Goal: Task Accomplishment & Management: Complete application form

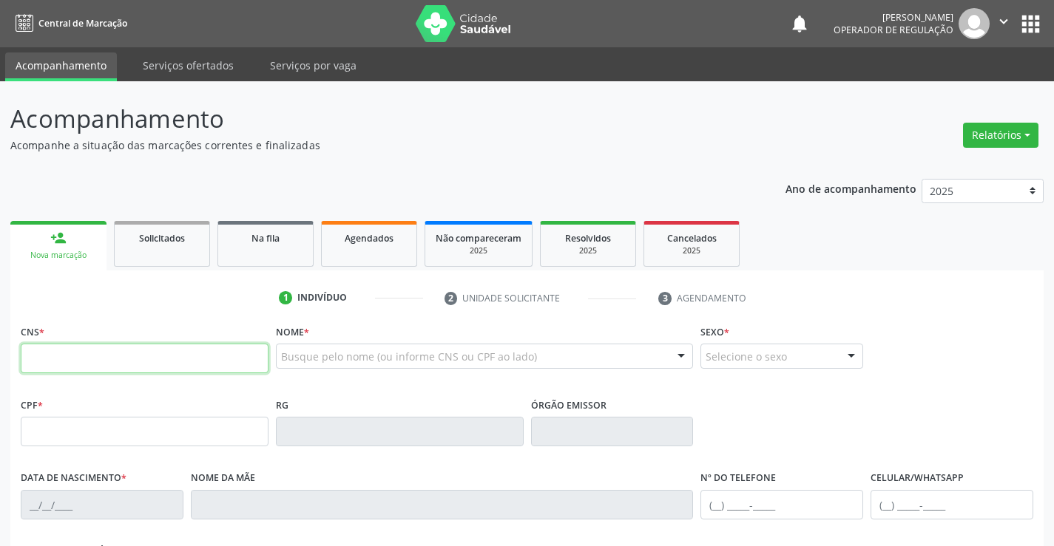
click at [87, 361] on input "text" at bounding box center [145, 359] width 248 height 30
click at [137, 373] on input "text" at bounding box center [145, 359] width 248 height 30
type input "701 0098 3027 8495"
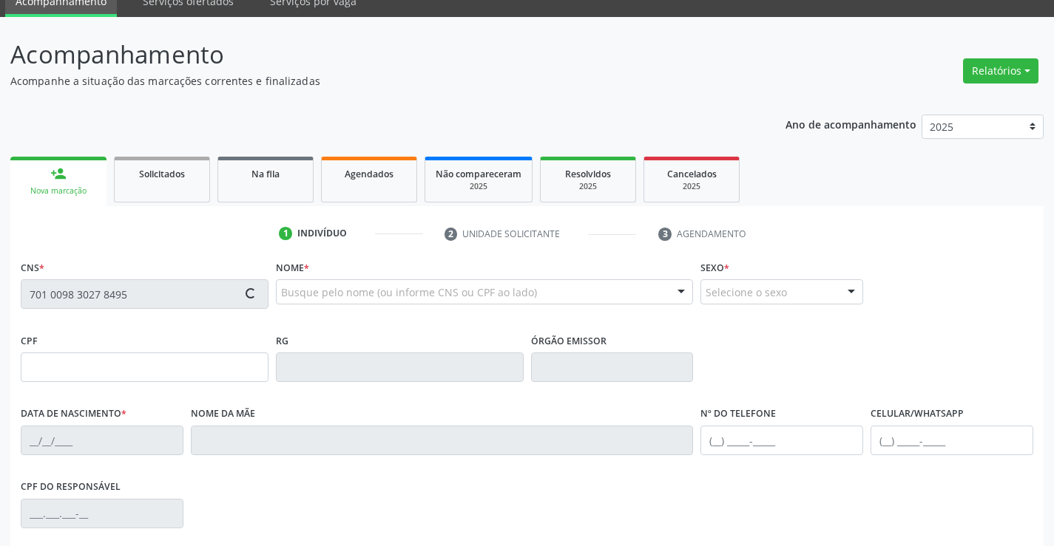
scroll to position [148, 0]
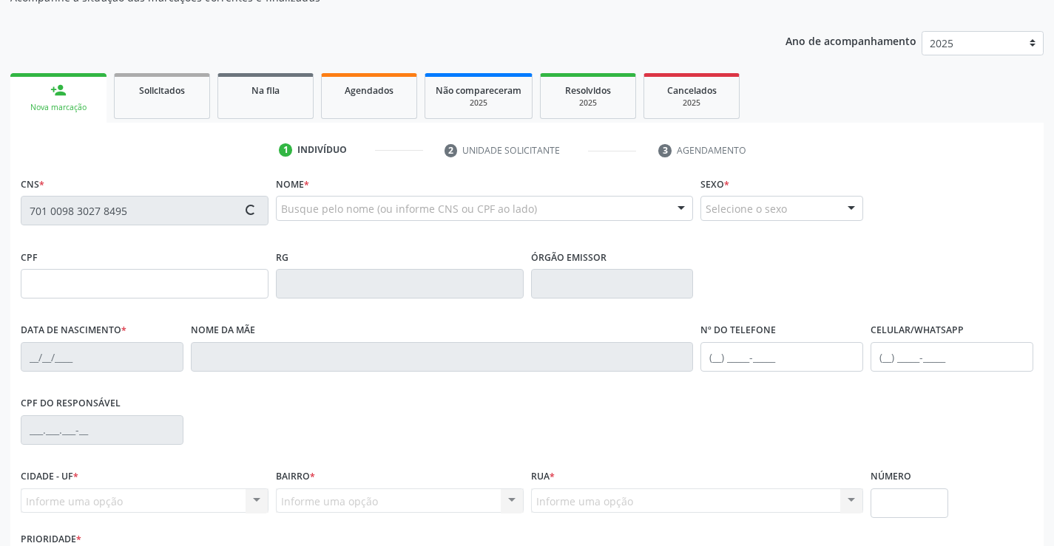
type input "04/06/1988"
type input "S/N"
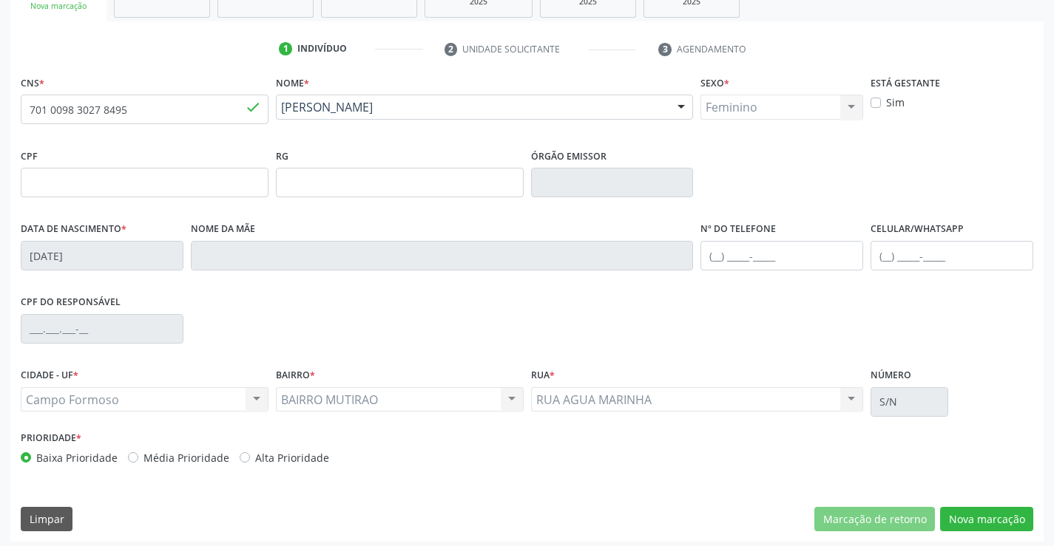
scroll to position [255, 0]
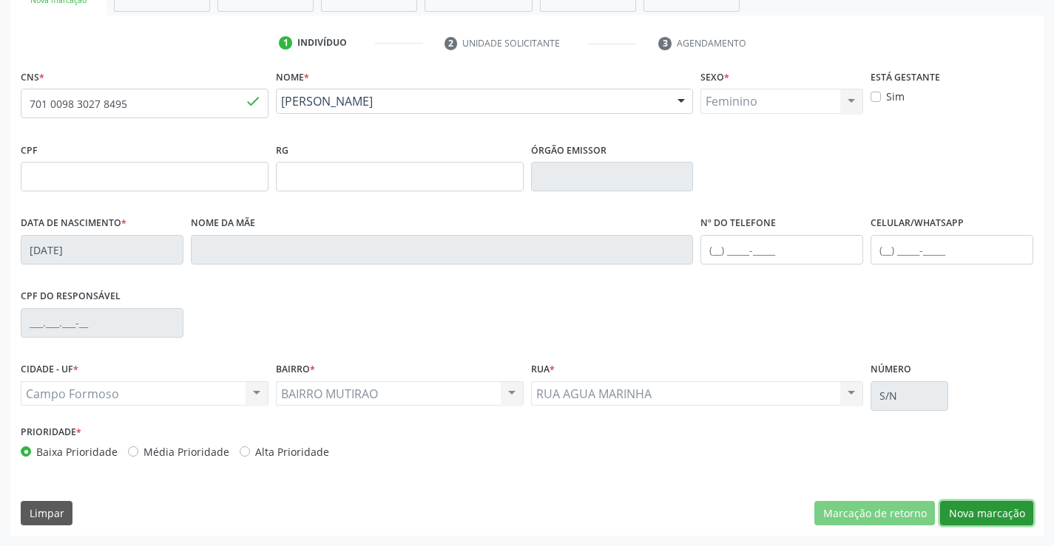
click at [1011, 506] on button "Nova marcação" at bounding box center [986, 513] width 93 height 25
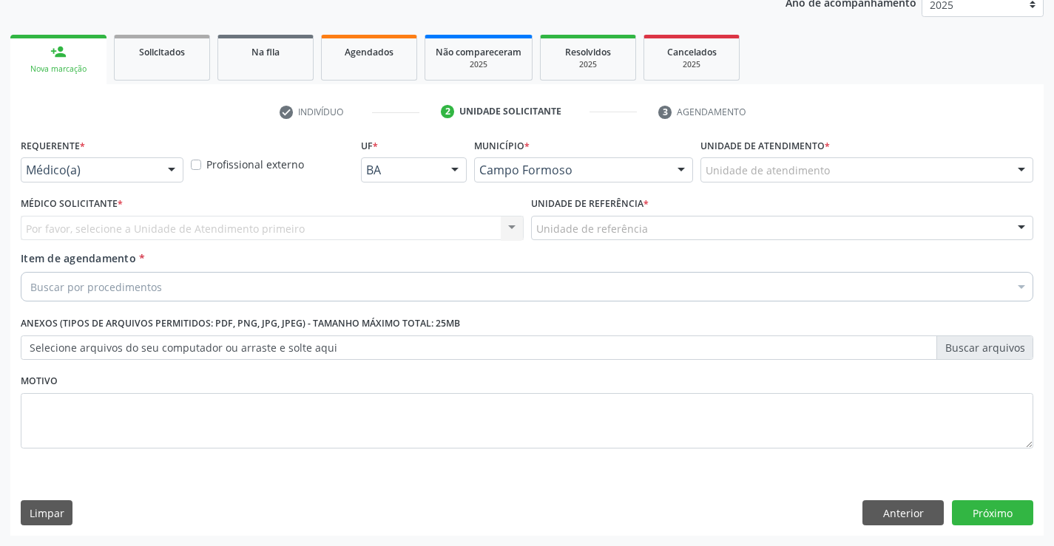
scroll to position [186, 0]
click at [172, 172] on div at bounding box center [171, 170] width 22 height 25
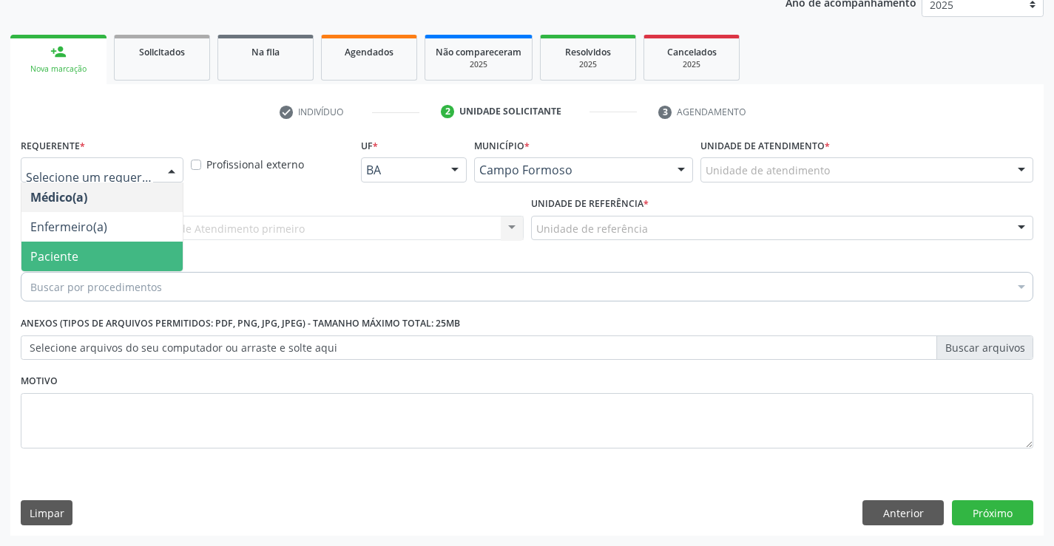
click at [126, 256] on span "Paciente" at bounding box center [101, 257] width 161 height 30
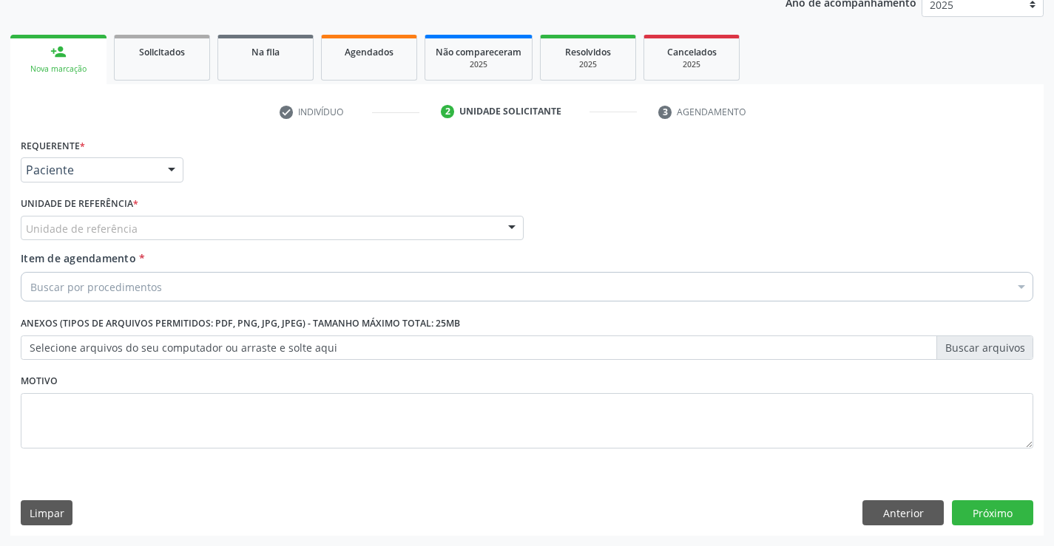
click at [254, 220] on div "Unidade de referência" at bounding box center [272, 228] width 503 height 25
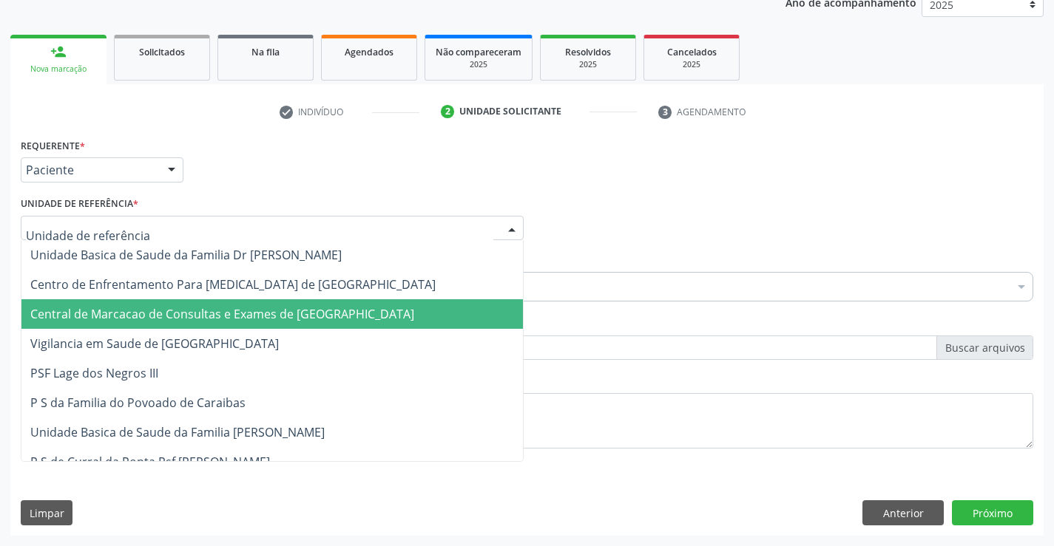
drag, startPoint x: 259, startPoint y: 322, endPoint x: 308, endPoint y: 302, distance: 52.7
click at [259, 322] on span "Central de Marcacao de Consultas e Exames de [GEOGRAPHIC_DATA]" at bounding box center [222, 314] width 384 height 16
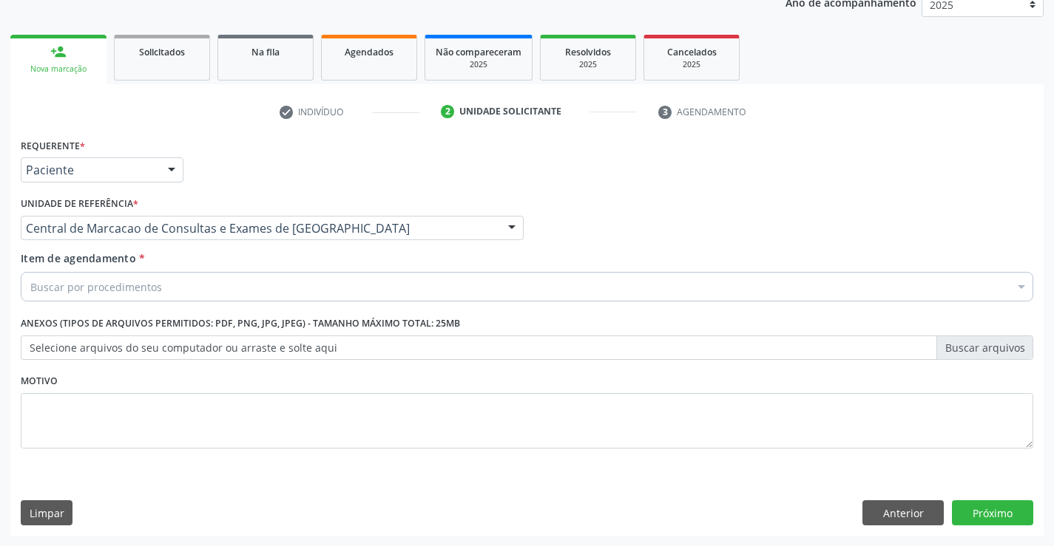
click at [323, 283] on div "Buscar por procedimentos" at bounding box center [527, 287] width 1012 height 30
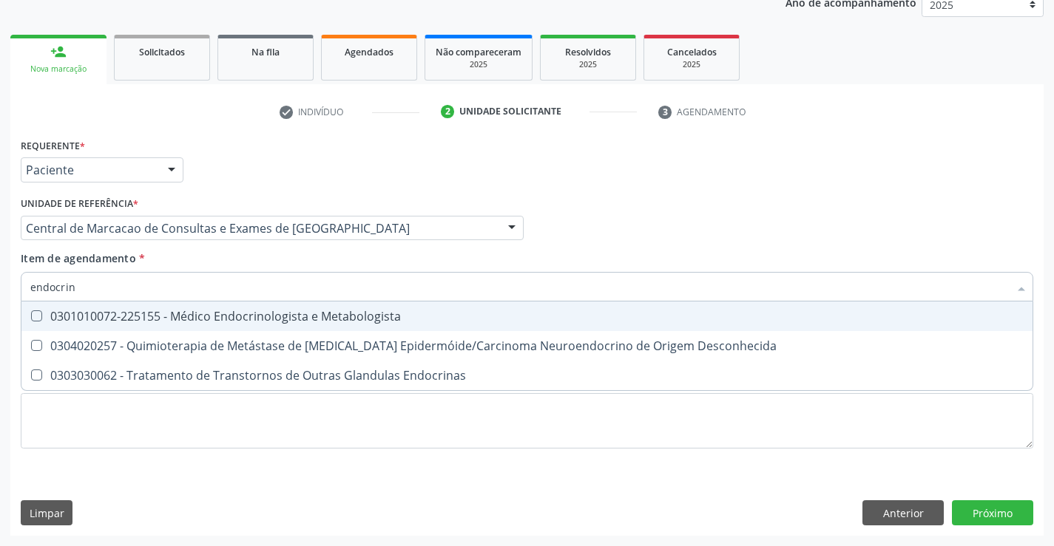
type input "endocrino"
click at [320, 316] on div "0301010072-225155 - Médico Endocrinologista e Metabologista" at bounding box center [526, 317] width 993 height 12
checkbox Metabologista "true"
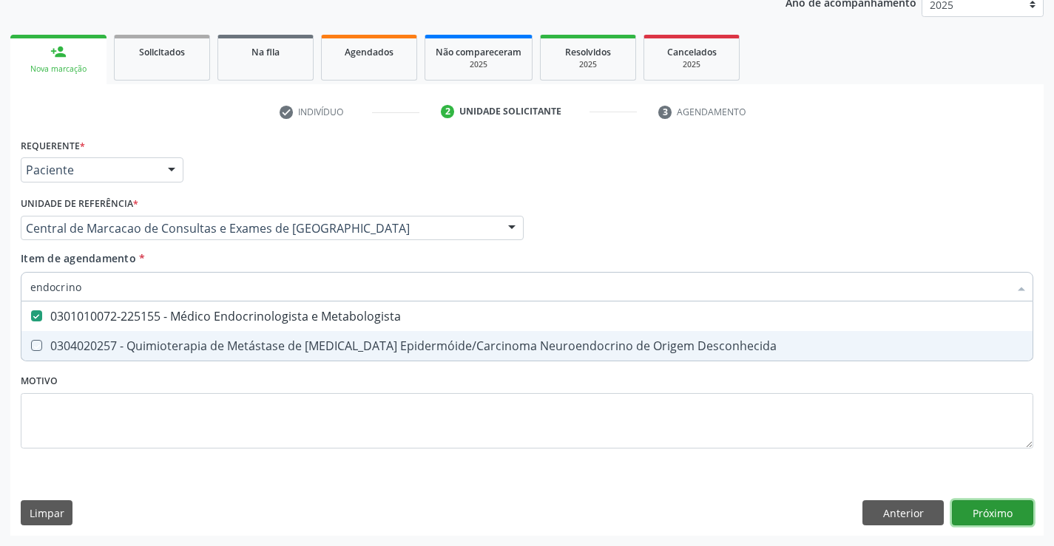
click at [1006, 509] on div "Requerente * Paciente Médico(a) Enfermeiro(a) Paciente Nenhum resultado encontr…" at bounding box center [526, 335] width 1033 height 401
checkbox Desconhecida "true"
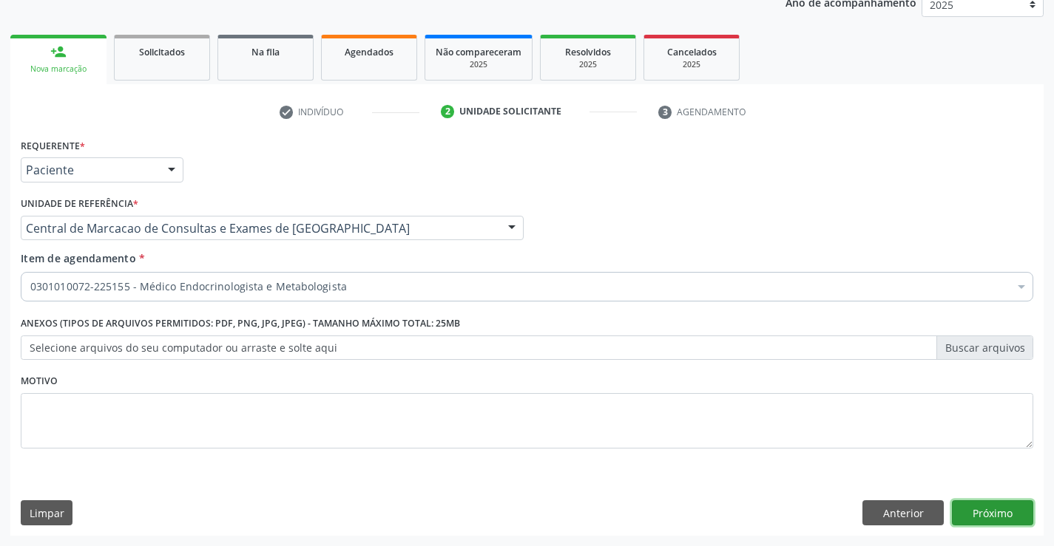
click at [975, 507] on button "Próximo" at bounding box center [992, 513] width 81 height 25
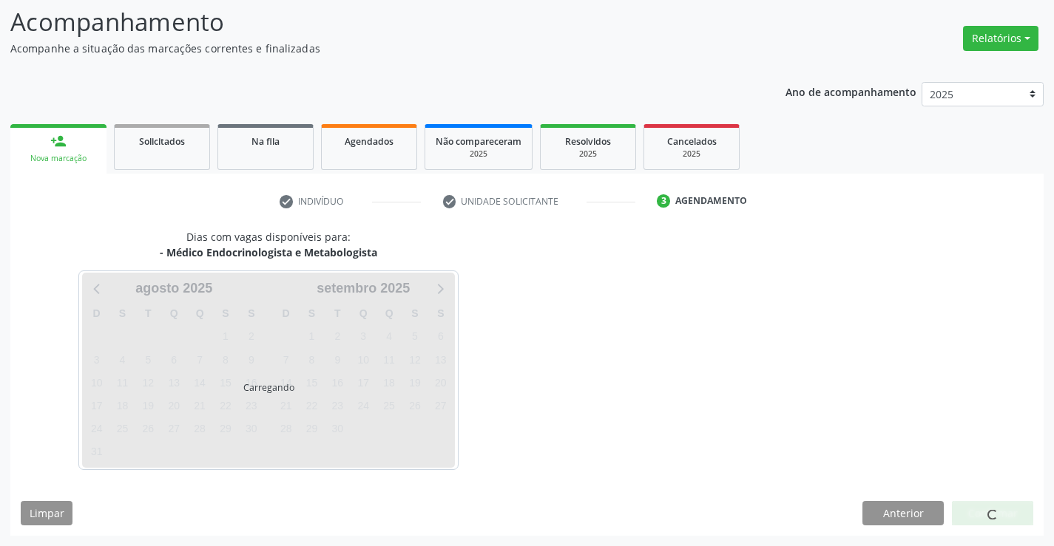
scroll to position [97, 0]
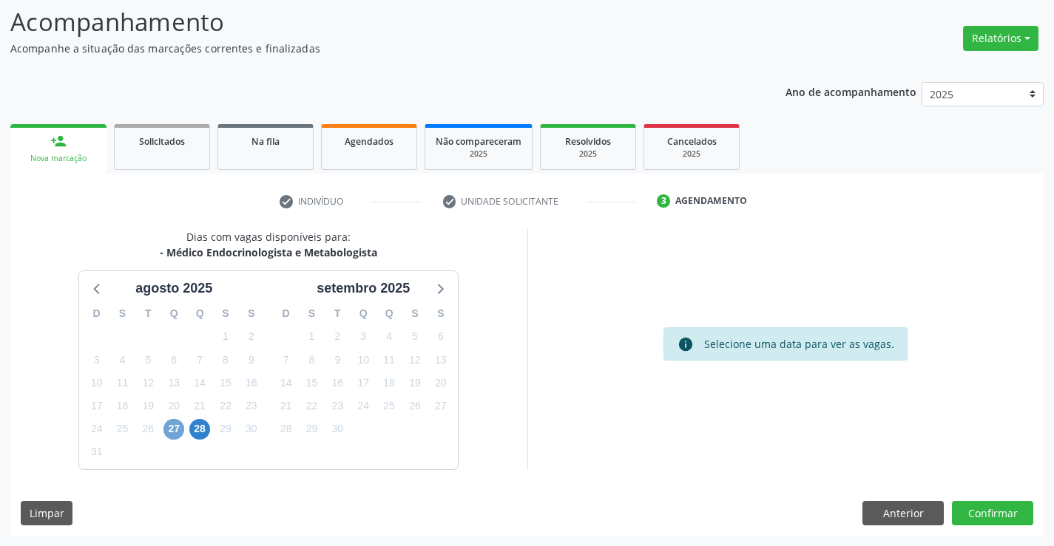
click at [176, 432] on span "27" at bounding box center [173, 429] width 21 height 21
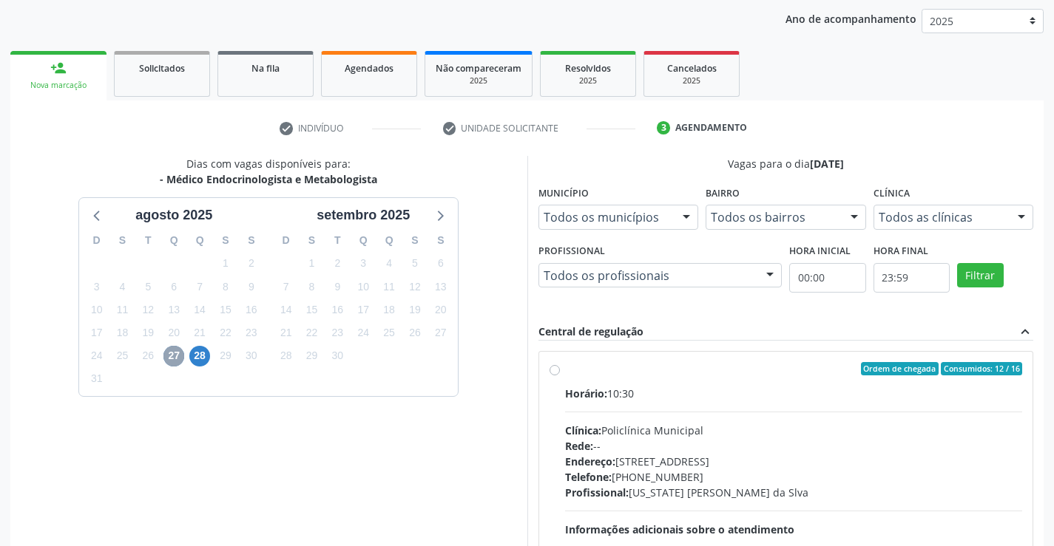
scroll to position [311, 0]
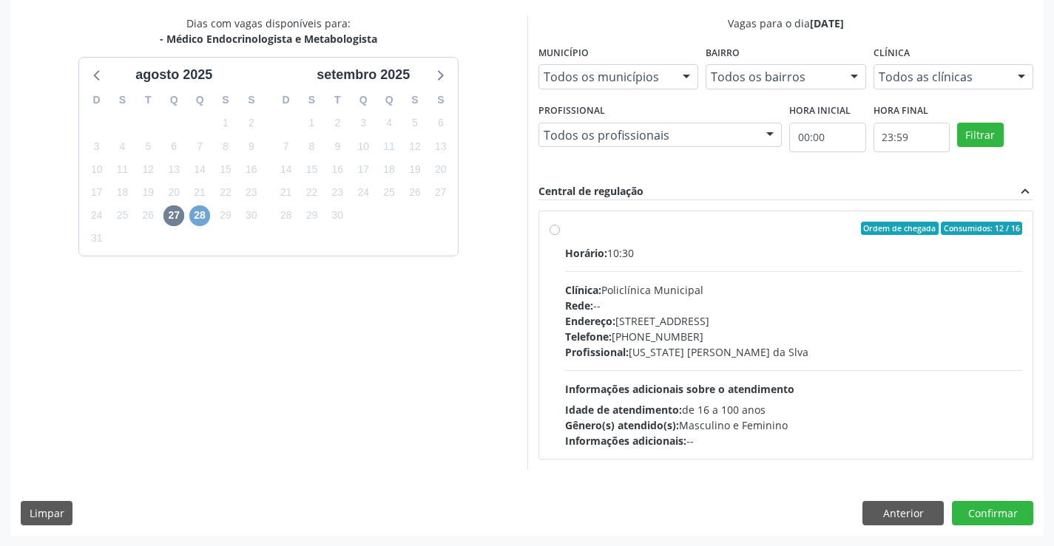
click at [209, 219] on span "28" at bounding box center [199, 216] width 21 height 21
click at [702, 326] on div "Endereço: Predio, nº 386, Centro, Campo Formoso - BA" at bounding box center [794, 321] width 458 height 16
click at [560, 235] on input "Ordem de chegada Consumidos: 12 / 15 Horário: 13:00 Clínica: Policlínica Munici…" at bounding box center [554, 228] width 10 height 13
radio input "true"
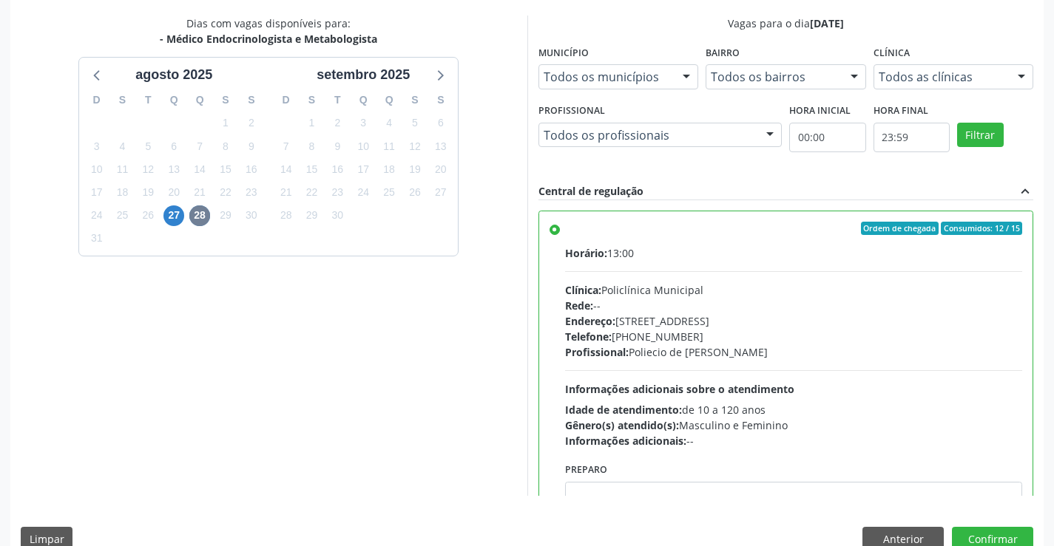
click at [743, 316] on div "Endereço: Predio, nº 386, Centro, Campo Formoso - BA" at bounding box center [794, 321] width 458 height 16
click at [560, 235] on input "Ordem de chegada Consumidos: 12 / 15 Horário: 13:00 Clínica: Policlínica Munici…" at bounding box center [554, 228] width 10 height 13
click at [994, 536] on button "Confirmar" at bounding box center [992, 539] width 81 height 25
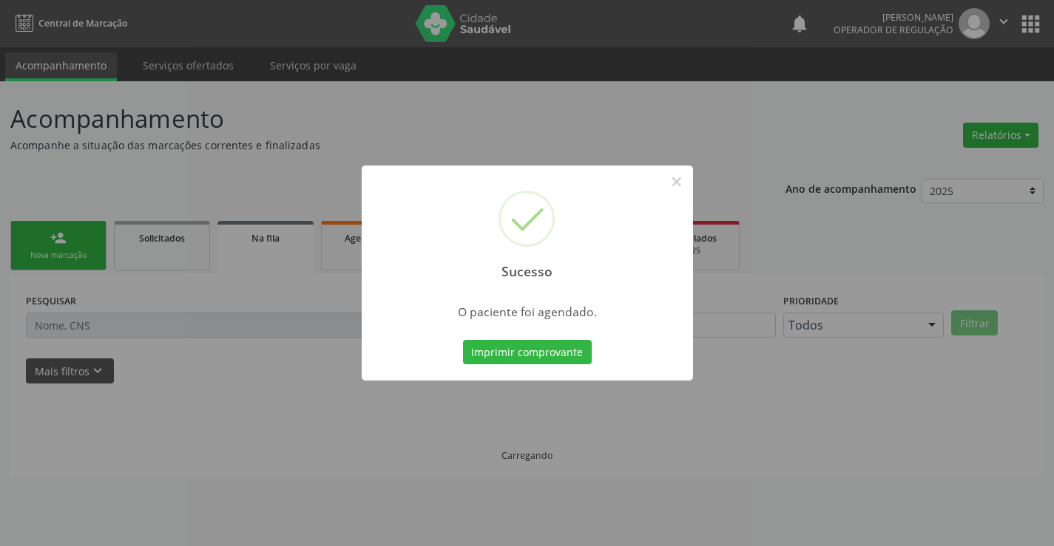
scroll to position [0, 0]
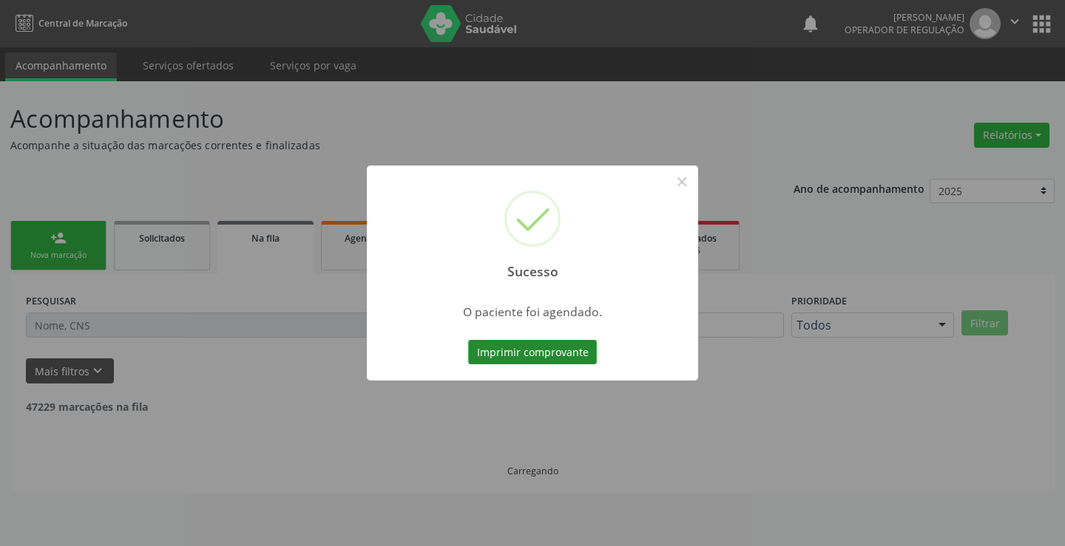
click at [536, 350] on button "Imprimir comprovante" at bounding box center [532, 352] width 129 height 25
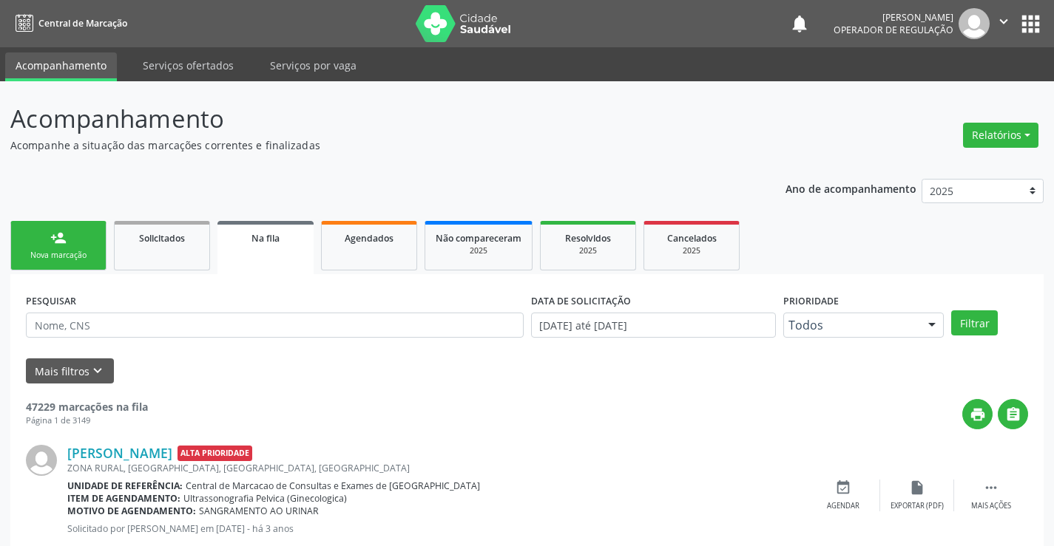
click at [30, 243] on link "person_add Nova marcação" at bounding box center [58, 246] width 96 height 50
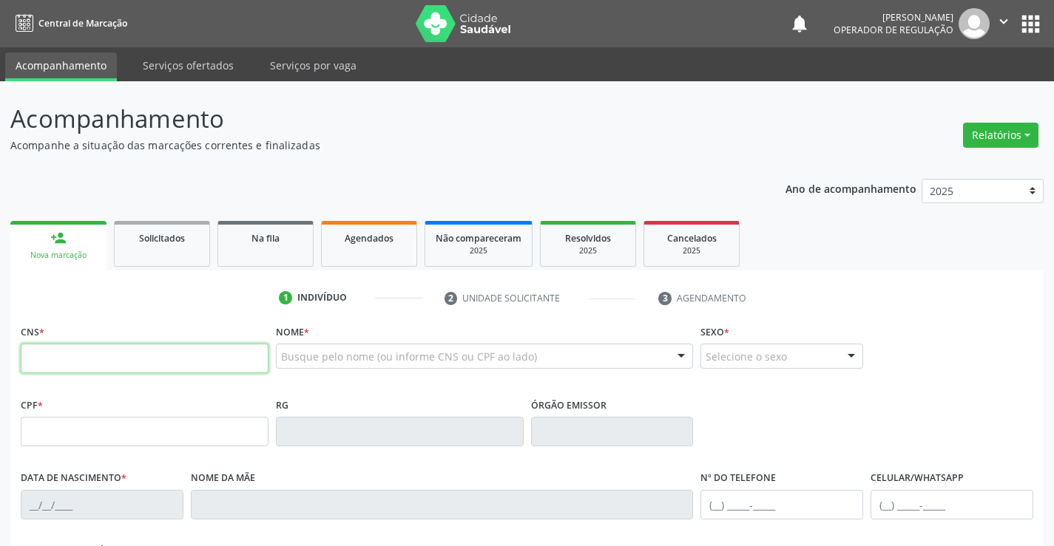
click at [140, 363] on input "text" at bounding box center [145, 359] width 248 height 30
type input "701 2010 1116 2912"
type input "3969939"
type input "16/08/2006"
type input "(74) 99924-1920"
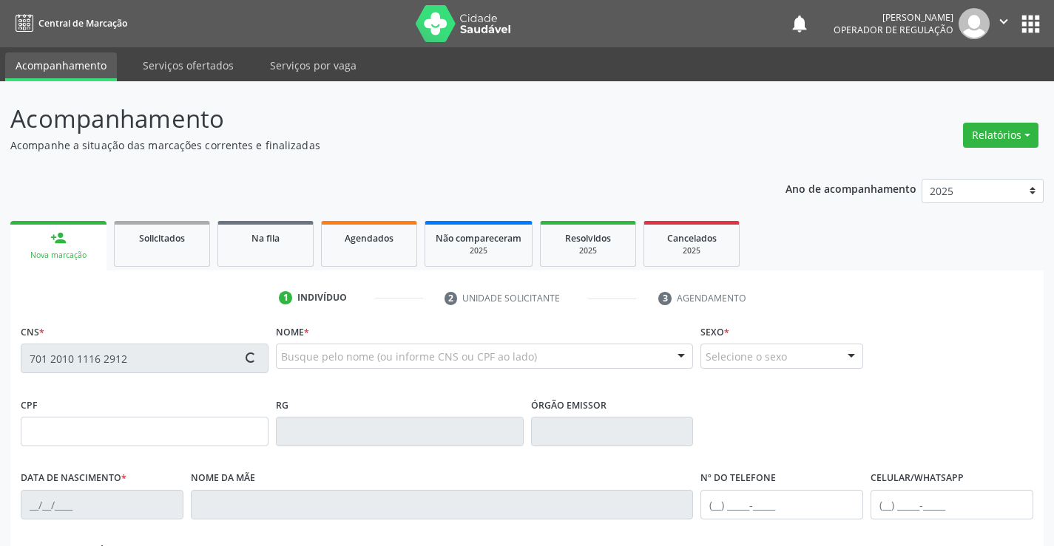
type input "(74) 99924-1920"
type input "087.158.791-27"
type input "S/N"
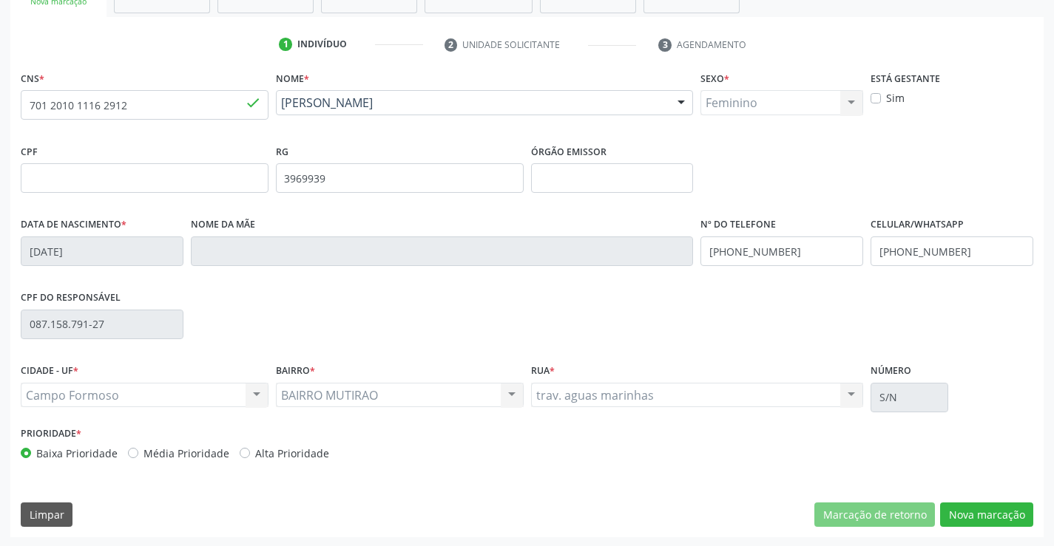
scroll to position [255, 0]
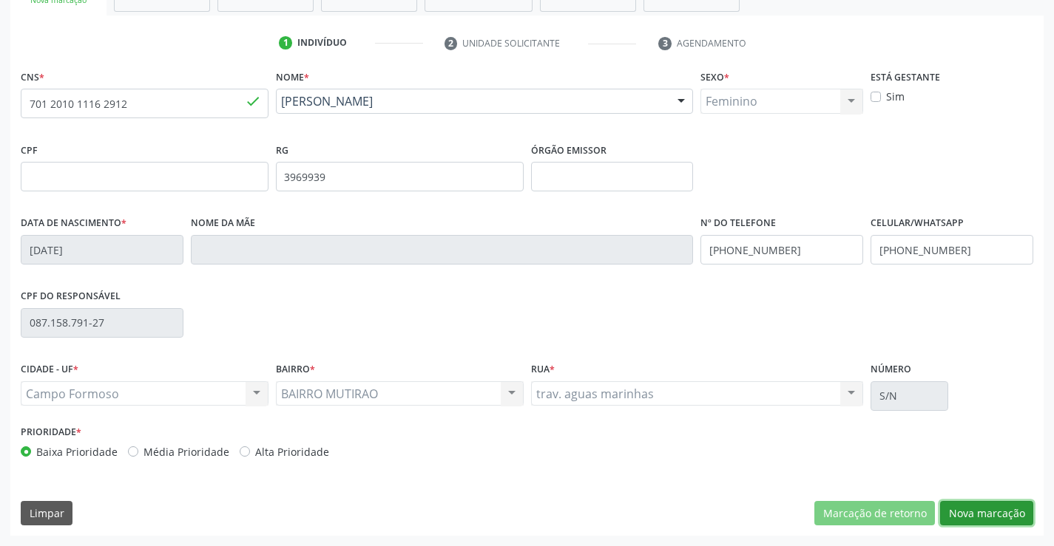
click at [992, 515] on button "Nova marcação" at bounding box center [986, 513] width 93 height 25
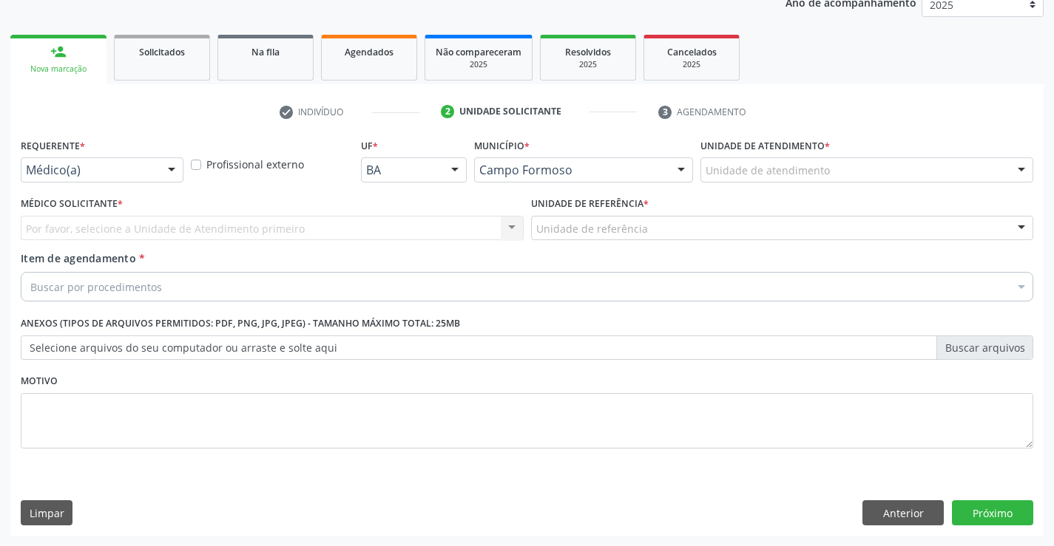
scroll to position [186, 0]
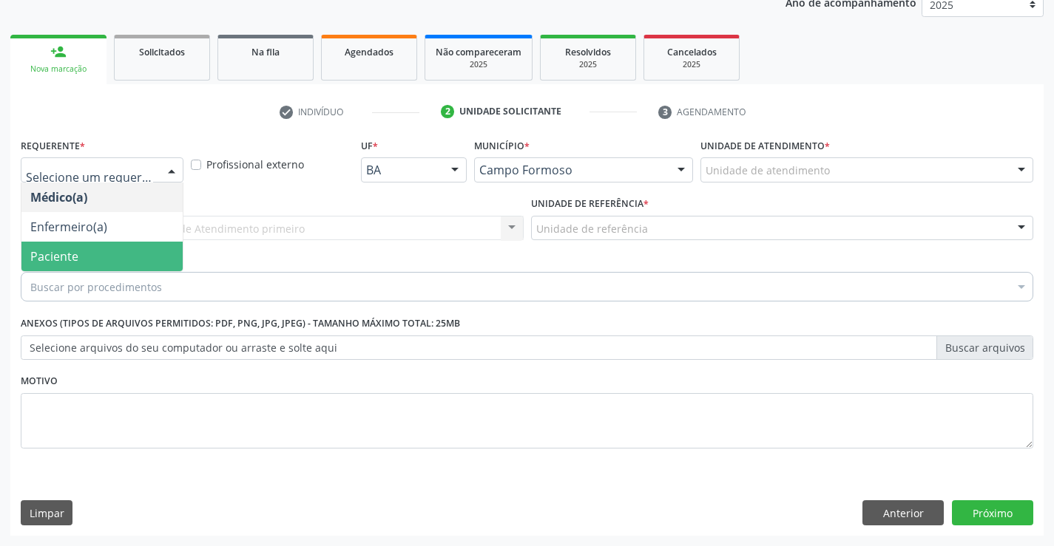
click at [96, 254] on span "Paciente" at bounding box center [101, 257] width 161 height 30
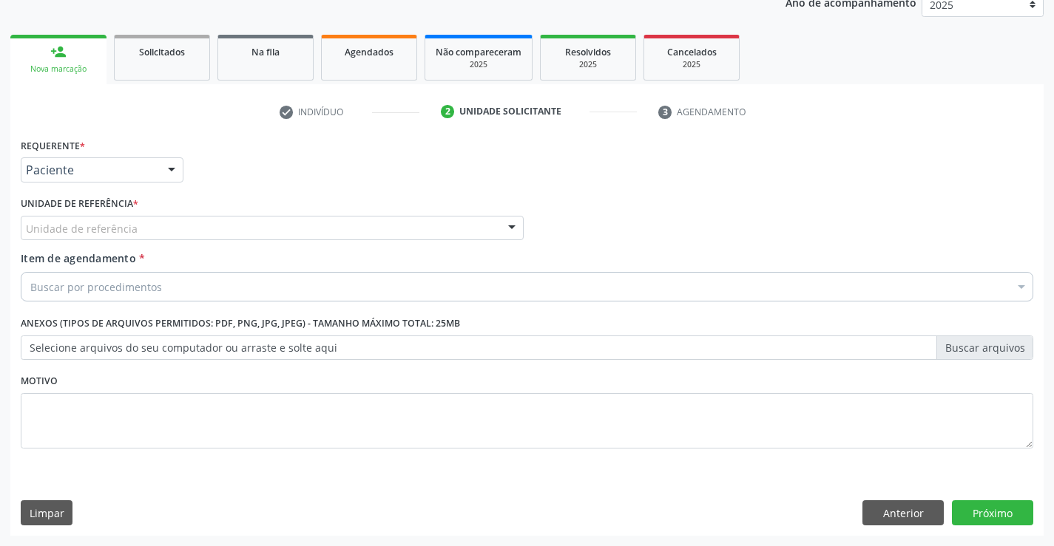
click at [204, 225] on div "Unidade de referência" at bounding box center [272, 228] width 503 height 25
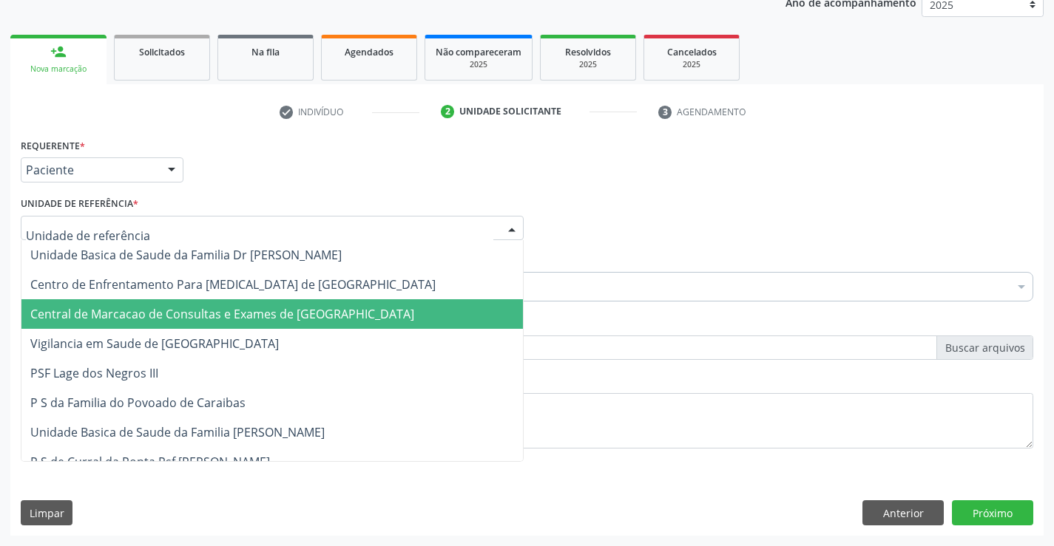
click at [232, 311] on span "Central de Marcacao de Consultas e Exames de [GEOGRAPHIC_DATA]" at bounding box center [222, 314] width 384 height 16
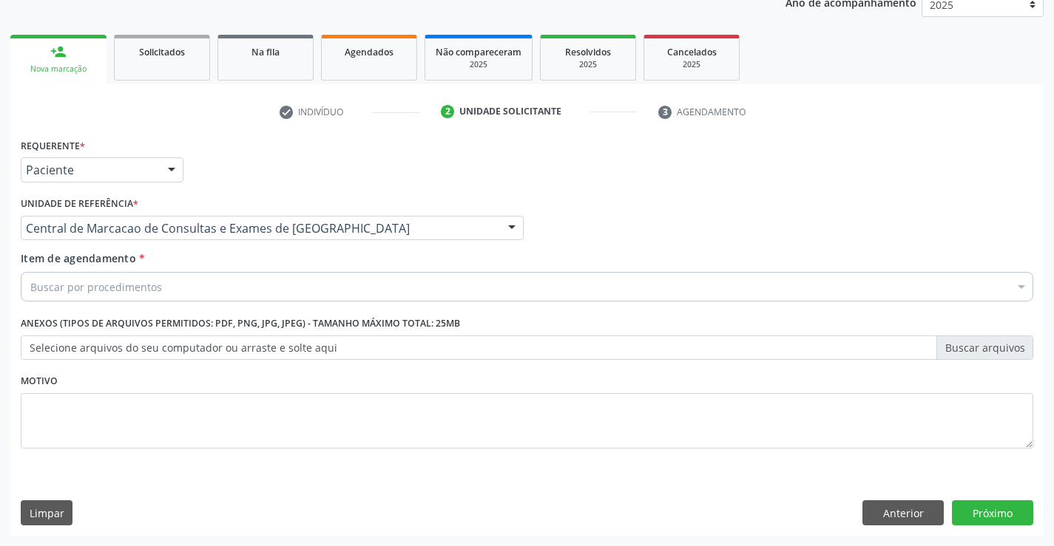
click at [273, 285] on div "Buscar por procedimentos" at bounding box center [527, 287] width 1012 height 30
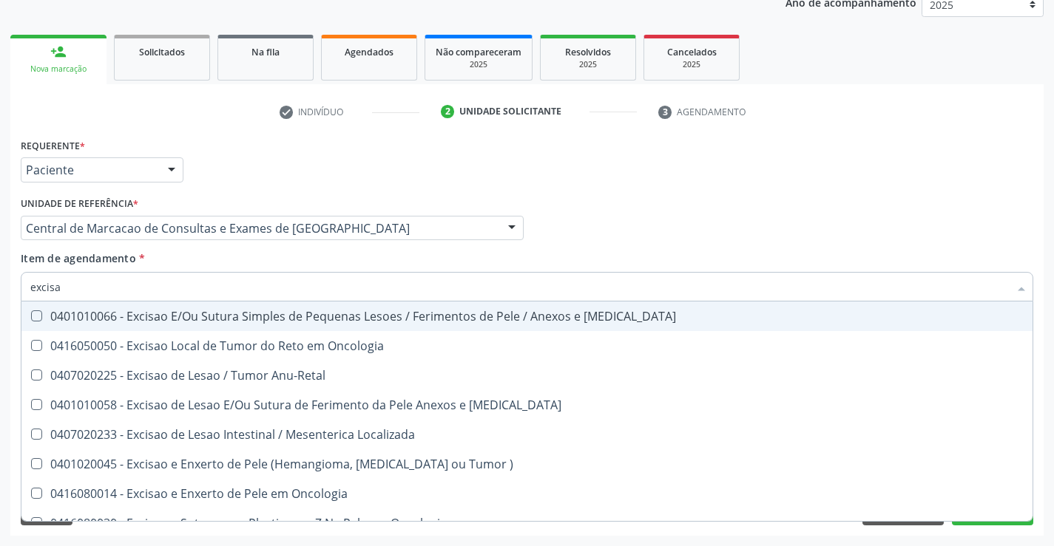
type input "excisao"
click at [263, 325] on span "0401010066 - Excisao E/Ou Sutura Simples de Pequenas Lesoes / Ferimentos de Pel…" at bounding box center [526, 317] width 1011 height 30
checkbox Mucosa "true"
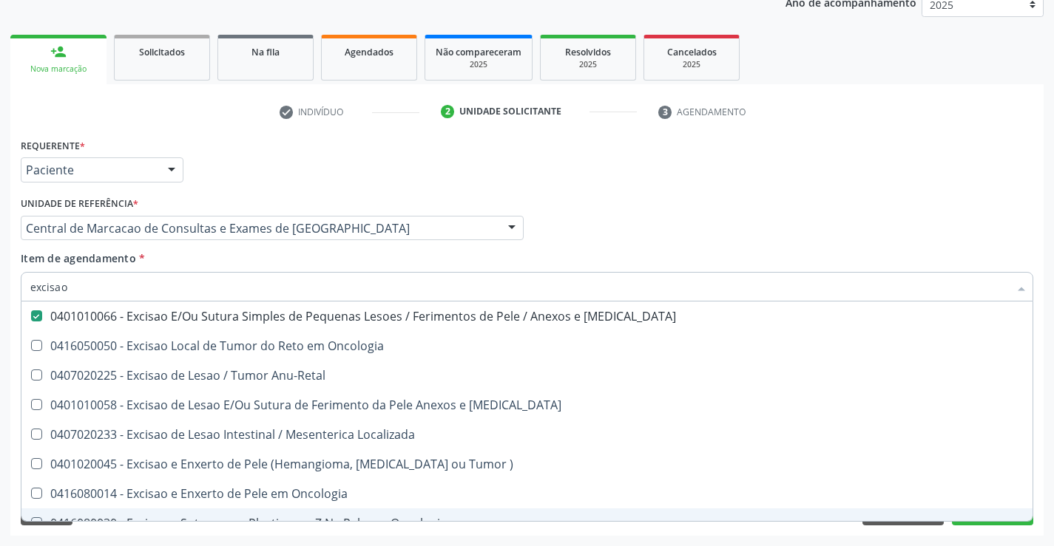
click at [982, 537] on div "Acompanhamento Acompanhe a situação das marcações correntes e finalizadas Relat…" at bounding box center [527, 220] width 1054 height 651
checkbox Oncologia "true"
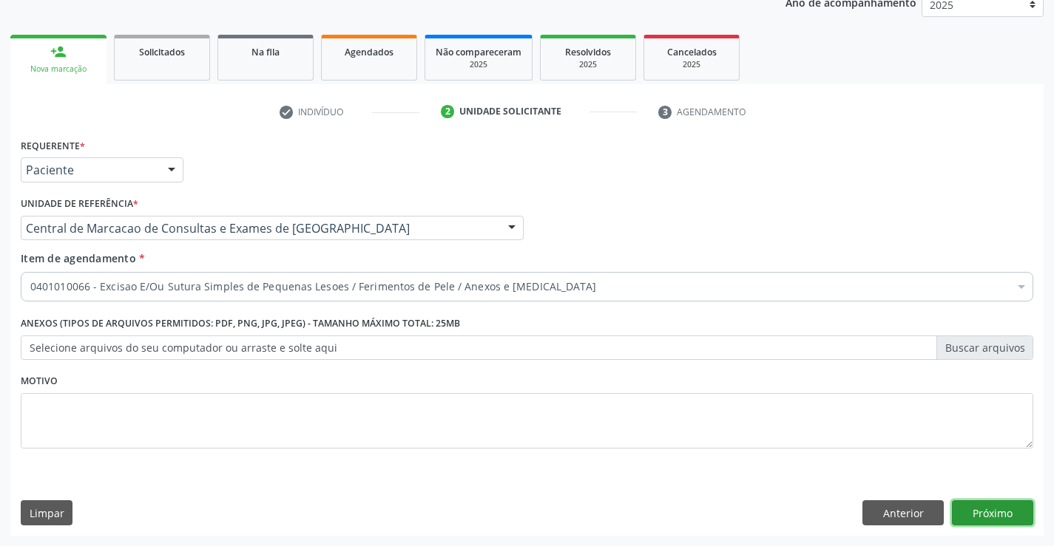
click at [990, 514] on button "Próximo" at bounding box center [992, 513] width 81 height 25
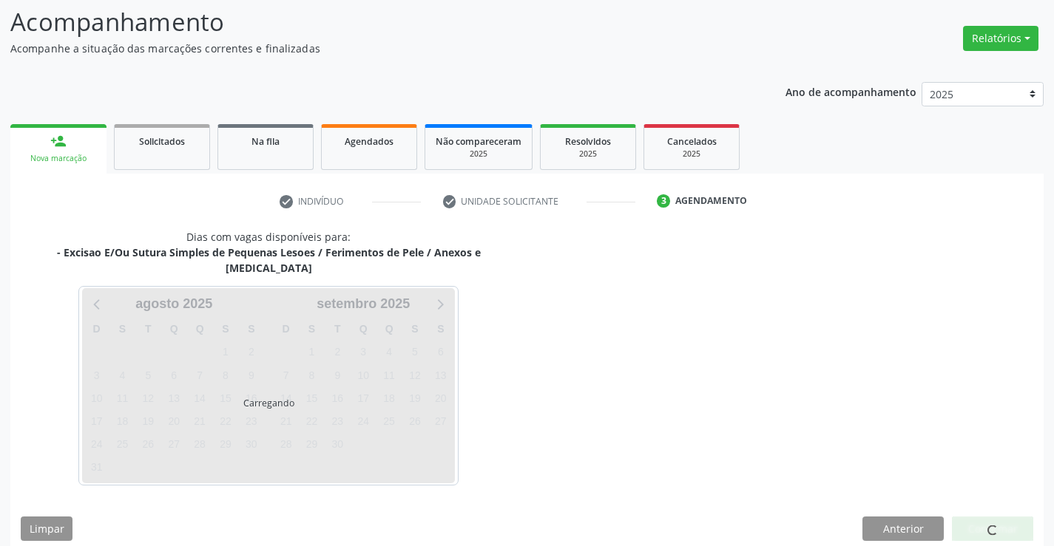
scroll to position [140, 0]
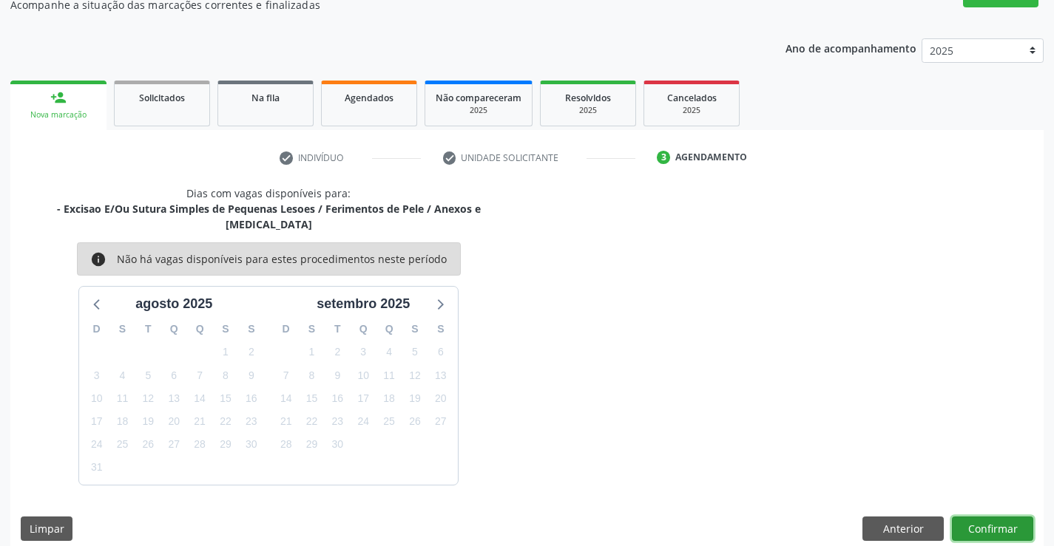
click at [976, 517] on button "Confirmar" at bounding box center [992, 529] width 81 height 25
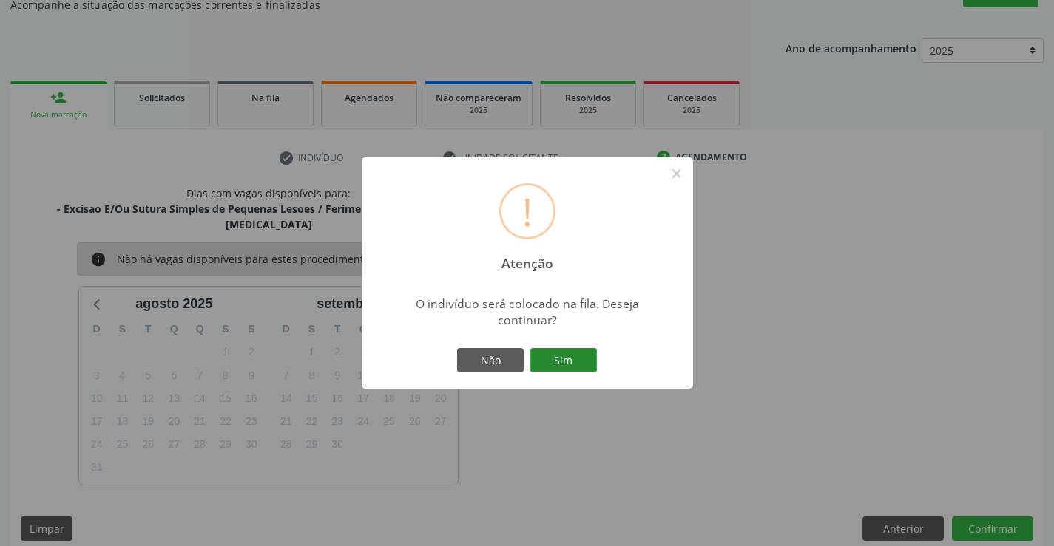
click at [577, 358] on button "Sim" at bounding box center [563, 360] width 67 height 25
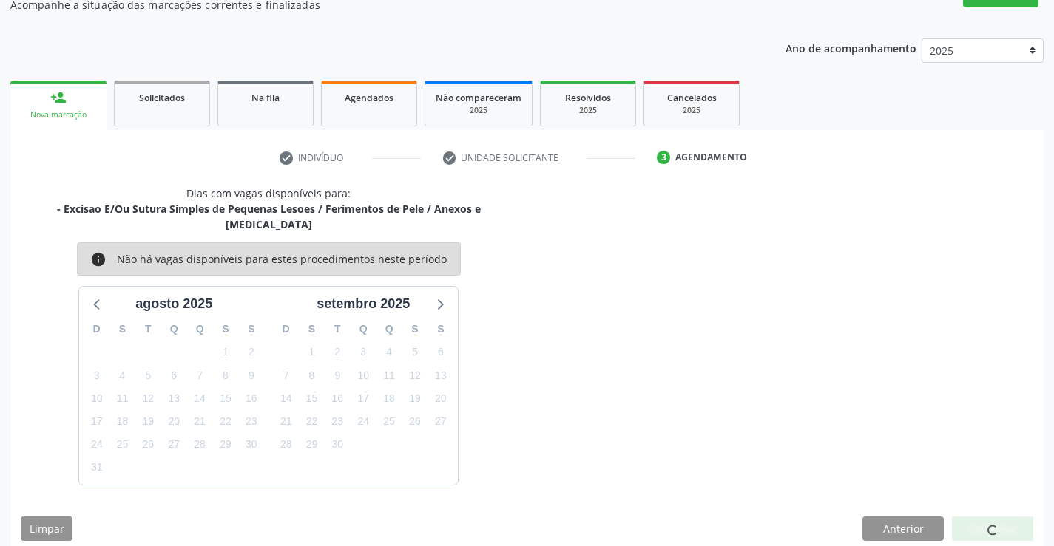
scroll to position [0, 0]
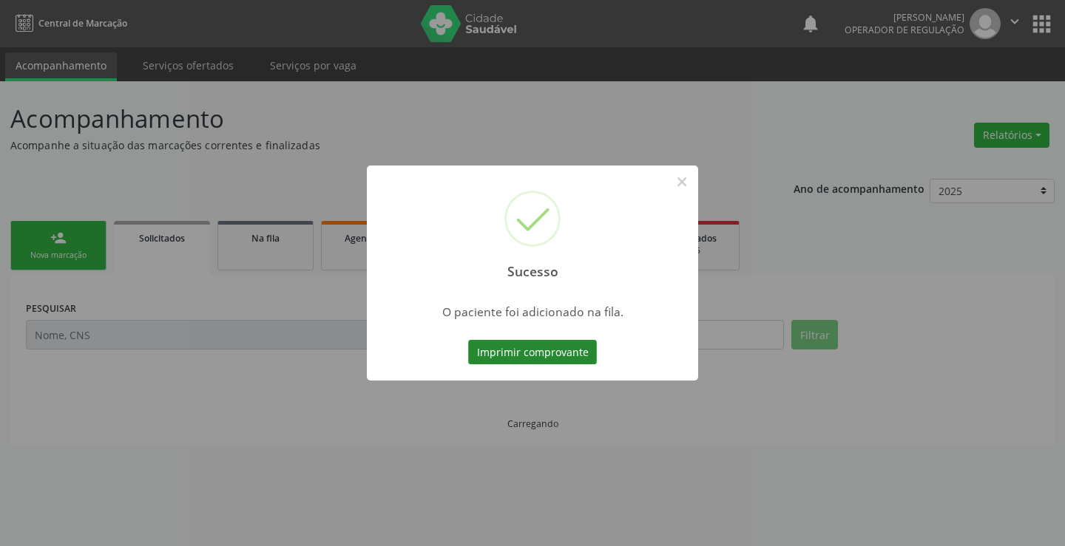
click at [583, 348] on button "Imprimir comprovante" at bounding box center [532, 352] width 129 height 25
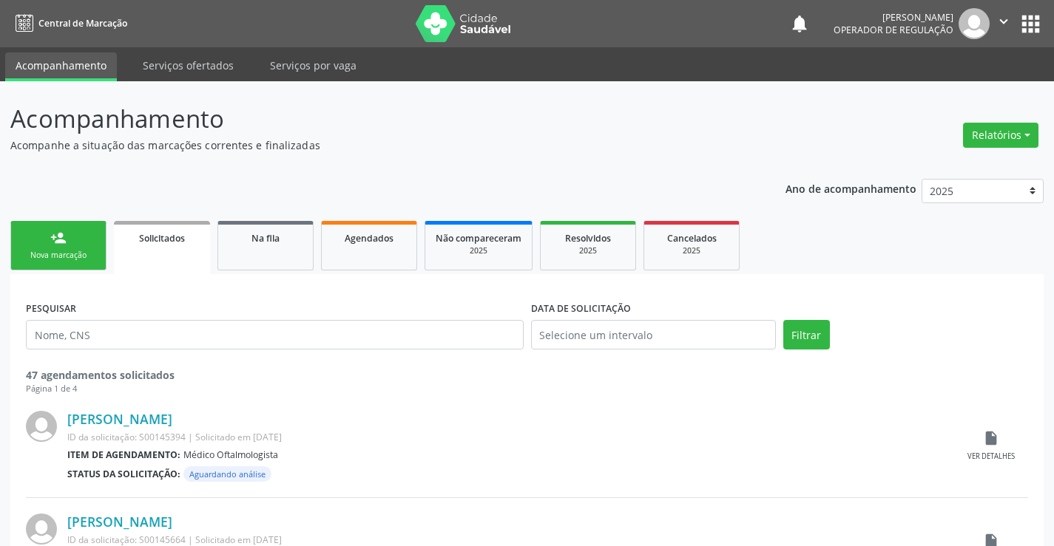
click at [93, 248] on link "person_add Nova marcação" at bounding box center [58, 246] width 96 height 50
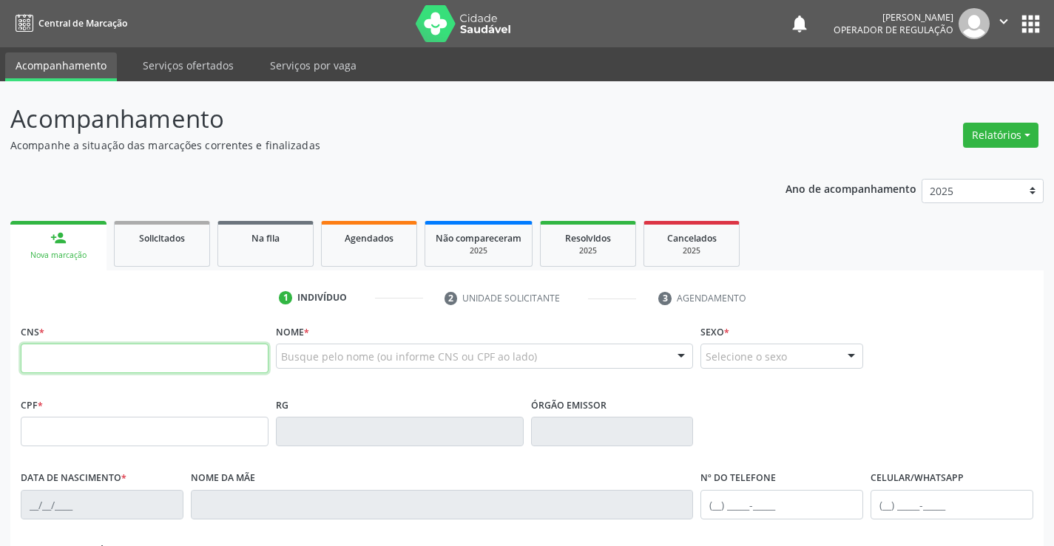
click at [131, 360] on input "text" at bounding box center [145, 359] width 248 height 30
type input "702 9005 8878 5671"
type input "0584609264"
type input "20/05/1972"
type input "(74) 9965-4236"
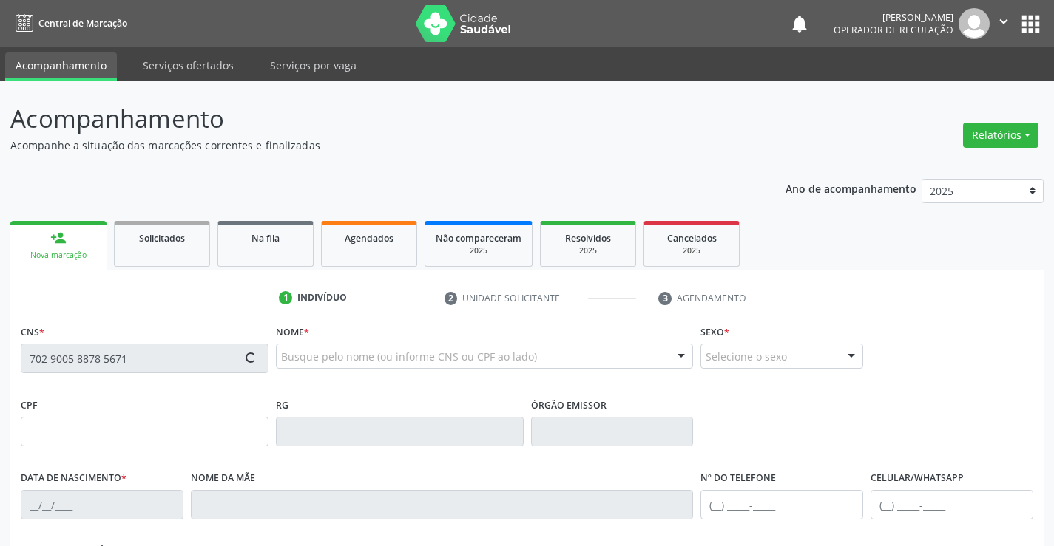
type input "(74) 9965-4236"
type input "638.407.155-04"
type input "S/N"
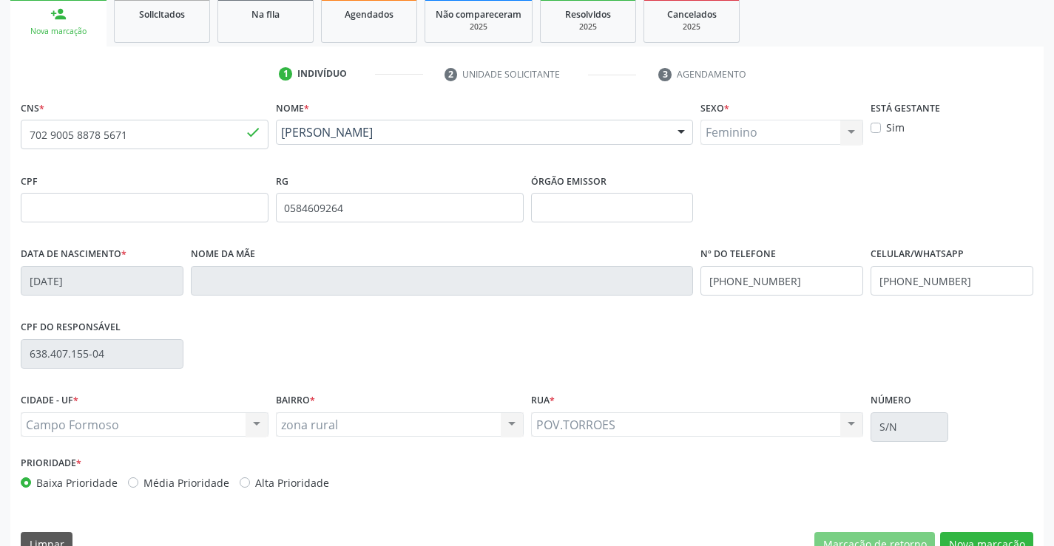
scroll to position [255, 0]
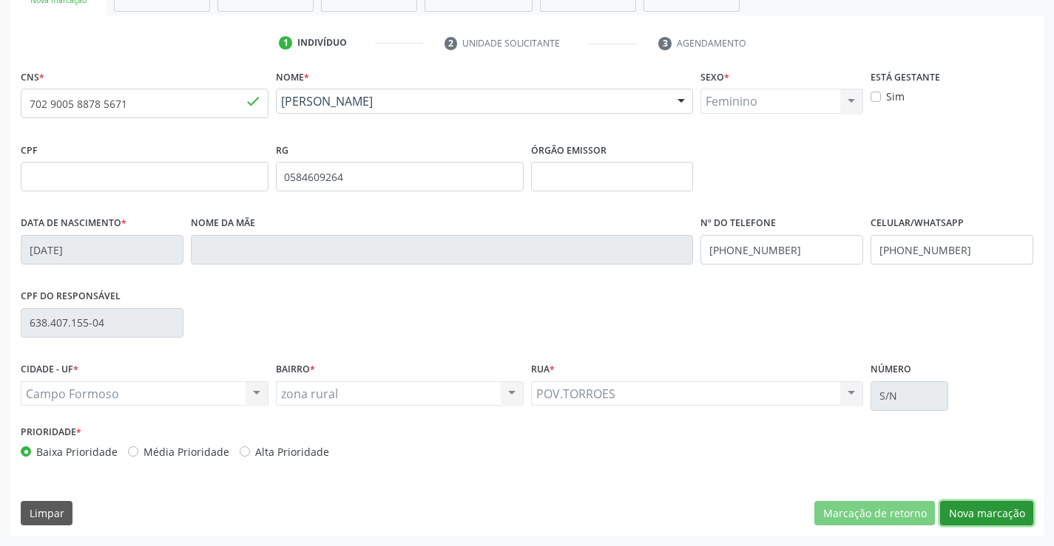
drag, startPoint x: 969, startPoint y: 508, endPoint x: 458, endPoint y: 351, distance: 533.7
click at [969, 509] on button "Nova marcação" at bounding box center [986, 513] width 93 height 25
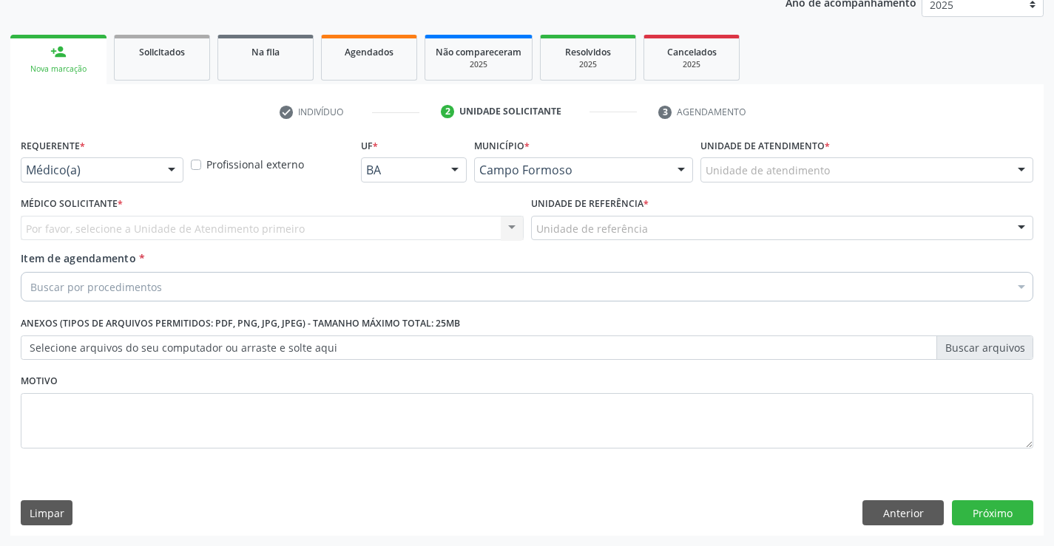
scroll to position [186, 0]
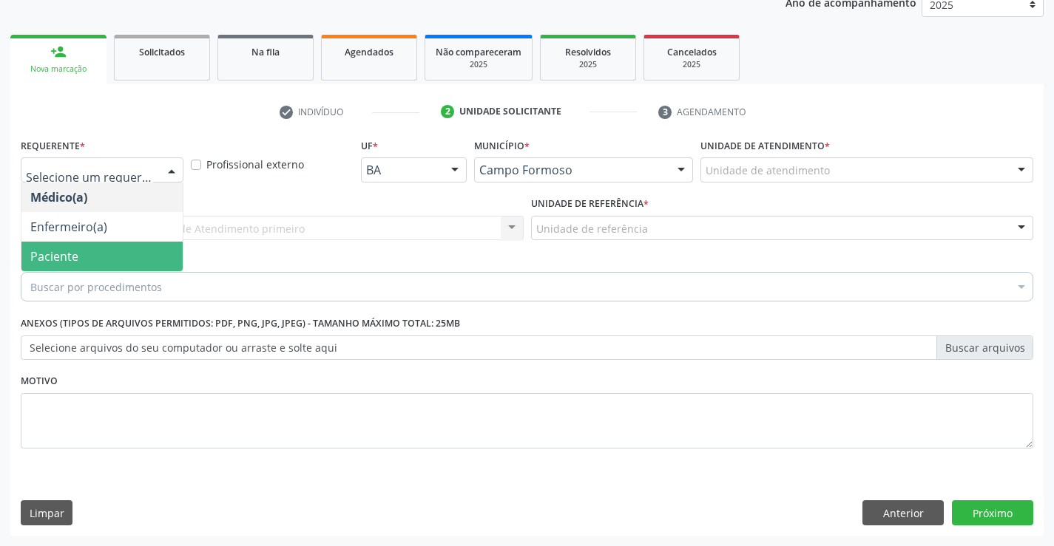
click at [78, 257] on span "Paciente" at bounding box center [101, 257] width 161 height 30
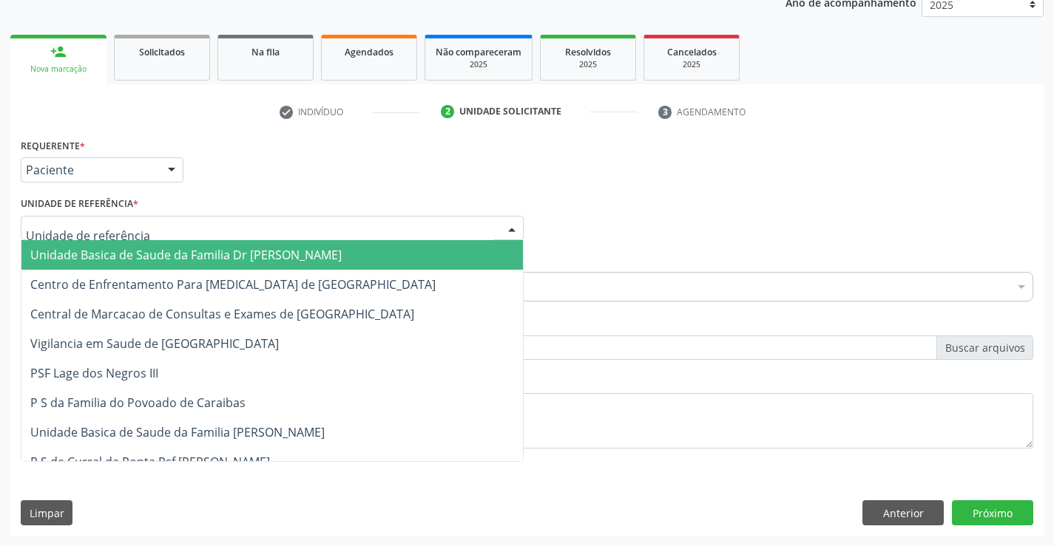
click at [209, 231] on div at bounding box center [272, 228] width 503 height 25
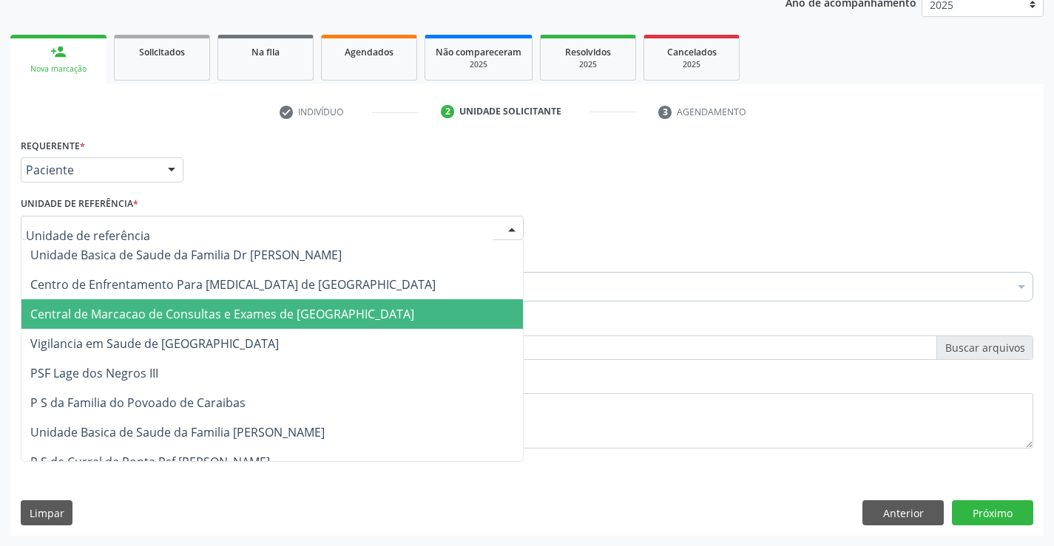
click at [213, 304] on span "Central de Marcacao de Consultas e Exames de [GEOGRAPHIC_DATA]" at bounding box center [271, 314] width 501 height 30
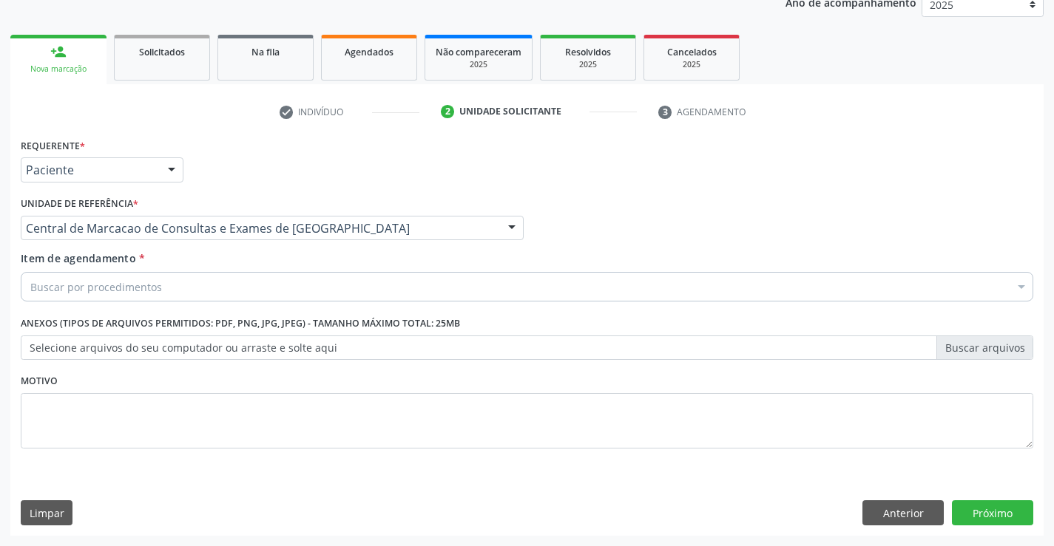
click at [254, 287] on div "Buscar por procedimentos" at bounding box center [527, 287] width 1012 height 30
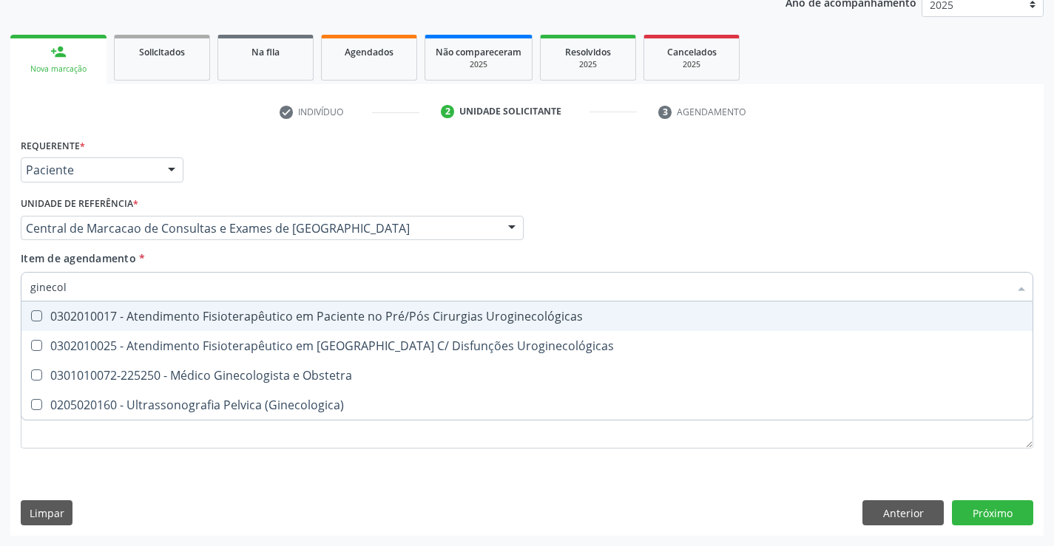
type input "ginecolo"
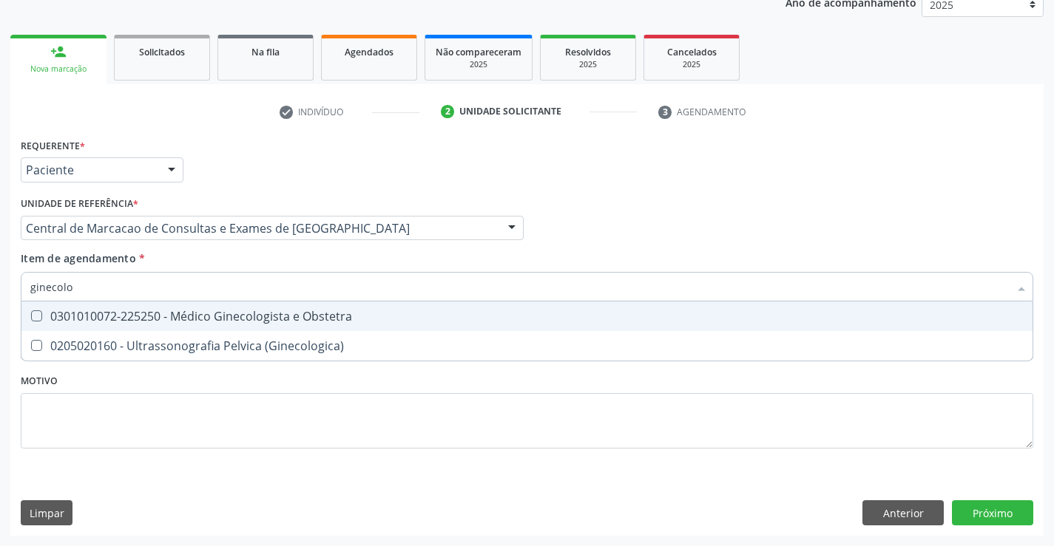
drag, startPoint x: 244, startPoint y: 313, endPoint x: 708, endPoint y: 354, distance: 466.2
click at [244, 313] on div "0301010072-225250 - Médico Ginecologista e Obstetra" at bounding box center [526, 317] width 993 height 12
checkbox Obstetra "true"
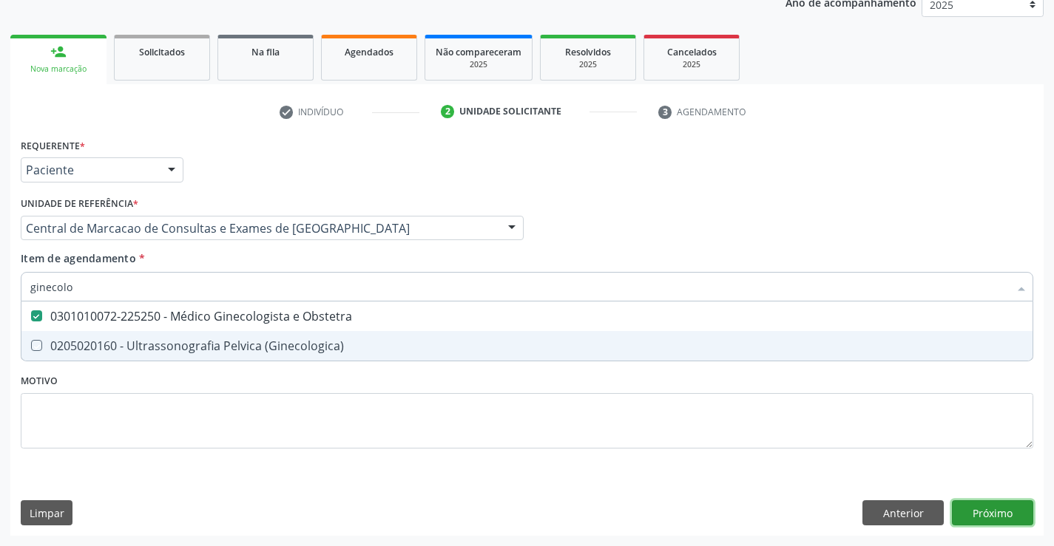
click at [979, 523] on button "Próximo" at bounding box center [992, 513] width 81 height 25
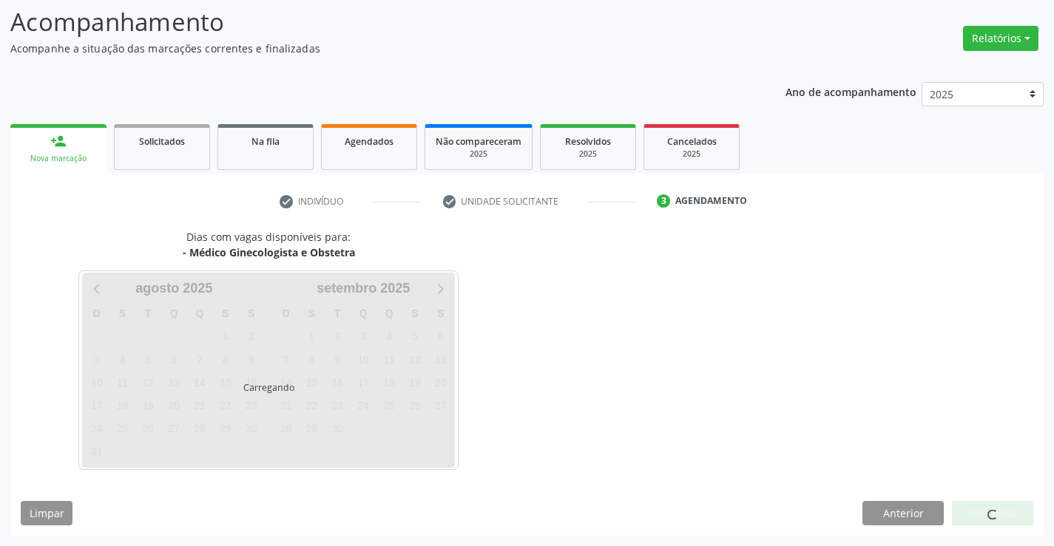
scroll to position [97, 0]
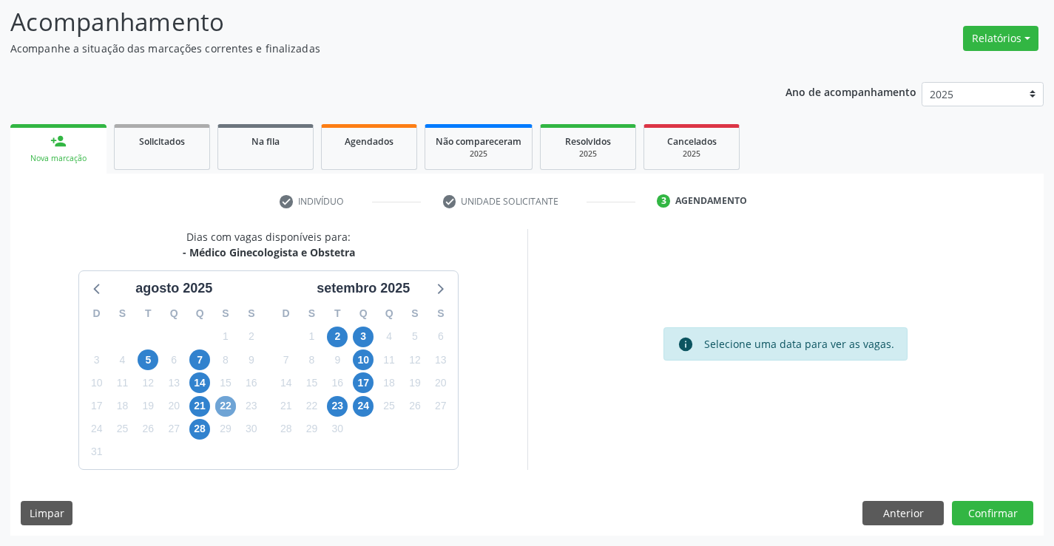
click at [225, 405] on span "22" at bounding box center [225, 406] width 21 height 21
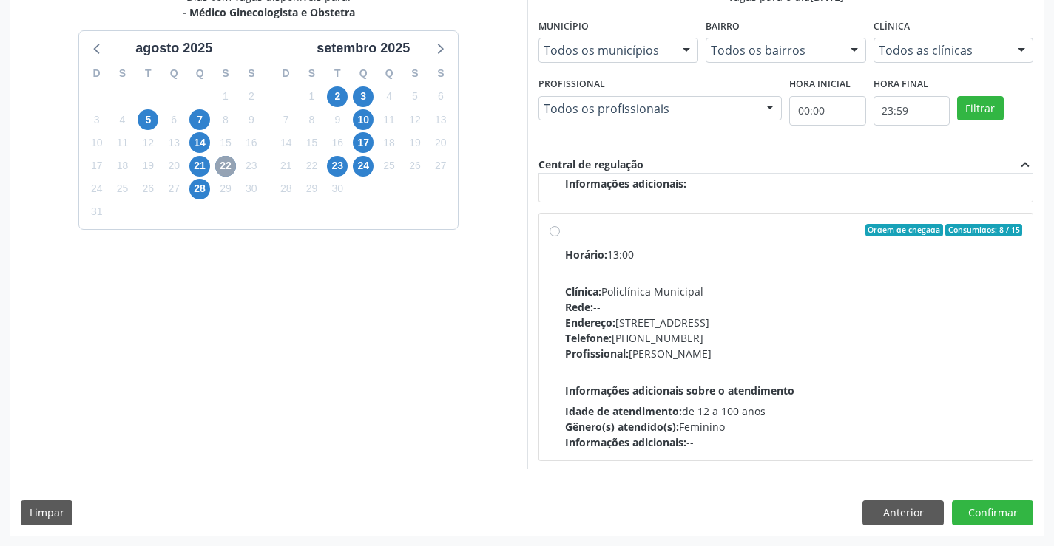
scroll to position [233, 0]
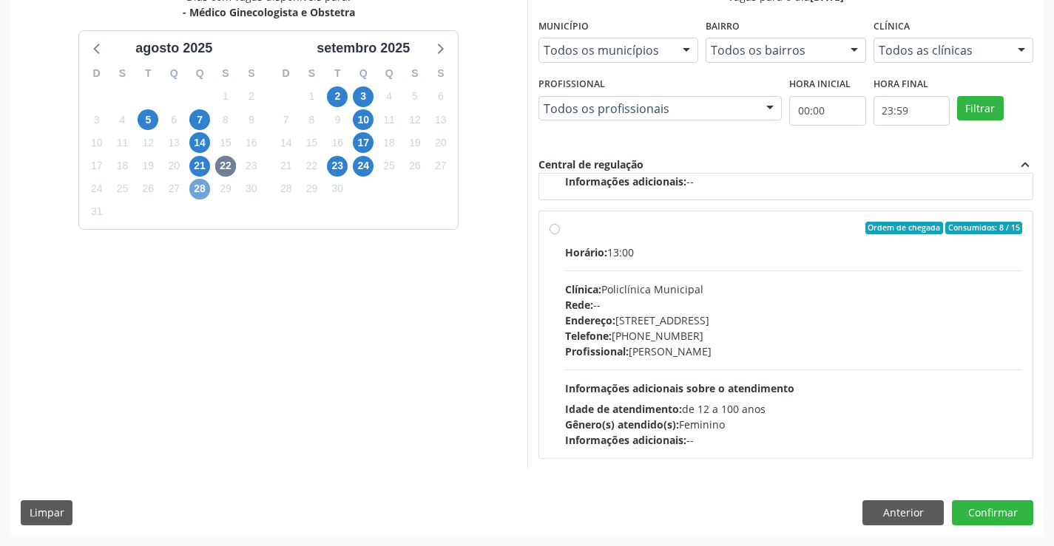
click at [202, 188] on span "28" at bounding box center [199, 189] width 21 height 21
click at [714, 348] on div "Profissional: Amilton Soares" at bounding box center [794, 352] width 458 height 16
click at [560, 235] on input "Ordem de chegada Consumidos: 7 / 16 Horário: 12:00 Clínica: Policlínica Municip…" at bounding box center [554, 228] width 10 height 13
radio input "true"
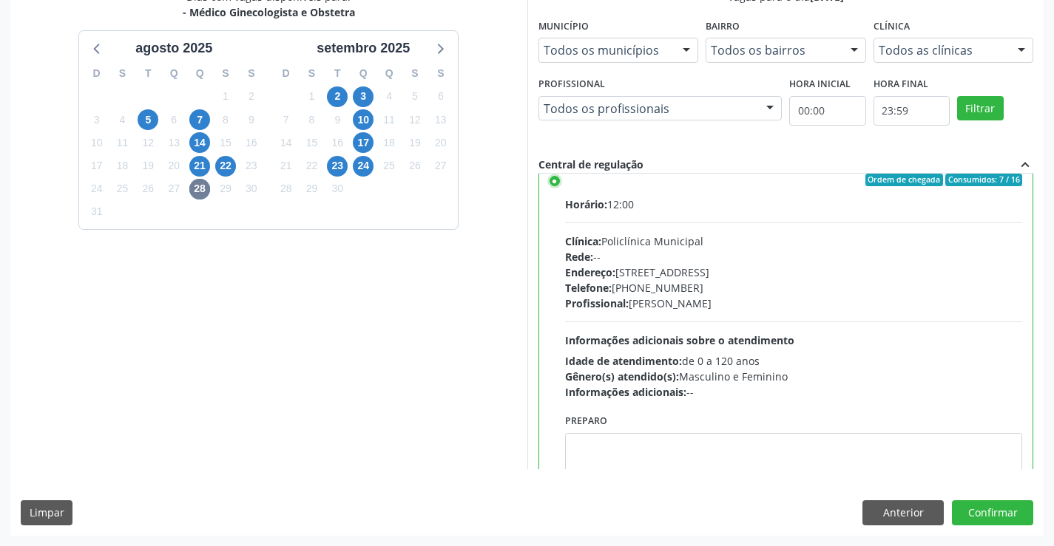
scroll to position [307, 0]
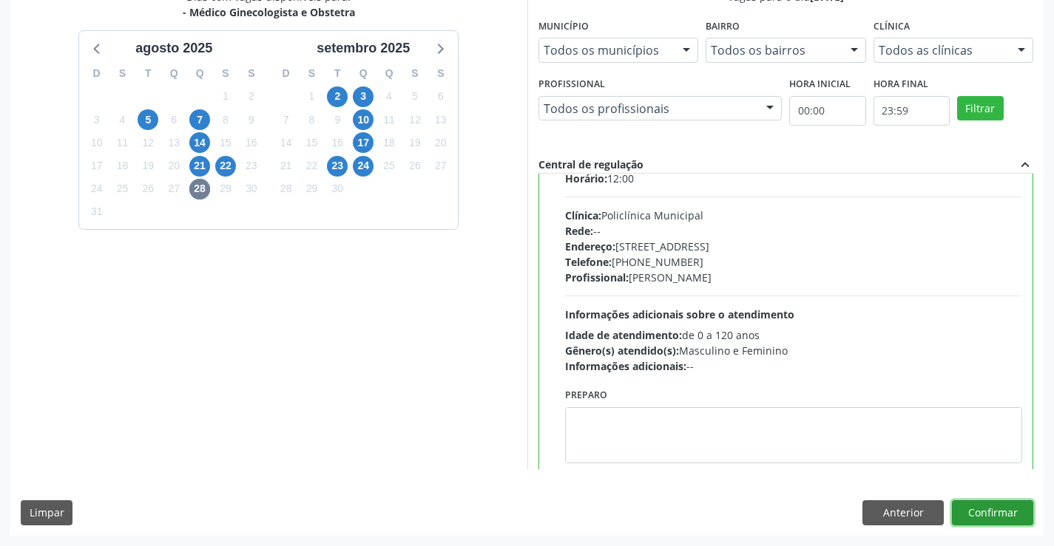
click at [1010, 506] on button "Confirmar" at bounding box center [992, 513] width 81 height 25
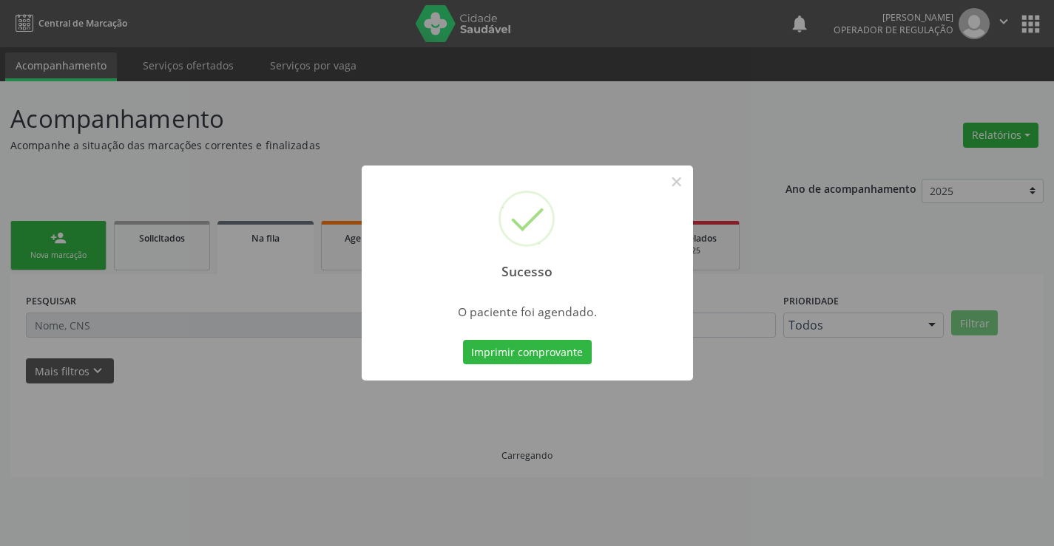
scroll to position [0, 0]
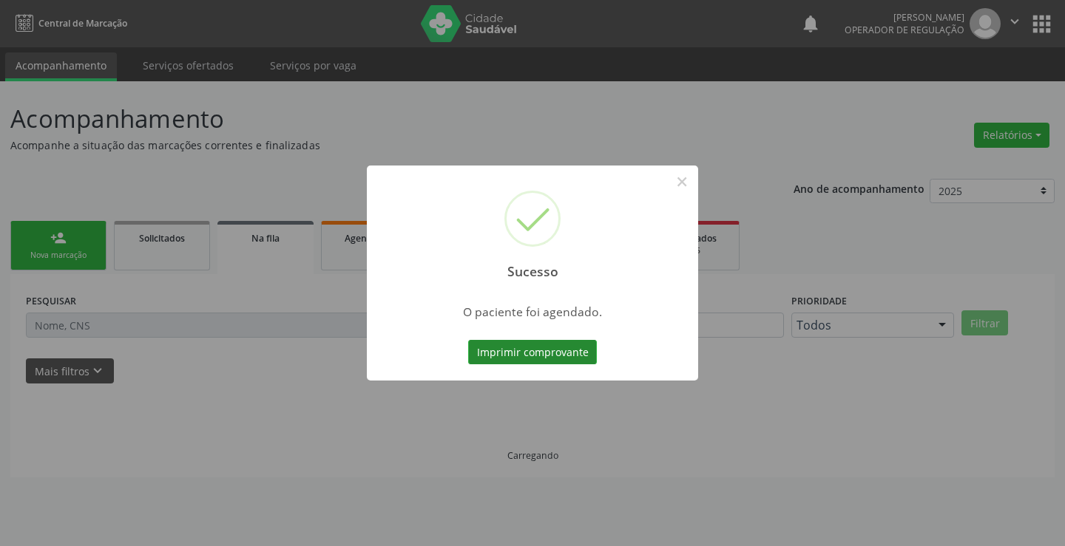
click at [552, 347] on button "Imprimir comprovante" at bounding box center [532, 352] width 129 height 25
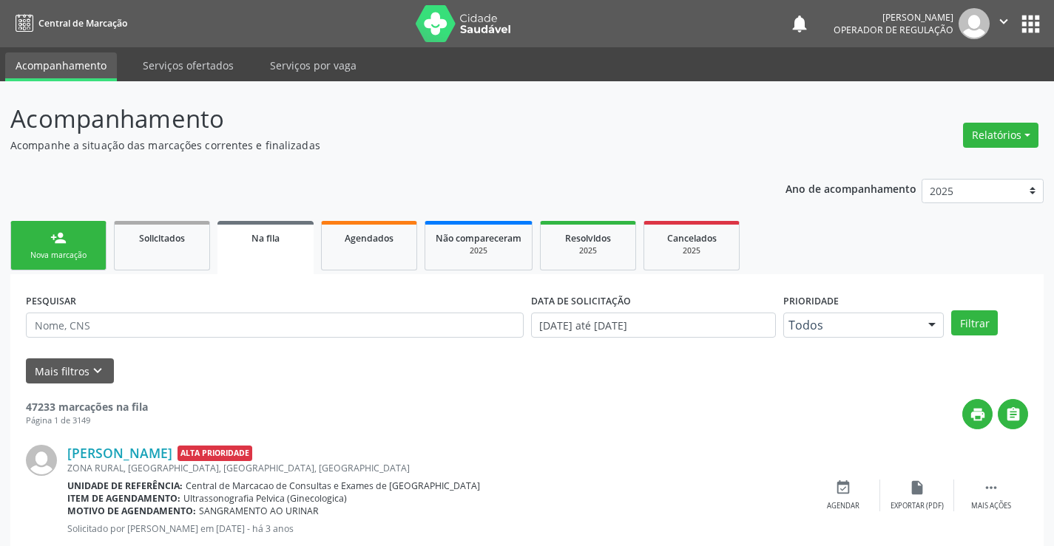
click at [64, 255] on div "Nova marcação" at bounding box center [58, 255] width 74 height 11
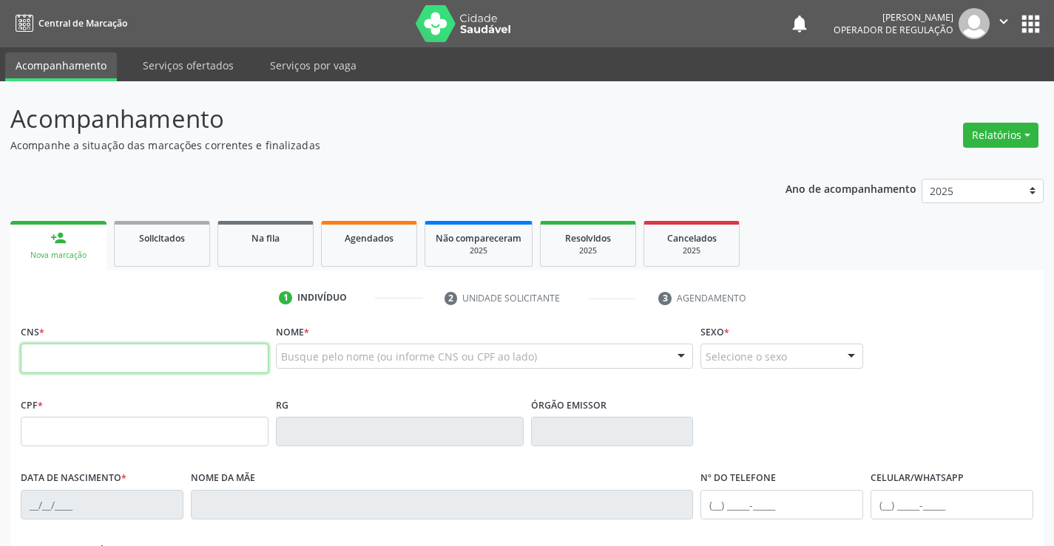
click at [98, 351] on input "text" at bounding box center [145, 359] width 248 height 30
paste input "702 9005 8878 5671"
type input "702 9005 8878 5671"
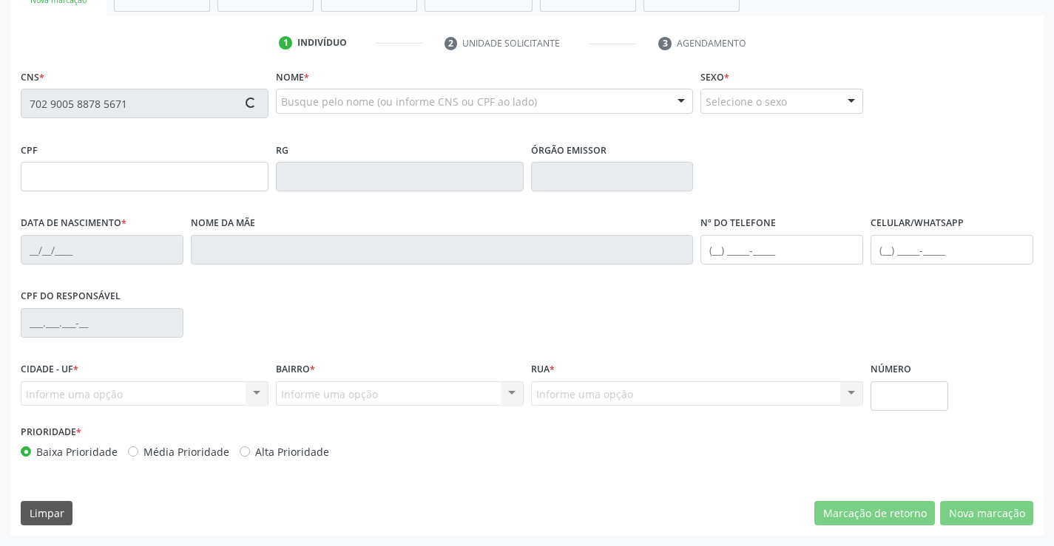
type input "0584609264"
type input "20/05/1972"
type input "(74) 9965-4236"
type input "638.407.155-04"
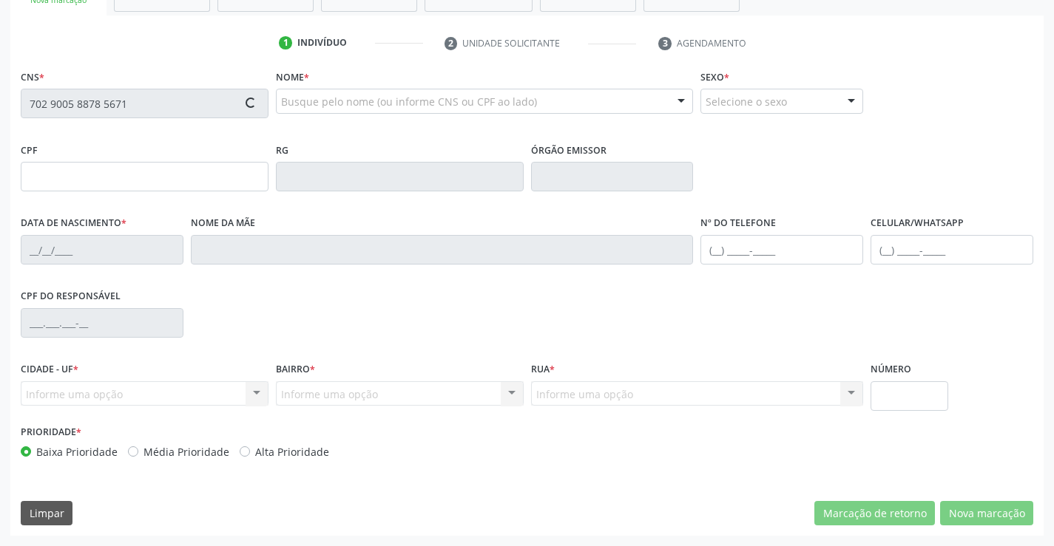
type input "S/N"
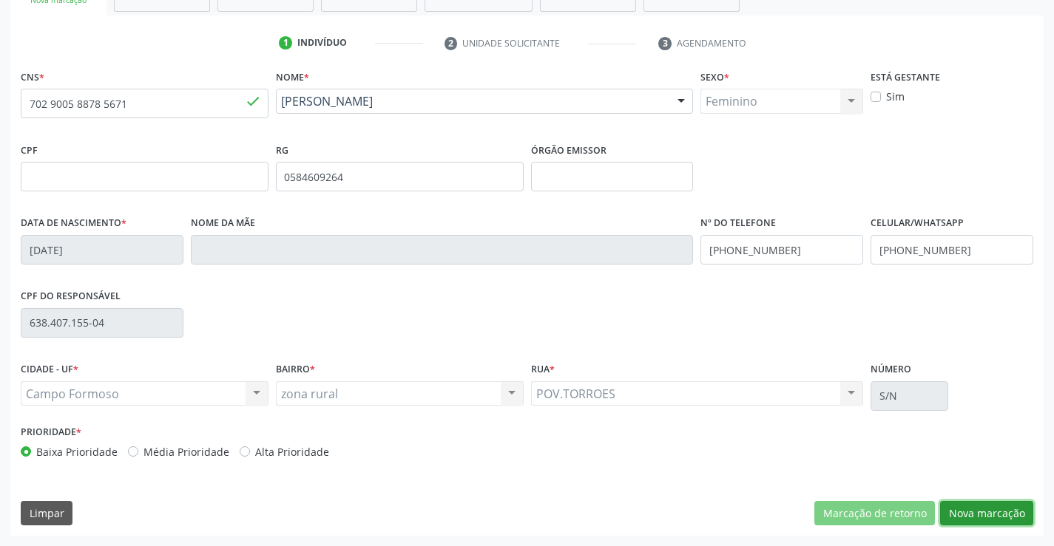
click at [971, 509] on button "Nova marcação" at bounding box center [986, 513] width 93 height 25
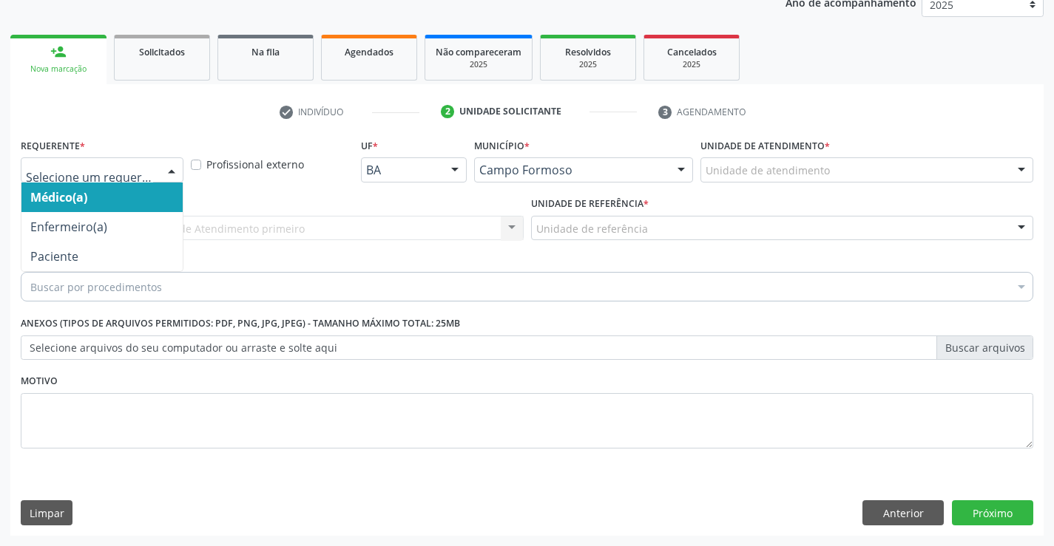
click at [169, 169] on div at bounding box center [171, 170] width 22 height 25
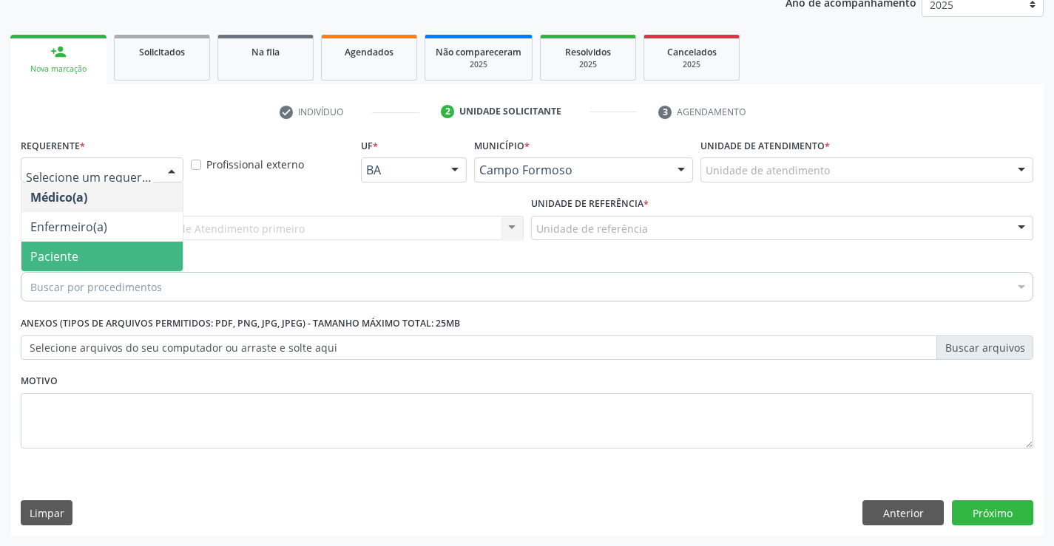
click at [113, 260] on span "Paciente" at bounding box center [101, 257] width 161 height 30
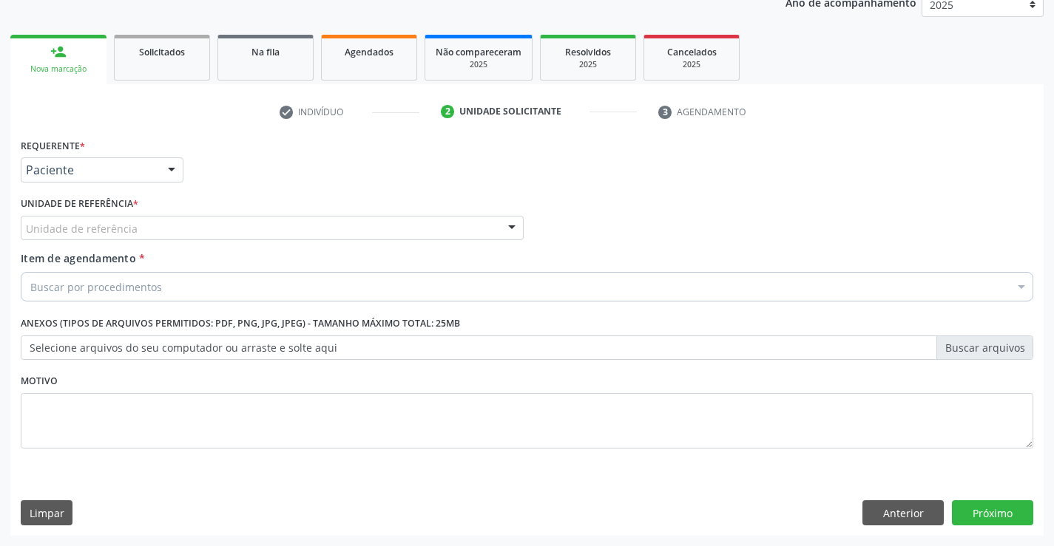
click at [213, 226] on div "Unidade de referência" at bounding box center [272, 228] width 503 height 25
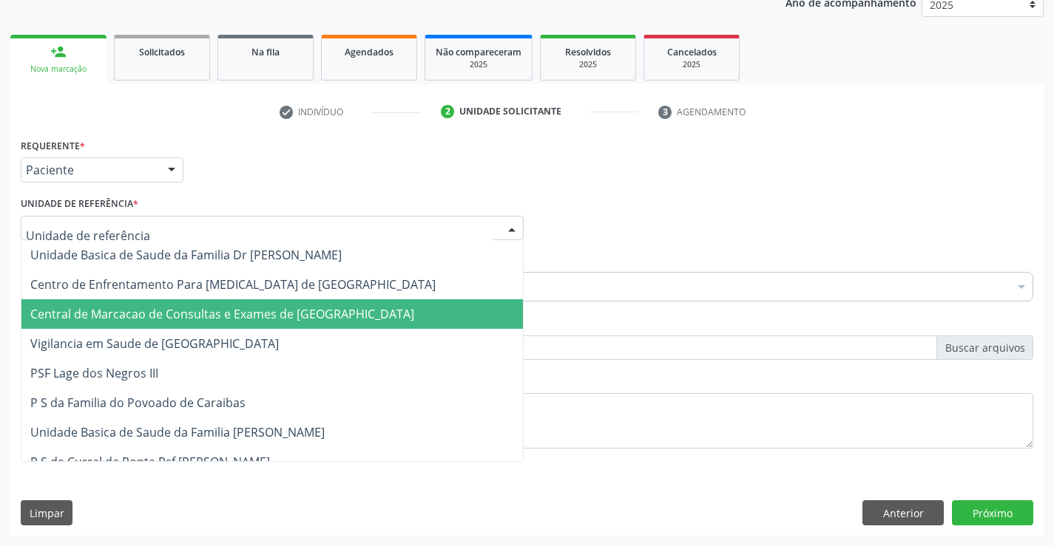
click at [200, 300] on span "Central de Marcacao de Consultas e Exames de [GEOGRAPHIC_DATA]" at bounding box center [271, 314] width 501 height 30
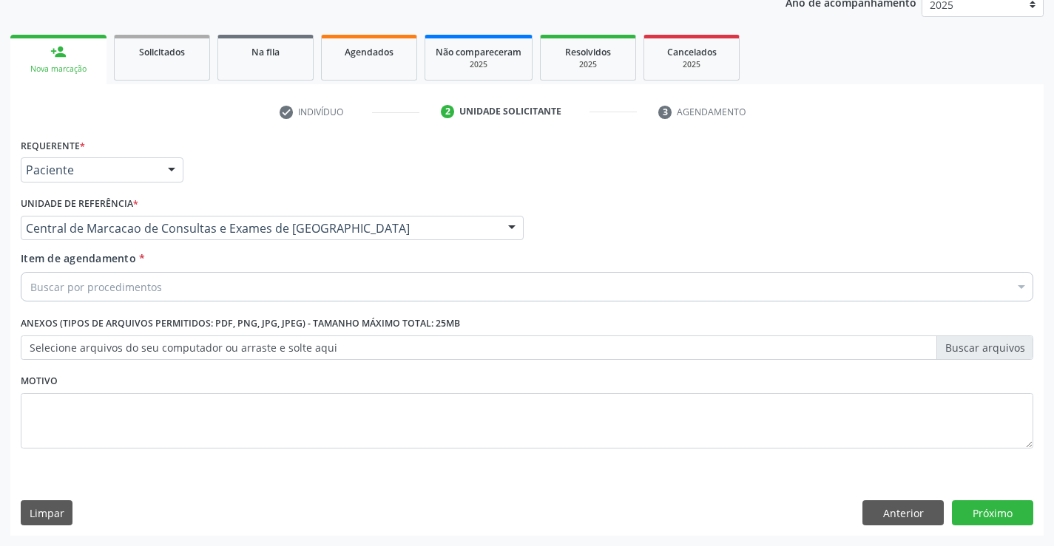
click at [236, 284] on div "Buscar por procedimentos" at bounding box center [527, 287] width 1012 height 30
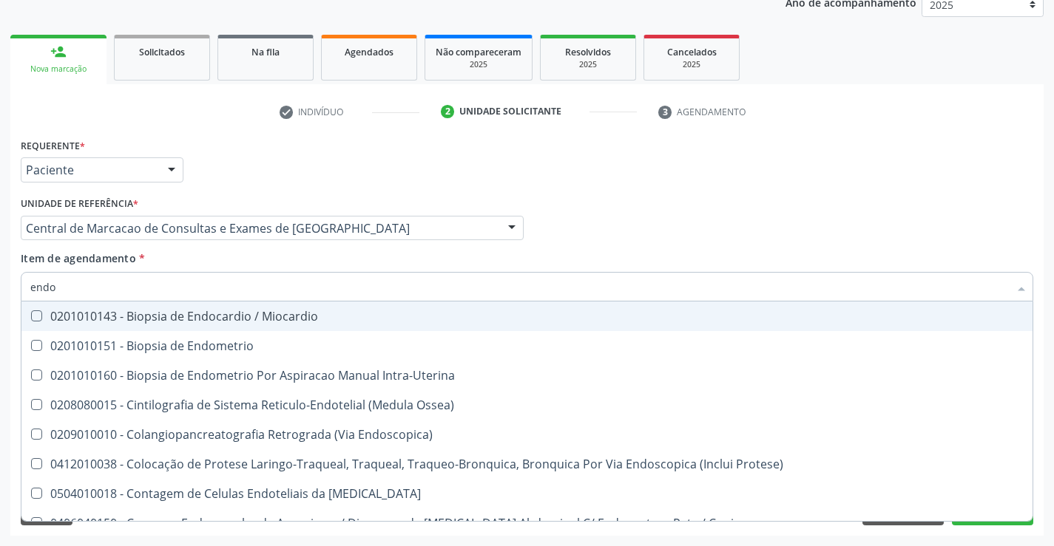
type input "endoc"
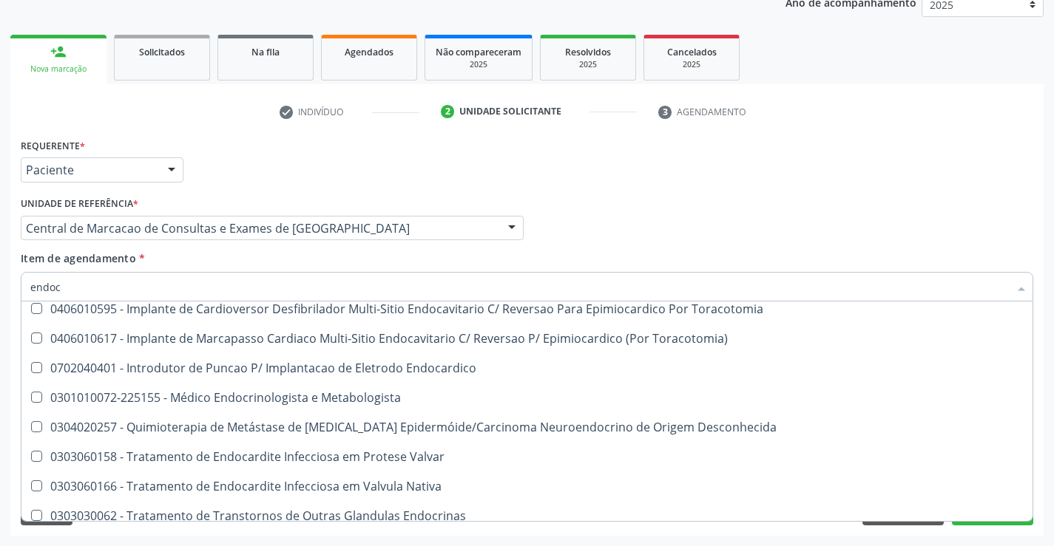
scroll to position [106, 0]
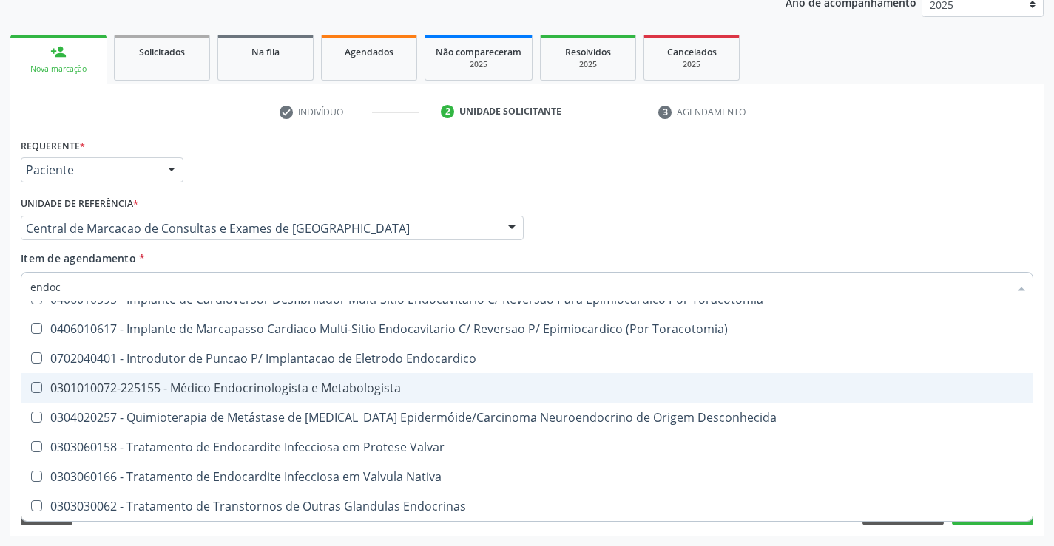
click at [232, 379] on span "0301010072-225155 - Médico Endocrinologista e Metabologista" at bounding box center [526, 388] width 1011 height 30
checkbox Metabologista "true"
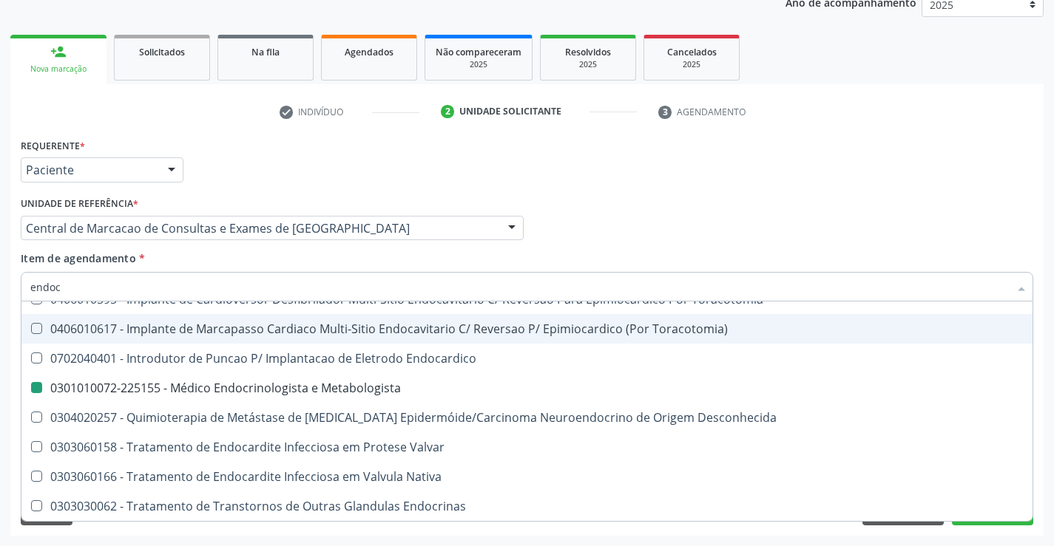
click at [601, 214] on div "Médico Solicitante Por favor, selecione a Unidade de Atendimento primeiro Nenhu…" at bounding box center [527, 222] width 1020 height 58
checkbox Definitivo "true"
checkbox Metabologista "false"
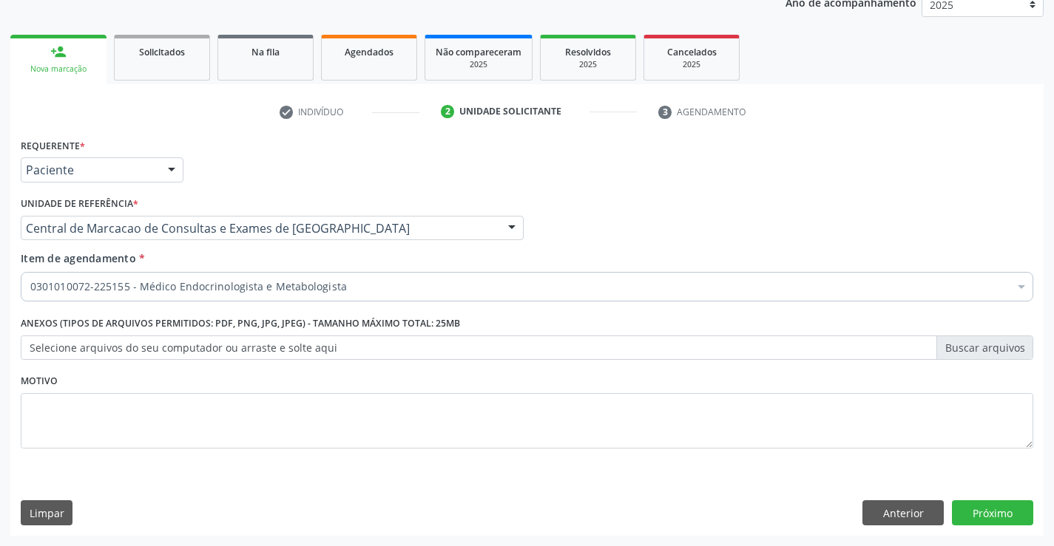
scroll to position [0, 0]
click at [963, 504] on button "Próximo" at bounding box center [992, 513] width 81 height 25
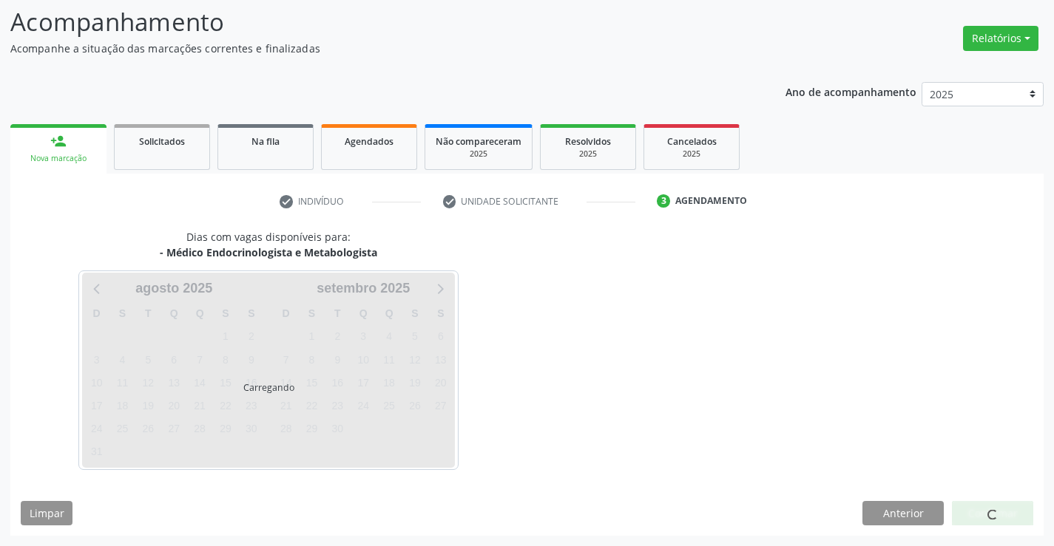
scroll to position [97, 0]
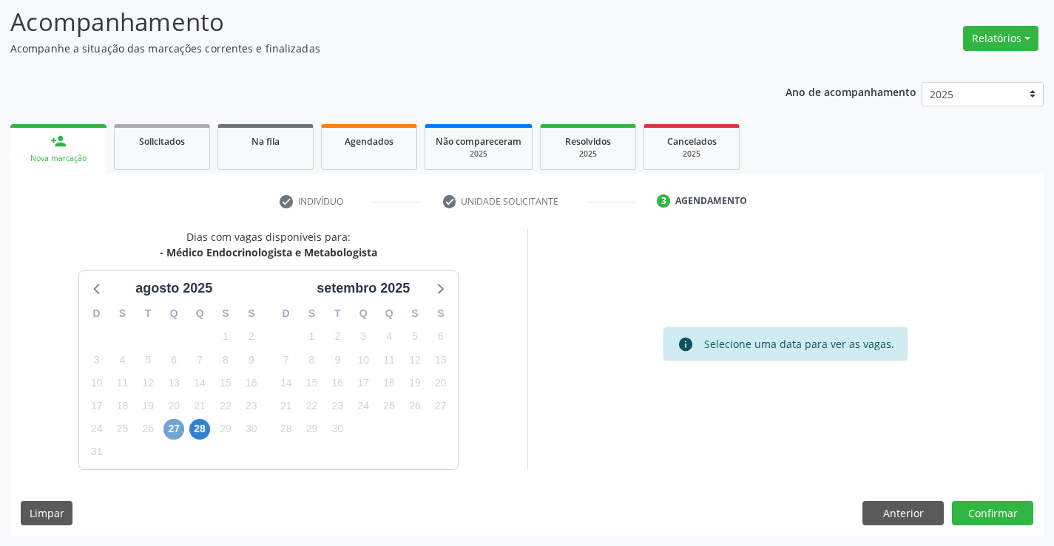
click at [169, 431] on span "27" at bounding box center [173, 429] width 21 height 21
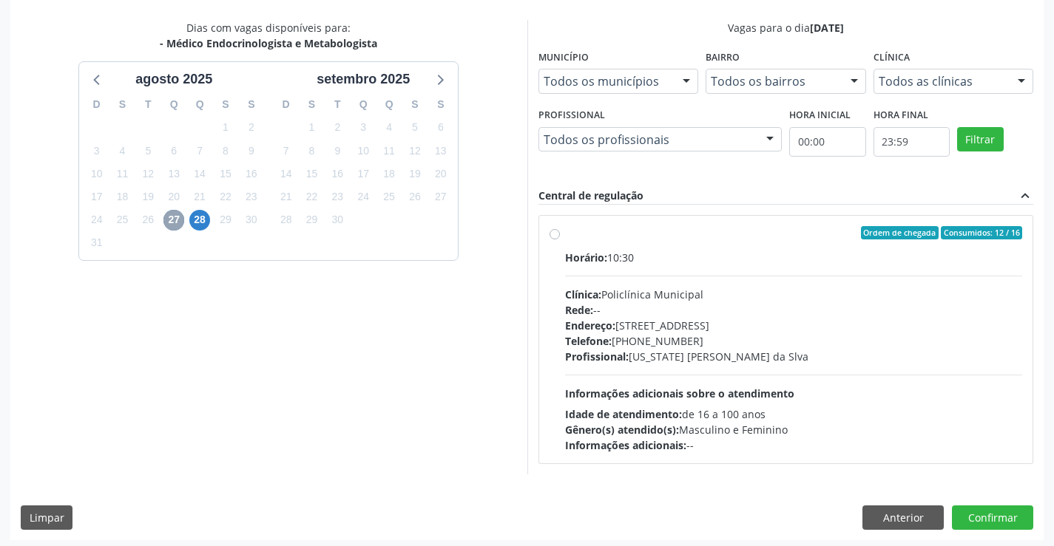
scroll to position [311, 0]
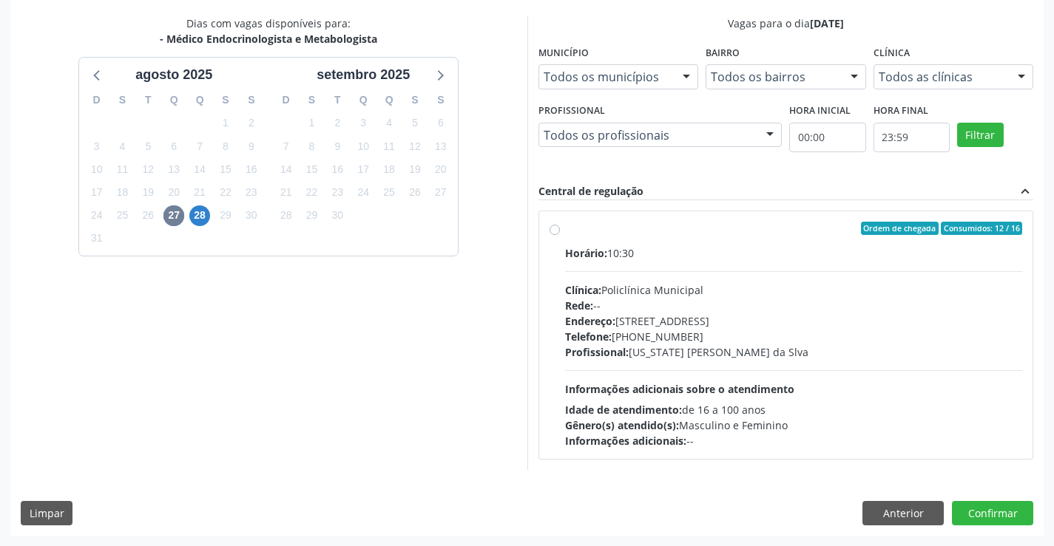
click at [841, 324] on div "Endereço: Predio, nº 386, Centro, Campo Formoso - BA" at bounding box center [794, 321] width 458 height 16
click at [560, 235] on input "Ordem de chegada Consumidos: 12 / 16 Horário: 10:30 Clínica: Policlínica Munici…" at bounding box center [554, 228] width 10 height 13
radio input "true"
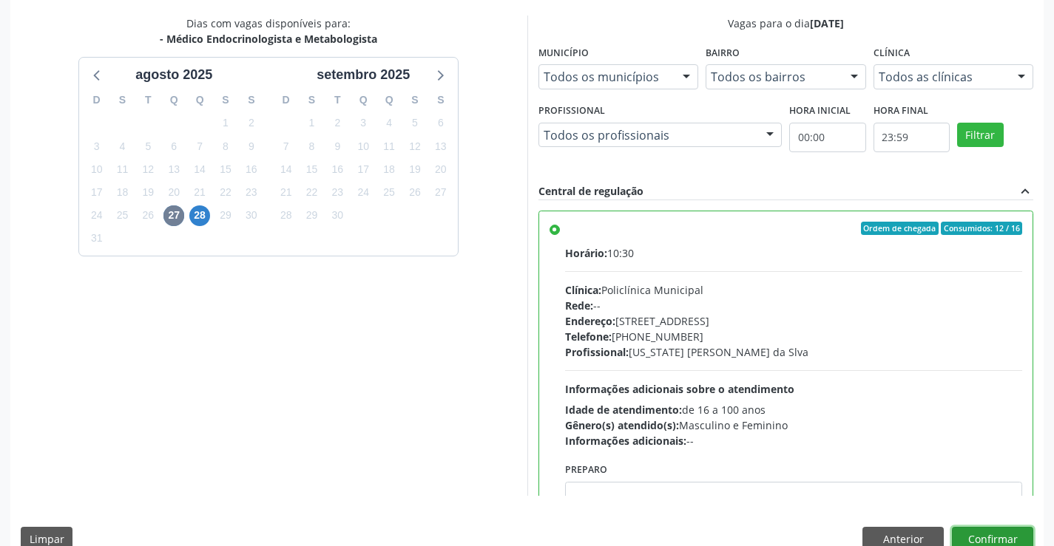
click at [1012, 532] on button "Confirmar" at bounding box center [992, 539] width 81 height 25
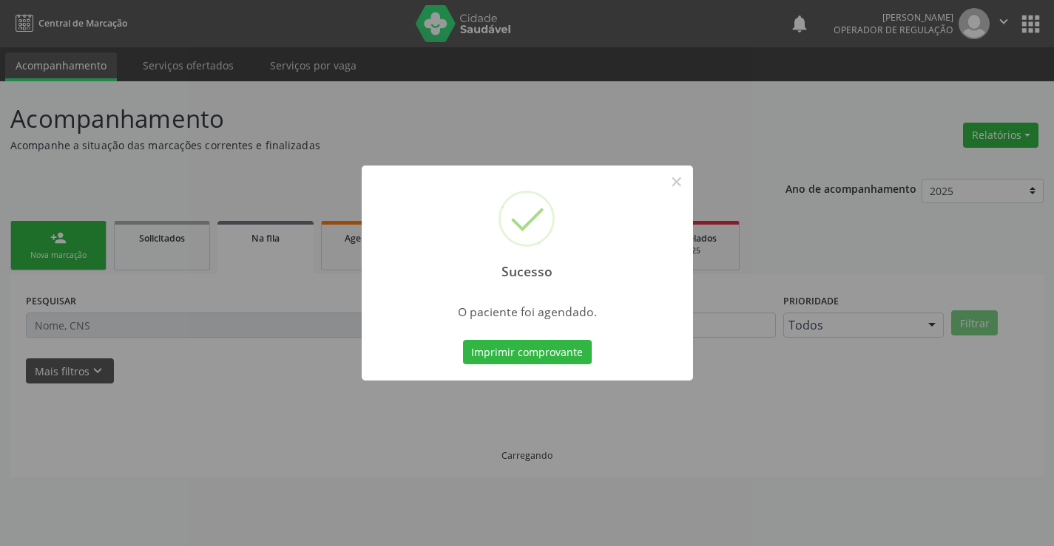
scroll to position [0, 0]
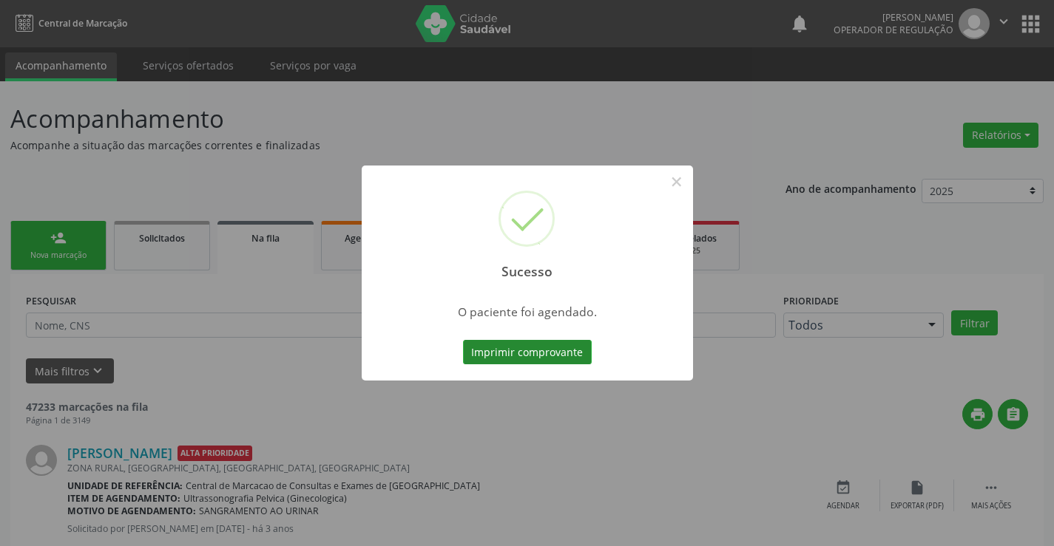
click at [586, 362] on button "Imprimir comprovante" at bounding box center [527, 352] width 129 height 25
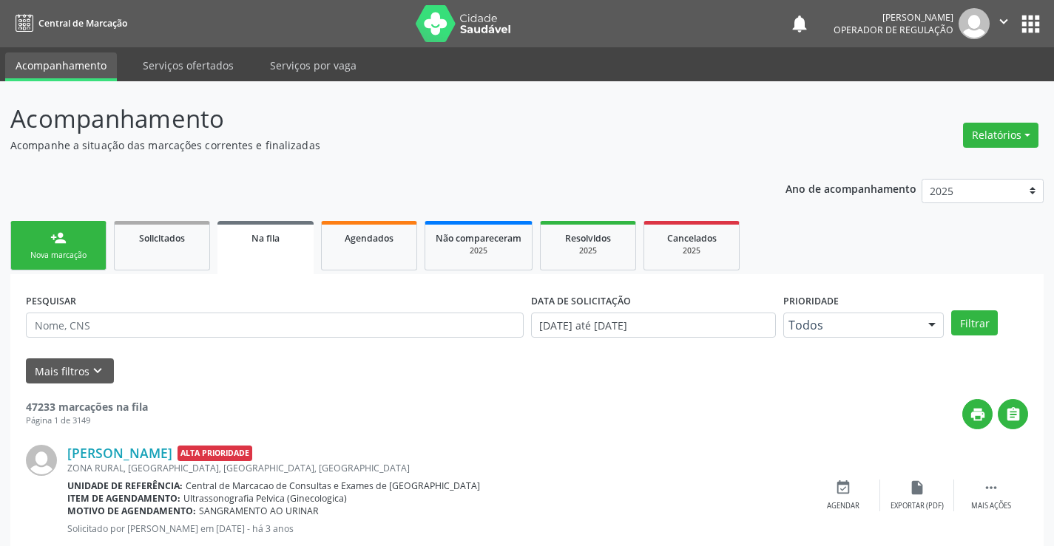
click at [58, 228] on link "person_add Nova marcação" at bounding box center [58, 246] width 96 height 50
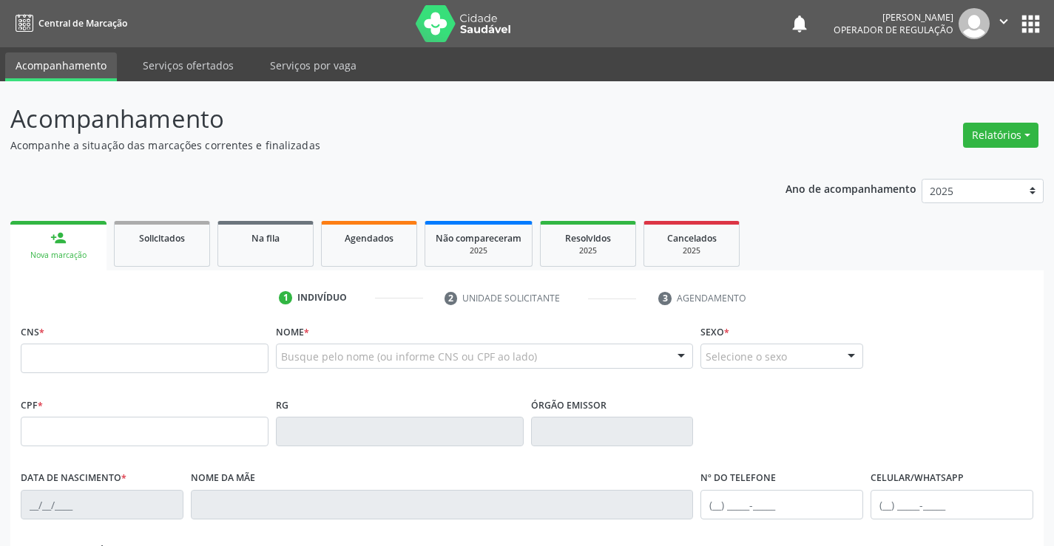
click at [56, 246] on link "person_add Nova marcação" at bounding box center [58, 246] width 96 height 50
click at [82, 356] on input "text" at bounding box center [145, 359] width 248 height 30
click at [248, 364] on input "text" at bounding box center [145, 359] width 248 height 30
click at [240, 362] on input "text" at bounding box center [145, 359] width 248 height 30
type input "702 1027 8443 1592"
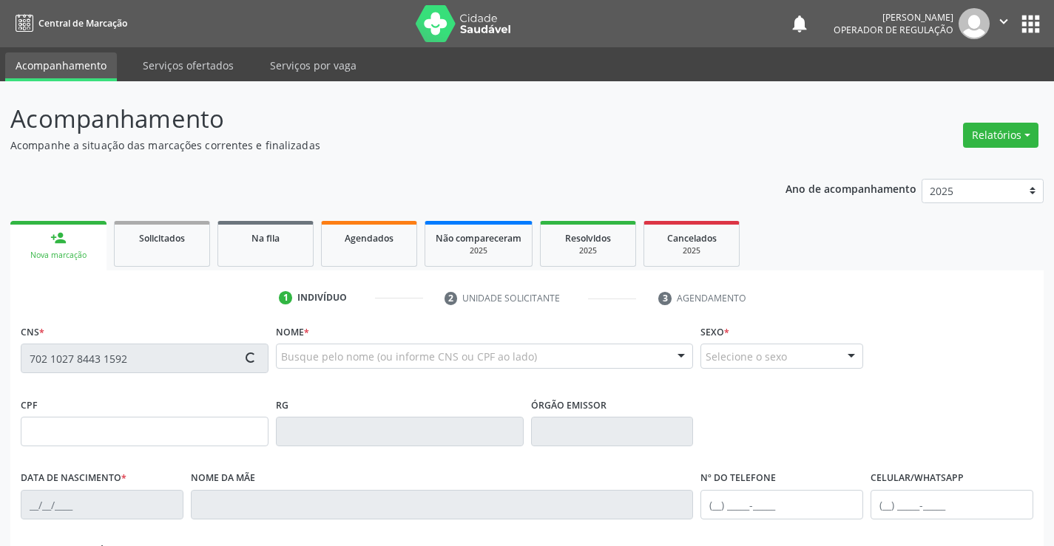
type input "042.950.105-61"
type input "1514063913"
type input "17/03/1996"
type input "[PHONE_NUMBER]"
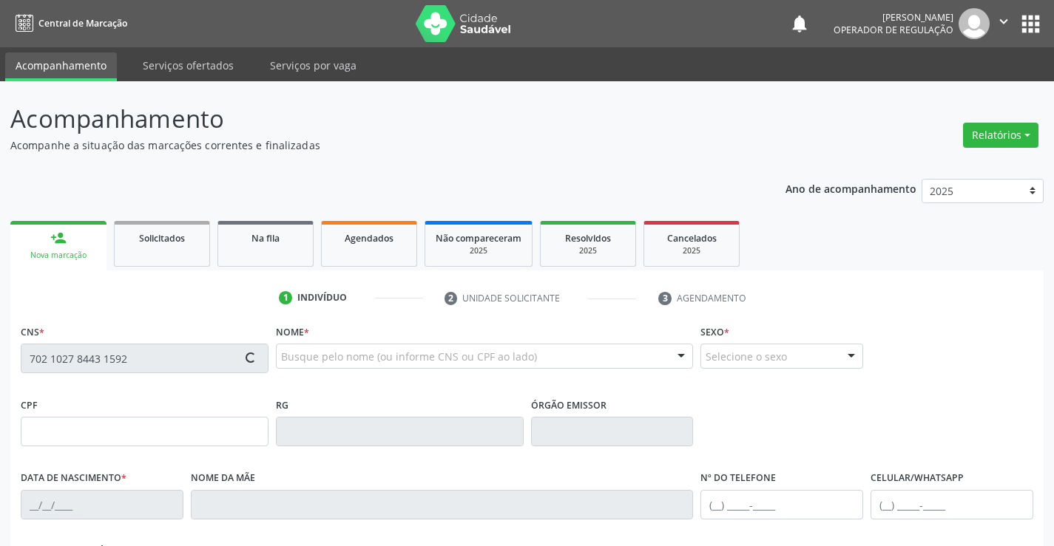
type input "042.950.105-61"
type input "SN"
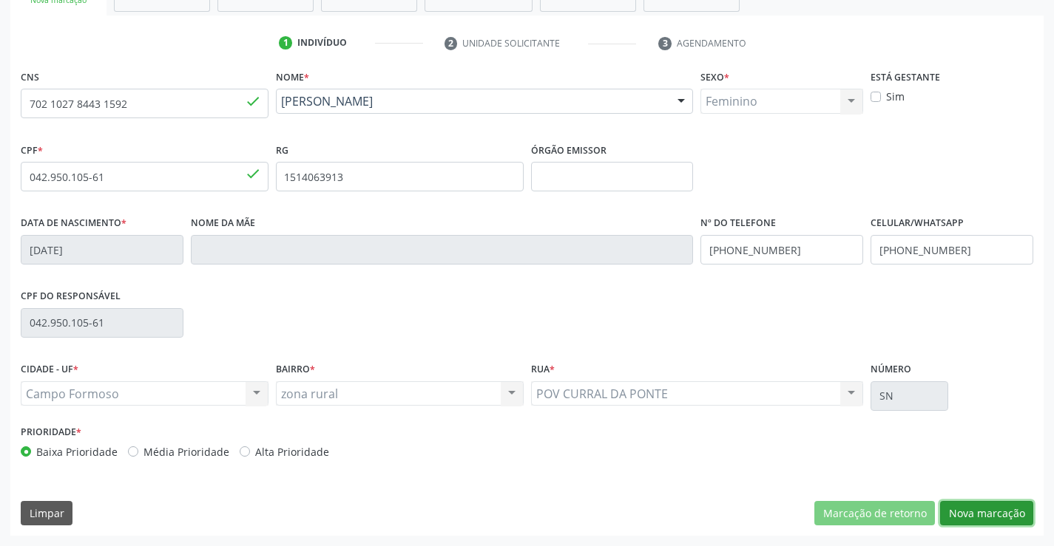
click at [970, 511] on button "Nova marcação" at bounding box center [986, 513] width 93 height 25
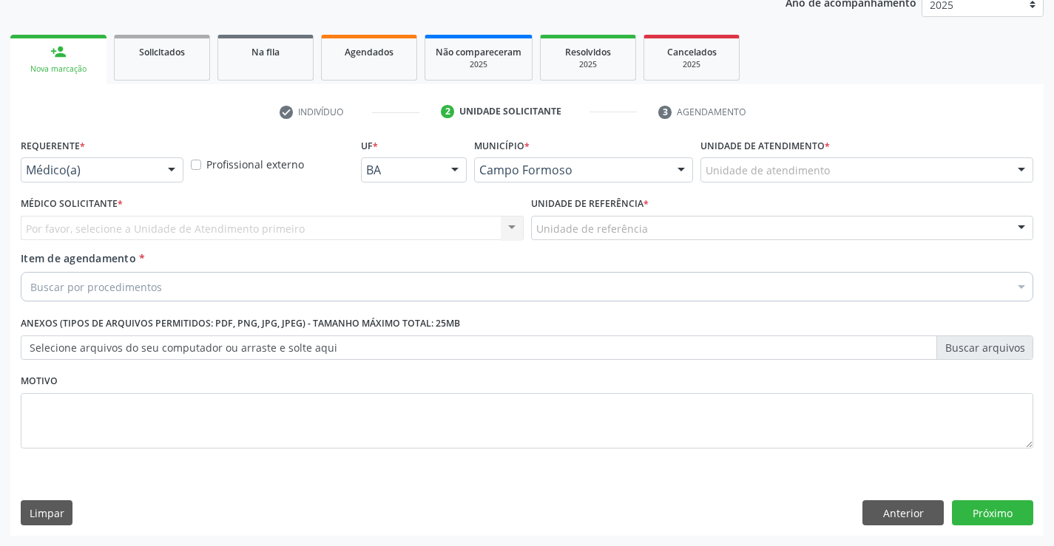
scroll to position [186, 0]
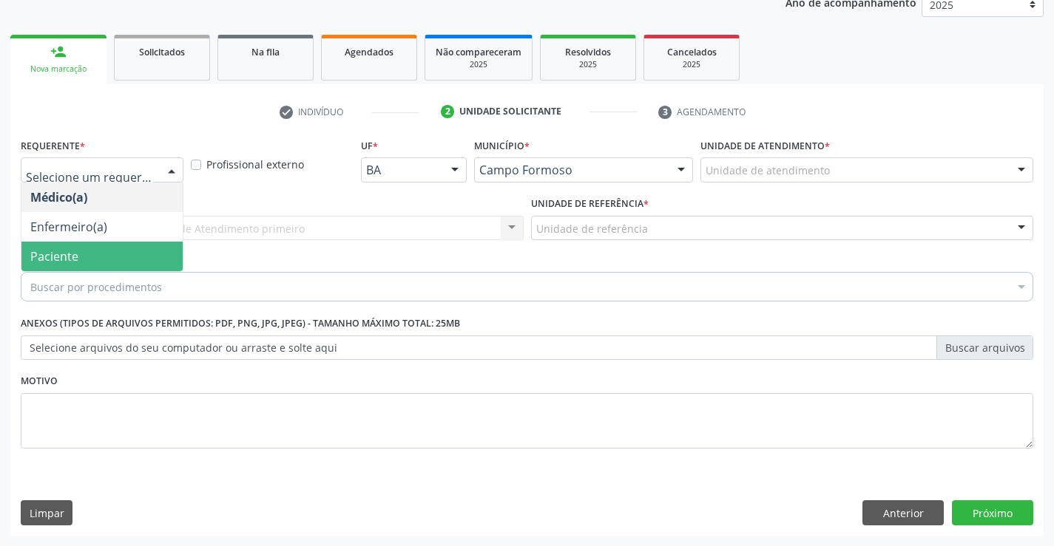
click at [121, 251] on span "Paciente" at bounding box center [101, 257] width 161 height 30
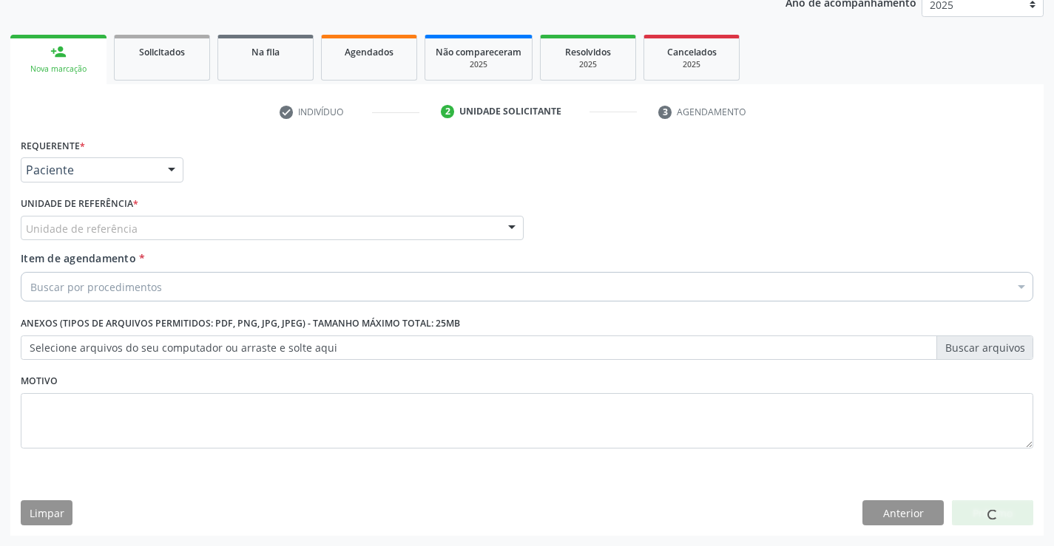
click at [270, 223] on div "Unidade de referência" at bounding box center [272, 228] width 503 height 25
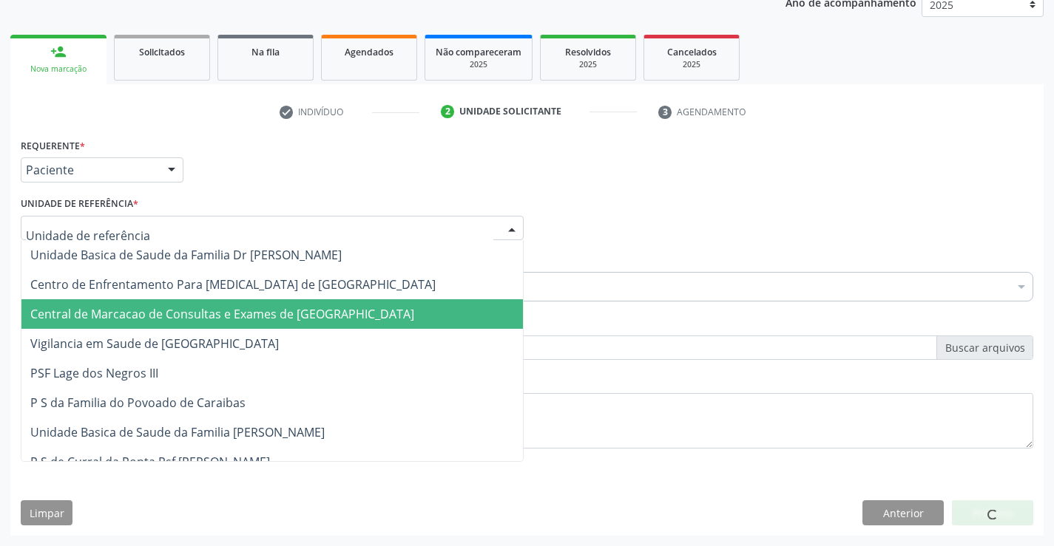
click at [303, 316] on span "Central de Marcacao de Consultas e Exames de [GEOGRAPHIC_DATA]" at bounding box center [222, 314] width 384 height 16
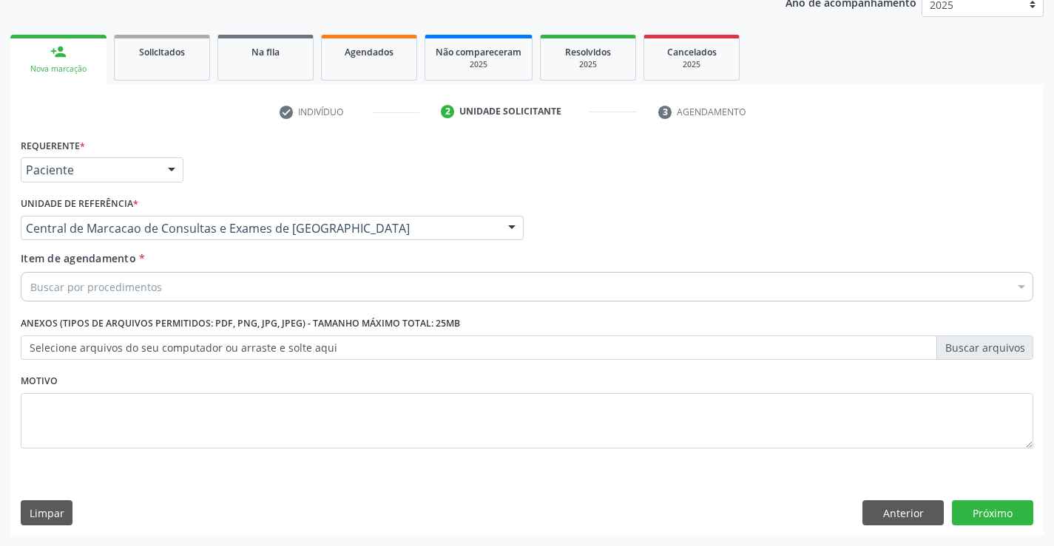
click at [379, 277] on div "Buscar por procedimentos" at bounding box center [527, 287] width 1012 height 30
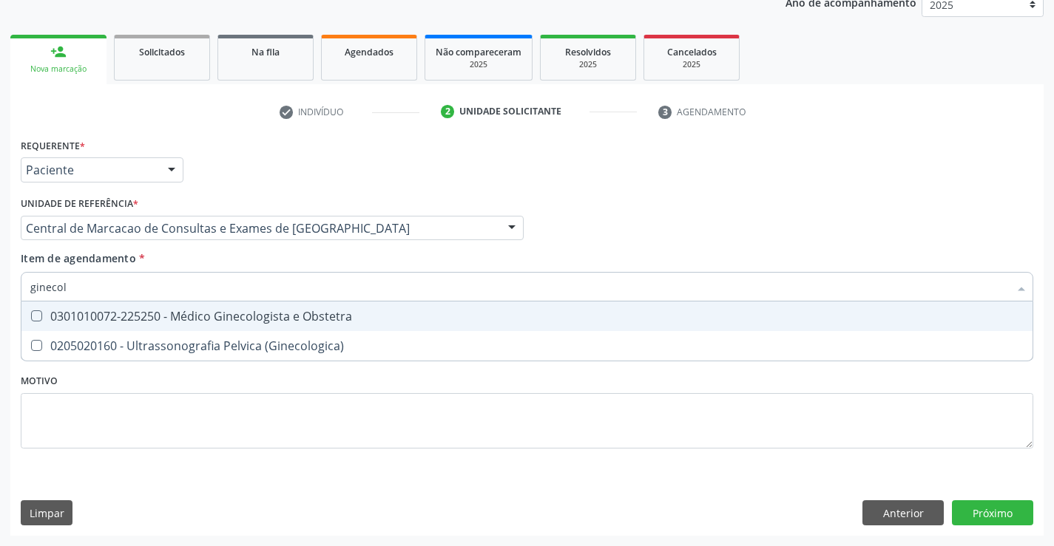
type input "ginecolo"
click at [322, 317] on div "0301010072-225250 - Médico Ginecologista e Obstetra" at bounding box center [526, 317] width 993 height 12
checkbox Obstetra "true"
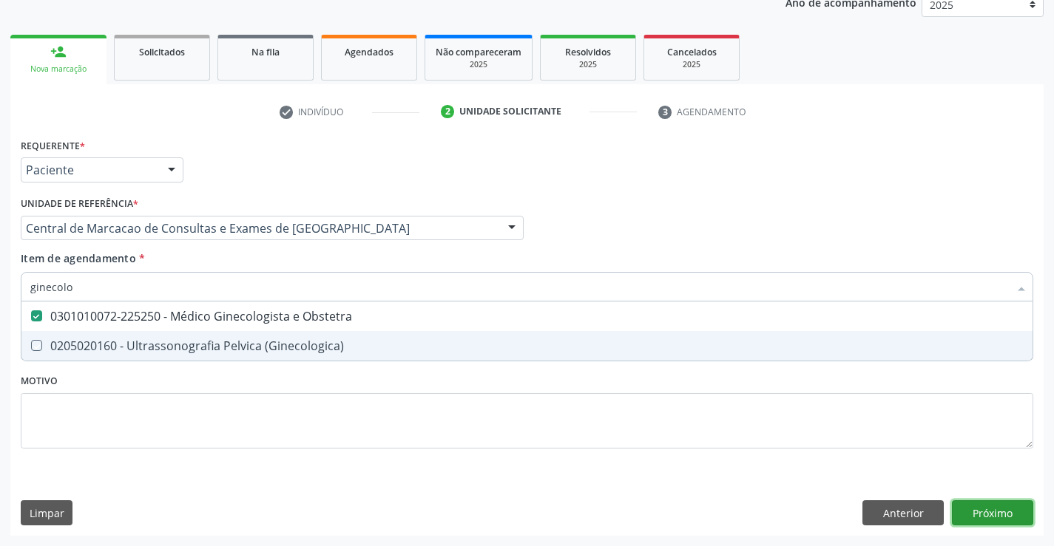
click at [999, 508] on div "Requerente * Paciente Médico(a) Enfermeiro(a) Paciente Nenhum resultado encontr…" at bounding box center [526, 335] width 1033 height 401
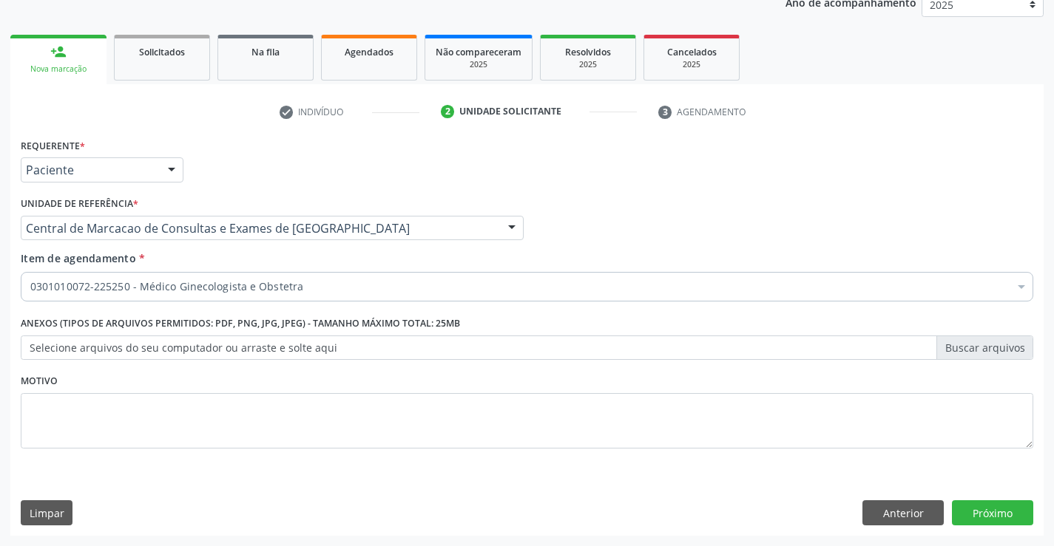
click at [977, 499] on div "Requerente * Paciente Médico(a) Enfermeiro(a) Paciente Nenhum resultado encontr…" at bounding box center [526, 335] width 1033 height 401
click at [975, 513] on button "Próximo" at bounding box center [992, 513] width 81 height 25
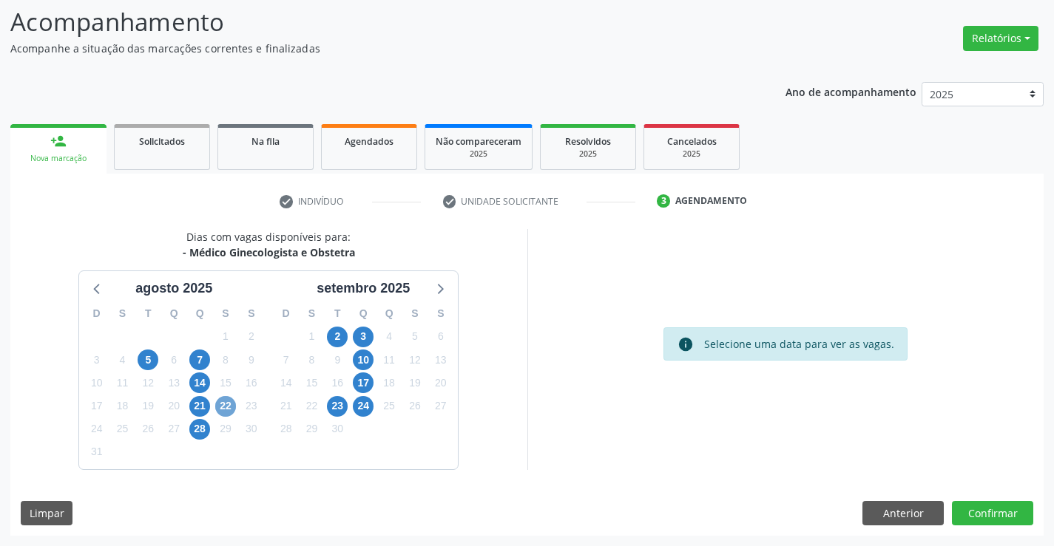
click at [231, 410] on span "22" at bounding box center [225, 406] width 21 height 21
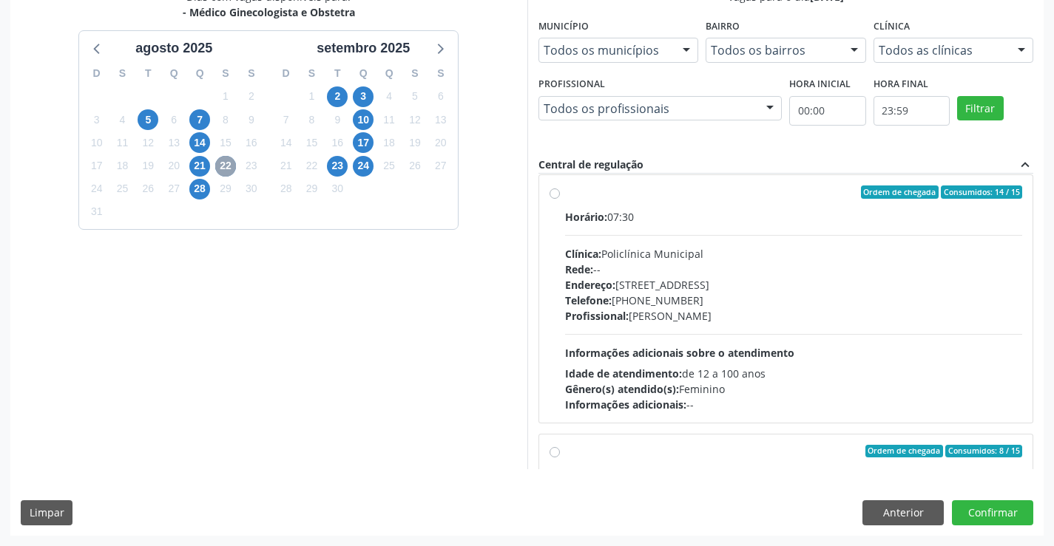
scroll to position [0, 0]
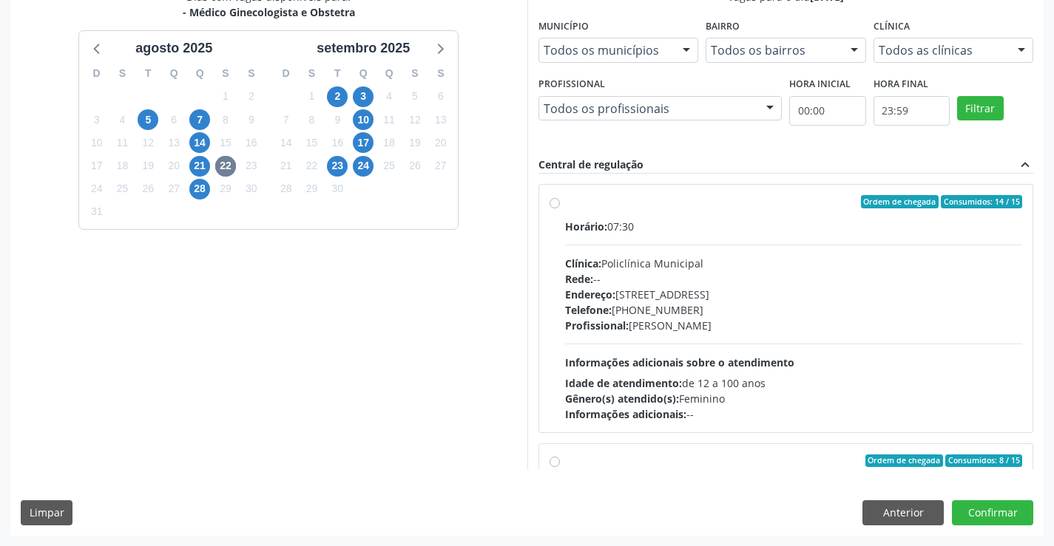
click at [789, 303] on div "Telefone: [PHONE_NUMBER]" at bounding box center [794, 310] width 458 height 16
click at [560, 209] on input "Ordem de chegada Consumidos: 14 / 15 Horário: 07:30 Clínica: Policlínica Munici…" at bounding box center [554, 201] width 10 height 13
radio input "true"
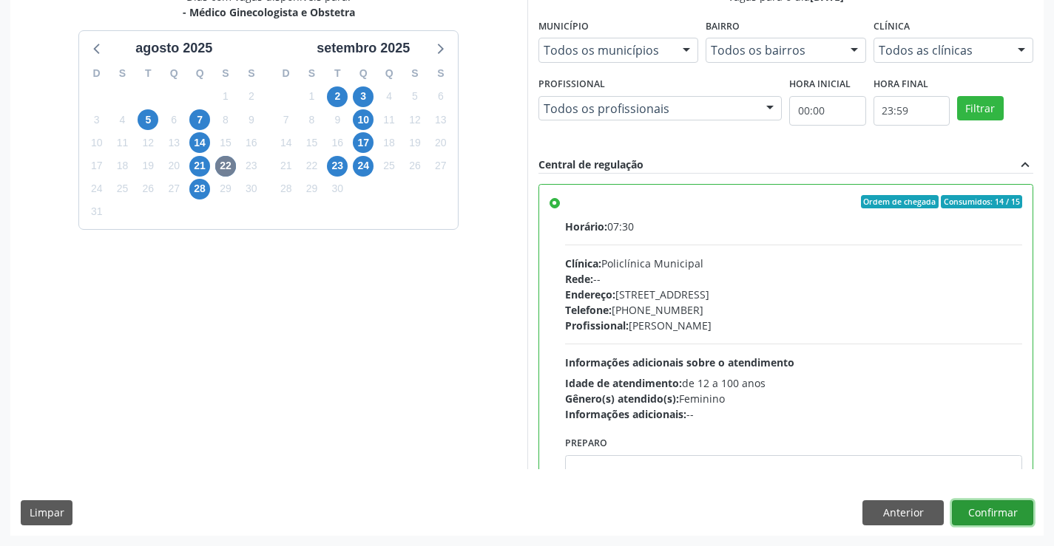
click at [960, 514] on button "Confirmar" at bounding box center [992, 513] width 81 height 25
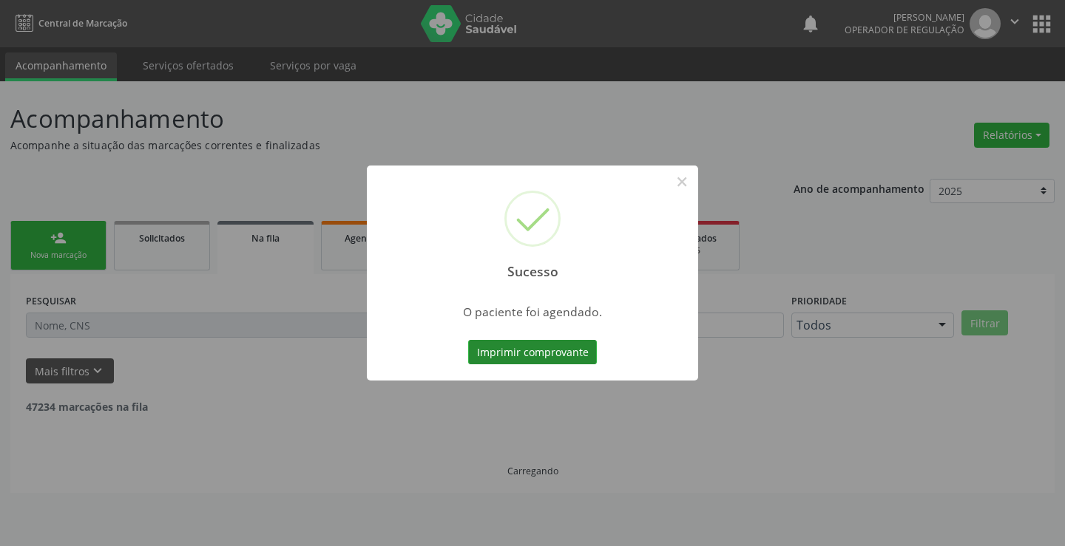
click at [579, 342] on button "Imprimir comprovante" at bounding box center [532, 352] width 129 height 25
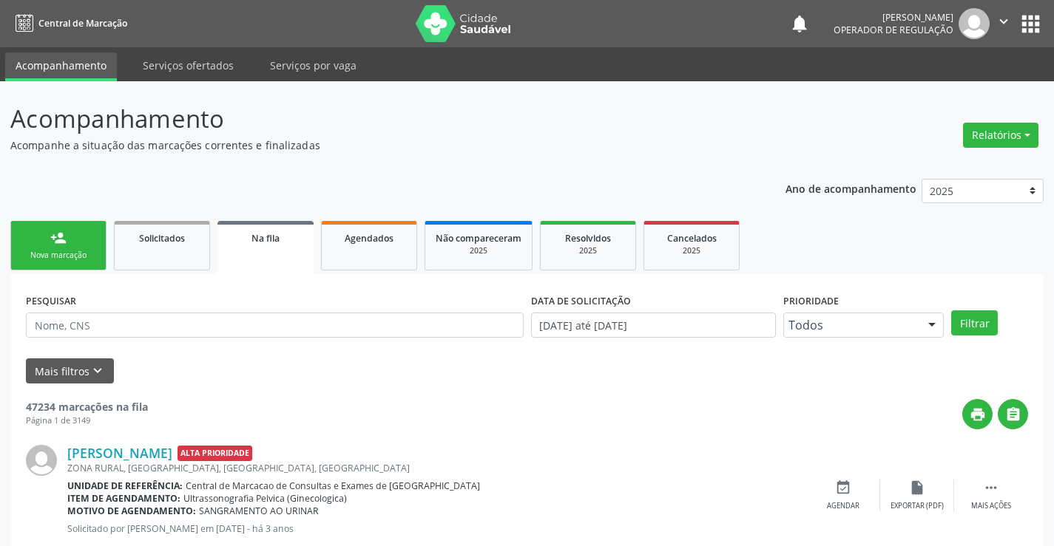
click at [36, 251] on div "Nova marcação" at bounding box center [58, 255] width 74 height 11
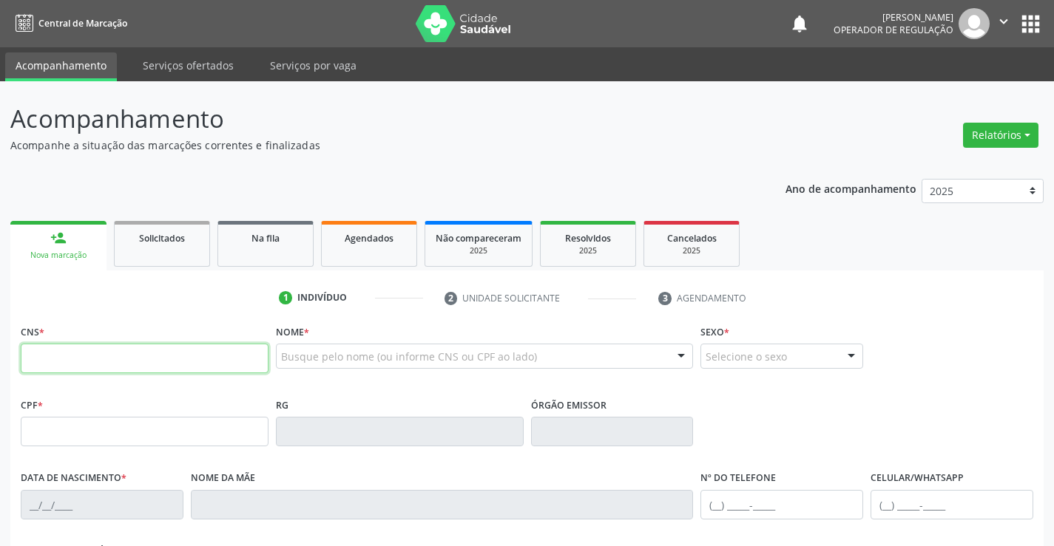
click at [125, 362] on input "text" at bounding box center [145, 359] width 248 height 30
click at [67, 353] on input "705" at bounding box center [145, 359] width 248 height 30
type input "705 0014 5752 3251"
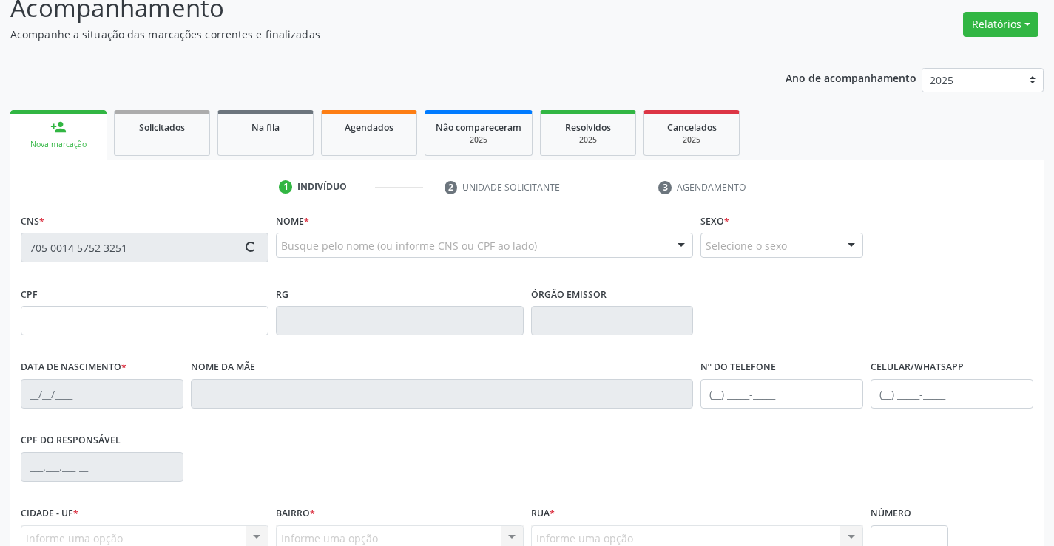
scroll to position [255, 0]
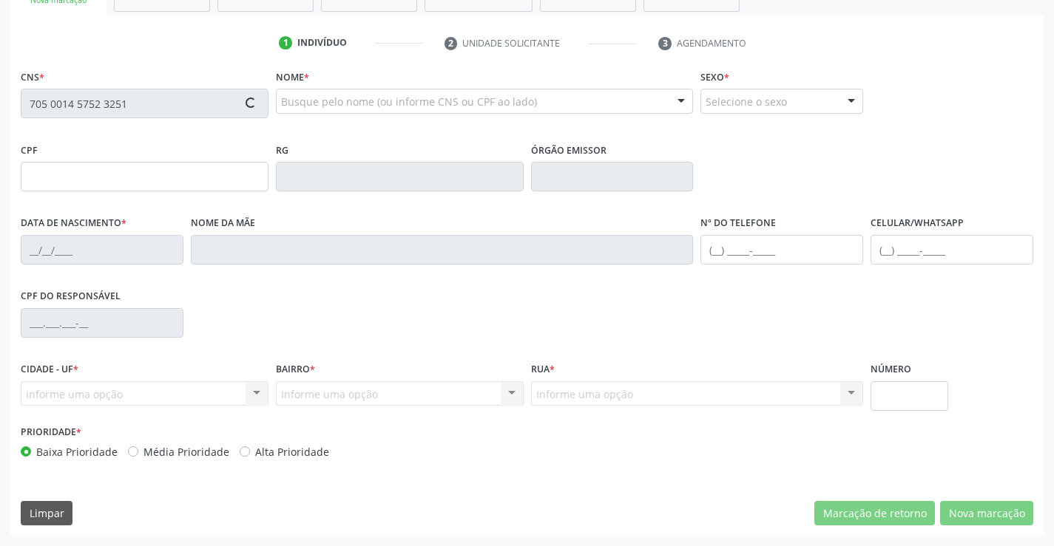
type input "0738571229"
type input "0[DATE]"
type input "[PHONE_NUMBER]"
type input "741.839.235-49"
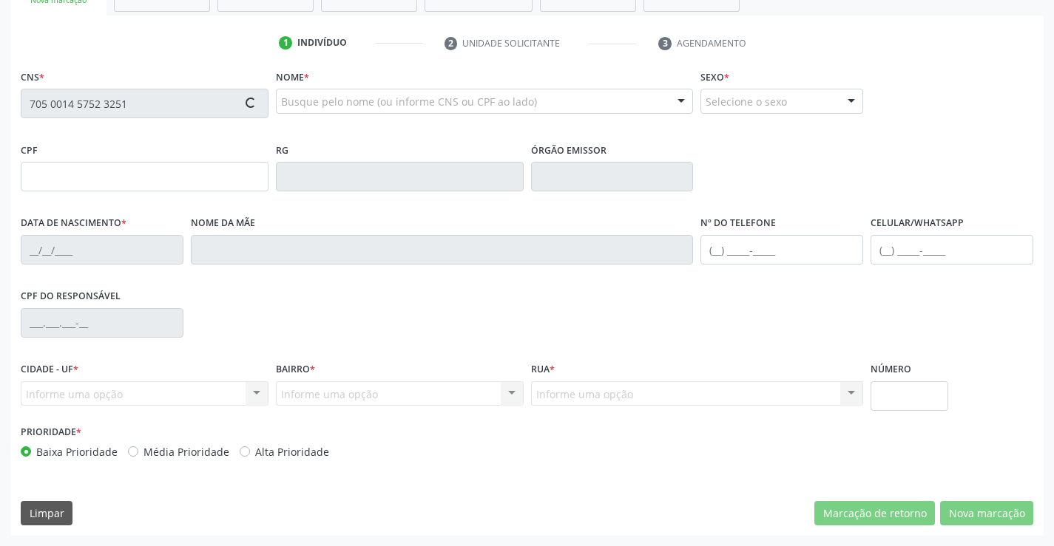
type input "SN"
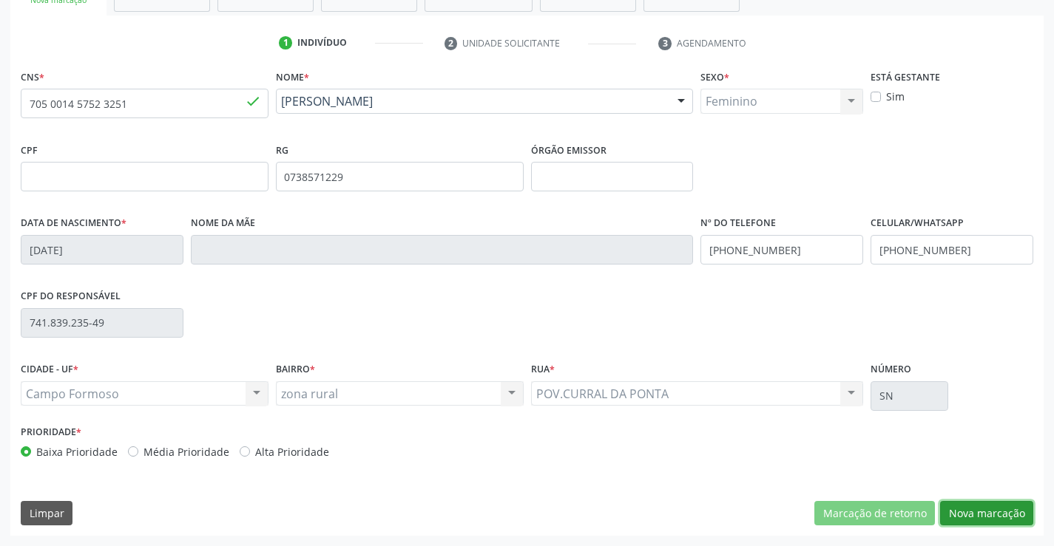
click at [943, 512] on button "Nova marcação" at bounding box center [986, 513] width 93 height 25
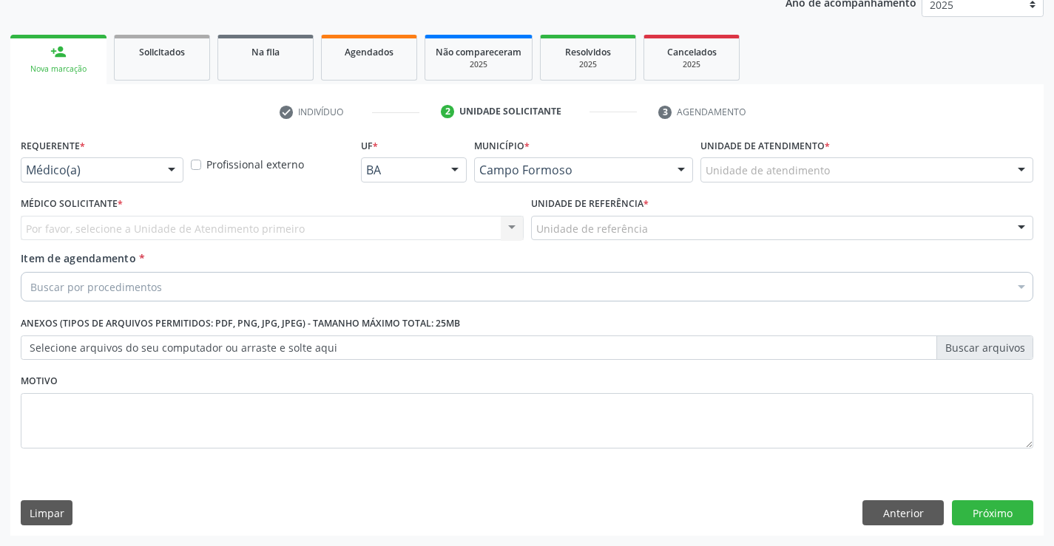
scroll to position [186, 0]
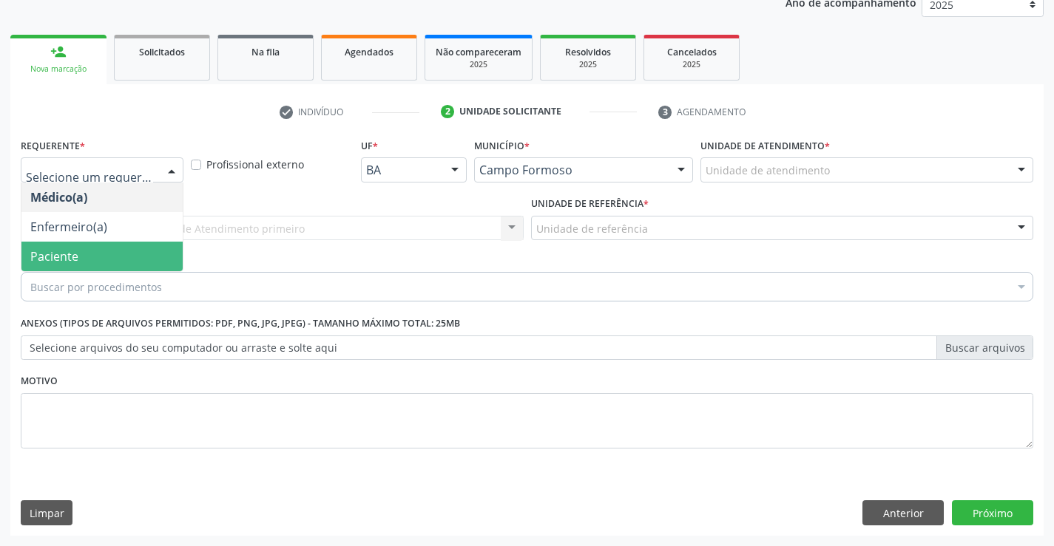
drag, startPoint x: 93, startPoint y: 258, endPoint x: 192, endPoint y: 229, distance: 103.2
click at [95, 258] on span "Paciente" at bounding box center [101, 257] width 161 height 30
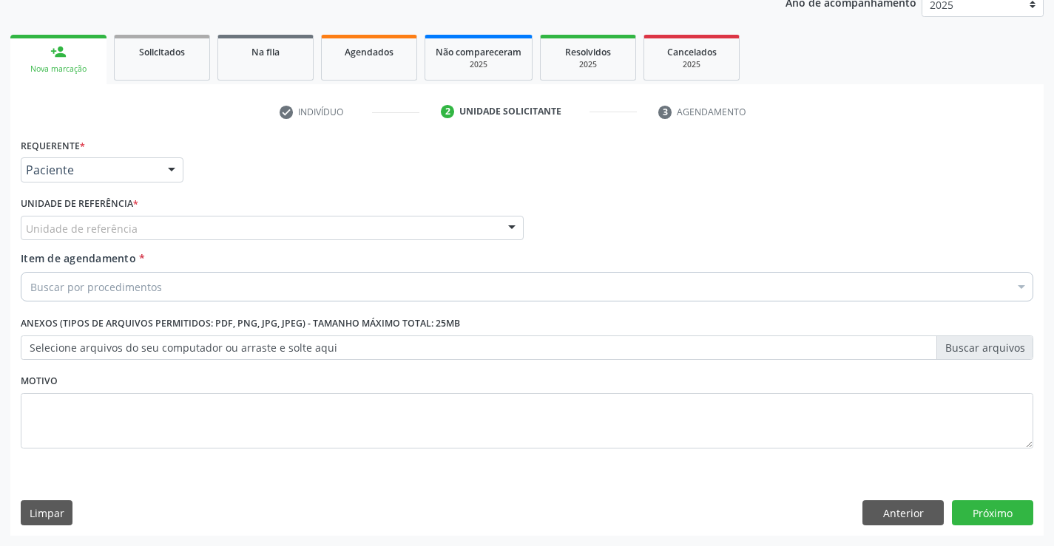
click at [200, 220] on div "Unidade de referência" at bounding box center [272, 228] width 503 height 25
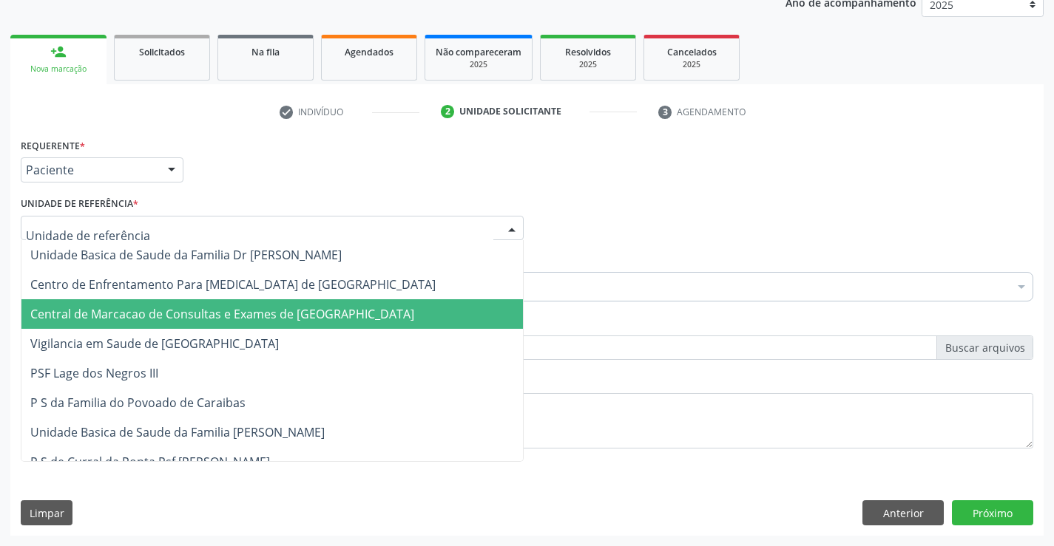
drag, startPoint x: 213, startPoint y: 307, endPoint x: 221, endPoint y: 288, distance: 20.9
click at [213, 308] on span "Central de Marcacao de Consultas e Exames de [GEOGRAPHIC_DATA]" at bounding box center [222, 314] width 384 height 16
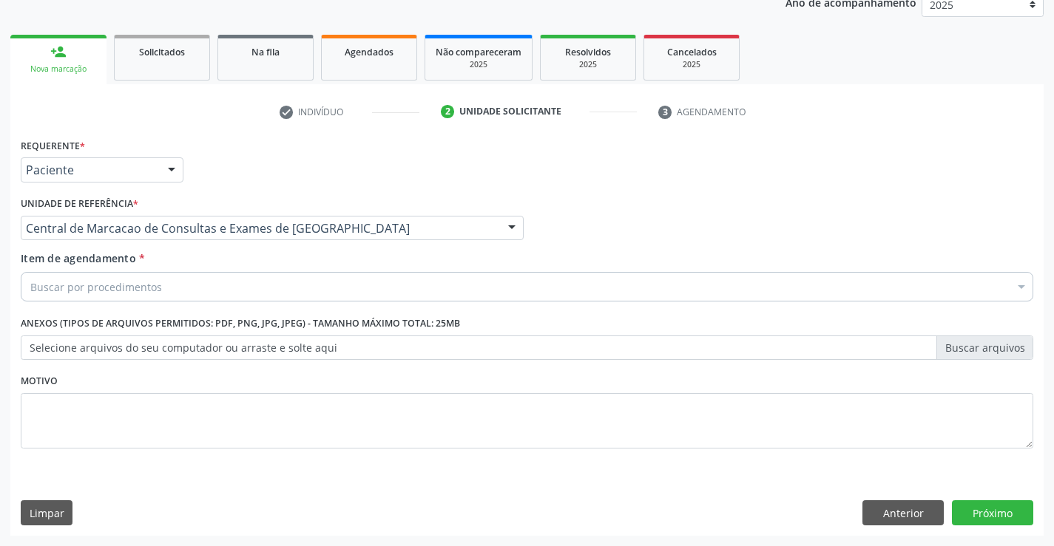
click at [223, 285] on div "Buscar por procedimentos" at bounding box center [527, 287] width 1012 height 30
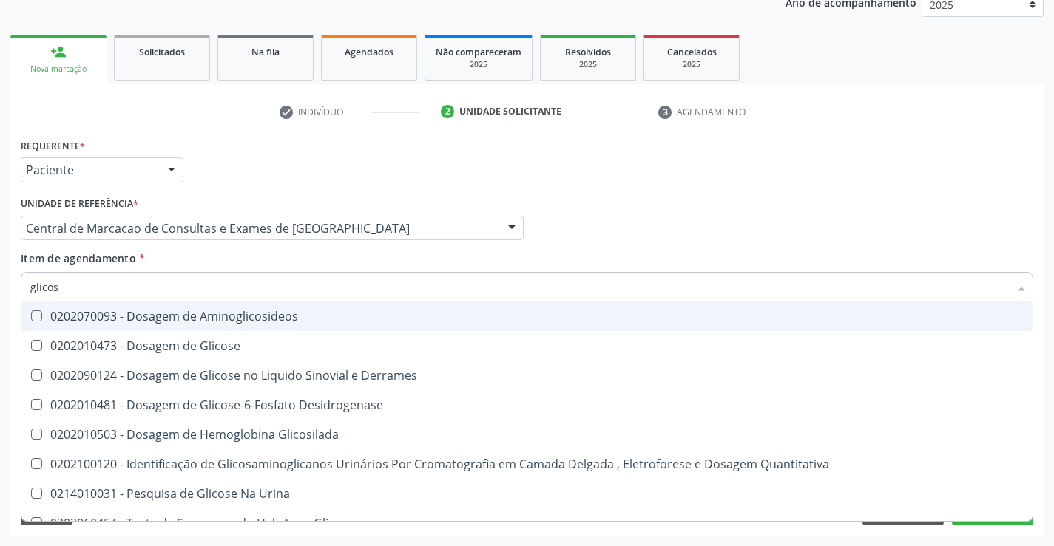
type input "glicose"
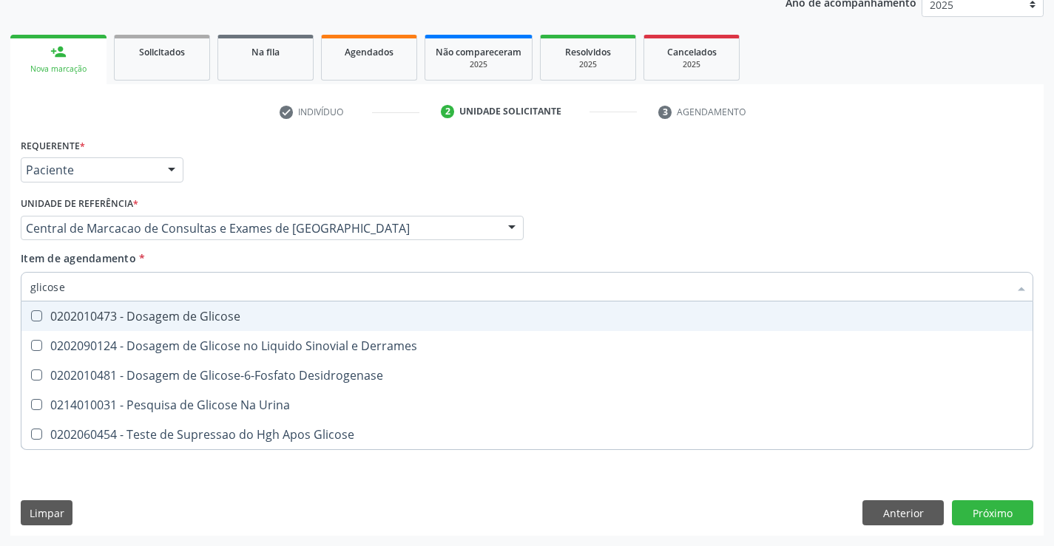
click at [200, 311] on div "0202010473 - Dosagem de Glicose" at bounding box center [526, 317] width 993 height 12
checkbox Glicose "true"
click at [288, 291] on input "glicose" at bounding box center [519, 287] width 978 height 30
type input "c"
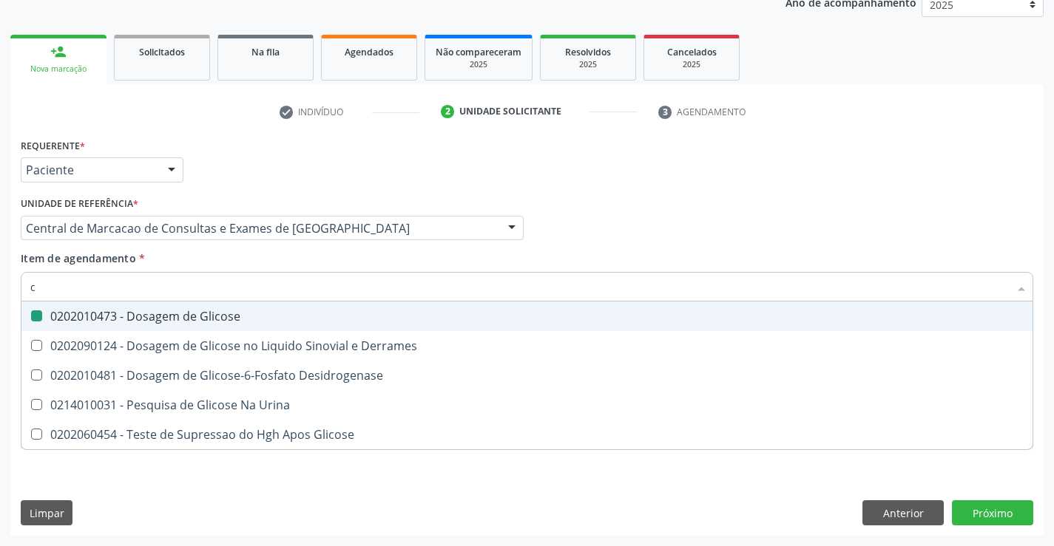
checkbox Glicose "false"
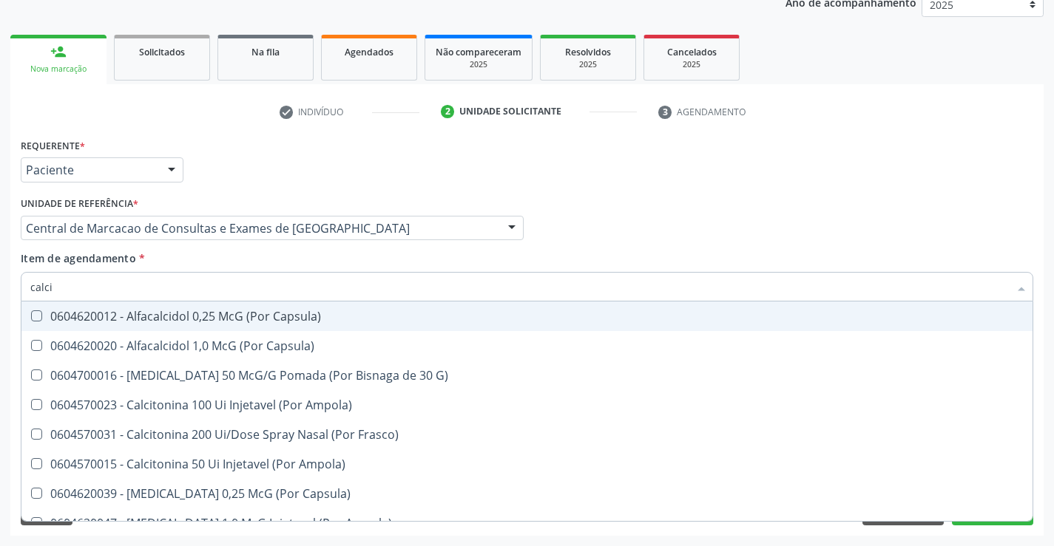
type input "calcio"
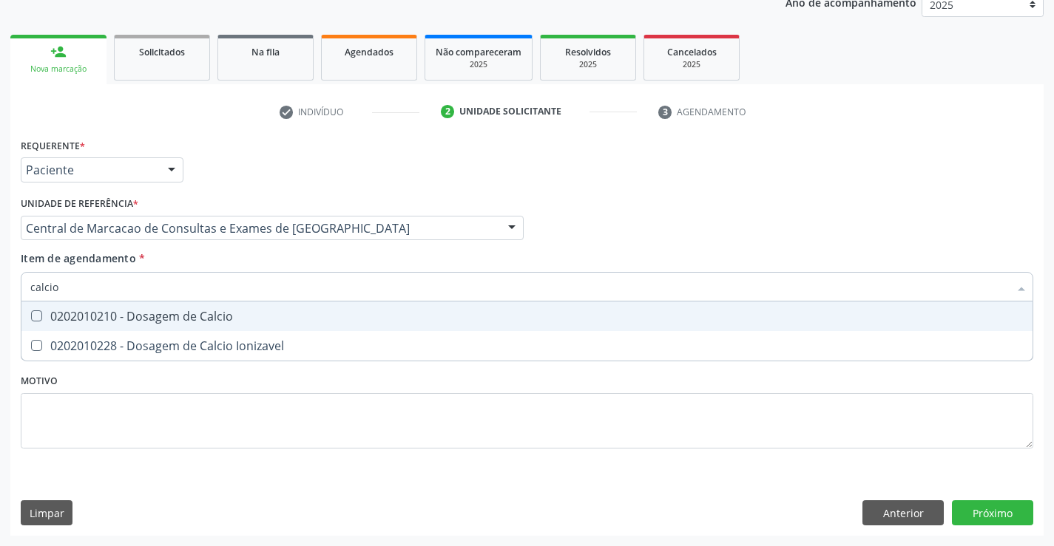
click at [211, 314] on div "0202010210 - Dosagem de Calcio" at bounding box center [526, 317] width 993 height 12
checkbox Calcio "true"
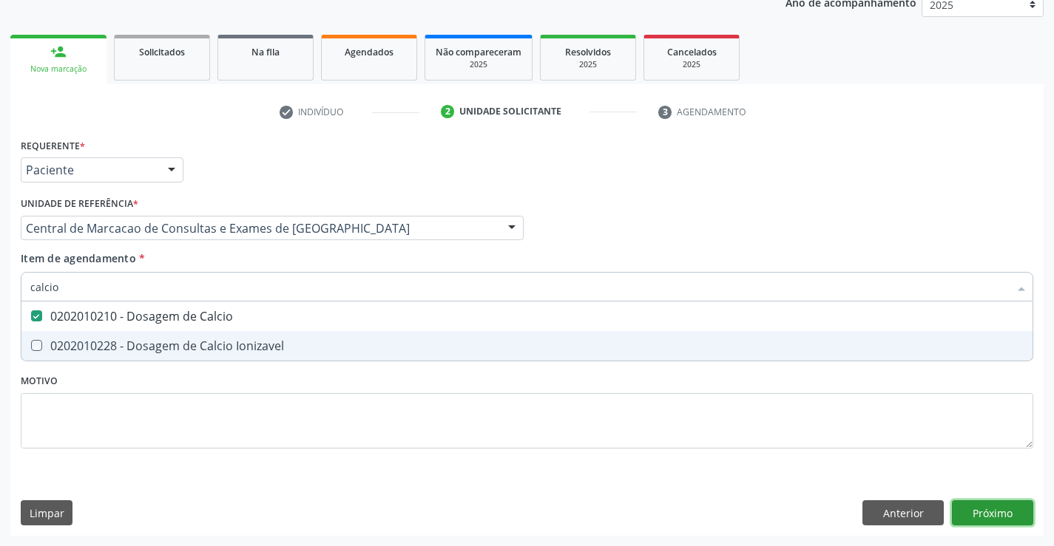
drag, startPoint x: 1020, startPoint y: 515, endPoint x: 33, endPoint y: 7, distance: 1110.8
click at [1016, 512] on div "Requerente * Paciente Médico(a) Enfermeiro(a) Paciente Nenhum resultado encontr…" at bounding box center [526, 335] width 1033 height 401
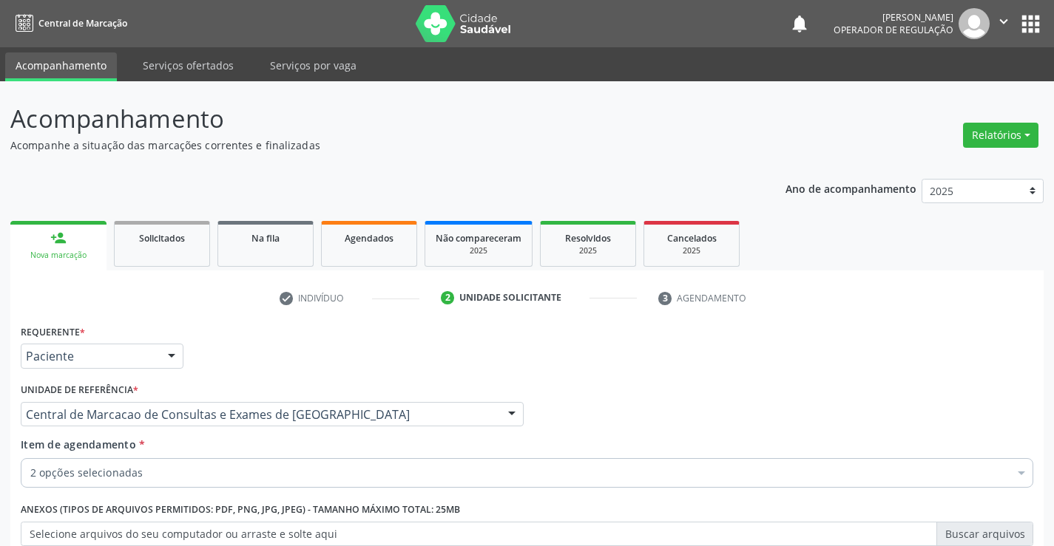
scroll to position [186, 0]
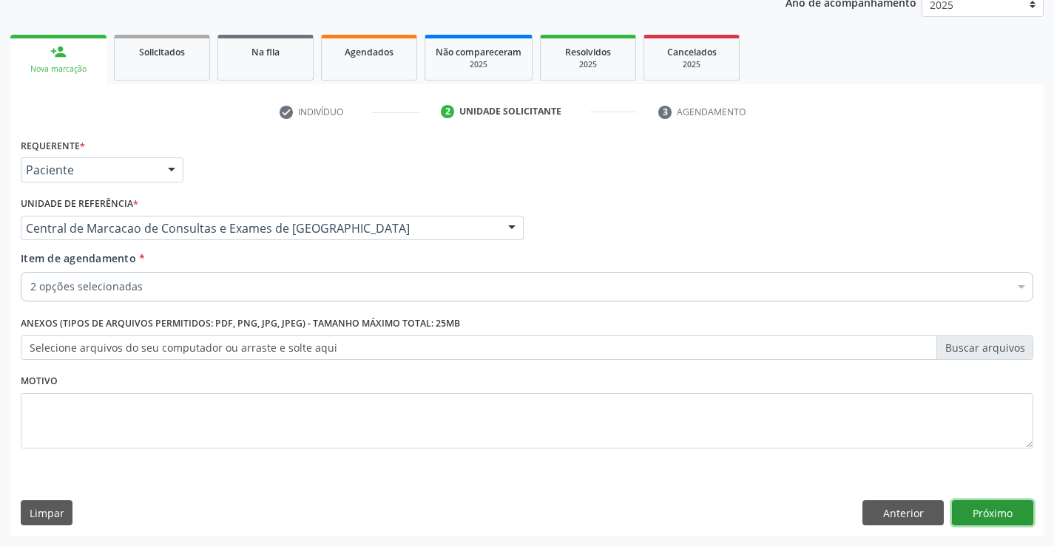
click at [1002, 509] on button "Próximo" at bounding box center [992, 513] width 81 height 25
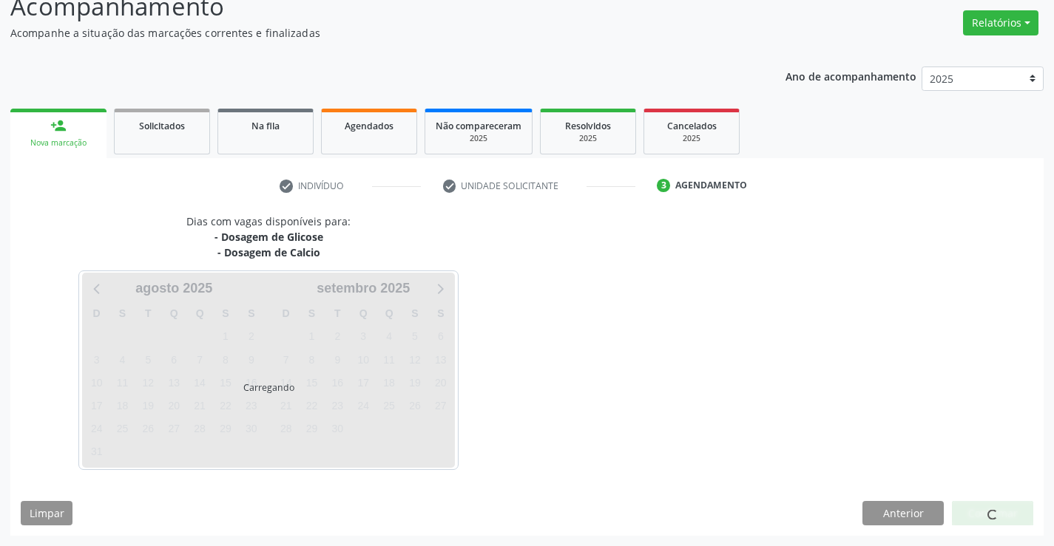
scroll to position [112, 0]
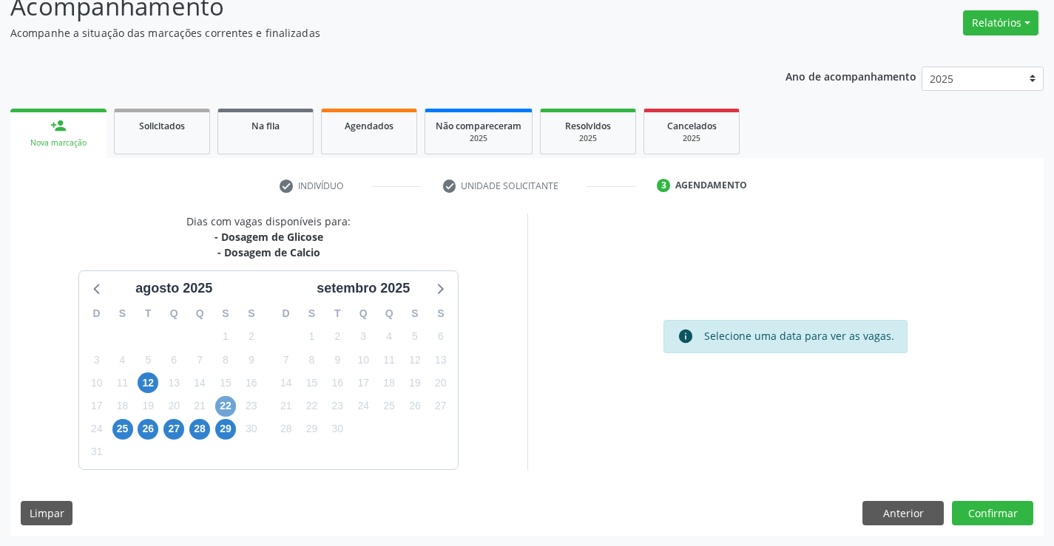
click at [224, 400] on span "22" at bounding box center [225, 406] width 21 height 21
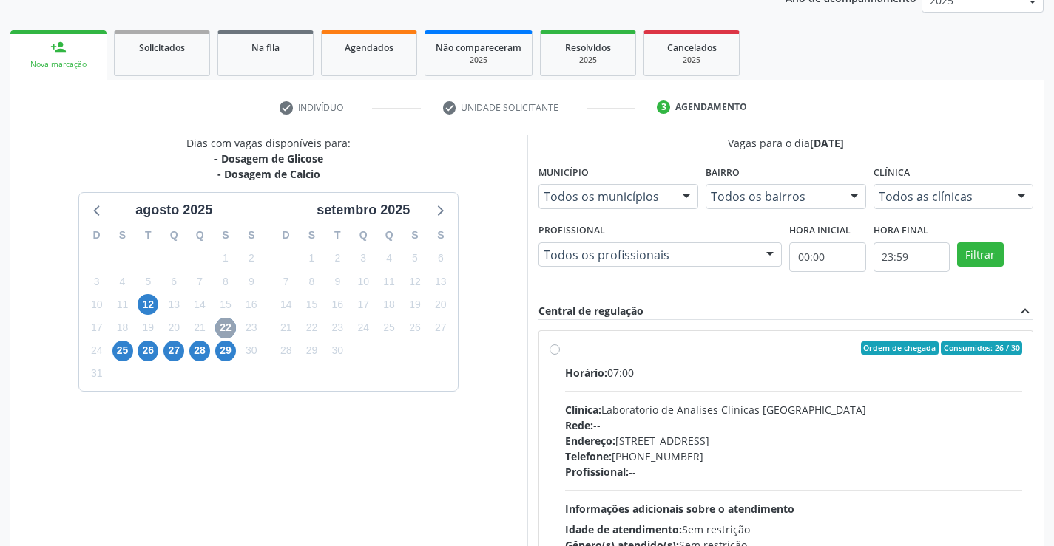
scroll to position [311, 0]
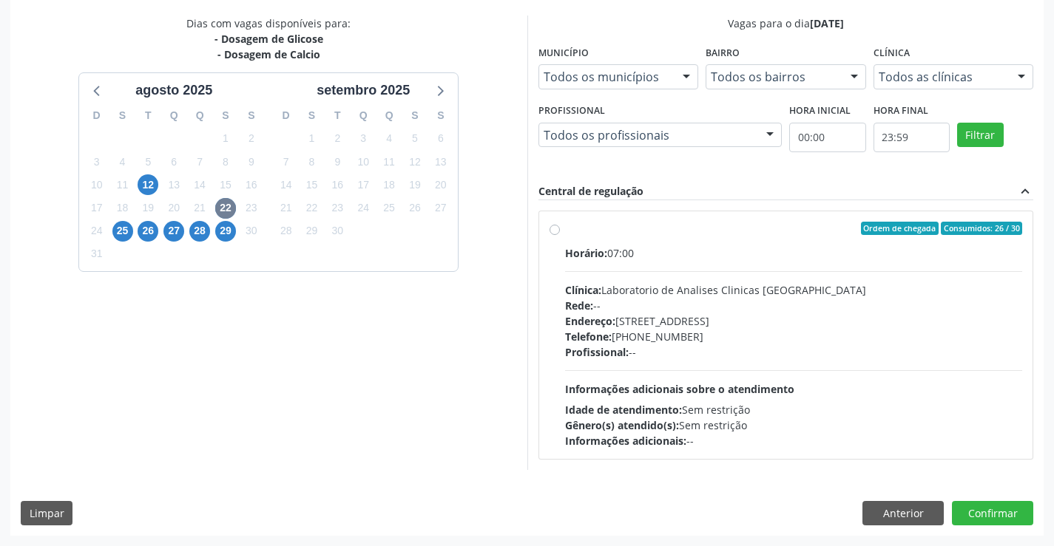
click at [677, 339] on div "Telefone: [PHONE_NUMBER]" at bounding box center [794, 337] width 458 height 16
click at [560, 235] on input "Ordem de chegada Consumidos: 26 / 30 Horário: 07:00 Clínica: Laboratorio de Ana…" at bounding box center [554, 228] width 10 height 13
radio input "true"
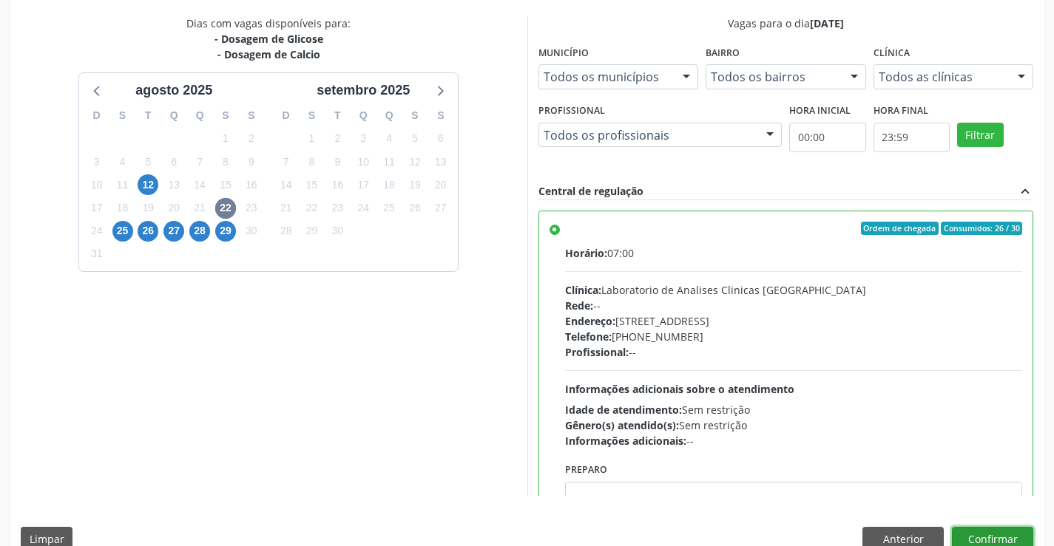
click at [973, 532] on button "Confirmar" at bounding box center [992, 539] width 81 height 25
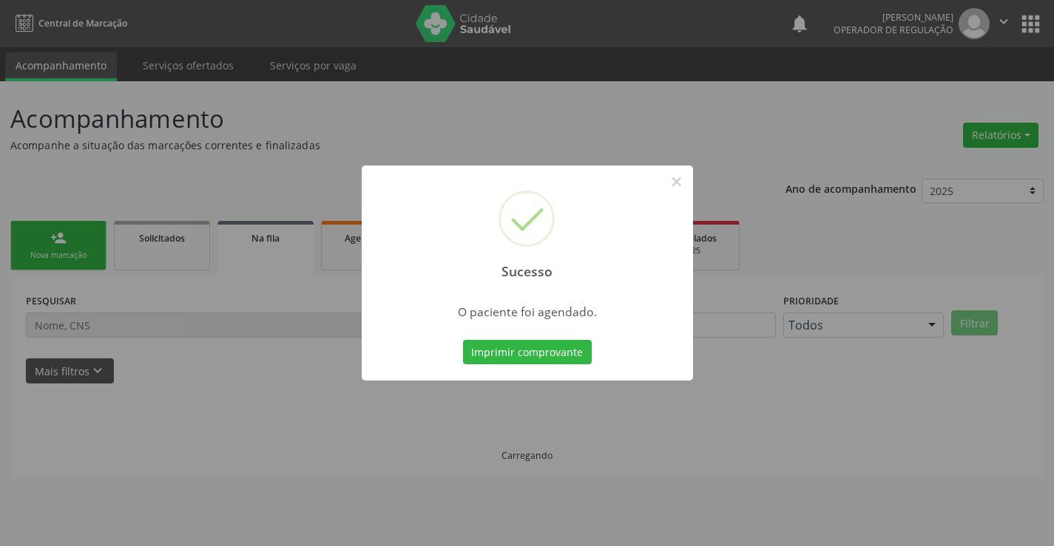
scroll to position [0, 0]
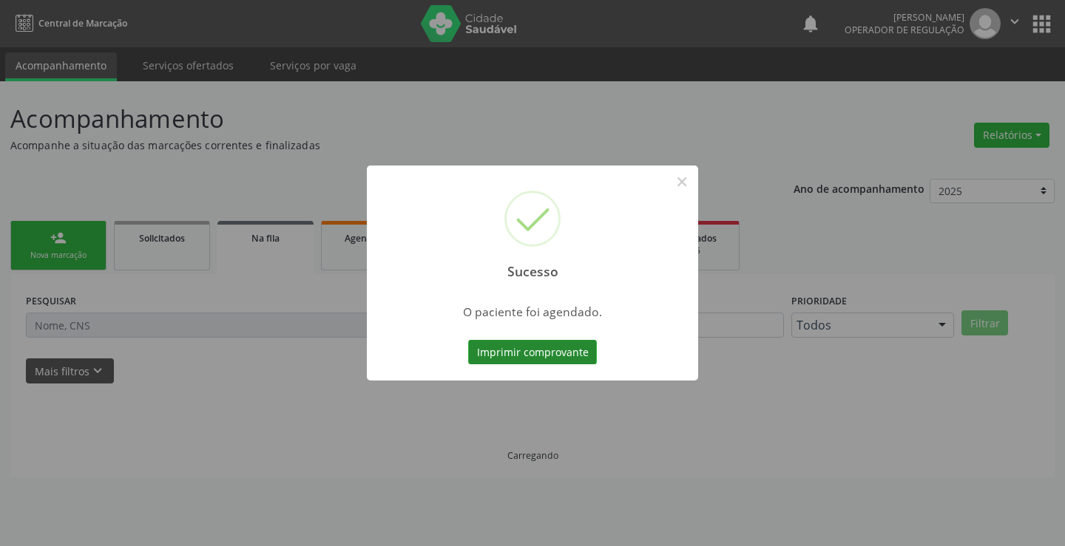
click at [552, 353] on button "Imprimir comprovante" at bounding box center [532, 352] width 129 height 25
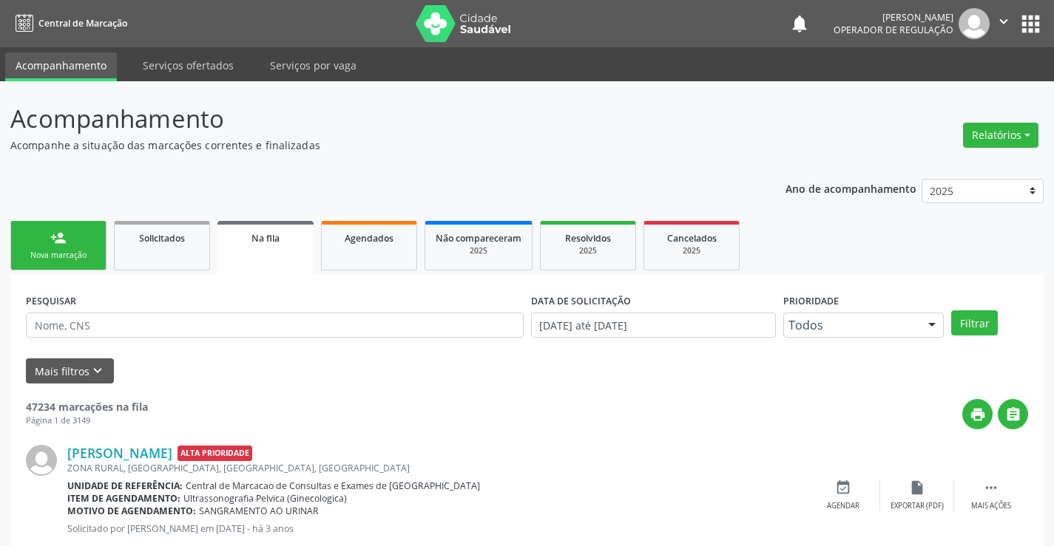
click at [59, 254] on div "Nova marcação" at bounding box center [58, 255] width 74 height 11
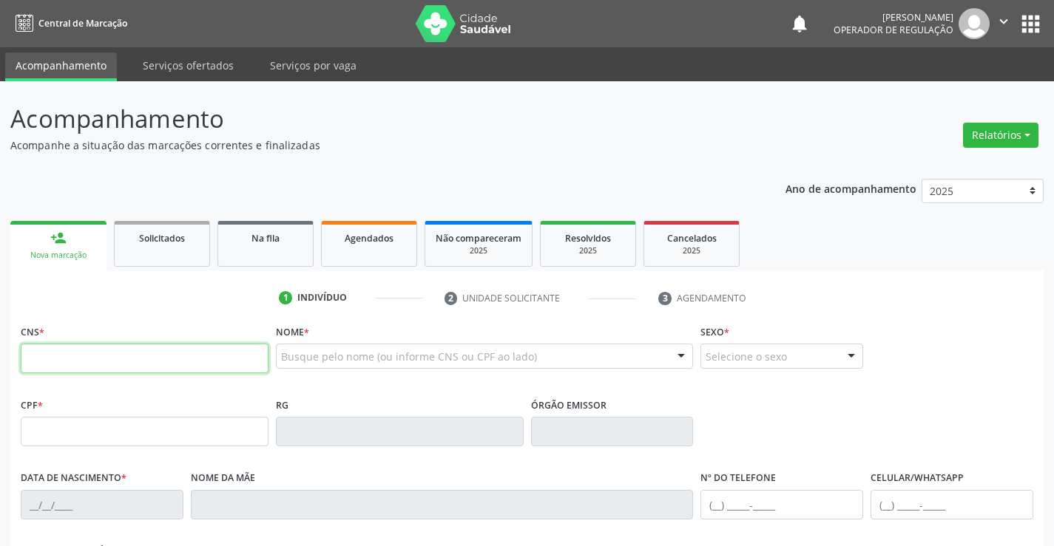
click at [95, 356] on input "text" at bounding box center [145, 359] width 248 height 30
type input "700 9089 1950 8697"
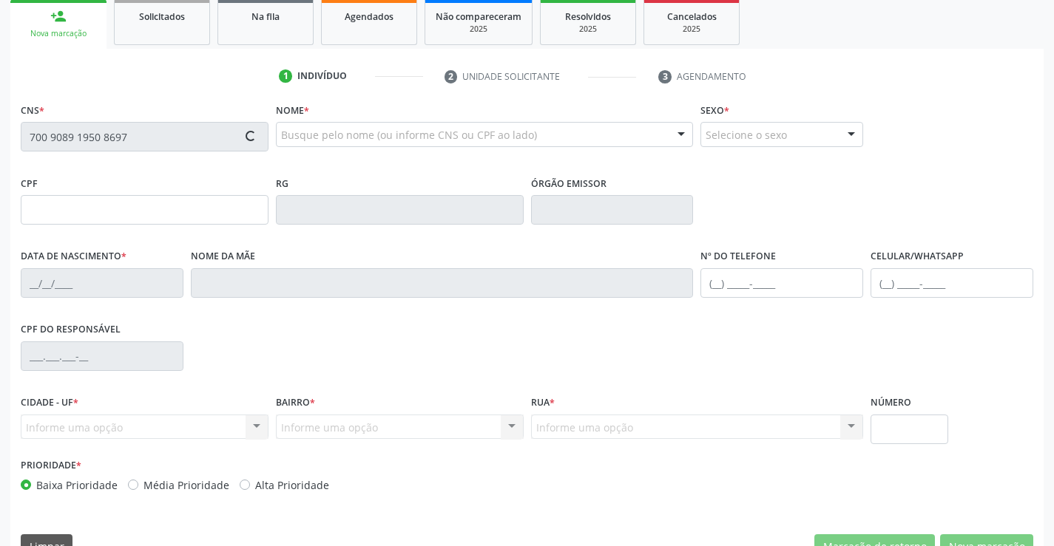
type input "2239568216"
type input "[DATE]"
type input "[PHONE_NUMBER]"
type input "S/N"
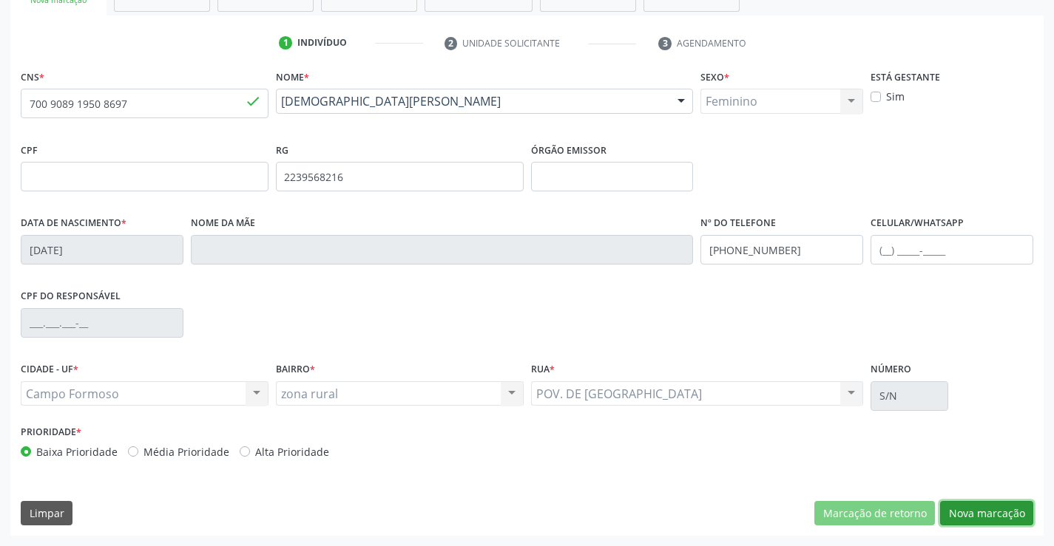
click at [1025, 525] on button "Nova marcação" at bounding box center [986, 513] width 93 height 25
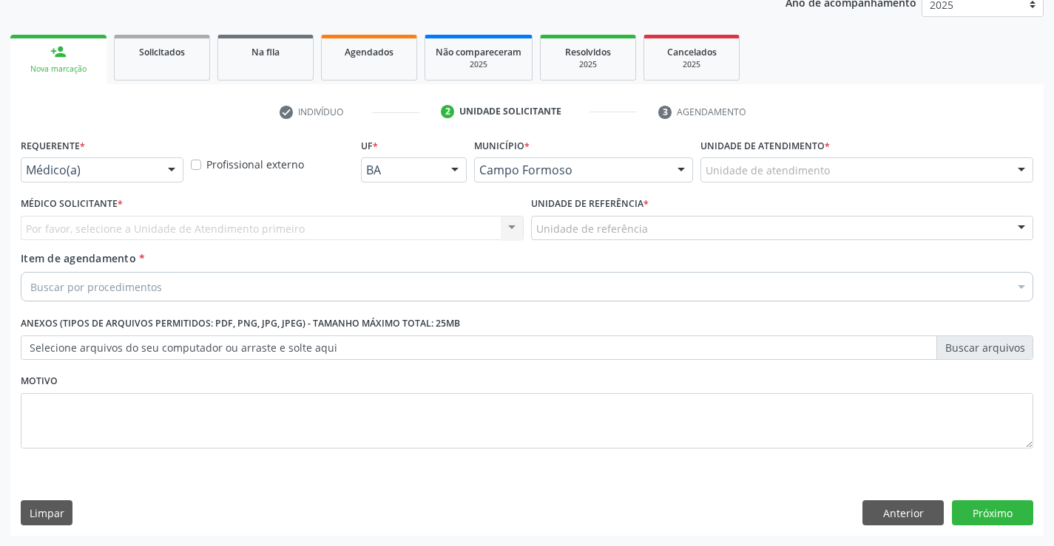
scroll to position [186, 0]
click at [154, 176] on div "Médico(a)" at bounding box center [102, 169] width 163 height 25
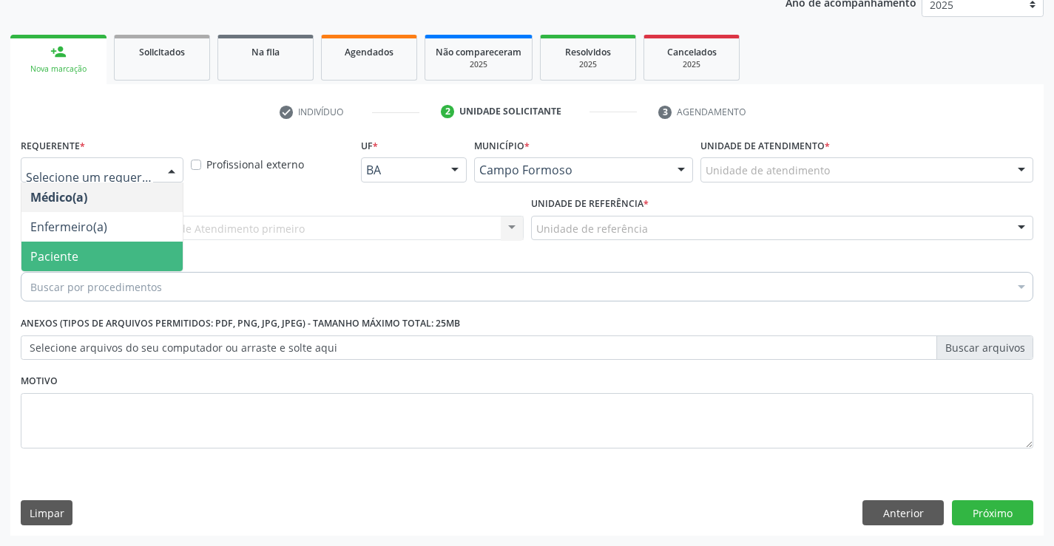
click at [112, 246] on span "Paciente" at bounding box center [101, 257] width 161 height 30
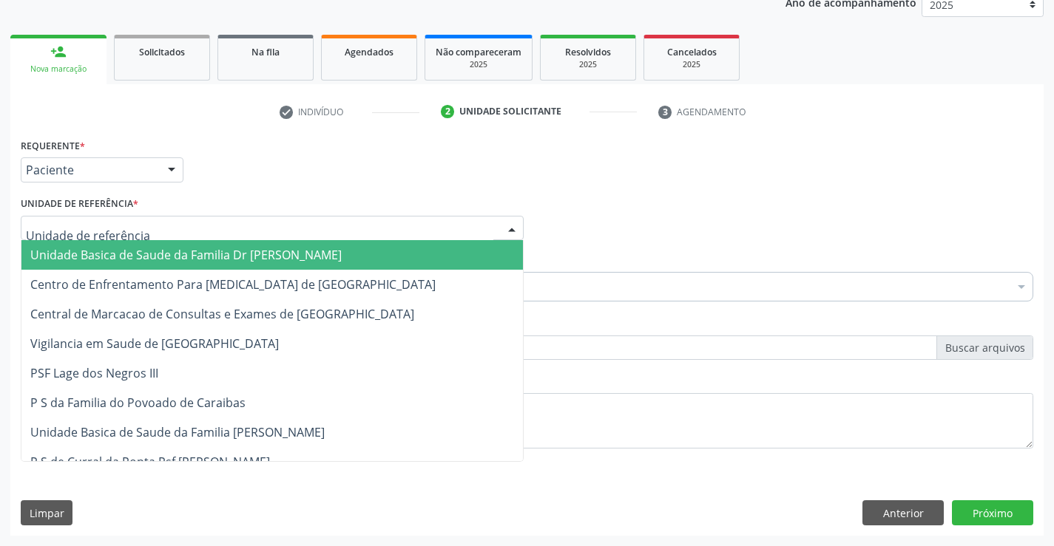
drag, startPoint x: 209, startPoint y: 230, endPoint x: 240, endPoint y: 310, distance: 85.4
click at [211, 235] on div at bounding box center [272, 228] width 503 height 25
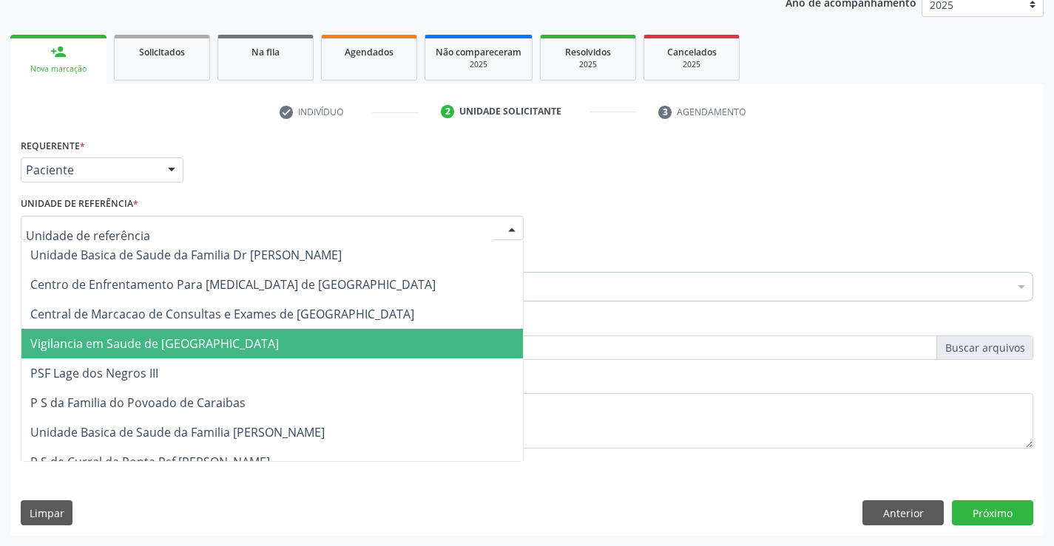
click at [245, 329] on span "Vigilancia em Saude de [GEOGRAPHIC_DATA]" at bounding box center [271, 344] width 501 height 30
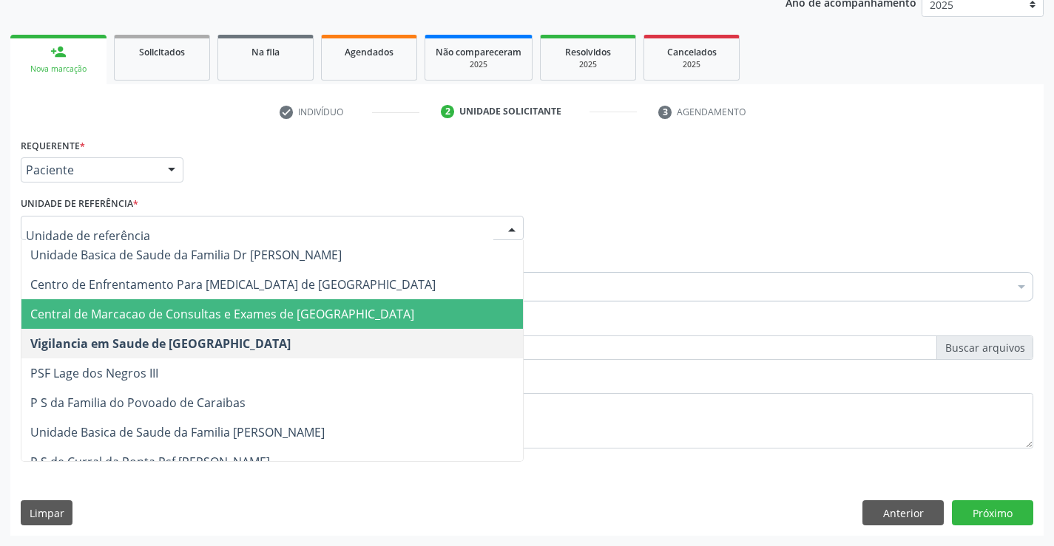
click at [248, 311] on span "Central de Marcacao de Consultas e Exames de [GEOGRAPHIC_DATA]" at bounding box center [222, 314] width 384 height 16
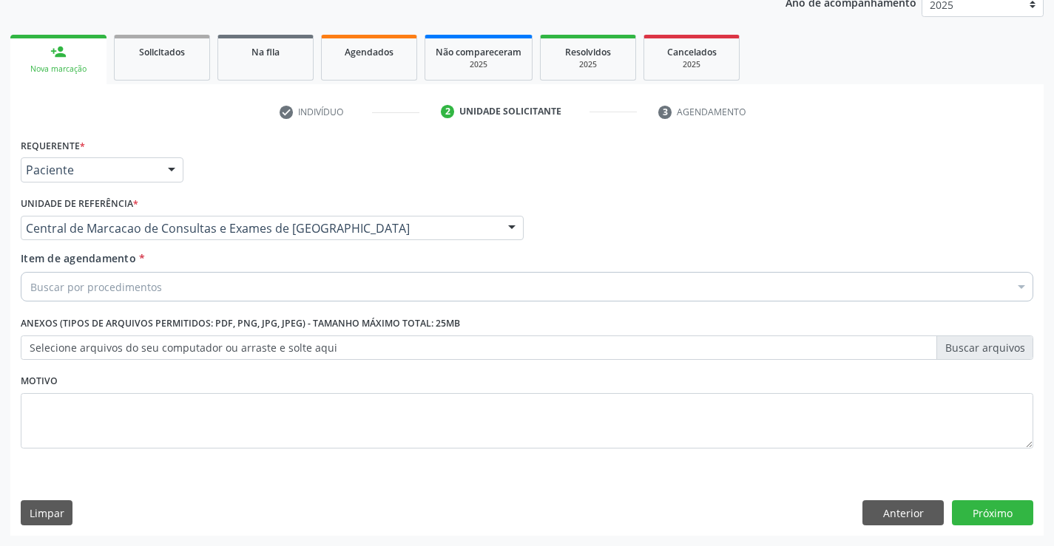
click at [274, 285] on div "Buscar por procedimentos" at bounding box center [527, 287] width 1012 height 30
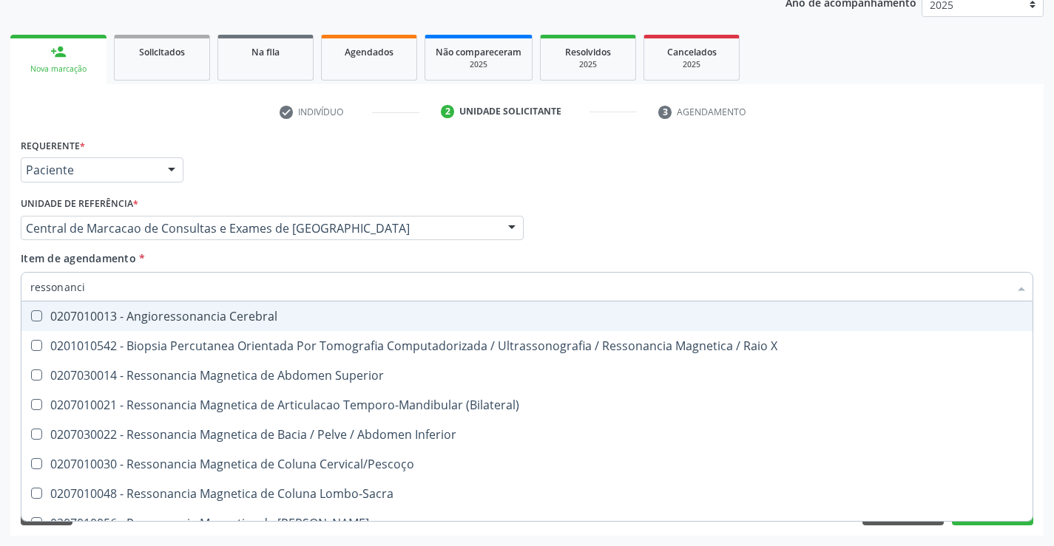
type input "ressonancia"
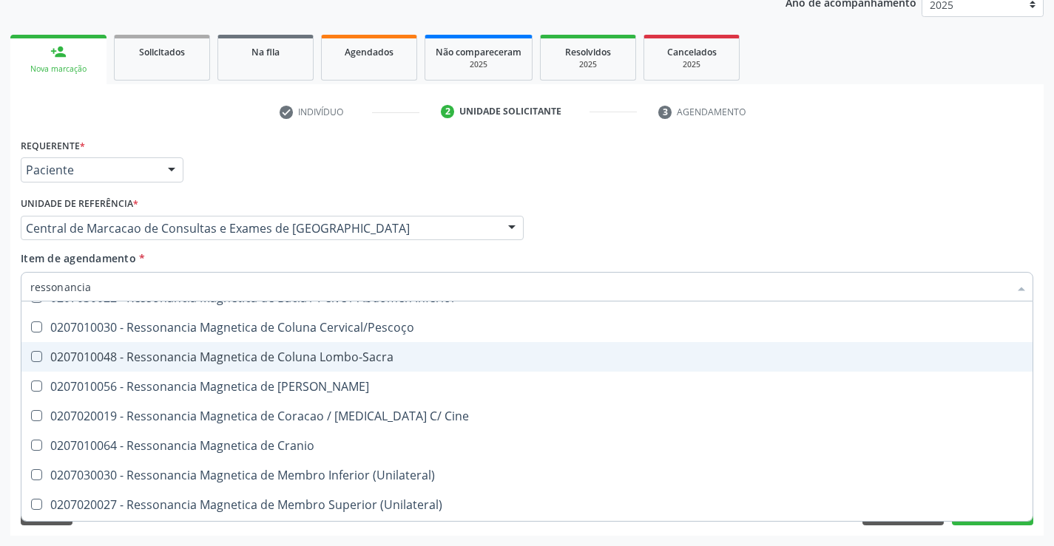
scroll to position [148, 0]
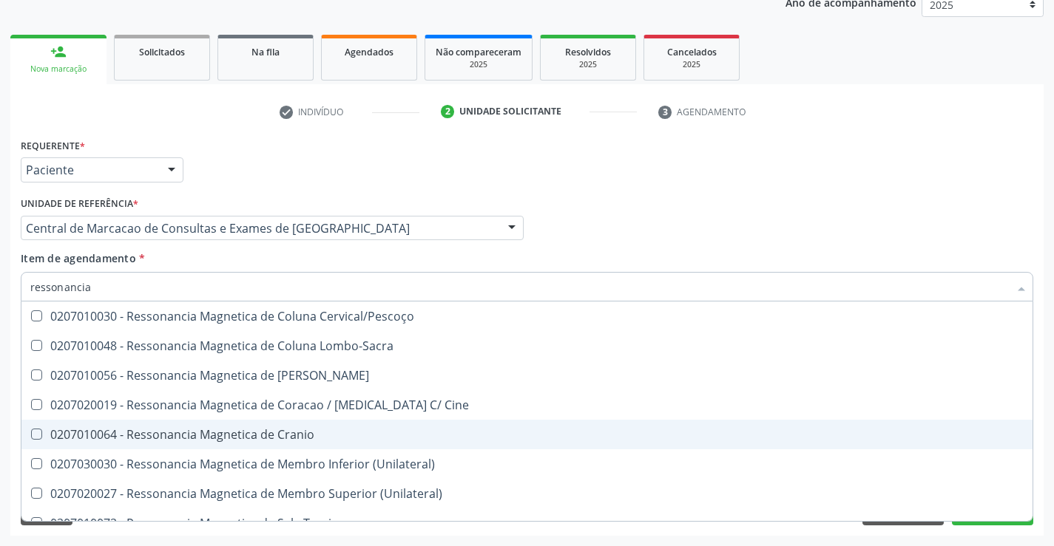
click at [313, 427] on span "0207010064 - Ressonancia Magnetica de Cranio" at bounding box center [526, 435] width 1011 height 30
checkbox Cranio "true"
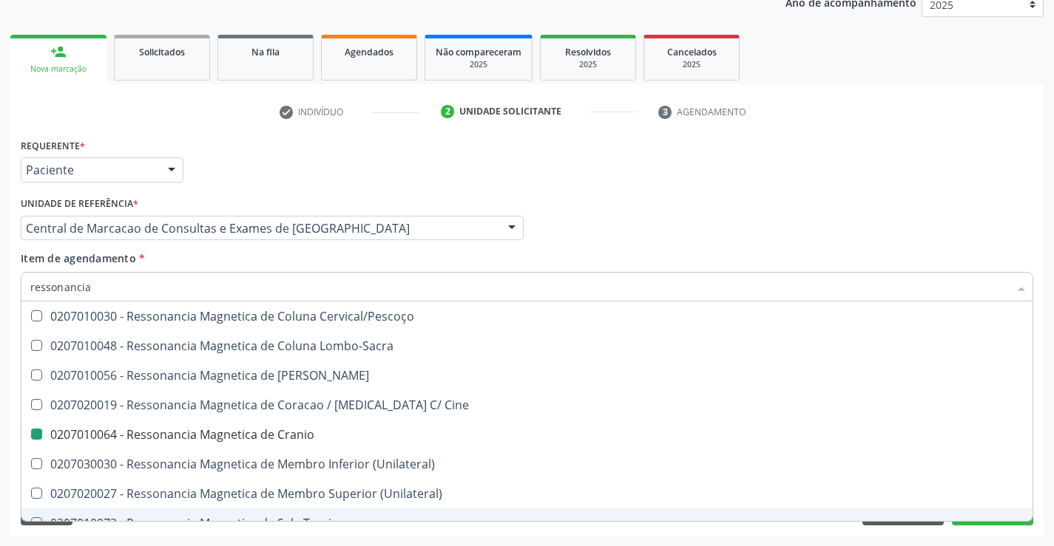
click at [940, 537] on div "Acompanhamento Acompanhe a situação das marcações correntes e finalizadas Relat…" at bounding box center [527, 220] width 1054 height 651
checkbox X "true"
checkbox Cranio "false"
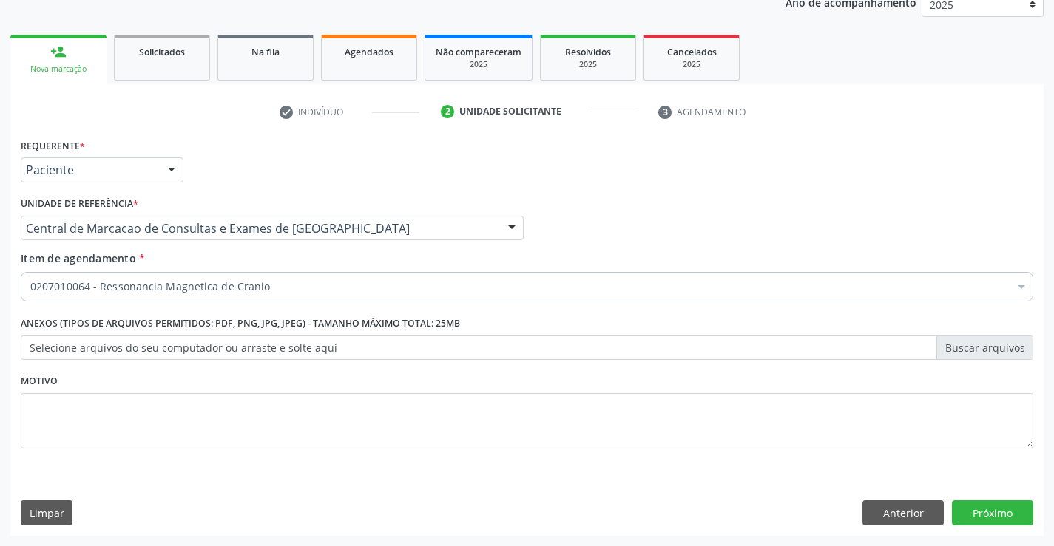
scroll to position [0, 0]
click at [986, 532] on div "Requerente * Paciente Médico(a) Enfermeiro(a) Paciente Nenhum resultado encontr…" at bounding box center [526, 335] width 1033 height 401
click at [982, 513] on button "Próximo" at bounding box center [992, 513] width 81 height 25
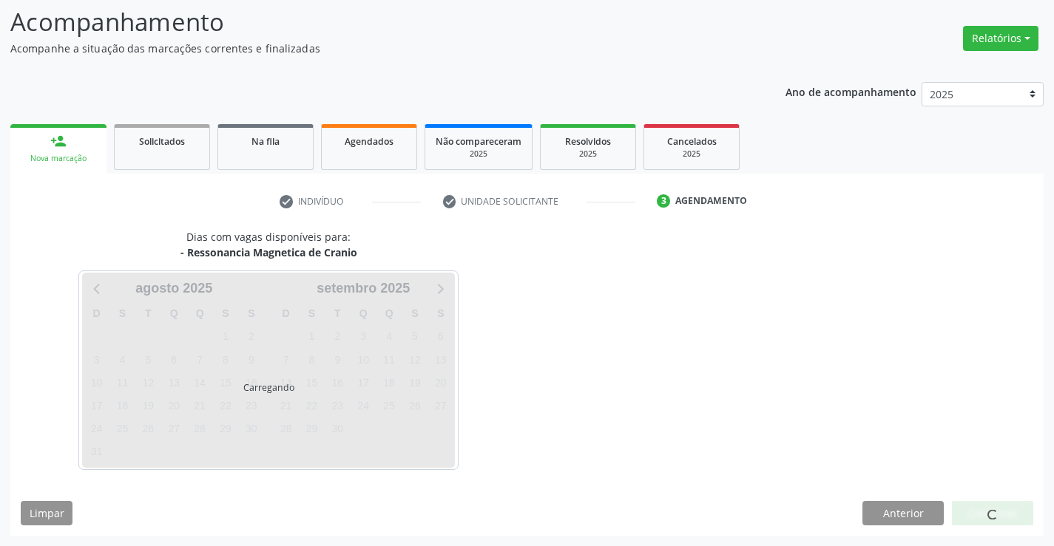
scroll to position [140, 0]
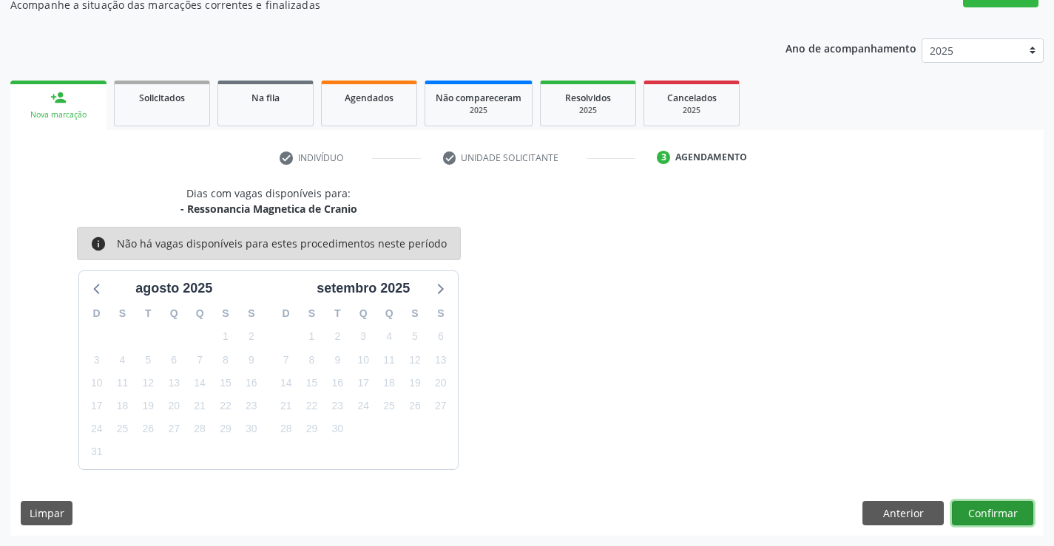
click at [993, 509] on button "Confirmar" at bounding box center [992, 513] width 81 height 25
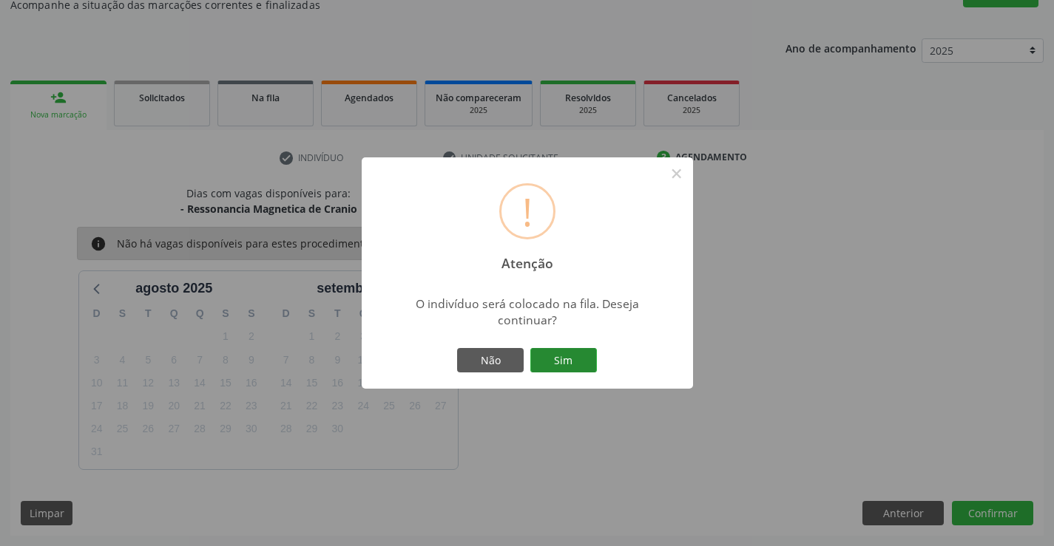
click at [570, 362] on button "Sim" at bounding box center [563, 360] width 67 height 25
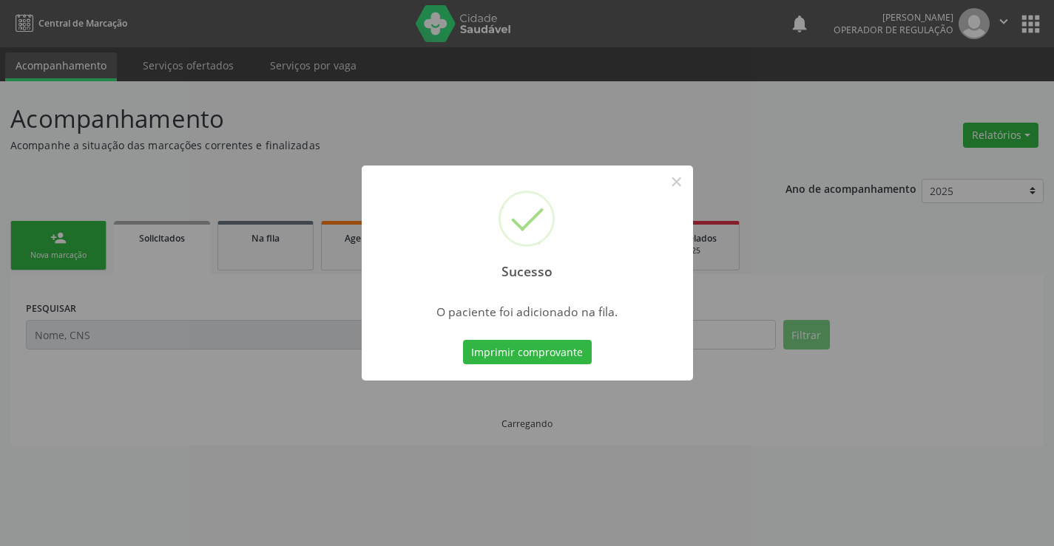
scroll to position [0, 0]
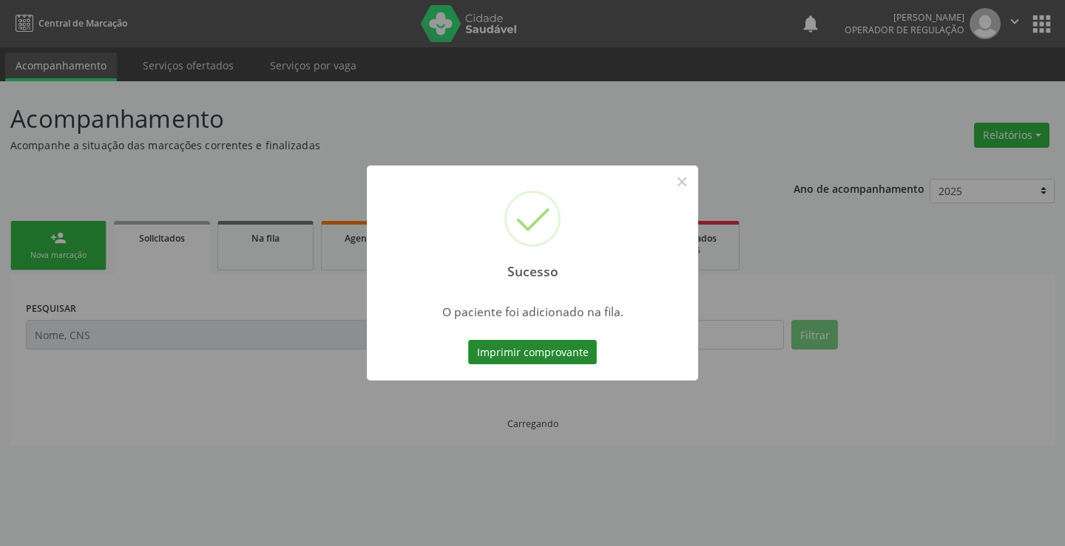
click at [566, 355] on button "Imprimir comprovante" at bounding box center [532, 352] width 129 height 25
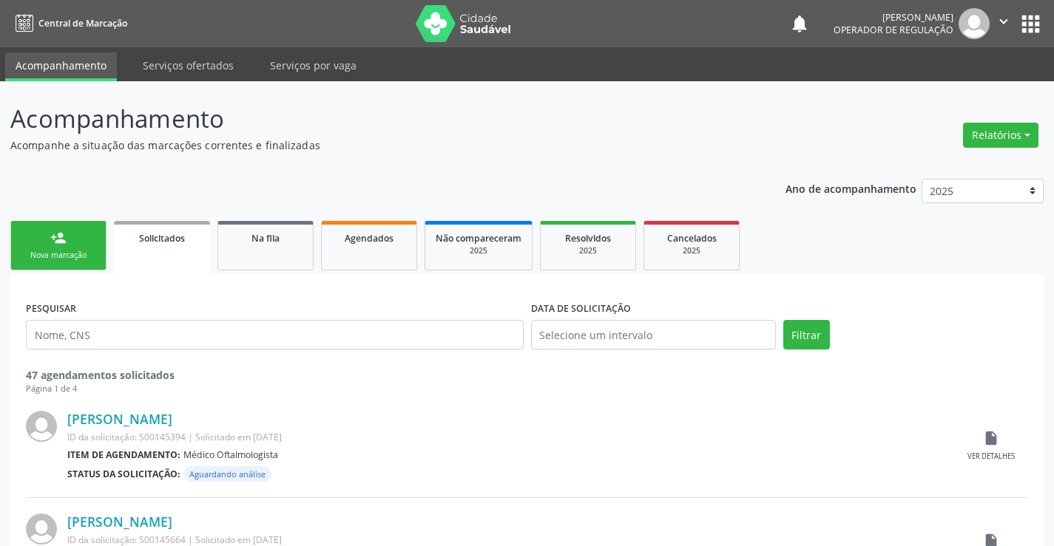
click at [98, 243] on link "person_add Nova marcação" at bounding box center [58, 246] width 96 height 50
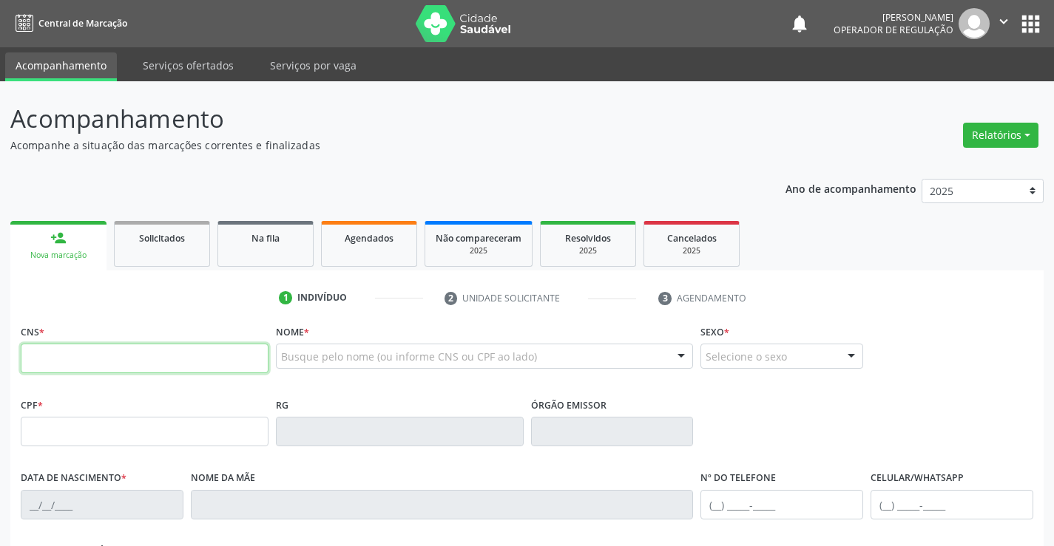
click at [188, 366] on input "text" at bounding box center [145, 359] width 248 height 30
type input "706 0058 5833 5946"
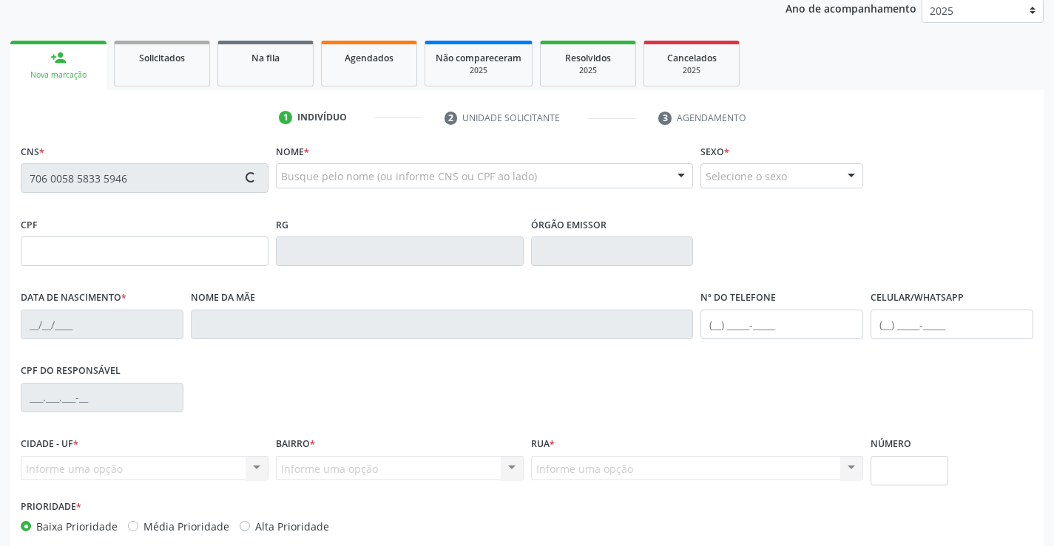
type input "908.065.905-30"
type input "0819796069"
type input "[DATE]"
type input "[PHONE_NUMBER]"
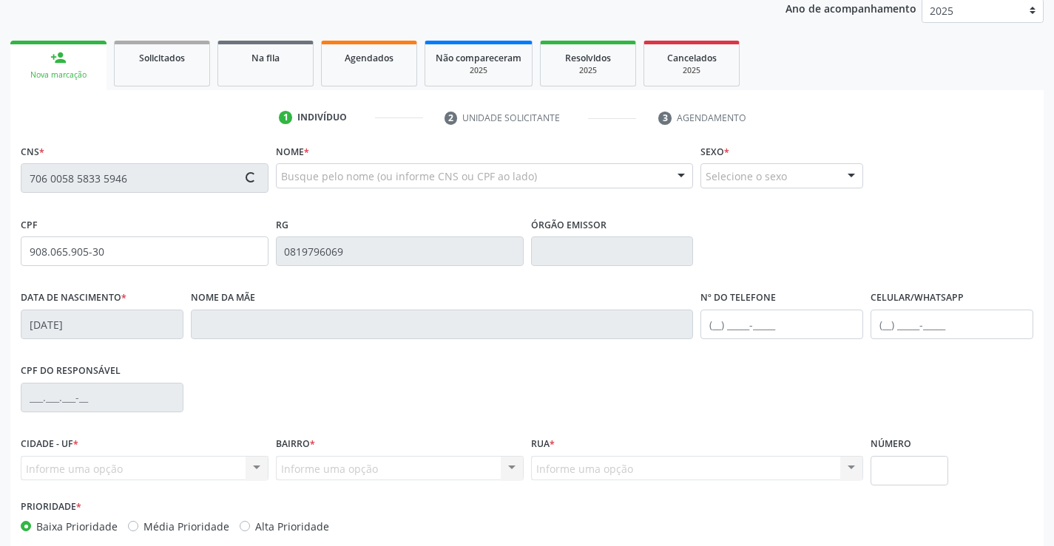
type input "908.065.905-30"
type input "S/N"
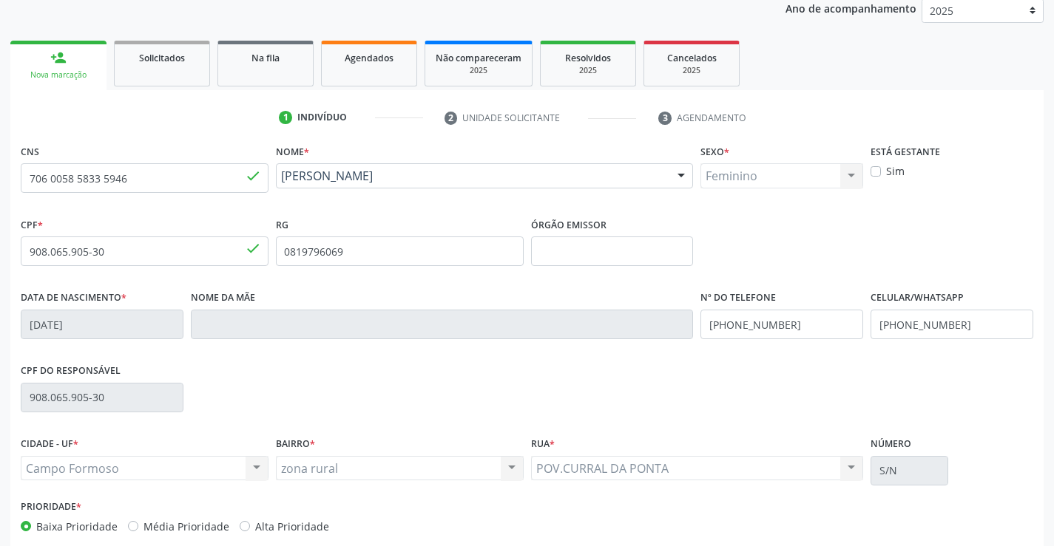
scroll to position [255, 0]
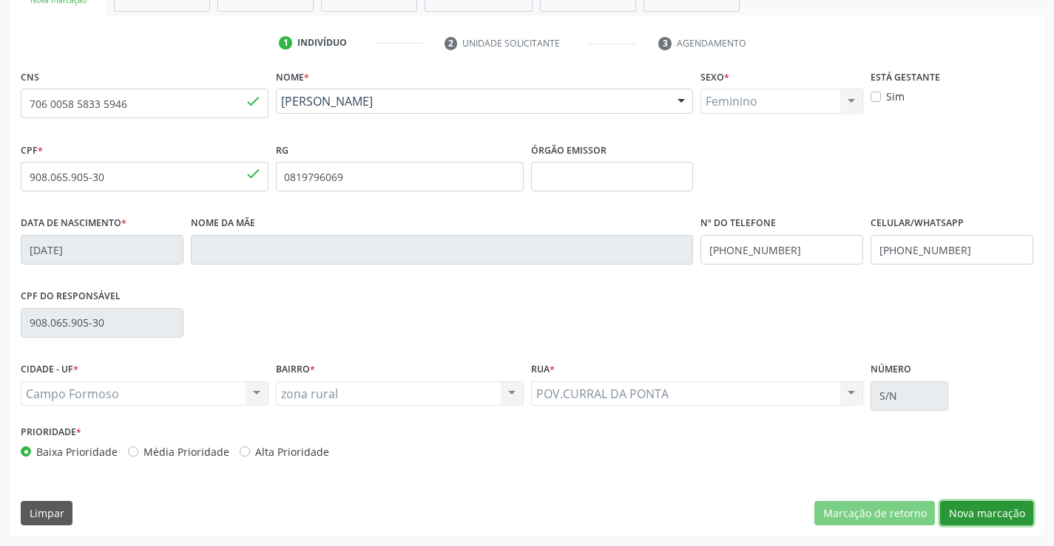
drag, startPoint x: 976, startPoint y: 507, endPoint x: 770, endPoint y: 464, distance: 210.0
click at [966, 509] on button "Nova marcação" at bounding box center [986, 513] width 93 height 25
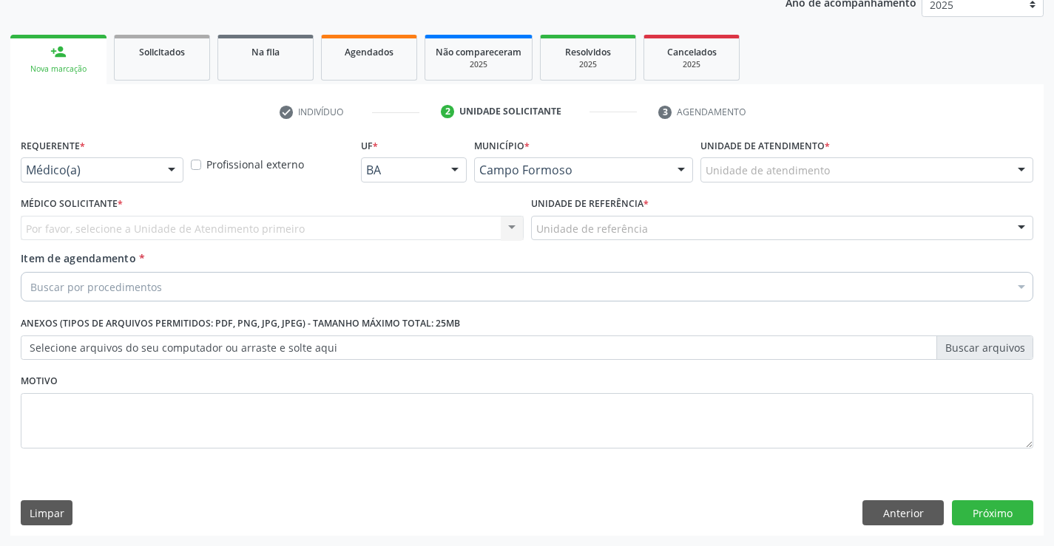
scroll to position [186, 0]
click at [169, 170] on div at bounding box center [171, 170] width 22 height 25
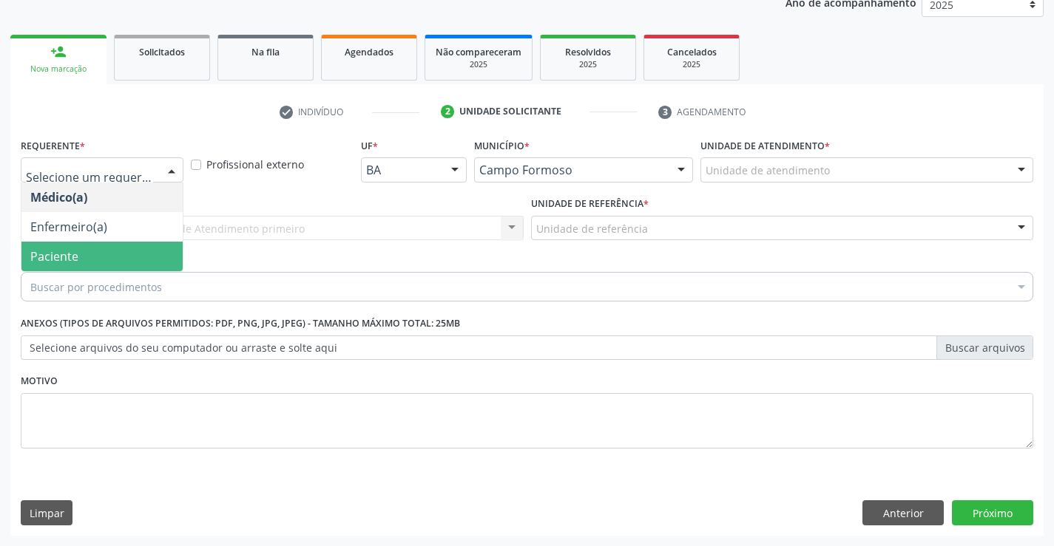
click at [123, 248] on span "Paciente" at bounding box center [101, 257] width 161 height 30
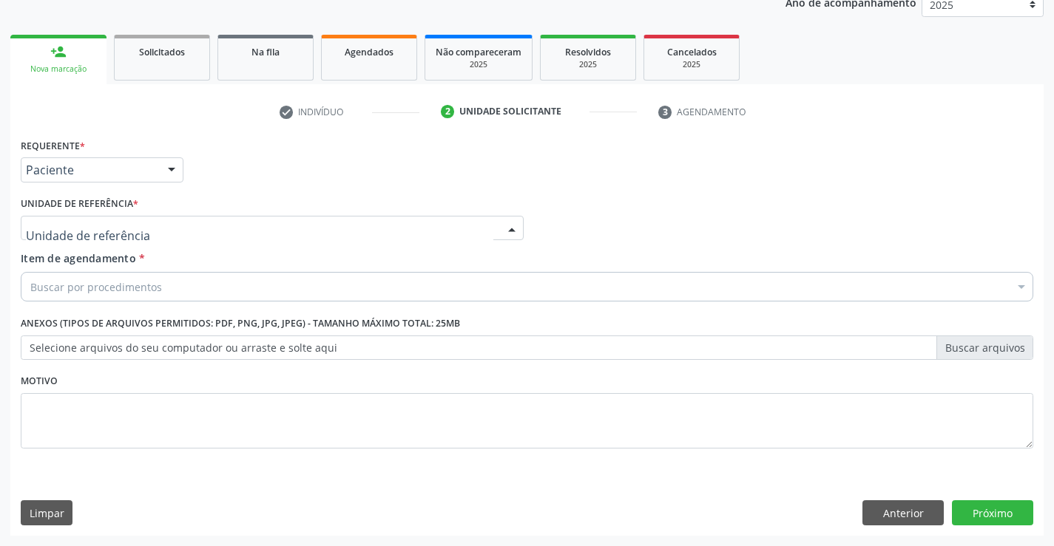
click at [251, 237] on div at bounding box center [272, 228] width 503 height 25
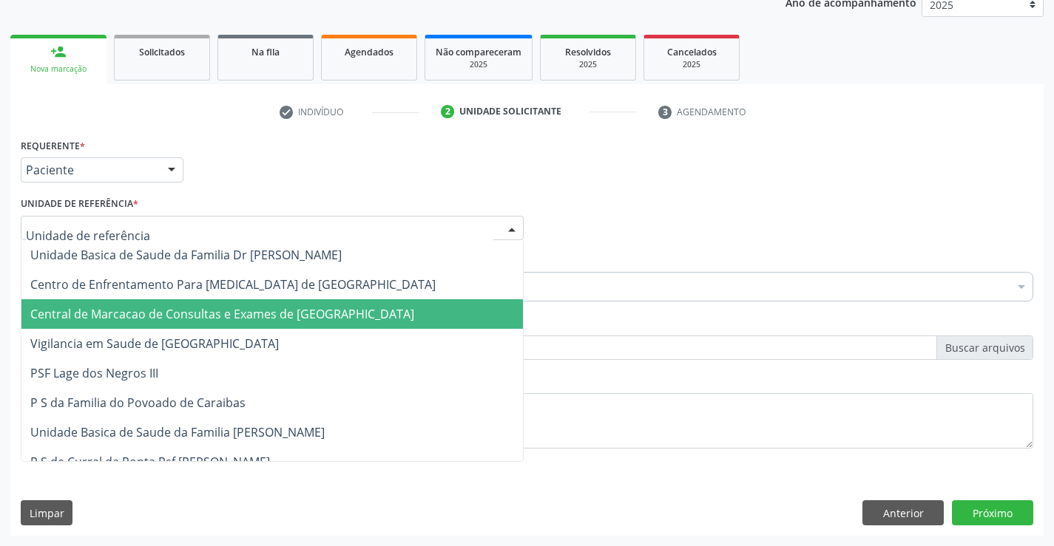
click at [254, 311] on span "Central de Marcacao de Consultas e Exames de [GEOGRAPHIC_DATA]" at bounding box center [222, 314] width 384 height 16
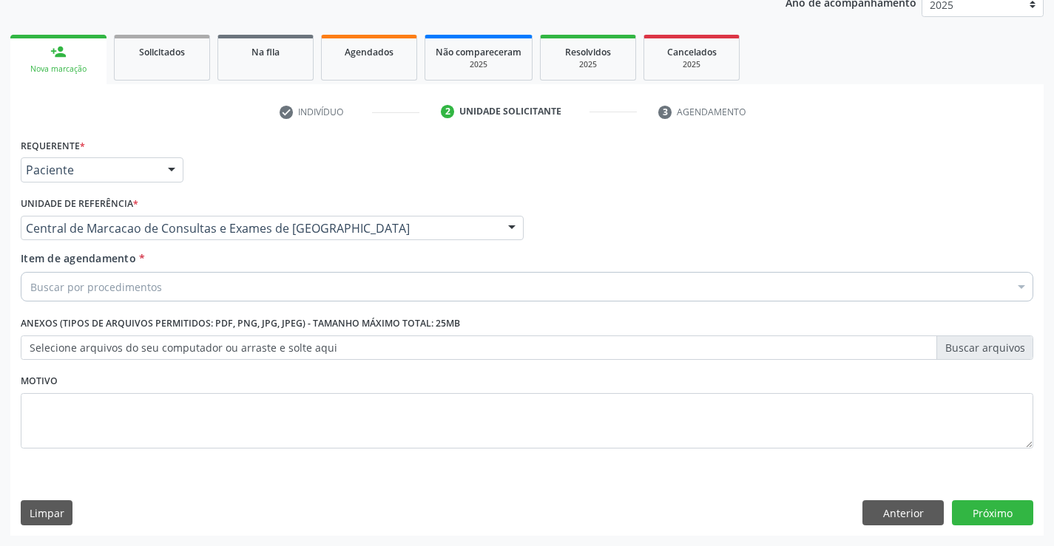
click at [270, 294] on div "Buscar por procedimentos" at bounding box center [527, 287] width 1012 height 30
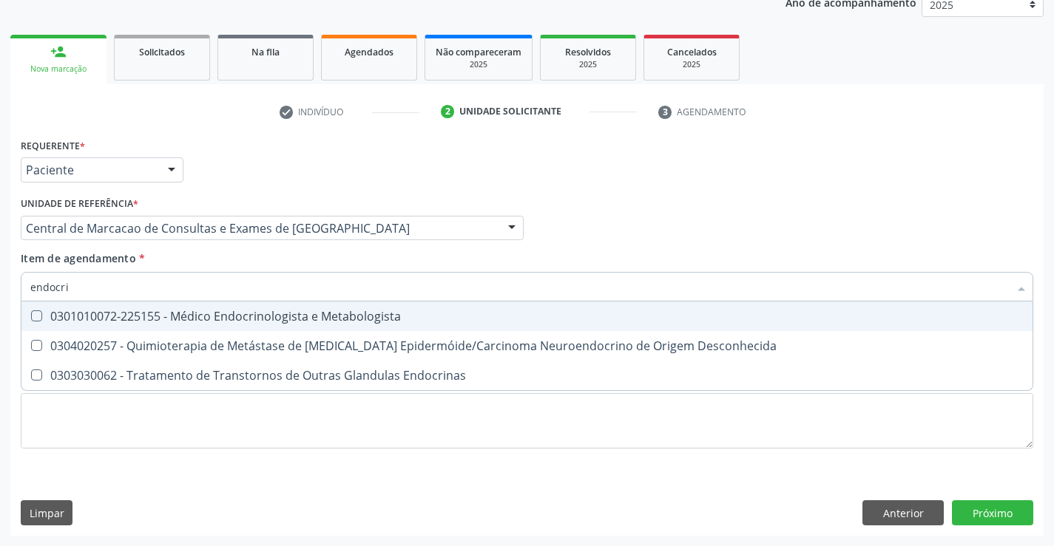
type input "endocrin"
click at [272, 315] on div "0301010072-225155 - Médico Endocrinologista e Metabologista" at bounding box center [526, 317] width 993 height 12
checkbox Metabologista "true"
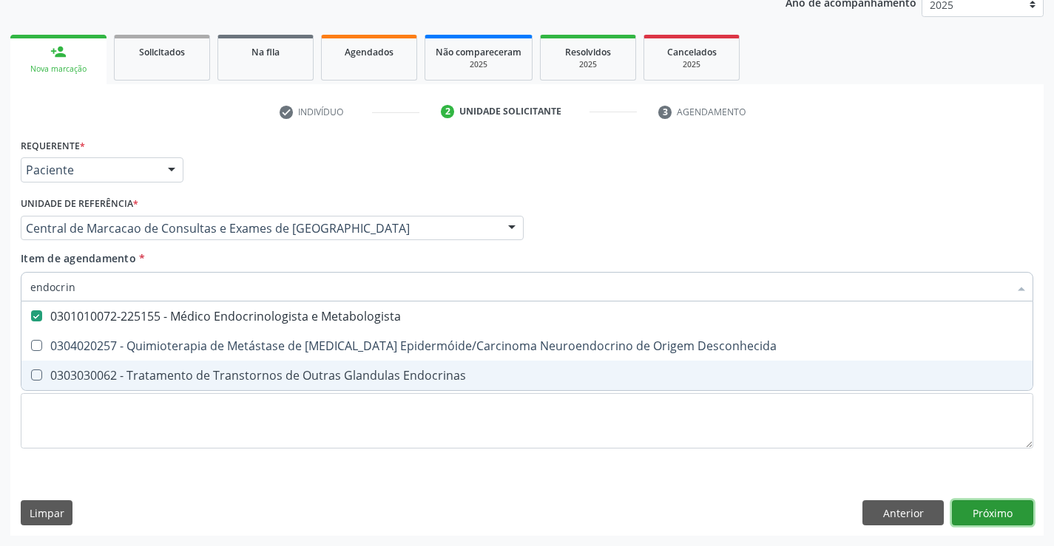
click at [1012, 511] on div "Requerente * Paciente Médico(a) Enfermeiro(a) Paciente Nenhum resultado encontr…" at bounding box center [526, 335] width 1033 height 401
checkbox Desconhecida "true"
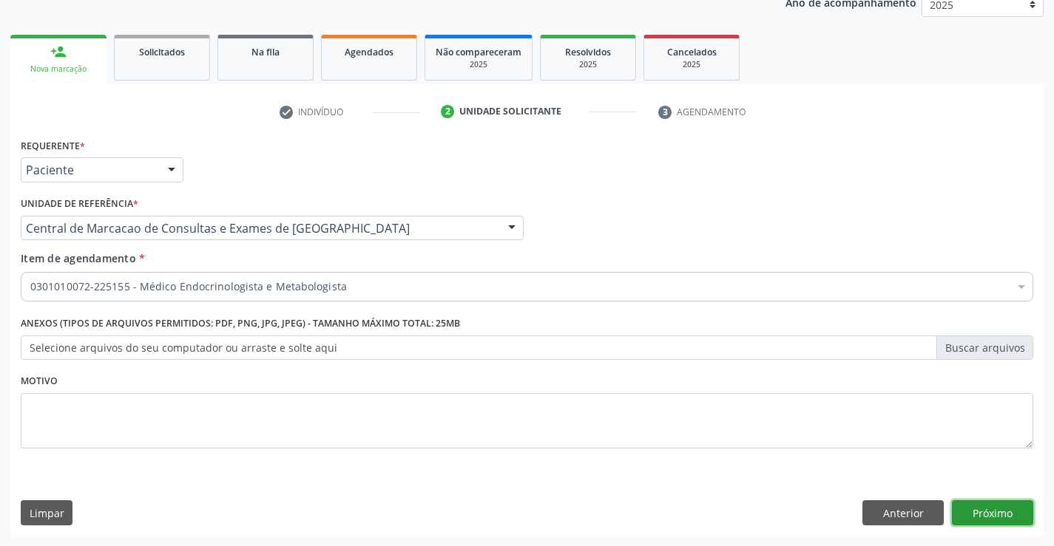
click at [976, 519] on button "Próximo" at bounding box center [992, 513] width 81 height 25
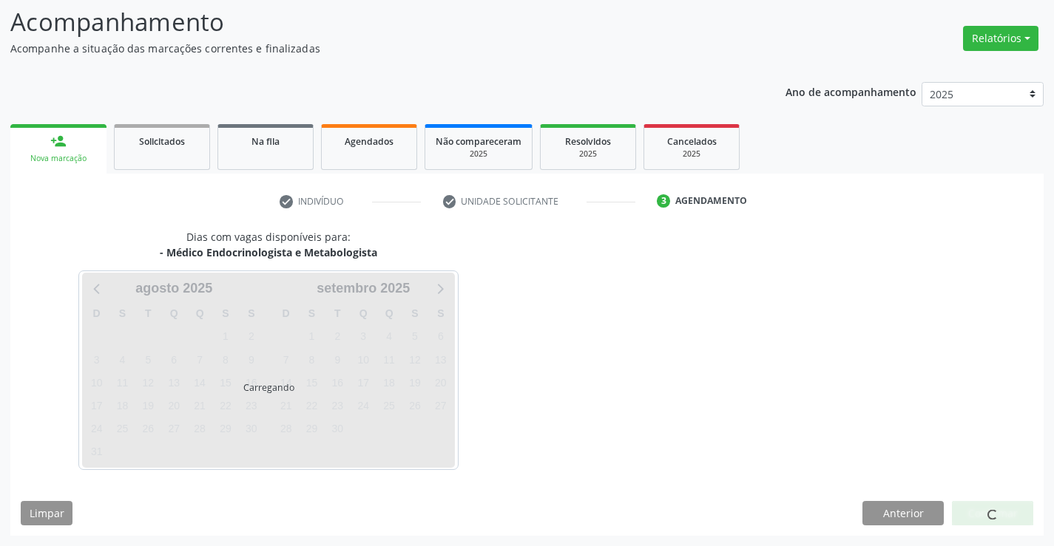
scroll to position [97, 0]
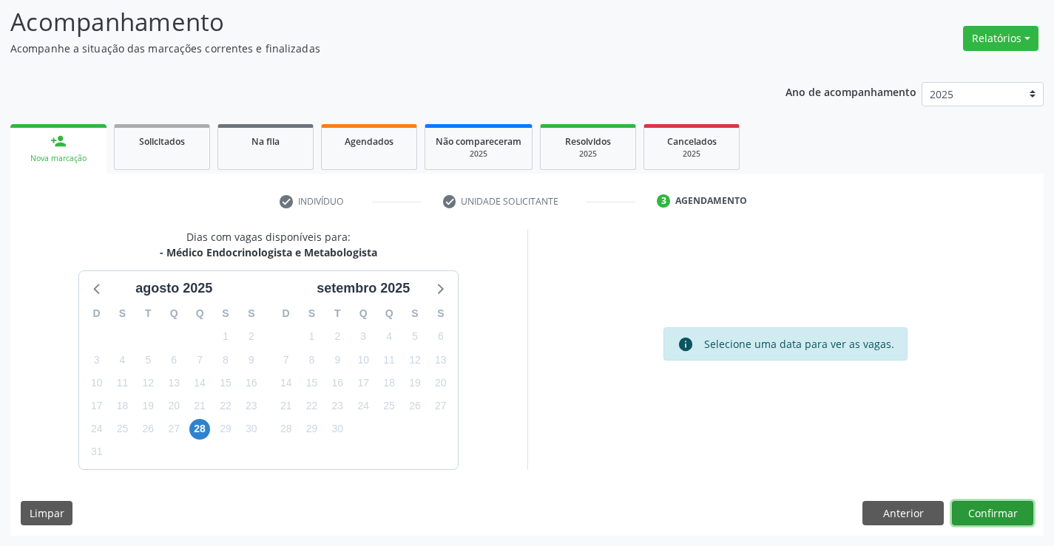
click at [992, 504] on button "Confirmar" at bounding box center [992, 513] width 81 height 25
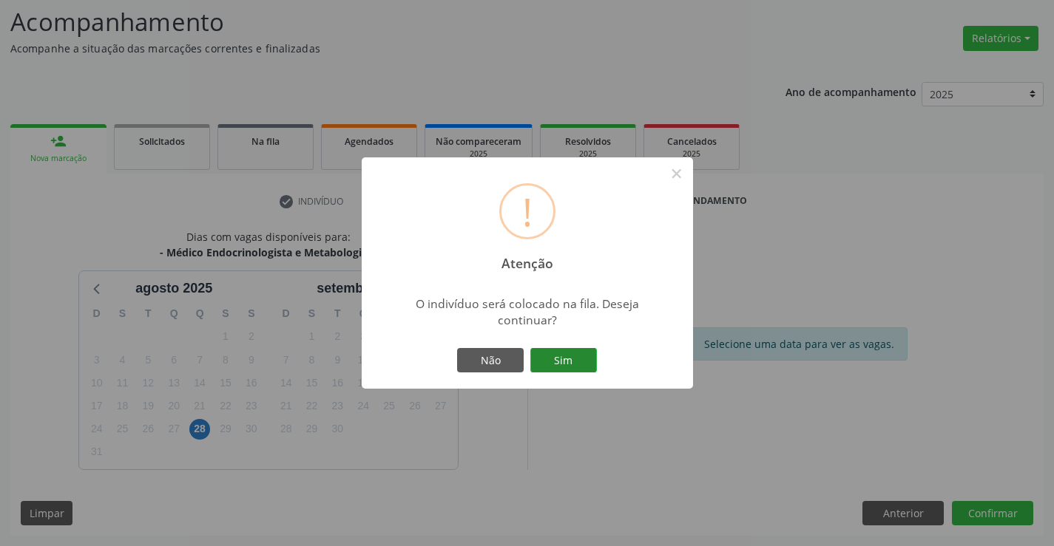
click at [589, 362] on button "Sim" at bounding box center [563, 360] width 67 height 25
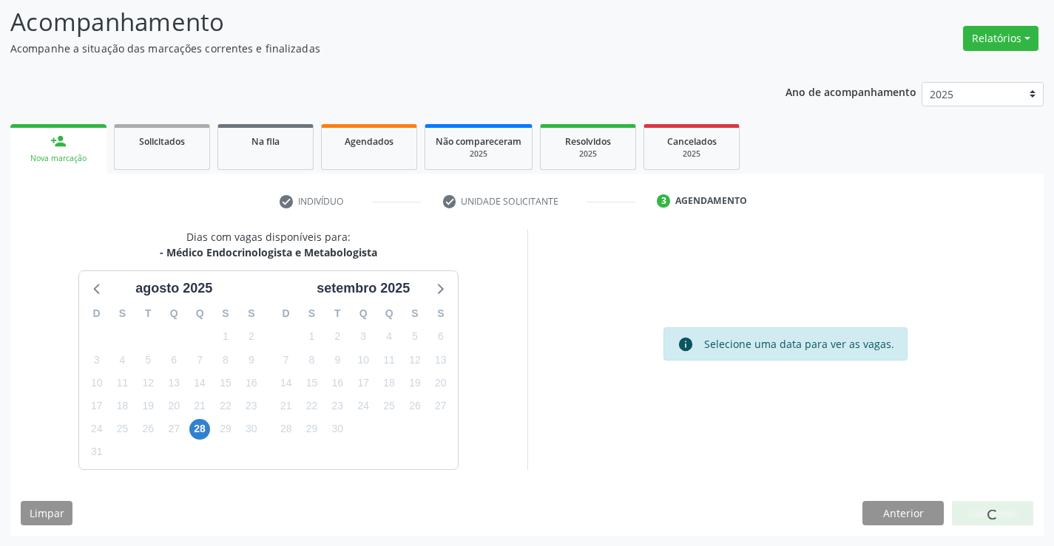
scroll to position [0, 0]
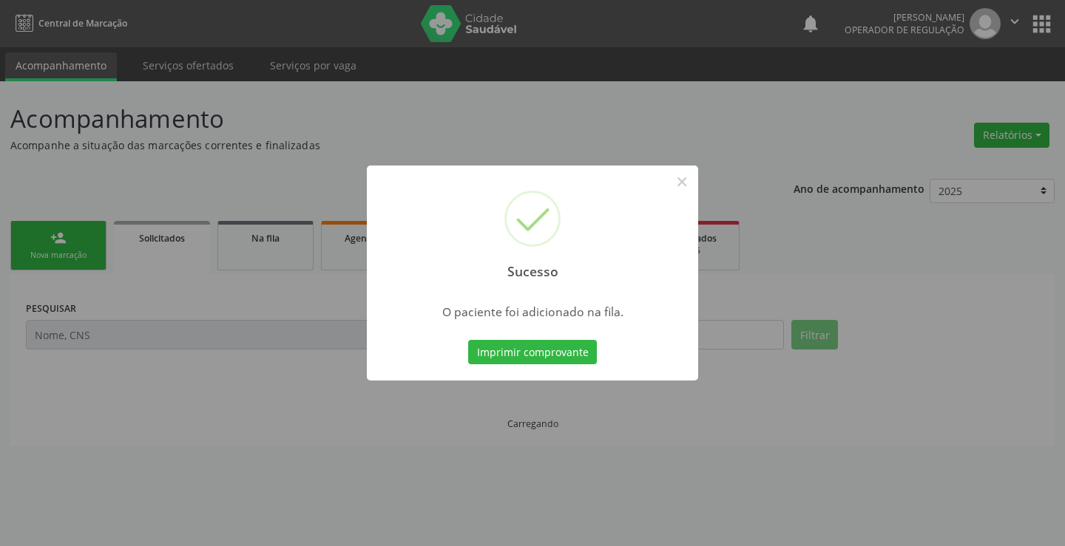
click at [596, 350] on div "Imprimir comprovante Cancel" at bounding box center [532, 352] width 135 height 31
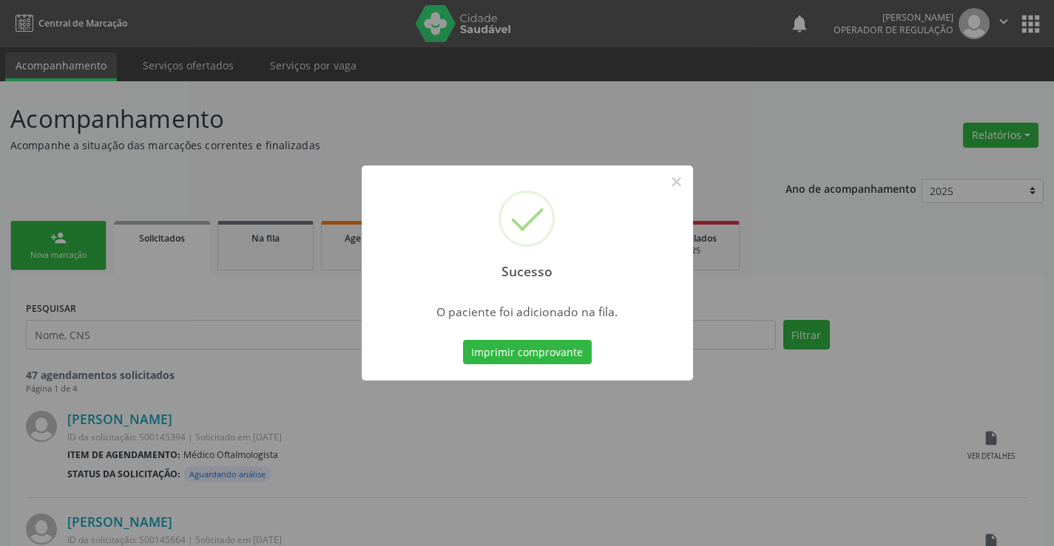
click at [596, 350] on div "Sucesso × O paciente foi adicionado na fila. Imprimir comprovante Cancel" at bounding box center [527, 274] width 331 height 216
click at [565, 356] on button "Imprimir comprovante" at bounding box center [527, 352] width 129 height 25
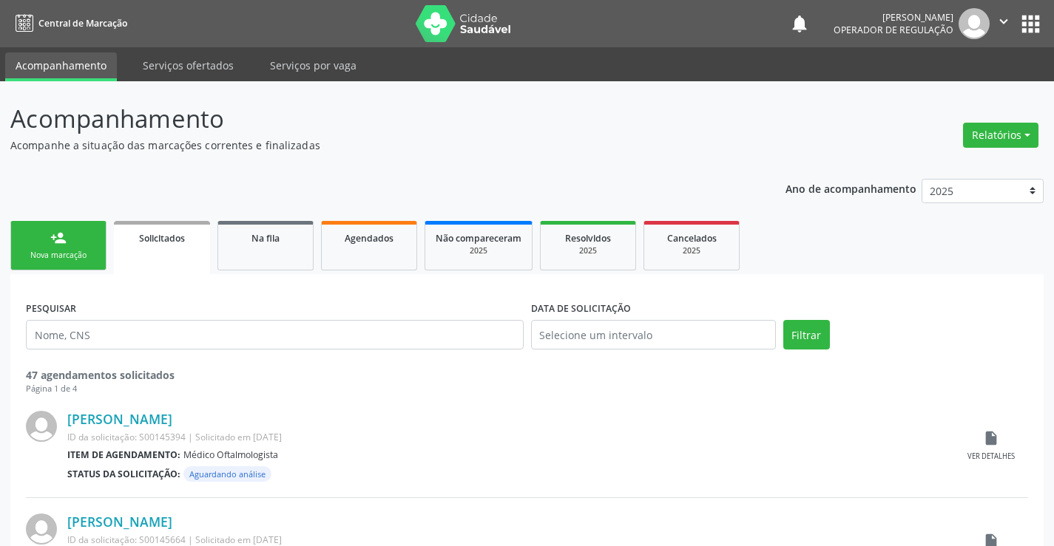
click at [75, 225] on link "person_add Nova marcação" at bounding box center [58, 246] width 96 height 50
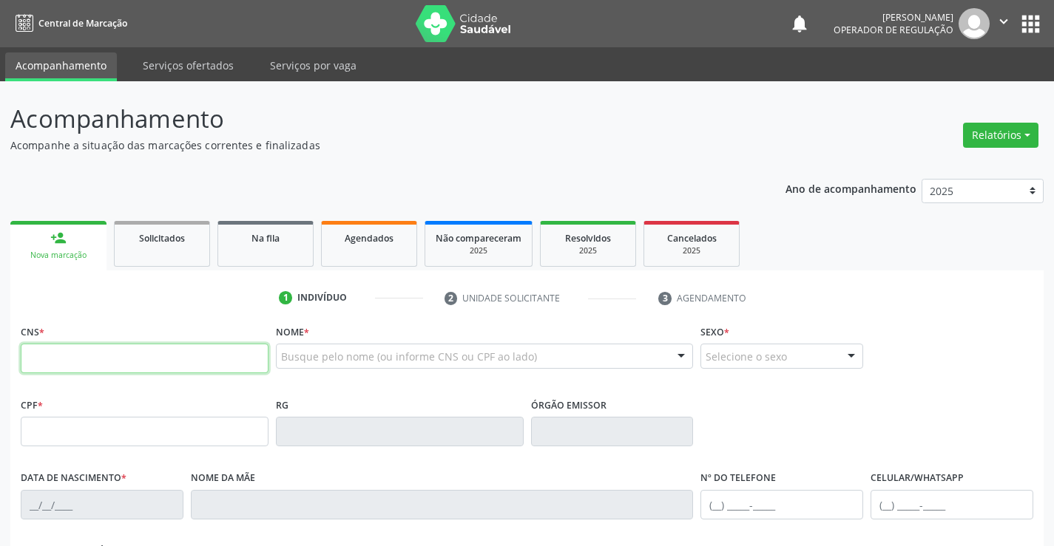
click at [110, 363] on input "text" at bounding box center [145, 359] width 248 height 30
click at [61, 356] on input "text" at bounding box center [145, 359] width 248 height 30
type input "700 0079 7421 5202"
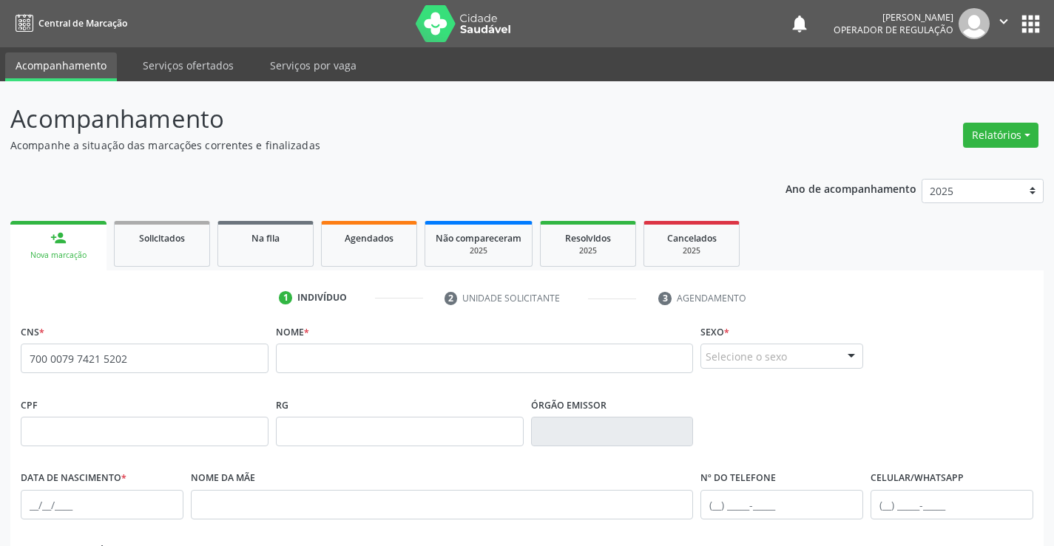
click at [310, 16] on nav "Central de Marcação notifications Emilly Maia Operador de regulação  Configura…" at bounding box center [527, 23] width 1054 height 47
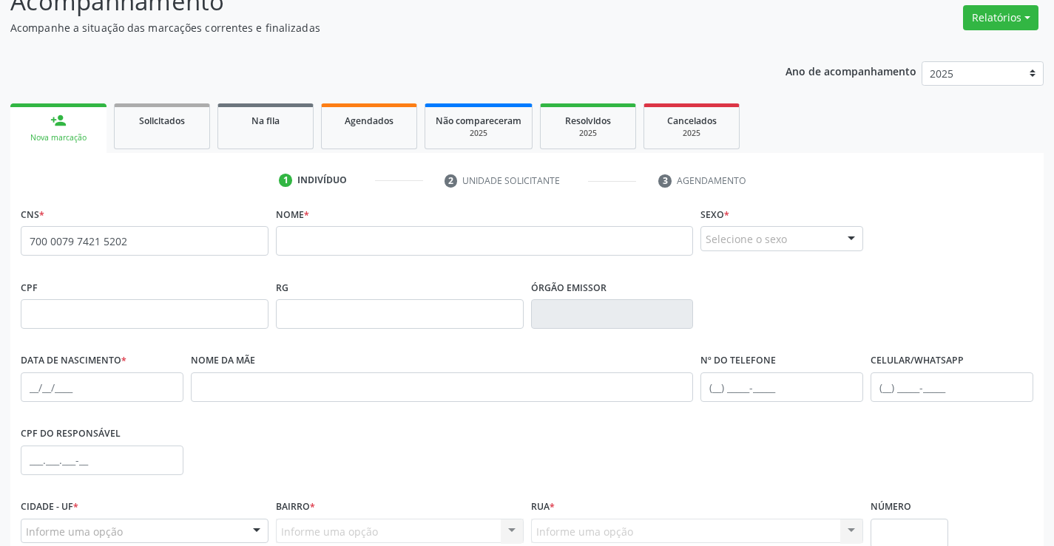
scroll to position [255, 0]
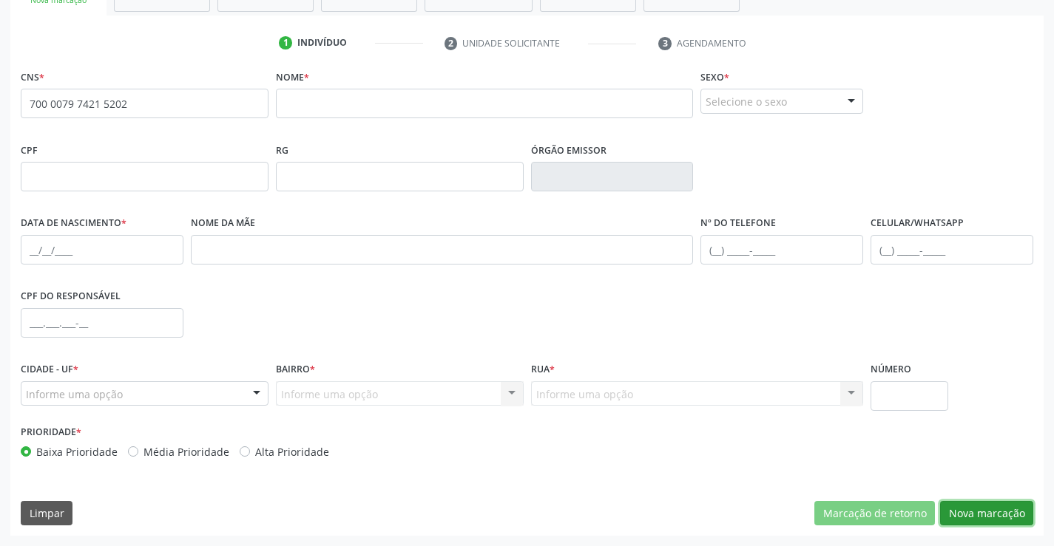
click at [1014, 521] on button "Nova marcação" at bounding box center [986, 513] width 93 height 25
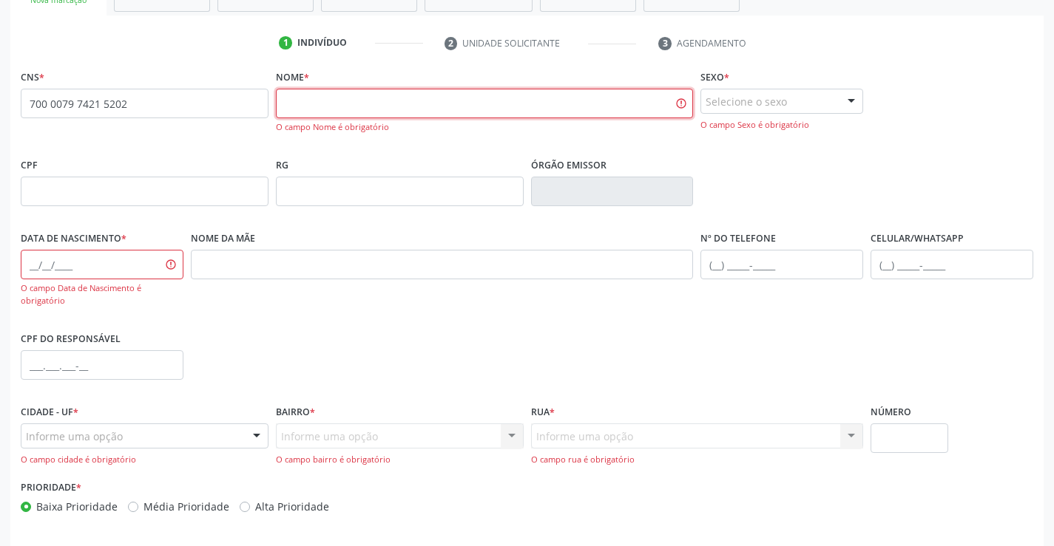
click at [427, 107] on input "text" at bounding box center [485, 104] width 418 height 30
type input "k"
type input "lucineia dos santos vieira"
click at [728, 96] on div "Selecione o sexo" at bounding box center [781, 101] width 163 height 25
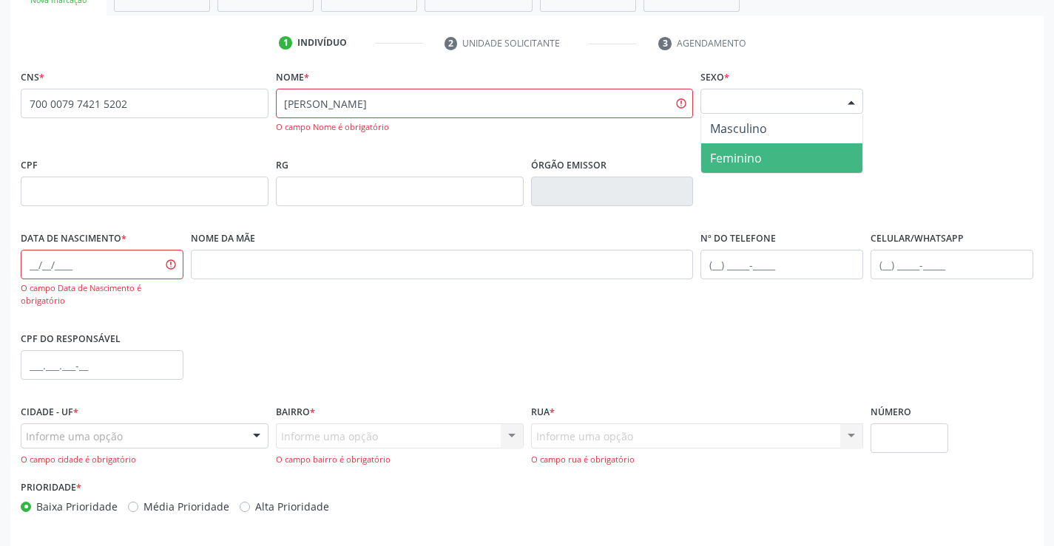
click at [725, 152] on span "Feminino" at bounding box center [736, 158] width 52 height 16
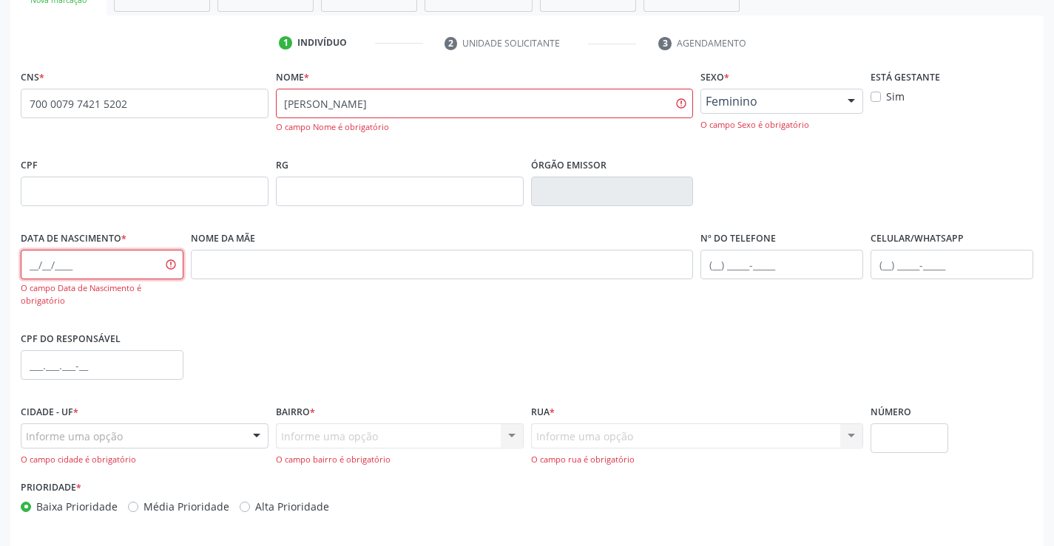
click at [41, 261] on input "text" at bounding box center [102, 265] width 163 height 30
type input "11/02/2006"
click at [21, 438] on div at bounding box center [145, 436] width 248 height 25
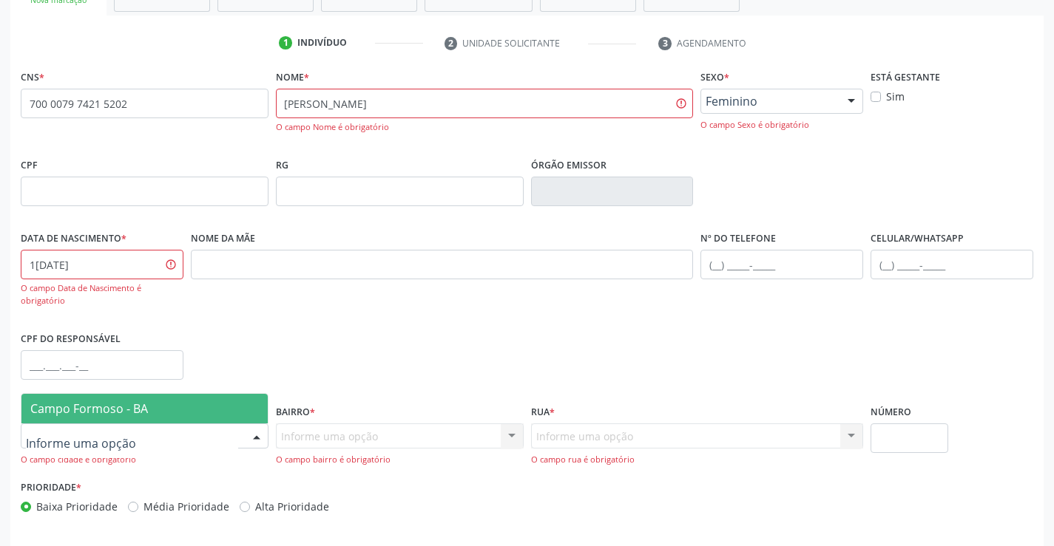
click at [84, 410] on span "Campo Formoso - BA" at bounding box center [89, 409] width 118 height 16
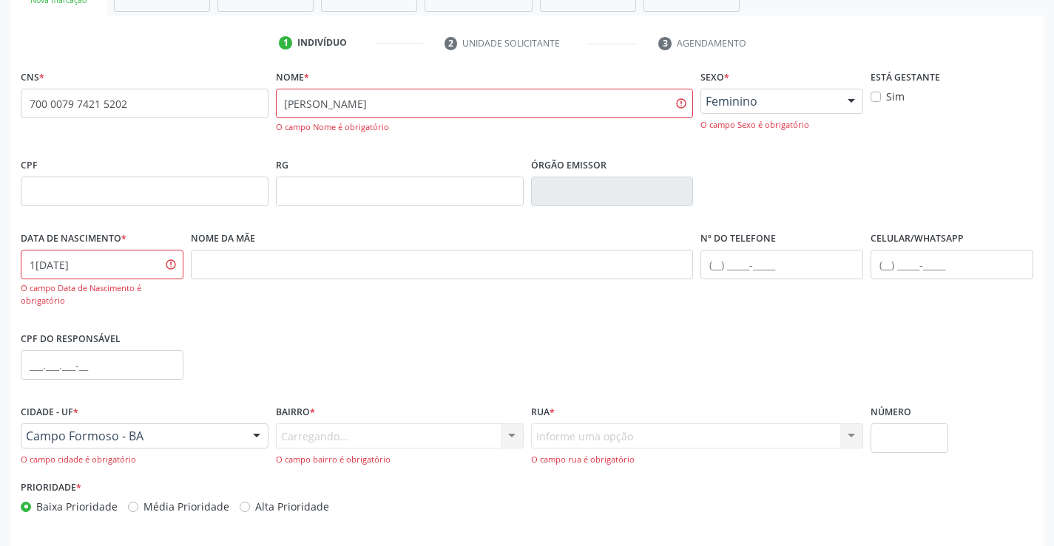
click at [387, 441] on div "Carregando... Nenhum resultado encontrado para: " " Nenhuma opção encontrada. D…" at bounding box center [400, 445] width 248 height 42
click at [441, 438] on div "Informe uma opção" at bounding box center [400, 436] width 248 height 25
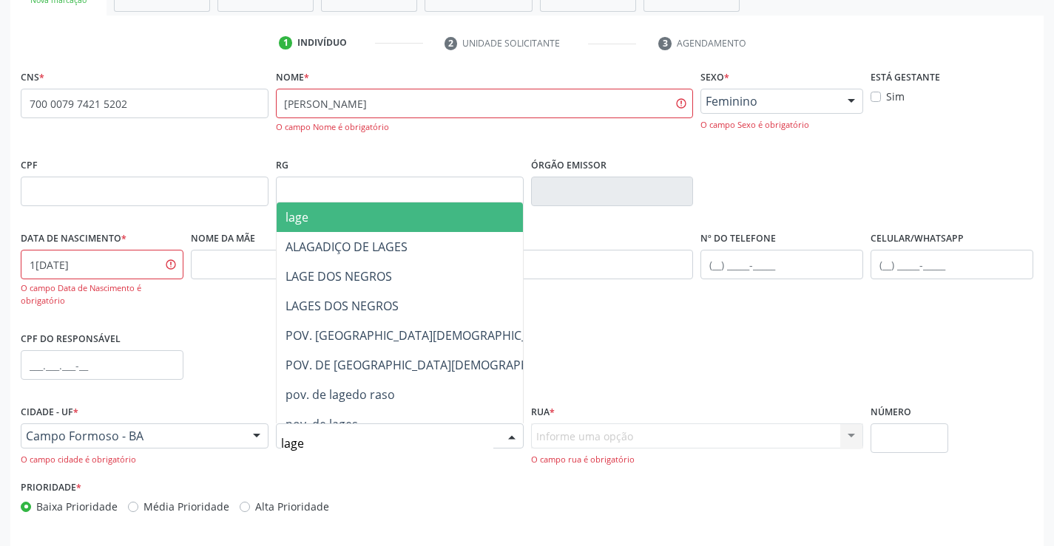
type input "lages"
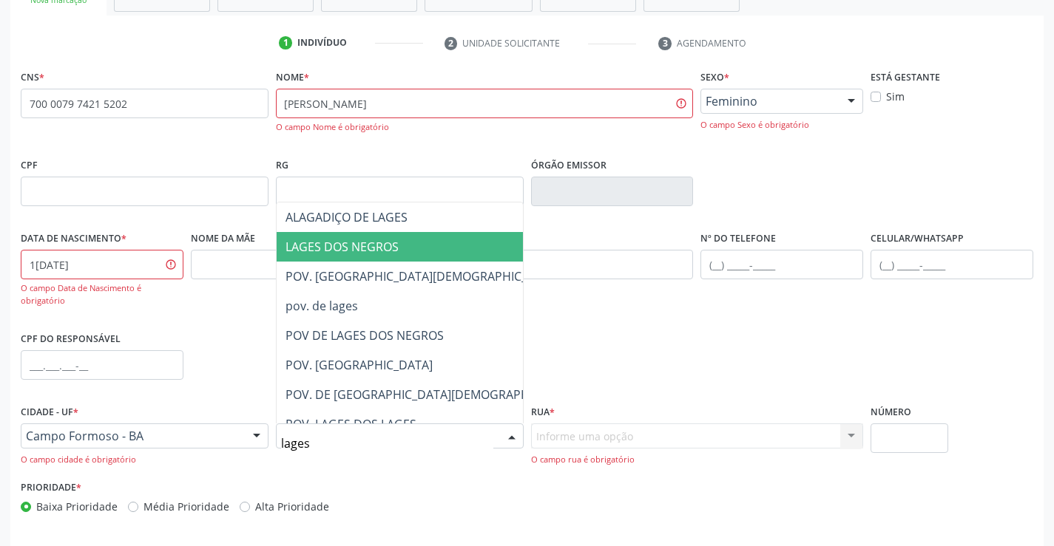
click at [400, 243] on span "LAGES DOS NEGROS" at bounding box center [432, 247] width 311 height 30
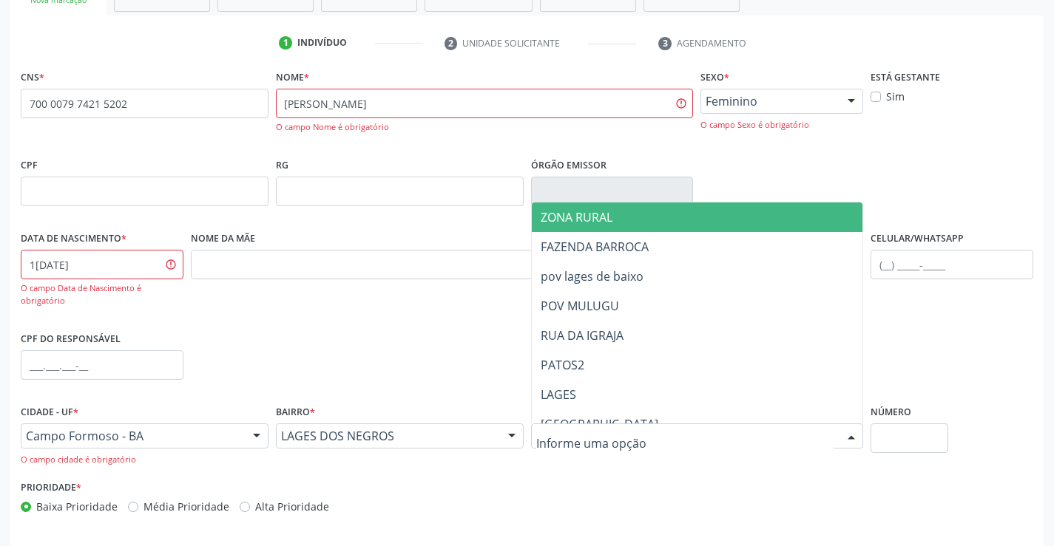
click at [583, 226] on span "ZONA RURAL" at bounding box center [697, 218] width 331 height 30
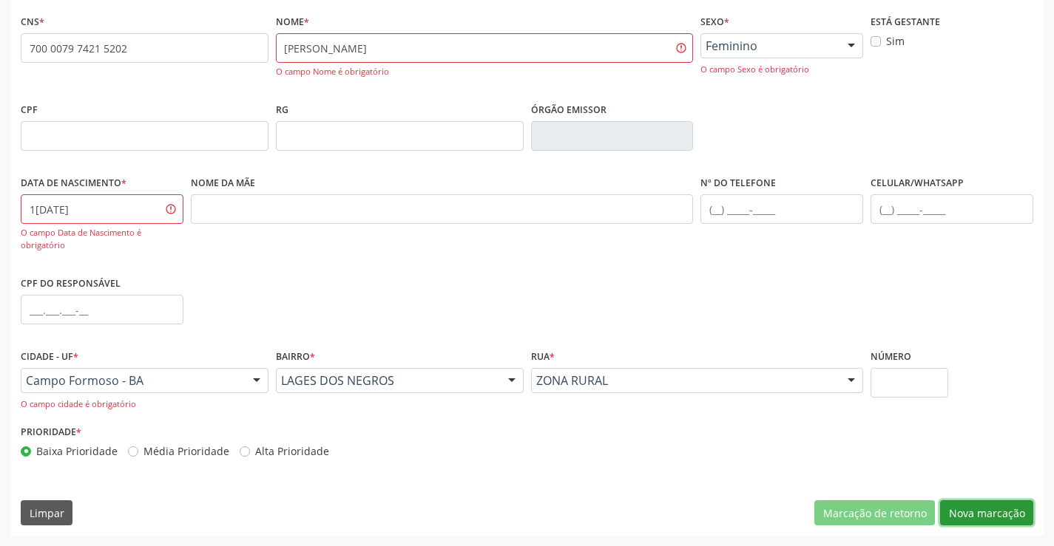
click at [978, 519] on button "Nova marcação" at bounding box center [986, 513] width 93 height 25
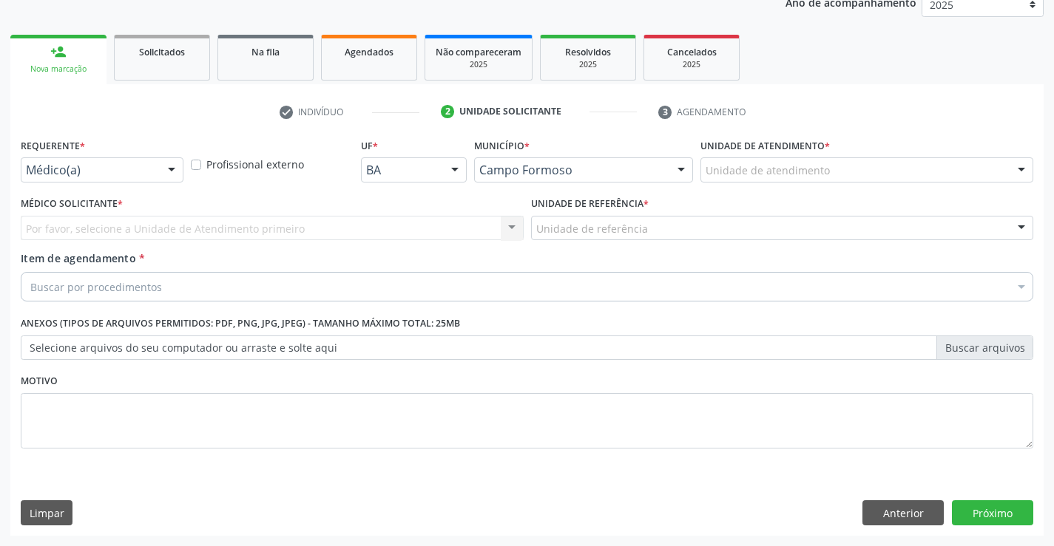
scroll to position [186, 0]
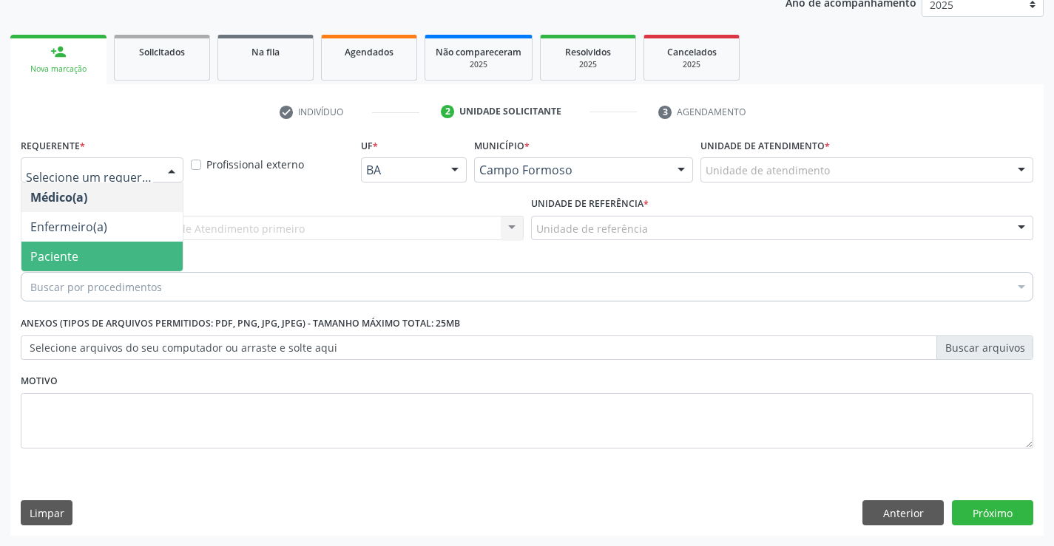
click at [107, 258] on span "Paciente" at bounding box center [101, 257] width 161 height 30
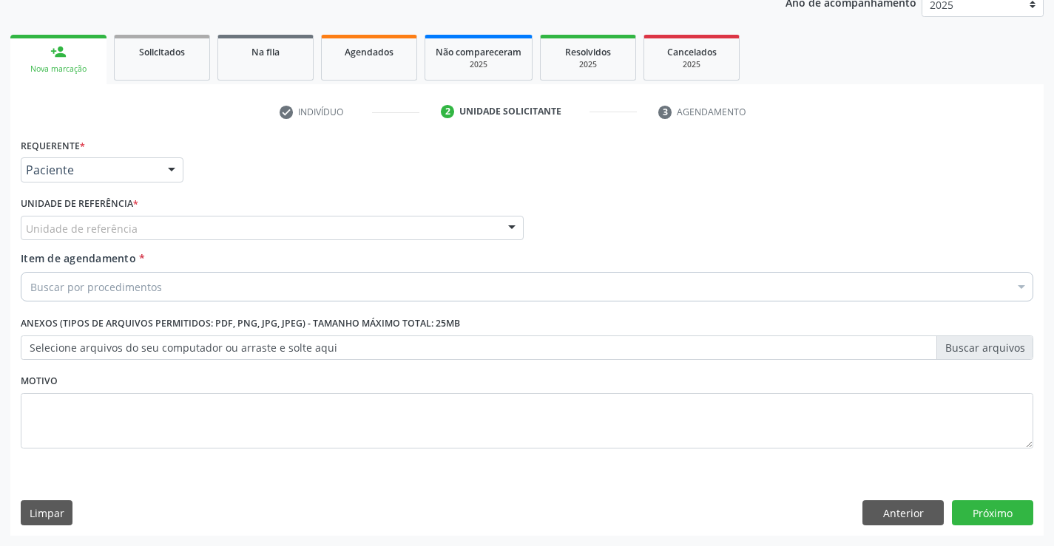
click at [217, 225] on div "Unidade de referência" at bounding box center [272, 228] width 503 height 25
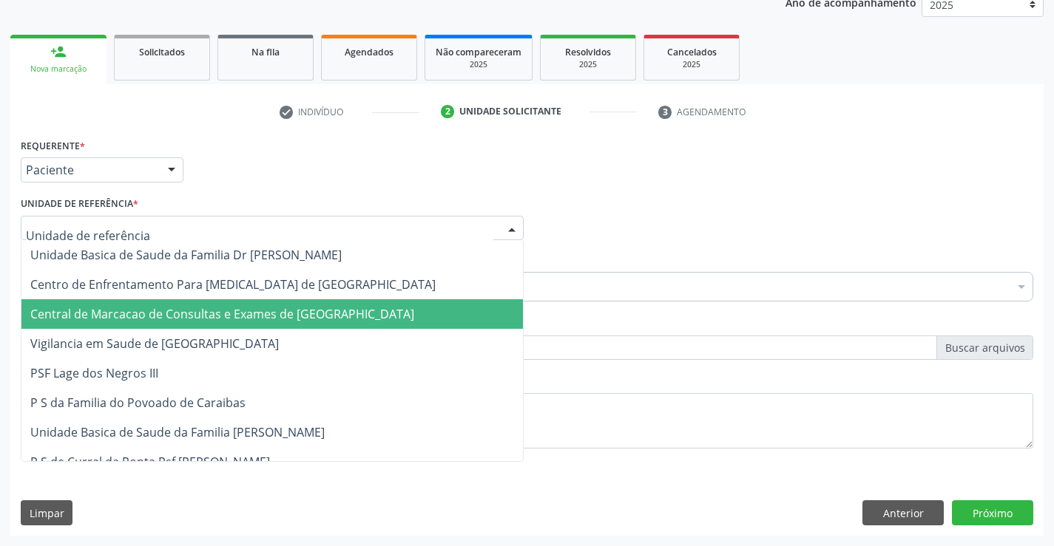
click at [246, 308] on span "Central de Marcacao de Consultas e Exames de [GEOGRAPHIC_DATA]" at bounding box center [222, 314] width 384 height 16
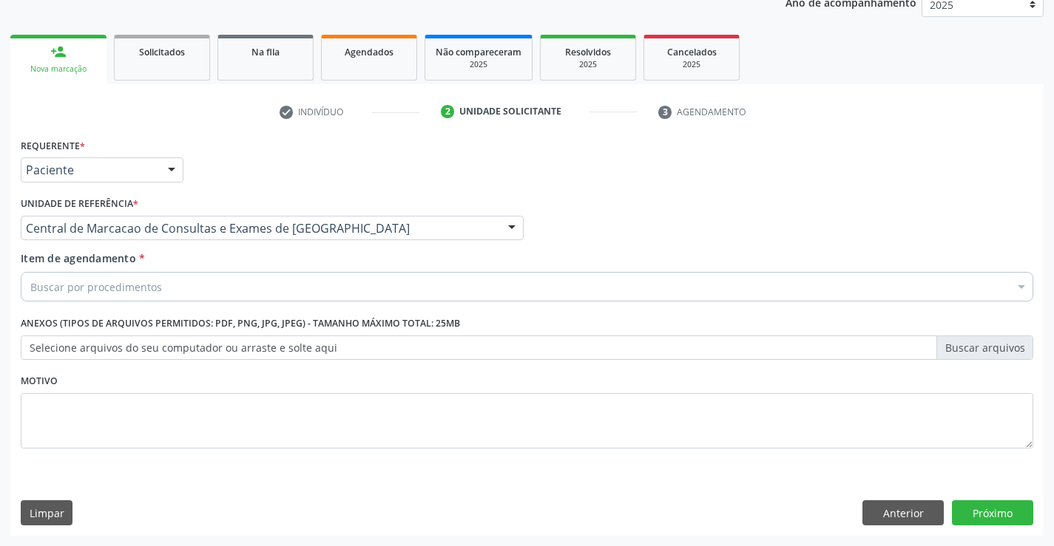
click at [268, 282] on div "Buscar por procedimentos" at bounding box center [527, 287] width 1012 height 30
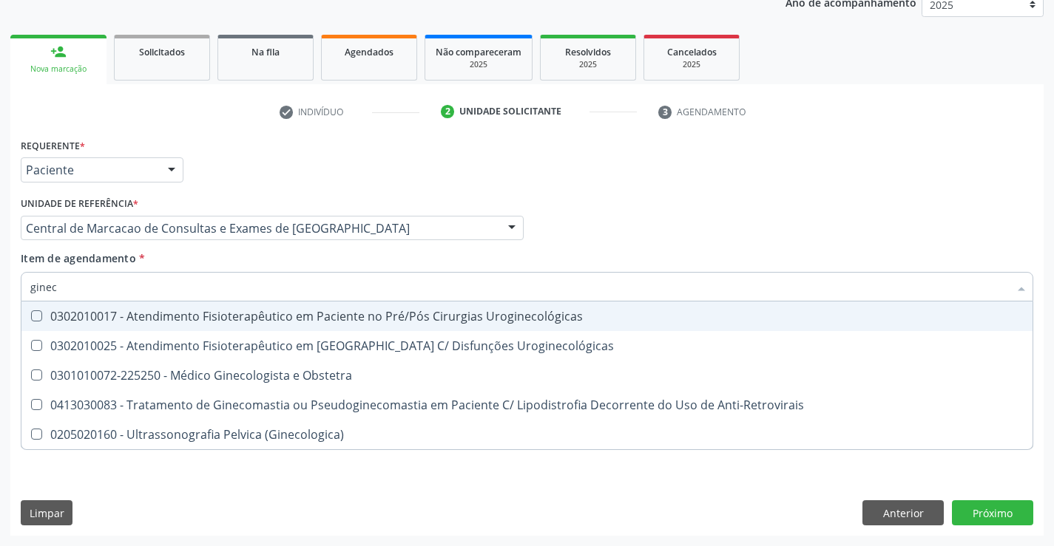
type input "gineco"
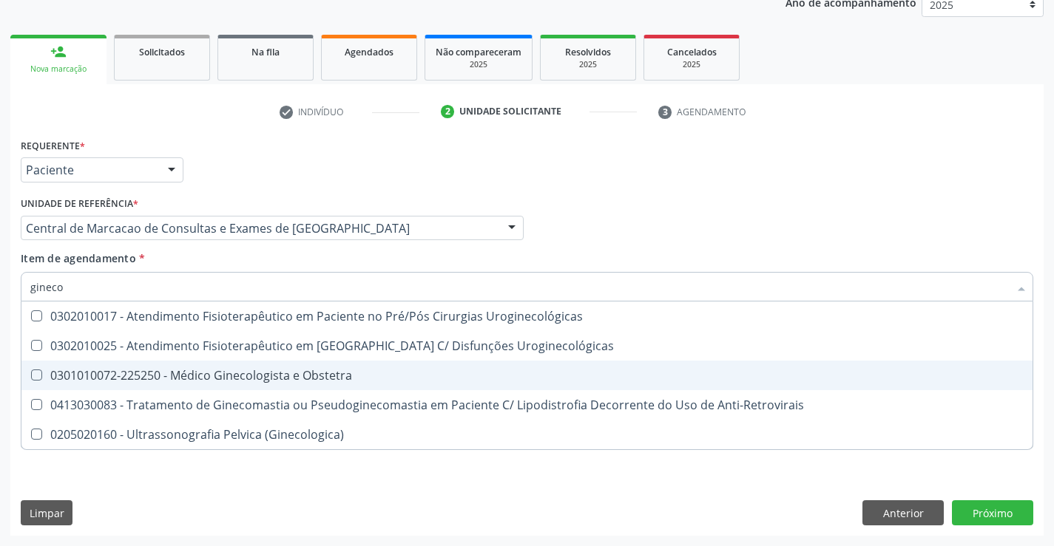
click at [157, 375] on div "0301010072-225250 - Médico Ginecologista e Obstetra" at bounding box center [526, 376] width 993 height 12
checkbox Obstetra "true"
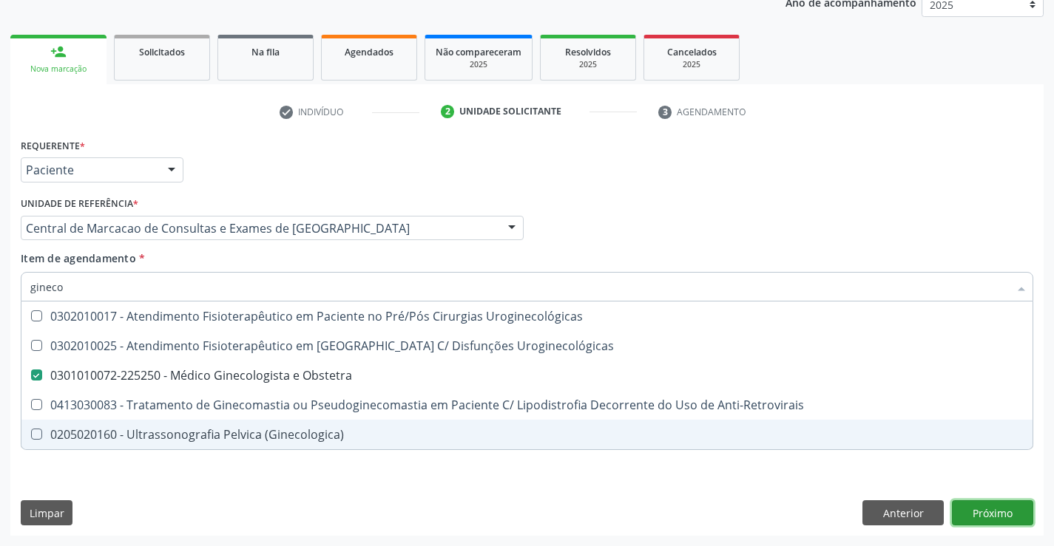
click at [999, 515] on div "Requerente * Paciente Médico(a) Enfermeiro(a) Paciente Nenhum resultado encontr…" at bounding box center [526, 335] width 1033 height 401
checkbox Uroginecológicas "true"
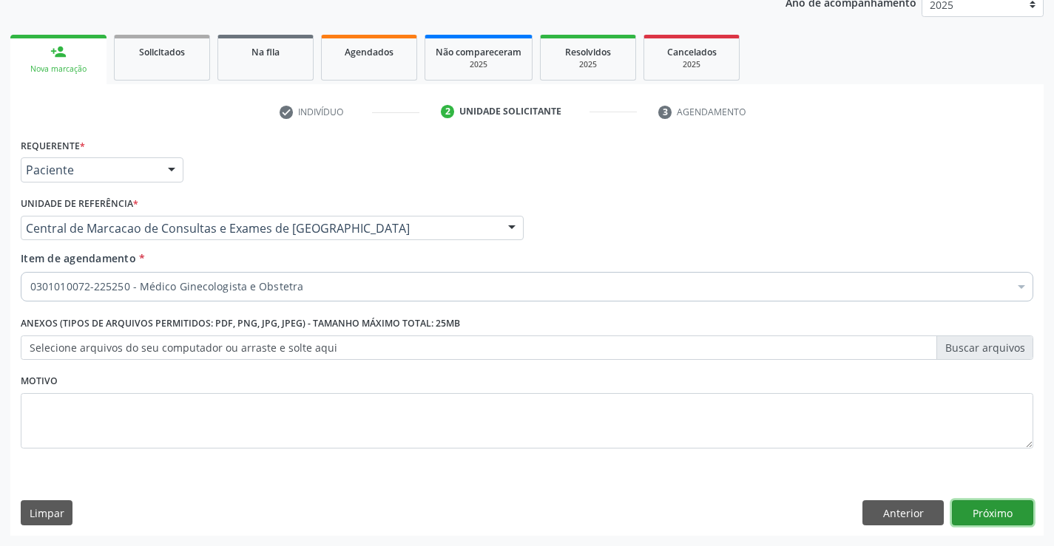
click at [977, 510] on button "Próximo" at bounding box center [992, 513] width 81 height 25
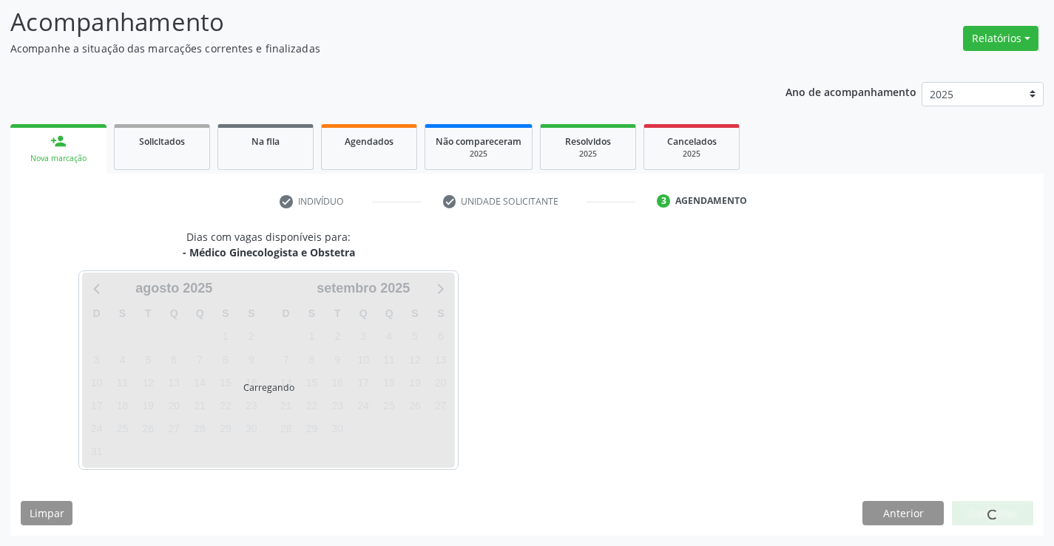
scroll to position [97, 0]
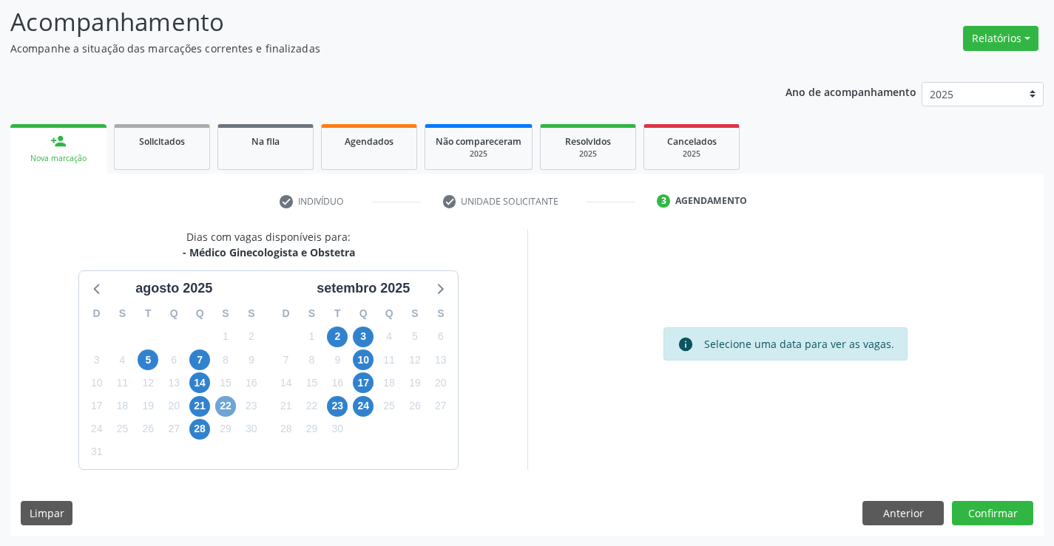
click at [220, 405] on span "22" at bounding box center [225, 406] width 21 height 21
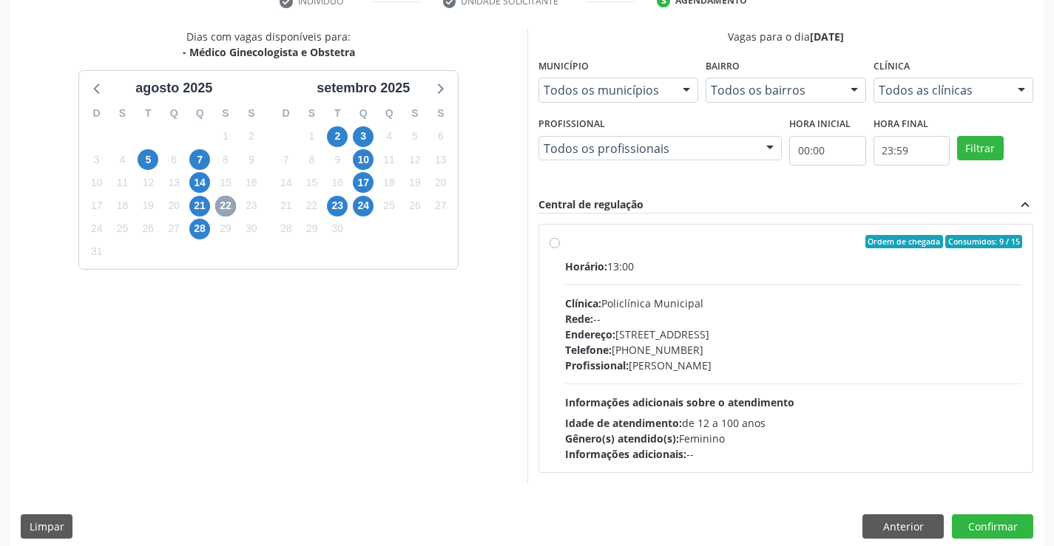
scroll to position [311, 0]
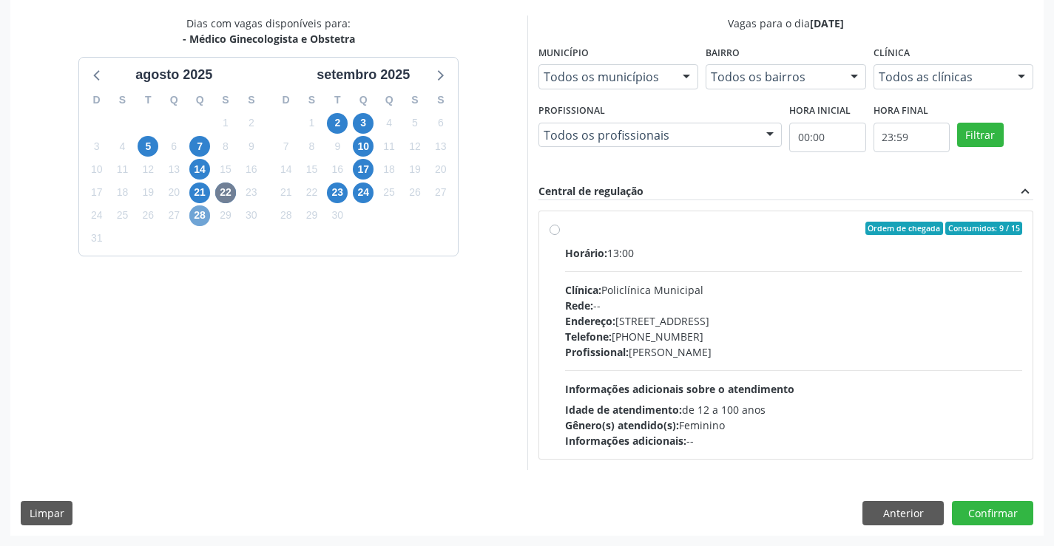
click at [195, 220] on span "28" at bounding box center [199, 216] width 21 height 21
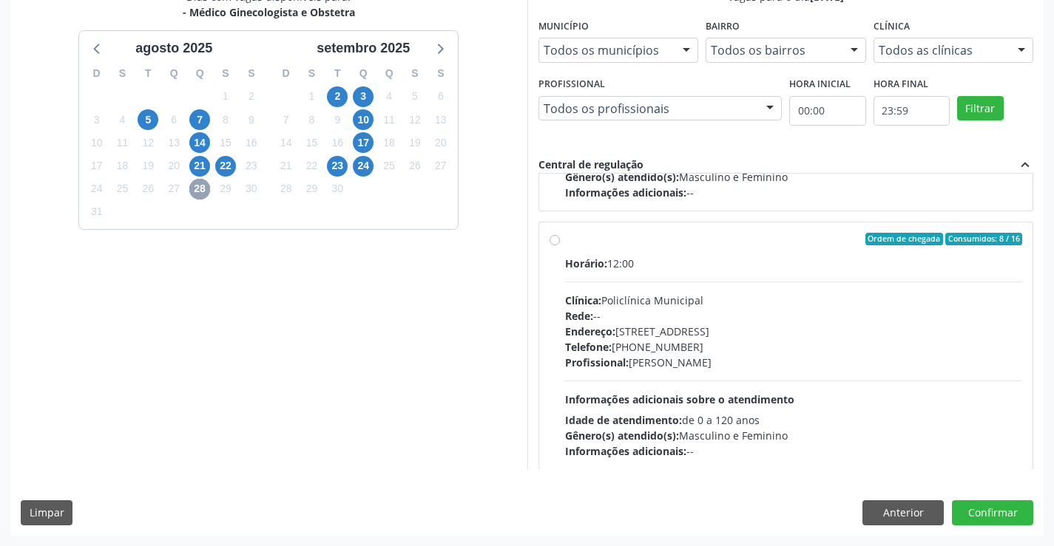
scroll to position [233, 0]
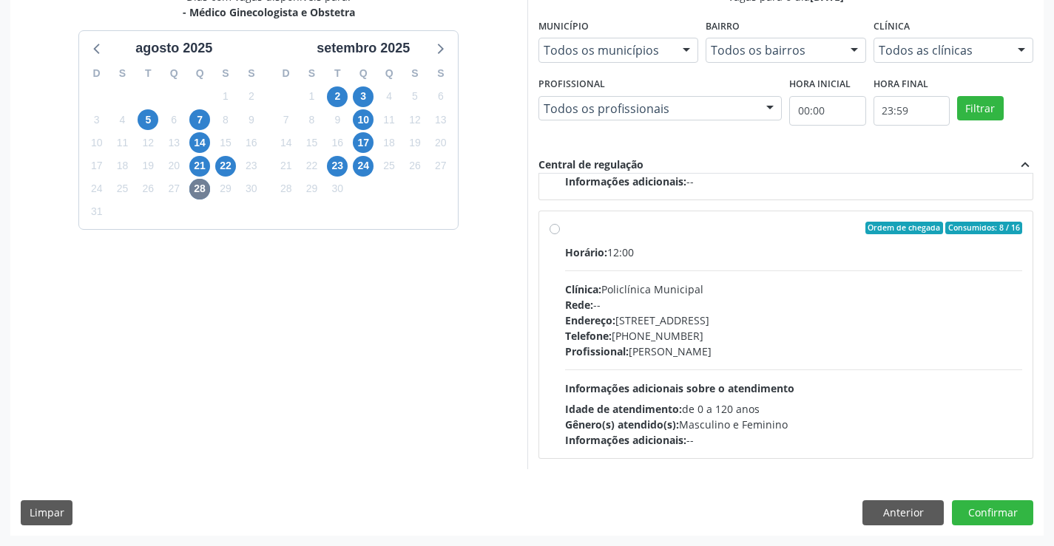
click at [609, 324] on span "Endereço:" at bounding box center [590, 320] width 50 height 14
click at [560, 235] on input "Ordem de chegada Consumidos: 8 / 16 Horário: 12:00 Clínica: Policlínica Municip…" at bounding box center [554, 228] width 10 height 13
radio input "true"
click at [1006, 518] on button "Confirmar" at bounding box center [992, 513] width 81 height 25
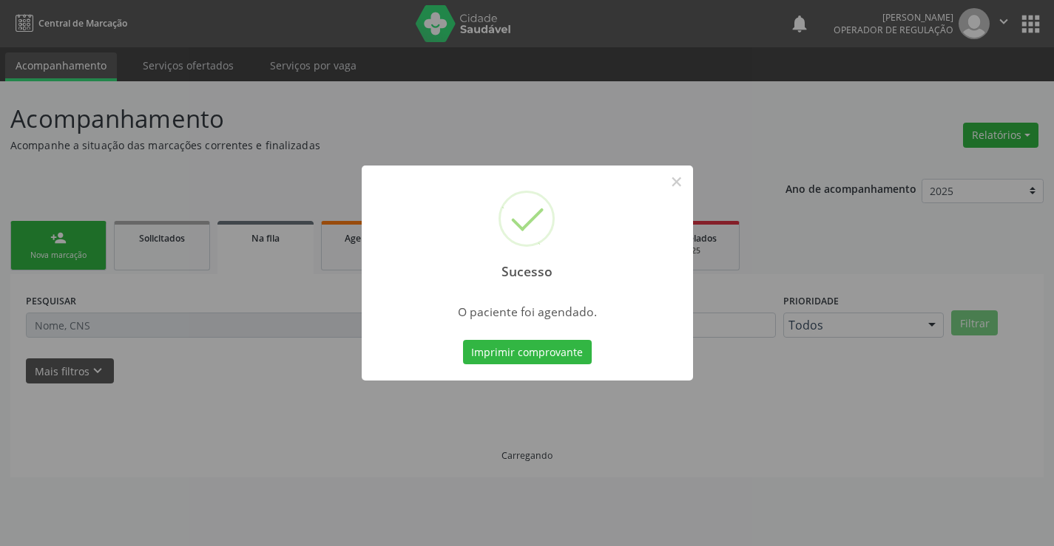
scroll to position [0, 0]
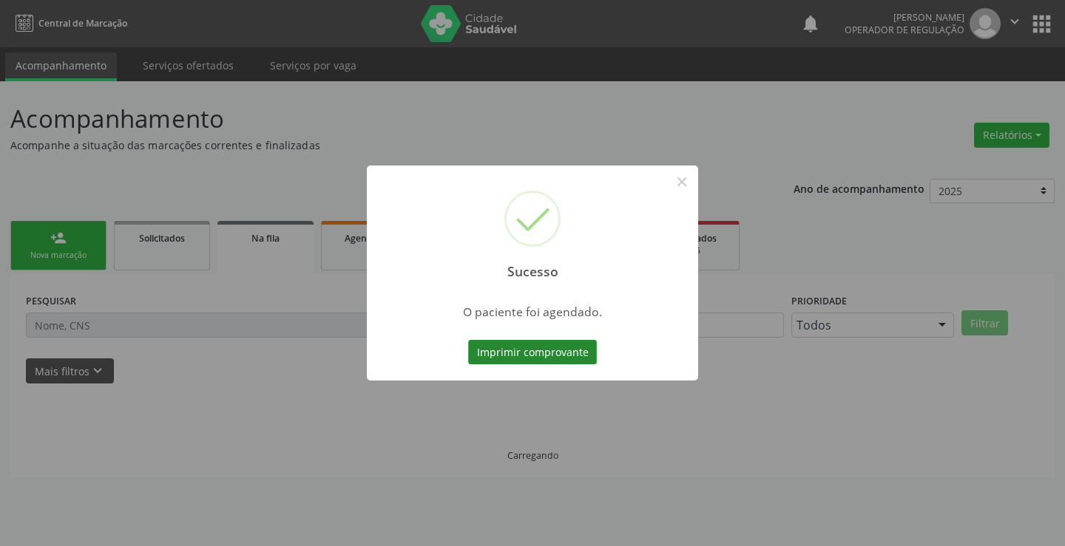
click at [543, 353] on button "Imprimir comprovante" at bounding box center [532, 352] width 129 height 25
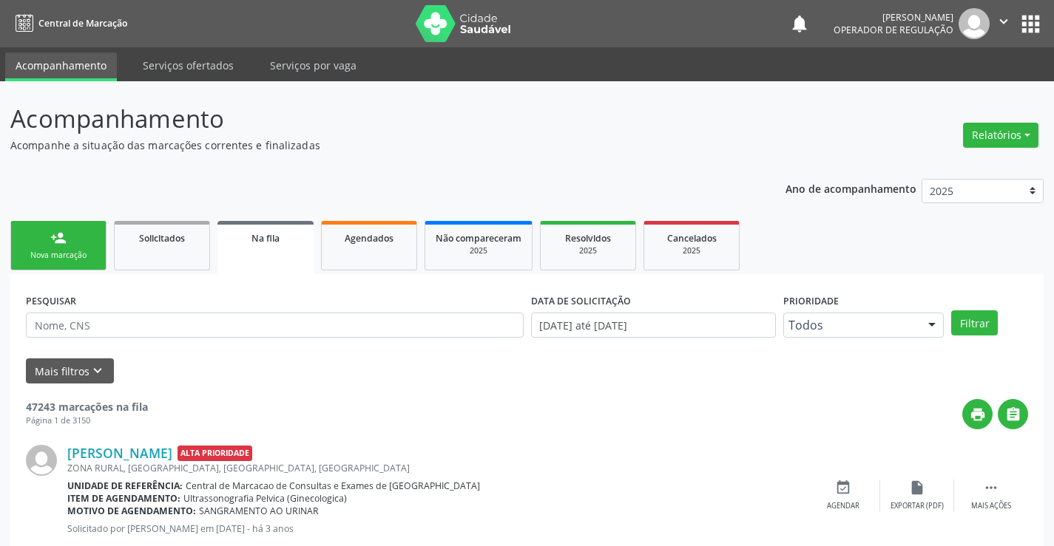
click at [57, 250] on div "Nova marcação" at bounding box center [58, 255] width 74 height 11
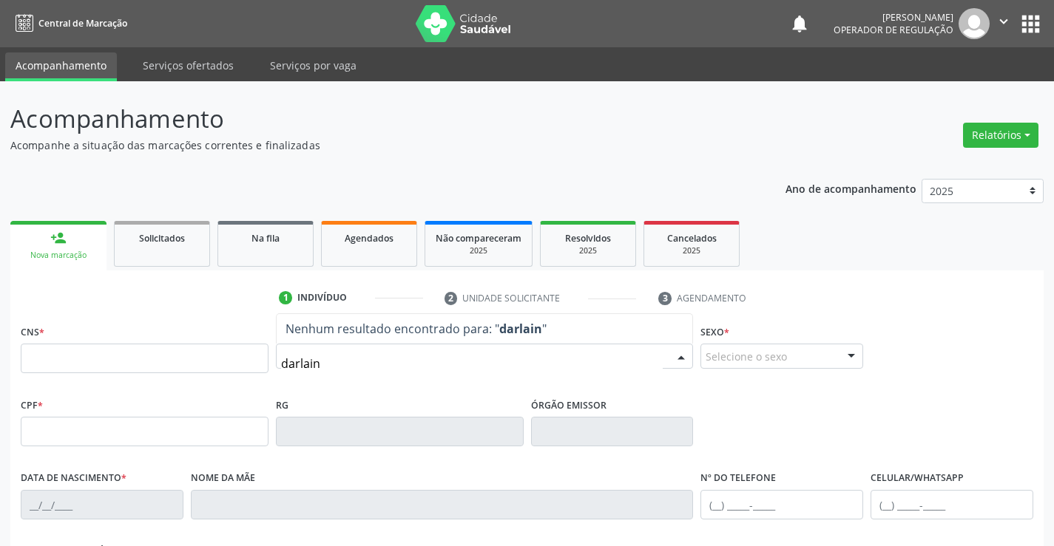
type input "darlaine"
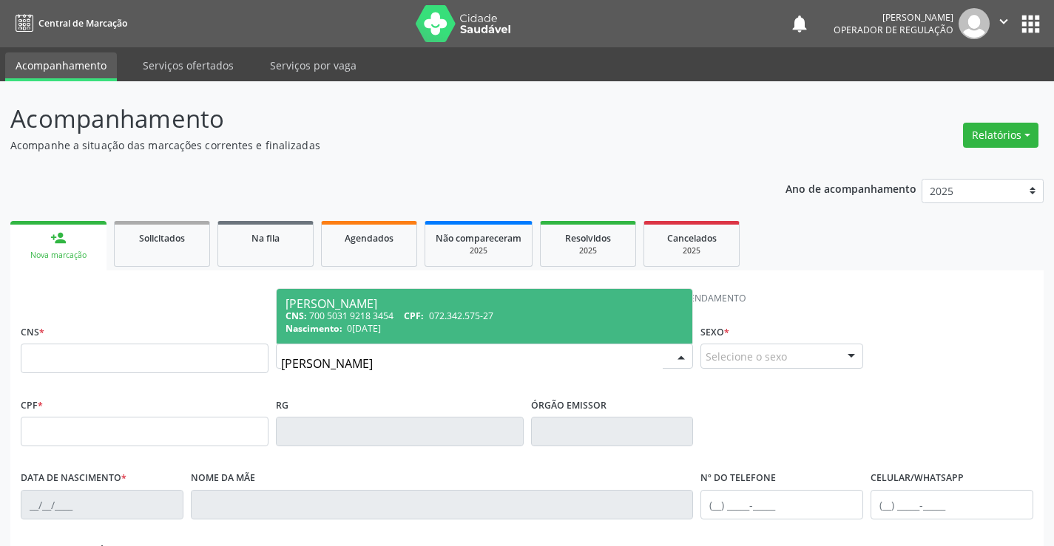
click at [370, 316] on div "CNS: 700 5031 9218 3454 CPF: 072.342.575-27" at bounding box center [484, 316] width 399 height 13
type input "700 5031 9218 3454"
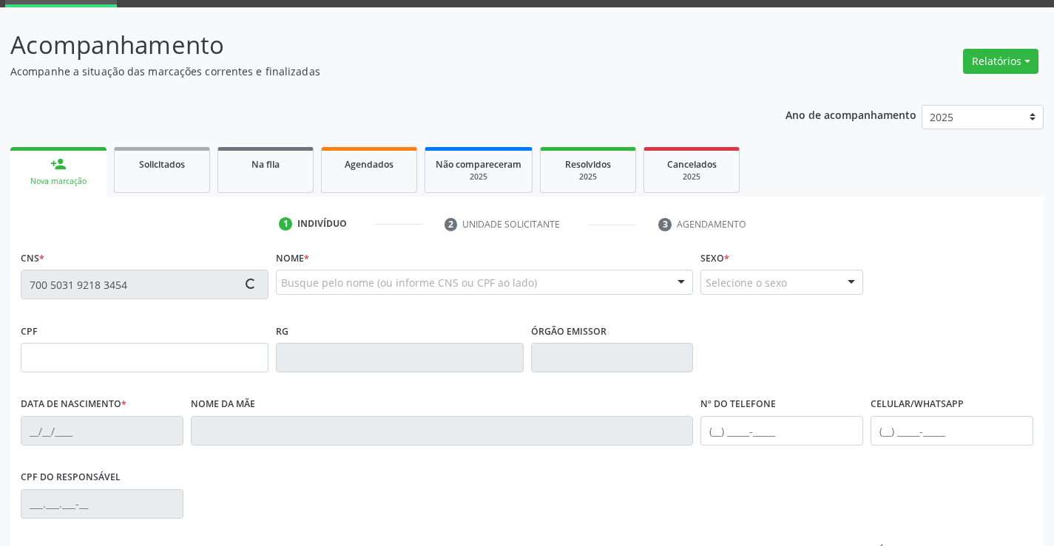
type input "072.342.575-27"
type input "1569564620"
type input "09/09/1995"
type input "072.342.575-27"
type input "S/N"
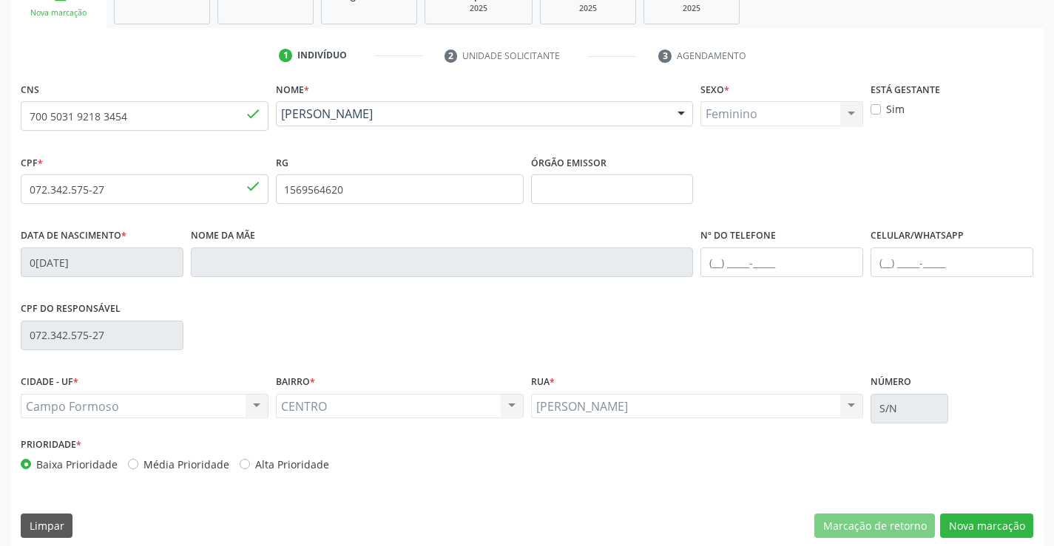
scroll to position [255, 0]
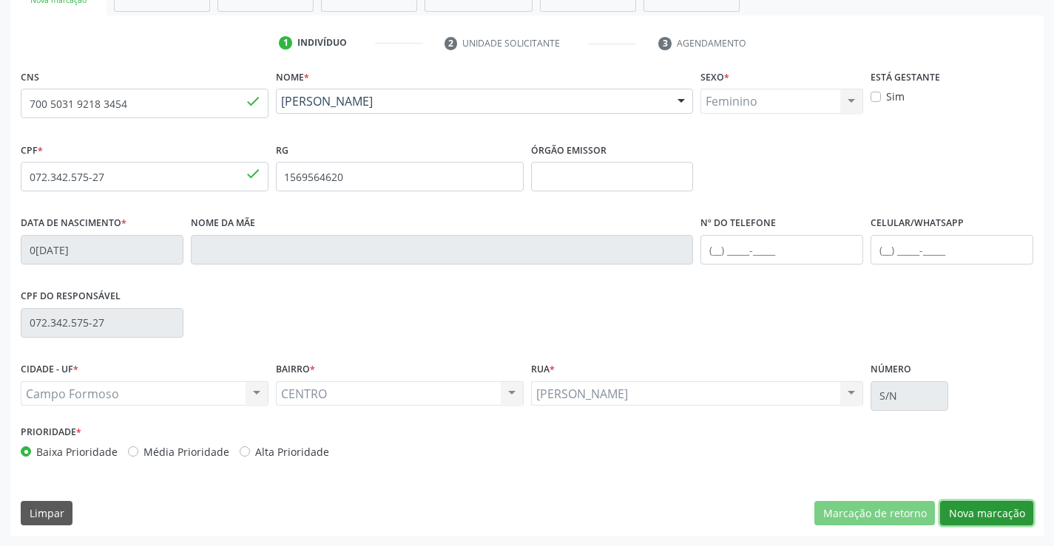
click at [983, 509] on button "Nova marcação" at bounding box center [986, 513] width 93 height 25
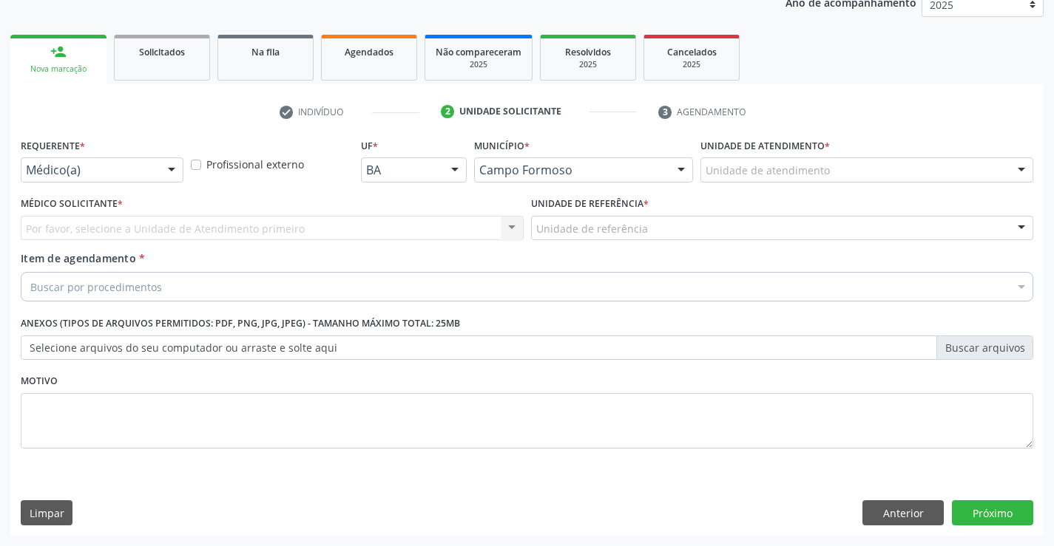
scroll to position [186, 0]
click at [206, 161] on label "Profissional externo" at bounding box center [255, 165] width 98 height 16
click at [193, 161] on input "Profissional externo" at bounding box center [196, 163] width 10 height 13
click at [175, 170] on div at bounding box center [171, 170] width 22 height 25
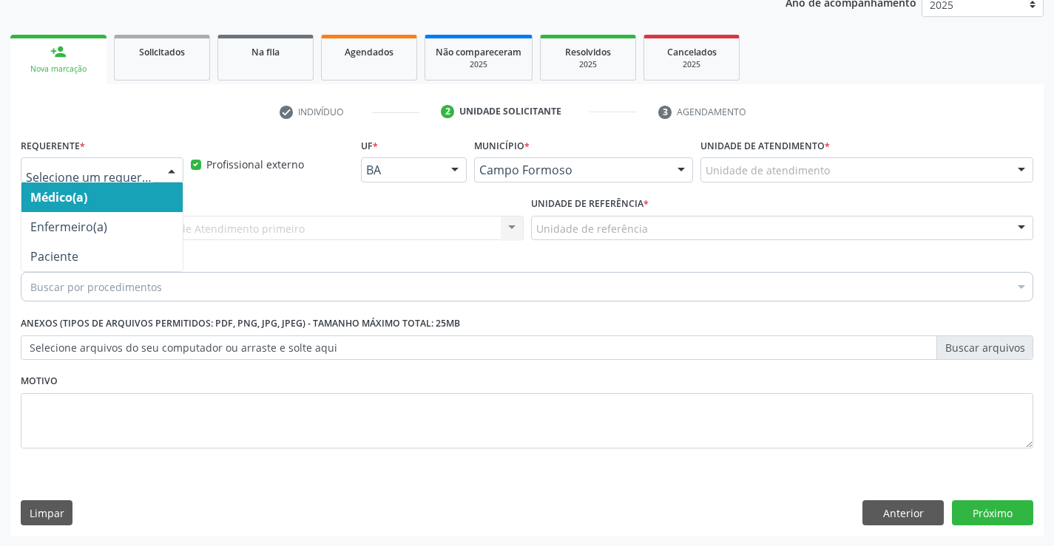
click at [206, 166] on label "Profissional externo" at bounding box center [255, 165] width 98 height 16
click at [191, 166] on input "Profissional externo" at bounding box center [196, 163] width 10 height 13
checkbox input "false"
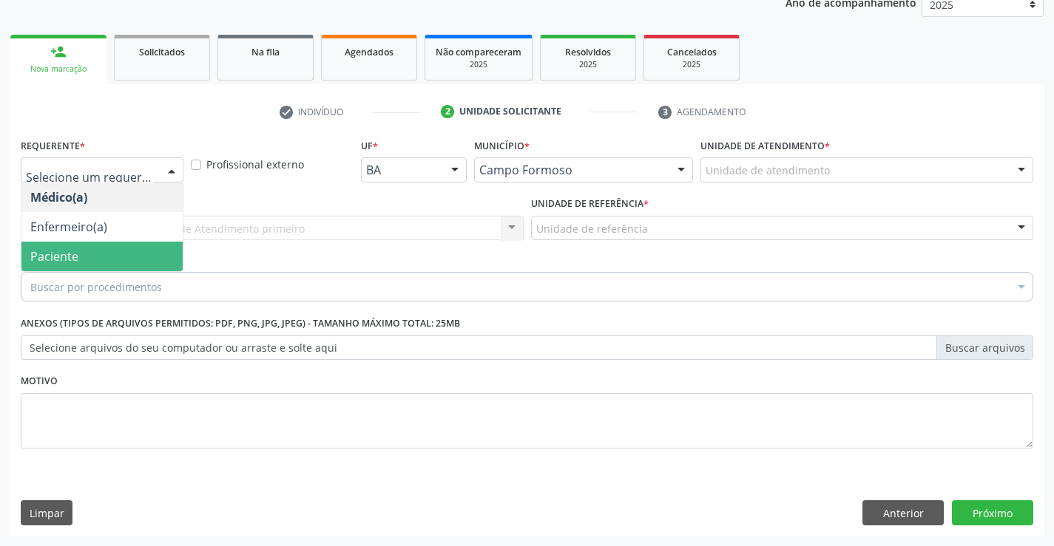
click at [95, 246] on span "Paciente" at bounding box center [101, 257] width 161 height 30
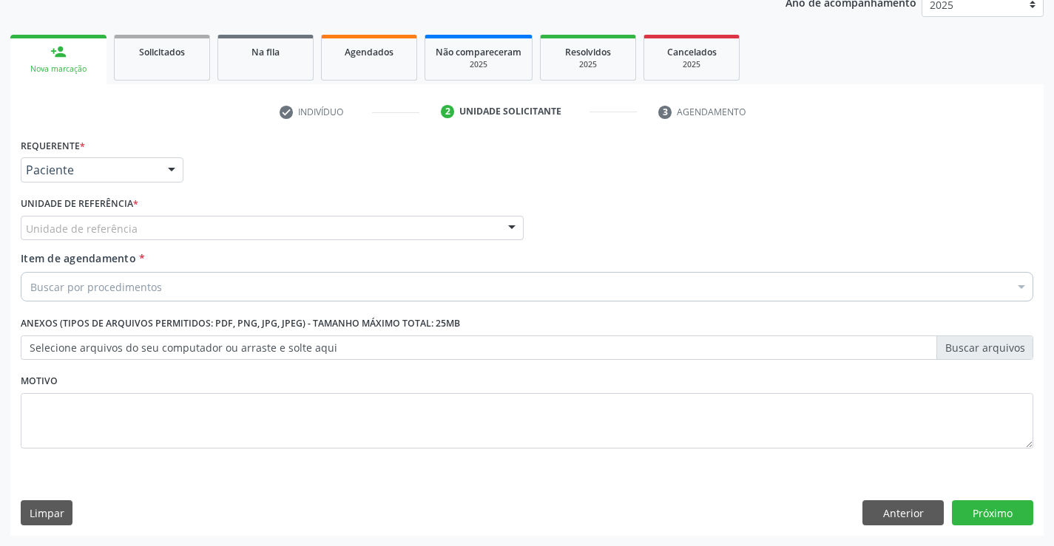
drag, startPoint x: 208, startPoint y: 227, endPoint x: 186, endPoint y: 258, distance: 38.2
click at [204, 227] on div "Unidade de referência" at bounding box center [272, 228] width 503 height 25
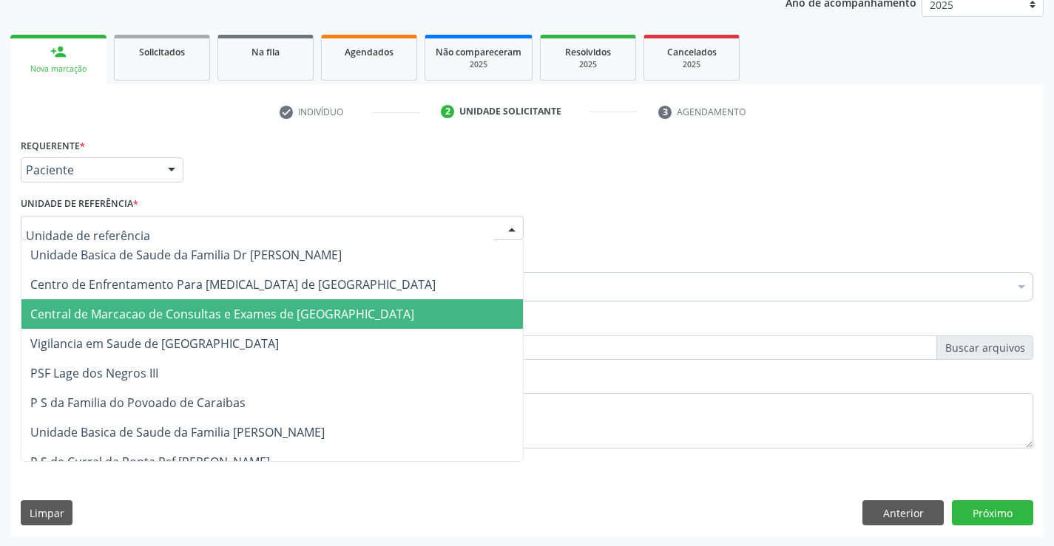
click at [206, 305] on span "Central de Marcacao de Consultas e Exames de [GEOGRAPHIC_DATA]" at bounding box center [271, 314] width 501 height 30
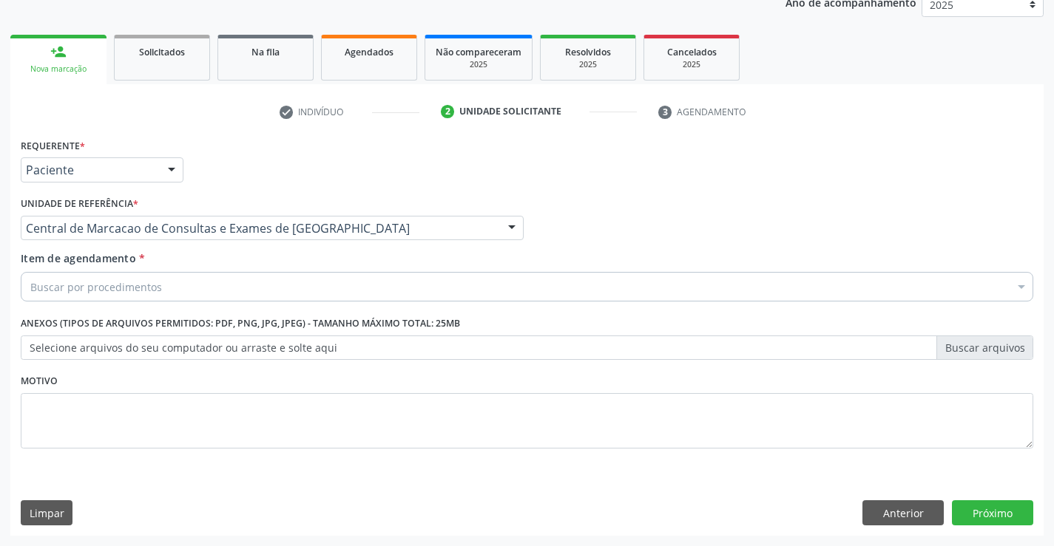
click at [239, 285] on div "Buscar por procedimentos" at bounding box center [527, 287] width 1012 height 30
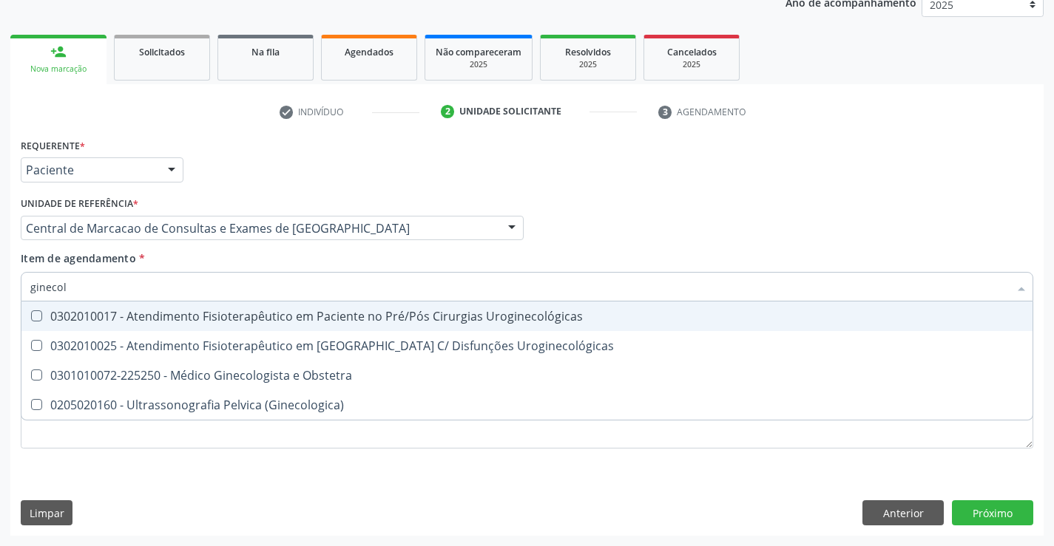
type input "ginecolo"
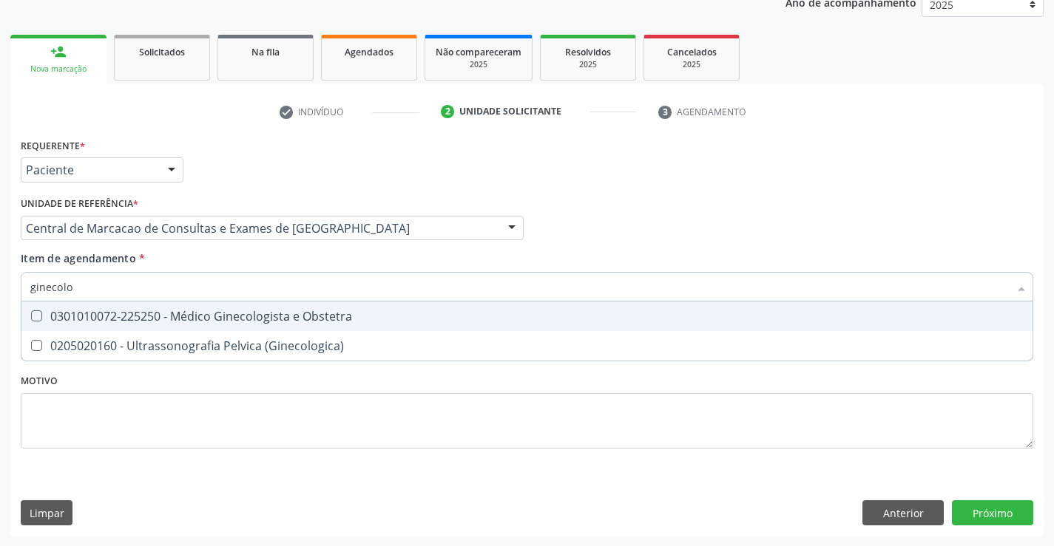
click at [265, 311] on div "0301010072-225250 - Médico Ginecologista e Obstetra" at bounding box center [526, 317] width 993 height 12
checkbox Obstetra "true"
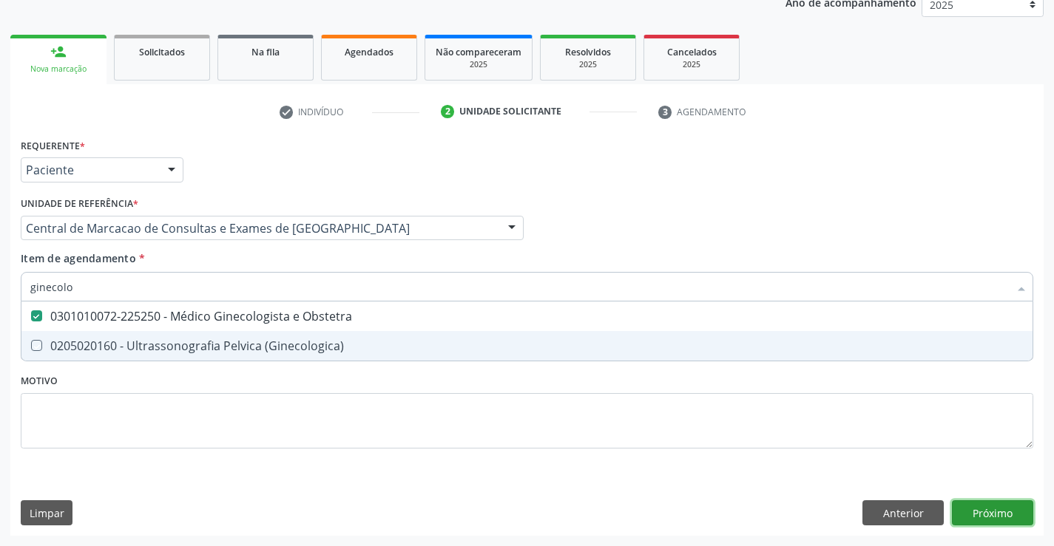
click at [987, 513] on div "Requerente * Paciente Médico(a) Enfermeiro(a) Paciente Nenhum resultado encontr…" at bounding box center [526, 335] width 1033 height 401
checkbox \(Ginecologica\) "true"
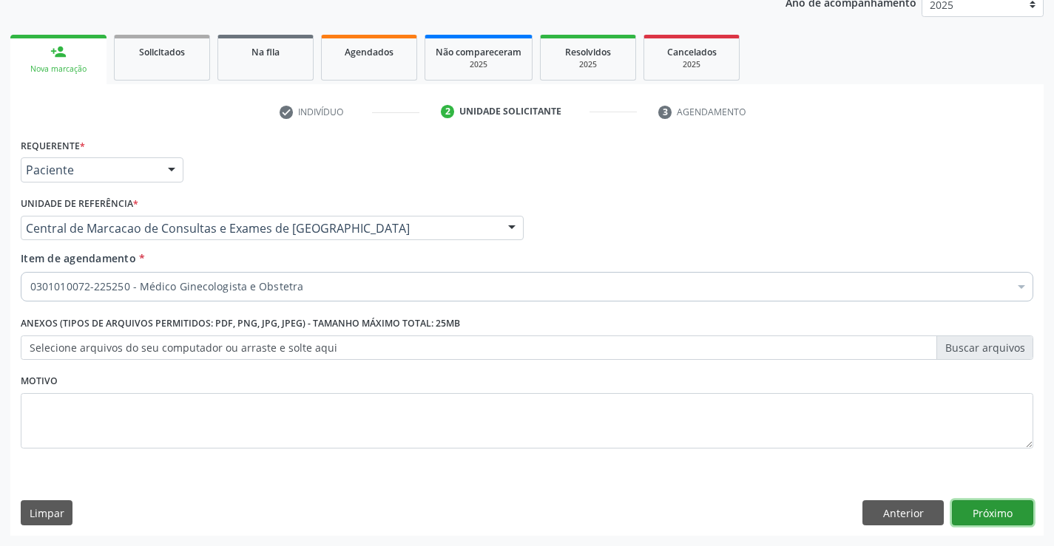
click at [987, 513] on button "Próximo" at bounding box center [992, 513] width 81 height 25
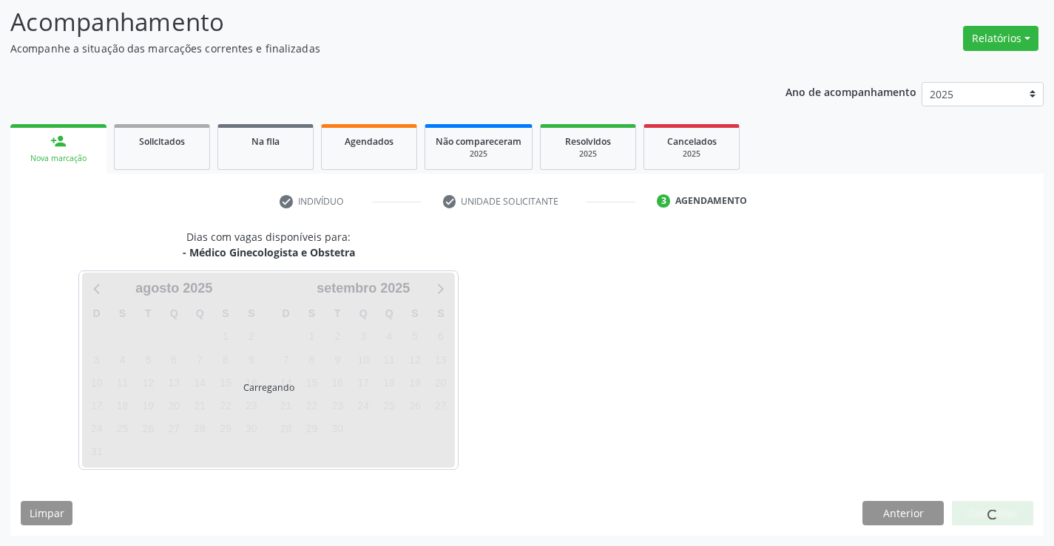
scroll to position [97, 0]
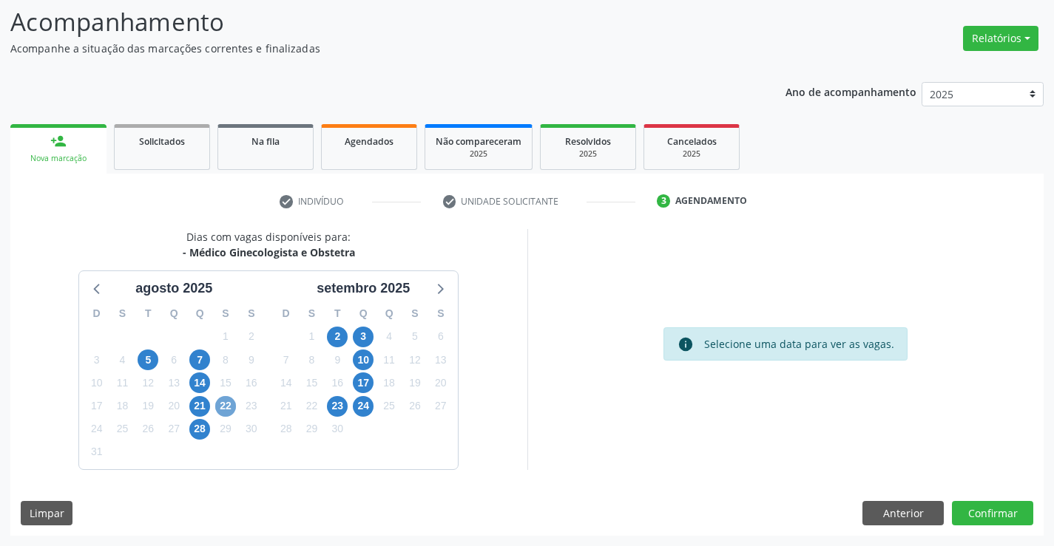
click at [226, 401] on span "22" at bounding box center [225, 406] width 21 height 21
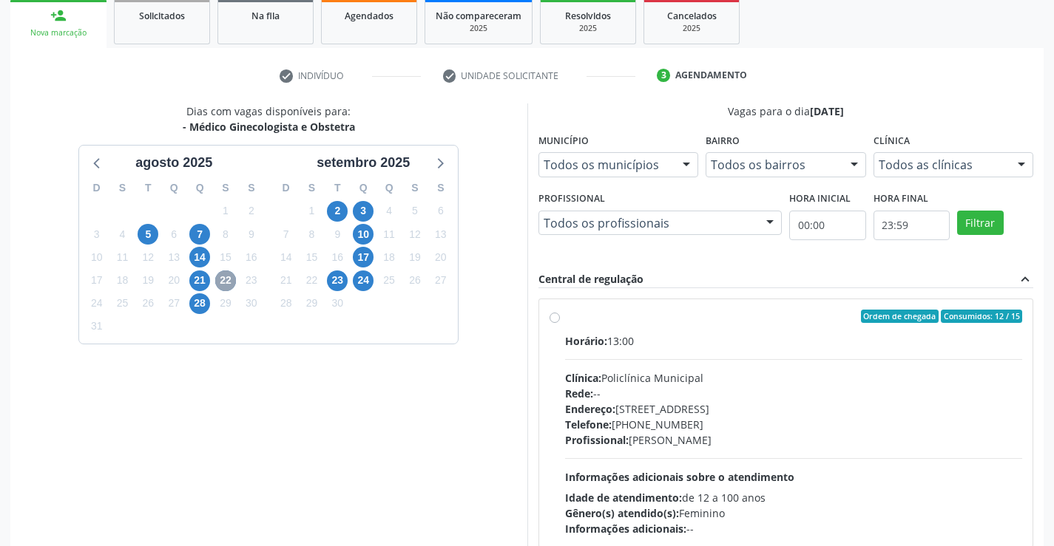
scroll to position [245, 0]
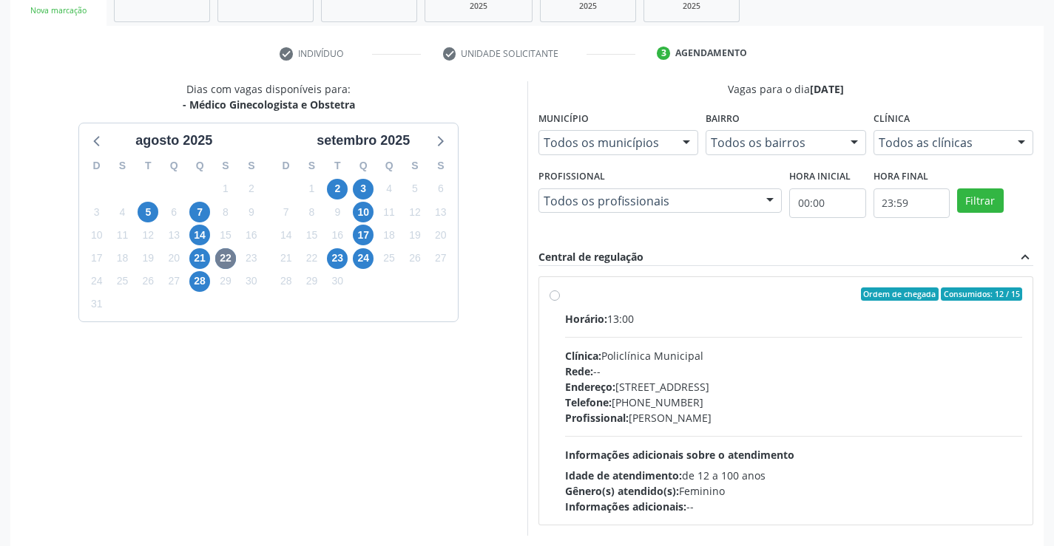
click at [734, 396] on div "Telefone: (74) 6451312" at bounding box center [794, 403] width 458 height 16
click at [560, 301] on input "Ordem de chegada Consumidos: 12 / 15 Horário: 13:00 Clínica: Policlínica Munici…" at bounding box center [554, 294] width 10 height 13
radio input "true"
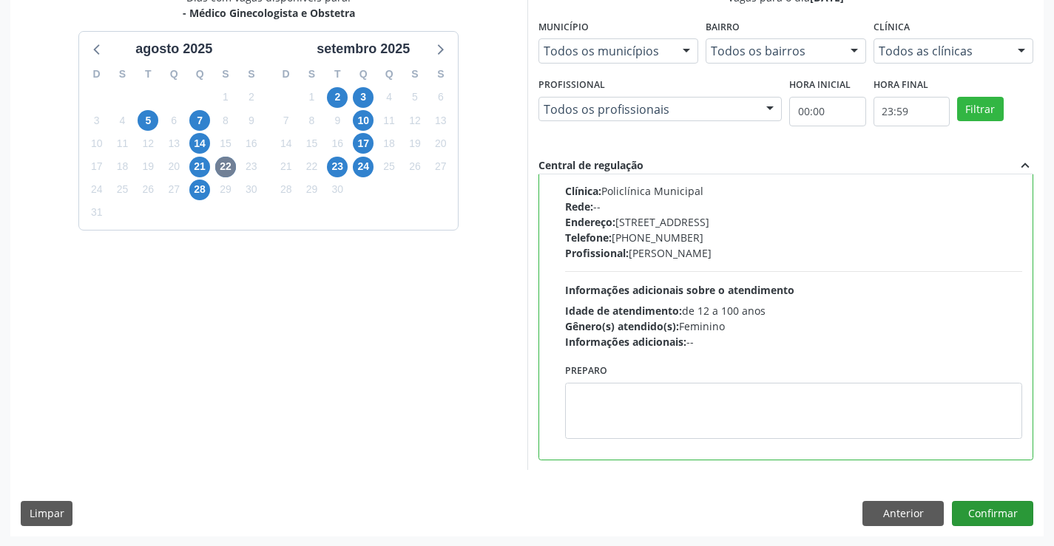
scroll to position [337, 0]
click at [1000, 512] on button "Confirmar" at bounding box center [992, 513] width 81 height 25
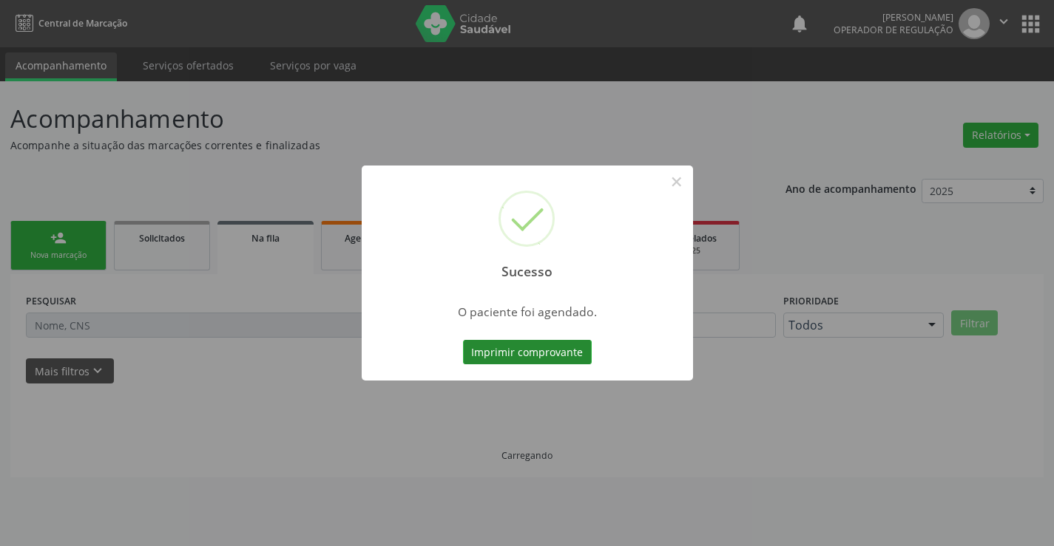
scroll to position [0, 0]
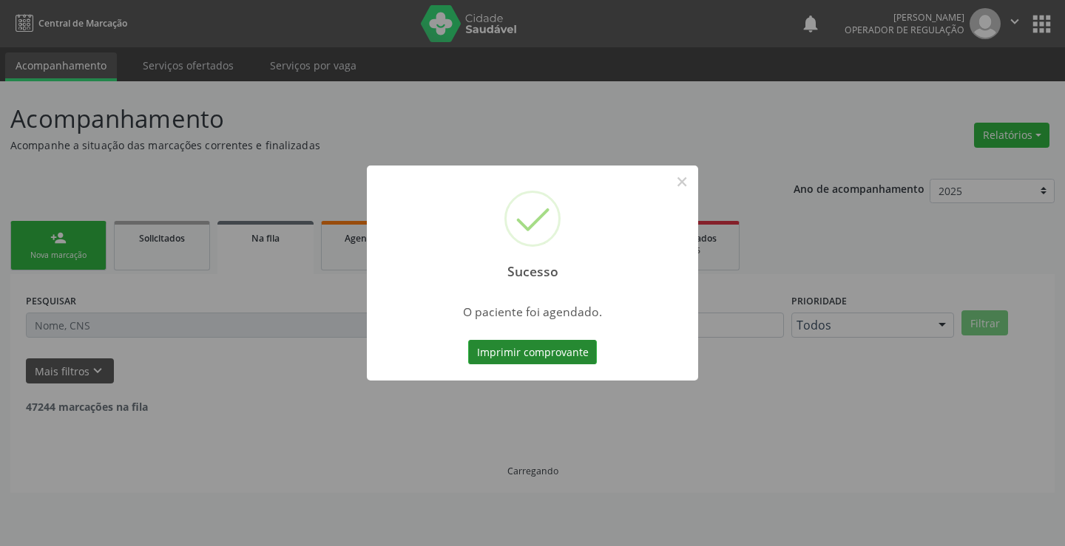
click at [542, 341] on button "Imprimir comprovante" at bounding box center [532, 352] width 129 height 25
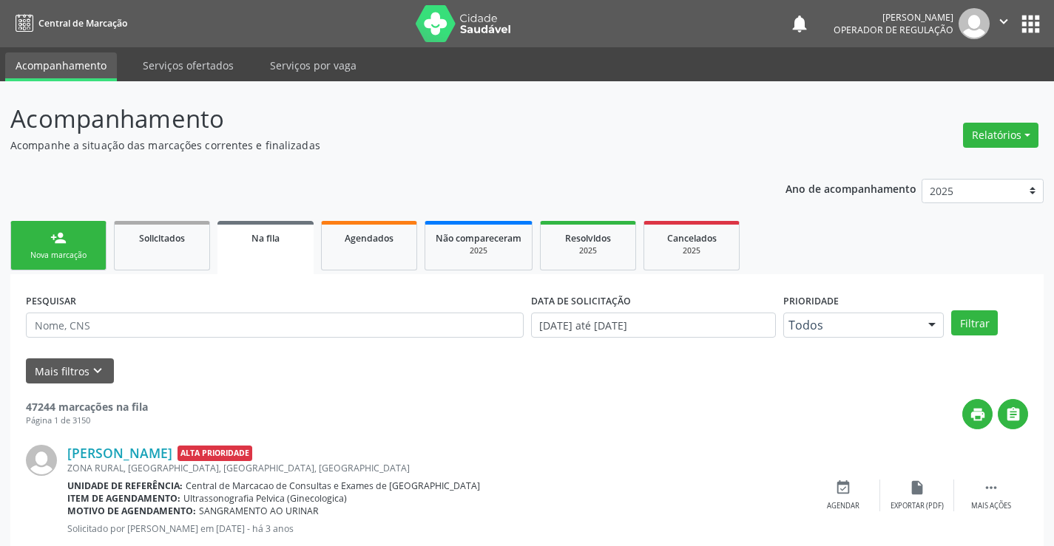
click at [1002, 21] on icon "" at bounding box center [1003, 21] width 16 height 16
click at [953, 88] on link "Sair" at bounding box center [966, 90] width 102 height 21
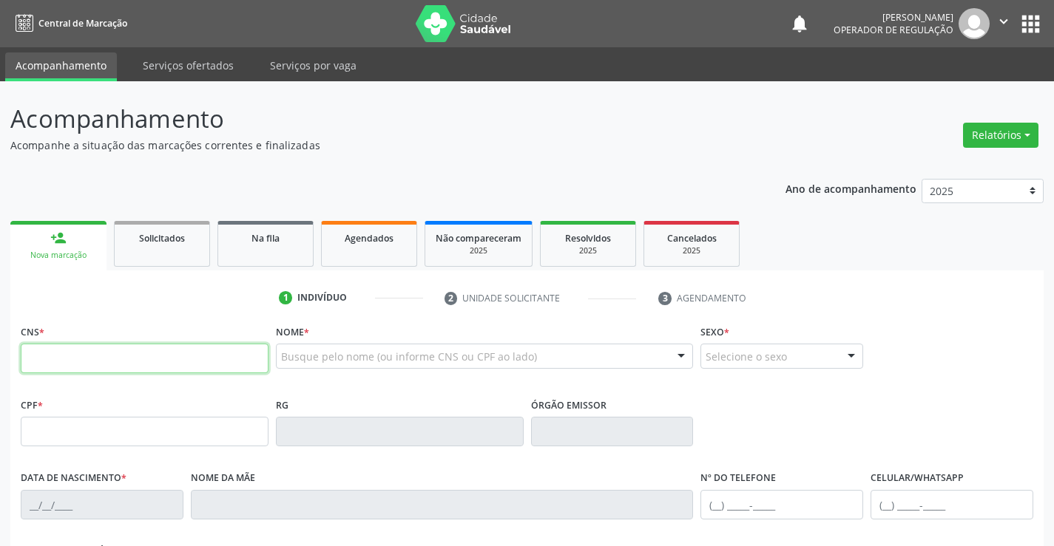
click at [160, 352] on input "text" at bounding box center [145, 359] width 248 height 30
type input "706 2055 6970 2565"
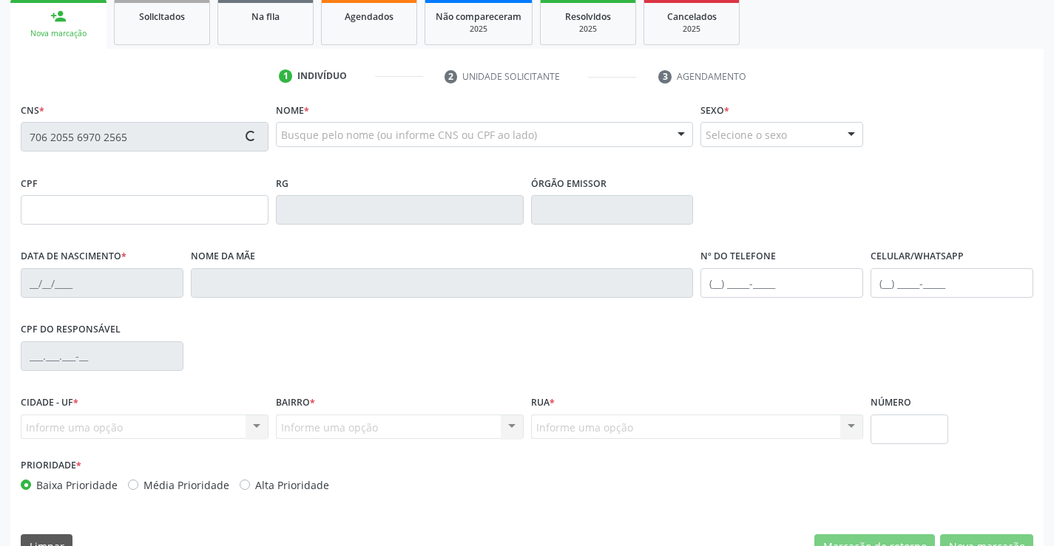
type input "1272782492"
type input "08/01/1960"
type input "(74) 99940-7470"
type input "S/N"
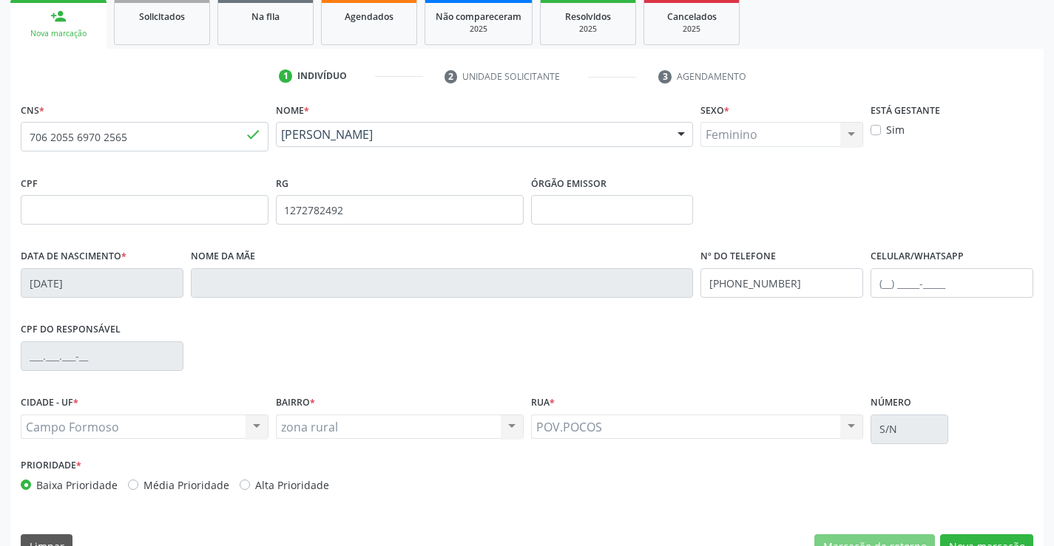
scroll to position [255, 0]
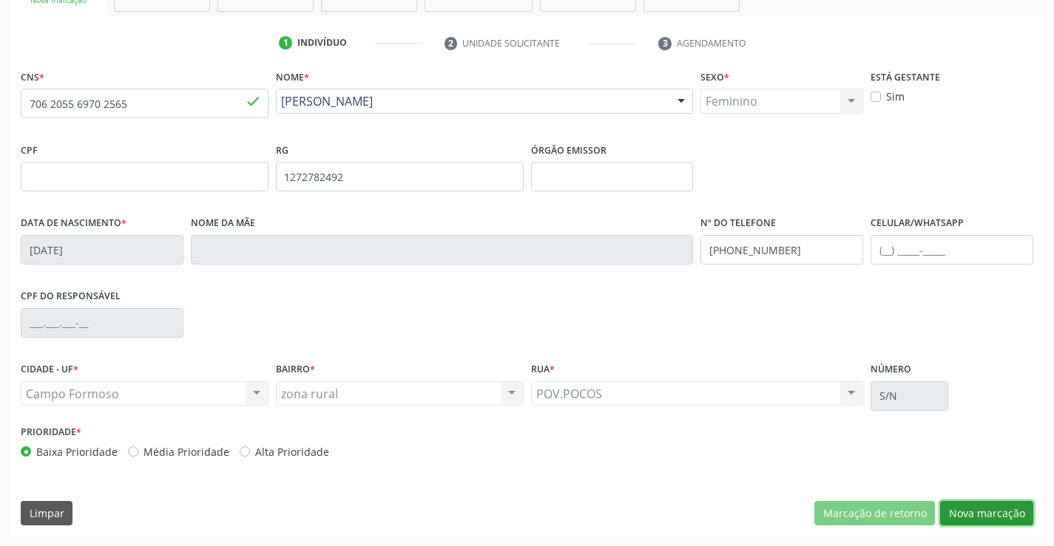
click at [1014, 518] on button "Nova marcação" at bounding box center [986, 513] width 93 height 25
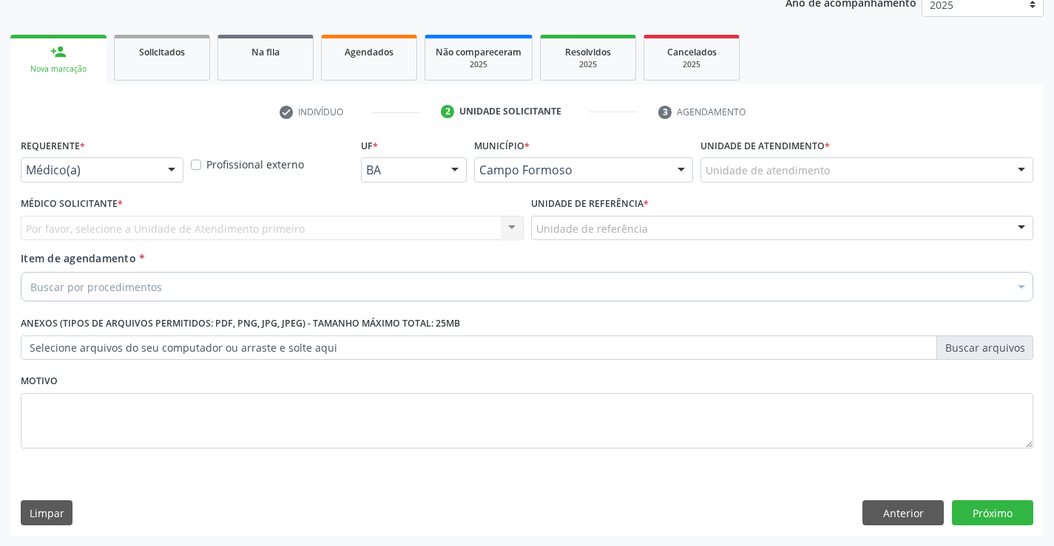
click at [163, 159] on div at bounding box center [171, 170] width 22 height 25
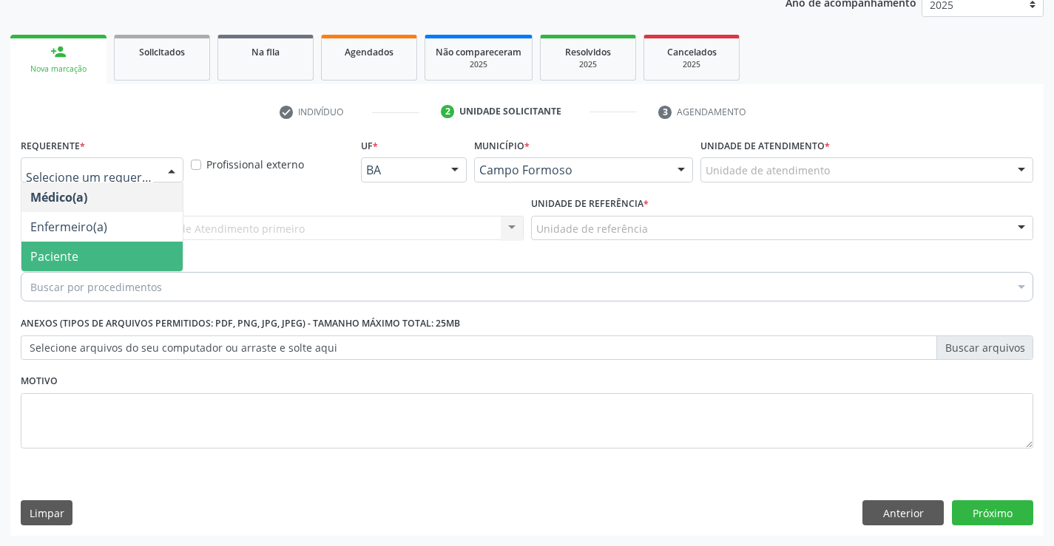
click at [143, 262] on span "Paciente" at bounding box center [101, 257] width 161 height 30
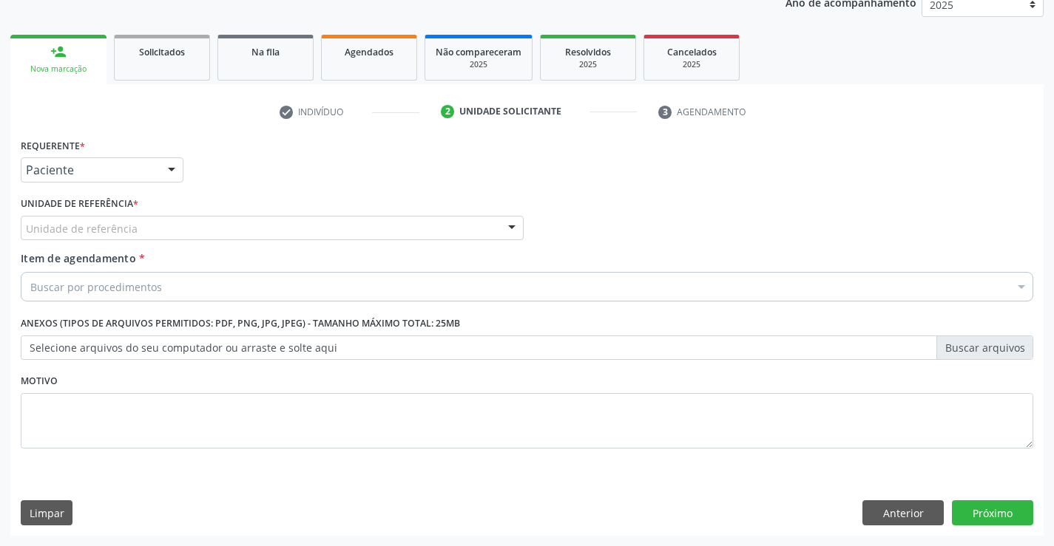
click at [241, 233] on div "Unidade de referência" at bounding box center [272, 228] width 503 height 25
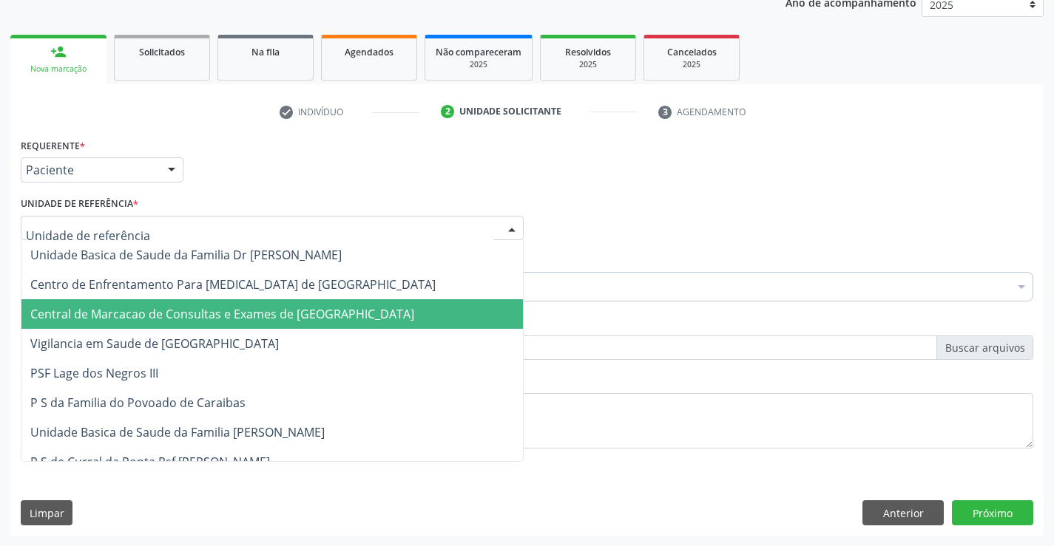
click at [268, 324] on span "Central de Marcacao de Consultas e Exames de [GEOGRAPHIC_DATA]" at bounding box center [271, 314] width 501 height 30
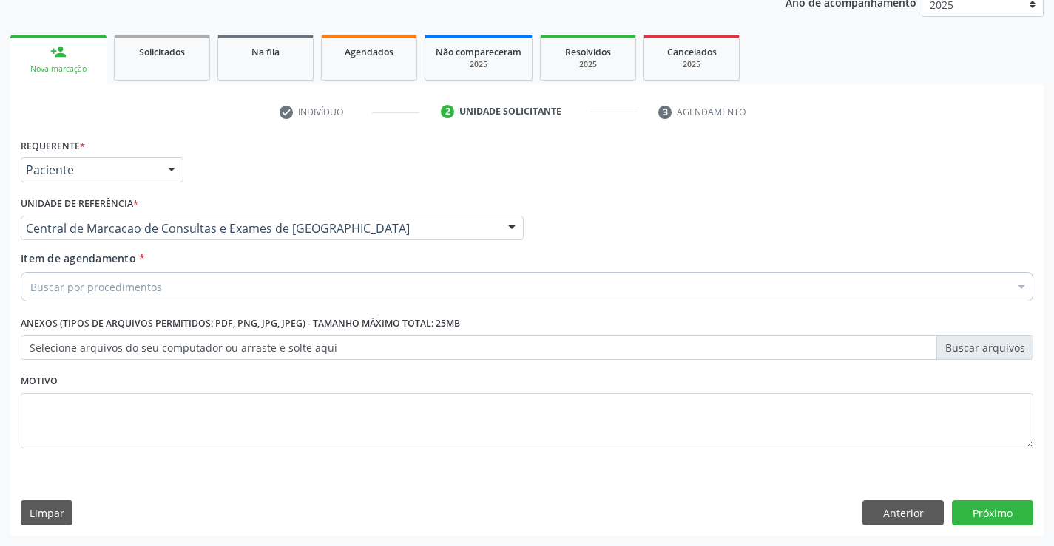
click at [284, 289] on div "Buscar por procedimentos" at bounding box center [527, 287] width 1012 height 30
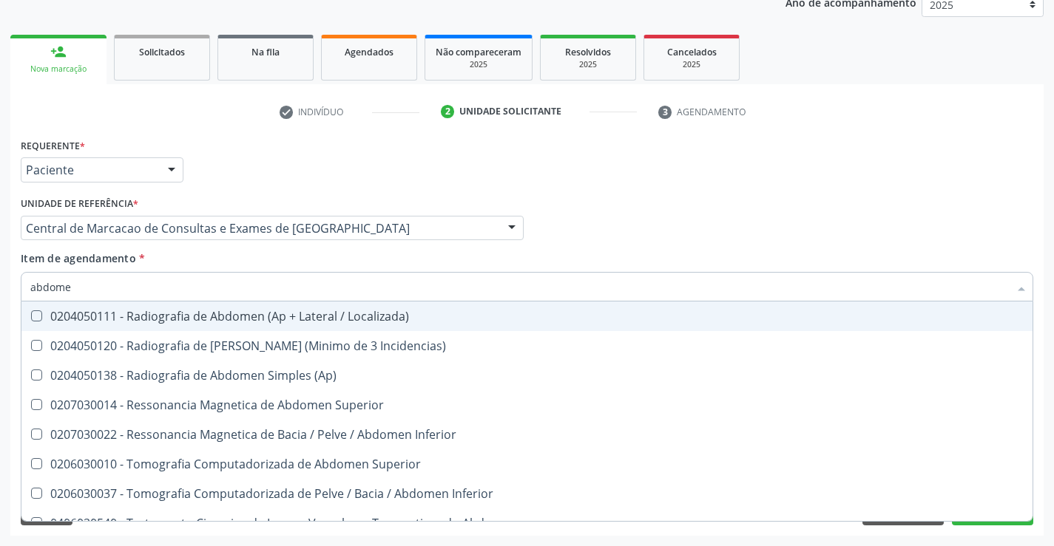
type input "abdomen"
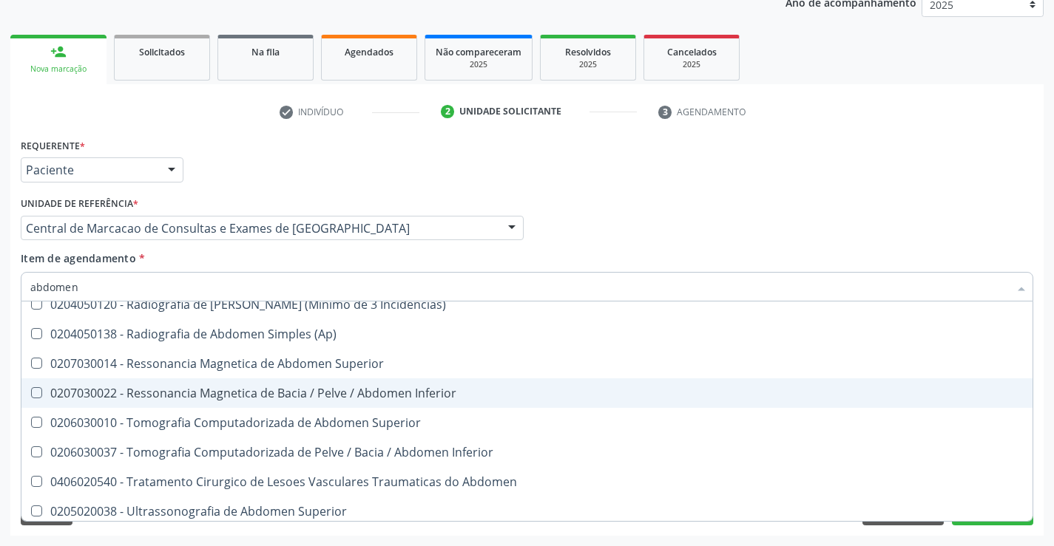
scroll to position [76, 0]
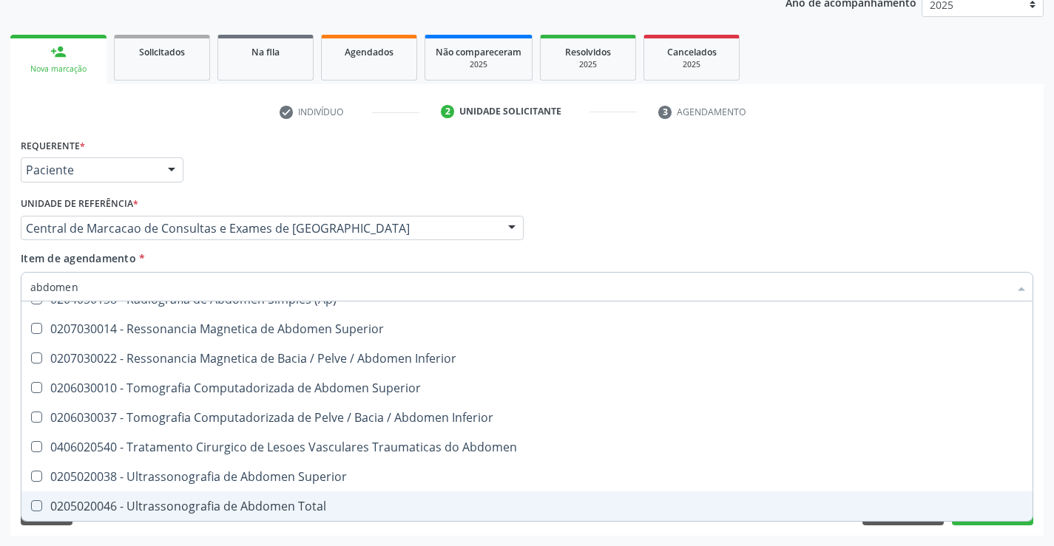
click at [280, 504] on div "0205020046 - Ultrassonografia de Abdomen Total" at bounding box center [526, 507] width 993 height 12
checkbox Total "true"
click at [957, 538] on div "Acompanhamento Acompanhe a situação das marcações correntes e finalizadas Relat…" at bounding box center [527, 220] width 1054 height 651
checkbox Incidencias\) "true"
checkbox Total "false"
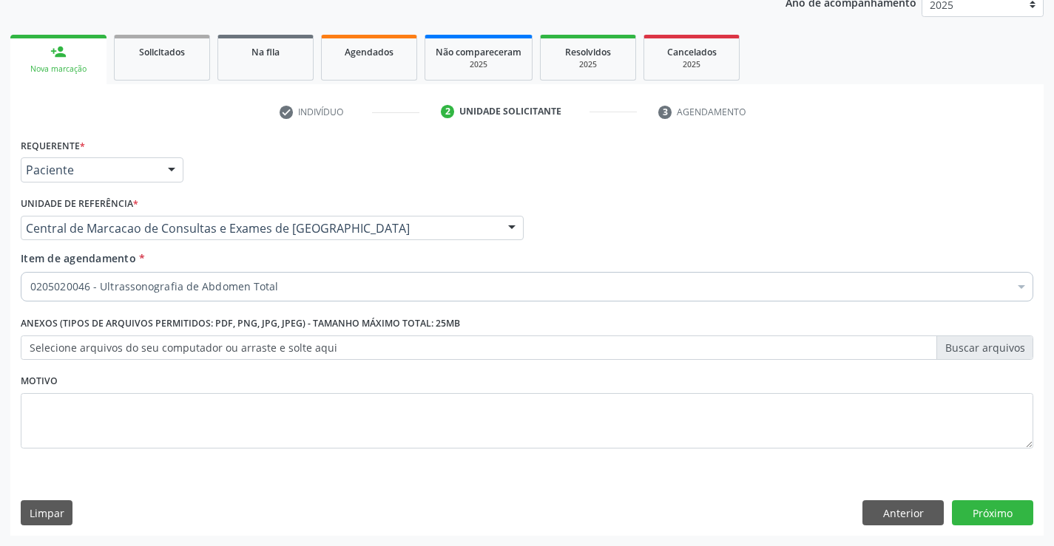
scroll to position [0, 0]
click at [972, 521] on button "Próximo" at bounding box center [992, 513] width 81 height 25
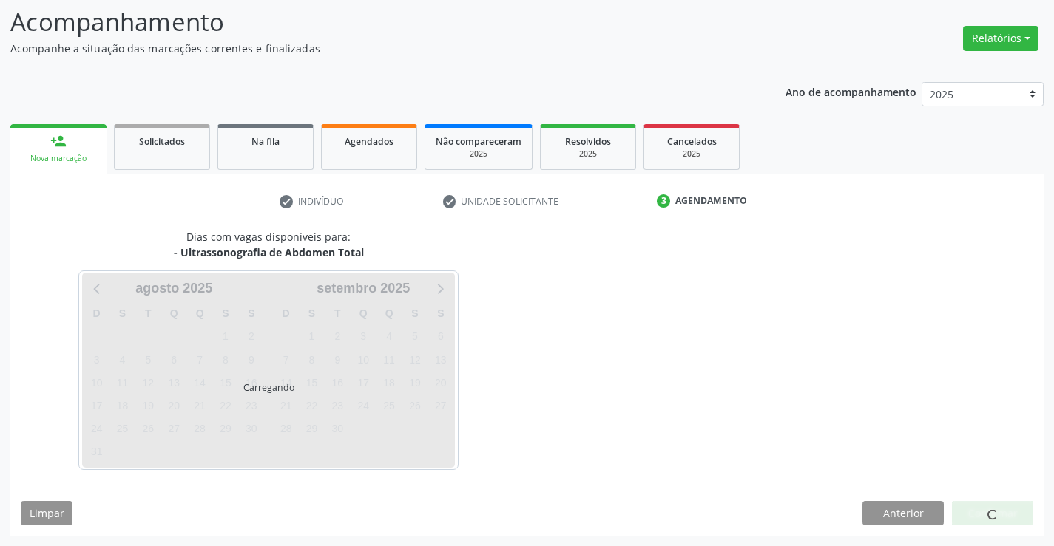
scroll to position [97, 0]
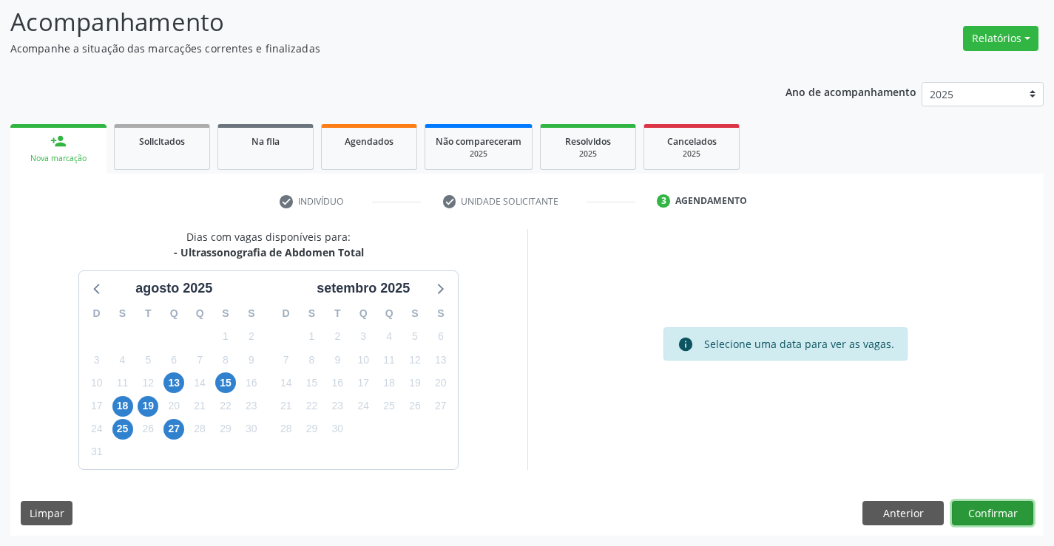
click at [970, 515] on button "Confirmar" at bounding box center [992, 513] width 81 height 25
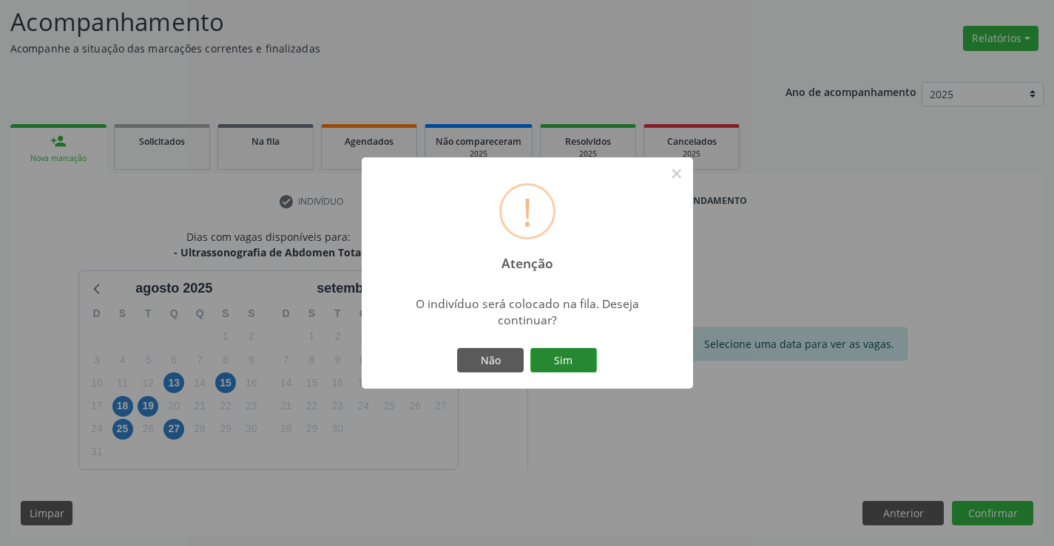
click at [585, 356] on button "Sim" at bounding box center [563, 360] width 67 height 25
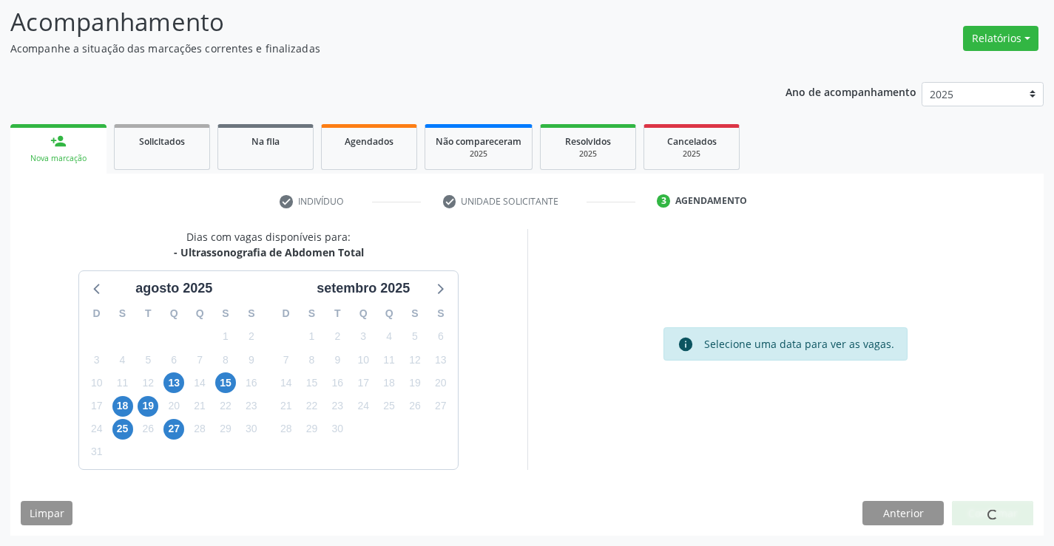
scroll to position [0, 0]
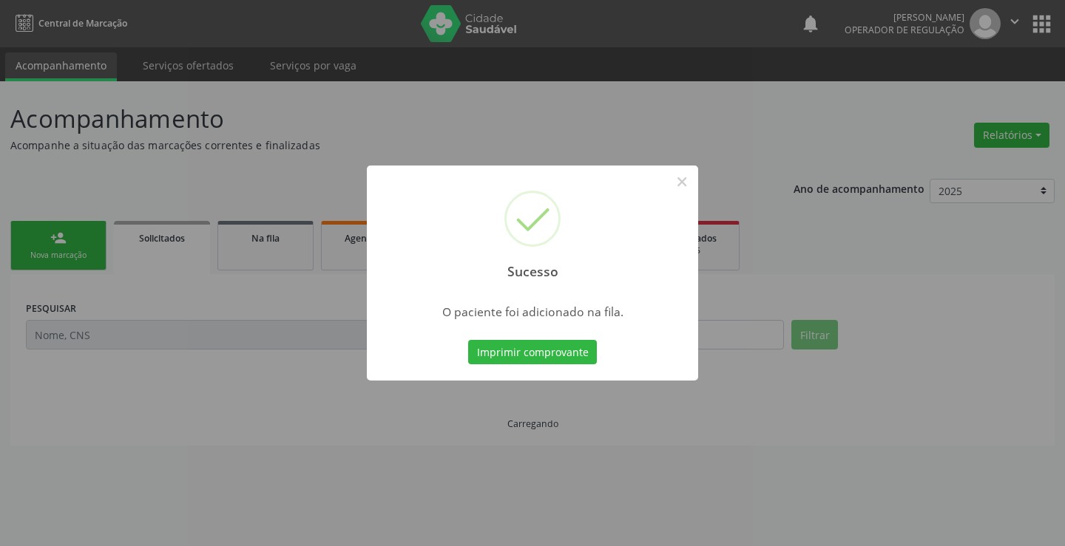
click at [585, 356] on button "Imprimir comprovante" at bounding box center [532, 352] width 129 height 25
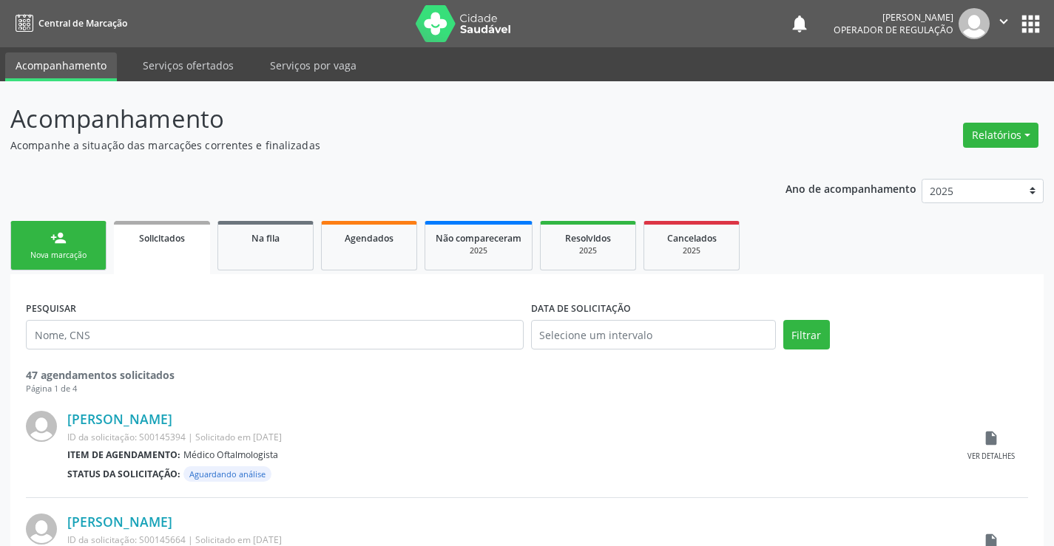
click at [53, 240] on div "person_add" at bounding box center [58, 238] width 16 height 16
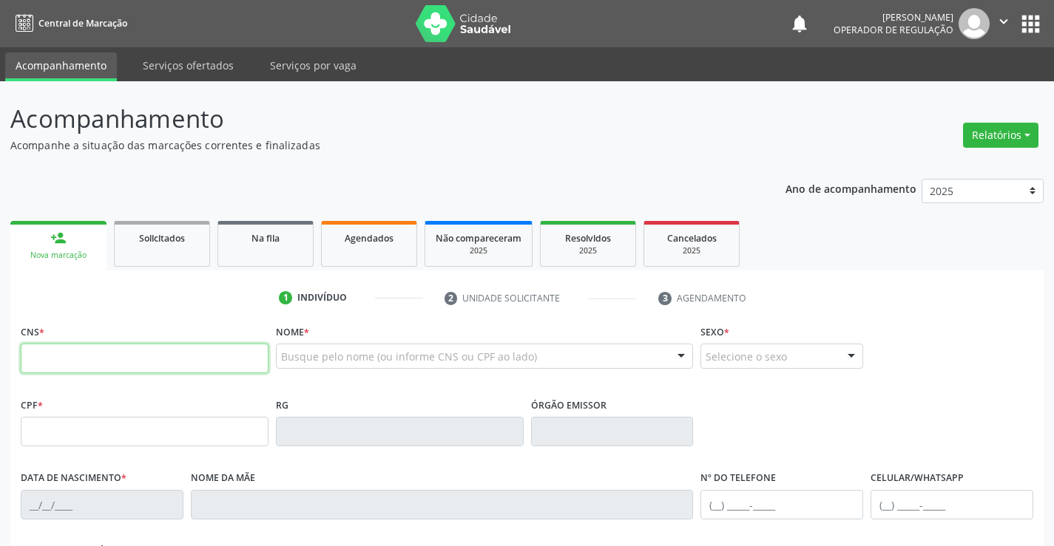
click at [102, 373] on input "text" at bounding box center [145, 359] width 248 height 30
type input "704 3045 5423 4392"
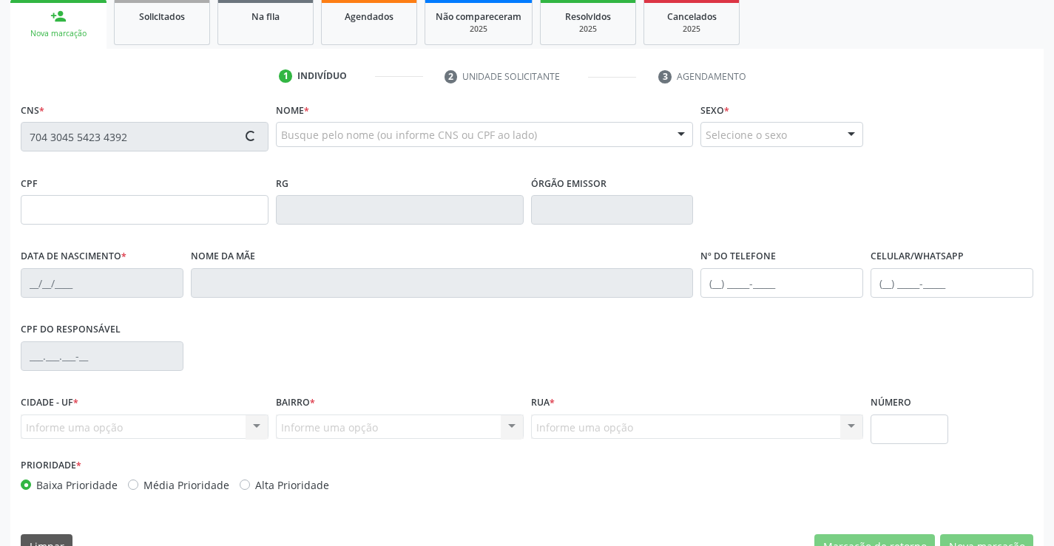
type input "17/02/2021"
type input "110.807.465-01"
type input "S/N"
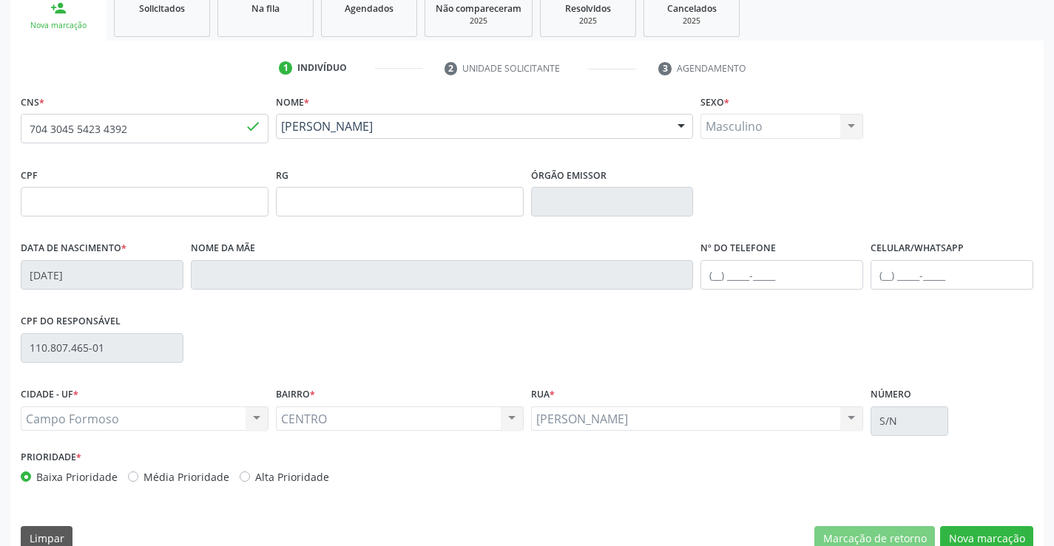
scroll to position [255, 0]
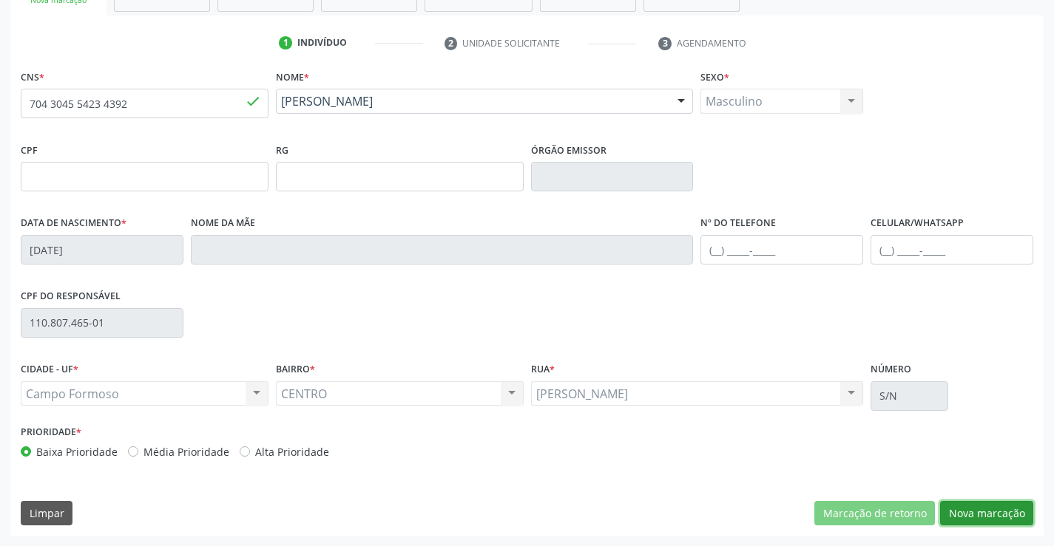
drag, startPoint x: 980, startPoint y: 518, endPoint x: 219, endPoint y: 226, distance: 815.6
click at [970, 516] on button "Nova marcação" at bounding box center [986, 513] width 93 height 25
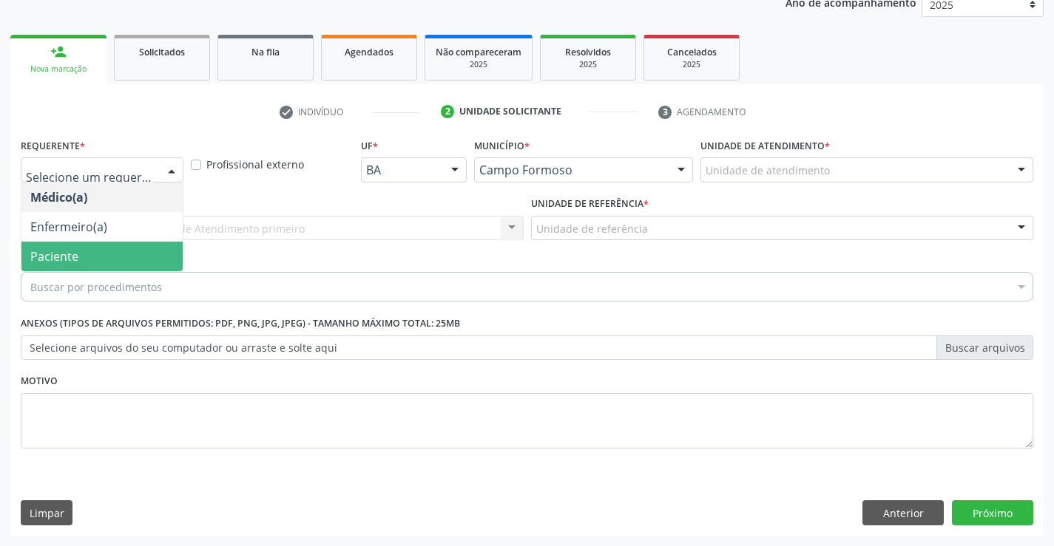
click at [130, 261] on span "Paciente" at bounding box center [101, 257] width 161 height 30
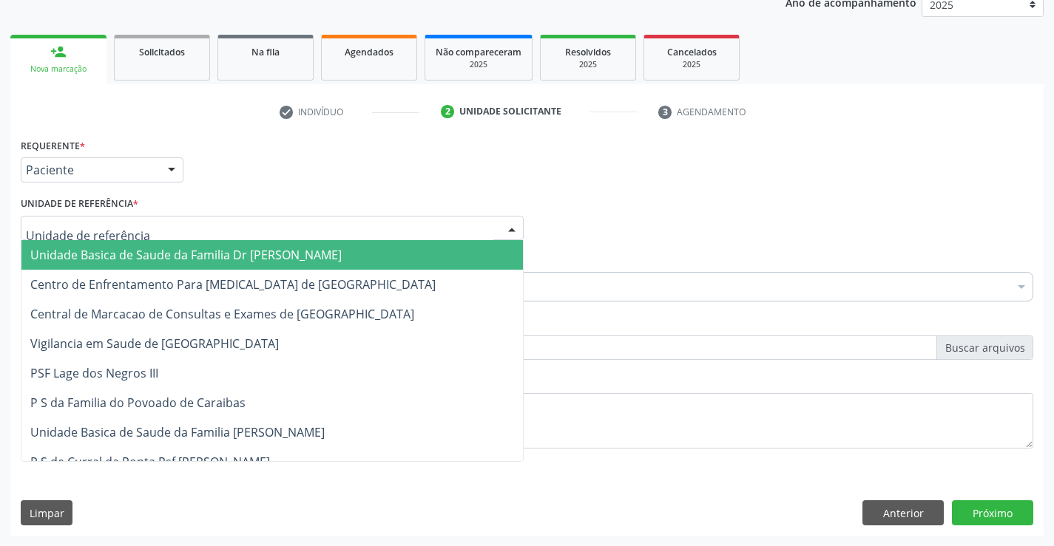
click at [229, 239] on div at bounding box center [272, 228] width 503 height 25
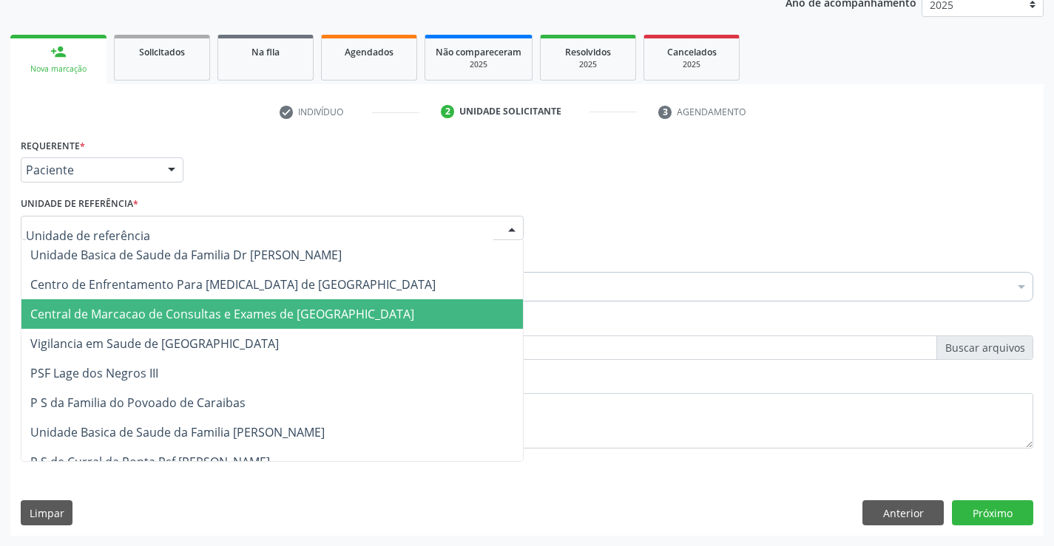
drag, startPoint x: 210, startPoint y: 320, endPoint x: 235, endPoint y: 303, distance: 30.4
click at [210, 319] on span "Central de Marcacao de Consultas e Exames de [GEOGRAPHIC_DATA]" at bounding box center [222, 314] width 384 height 16
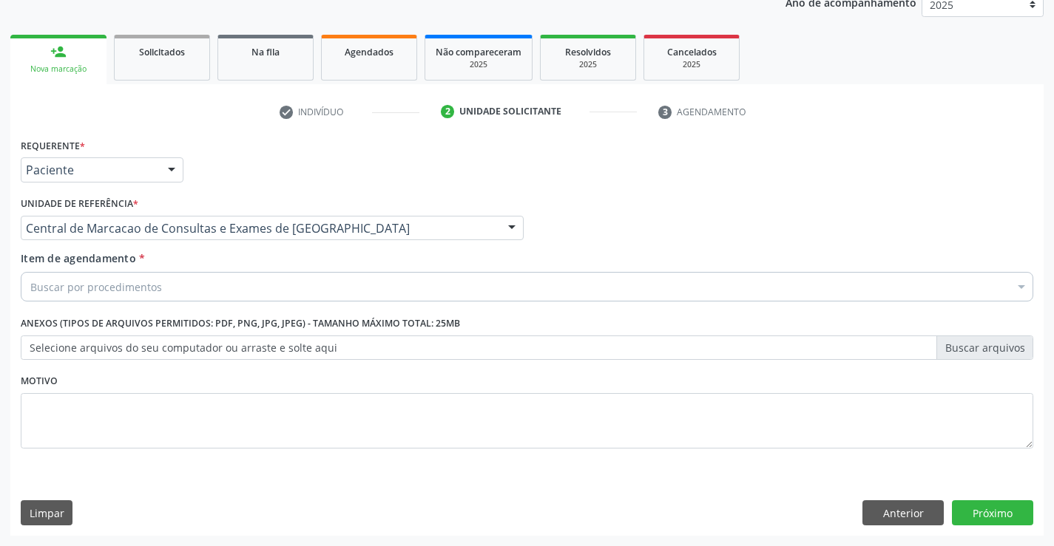
click at [262, 285] on div "Buscar por procedimentos" at bounding box center [527, 287] width 1012 height 30
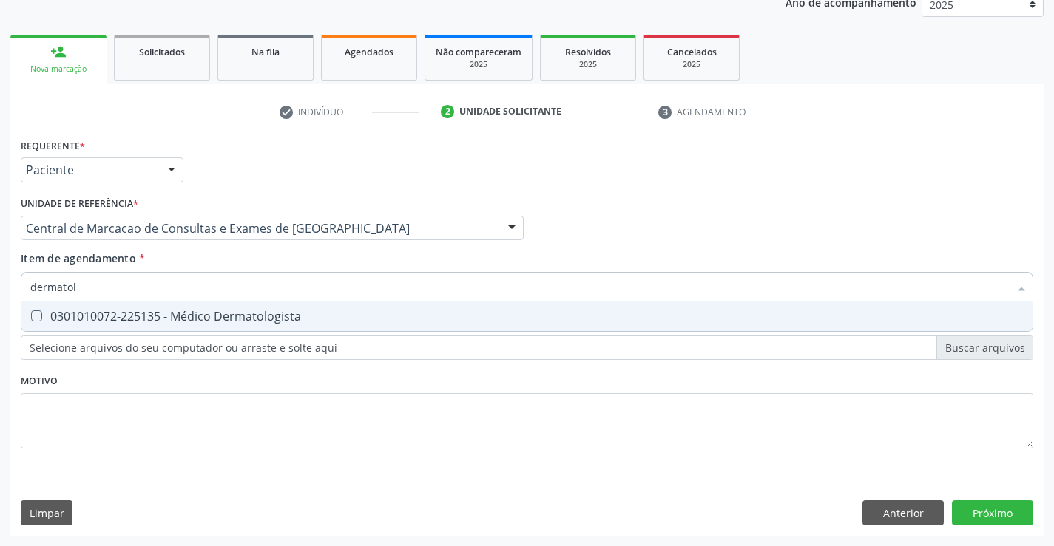
type input "dermatolo"
click at [238, 313] on div "0301010072-225135 - Médico Dermatologista" at bounding box center [526, 317] width 993 height 12
checkbox Dermatologista "true"
click at [978, 506] on div "Requerente * Paciente Médico(a) Enfermeiro(a) Paciente Nenhum resultado encontr…" at bounding box center [526, 335] width 1033 height 401
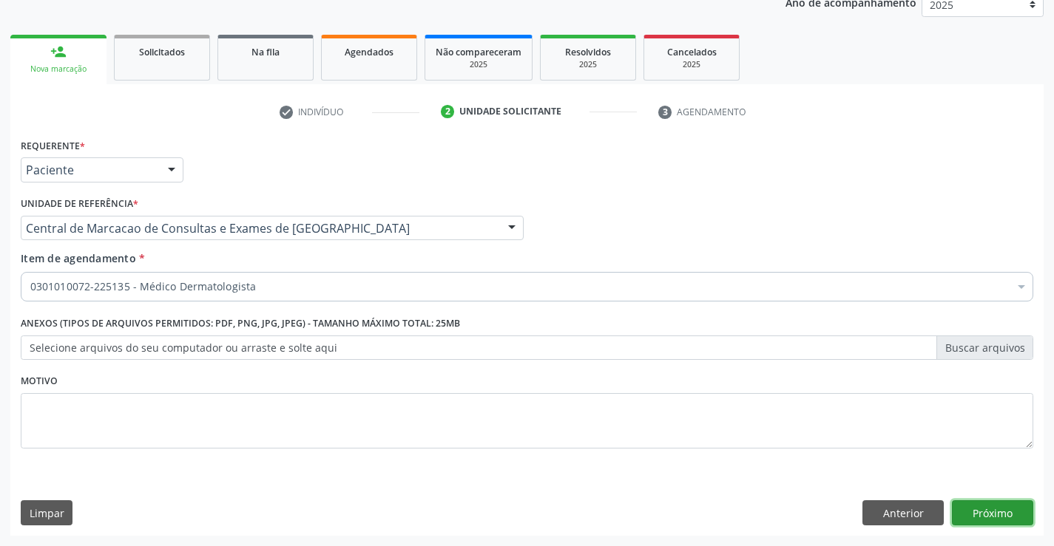
click at [989, 515] on button "Próximo" at bounding box center [992, 513] width 81 height 25
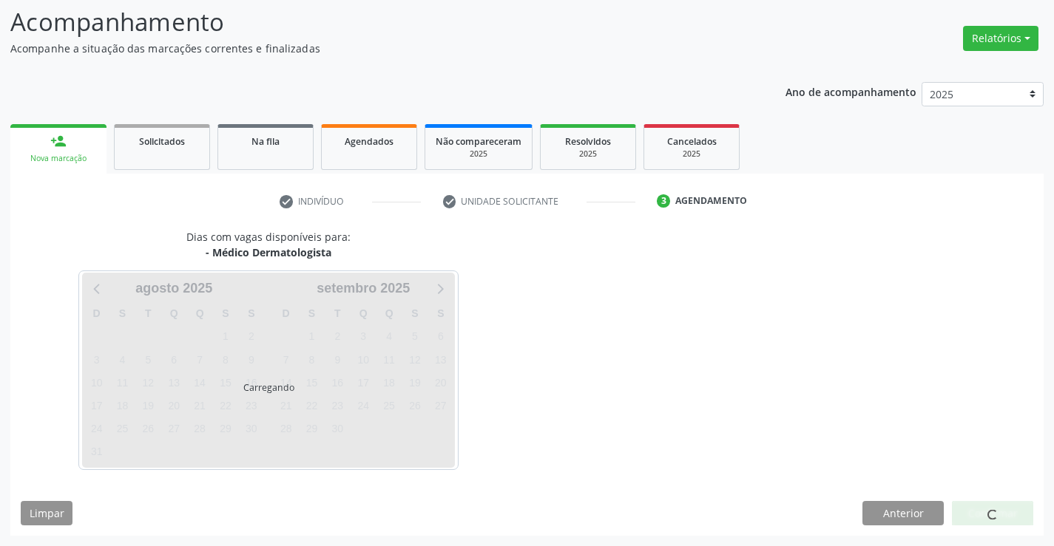
scroll to position [97, 0]
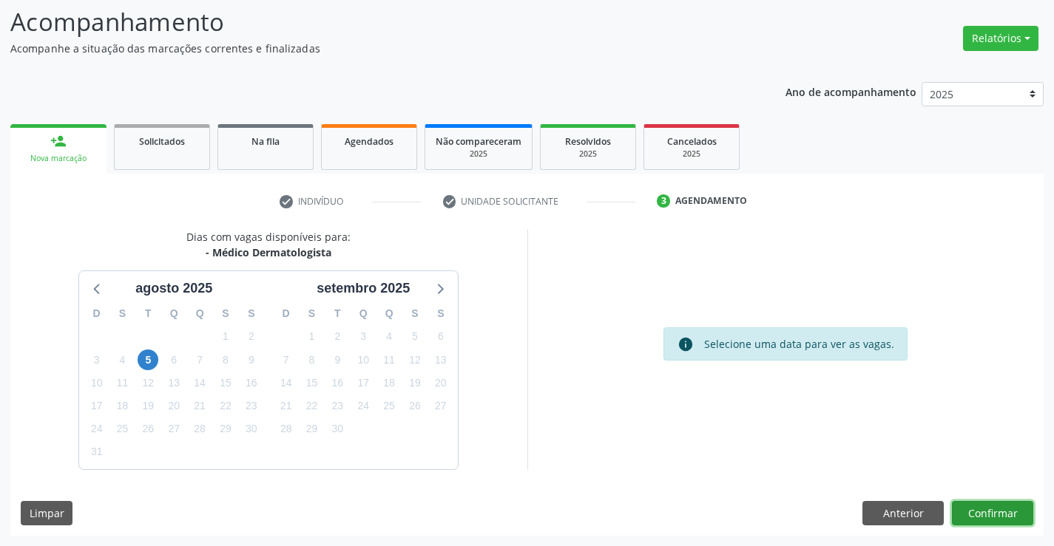
click at [985, 513] on button "Confirmar" at bounding box center [992, 513] width 81 height 25
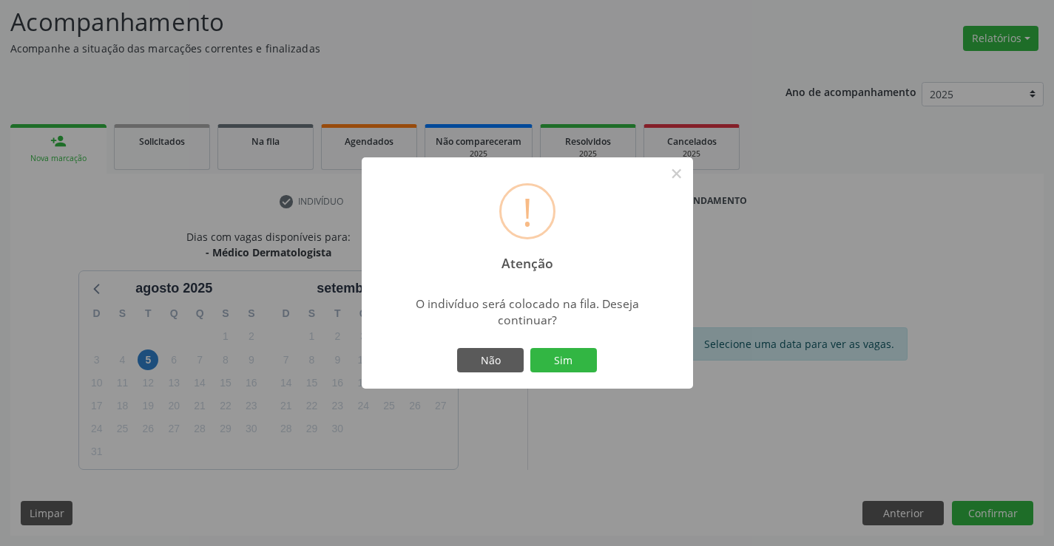
click at [572, 347] on div "Não Sim" at bounding box center [527, 360] width 146 height 31
click at [570, 350] on button "Sim" at bounding box center [563, 360] width 67 height 25
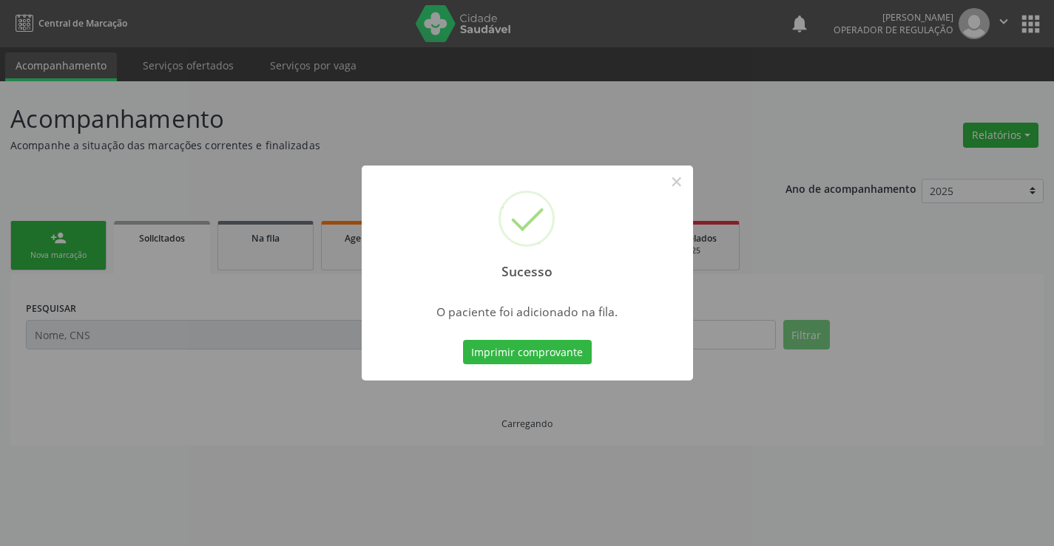
scroll to position [0, 0]
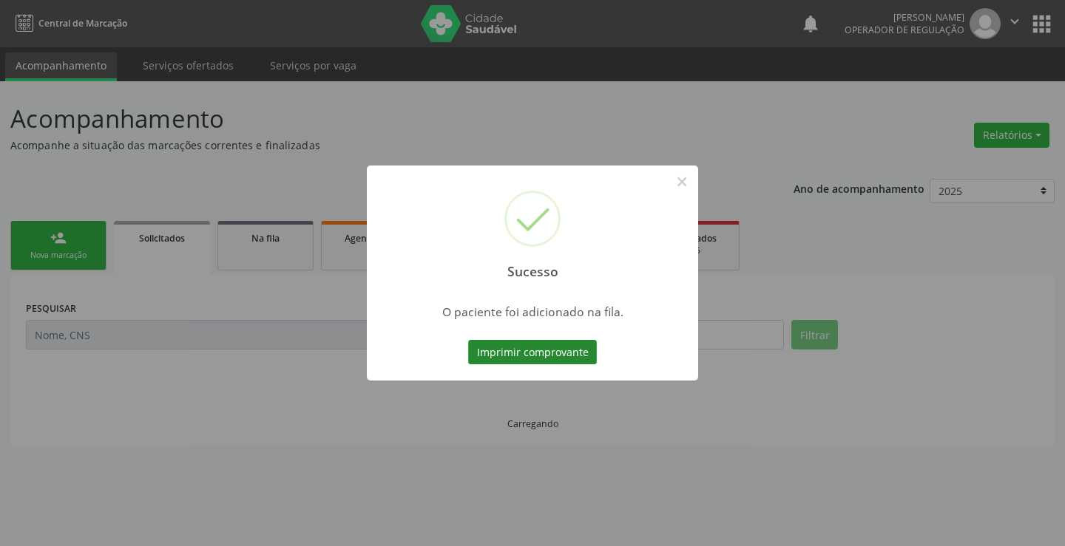
click at [560, 356] on button "Imprimir comprovante" at bounding box center [532, 352] width 129 height 25
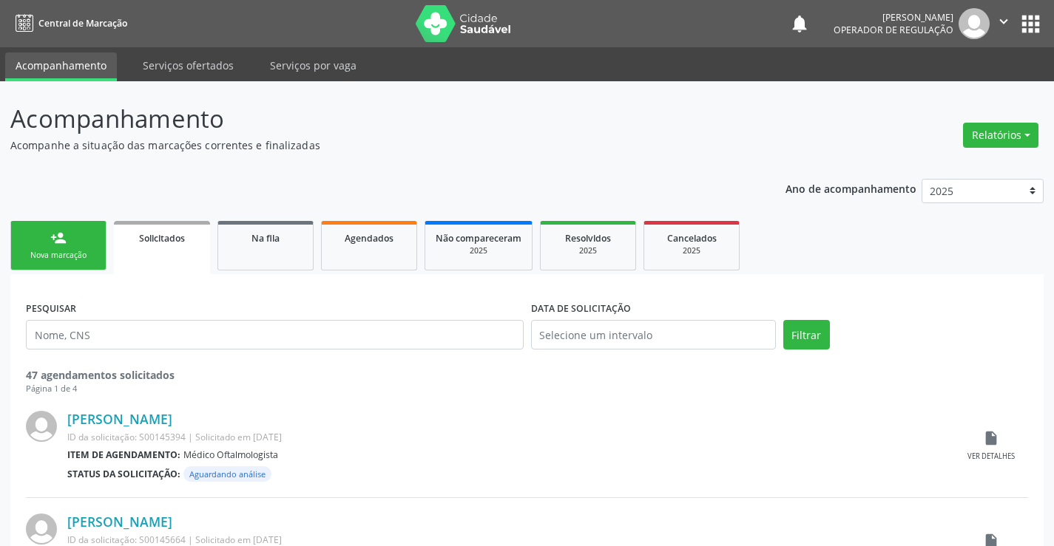
click at [72, 260] on div "Nova marcação" at bounding box center [58, 255] width 74 height 11
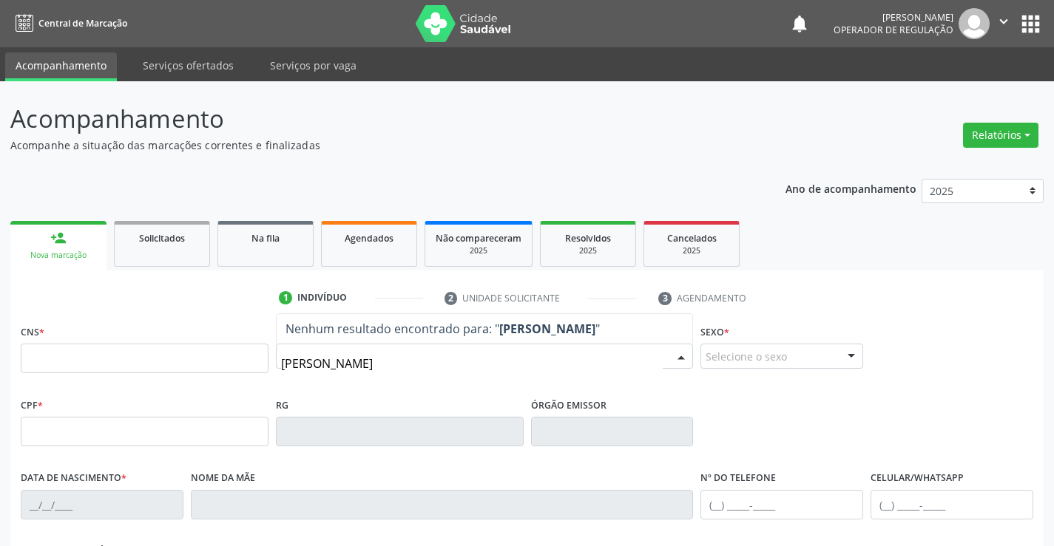
type input "enzo ma"
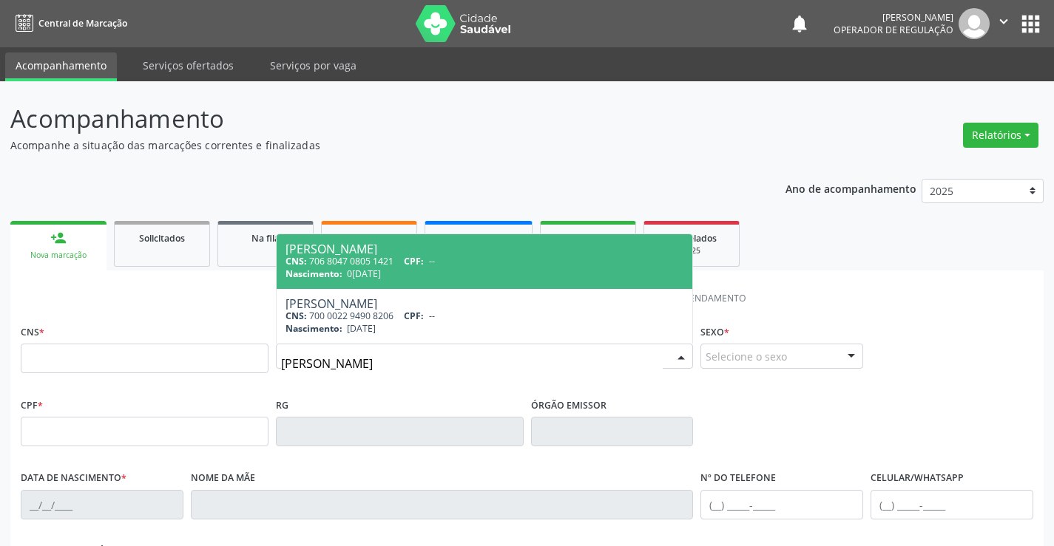
click at [381, 268] on span "03/10/2020" at bounding box center [364, 274] width 34 height 13
type input "706 8047 0805 1421"
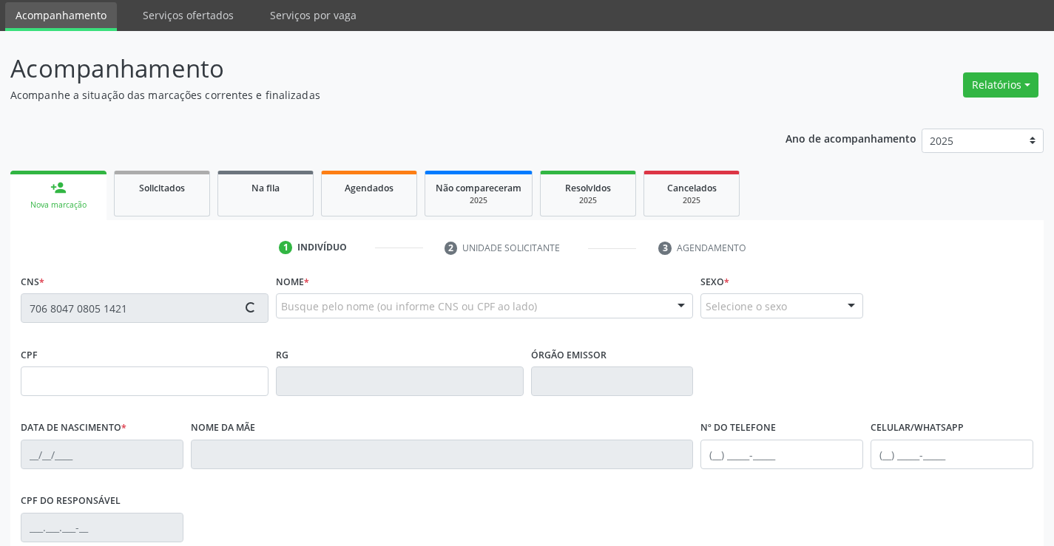
type input "006676015520201"
type input "03/10/2020"
type input "(74) 9119-0983"
type input "121.727.445-65"
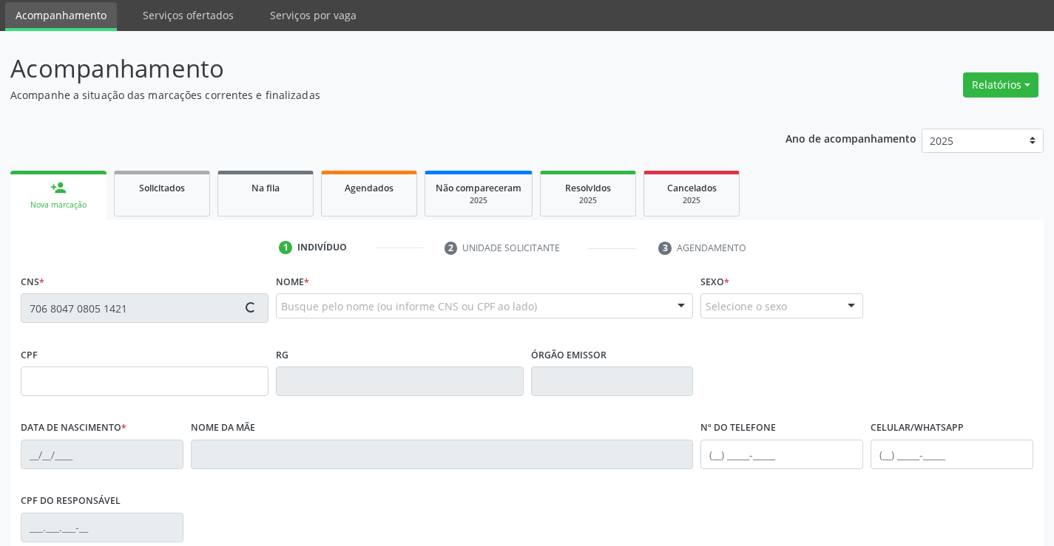
type input "S/N"
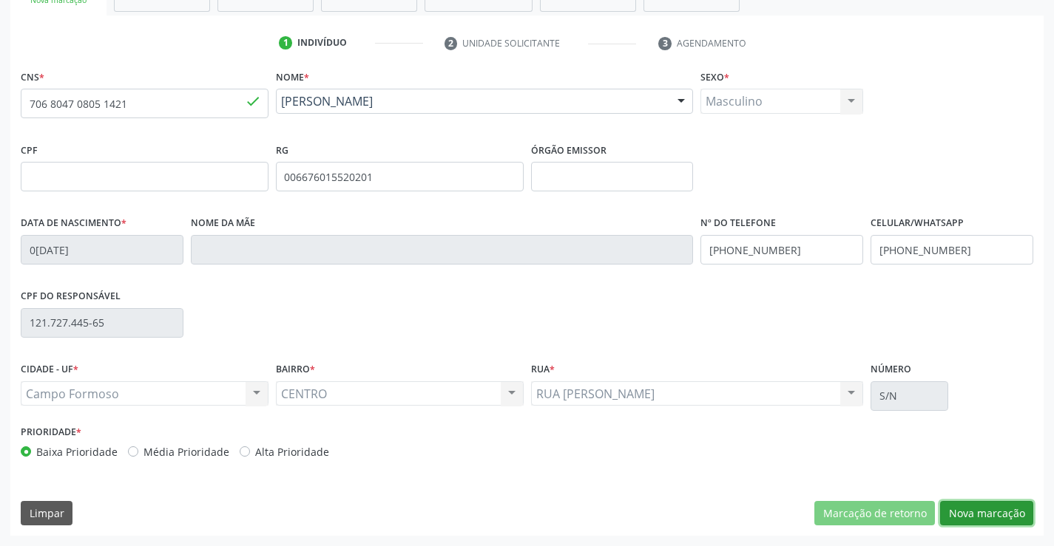
click at [986, 515] on button "Nova marcação" at bounding box center [986, 513] width 93 height 25
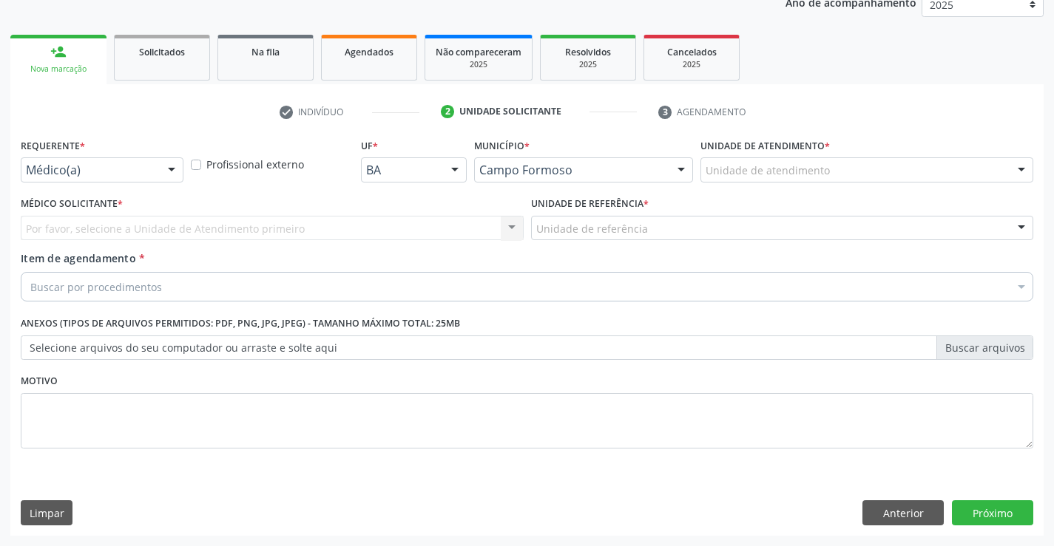
scroll to position [186, 0]
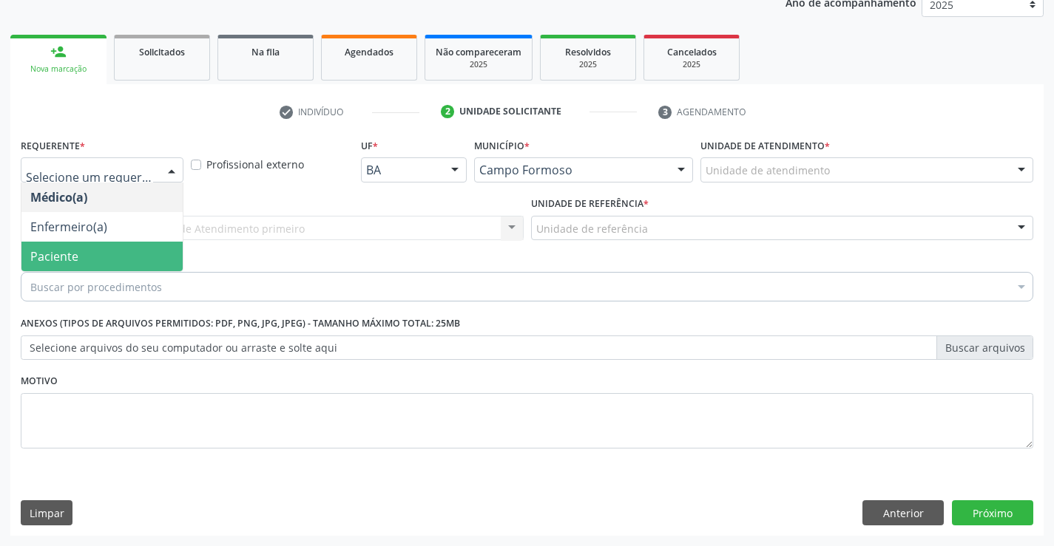
click at [77, 262] on span "Paciente" at bounding box center [54, 256] width 48 height 16
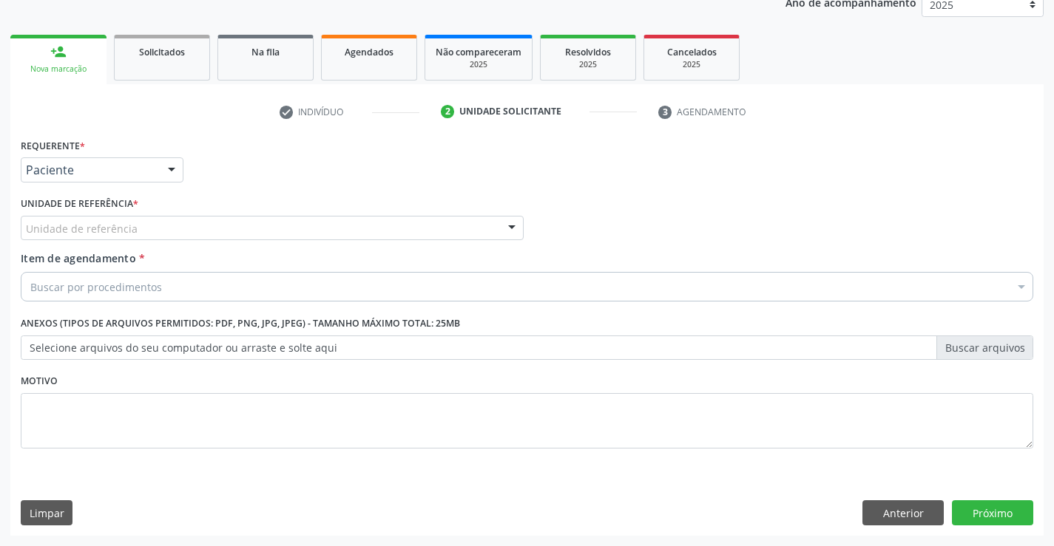
click at [258, 221] on div "Unidade de referência" at bounding box center [272, 228] width 503 height 25
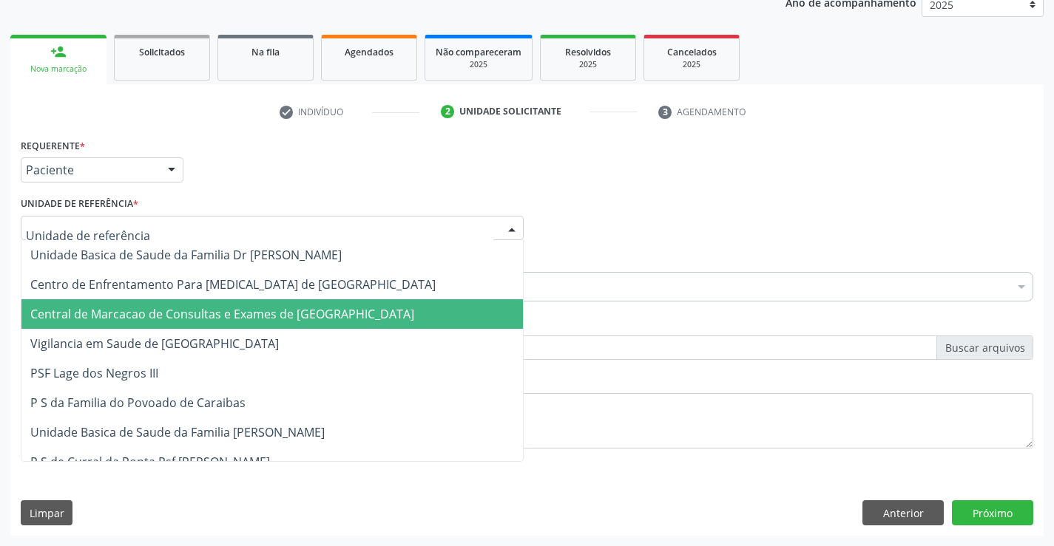
click at [262, 311] on span "Central de Marcacao de Consultas e Exames de [GEOGRAPHIC_DATA]" at bounding box center [222, 314] width 384 height 16
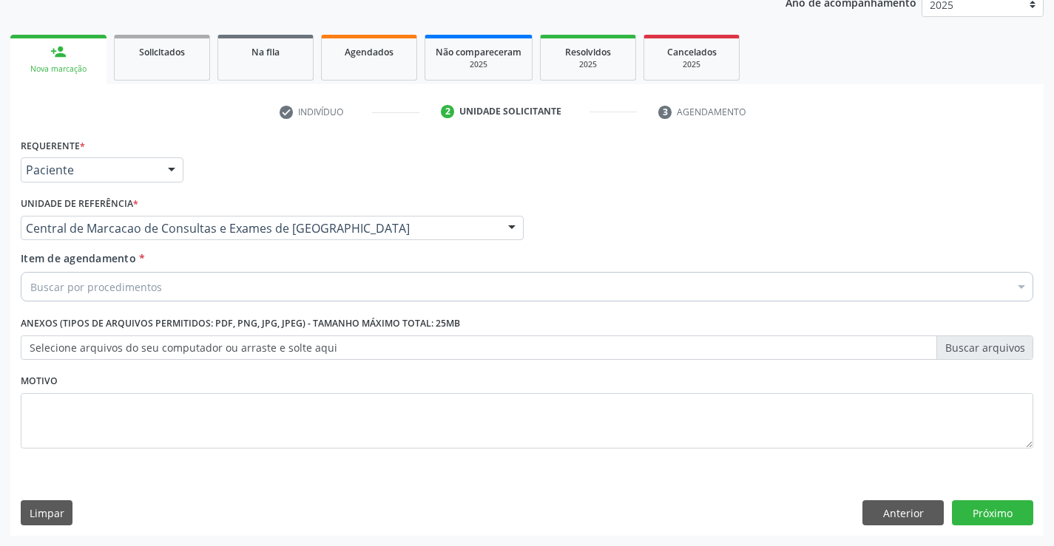
click at [272, 288] on div "Buscar por procedimentos" at bounding box center [527, 287] width 1012 height 30
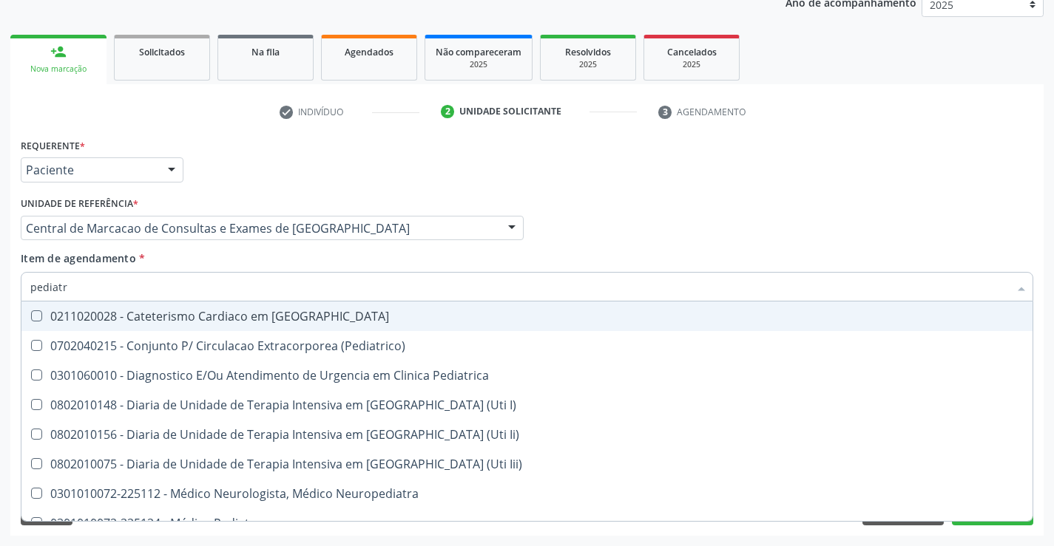
type input "pediatra"
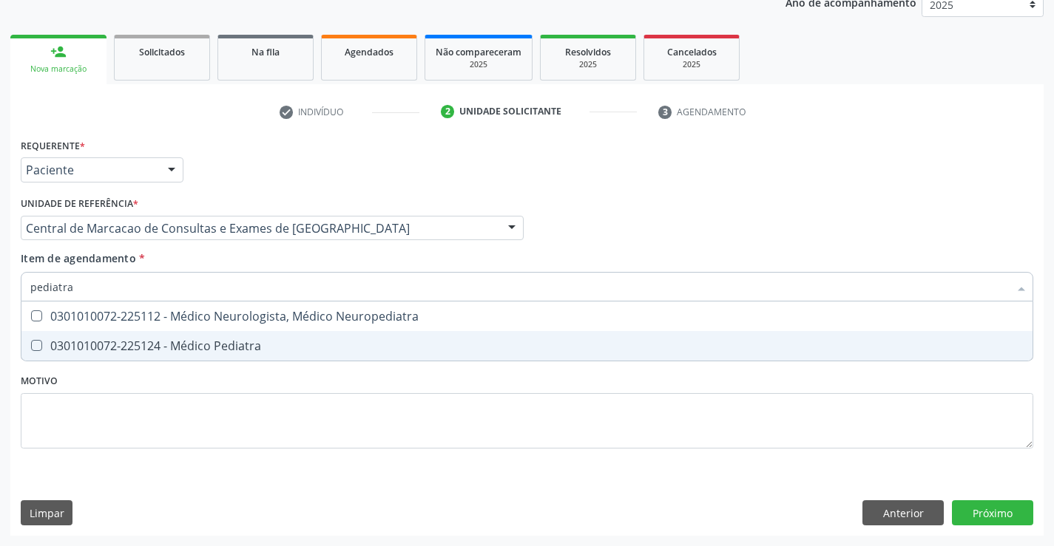
click at [253, 336] on span "0301010072-225124 - Médico Pediatra" at bounding box center [526, 346] width 1011 height 30
checkbox Pediatra "true"
click at [981, 515] on div "Requerente * Paciente Médico(a) Enfermeiro(a) Paciente Nenhum resultado encontr…" at bounding box center [526, 335] width 1033 height 401
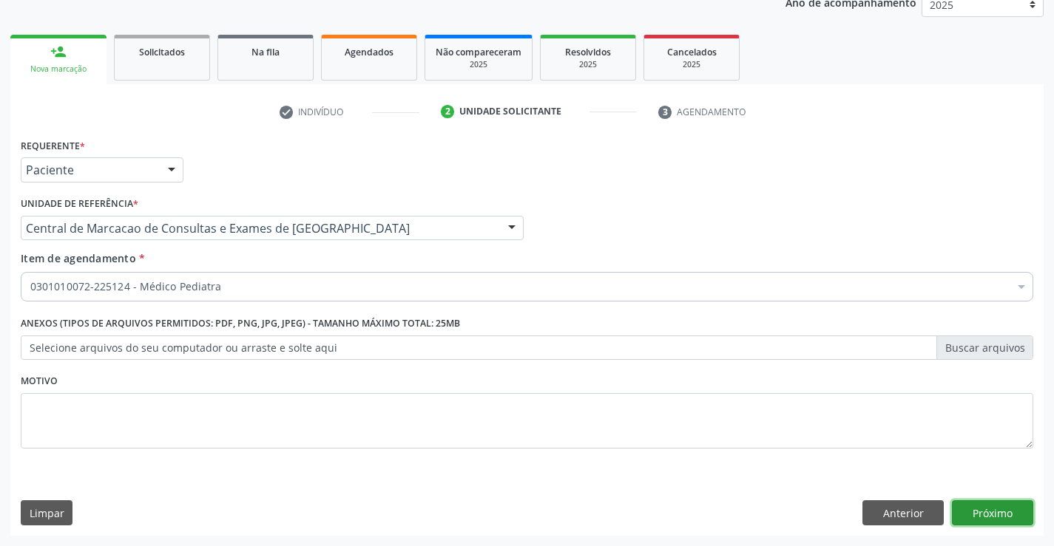
click at [1030, 518] on button "Próximo" at bounding box center [992, 513] width 81 height 25
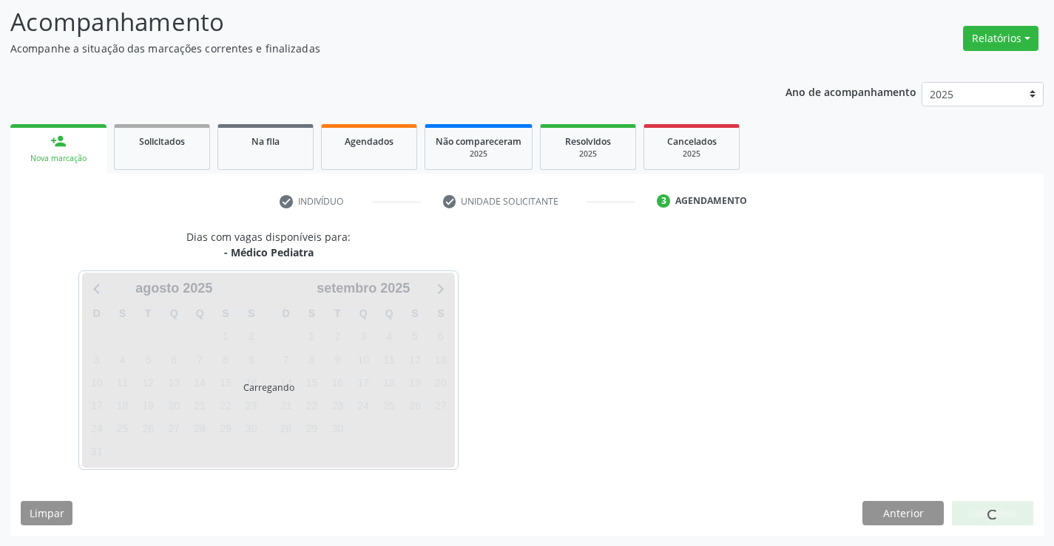
scroll to position [97, 0]
click at [1014, 506] on div at bounding box center [992, 513] width 81 height 25
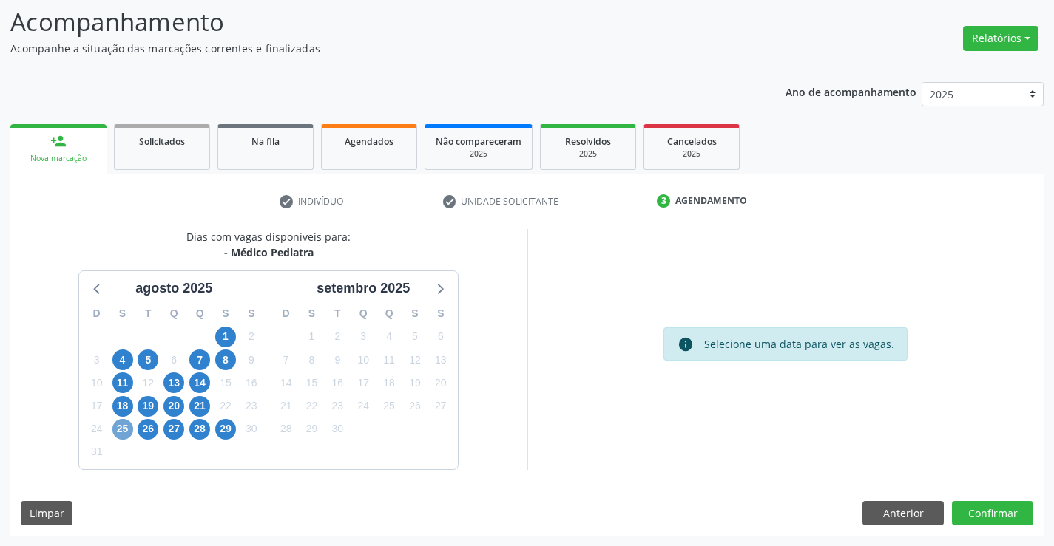
click at [117, 429] on span "25" at bounding box center [122, 429] width 21 height 21
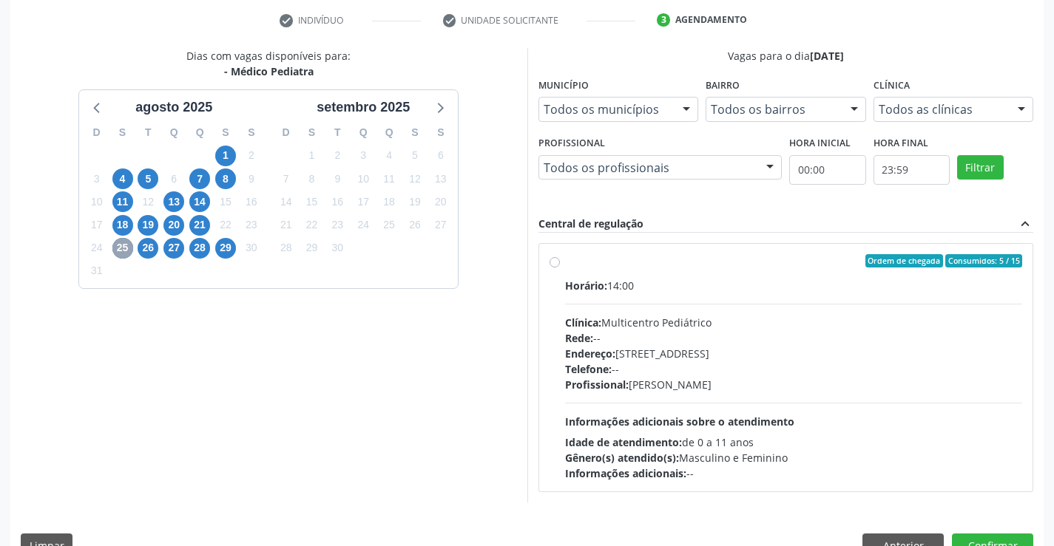
scroll to position [311, 0]
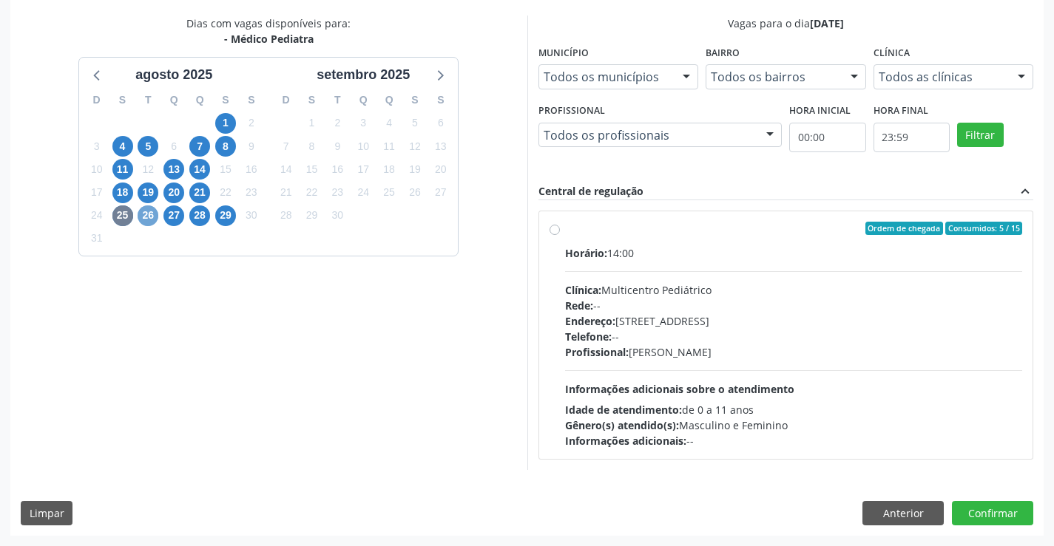
click at [151, 218] on span "26" at bounding box center [148, 216] width 21 height 21
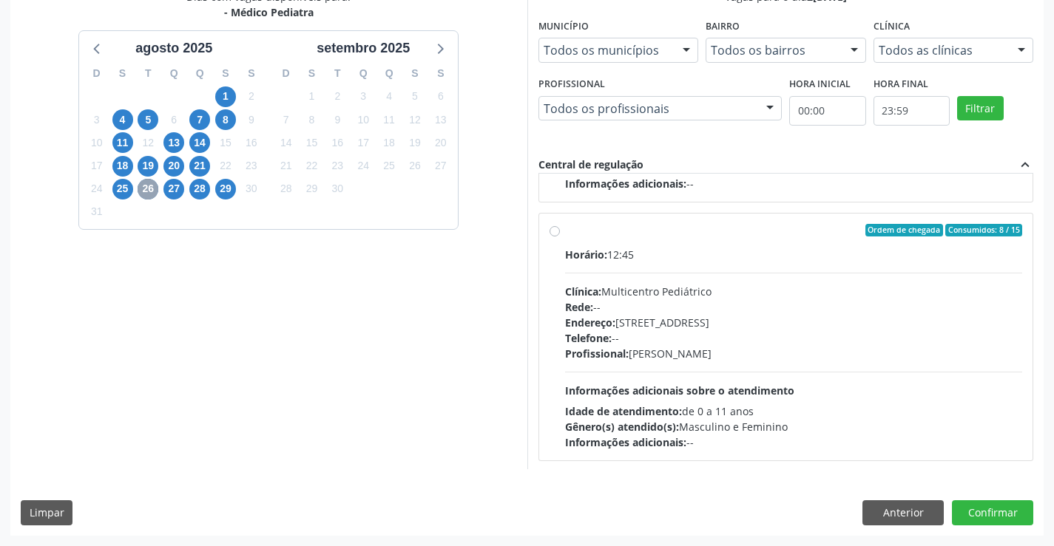
scroll to position [233, 0]
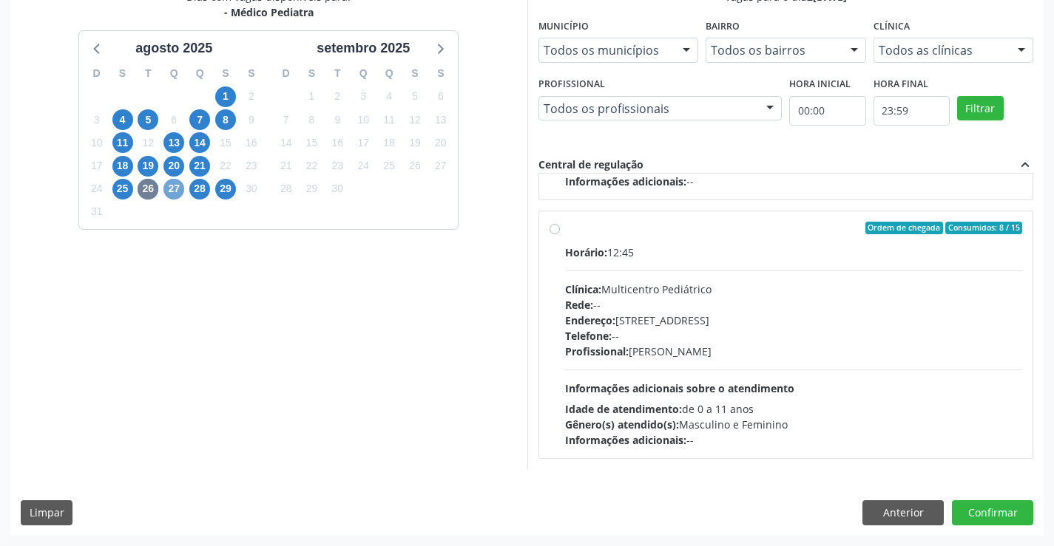
click at [166, 185] on span "27" at bounding box center [173, 189] width 21 height 21
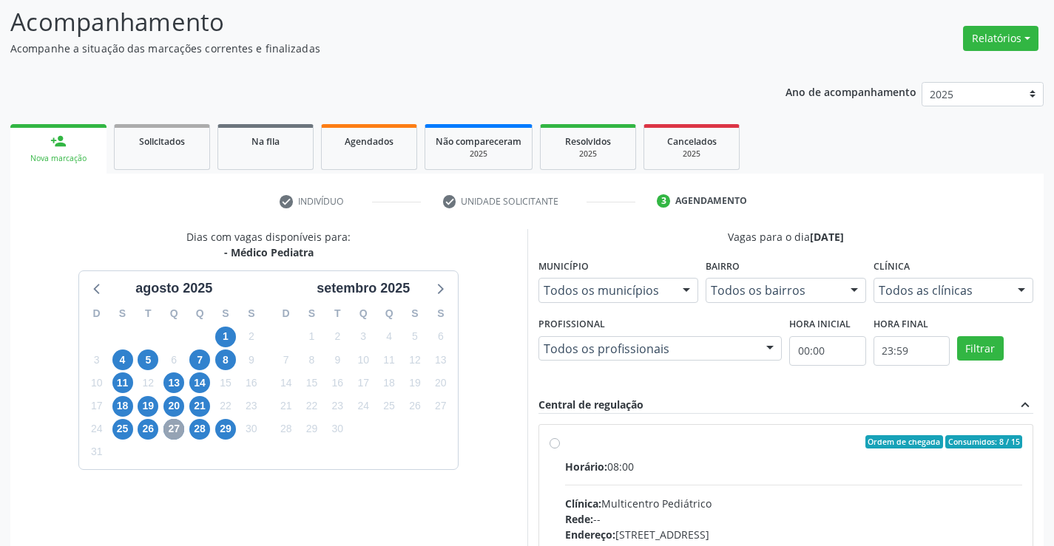
scroll to position [311, 0]
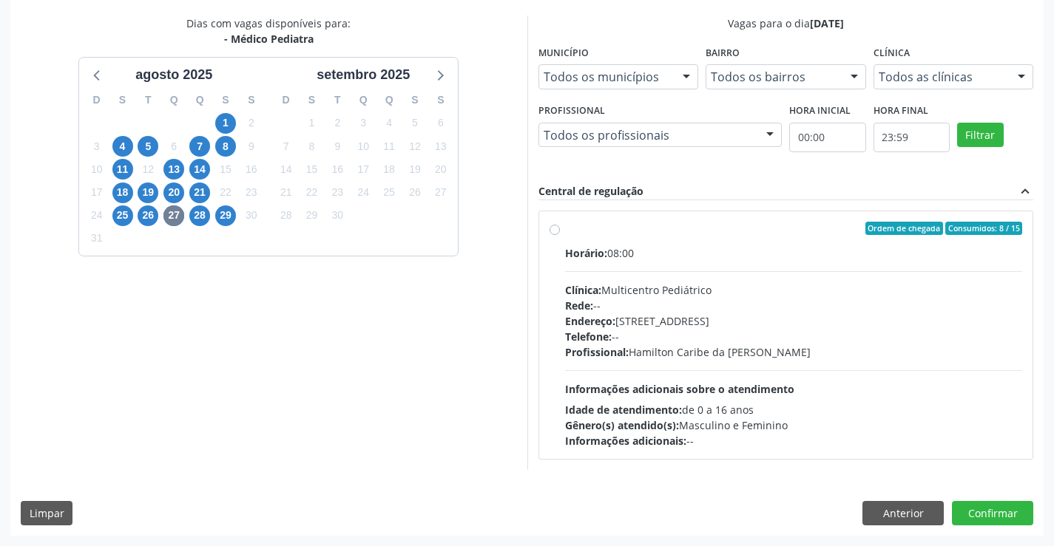
drag, startPoint x: 678, startPoint y: 296, endPoint x: 685, endPoint y: 298, distance: 7.5
click at [685, 298] on div "Horário: 08:00 Clínica: Multicentro Pediátrico Rede: -- Endereço: Antigo Casa G…" at bounding box center [794, 346] width 458 height 203
radio input "true"
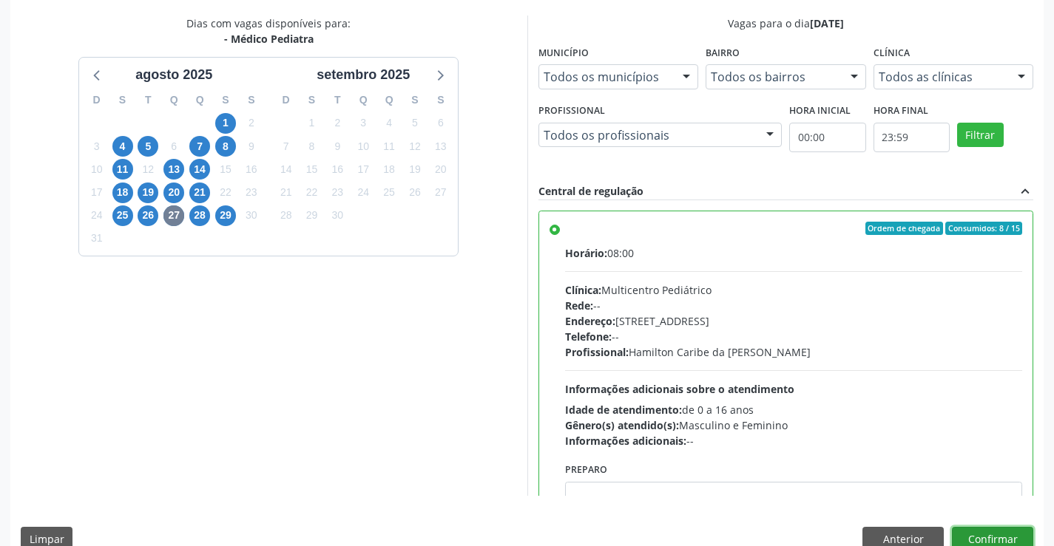
click at [987, 539] on button "Confirmar" at bounding box center [992, 539] width 81 height 25
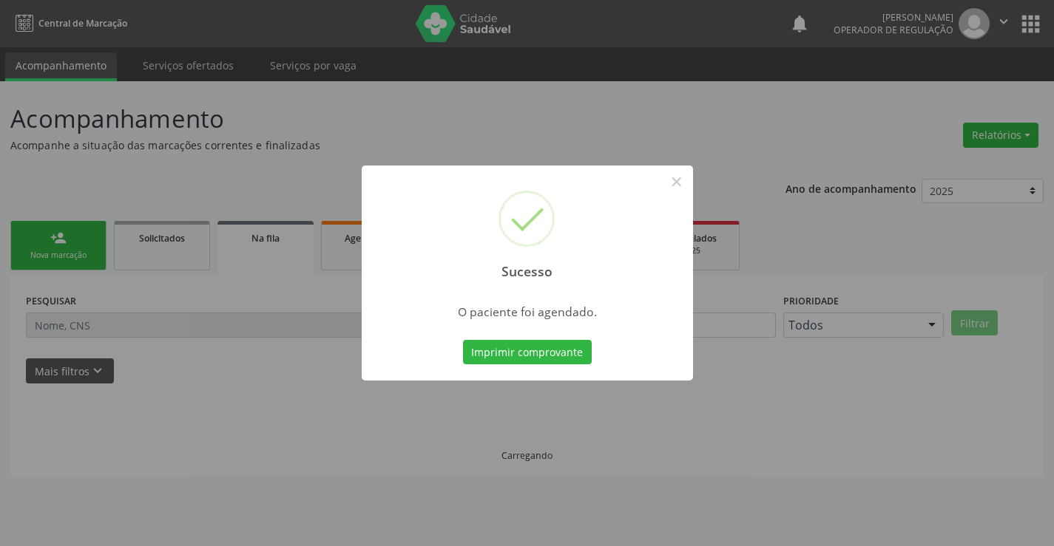
scroll to position [0, 0]
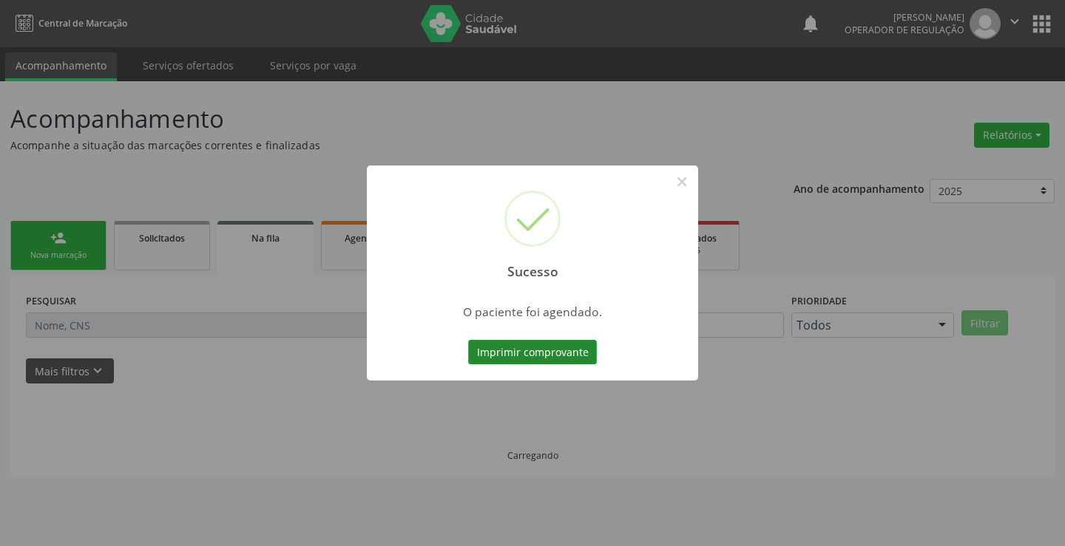
click at [564, 359] on button "Imprimir comprovante" at bounding box center [532, 352] width 129 height 25
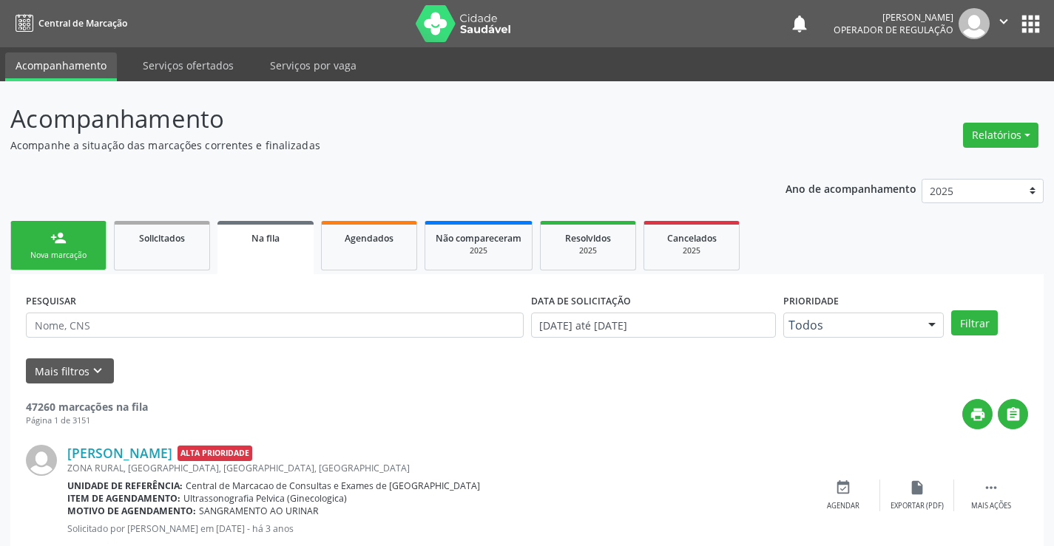
click at [67, 240] on link "person_add Nova marcação" at bounding box center [58, 246] width 96 height 50
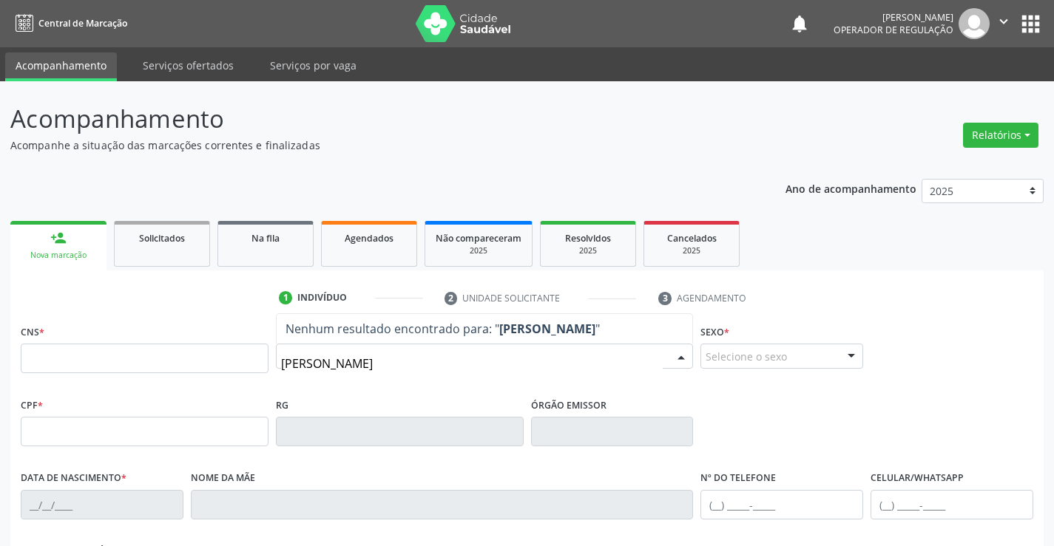
type input "heitor alencar"
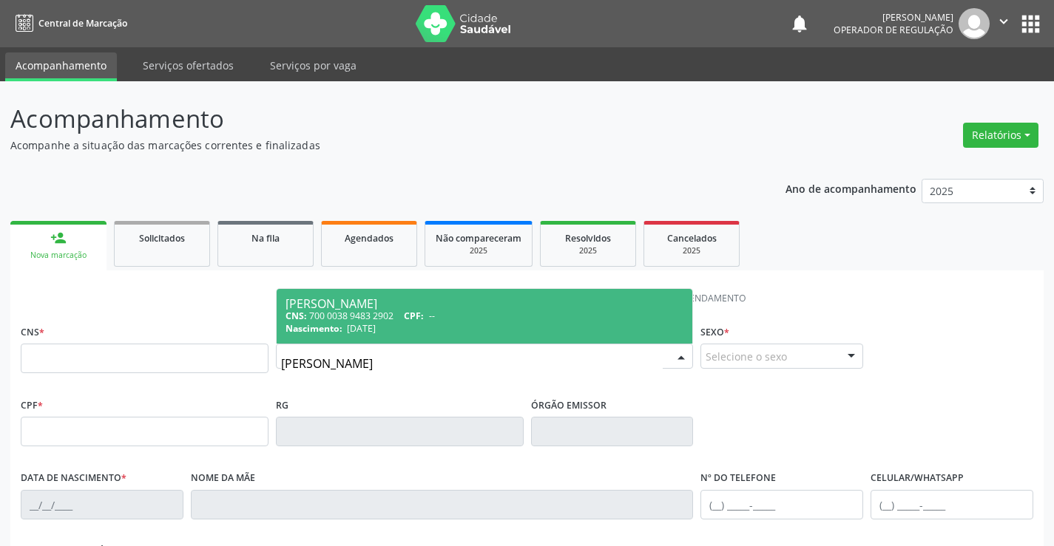
click at [399, 316] on div "CNS: 700 0038 9483 2902 CPF: --" at bounding box center [484, 316] width 399 height 13
type input "700 0038 9483 2902"
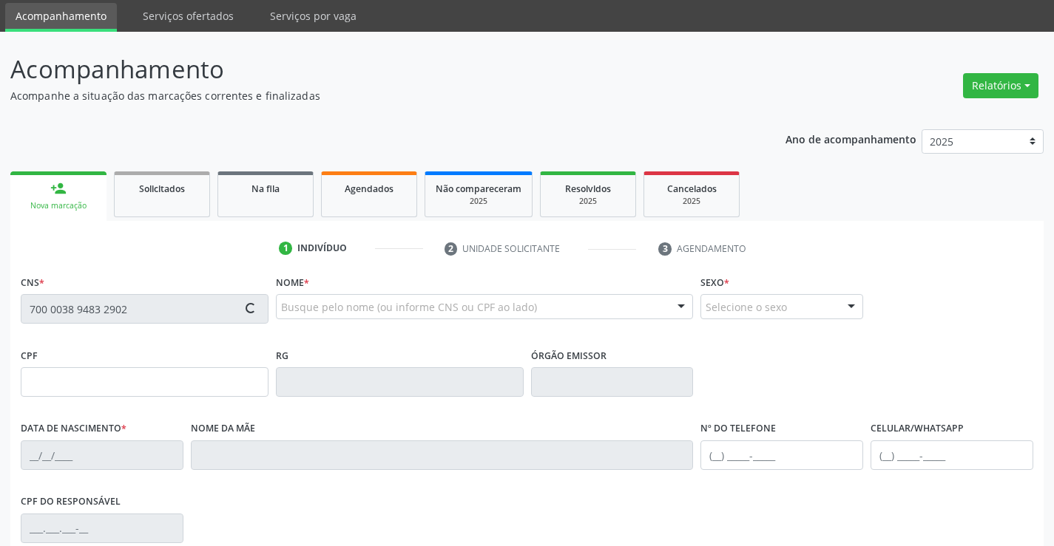
type input "28/08/2024"
type input "(74) 9119-0983"
type input "(74) 99933-3312"
type input "S/N"
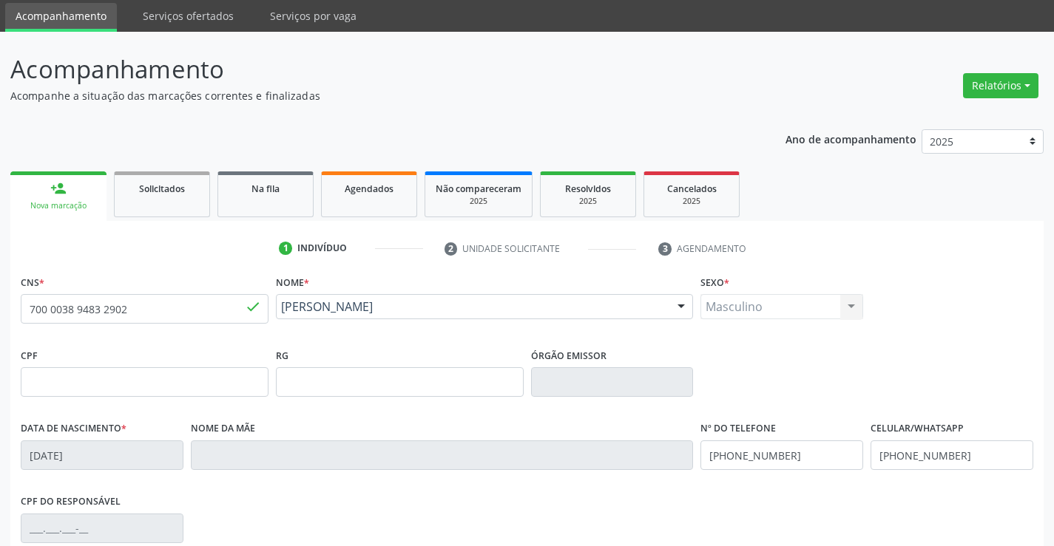
scroll to position [255, 0]
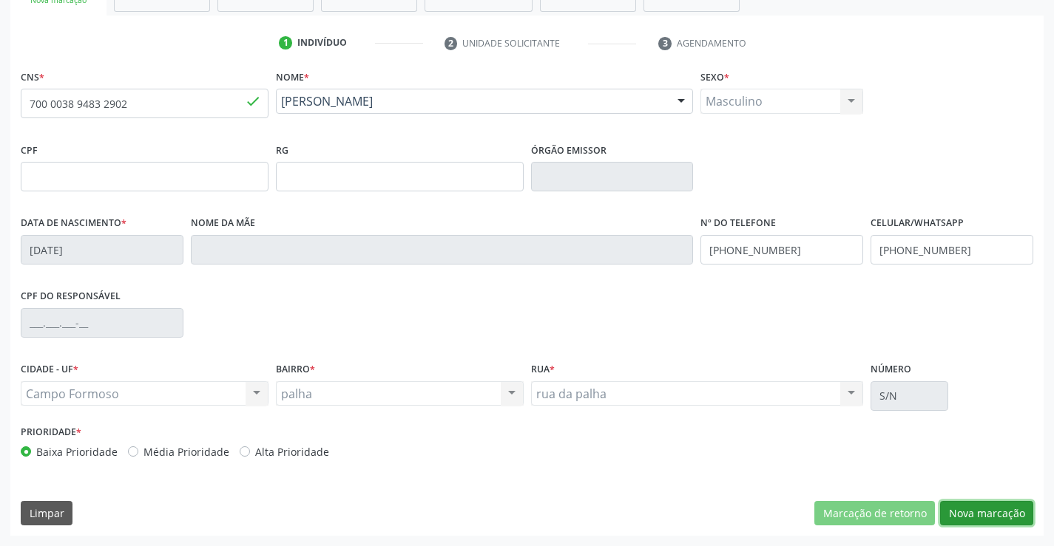
click at [992, 516] on button "Nova marcação" at bounding box center [986, 513] width 93 height 25
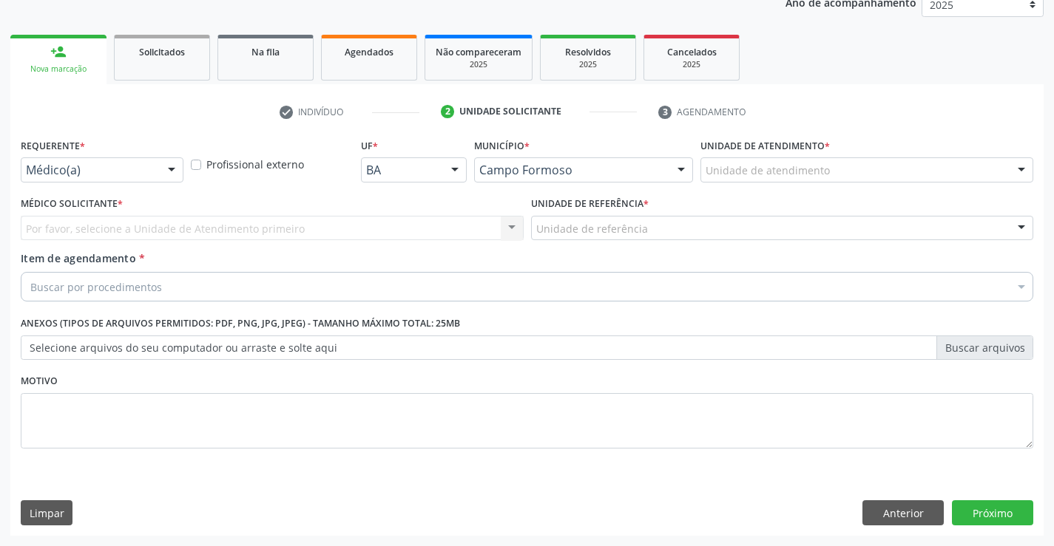
scroll to position [186, 0]
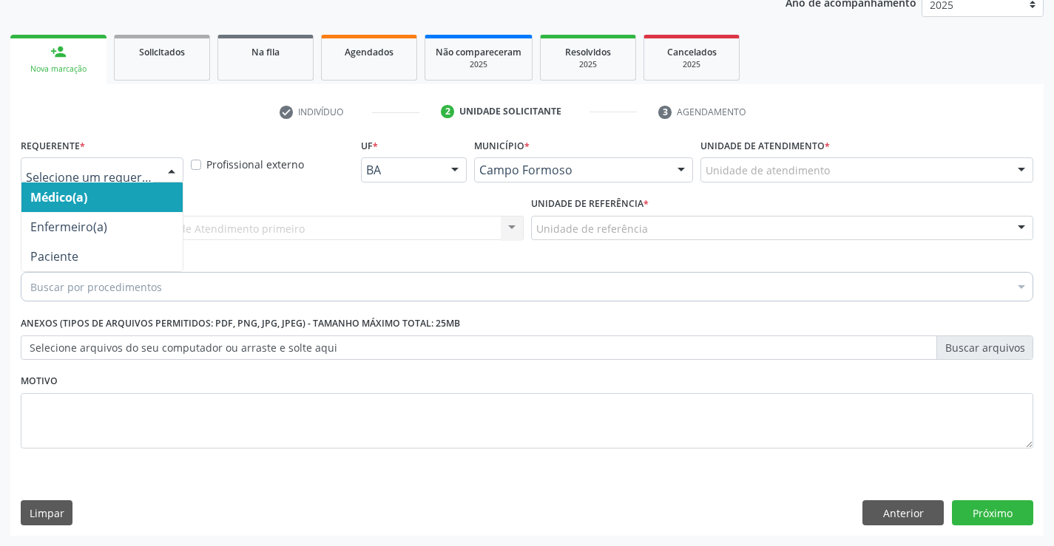
click at [154, 164] on div at bounding box center [102, 169] width 163 height 25
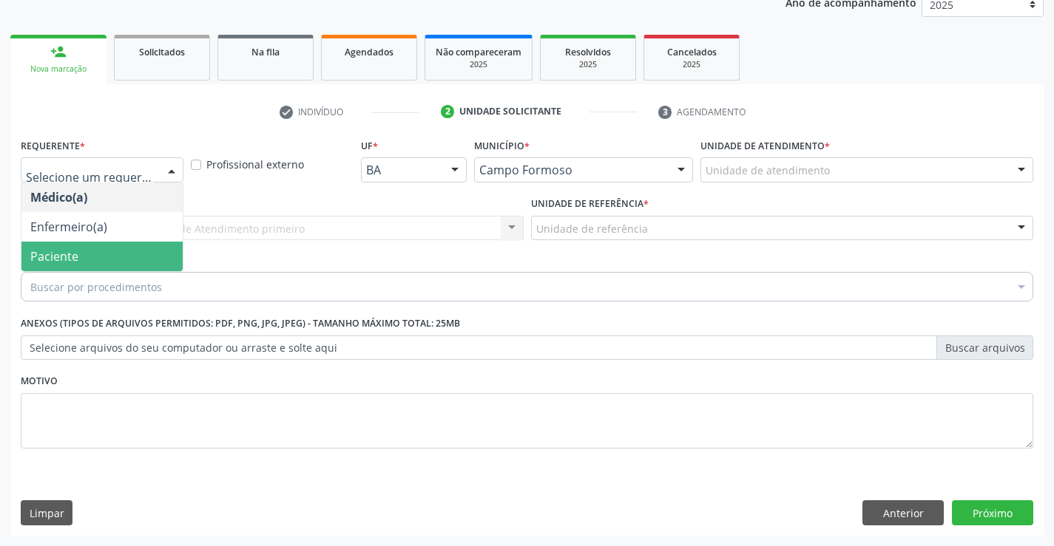
click at [119, 254] on span "Paciente" at bounding box center [101, 257] width 161 height 30
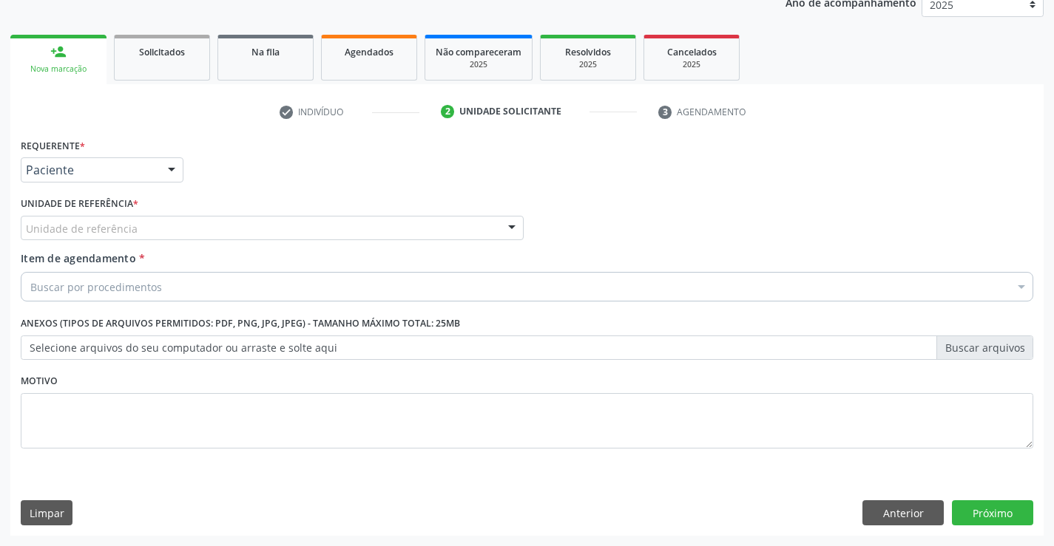
click at [231, 231] on div "Unidade de referência" at bounding box center [272, 228] width 503 height 25
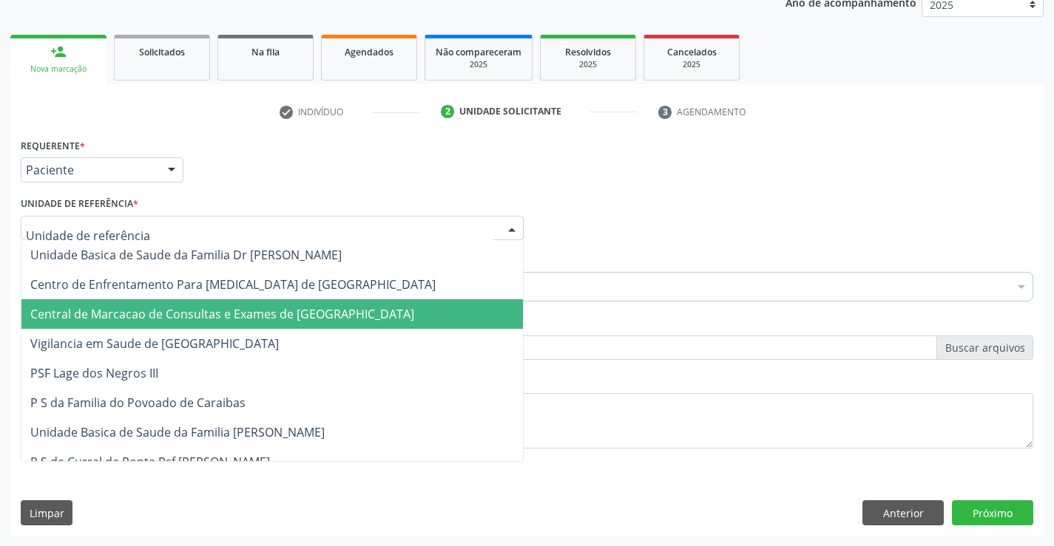
click at [247, 311] on span "Central de Marcacao de Consultas e Exames de [GEOGRAPHIC_DATA]" at bounding box center [222, 314] width 384 height 16
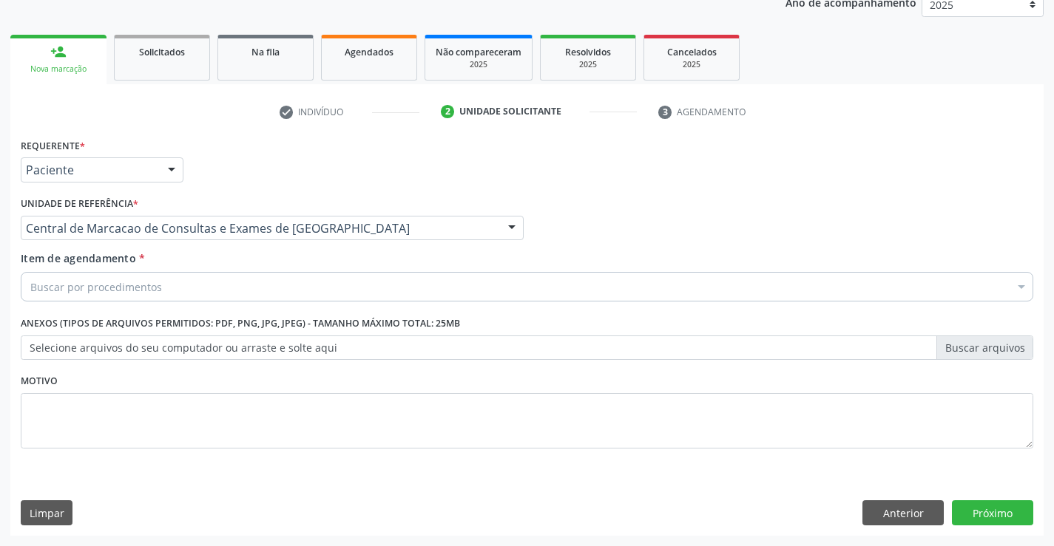
click at [263, 293] on div "Buscar por procedimentos" at bounding box center [527, 287] width 1012 height 30
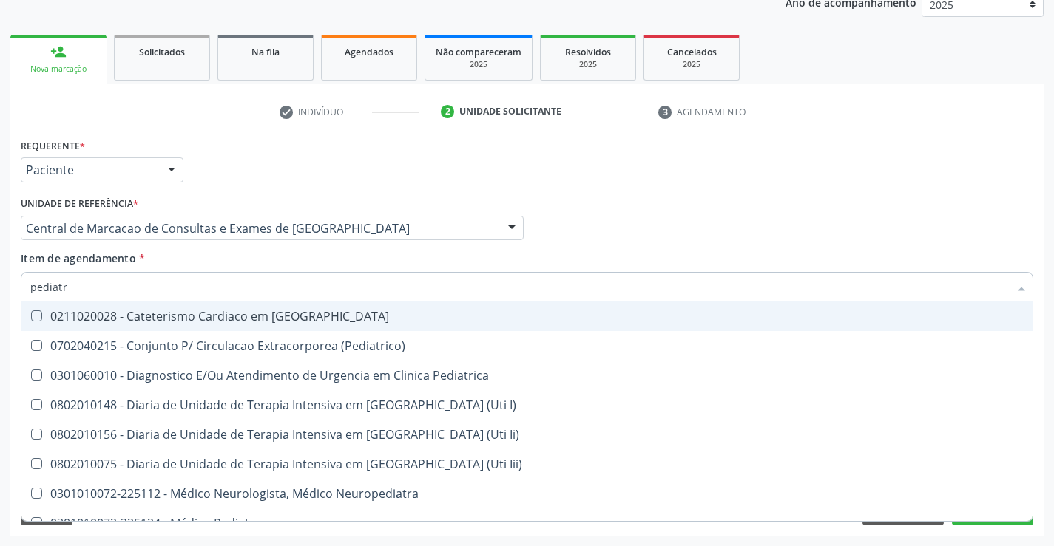
type input "pediatra"
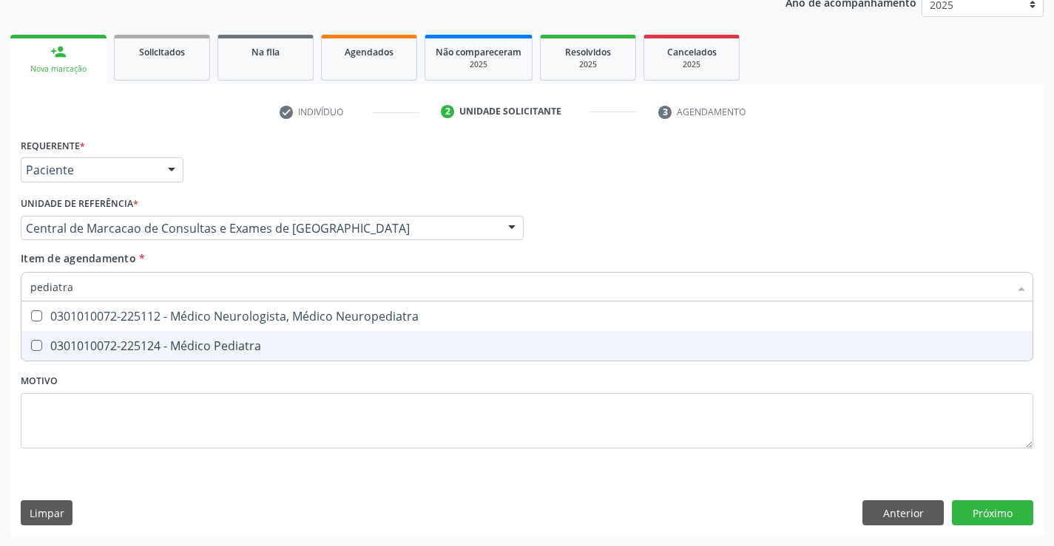
click at [243, 345] on div "0301010072-225124 - Médico Pediatra" at bounding box center [526, 346] width 993 height 12
checkbox Pediatra "true"
click at [1000, 507] on div "Requerente * Paciente Médico(a) Enfermeiro(a) Paciente Nenhum resultado encontr…" at bounding box center [526, 335] width 1033 height 401
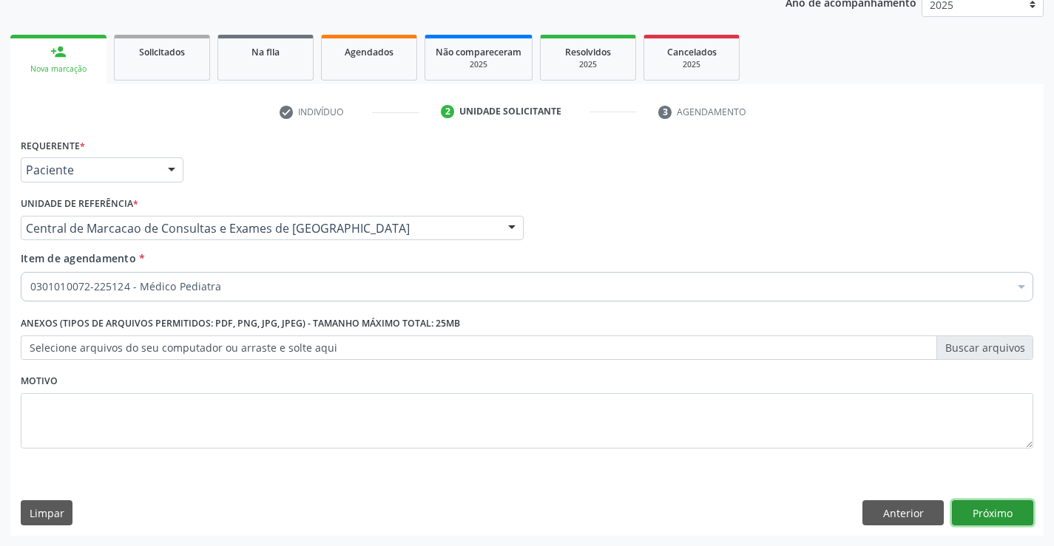
click at [989, 514] on button "Próximo" at bounding box center [992, 513] width 81 height 25
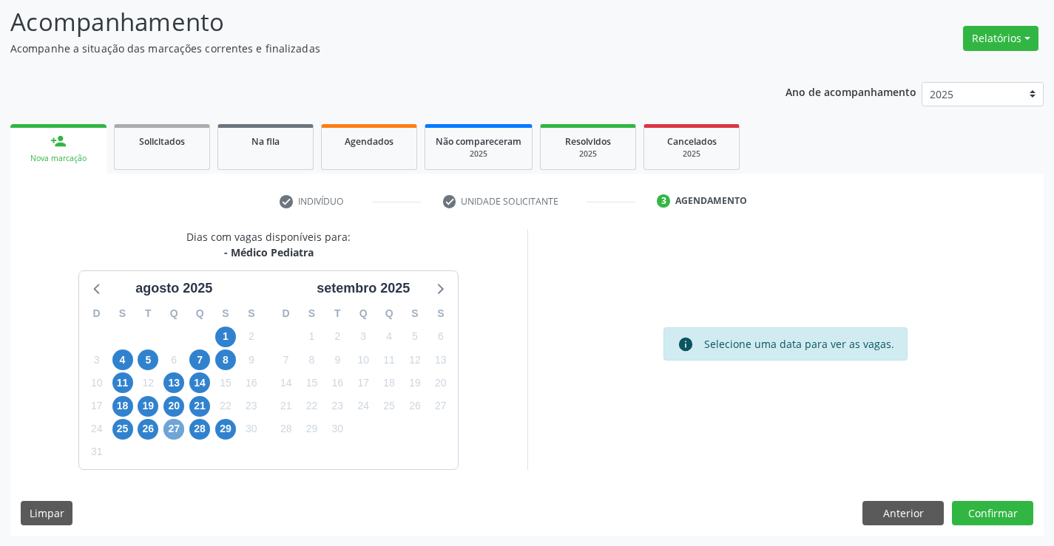
click at [178, 425] on span "27" at bounding box center [173, 429] width 21 height 21
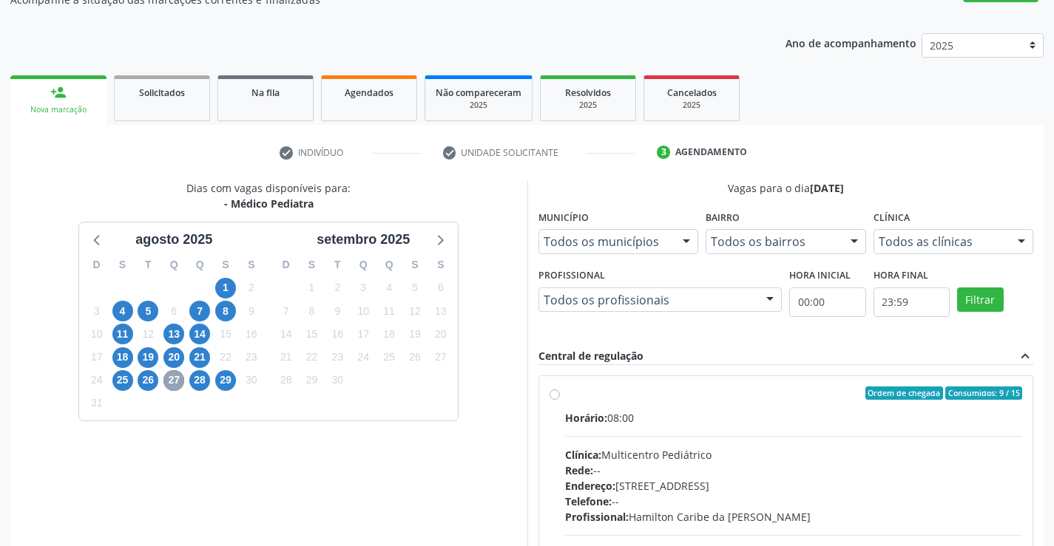
scroll to position [311, 0]
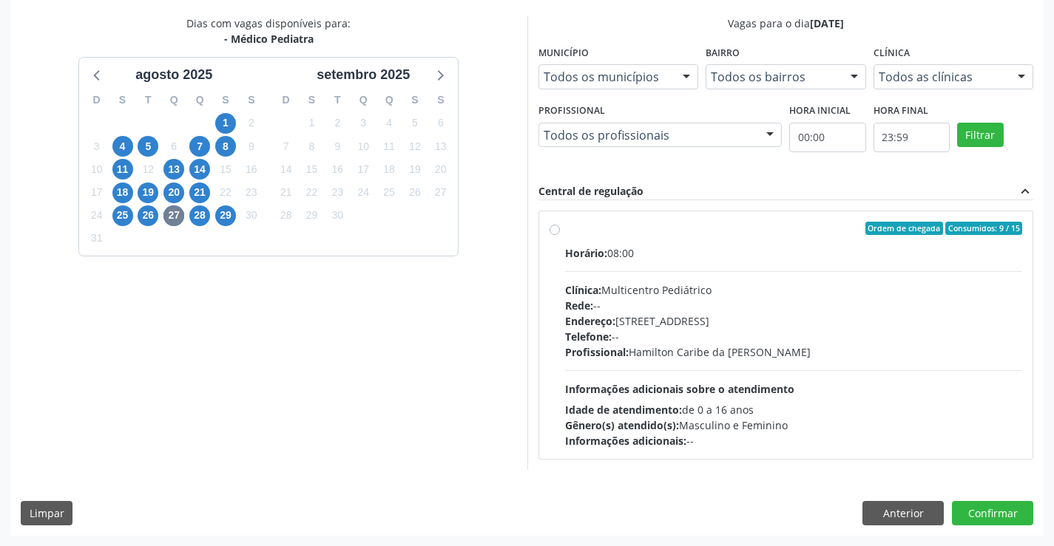
click at [728, 345] on div "Profissional: Hamilton Caribe da Silva" at bounding box center [794, 353] width 458 height 16
click at [560, 235] on input "Ordem de chegada Consumidos: 9 / 15 Horário: 08:00 Clínica: Multicentro Pediátr…" at bounding box center [554, 228] width 10 height 13
radio input "true"
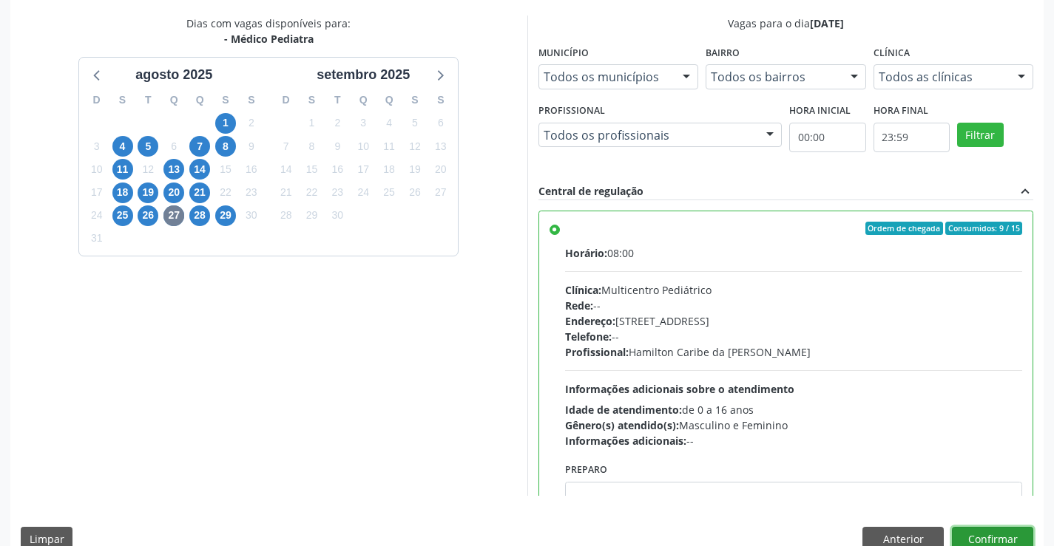
click at [1002, 538] on button "Confirmar" at bounding box center [992, 539] width 81 height 25
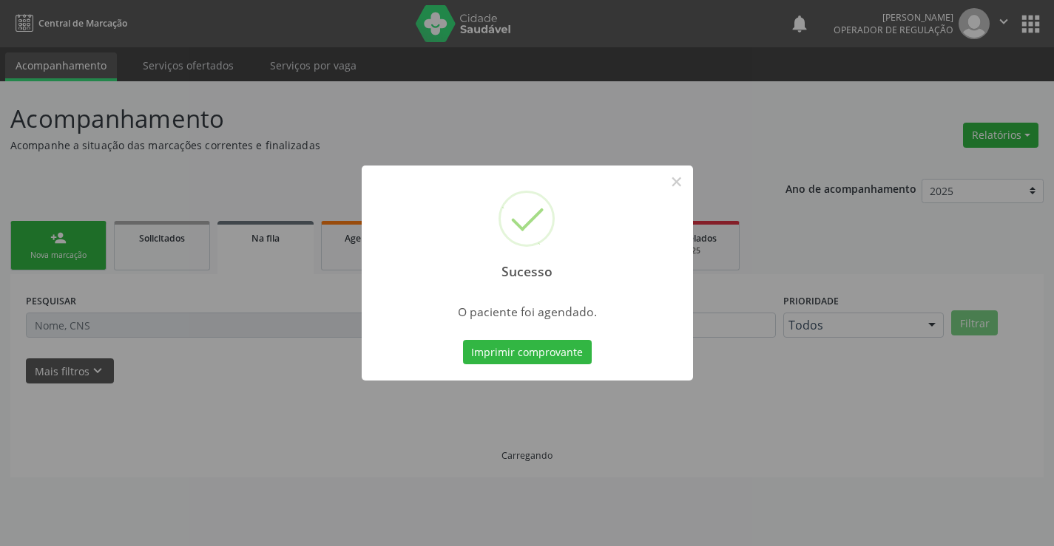
scroll to position [0, 0]
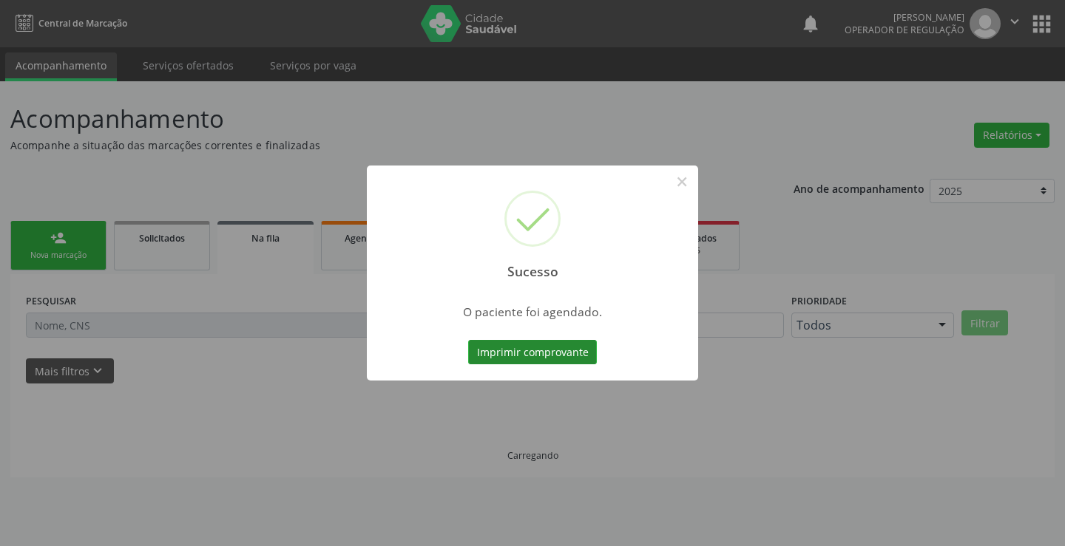
click at [552, 342] on button "Imprimir comprovante" at bounding box center [532, 352] width 129 height 25
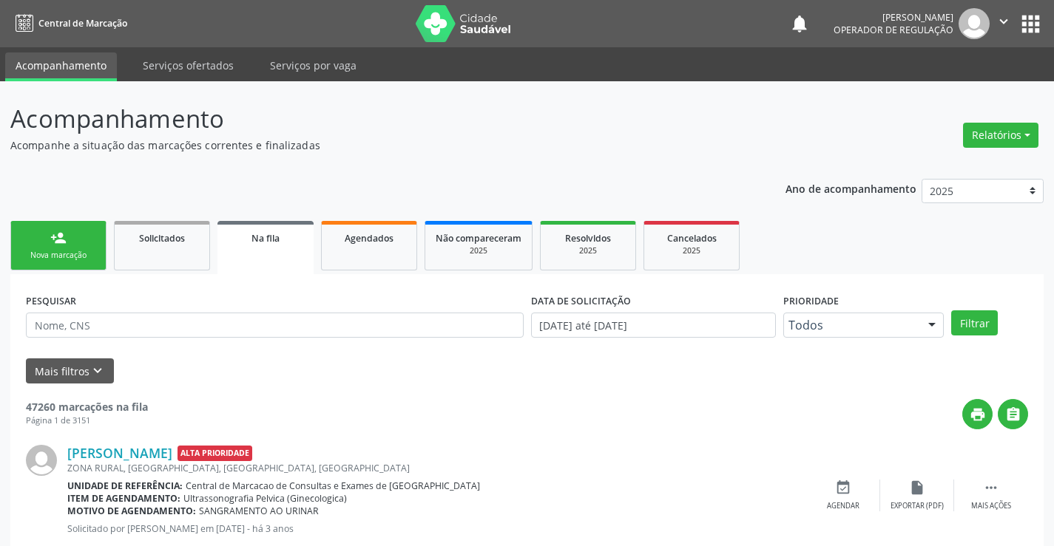
click at [65, 246] on link "person_add Nova marcação" at bounding box center [58, 246] width 96 height 50
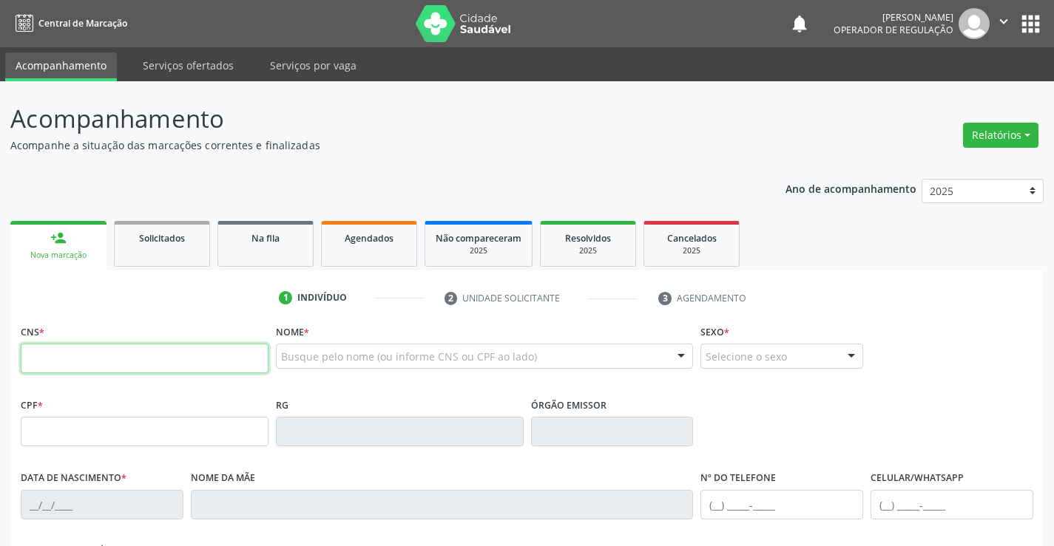
click at [88, 350] on input "text" at bounding box center [145, 359] width 248 height 30
type input "700 6039 2931 9763"
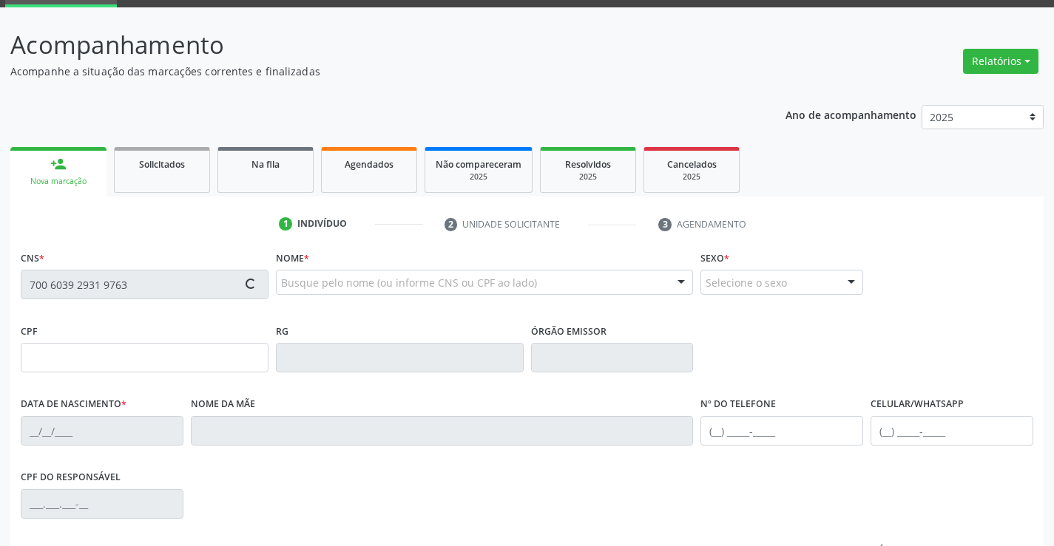
type input "30547580802"
type input "18/02/2011"
type input "(74) 98153-6669"
type input "100.301.225-62"
type input "S/N"
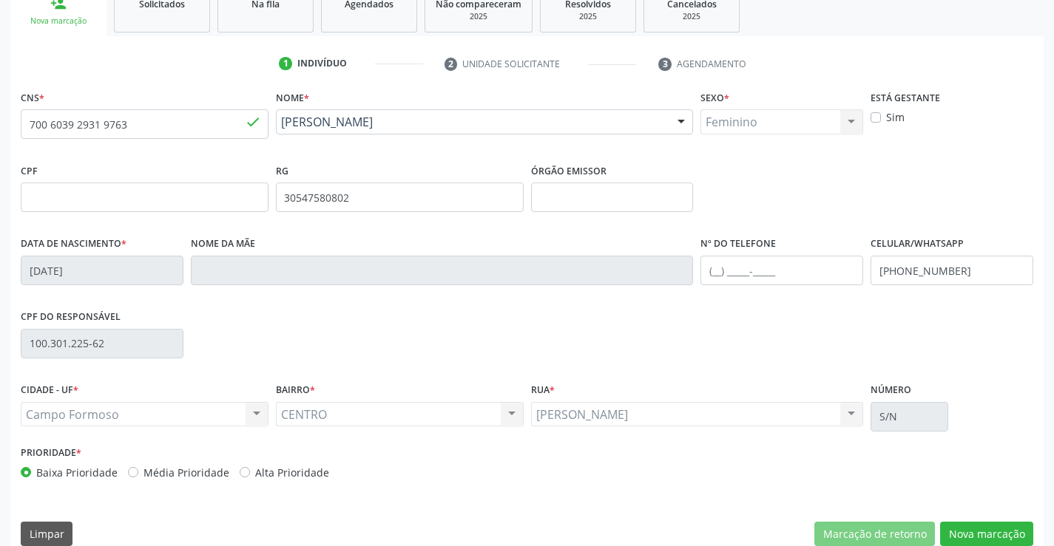
scroll to position [255, 0]
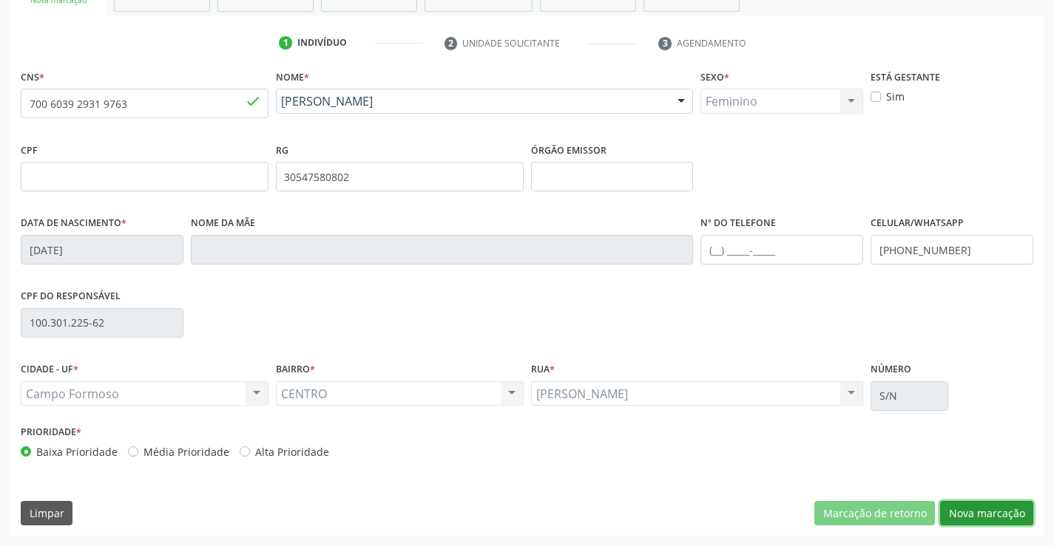
click at [959, 512] on button "Nova marcação" at bounding box center [986, 513] width 93 height 25
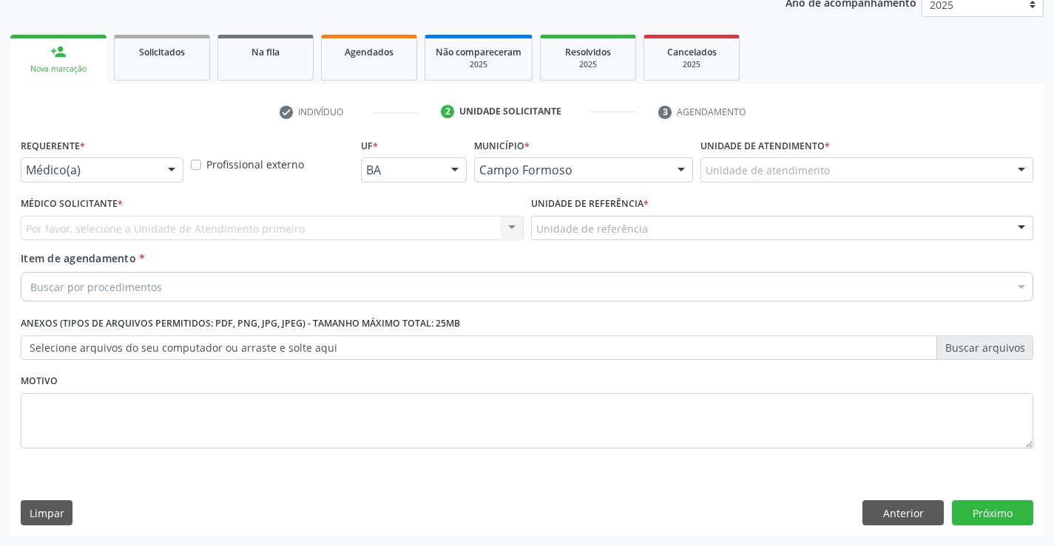
scroll to position [186, 0]
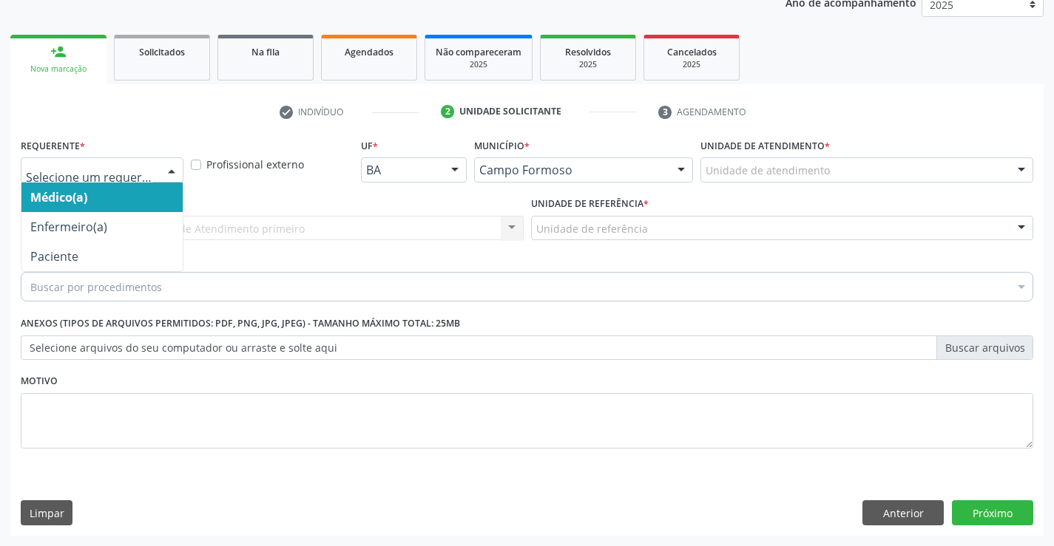
drag, startPoint x: 163, startPoint y: 164, endPoint x: 126, endPoint y: 242, distance: 86.3
click at [163, 166] on div at bounding box center [171, 170] width 22 height 25
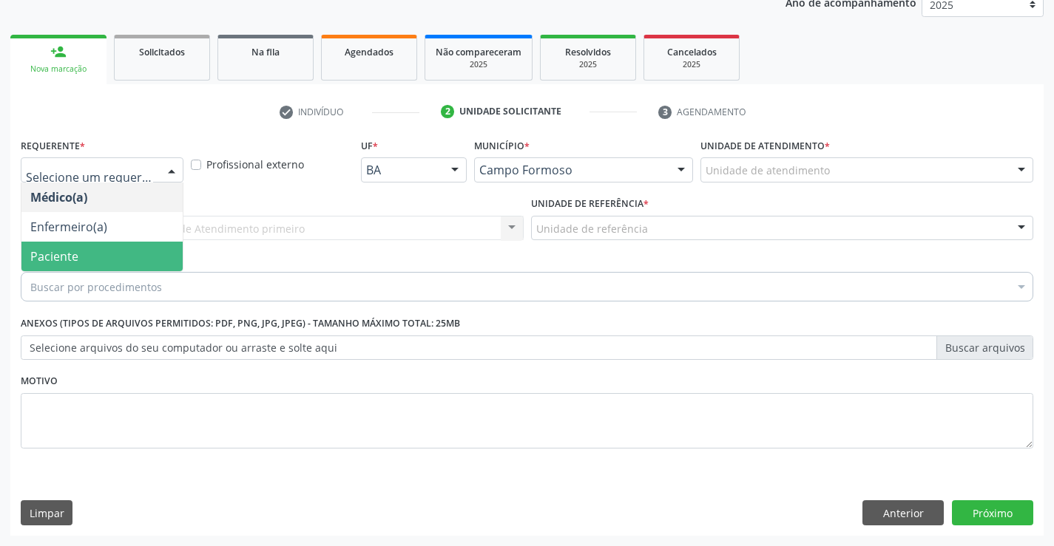
click at [110, 251] on span "Paciente" at bounding box center [101, 257] width 161 height 30
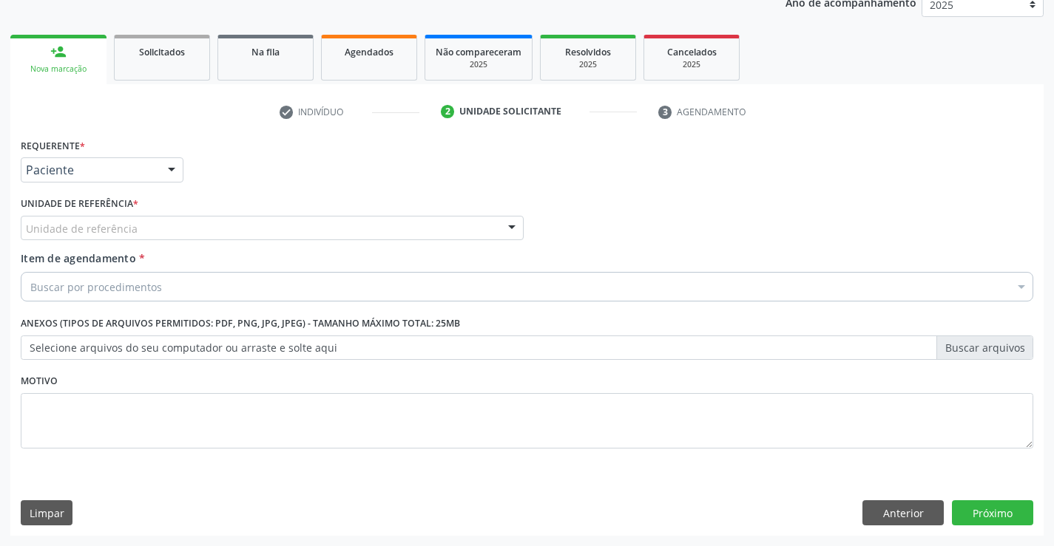
click at [231, 228] on div "Unidade de referência" at bounding box center [272, 228] width 503 height 25
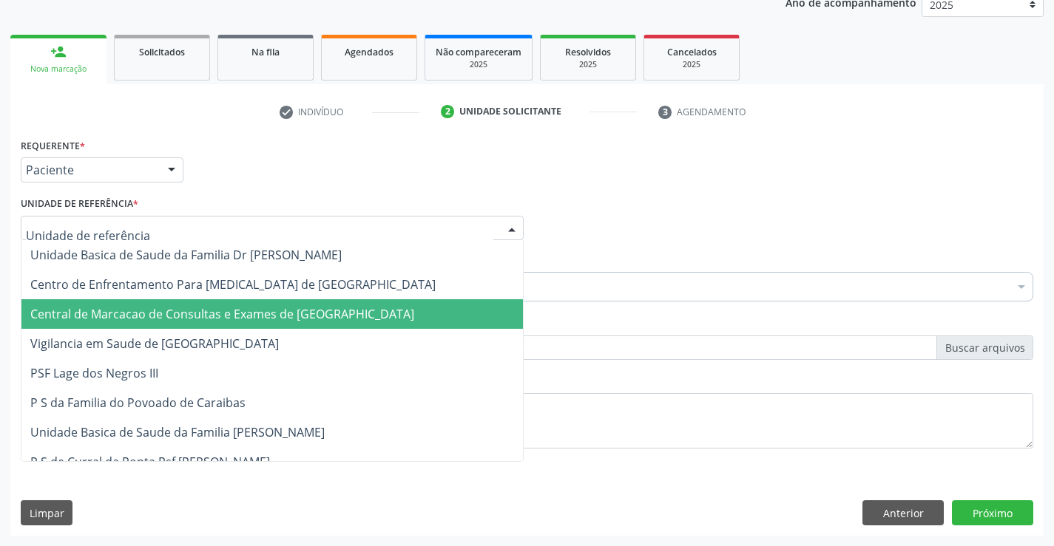
click at [228, 312] on span "Central de Marcacao de Consultas e Exames de [GEOGRAPHIC_DATA]" at bounding box center [222, 314] width 384 height 16
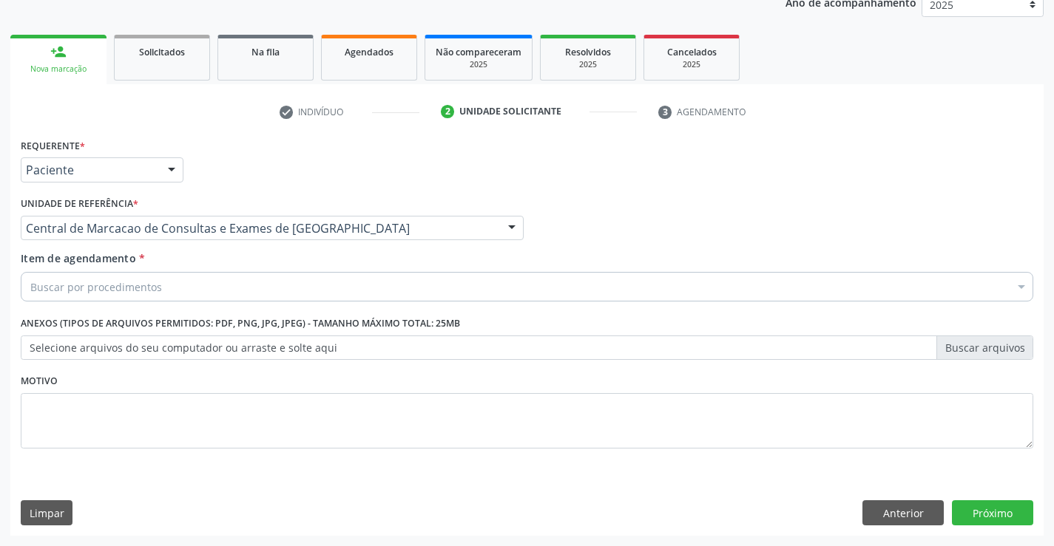
click at [257, 281] on div "Buscar por procedimentos" at bounding box center [527, 287] width 1012 height 30
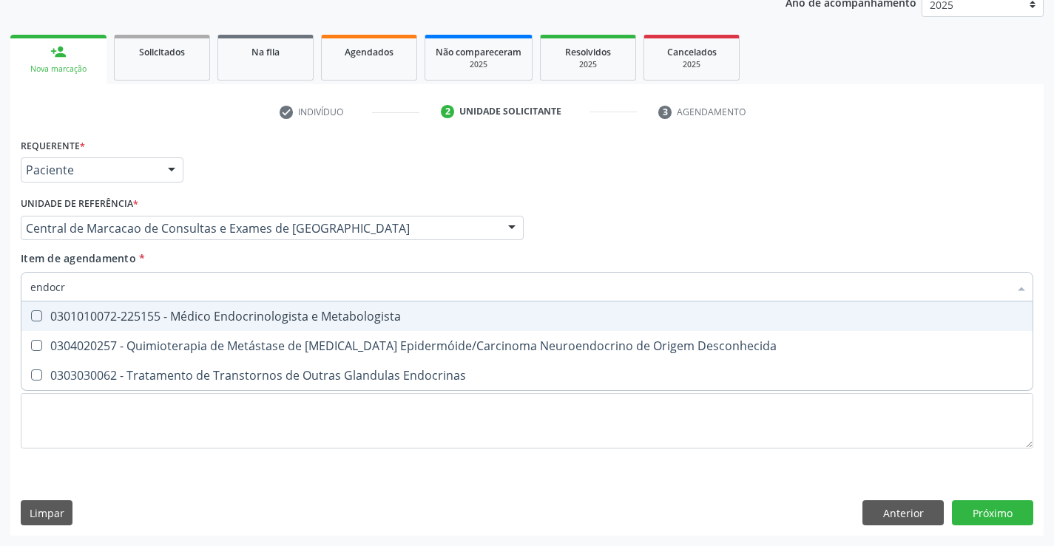
type input "endocri"
click at [259, 325] on span "0301010072-225155 - Médico Endocrinologista e Metabologista" at bounding box center [526, 317] width 1011 height 30
checkbox Metabologista "true"
click at [994, 512] on div "Requerente * Paciente Médico(a) Enfermeiro(a) Paciente Nenhum resultado encontr…" at bounding box center [526, 335] width 1033 height 401
checkbox Desconhecida "true"
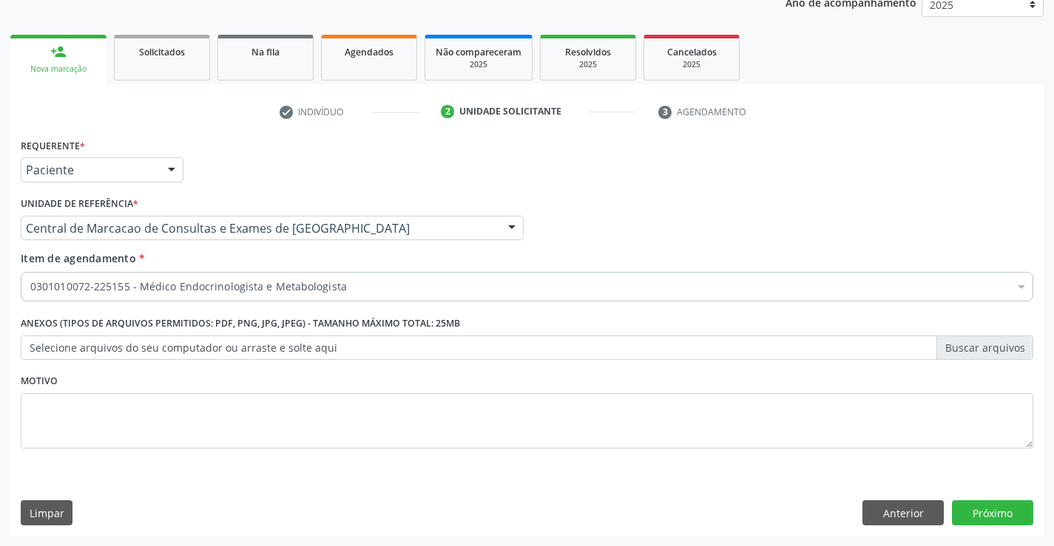
click at [979, 499] on div "Requerente * Paciente Médico(a) Enfermeiro(a) Paciente Nenhum resultado encontr…" at bounding box center [526, 335] width 1033 height 401
click at [982, 508] on button "Próximo" at bounding box center [992, 513] width 81 height 25
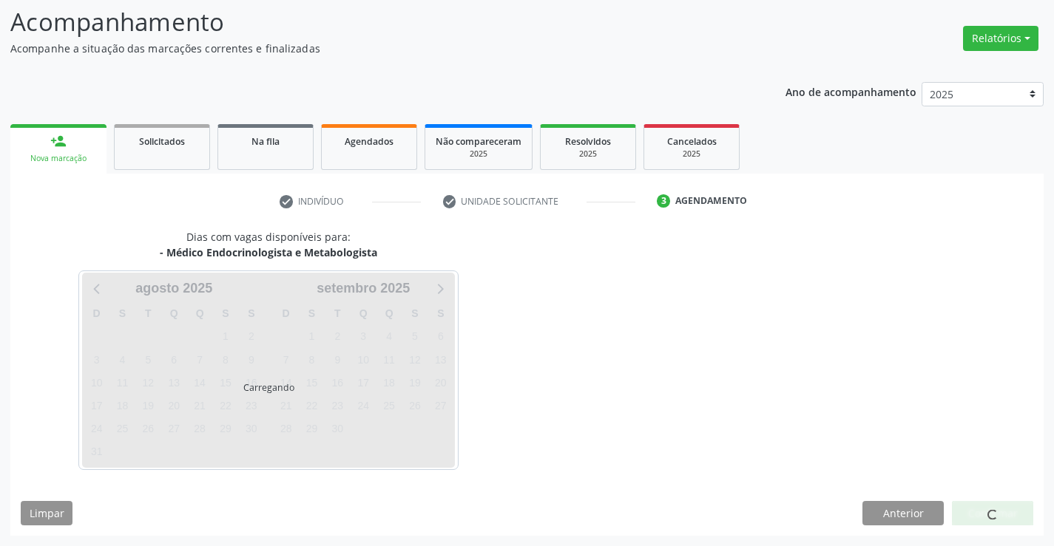
scroll to position [97, 0]
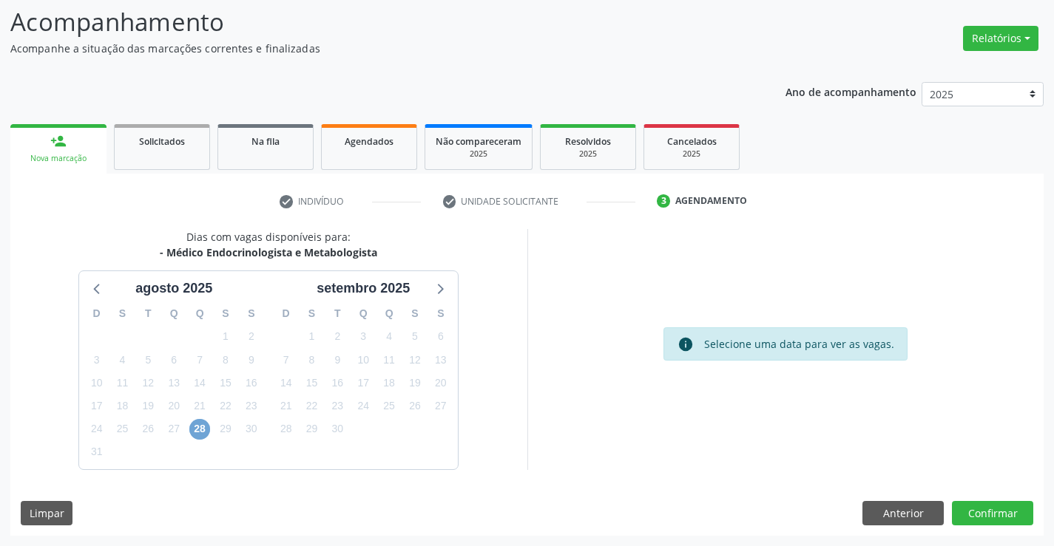
click at [205, 430] on span "28" at bounding box center [199, 429] width 21 height 21
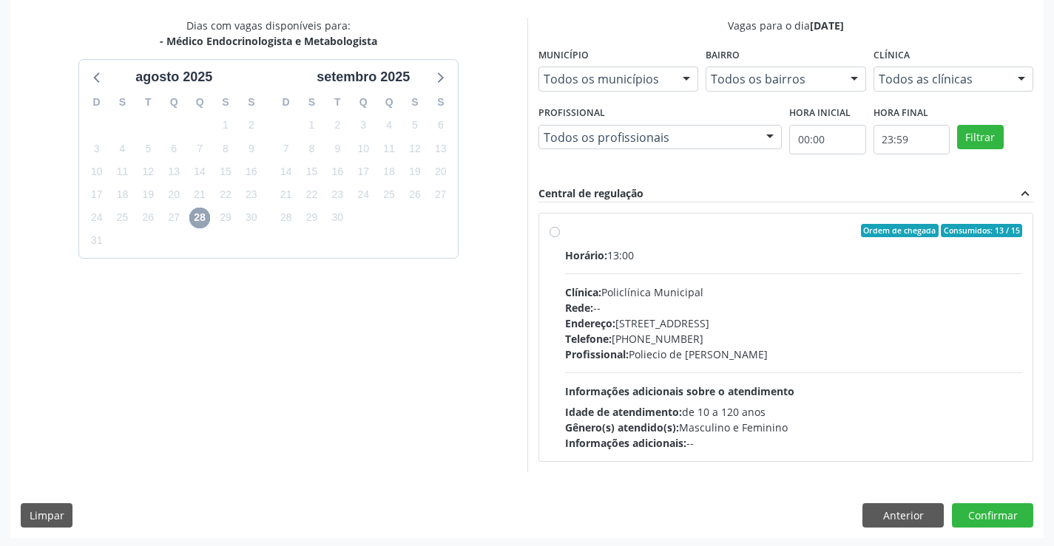
scroll to position [311, 0]
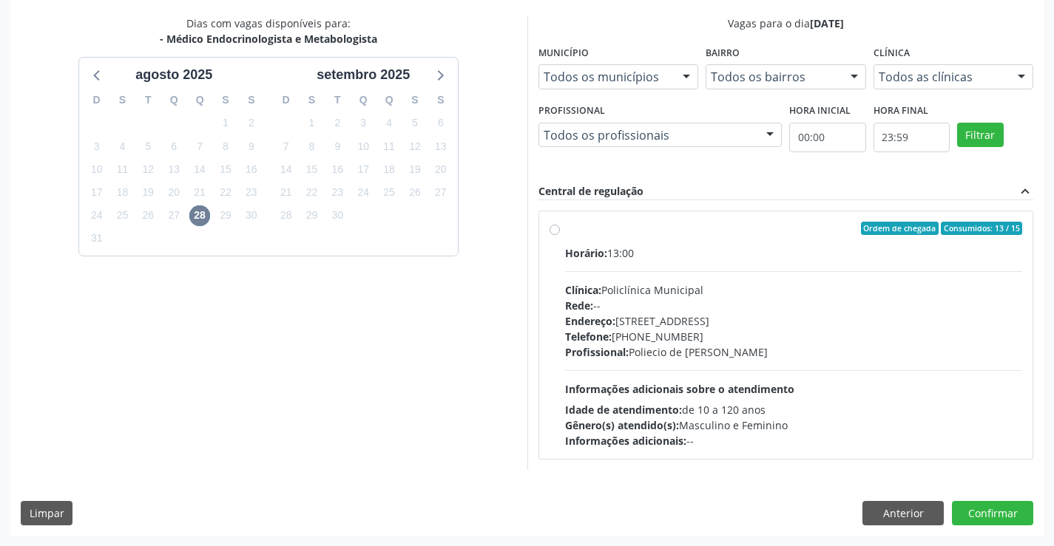
click at [689, 332] on div "Telefone: [PHONE_NUMBER]" at bounding box center [794, 337] width 458 height 16
click at [560, 235] on input "Ordem de chegada Consumidos: 13 / 15 Horário: 13:00 Clínica: Policlínica Munici…" at bounding box center [554, 228] width 10 height 13
radio input "true"
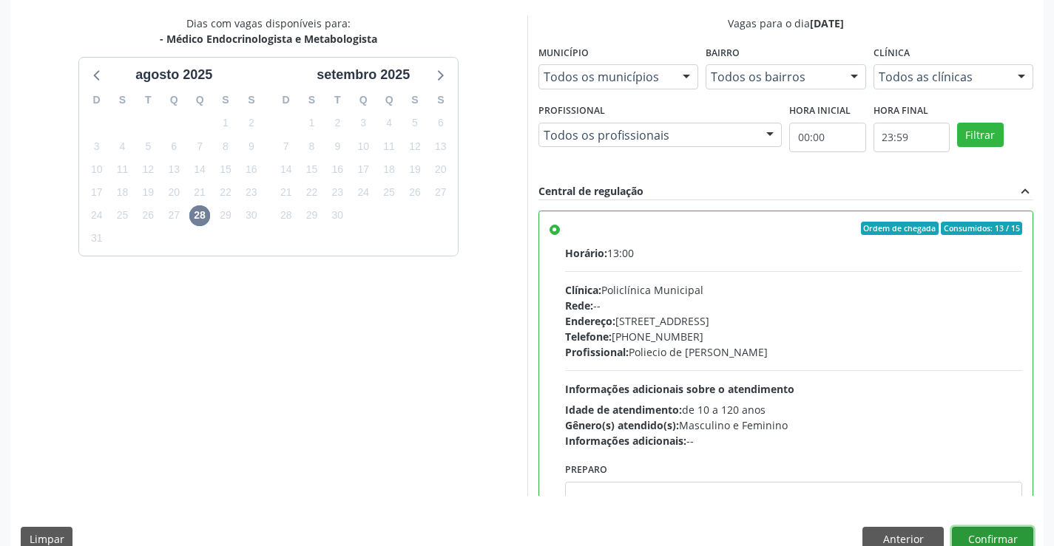
click at [1016, 535] on button "Confirmar" at bounding box center [992, 539] width 81 height 25
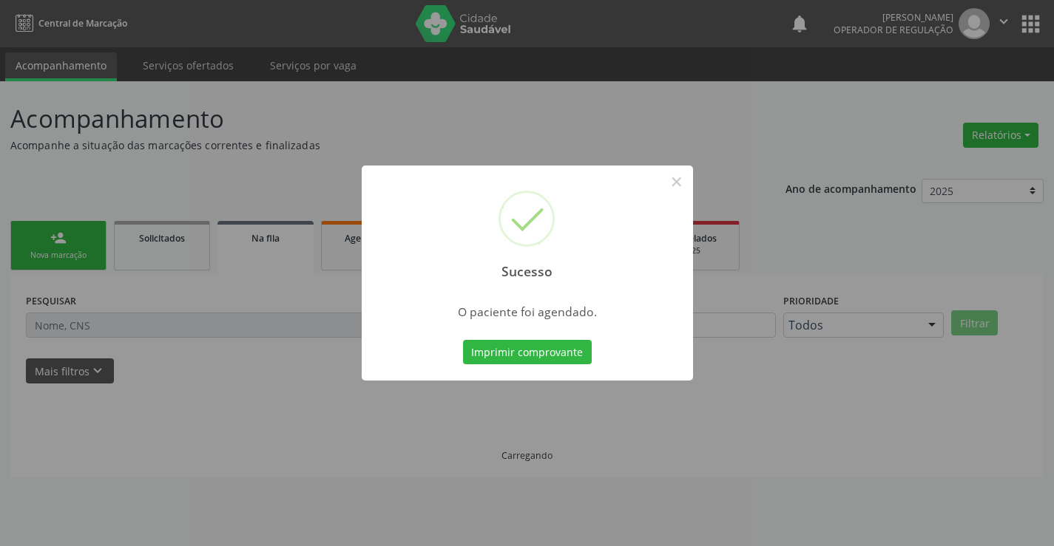
scroll to position [0, 0]
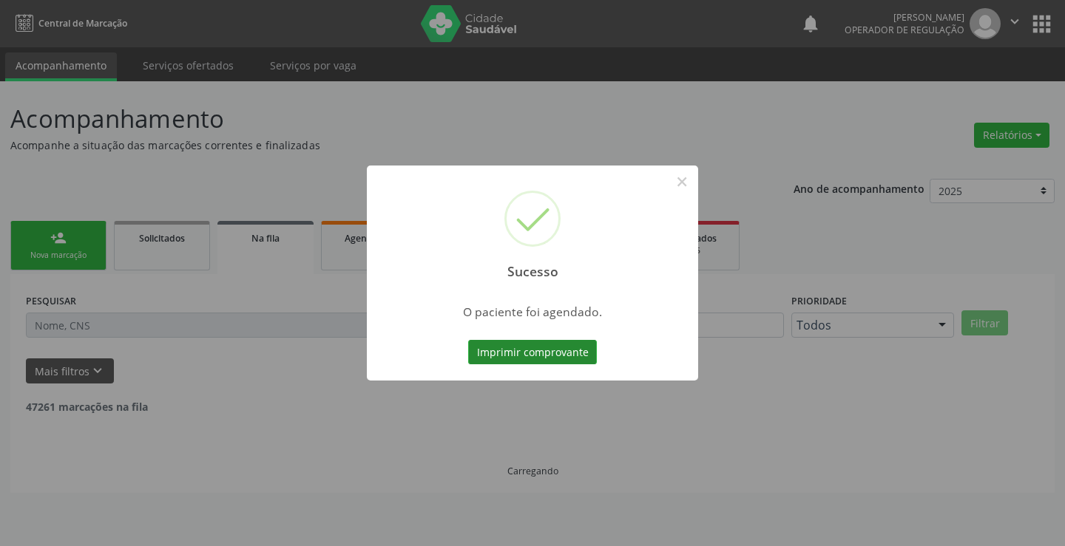
click at [561, 350] on button "Imprimir comprovante" at bounding box center [532, 352] width 129 height 25
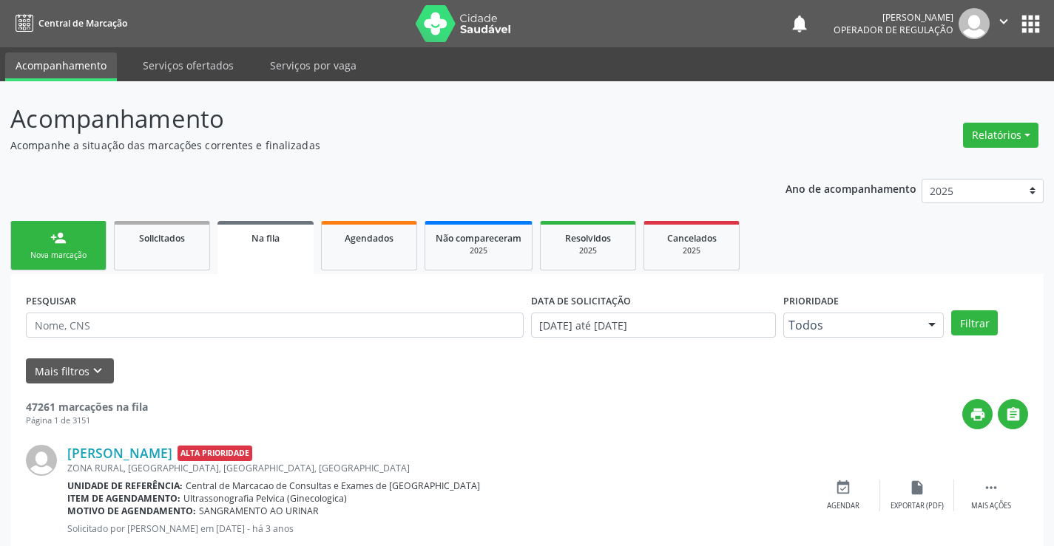
click at [73, 249] on link "person_add Nova marcação" at bounding box center [58, 246] width 96 height 50
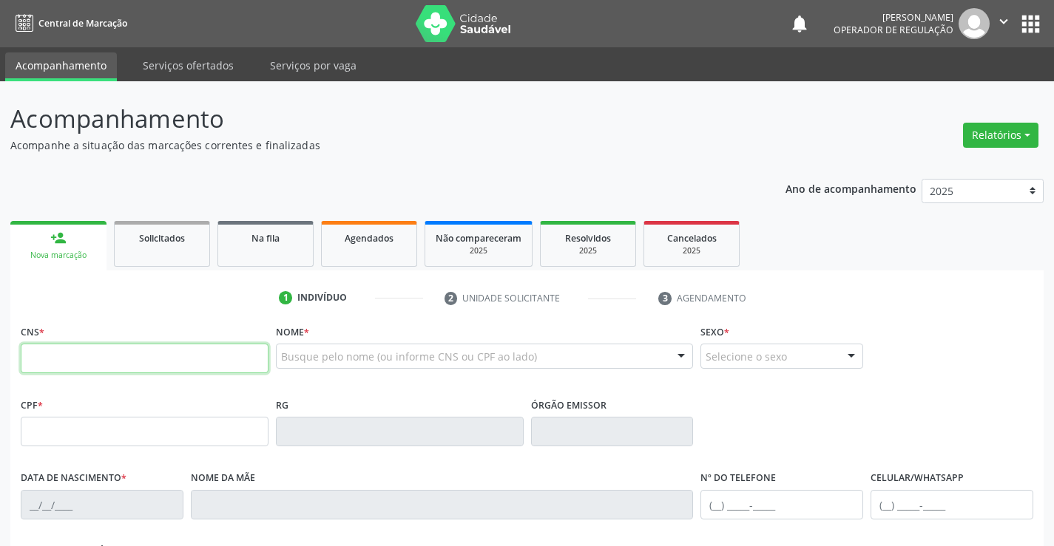
click at [116, 350] on input "text" at bounding box center [145, 359] width 248 height 30
type input "701 2020 2428 3218"
type input "1117612040"
type input "18/07/1982"
type input "(74) 98839-3321"
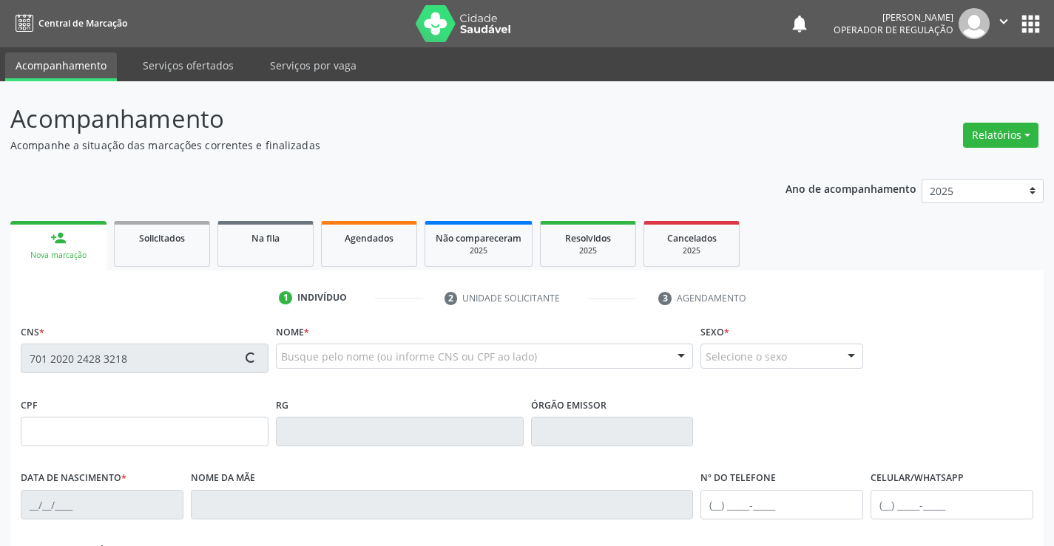
type input "(74) 98839-3321"
type input "222.912.668-70"
type input "S/N"
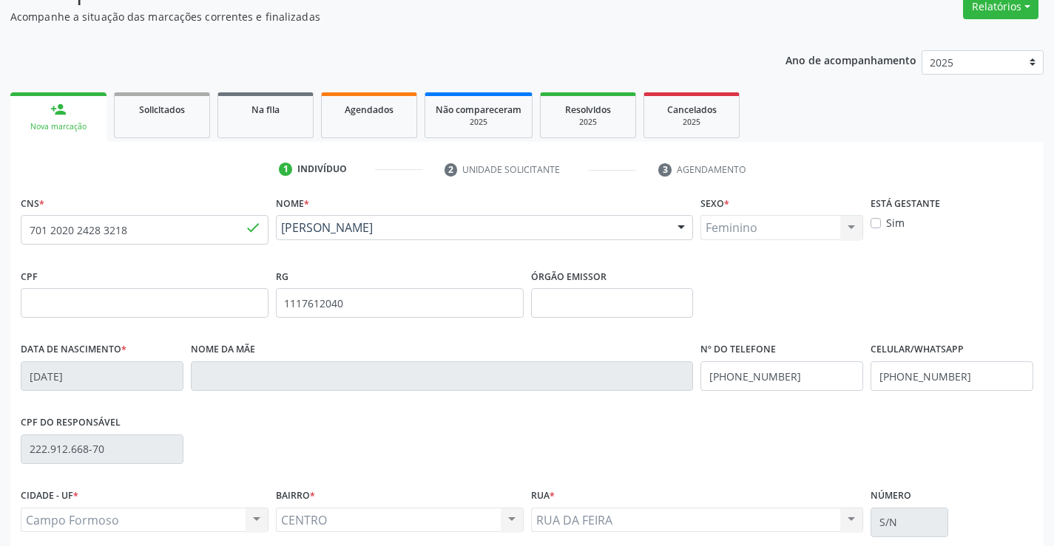
scroll to position [255, 0]
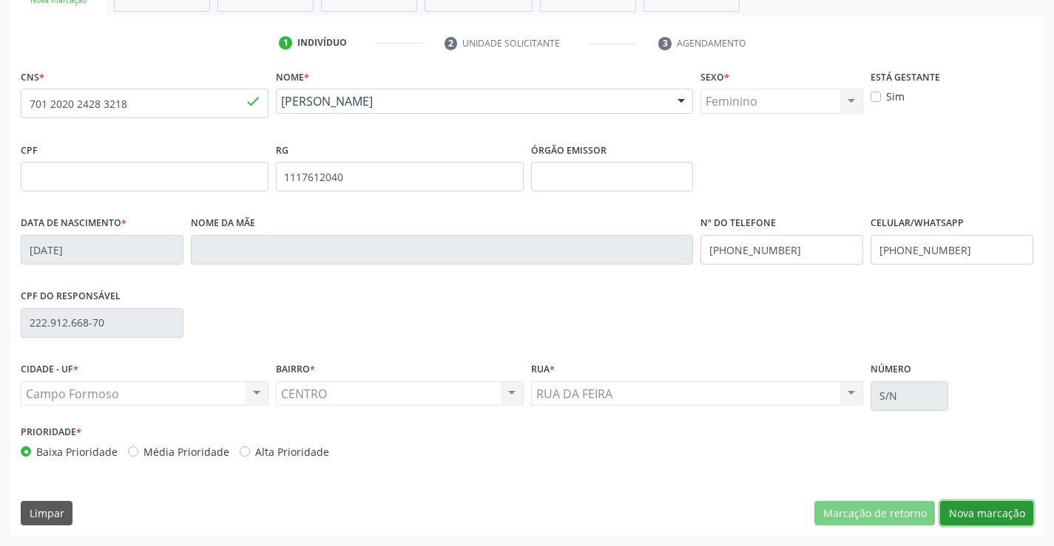
click at [1013, 511] on button "Nova marcação" at bounding box center [986, 513] width 93 height 25
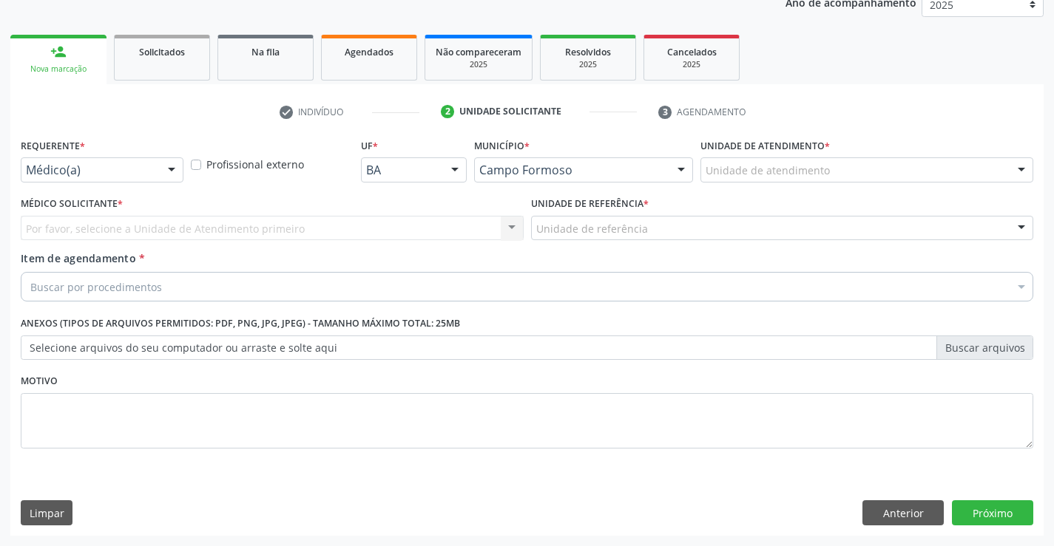
scroll to position [186, 0]
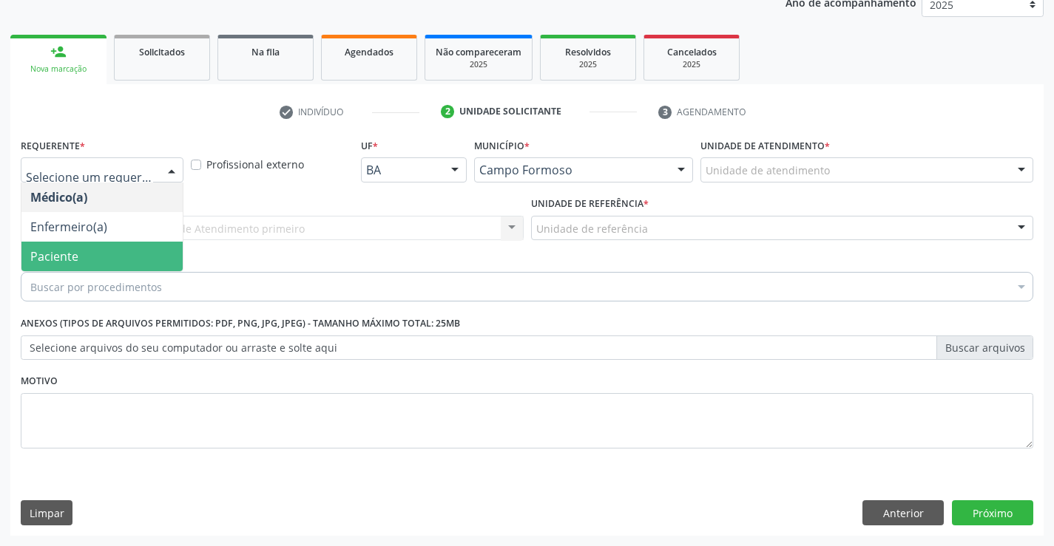
drag, startPoint x: 104, startPoint y: 265, endPoint x: 174, endPoint y: 240, distance: 75.6
click at [107, 264] on span "Paciente" at bounding box center [101, 257] width 161 height 30
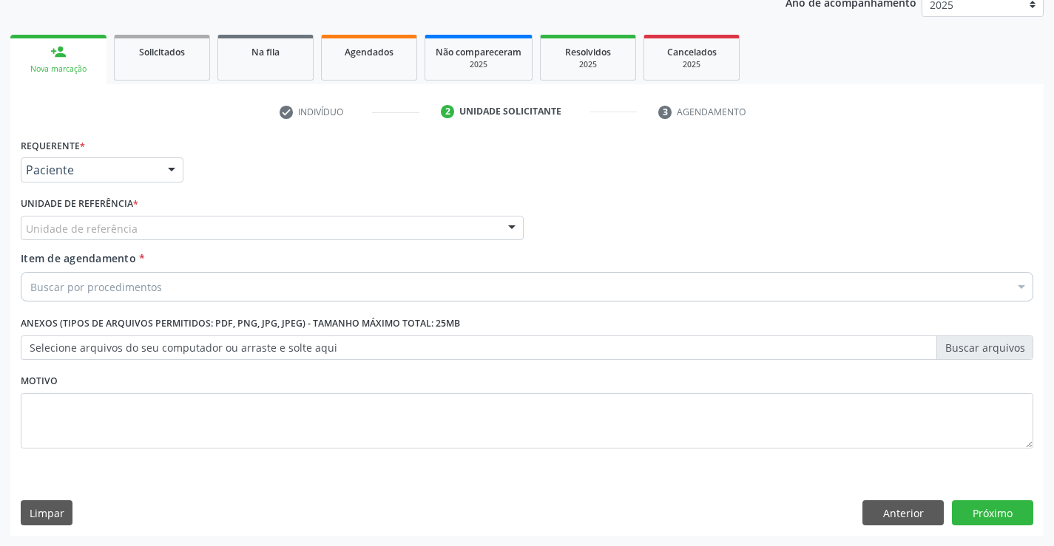
drag, startPoint x: 191, startPoint y: 227, endPoint x: 195, endPoint y: 270, distance: 43.0
click at [190, 234] on div "Unidade de referência" at bounding box center [272, 228] width 503 height 25
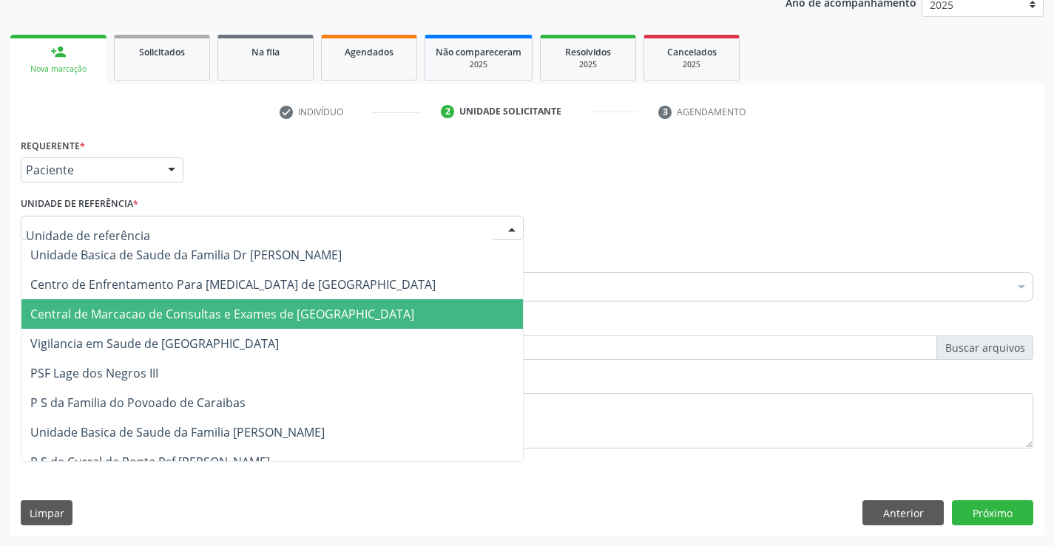
click at [219, 310] on span "Central de Marcacao de Consultas e Exames de [GEOGRAPHIC_DATA]" at bounding box center [222, 314] width 384 height 16
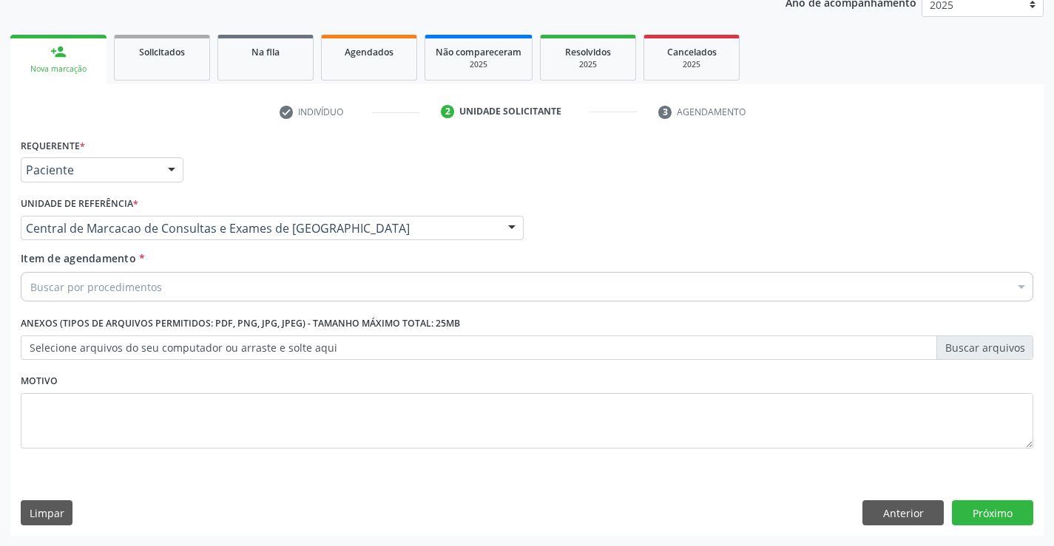
click at [264, 288] on div "Buscar por procedimentos" at bounding box center [527, 287] width 1012 height 30
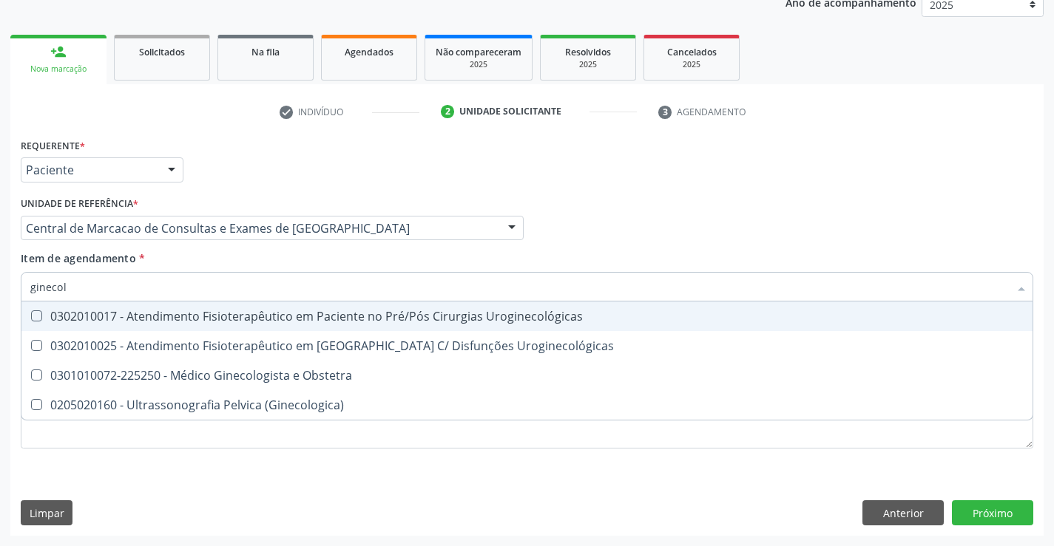
type input "ginecolo"
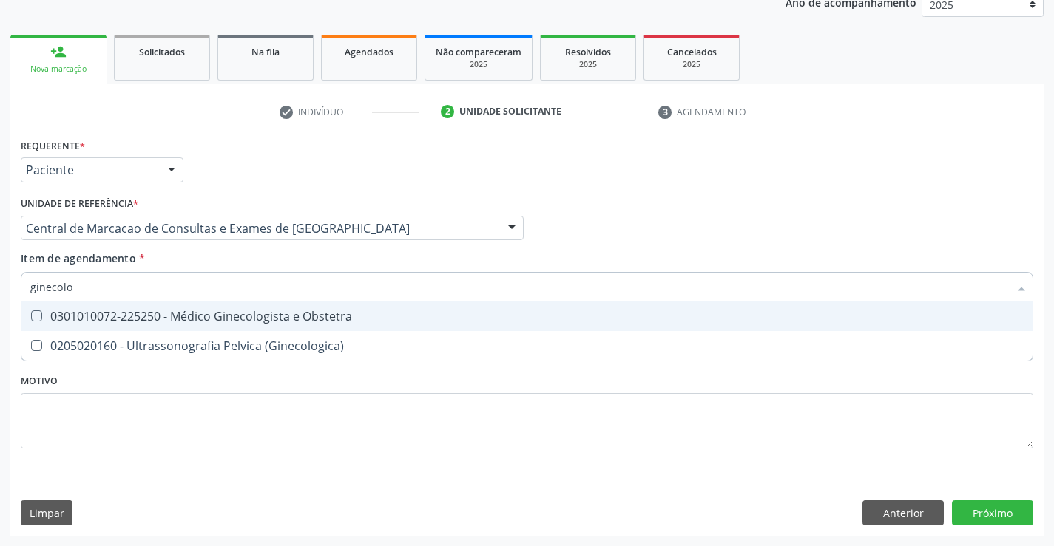
drag, startPoint x: 318, startPoint y: 314, endPoint x: 12, endPoint y: 243, distance: 314.4
click at [308, 312] on div "0301010072-225250 - Médico Ginecologista e Obstetra" at bounding box center [526, 317] width 993 height 12
checkbox Obstetra "true"
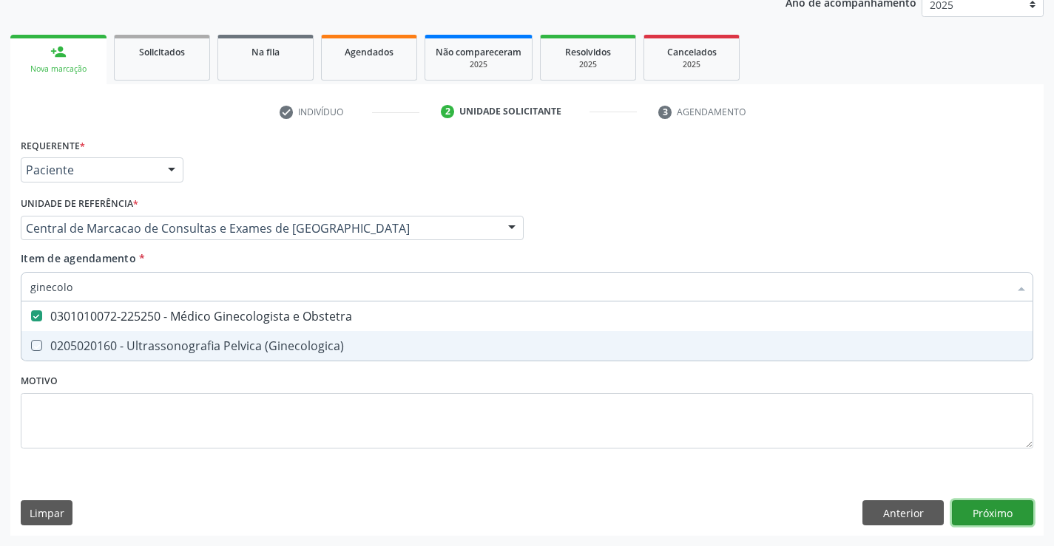
click at [993, 518] on div "Requerente * Paciente Médico(a) Enfermeiro(a) Paciente Nenhum resultado encontr…" at bounding box center [526, 335] width 1033 height 401
checkbox \(Ginecologica\) "true"
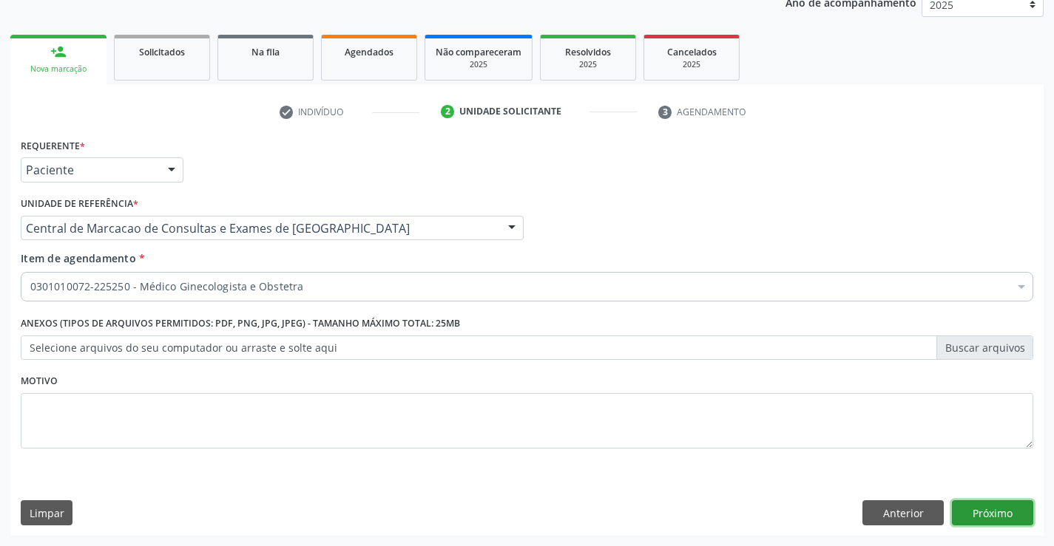
click at [1011, 516] on button "Próximo" at bounding box center [992, 513] width 81 height 25
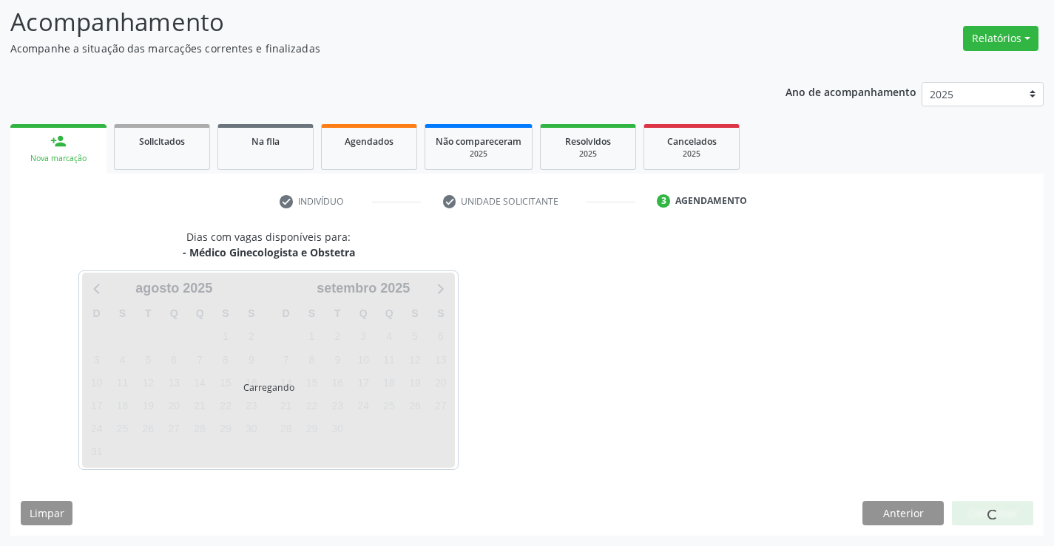
scroll to position [97, 0]
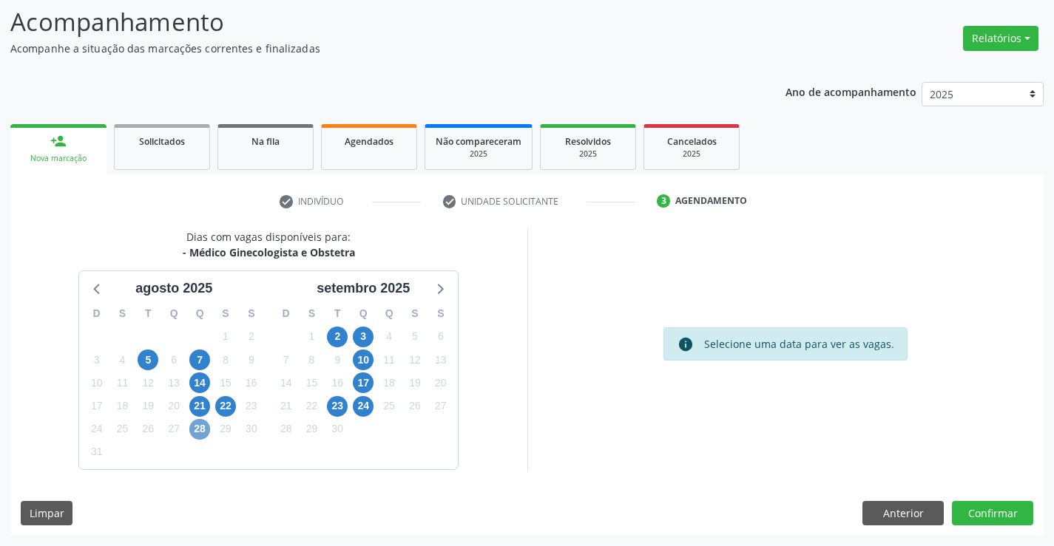
click at [205, 424] on span "28" at bounding box center [199, 429] width 21 height 21
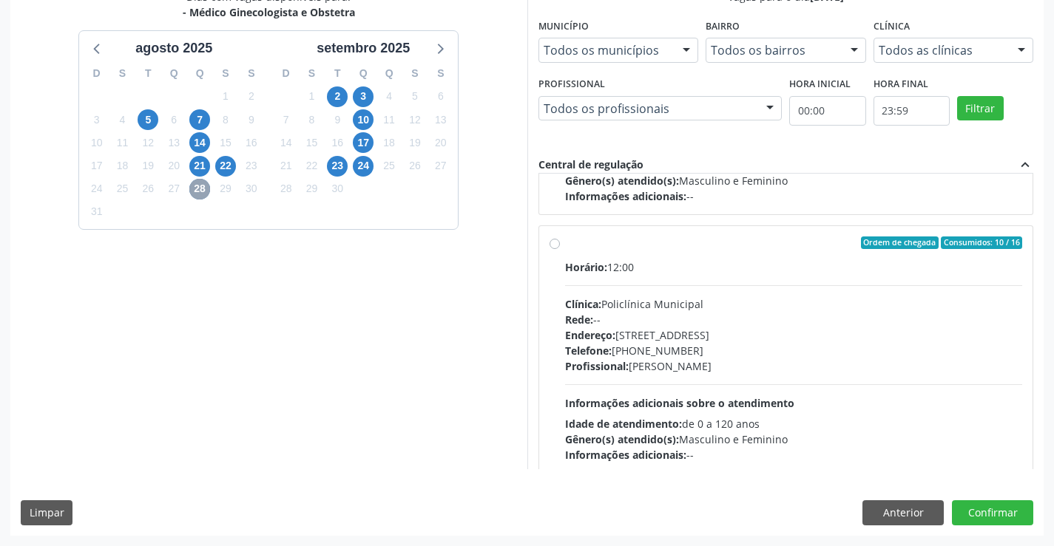
scroll to position [222, 0]
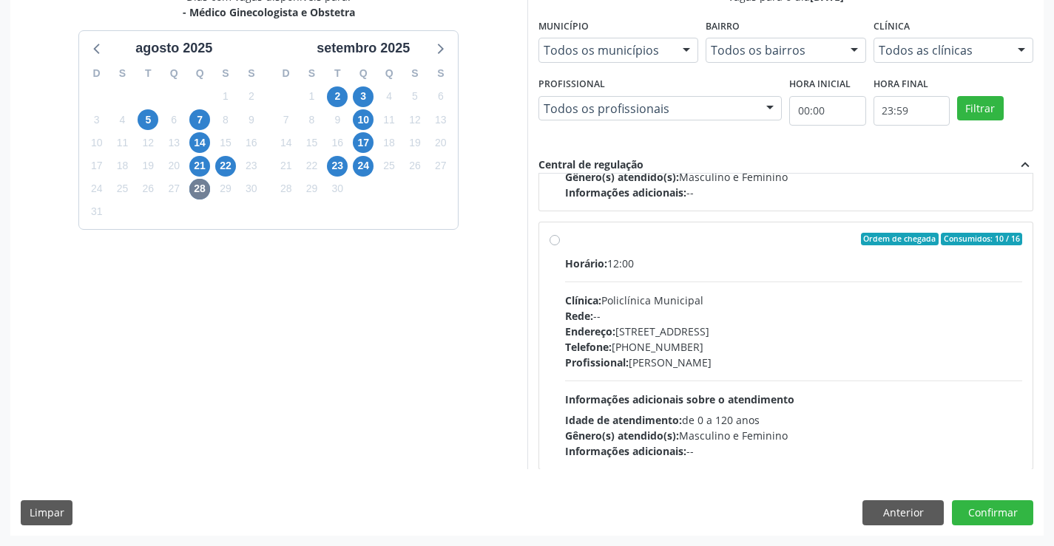
click at [643, 301] on div "Clínica: Policlínica Municipal" at bounding box center [794, 301] width 458 height 16
click at [560, 246] on input "Ordem de chegada Consumidos: 10 / 16 Horário: 12:00 Clínica: Policlínica Munici…" at bounding box center [554, 239] width 10 height 13
radio input "true"
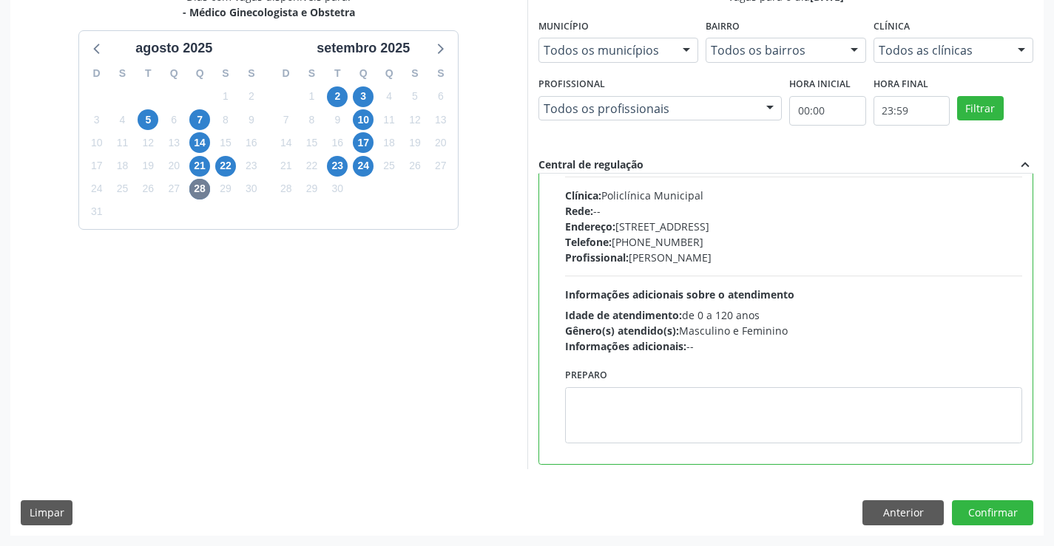
scroll to position [333, 0]
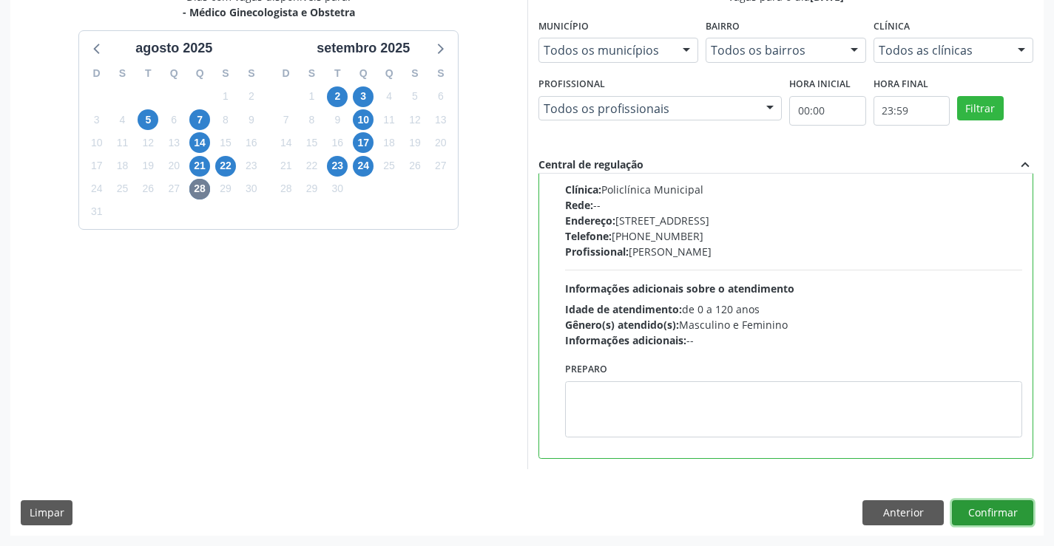
click at [1000, 512] on button "Confirmar" at bounding box center [992, 513] width 81 height 25
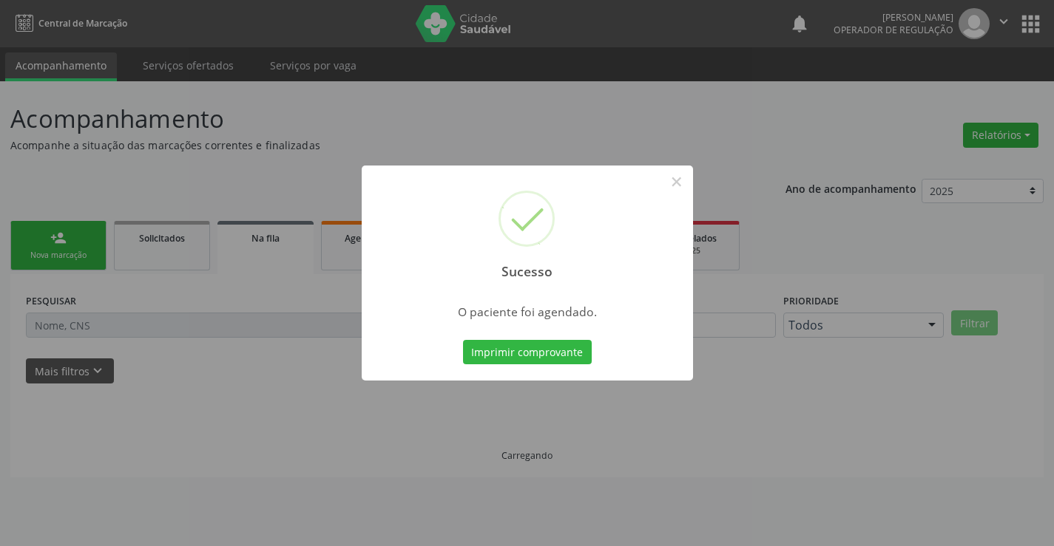
scroll to position [0, 0]
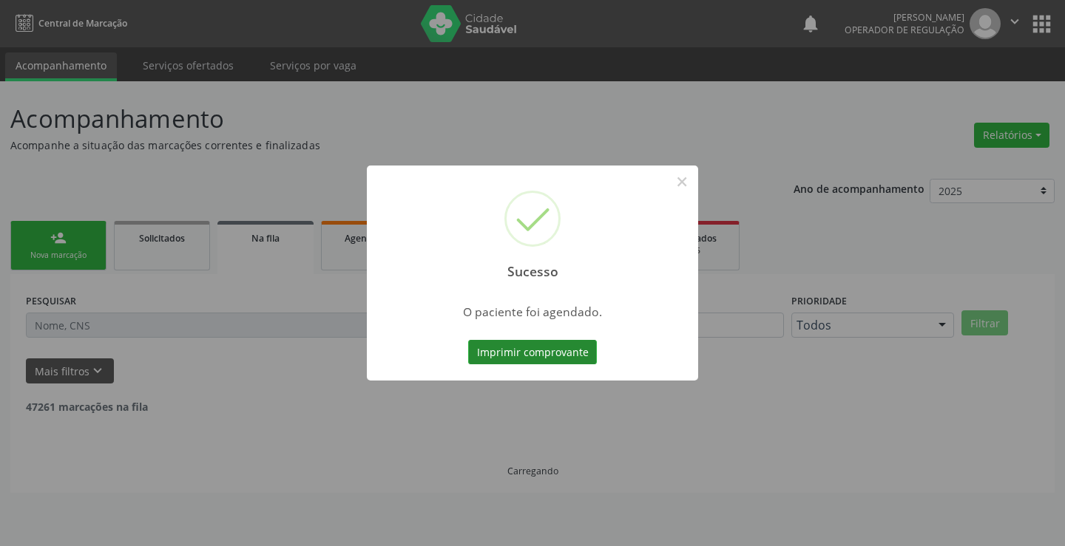
click at [504, 356] on button "Imprimir comprovante" at bounding box center [532, 352] width 129 height 25
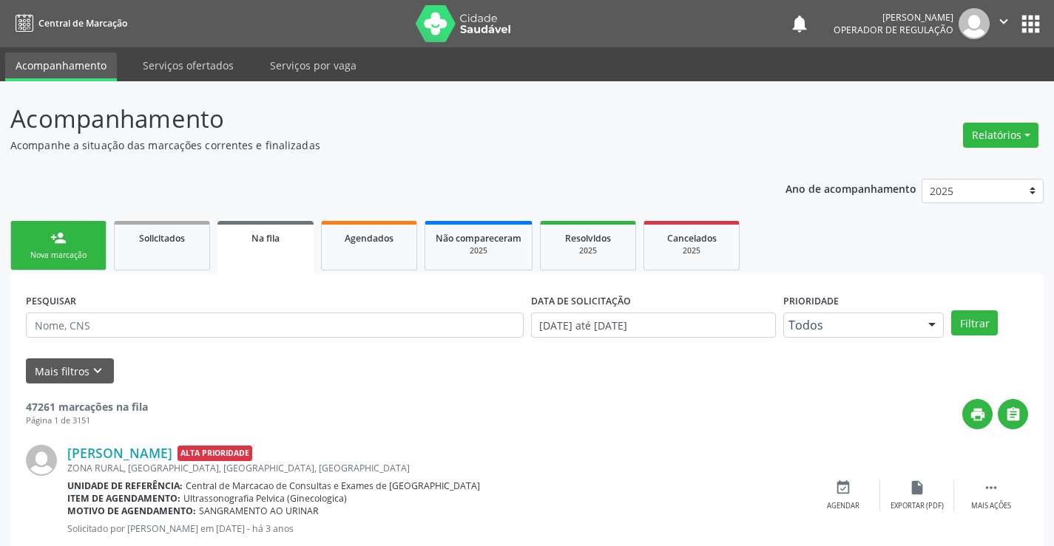
click at [85, 243] on link "person_add Nova marcação" at bounding box center [58, 246] width 96 height 50
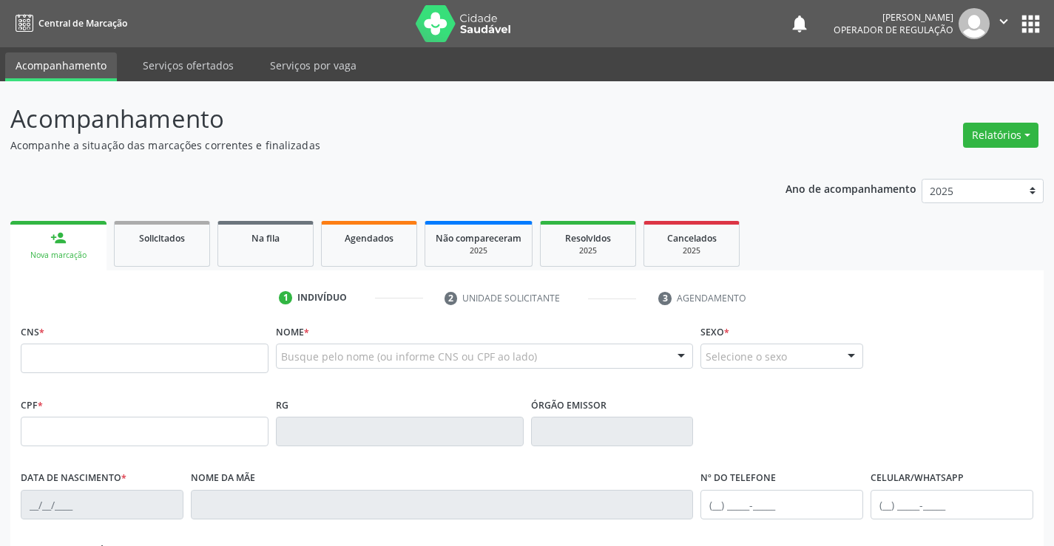
click at [97, 362] on input "text" at bounding box center [145, 359] width 248 height 30
type input "708 6035 5810 4883"
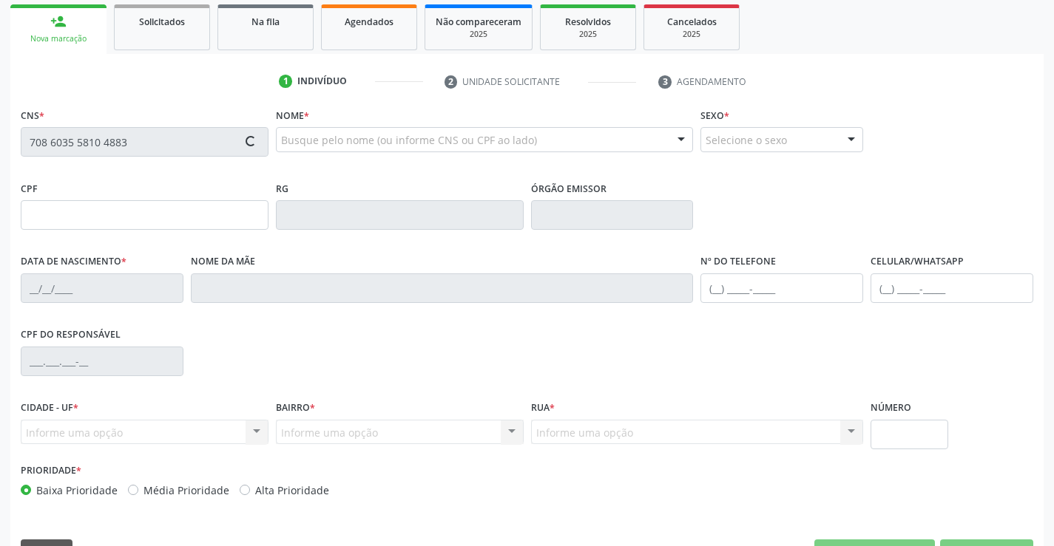
scroll to position [222, 0]
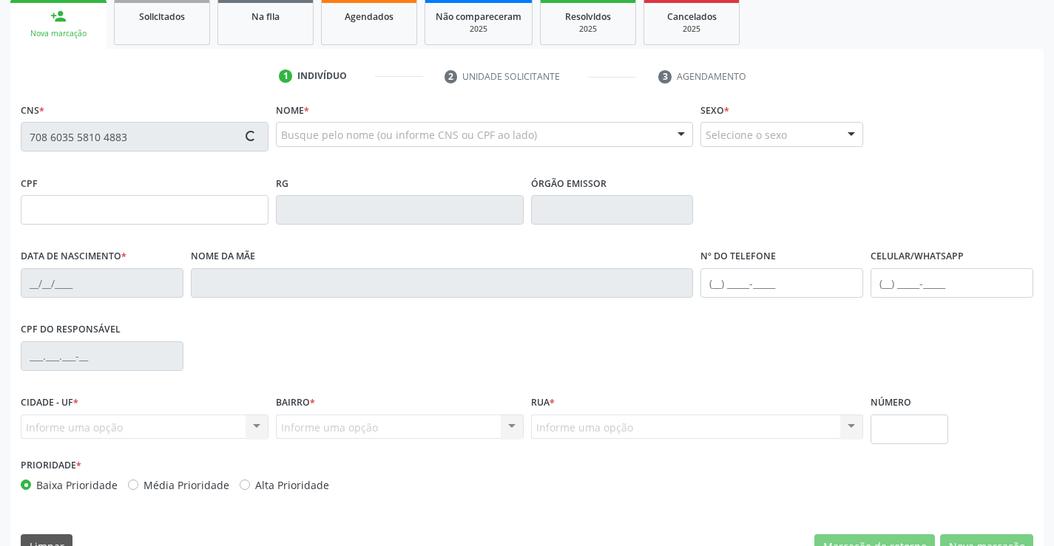
type input "0459151487"
type input "SP"
type input "01/12/1967"
type input "Anita Rodrigues da Silva"
type input "(74) 99956-1208"
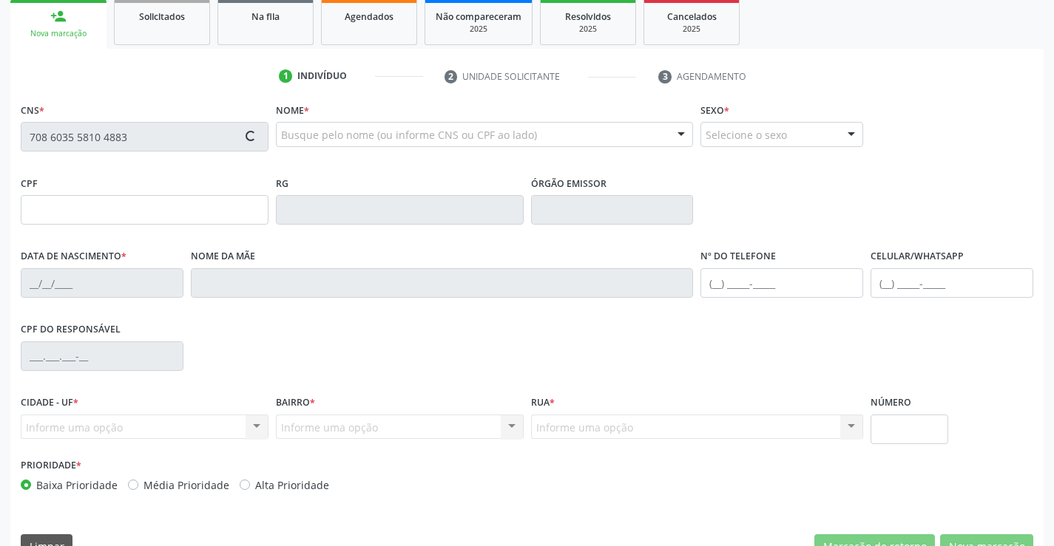
type input "(74) 99956-1208"
type input "427.260.775-87"
type input "SN"
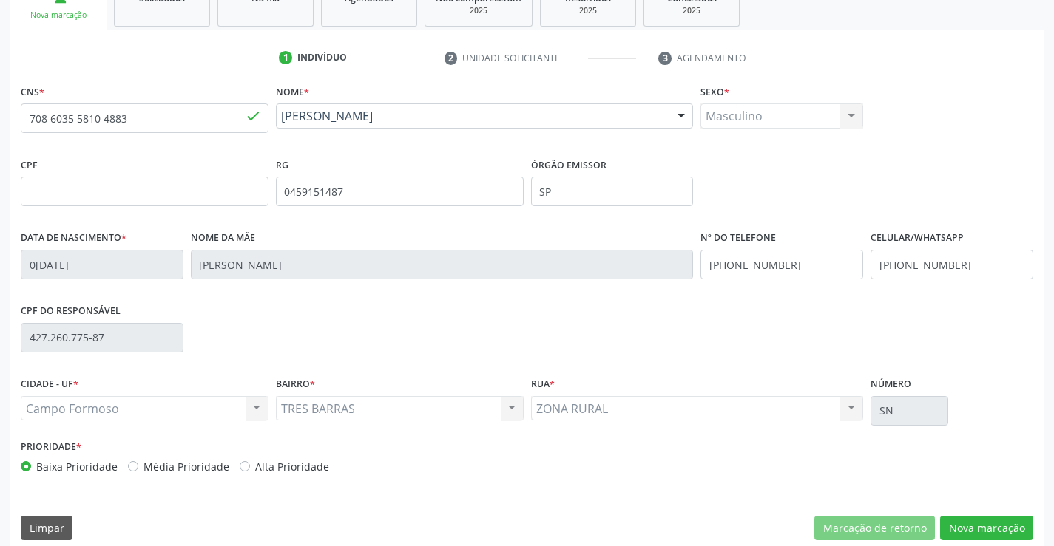
scroll to position [255, 0]
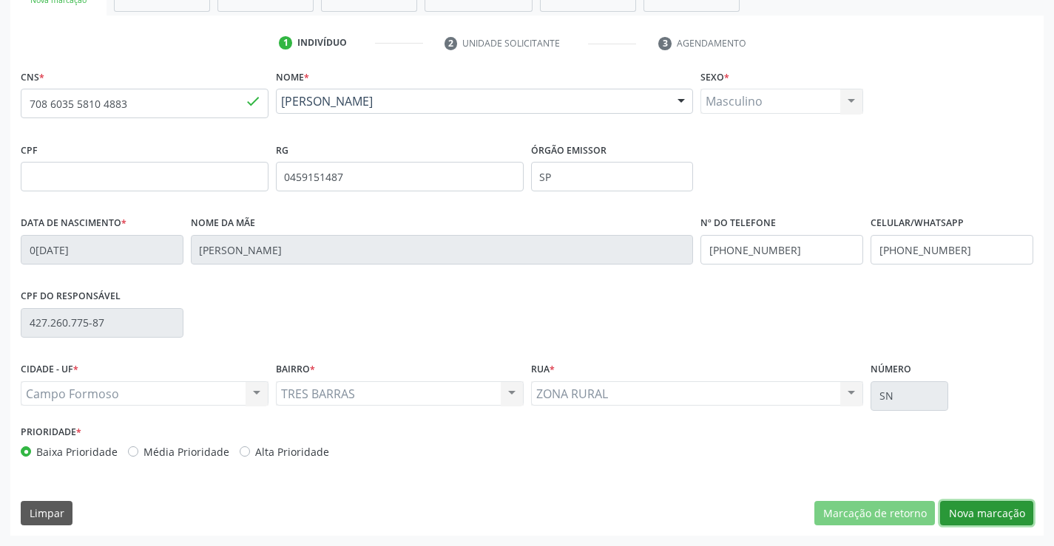
click at [995, 508] on button "Nova marcação" at bounding box center [986, 513] width 93 height 25
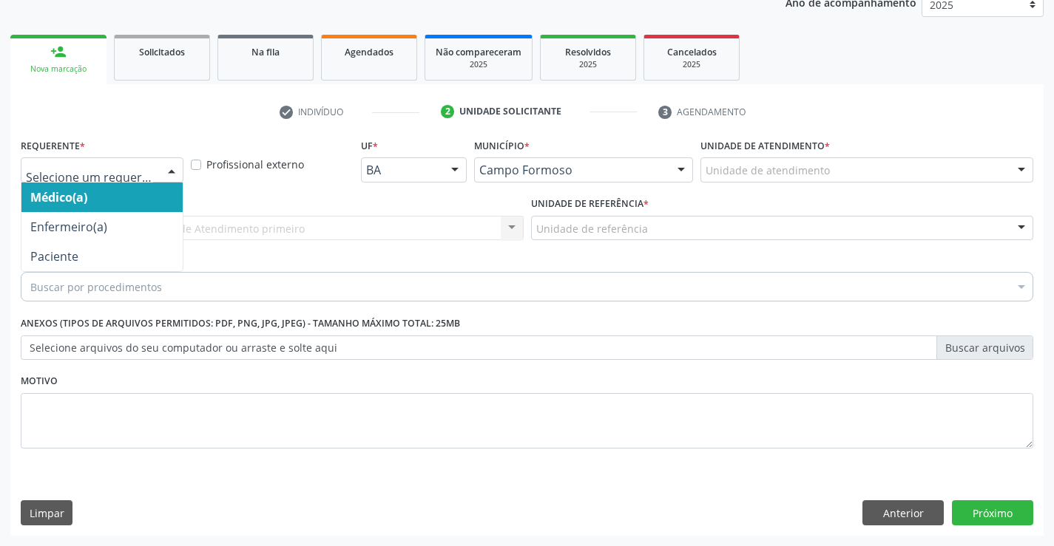
click at [173, 172] on div at bounding box center [171, 170] width 22 height 25
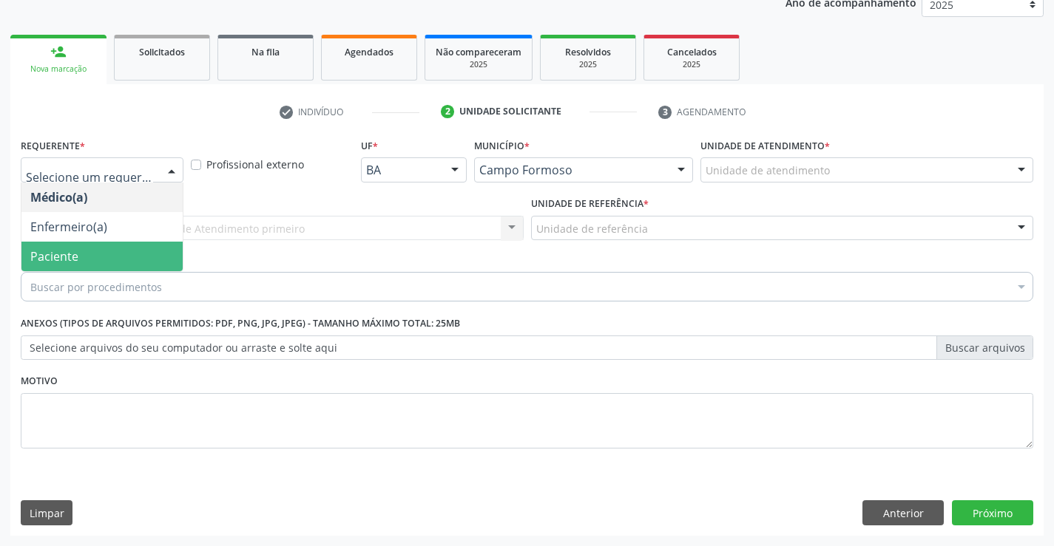
click at [112, 256] on span "Paciente" at bounding box center [101, 257] width 161 height 30
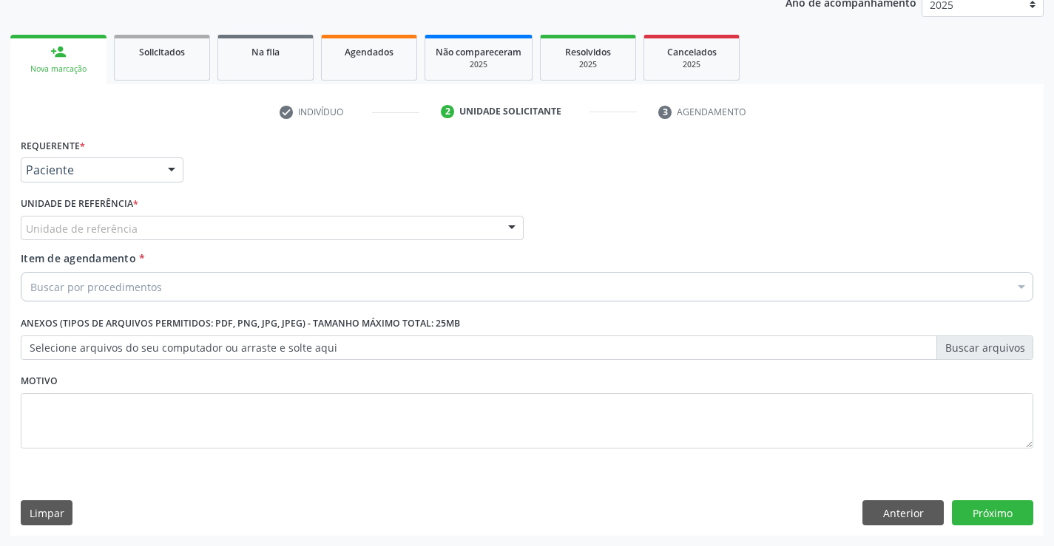
click at [252, 228] on div "Unidade de referência" at bounding box center [272, 228] width 503 height 25
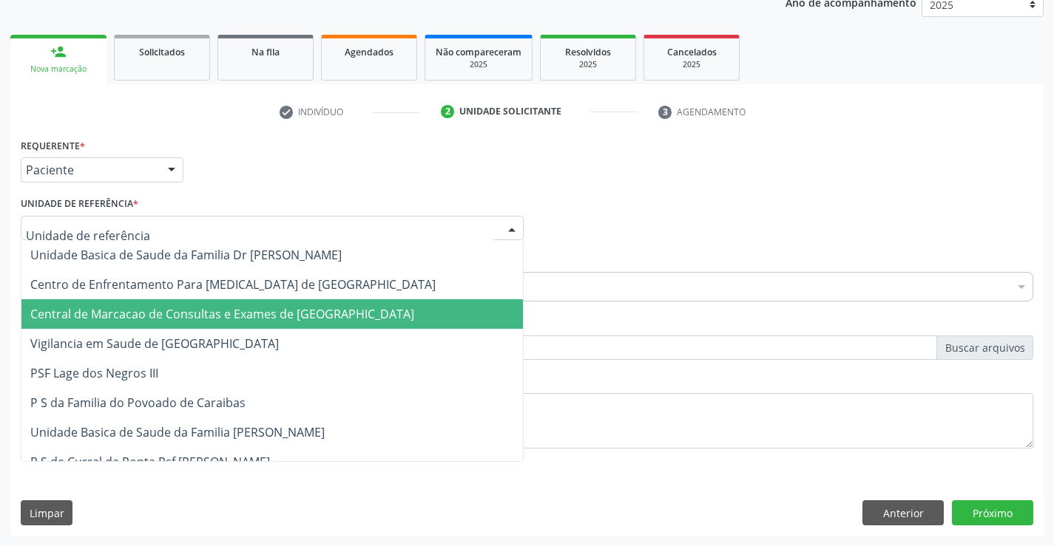
click at [298, 311] on span "Central de Marcacao de Consultas e Exames de [GEOGRAPHIC_DATA]" at bounding box center [222, 314] width 384 height 16
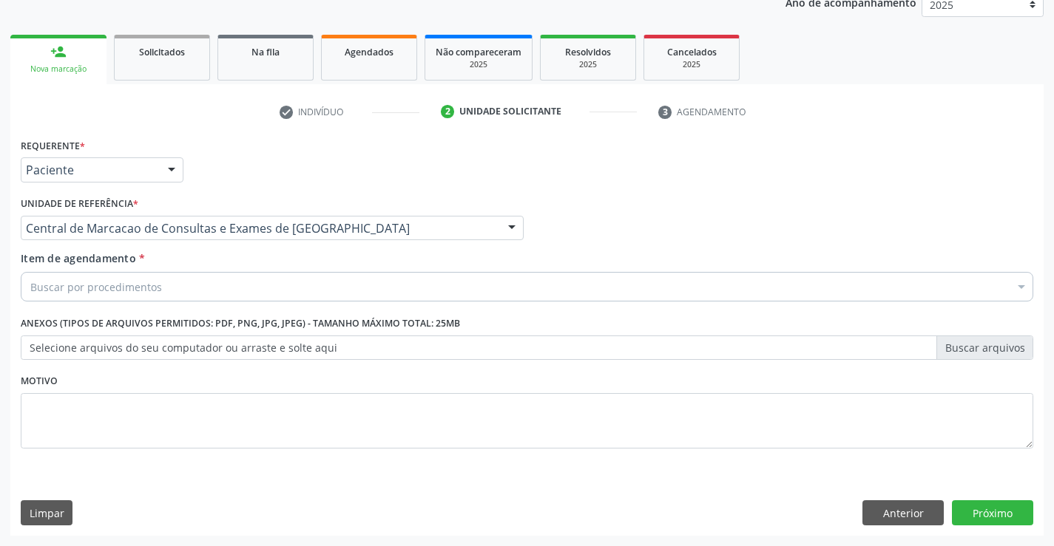
click at [336, 290] on div "Buscar por procedimentos" at bounding box center [527, 287] width 1012 height 30
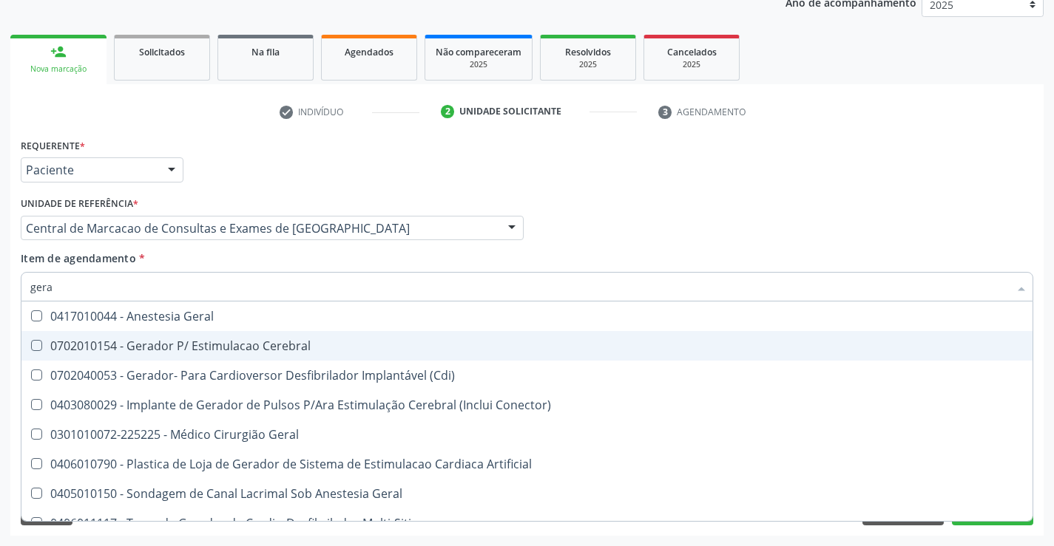
type input "geral"
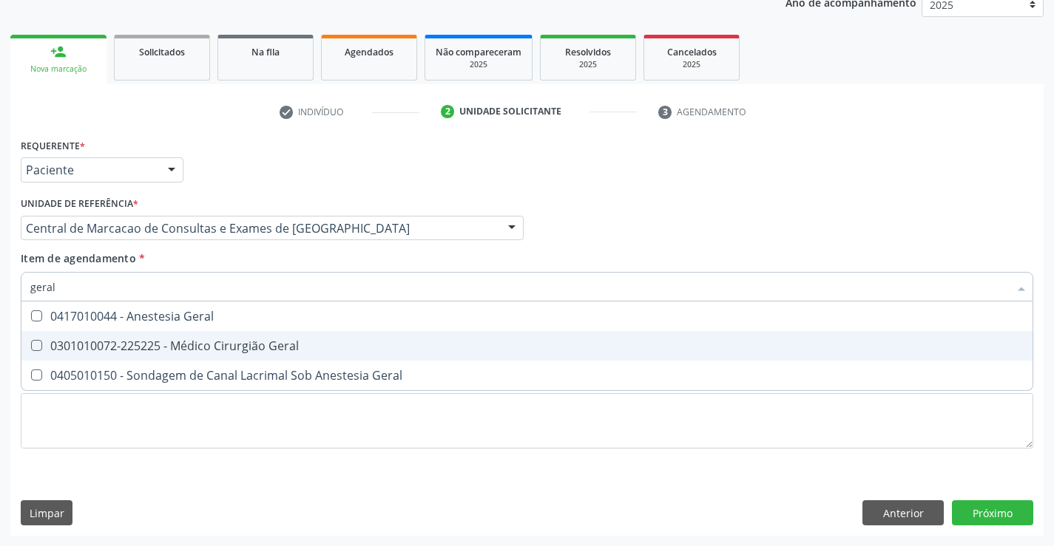
click at [238, 349] on div "0301010072-225225 - Médico Cirurgião Geral" at bounding box center [526, 346] width 993 height 12
checkbox Geral "true"
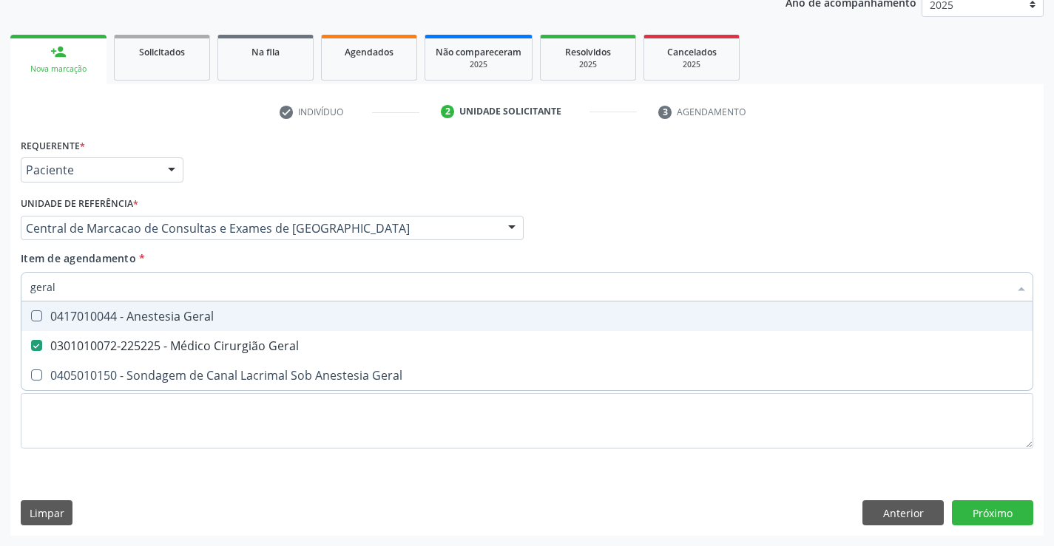
click at [312, 280] on input "geral" at bounding box center [519, 287] width 978 height 30
type input "i"
checkbox Geral "false"
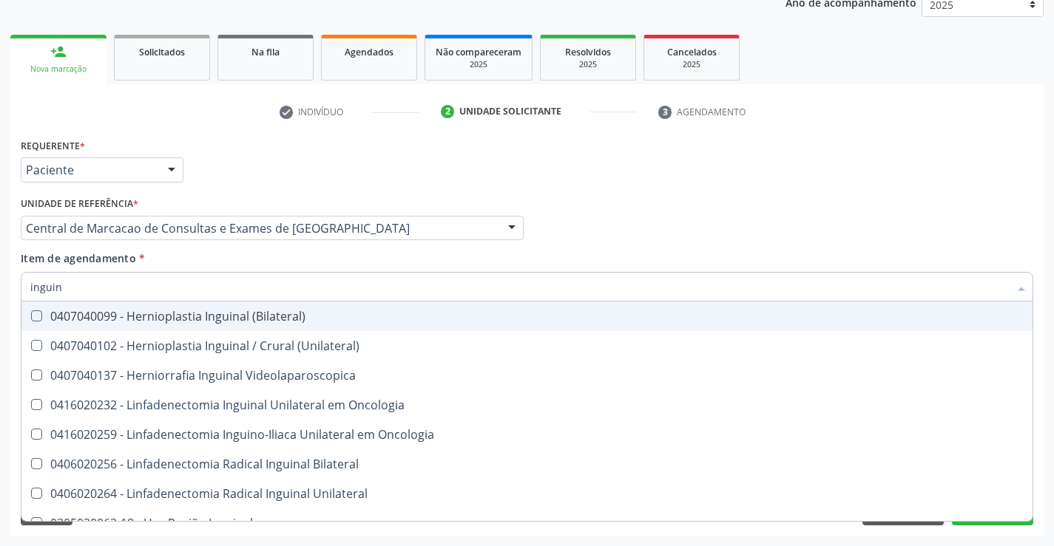
type input "inguina"
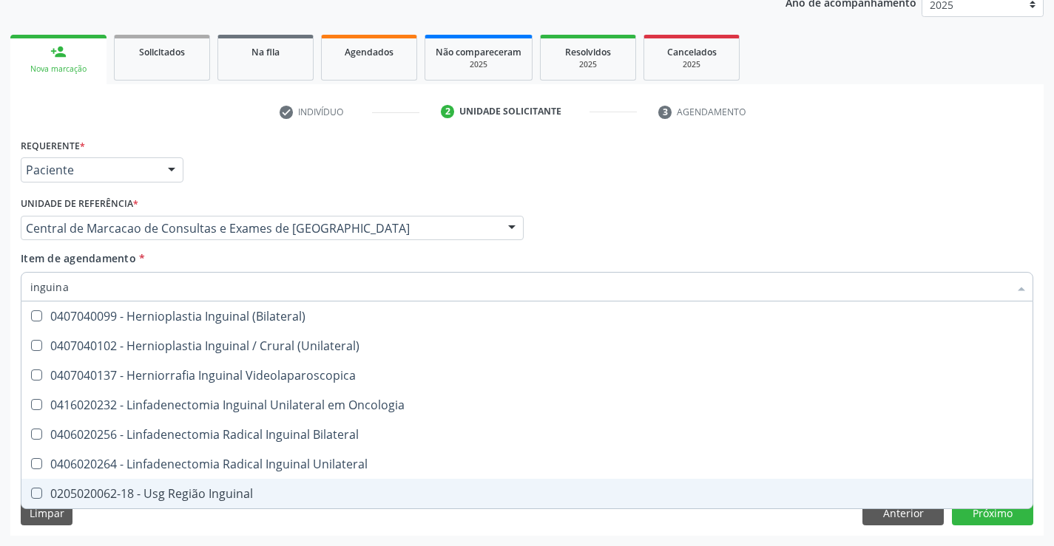
click at [191, 491] on div "0205020062-18 - Usg Região Inguinal" at bounding box center [526, 494] width 993 height 12
checkbox Inguinal "true"
click at [982, 512] on div "Requerente * Paciente Médico(a) Enfermeiro(a) Paciente Nenhum resultado encontr…" at bounding box center [526, 335] width 1033 height 401
checkbox \(Unilateral\) "true"
checkbox Videolaparoscopica "true"
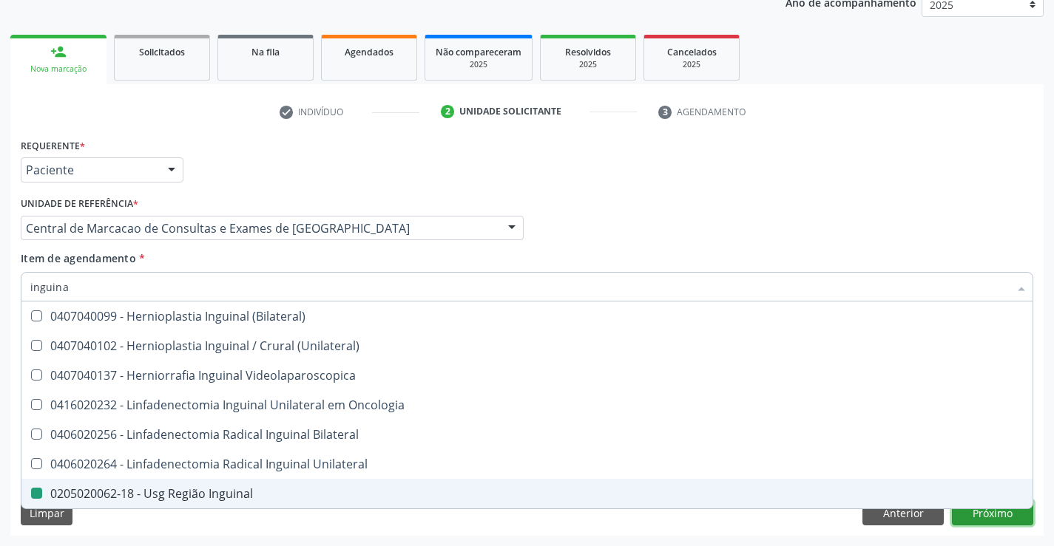
checkbox Inguinal "false"
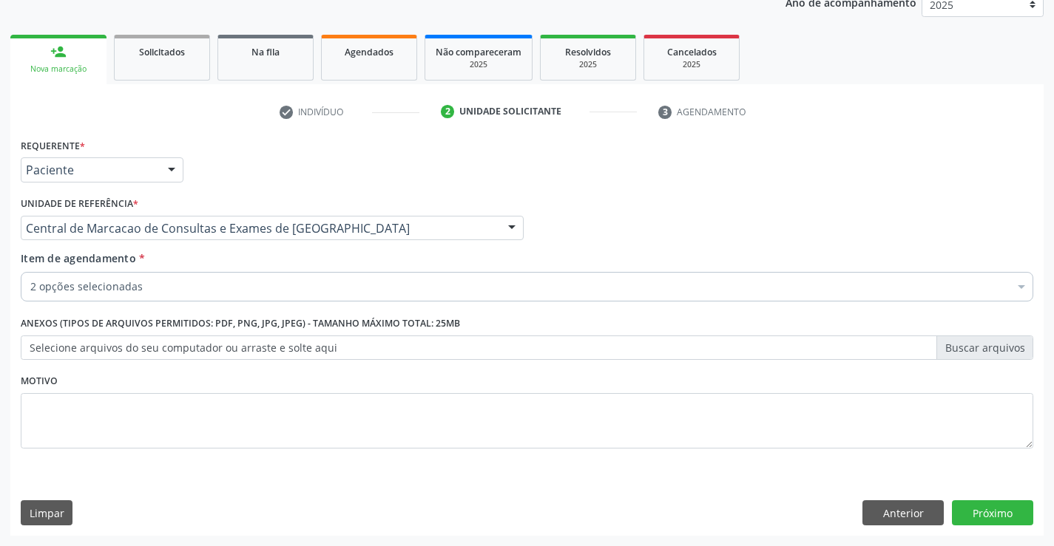
click at [997, 499] on div "Requerente * Paciente Médico(a) Enfermeiro(a) Paciente Nenhum resultado encontr…" at bounding box center [526, 335] width 1033 height 401
click at [983, 506] on button "Próximo" at bounding box center [992, 513] width 81 height 25
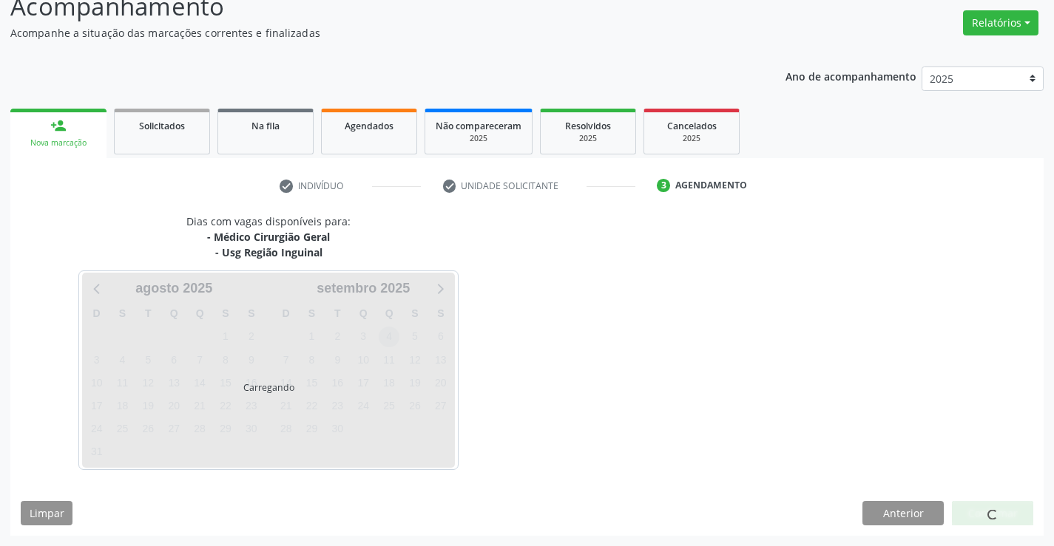
scroll to position [156, 0]
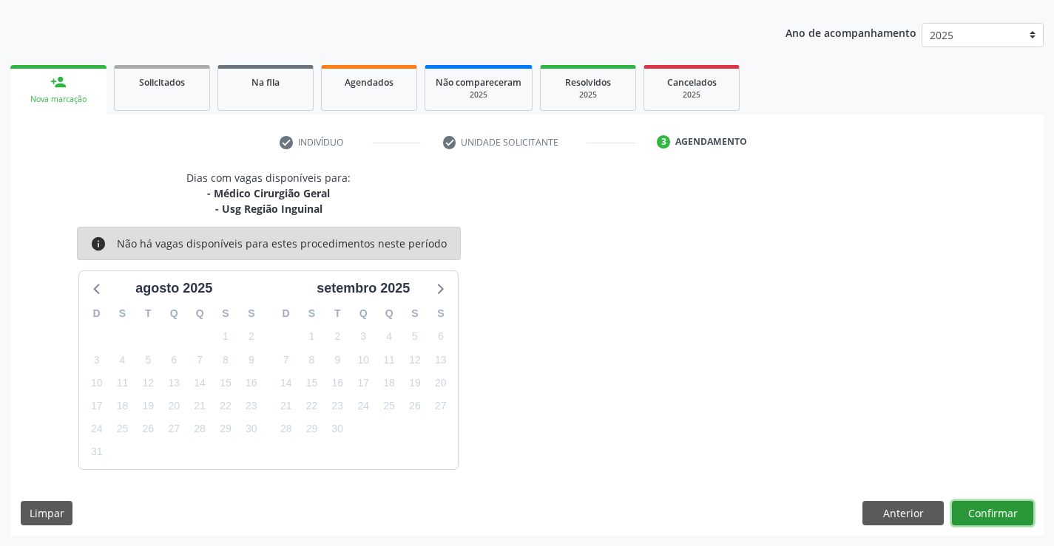
click at [976, 507] on button "Confirmar" at bounding box center [992, 513] width 81 height 25
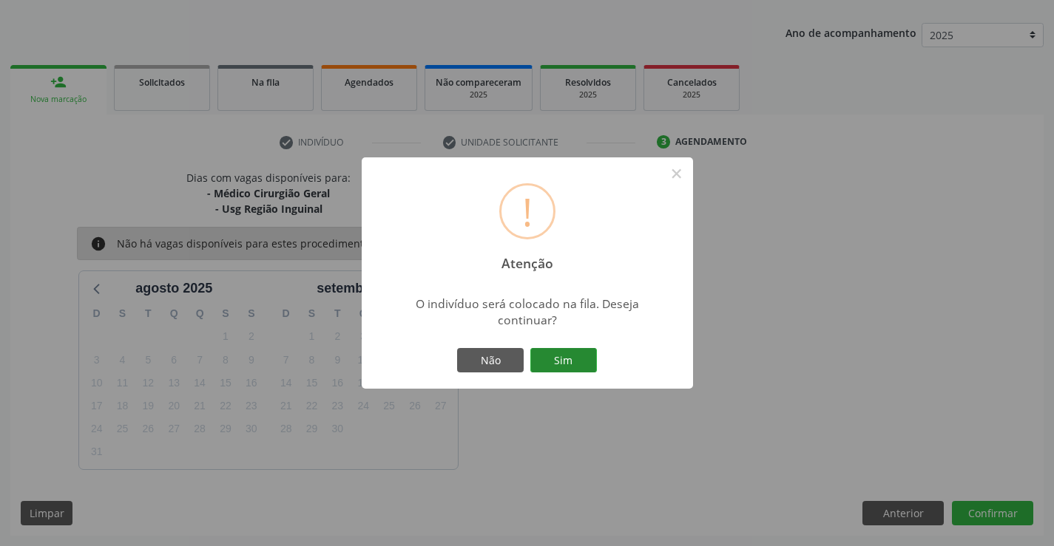
click at [591, 356] on button "Sim" at bounding box center [563, 360] width 67 height 25
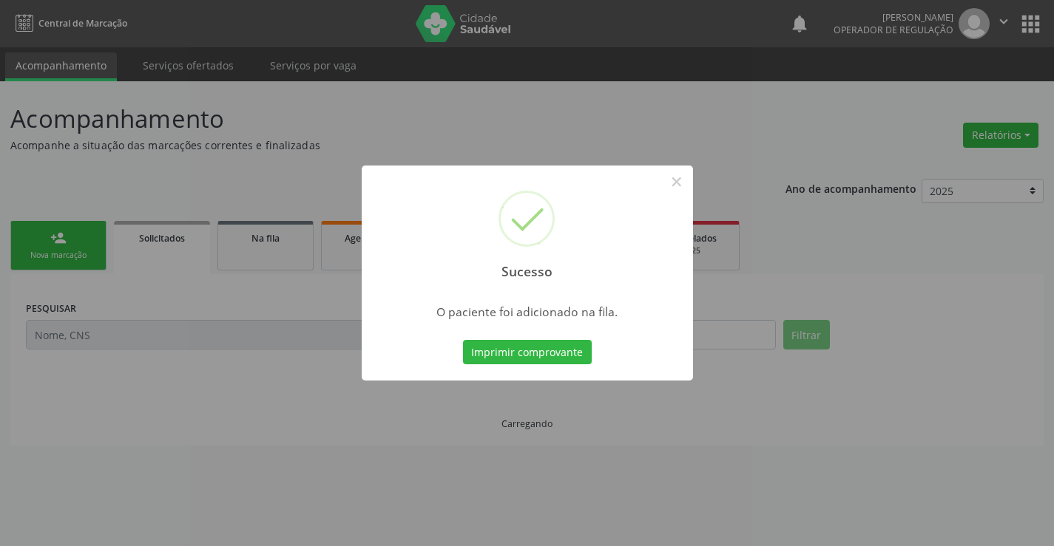
scroll to position [0, 0]
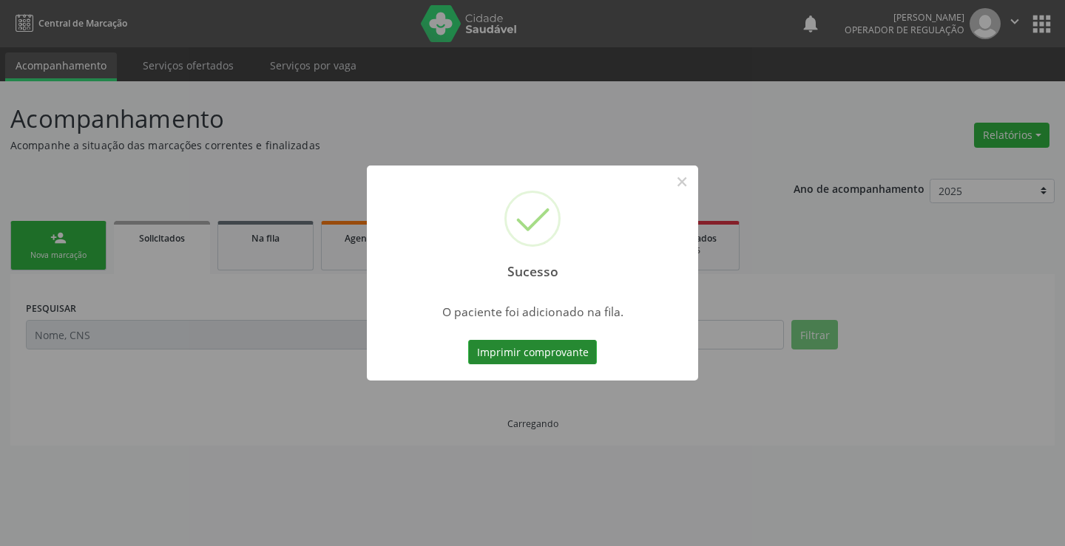
click at [564, 356] on button "Imprimir comprovante" at bounding box center [532, 352] width 129 height 25
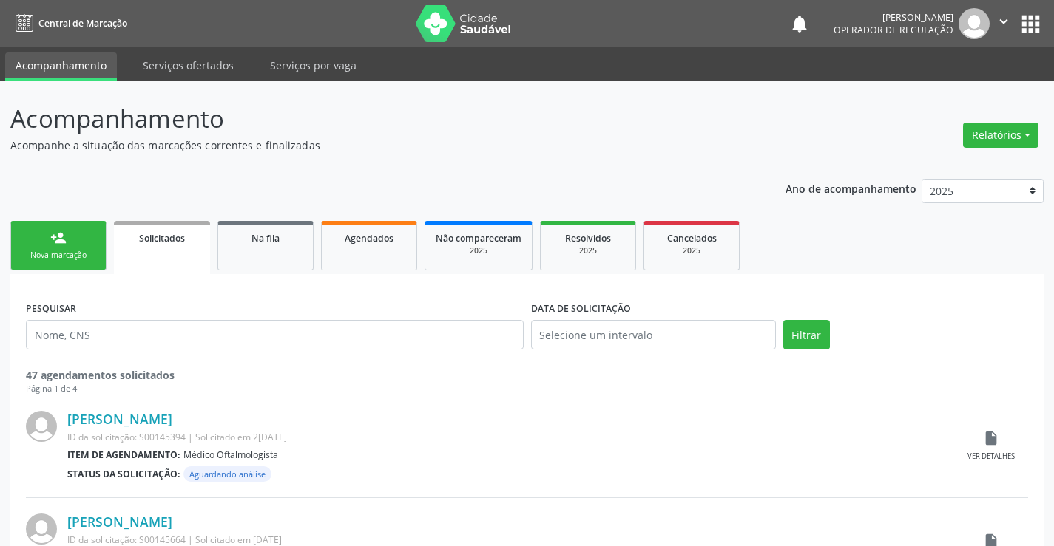
click at [73, 251] on div "Nova marcação" at bounding box center [58, 255] width 74 height 11
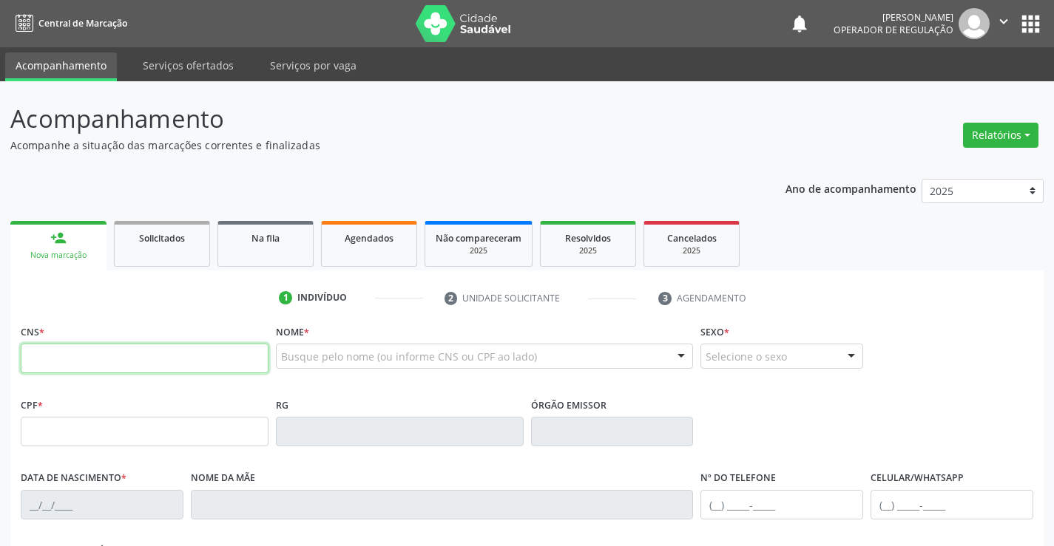
click at [105, 347] on input "text" at bounding box center [145, 359] width 248 height 30
click at [157, 359] on input "text" at bounding box center [145, 359] width 248 height 30
click at [144, 363] on input "text" at bounding box center [145, 359] width 248 height 30
type input "700 3019 2050 8831"
type input "04/05/1978"
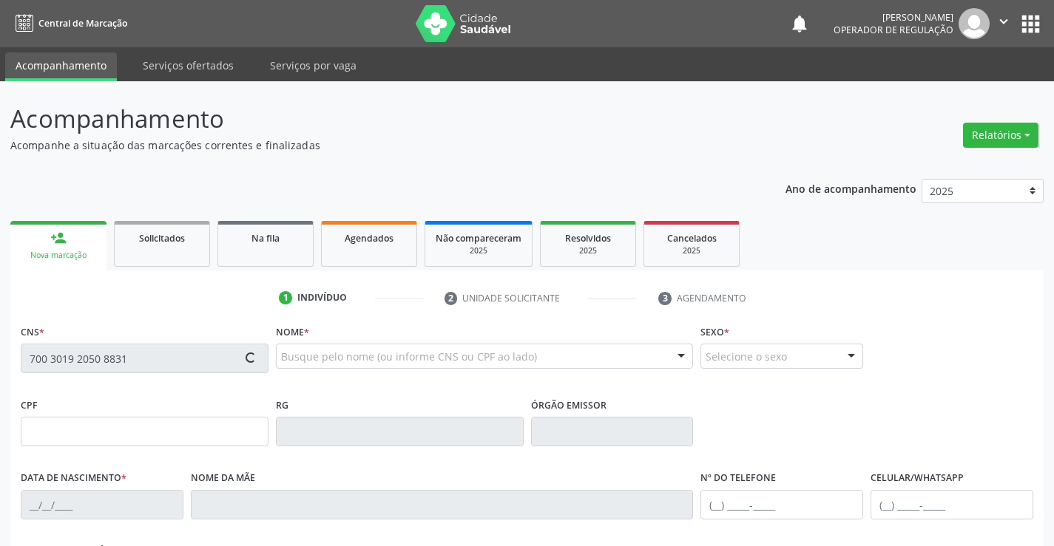
type input "(74) 98853-9120"
type input "(11) 91084-3869"
type input "SN"
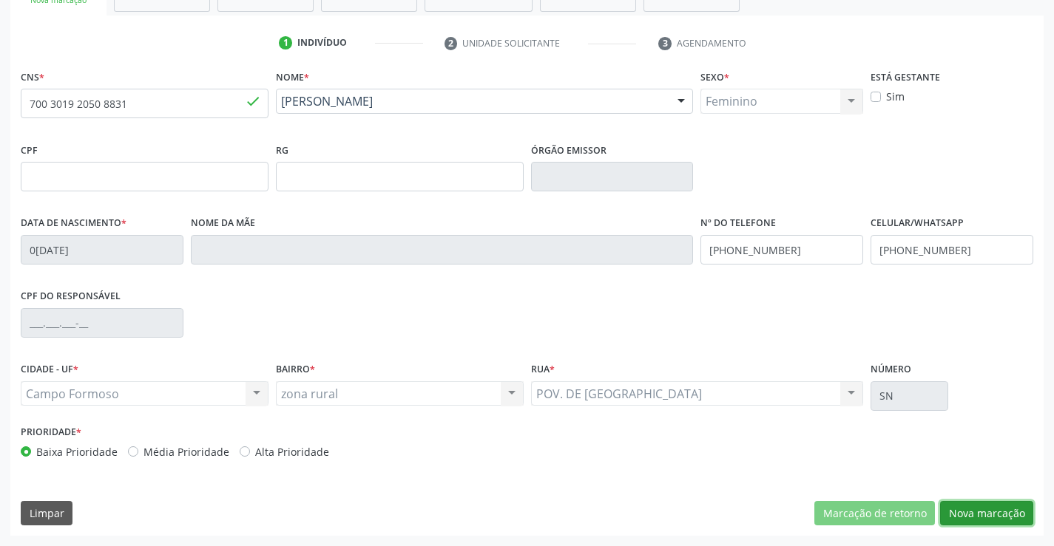
click at [975, 524] on button "Nova marcação" at bounding box center [986, 513] width 93 height 25
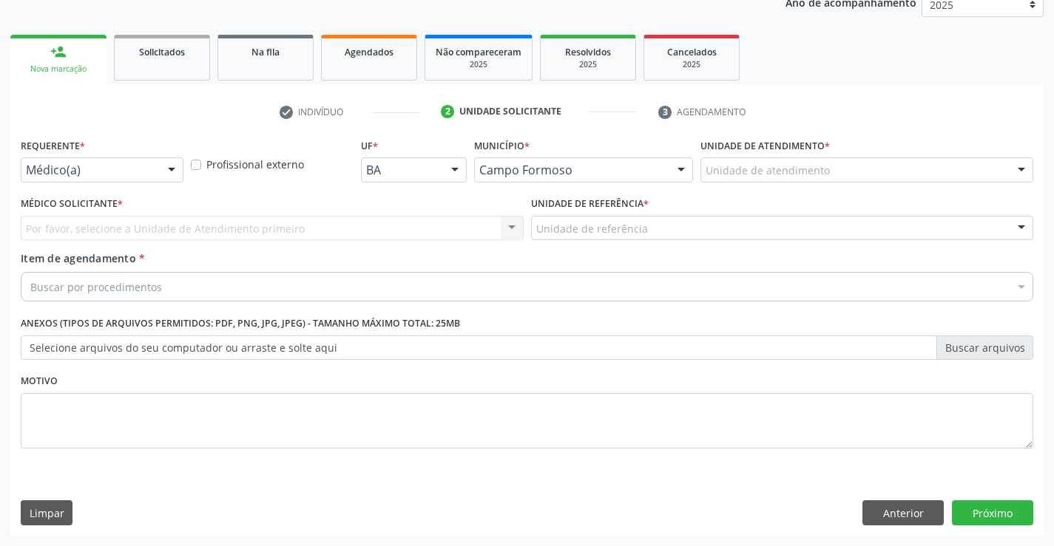
scroll to position [186, 0]
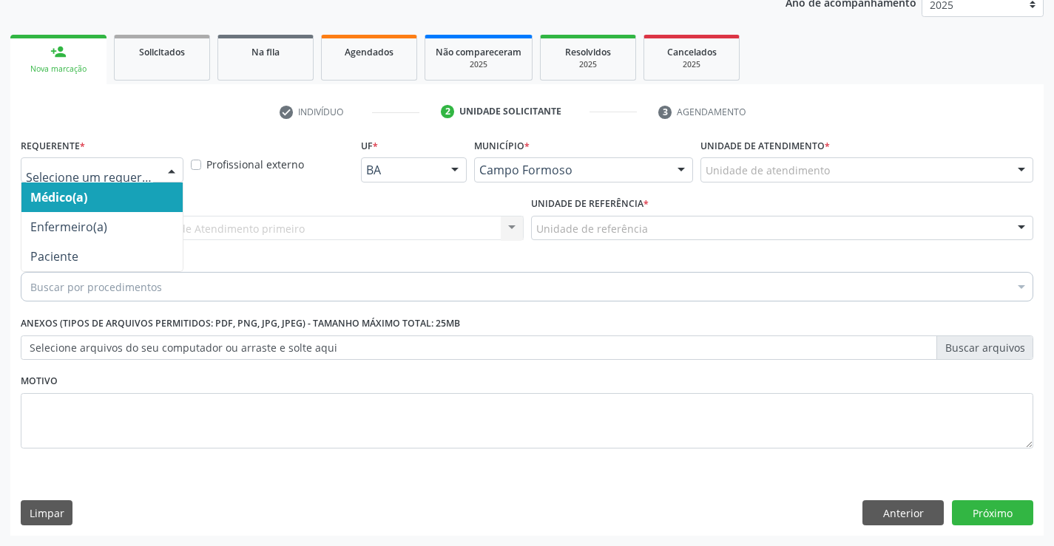
click at [167, 168] on div at bounding box center [171, 170] width 22 height 25
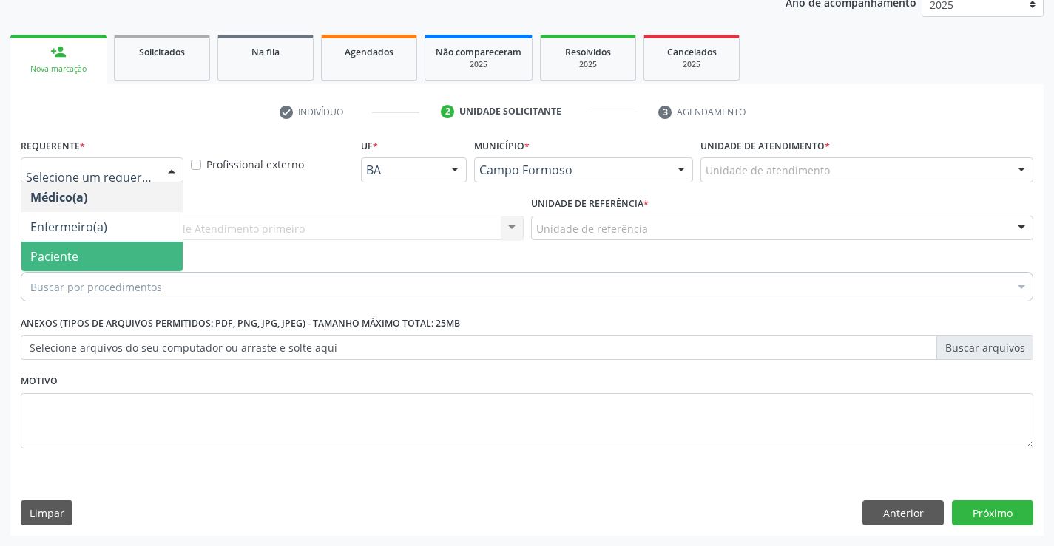
click at [107, 252] on span "Paciente" at bounding box center [101, 257] width 161 height 30
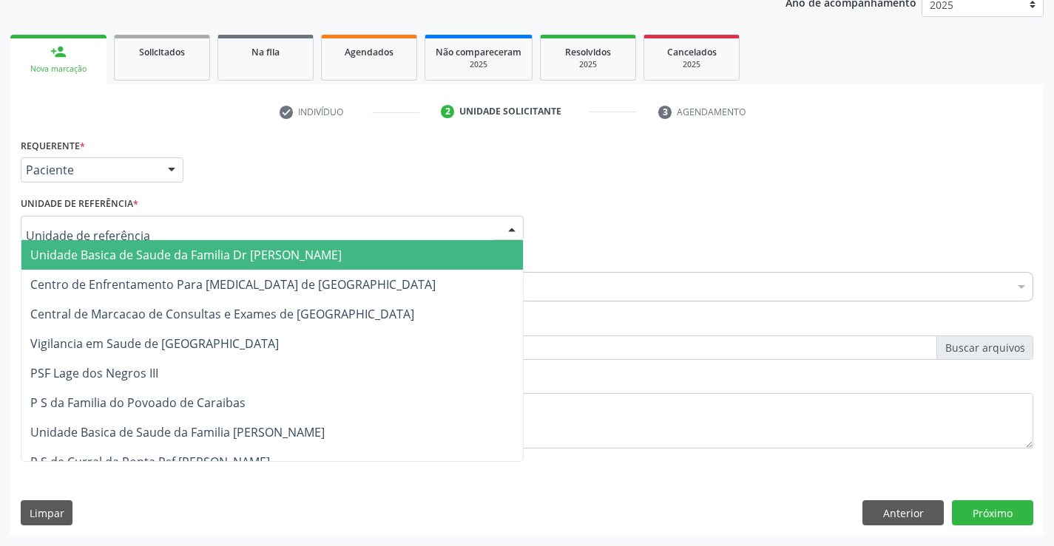
click at [282, 228] on div at bounding box center [272, 228] width 503 height 25
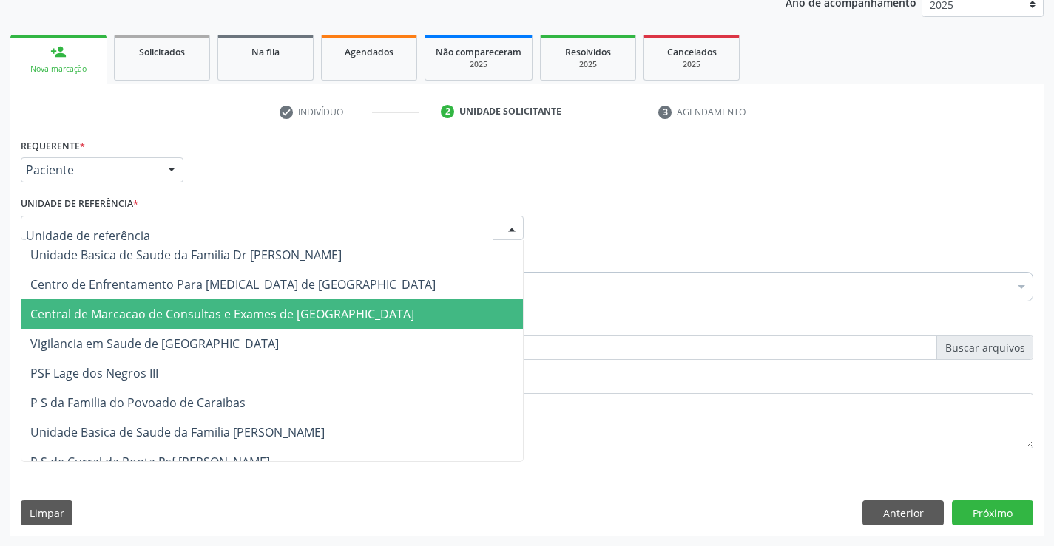
click at [277, 311] on span "Central de Marcacao de Consultas e Exames de [GEOGRAPHIC_DATA]" at bounding box center [222, 314] width 384 height 16
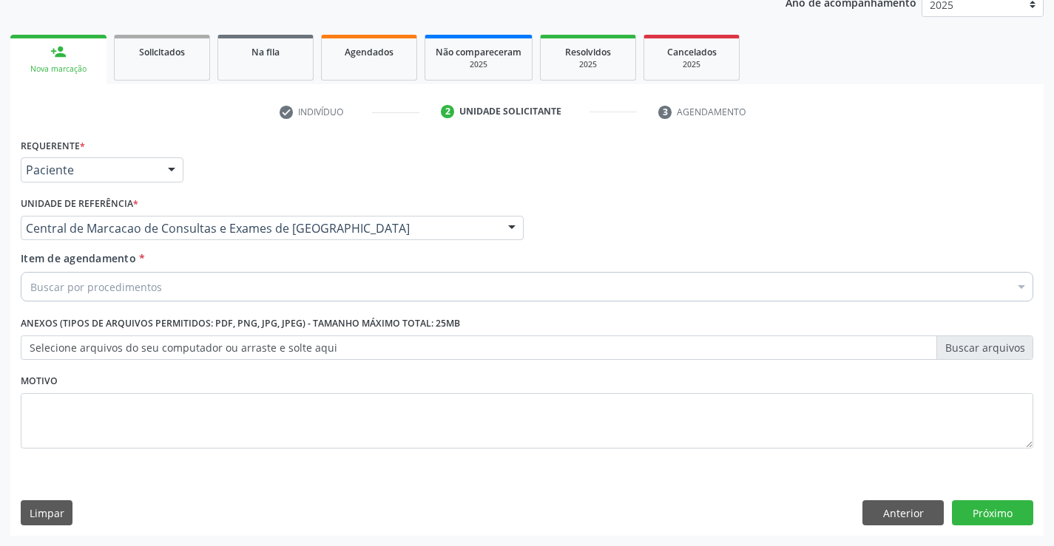
click at [291, 277] on div "Buscar por procedimentos" at bounding box center [527, 287] width 1012 height 30
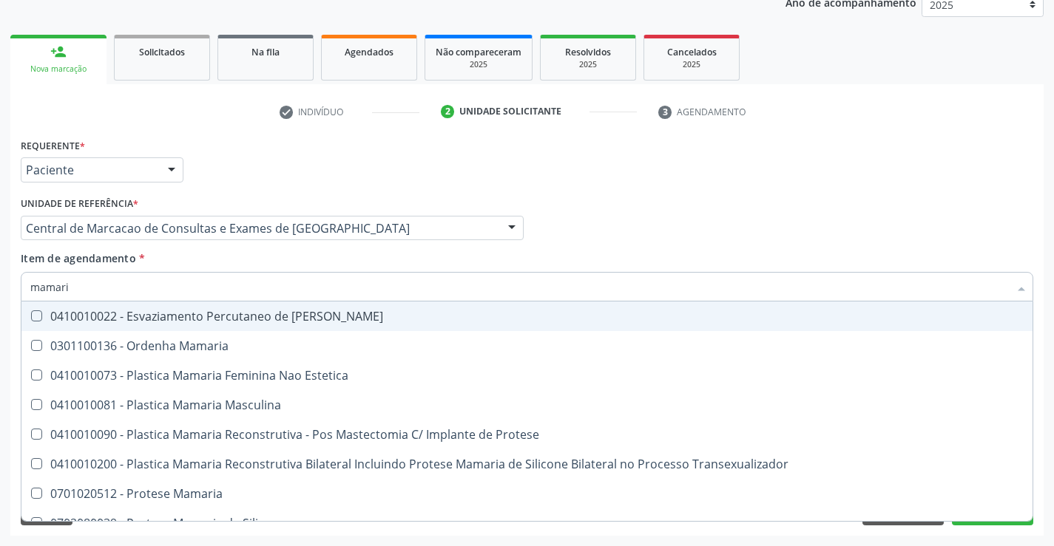
type input "mamaria"
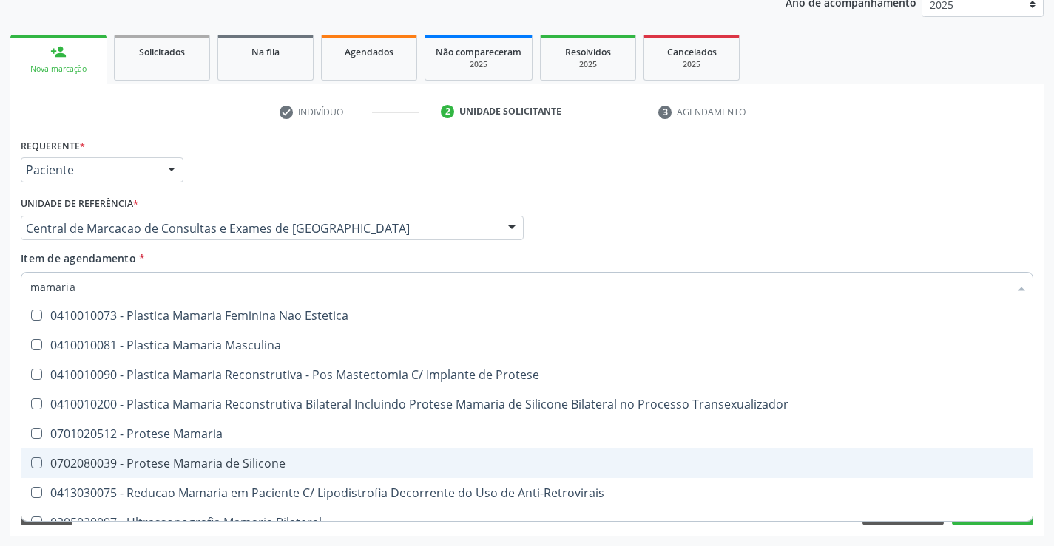
scroll to position [47, 0]
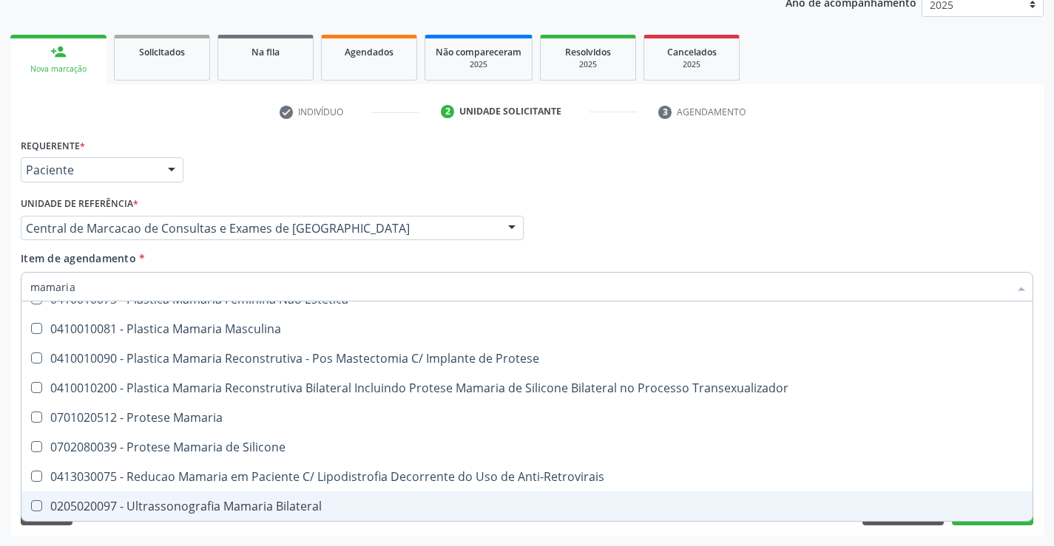
click at [214, 501] on div "0205020097 - Ultrassonografia Mamaria Bilateral" at bounding box center [526, 507] width 993 height 12
checkbox Bilateral "true"
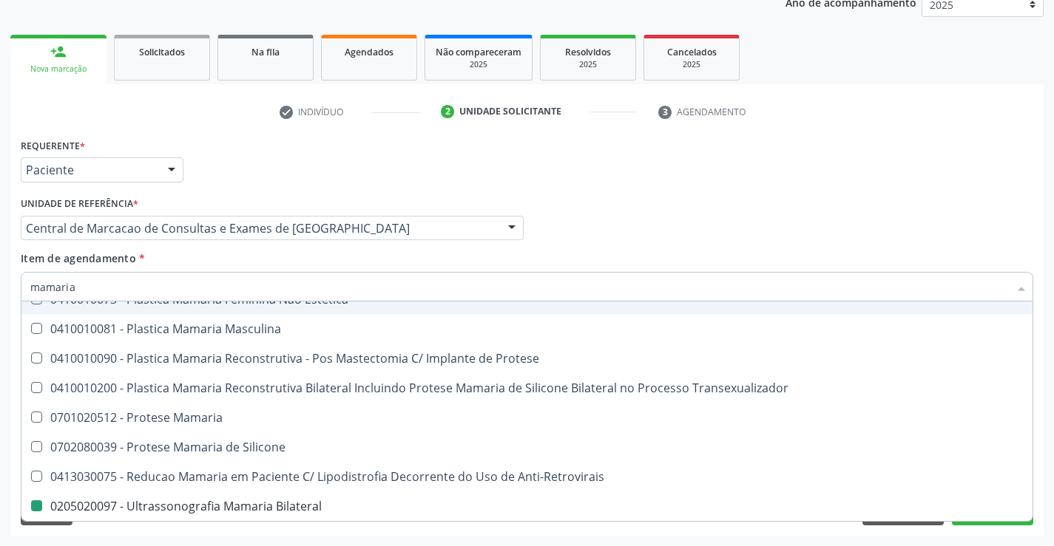
click at [755, 231] on div "Médico Solicitante Por favor, selecione a Unidade de Atendimento primeiro Nenhu…" at bounding box center [527, 222] width 1020 height 58
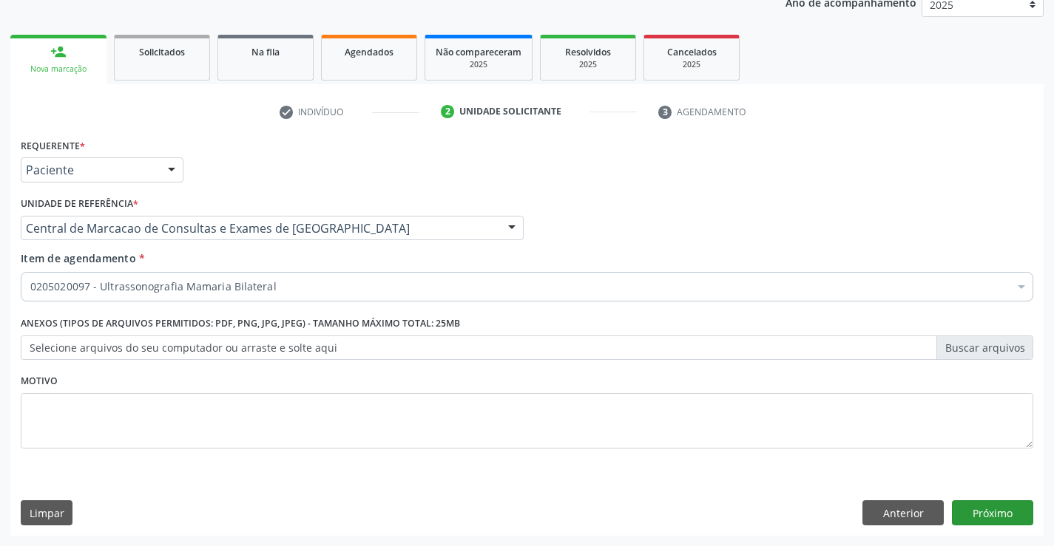
scroll to position [0, 0]
click at [1012, 524] on button "Próximo" at bounding box center [992, 513] width 81 height 25
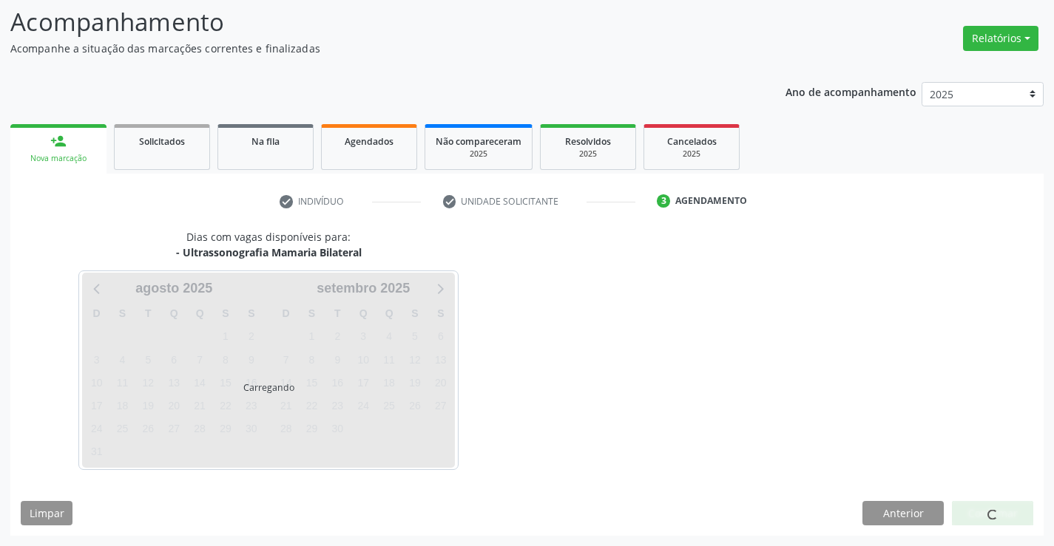
scroll to position [97, 0]
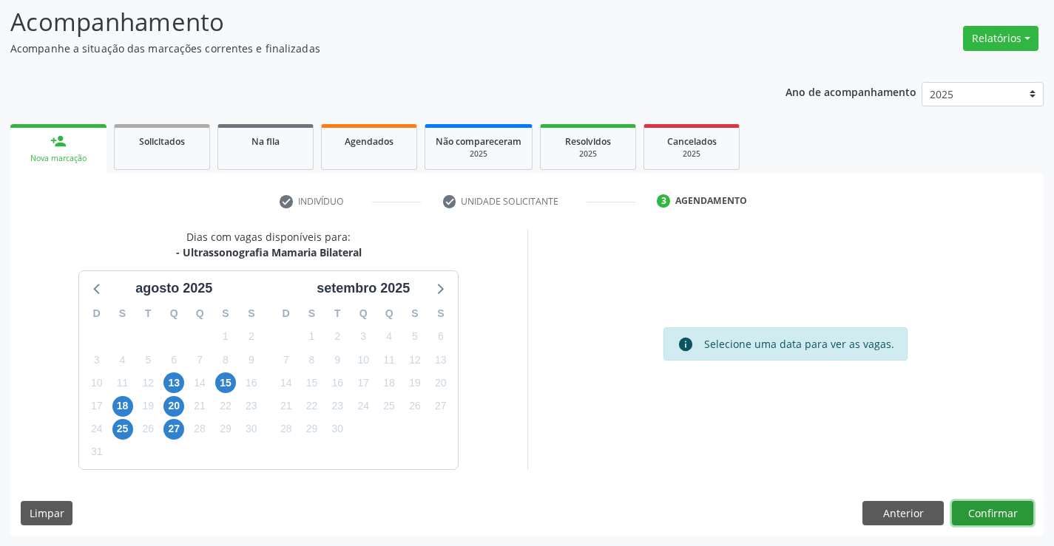
click at [975, 515] on button "Confirmar" at bounding box center [992, 513] width 81 height 25
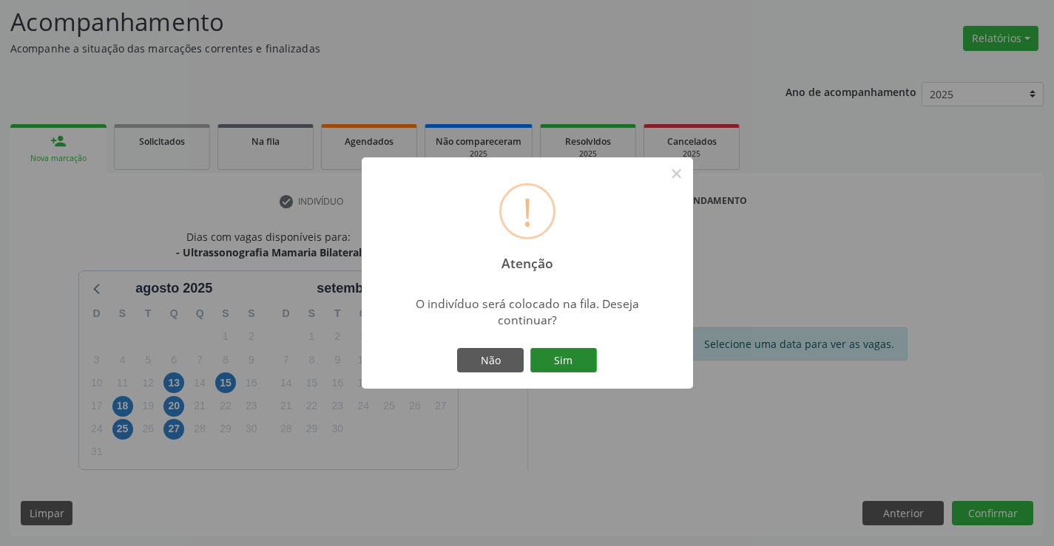
click at [565, 353] on button "Sim" at bounding box center [563, 360] width 67 height 25
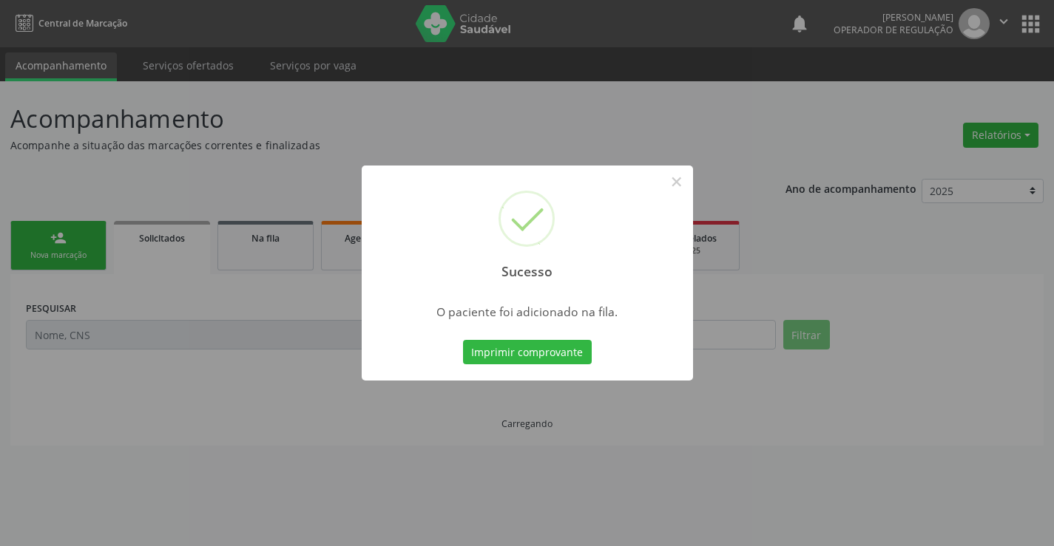
scroll to position [0, 0]
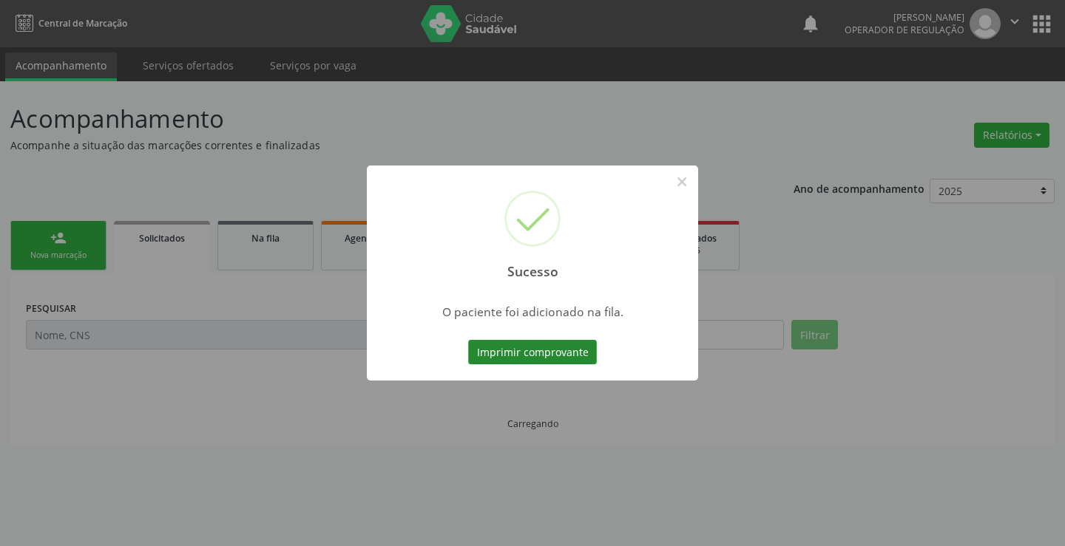
click at [580, 350] on button "Imprimir comprovante" at bounding box center [532, 352] width 129 height 25
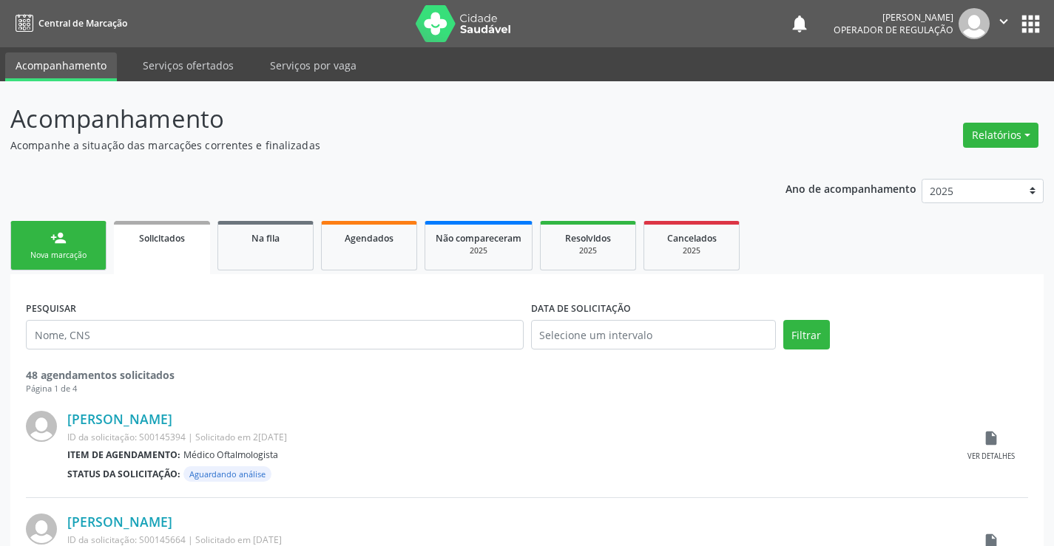
click at [31, 237] on link "person_add Nova marcação" at bounding box center [58, 246] width 96 height 50
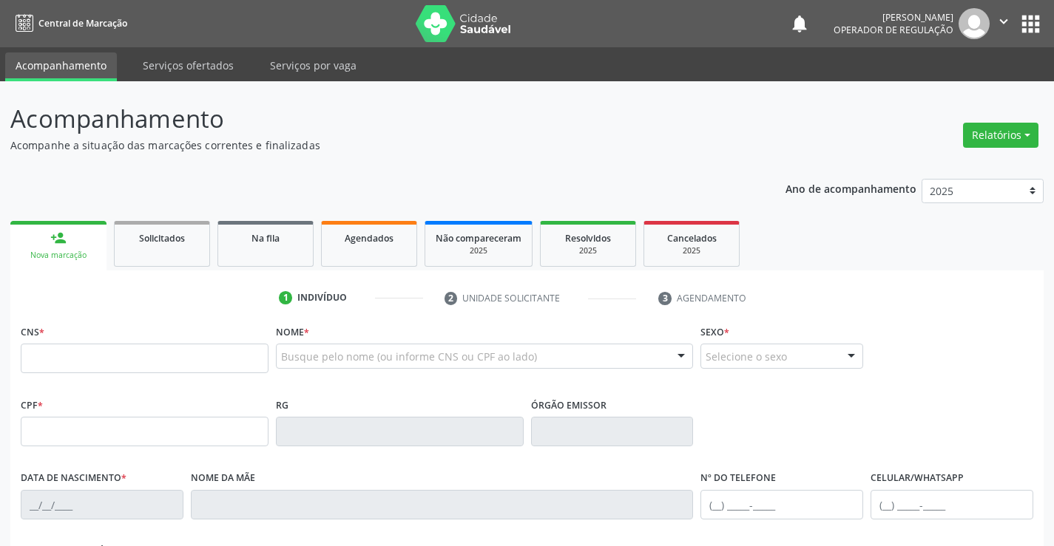
click at [325, 373] on div "Busque pelo nome (ou informe CNS ou CPF ao lado) Nenhum resultado encontrado pa…" at bounding box center [485, 361] width 418 height 35
click at [150, 365] on input "text" at bounding box center [145, 359] width 248 height 30
click at [280, 251] on link "Na fila" at bounding box center [265, 244] width 96 height 46
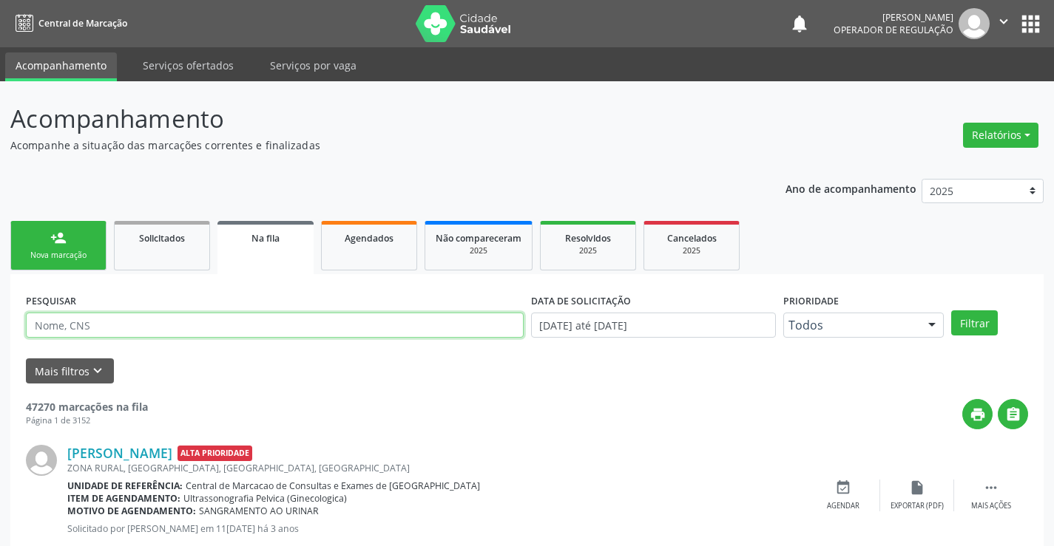
click at [113, 327] on input "text" at bounding box center [275, 325] width 498 height 25
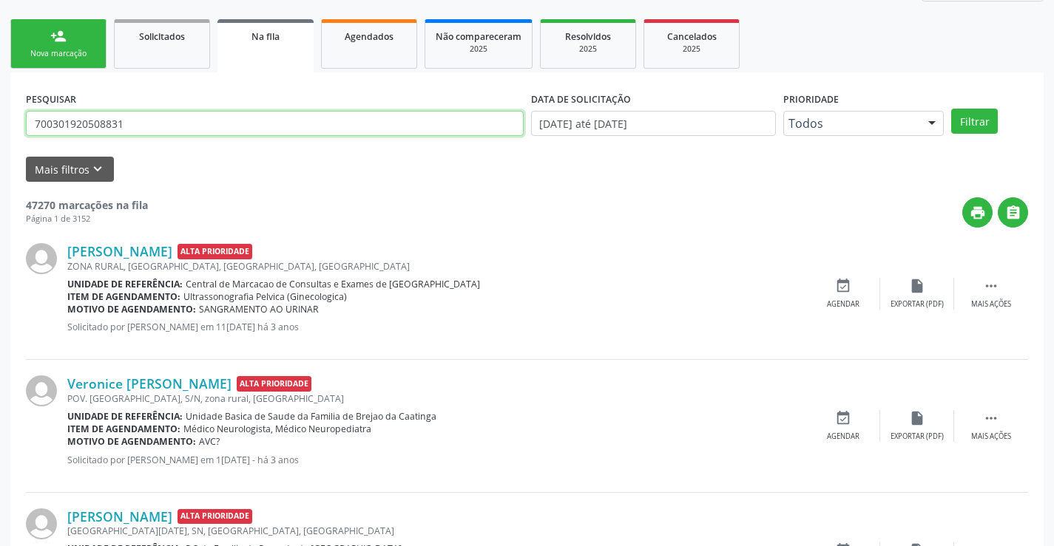
scroll to position [222, 0]
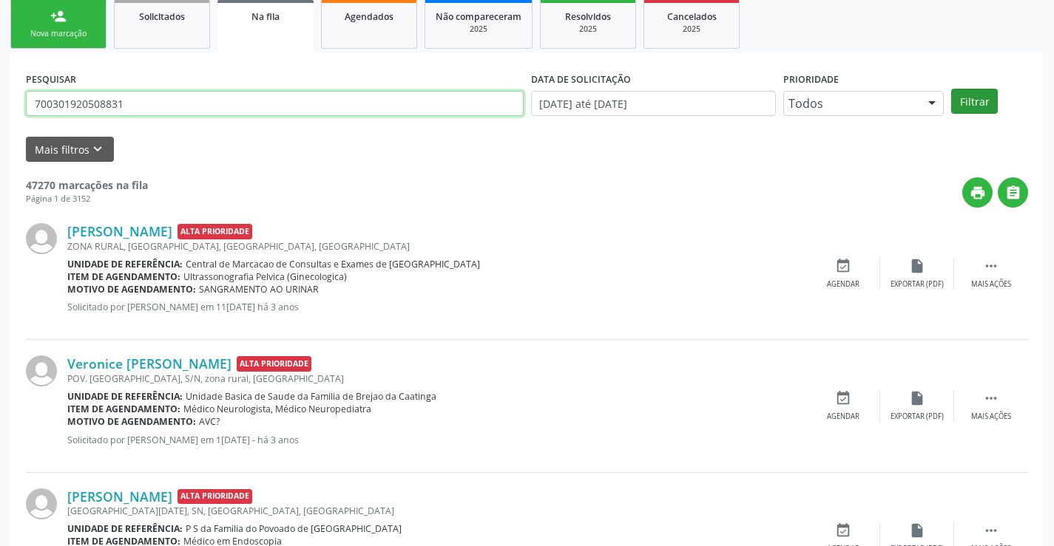
type input "700301920508831"
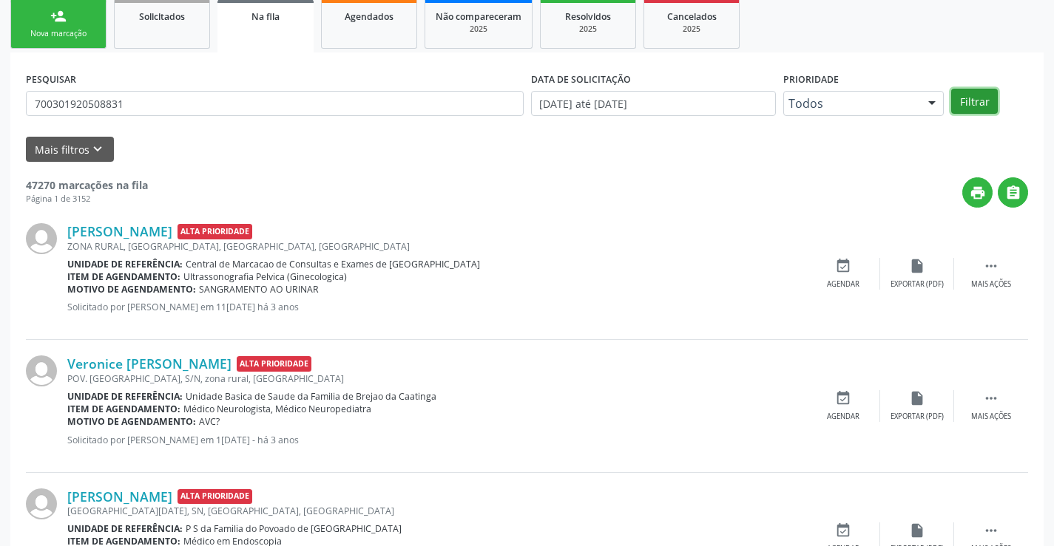
click at [994, 98] on button "Filtrar" at bounding box center [974, 101] width 47 height 25
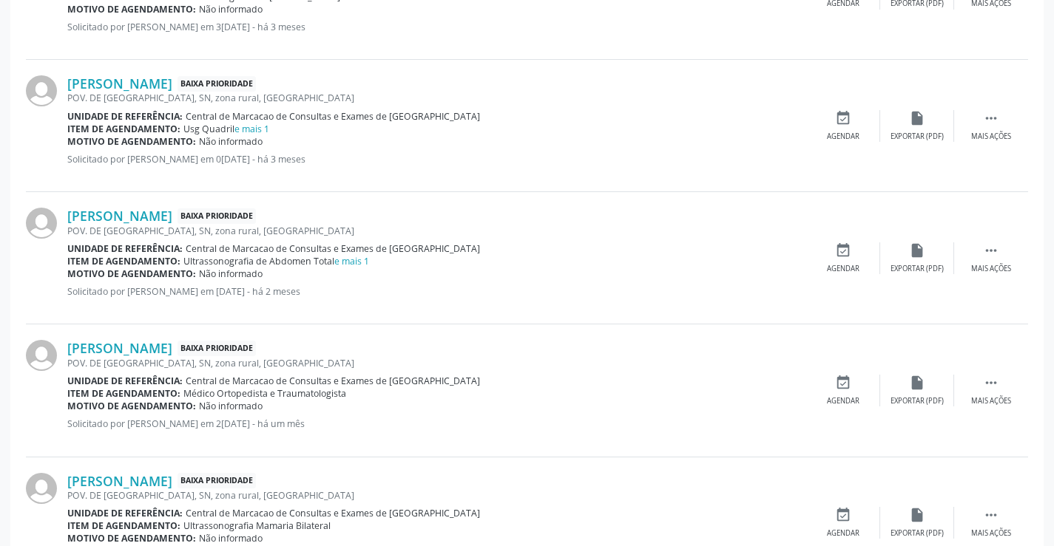
scroll to position [1114, 0]
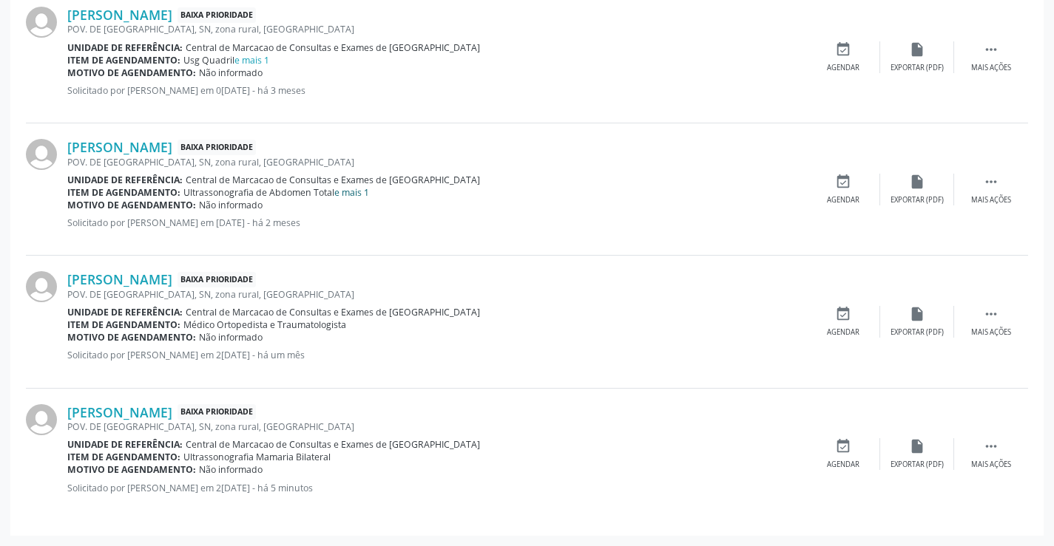
click at [350, 192] on link "e mais 1" at bounding box center [351, 192] width 35 height 13
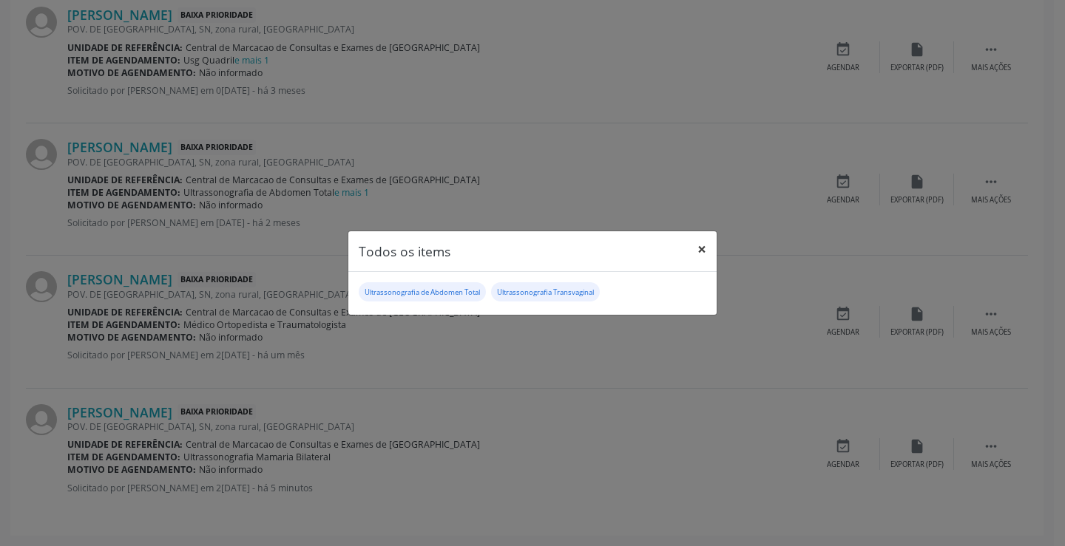
click at [704, 250] on button "×" at bounding box center [702, 249] width 30 height 36
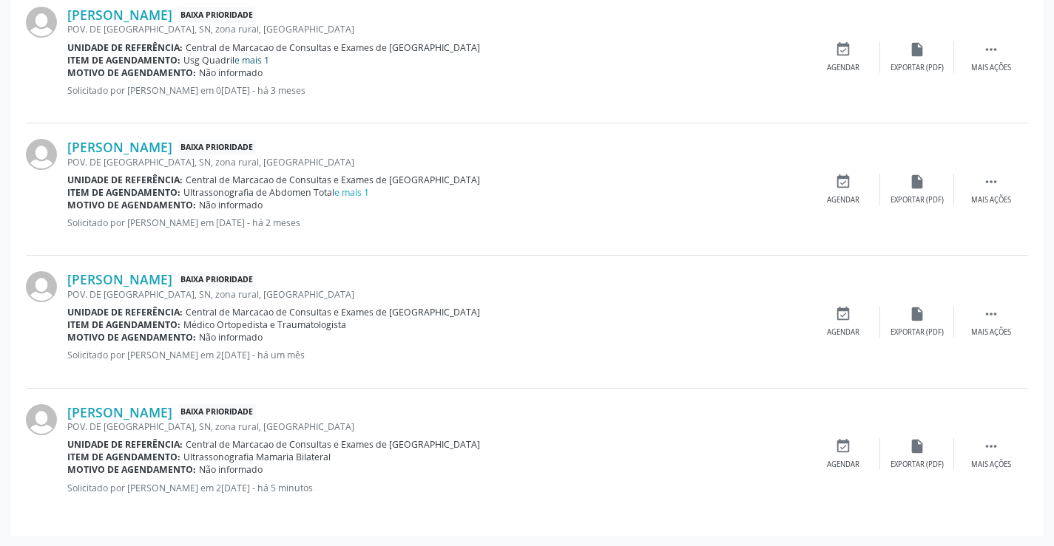
click at [245, 61] on link "e mais 1" at bounding box center [251, 60] width 35 height 13
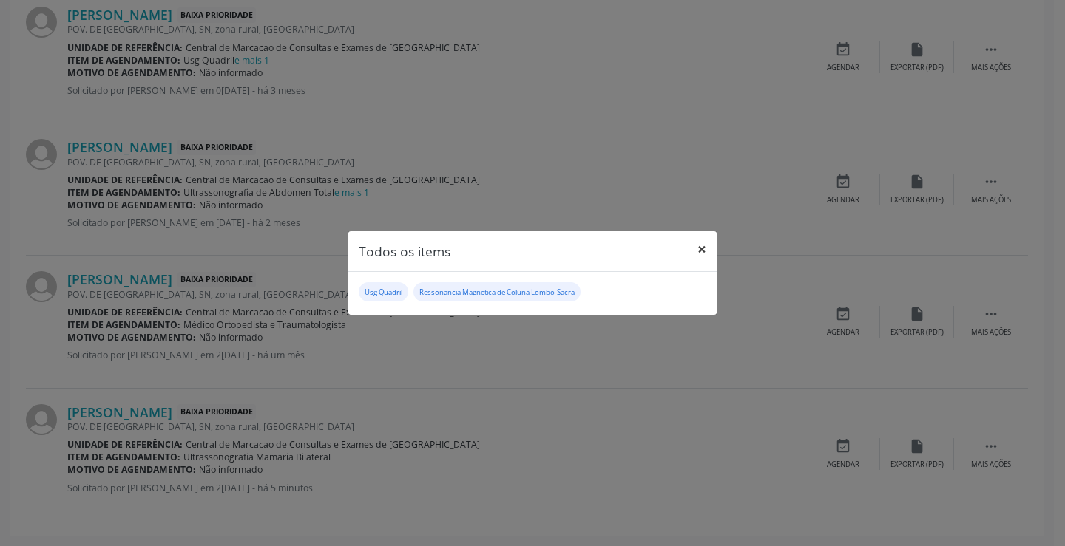
click at [702, 247] on button "×" at bounding box center [702, 249] width 30 height 36
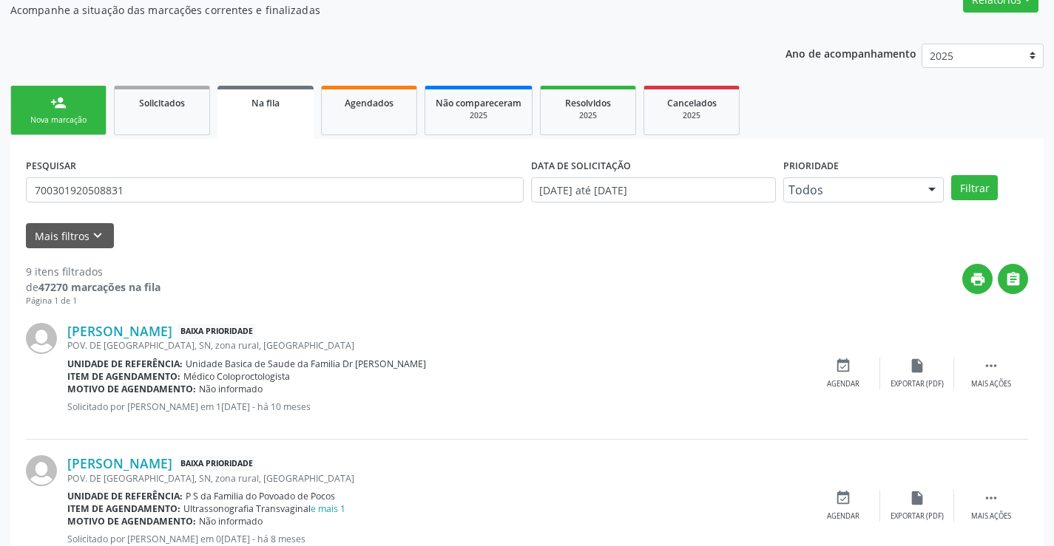
scroll to position [0, 0]
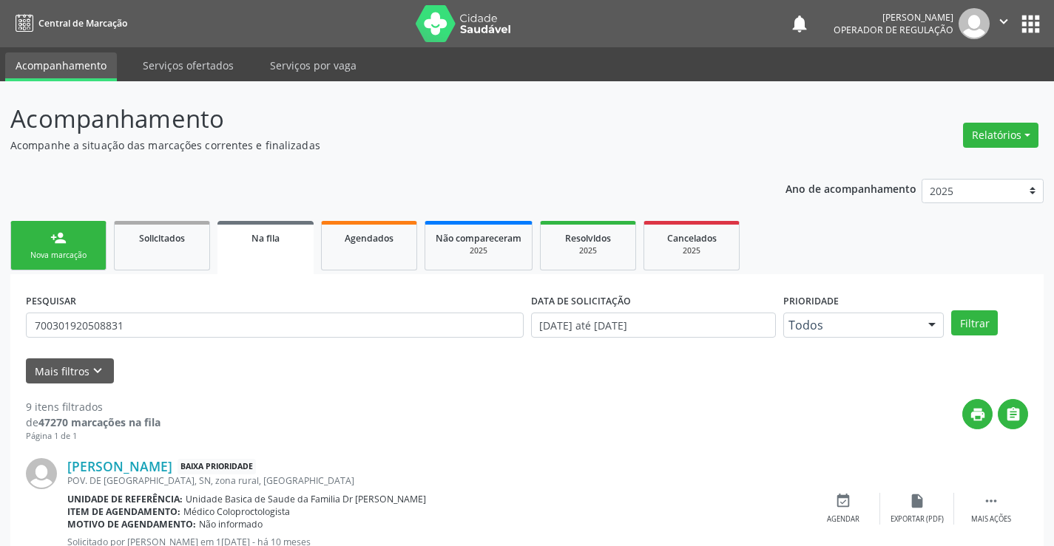
click at [76, 254] on div "Nova marcação" at bounding box center [58, 255] width 74 height 11
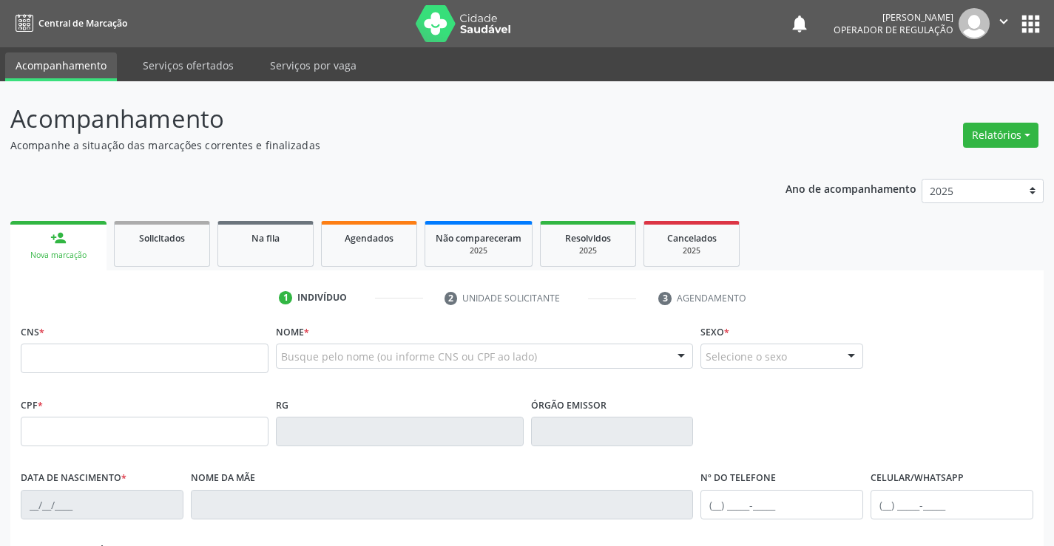
click at [91, 381] on fieldset "CNS *" at bounding box center [145, 352] width 248 height 63
click at [105, 349] on input "text" at bounding box center [145, 359] width 248 height 30
type input "704 6006 0636 8428"
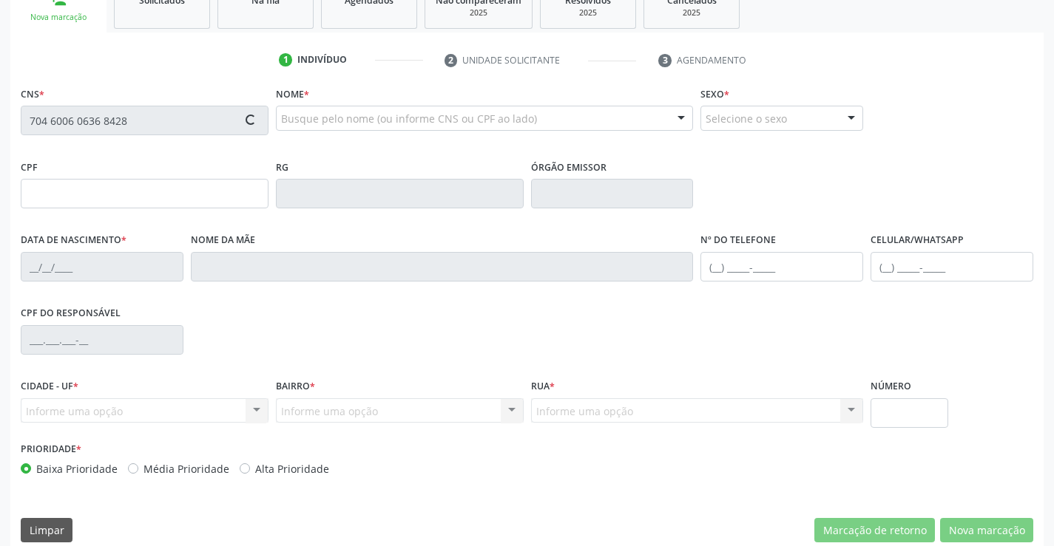
scroll to position [255, 0]
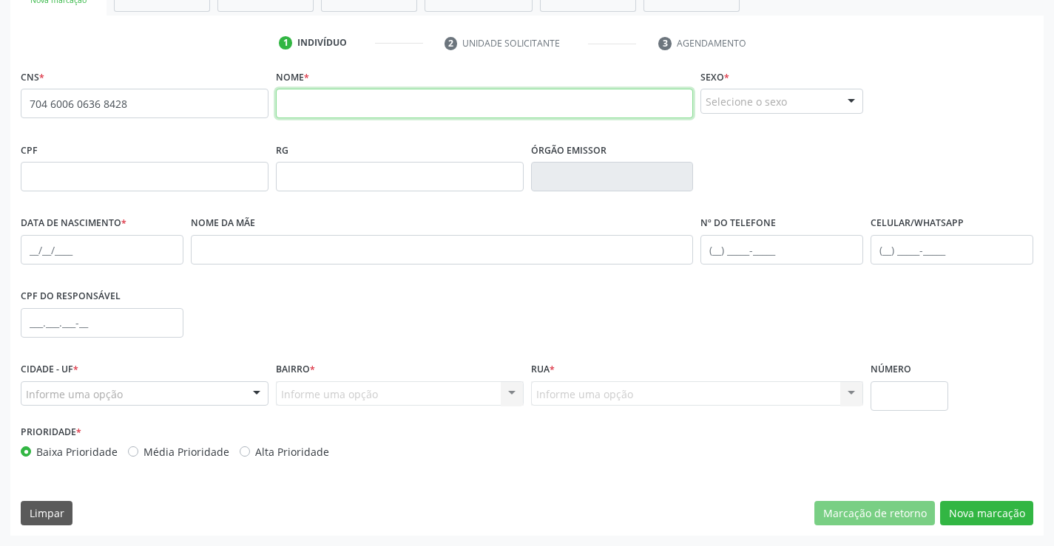
click at [457, 106] on input "text" at bounding box center [485, 104] width 418 height 30
type input "marcos vitor ferreira dos santos"
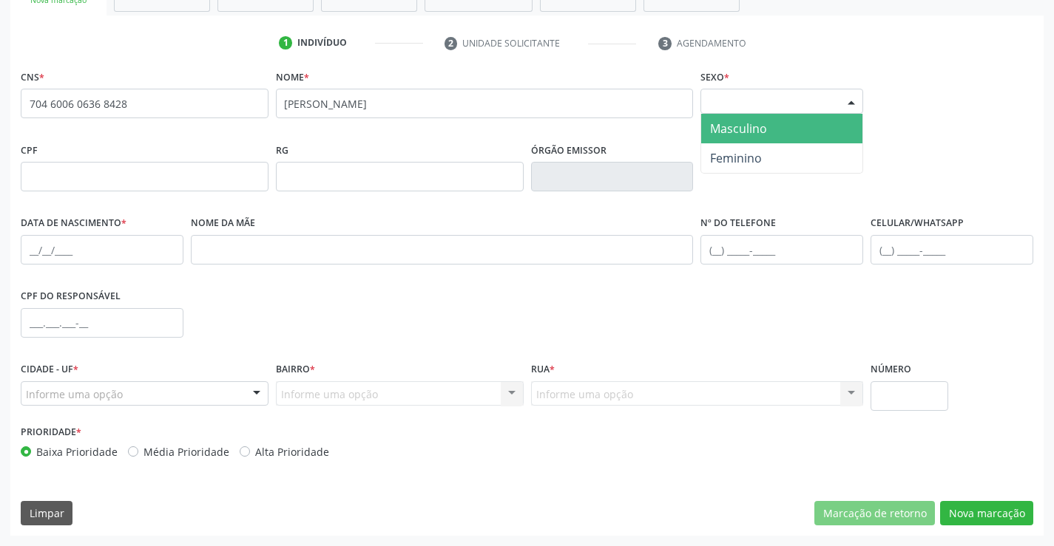
click at [724, 99] on div "Selecione o sexo" at bounding box center [781, 101] width 163 height 25
drag, startPoint x: 728, startPoint y: 131, endPoint x: 720, endPoint y: 149, distance: 19.5
click at [728, 135] on span "Masculino" at bounding box center [738, 129] width 57 height 16
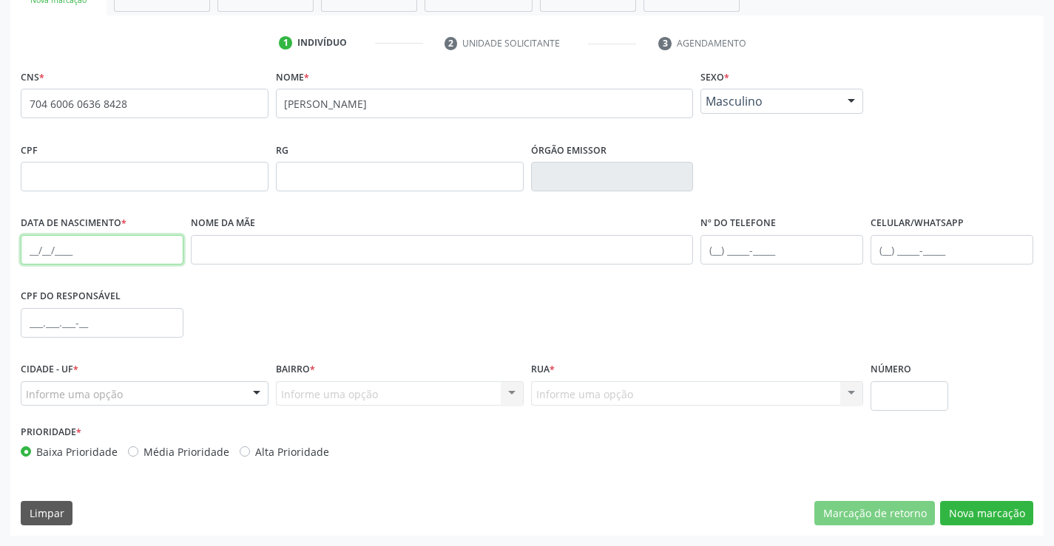
click at [33, 243] on input "text" at bounding box center [102, 250] width 163 height 30
type input "31/07/2025"
click at [237, 407] on div "Cidade - UF * Informe uma opção Campo Formoso - BA Nenhum resultado encontrado …" at bounding box center [144, 390] width 255 height 63
click at [244, 393] on div "Informe uma opção Campo Formoso - BA Nenhum resultado encontrado para: " " Nenh…" at bounding box center [145, 394] width 248 height 25
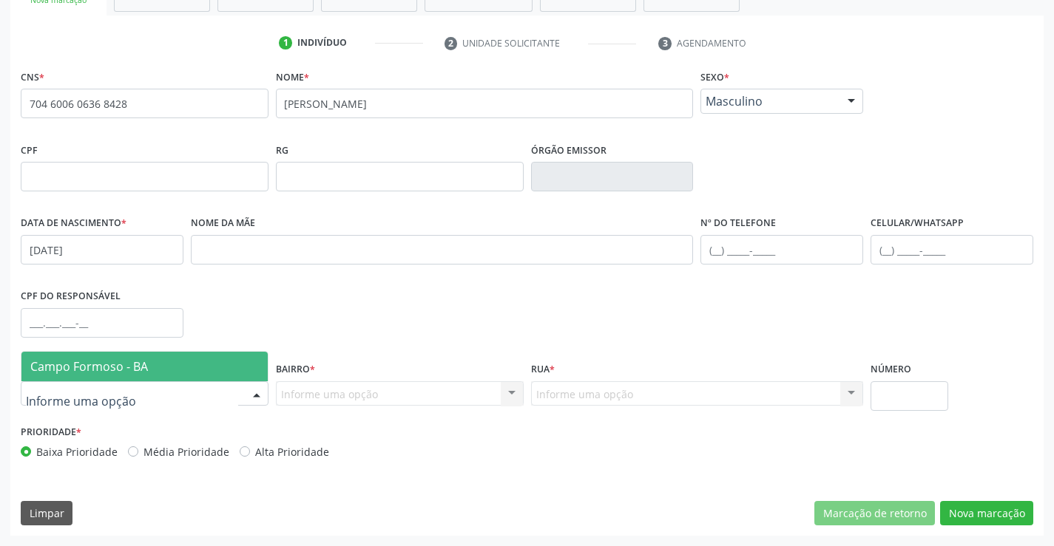
click at [222, 351] on div "Campo Formoso - BA Nenhum resultado encontrado para: " " Nenhuma opção encontra…" at bounding box center [145, 366] width 248 height 30
click at [226, 353] on span "Campo Formoso - BA" at bounding box center [144, 367] width 246 height 30
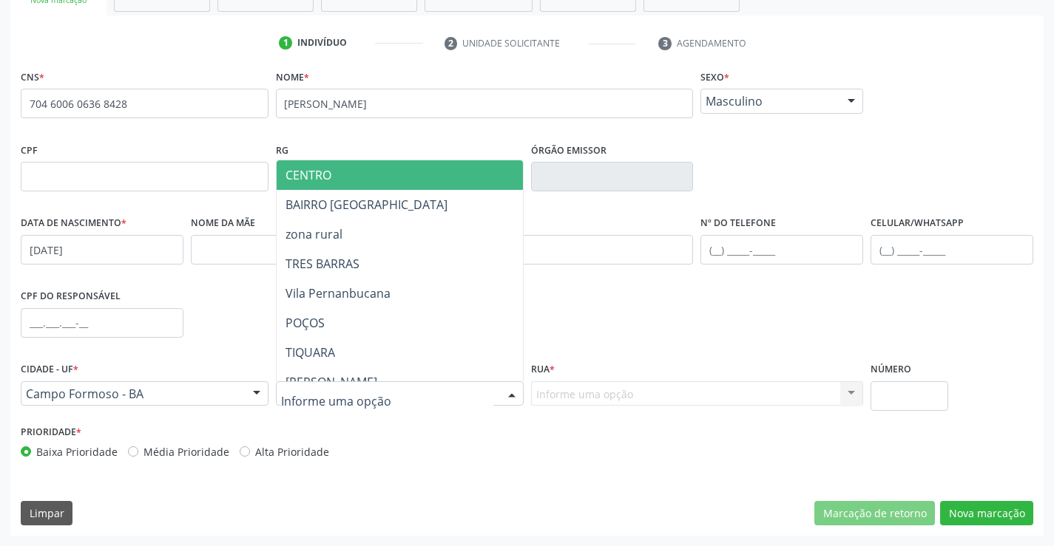
click at [376, 396] on div at bounding box center [400, 394] width 248 height 25
click at [336, 178] on span "CENTRO" at bounding box center [436, 175] width 319 height 30
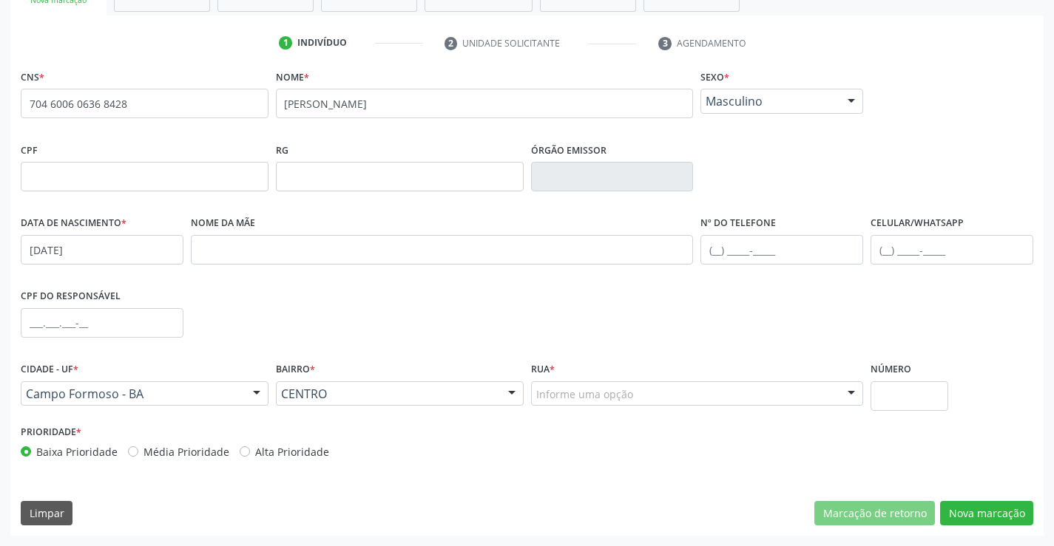
click at [833, 390] on div "Informe uma opção" at bounding box center [697, 394] width 333 height 25
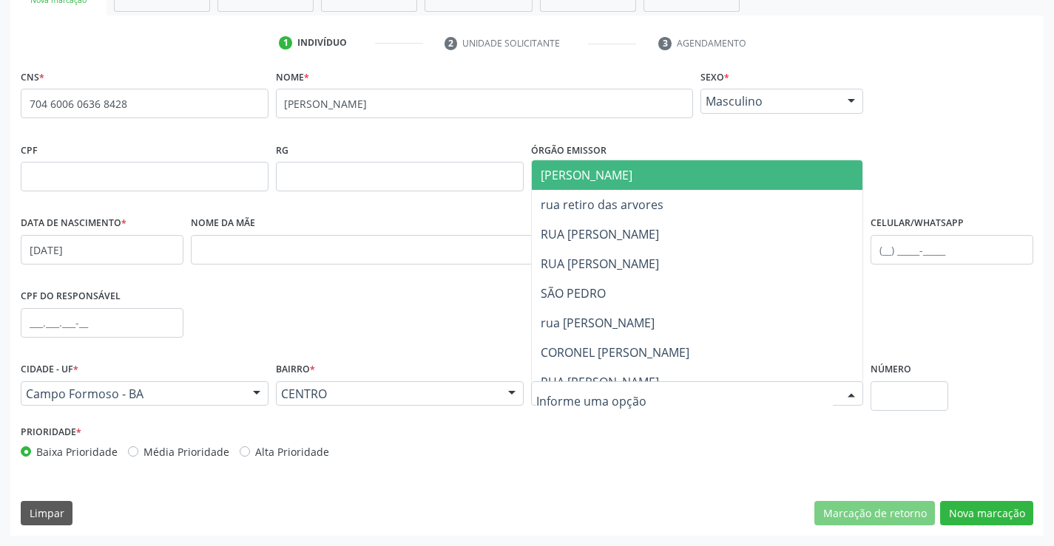
click at [639, 172] on span "[PERSON_NAME]" at bounding box center [710, 175] width 356 height 30
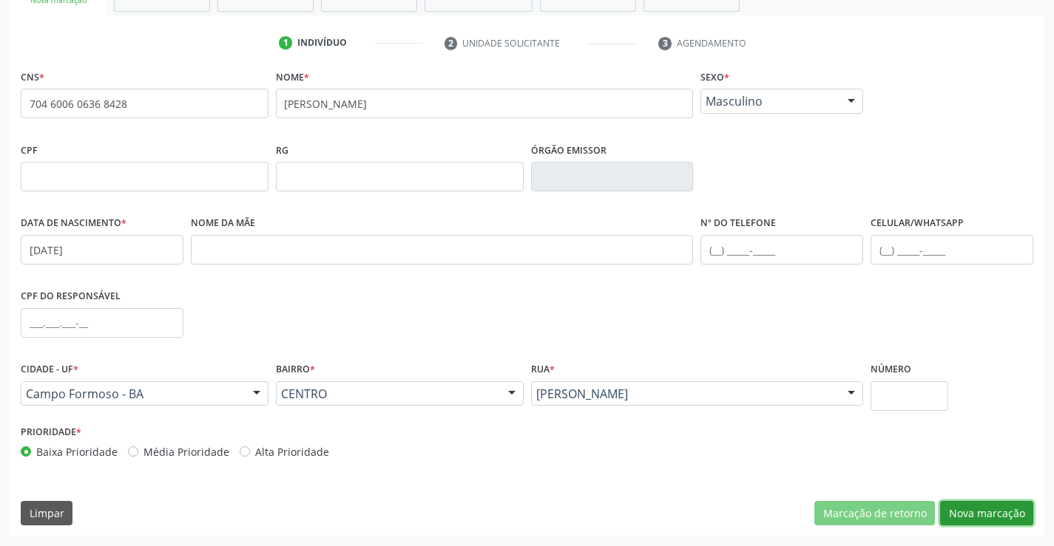
click at [985, 503] on button "Nova marcação" at bounding box center [986, 513] width 93 height 25
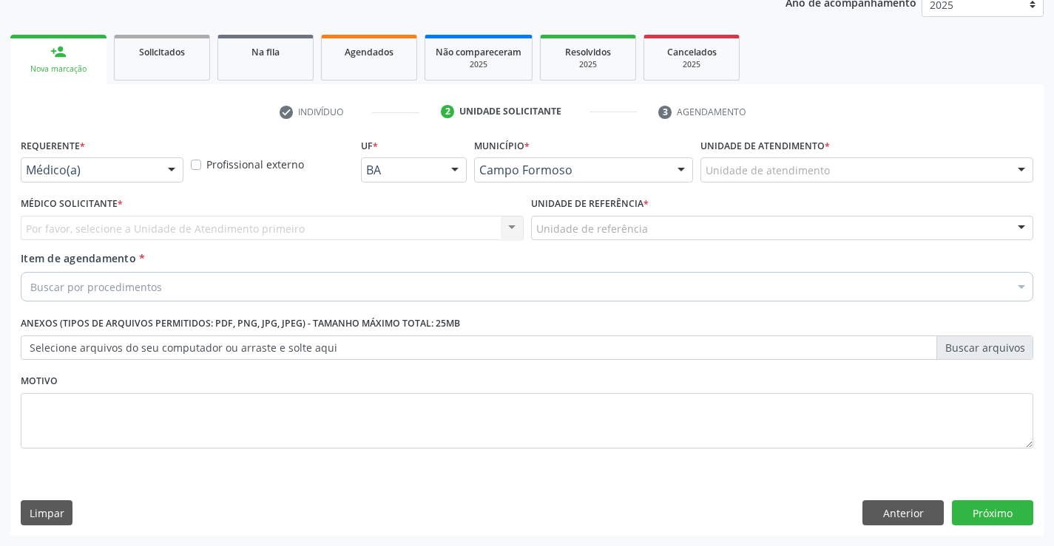
scroll to position [186, 0]
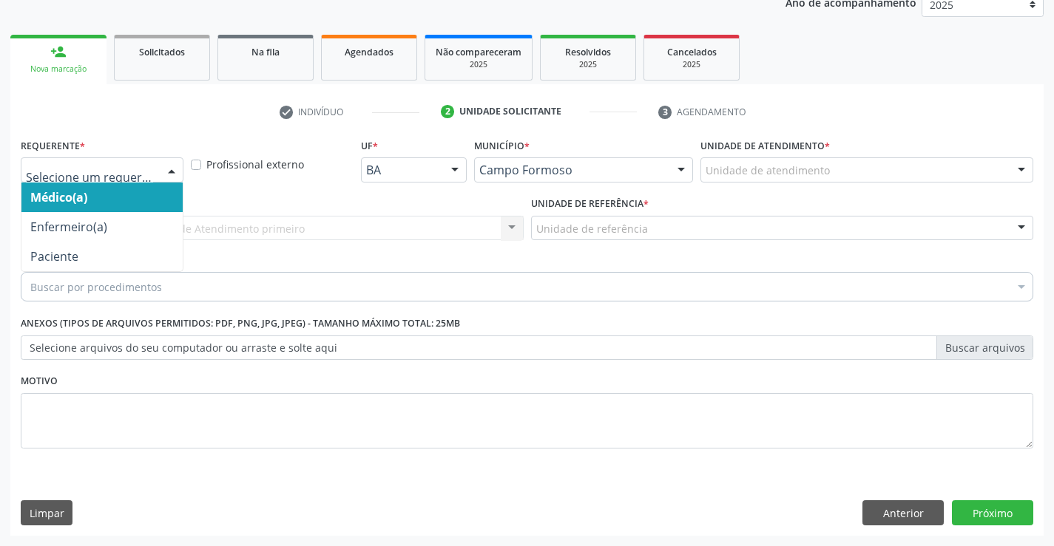
drag, startPoint x: 134, startPoint y: 172, endPoint x: 135, endPoint y: 226, distance: 54.0
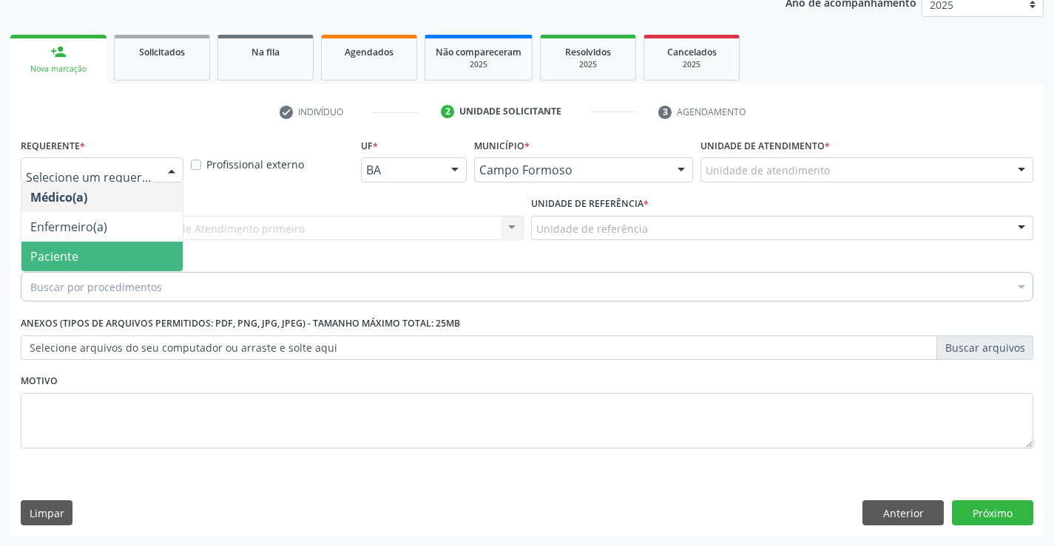
drag, startPoint x: 128, startPoint y: 253, endPoint x: 220, endPoint y: 241, distance: 92.4
click at [129, 253] on span "Paciente" at bounding box center [101, 257] width 161 height 30
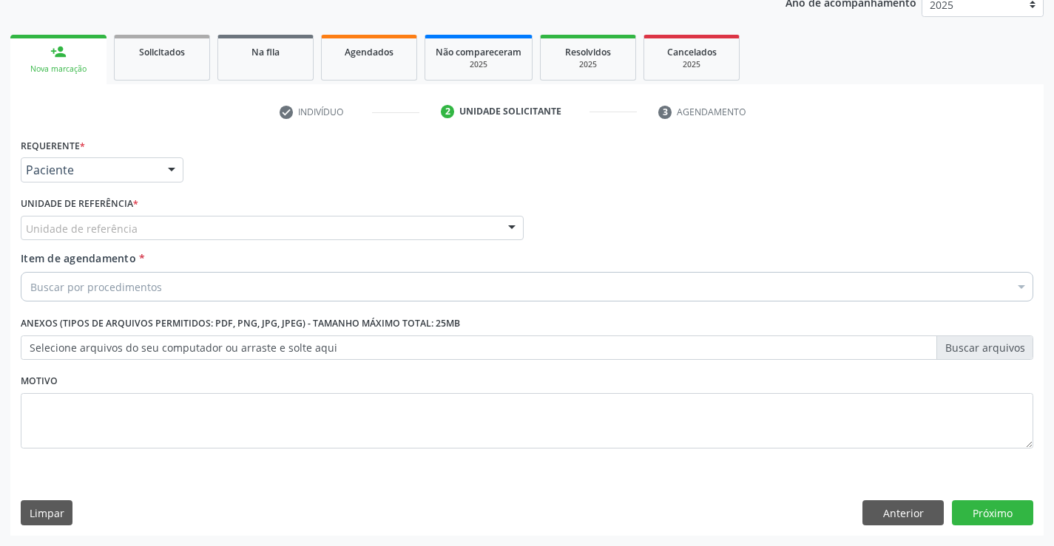
click at [237, 223] on div "Unidade de referência" at bounding box center [272, 228] width 503 height 25
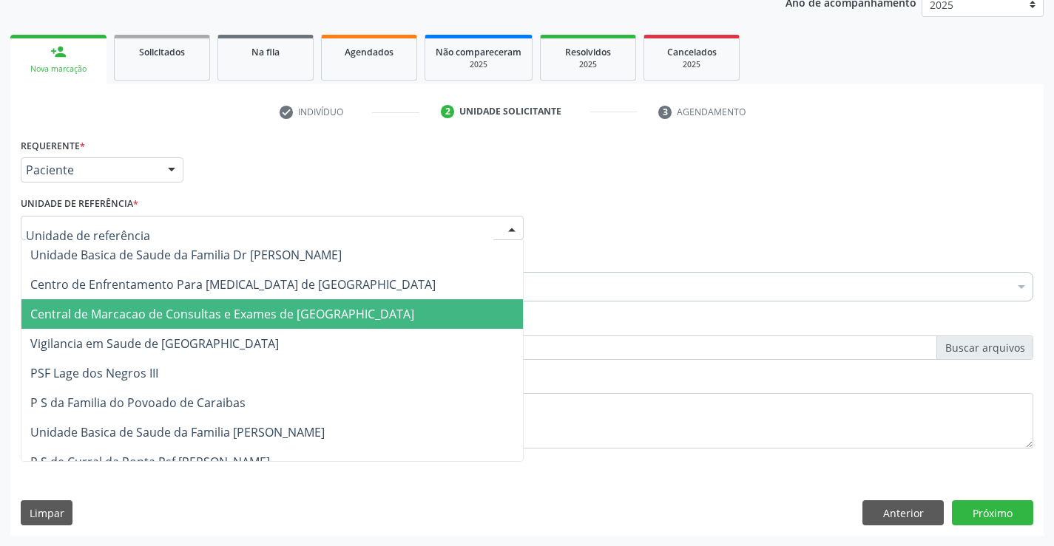
click at [250, 312] on span "Central de Marcacao de Consultas e Exames de [GEOGRAPHIC_DATA]" at bounding box center [222, 314] width 384 height 16
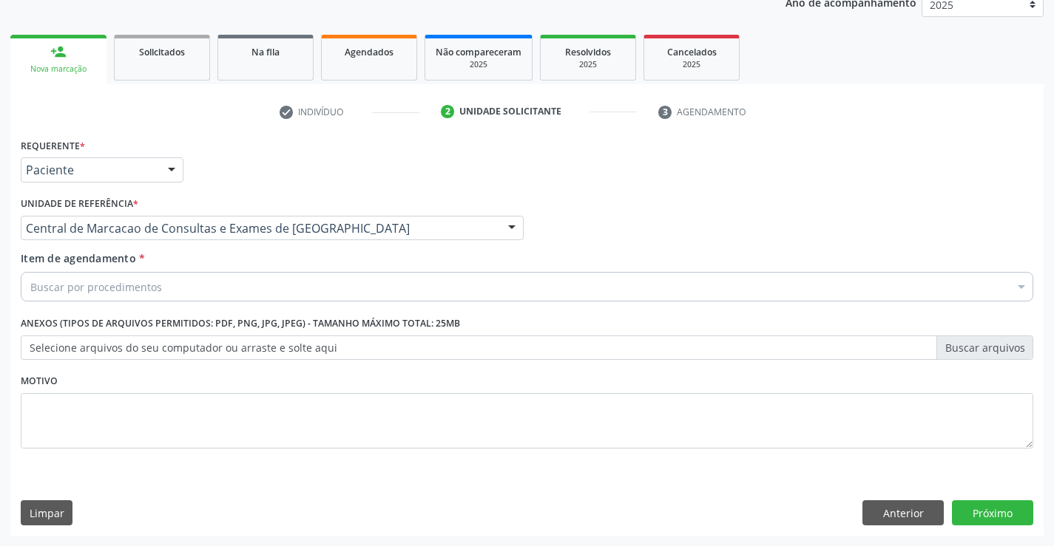
click at [273, 289] on div "Buscar por procedimentos" at bounding box center [527, 287] width 1012 height 30
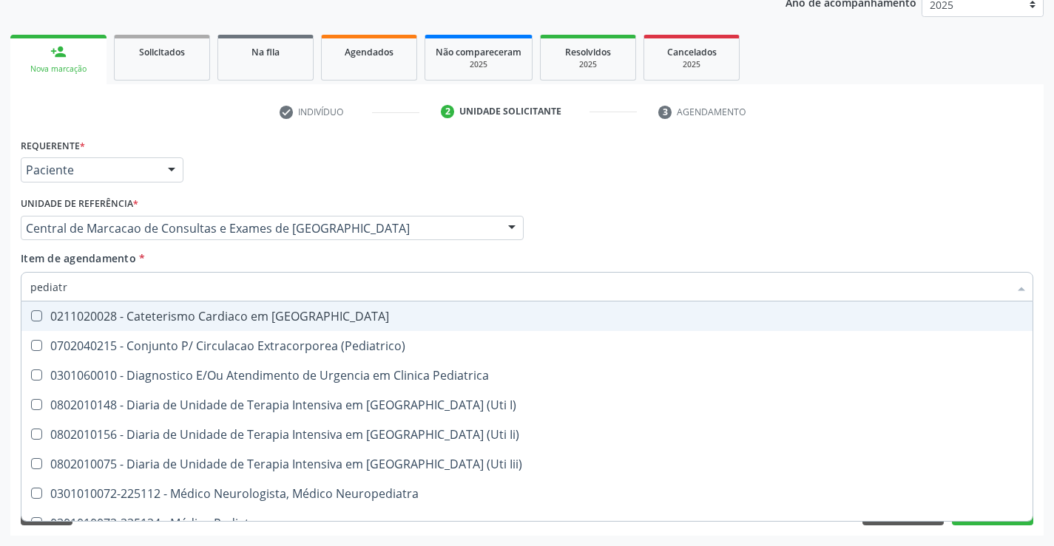
type input "pediatra"
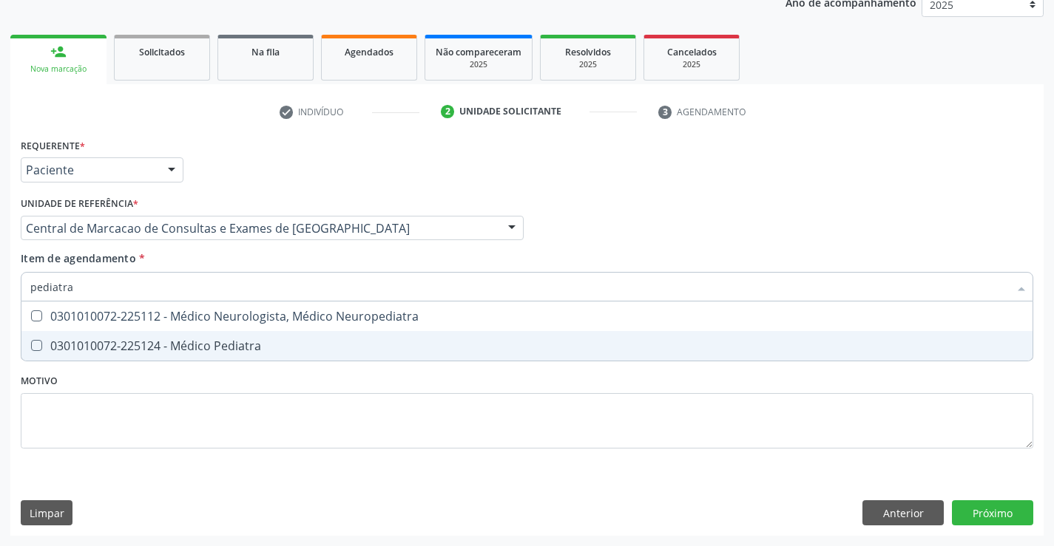
click at [250, 340] on div "0301010072-225124 - Médico Pediatra" at bounding box center [526, 346] width 993 height 12
checkbox Pediatra "true"
click at [988, 511] on div "Requerente * Paciente Médico(a) Enfermeiro(a) Paciente Nenhum resultado encontr…" at bounding box center [526, 335] width 1033 height 401
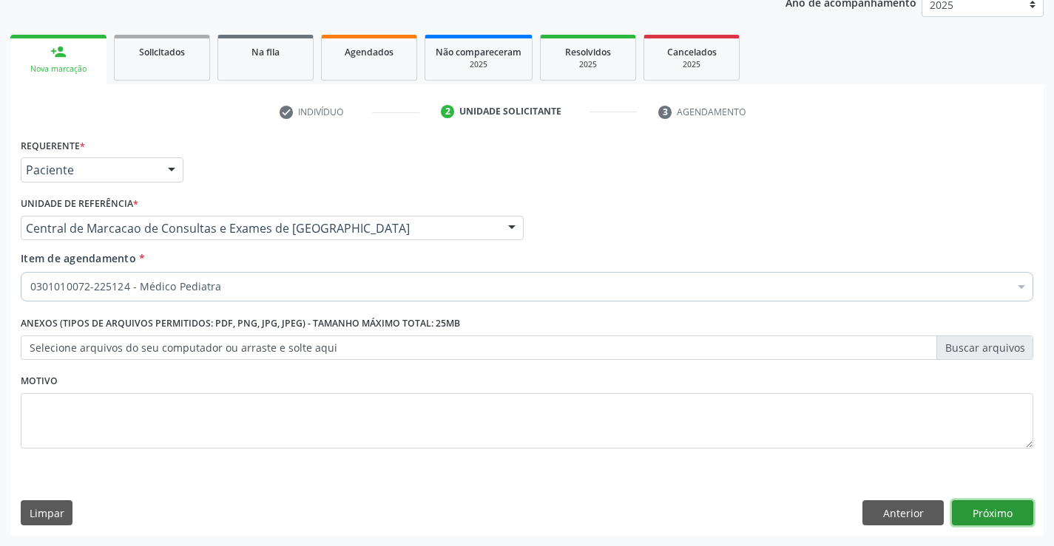
click at [1003, 507] on button "Próximo" at bounding box center [992, 513] width 81 height 25
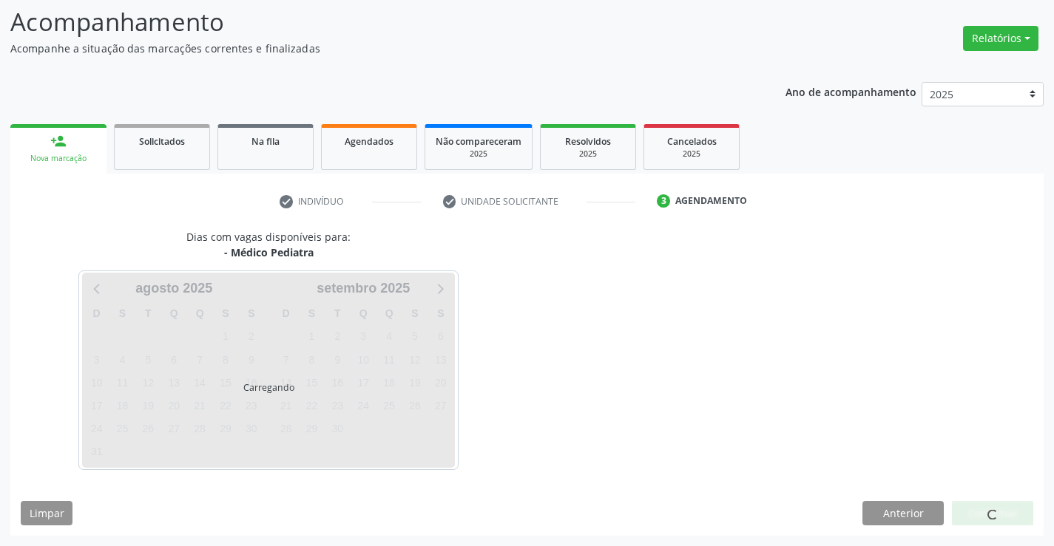
scroll to position [97, 0]
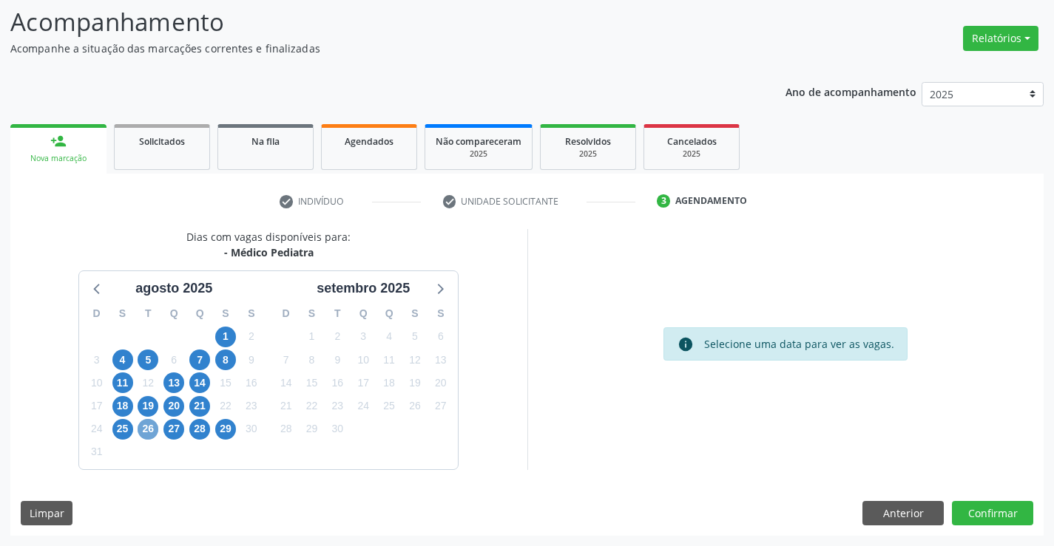
click at [146, 429] on span "26" at bounding box center [148, 429] width 21 height 21
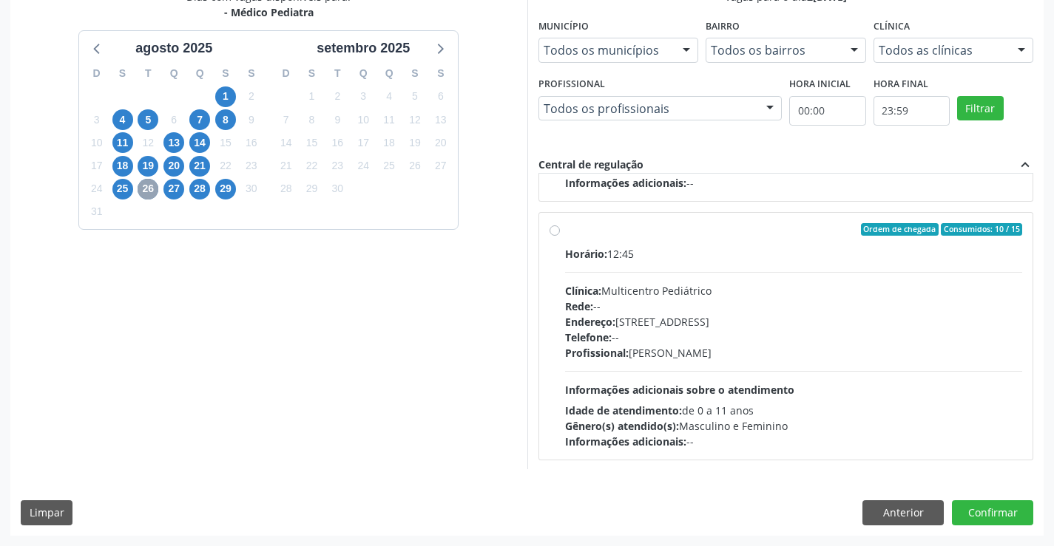
scroll to position [233, 0]
click at [622, 336] on div "Telefone: --" at bounding box center [794, 336] width 458 height 16
click at [560, 235] on input "Ordem de chegada Consumidos: 10 / 15 Horário: 12:45 Clínica: Multicentro Pediát…" at bounding box center [554, 228] width 10 height 13
radio input "true"
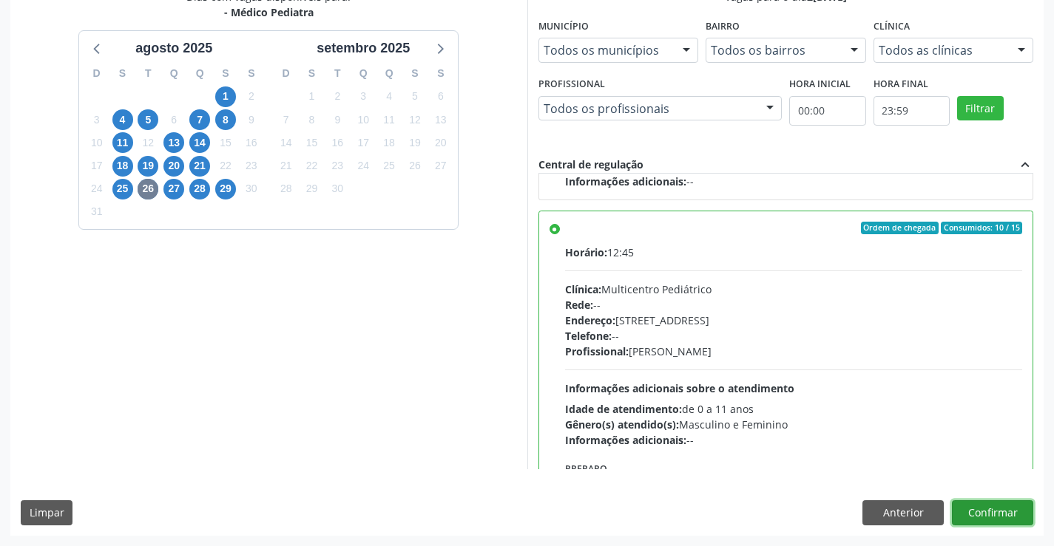
click at [982, 515] on button "Confirmar" at bounding box center [992, 513] width 81 height 25
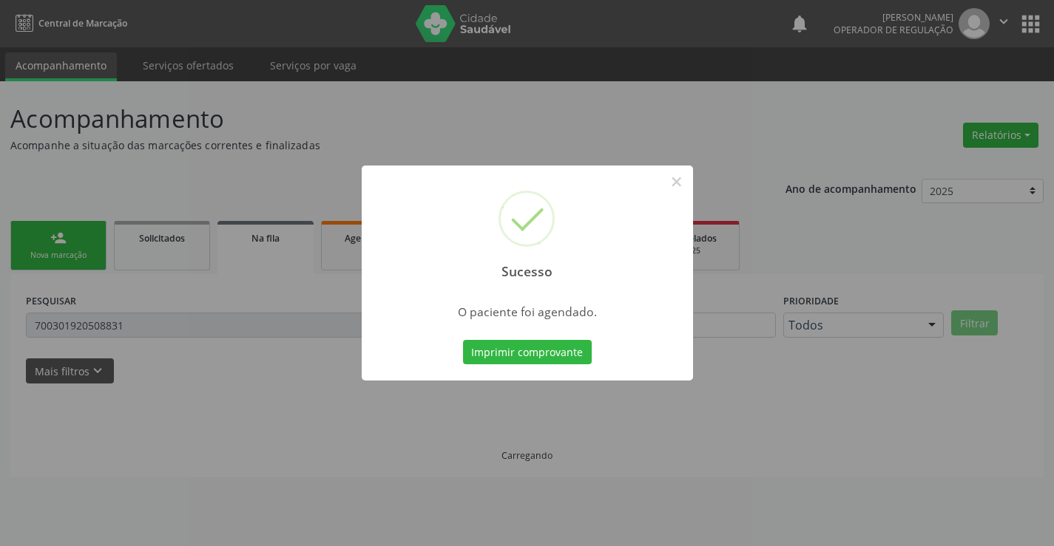
scroll to position [0, 0]
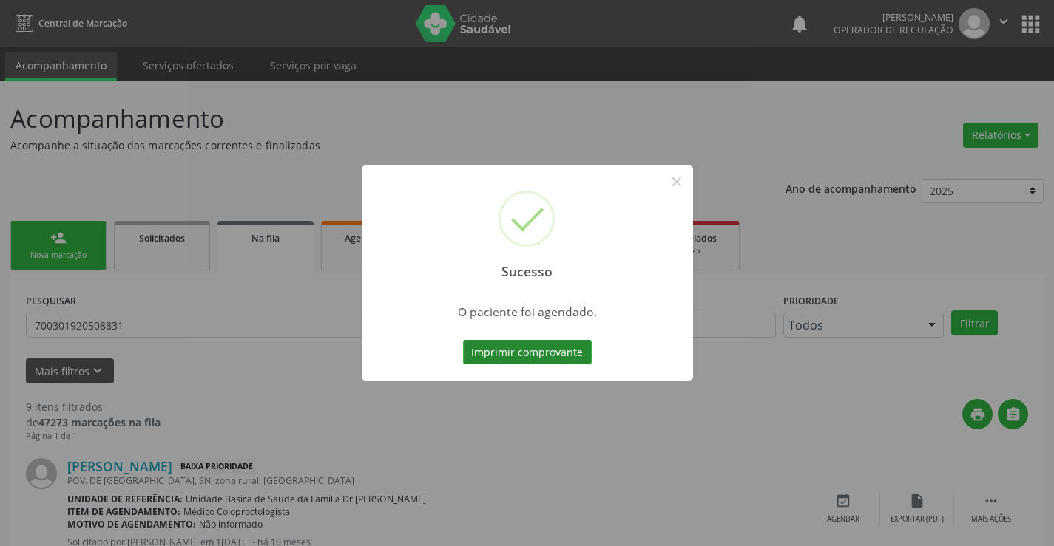
click at [574, 353] on button "Imprimir comprovante" at bounding box center [527, 352] width 129 height 25
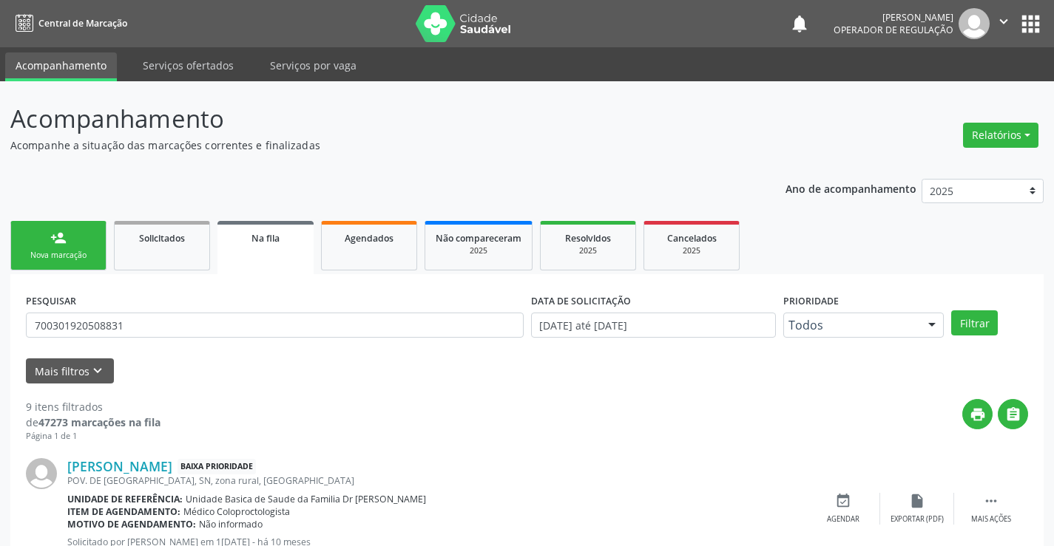
click at [73, 252] on div "Nova marcação" at bounding box center [58, 255] width 74 height 11
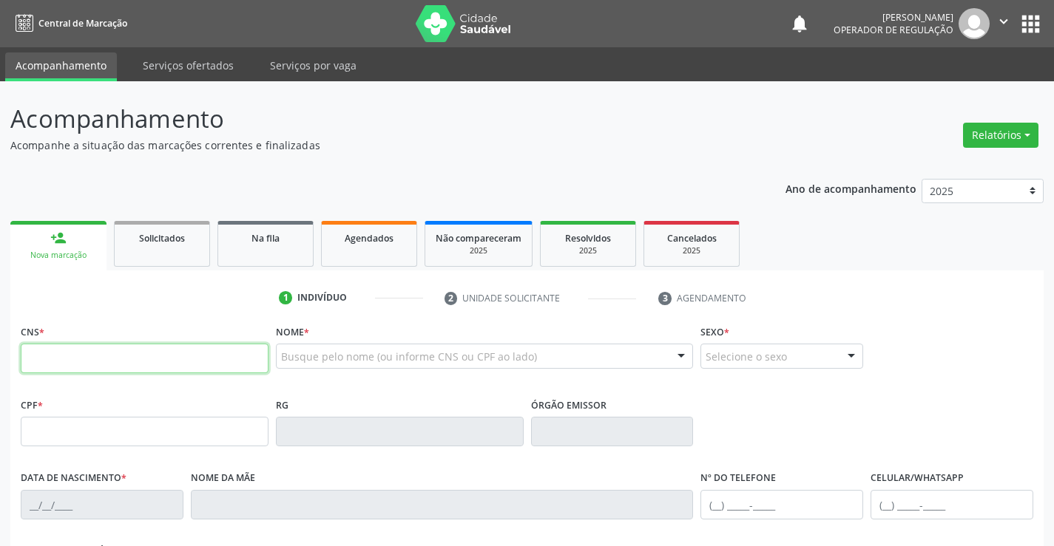
click at [73, 350] on input "text" at bounding box center [145, 359] width 248 height 30
type input "706 8037 2135 6426"
type input "006676"
type input "25/11/2024"
type input "(74) 99941-5982"
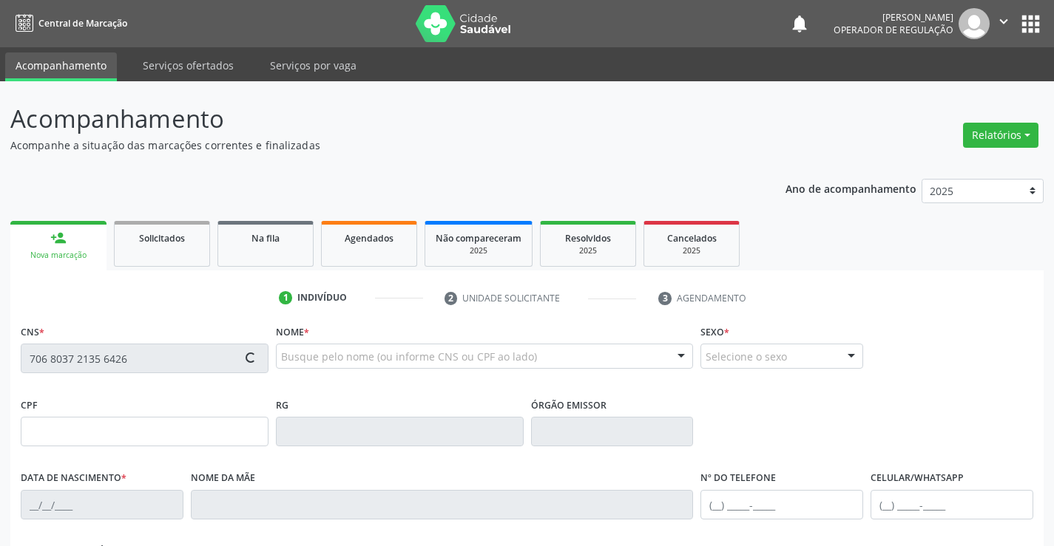
type input "(74) 99941-5982"
type input "134.398.625-77"
type input "S/N"
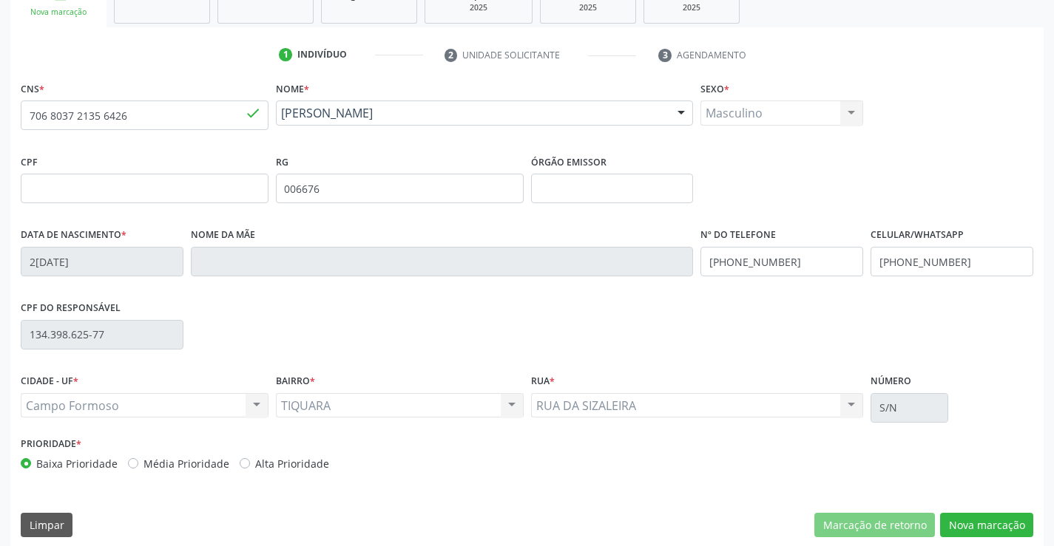
scroll to position [255, 0]
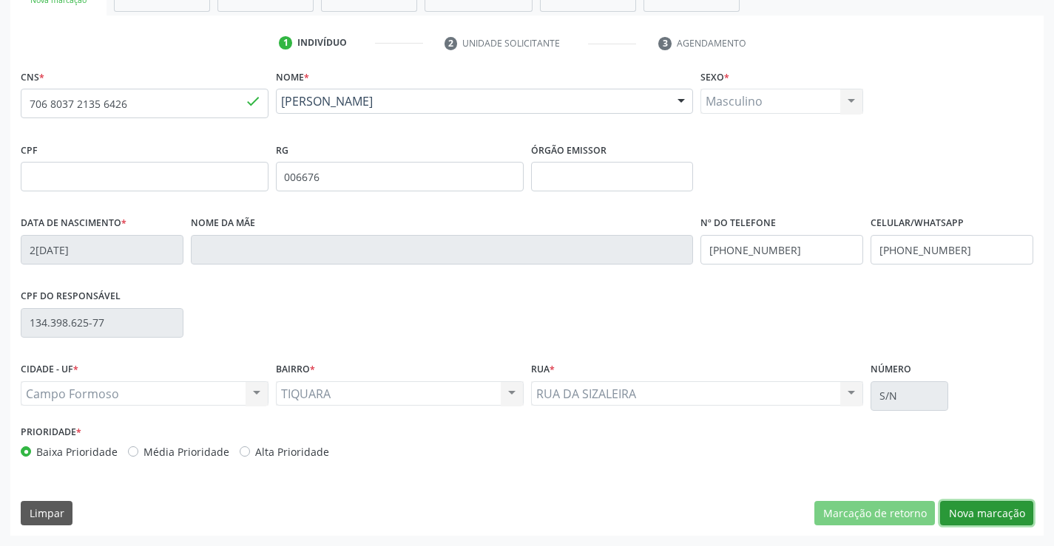
click at [1010, 518] on button "Nova marcação" at bounding box center [986, 513] width 93 height 25
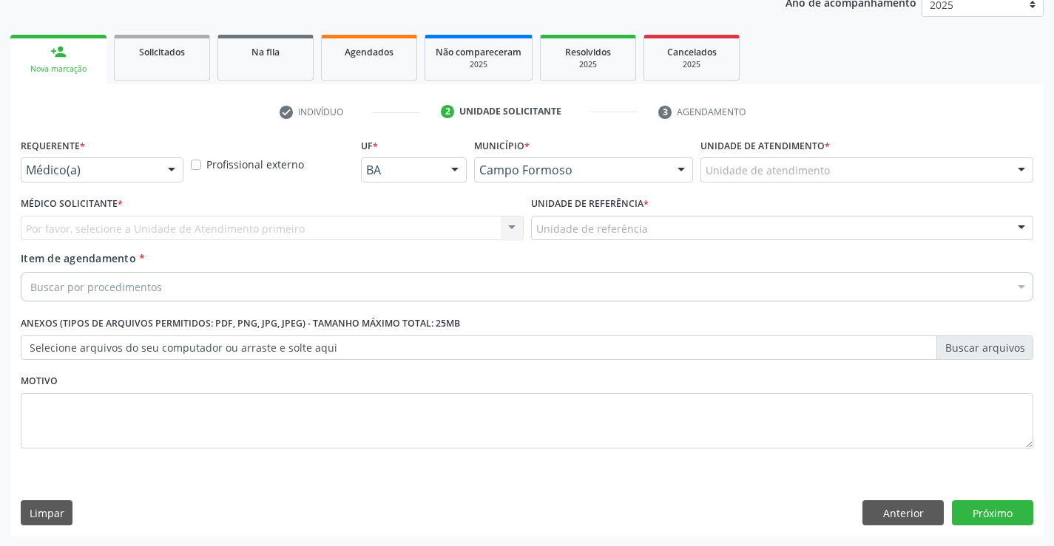
scroll to position [186, 0]
click at [167, 179] on div at bounding box center [171, 170] width 22 height 25
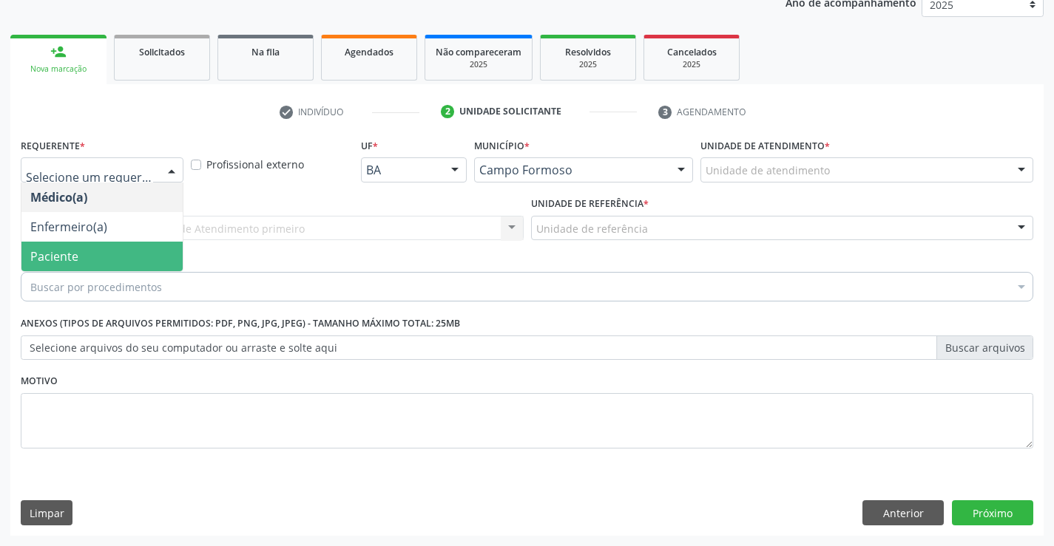
click at [86, 253] on span "Paciente" at bounding box center [101, 257] width 161 height 30
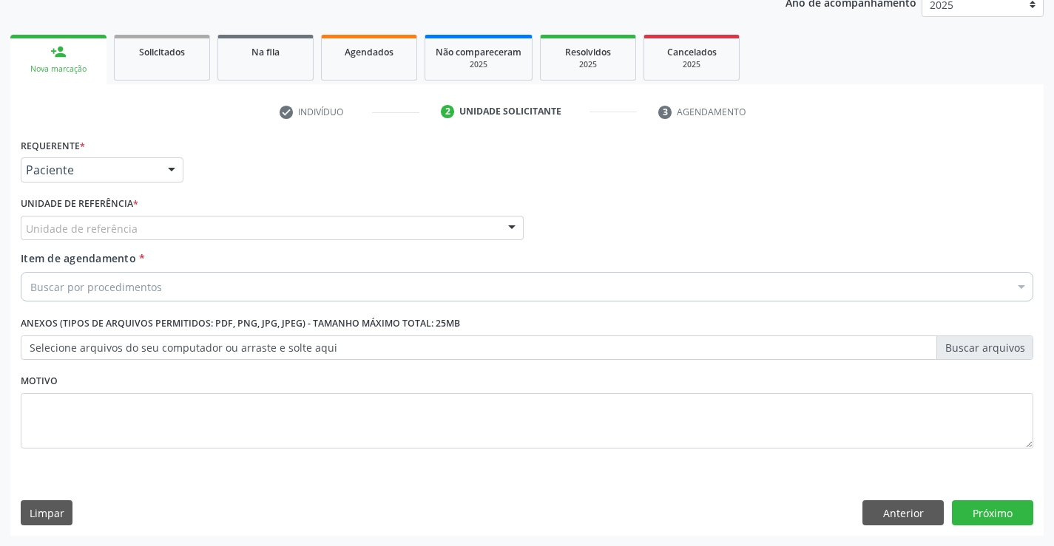
click at [245, 231] on div "Unidade de referência" at bounding box center [272, 228] width 503 height 25
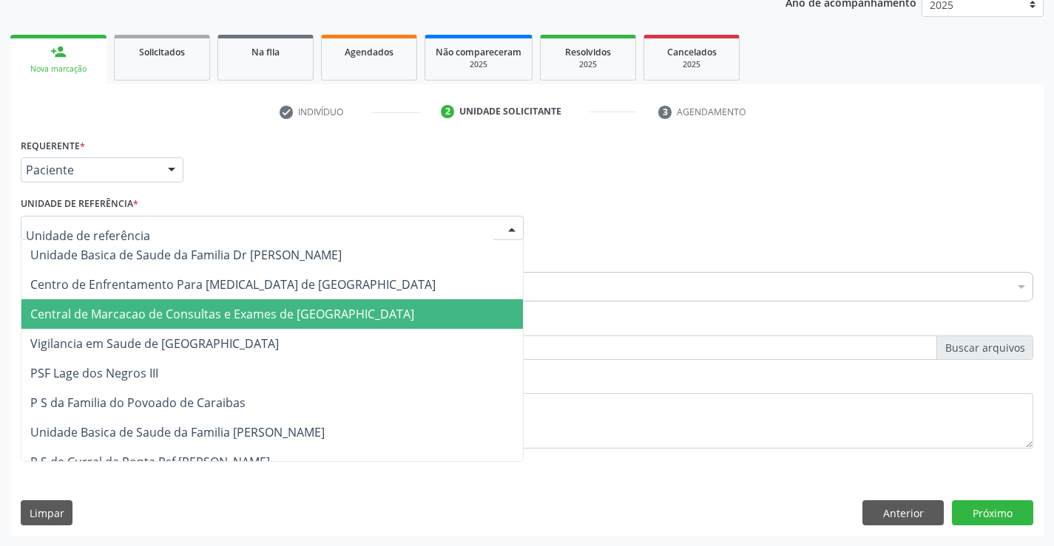
click at [259, 324] on span "Central de Marcacao de Consultas e Exames de [GEOGRAPHIC_DATA]" at bounding box center [271, 314] width 501 height 30
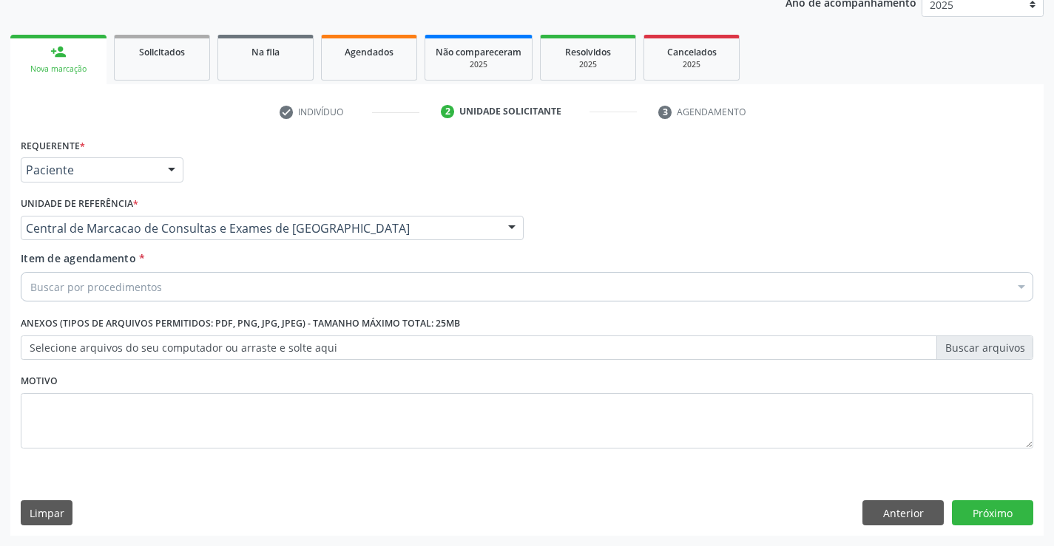
click at [316, 276] on div "Buscar por procedimentos" at bounding box center [527, 287] width 1012 height 30
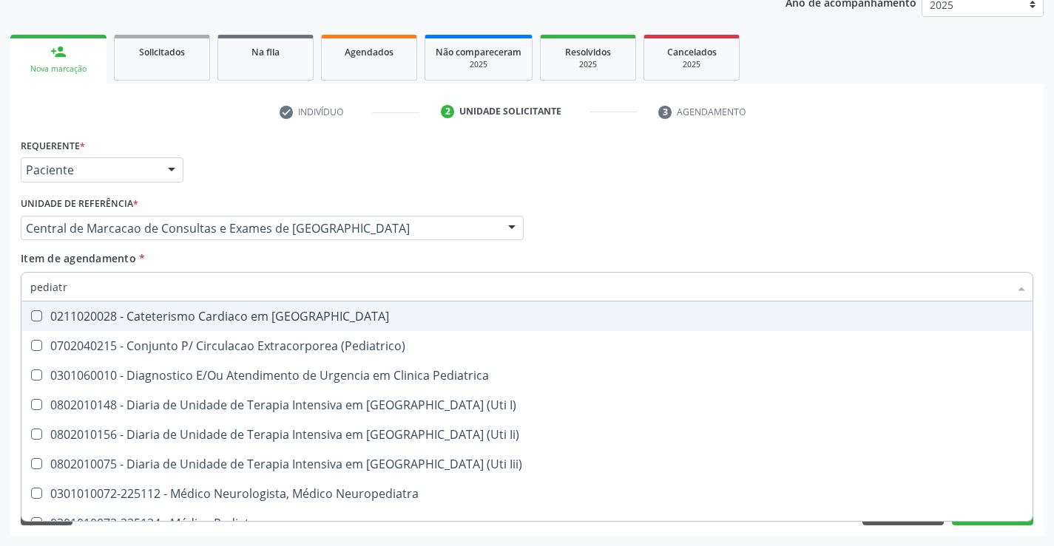
type input "pediatra"
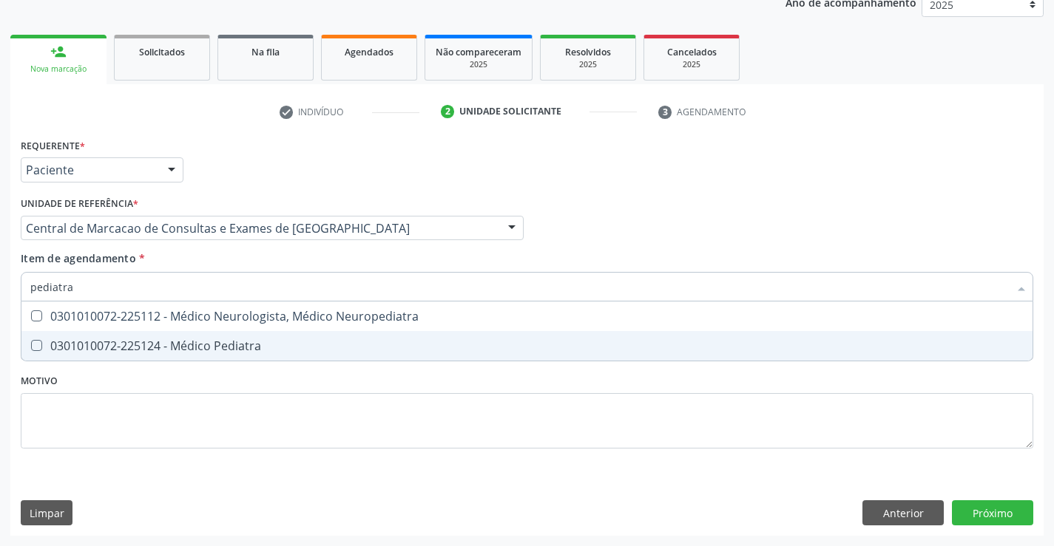
click at [250, 341] on div "0301010072-225124 - Médico Pediatra" at bounding box center [526, 346] width 993 height 12
checkbox Pediatra "true"
click at [1018, 512] on div "Requerente * Paciente Médico(a) Enfermeiro(a) Paciente Nenhum resultado encontr…" at bounding box center [526, 335] width 1033 height 401
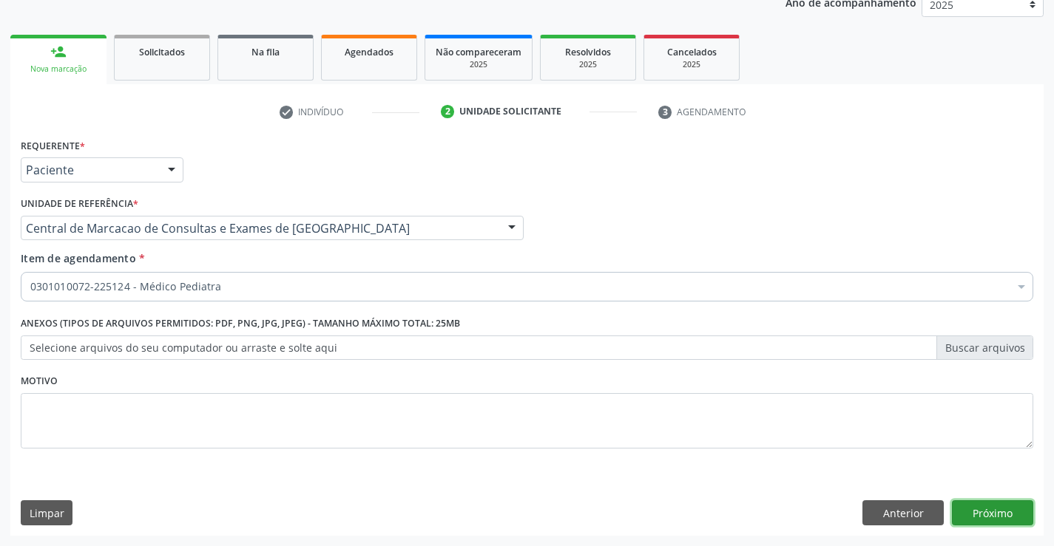
click at [973, 512] on button "Próximo" at bounding box center [992, 513] width 81 height 25
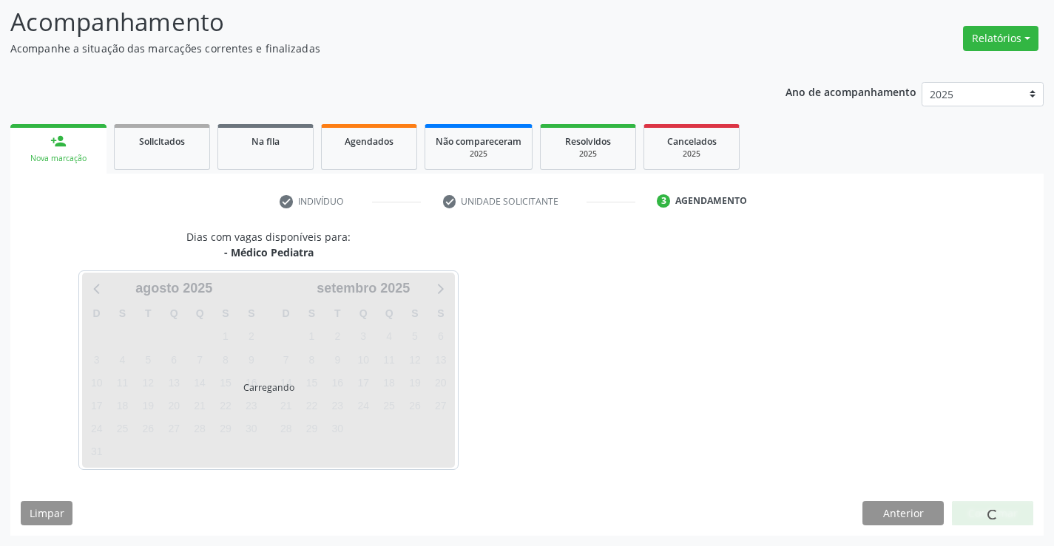
scroll to position [97, 0]
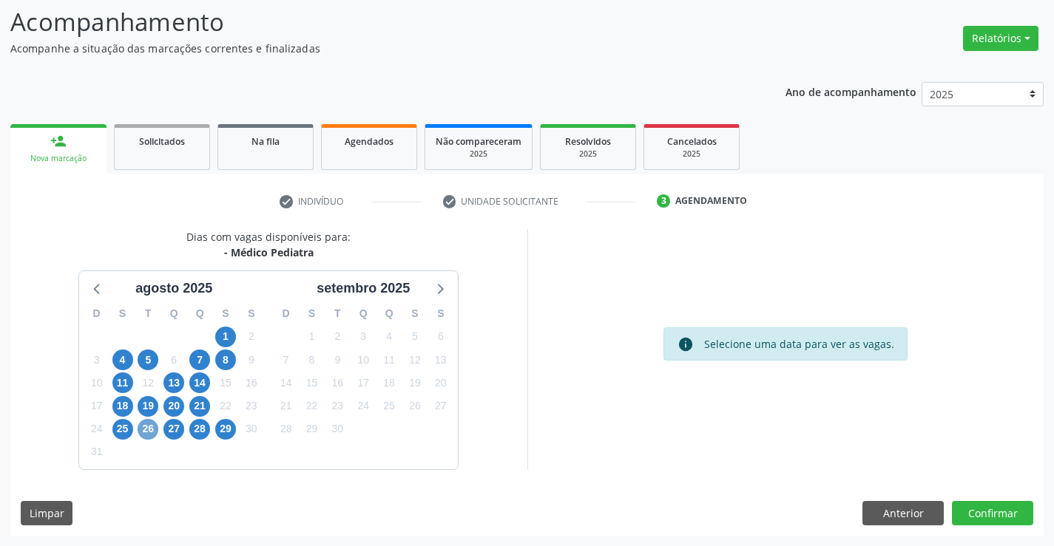
click at [150, 430] on span "26" at bounding box center [148, 429] width 21 height 21
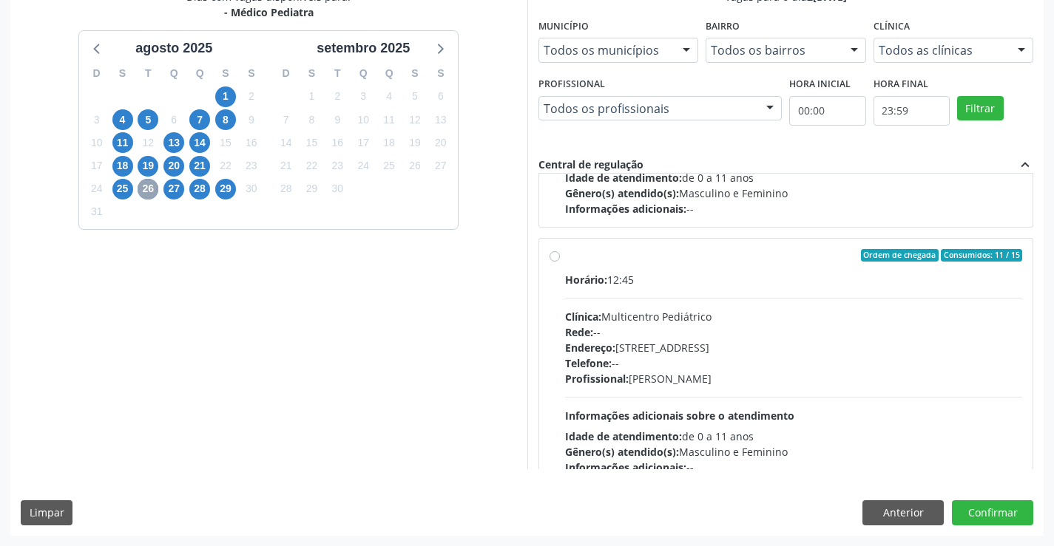
scroll to position [222, 0]
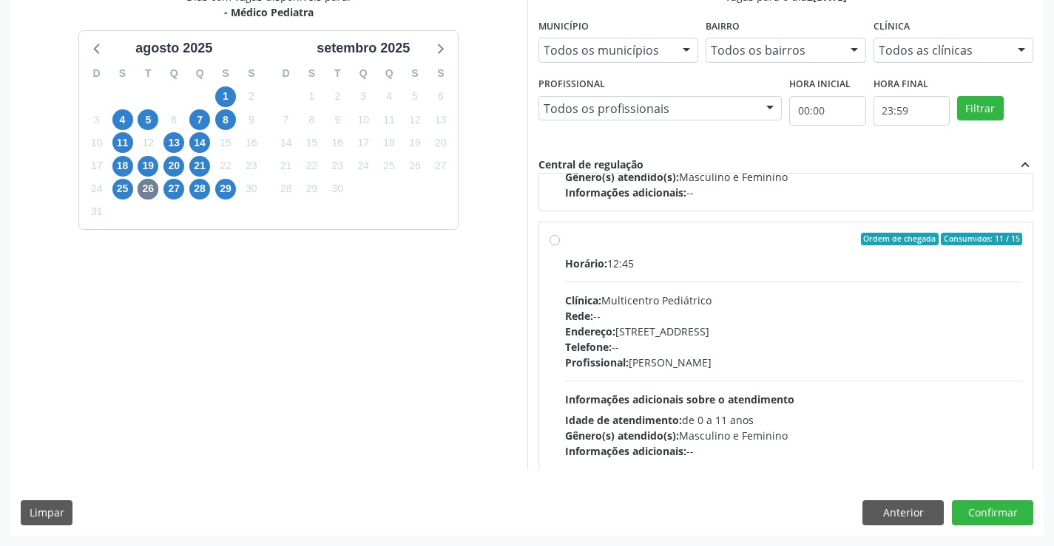
click at [622, 329] on div "Endereço: Antigo Casa Grande, nº 37, Centro, Campo Formoso - BA" at bounding box center [794, 332] width 458 height 16
click at [560, 246] on input "Ordem de chegada Consumidos: 11 / 15 Horário: 12:45 Clínica: Multicentro Pediát…" at bounding box center [554, 239] width 10 height 13
radio input "true"
click at [977, 515] on button "Confirmar" at bounding box center [992, 513] width 81 height 25
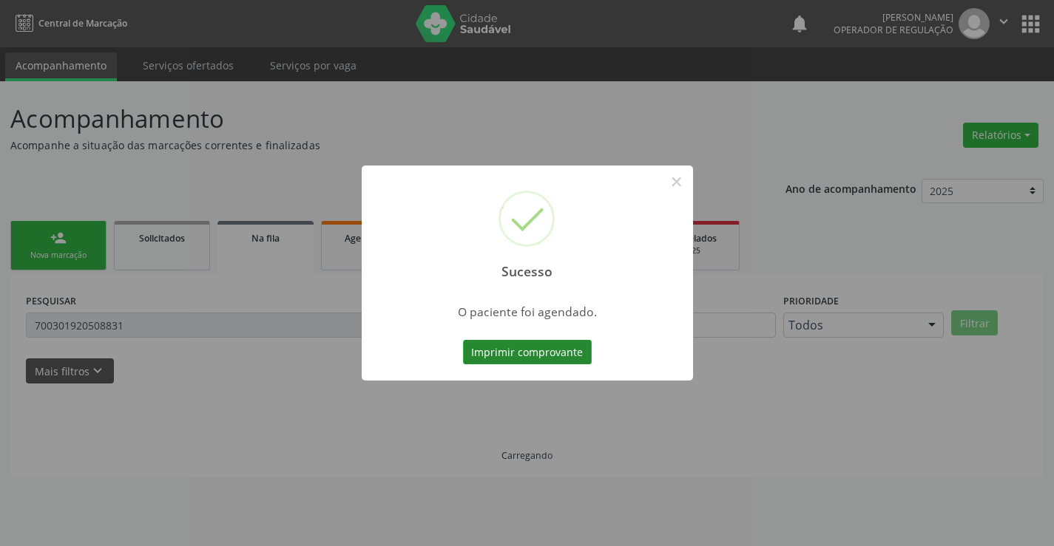
scroll to position [0, 0]
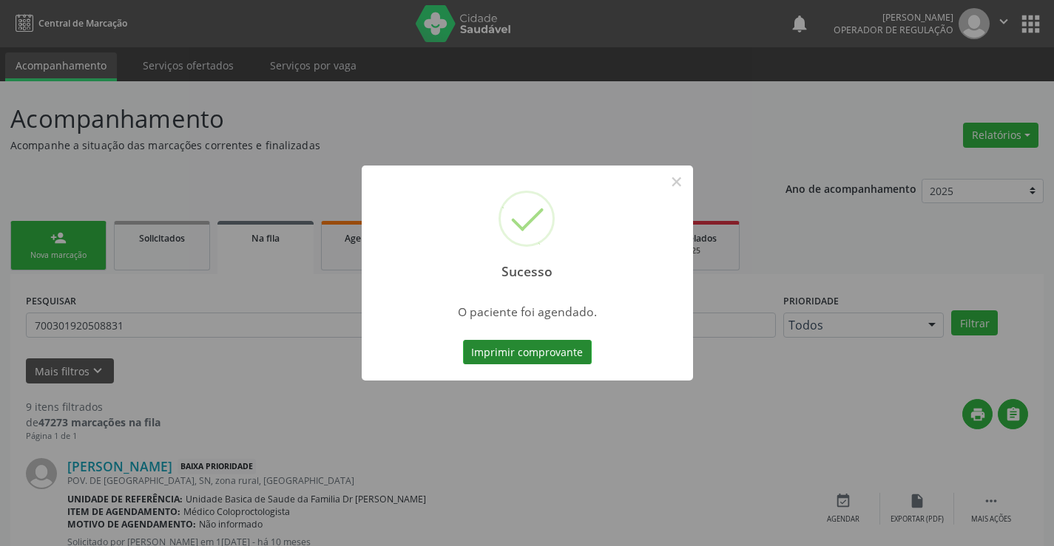
click at [570, 351] on button "Imprimir comprovante" at bounding box center [527, 352] width 129 height 25
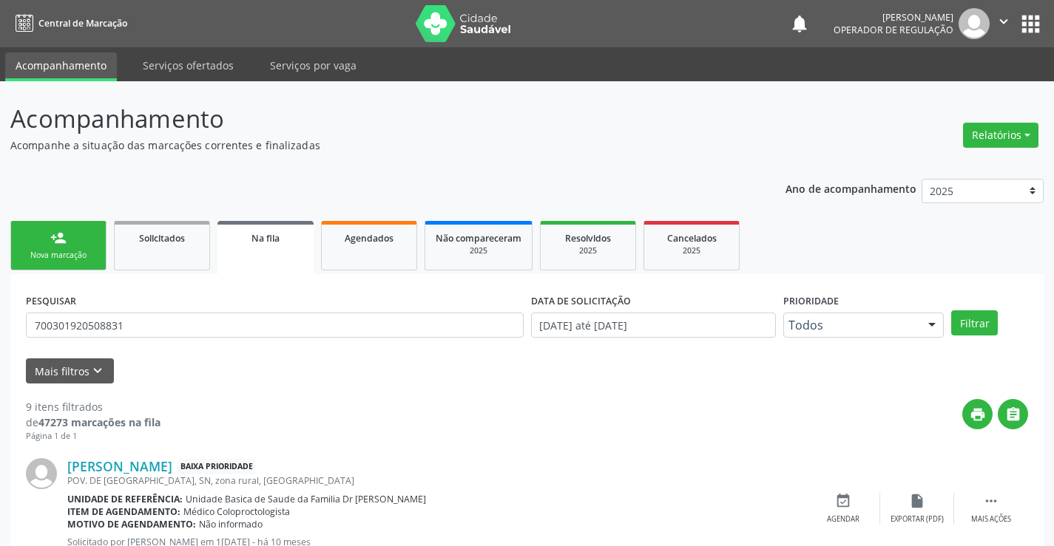
click at [75, 228] on link "person_add Nova marcação" at bounding box center [58, 246] width 96 height 50
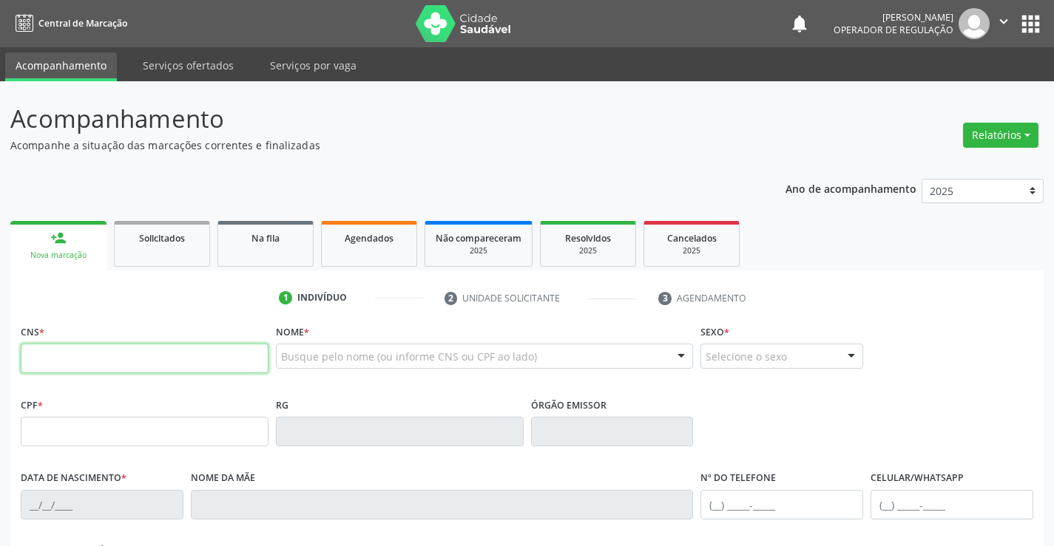
click at [177, 351] on input "text" at bounding box center [145, 359] width 248 height 30
click at [227, 366] on input "text" at bounding box center [145, 359] width 248 height 30
click at [223, 367] on input "text" at bounding box center [145, 359] width 248 height 30
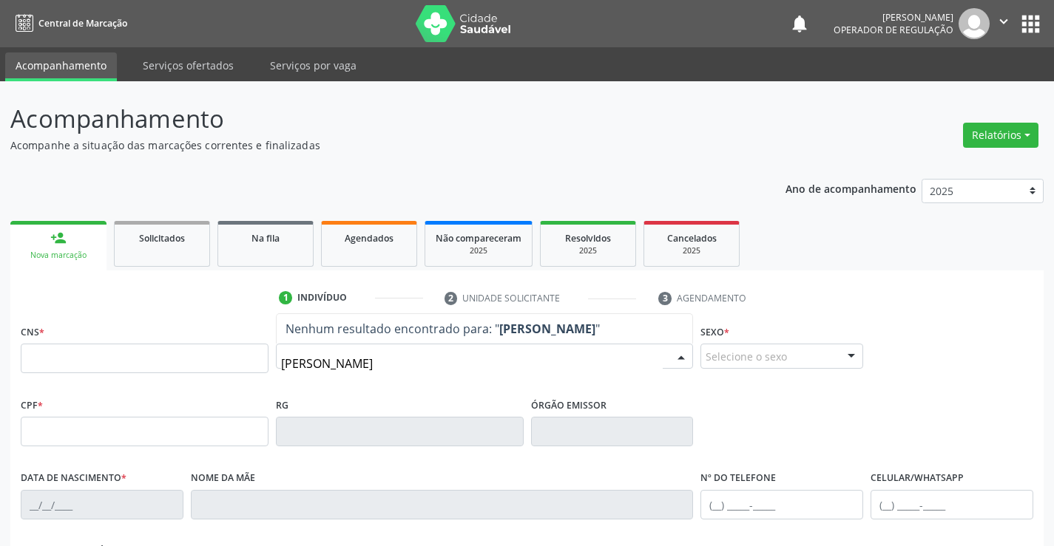
type input "enzo gabriel"
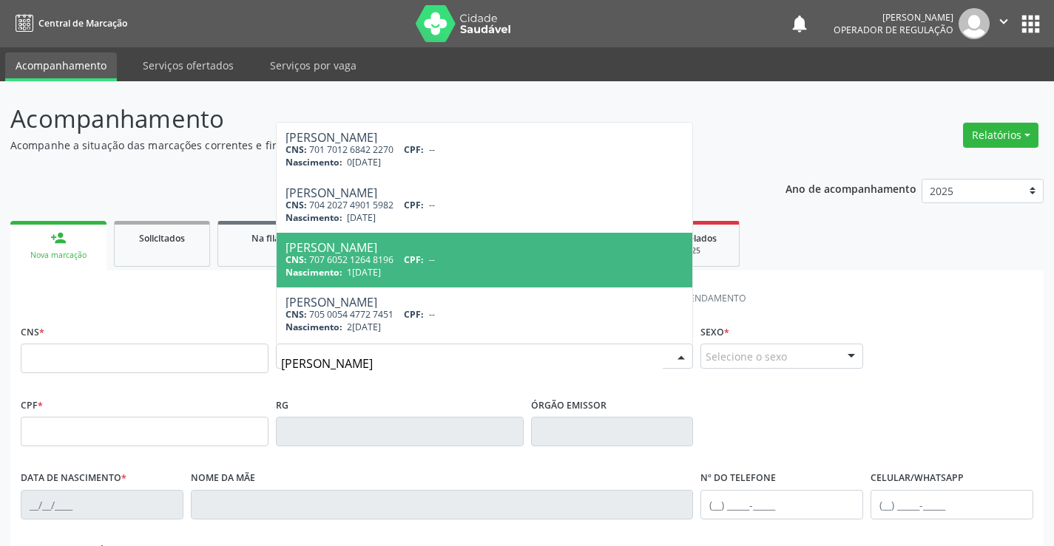
click at [379, 260] on div "CNS: 707 6052 1264 8196 CPF: --" at bounding box center [484, 260] width 399 height 13
type input "707 6052 1264 8196"
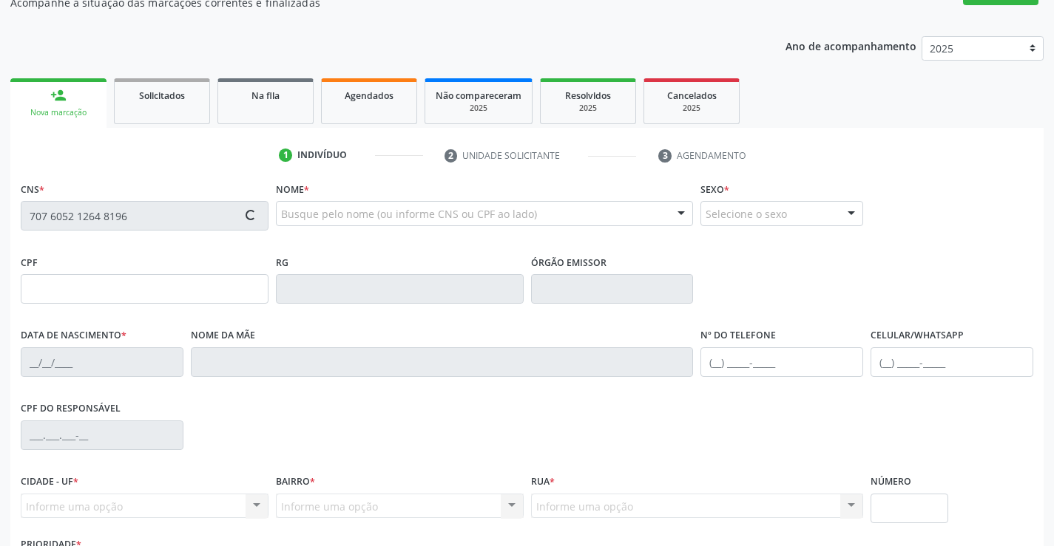
scroll to position [148, 0]
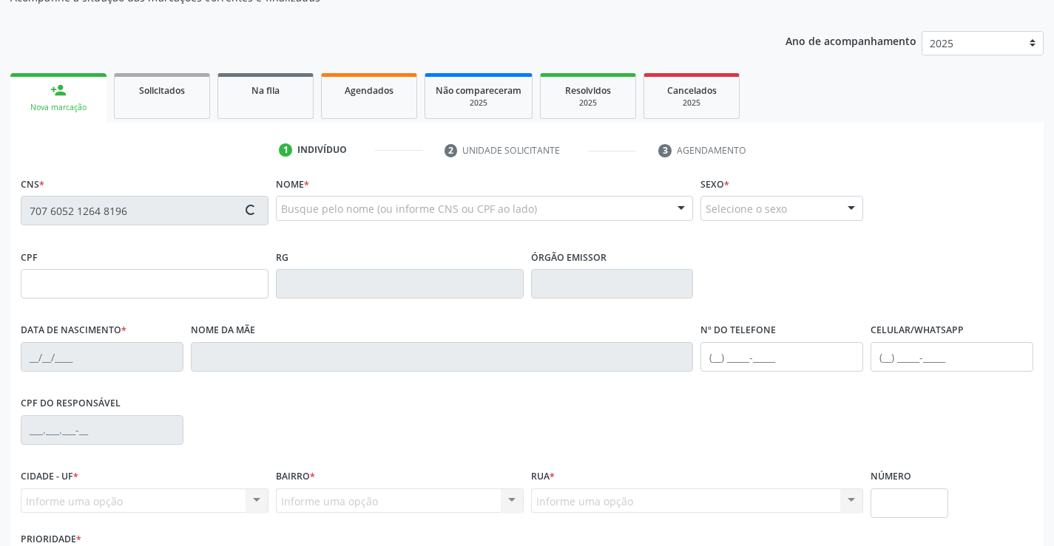
type input "30784538346"
type input "16/10/2019"
type input "SN"
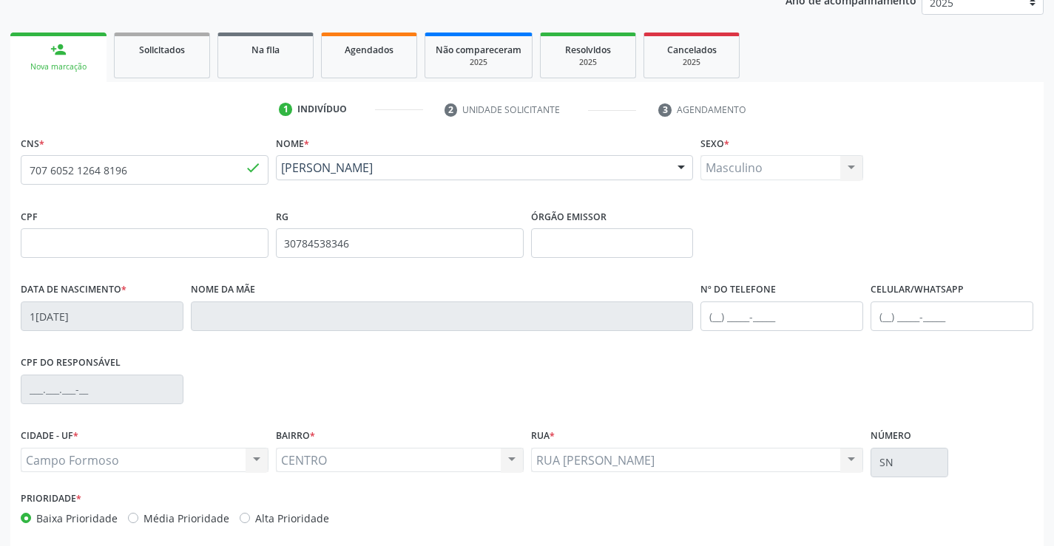
scroll to position [255, 0]
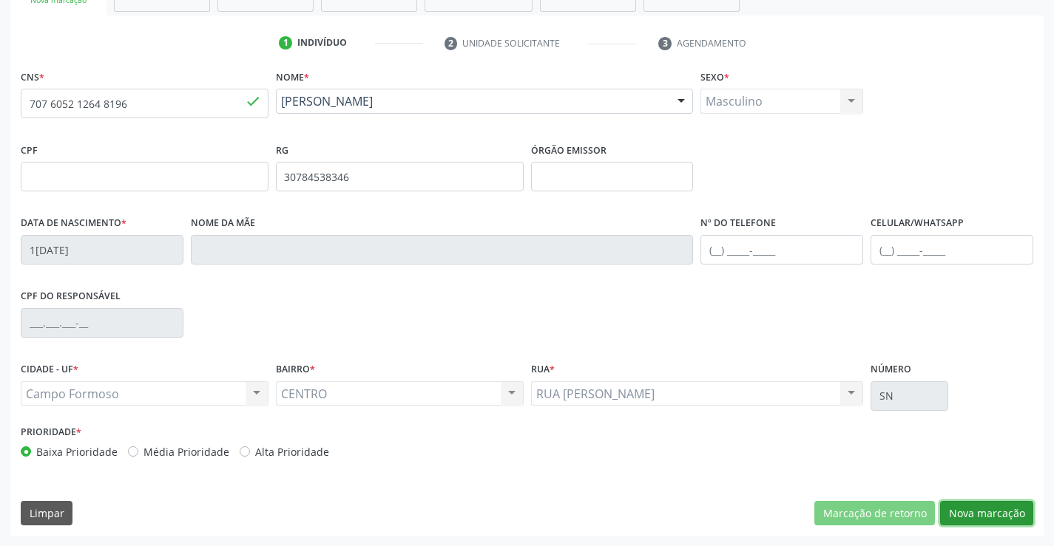
click at [994, 510] on button "Nova marcação" at bounding box center [986, 513] width 93 height 25
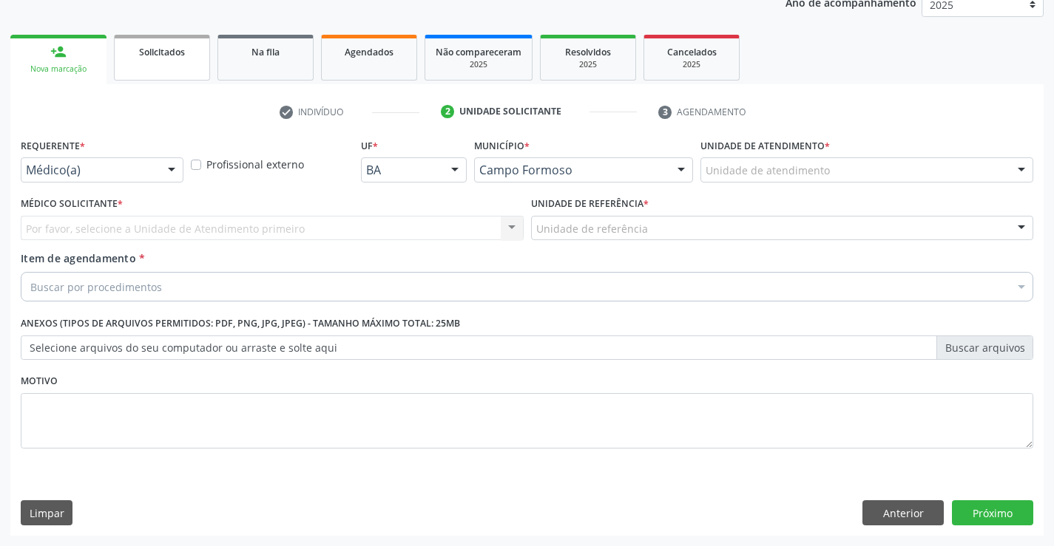
scroll to position [186, 0]
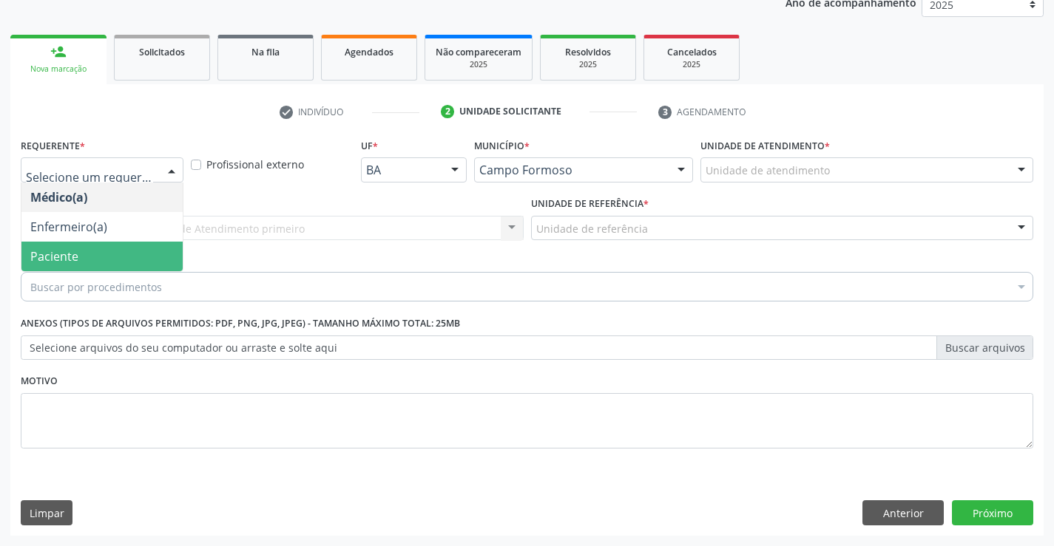
click at [110, 264] on span "Paciente" at bounding box center [101, 257] width 161 height 30
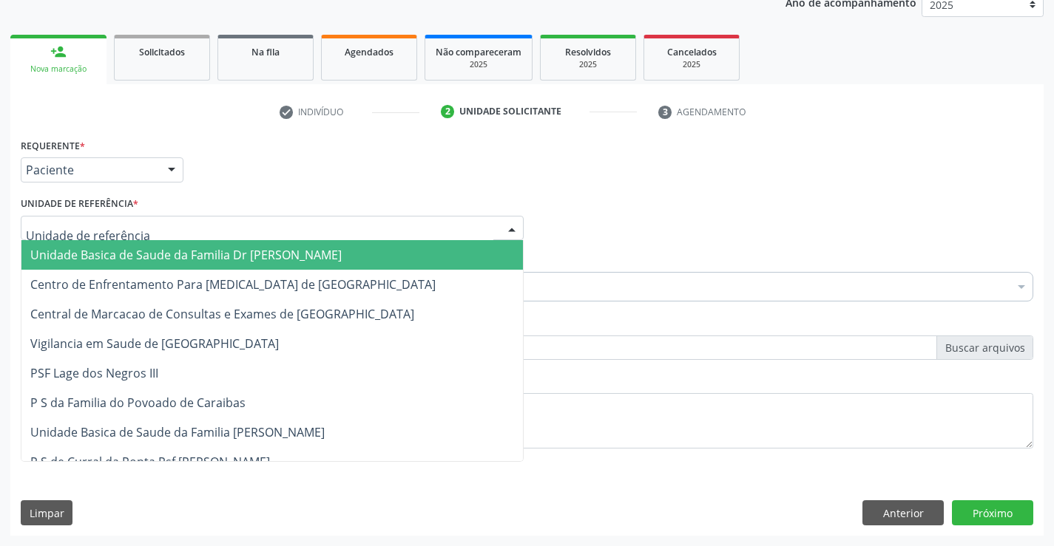
click at [238, 228] on div at bounding box center [272, 228] width 503 height 25
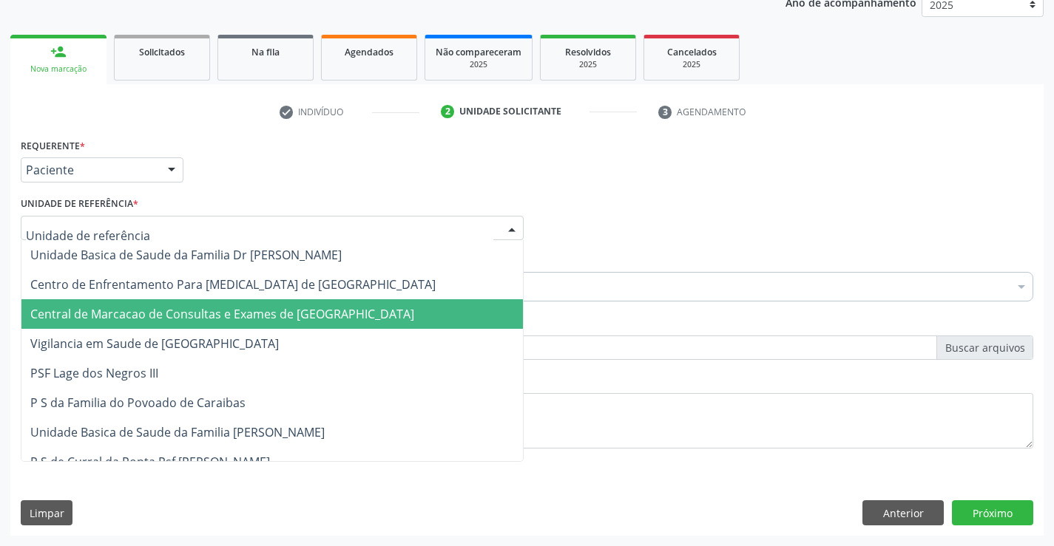
click at [254, 308] on span "Central de Marcacao de Consultas e Exames de [GEOGRAPHIC_DATA]" at bounding box center [222, 314] width 384 height 16
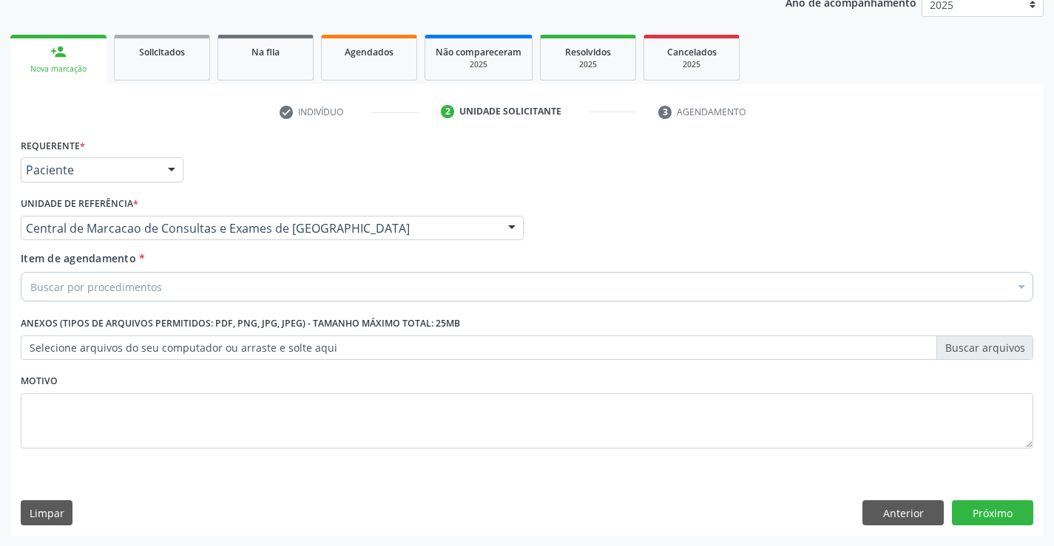
click at [312, 277] on div "Buscar por procedimentos" at bounding box center [527, 287] width 1012 height 30
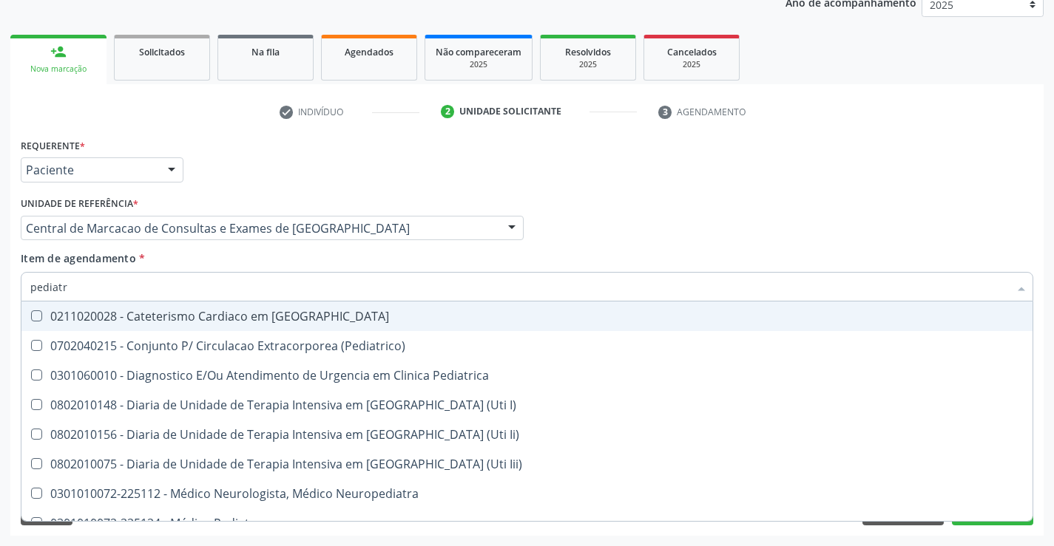
type input "pediatra"
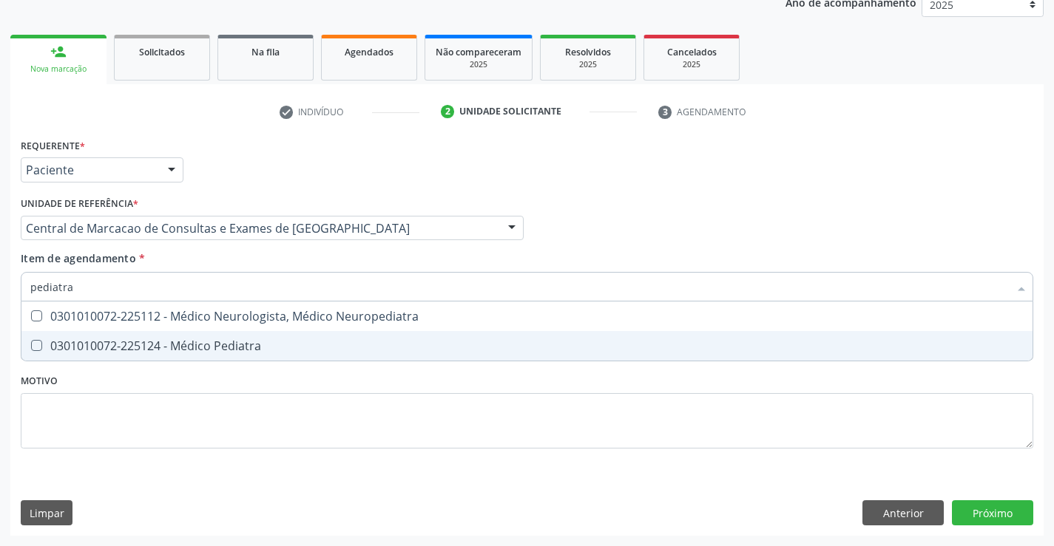
drag, startPoint x: 169, startPoint y: 342, endPoint x: 689, endPoint y: 400, distance: 523.0
click at [177, 342] on div "0301010072-225124 - Médico Pediatra" at bounding box center [526, 346] width 993 height 12
checkbox Pediatra "true"
click at [984, 503] on div "Requerente * Paciente Médico(a) Enfermeiro(a) Paciente Nenhum resultado encontr…" at bounding box center [526, 335] width 1033 height 401
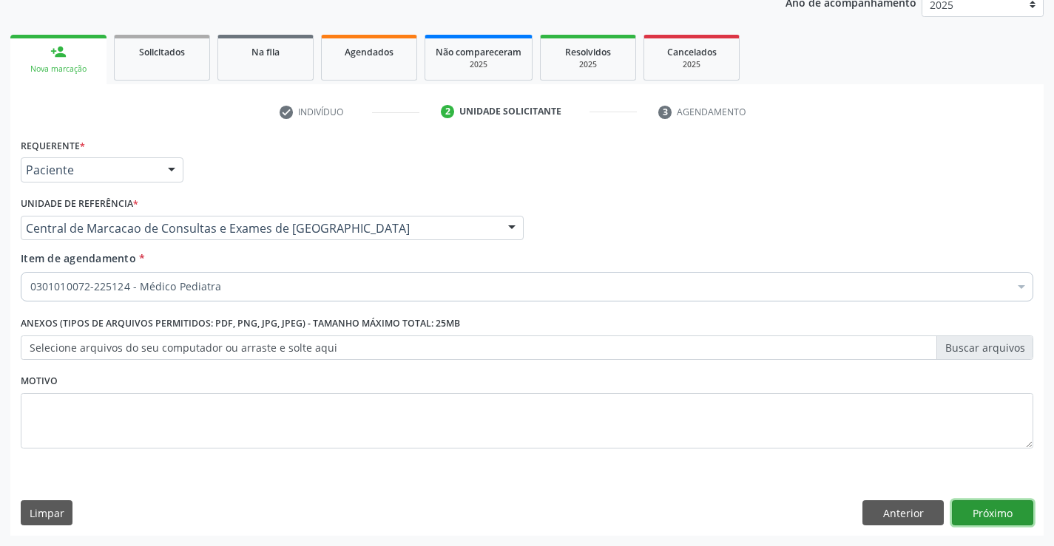
click at [1006, 510] on button "Próximo" at bounding box center [992, 513] width 81 height 25
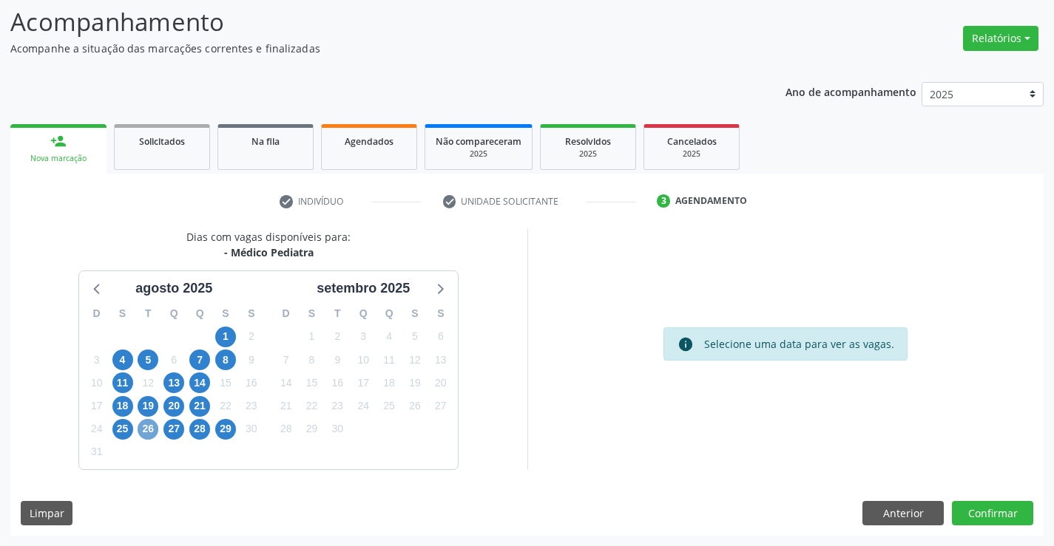
click at [146, 435] on span "26" at bounding box center [148, 429] width 21 height 21
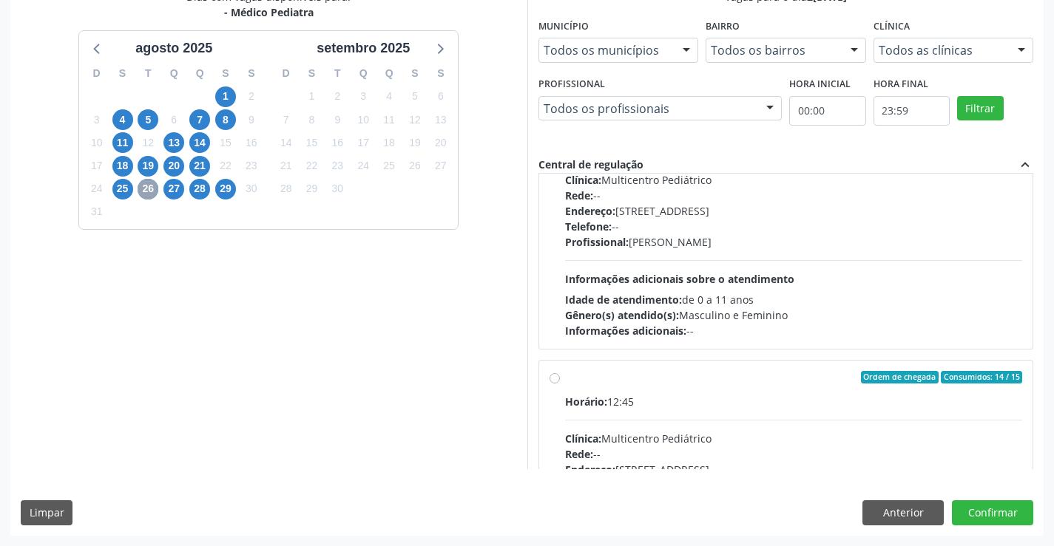
scroll to position [233, 0]
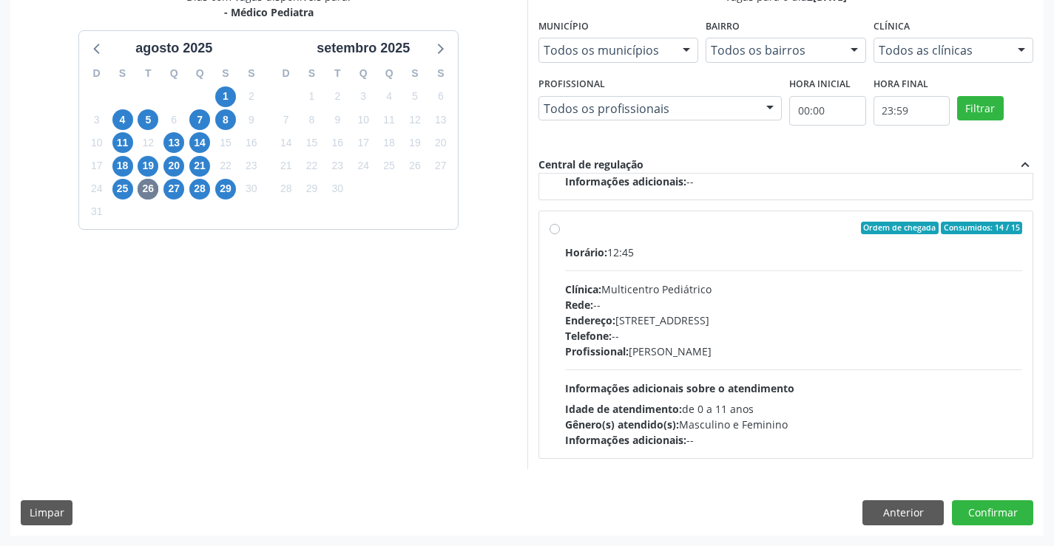
click at [685, 284] on div "Clínica: Multicentro Pediátrico" at bounding box center [794, 290] width 458 height 16
click at [560, 235] on input "Ordem de chegada Consumidos: 14 / 15 Horário: 12:45 Clínica: Multicentro Pediát…" at bounding box center [554, 228] width 10 height 13
radio input "true"
click at [198, 166] on span "21" at bounding box center [199, 166] width 21 height 21
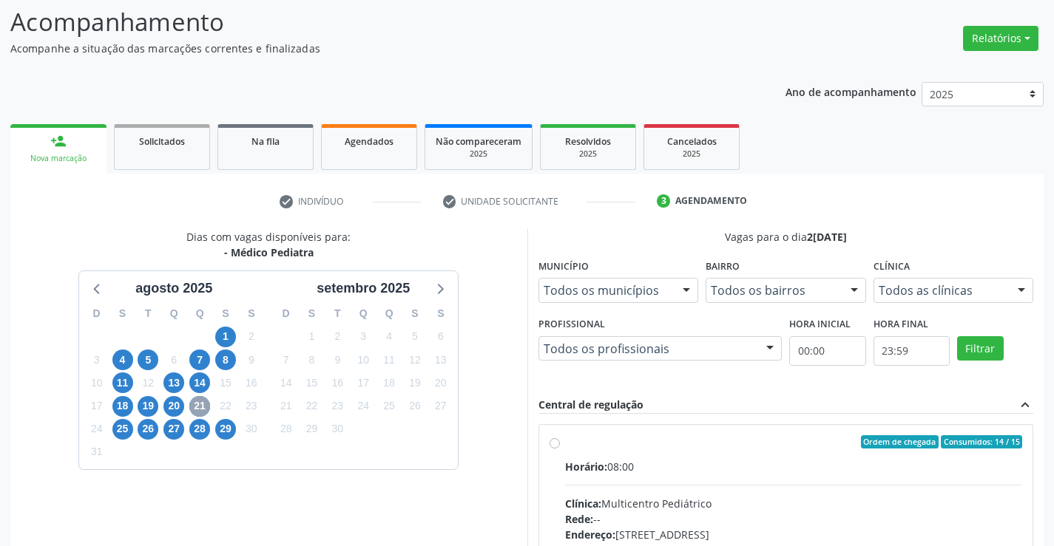
scroll to position [311, 0]
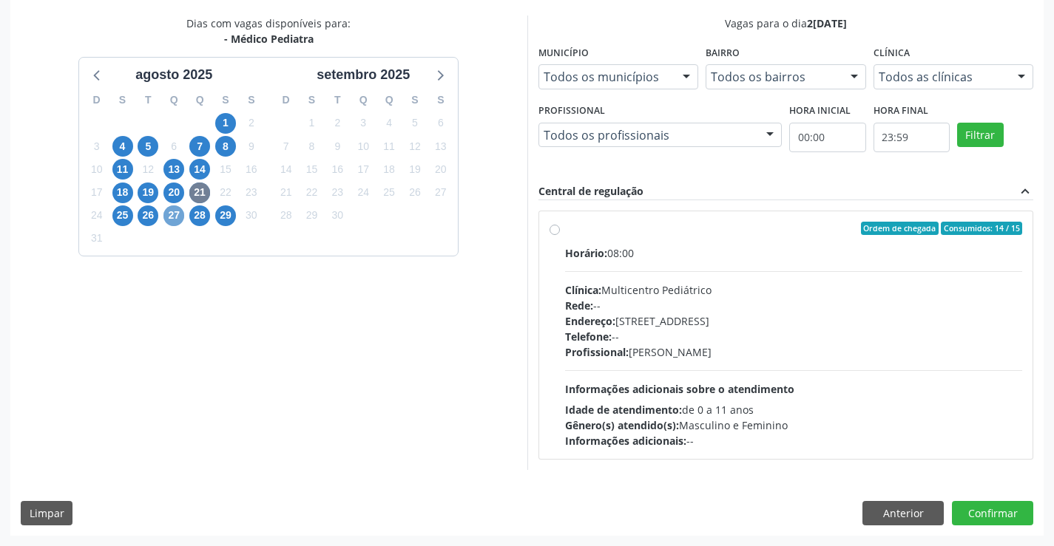
click at [177, 213] on span "27" at bounding box center [173, 216] width 21 height 21
click at [196, 218] on span "28" at bounding box center [199, 216] width 21 height 21
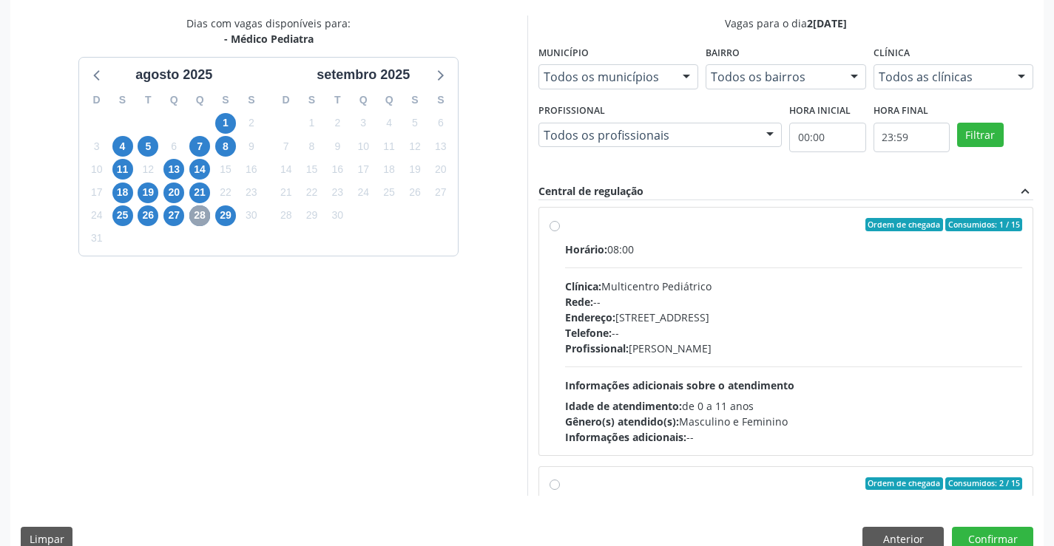
scroll to position [0, 0]
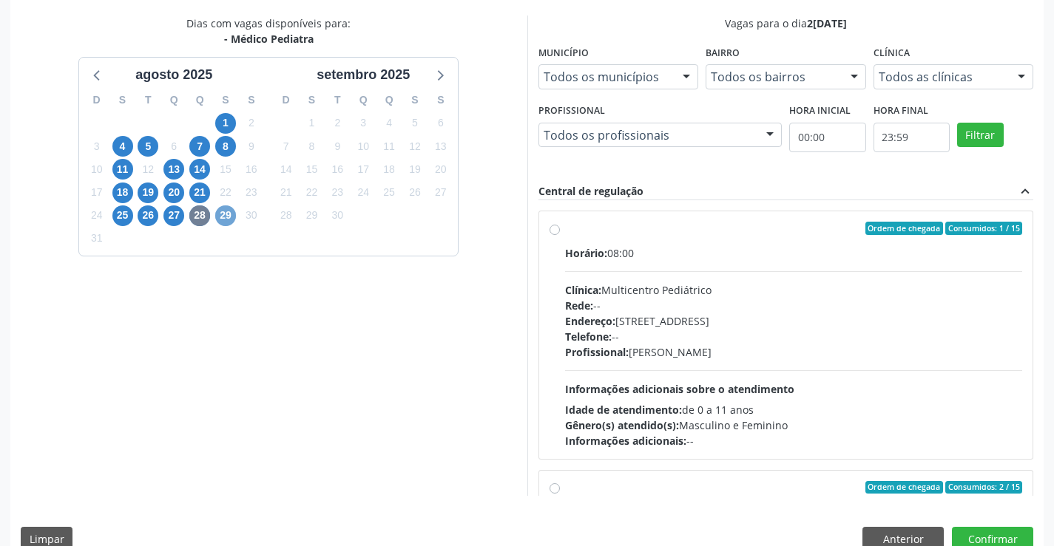
click at [226, 220] on span "29" at bounding box center [225, 216] width 21 height 21
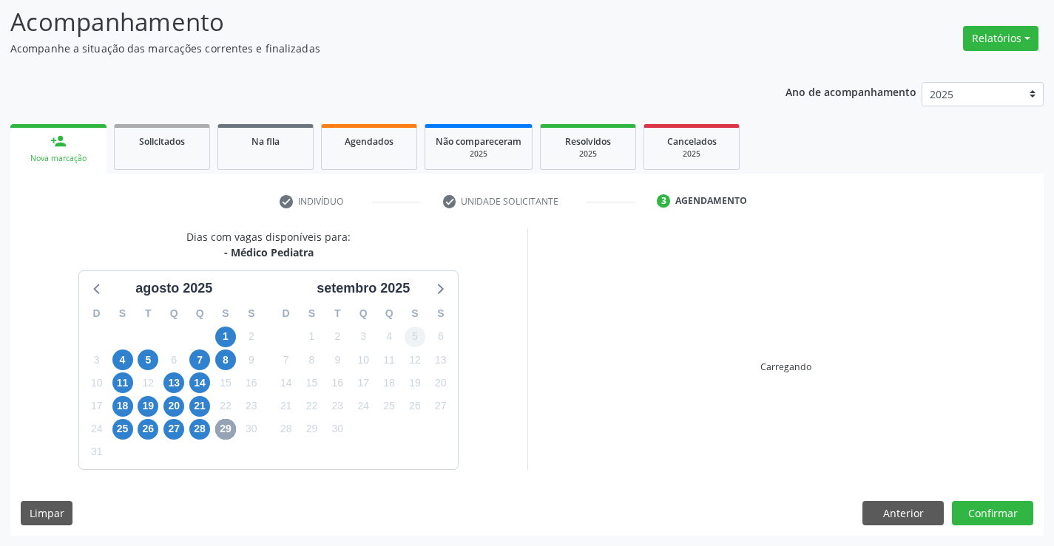
scroll to position [311, 0]
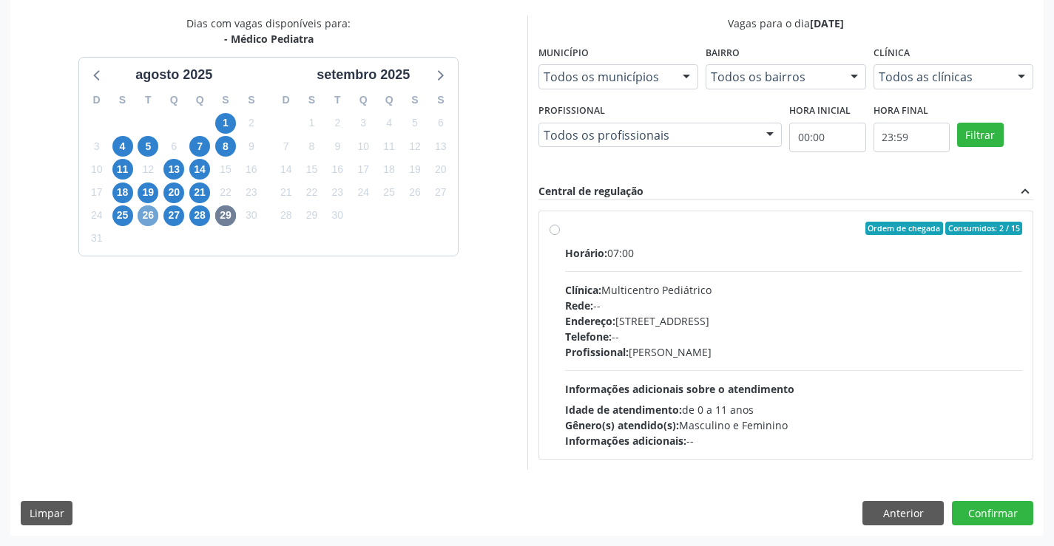
click at [140, 212] on span "26" at bounding box center [148, 216] width 21 height 21
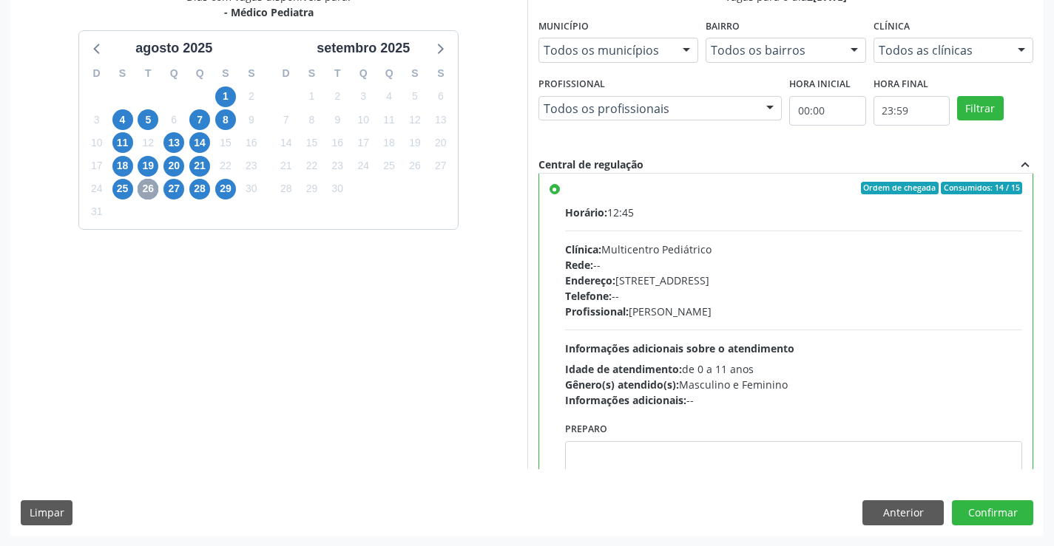
scroll to position [296, 0]
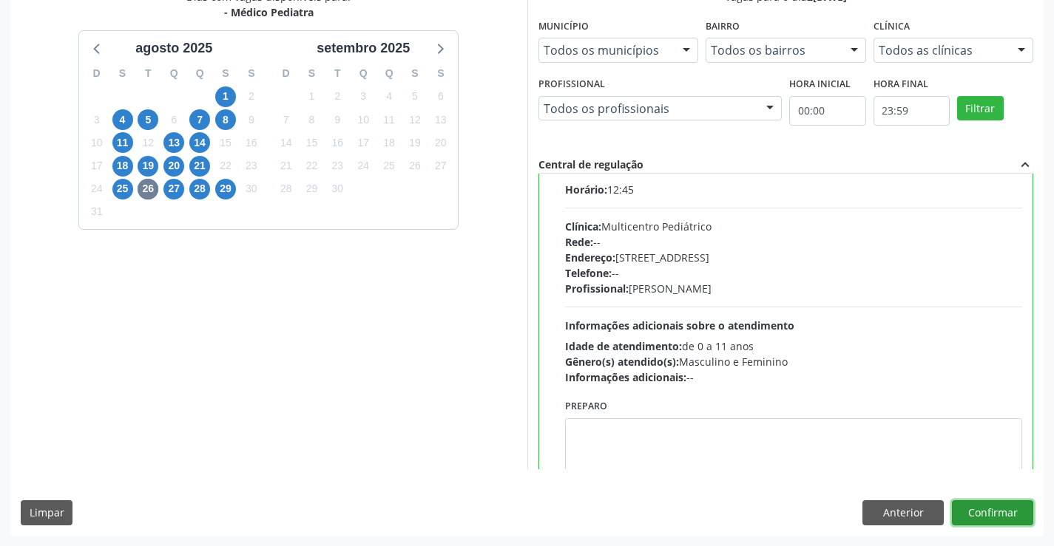
click at [987, 509] on button "Confirmar" at bounding box center [992, 513] width 81 height 25
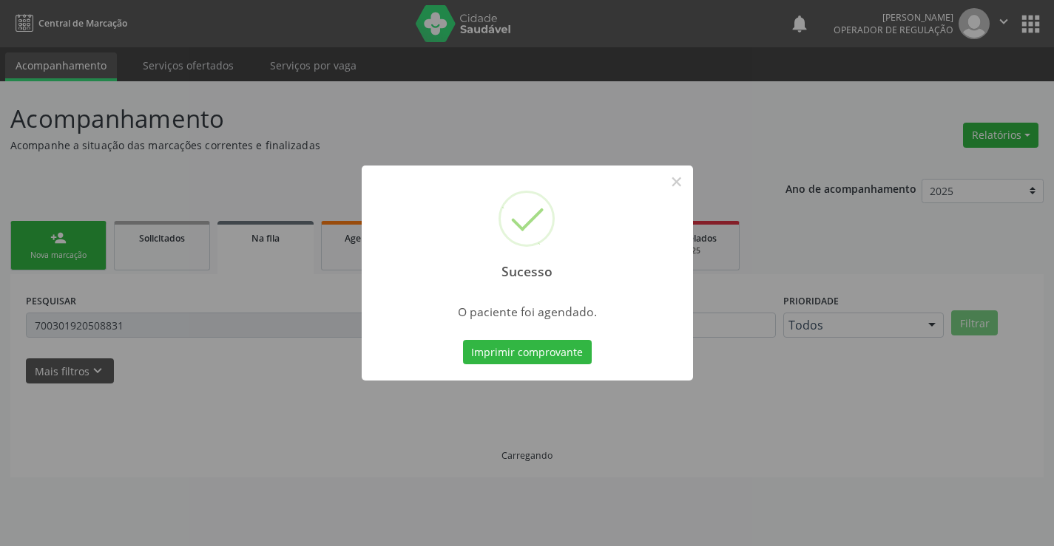
scroll to position [0, 0]
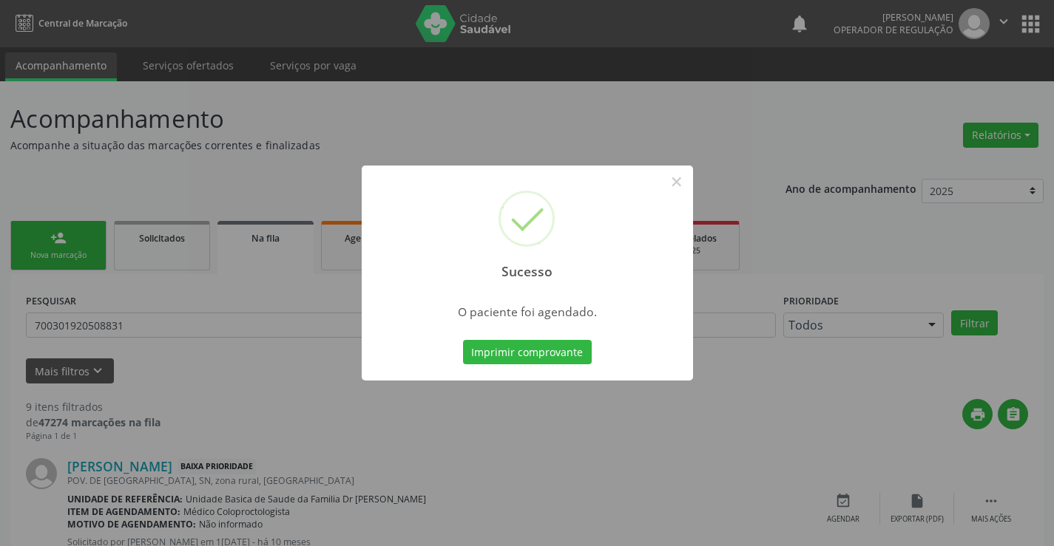
click at [463, 340] on button "Imprimir comprovante" at bounding box center [527, 352] width 129 height 25
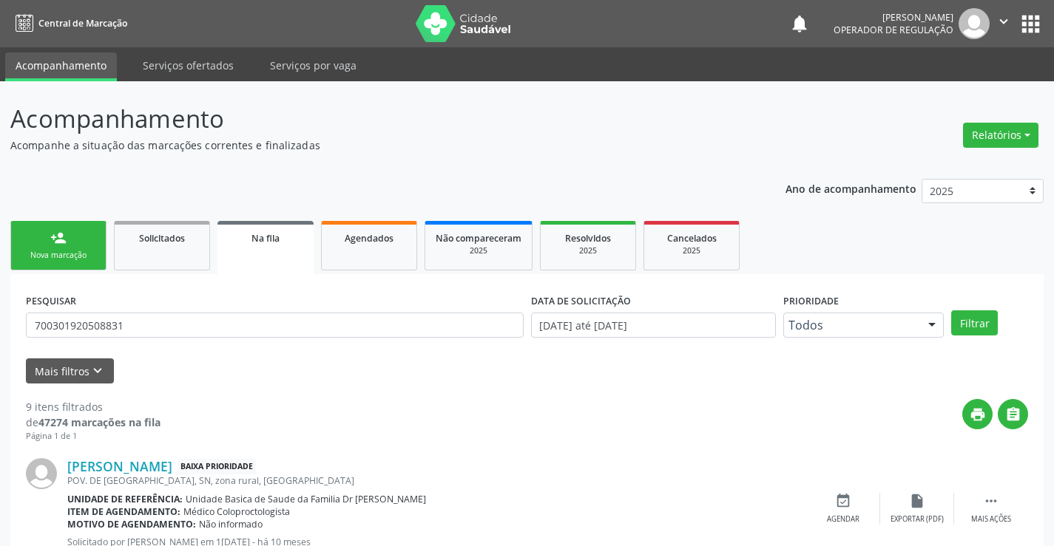
click at [101, 234] on link "person_add Nova marcação" at bounding box center [58, 246] width 96 height 50
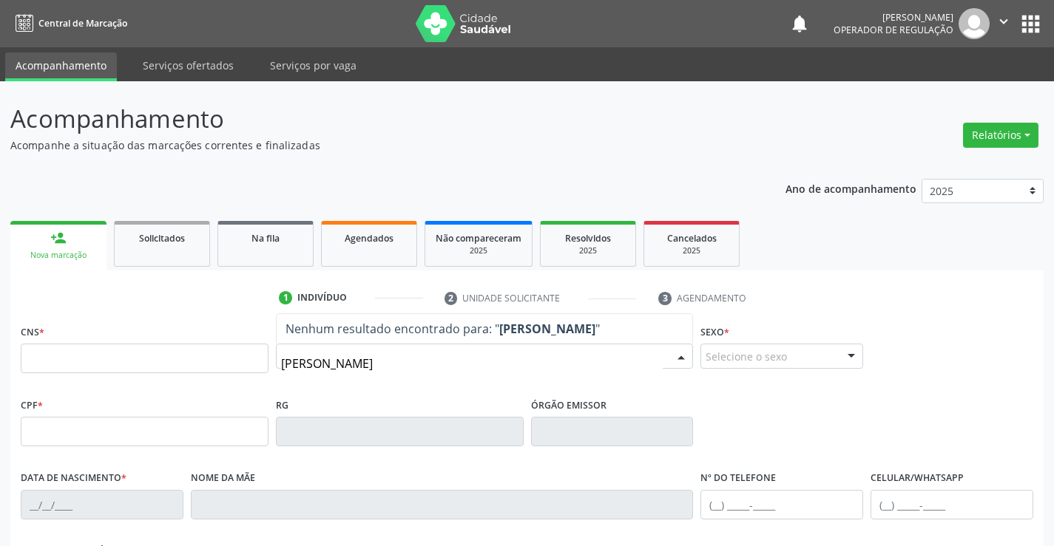
type input "maria clara gomes"
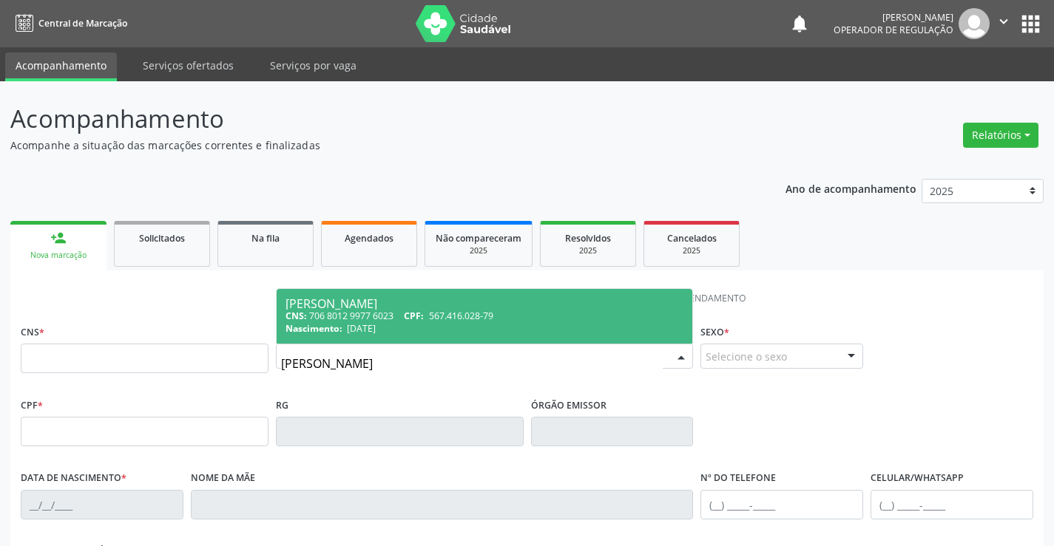
click at [395, 319] on div "CNS: 706 8012 9977 6023 CPF: 567.416.028-79" at bounding box center [484, 316] width 399 height 13
type input "706 8012 9977 6023"
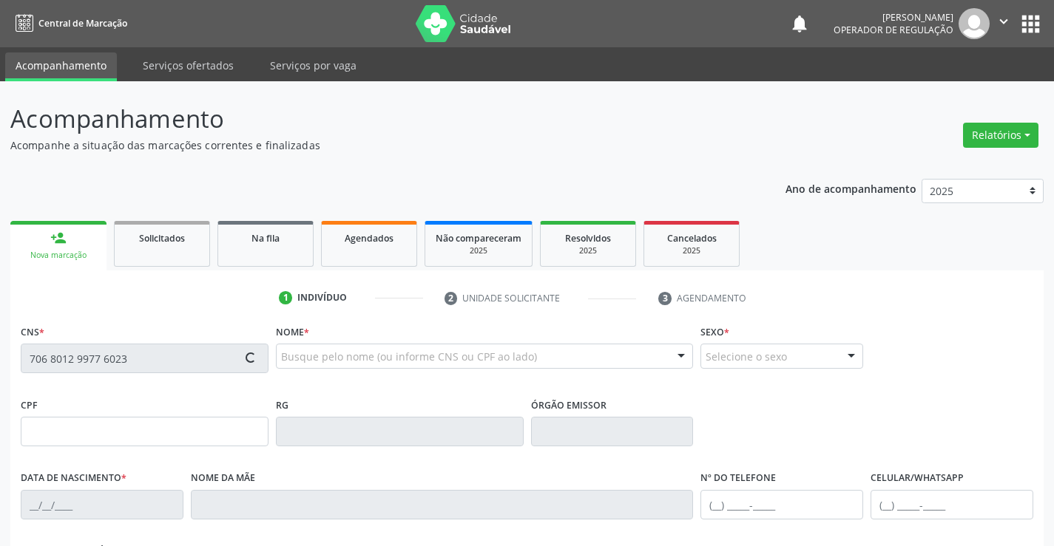
type input "567.416.028-79"
type input "634945671"
type input "SSPBA"
type input "10/05/2012"
type input "(74) 99931-3145"
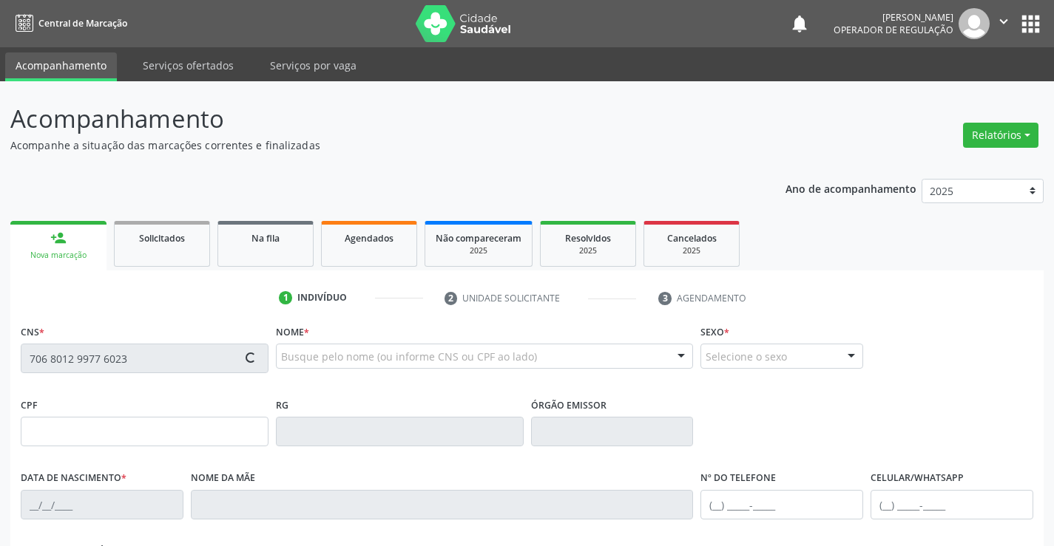
type input "(11) 93205-0537"
type input "567.416.028-79"
type input "S/N"
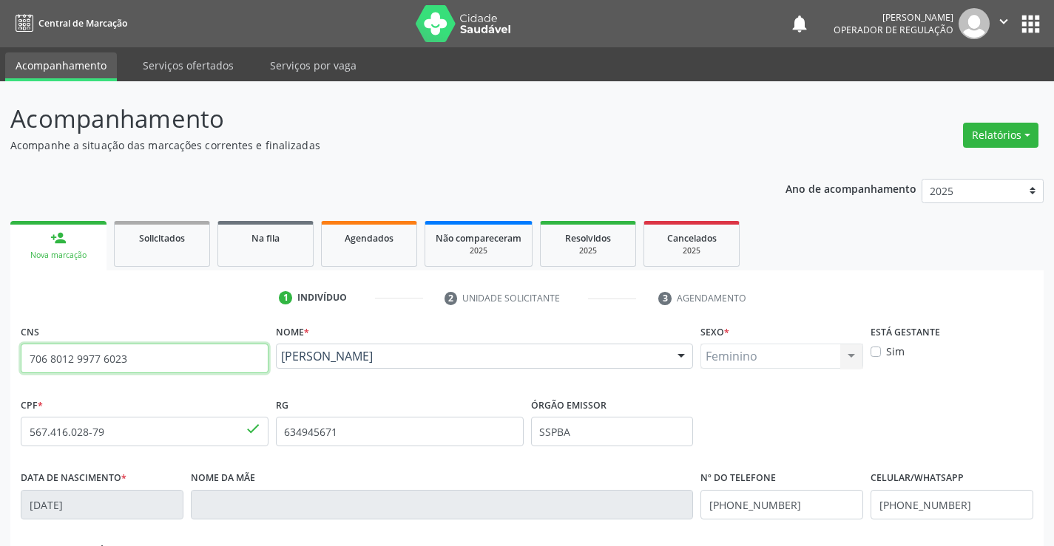
click at [192, 361] on input "706 8012 9977 6023" at bounding box center [145, 359] width 248 height 30
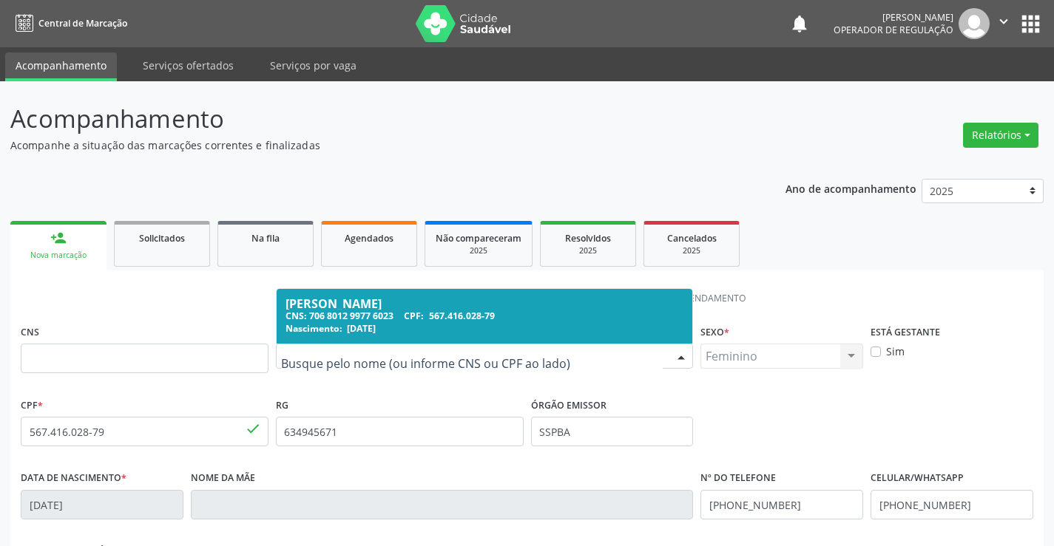
click at [396, 354] on input "text" at bounding box center [472, 364] width 382 height 30
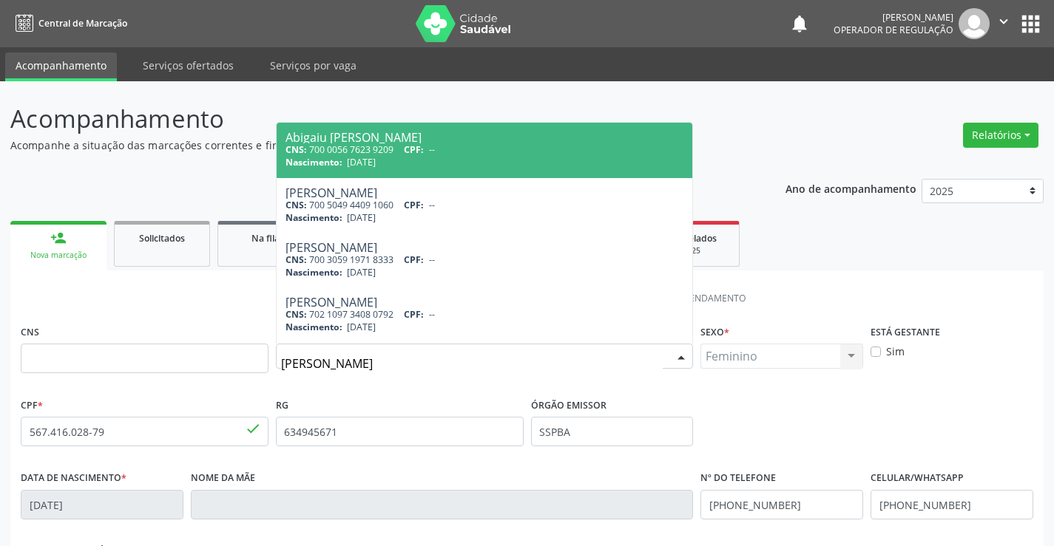
type input "marcia clara"
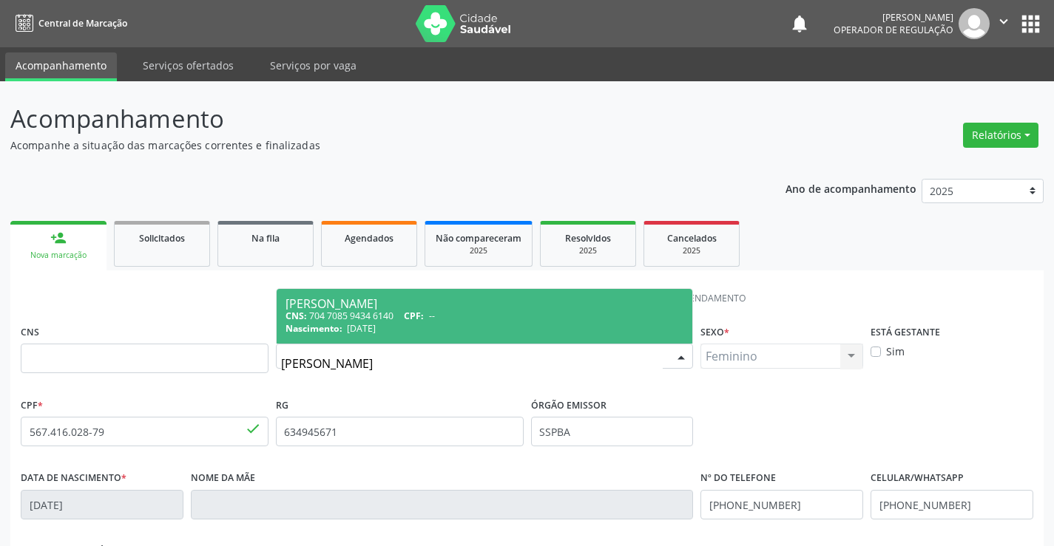
click at [385, 307] on div "Marcia Clara Gomes Pareira" at bounding box center [484, 304] width 399 height 12
type input "704 7085 9434 6140"
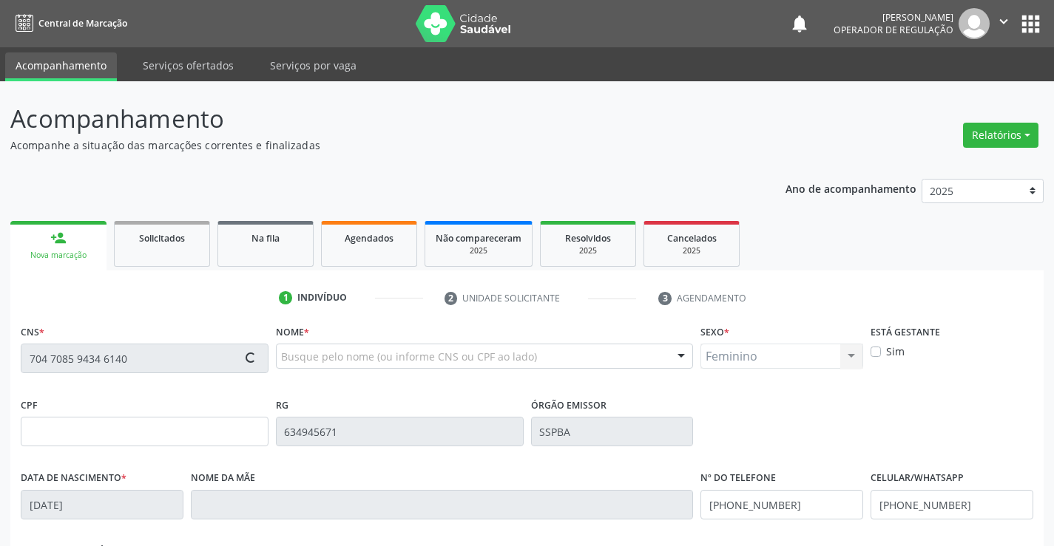
type input "10/01/2021"
type input "(74) 9116-5614"
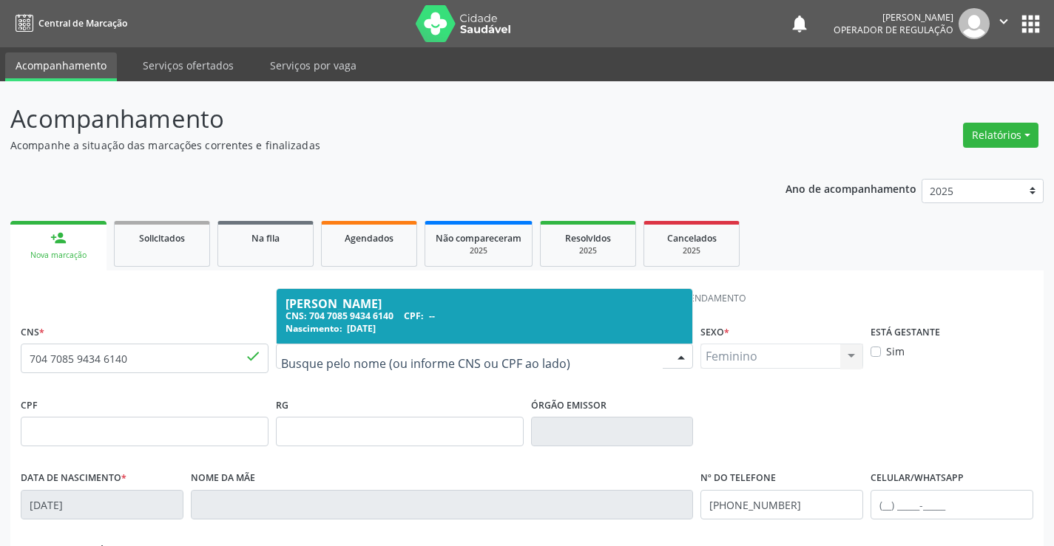
click at [322, 316] on div "CNS: 704 7085 9434 6140 CPF: --" at bounding box center [484, 316] width 399 height 13
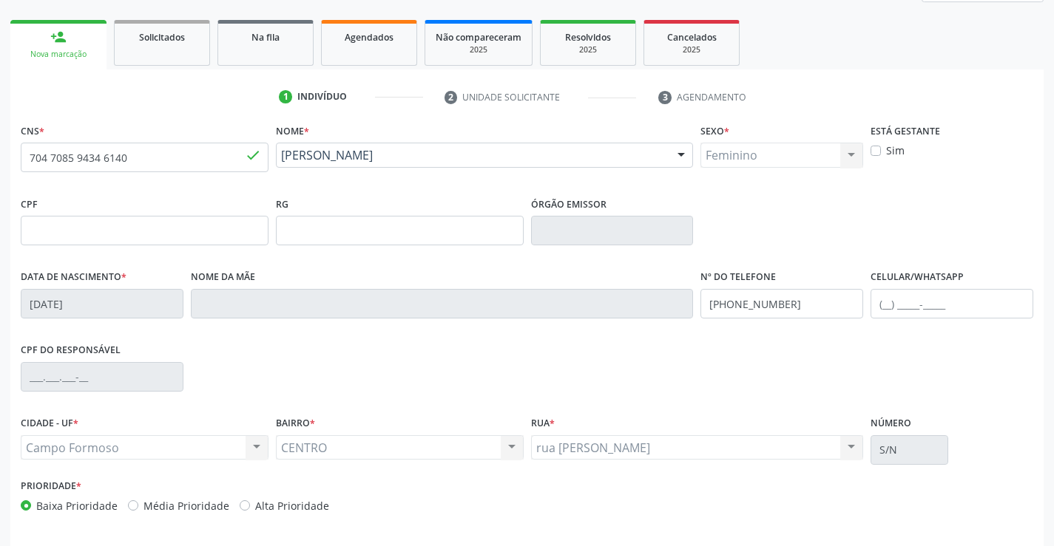
scroll to position [255, 0]
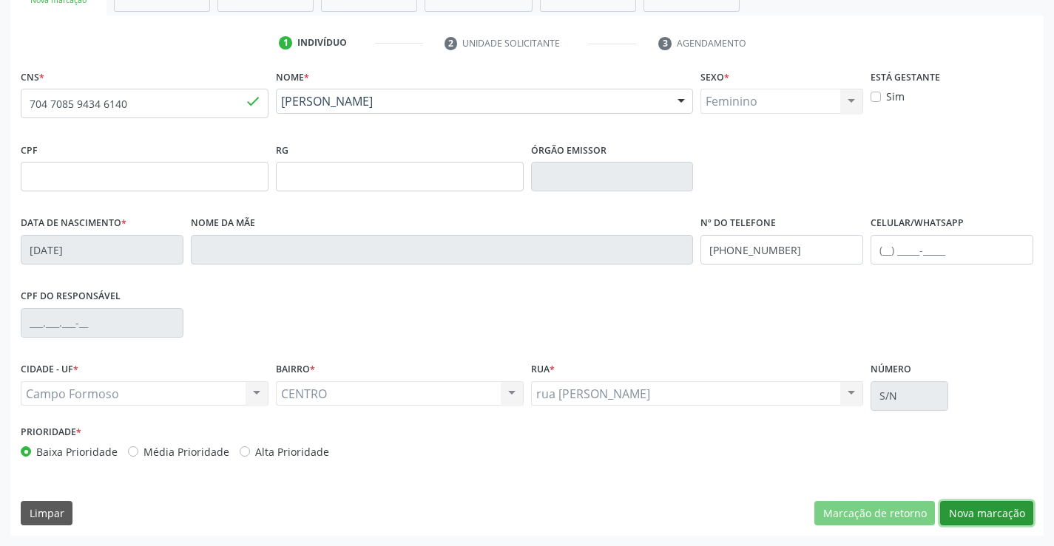
click at [991, 515] on button "Nova marcação" at bounding box center [986, 513] width 93 height 25
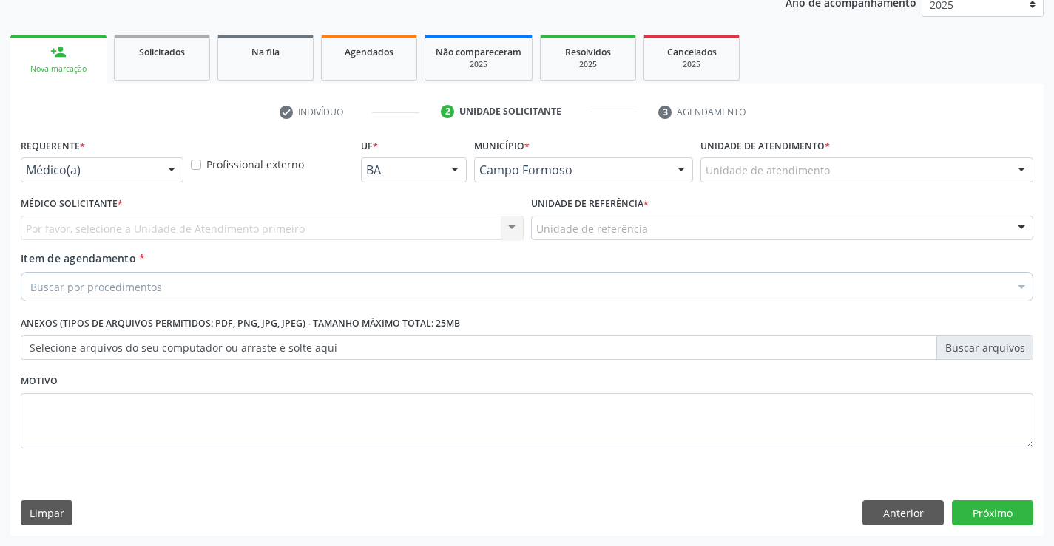
scroll to position [186, 0]
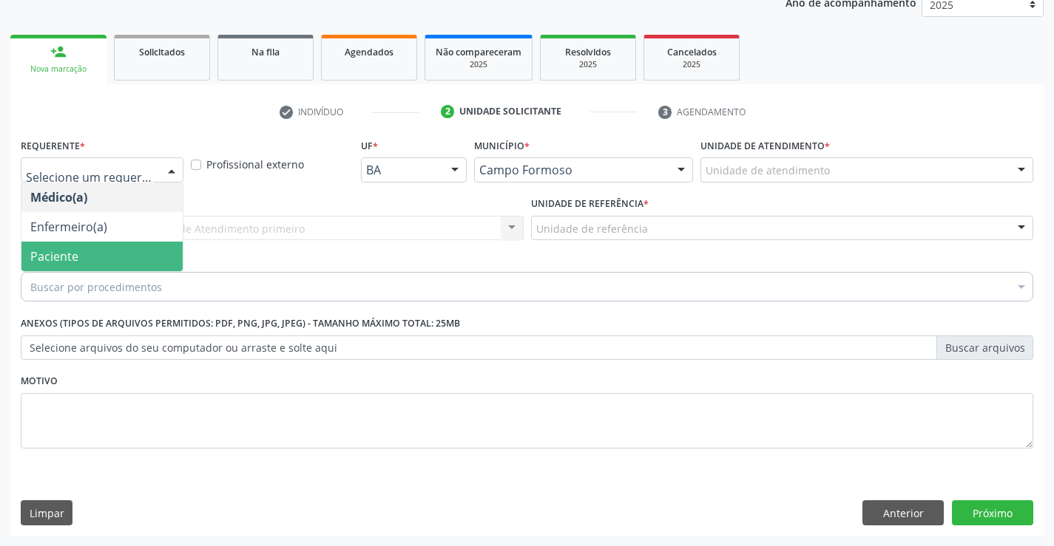
click at [89, 243] on span "Paciente" at bounding box center [101, 257] width 161 height 30
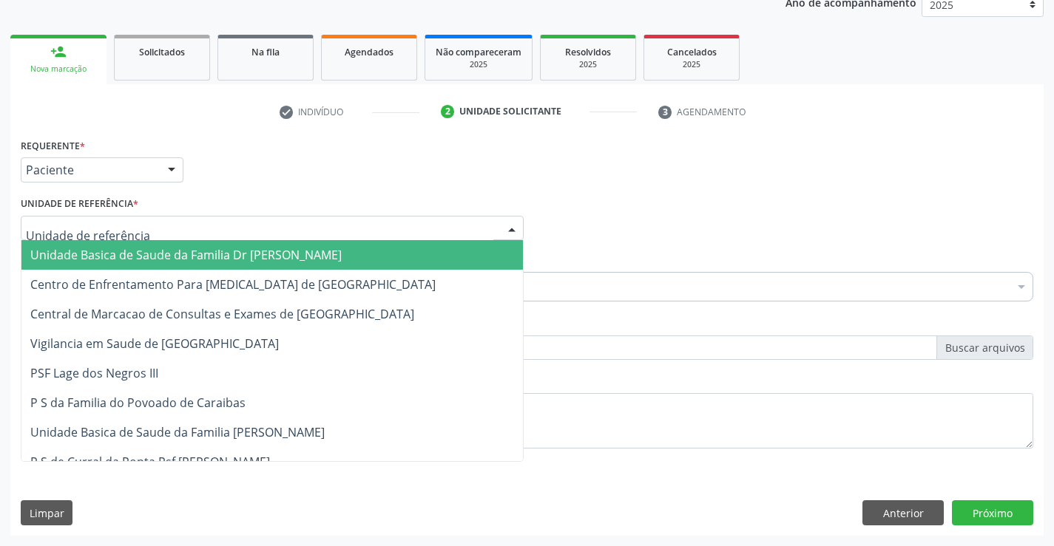
drag, startPoint x: 197, startPoint y: 226, endPoint x: 221, endPoint y: 284, distance: 63.3
click at [198, 226] on div at bounding box center [272, 228] width 503 height 25
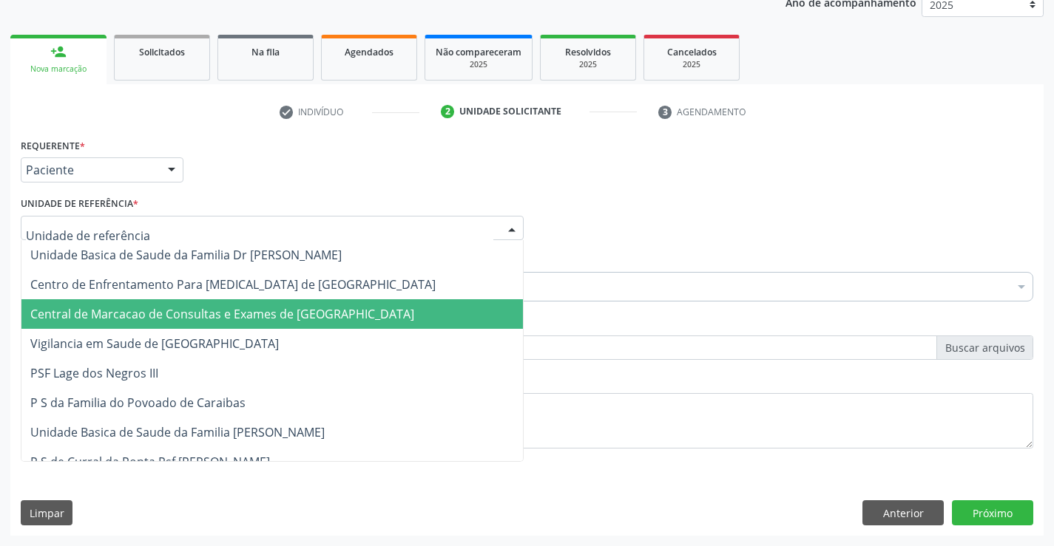
click at [223, 308] on span "Central de Marcacao de Consultas e Exames de [GEOGRAPHIC_DATA]" at bounding box center [222, 314] width 384 height 16
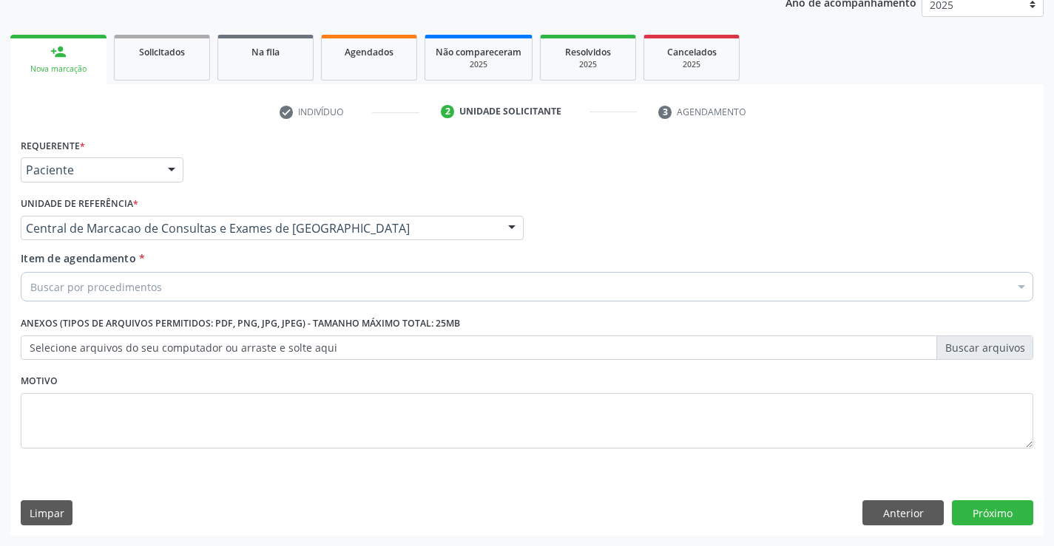
click at [255, 292] on div "Buscar por procedimentos" at bounding box center [527, 287] width 1012 height 30
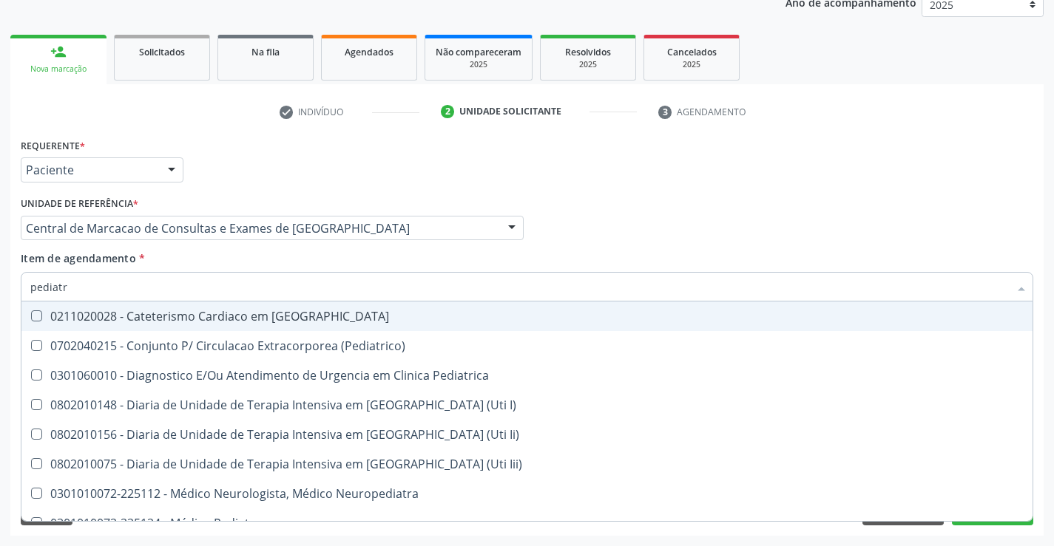
type input "pediatra"
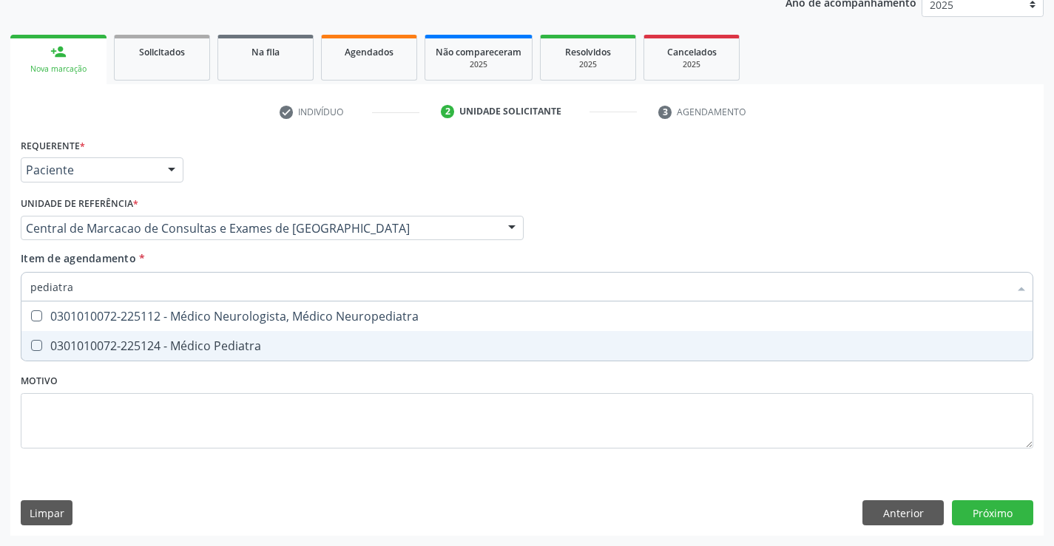
click at [216, 350] on div "0301010072-225124 - Médico Pediatra" at bounding box center [526, 346] width 993 height 12
checkbox Pediatra "true"
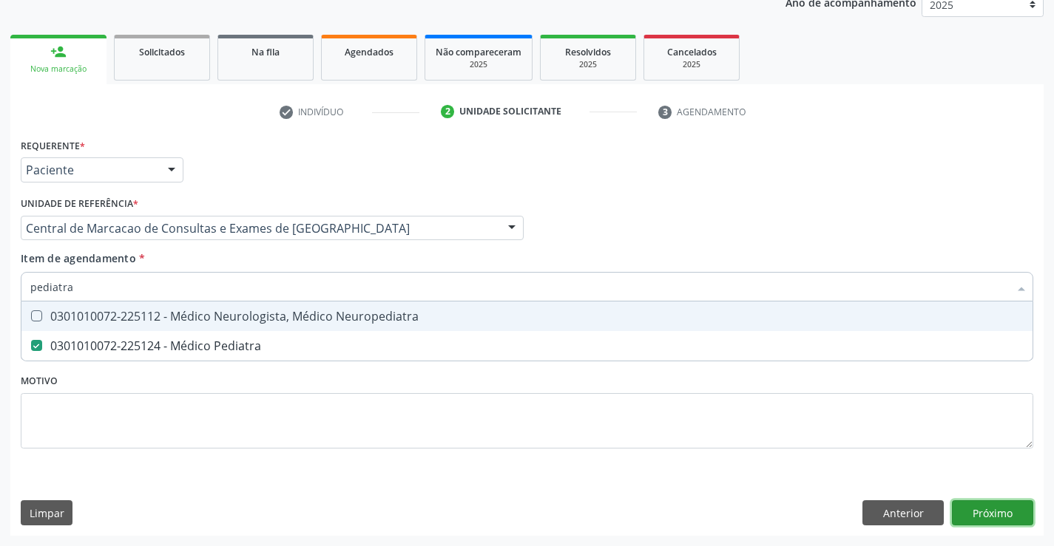
click at [1009, 515] on div "Requerente * Paciente Médico(a) Enfermeiro(a) Paciente Nenhum resultado encontr…" at bounding box center [526, 335] width 1033 height 401
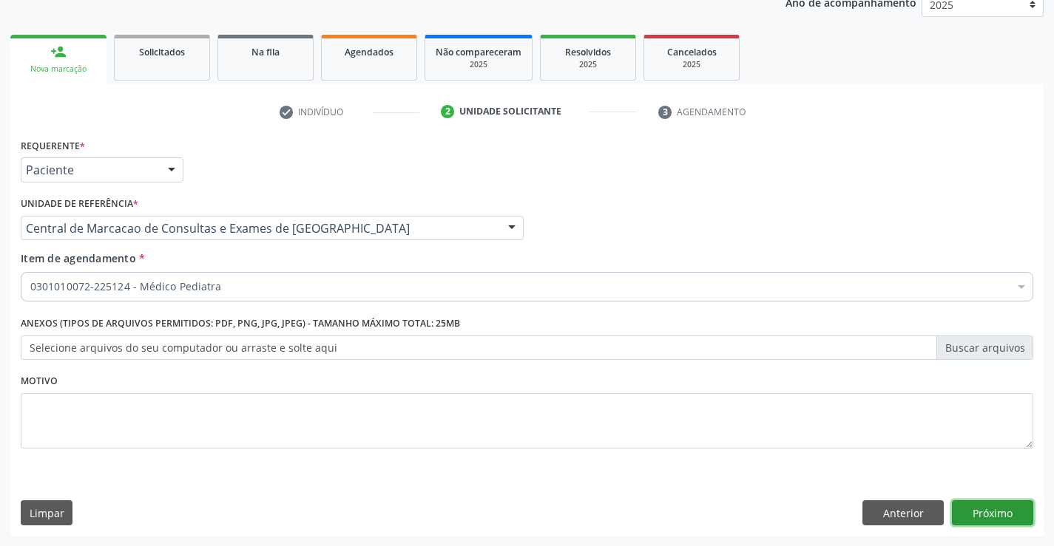
click at [992, 521] on button "Próximo" at bounding box center [992, 513] width 81 height 25
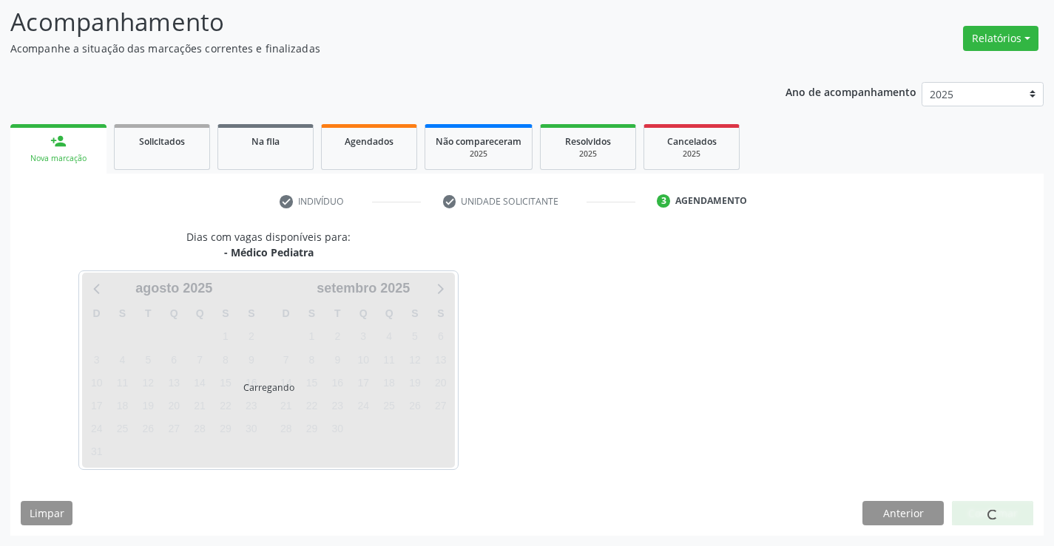
scroll to position [97, 0]
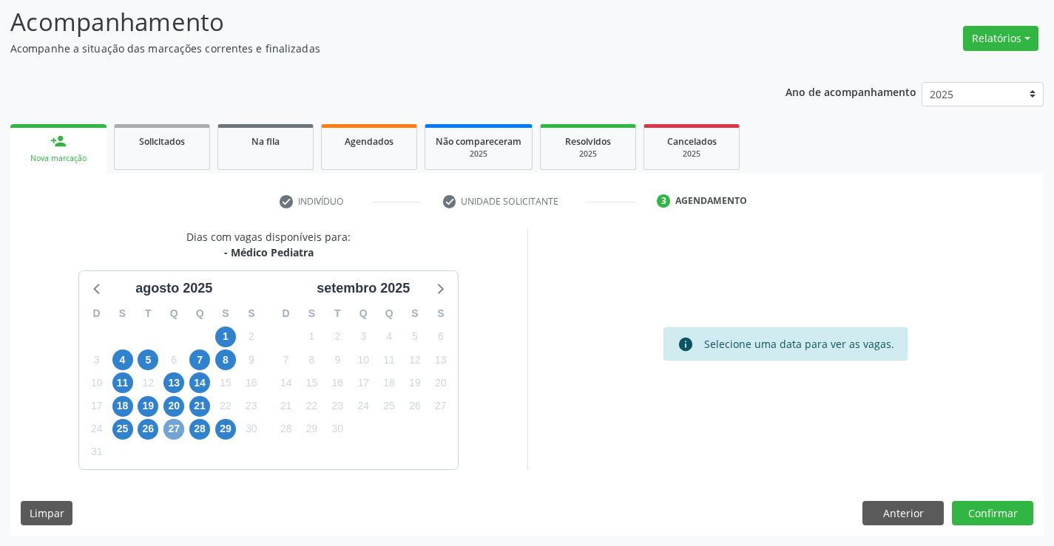
click at [177, 427] on span "27" at bounding box center [173, 429] width 21 height 21
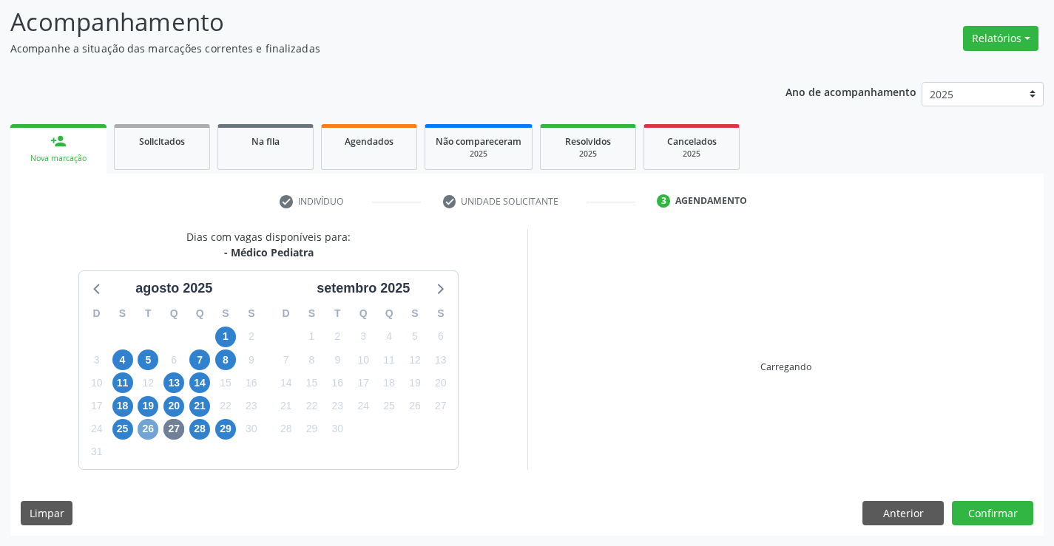
click at [151, 427] on span "26" at bounding box center [148, 429] width 21 height 21
click at [174, 430] on span "27" at bounding box center [173, 429] width 21 height 21
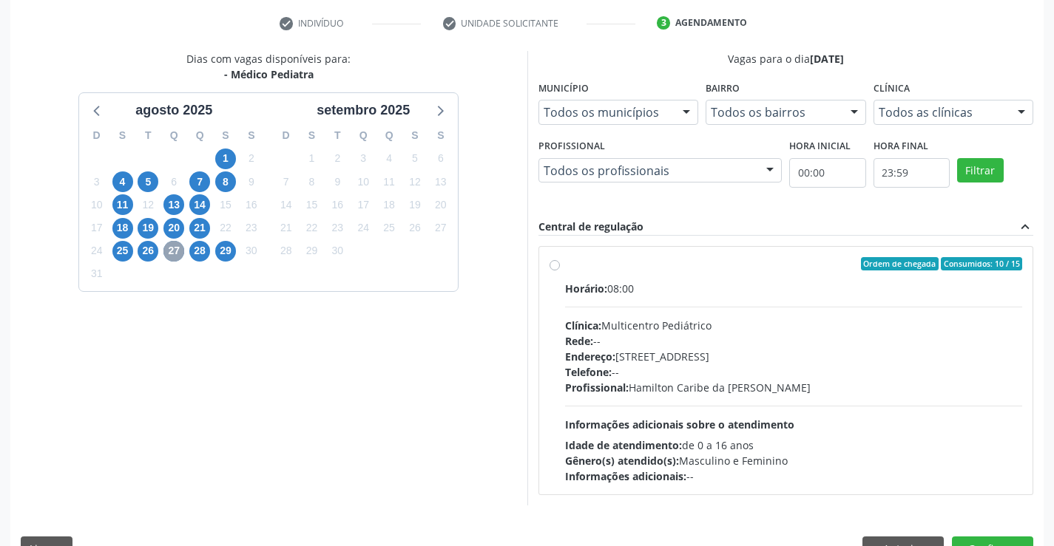
scroll to position [311, 0]
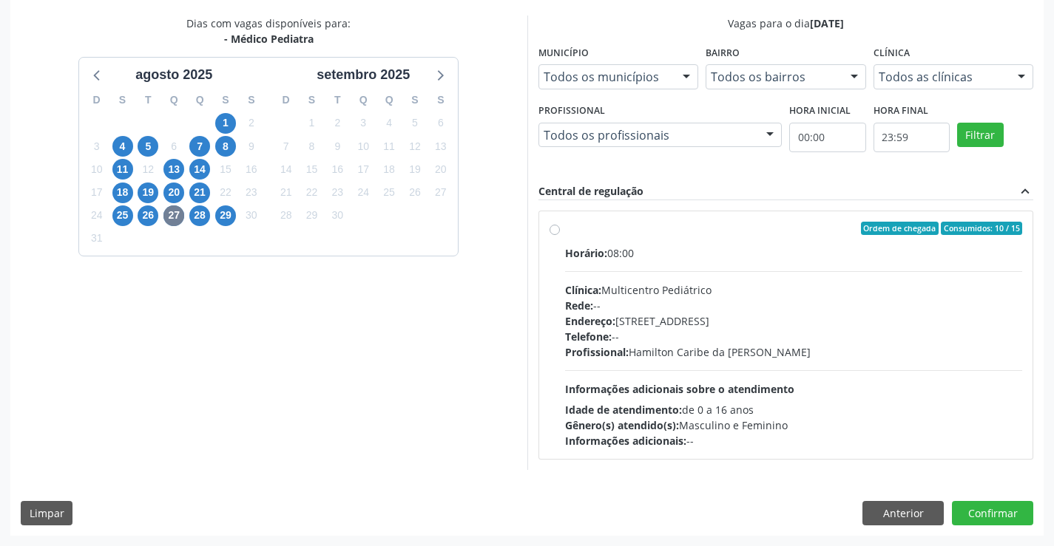
click at [714, 331] on div "Telefone: --" at bounding box center [794, 337] width 458 height 16
click at [560, 235] on input "Ordem de chegada Consumidos: 10 / 15 Horário: 08:00 Clínica: Multicentro Pediát…" at bounding box center [554, 228] width 10 height 13
radio input "true"
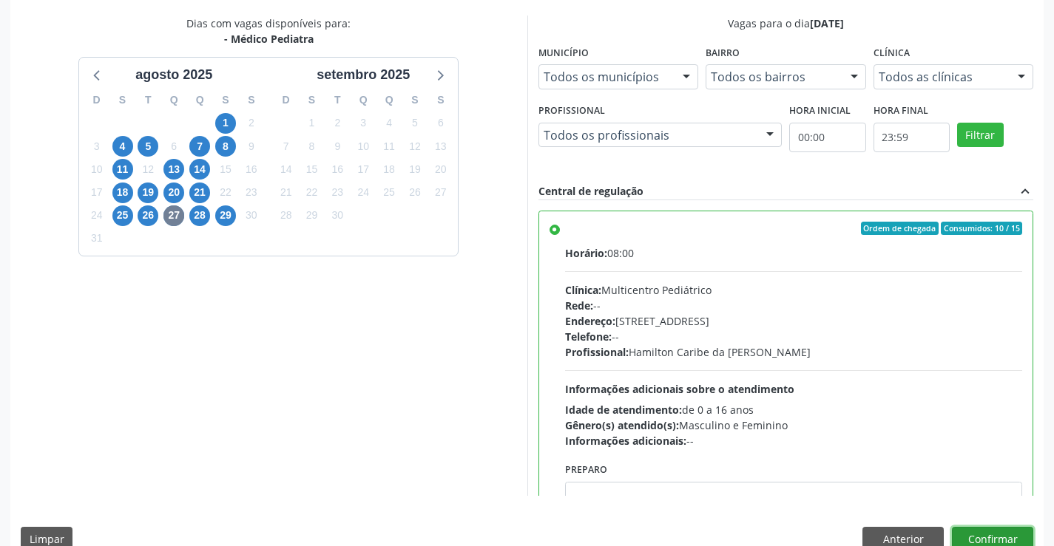
click at [975, 529] on button "Confirmar" at bounding box center [992, 539] width 81 height 25
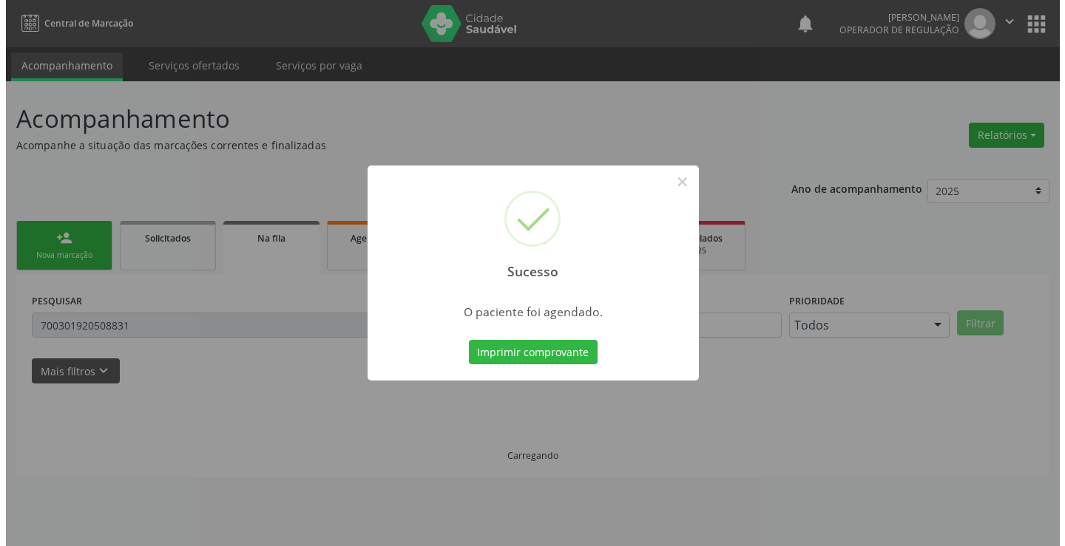
scroll to position [0, 0]
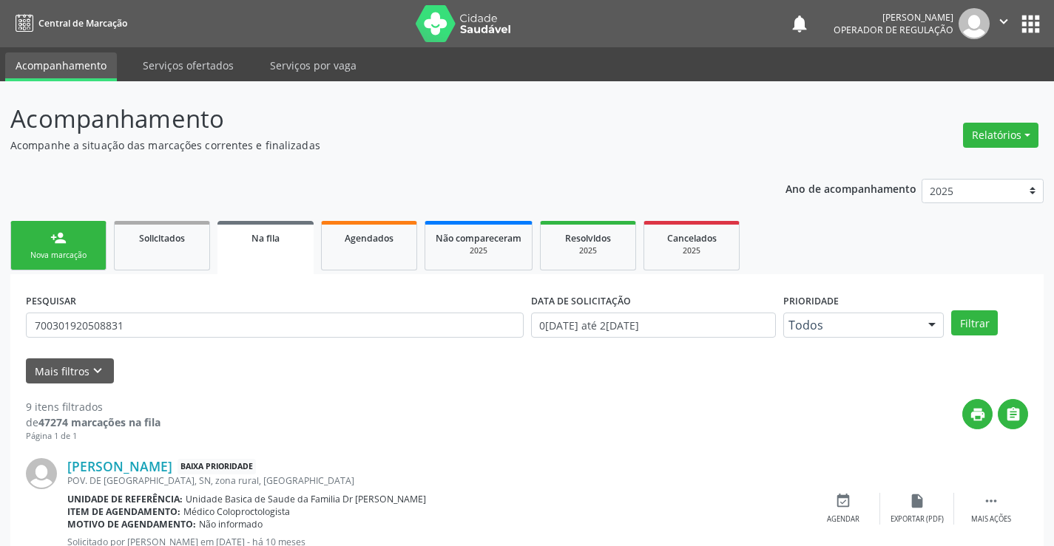
click at [86, 230] on link "person_add Nova marcação" at bounding box center [58, 246] width 96 height 50
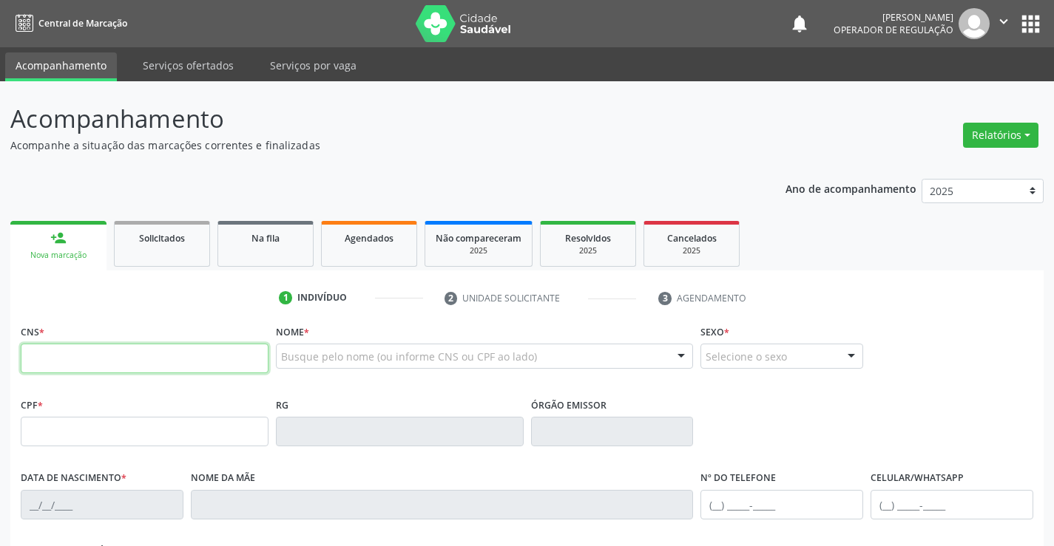
click at [112, 358] on input "text" at bounding box center [145, 359] width 248 height 30
click at [97, 359] on input "text" at bounding box center [145, 359] width 248 height 30
type input "700 2044 5535 5122"
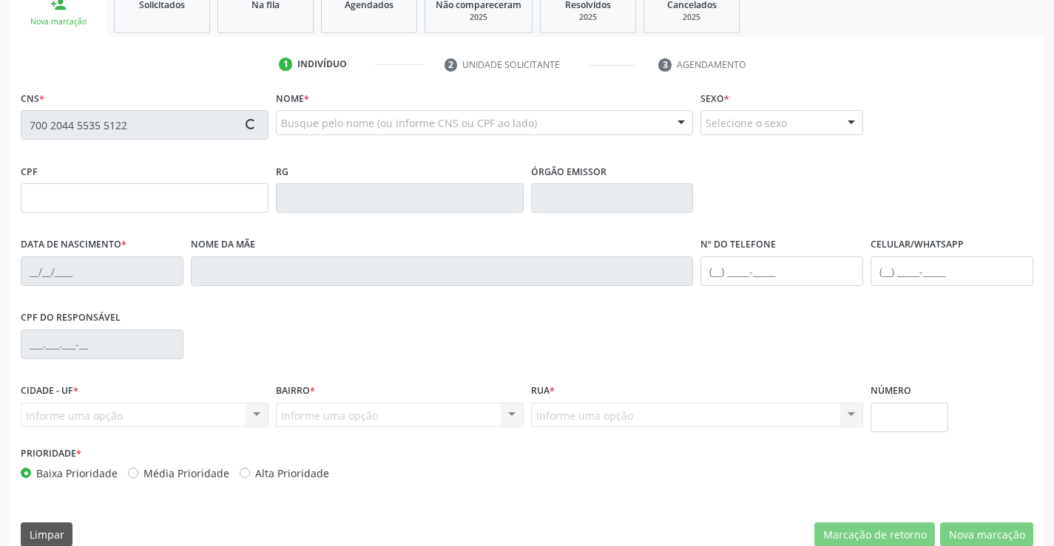
type input "0764071106"
type input "[DATE]"
type input "[PHONE_NUMBER]"
type input "493.081.495-20"
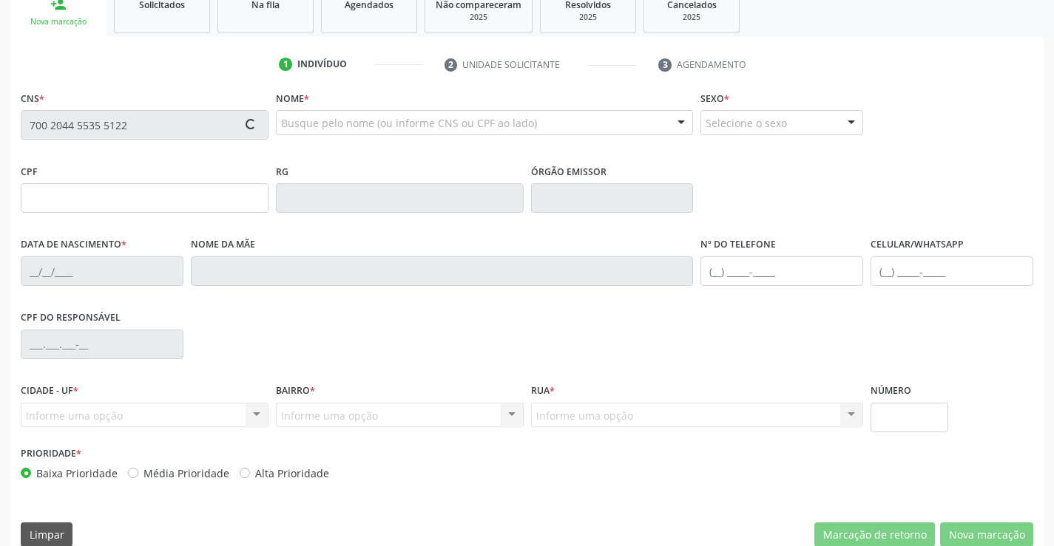
type input "S/N"
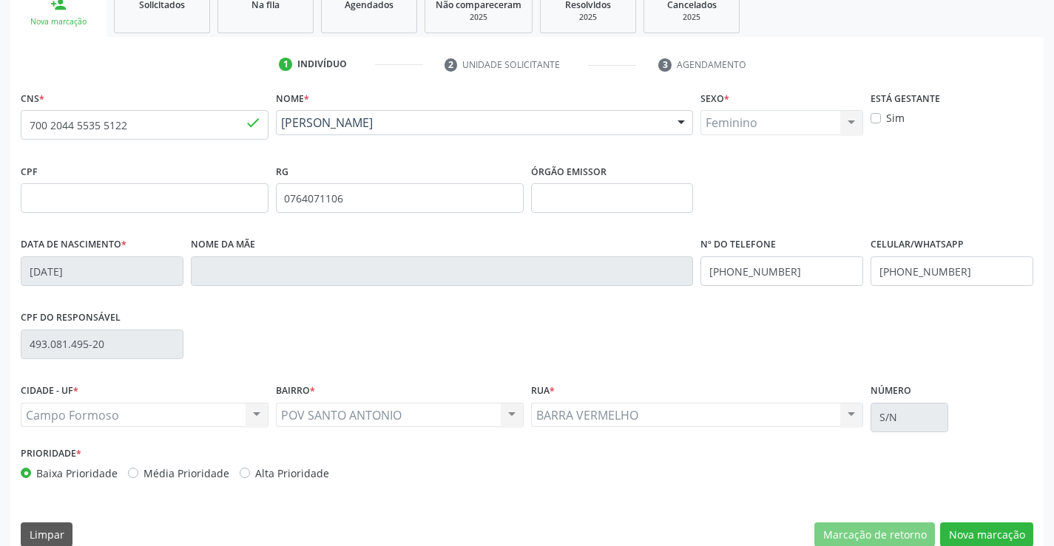
scroll to position [255, 0]
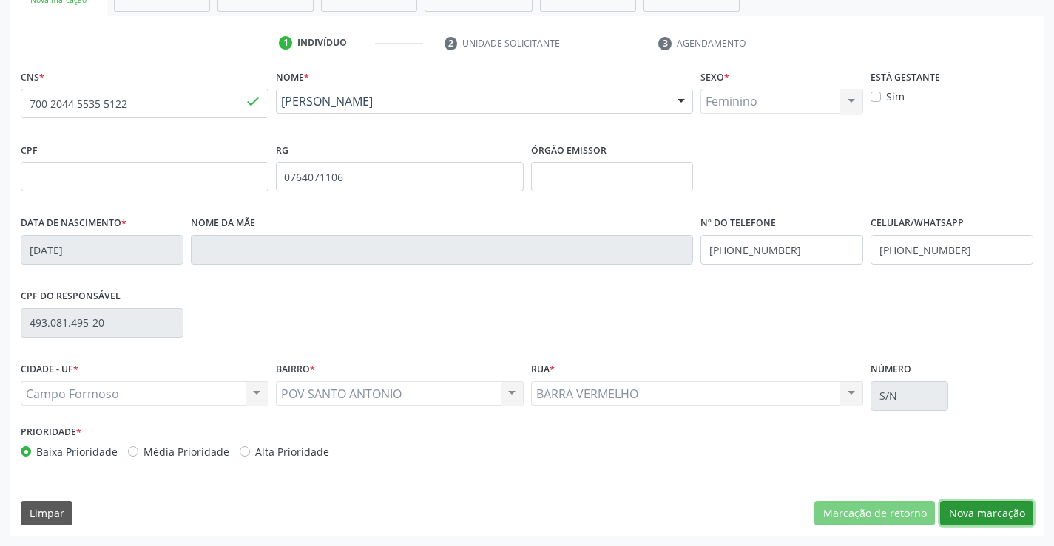
click at [973, 520] on button "Nova marcação" at bounding box center [986, 513] width 93 height 25
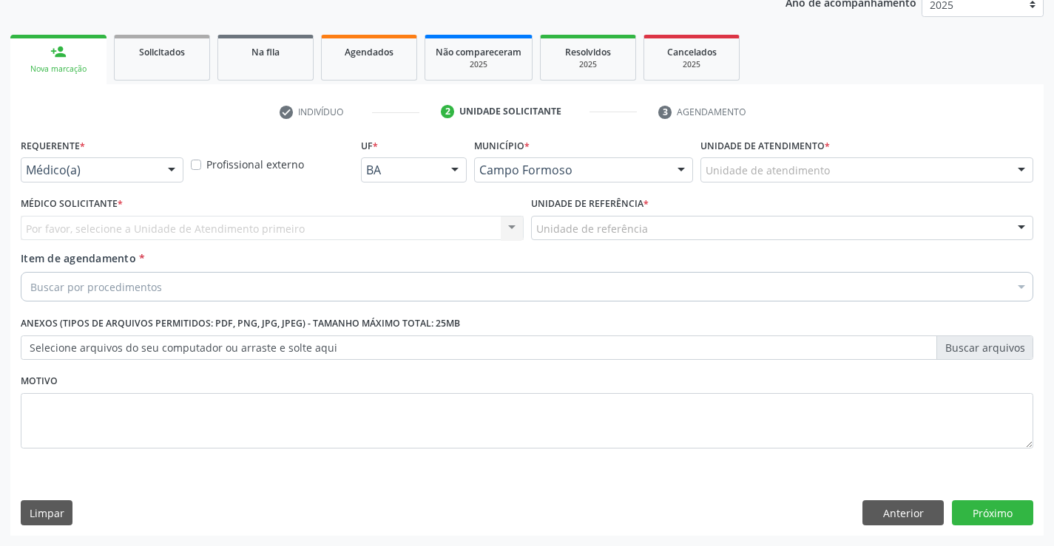
scroll to position [186, 0]
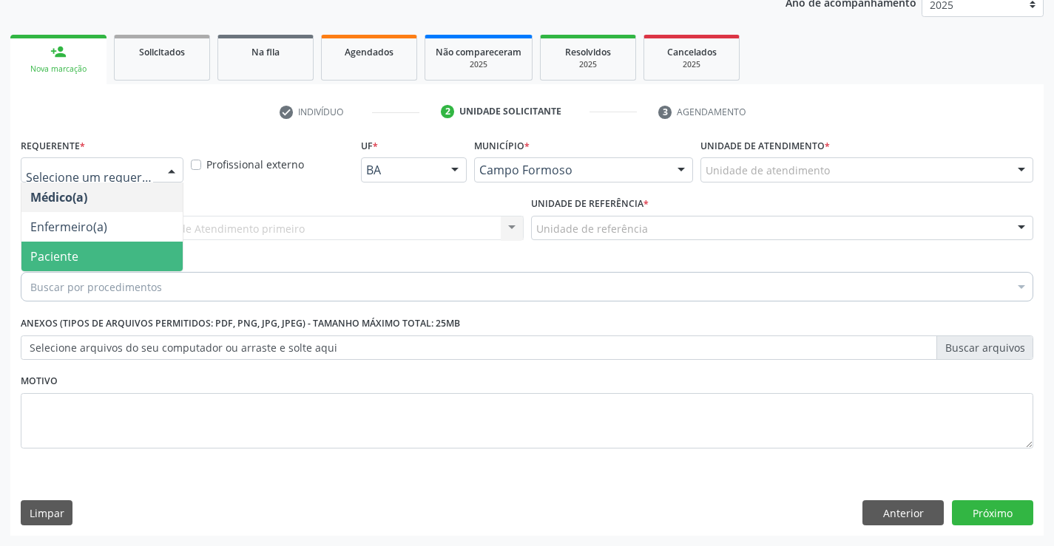
click at [94, 254] on span "Paciente" at bounding box center [101, 257] width 161 height 30
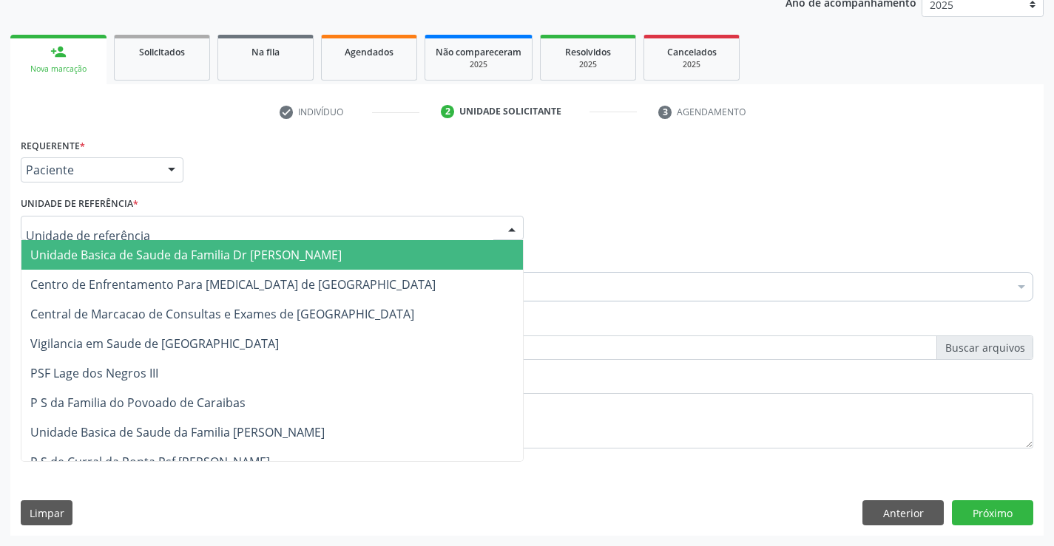
click at [233, 229] on div at bounding box center [272, 228] width 503 height 25
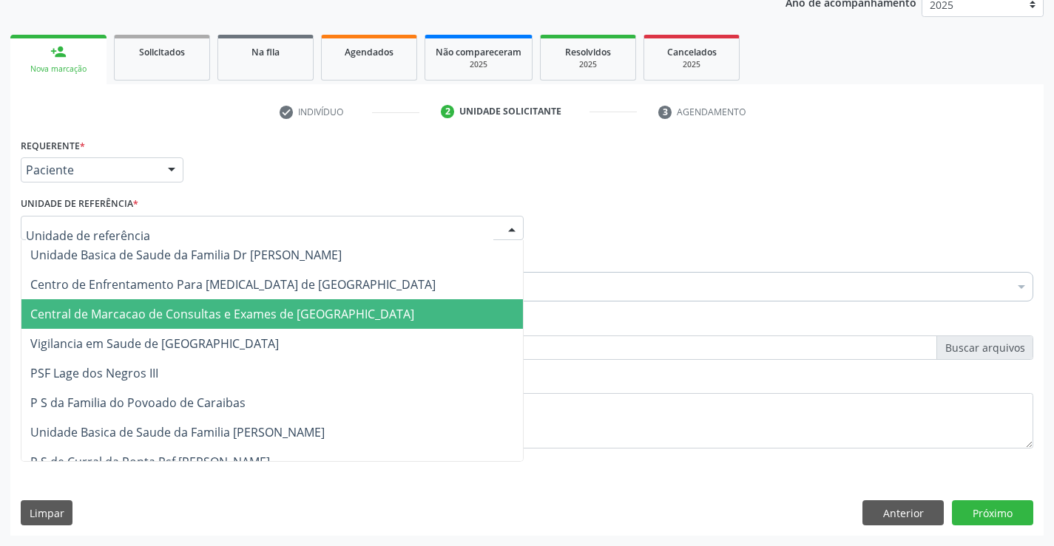
click at [229, 313] on span "Central de Marcacao de Consultas e Exames de [GEOGRAPHIC_DATA]" at bounding box center [222, 314] width 384 height 16
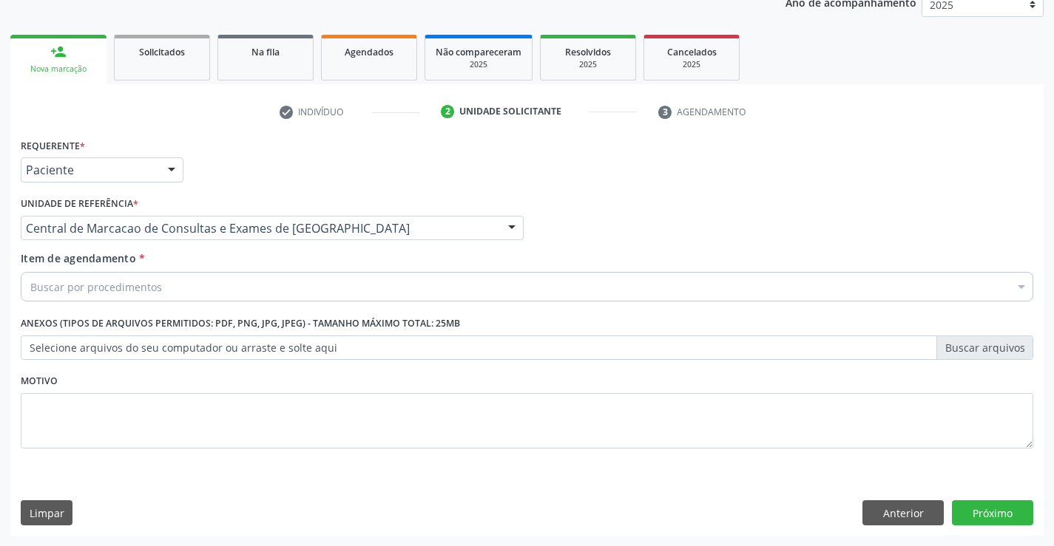
click at [276, 290] on div "Buscar por procedimentos" at bounding box center [527, 287] width 1012 height 30
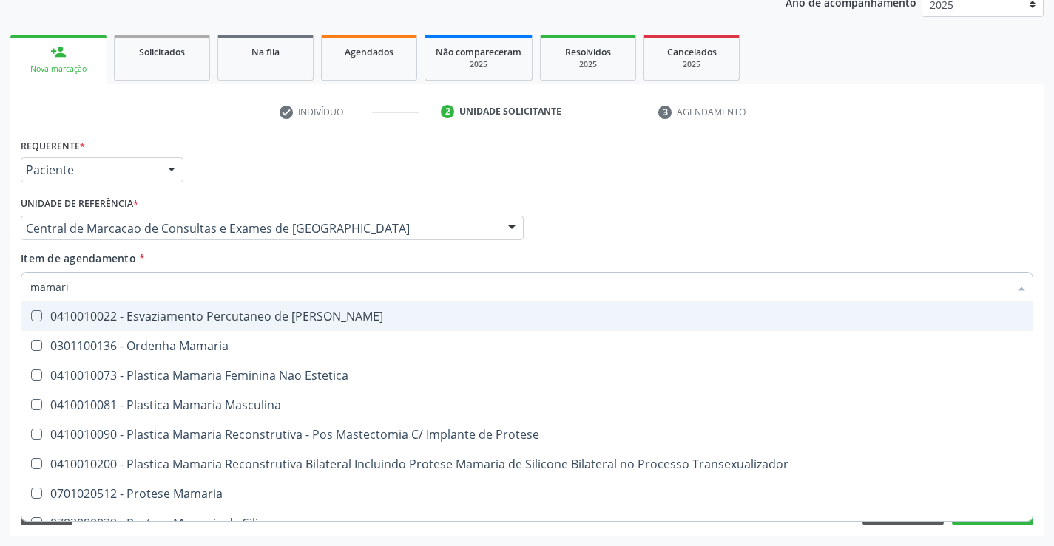
type input "mamaria"
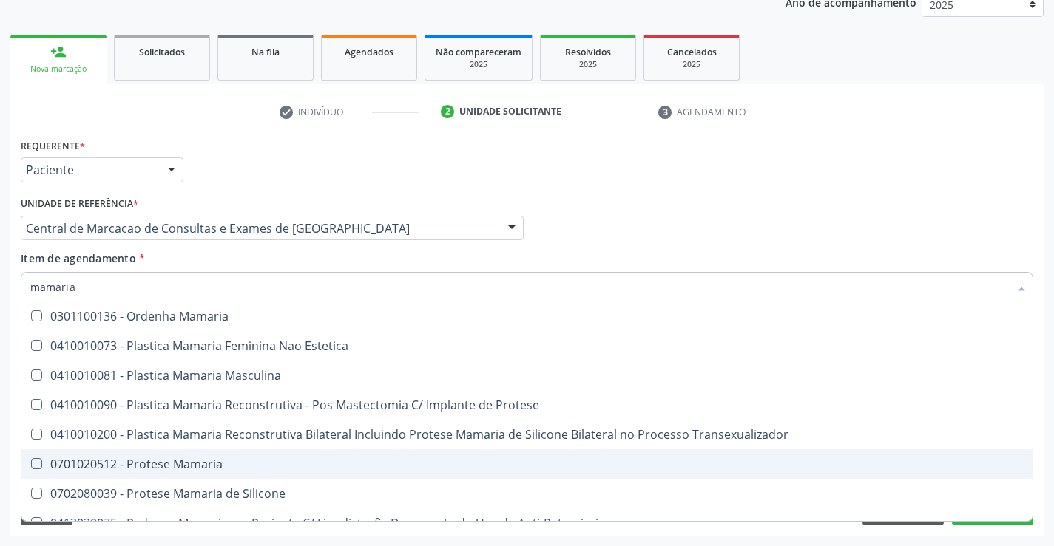
scroll to position [47, 0]
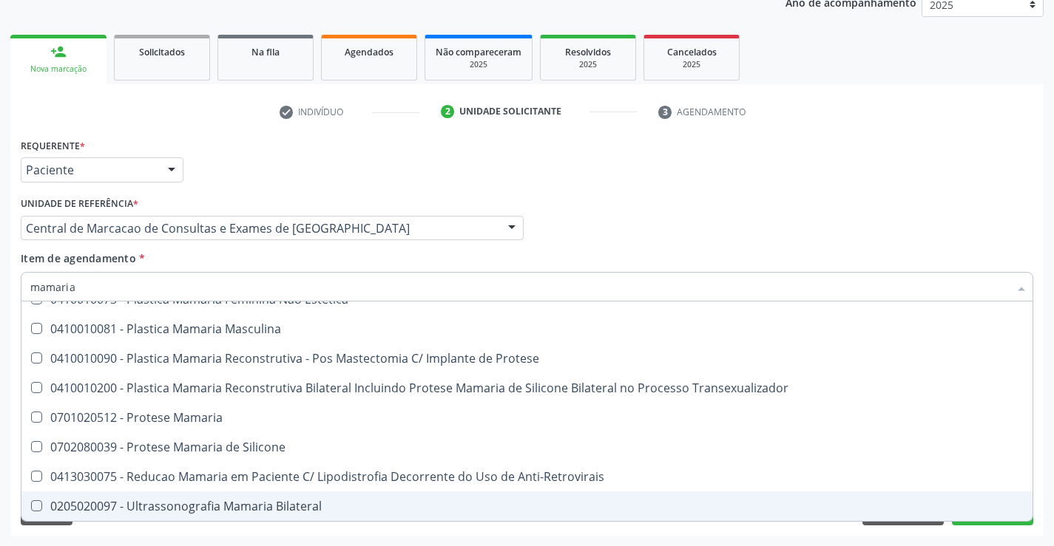
click at [227, 510] on div "0205020097 - Ultrassonografia Mamaria Bilateral" at bounding box center [526, 507] width 993 height 12
checkbox Bilateral "true"
click at [962, 529] on div "Requerente * Paciente Médico(a) Enfermeiro(a) Paciente Nenhum resultado encontr…" at bounding box center [526, 335] width 1033 height 401
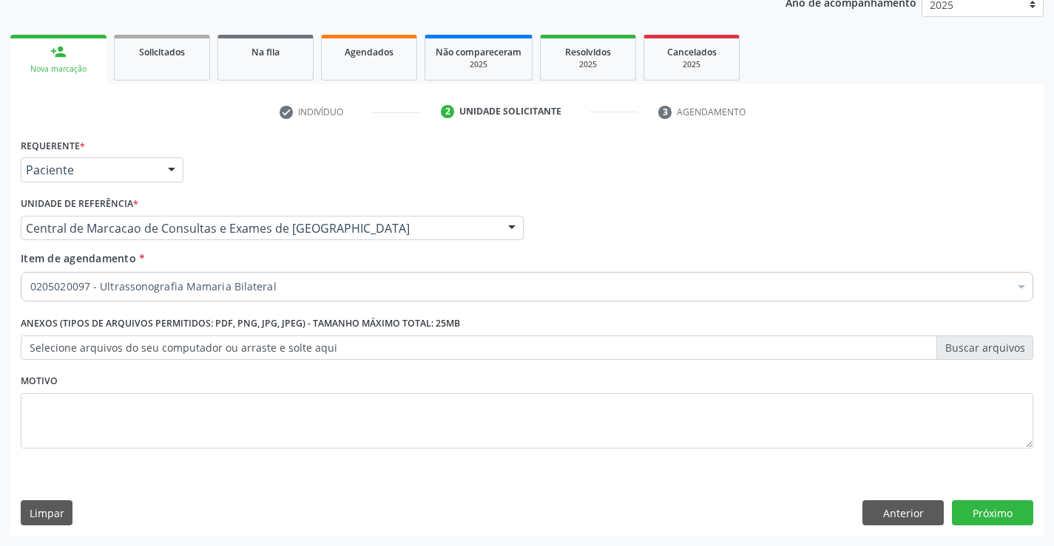
scroll to position [0, 0]
click at [979, 513] on button "Próximo" at bounding box center [992, 513] width 81 height 25
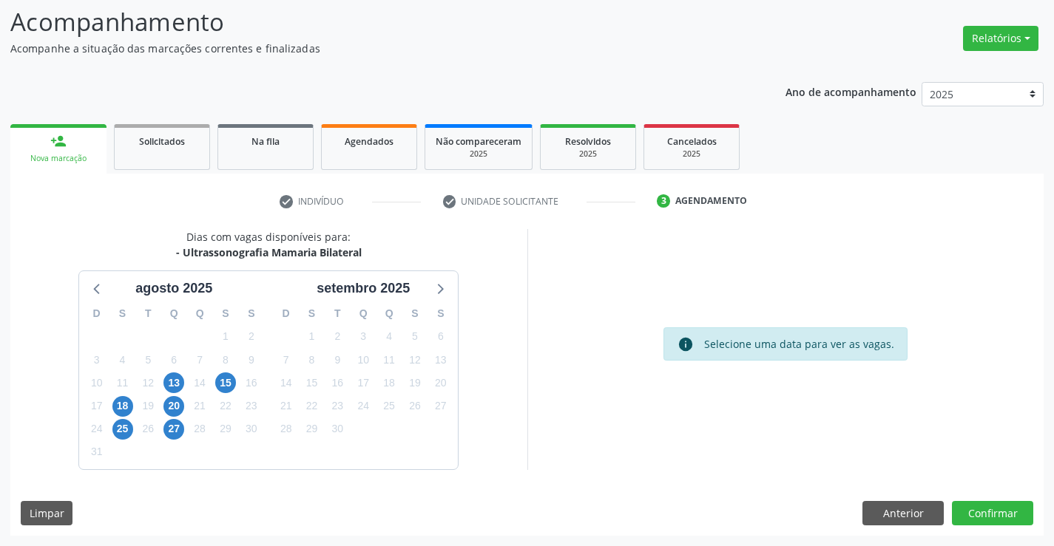
drag, startPoint x: 183, startPoint y: 254, endPoint x: 373, endPoint y: 254, distance: 190.8
click at [373, 254] on div "Dias com vagas disponíveis para: - Ultrassonografia Mamaria Bilateral [DATE] D …" at bounding box center [268, 349] width 517 height 240
copy div "Ultrassonografia Mamaria Bilateral"
click at [176, 431] on span "27" at bounding box center [173, 429] width 21 height 21
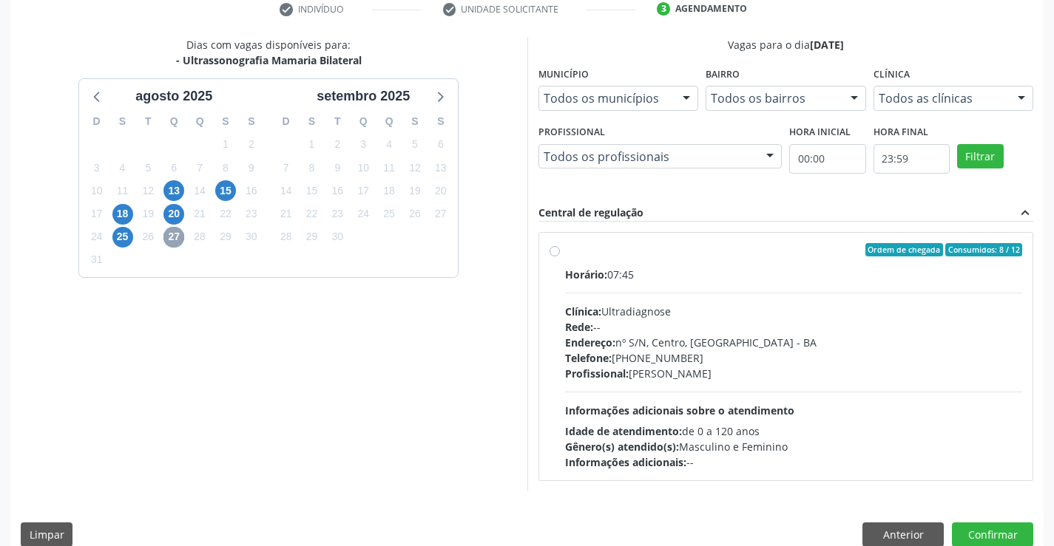
scroll to position [311, 0]
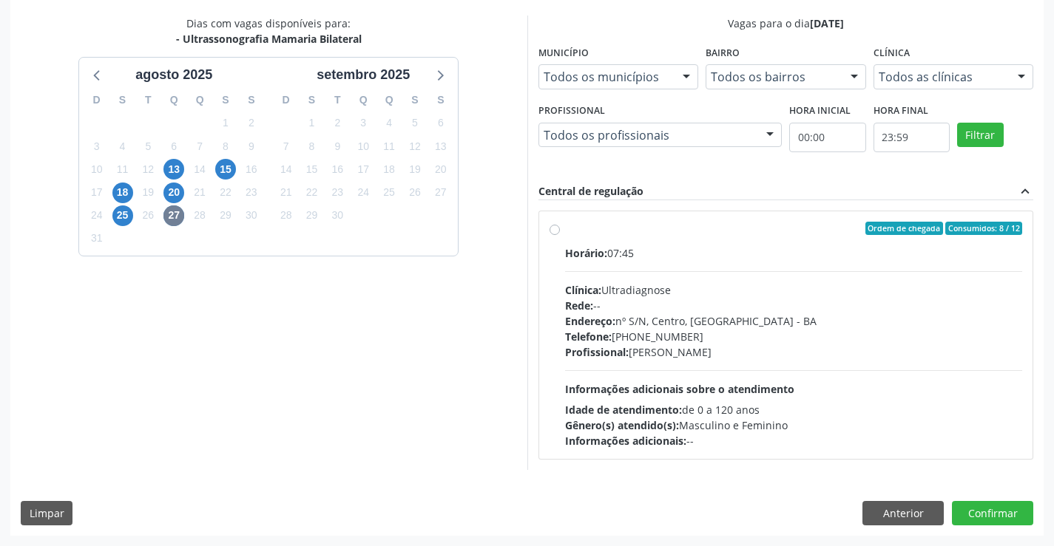
click at [700, 308] on div "Rede: --" at bounding box center [794, 306] width 458 height 16
click at [560, 235] on input "Ordem de chegada Consumidos: 8 / 12 Horário: 07:45 Clínica: Ultradiagnose Rede:…" at bounding box center [554, 228] width 10 height 13
radio input "true"
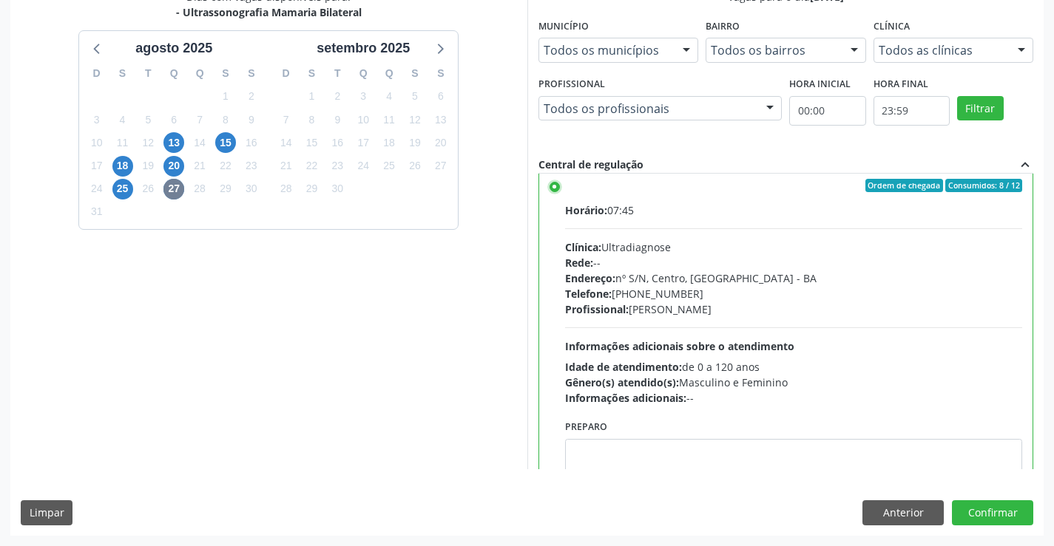
scroll to position [0, 0]
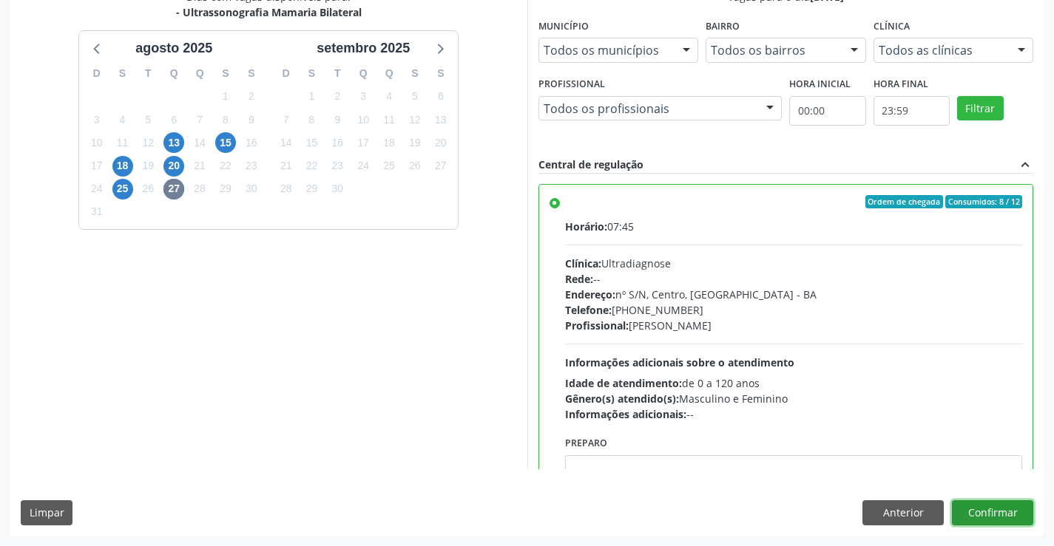
click at [996, 518] on button "Confirmar" at bounding box center [992, 513] width 81 height 25
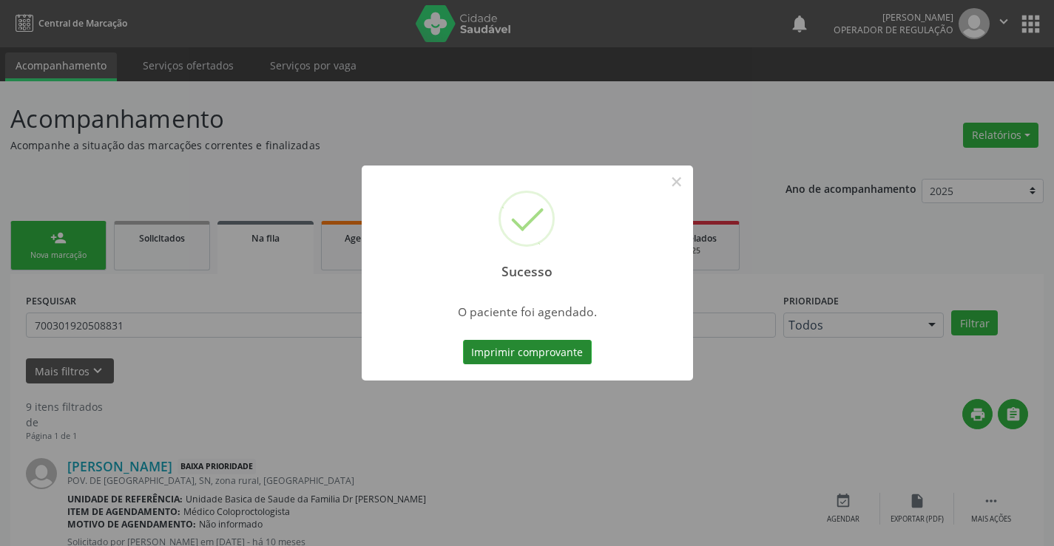
click at [552, 360] on button "Imprimir comprovante" at bounding box center [527, 352] width 129 height 25
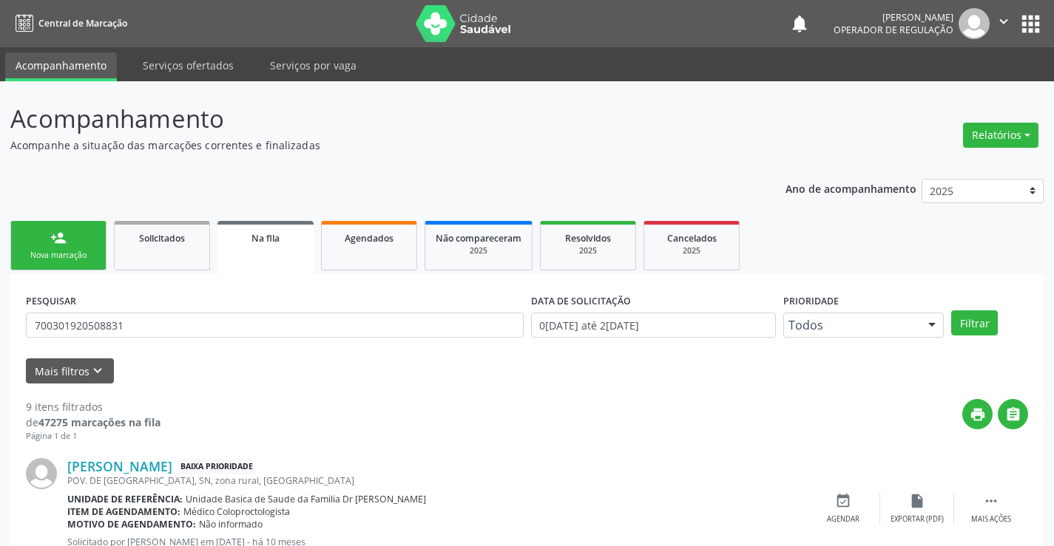
click at [69, 233] on link "person_add Nova marcação" at bounding box center [58, 246] width 96 height 50
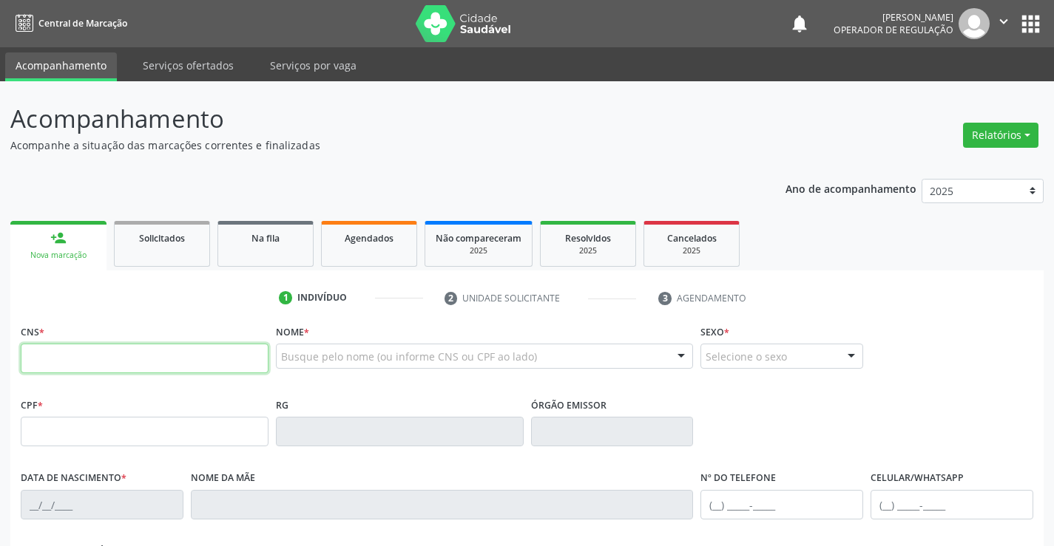
click at [88, 367] on input "text" at bounding box center [145, 359] width 248 height 30
click at [95, 353] on input "text" at bounding box center [145, 359] width 248 height 30
type input "708 1025 7371 5239"
type input "0802006051"
type input "18/05/1969"
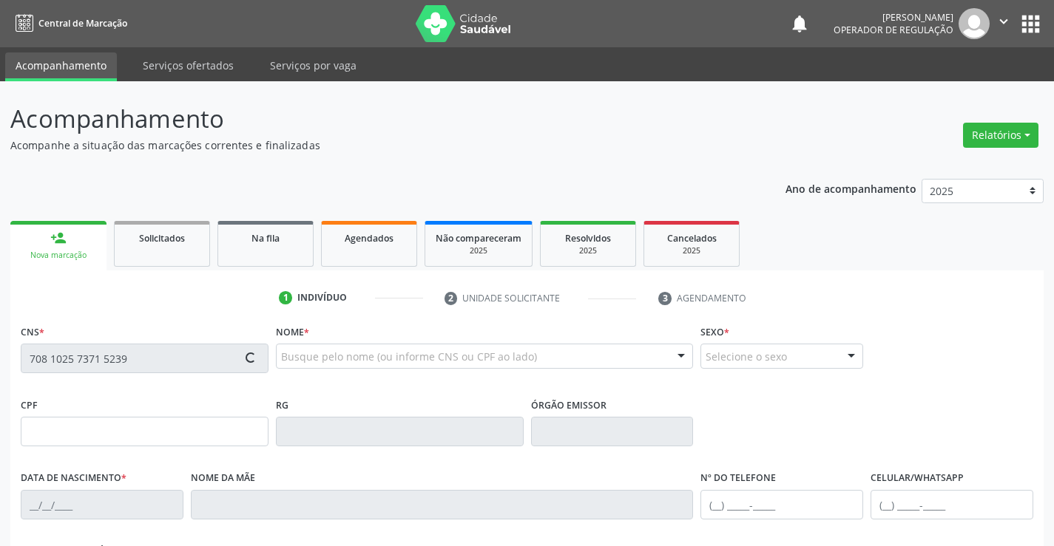
type input "(74) 99930-3083"
type input "008.211.005-05"
type input "S/N"
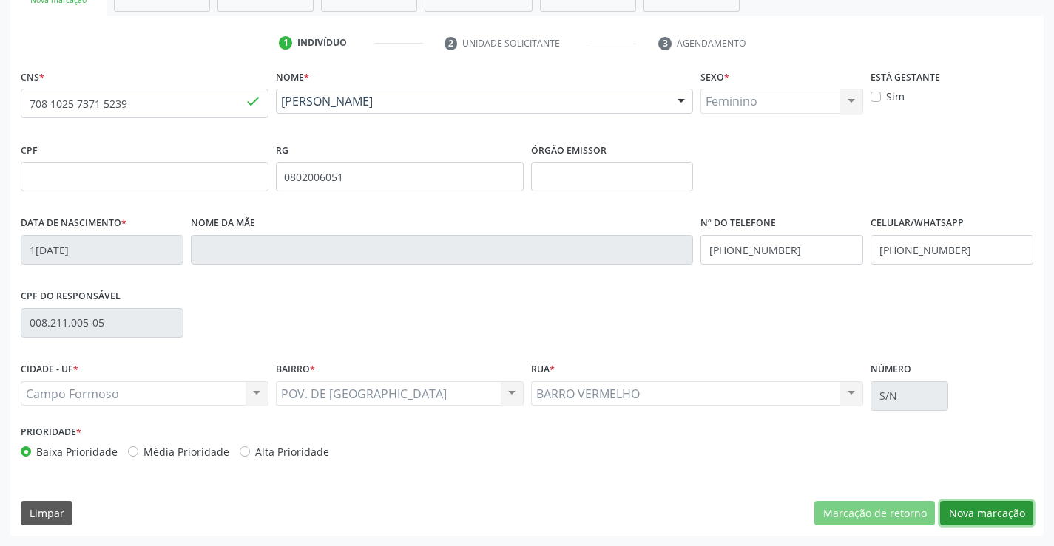
click at [993, 504] on button "Nova marcação" at bounding box center [986, 513] width 93 height 25
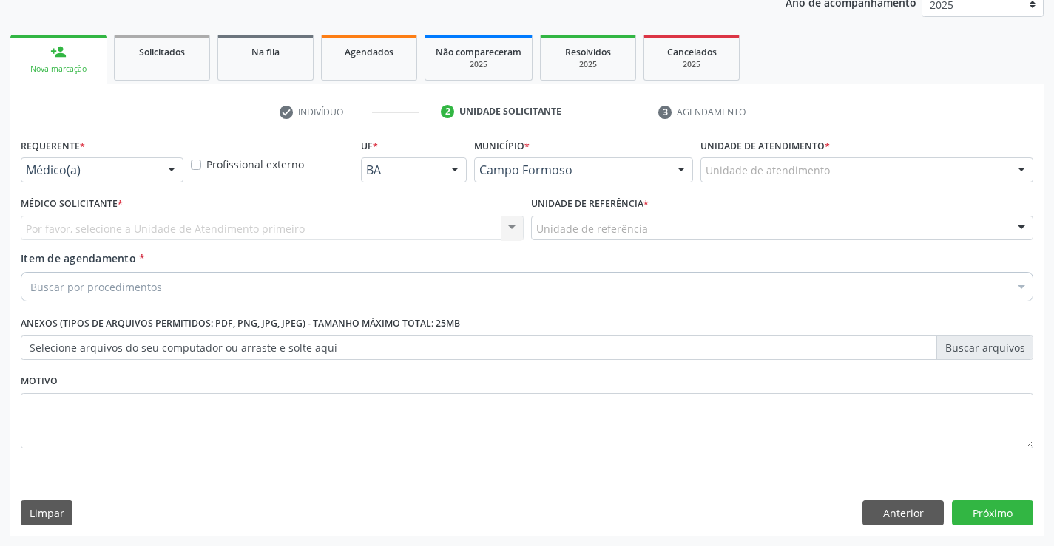
scroll to position [186, 0]
drag, startPoint x: 155, startPoint y: 167, endPoint x: 154, endPoint y: 189, distance: 21.5
click at [155, 168] on div "Médico(a)" at bounding box center [102, 169] width 163 height 25
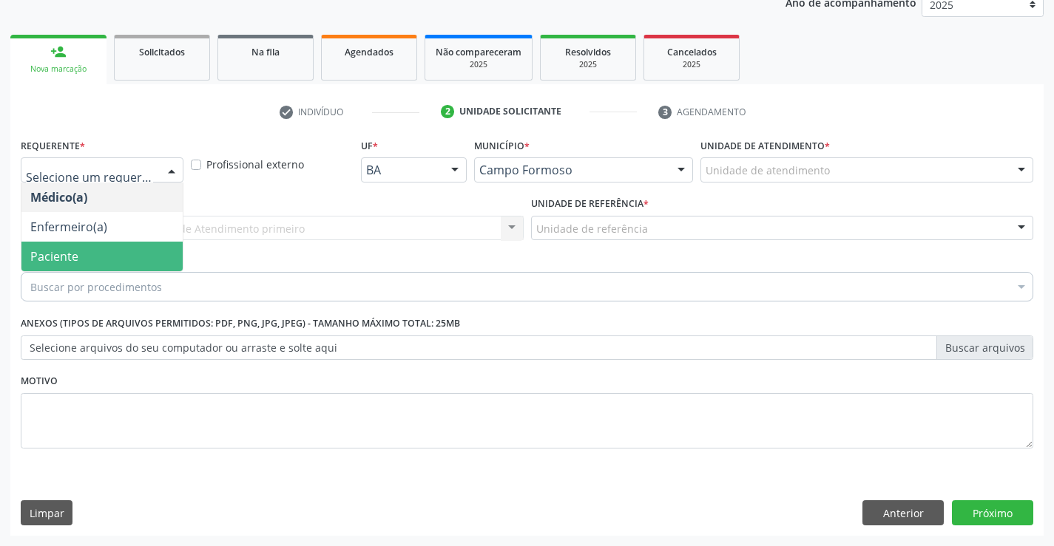
click at [129, 257] on span "Paciente" at bounding box center [101, 257] width 161 height 30
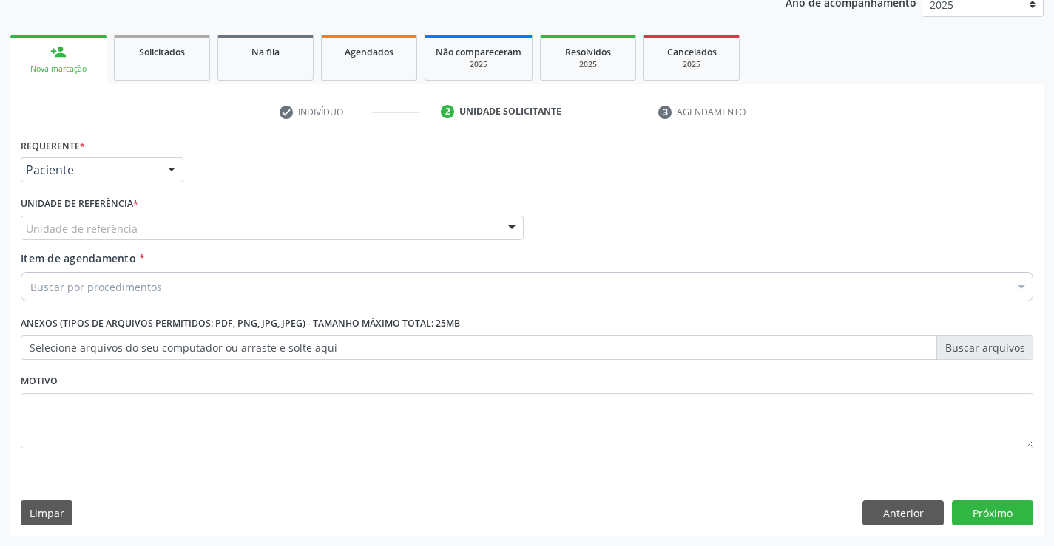
click at [248, 226] on div "Unidade de referência" at bounding box center [272, 228] width 503 height 25
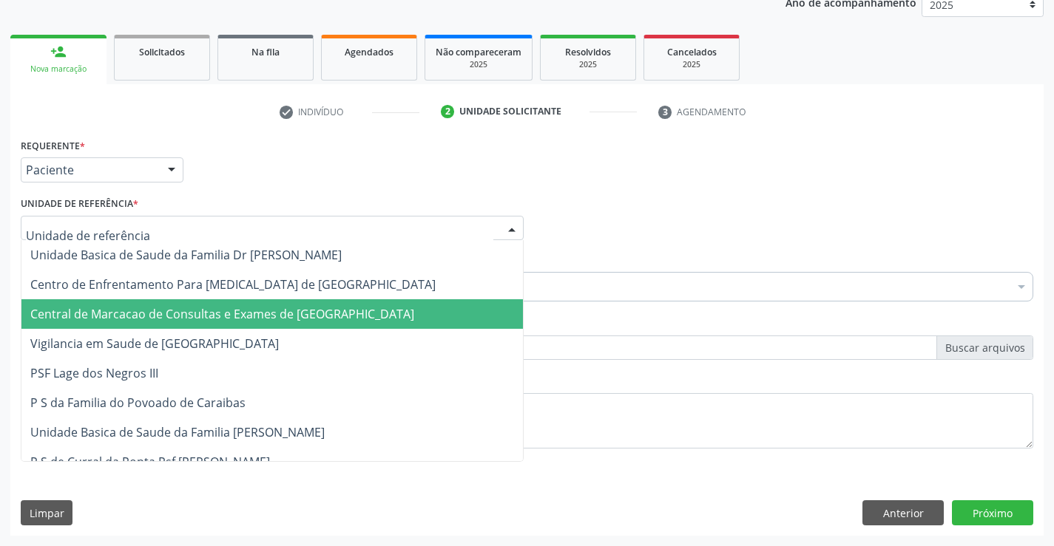
click at [264, 307] on span "Central de Marcacao de Consultas e Exames de [GEOGRAPHIC_DATA]" at bounding box center [222, 314] width 384 height 16
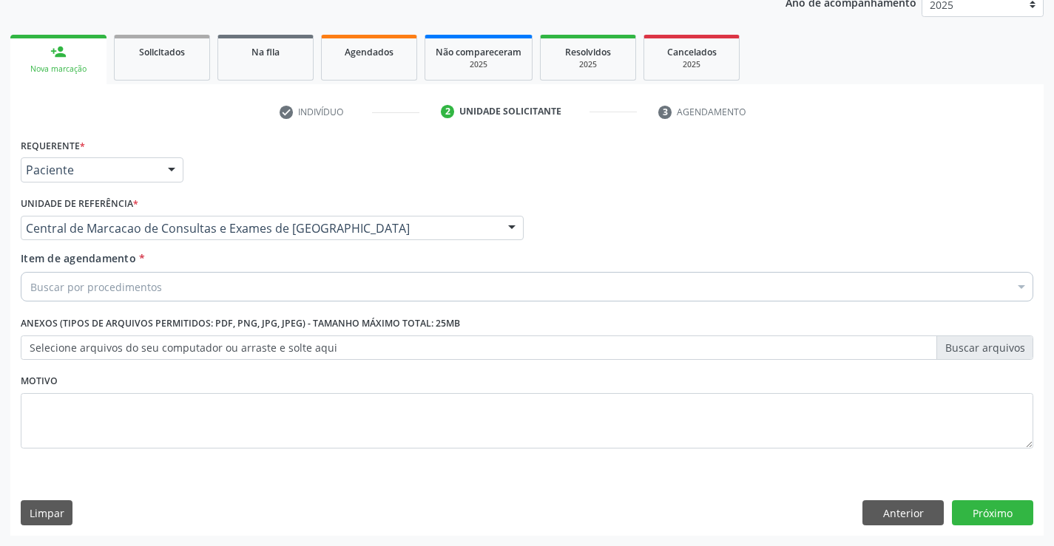
click at [320, 276] on div "Buscar por procedimentos" at bounding box center [527, 287] width 1012 height 30
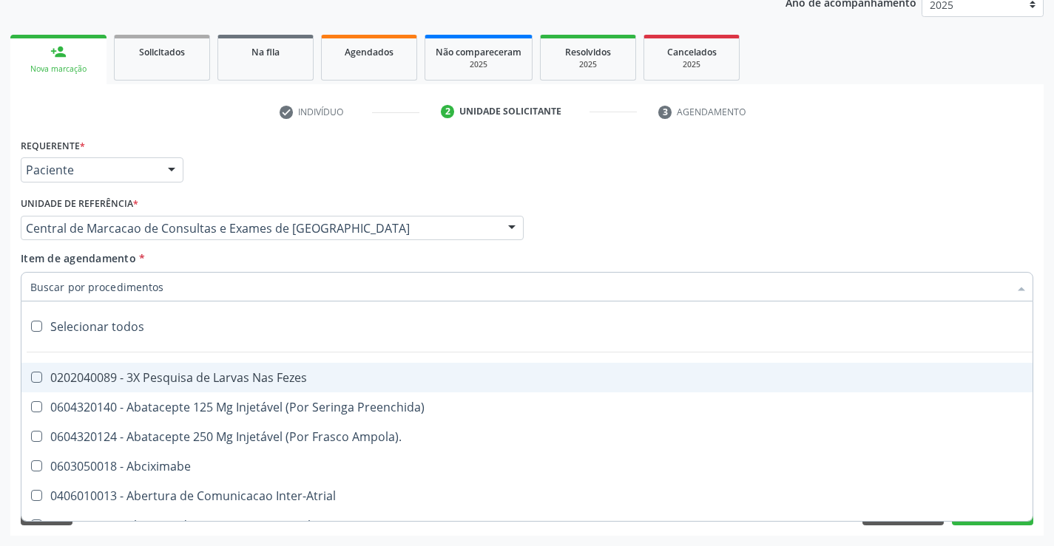
paste input "Ultrassonografia Mamaria Bilateral"
type input "Ultrassonografia Mamaria Bilateral"
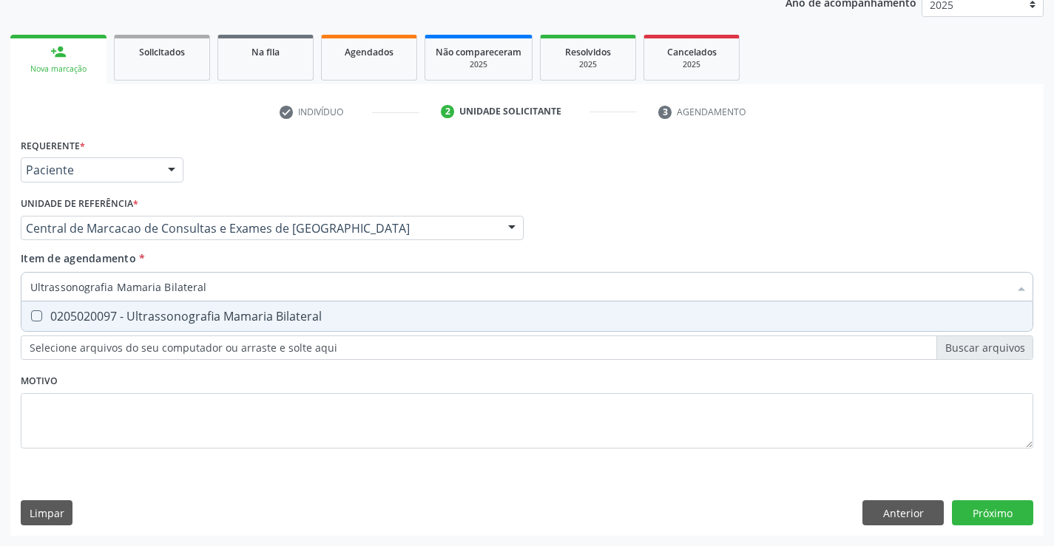
click at [209, 322] on div "0205020097 - Ultrassonografia Mamaria Bilateral" at bounding box center [526, 317] width 993 height 12
checkbox Bilateral "true"
click at [1002, 504] on div "Requerente * Paciente Médico(a) Enfermeiro(a) Paciente Nenhum resultado encontr…" at bounding box center [526, 335] width 1033 height 401
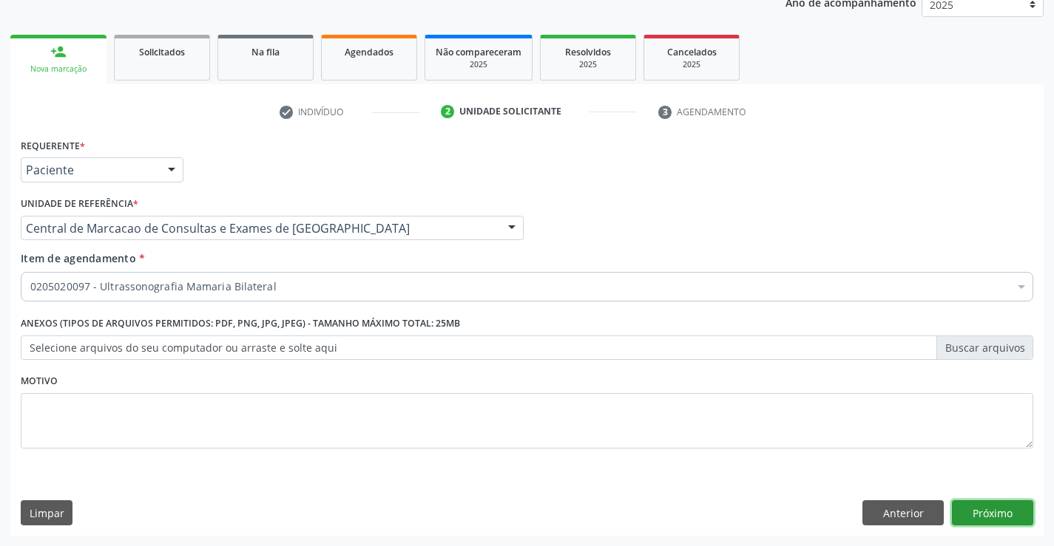
click at [990, 511] on button "Próximo" at bounding box center [992, 513] width 81 height 25
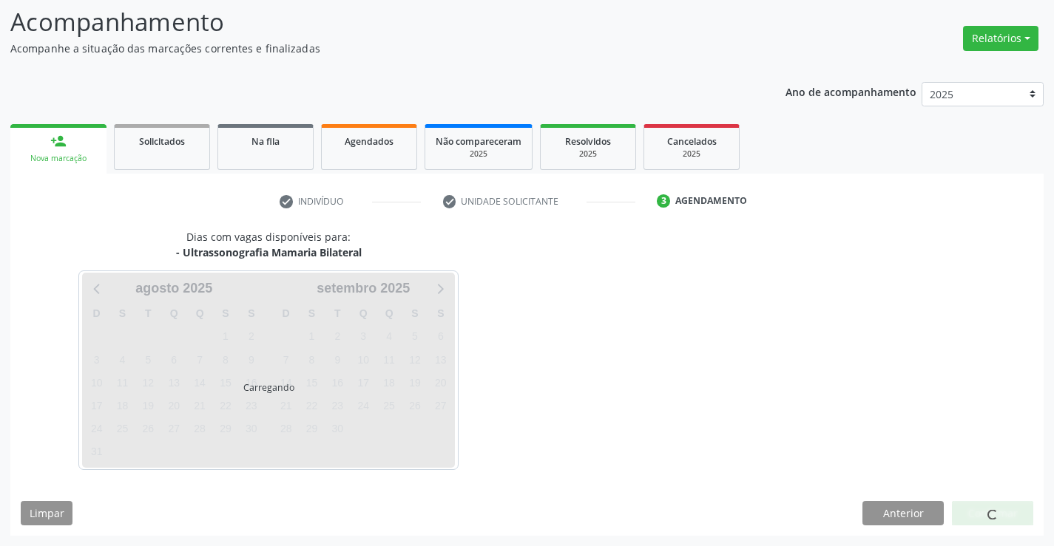
scroll to position [97, 0]
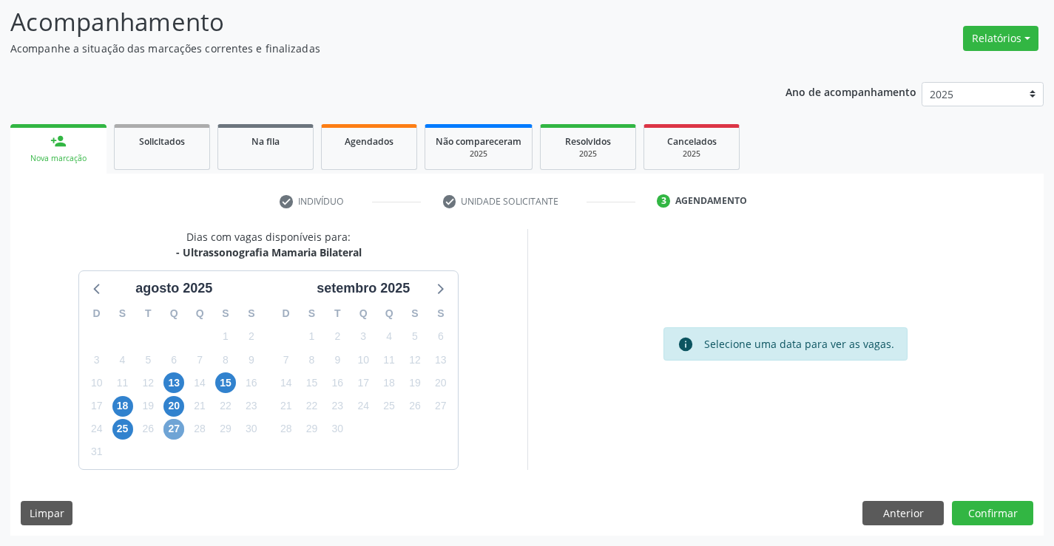
click at [178, 432] on span "27" at bounding box center [173, 429] width 21 height 21
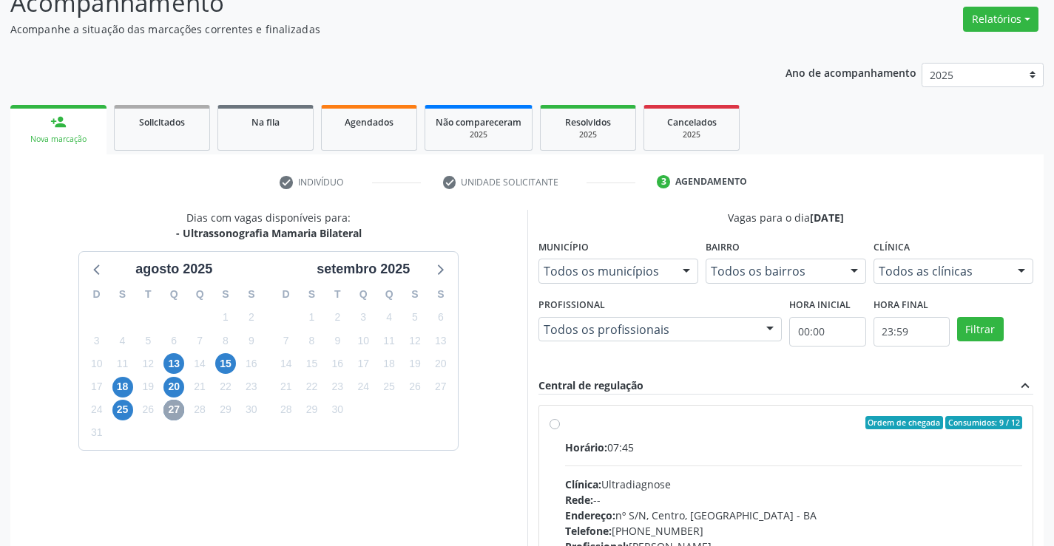
scroll to position [115, 0]
click at [614, 450] on div "Horário: 07:45" at bounding box center [794, 449] width 458 height 16
click at [560, 430] on input "Ordem de chegada Consumidos: 9 / 12 Horário: 07:45 Clínica: Ultradiagnose Rede:…" at bounding box center [554, 423] width 10 height 13
radio input "true"
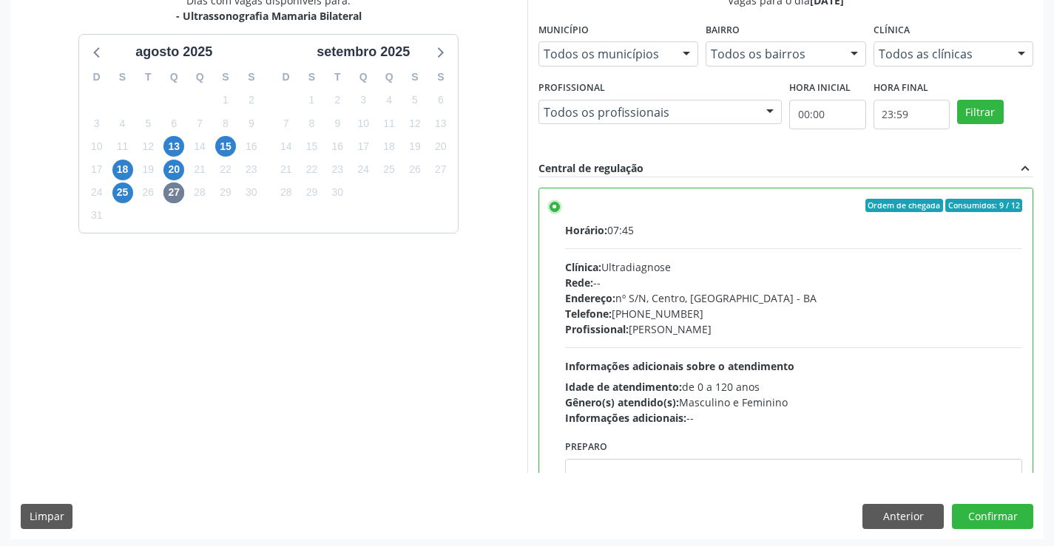
scroll to position [337, 0]
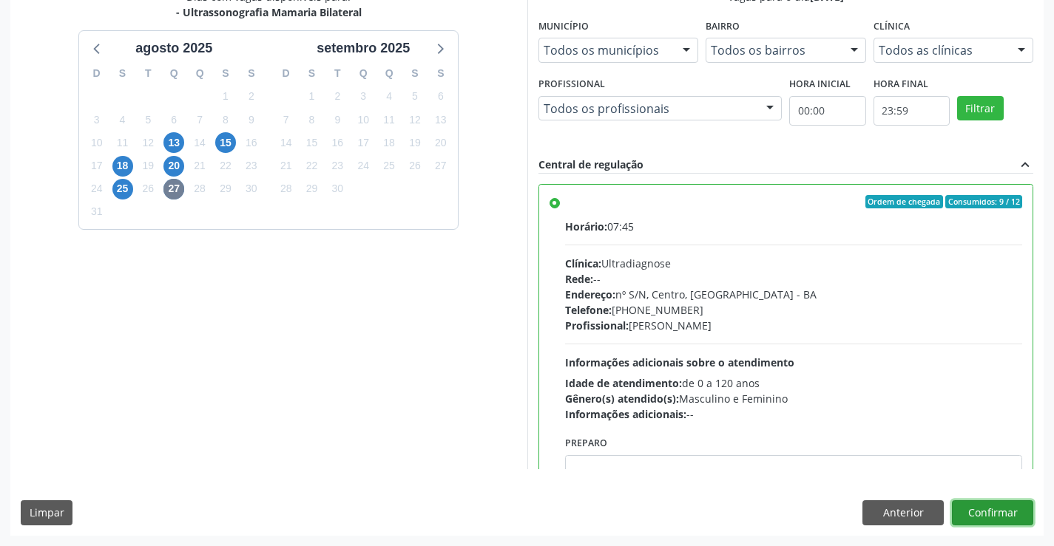
click at [978, 512] on button "Confirmar" at bounding box center [992, 513] width 81 height 25
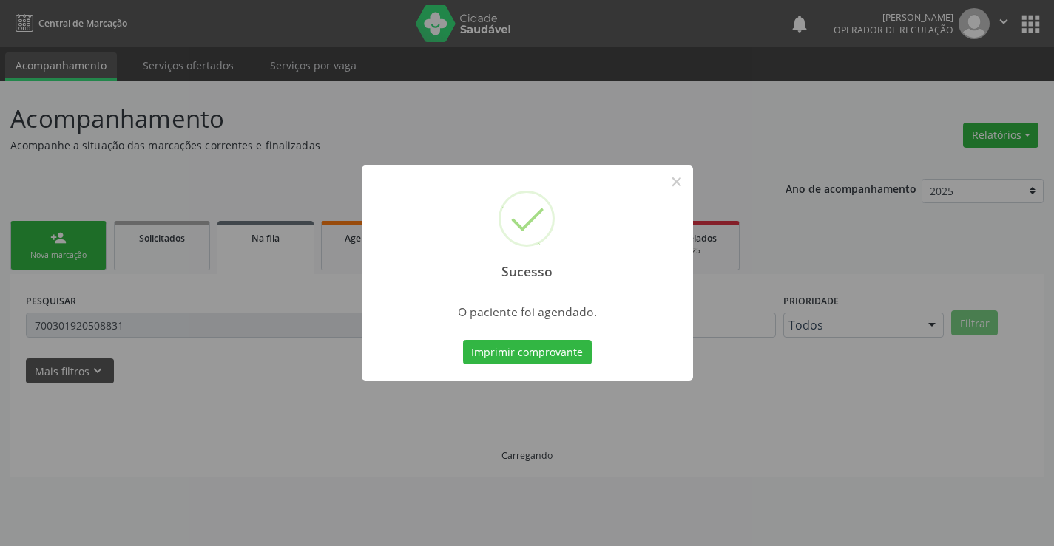
scroll to position [0, 0]
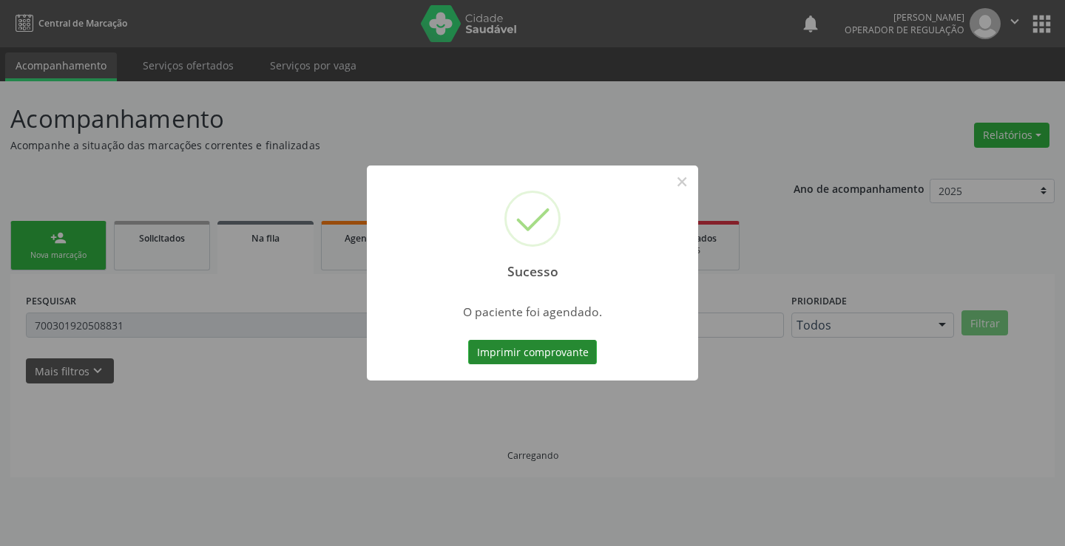
click at [586, 356] on button "Imprimir comprovante" at bounding box center [532, 352] width 129 height 25
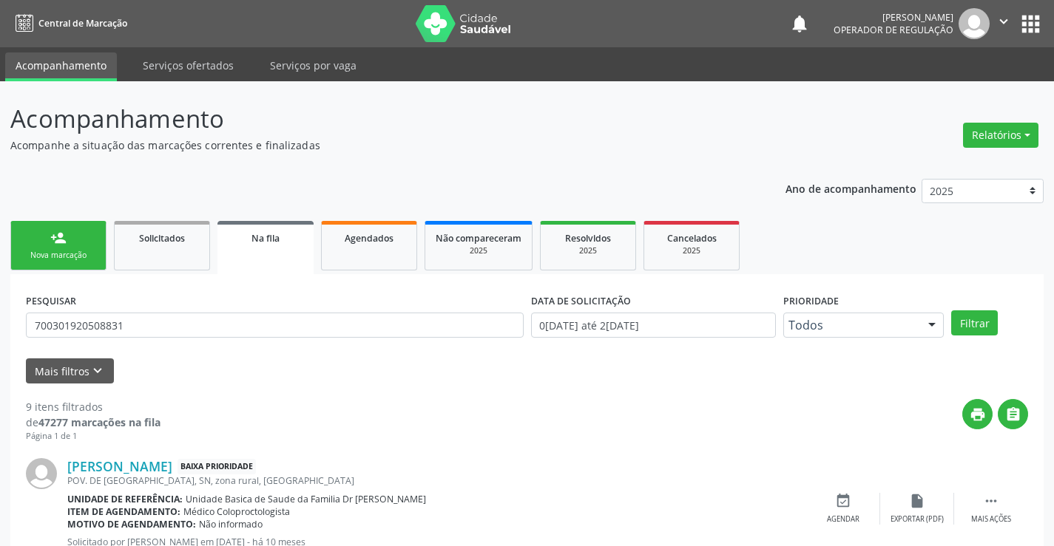
click at [60, 234] on div "person_add" at bounding box center [58, 238] width 16 height 16
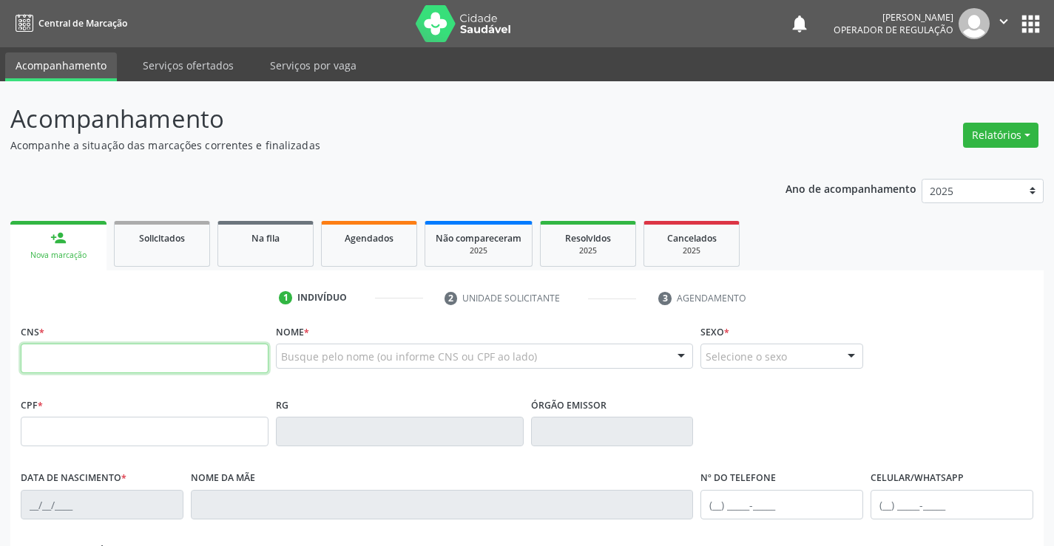
click at [101, 367] on input "text" at bounding box center [145, 359] width 248 height 30
type input "708 0053 3892 8825"
type input "911.234.885-68"
type input "0447578677"
type input "26/08/1943"
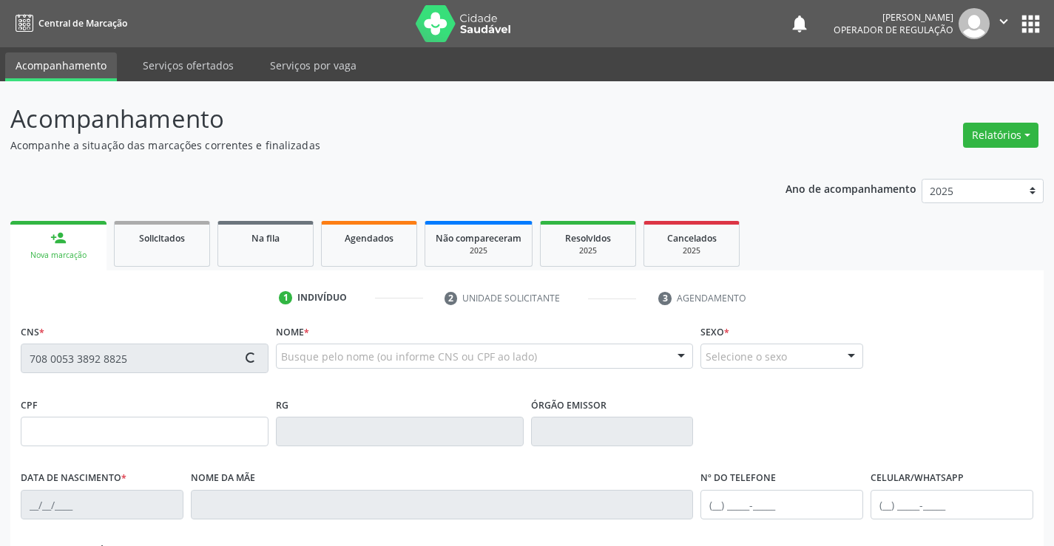
type input "(74) 98115-2200"
type input "911.234.885-68"
type input "SN"
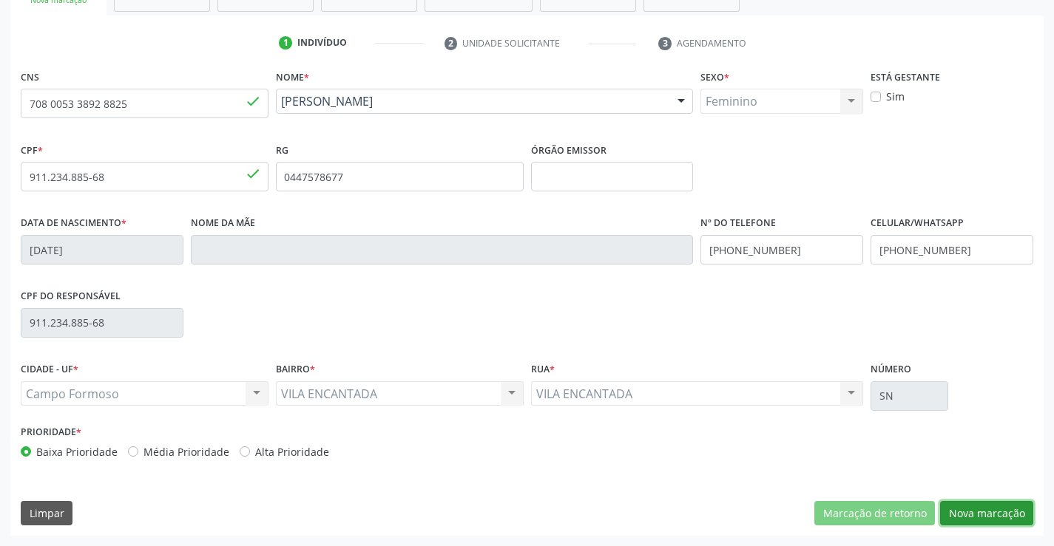
click at [1017, 520] on button "Nova marcação" at bounding box center [986, 513] width 93 height 25
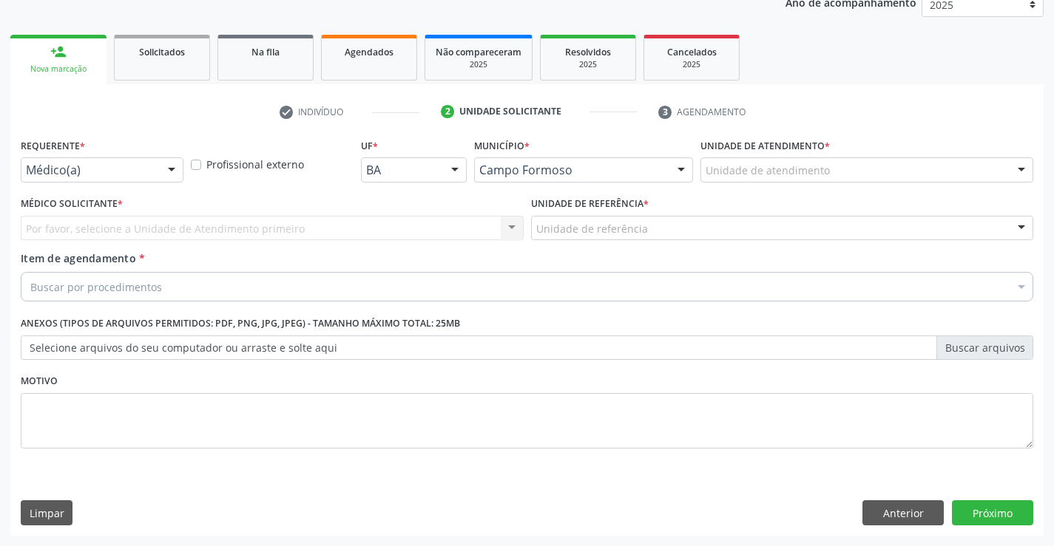
click at [176, 169] on div at bounding box center [171, 170] width 22 height 25
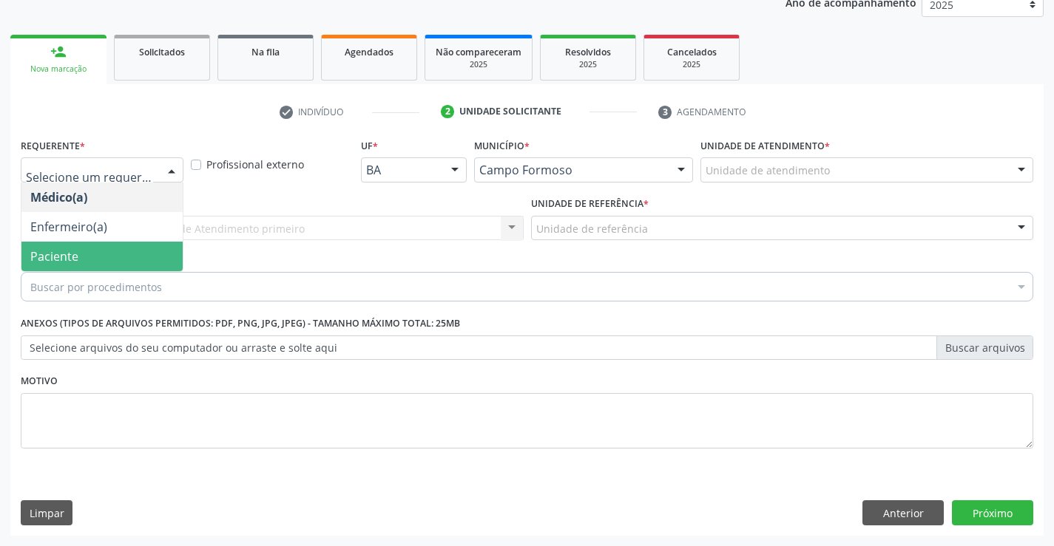
click at [101, 249] on span "Paciente" at bounding box center [101, 257] width 161 height 30
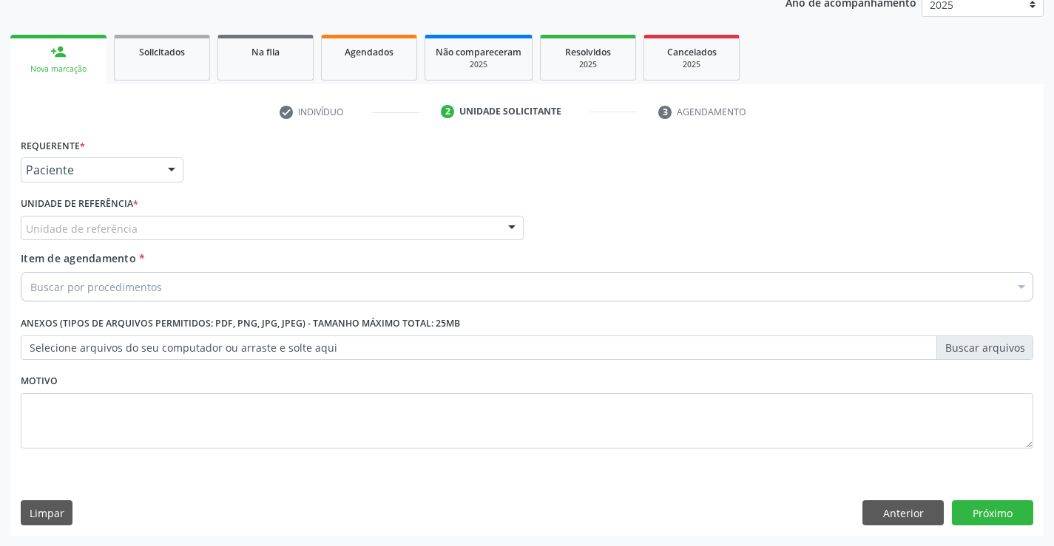
click at [285, 213] on div "Unidade de referência * Unidade de referência Unidade Basica de Saude da Famili…" at bounding box center [272, 216] width 503 height 47
drag, startPoint x: 287, startPoint y: 220, endPoint x: 289, endPoint y: 228, distance: 7.7
click at [288, 220] on div "Unidade de referência" at bounding box center [272, 228] width 503 height 25
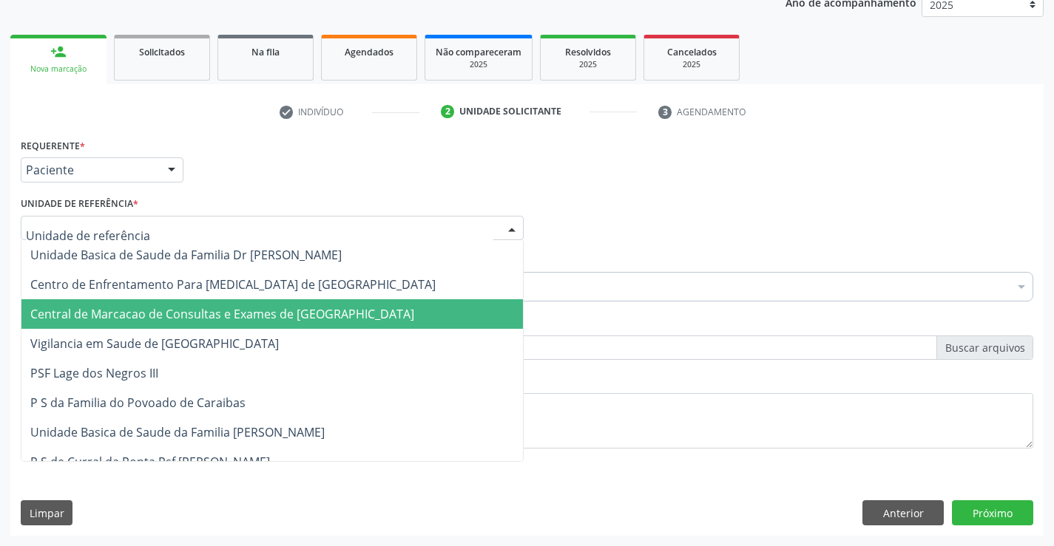
click at [269, 311] on span "Central de Marcacao de Consultas e Exames de [GEOGRAPHIC_DATA]" at bounding box center [222, 314] width 384 height 16
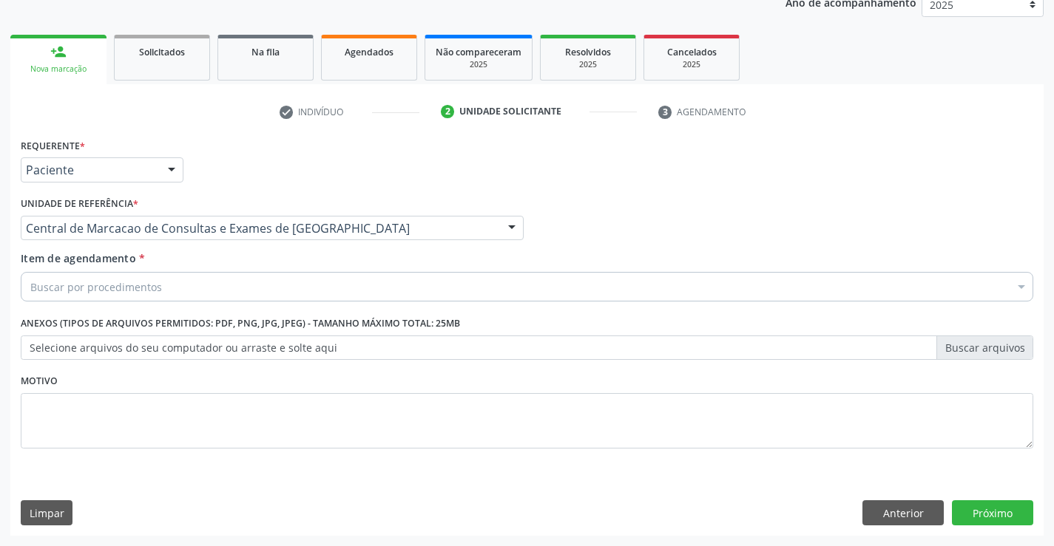
click at [274, 288] on div "Buscar por procedimentos" at bounding box center [527, 287] width 1012 height 30
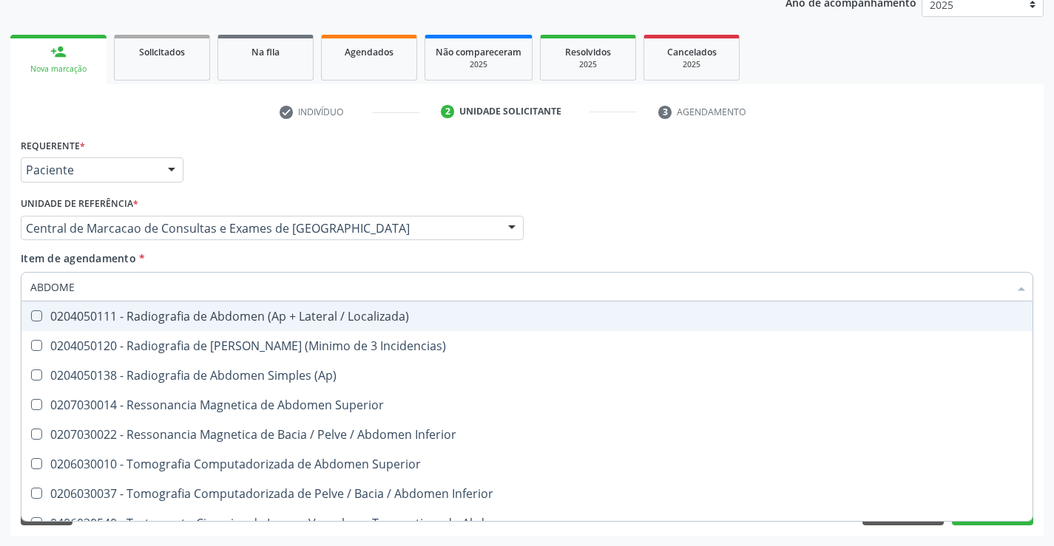
type input "ABDOMEN"
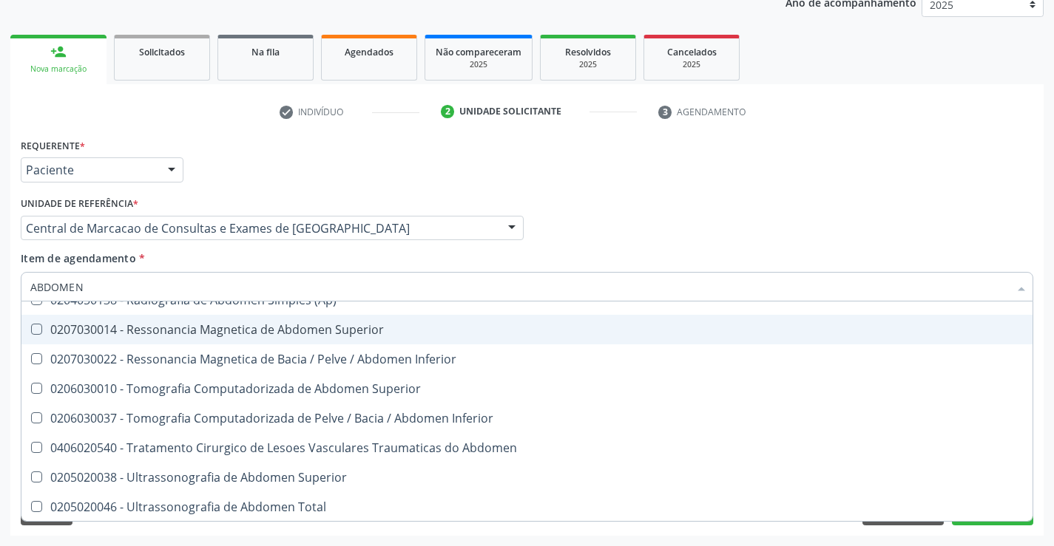
scroll to position [76, 0]
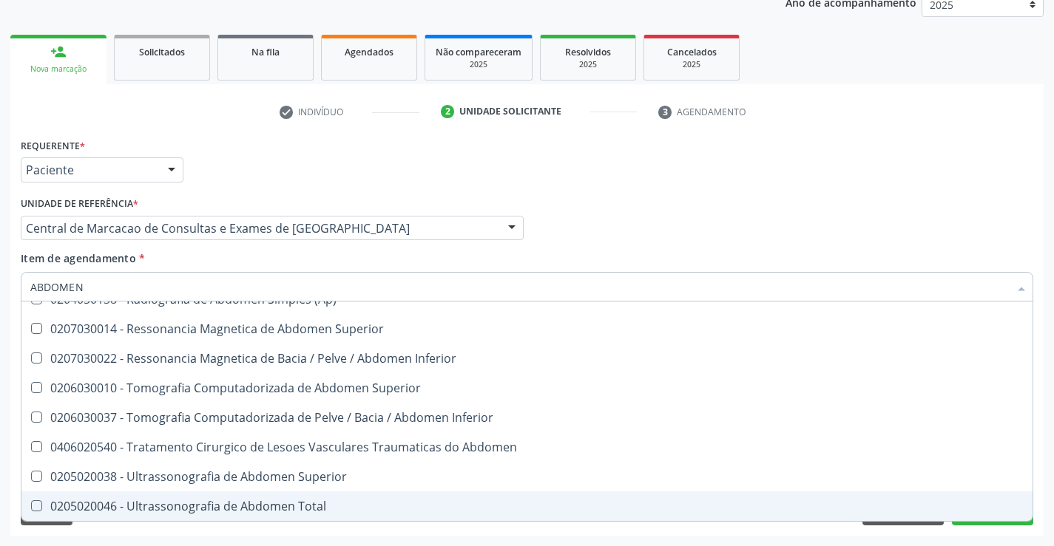
click at [259, 509] on div "0205020046 - Ultrassonografia de Abdomen Total" at bounding box center [526, 507] width 993 height 12
checkbox Total "true"
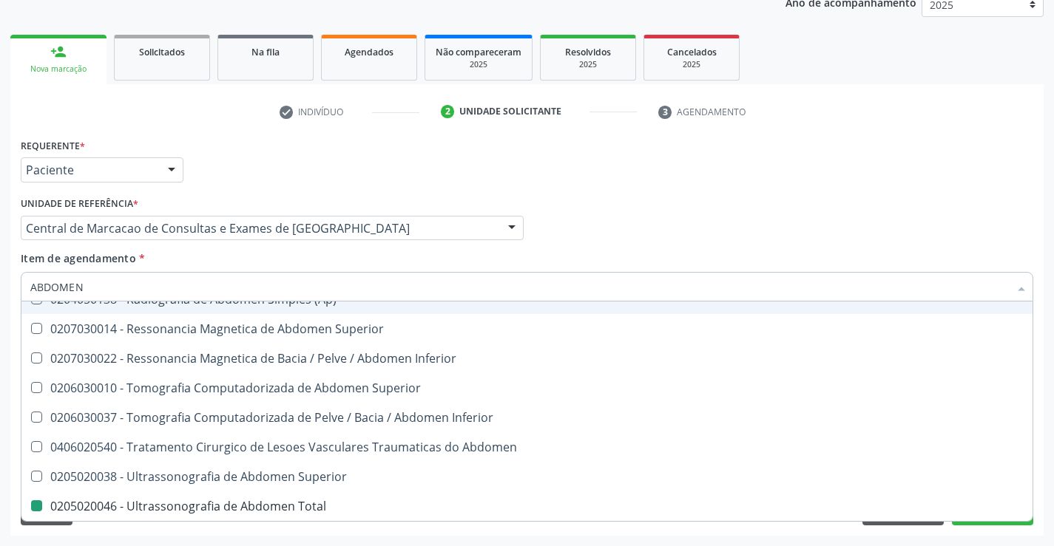
click at [668, 193] on div "Médico Solicitante Por favor, selecione a Unidade de Atendimento primeiro Nenhu…" at bounding box center [527, 222] width 1020 height 58
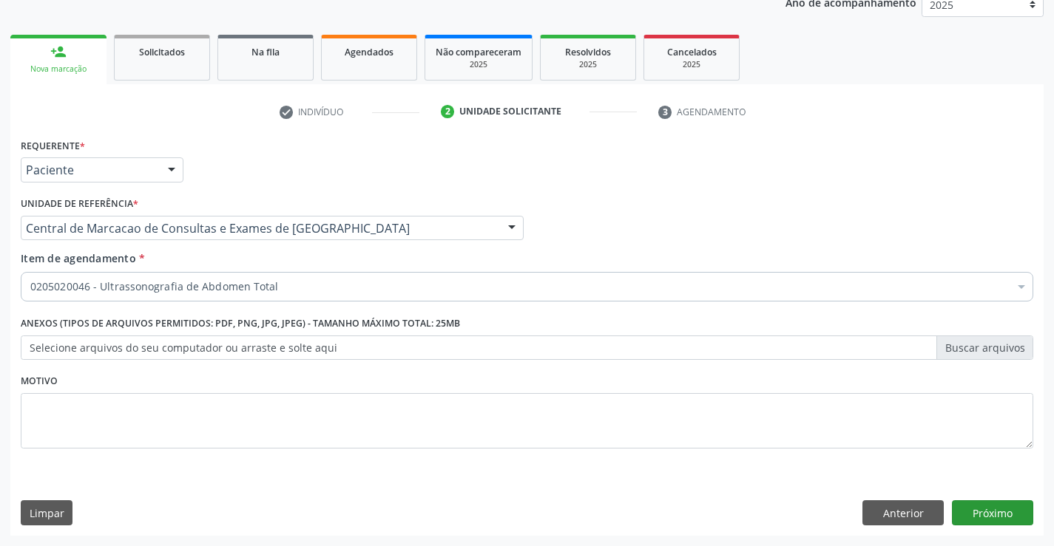
scroll to position [0, 0]
click at [970, 516] on button "Próximo" at bounding box center [992, 513] width 81 height 25
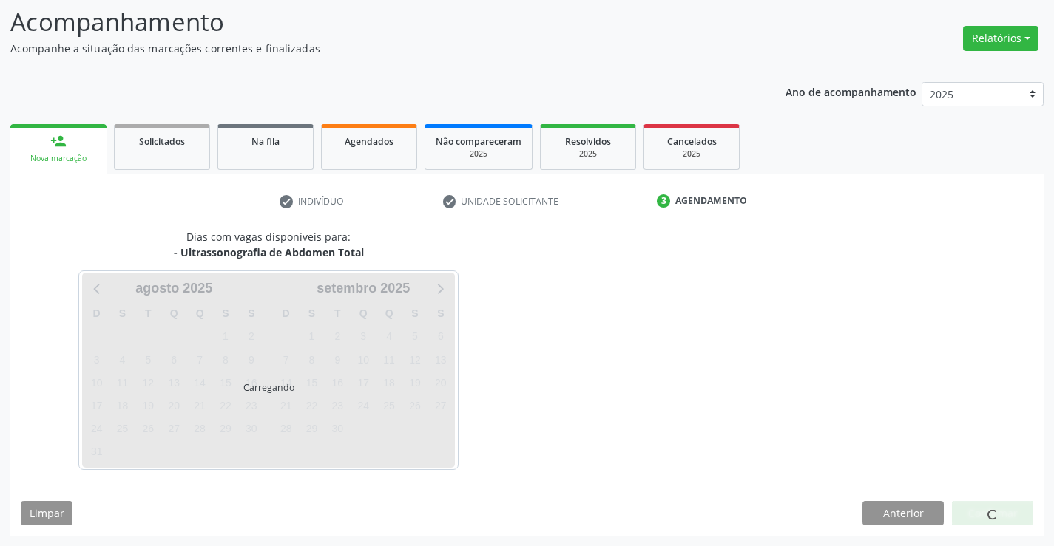
scroll to position [97, 0]
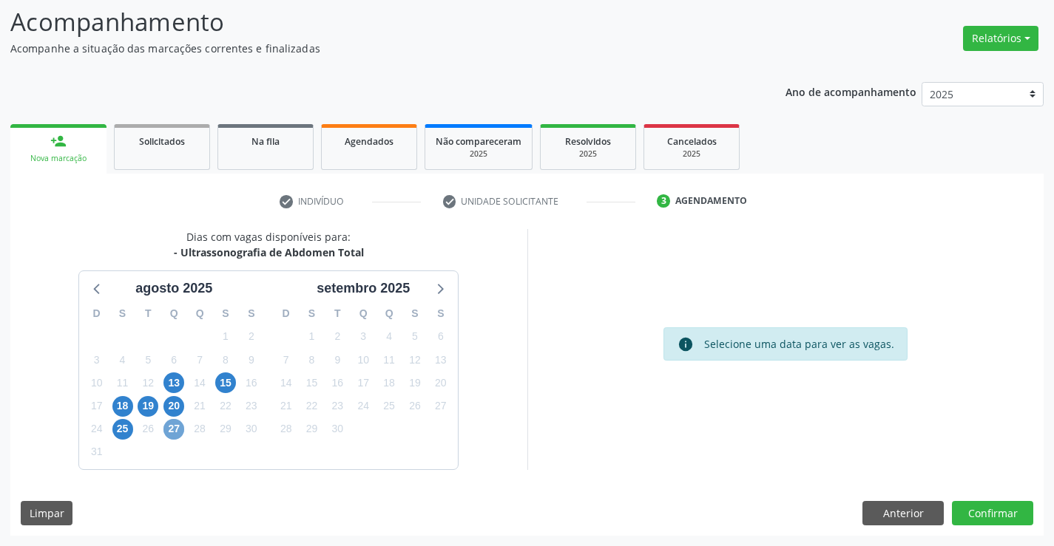
click at [175, 426] on span "27" at bounding box center [173, 429] width 21 height 21
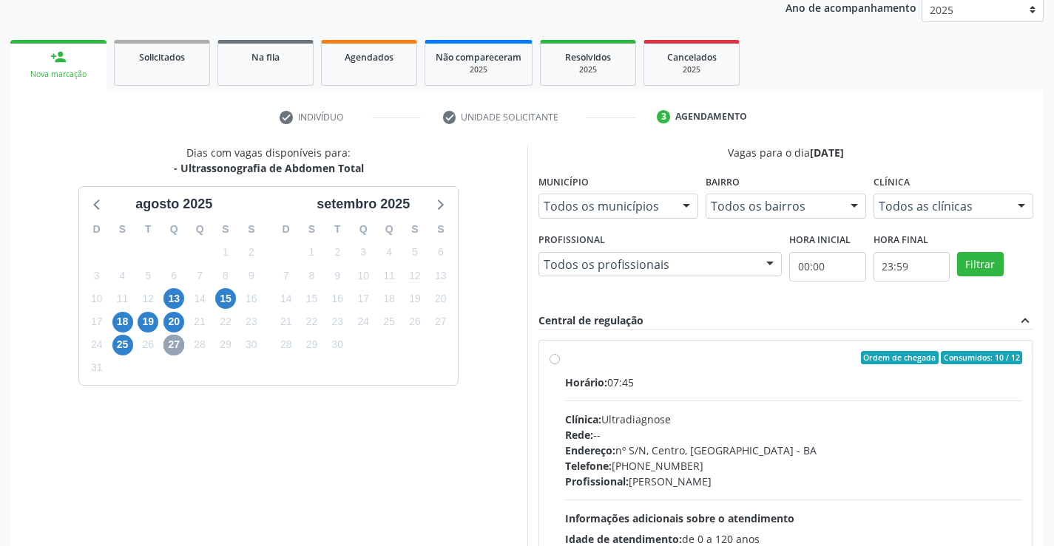
scroll to position [337, 0]
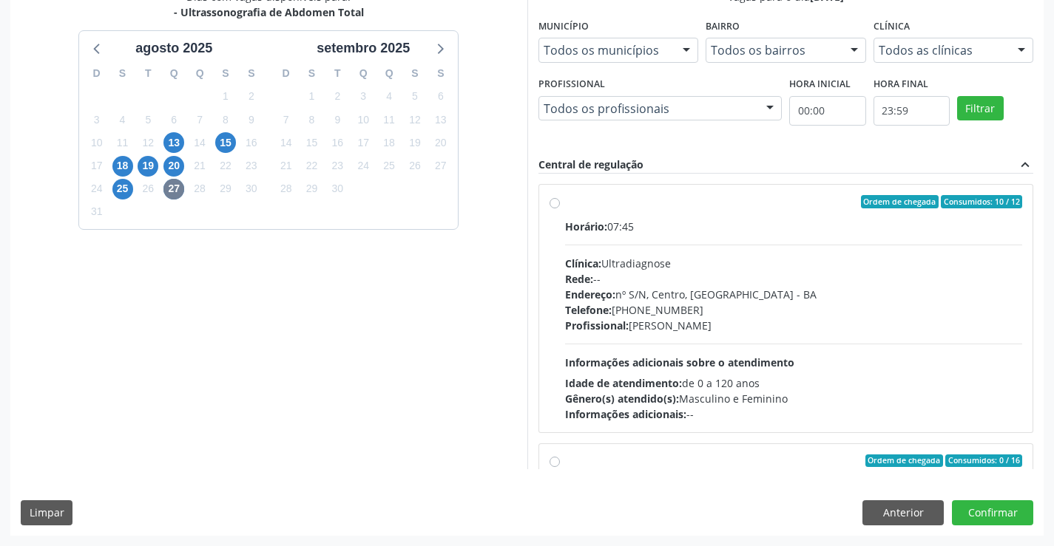
click at [669, 288] on div "Endereço: nº S/N, Centro, [GEOGRAPHIC_DATA]" at bounding box center [794, 295] width 458 height 16
click at [560, 209] on input "Ordem de chegada Consumidos: 10 / 12 Horário: 07:45 Clínica: Ultradiagnose Rede…" at bounding box center [554, 201] width 10 height 13
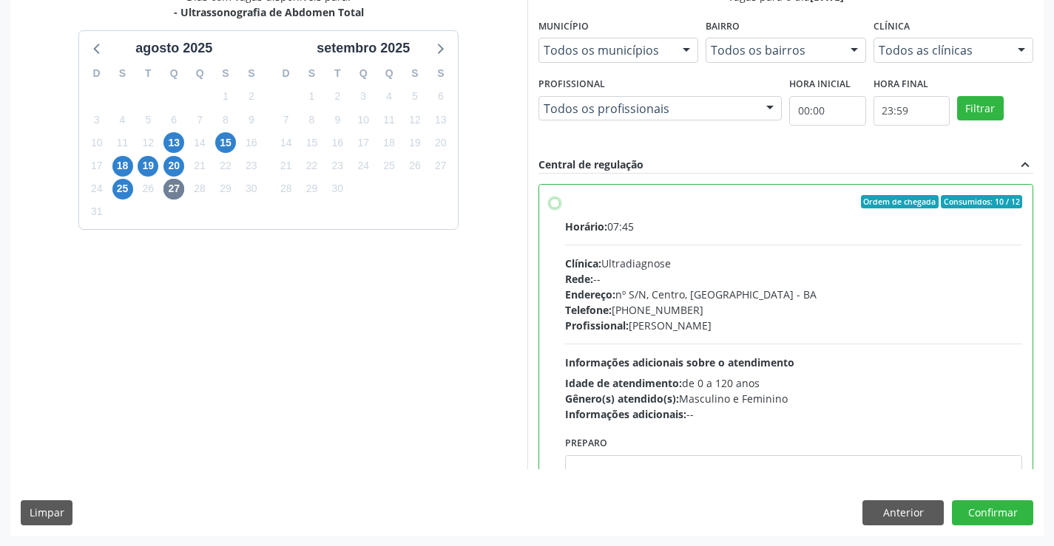
radio input "true"
click at [1007, 512] on button "Confirmar" at bounding box center [992, 513] width 81 height 25
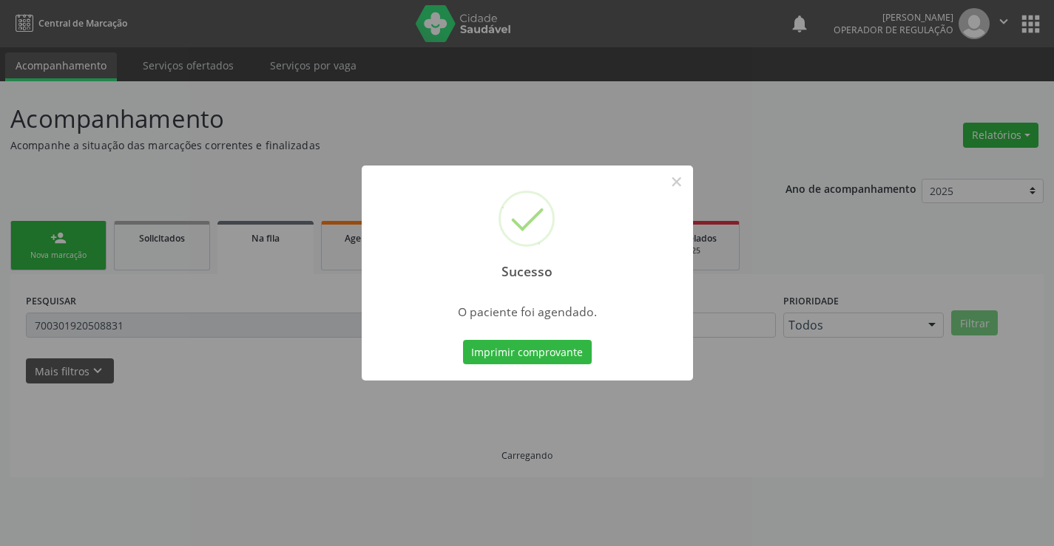
scroll to position [0, 0]
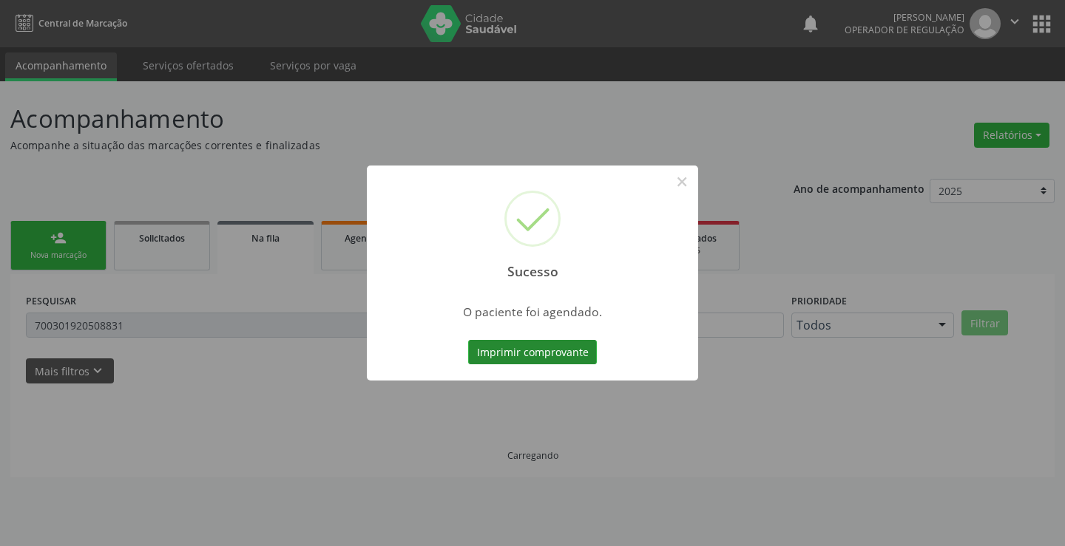
click at [583, 354] on button "Imprimir comprovante" at bounding box center [532, 352] width 129 height 25
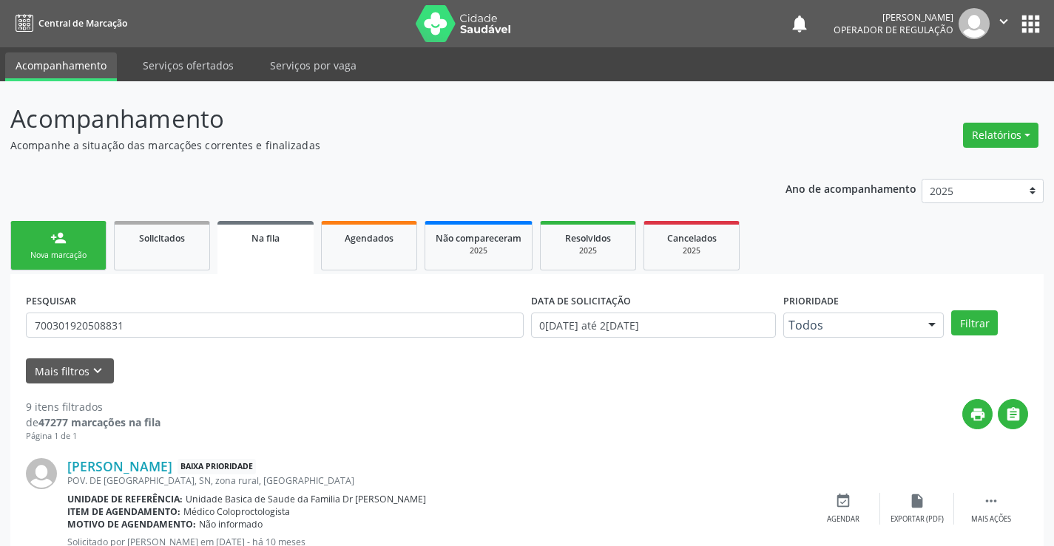
click at [77, 237] on link "person_add Nova marcação" at bounding box center [58, 246] width 96 height 50
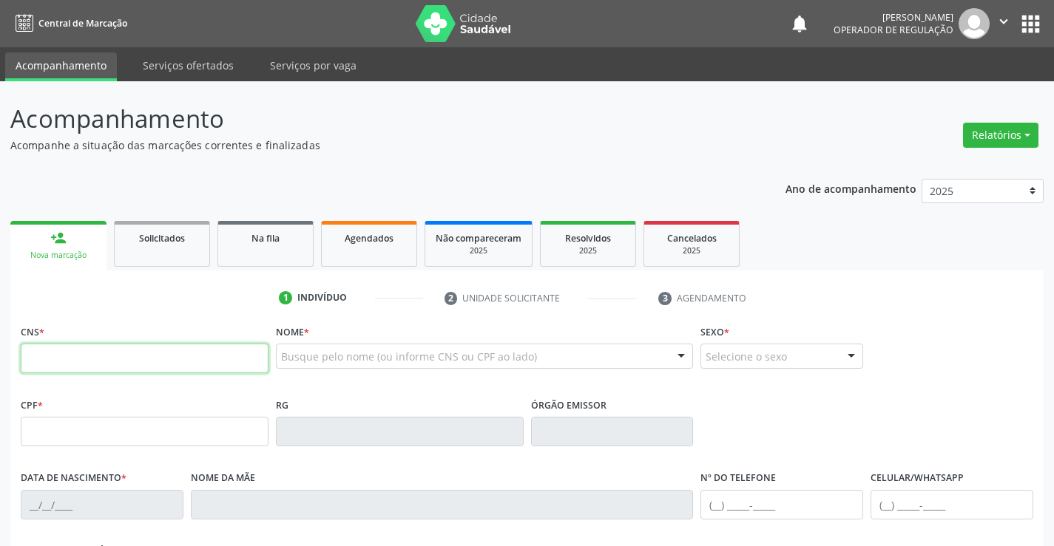
click at [154, 369] on input "text" at bounding box center [145, 359] width 248 height 30
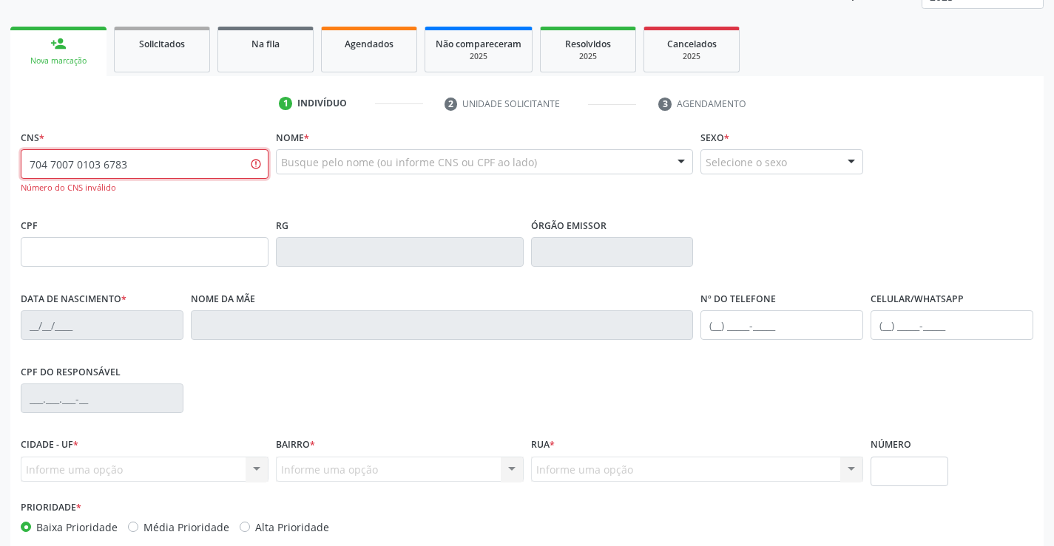
scroll to position [270, 0]
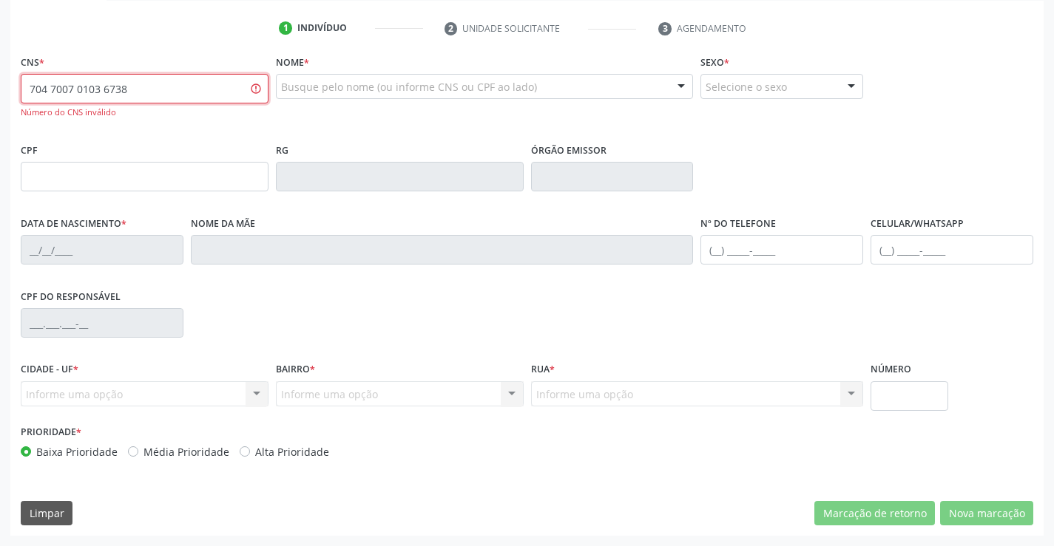
type input "704 7007 0103 6738"
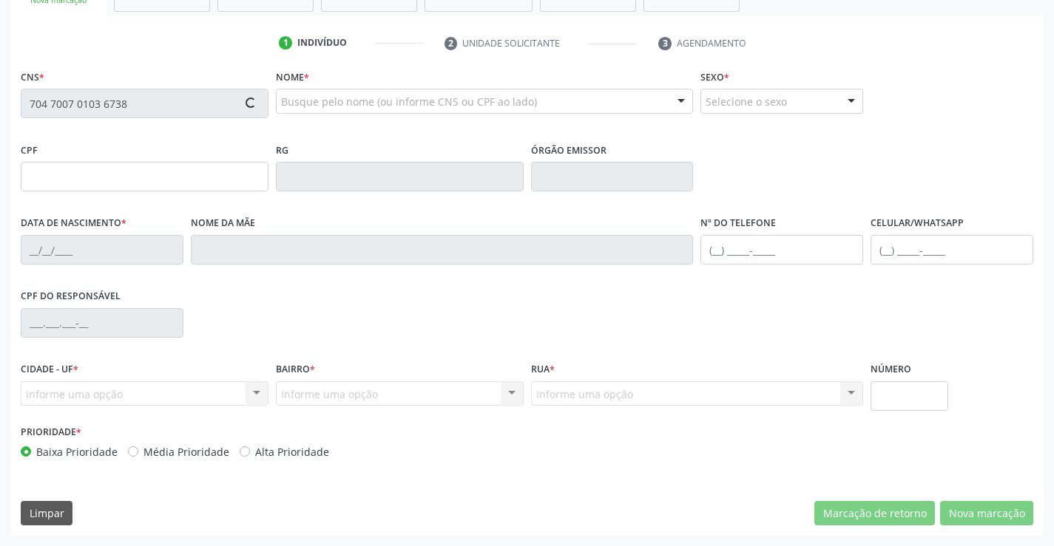
type input "0638964270"
type input "20/12/1962"
type input "(74) 98842-6338"
type input "(74) 98151-6765"
type input "001.034.915-46"
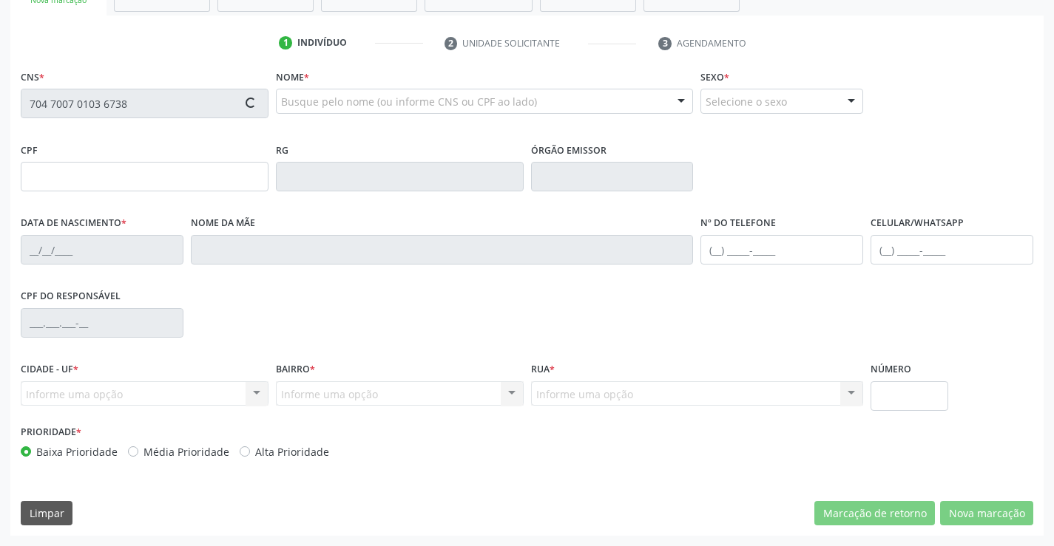
type input "SN"
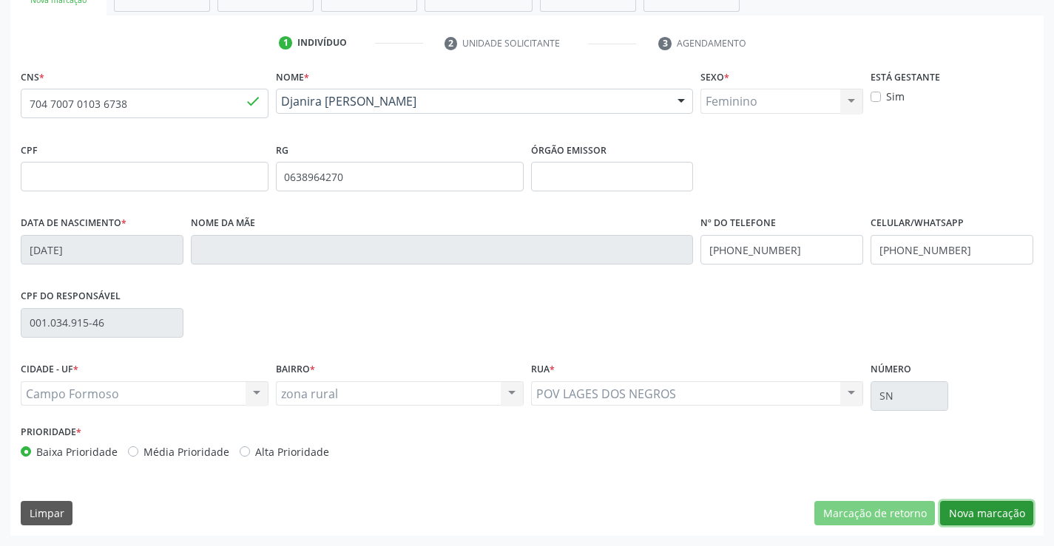
click at [972, 521] on button "Nova marcação" at bounding box center [986, 513] width 93 height 25
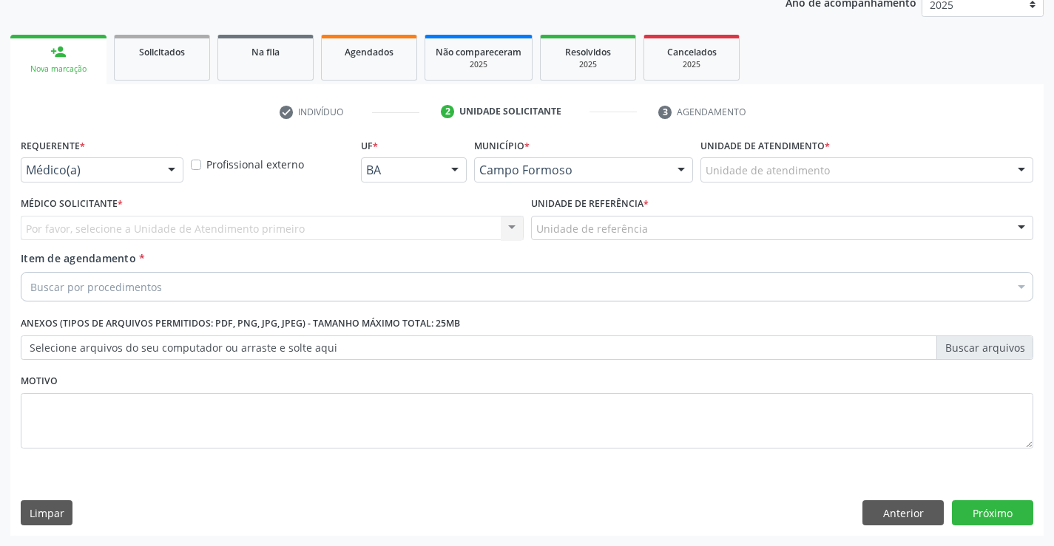
drag, startPoint x: 152, startPoint y: 176, endPoint x: 145, endPoint y: 204, distance: 28.9
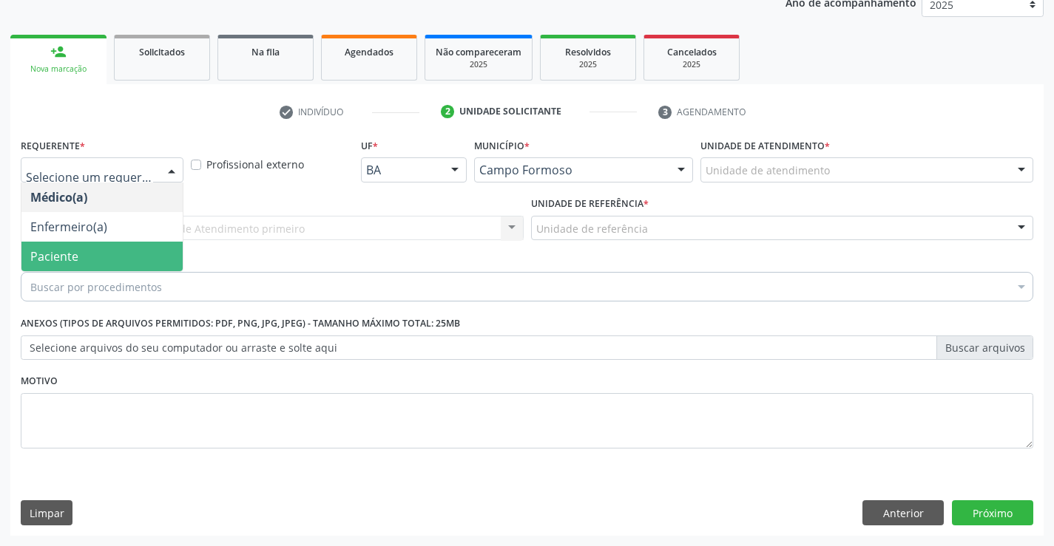
click at [115, 262] on span "Paciente" at bounding box center [101, 257] width 161 height 30
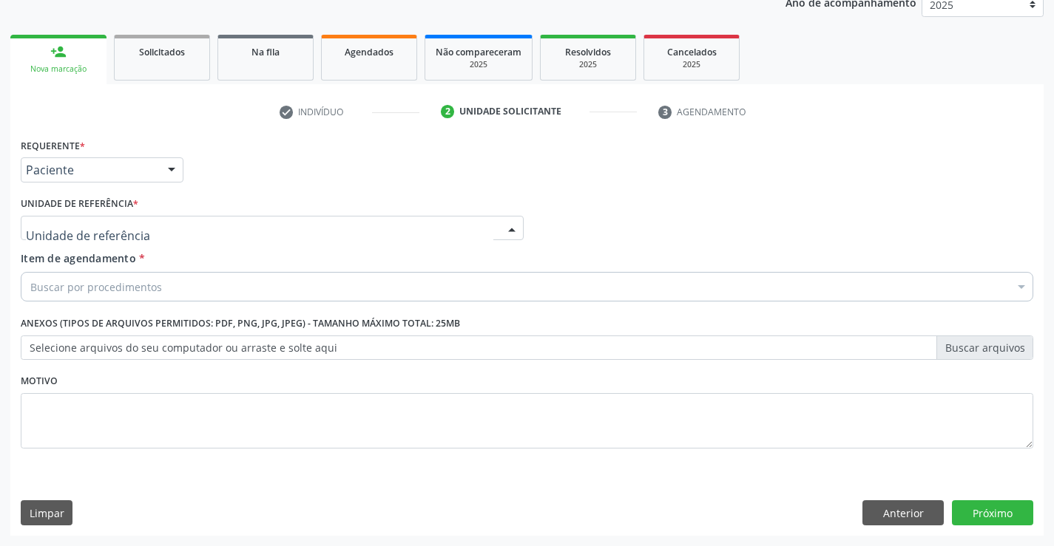
click at [256, 230] on div at bounding box center [272, 228] width 503 height 25
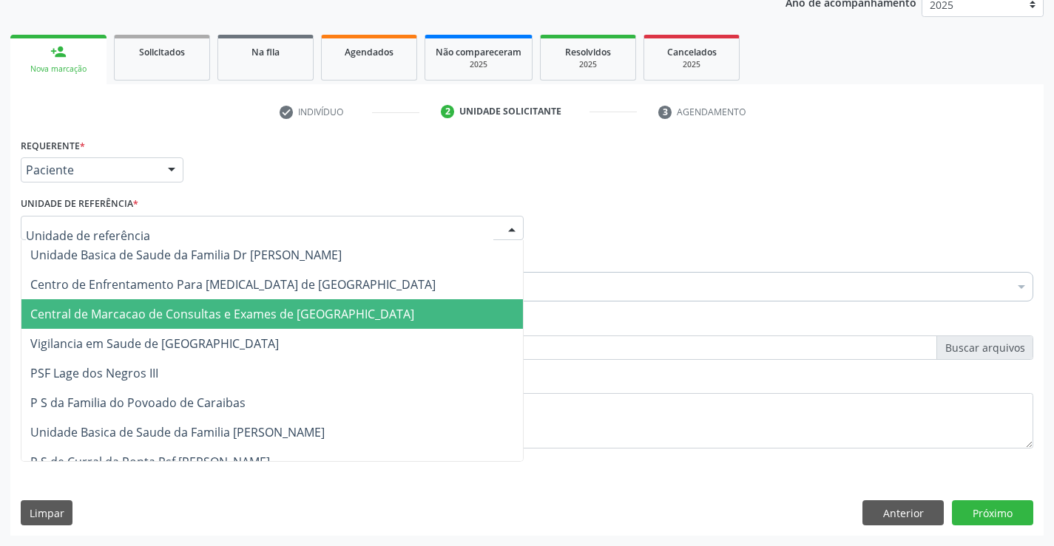
click at [249, 313] on span "Central de Marcacao de Consultas e Exames de [GEOGRAPHIC_DATA]" at bounding box center [222, 314] width 384 height 16
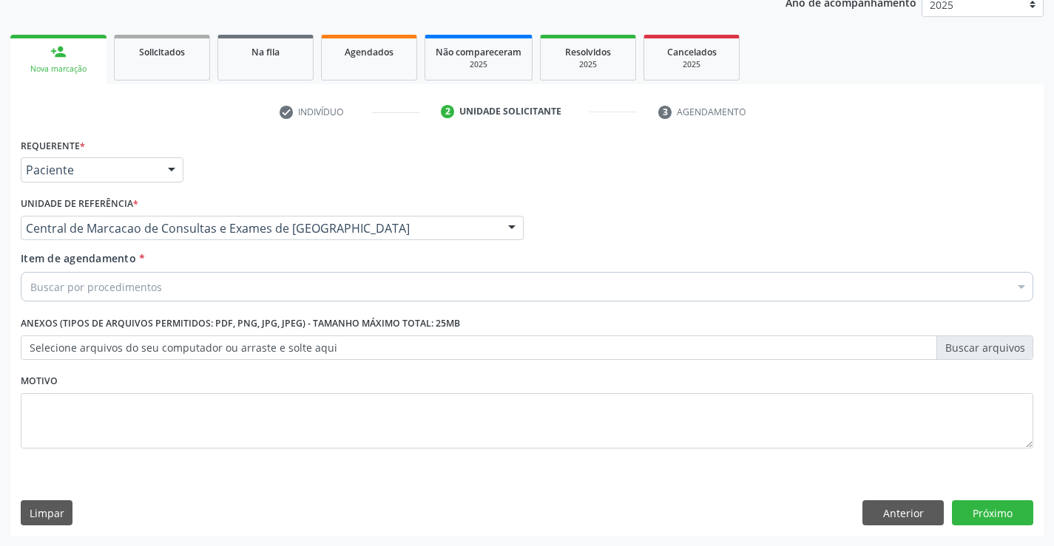
click at [258, 291] on div "Buscar por procedimentos" at bounding box center [527, 287] width 1012 height 30
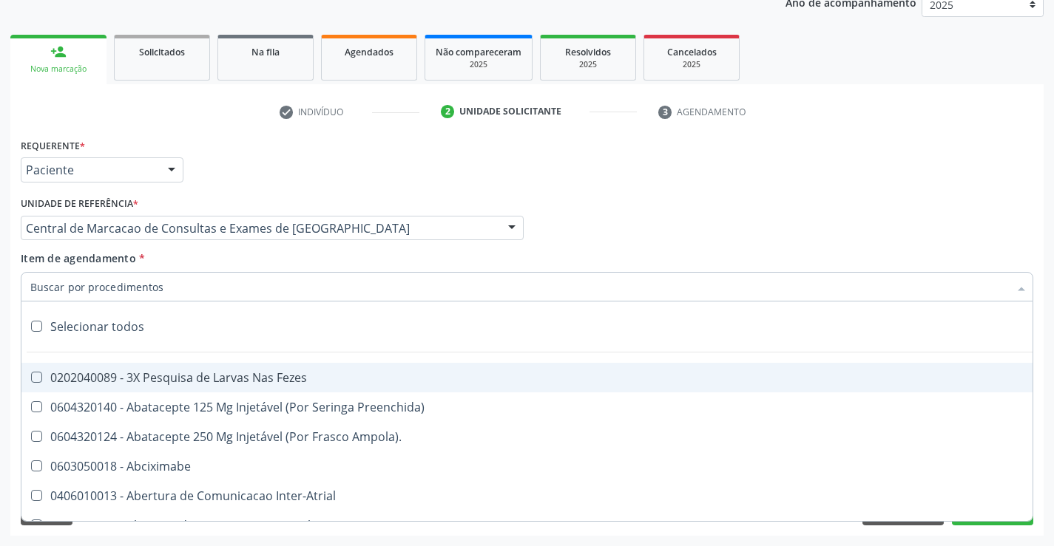
paste input "Ultrassonografia Mamaria Bilateral"
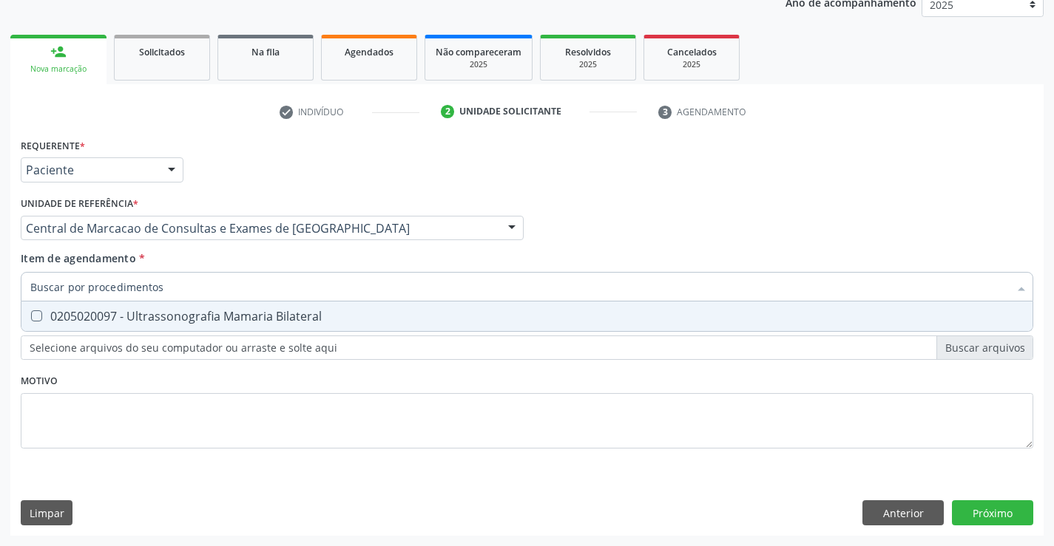
type input "Ultrassonografia Mamaria Bilateral"
click at [214, 319] on div "0205020097 - Ultrassonografia Mamaria Bilateral" at bounding box center [526, 317] width 993 height 12
checkbox Bilateral "true"
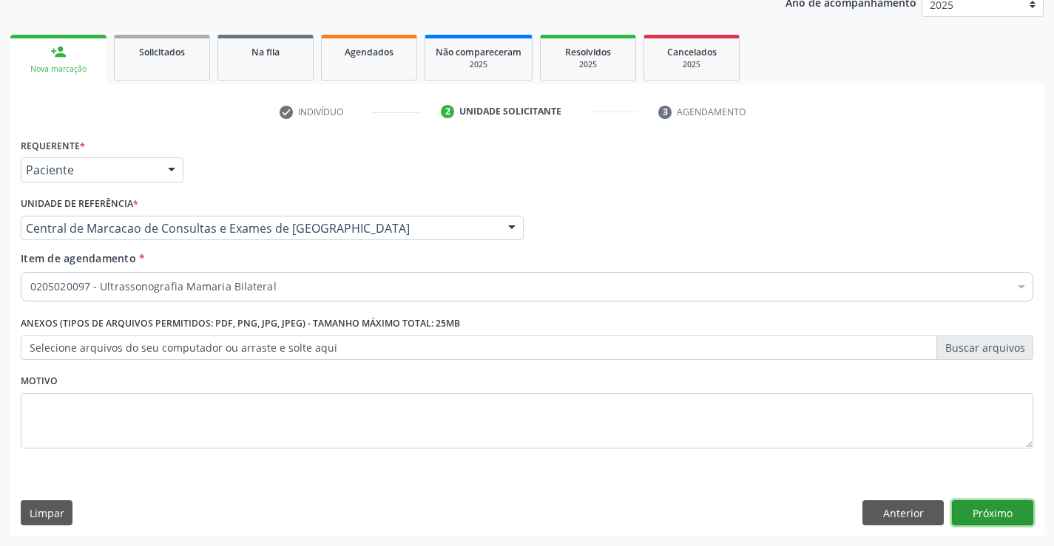
click at [987, 514] on button "Próximo" at bounding box center [992, 513] width 81 height 25
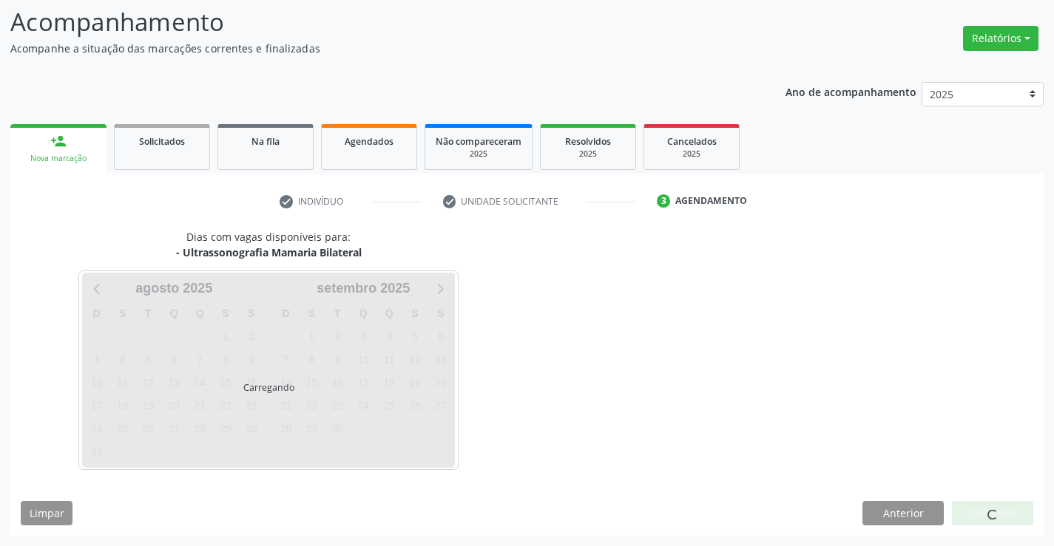
scroll to position [97, 0]
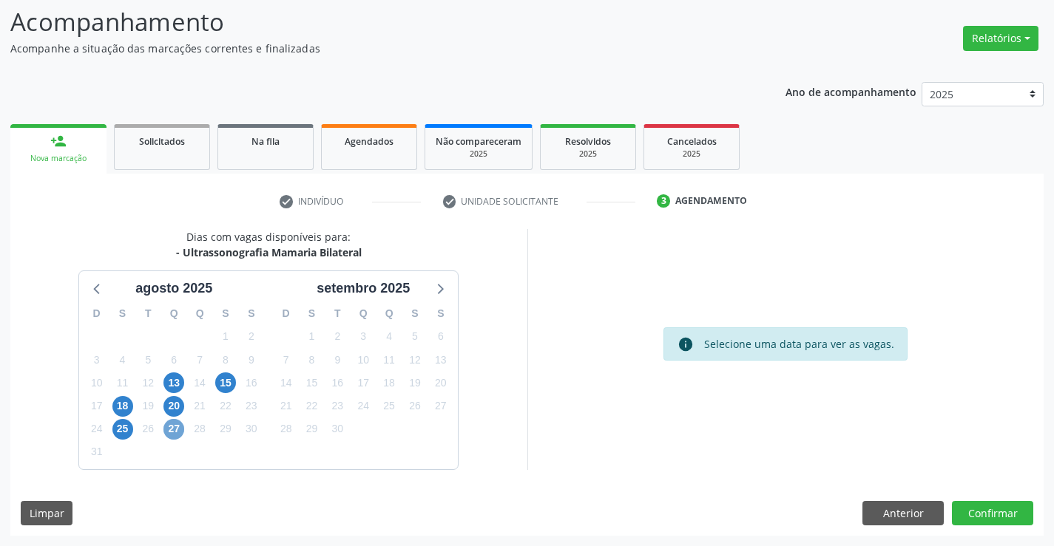
click at [177, 430] on span "27" at bounding box center [173, 429] width 21 height 21
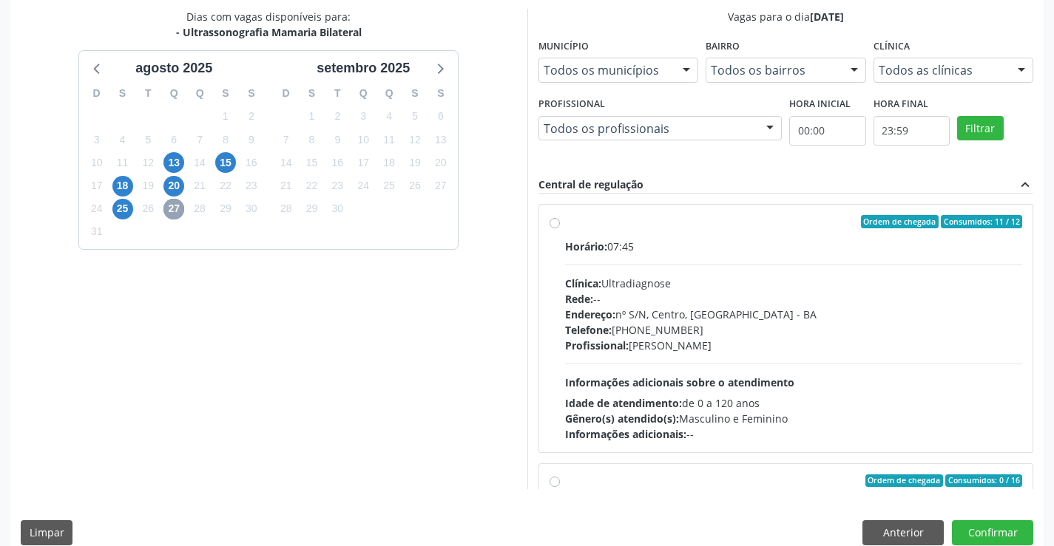
scroll to position [337, 0]
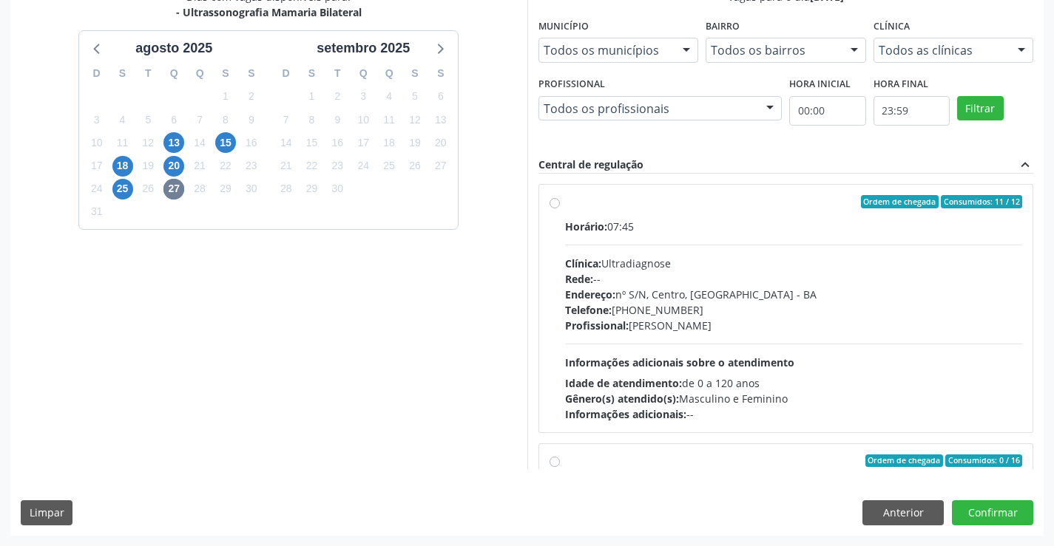
click at [648, 329] on div "Profissional: Alciole Mendes Muritiba" at bounding box center [794, 326] width 458 height 16
click at [560, 209] on input "Ordem de chegada Consumidos: 11 / 12 Horário: 07:45 Clínica: Ultradiagnose Rede…" at bounding box center [554, 201] width 10 height 13
radio input "true"
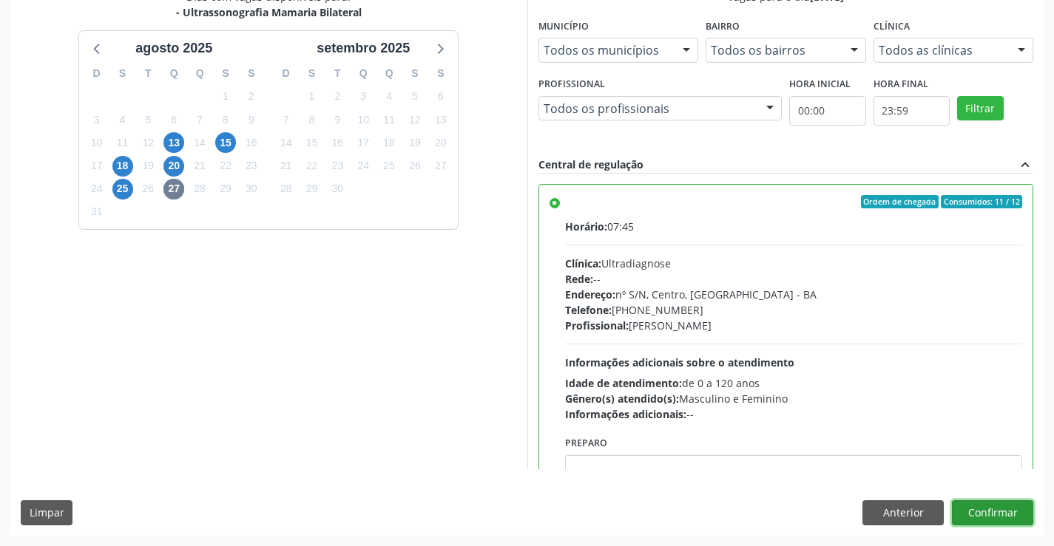
click at [989, 509] on button "Confirmar" at bounding box center [992, 513] width 81 height 25
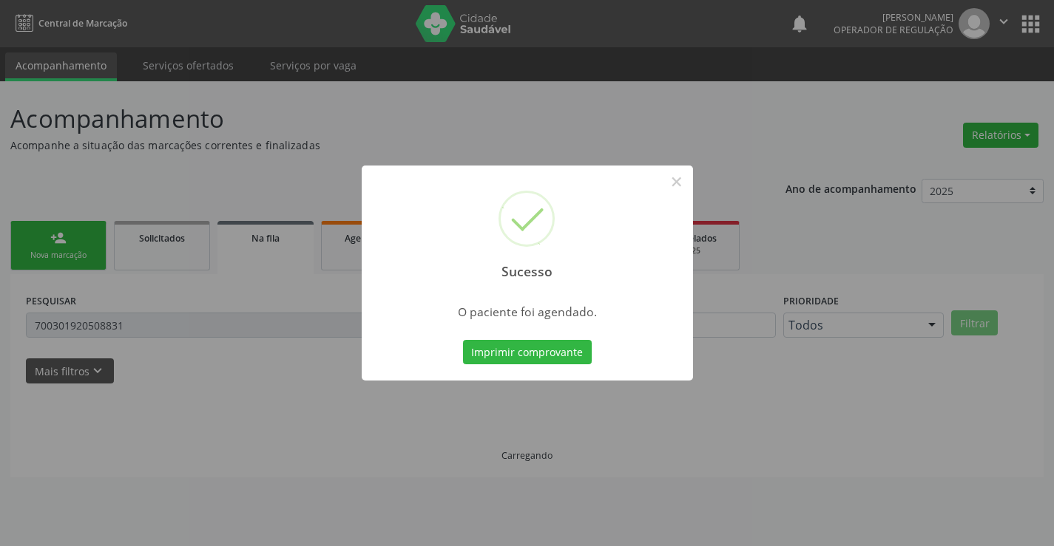
scroll to position [0, 0]
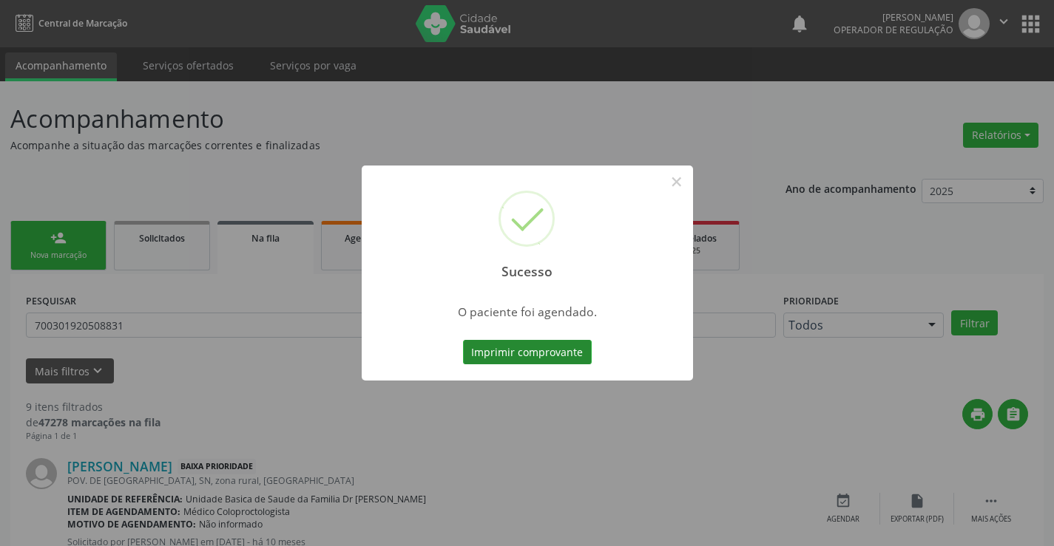
click at [567, 350] on button "Imprimir comprovante" at bounding box center [527, 352] width 129 height 25
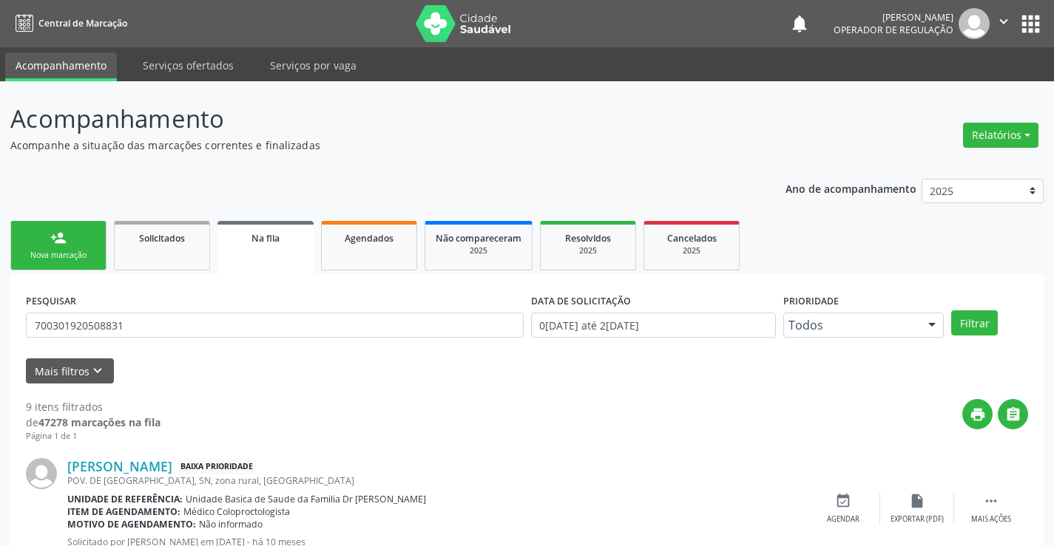
click at [84, 240] on link "person_add Nova marcação" at bounding box center [58, 246] width 96 height 50
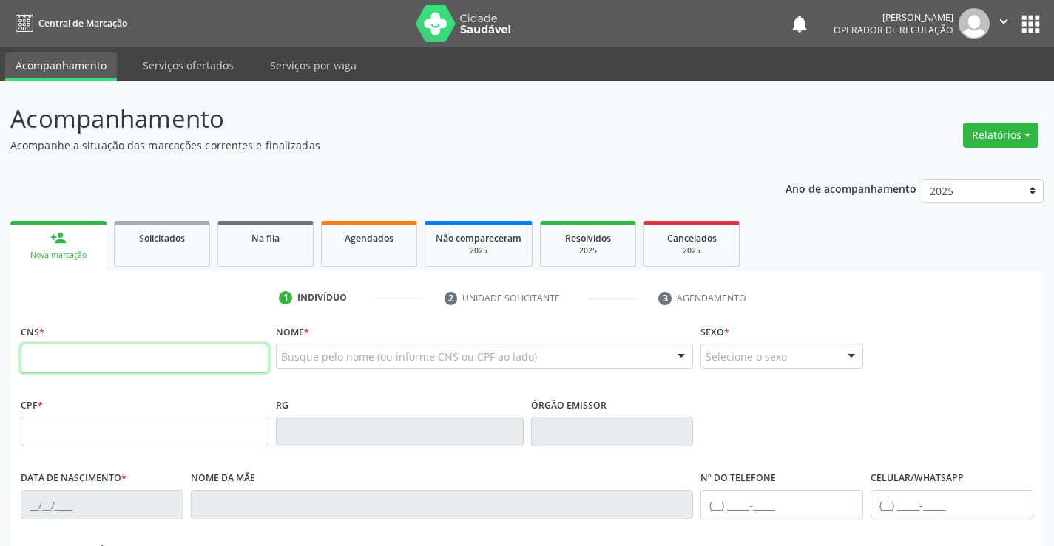
click at [98, 346] on input "text" at bounding box center [145, 359] width 248 height 30
type input "700 9019 7922 8597"
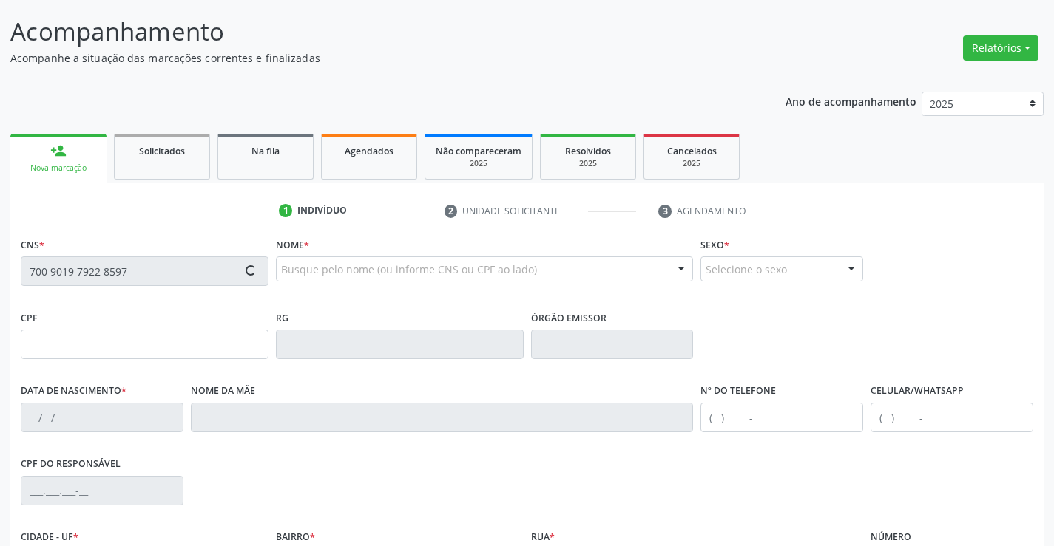
type input "33585242"
type input "15/12/1979"
type input "(74) 99989-7016"
type input "265.429.988-02"
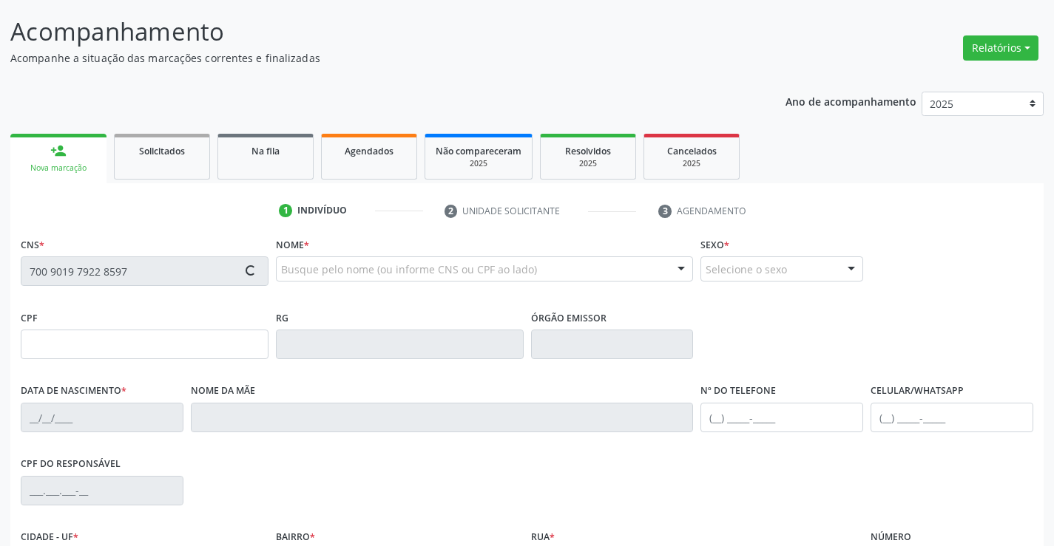
type input "S/N"
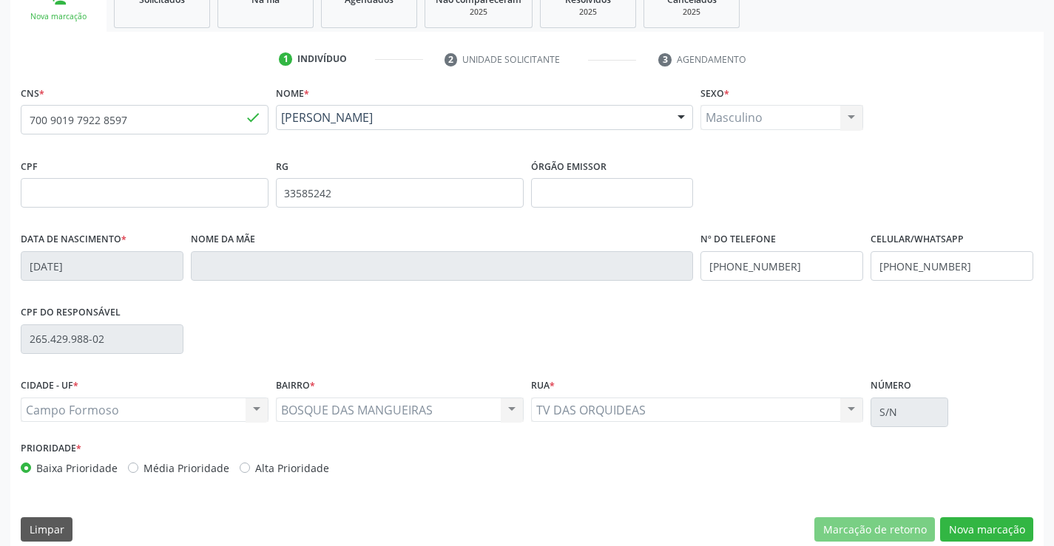
scroll to position [255, 0]
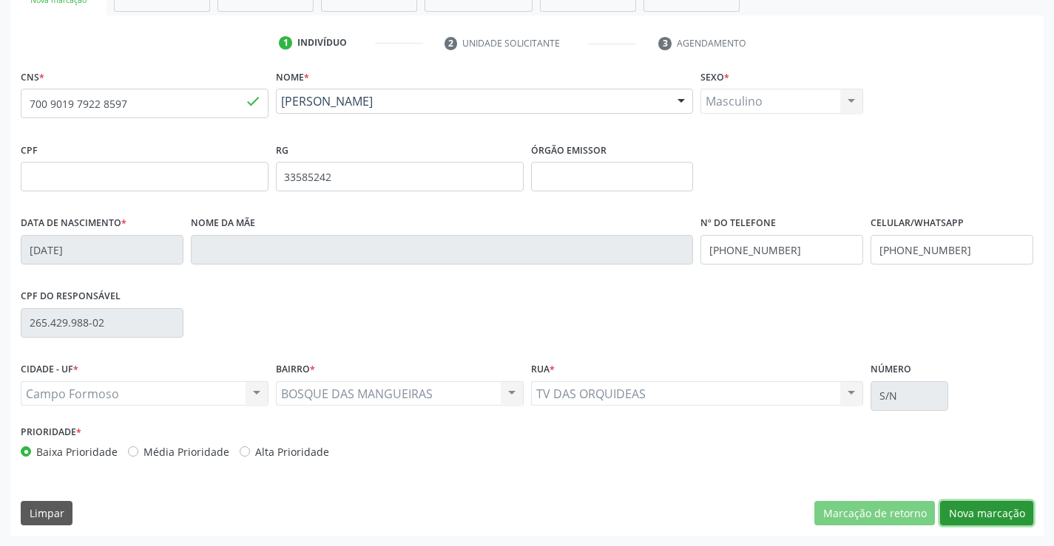
click at [988, 515] on button "Nova marcação" at bounding box center [986, 513] width 93 height 25
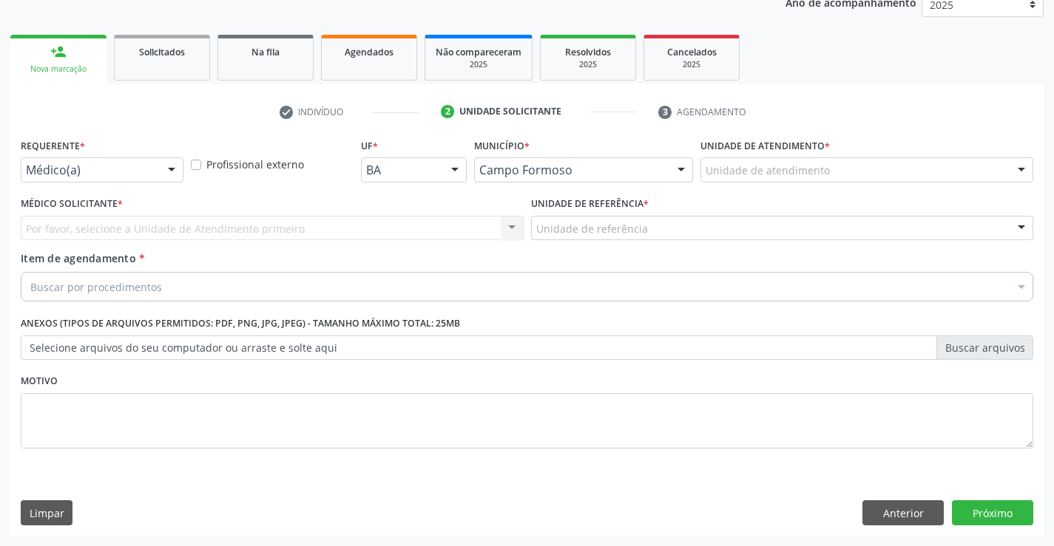
scroll to position [186, 0]
click at [163, 162] on div at bounding box center [171, 170] width 22 height 25
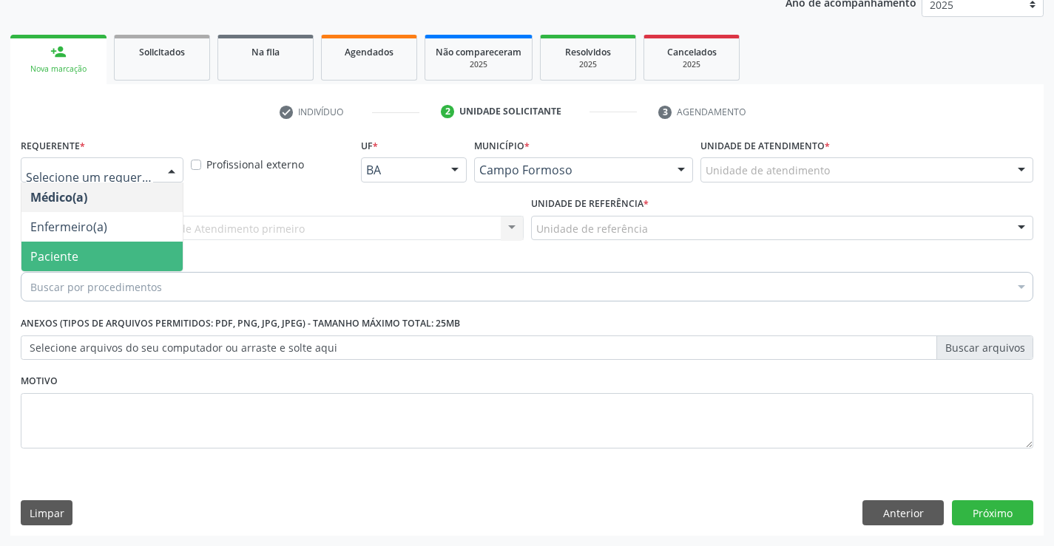
click at [129, 254] on span "Paciente" at bounding box center [101, 257] width 161 height 30
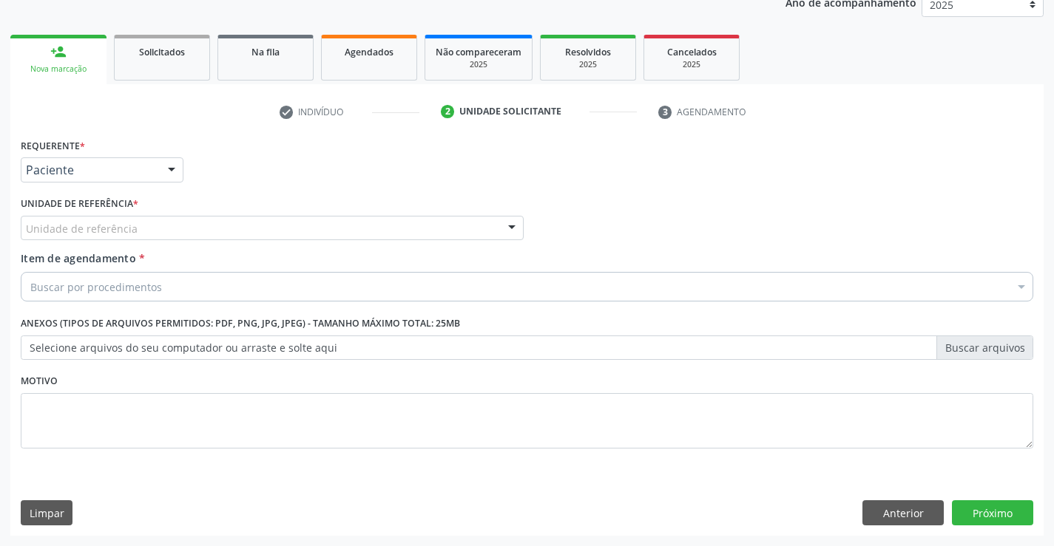
drag, startPoint x: 236, startPoint y: 228, endPoint x: 232, endPoint y: 258, distance: 30.5
click at [235, 228] on div "Unidade de referência" at bounding box center [272, 228] width 503 height 25
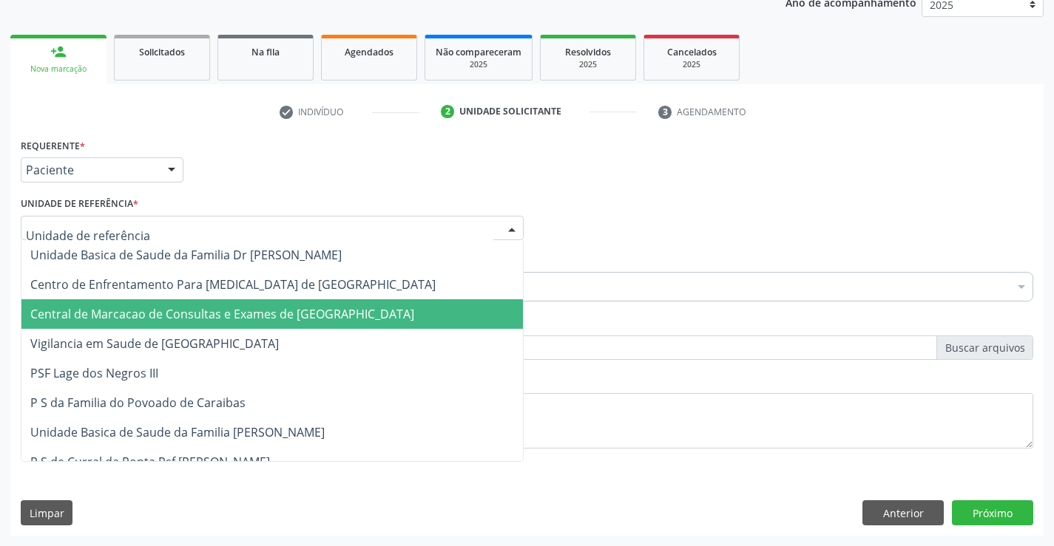
click at [236, 305] on span "Central de Marcacao de Consultas e Exames de [GEOGRAPHIC_DATA]" at bounding box center [271, 314] width 501 height 30
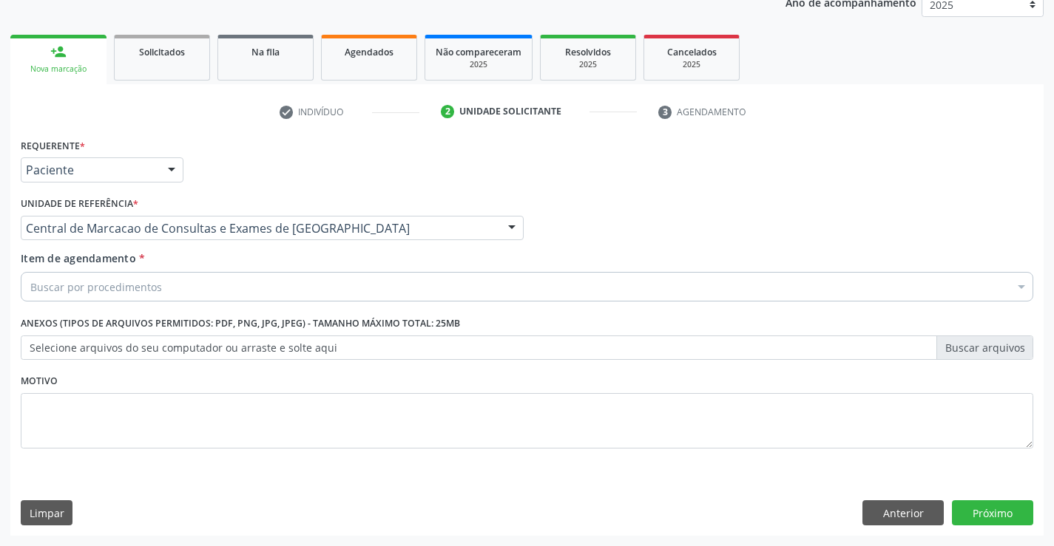
click at [271, 290] on div "Buscar por procedimentos" at bounding box center [527, 287] width 1012 height 30
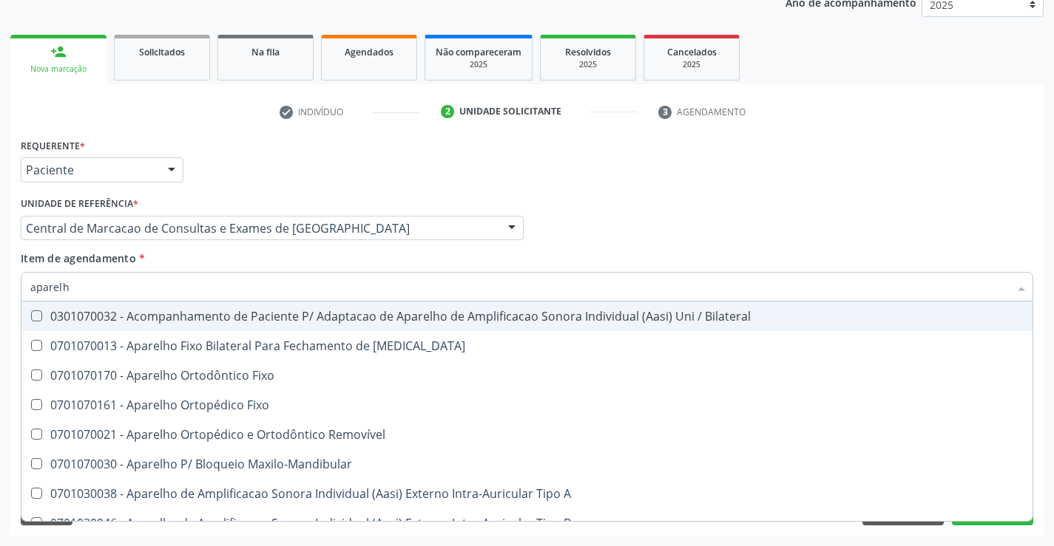
type input "aparelho"
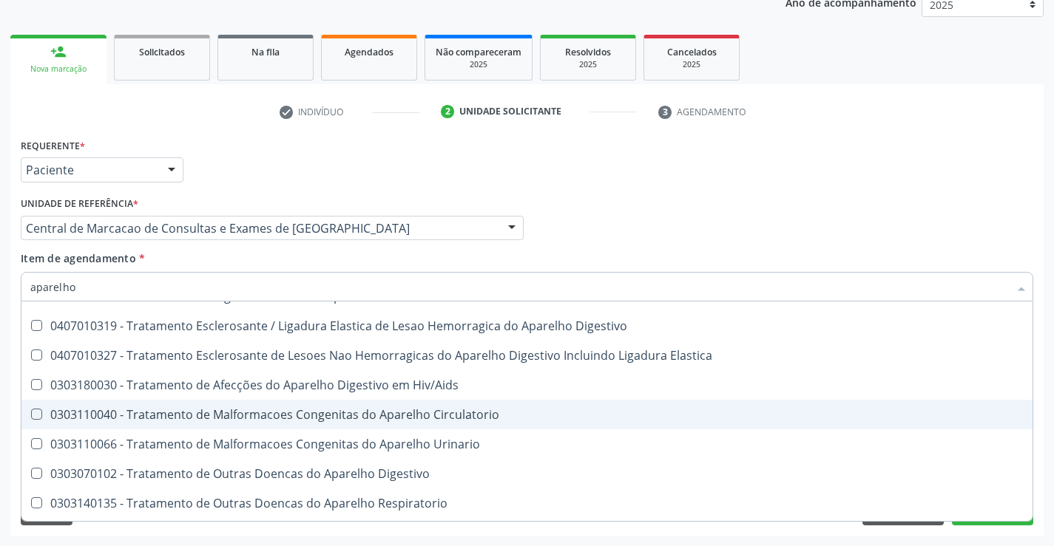
scroll to position [904, 0]
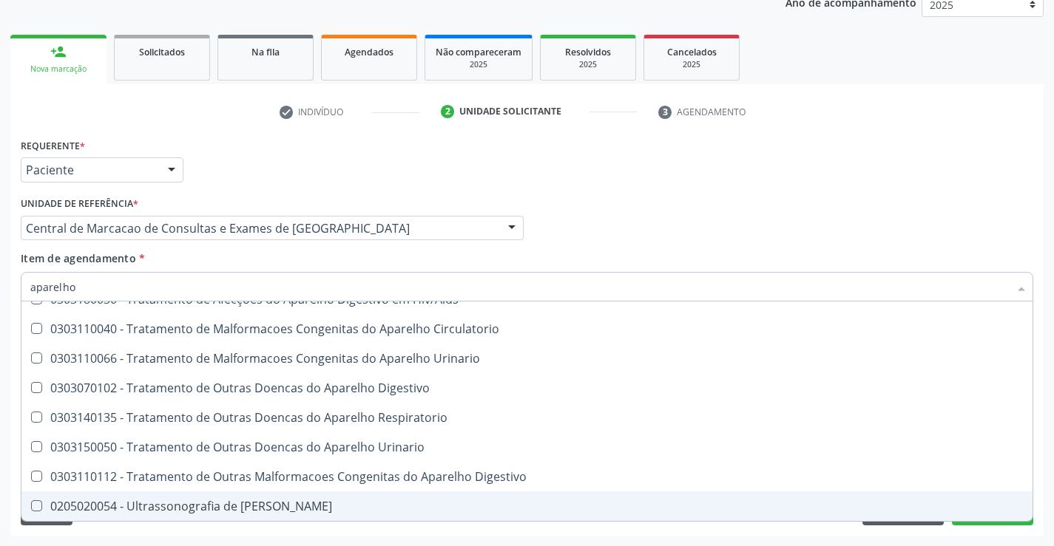
click at [206, 507] on div "0205020054 - Ultrassonografia de Aparelho Urinario" at bounding box center [526, 507] width 993 height 12
checkbox Urinario "true"
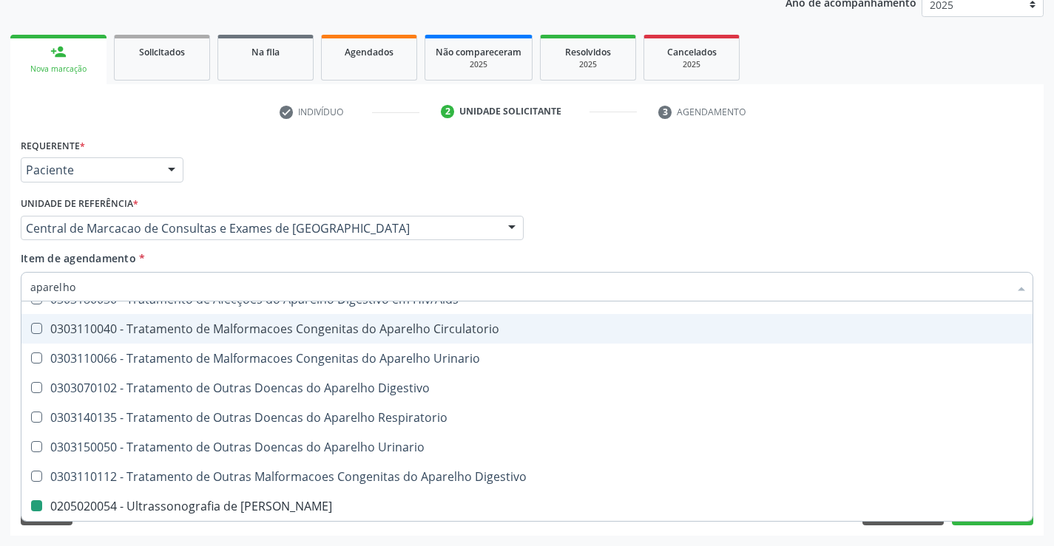
click at [637, 200] on div "Médico Solicitante Por favor, selecione a Unidade de Atendimento primeiro Nenhu…" at bounding box center [527, 222] width 1020 height 58
checkbox Diastema "true"
checkbox Urinario "false"
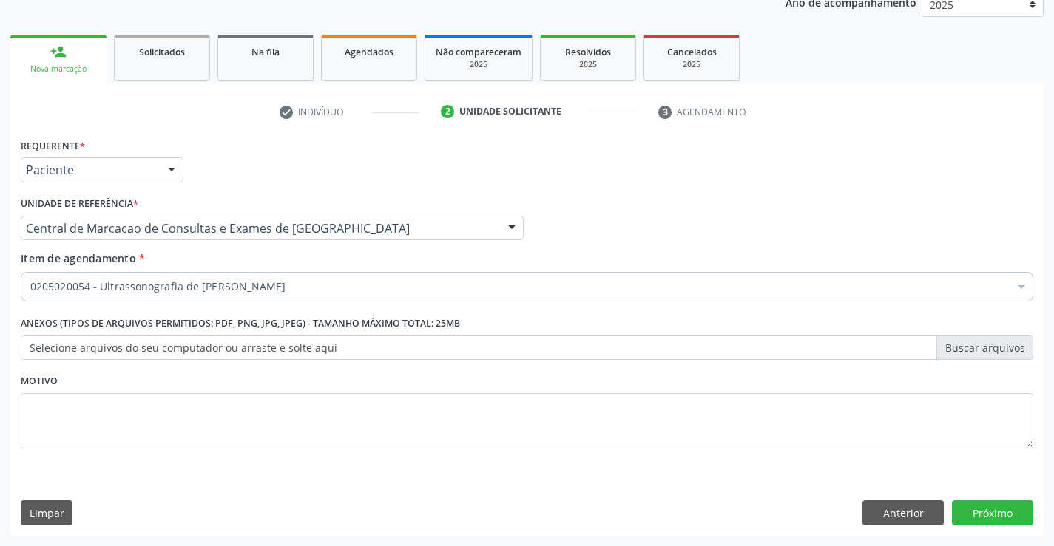
scroll to position [0, 0]
click at [982, 522] on button "Próximo" at bounding box center [992, 513] width 81 height 25
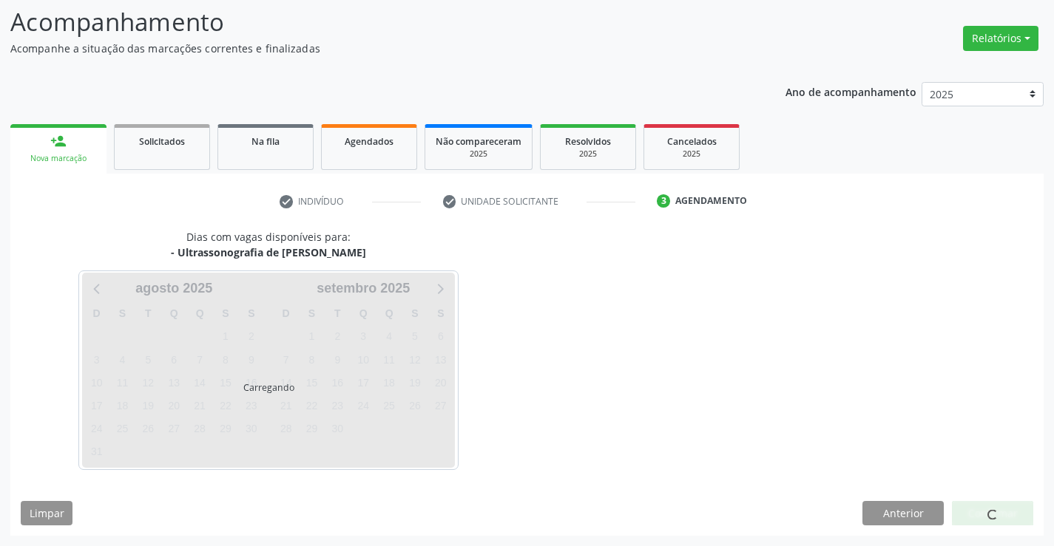
scroll to position [97, 0]
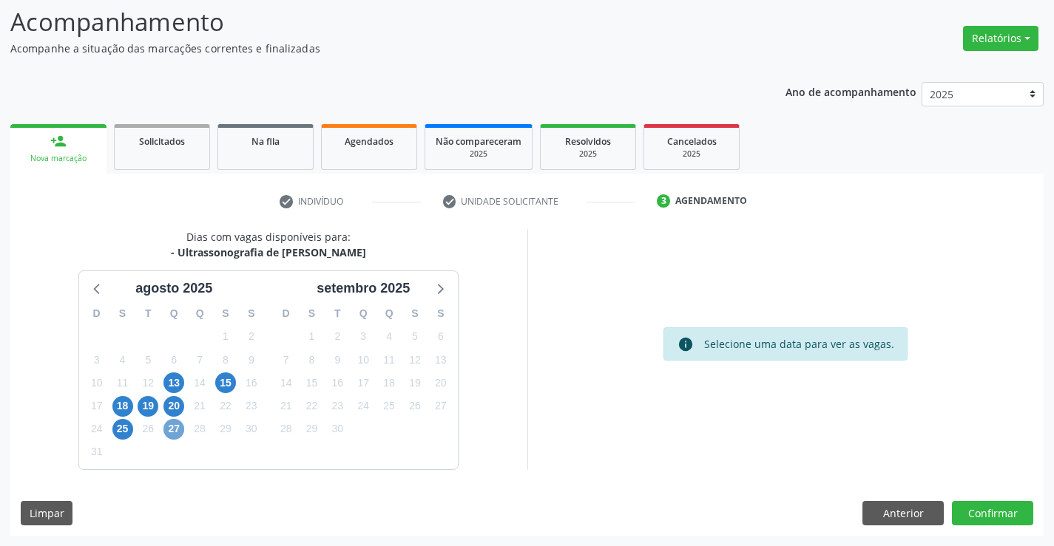
click at [177, 428] on span "27" at bounding box center [173, 429] width 21 height 21
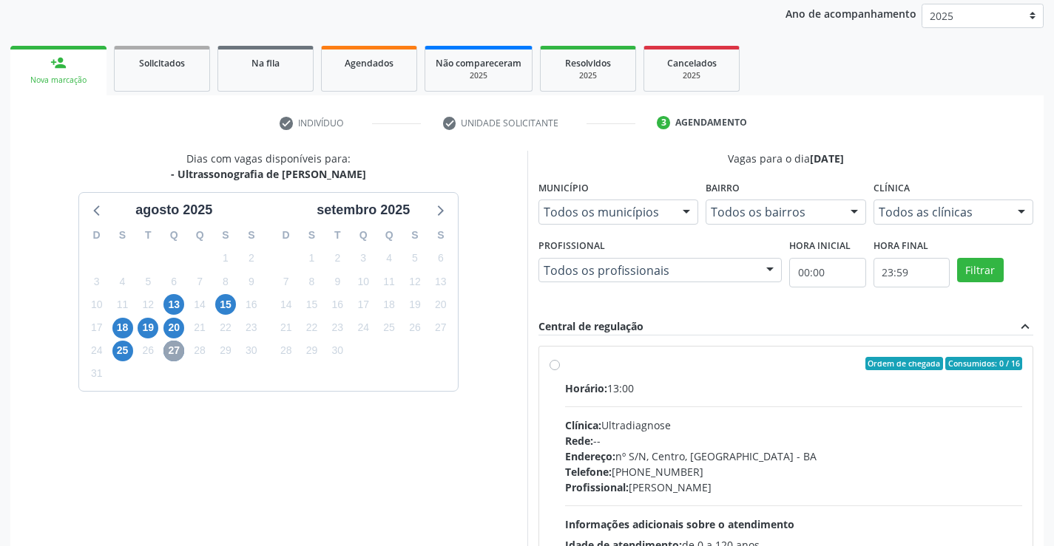
scroll to position [311, 0]
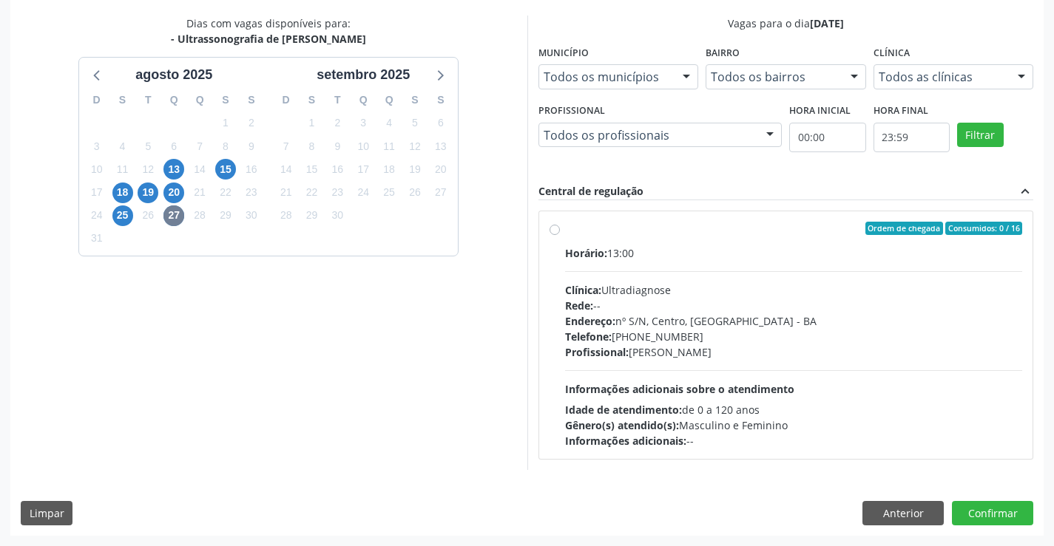
click at [654, 288] on div "Clínica: Ultradiagnose" at bounding box center [794, 290] width 458 height 16
click at [560, 235] on input "Ordem de chegada Consumidos: 0 / 16 Horário: 13:00 Clínica: Ultradiagnose Rede:…" at bounding box center [554, 228] width 10 height 13
radio input "true"
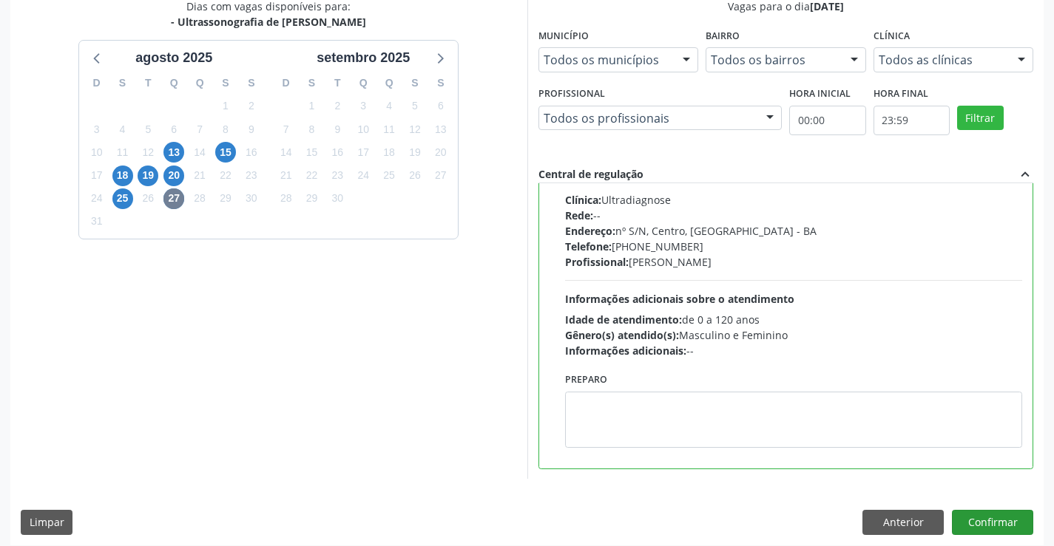
scroll to position [337, 0]
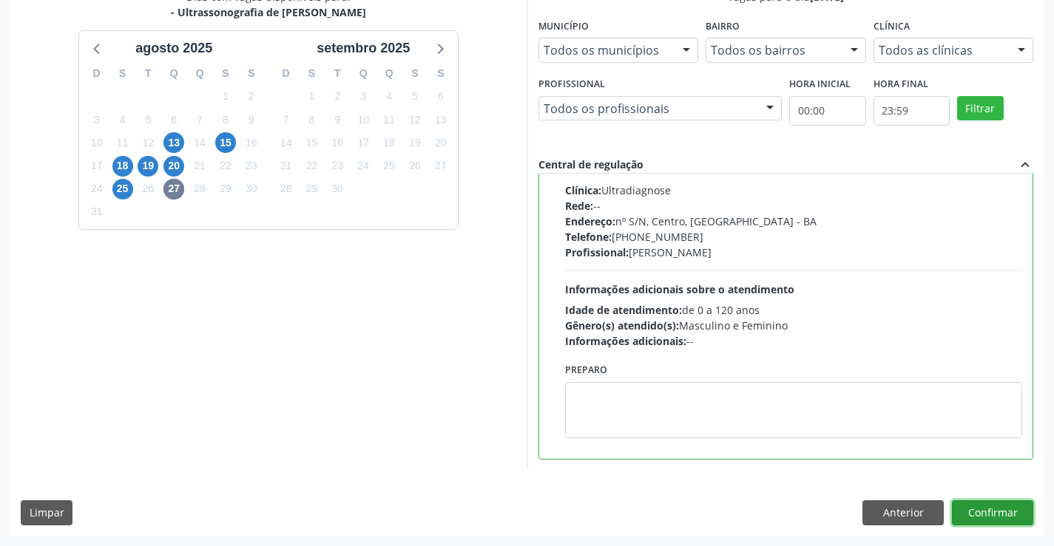
click at [994, 512] on button "Confirmar" at bounding box center [992, 513] width 81 height 25
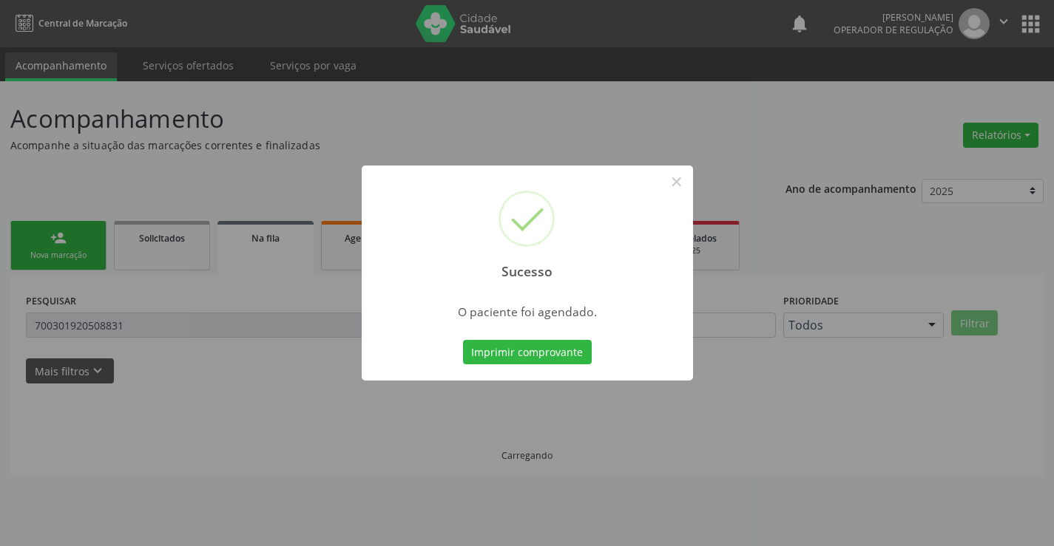
scroll to position [0, 0]
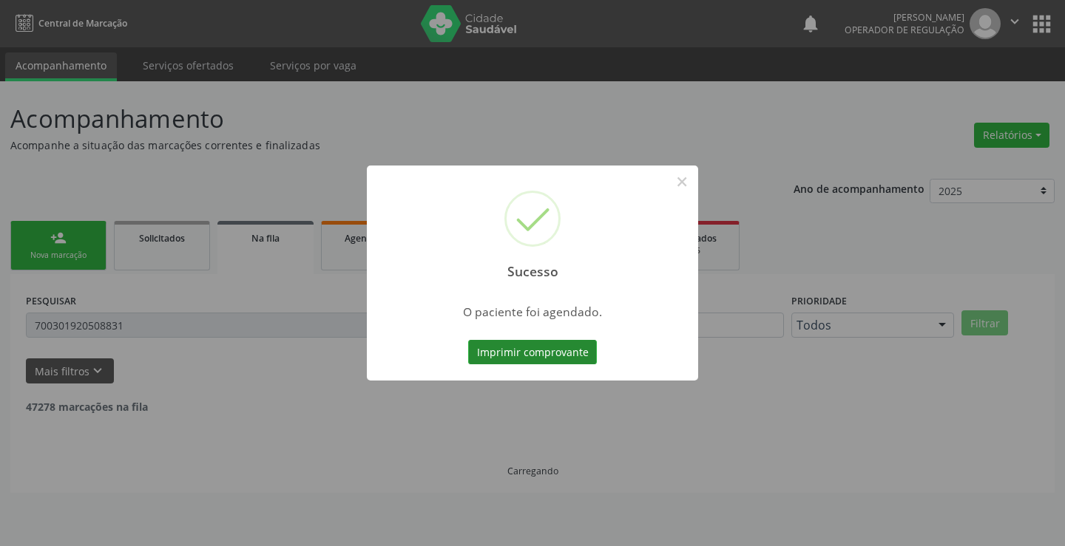
click at [510, 341] on button "Imprimir comprovante" at bounding box center [532, 352] width 129 height 25
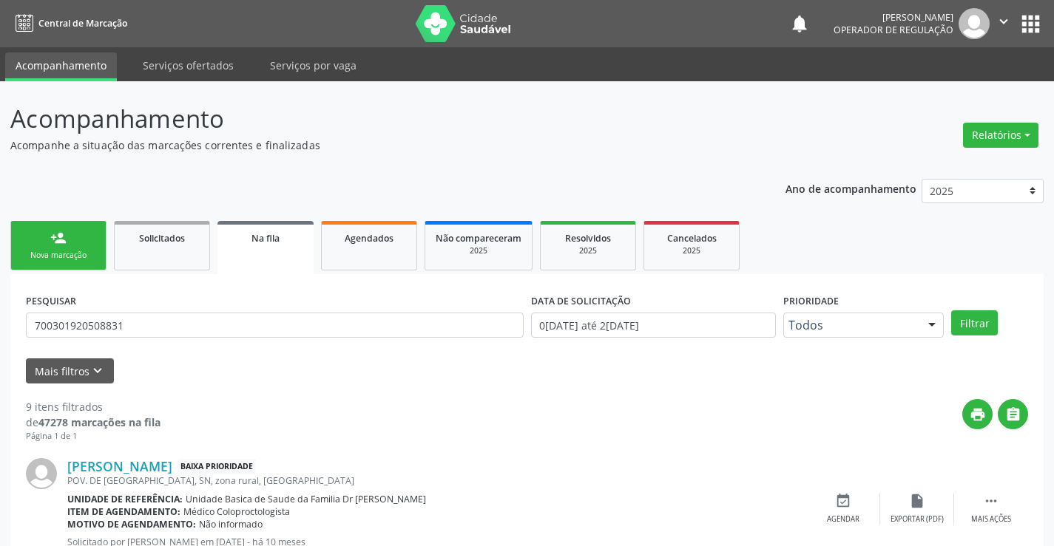
click at [58, 244] on div "person_add" at bounding box center [58, 238] width 16 height 16
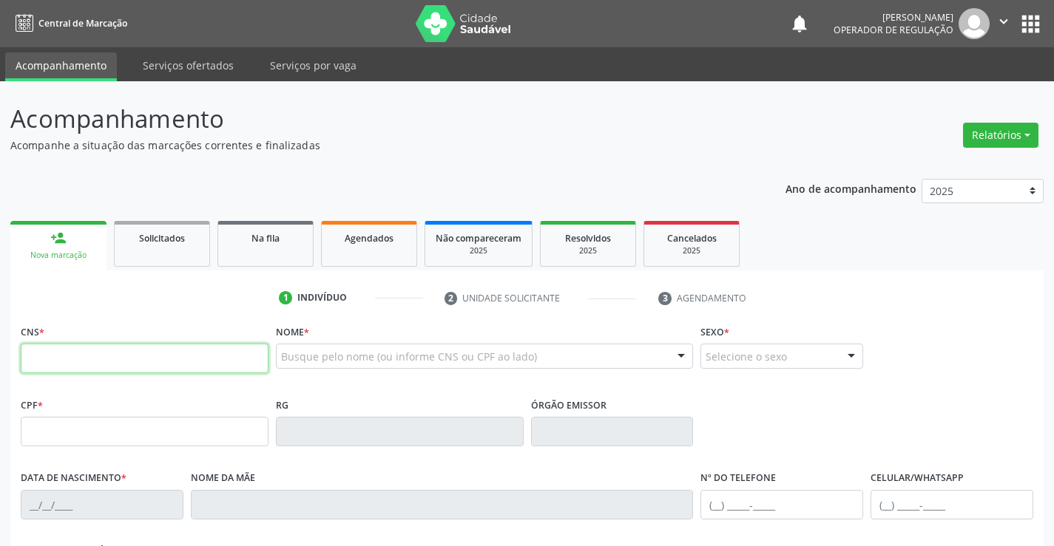
click at [91, 353] on input "text" at bounding box center [145, 359] width 248 height 30
type input "705 0036 9749 0554"
type input "0559287143"
type input "14/02/1971"
type input "S/N"
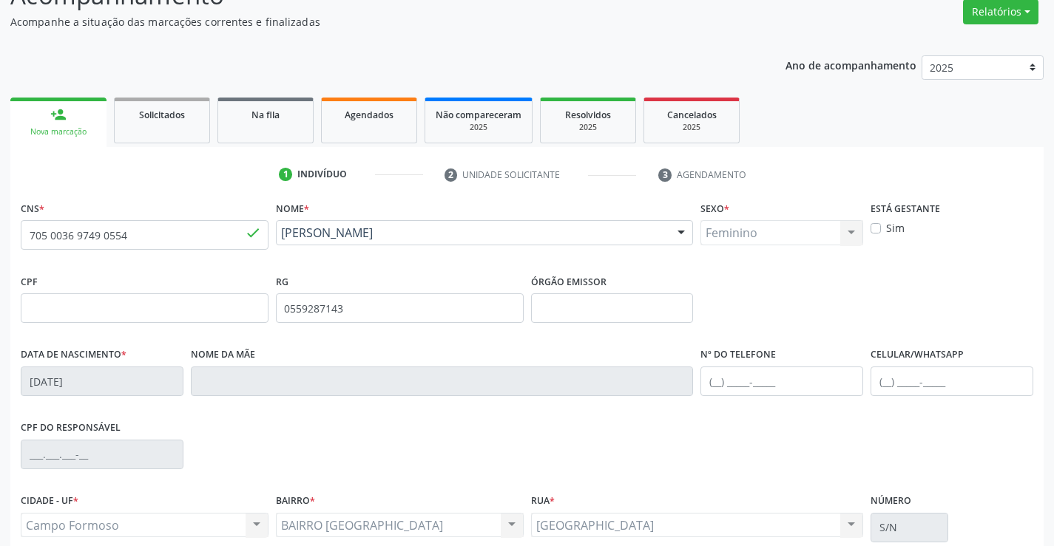
scroll to position [255, 0]
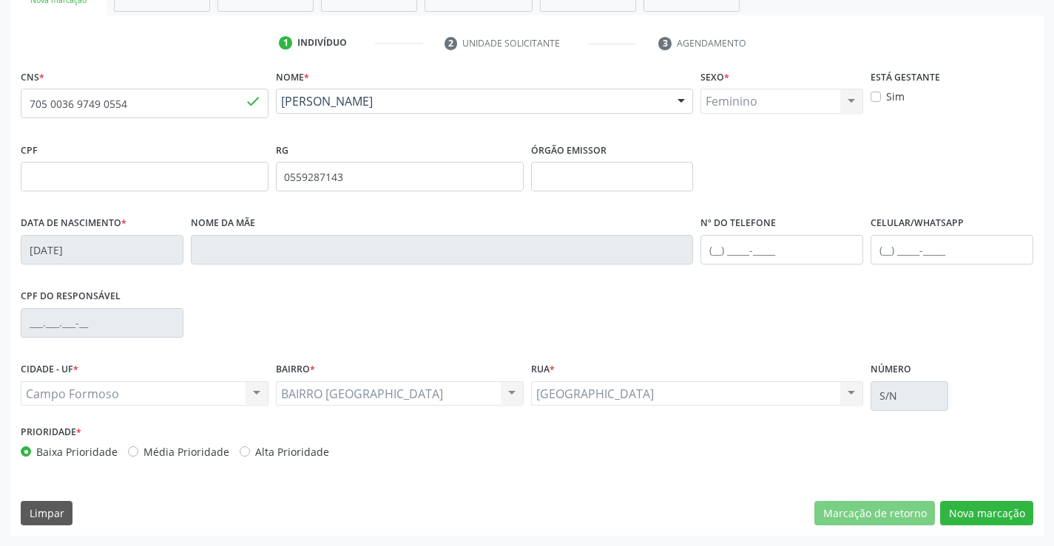
click at [976, 498] on div "CNS * 705 0036 9749 0554 done Nome * Neuma Ribeiro Mulungu Neuma Ribeiro Mulung…" at bounding box center [526, 301] width 1033 height 470
click at [981, 521] on button "Nova marcação" at bounding box center [986, 513] width 93 height 25
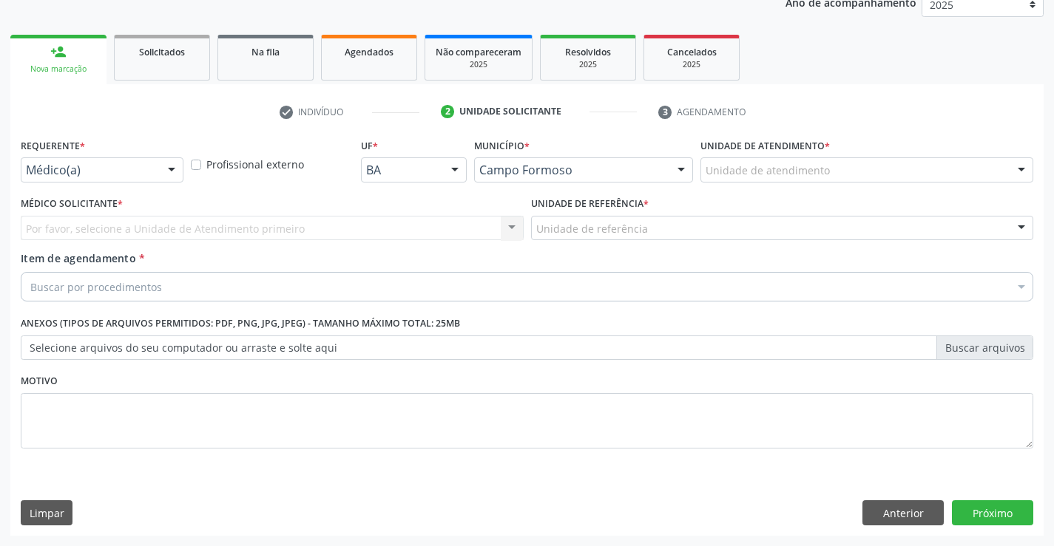
scroll to position [186, 0]
drag, startPoint x: 142, startPoint y: 171, endPoint x: 141, endPoint y: 223, distance: 52.5
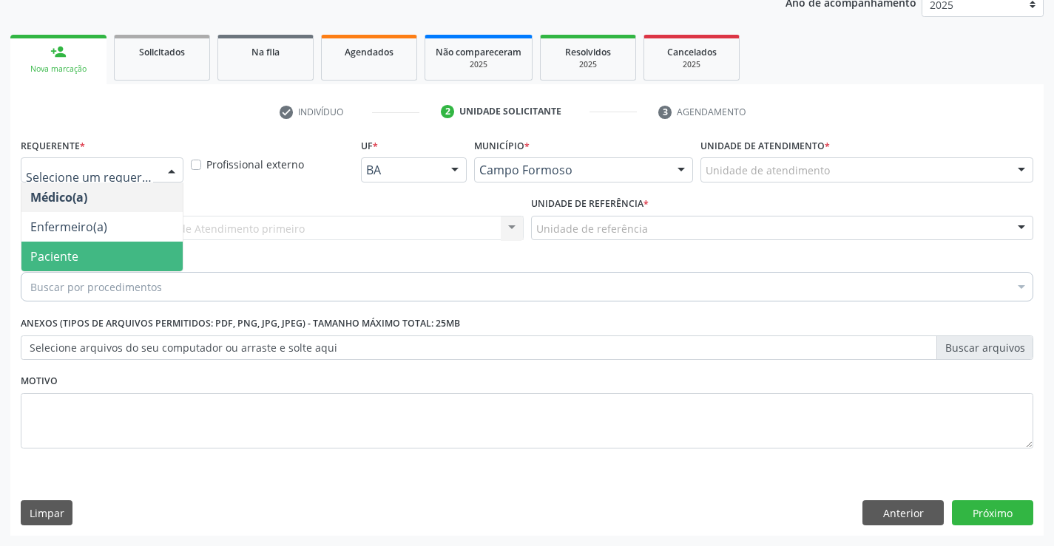
click at [123, 251] on span "Paciente" at bounding box center [101, 257] width 161 height 30
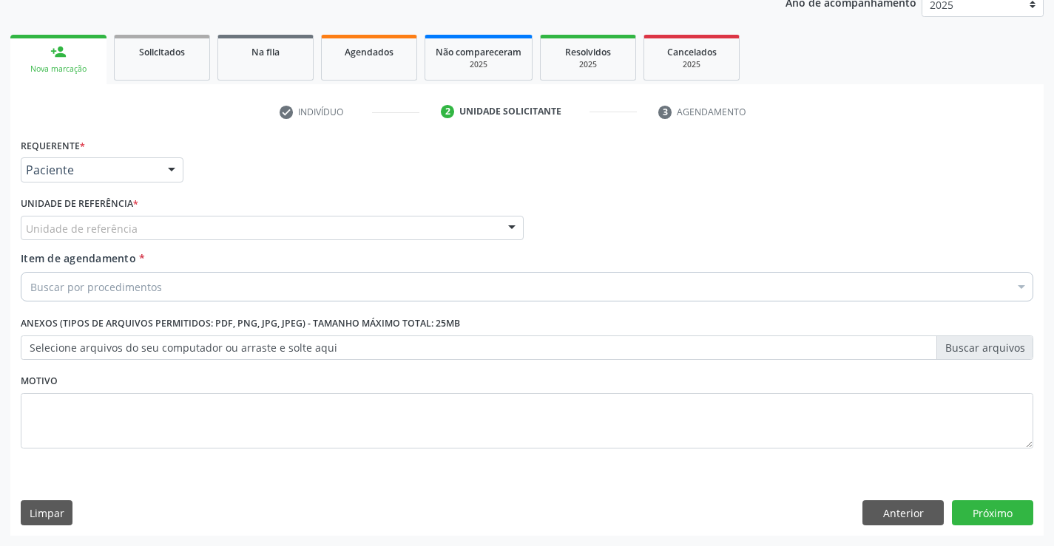
drag, startPoint x: 243, startPoint y: 228, endPoint x: 254, endPoint y: 285, distance: 58.0
click at [243, 228] on div "Unidade de referência" at bounding box center [272, 228] width 503 height 25
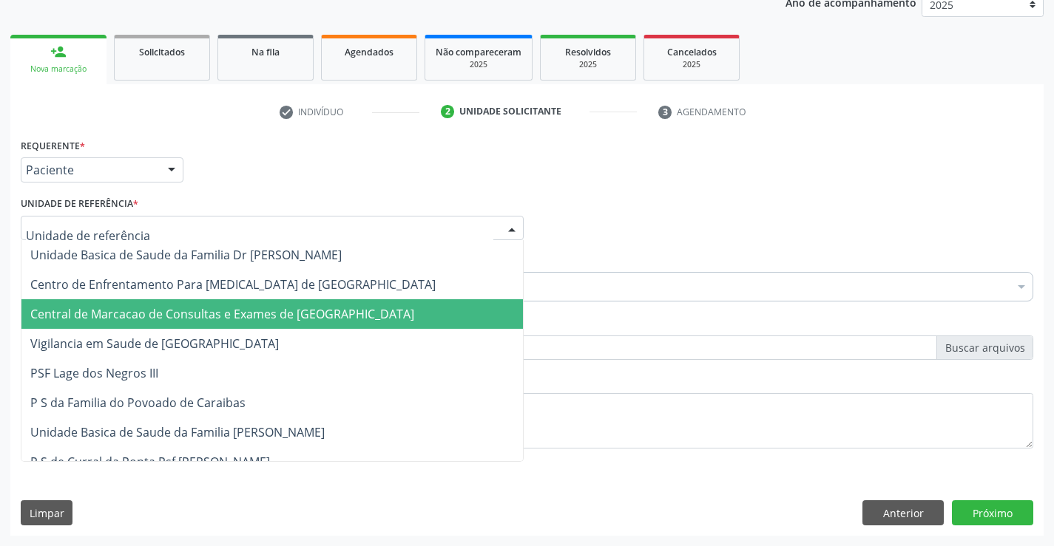
click at [257, 299] on span "Central de Marcacao de Consultas e Exames de [GEOGRAPHIC_DATA]" at bounding box center [271, 314] width 501 height 30
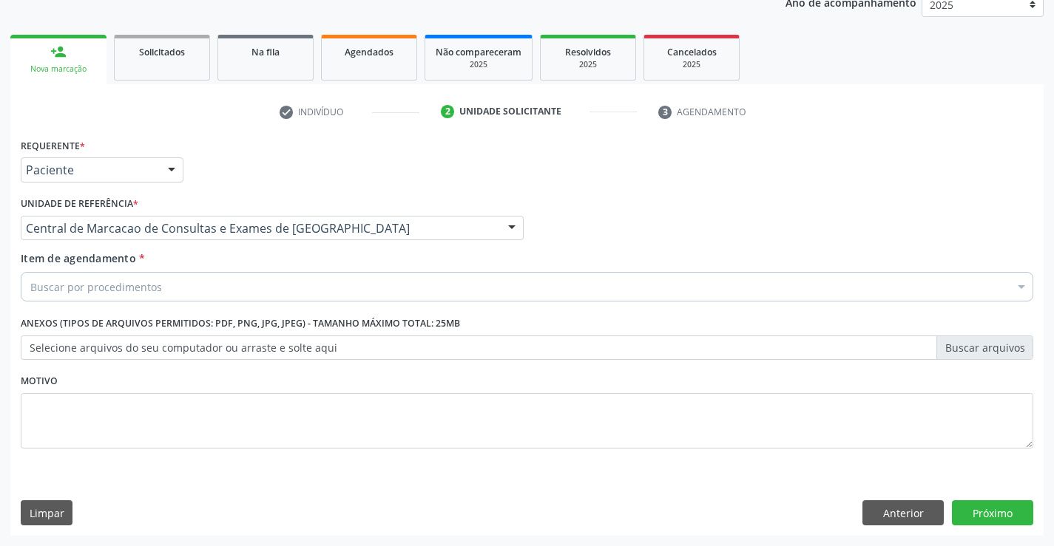
click at [312, 297] on div "Buscar por procedimentos" at bounding box center [527, 287] width 1012 height 30
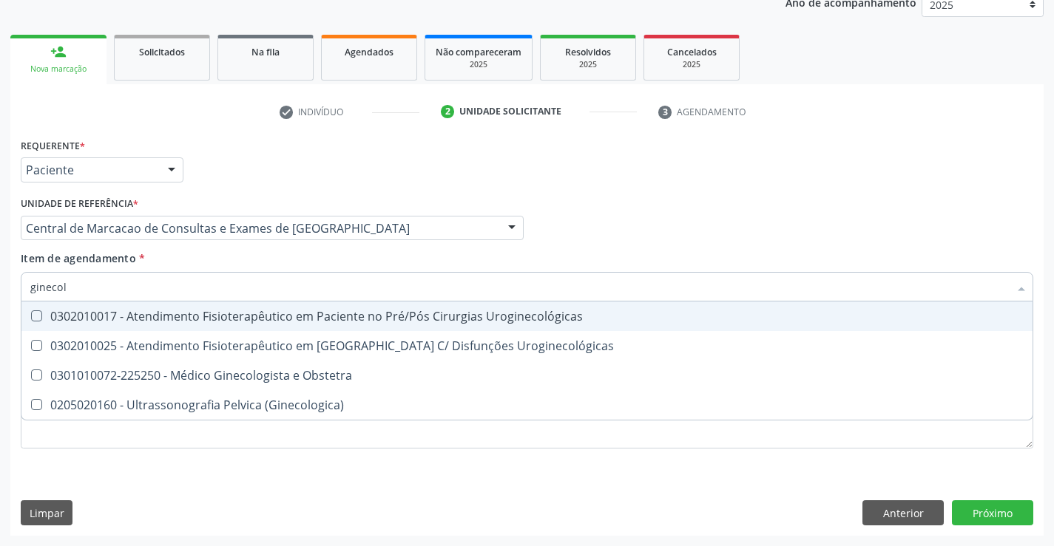
type input "ginecolo"
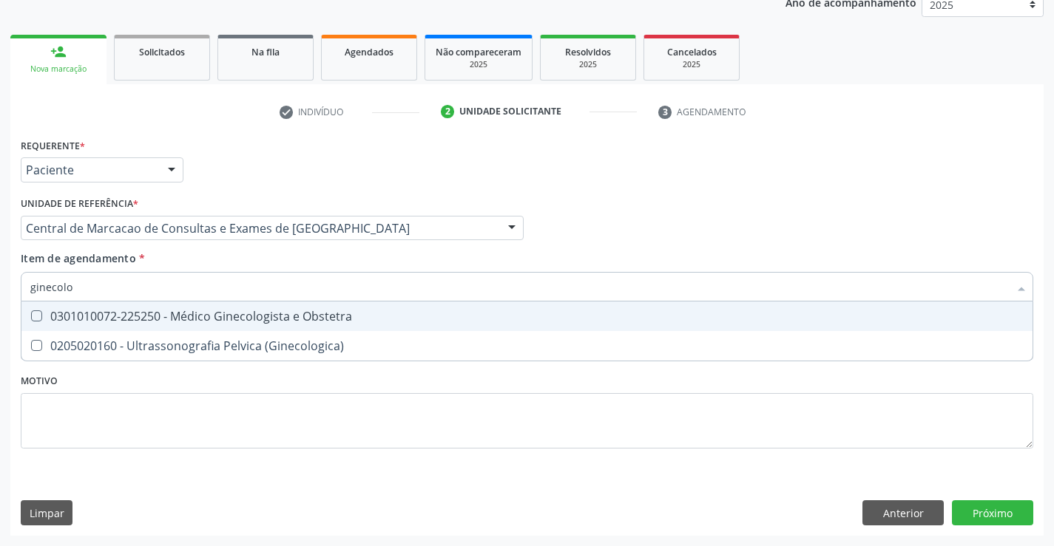
click at [307, 311] on div "0301010072-225250 - Médico Ginecologista e Obstetra" at bounding box center [526, 317] width 993 height 12
checkbox Obstetra "true"
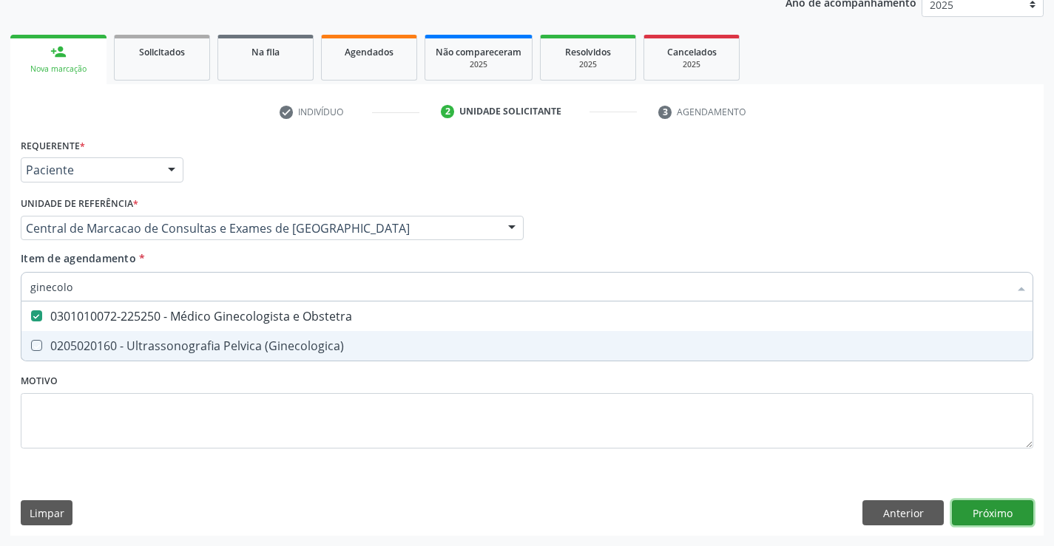
click at [987, 508] on div "Requerente * Paciente Médico(a) Enfermeiro(a) Paciente Nenhum resultado encontr…" at bounding box center [526, 335] width 1033 height 401
checkbox \(Ginecologica\) "true"
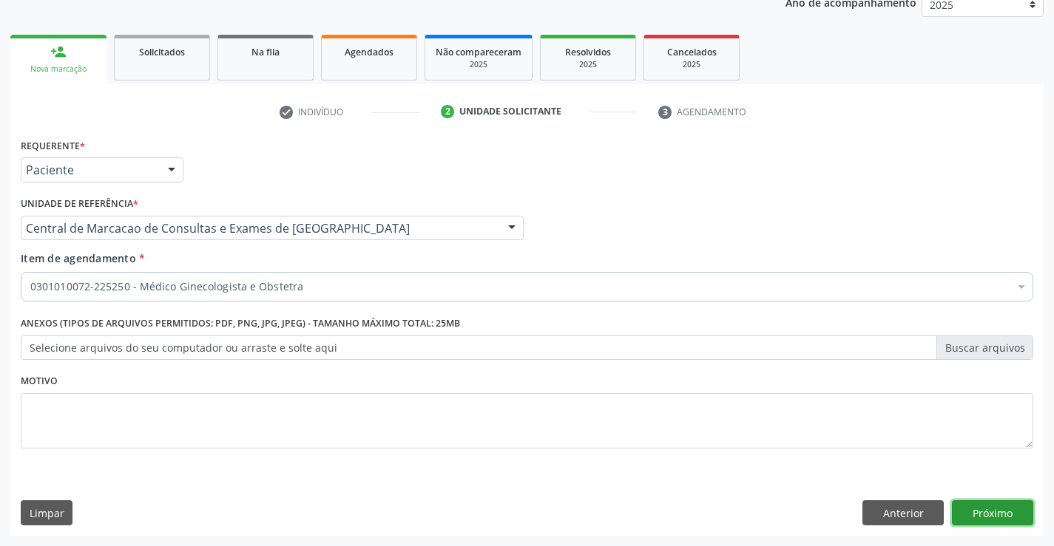
click at [986, 505] on button "Próximo" at bounding box center [992, 513] width 81 height 25
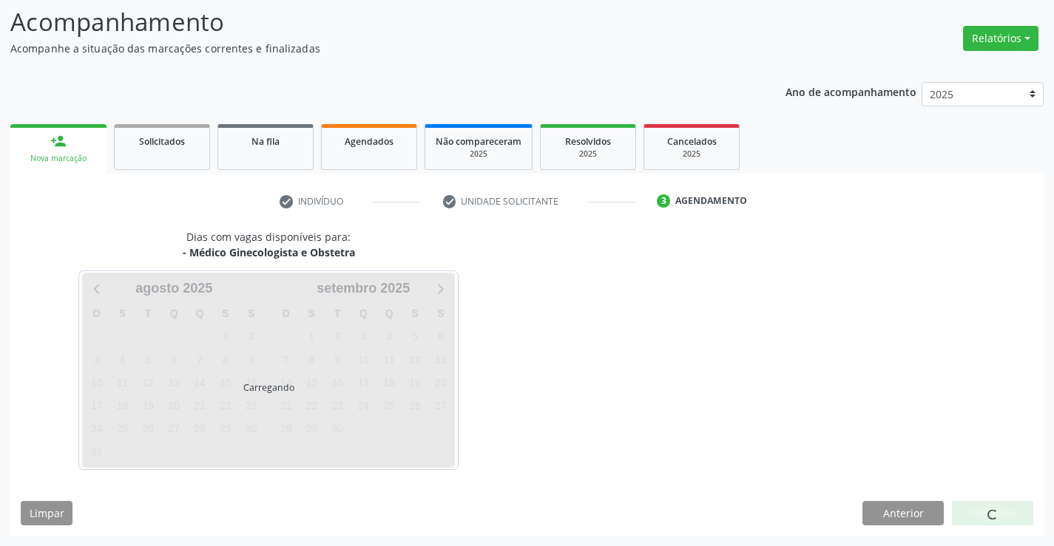
scroll to position [97, 0]
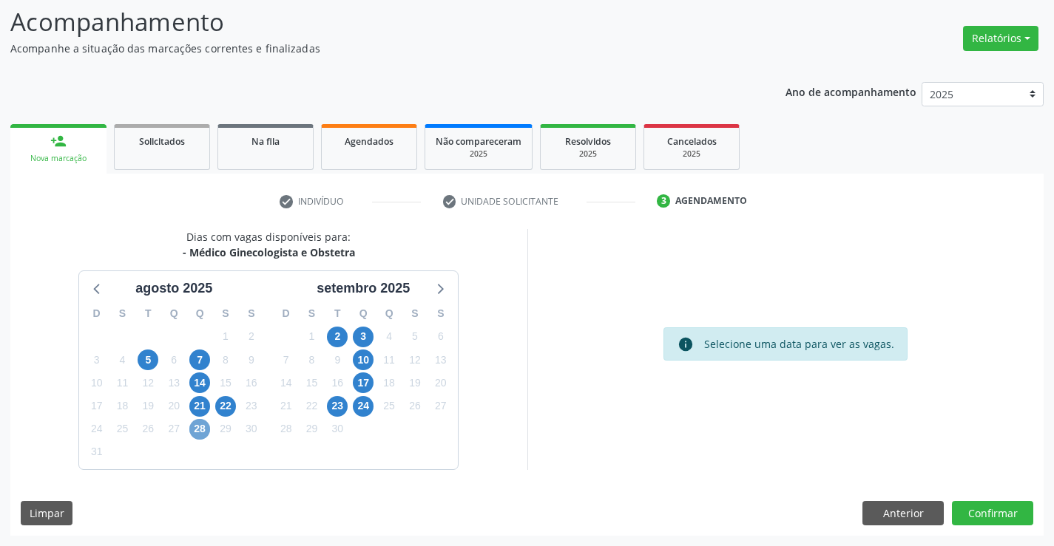
click at [205, 428] on span "28" at bounding box center [199, 429] width 21 height 21
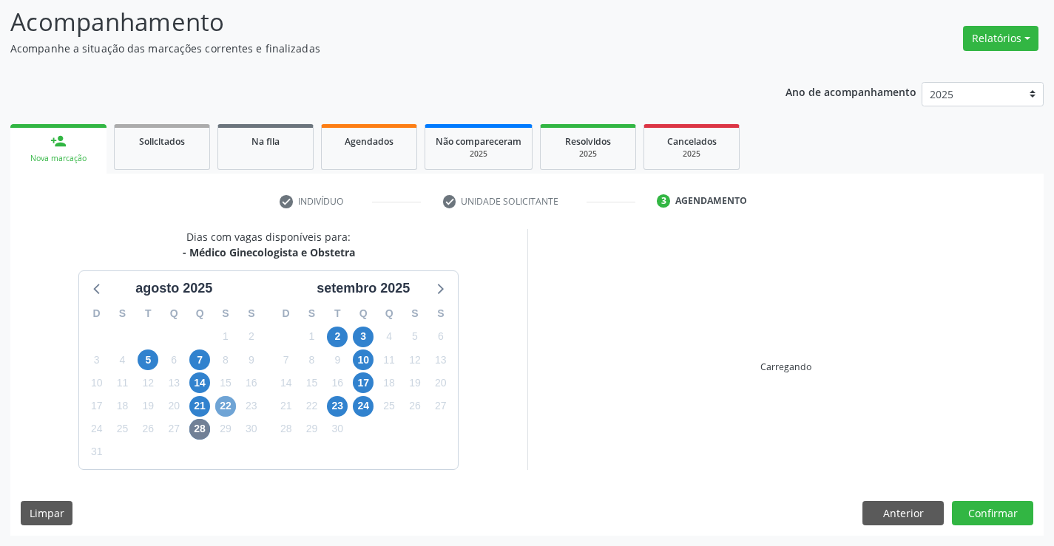
click at [222, 403] on span "22" at bounding box center [225, 406] width 21 height 21
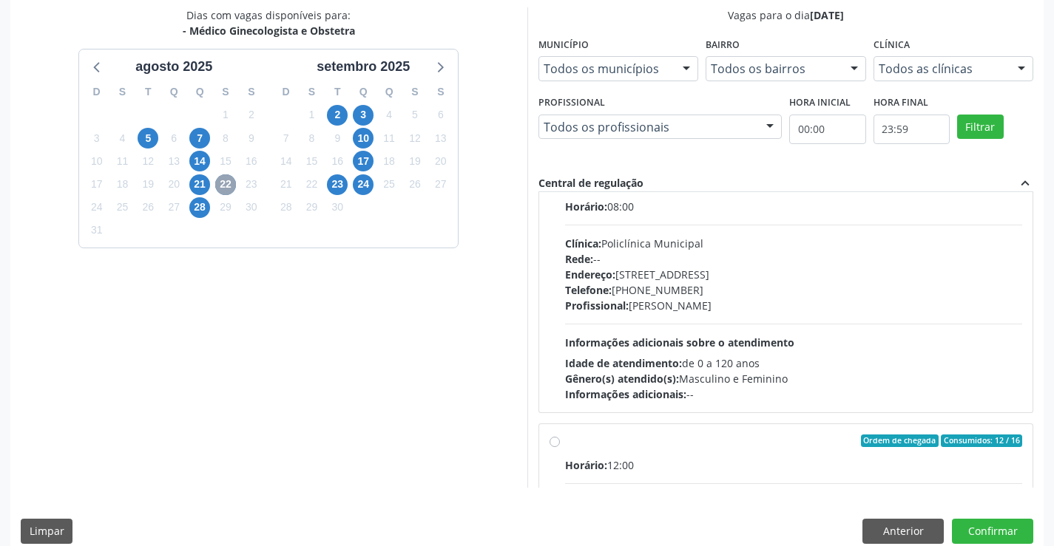
scroll to position [0, 0]
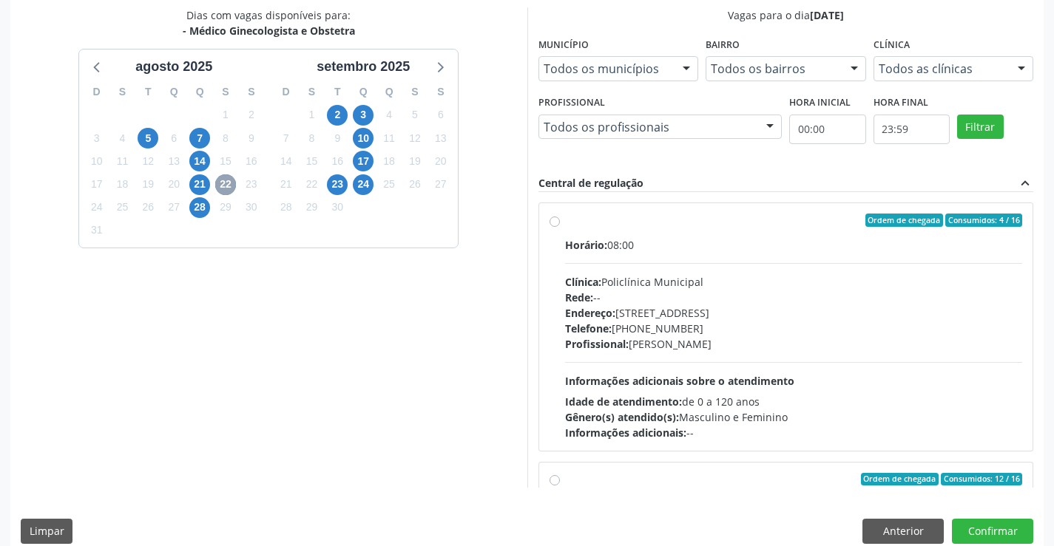
click at [224, 180] on span "22" at bounding box center [225, 184] width 21 height 21
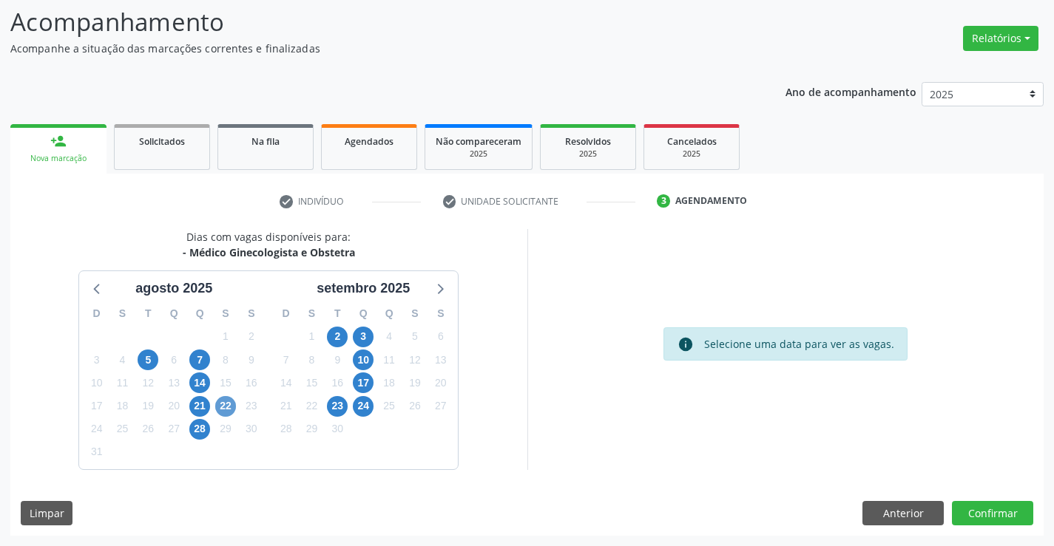
click at [224, 180] on div "check Indivíduo check Unidade solicitante 3 Agendamento CNS * 705 0036 9749 055…" at bounding box center [526, 355] width 1033 height 362
click at [217, 405] on span "22" at bounding box center [225, 406] width 21 height 21
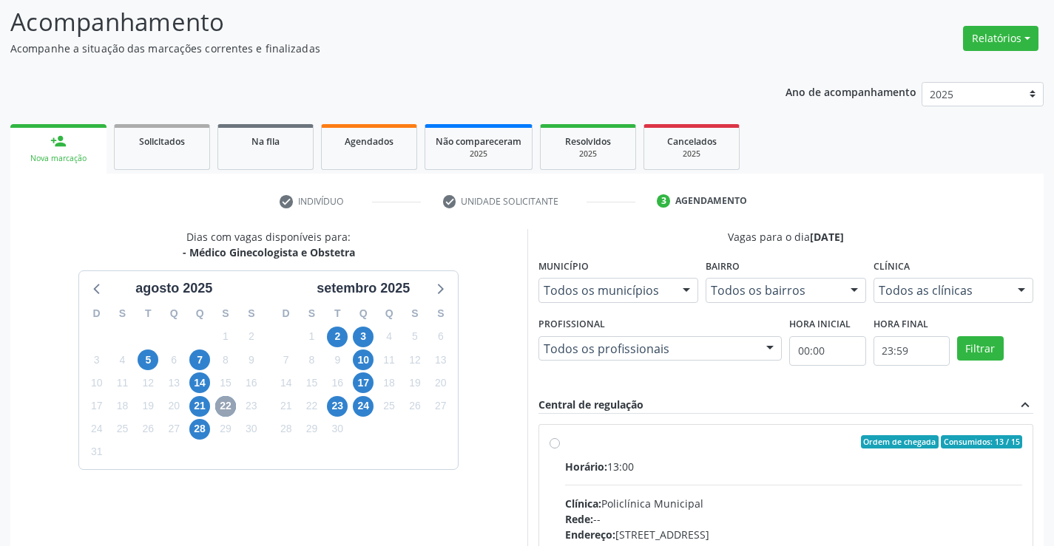
scroll to position [311, 0]
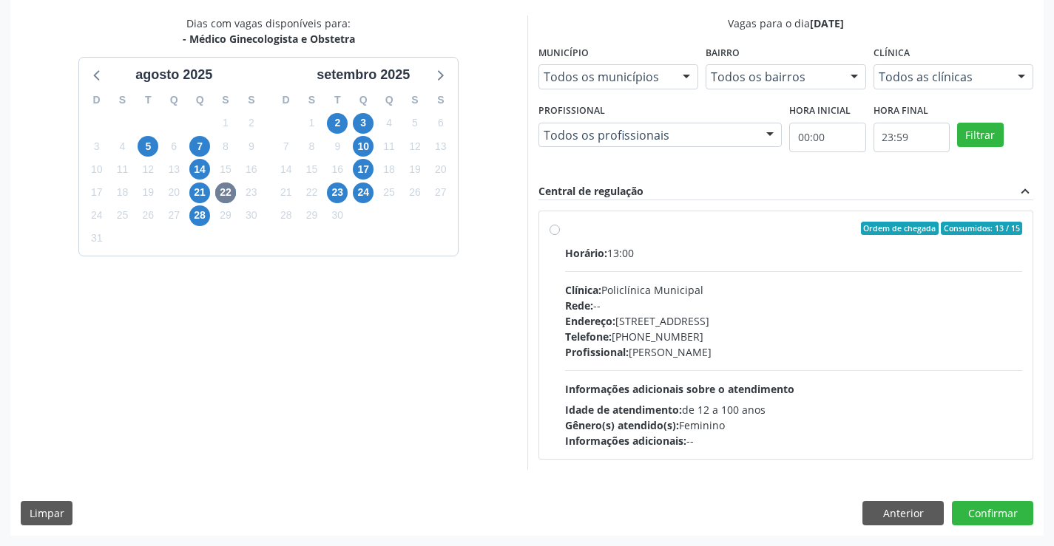
click at [651, 299] on div "Rede: --" at bounding box center [794, 306] width 458 height 16
click at [560, 235] on input "Ordem de chegada Consumidos: 13 / 15 Horário: 13:00 Clínica: Policlínica Munici…" at bounding box center [554, 228] width 10 height 13
radio input "true"
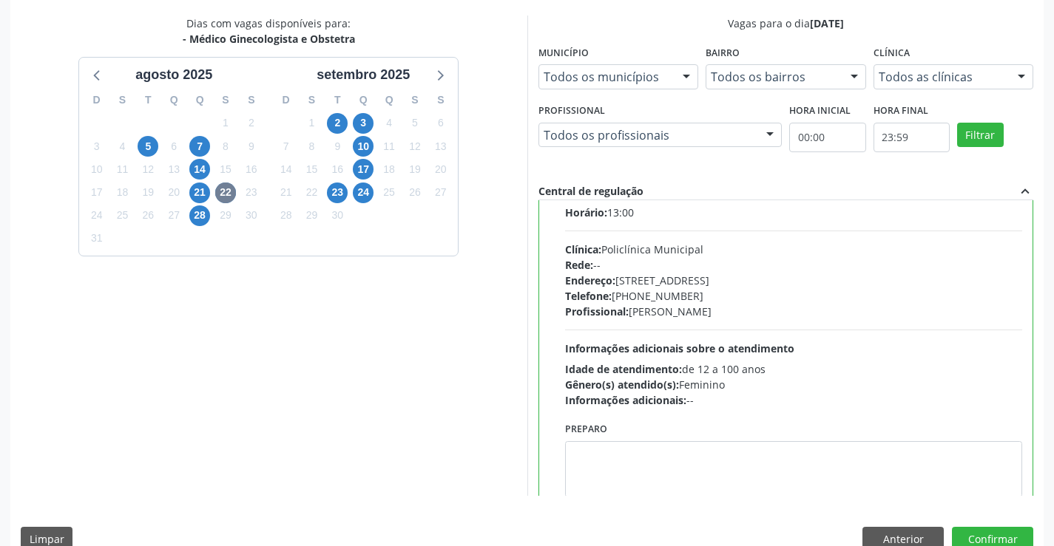
scroll to position [73, 0]
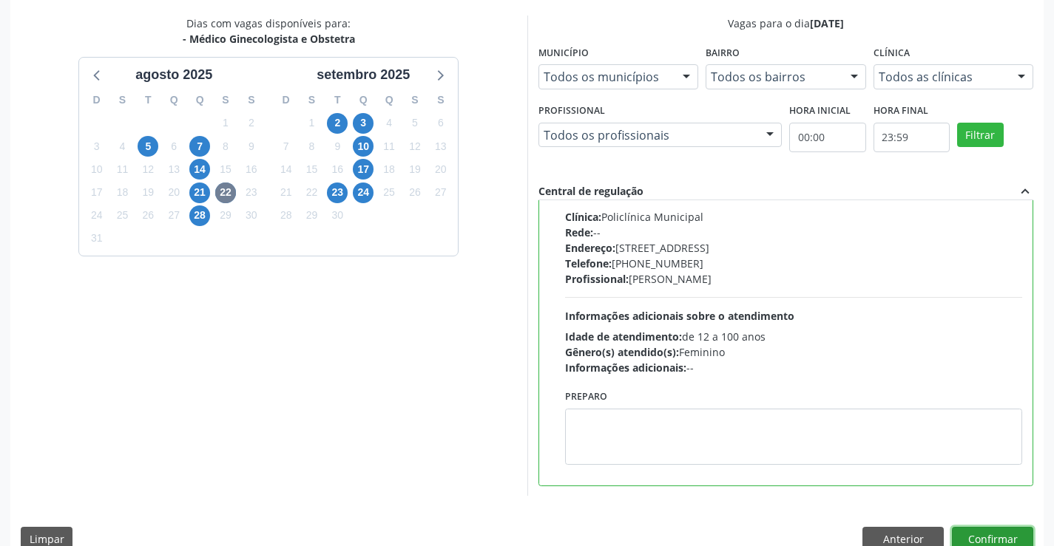
click at [987, 538] on button "Confirmar" at bounding box center [992, 539] width 81 height 25
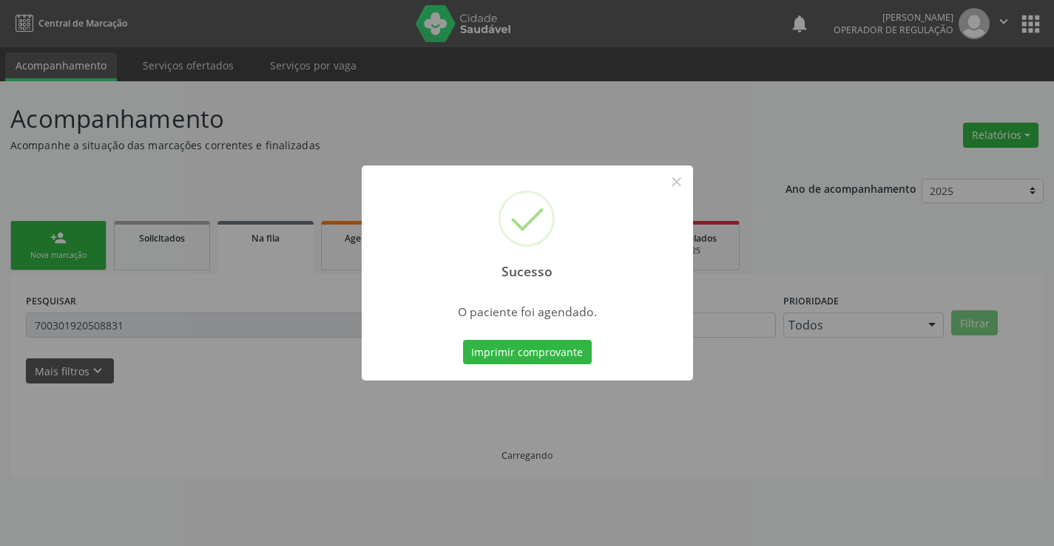
scroll to position [0, 0]
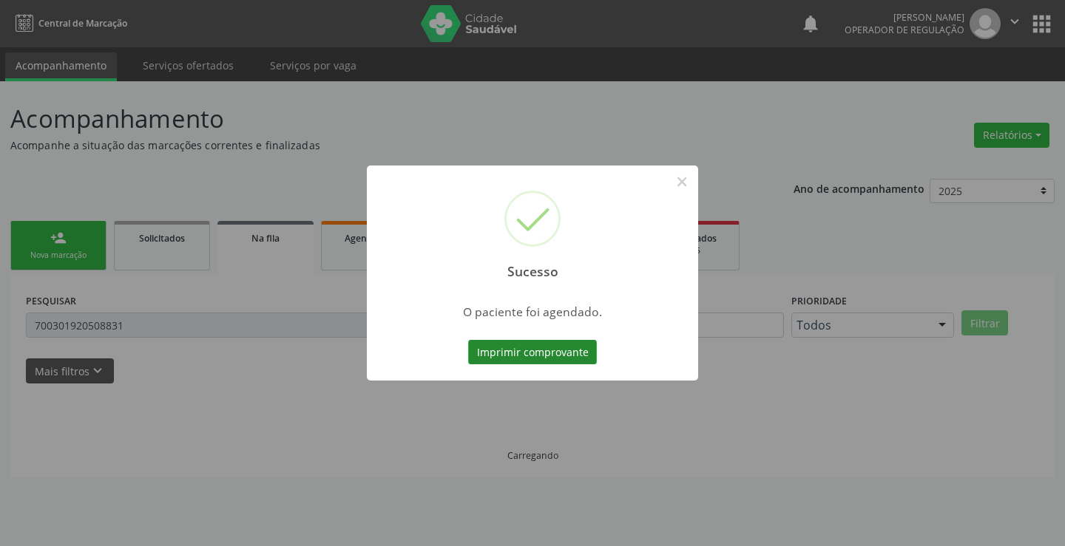
click at [555, 356] on button "Imprimir comprovante" at bounding box center [532, 352] width 129 height 25
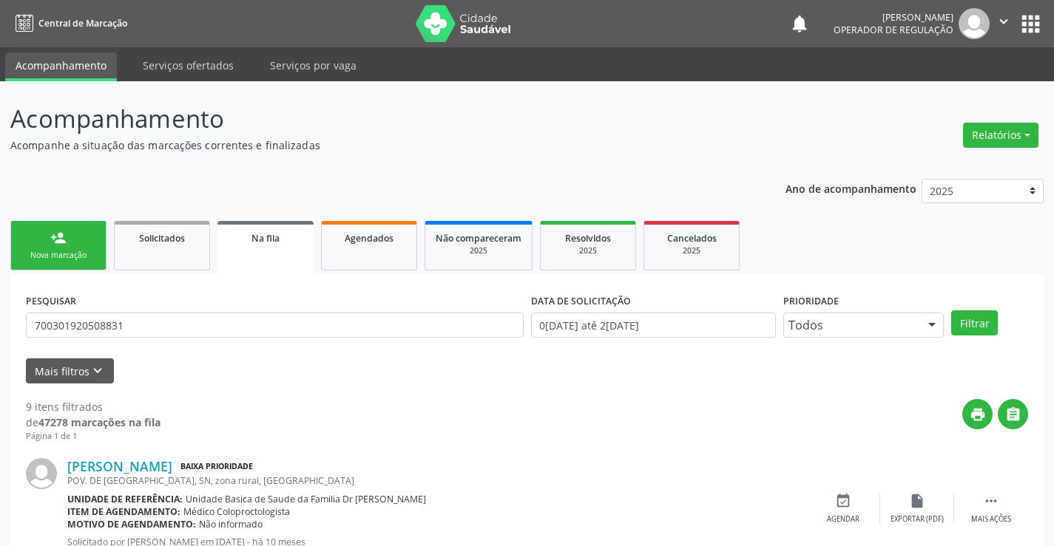
click at [49, 236] on link "person_add Nova marcação" at bounding box center [58, 246] width 96 height 50
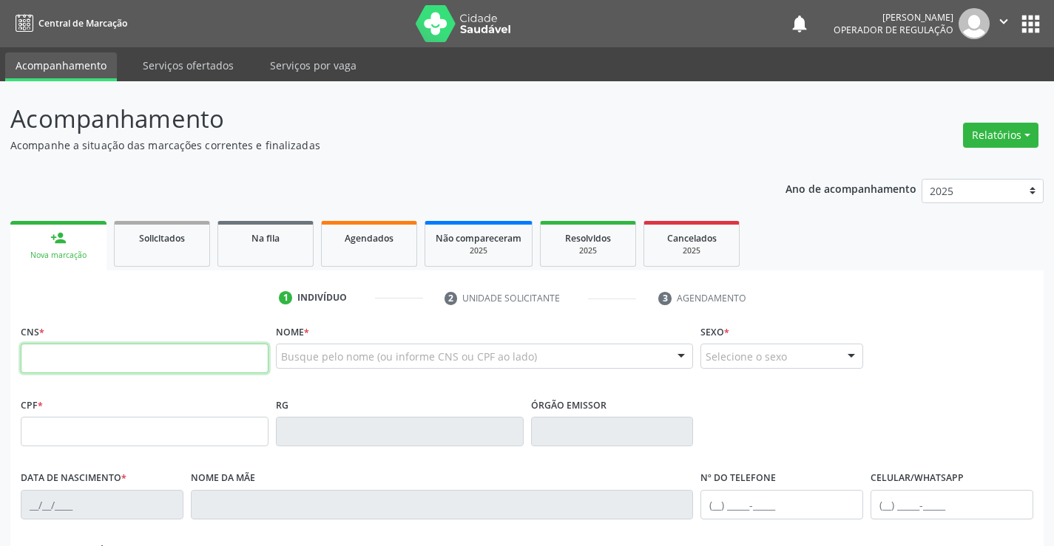
click at [182, 353] on input "text" at bounding box center [145, 359] width 248 height 30
type input "702 3091 2476 0216"
type input "562.998.005-00"
type input "0638353669"
type input "SSPBA"
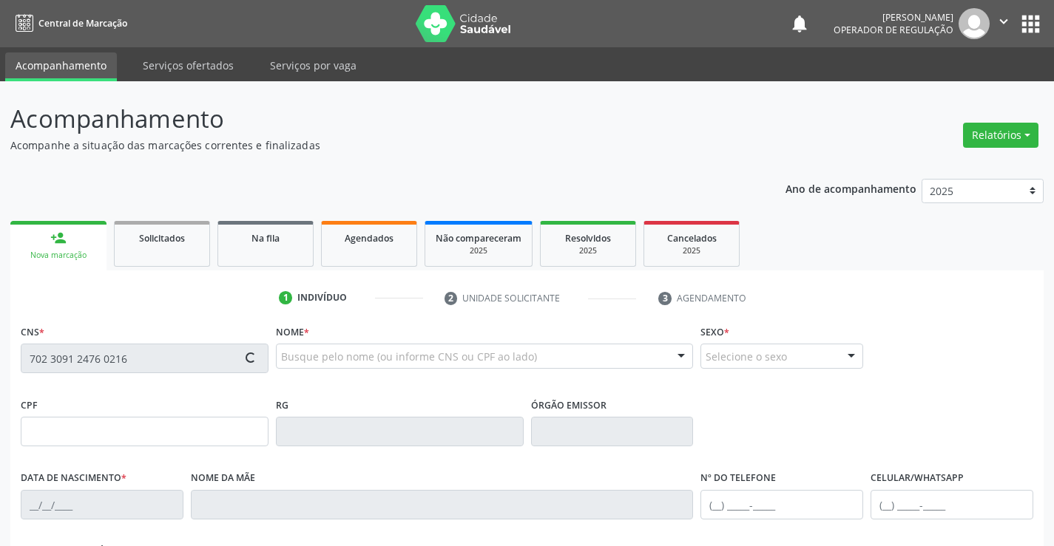
type input "08/03/1970"
type input "(74) 99120-9804"
type input "562.998.005-00"
type input "SN"
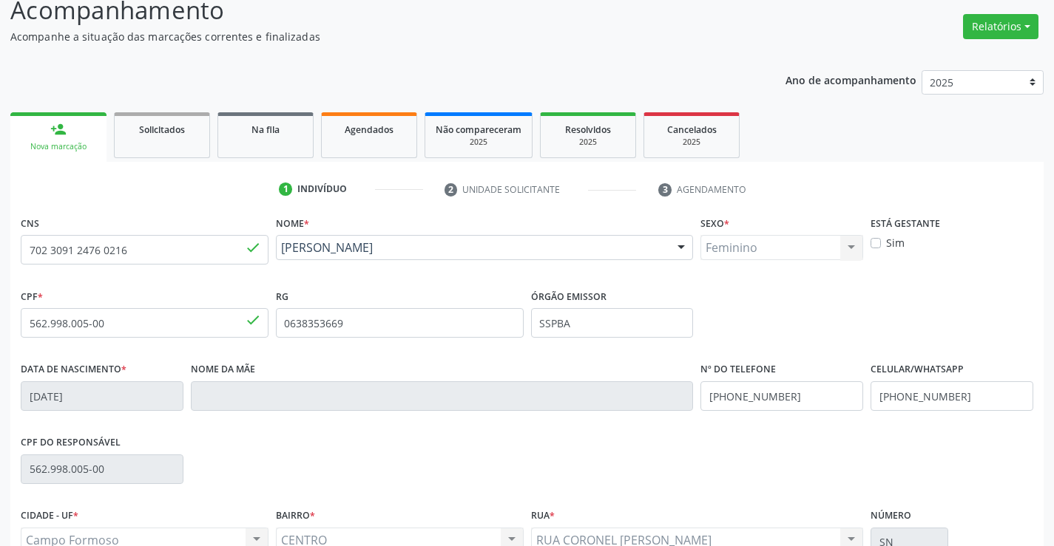
scroll to position [255, 0]
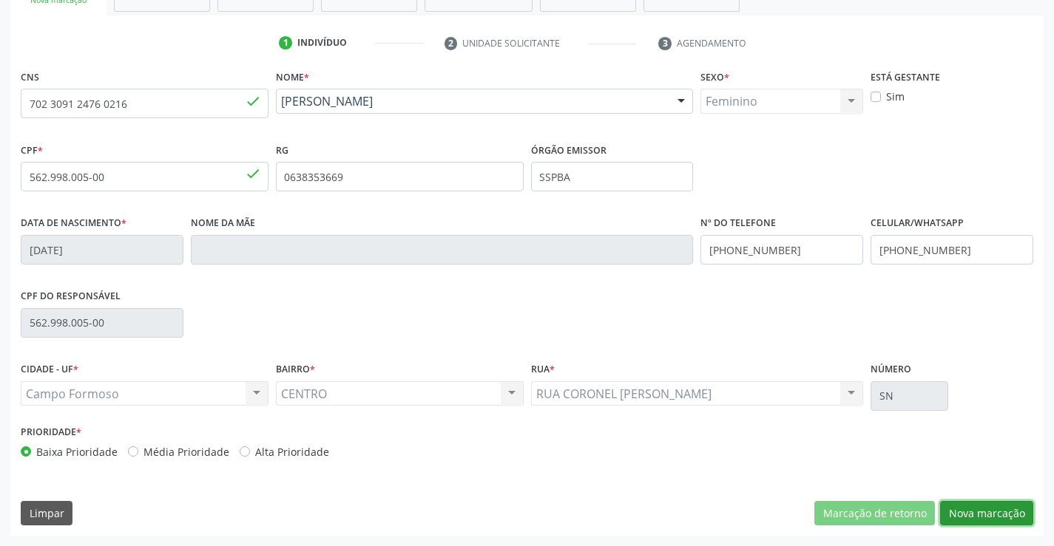
click at [979, 512] on button "Nova marcação" at bounding box center [986, 513] width 93 height 25
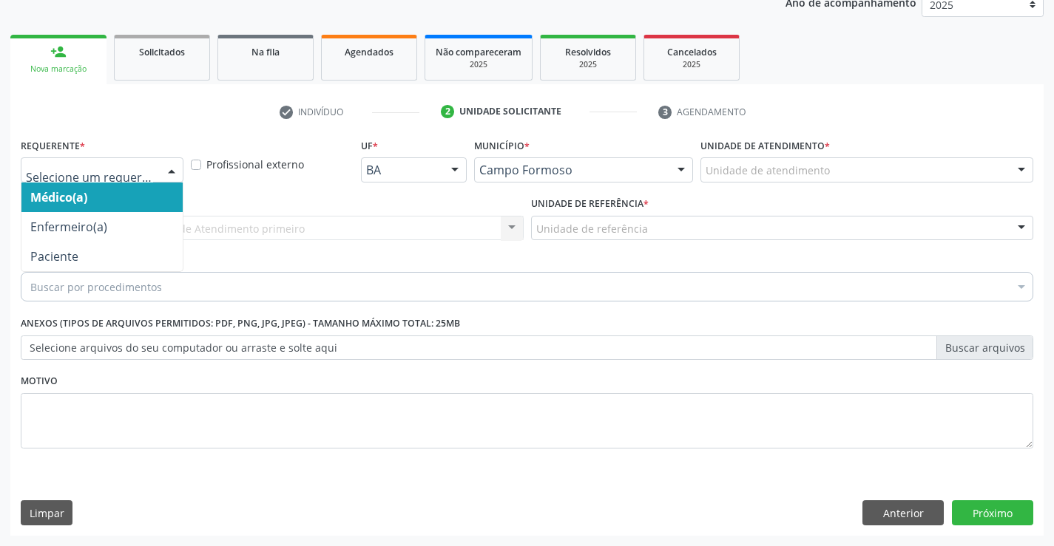
click at [162, 176] on div at bounding box center [171, 170] width 22 height 25
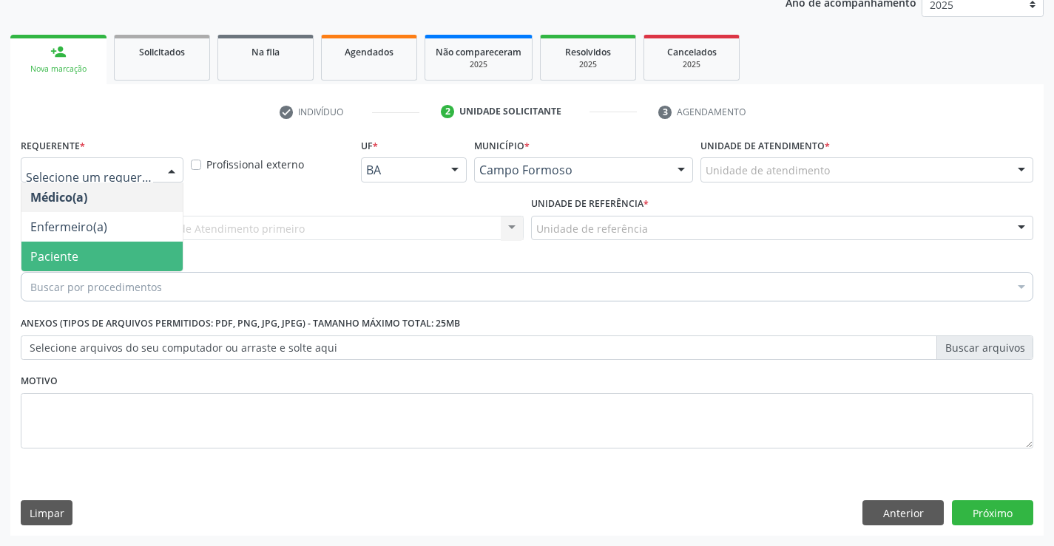
click at [112, 258] on span "Paciente" at bounding box center [101, 257] width 161 height 30
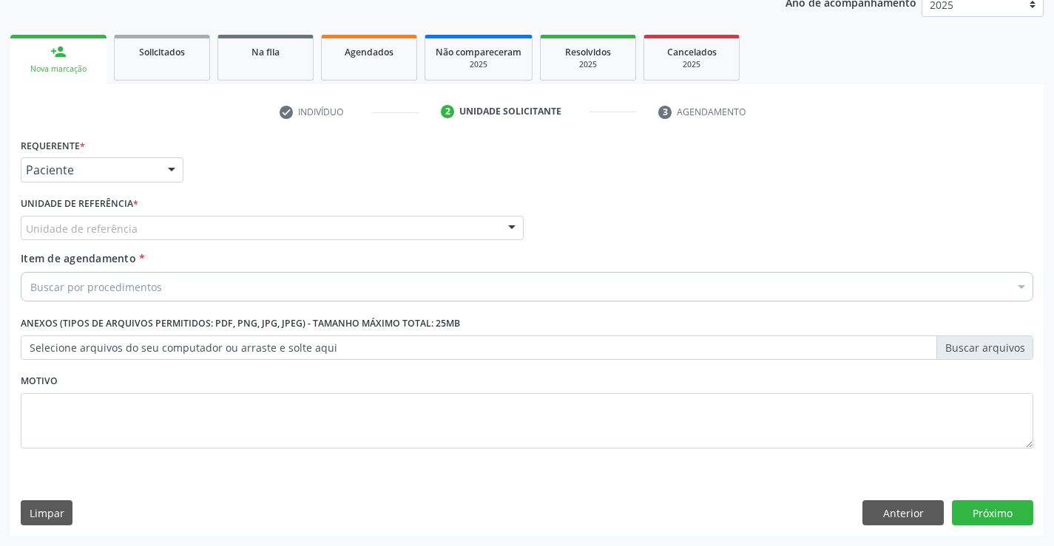
click at [211, 238] on div "Unidade de referência" at bounding box center [272, 228] width 503 height 25
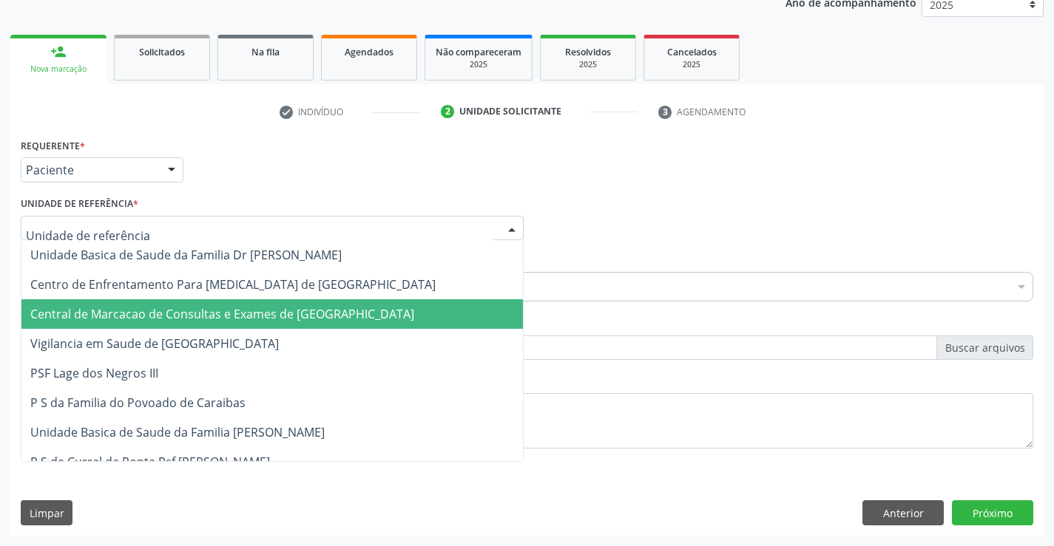
click at [219, 300] on span "Central de Marcacao de Consultas e Exames de [GEOGRAPHIC_DATA]" at bounding box center [271, 314] width 501 height 30
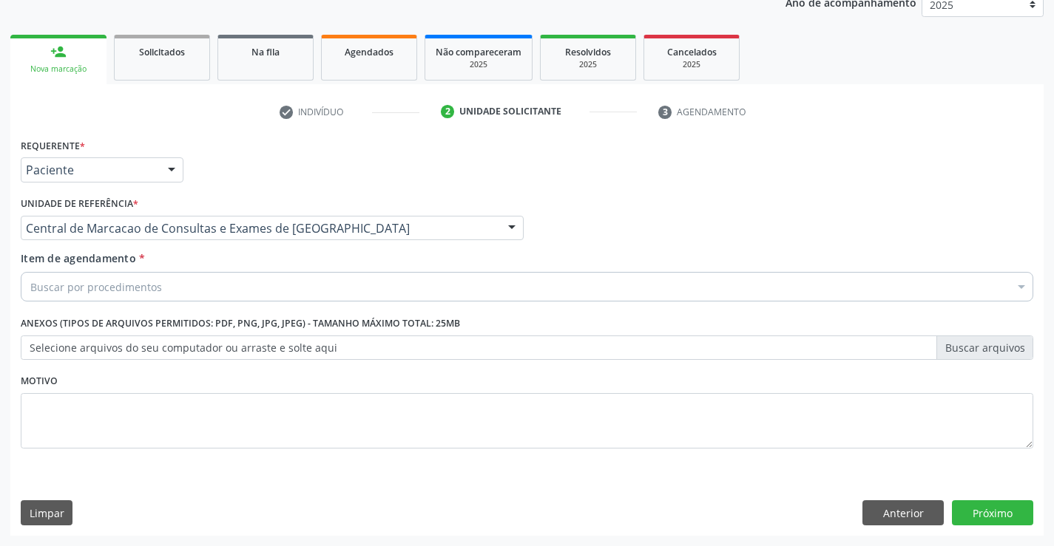
click at [263, 282] on div "Buscar por procedimentos" at bounding box center [527, 287] width 1012 height 30
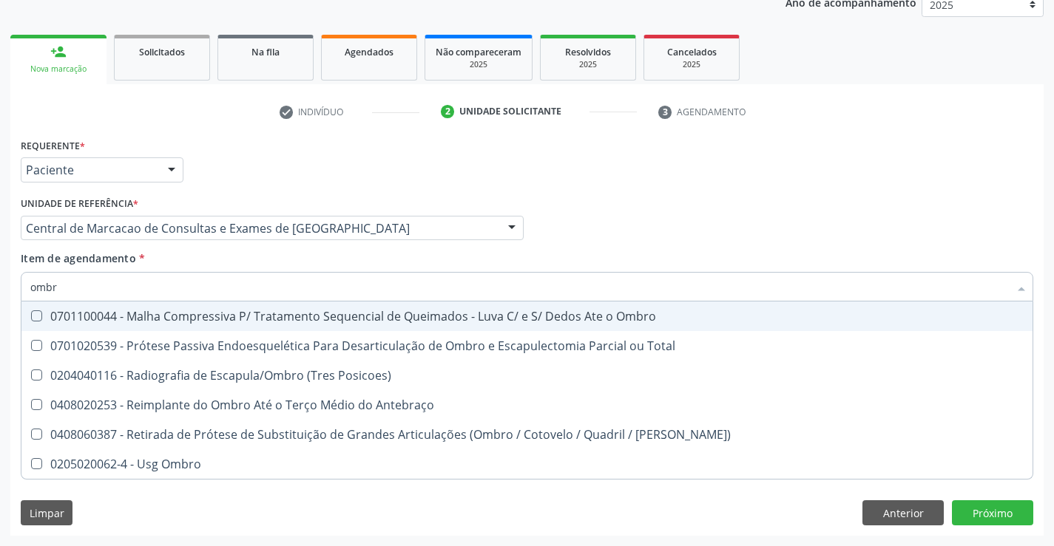
type input "ombro"
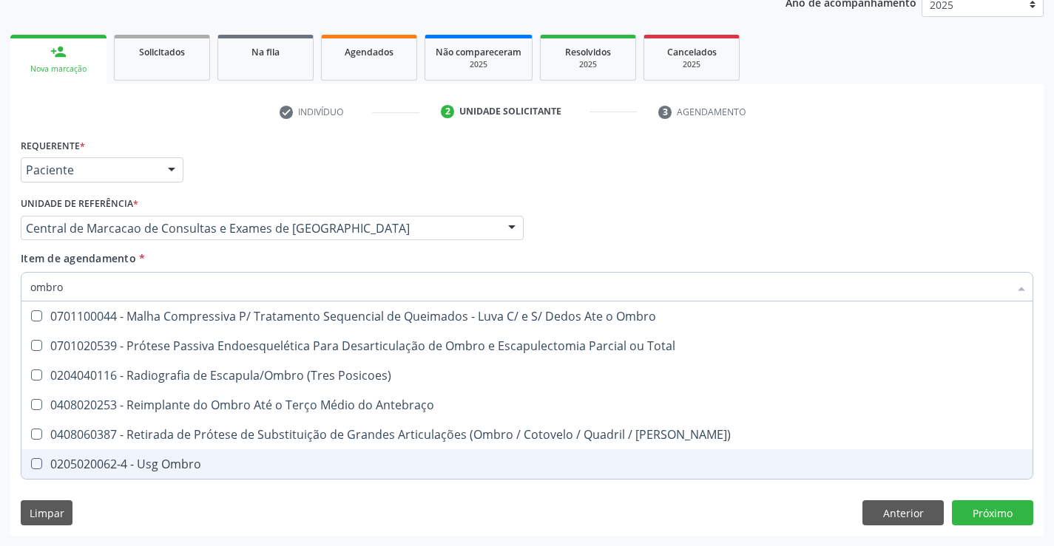
click at [174, 465] on div "0205020062-4 - Usg Ombro" at bounding box center [526, 464] width 993 height 12
checkbox Ombro "true"
click at [1015, 515] on div "Requerente * Paciente Médico(a) Enfermeiro(a) Paciente Nenhum resultado encontr…" at bounding box center [526, 335] width 1033 height 401
checkbox Total "true"
checkbox Ombro "false"
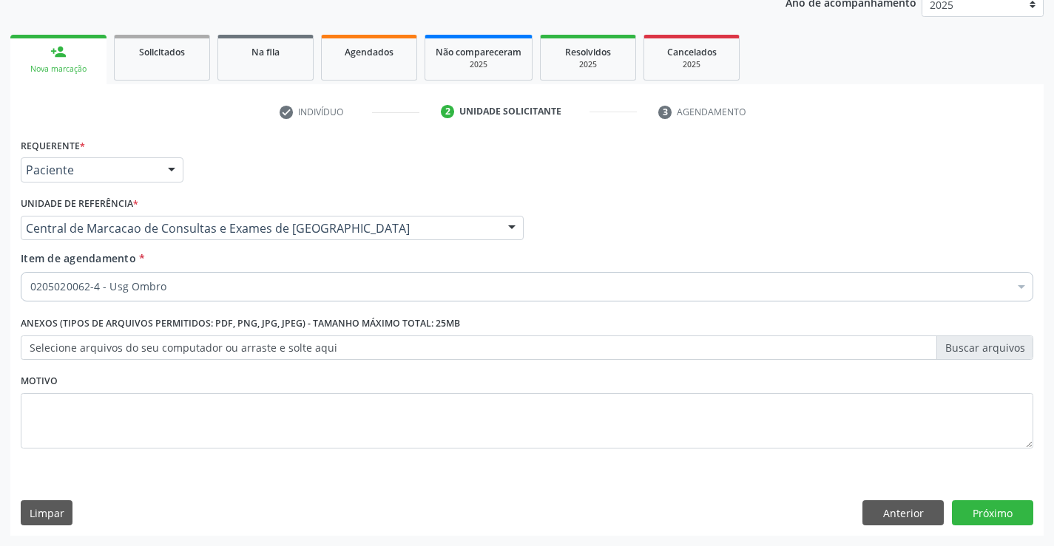
click at [998, 498] on div "Requerente * Paciente Médico(a) Enfermeiro(a) Paciente Nenhum resultado encontr…" at bounding box center [526, 335] width 1033 height 401
click at [996, 518] on button "Próximo" at bounding box center [992, 513] width 81 height 25
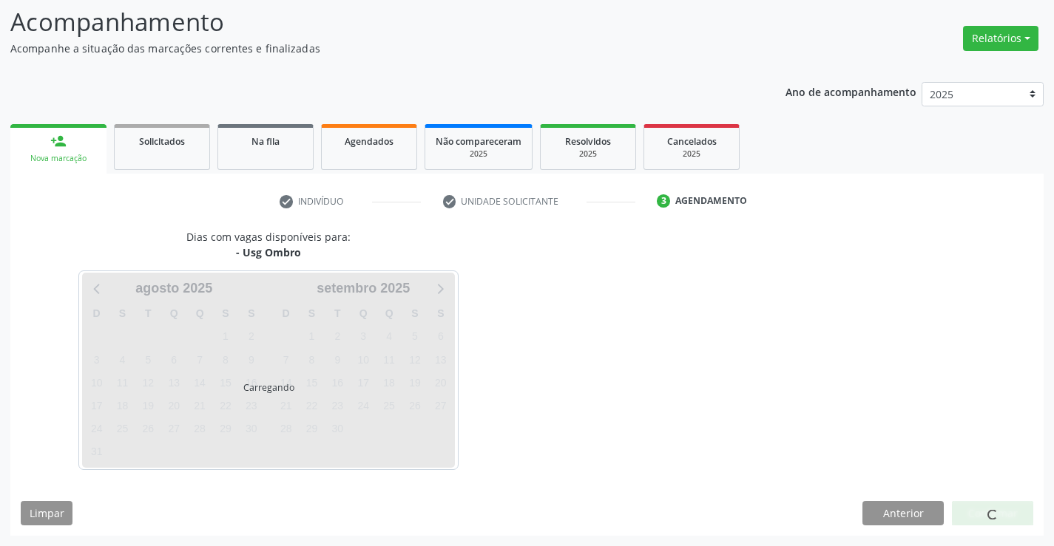
scroll to position [97, 0]
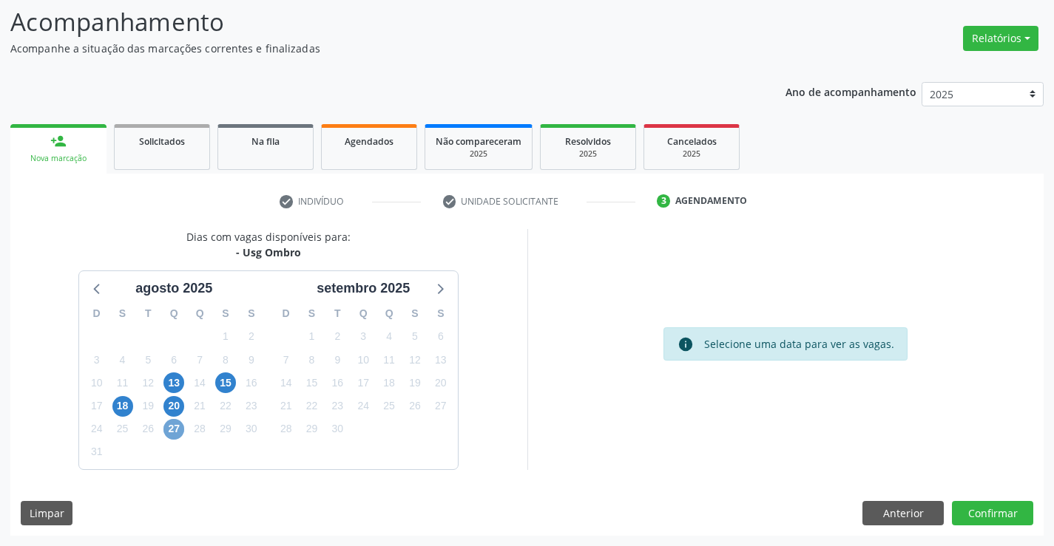
click at [174, 424] on span "27" at bounding box center [173, 429] width 21 height 21
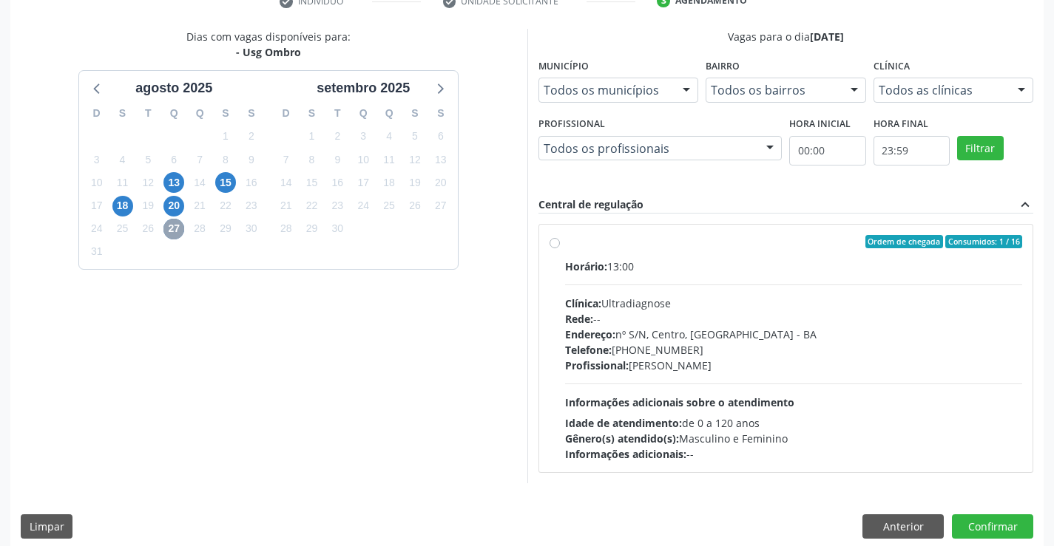
scroll to position [311, 0]
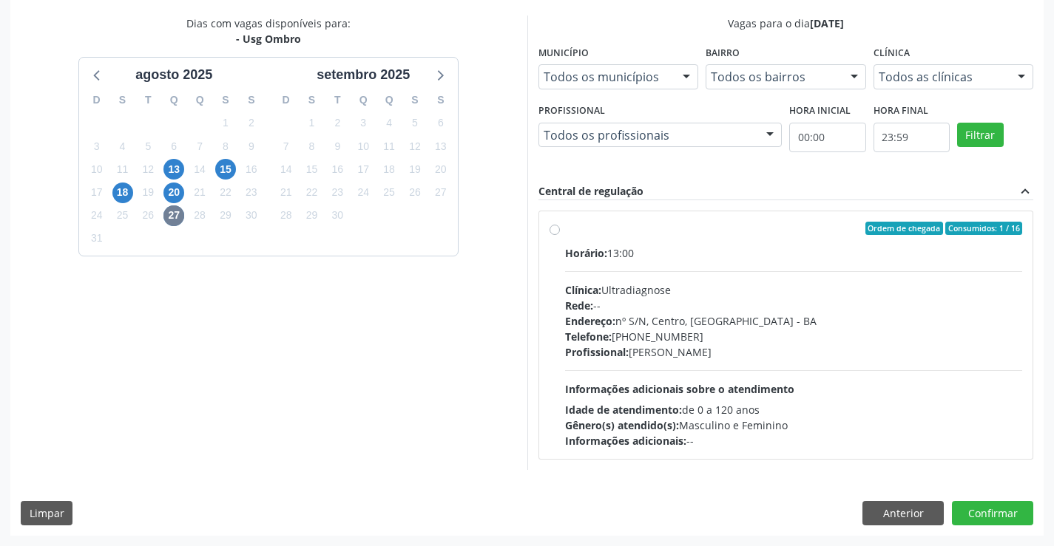
click at [662, 345] on div "Profissional: Alciole Mendes Muritiba" at bounding box center [794, 353] width 458 height 16
click at [560, 235] on input "Ordem de chegada Consumidos: 1 / 16 Horário: 13:00 Clínica: Ultradiagnose Rede:…" at bounding box center [554, 228] width 10 height 13
radio input "true"
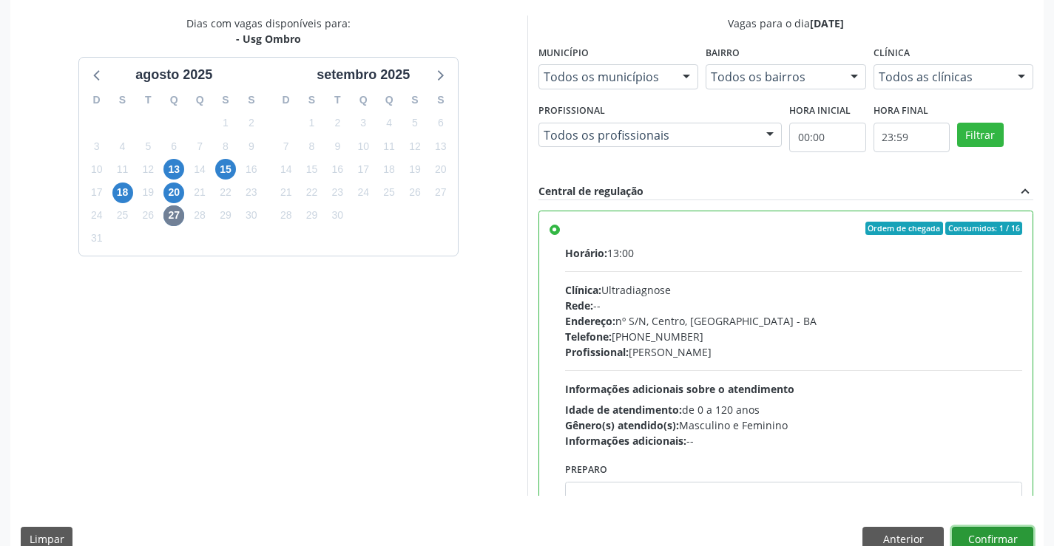
click at [1017, 543] on button "Confirmar" at bounding box center [992, 539] width 81 height 25
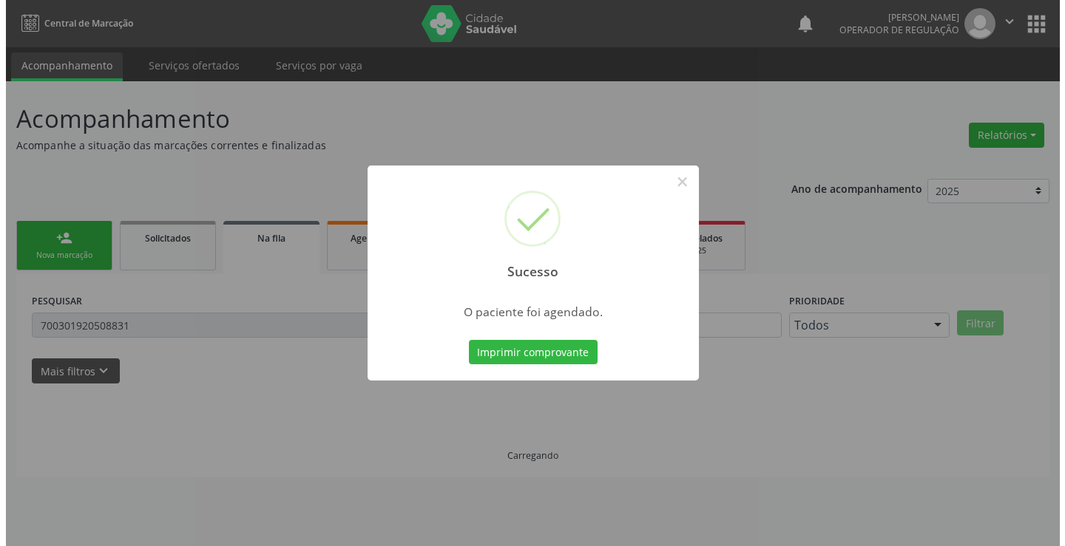
scroll to position [0, 0]
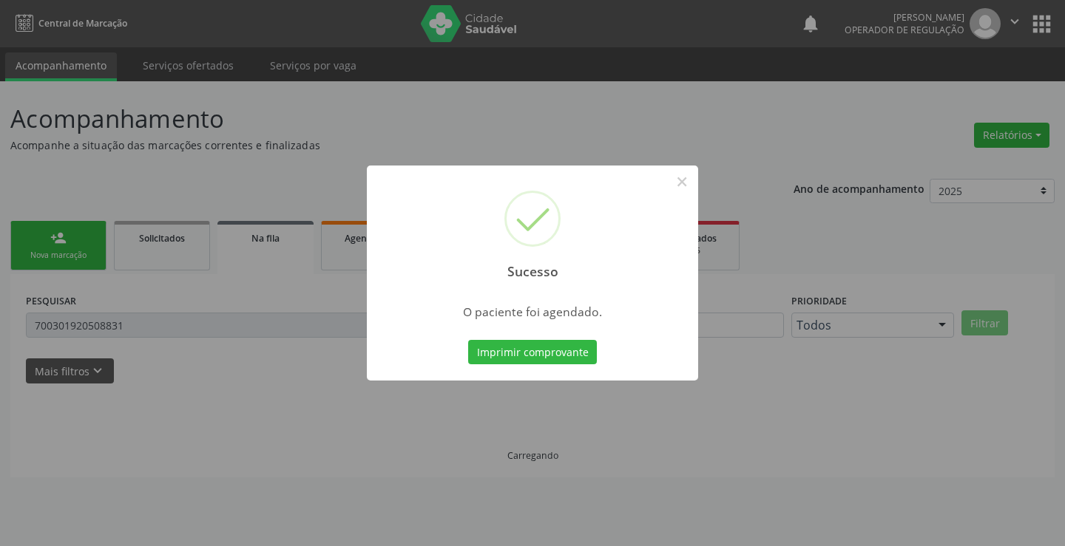
click at [526, 348] on button "Imprimir comprovante" at bounding box center [532, 352] width 129 height 25
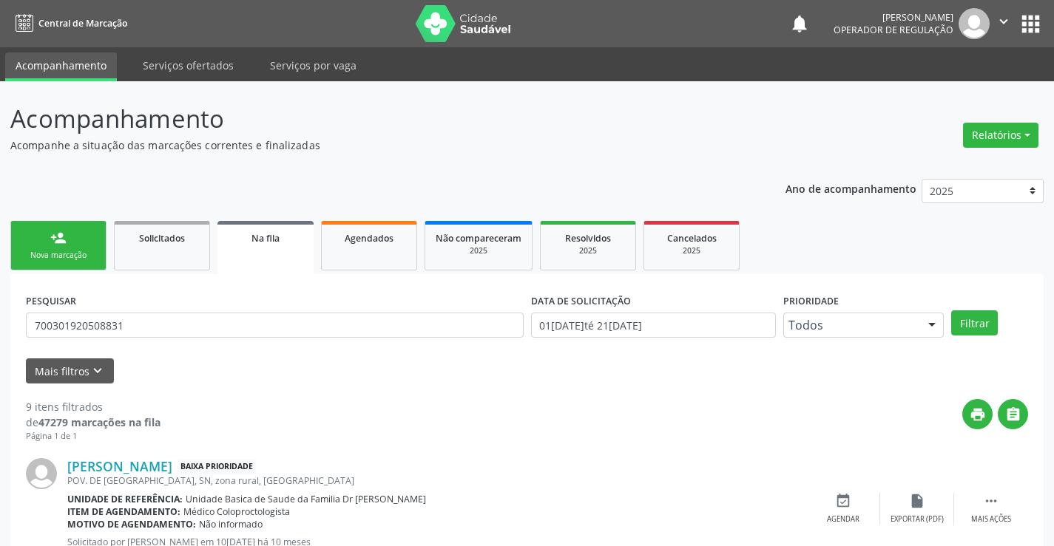
click at [38, 243] on link "person_add Nova marcação" at bounding box center [58, 246] width 96 height 50
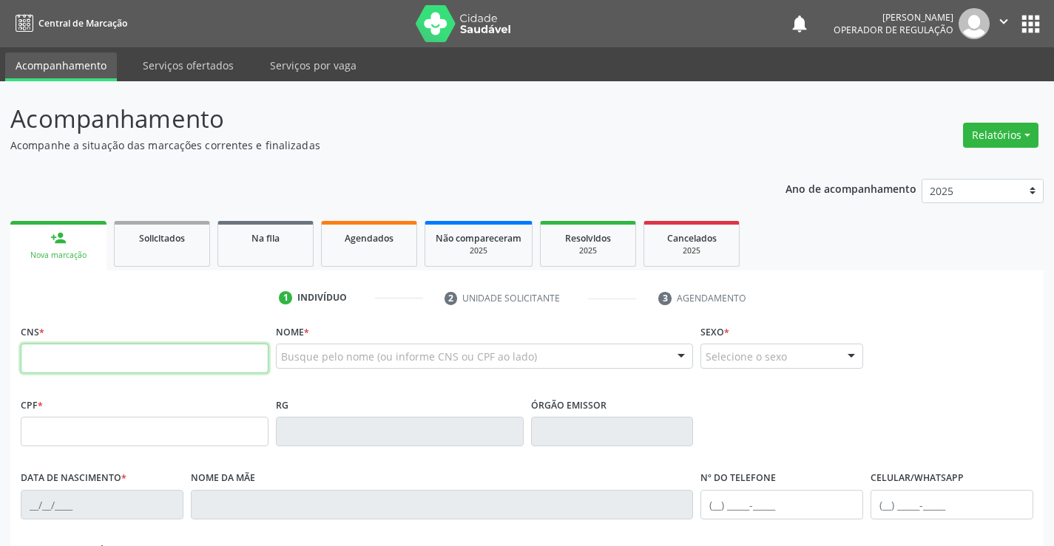
click at [95, 353] on input "text" at bounding box center [145, 359] width 248 height 30
type input "700 0091 3276 7905"
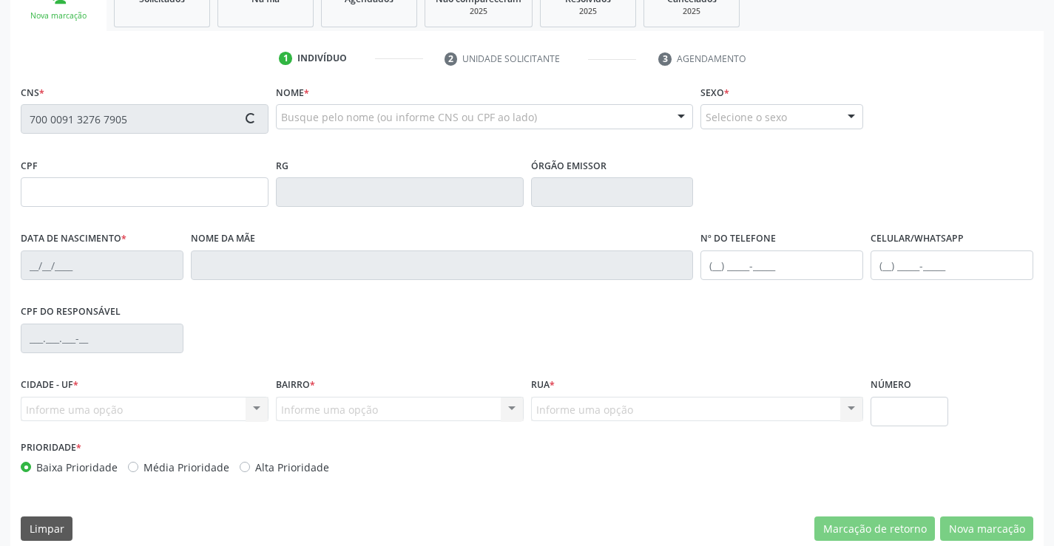
scroll to position [255, 0]
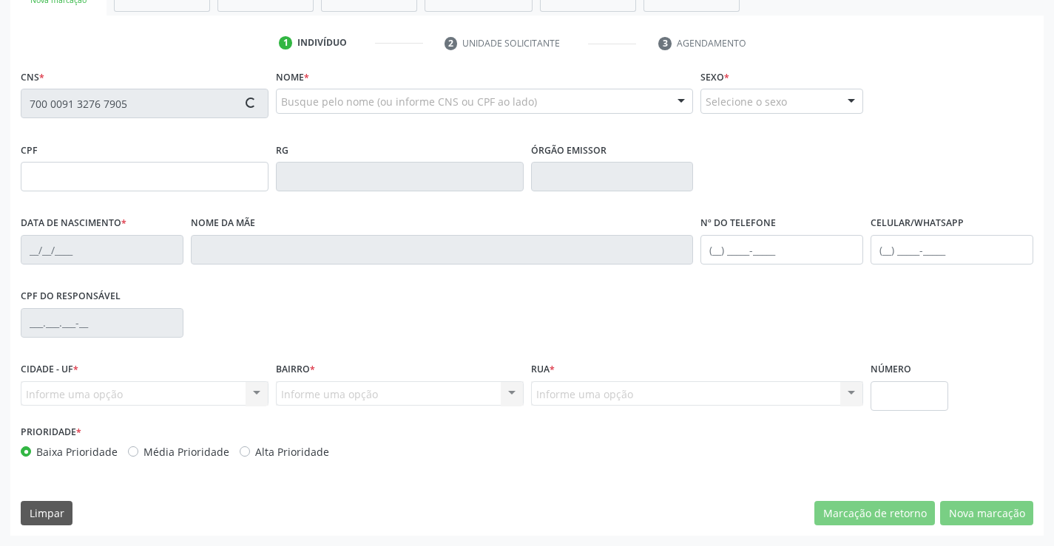
type input "0546593453"
type input "[DATE]"
type input "[PHONE_NUMBER]"
type input "563.006.465-72"
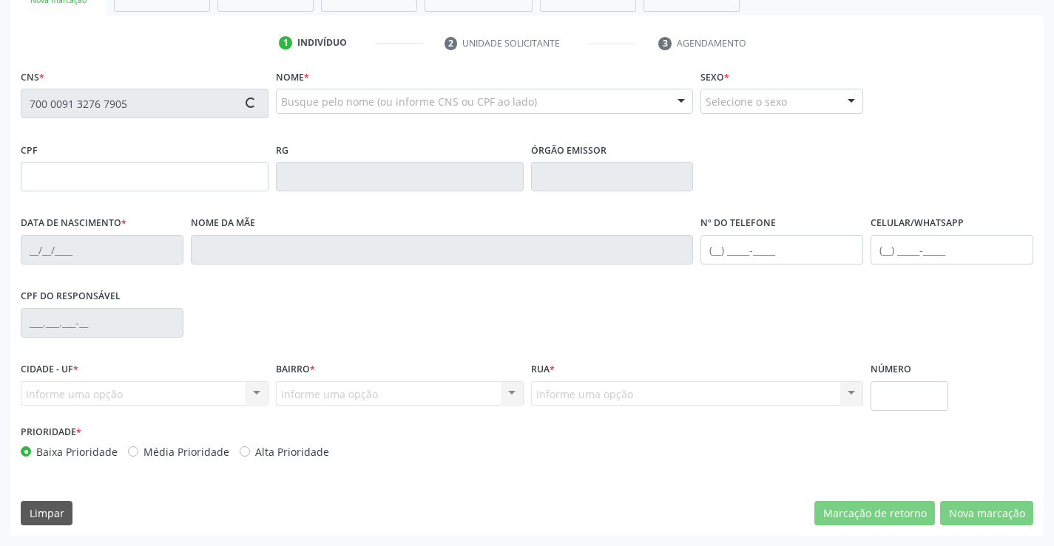
type input "S/N"
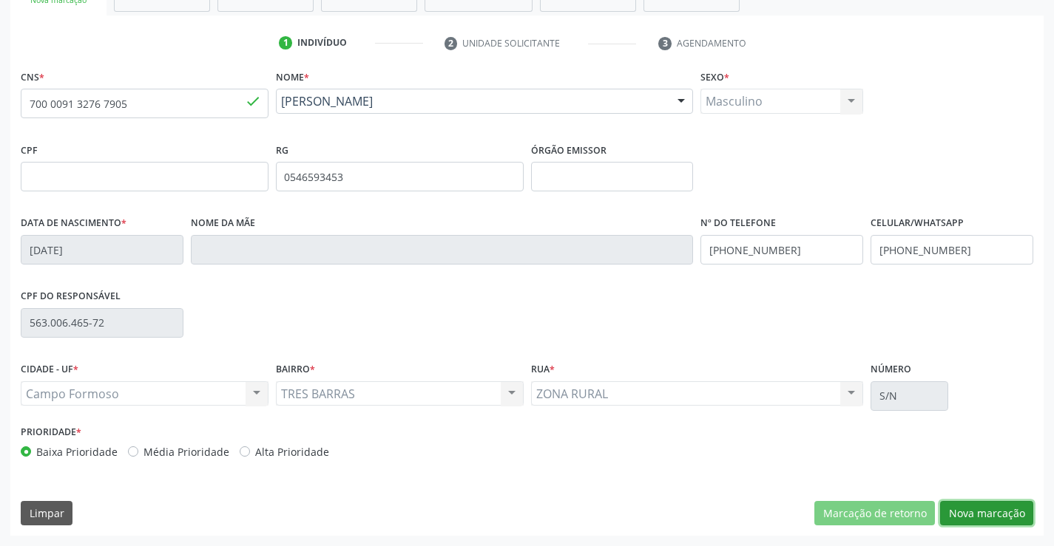
click at [971, 512] on button "Nova marcação" at bounding box center [986, 513] width 93 height 25
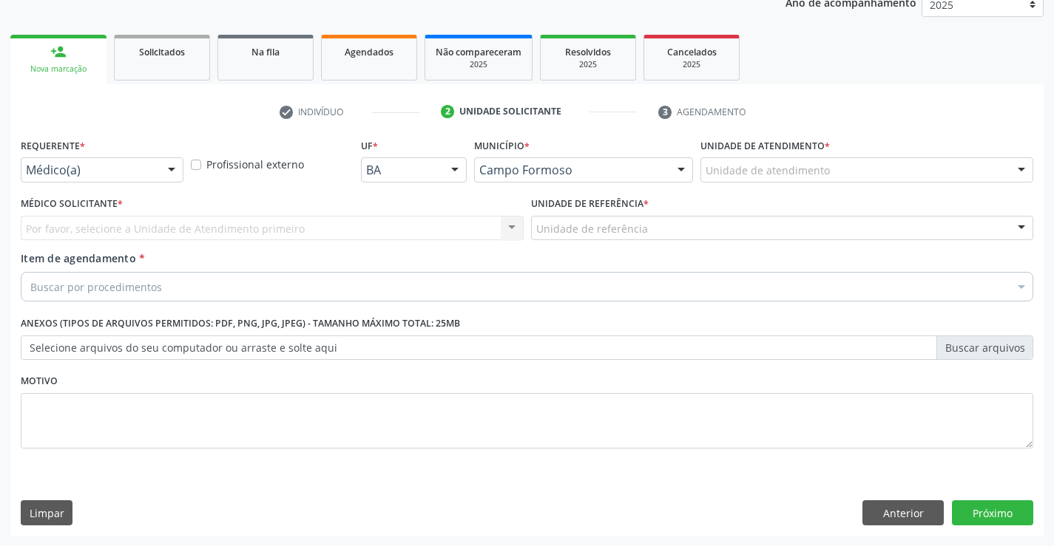
scroll to position [186, 0]
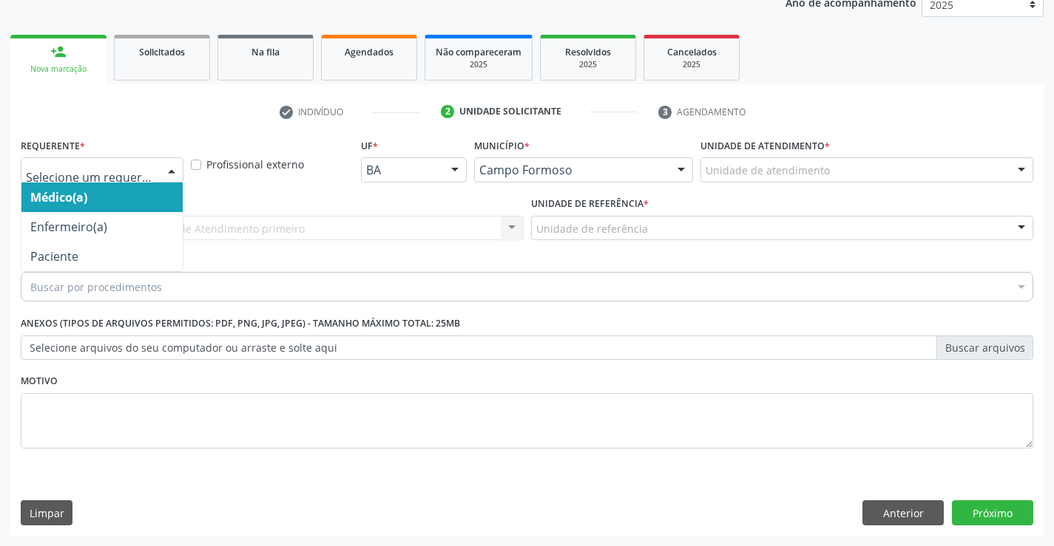
drag, startPoint x: 165, startPoint y: 168, endPoint x: 109, endPoint y: 246, distance: 96.0
click at [165, 167] on div at bounding box center [171, 170] width 22 height 25
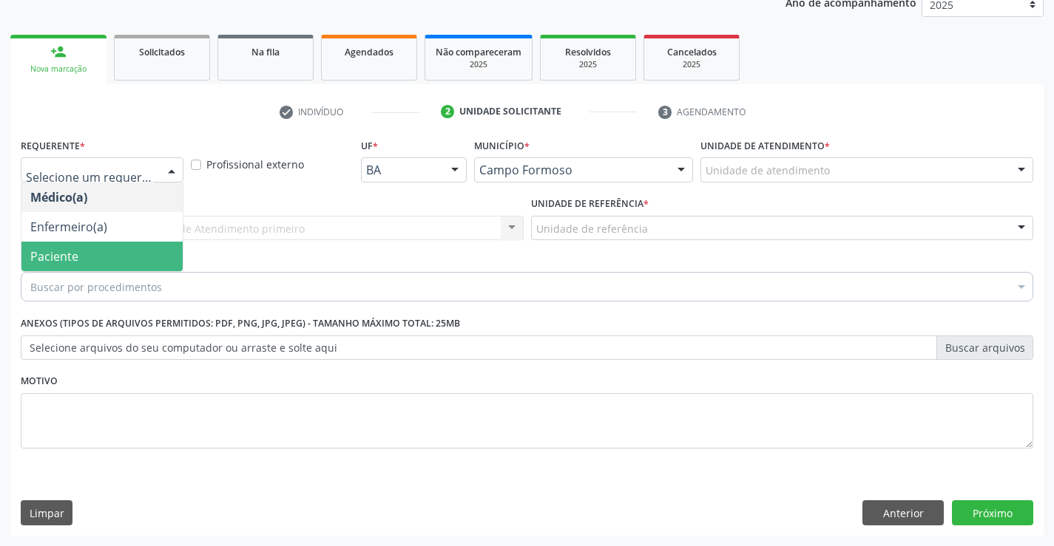
click at [105, 255] on span "Paciente" at bounding box center [101, 257] width 161 height 30
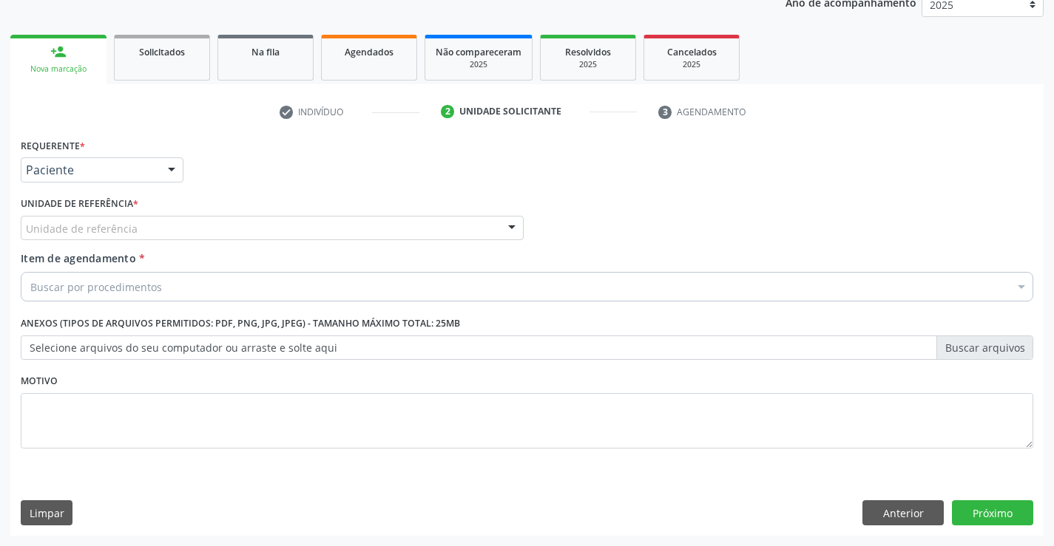
click at [217, 222] on div "Unidade de referência" at bounding box center [272, 228] width 503 height 25
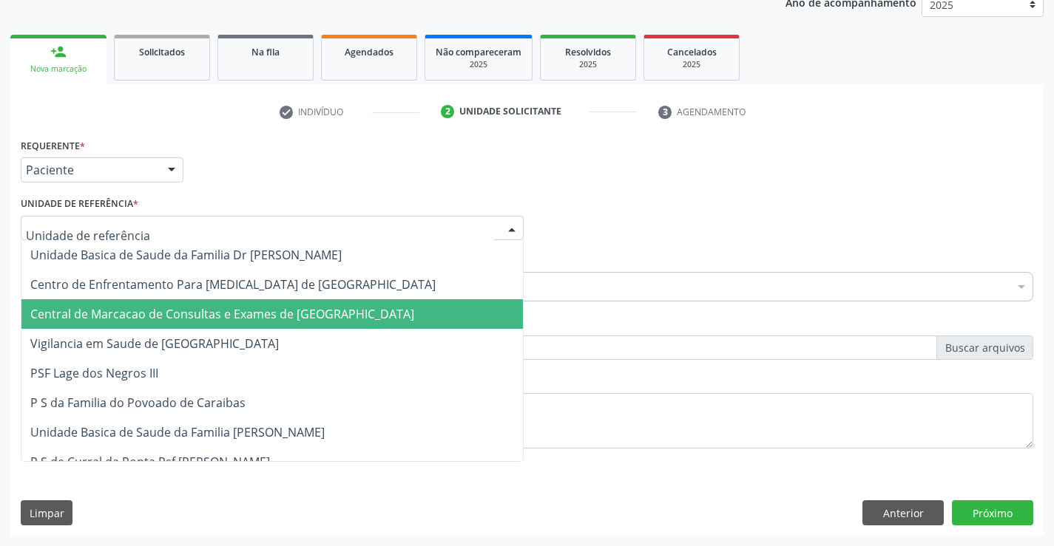
click at [221, 303] on span "Central de Marcacao de Consultas e Exames de [GEOGRAPHIC_DATA]" at bounding box center [271, 314] width 501 height 30
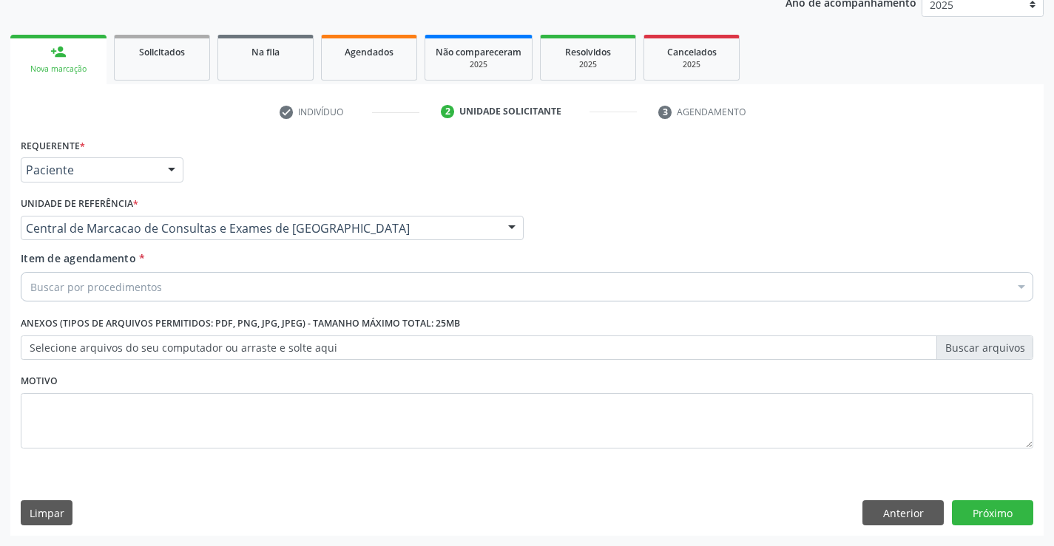
click at [246, 282] on div "Buscar por procedimentos" at bounding box center [527, 287] width 1012 height 30
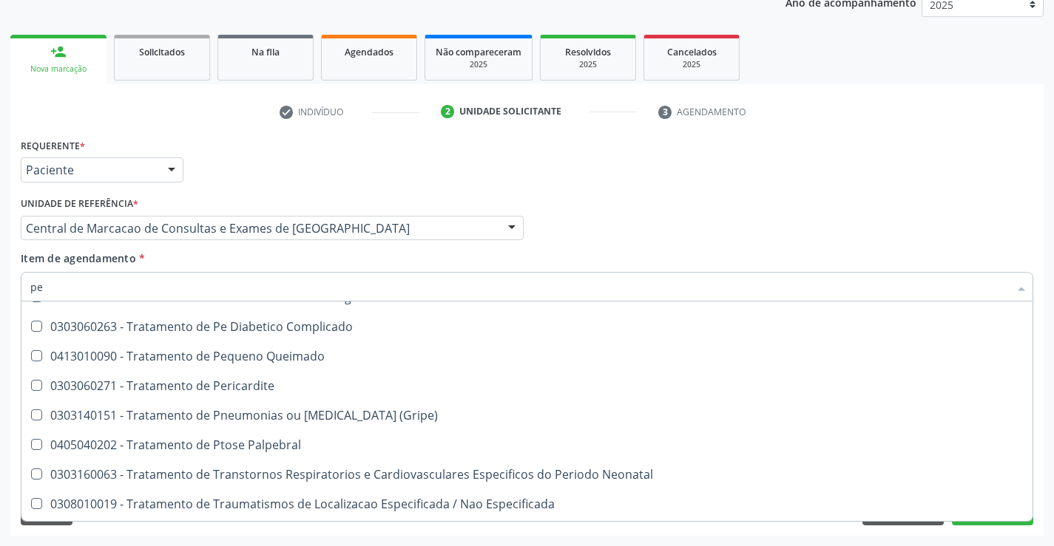
scroll to position [21544, 0]
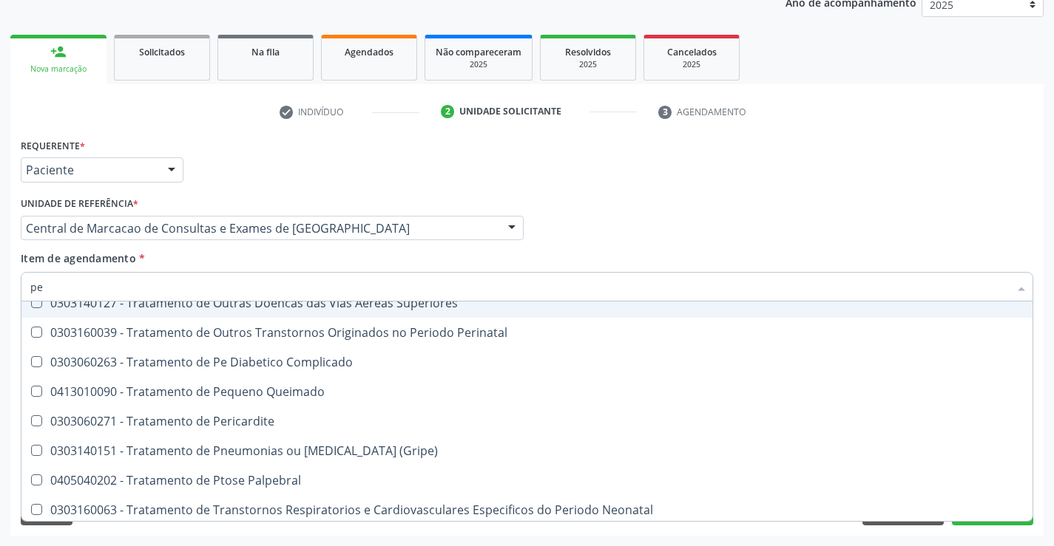
click at [70, 285] on input "pe" at bounding box center [519, 287] width 978 height 30
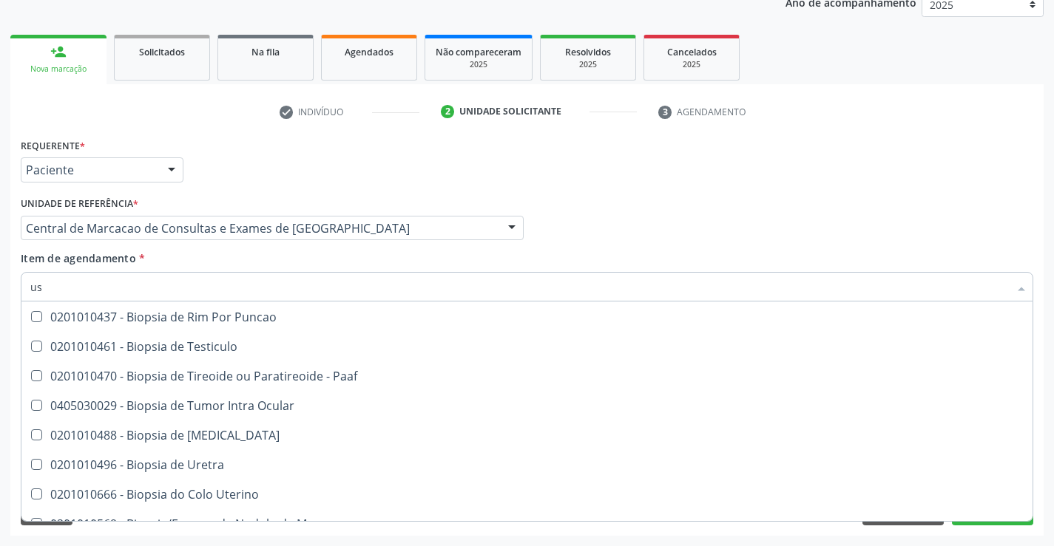
type input "usg"
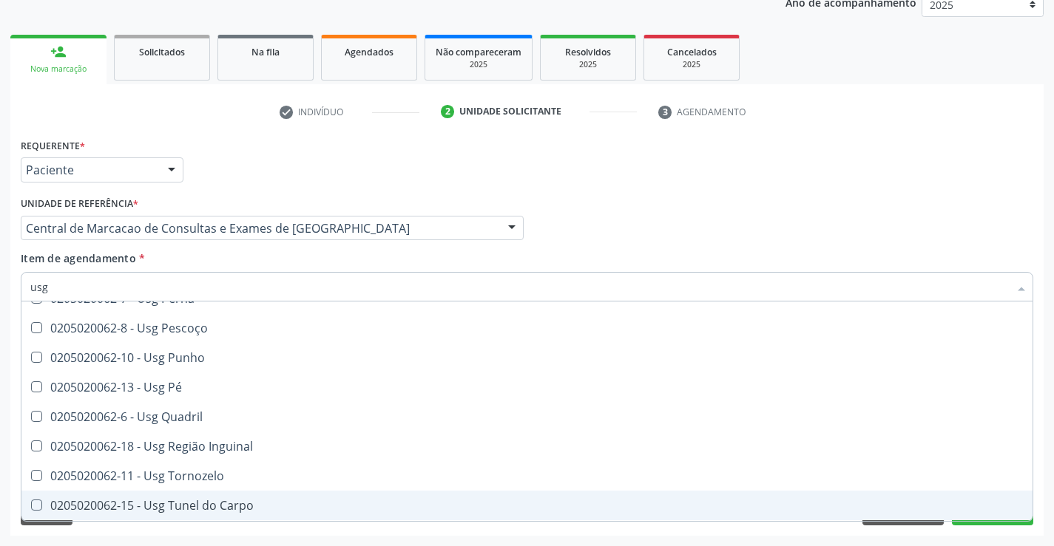
scroll to position [343, 0]
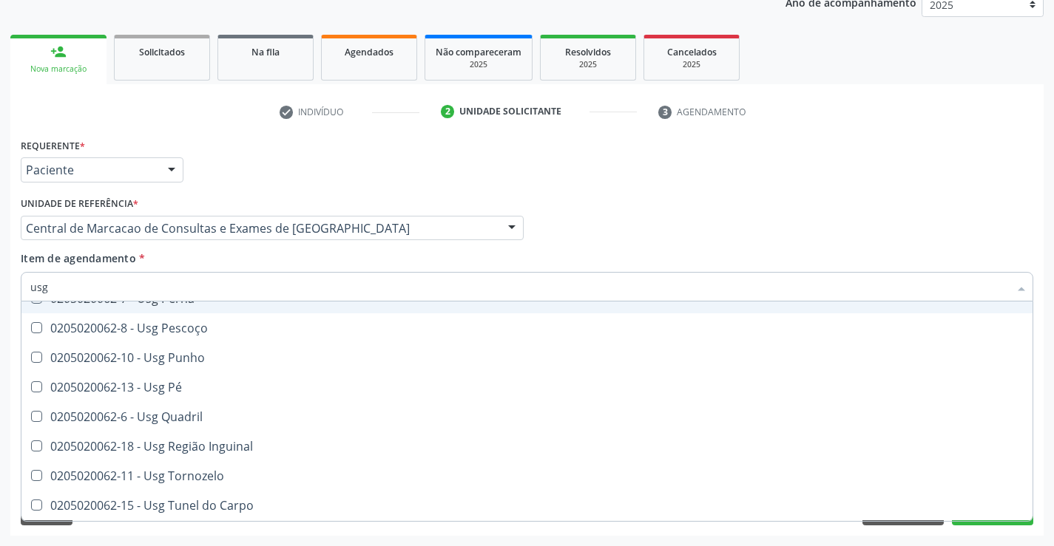
click at [237, 278] on input "usg" at bounding box center [519, 287] width 978 height 30
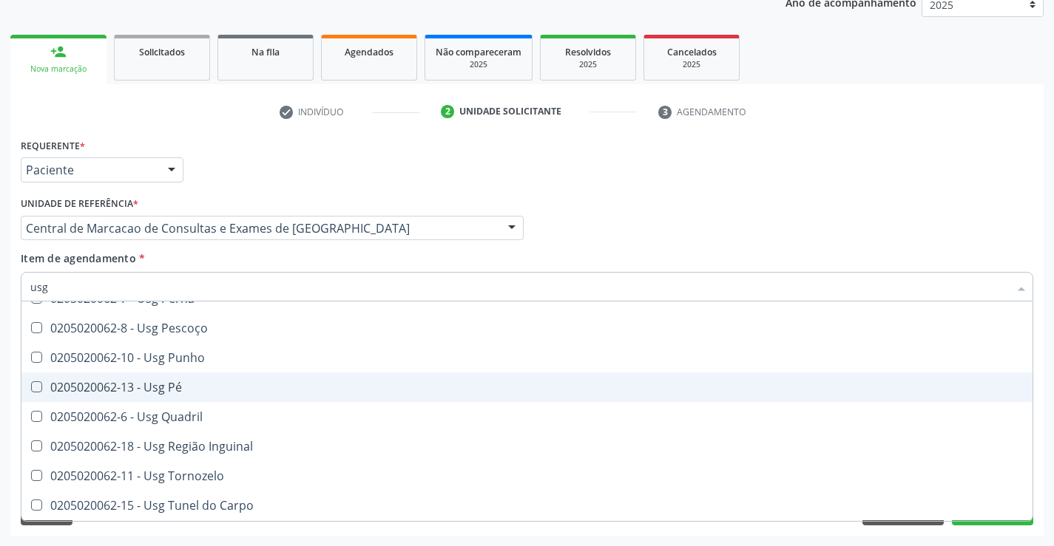
click at [223, 394] on span "0205020062-13 - Usg Pé" at bounding box center [526, 388] width 1011 height 30
checkbox Pé "true"
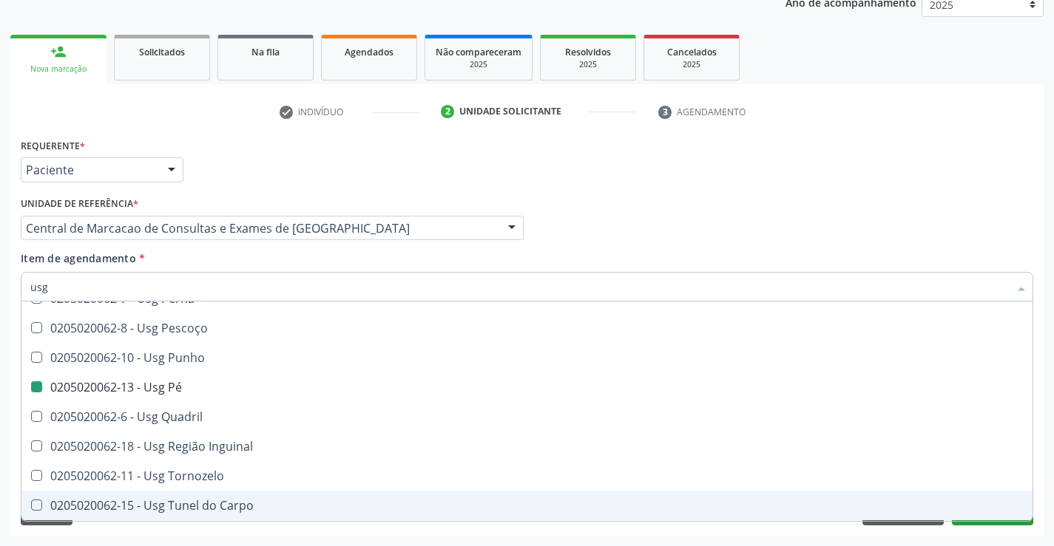
click at [1015, 535] on div "Requerente * Paciente Médico(a) Enfermeiro(a) Paciente Nenhum resultado encontr…" at bounding box center [526, 335] width 1033 height 401
checkbox Braço "true"
checkbox Pé "false"
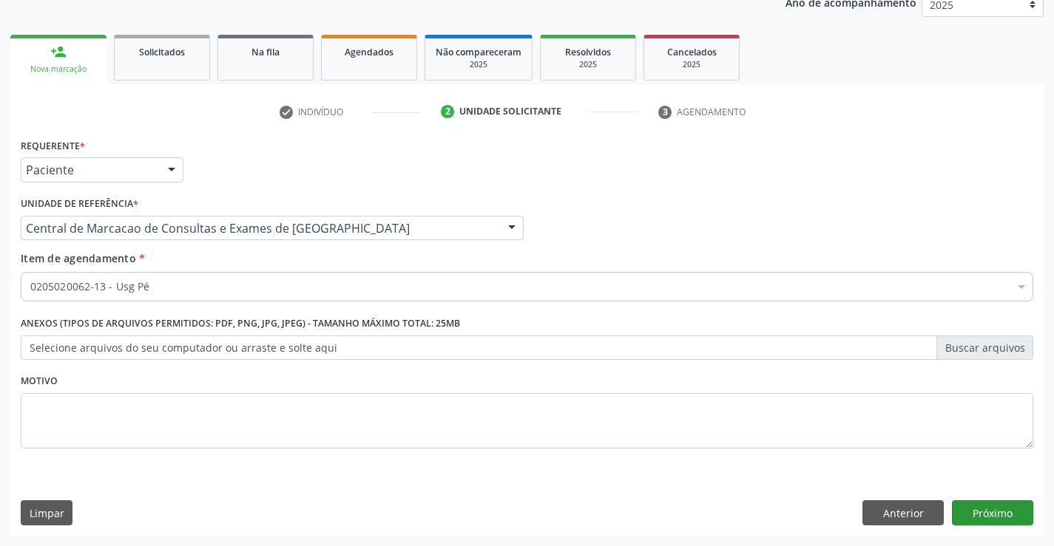
scroll to position [0, 0]
click at [1003, 518] on button "Próximo" at bounding box center [992, 513] width 81 height 25
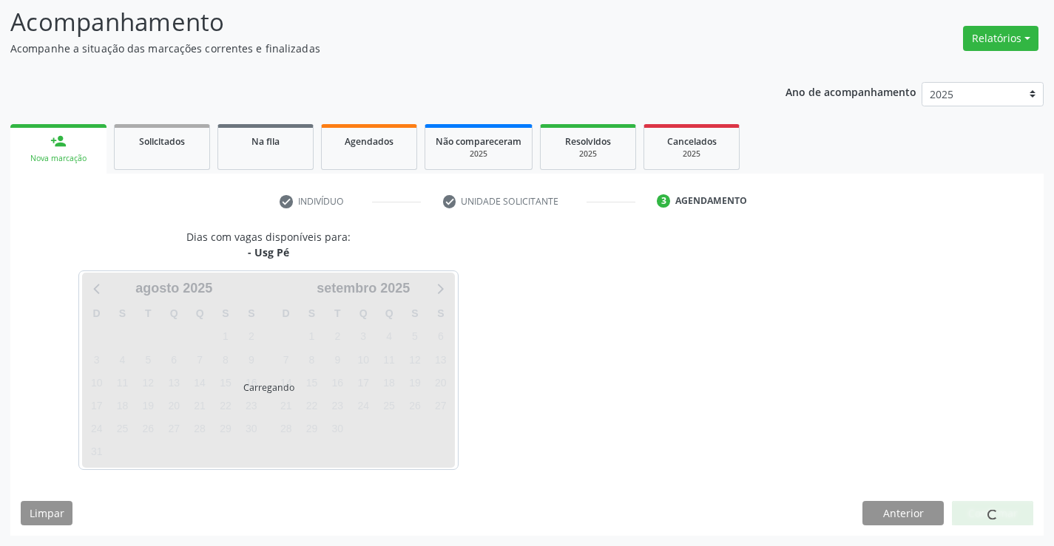
scroll to position [97, 0]
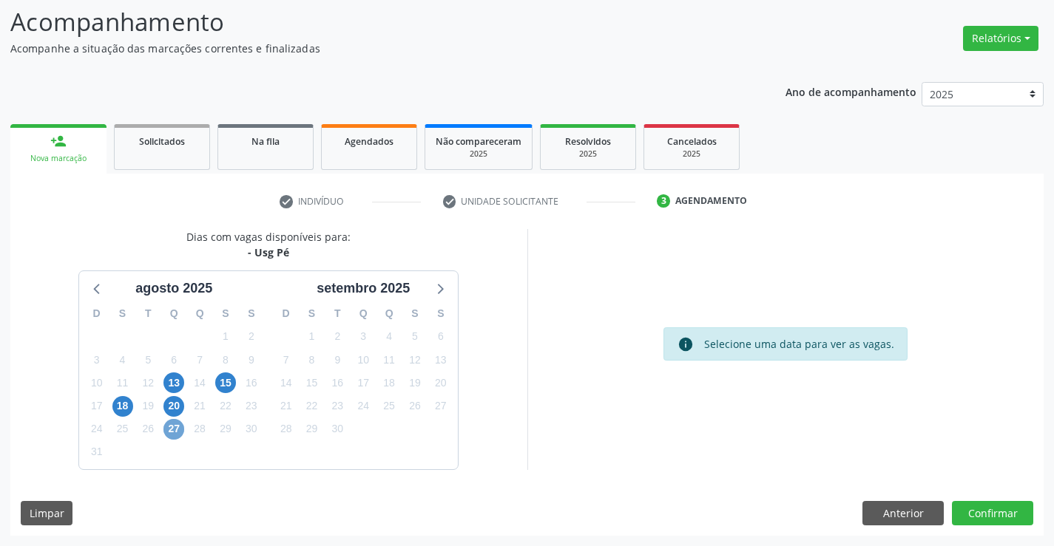
click at [177, 428] on span "27" at bounding box center [173, 429] width 21 height 21
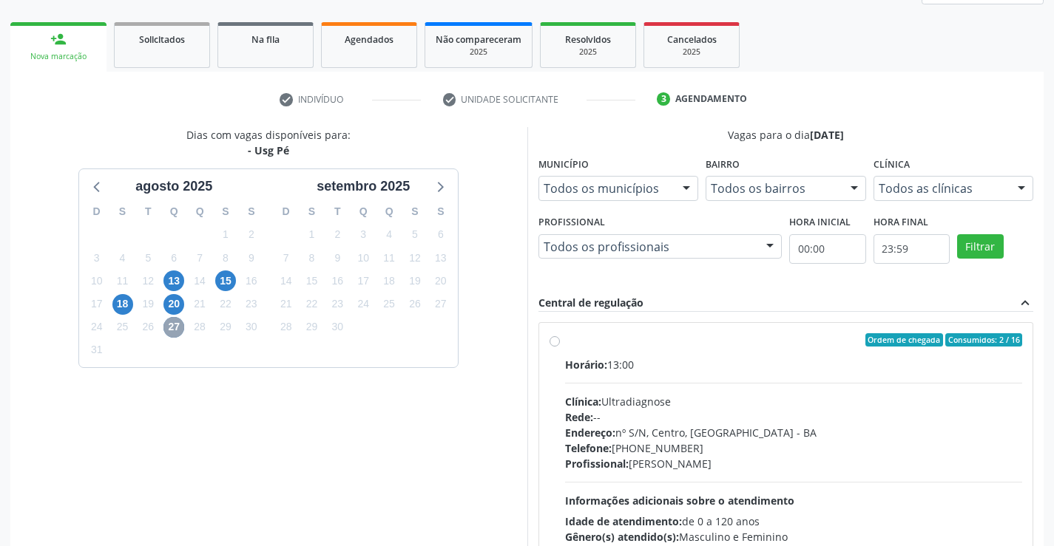
scroll to position [311, 0]
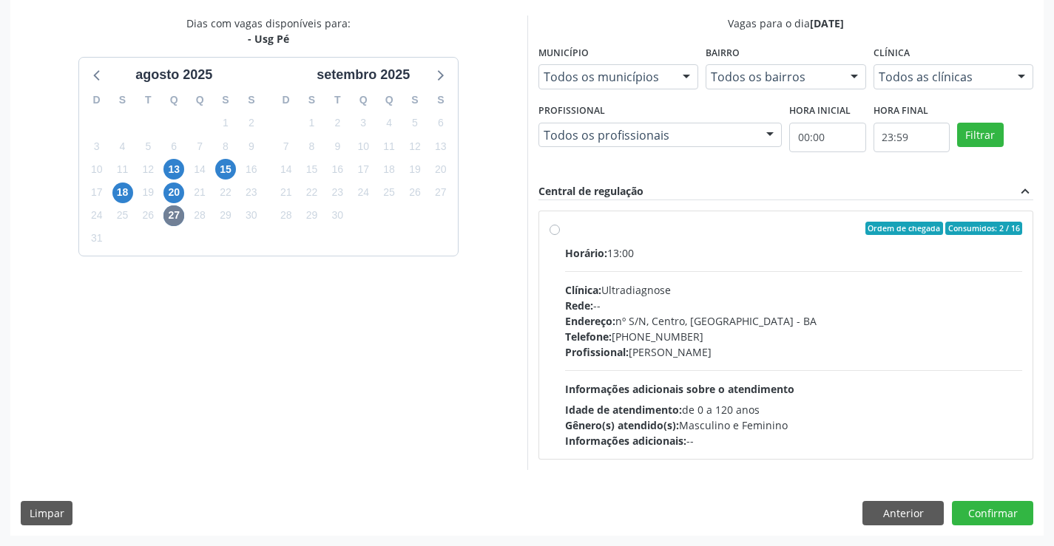
click at [662, 348] on div "Profissional: [PERSON_NAME]" at bounding box center [794, 353] width 458 height 16
click at [560, 235] on input "Ordem de chegada Consumidos: 2 / 16 Horário: 13:00 Clínica: Ultradiagnose Rede:…" at bounding box center [554, 228] width 10 height 13
radio input "true"
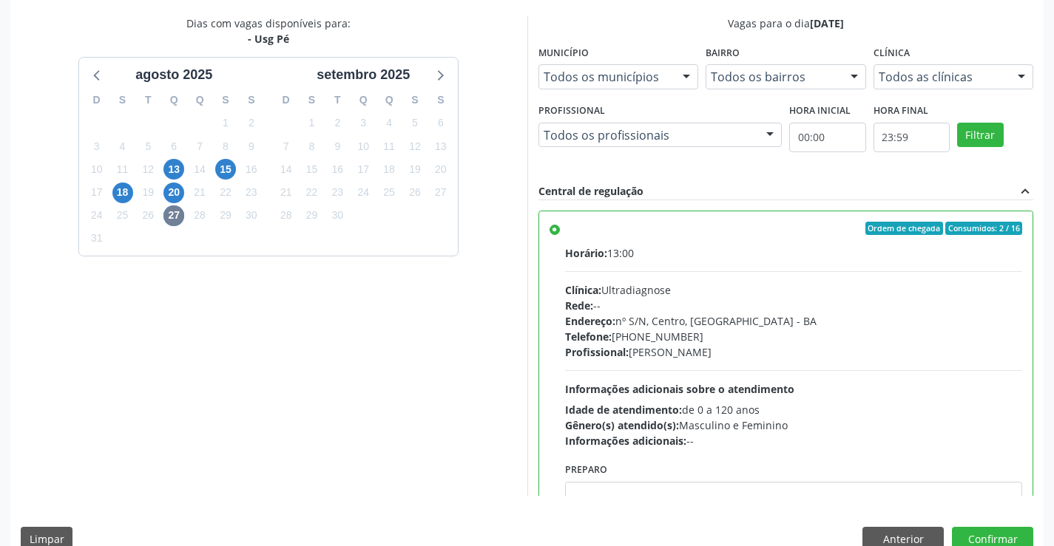
click at [967, 526] on div "Dias com vagas disponíveis para: - Usg Pé [DATE] D S T Q Q S S 27 28 29 30 31 1…" at bounding box center [526, 289] width 1033 height 546
click at [972, 539] on button "Confirmar" at bounding box center [992, 539] width 81 height 25
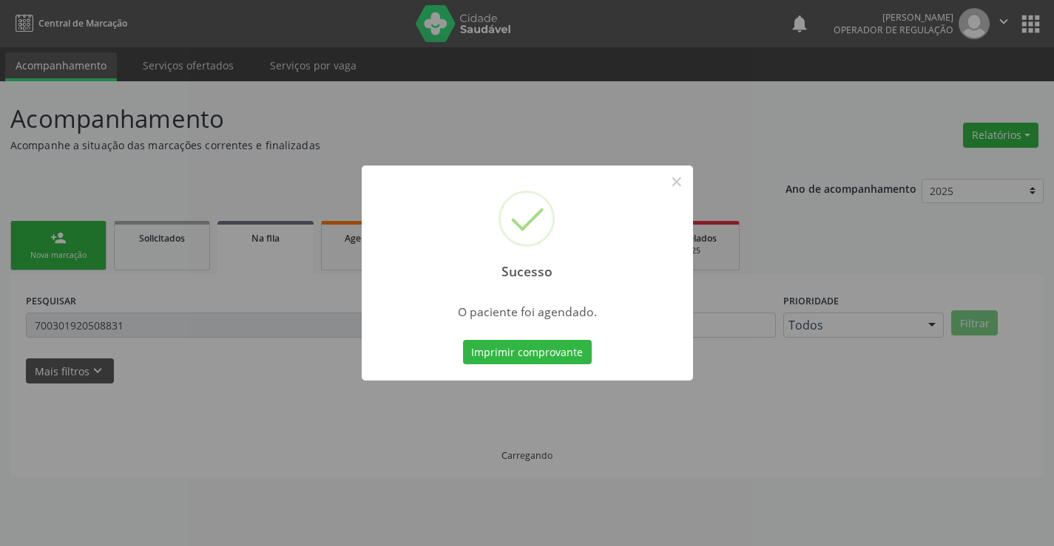
scroll to position [0, 0]
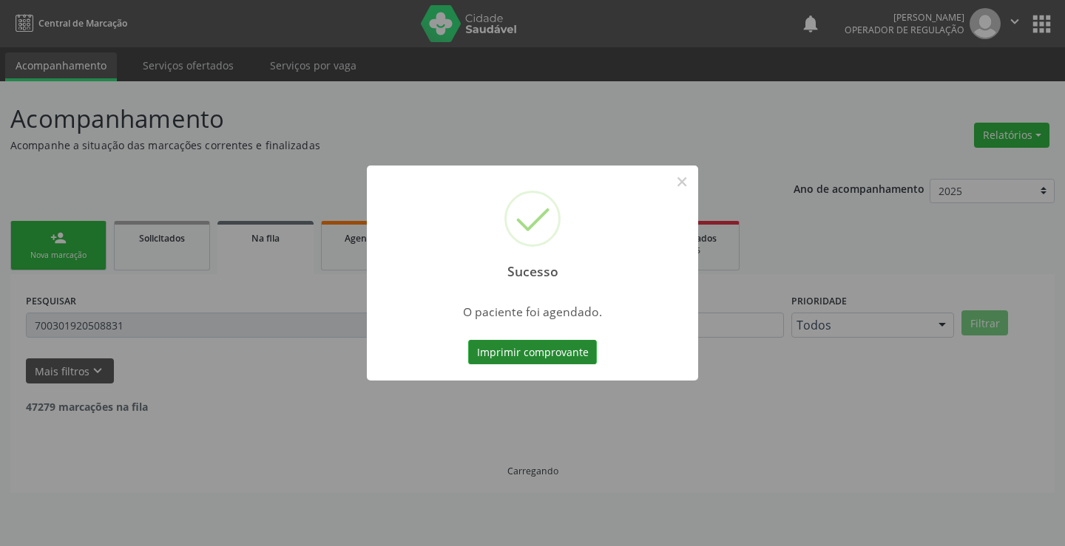
click at [563, 354] on button "Imprimir comprovante" at bounding box center [532, 352] width 129 height 25
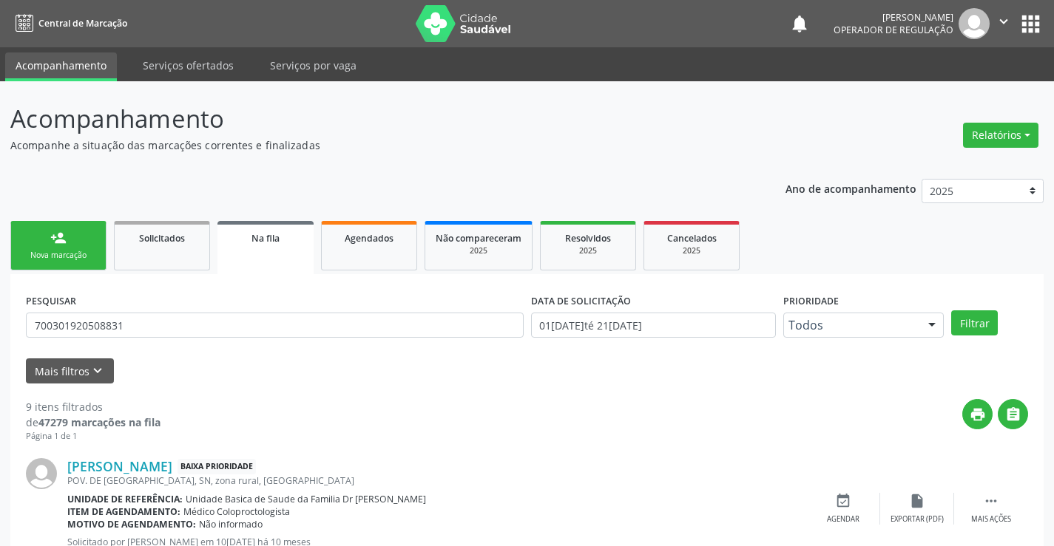
click at [41, 253] on div "Nova marcação" at bounding box center [58, 255] width 74 height 11
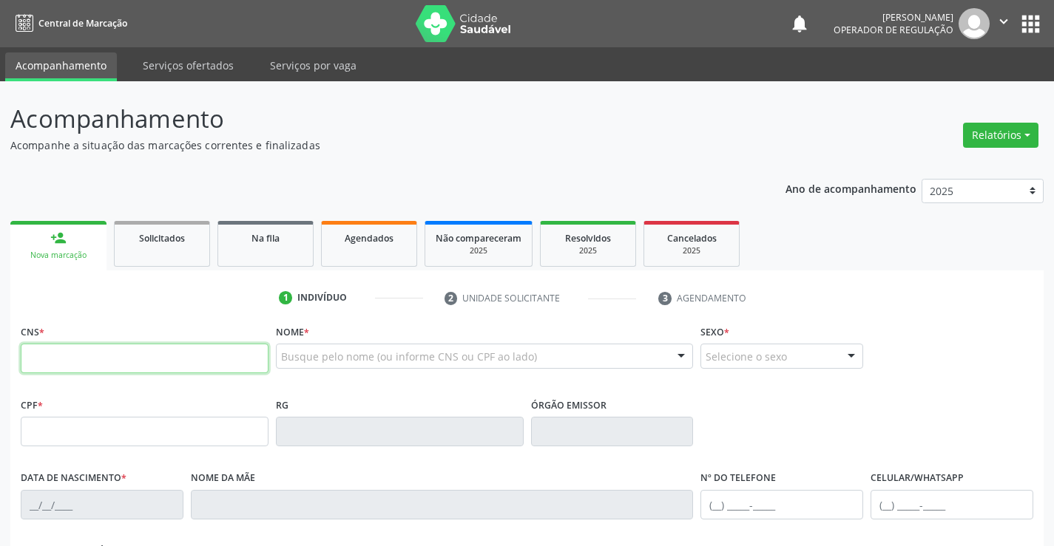
click at [108, 358] on input "text" at bounding box center [145, 359] width 248 height 30
type input "702 6057 3277 1242"
type input "1333859651"
type input "[DATE]"
type input "Santa Jovelina de [DEMOGRAPHIC_DATA]"
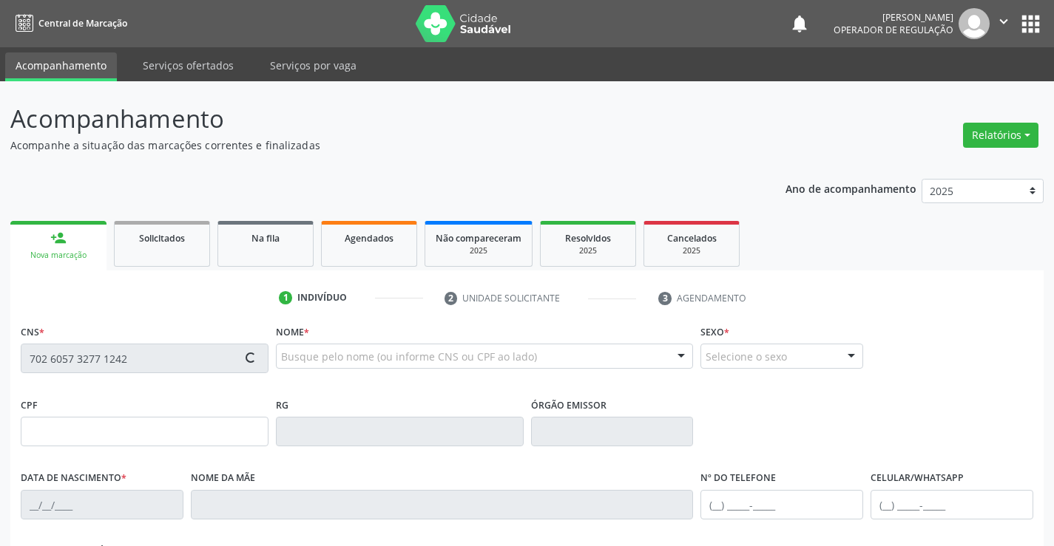
type input "[PHONE_NUMBER]"
type input "028.045.855-06"
type input "SN"
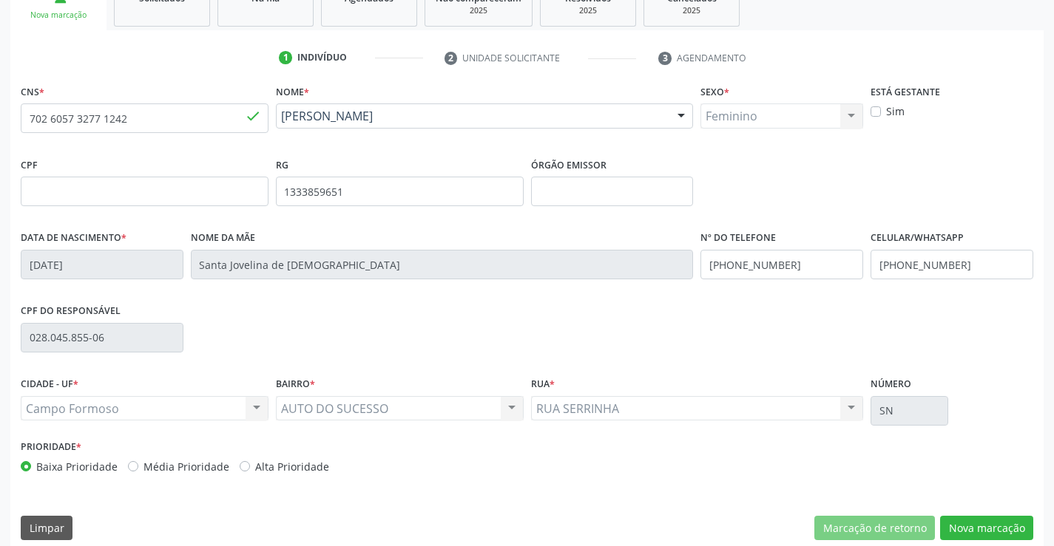
scroll to position [255, 0]
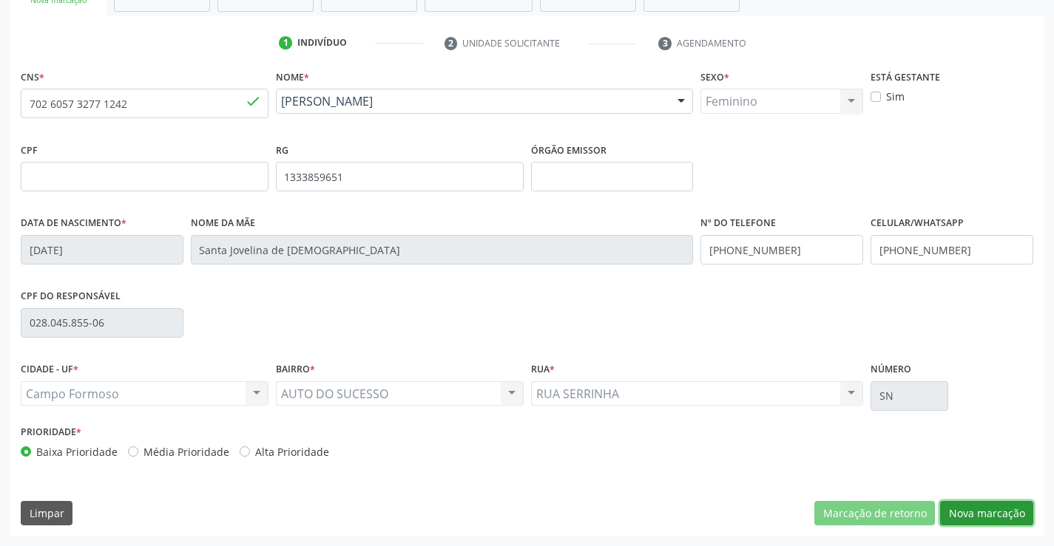
click at [1024, 515] on button "Nova marcação" at bounding box center [986, 513] width 93 height 25
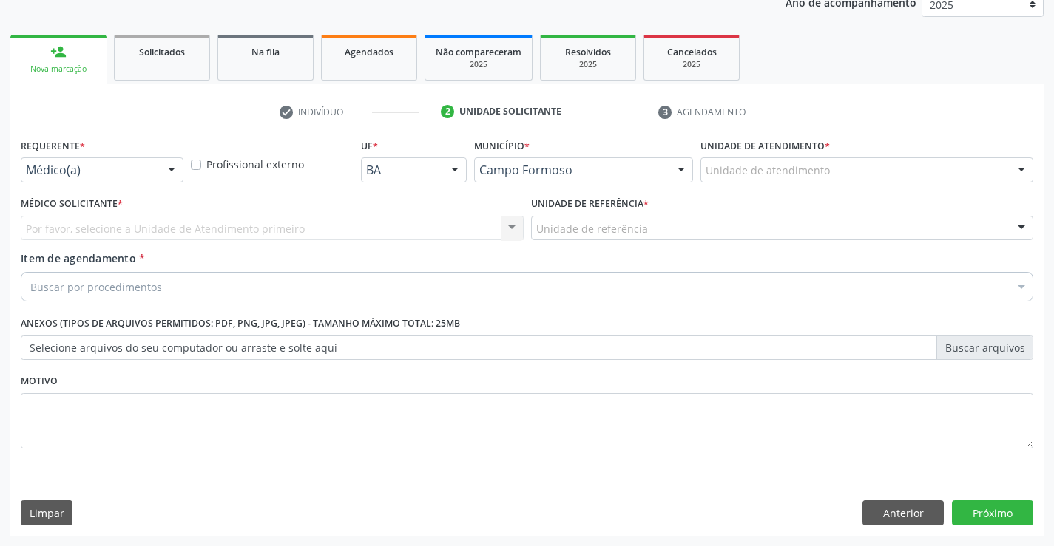
scroll to position [186, 0]
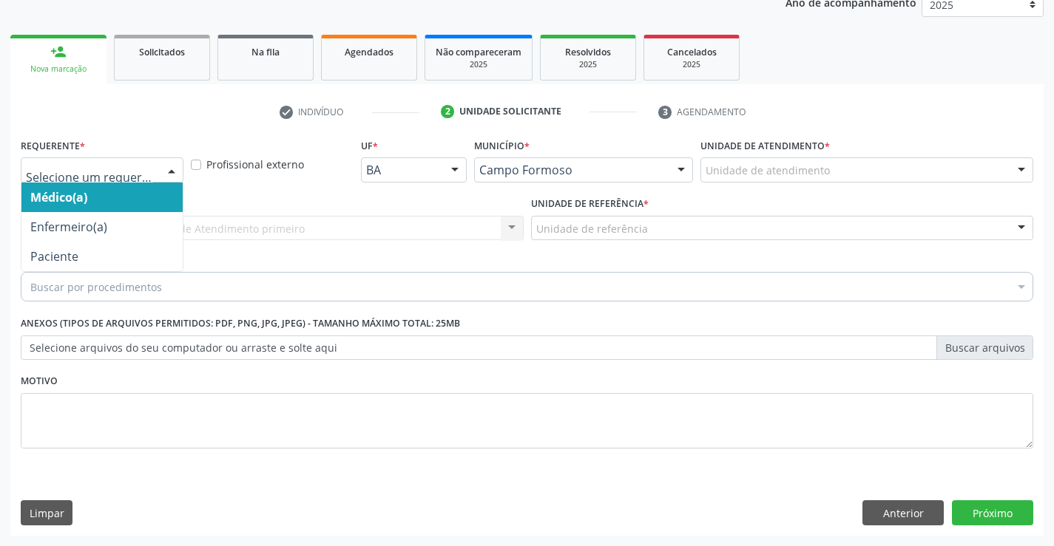
click at [87, 161] on div at bounding box center [102, 169] width 163 height 25
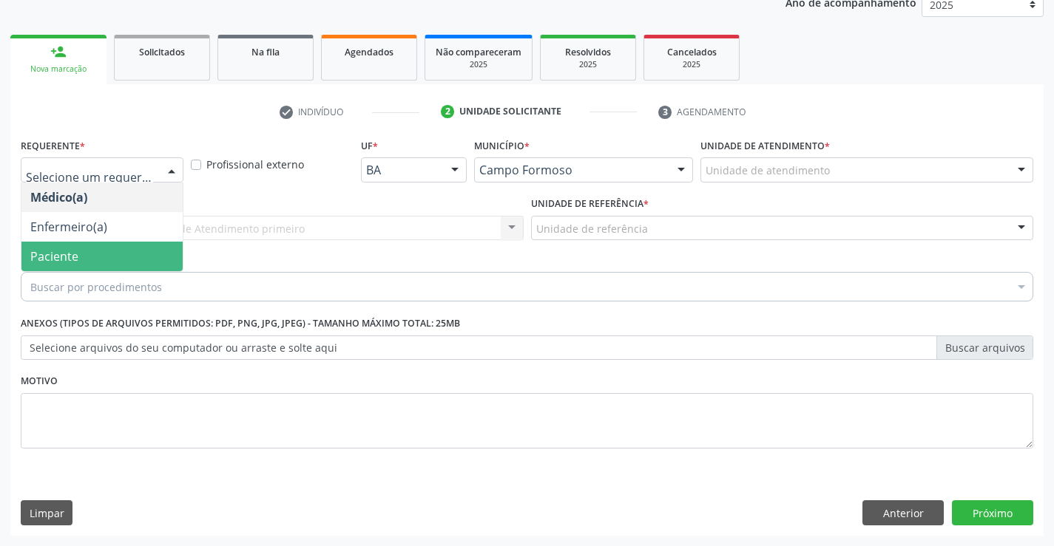
click at [79, 251] on span "Paciente" at bounding box center [101, 257] width 161 height 30
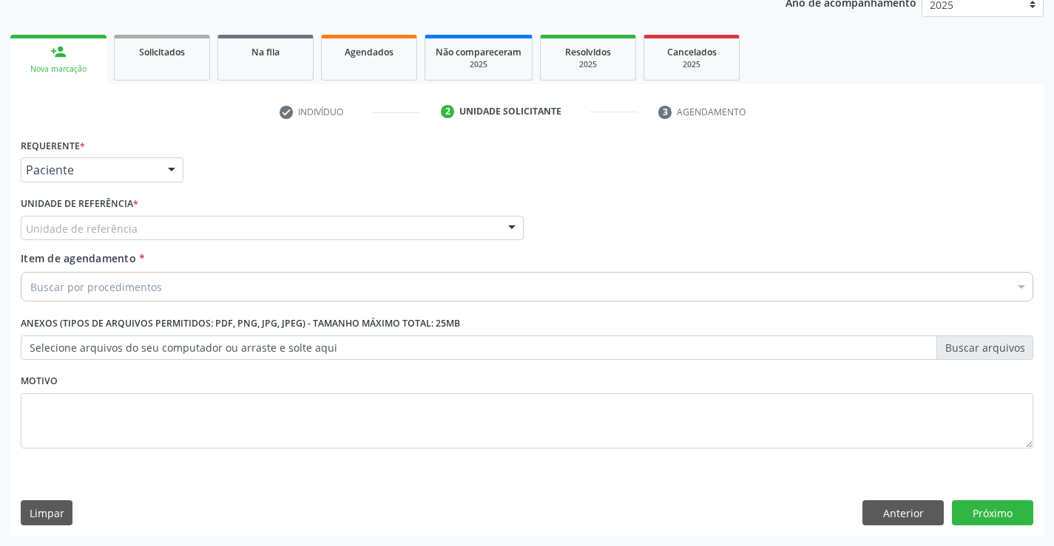
click at [234, 227] on div "Unidade de referência" at bounding box center [272, 228] width 503 height 25
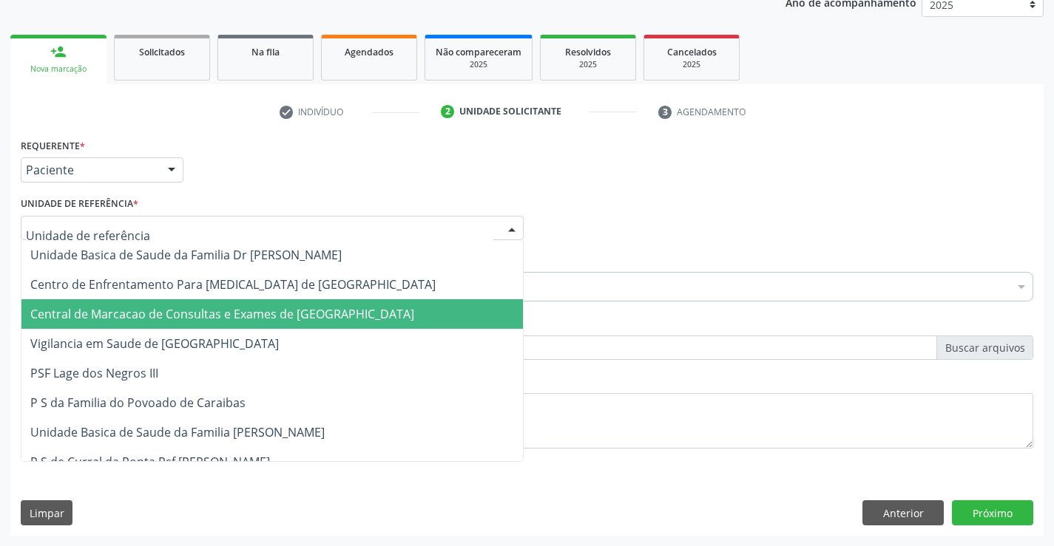
click at [257, 321] on span "Central de Marcacao de Consultas e Exames de [GEOGRAPHIC_DATA]" at bounding box center [222, 314] width 384 height 16
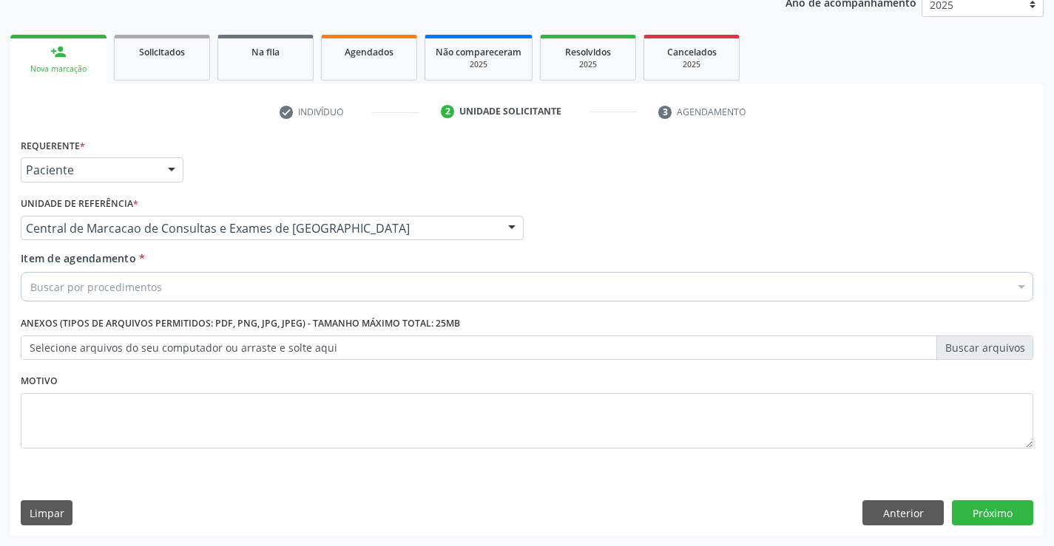
click at [330, 288] on div "Buscar por procedimentos" at bounding box center [527, 287] width 1012 height 30
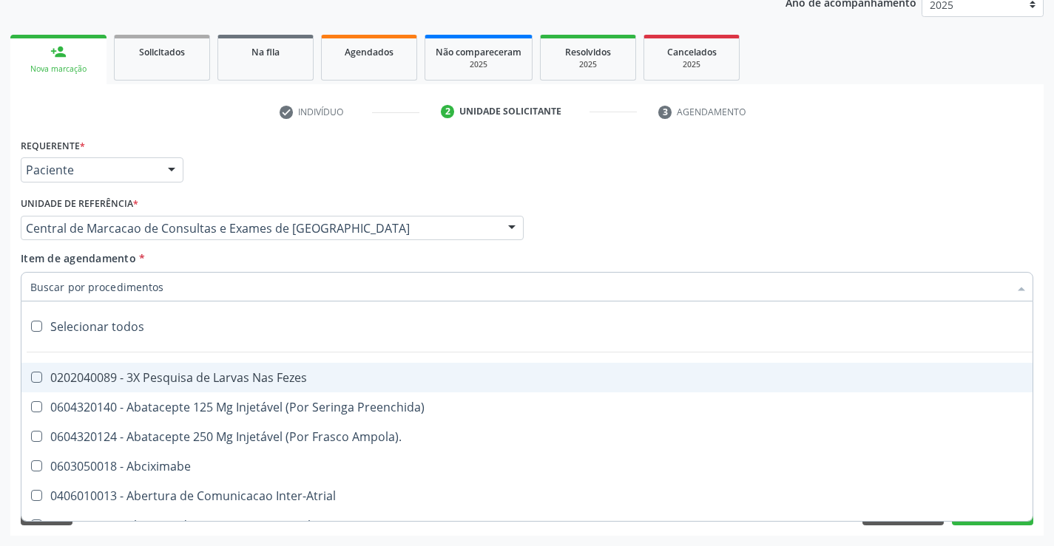
paste input "Ultrassonografia Mamaria Bilateral"
type input "Ultrassonografia Mamaria Bilateral"
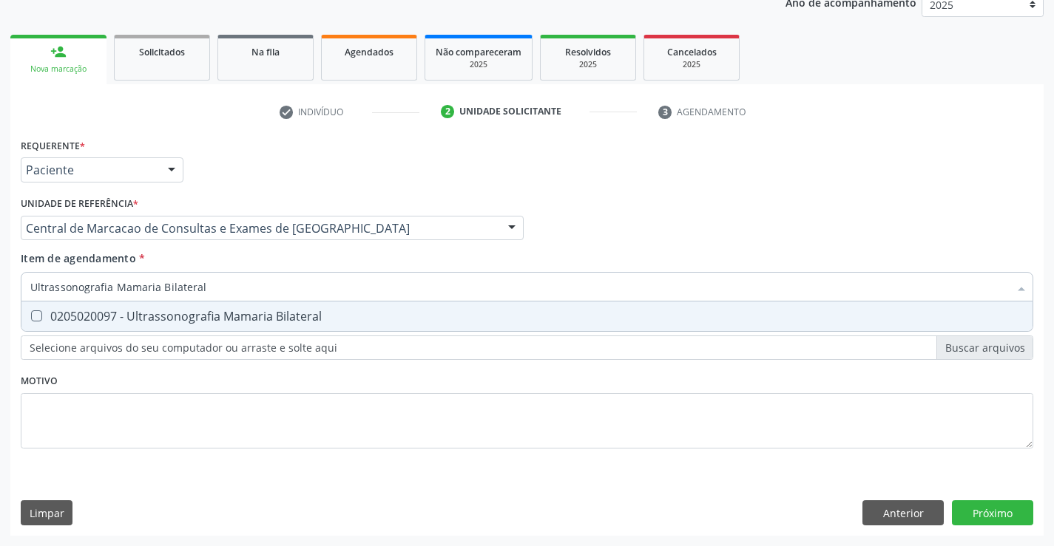
click at [358, 313] on div "0205020097 - Ultrassonografia Mamaria Bilateral" at bounding box center [526, 317] width 993 height 12
checkbox Bilateral "true"
click at [972, 506] on div "Requerente * Paciente Médico(a) Enfermeiro(a) Paciente Nenhum resultado encontr…" at bounding box center [526, 335] width 1033 height 401
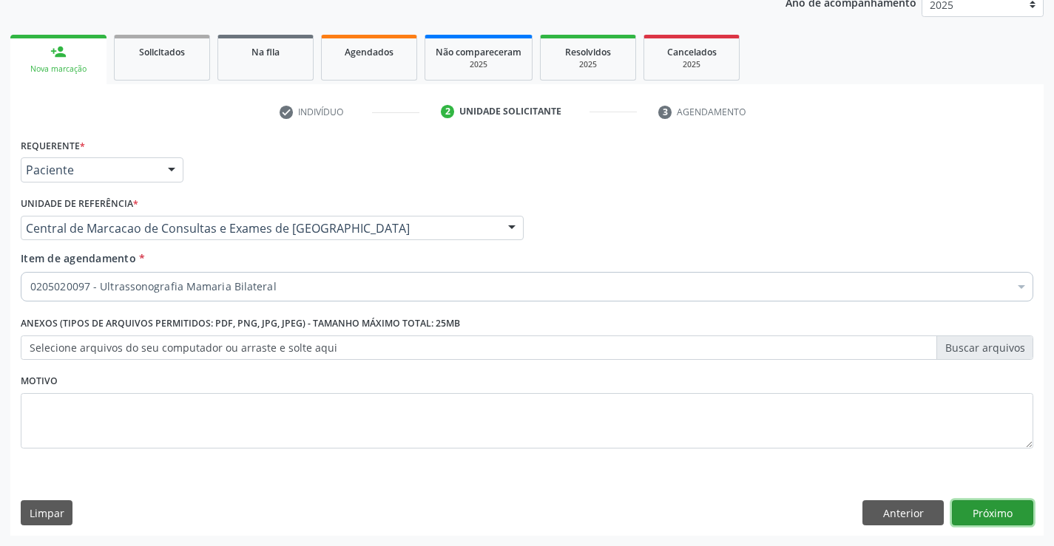
click at [989, 514] on button "Próximo" at bounding box center [992, 513] width 81 height 25
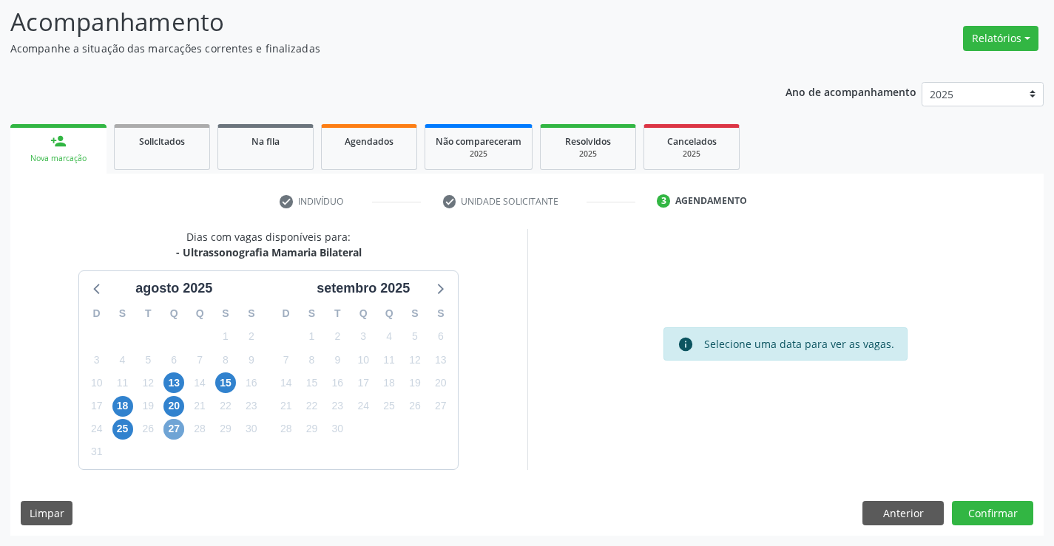
click at [177, 430] on span "27" at bounding box center [173, 429] width 21 height 21
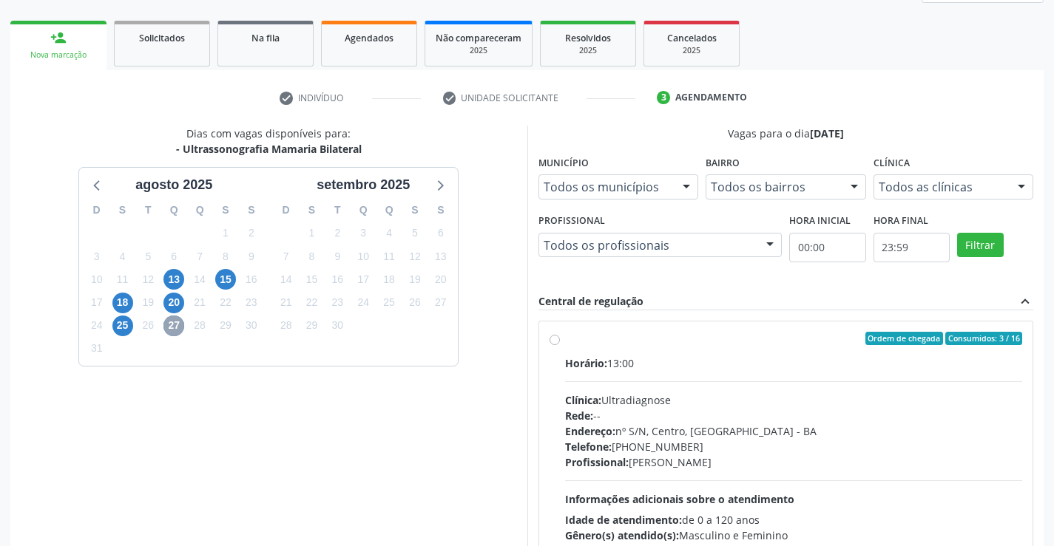
scroll to position [311, 0]
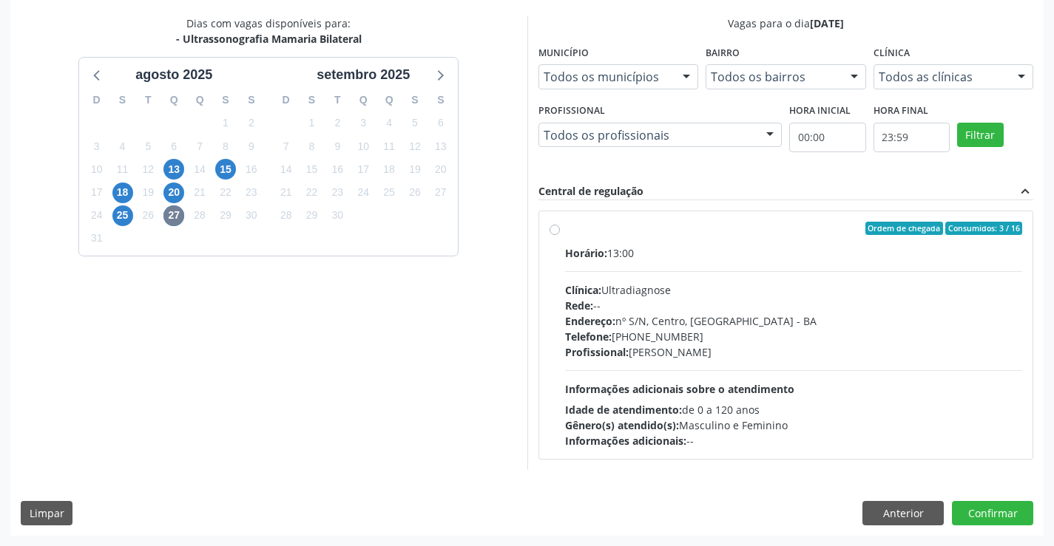
click at [720, 325] on div "Endereço: nº S/N, Centro, [GEOGRAPHIC_DATA]" at bounding box center [794, 321] width 458 height 16
click at [560, 235] on input "Ordem de chegada Consumidos: 3 / 16 Horário: 13:00 Clínica: Ultradiagnose Rede:…" at bounding box center [554, 228] width 10 height 13
radio input "true"
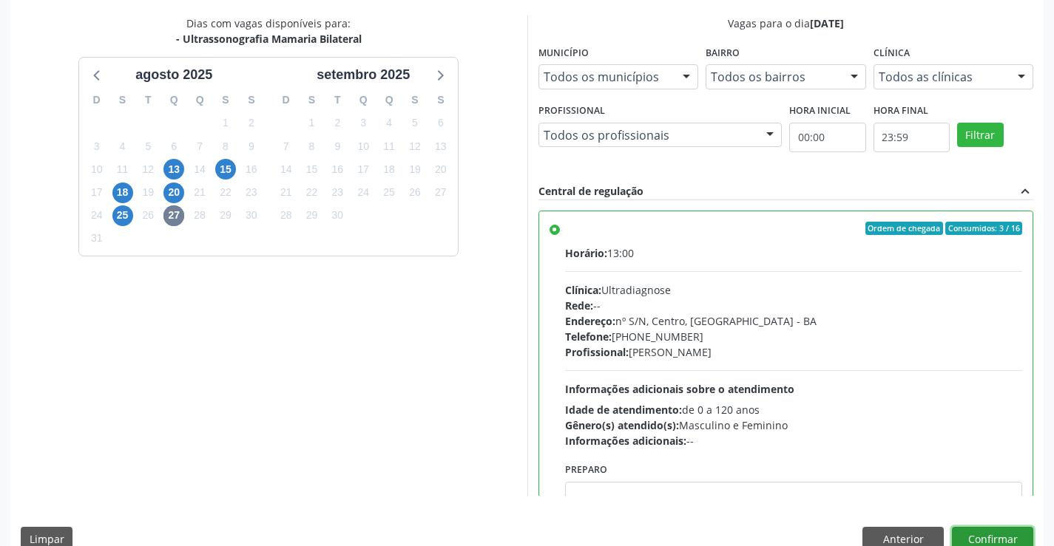
click at [981, 538] on button "Confirmar" at bounding box center [992, 539] width 81 height 25
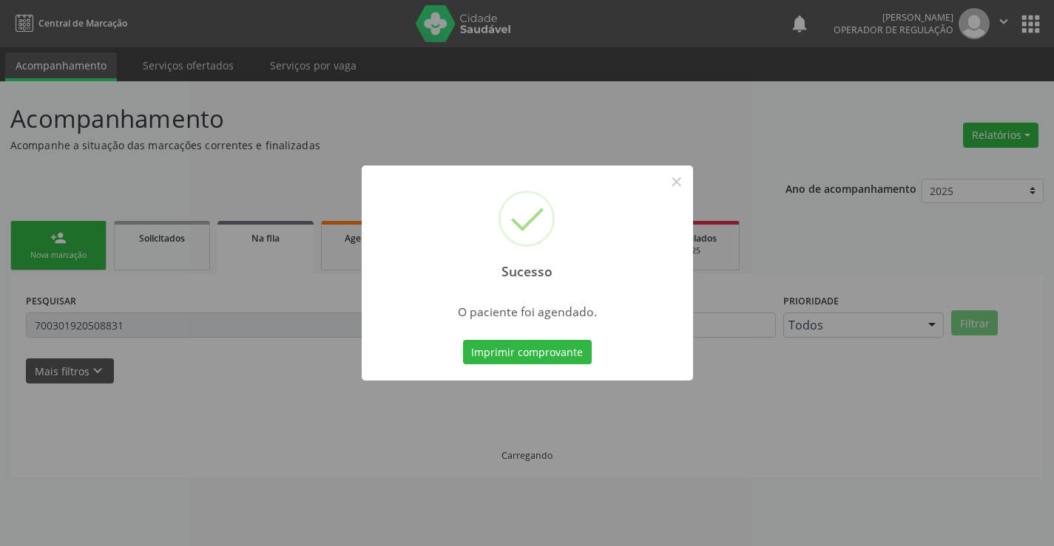
scroll to position [0, 0]
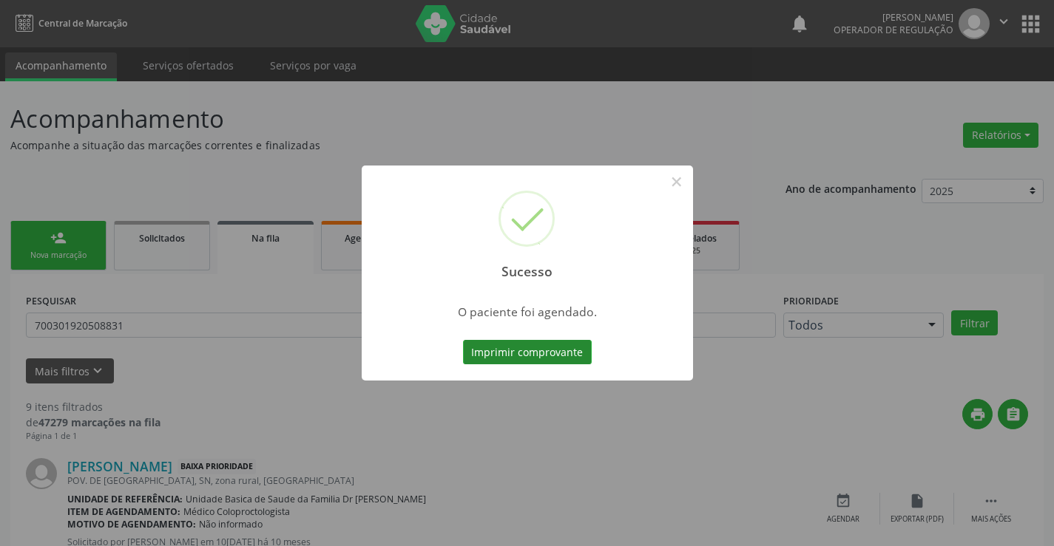
click at [503, 356] on button "Imprimir comprovante" at bounding box center [527, 352] width 129 height 25
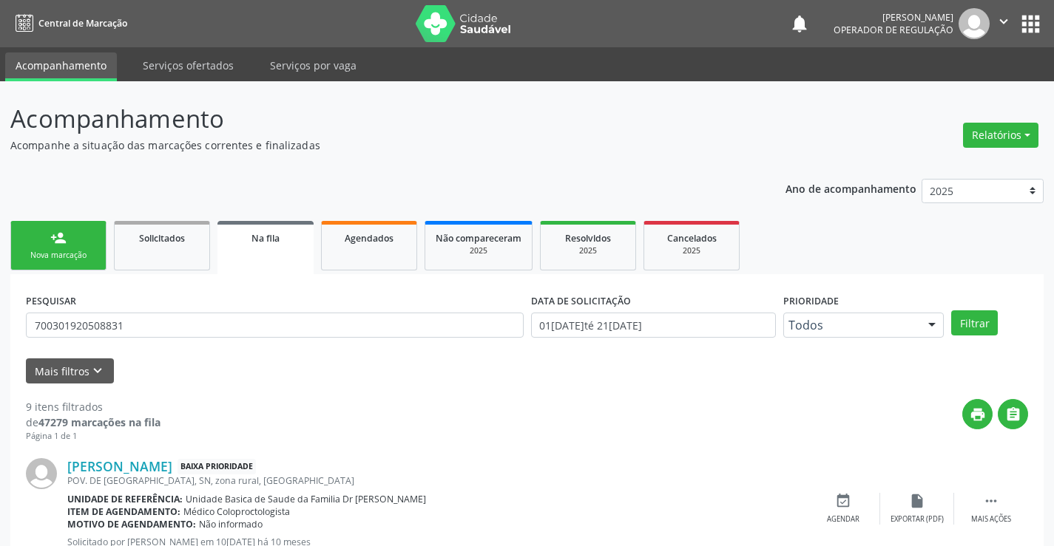
click at [74, 244] on link "person_add Nova marcação" at bounding box center [58, 246] width 96 height 50
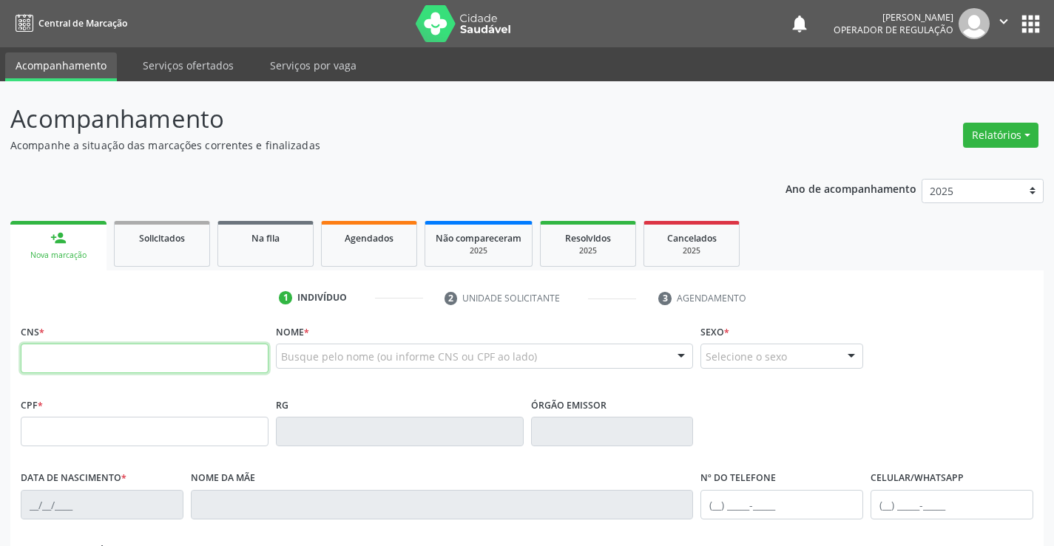
click at [164, 359] on input "text" at bounding box center [145, 359] width 248 height 30
type input "700 0054 2868 1106"
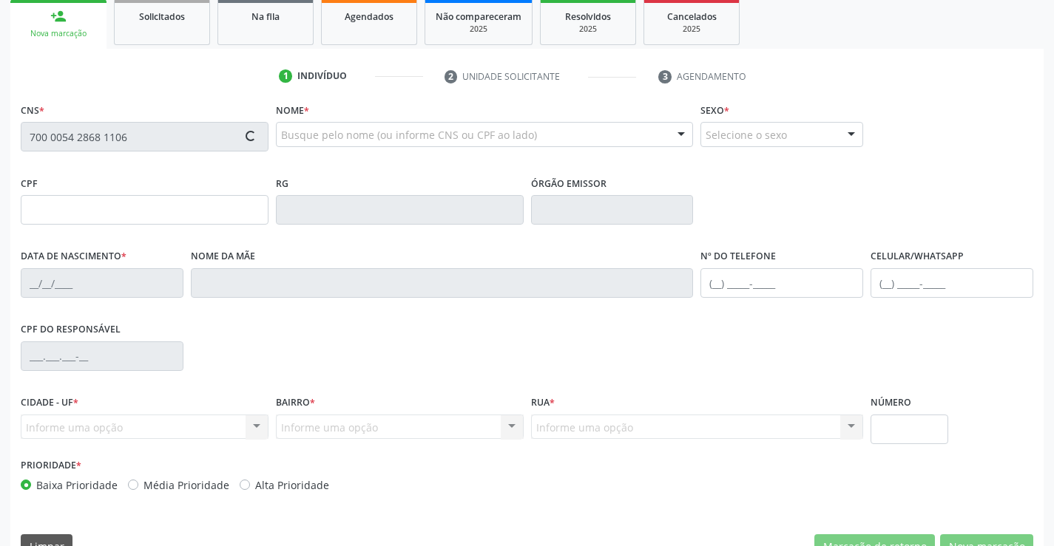
type input "025589352"
type input "[DATE]"
type input "[PHONE_NUMBER]"
type input "360"
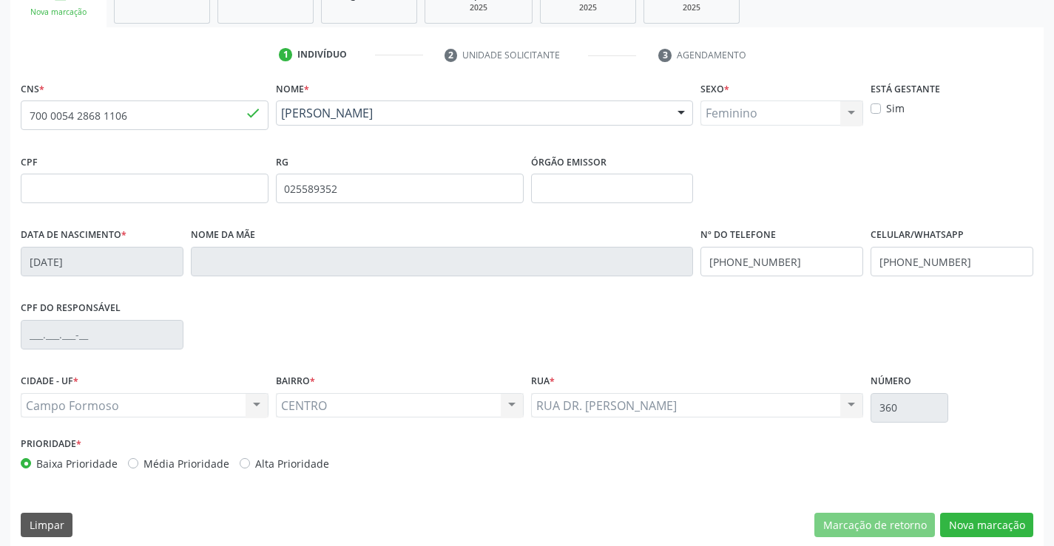
scroll to position [255, 0]
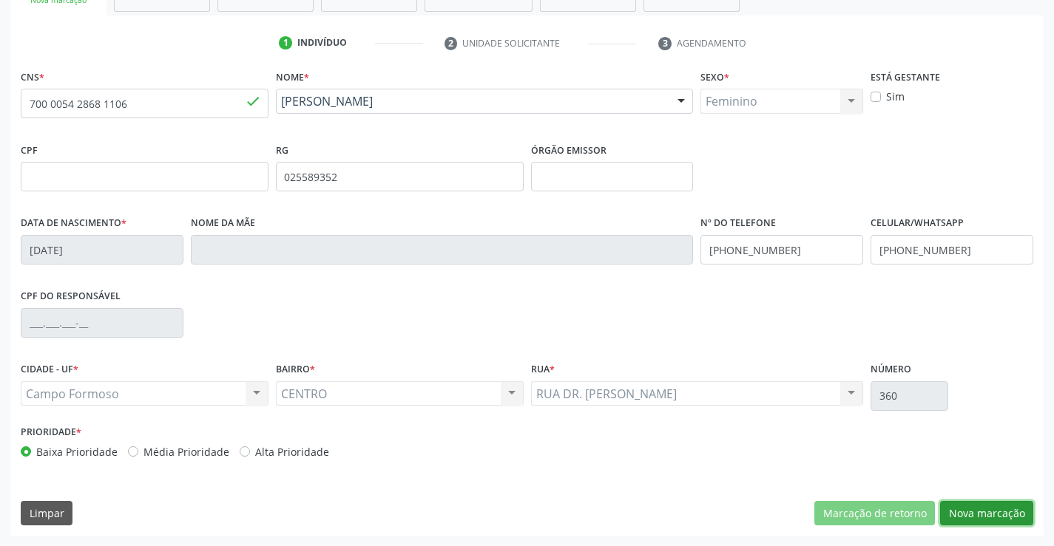
click at [995, 514] on button "Nova marcação" at bounding box center [986, 513] width 93 height 25
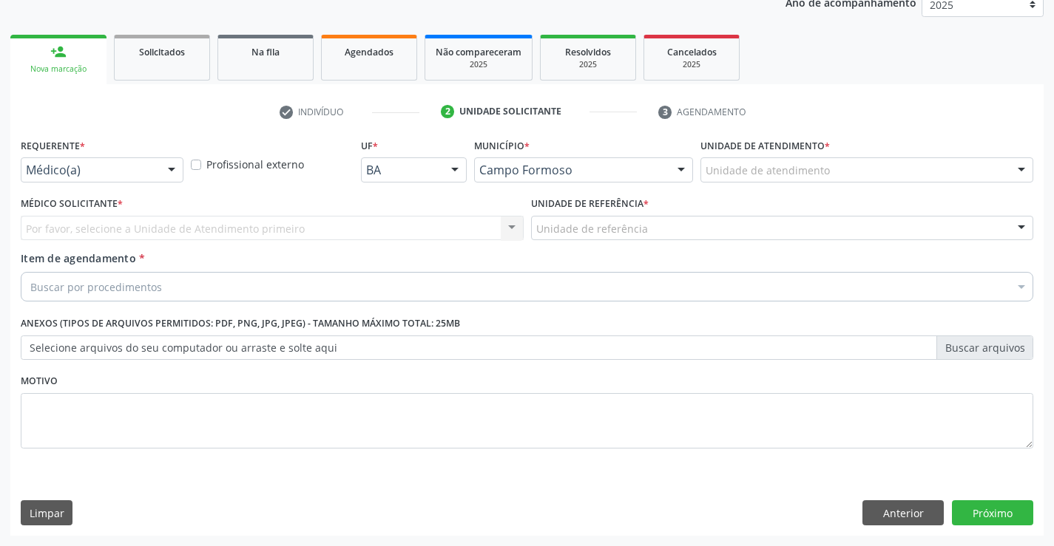
scroll to position [186, 0]
drag, startPoint x: 165, startPoint y: 172, endPoint x: 113, endPoint y: 238, distance: 83.7
click at [162, 175] on div at bounding box center [171, 170] width 22 height 25
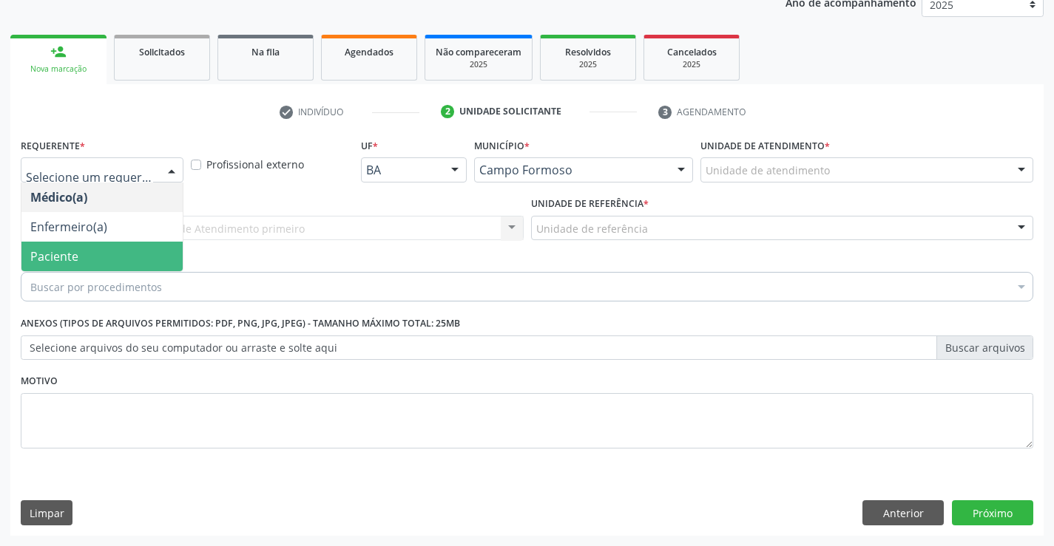
click at [82, 258] on span "Paciente" at bounding box center [101, 257] width 161 height 30
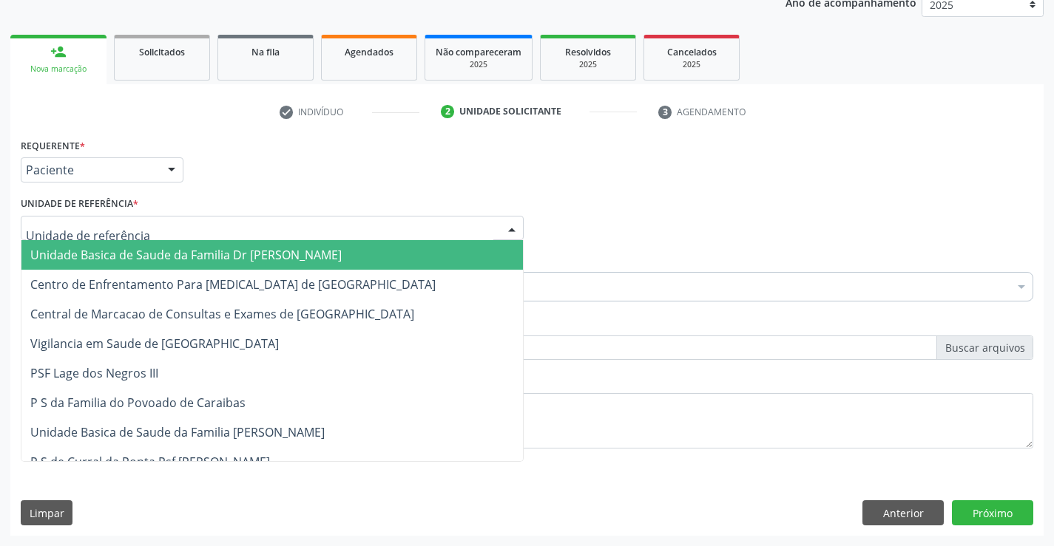
drag, startPoint x: 177, startPoint y: 234, endPoint x: 184, endPoint y: 288, distance: 54.4
click at [177, 235] on div at bounding box center [272, 228] width 503 height 25
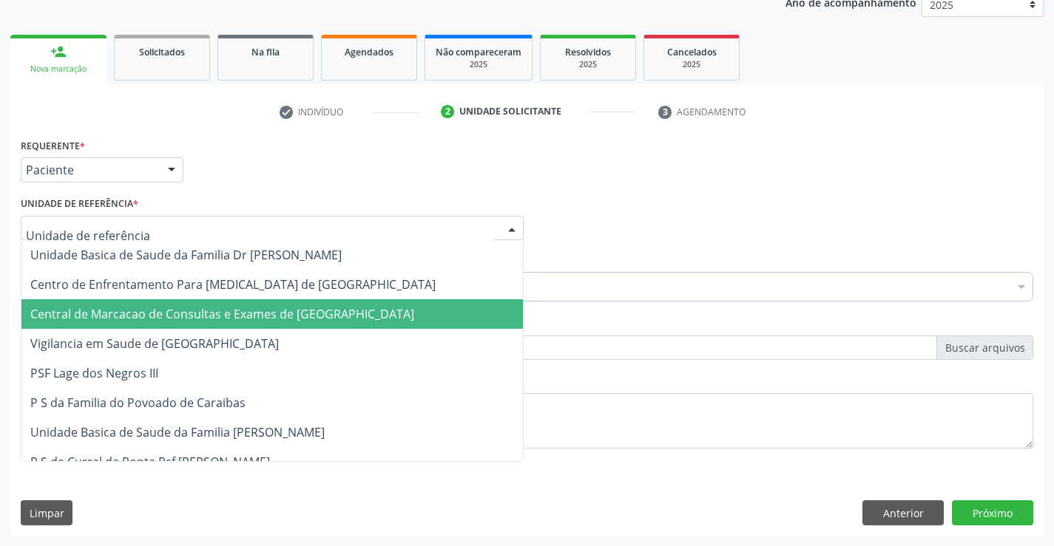
drag, startPoint x: 187, startPoint y: 311, endPoint x: 213, endPoint y: 302, distance: 27.1
click at [189, 310] on span "Central de Marcacao de Consultas e Exames de [GEOGRAPHIC_DATA]" at bounding box center [222, 314] width 384 height 16
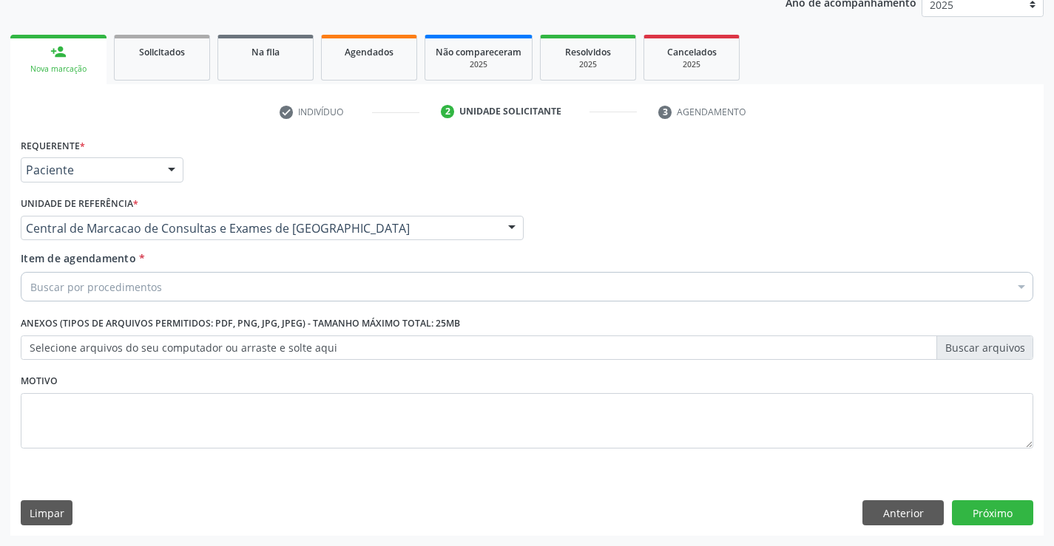
click at [248, 289] on div "Buscar por procedimentos" at bounding box center [527, 287] width 1012 height 30
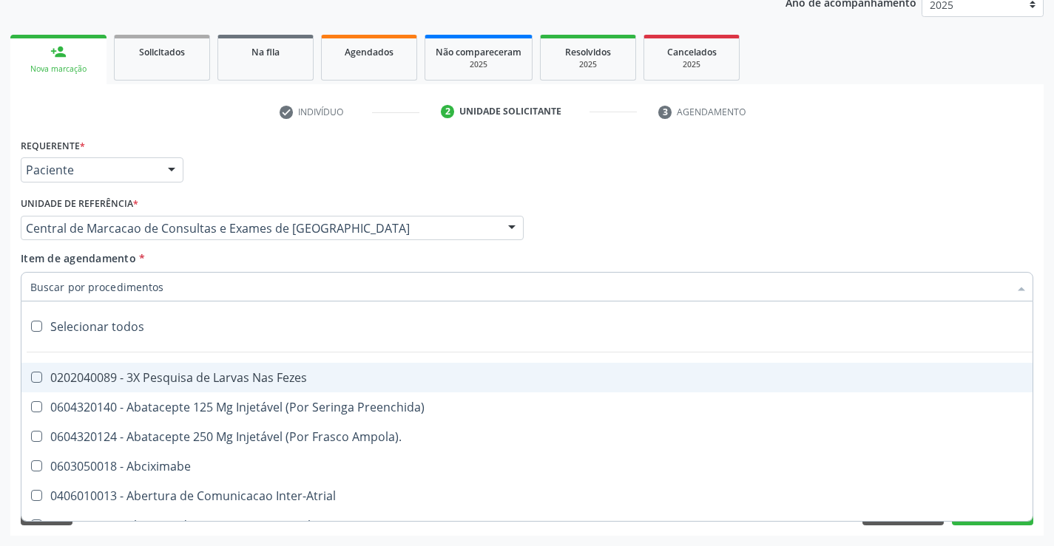
paste input "Ultrassonografia Mamaria Bilateral"
type input "Ultrassonografia Mamaria Bilateral"
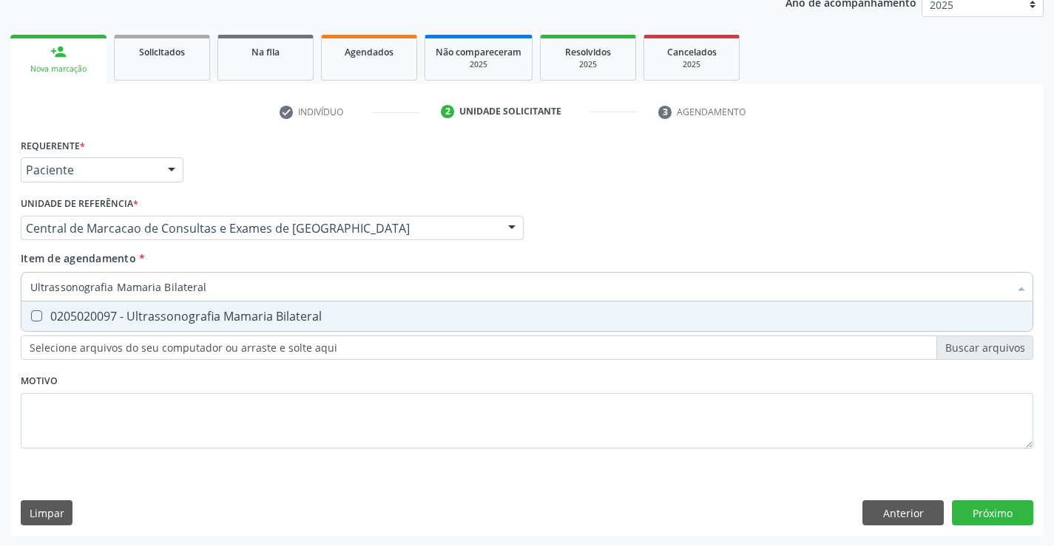
click at [204, 286] on input "Ultrassonografia Mamaria Bilateral" at bounding box center [519, 287] width 978 height 30
drag, startPoint x: 230, startPoint y: 322, endPoint x: 274, endPoint y: 323, distance: 44.4
click at [230, 322] on div "0205020097 - Ultrassonografia Mamaria Bilateral" at bounding box center [526, 317] width 993 height 12
checkbox Bilateral "true"
click at [969, 510] on div "Requerente * Paciente Médico(a) Enfermeiro(a) Paciente Nenhum resultado encontr…" at bounding box center [526, 335] width 1033 height 401
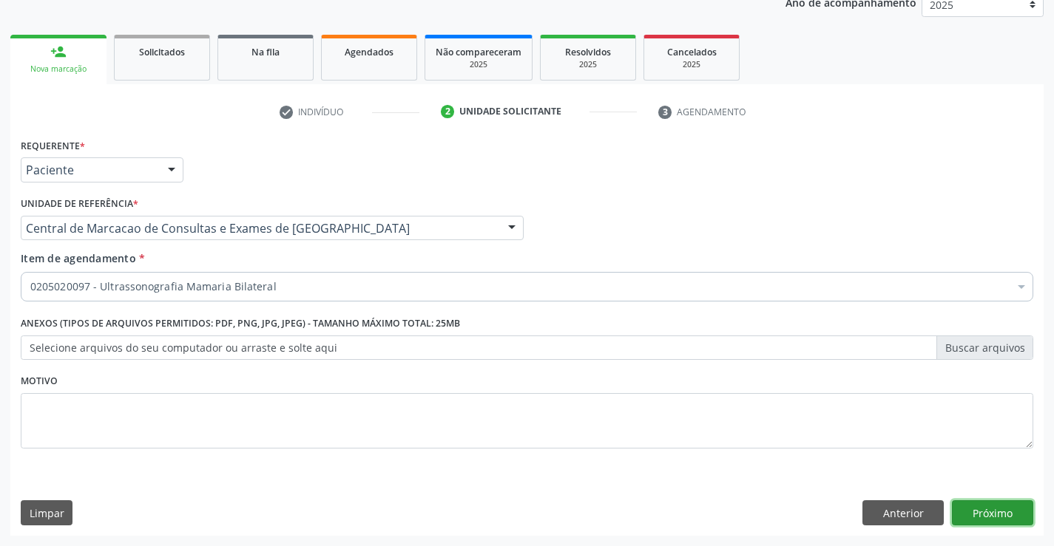
click at [977, 503] on button "Próximo" at bounding box center [992, 513] width 81 height 25
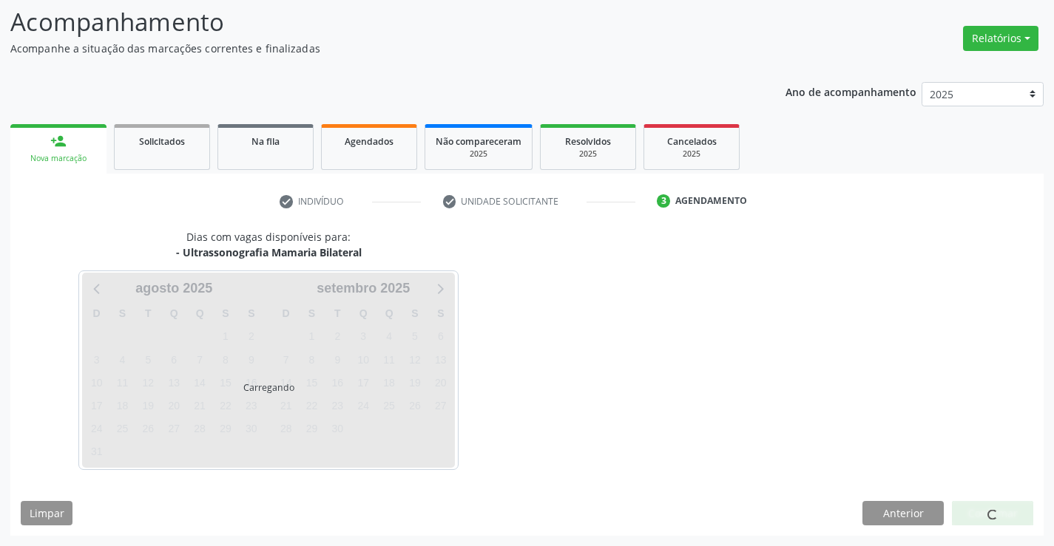
scroll to position [97, 0]
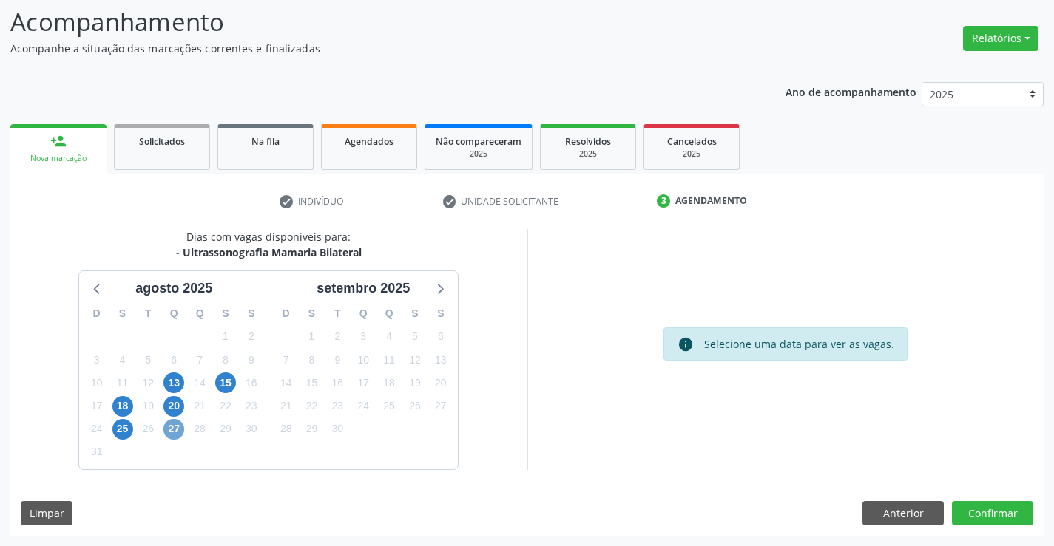
click at [173, 424] on span "27" at bounding box center [173, 429] width 21 height 21
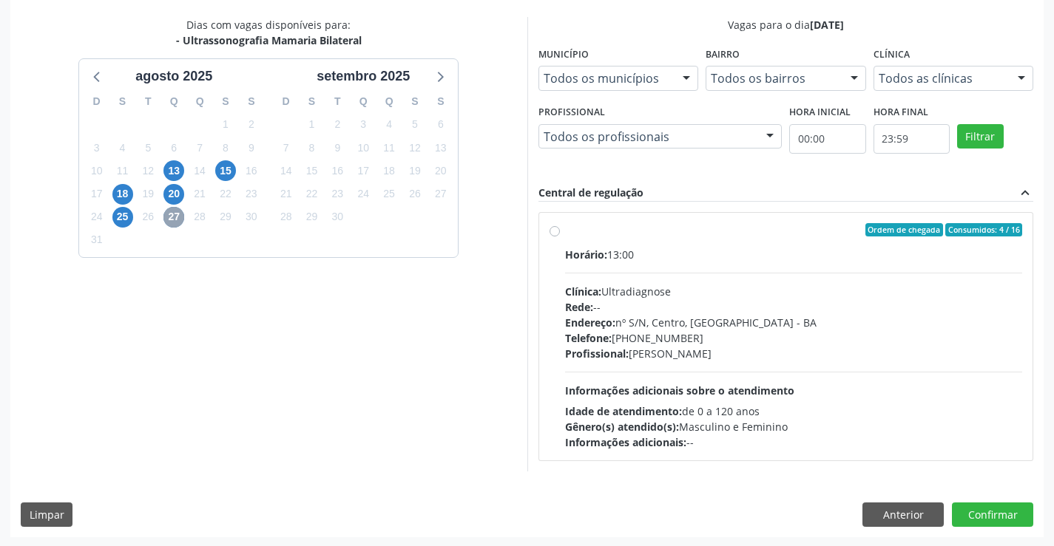
scroll to position [311, 0]
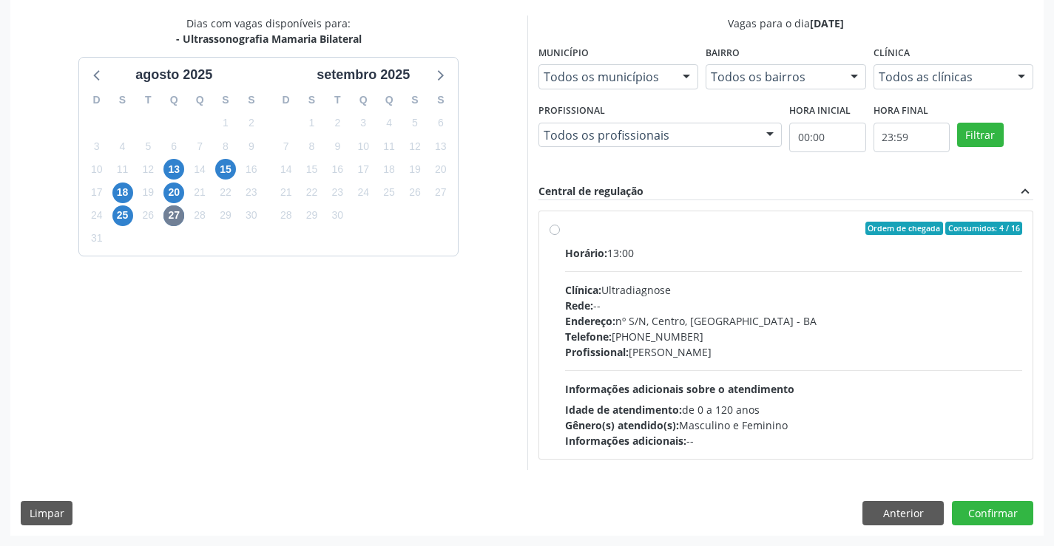
drag, startPoint x: 661, startPoint y: 289, endPoint x: 648, endPoint y: 294, distance: 14.0
click at [653, 291] on div "Clínica: Ultradiagnose" at bounding box center [794, 290] width 458 height 16
radio input "true"
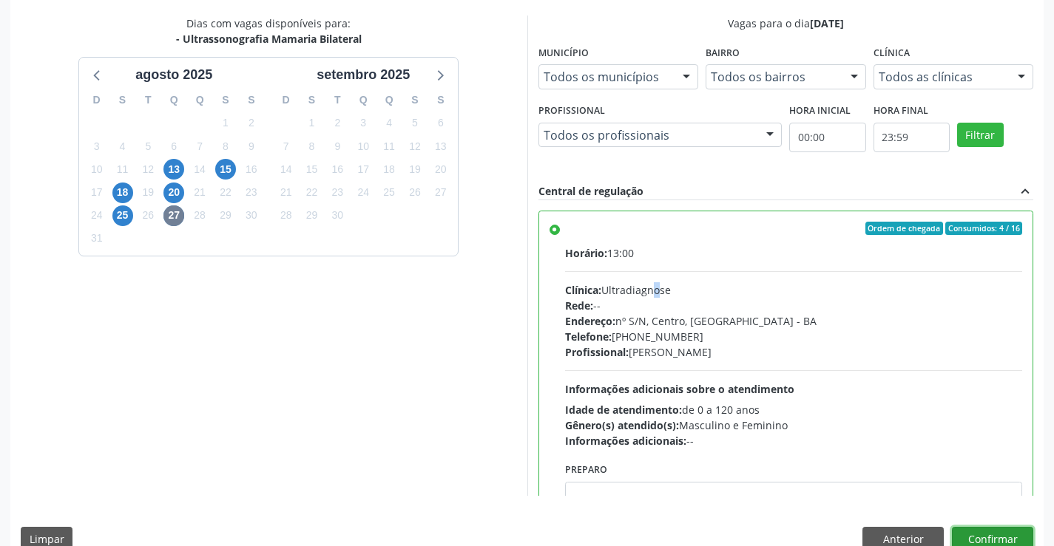
click at [1015, 531] on button "Confirmar" at bounding box center [992, 539] width 81 height 25
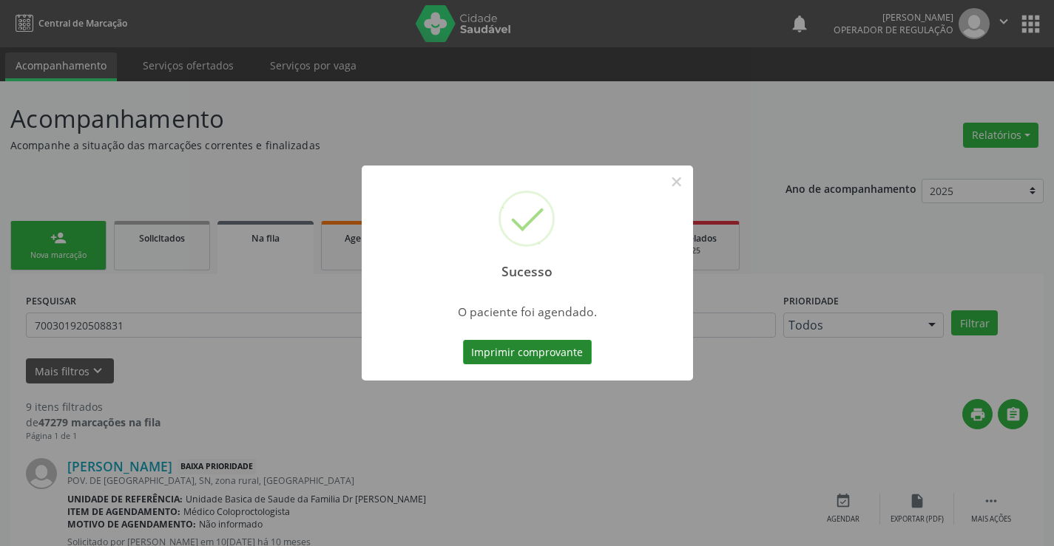
click at [551, 348] on button "Imprimir comprovante" at bounding box center [527, 352] width 129 height 25
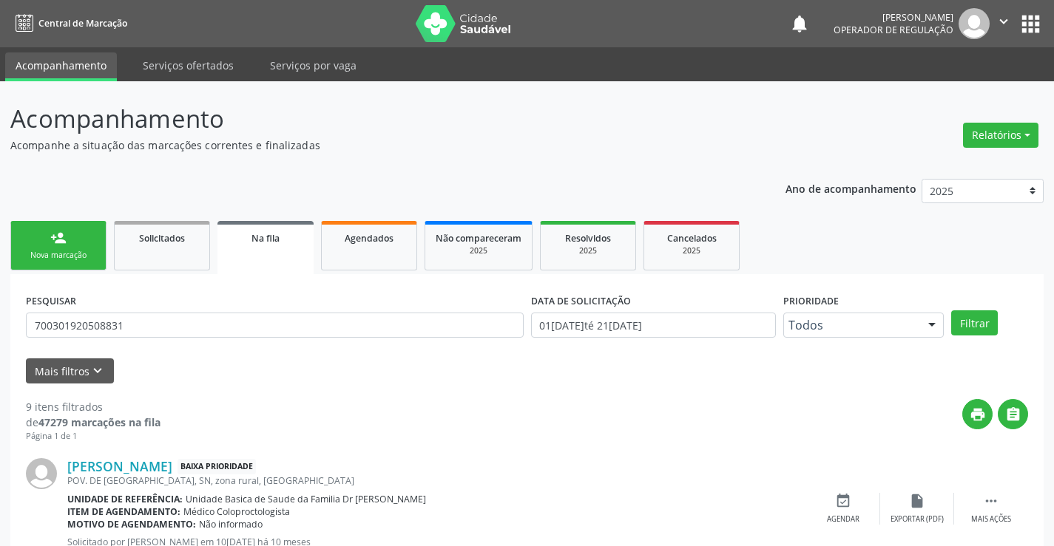
click at [74, 227] on link "person_add Nova marcação" at bounding box center [58, 246] width 96 height 50
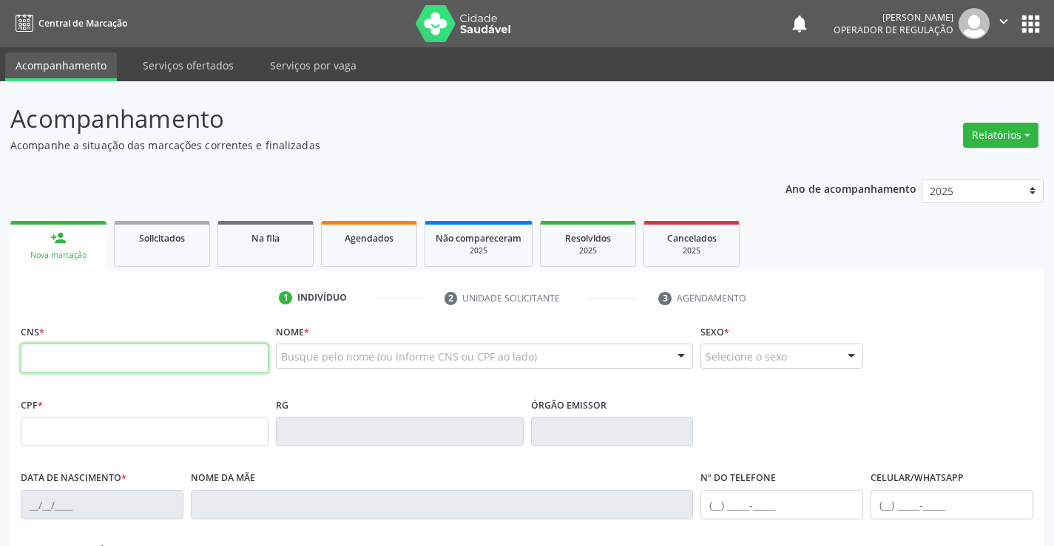
click at [95, 362] on input "text" at bounding box center [145, 359] width 248 height 30
type input "700 3039 1124 1730"
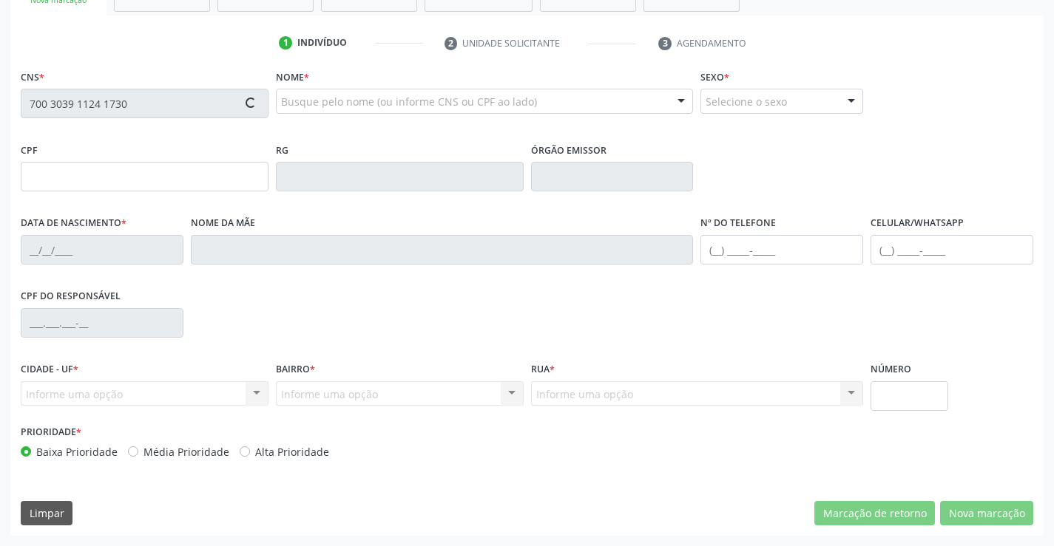
type input "622778407"
type input "04/11/1962"
type input "(74) 99989-4602"
type input "(74) 98839-4346"
type input "984.202.165-34"
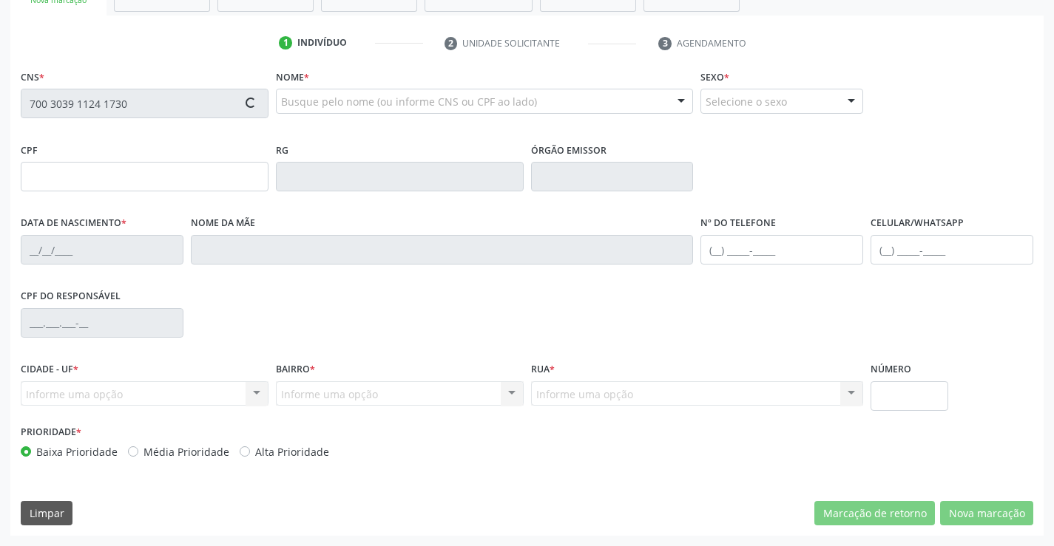
type input "67"
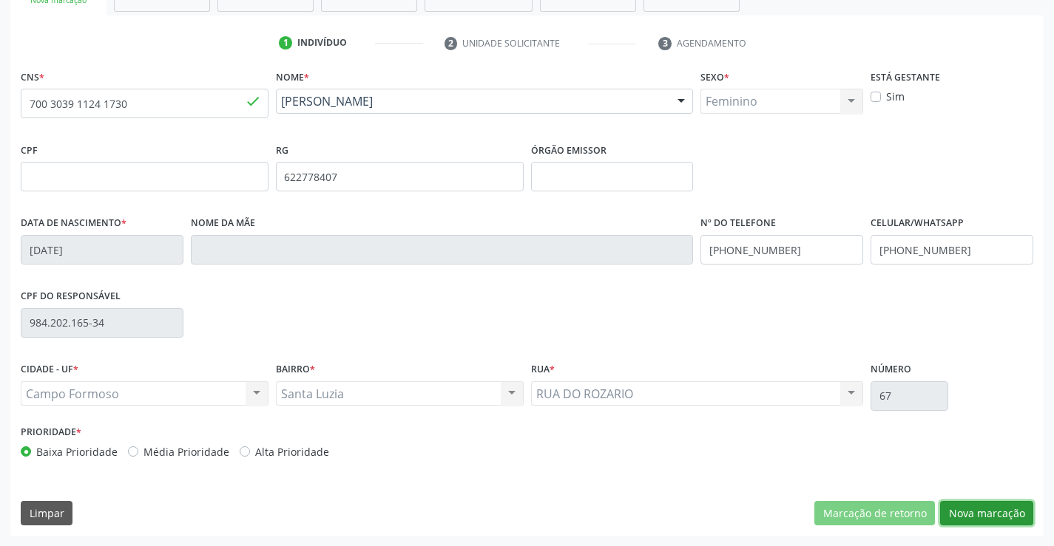
click at [992, 508] on button "Nova marcação" at bounding box center [986, 513] width 93 height 25
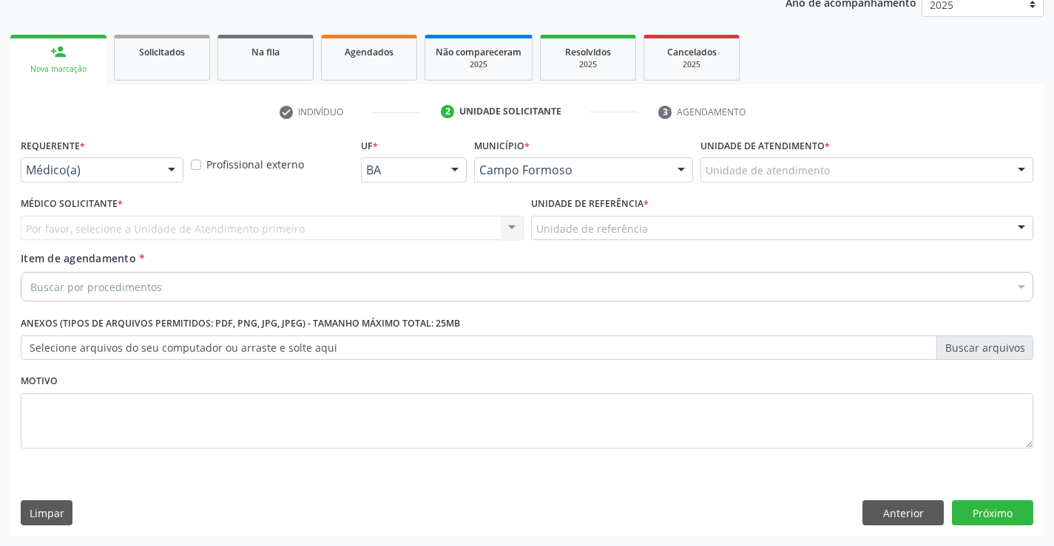
scroll to position [186, 0]
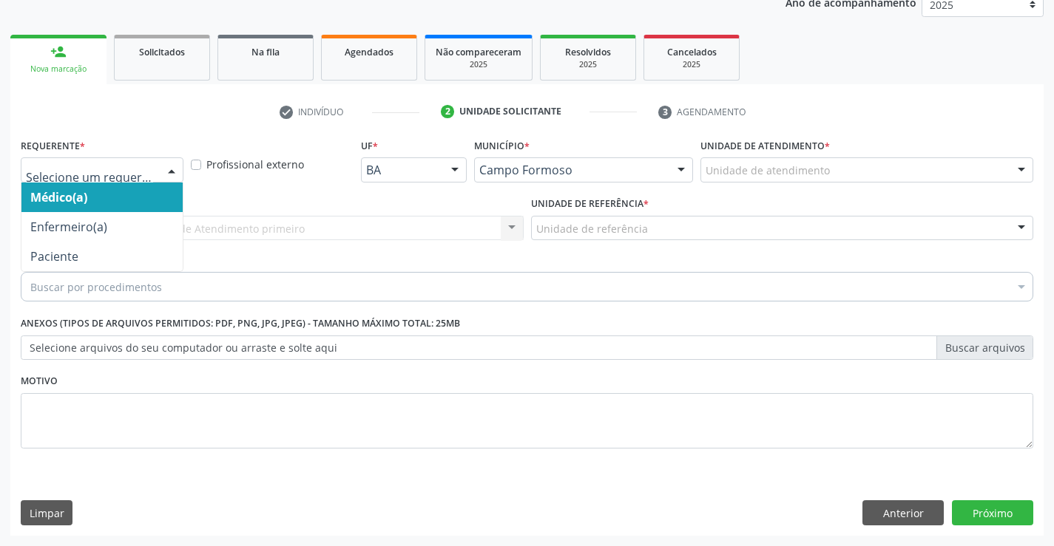
drag, startPoint x: 138, startPoint y: 167, endPoint x: 103, endPoint y: 251, distance: 90.5
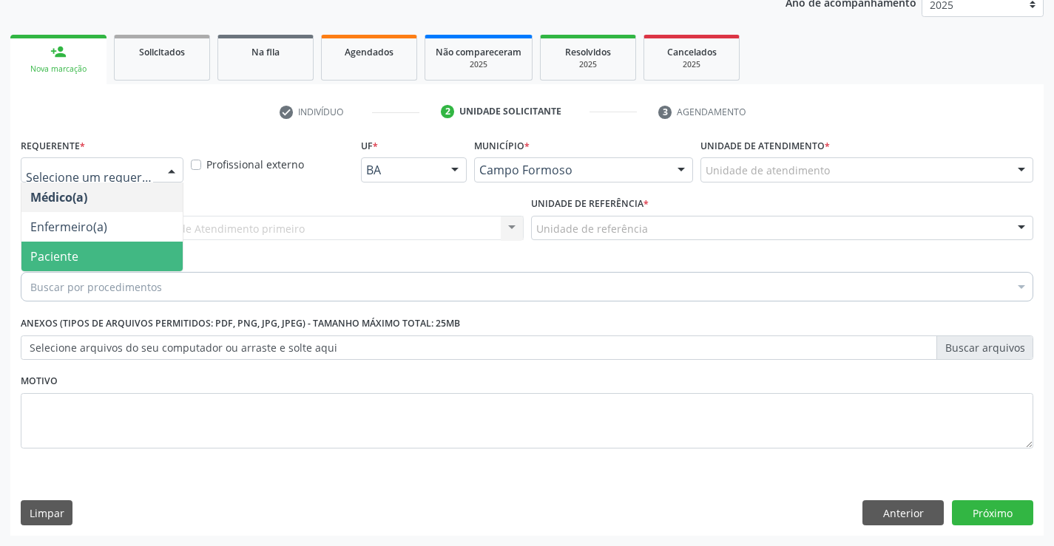
click at [100, 260] on span "Paciente" at bounding box center [101, 257] width 161 height 30
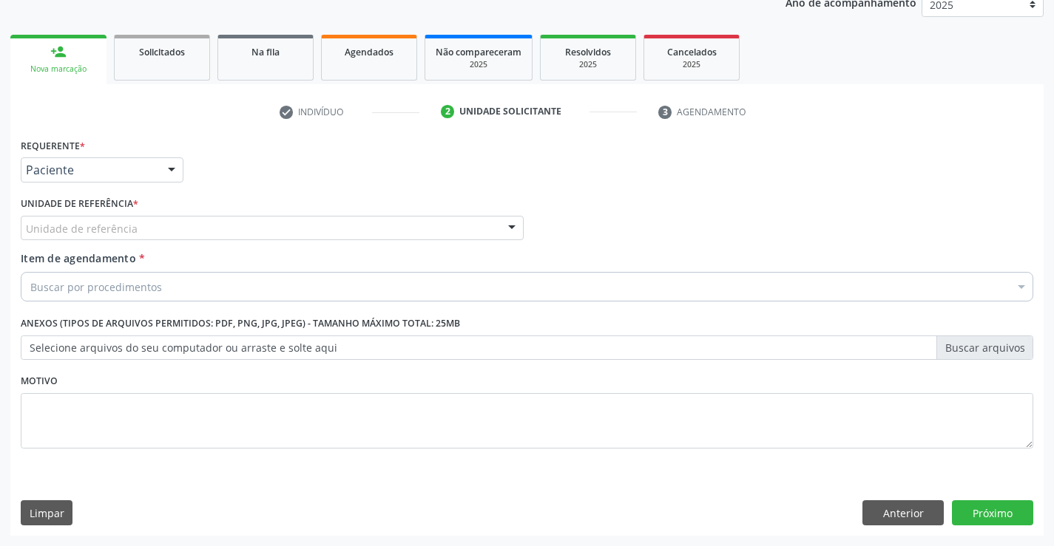
drag, startPoint x: 243, startPoint y: 228, endPoint x: 234, endPoint y: 245, distance: 18.9
click at [239, 230] on div "Unidade de referência" at bounding box center [272, 228] width 503 height 25
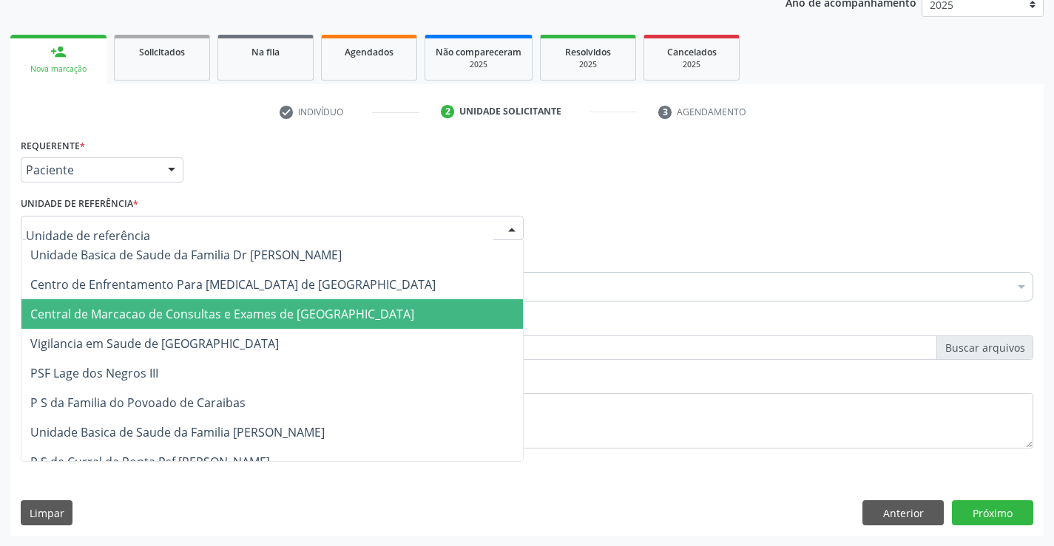
click at [229, 312] on span "Central de Marcacao de Consultas e Exames de [GEOGRAPHIC_DATA]" at bounding box center [222, 314] width 384 height 16
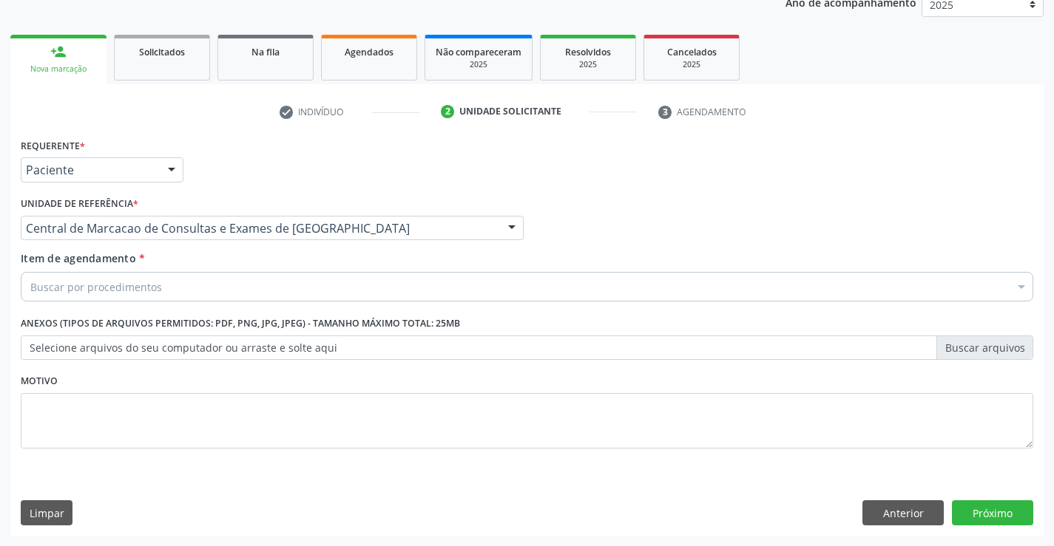
click at [255, 294] on div "Buscar por procedimentos" at bounding box center [527, 287] width 1012 height 30
click at [217, 288] on div "Buscar por procedimentos" at bounding box center [527, 287] width 1012 height 30
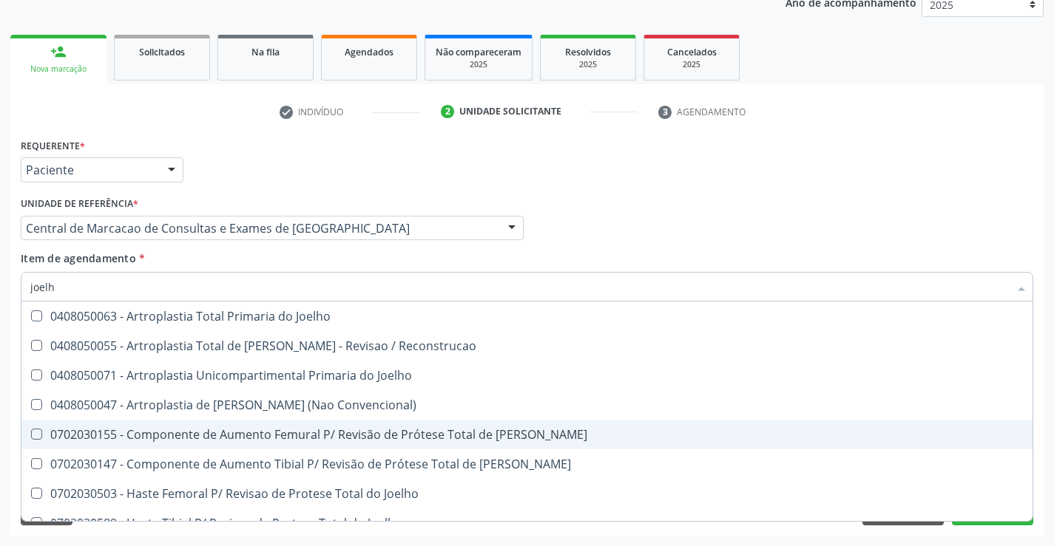
type input "joelho"
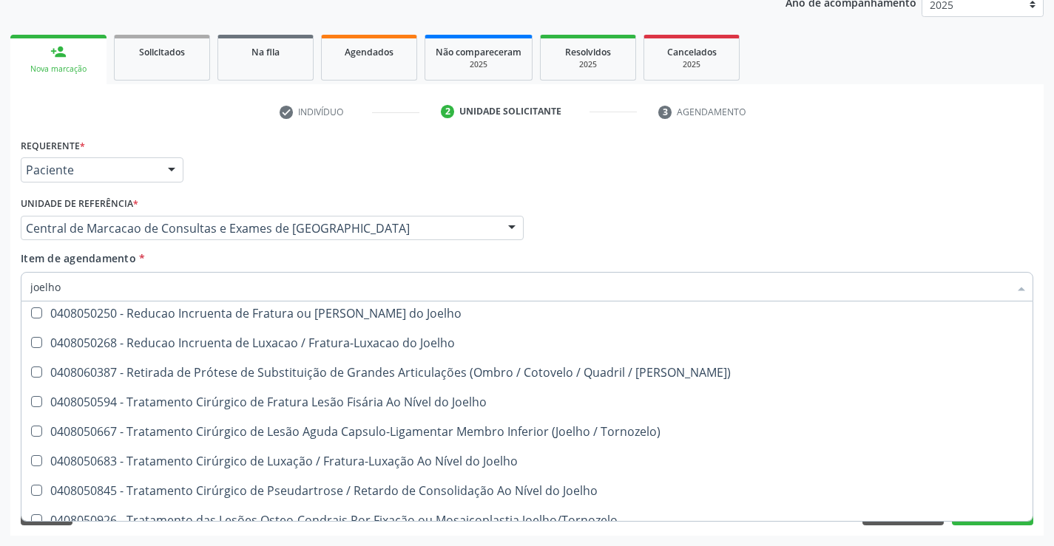
scroll to position [638, 0]
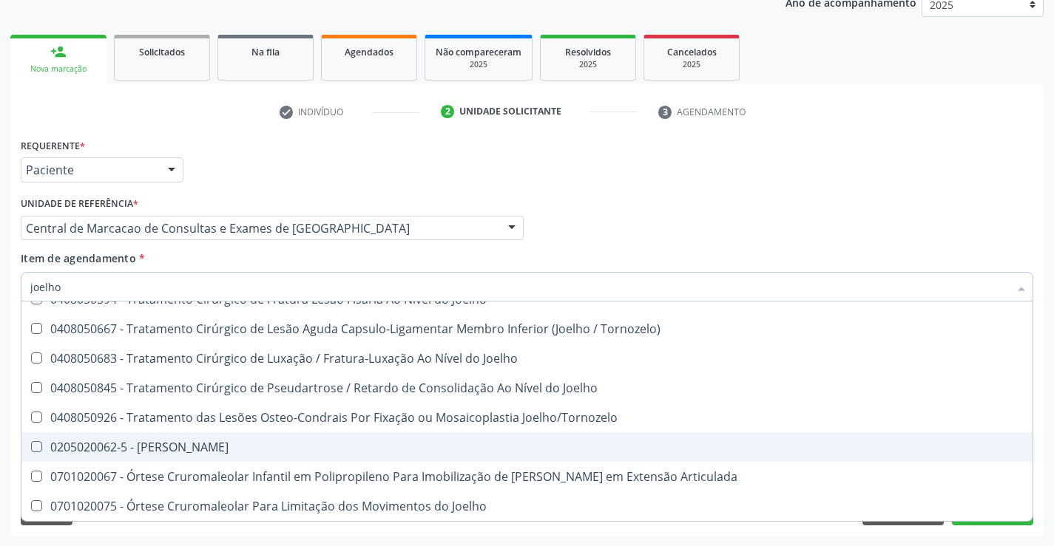
click at [194, 446] on div "0205020062-5 - [PERSON_NAME]" at bounding box center [526, 447] width 993 height 12
checkbox Joelho "true"
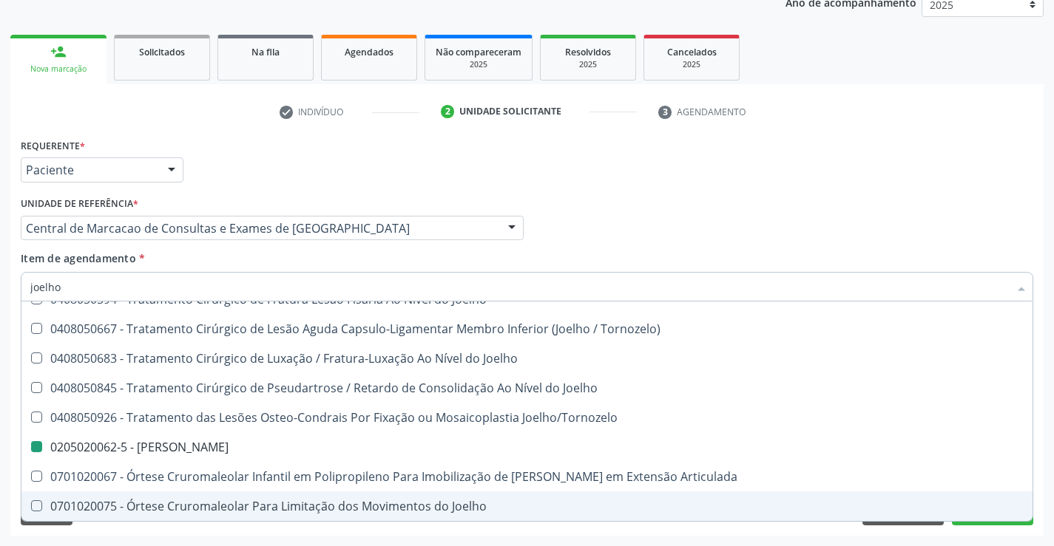
click at [993, 538] on div "Acompanhamento Acompanhe a situação das marcações correntes e finalizadas Relat…" at bounding box center [527, 220] width 1054 height 651
checkbox Reconstrucao "true"
checkbox Joelho "false"
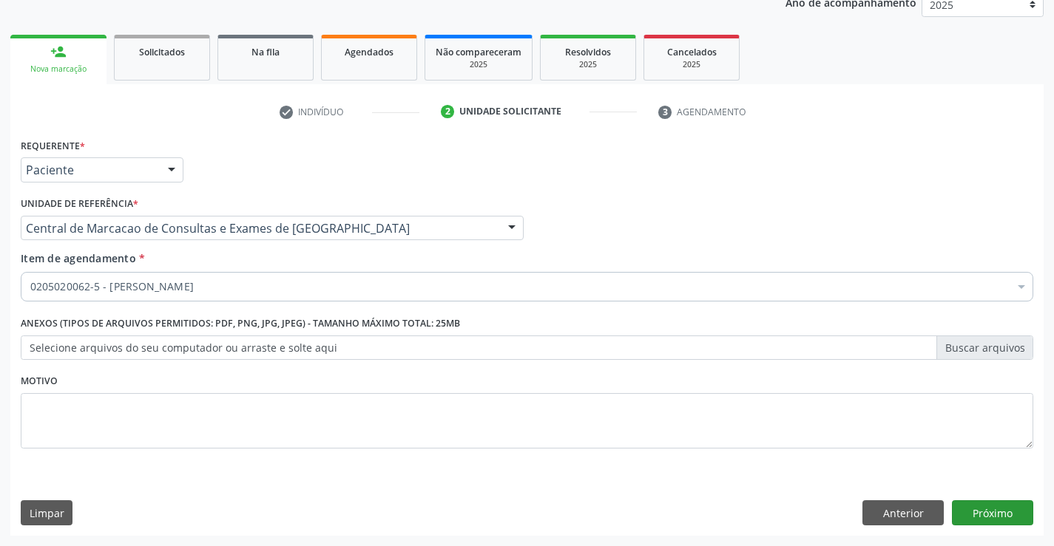
scroll to position [0, 0]
click at [1001, 523] on button "Próximo" at bounding box center [992, 513] width 81 height 25
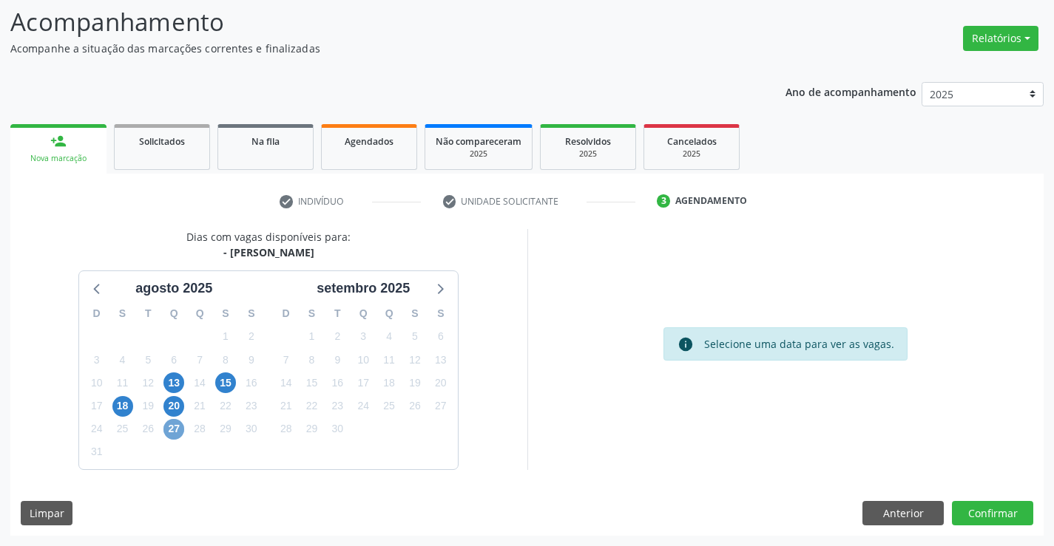
click at [180, 424] on span "27" at bounding box center [173, 429] width 21 height 21
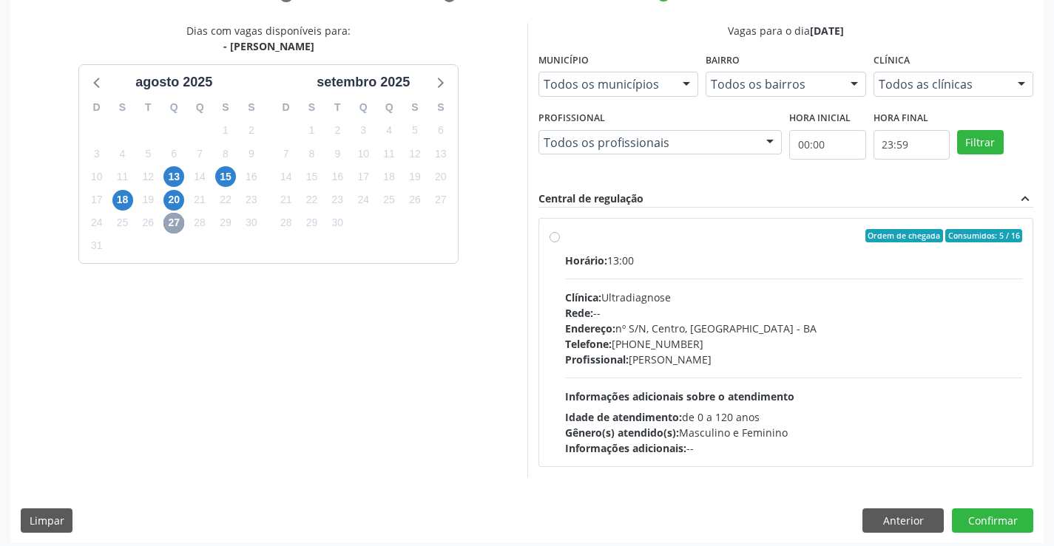
scroll to position [311, 0]
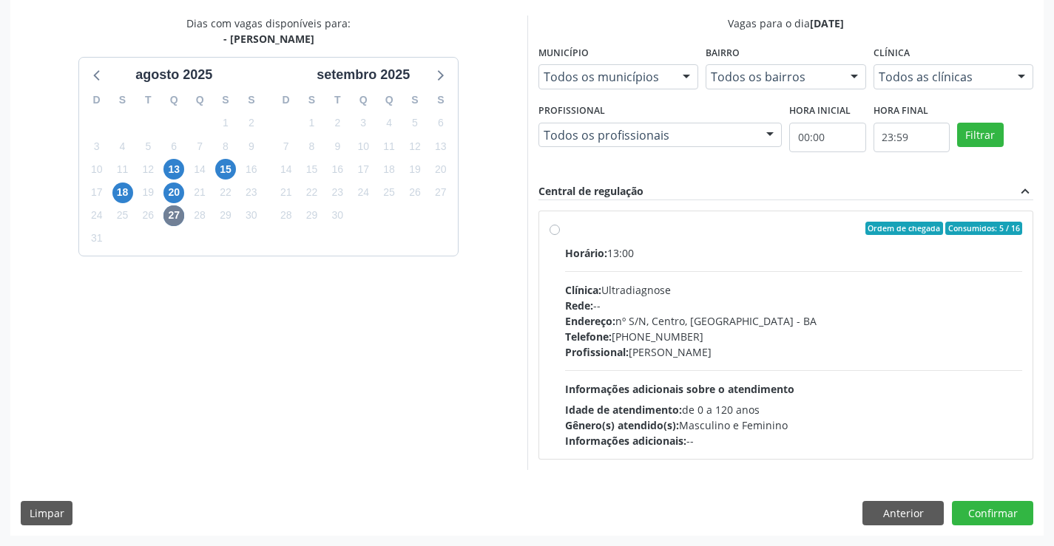
click at [749, 299] on div "Rede: --" at bounding box center [794, 306] width 458 height 16
click at [560, 235] on input "Ordem de chegada Consumidos: 5 / 16 Horário: 13:00 Clínica: Ultradiagnose Rede:…" at bounding box center [554, 228] width 10 height 13
radio input "true"
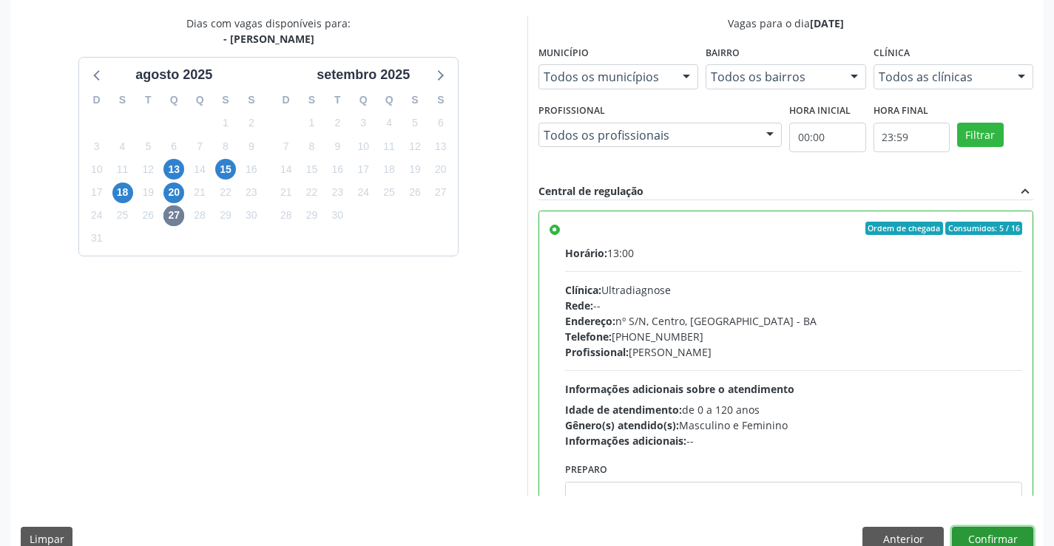
click at [990, 532] on button "Confirmar" at bounding box center [992, 539] width 81 height 25
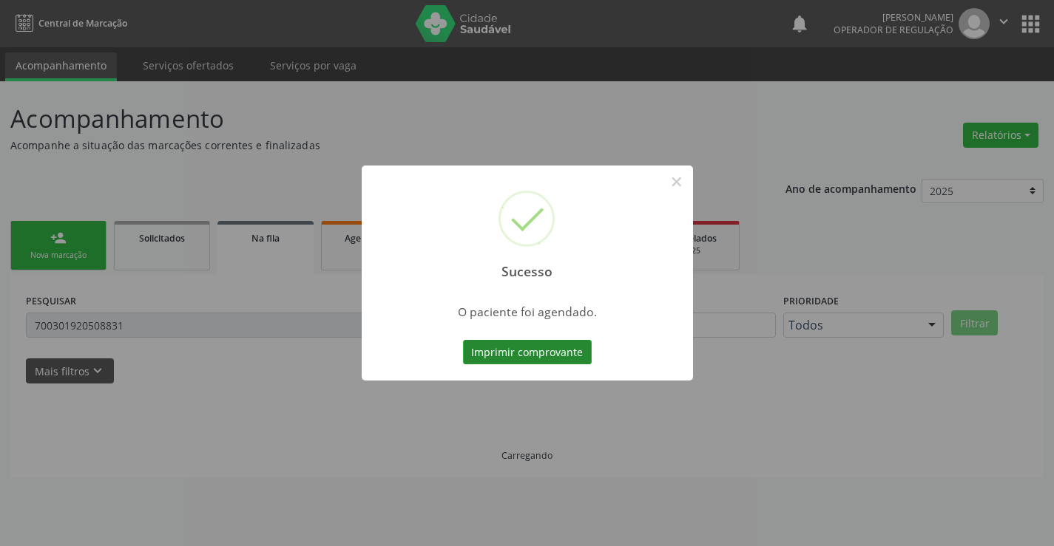
scroll to position [0, 0]
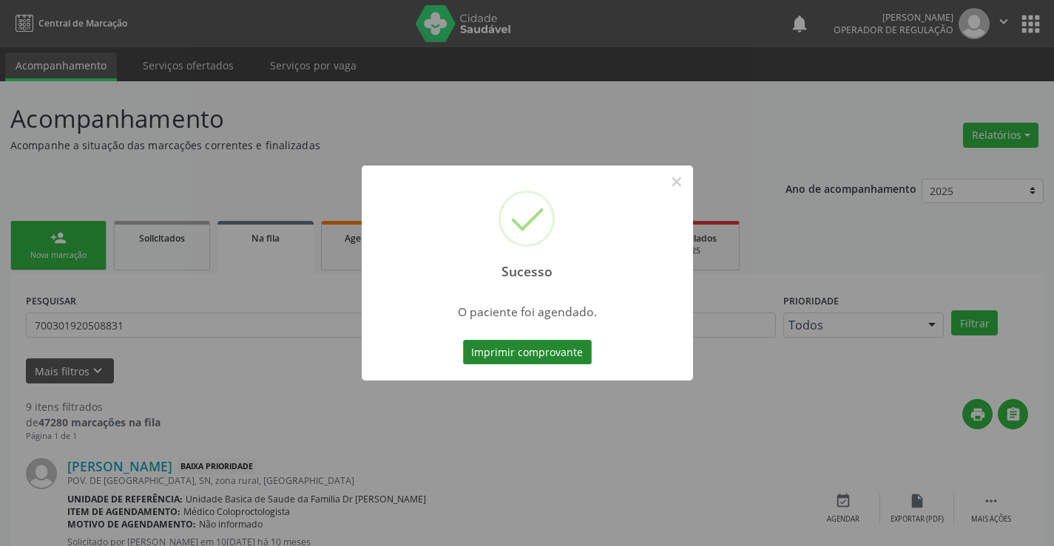
click at [543, 350] on button "Imprimir comprovante" at bounding box center [527, 352] width 129 height 25
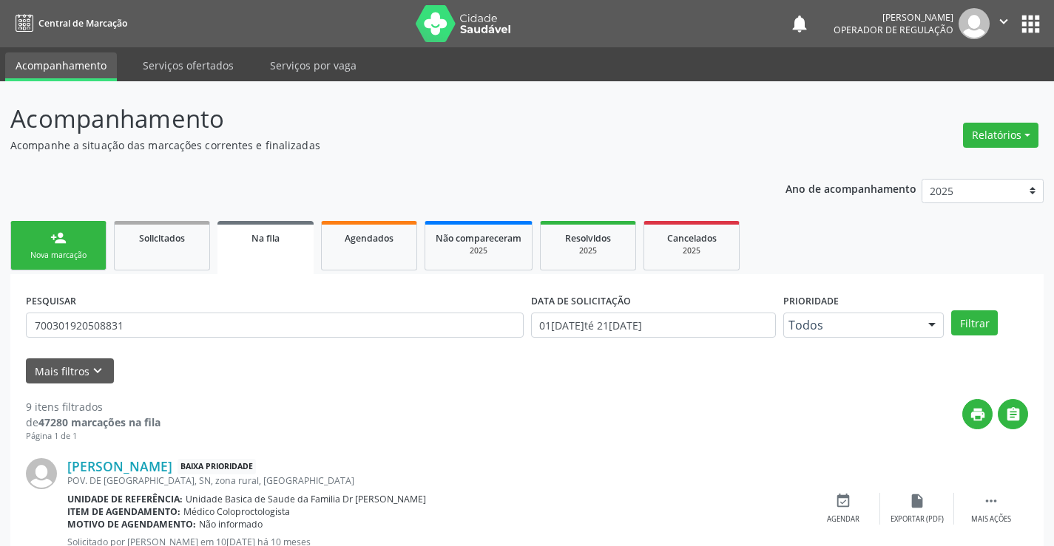
click at [84, 226] on link "person_add Nova marcação" at bounding box center [58, 246] width 96 height 50
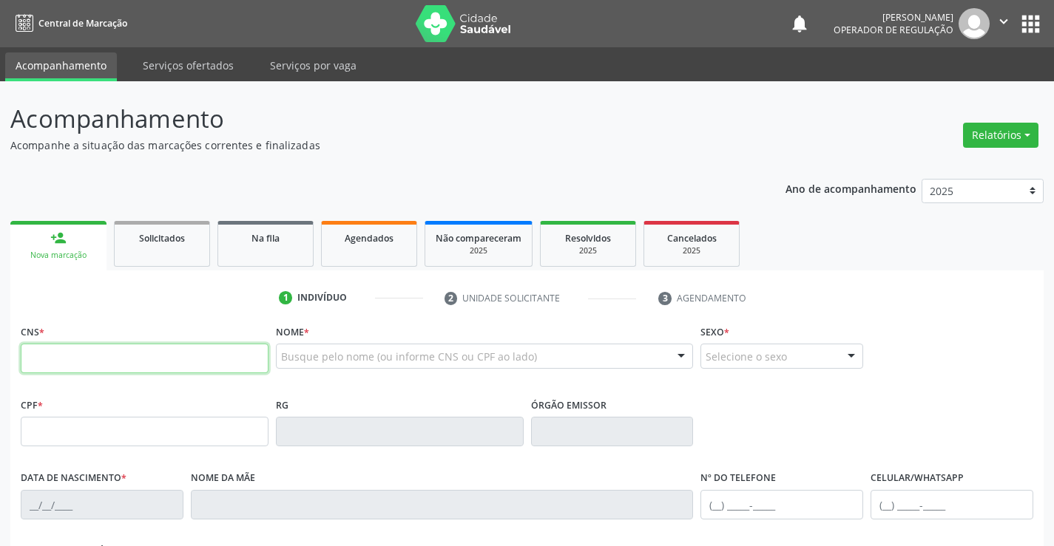
click at [78, 346] on input "text" at bounding box center [145, 359] width 248 height 30
paste input "700 3039 1124 1730"
type input "700 3039 1124 1730"
type input "622778407"
type input "04/11/1962"
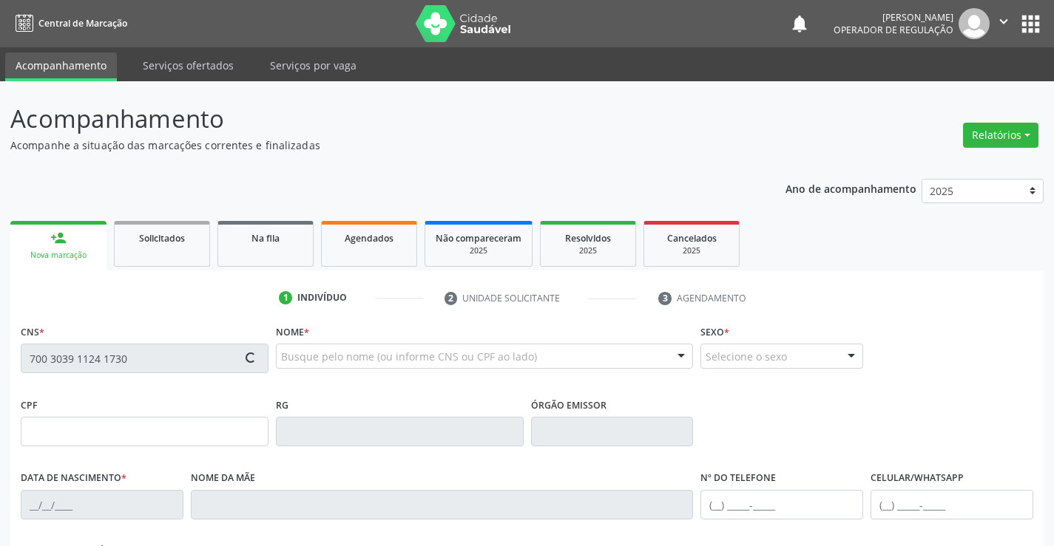
type input "(74) 99989-4602"
type input "(74) 98839-4346"
type input "984.202.165-34"
type input "67"
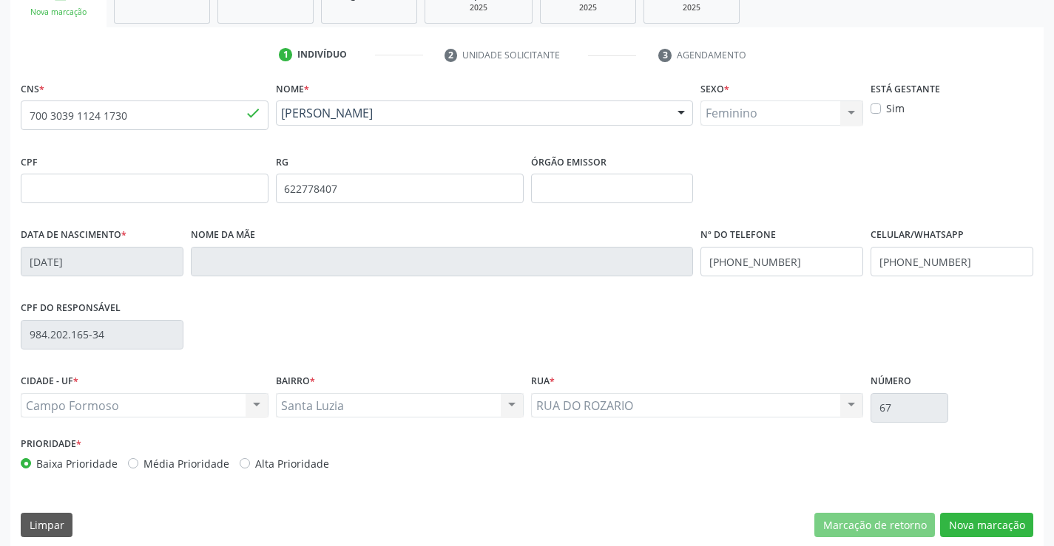
scroll to position [255, 0]
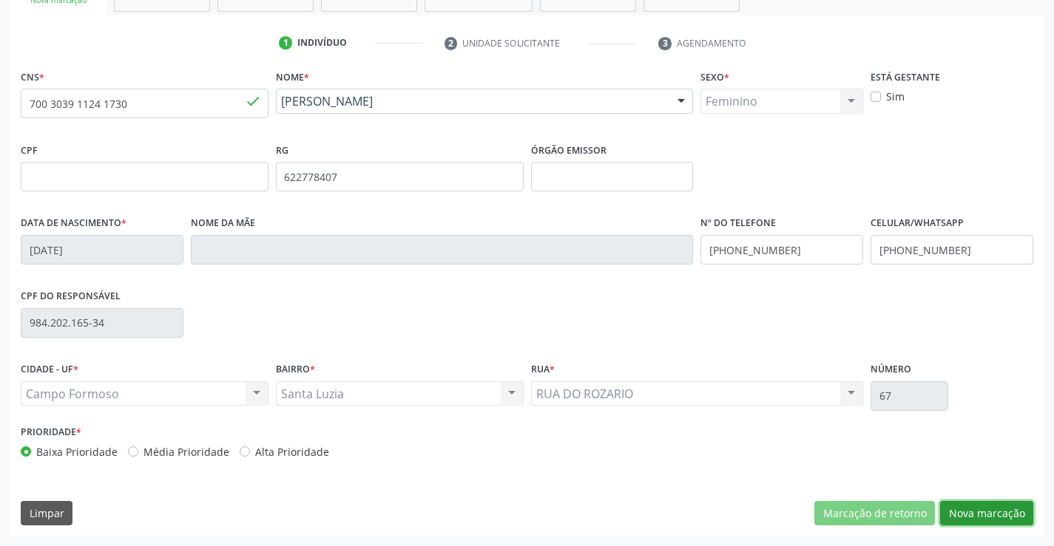
drag, startPoint x: 972, startPoint y: 507, endPoint x: 688, endPoint y: 383, distance: 309.2
click at [971, 507] on button "Nova marcação" at bounding box center [986, 513] width 93 height 25
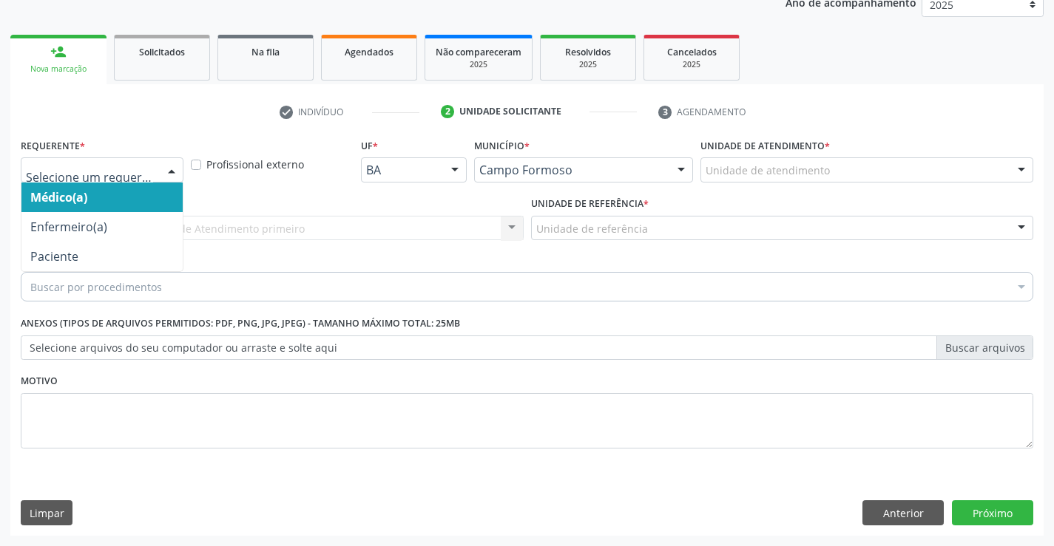
click at [166, 166] on div at bounding box center [171, 170] width 22 height 25
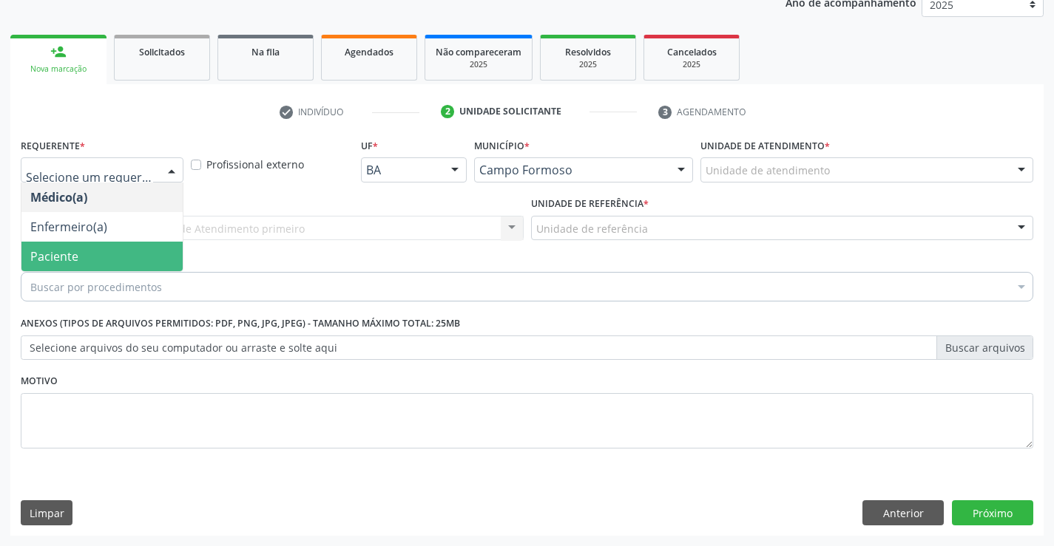
click at [121, 258] on span "Paciente" at bounding box center [101, 257] width 161 height 30
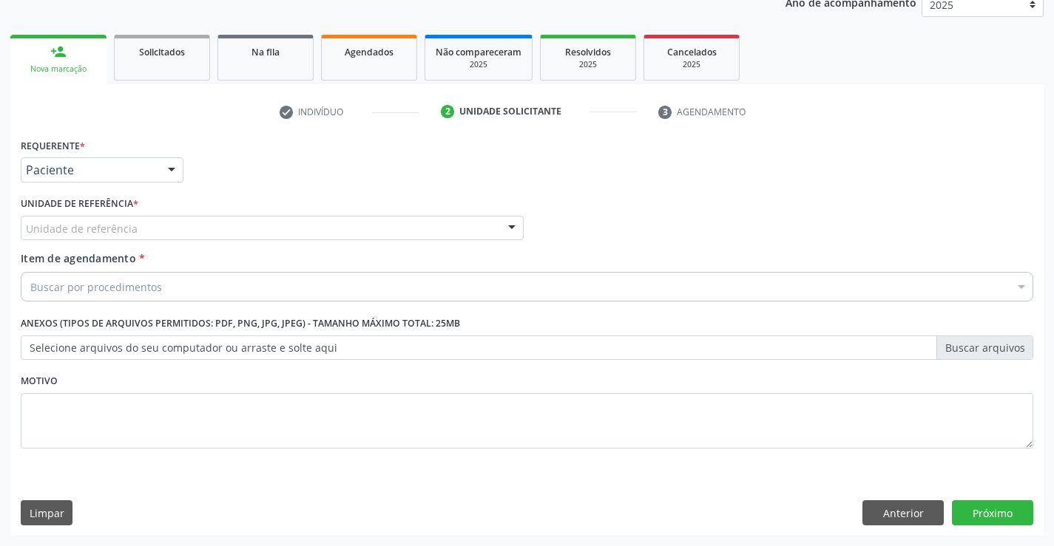
click at [228, 239] on div "Unidade de referência" at bounding box center [272, 228] width 503 height 25
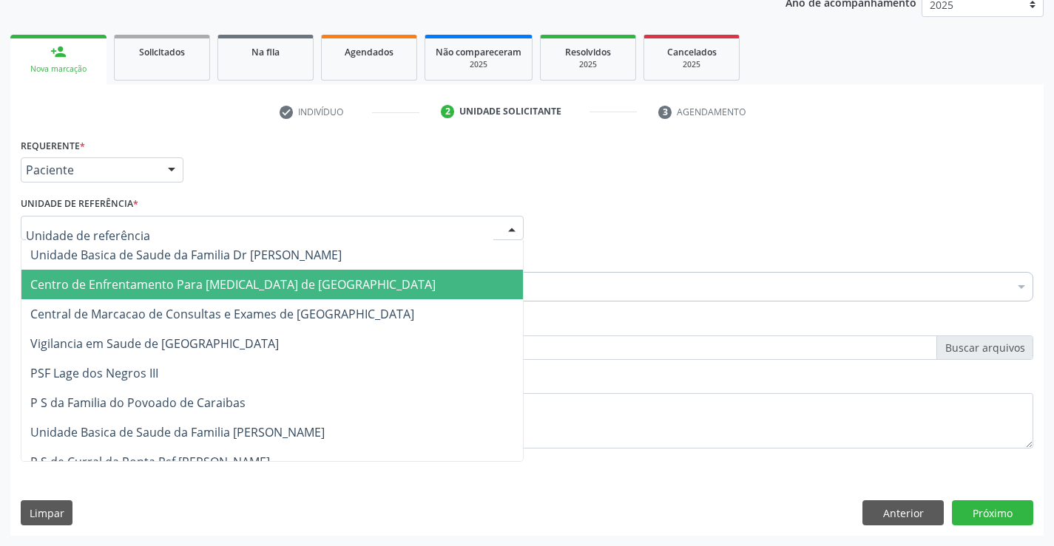
click at [228, 308] on span "Central de Marcacao de Consultas e Exames de [GEOGRAPHIC_DATA]" at bounding box center [222, 314] width 384 height 16
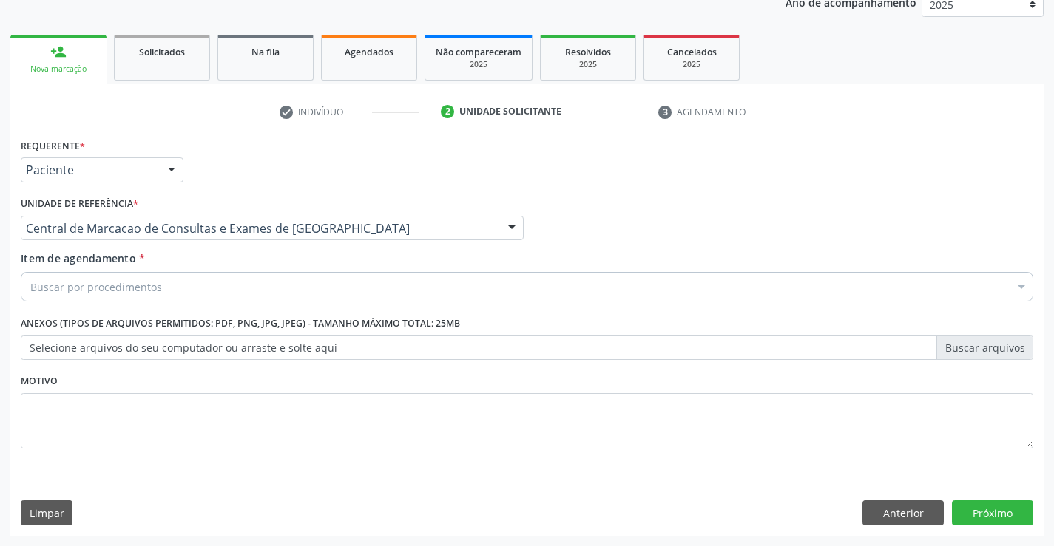
click at [241, 288] on div "Buscar por procedimentos" at bounding box center [527, 287] width 1012 height 30
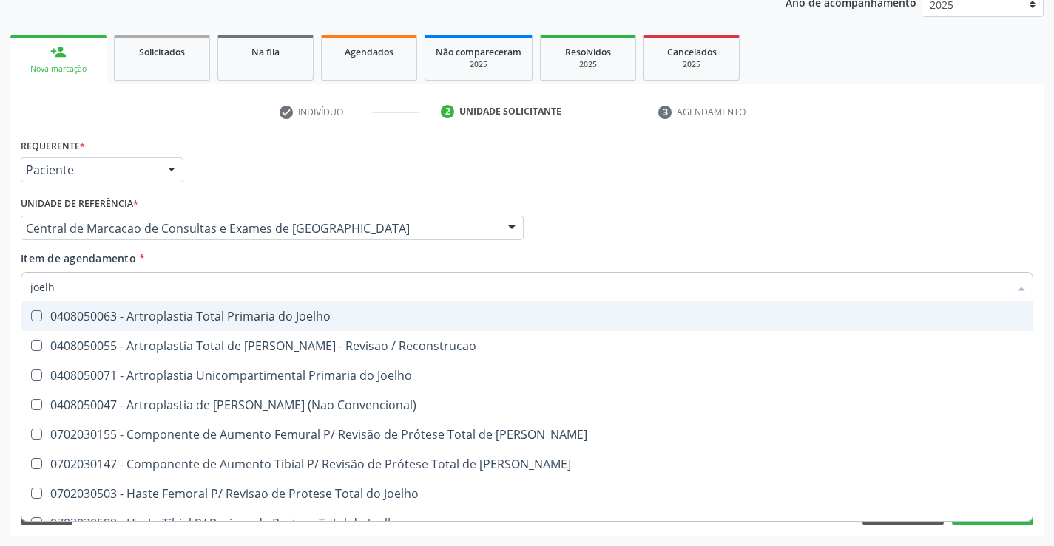
type input "joelho"
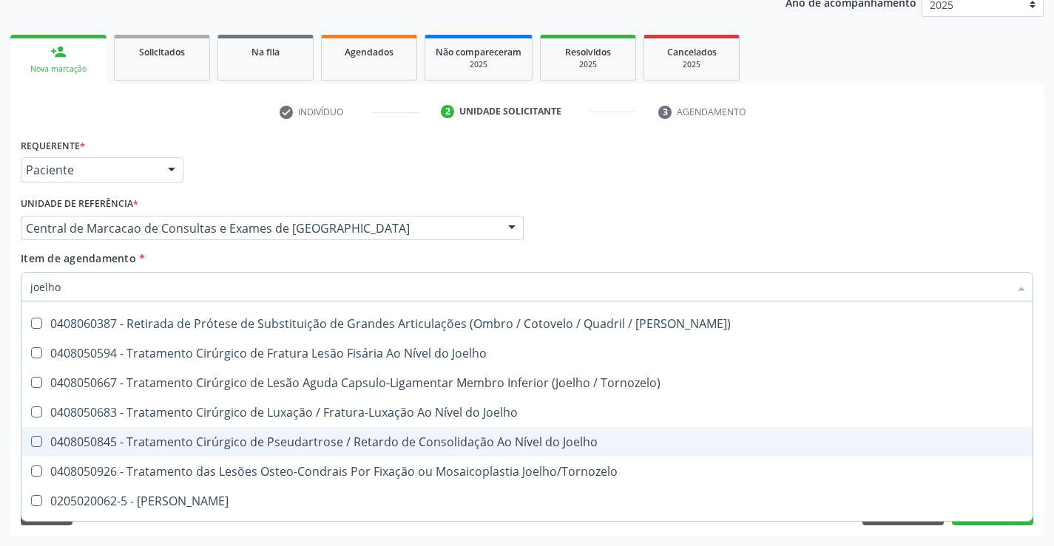
scroll to position [638, 0]
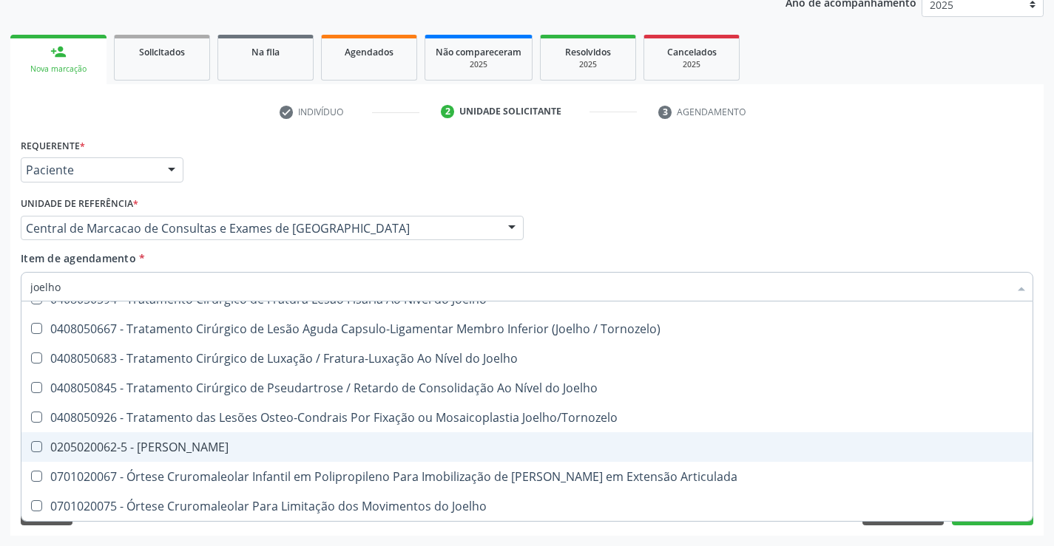
click at [234, 454] on span "0205020062-5 - [PERSON_NAME]" at bounding box center [526, 448] width 1011 height 30
checkbox Joelho "true"
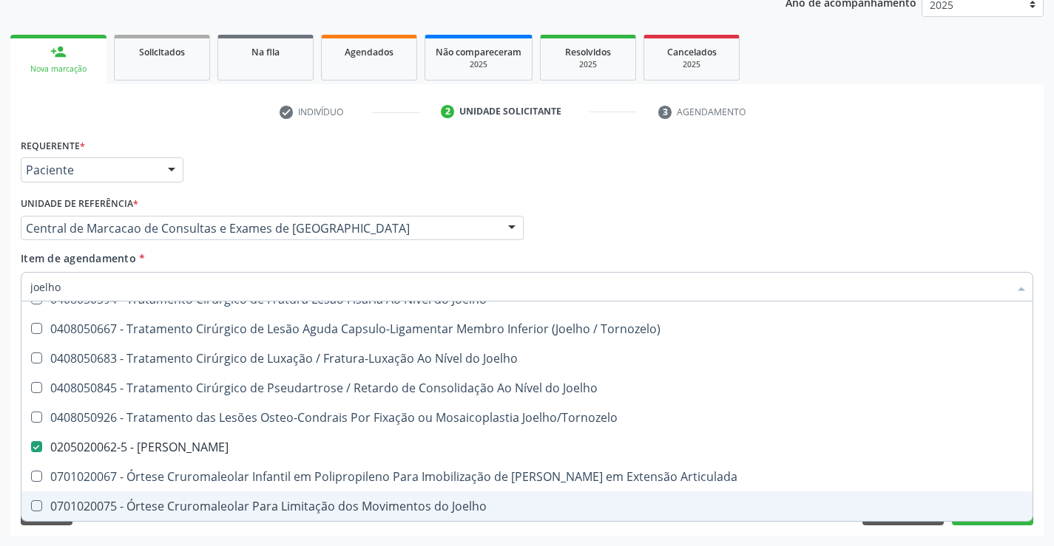
drag, startPoint x: 822, startPoint y: 530, endPoint x: 960, endPoint y: 526, distance: 137.6
click at [823, 529] on div "Requerente * Paciente Médico(a) Enfermeiro(a) Paciente Nenhum resultado encontr…" at bounding box center [526, 335] width 1033 height 401
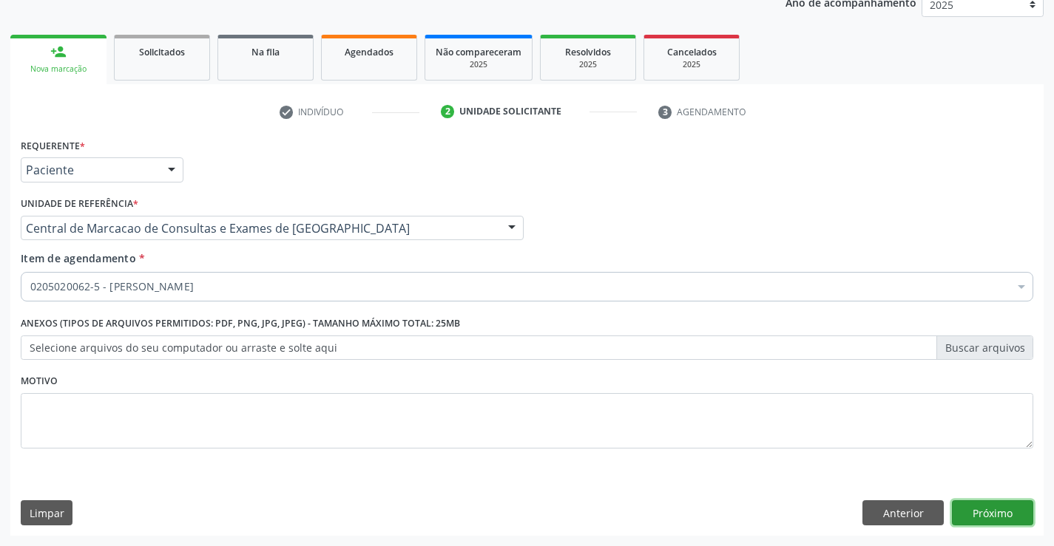
scroll to position [0, 0]
click at [986, 515] on button "Próximo" at bounding box center [992, 513] width 81 height 25
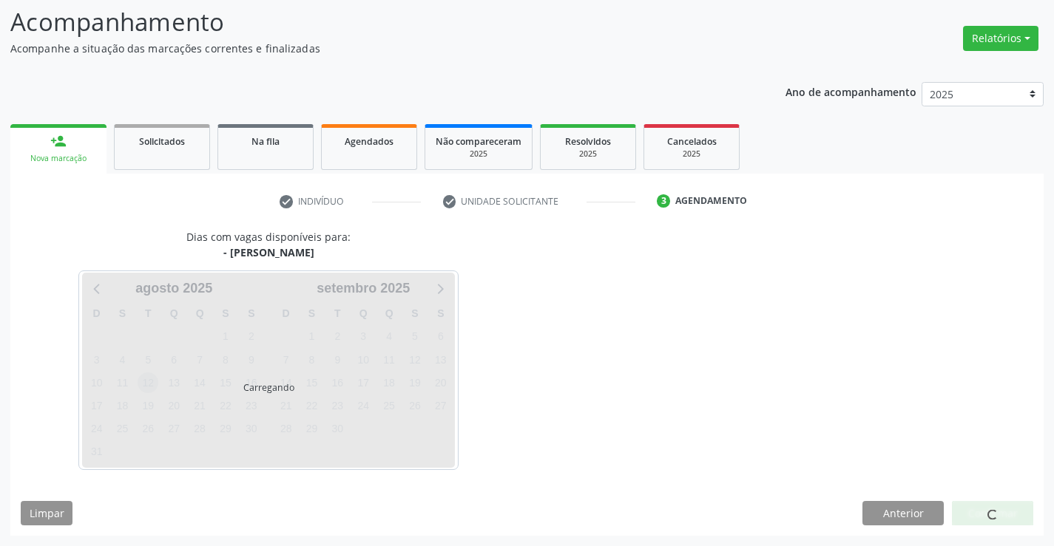
scroll to position [97, 0]
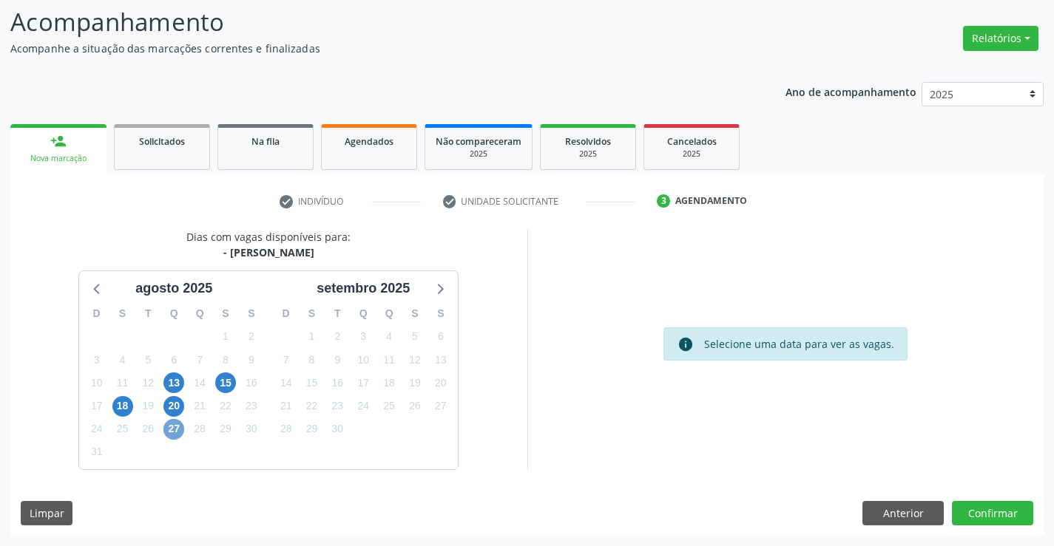
click at [177, 429] on span "27" at bounding box center [173, 429] width 21 height 21
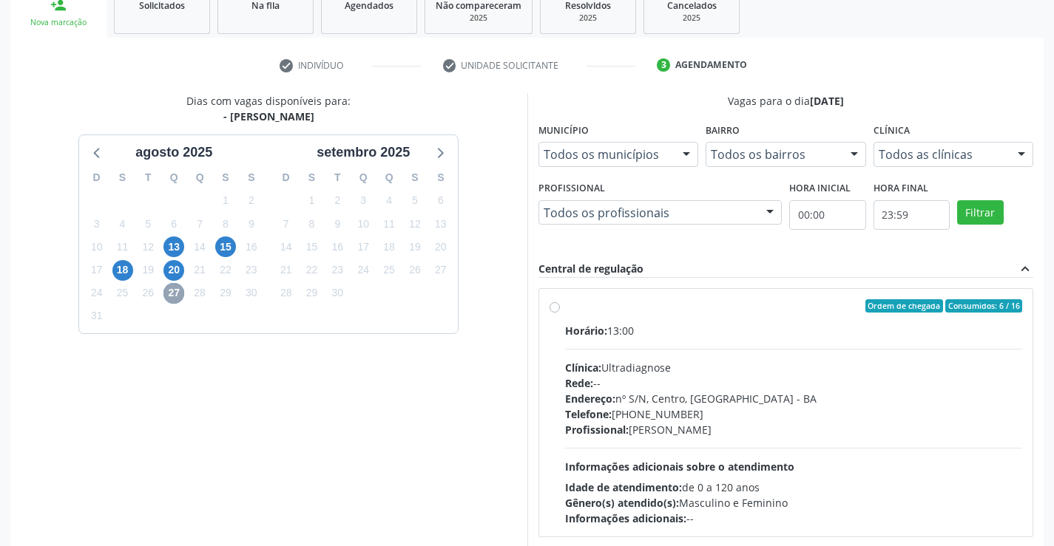
scroll to position [311, 0]
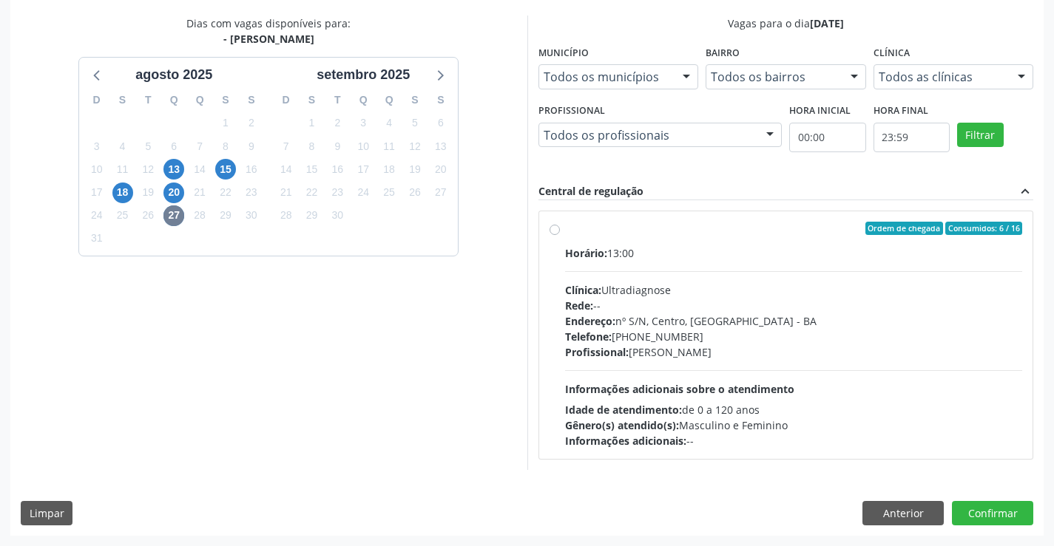
click at [626, 345] on span "Profissional:" at bounding box center [597, 352] width 64 height 14
click at [560, 235] on input "Ordem de chegada Consumidos: 6 / 16 Horário: 13:00 Clínica: Ultradiagnose Rede:…" at bounding box center [554, 228] width 10 height 13
radio input "true"
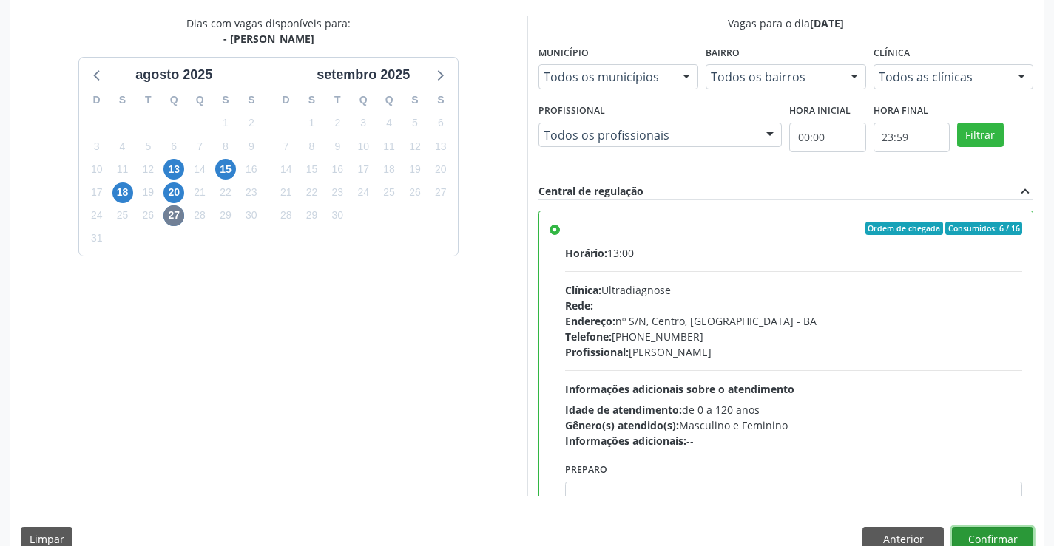
click at [1012, 541] on button "Confirmar" at bounding box center [992, 539] width 81 height 25
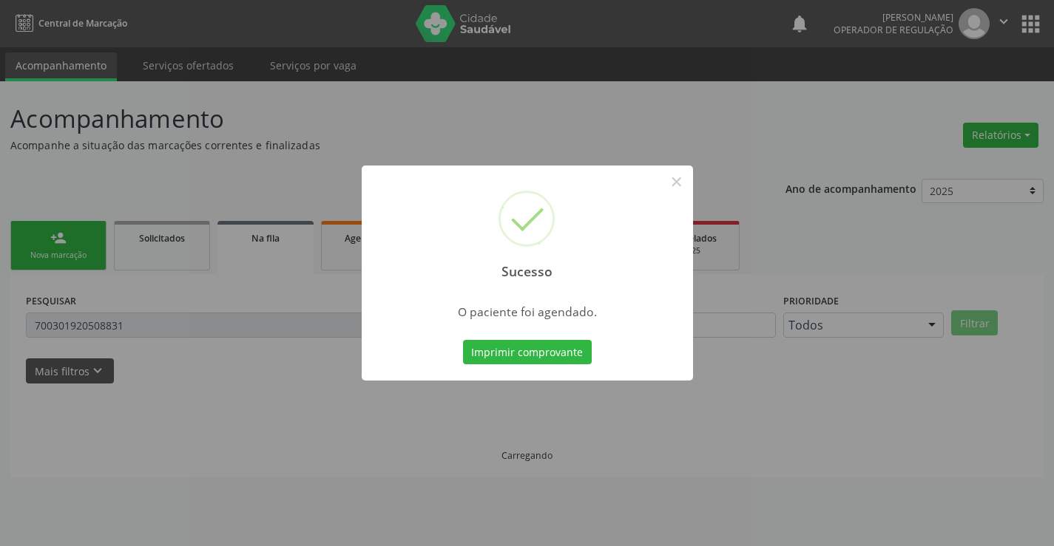
scroll to position [0, 0]
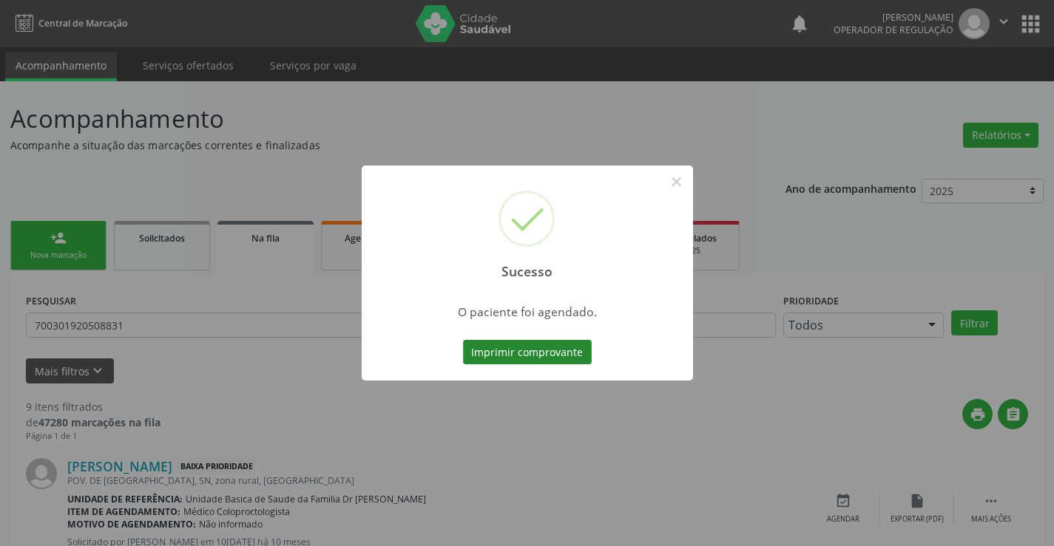
click at [557, 344] on button "Imprimir comprovante" at bounding box center [527, 352] width 129 height 25
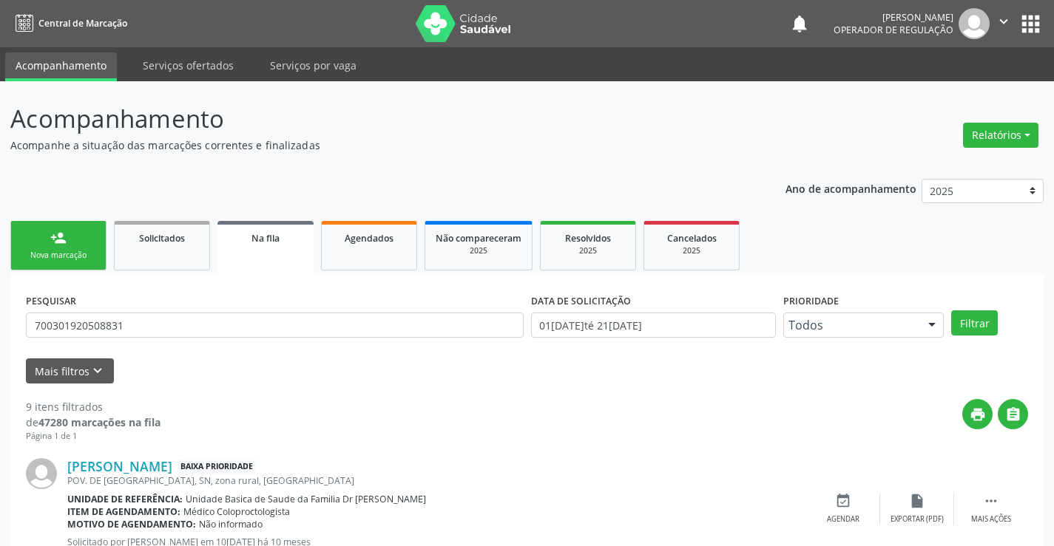
drag, startPoint x: 70, startPoint y: 253, endPoint x: 320, endPoint y: 0, distance: 356.0
click at [70, 251] on div "Nova marcação" at bounding box center [58, 255] width 74 height 11
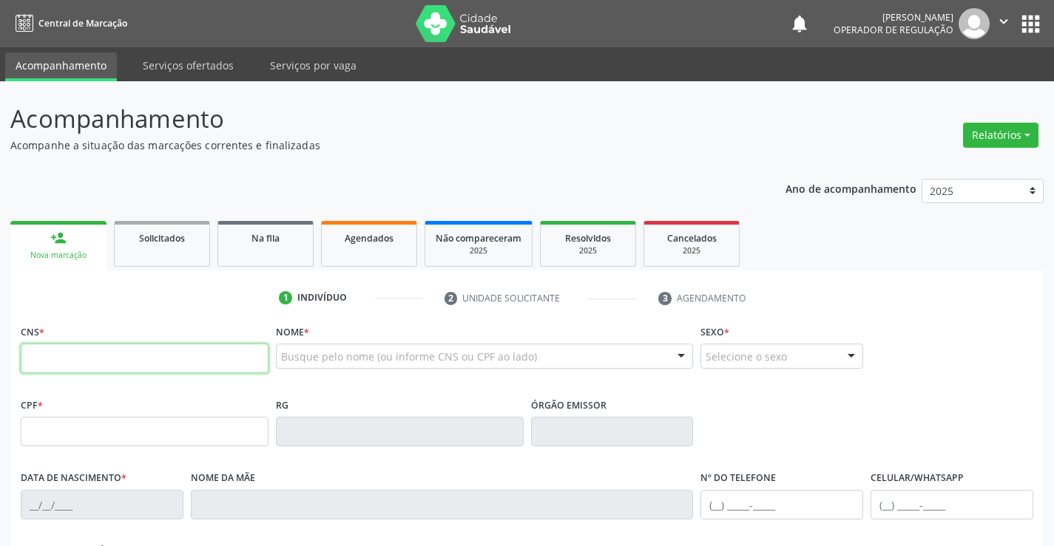
click at [81, 353] on input "text" at bounding box center [145, 359] width 248 height 30
type input "709 0008 7646 4213"
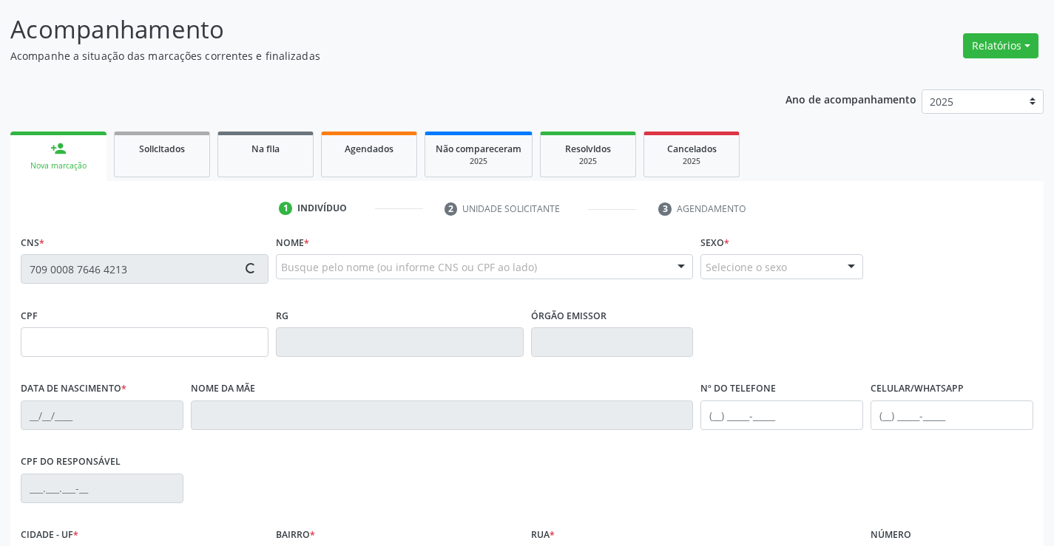
scroll to position [255, 0]
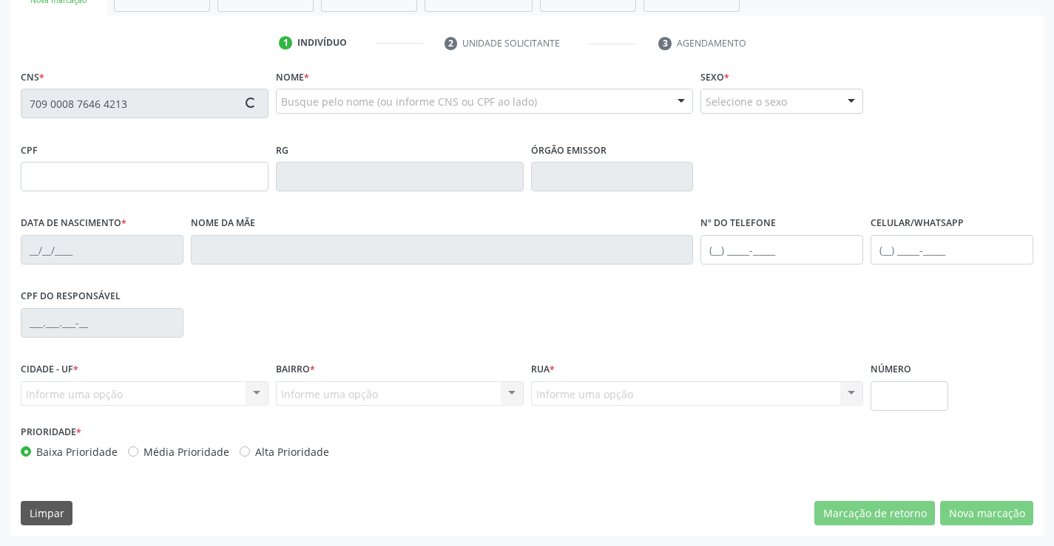
type input "0436349400"
type input "16/01/1962"
type input "(74) 99144-8721"
type input "439.036.495-20"
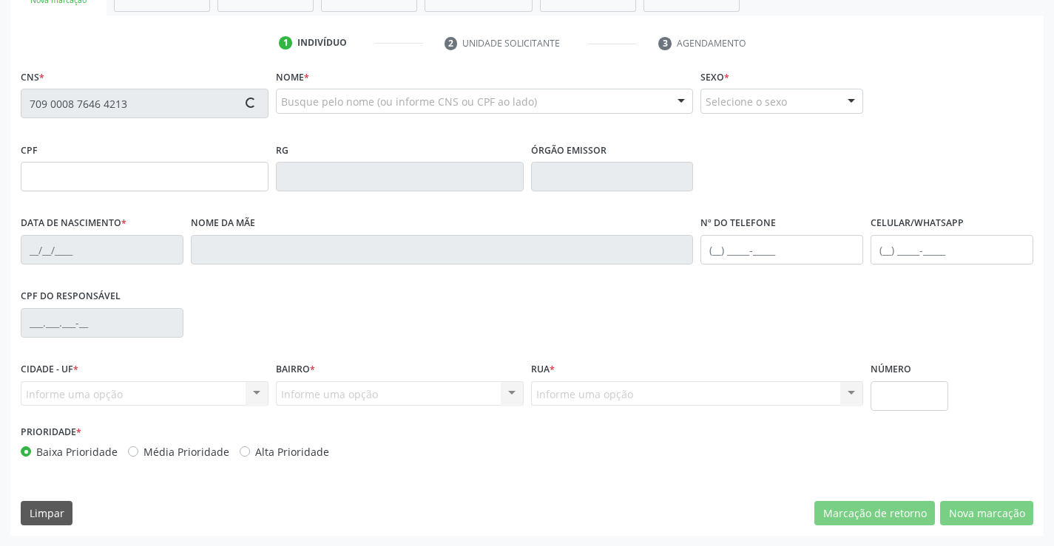
type input "S/N"
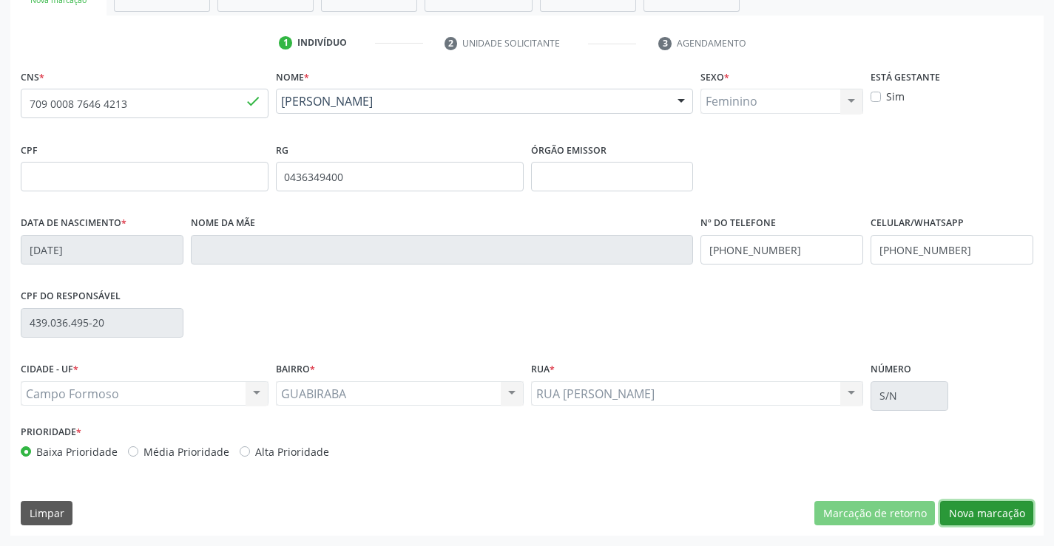
click at [1010, 518] on button "Nova marcação" at bounding box center [986, 513] width 93 height 25
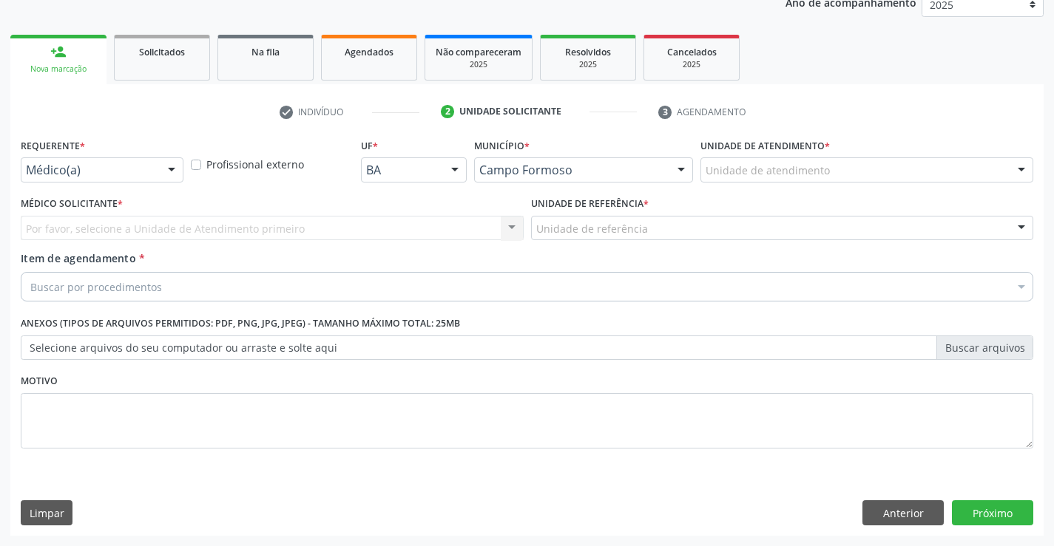
scroll to position [186, 0]
click at [160, 166] on div at bounding box center [171, 170] width 22 height 25
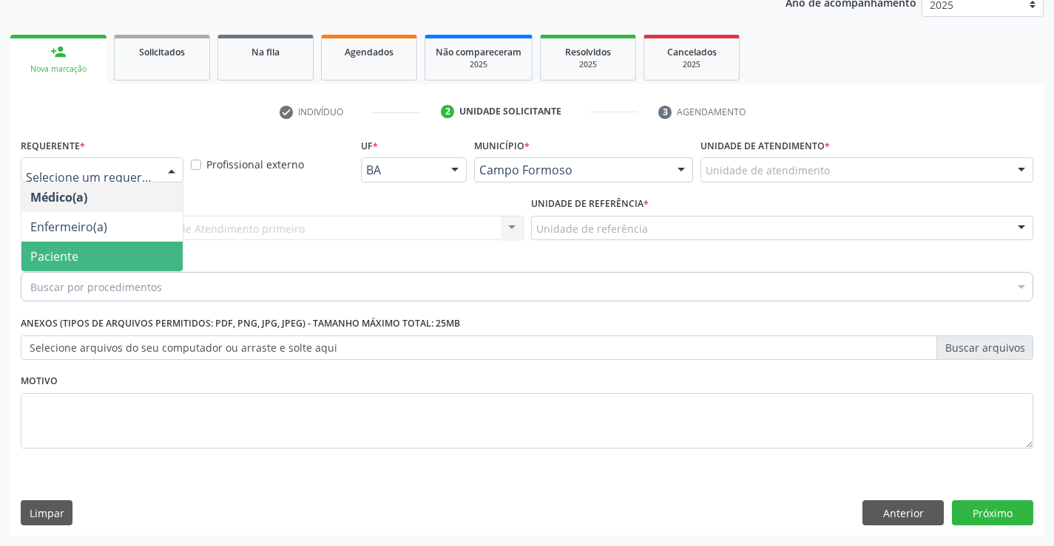
click at [86, 249] on span "Paciente" at bounding box center [101, 257] width 161 height 30
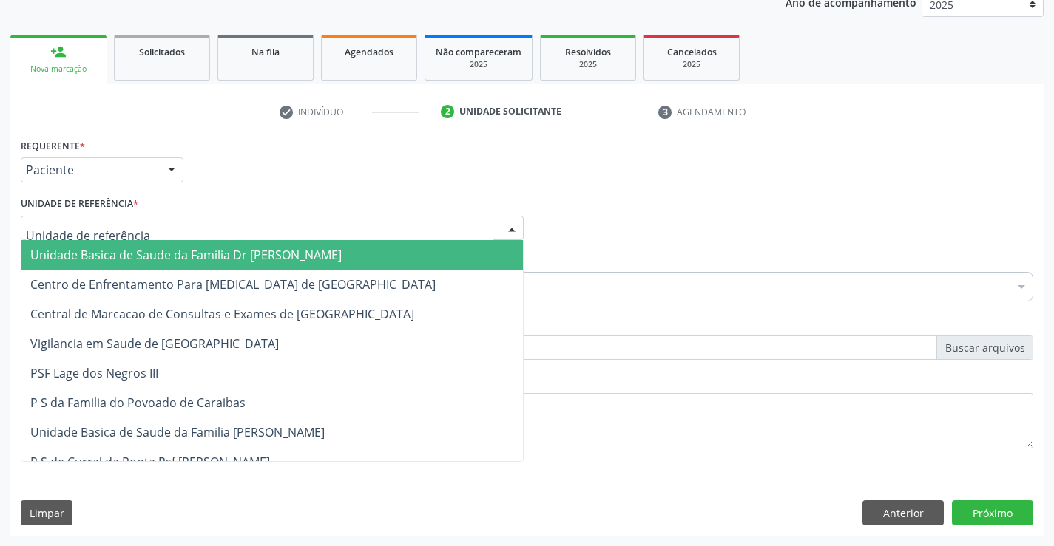
click at [271, 230] on div at bounding box center [272, 228] width 503 height 25
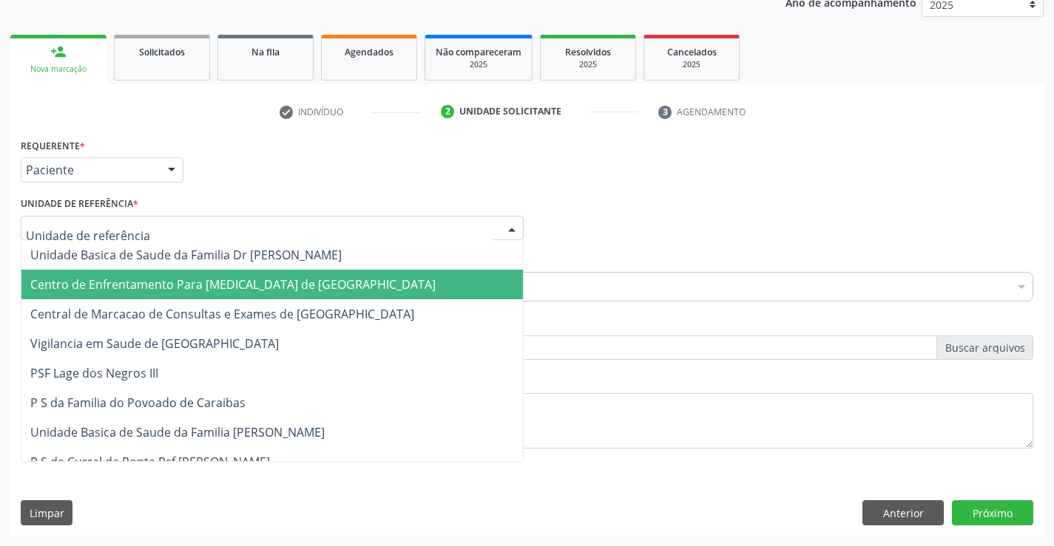
click at [277, 298] on span "Centro de Enfrentamento Para [MEDICAL_DATA] de [GEOGRAPHIC_DATA]" at bounding box center [271, 285] width 501 height 30
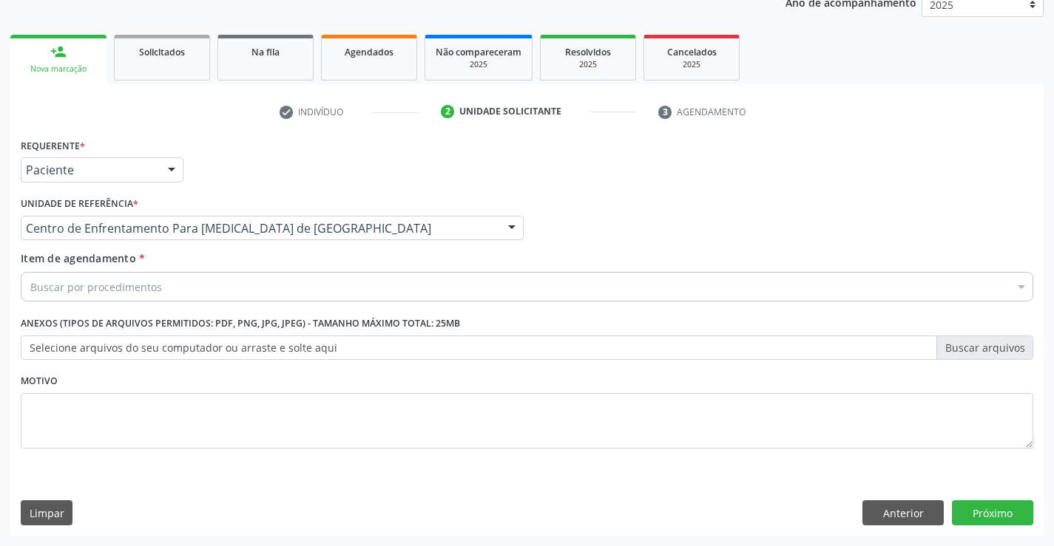
click at [304, 249] on div "Unidade de referência * Centro de Enfrentamento Para Covid 19 de Campo Formoso …" at bounding box center [272, 222] width 510 height 58
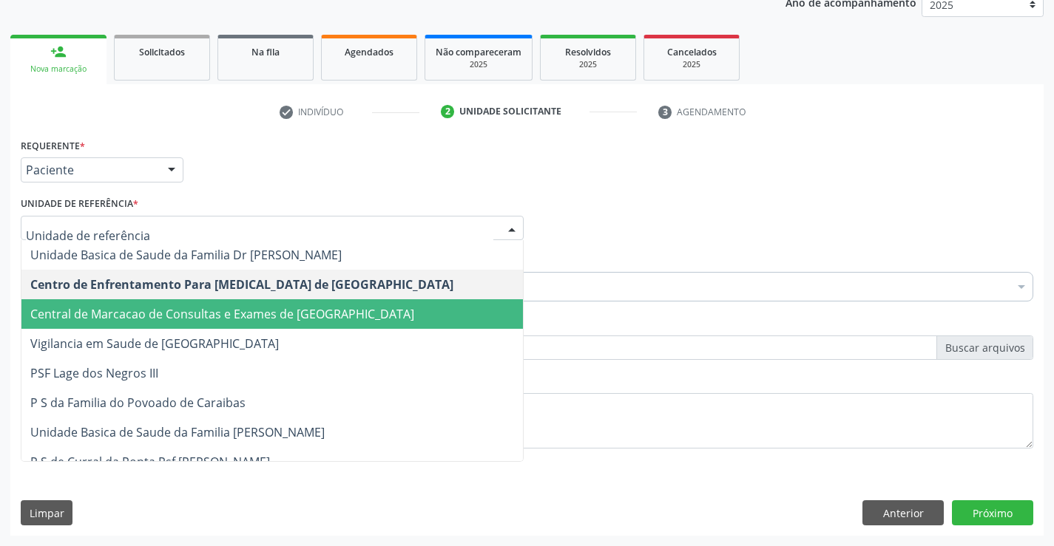
click at [319, 309] on span "Central de Marcacao de Consultas e Exames de [GEOGRAPHIC_DATA]" at bounding box center [222, 314] width 384 height 16
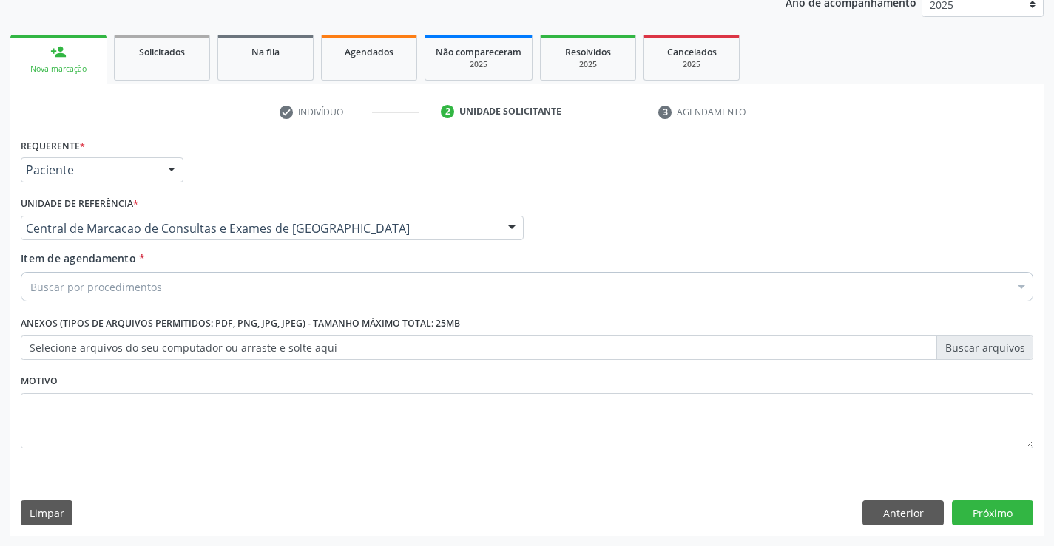
click at [329, 287] on div "Buscar por procedimentos" at bounding box center [527, 287] width 1012 height 30
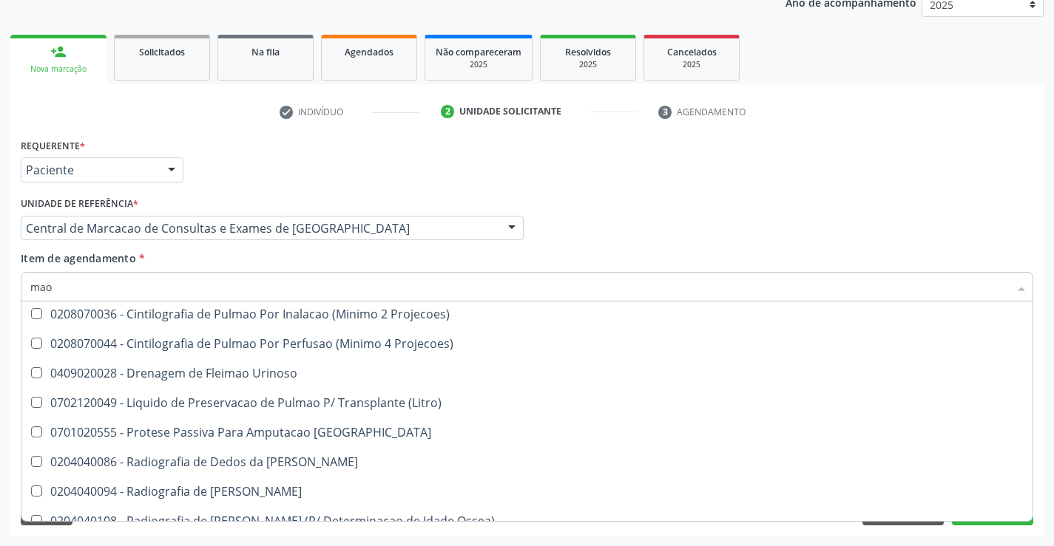
scroll to position [342, 0]
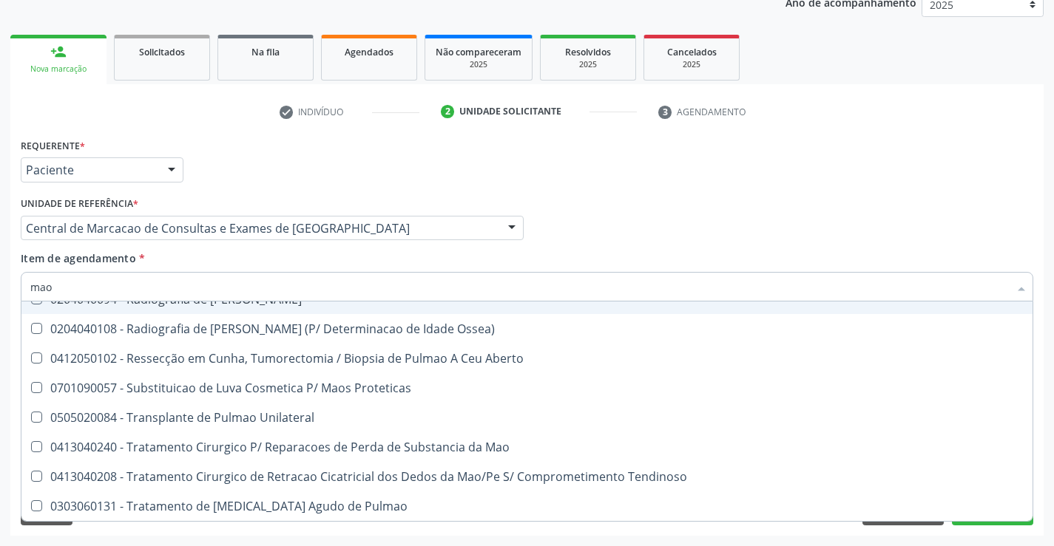
click at [421, 274] on input "mao" at bounding box center [519, 287] width 978 height 30
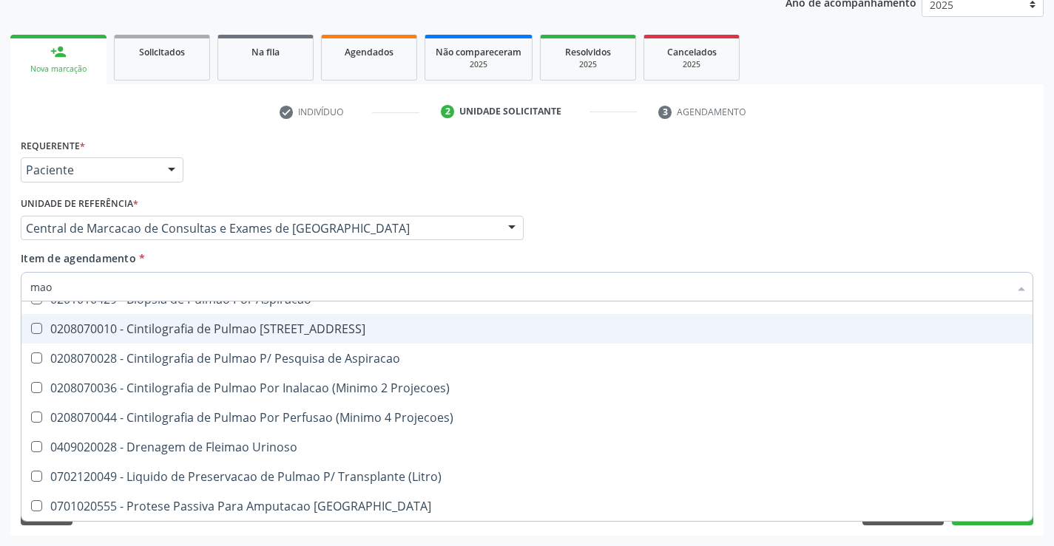
scroll to position [296, 0]
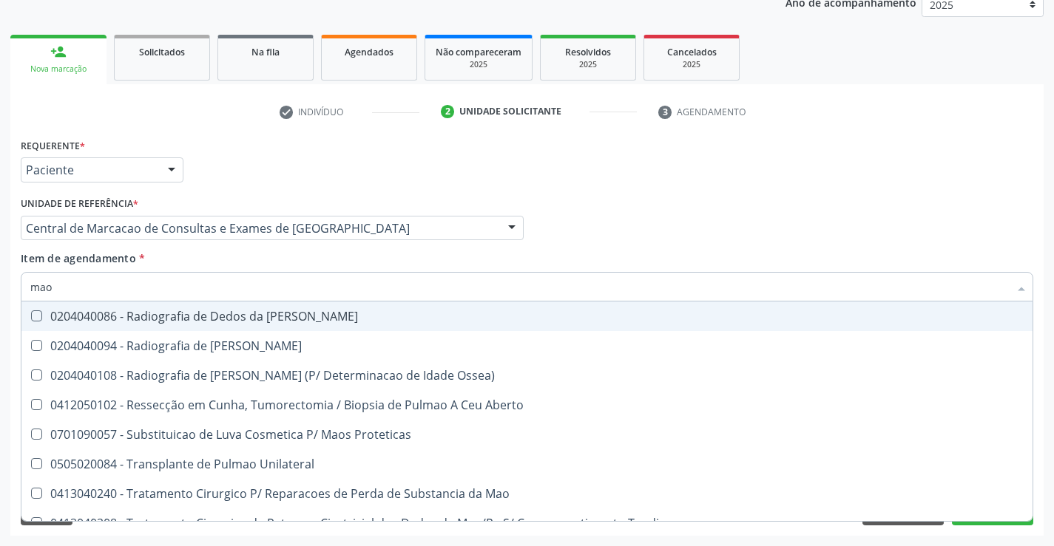
type input "mao"
click at [127, 268] on div "Item de agendamento * mao Selecionar todos 0506010031 - Acompanhamento de Doado…" at bounding box center [527, 274] width 1012 height 47
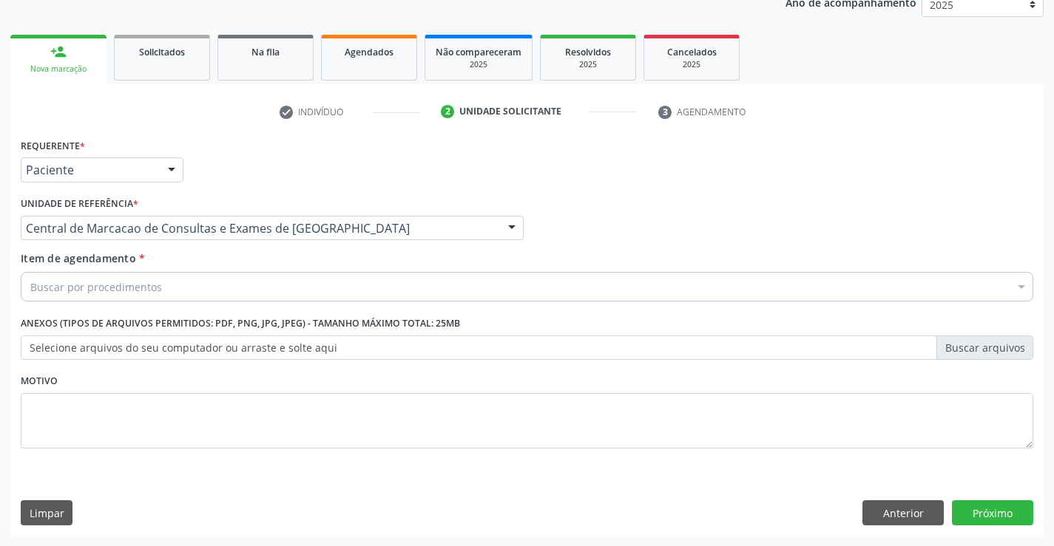
scroll to position [0, 0]
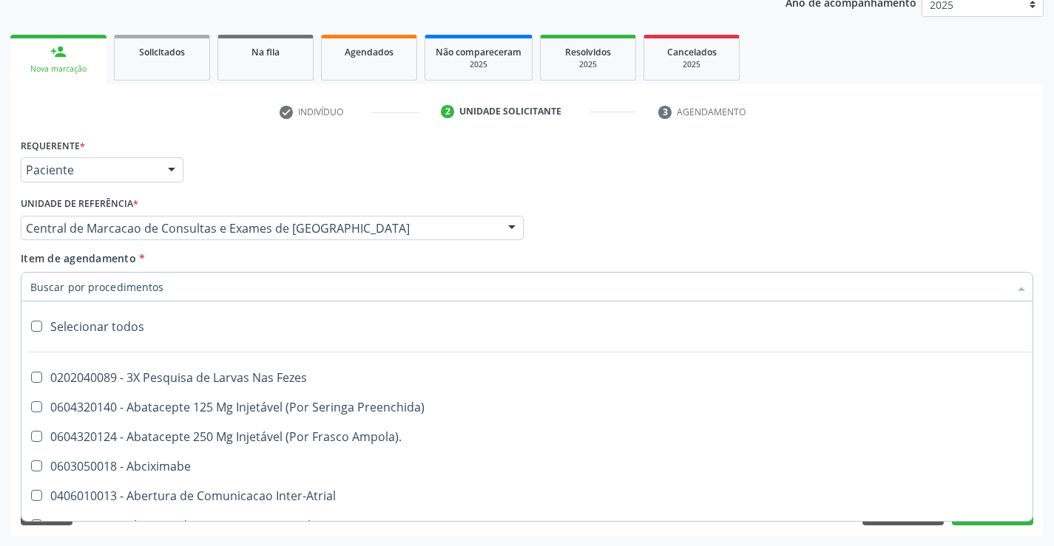
drag, startPoint x: 127, startPoint y: 268, endPoint x: 127, endPoint y: 281, distance: 13.3
click at [127, 281] on input "Item de agendamento *" at bounding box center [519, 287] width 978 height 30
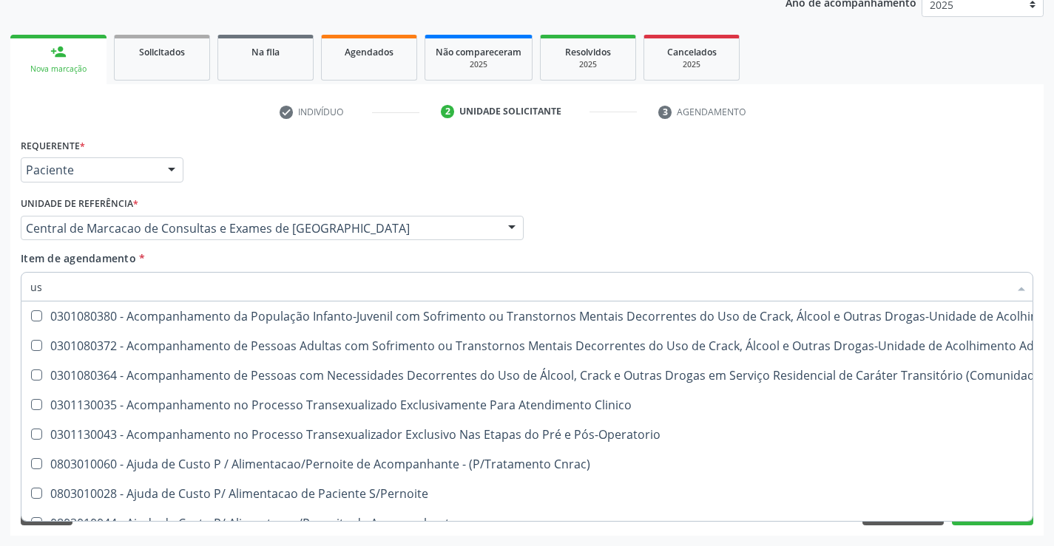
type input "usg"
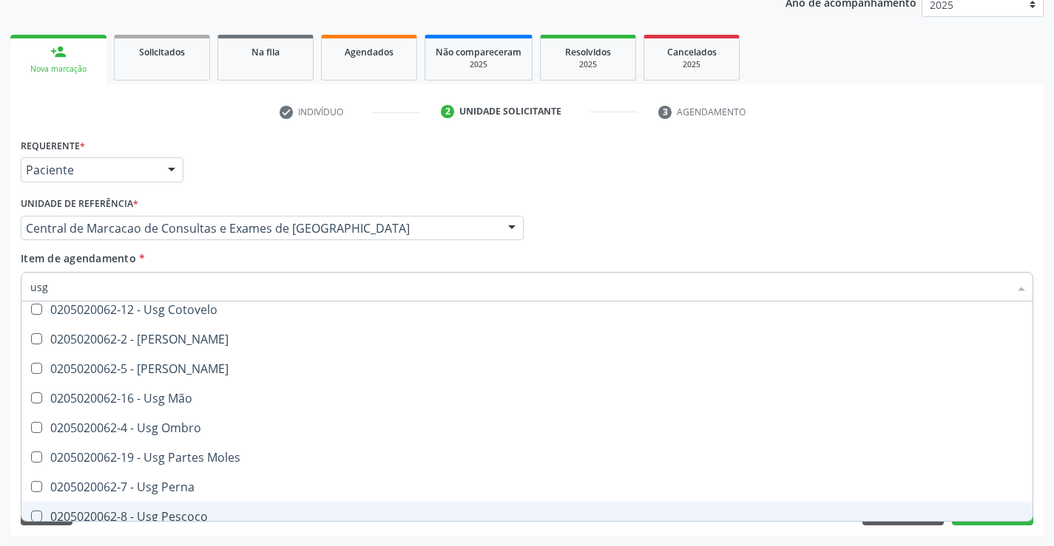
scroll to position [121, 0]
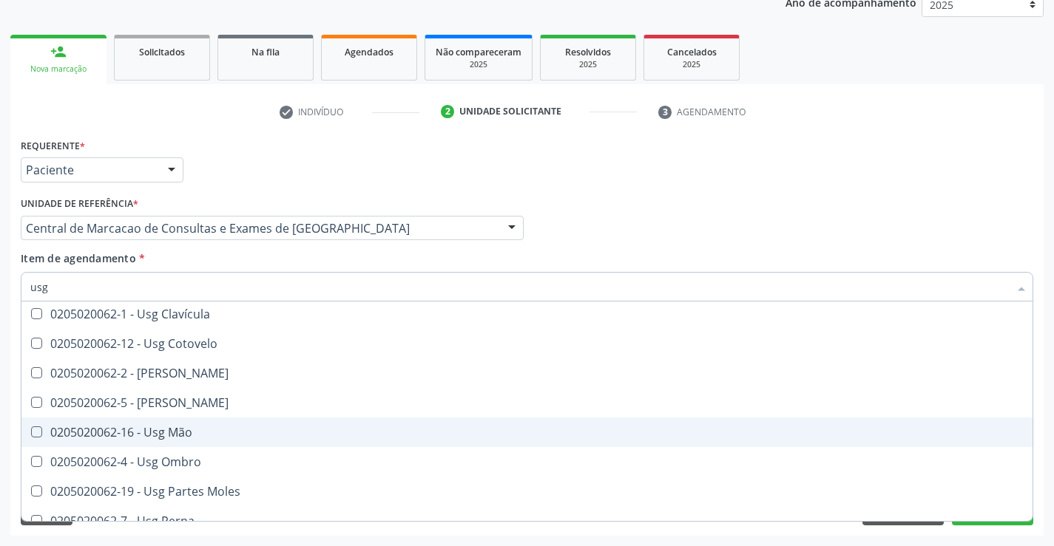
click at [191, 435] on div "0205020062-16 - Usg Mão" at bounding box center [526, 433] width 993 height 12
checkbox Mão "true"
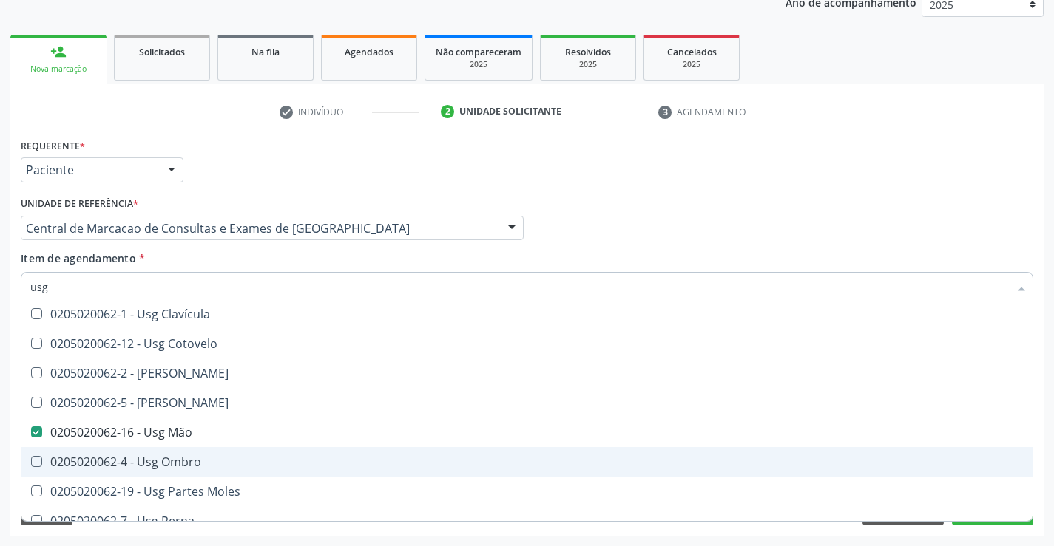
click at [753, 215] on div "Médico Solicitante Por favor, selecione a Unidade de Atendimento primeiro Nenhu…" at bounding box center [527, 222] width 1020 height 58
checkbox Braço "true"
checkbox Mão "false"
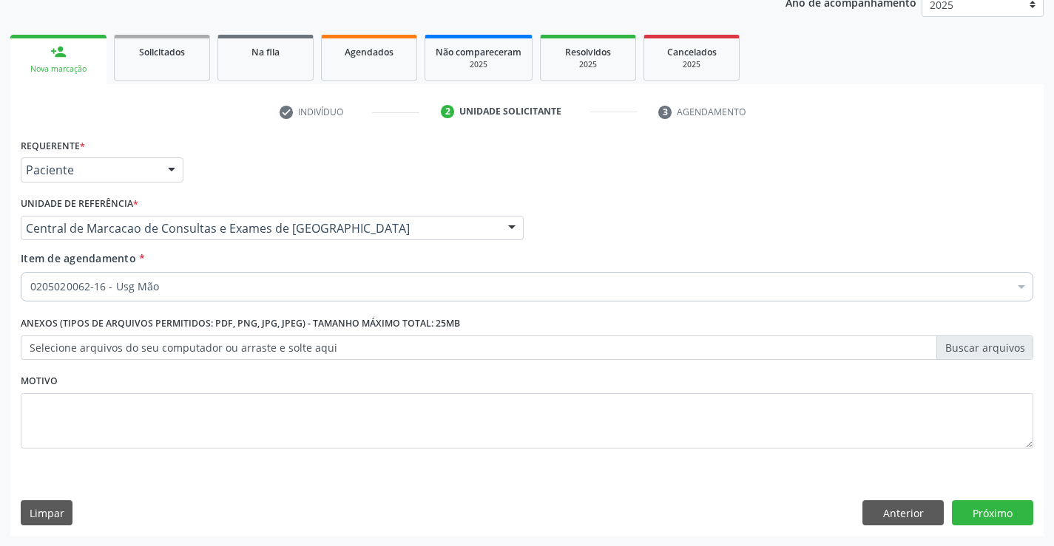
scroll to position [0, 0]
click at [970, 515] on button "Próximo" at bounding box center [992, 513] width 81 height 25
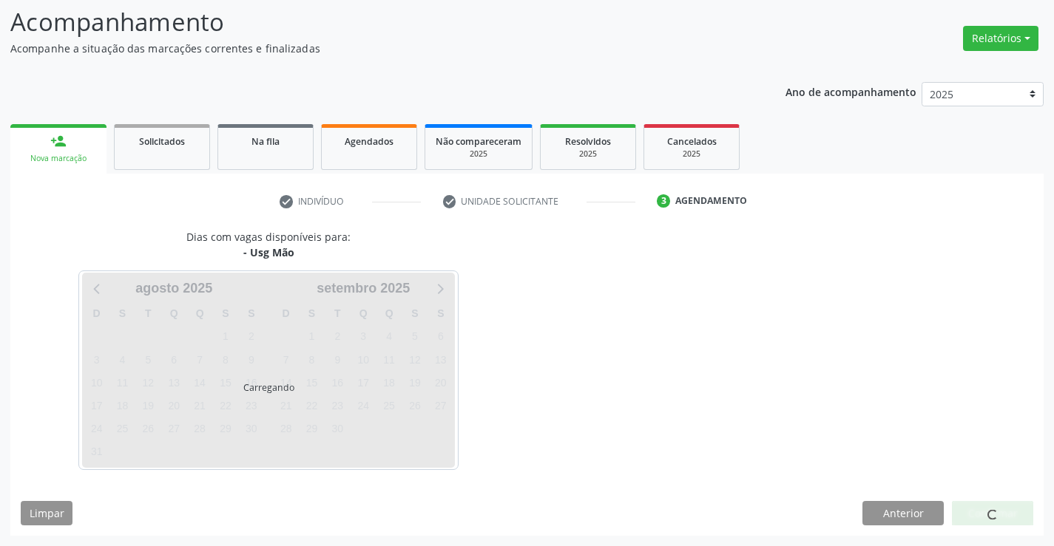
scroll to position [97, 0]
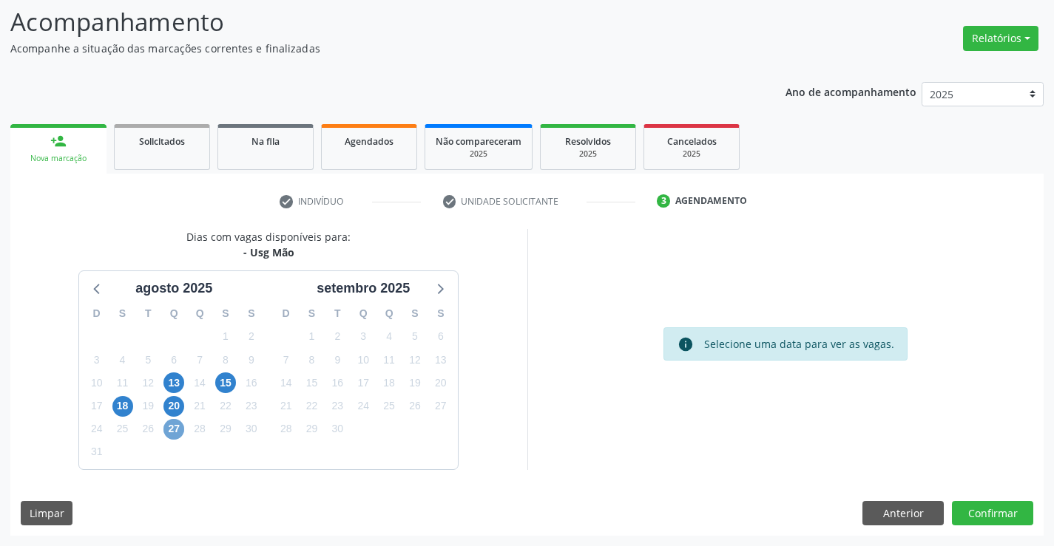
click at [180, 433] on span "27" at bounding box center [173, 429] width 21 height 21
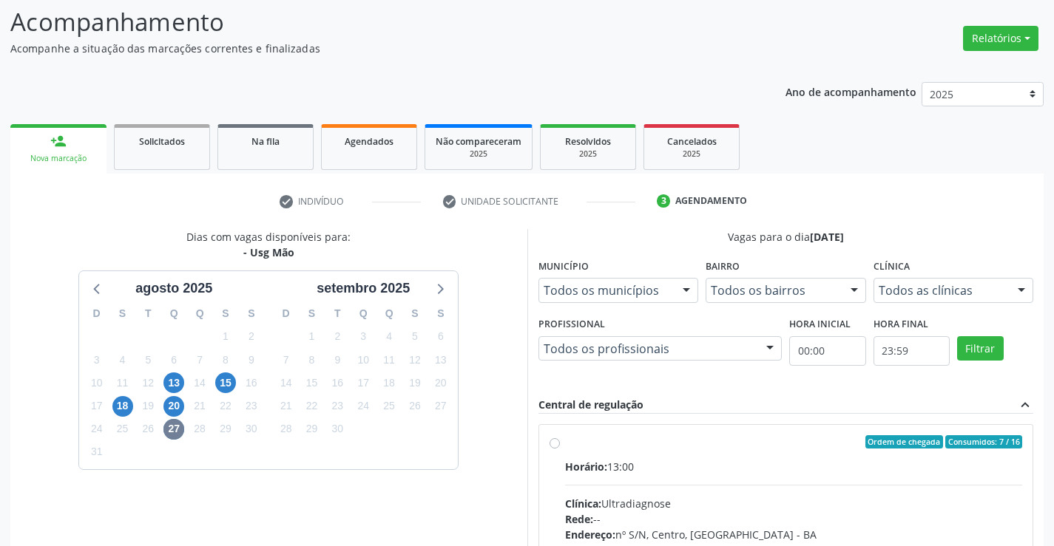
click at [673, 456] on label "Ordem de chegada Consumidos: 7 / 16 Horário: 13:00 Clínica: Ultradiagnose Rede:…" at bounding box center [794, 548] width 458 height 227
click at [560, 449] on input "Ordem de chegada Consumidos: 7 / 16 Horário: 13:00 Clínica: Ultradiagnose Rede:…" at bounding box center [554, 441] width 10 height 13
radio input "true"
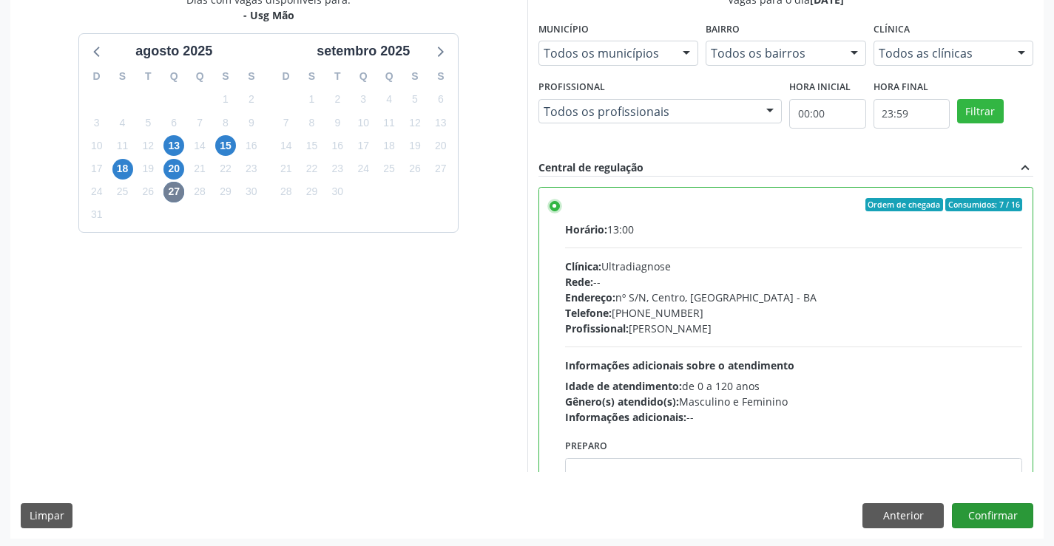
scroll to position [337, 0]
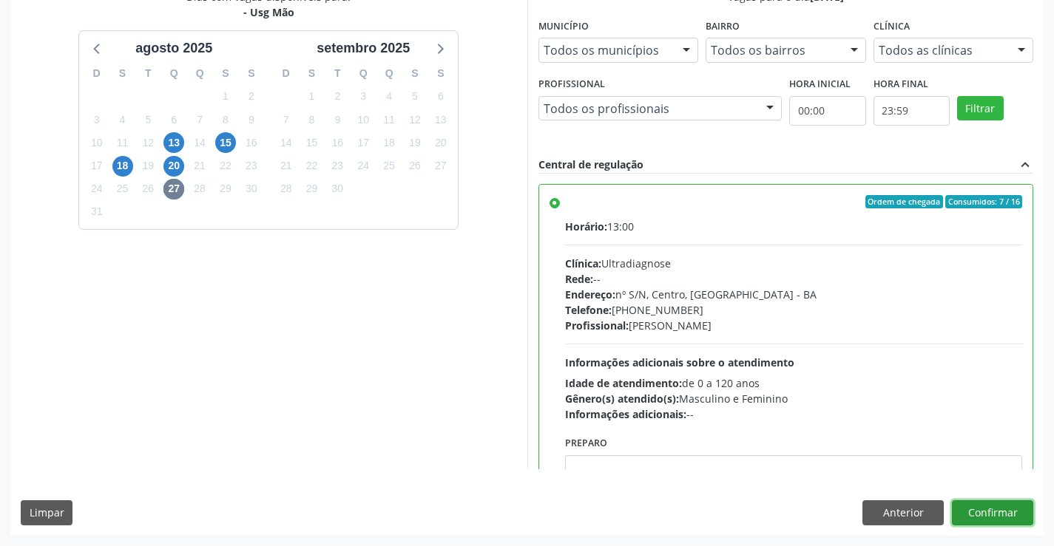
click at [983, 513] on button "Confirmar" at bounding box center [992, 513] width 81 height 25
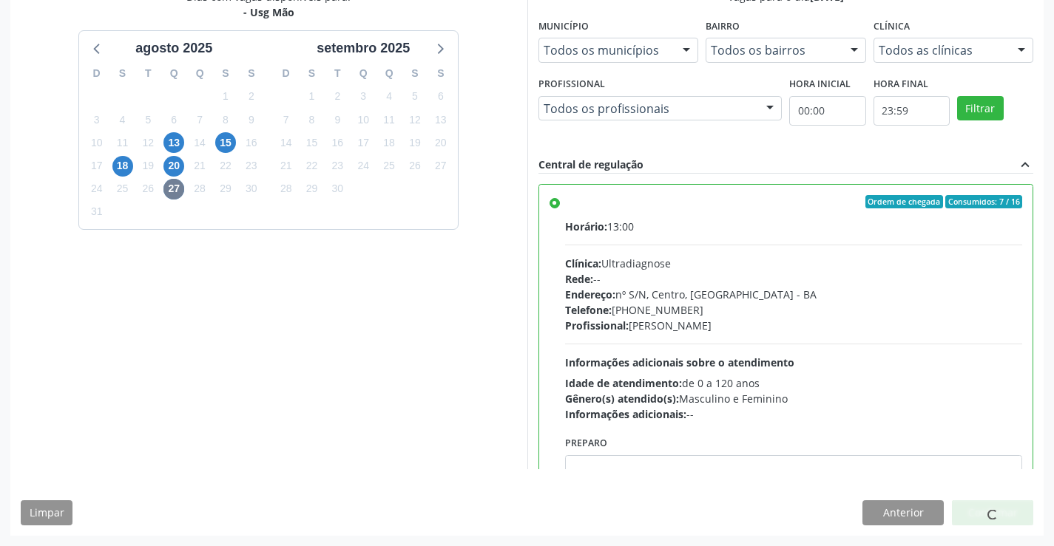
scroll to position [0, 0]
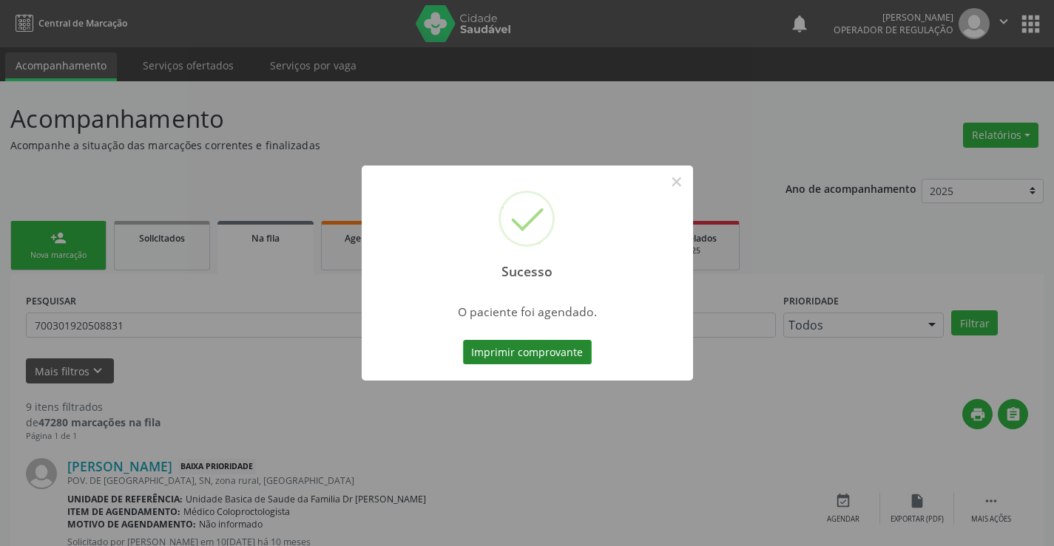
click at [573, 342] on button "Imprimir comprovante" at bounding box center [527, 352] width 129 height 25
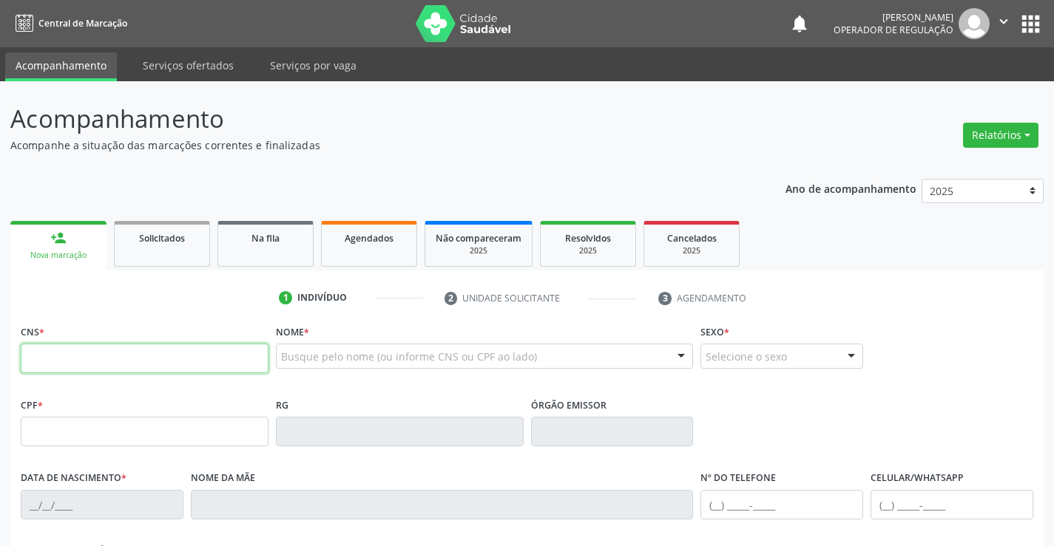
click at [103, 362] on input "text" at bounding box center [145, 359] width 248 height 30
type input "700 0025 2477 4303"
type input "0559291922"
type input "06[DATE]"
type input "[PHONE_NUMBER]"
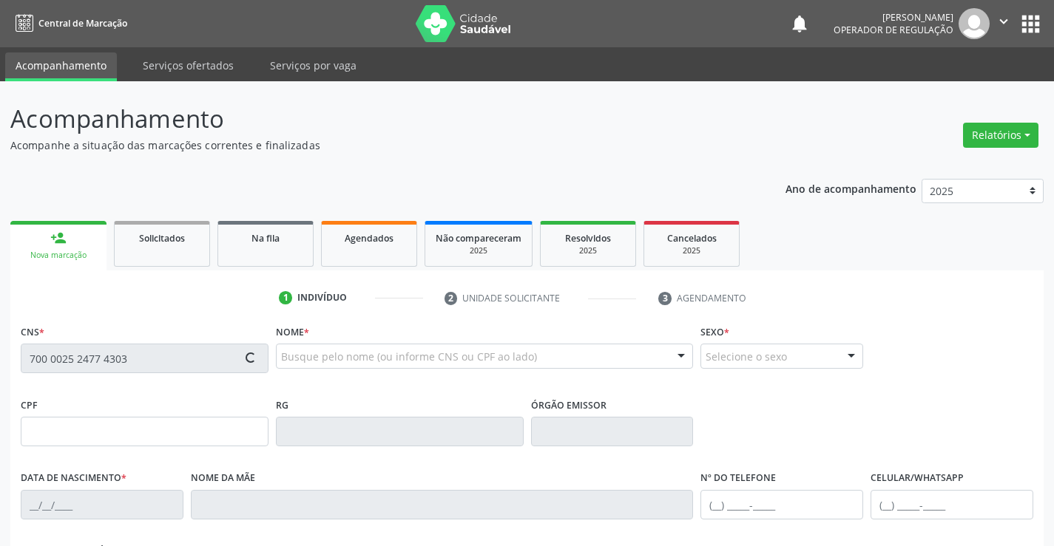
type input "[PHONE_NUMBER]"
type input "020.233.415-58"
type input "S/N"
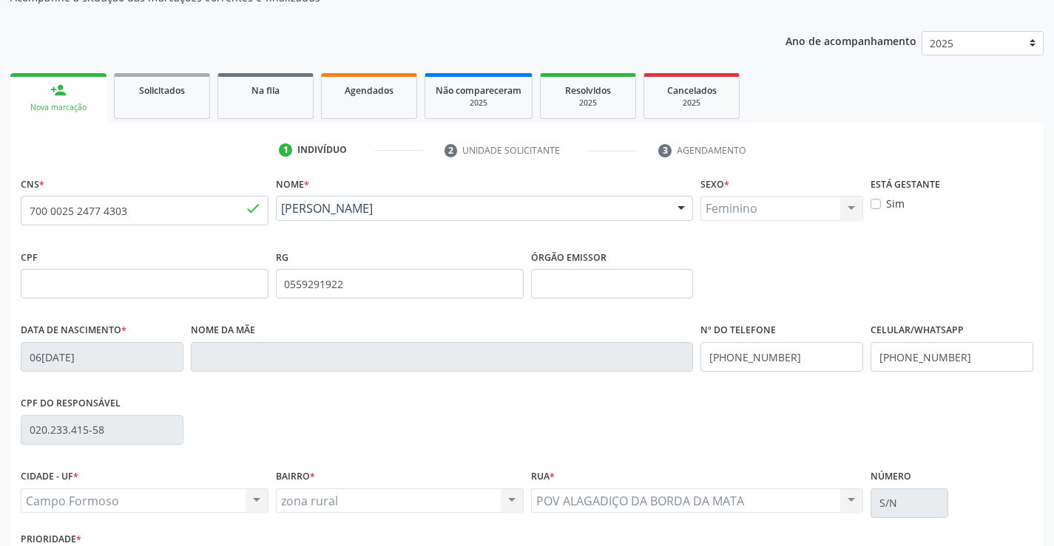
scroll to position [255, 0]
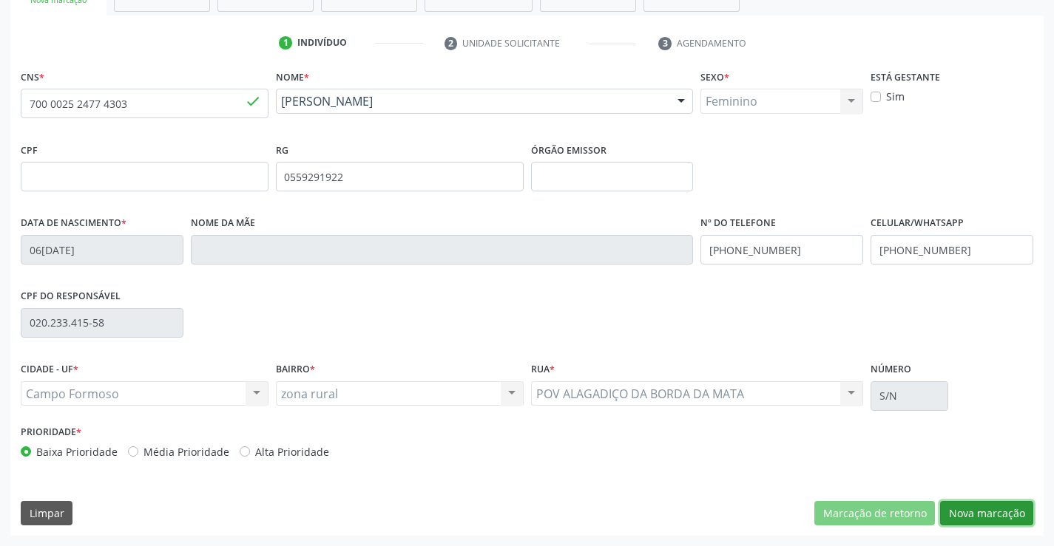
click at [965, 509] on button "Nova marcação" at bounding box center [986, 513] width 93 height 25
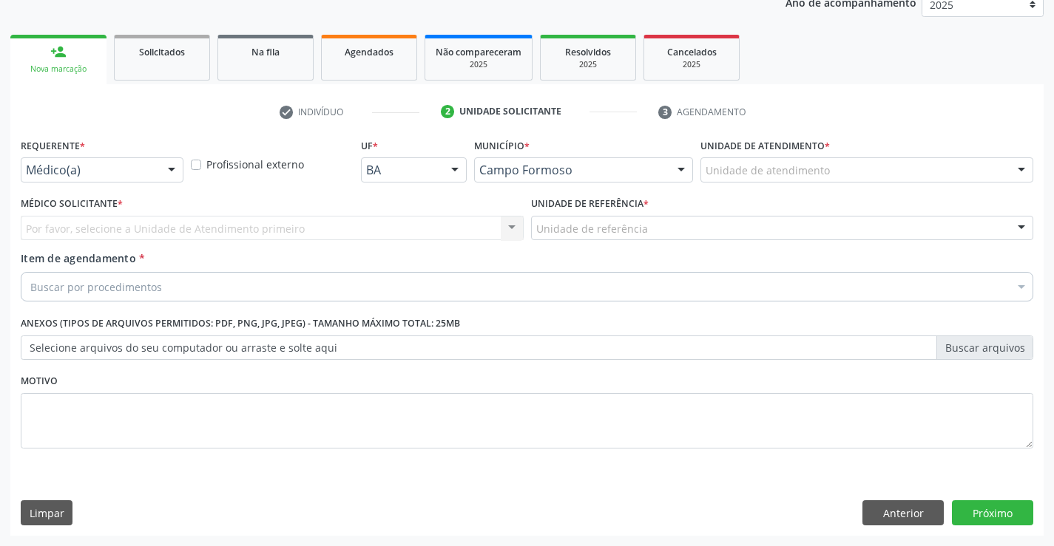
scroll to position [186, 0]
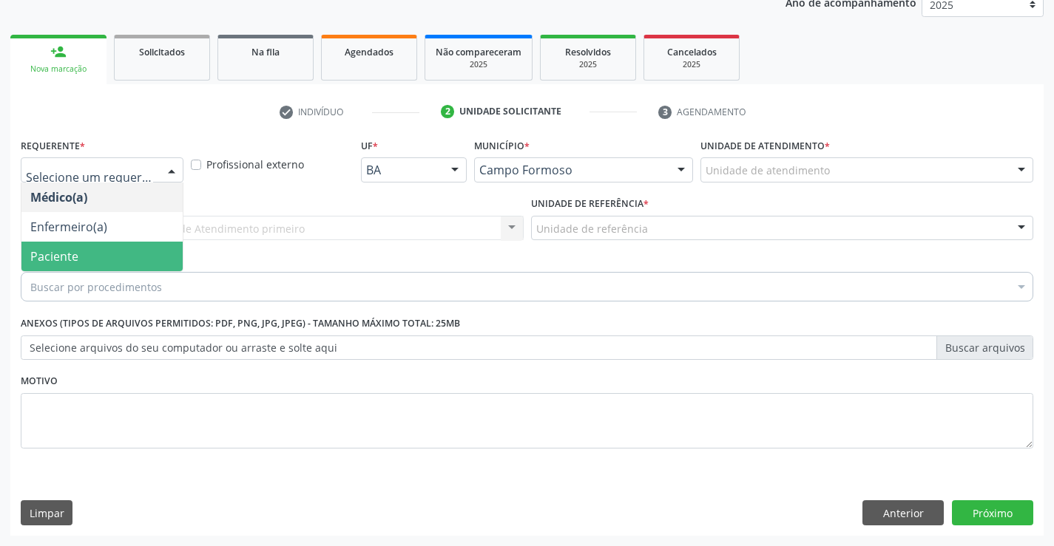
click at [60, 260] on span "Paciente" at bounding box center [54, 256] width 48 height 16
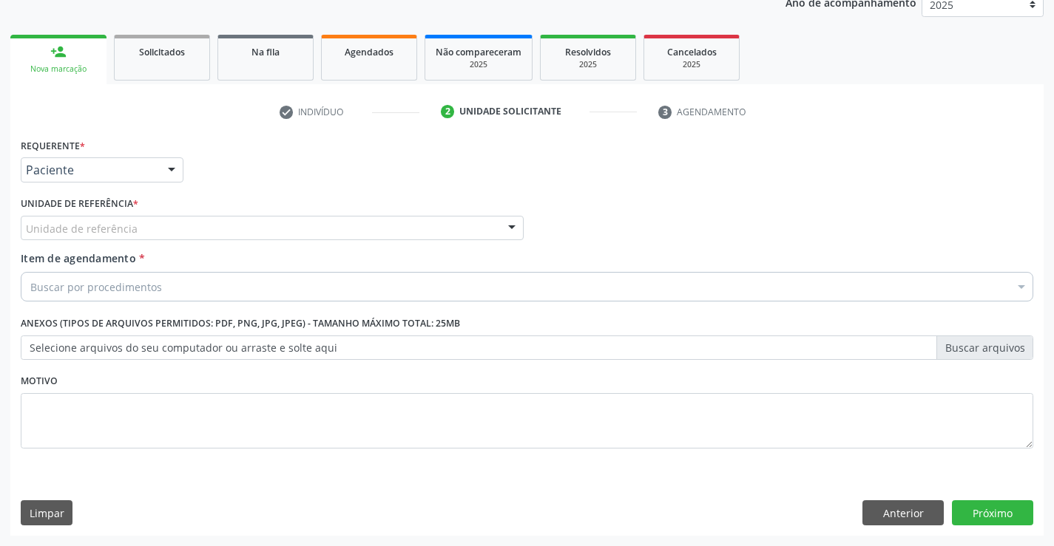
click at [190, 232] on div "Unidade de referência" at bounding box center [272, 228] width 503 height 25
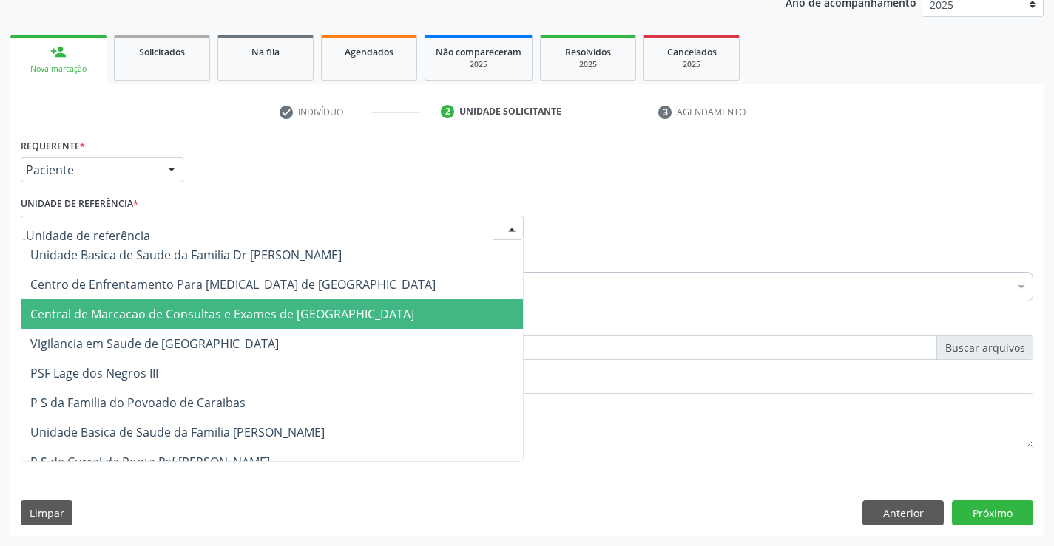
drag, startPoint x: 208, startPoint y: 319, endPoint x: 262, endPoint y: 298, distance: 58.1
click at [209, 319] on span "Central de Marcacao de Consultas e Exames de [GEOGRAPHIC_DATA]" at bounding box center [222, 314] width 384 height 16
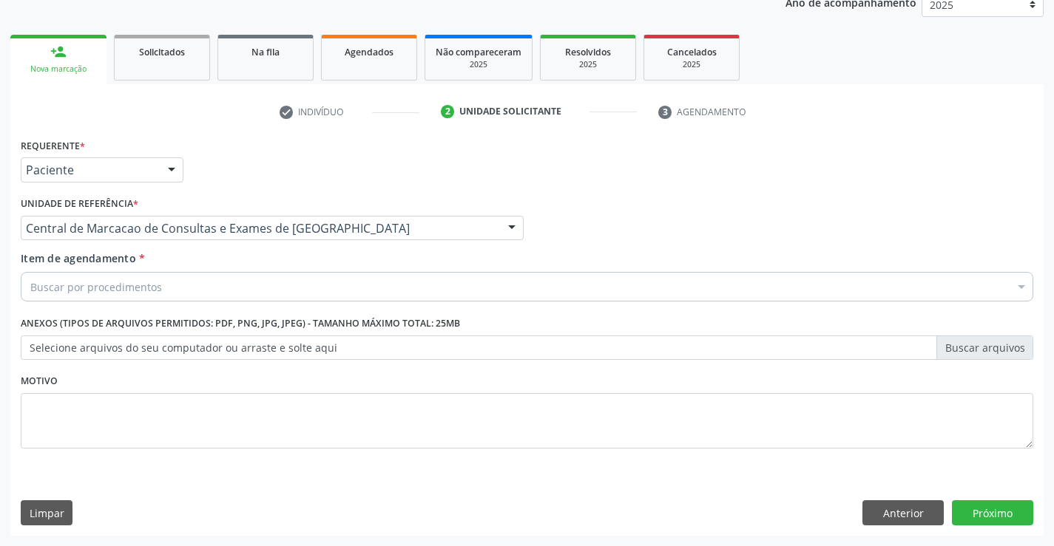
click at [265, 285] on div "Buscar por procedimentos" at bounding box center [527, 287] width 1012 height 30
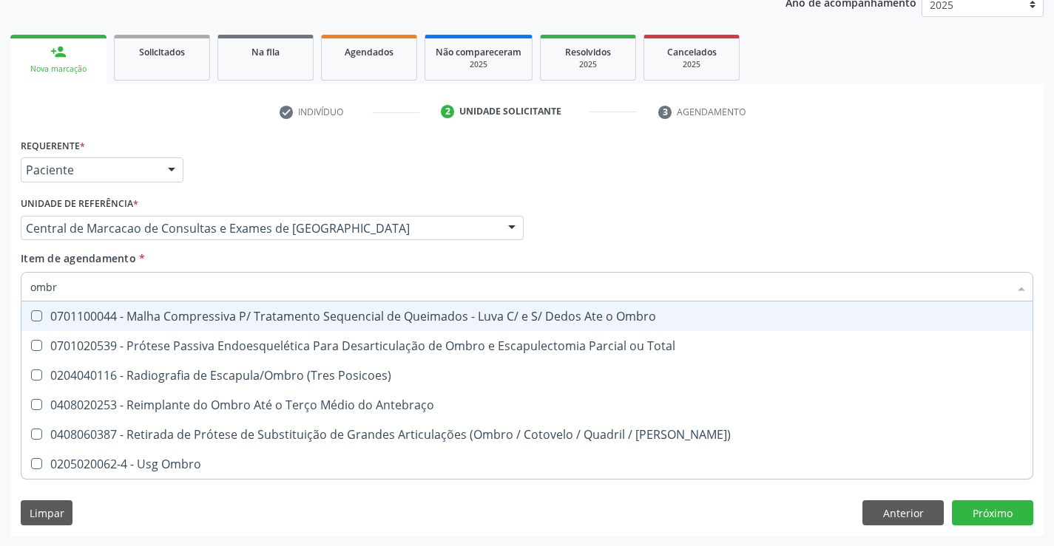
type input "ombro"
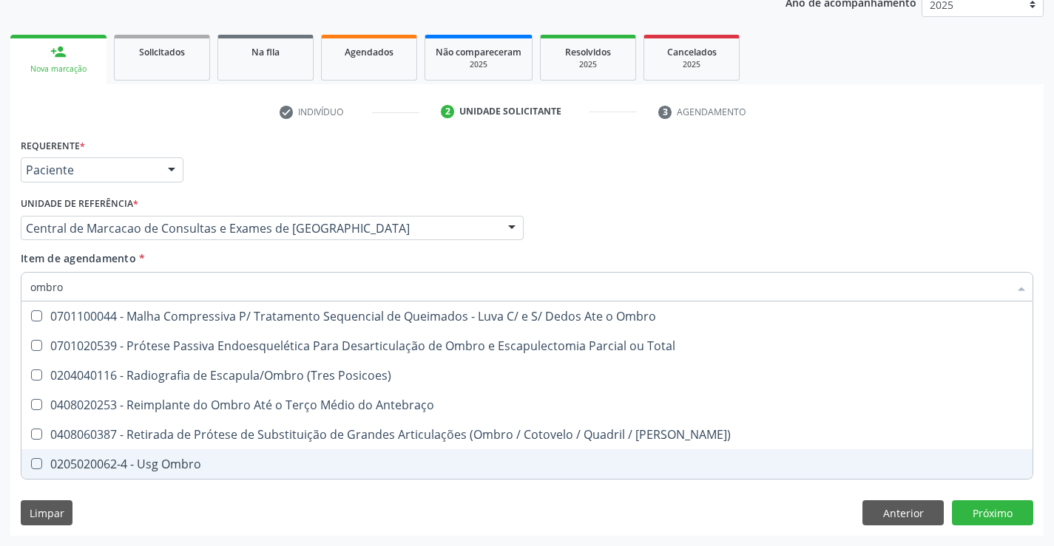
click at [221, 468] on div "0205020062-4 - Usg Ombro" at bounding box center [526, 464] width 993 height 12
checkbox Ombro "true"
click at [997, 509] on div "Requerente * Paciente Médico(a) Enfermeiro(a) Paciente Nenhum resultado encontr…" at bounding box center [526, 335] width 1033 height 401
checkbox Total "true"
checkbox Ombro "false"
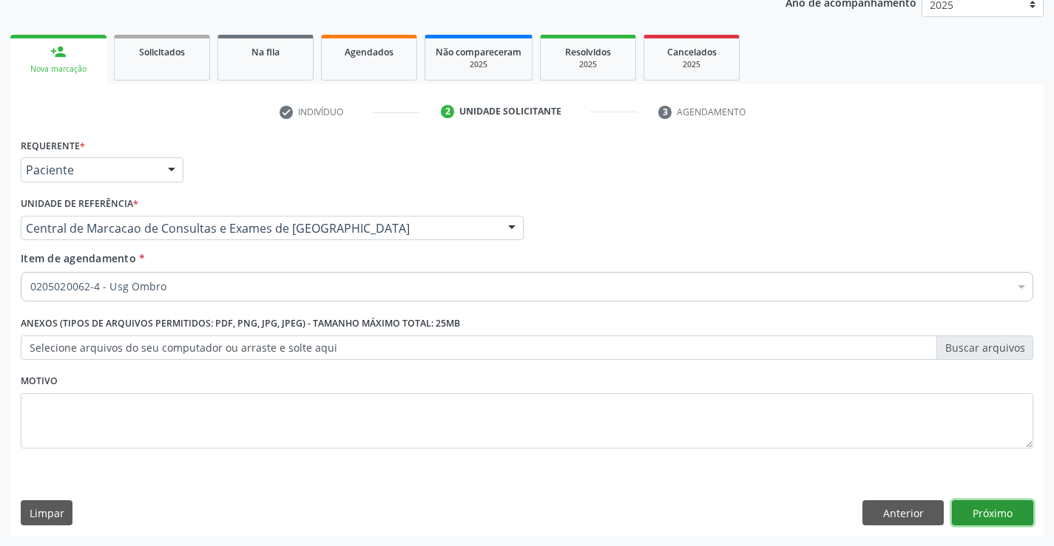
click at [1004, 513] on button "Próximo" at bounding box center [992, 513] width 81 height 25
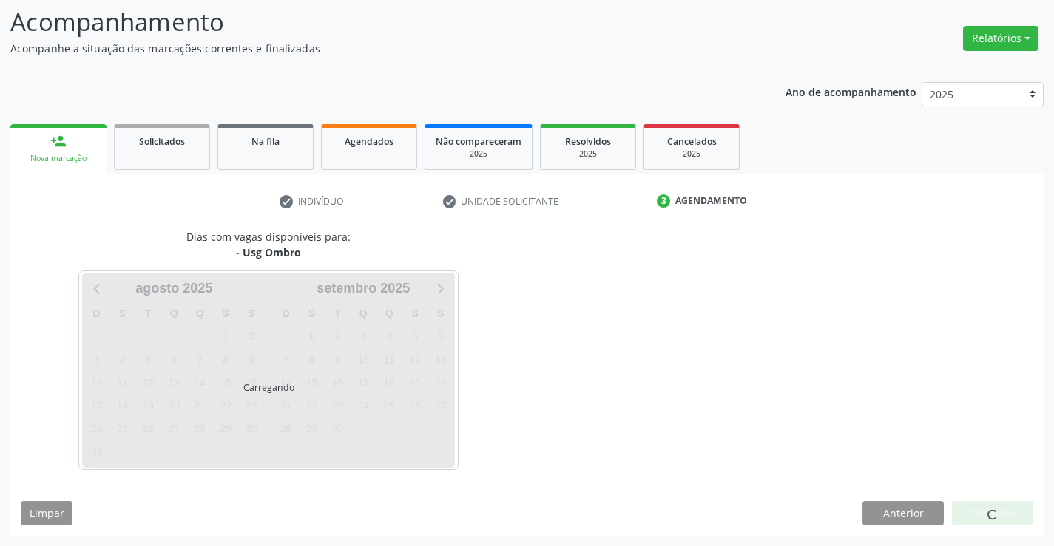
scroll to position [97, 0]
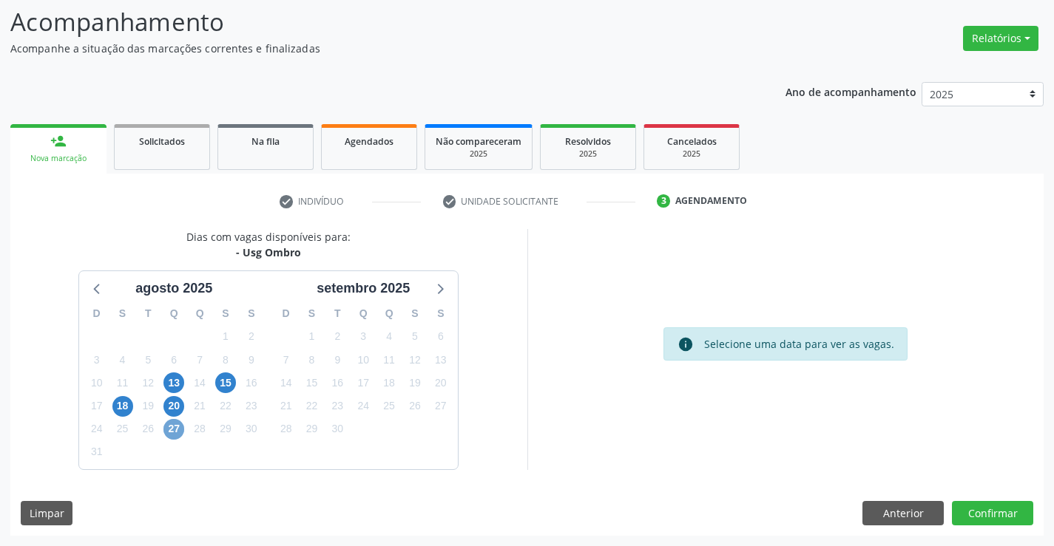
click at [179, 429] on span "27" at bounding box center [173, 429] width 21 height 21
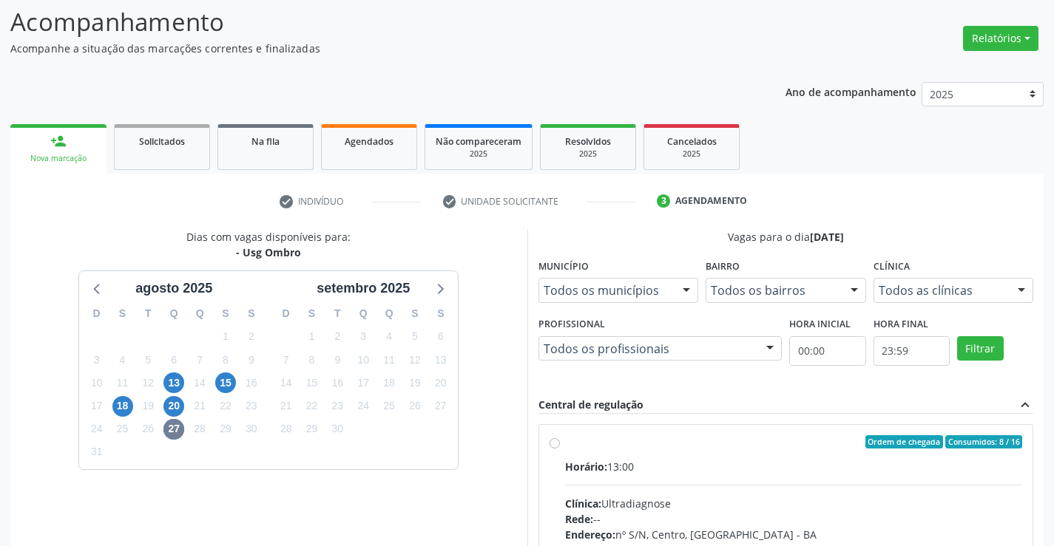
click at [578, 471] on span "Horário:" at bounding box center [586, 467] width 42 height 14
click at [560, 449] on input "Ordem de chegada Consumidos: 8 / 16 Horário: 13:00 Clínica: Ultradiagnose Rede:…" at bounding box center [554, 441] width 10 height 13
radio input "true"
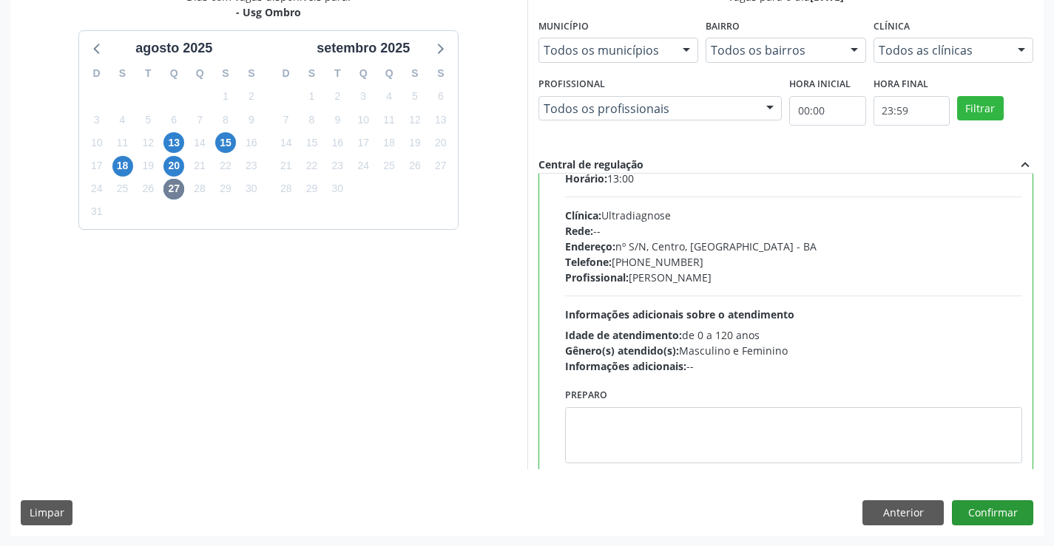
scroll to position [73, 0]
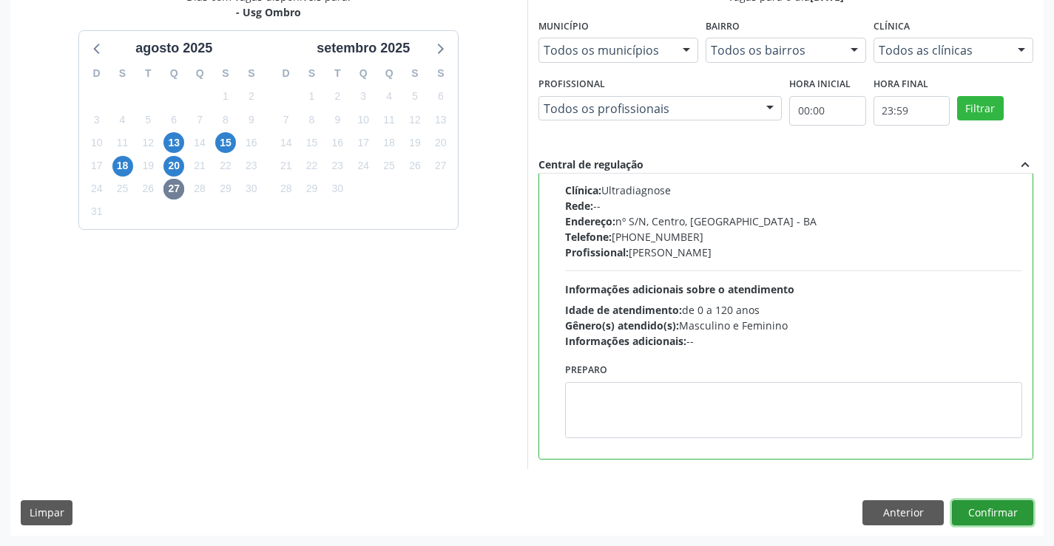
click at [975, 509] on button "Confirmar" at bounding box center [992, 513] width 81 height 25
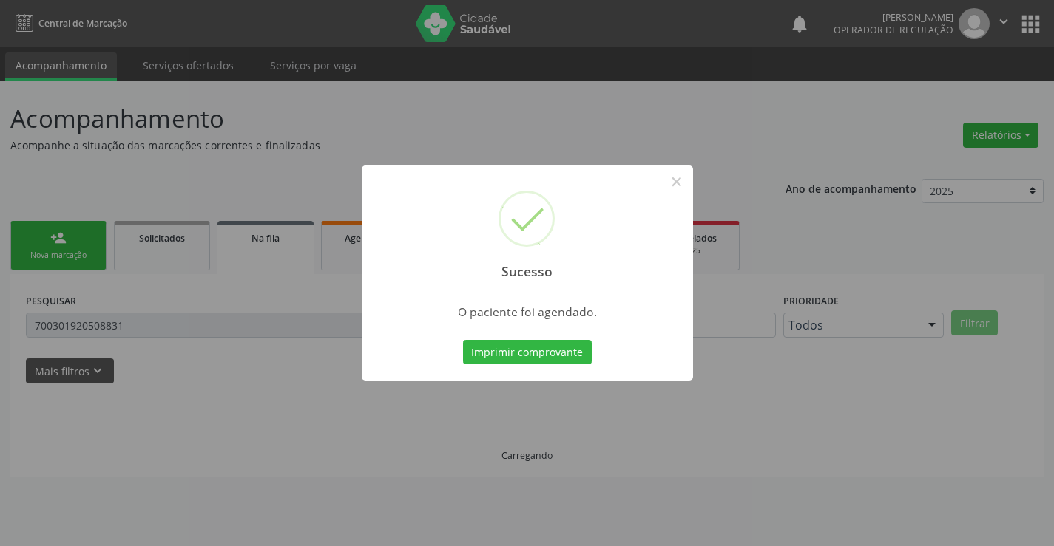
scroll to position [0, 0]
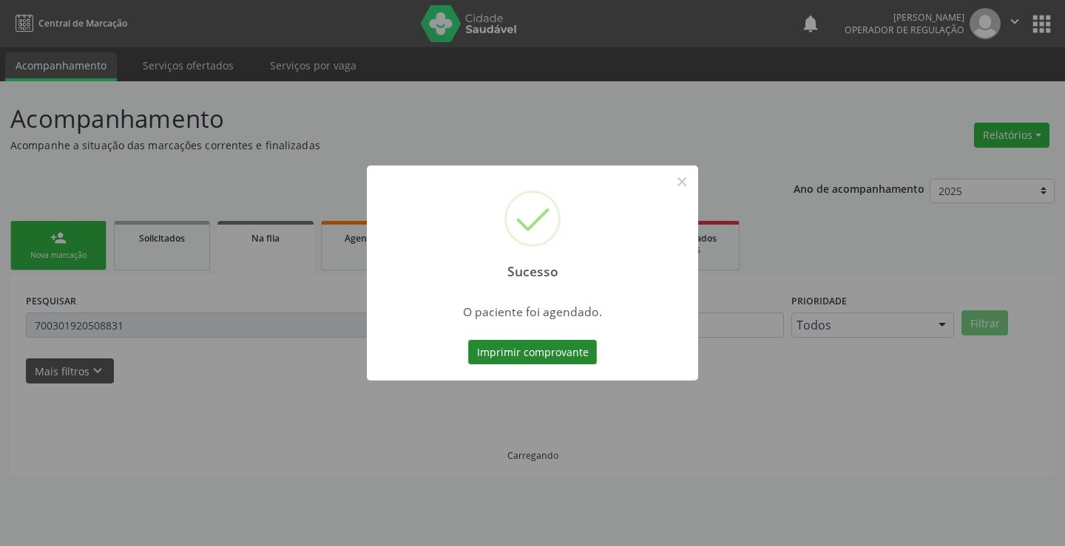
click at [536, 351] on button "Imprimir comprovante" at bounding box center [532, 352] width 129 height 25
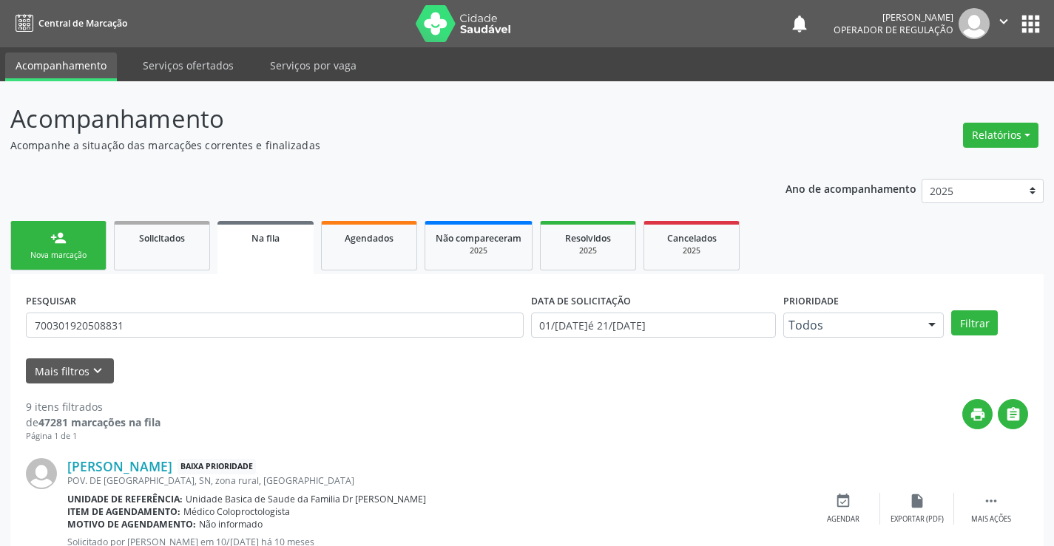
click at [102, 246] on link "person_add Nova marcação" at bounding box center [58, 246] width 96 height 50
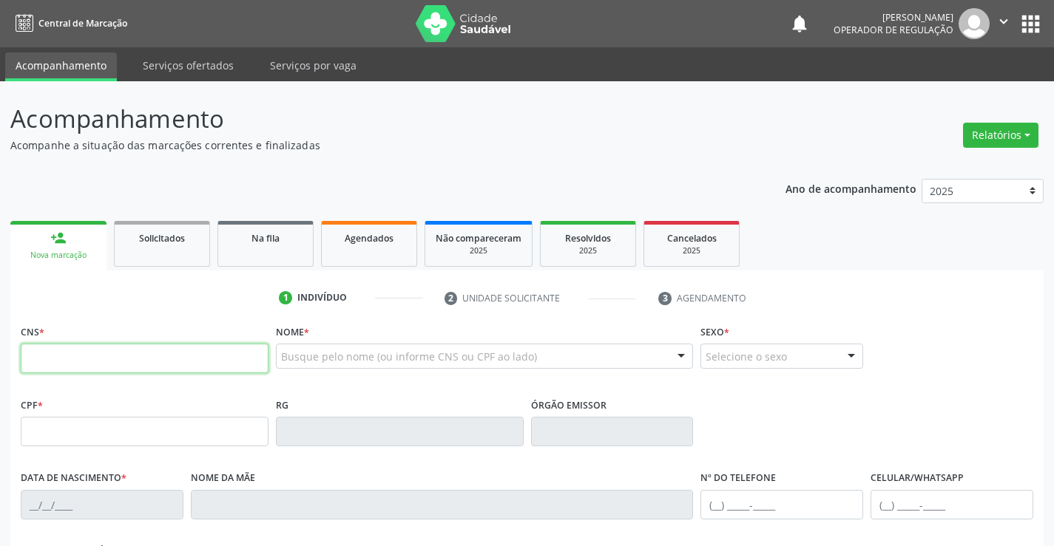
click at [97, 354] on input "text" at bounding box center [145, 359] width 248 height 30
type input "700 5093 5541 6253"
type input "0763434132"
type input "[DATE]"
type input "[PHONE_NUMBER]"
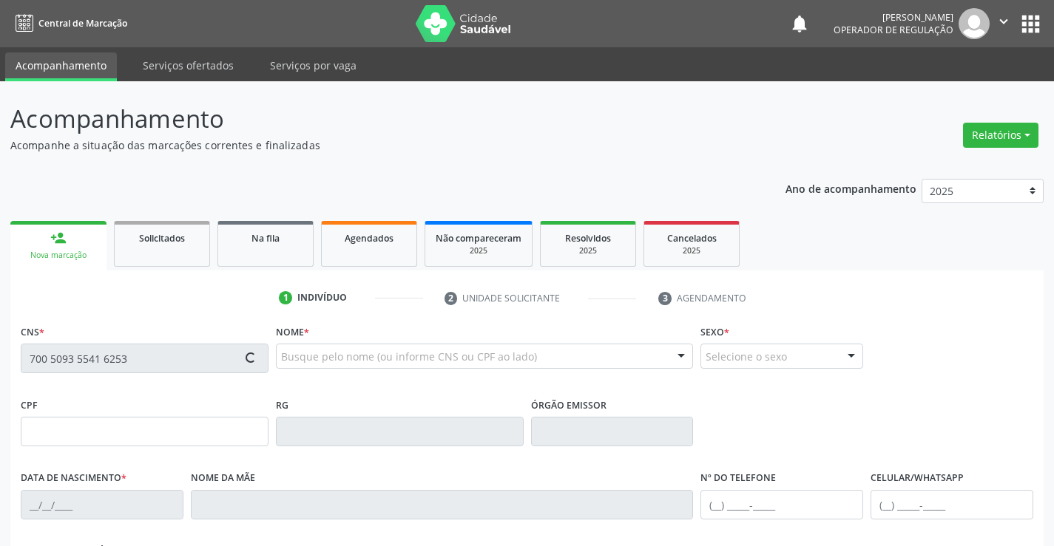
type input "[PHONE_NUMBER]"
type input "SN"
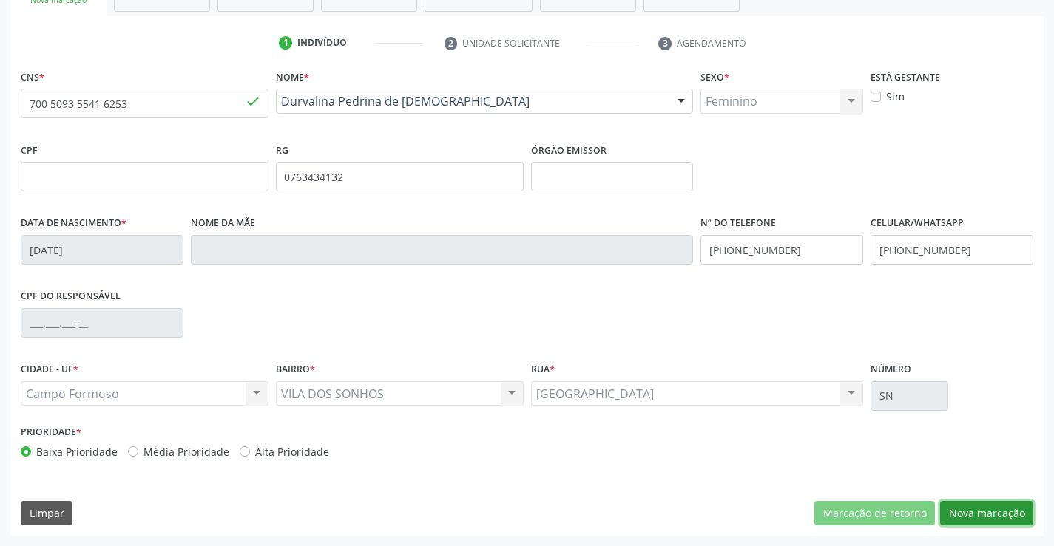
click at [977, 512] on button "Nova marcação" at bounding box center [986, 513] width 93 height 25
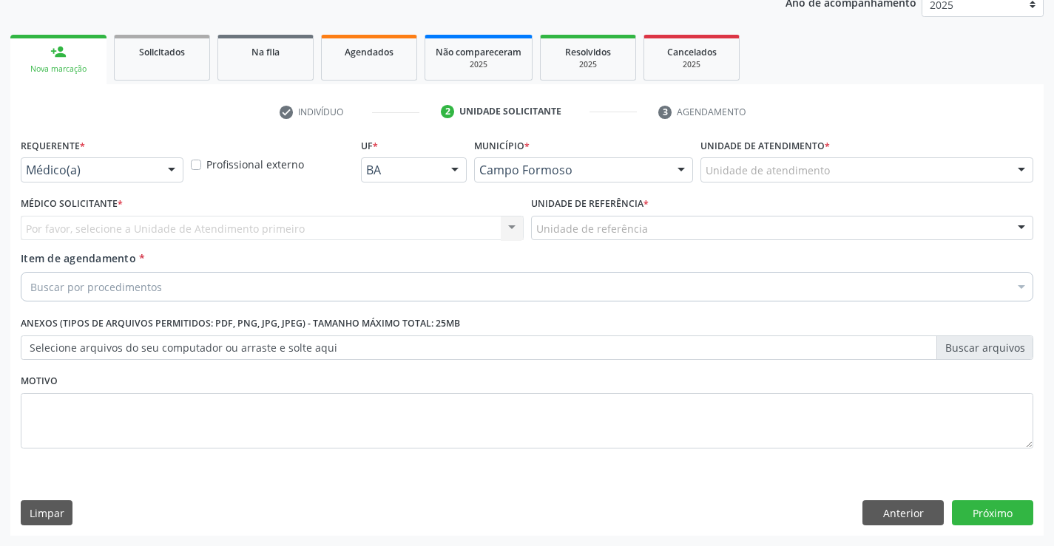
scroll to position [186, 0]
click at [175, 158] on div at bounding box center [171, 170] width 22 height 25
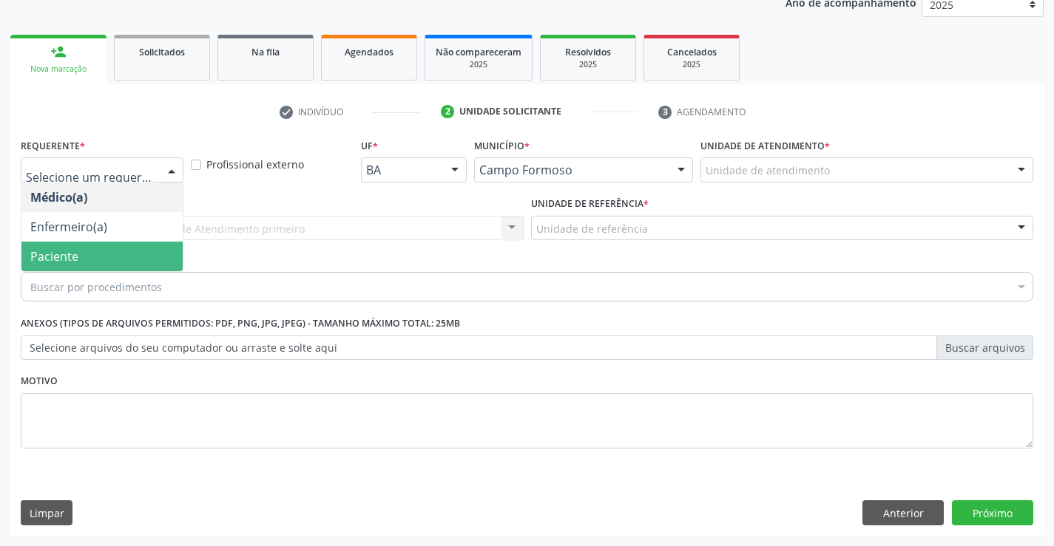
drag, startPoint x: 112, startPoint y: 261, endPoint x: 209, endPoint y: 250, distance: 98.2
click at [112, 260] on span "Paciente" at bounding box center [101, 257] width 161 height 30
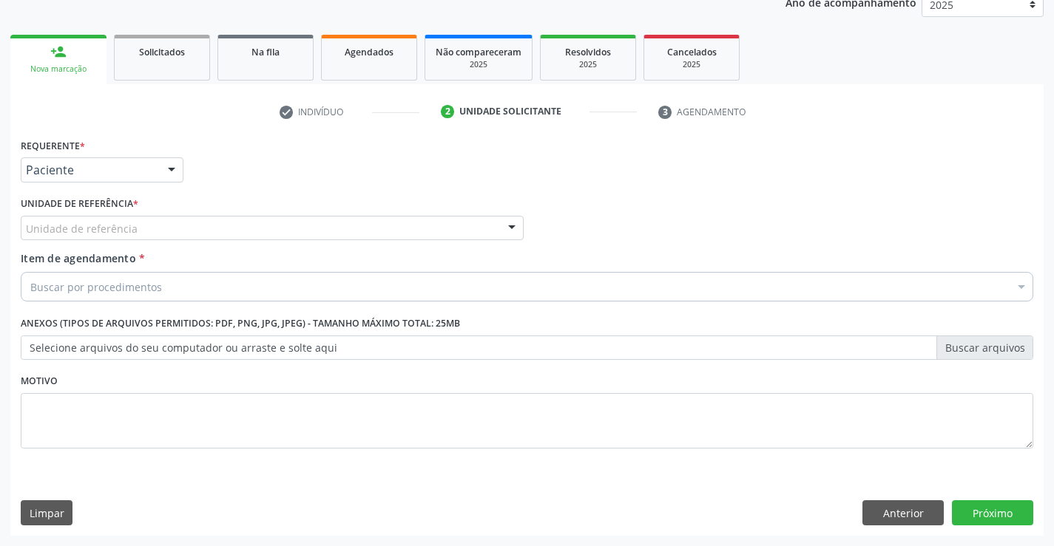
click at [227, 231] on div "Unidade de referência" at bounding box center [272, 228] width 503 height 25
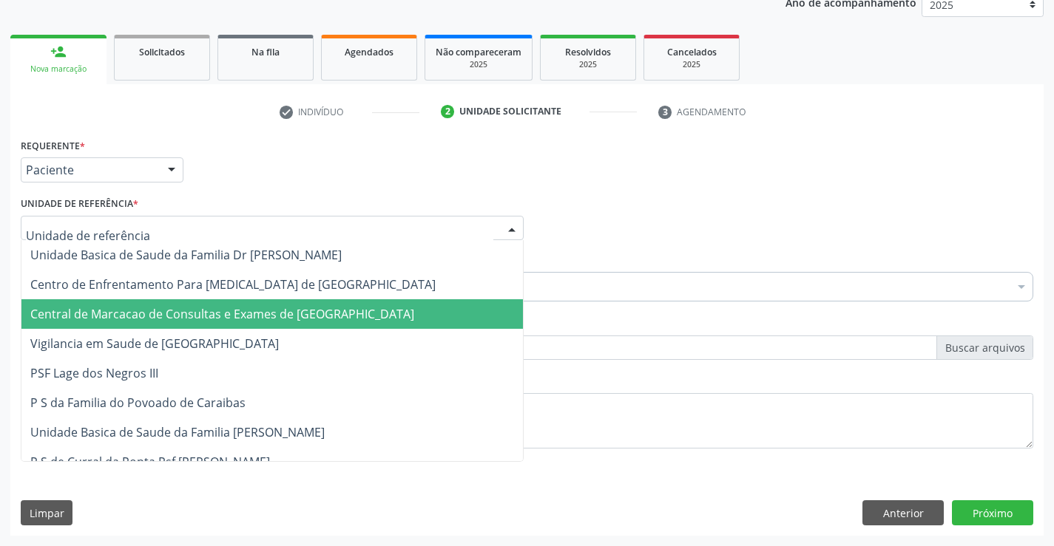
click at [242, 312] on span "Central de Marcacao de Consultas e Exames de [GEOGRAPHIC_DATA]" at bounding box center [222, 314] width 384 height 16
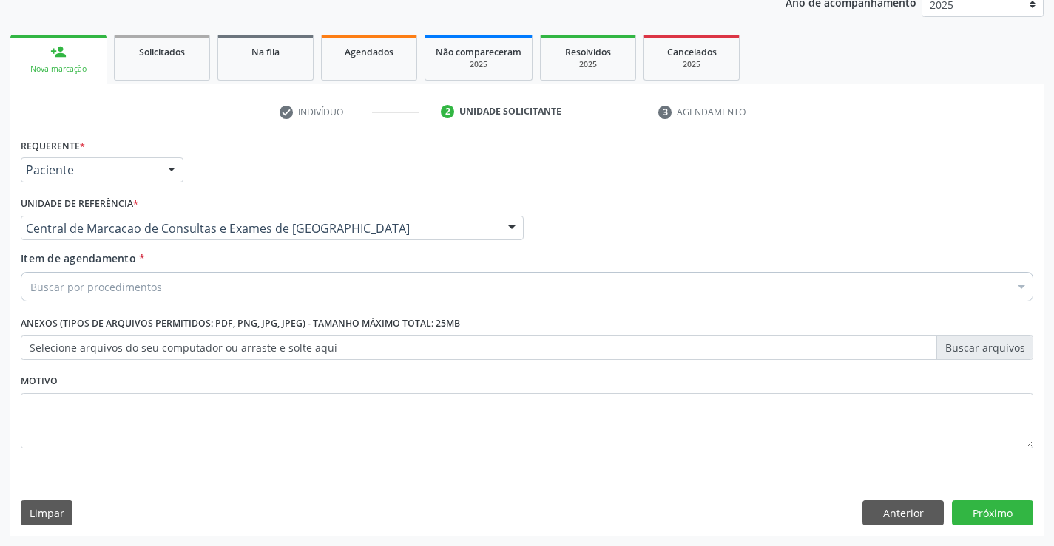
click at [257, 285] on div "Buscar por procedimentos" at bounding box center [527, 287] width 1012 height 30
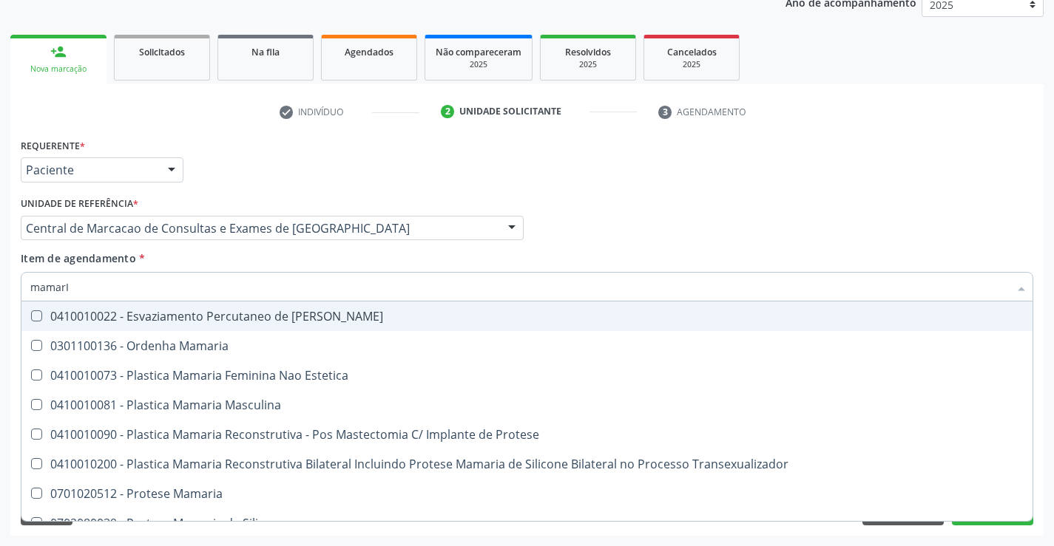
type input "mamarIA"
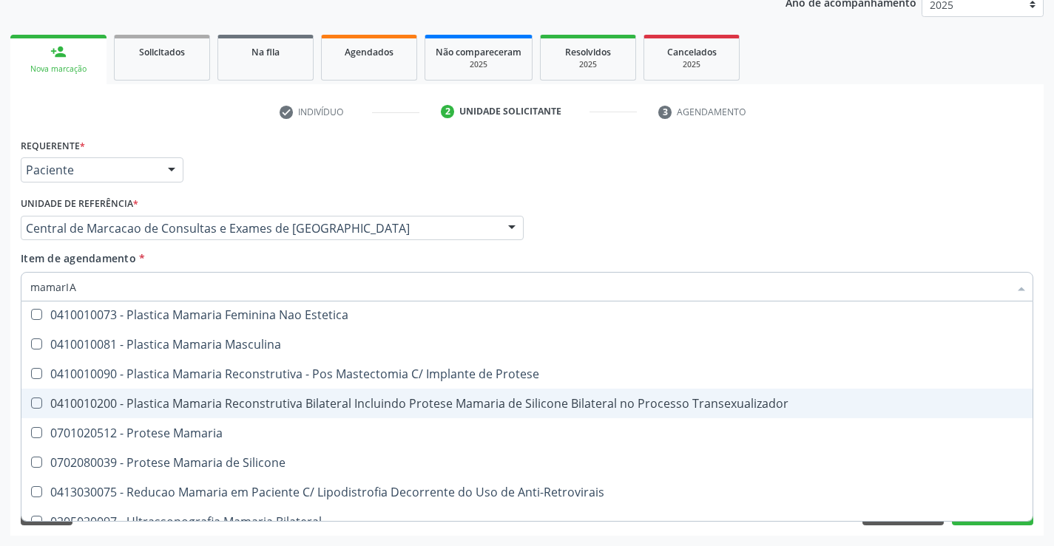
scroll to position [47, 0]
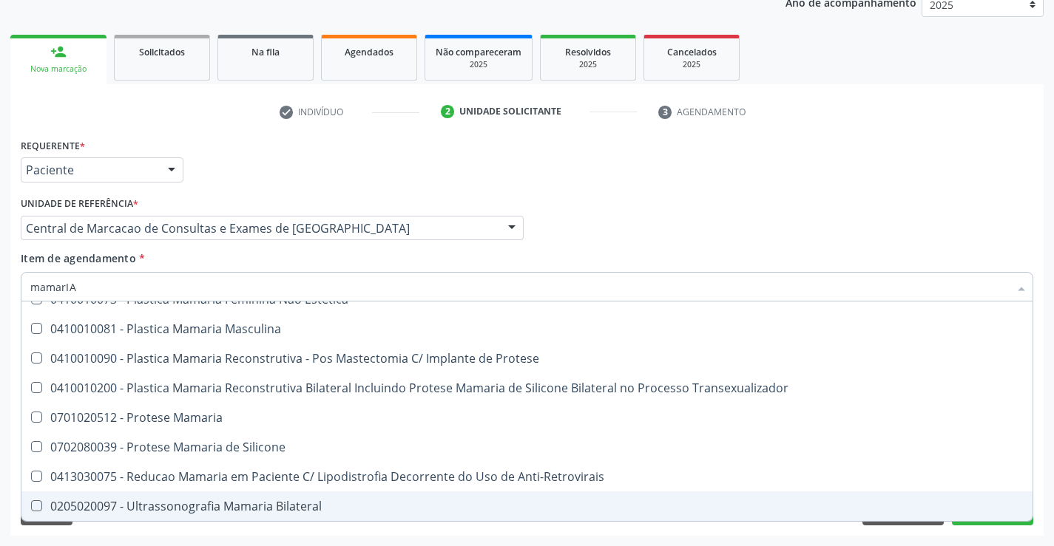
click at [174, 503] on div "0205020097 - Ultrassonografia Mamaria Bilateral" at bounding box center [526, 507] width 993 height 12
checkbox Bilateral "true"
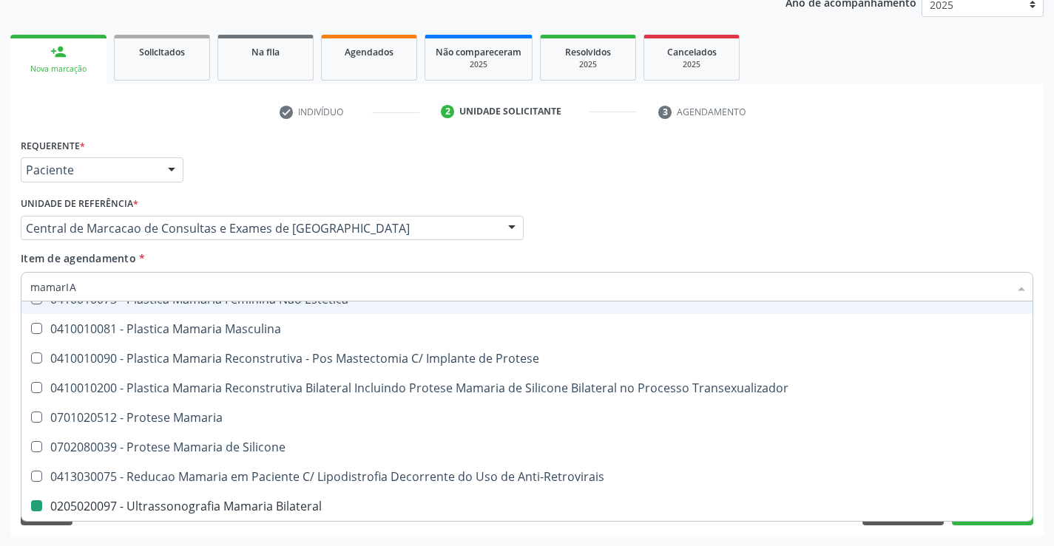
click at [725, 224] on div "Médico Solicitante Por favor, selecione a Unidade de Atendimento primeiro Nenhu…" at bounding box center [527, 222] width 1020 height 58
checkbox Estetica "true"
checkbox Bilateral "false"
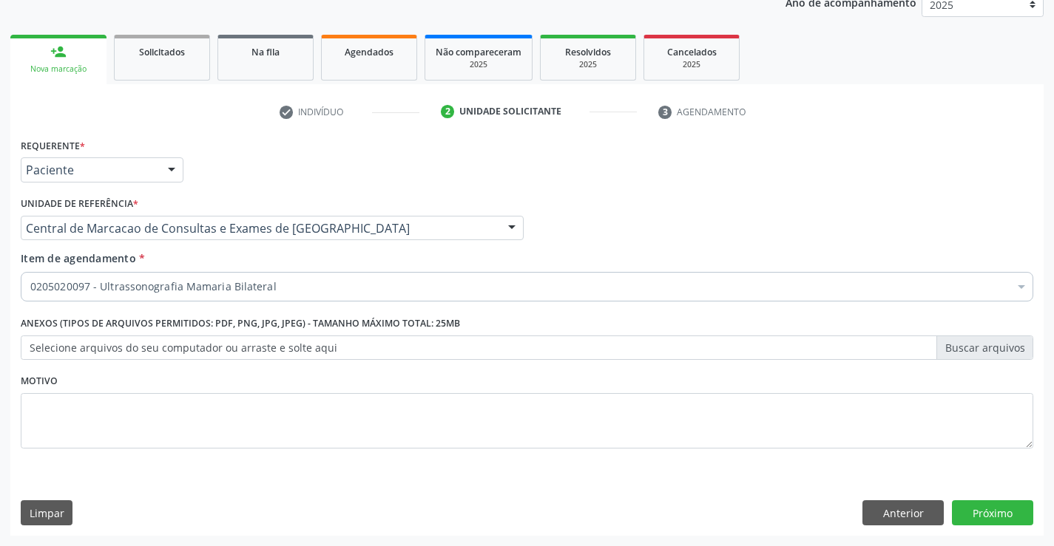
scroll to position [0, 0]
click at [992, 519] on button "Próximo" at bounding box center [992, 513] width 81 height 25
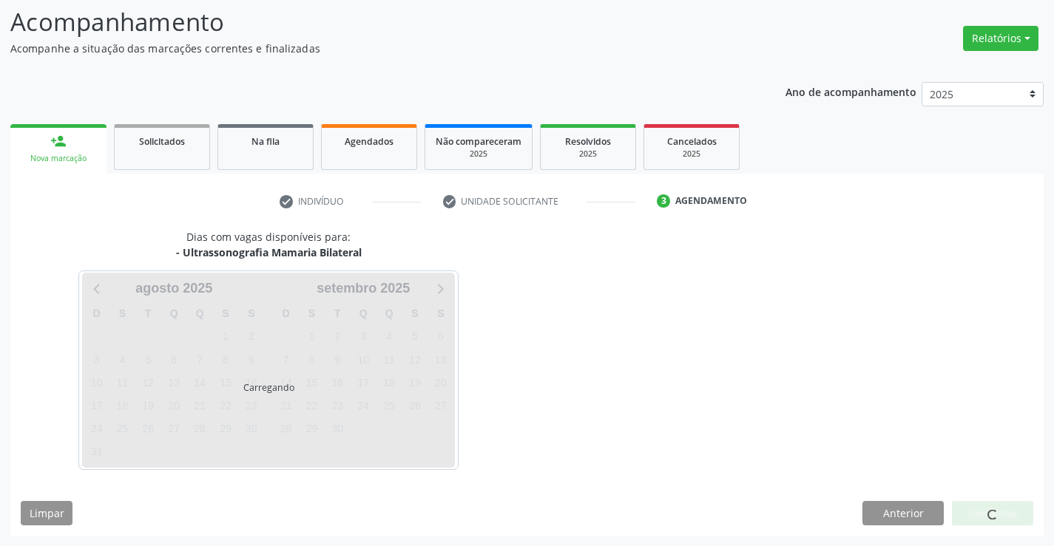
scroll to position [97, 0]
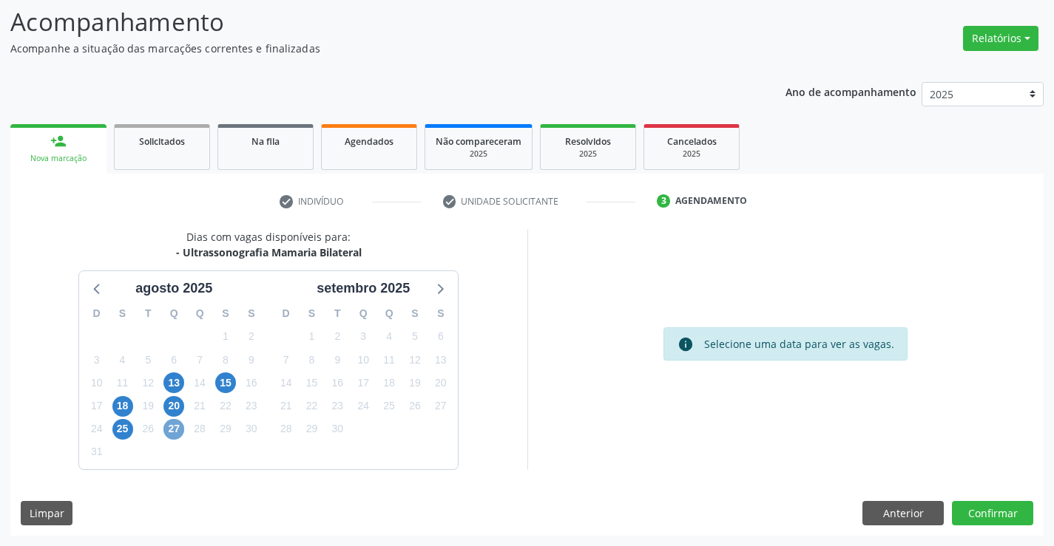
click at [174, 430] on span "27" at bounding box center [173, 429] width 21 height 21
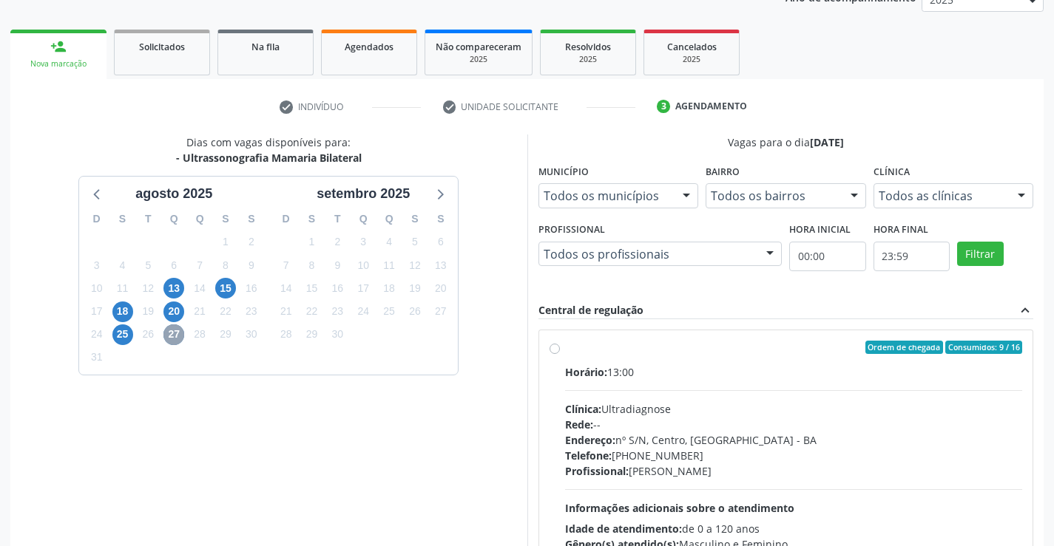
scroll to position [245, 0]
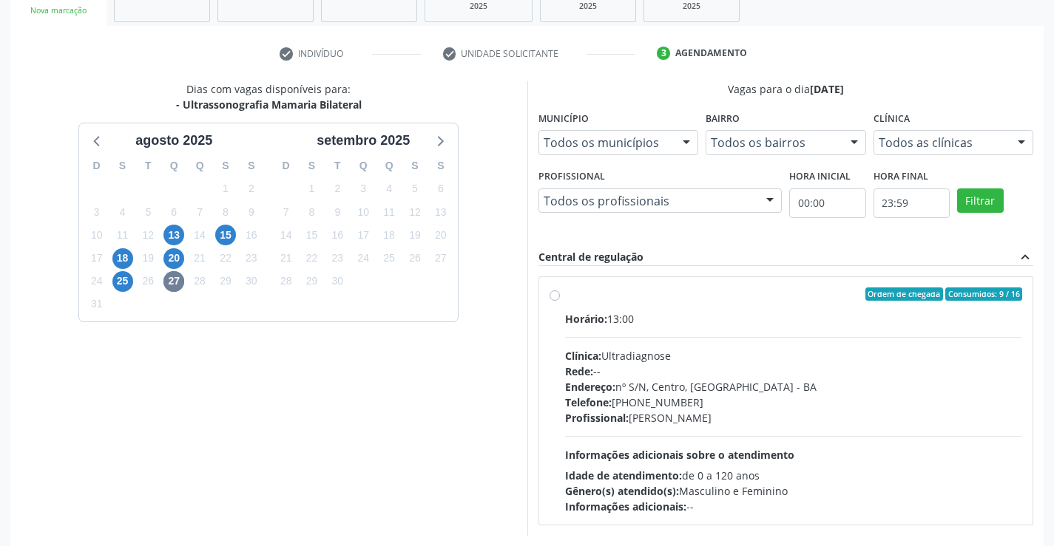
click at [659, 359] on div "Clínica: Ultradiagnose" at bounding box center [794, 356] width 458 height 16
click at [560, 301] on input "Ordem de chegada Consumidos: 9 / 16 Horário: 13:00 Clínica: Ultradiagnose Rede:…" at bounding box center [554, 294] width 10 height 13
radio input "true"
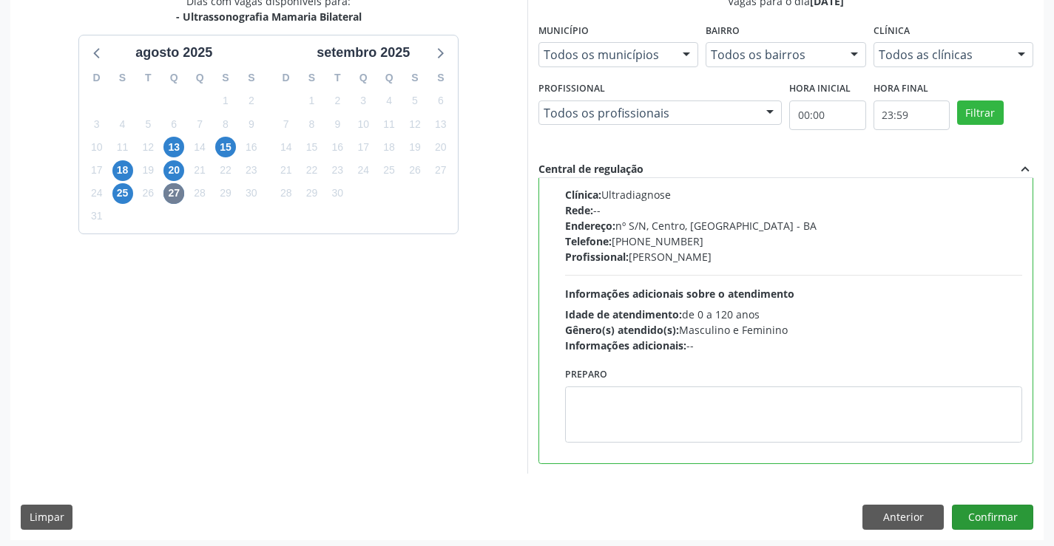
scroll to position [337, 0]
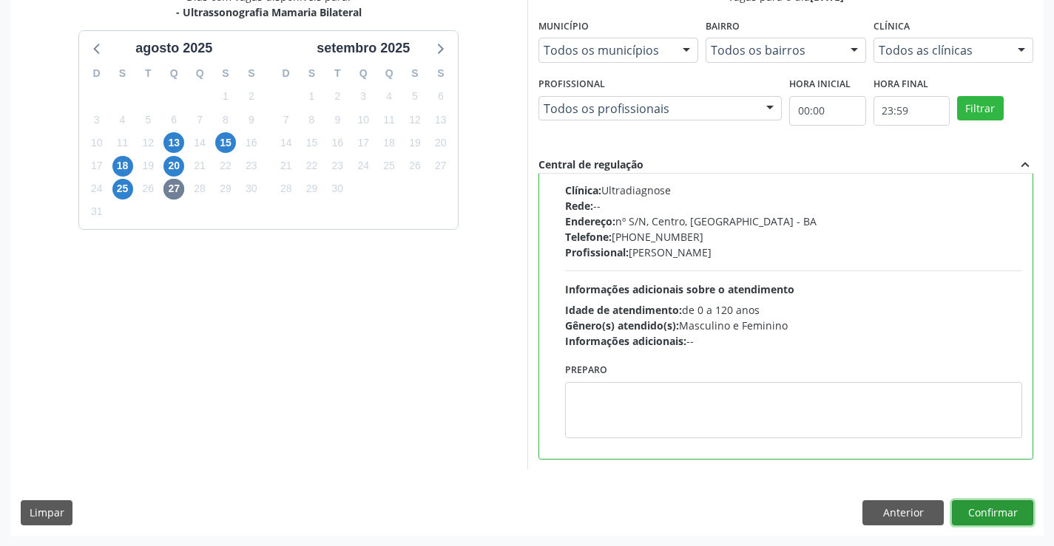
click at [1000, 518] on button "Confirmar" at bounding box center [992, 513] width 81 height 25
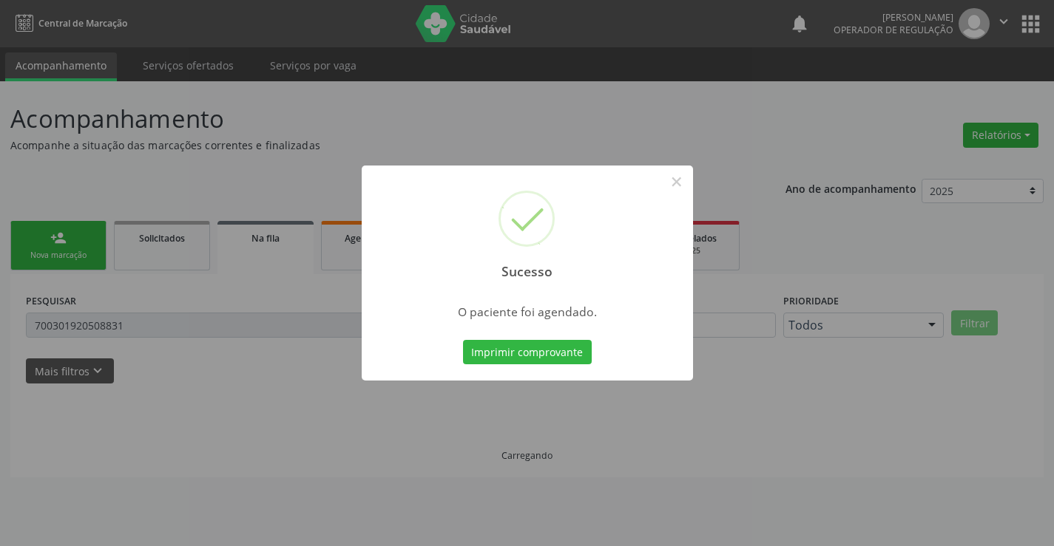
scroll to position [0, 0]
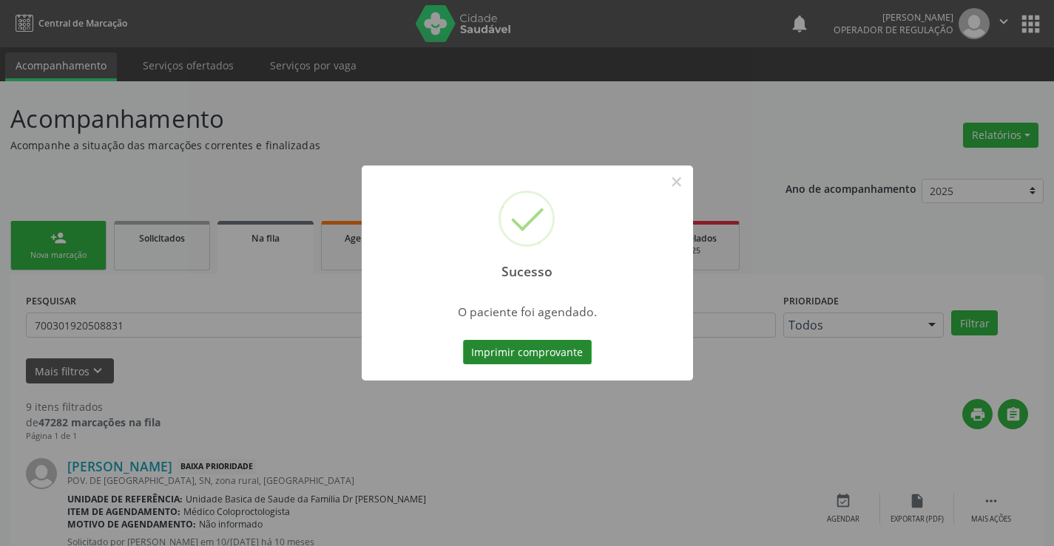
click at [530, 359] on button "Imprimir comprovante" at bounding box center [527, 352] width 129 height 25
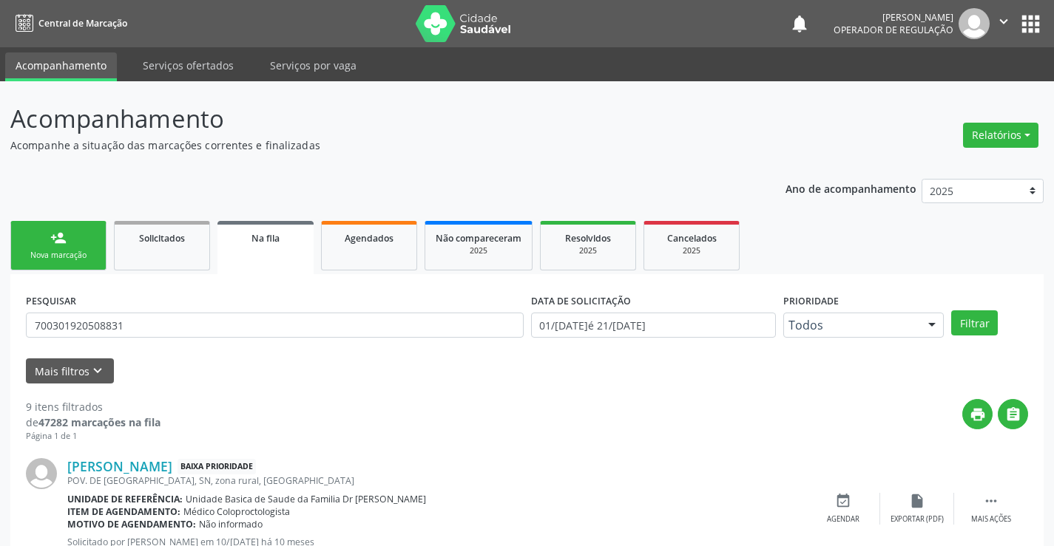
click at [64, 253] on div "Nova marcação" at bounding box center [58, 255] width 74 height 11
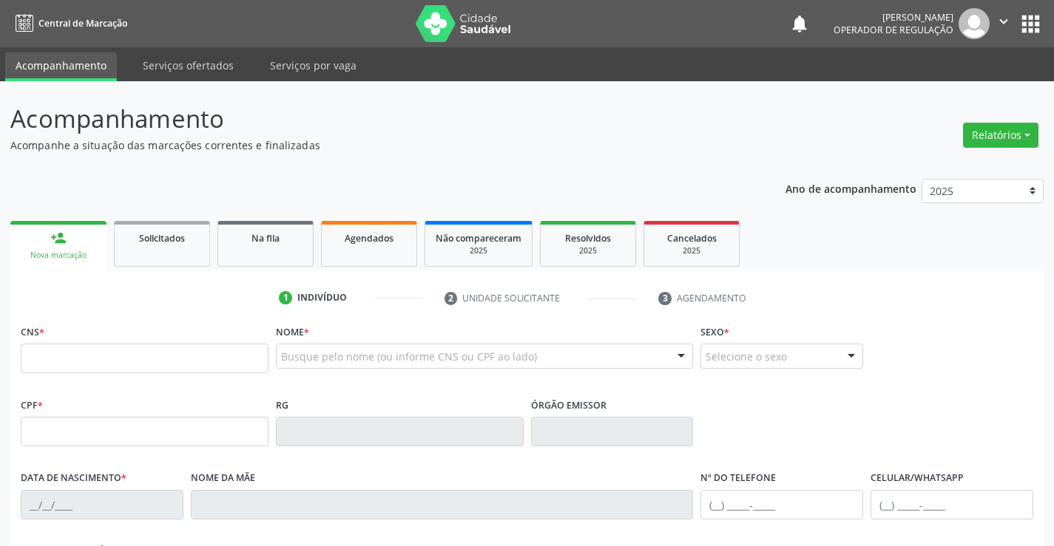
click at [57, 267] on link "person_add Nova marcação" at bounding box center [58, 246] width 96 height 50
click at [81, 354] on input "text" at bounding box center [145, 359] width 248 height 30
click at [121, 362] on input "text" at bounding box center [145, 359] width 248 height 30
type input "709 2002 4208 9336"
type input "005.128.545-21"
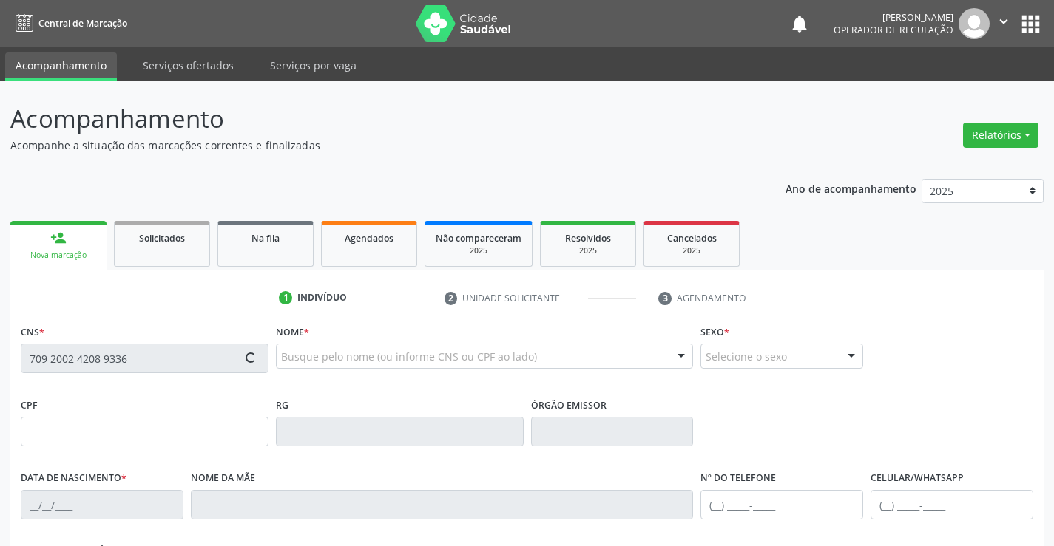
type input "0532231520"
type input "SSPBA"
type input "25[DATE]"
type input "[PHONE_NUMBER]"
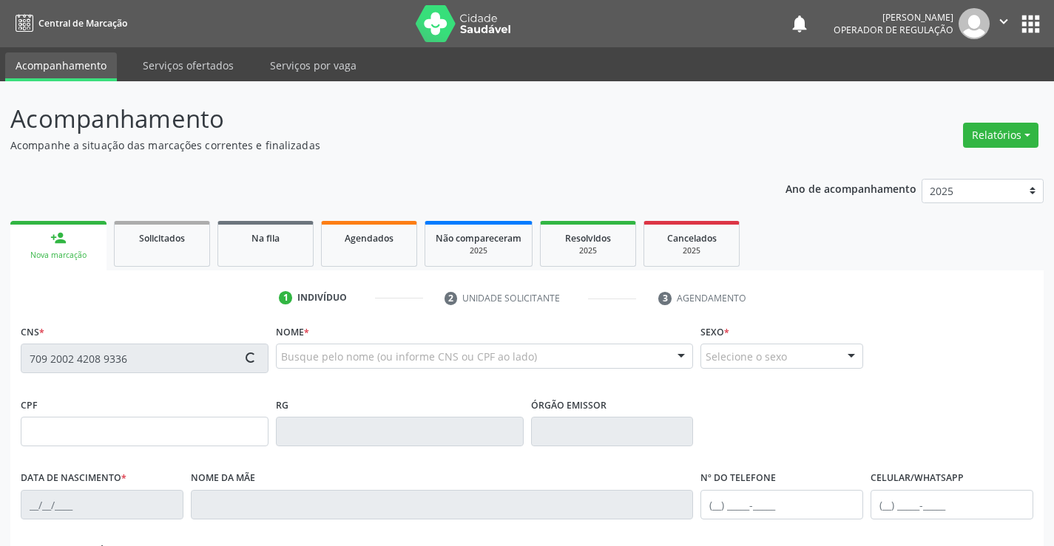
type input "005.128.545-21"
type input "S/N"
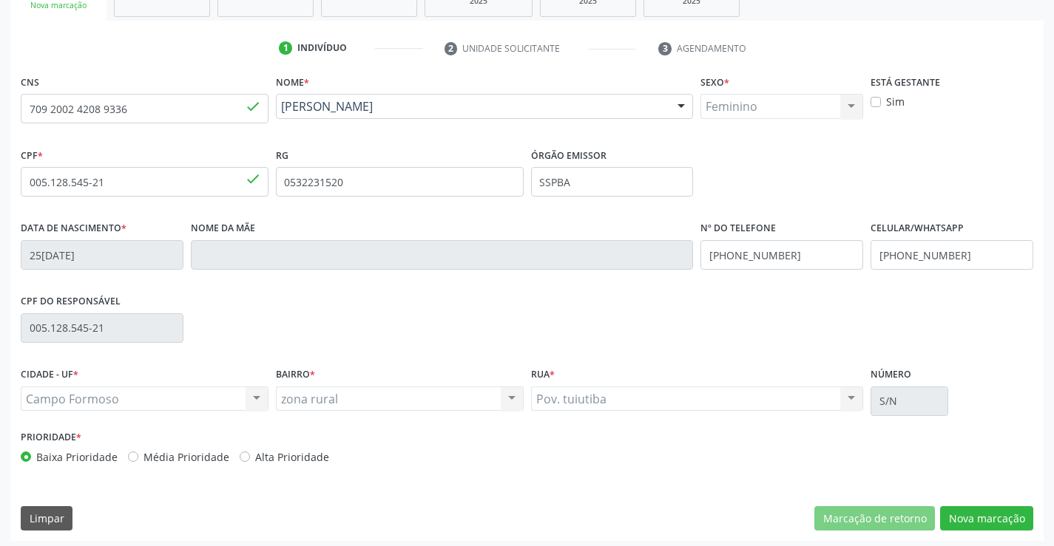
scroll to position [255, 0]
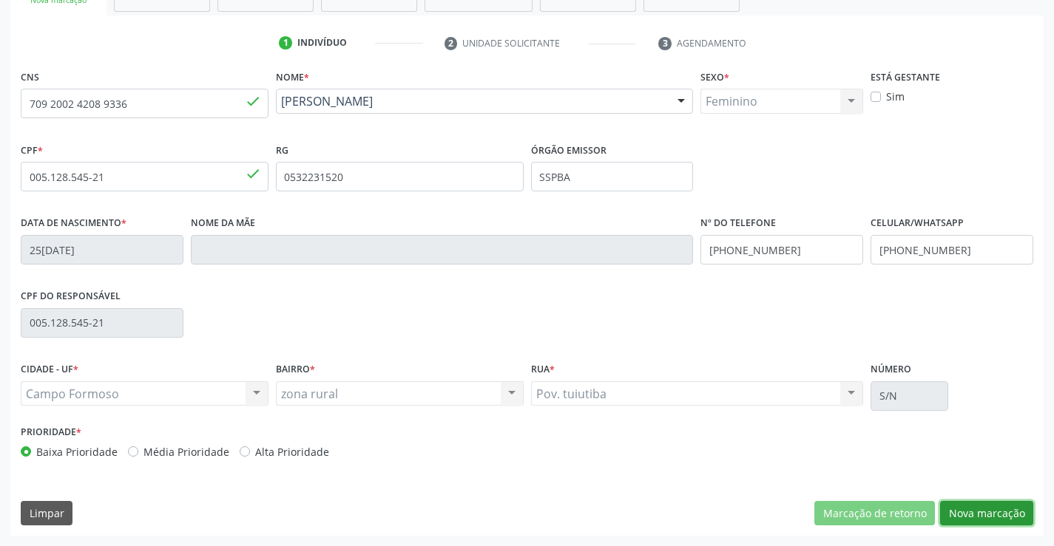
click at [994, 504] on button "Nova marcação" at bounding box center [986, 513] width 93 height 25
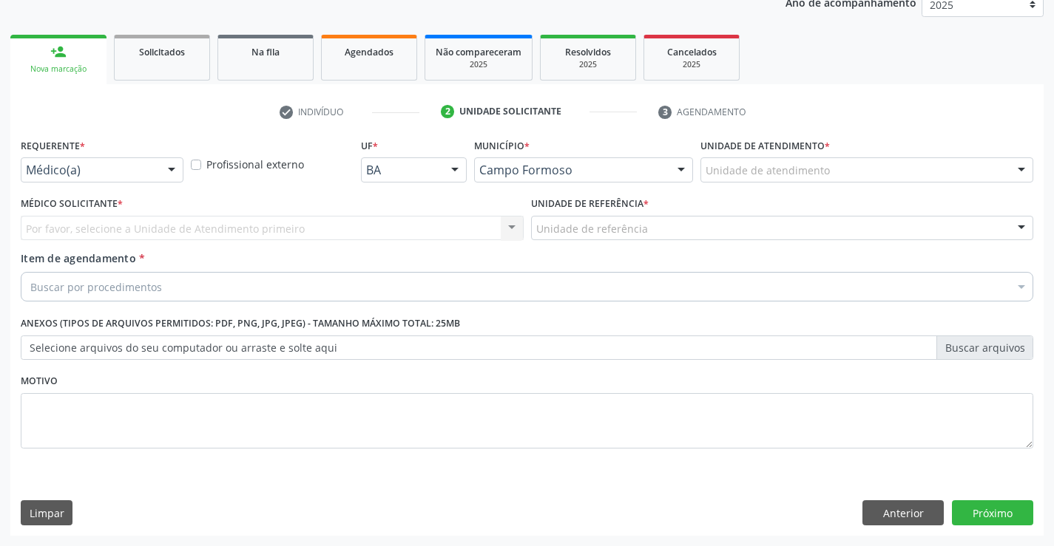
scroll to position [186, 0]
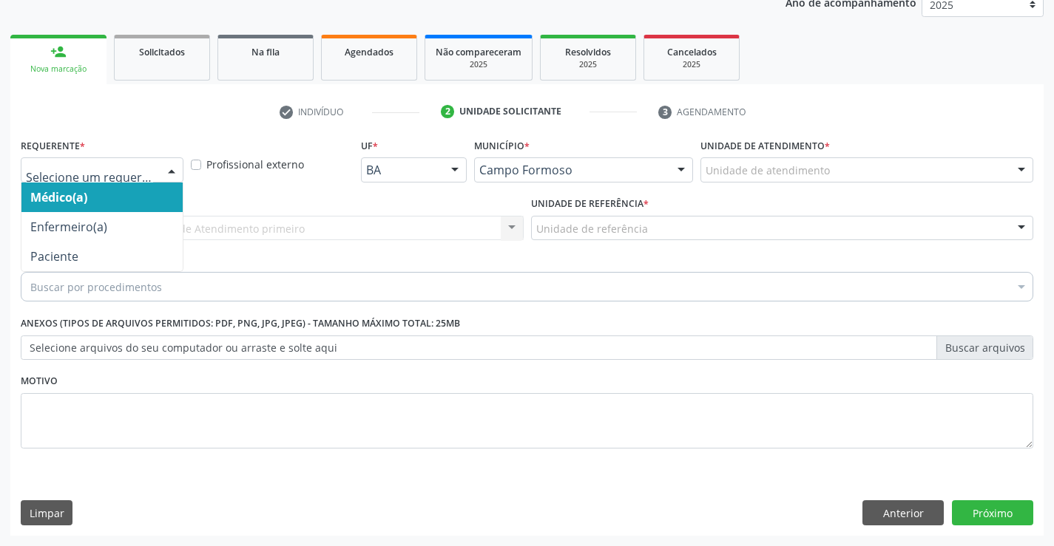
click at [156, 166] on div "Médico(a) Enfermeiro(a) Paciente Nenhum resultado encontrado para: " " Não há n…" at bounding box center [102, 169] width 163 height 25
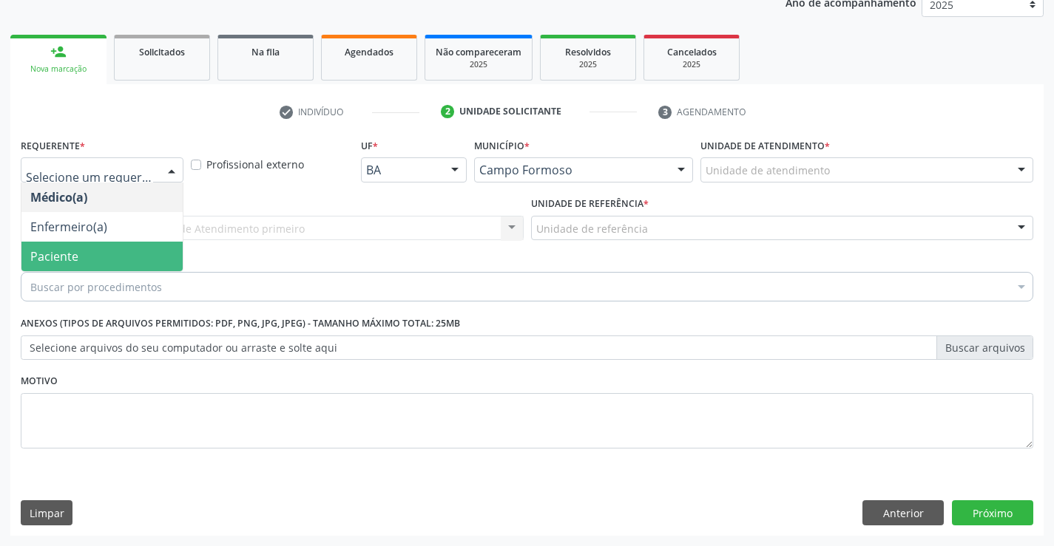
drag, startPoint x: 95, startPoint y: 249, endPoint x: 186, endPoint y: 230, distance: 93.0
click at [96, 248] on span "Paciente" at bounding box center [101, 257] width 161 height 30
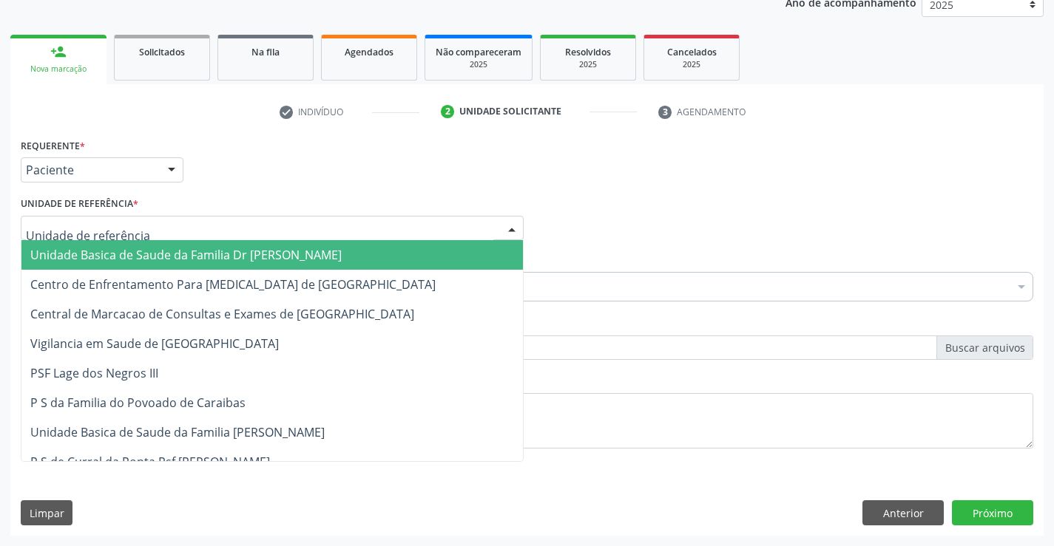
drag, startPoint x: 202, startPoint y: 226, endPoint x: 199, endPoint y: 295, distance: 69.6
click at [201, 234] on div at bounding box center [272, 228] width 503 height 25
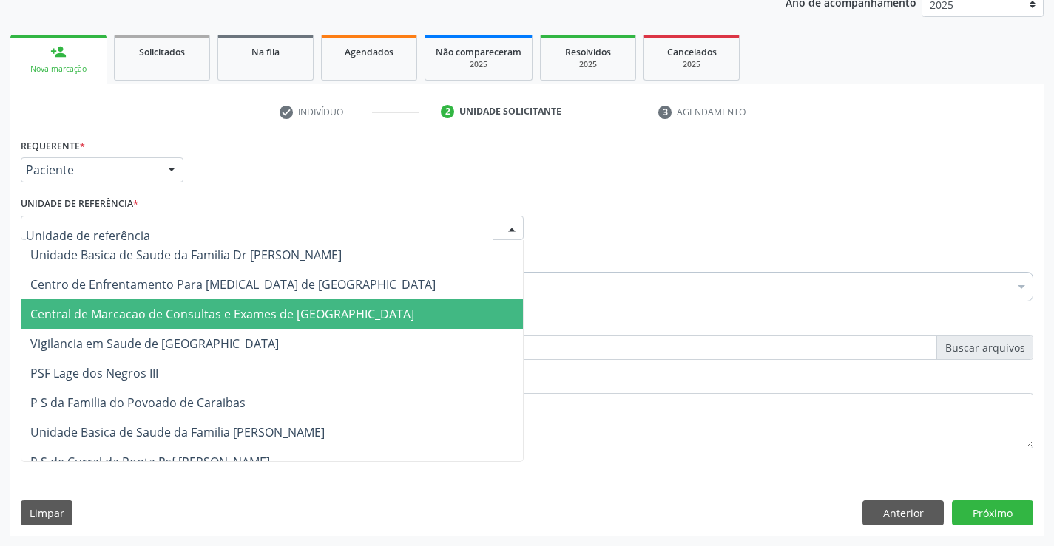
drag, startPoint x: 203, startPoint y: 312, endPoint x: 223, endPoint y: 302, distance: 22.2
click at [203, 313] on span "Central de Marcacao de Consultas e Exames de [GEOGRAPHIC_DATA]" at bounding box center [222, 314] width 384 height 16
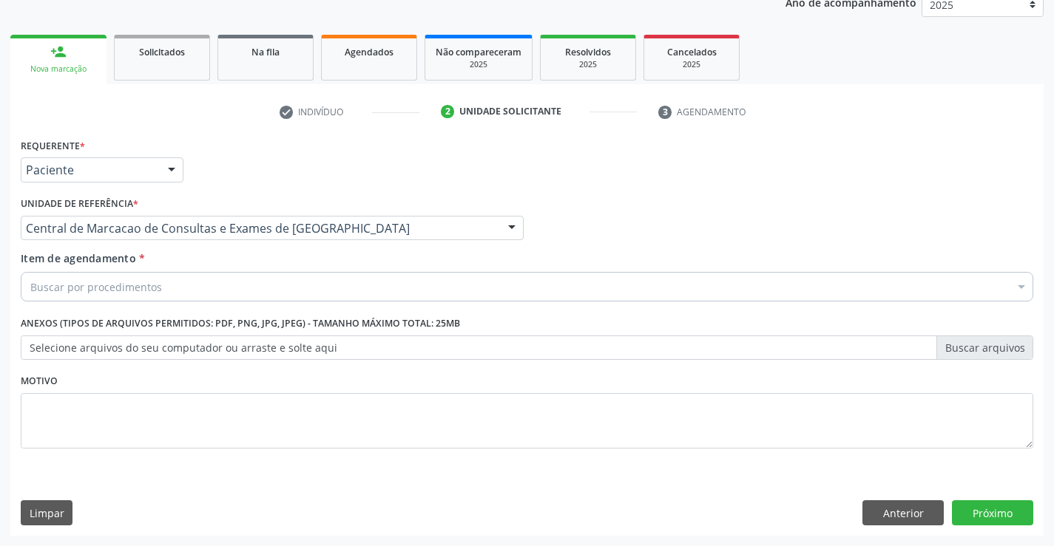
click at [239, 282] on div "Buscar por procedimentos" at bounding box center [527, 287] width 1012 height 30
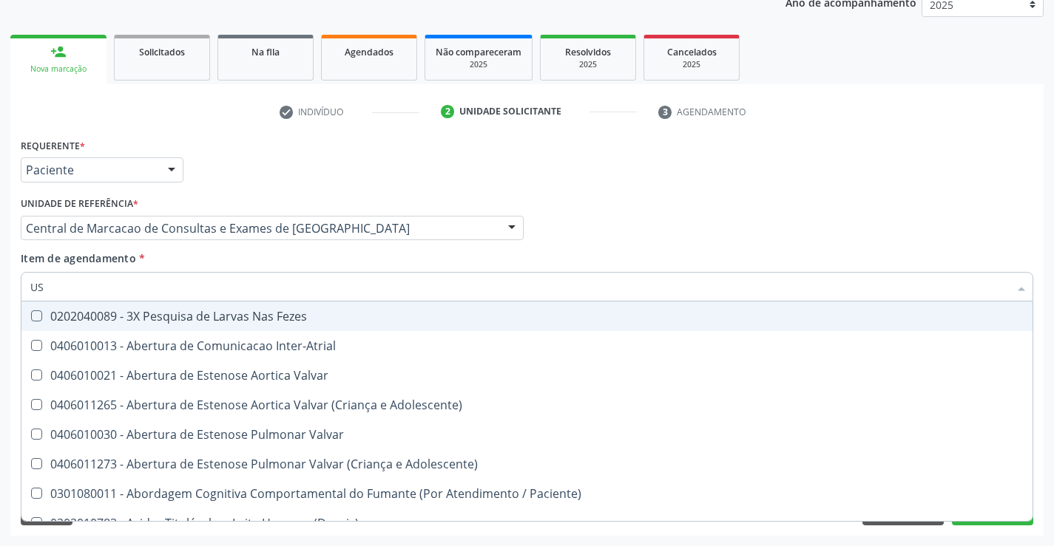
type input "USG"
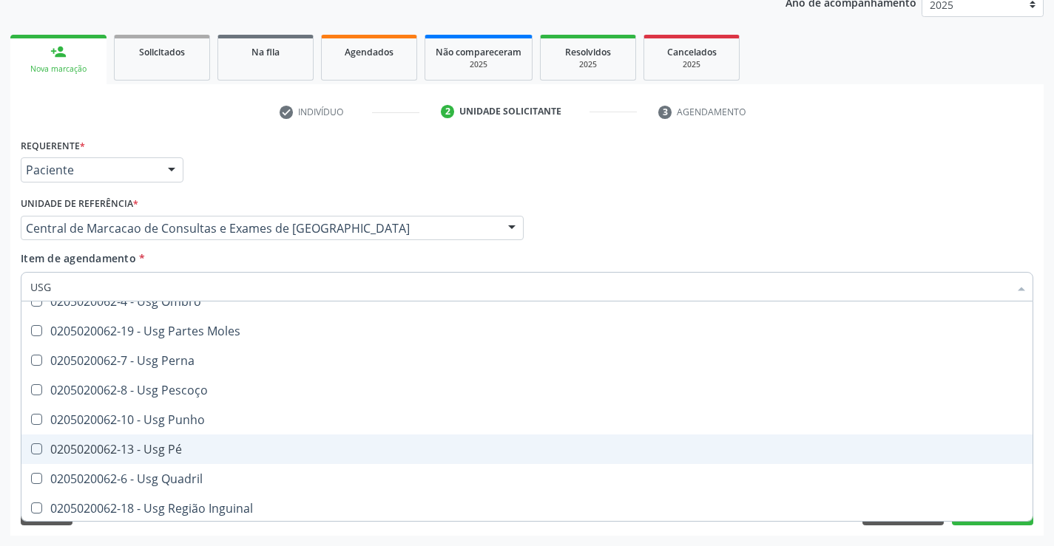
scroll to position [296, 0]
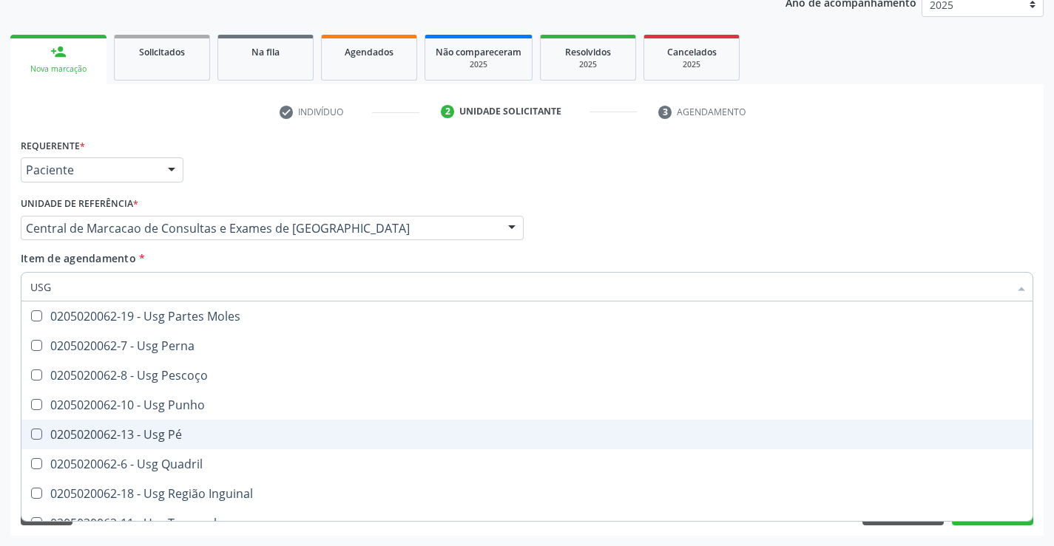
click at [181, 437] on div "0205020062-13 - Usg Pé" at bounding box center [526, 435] width 993 height 12
checkbox Pé "true"
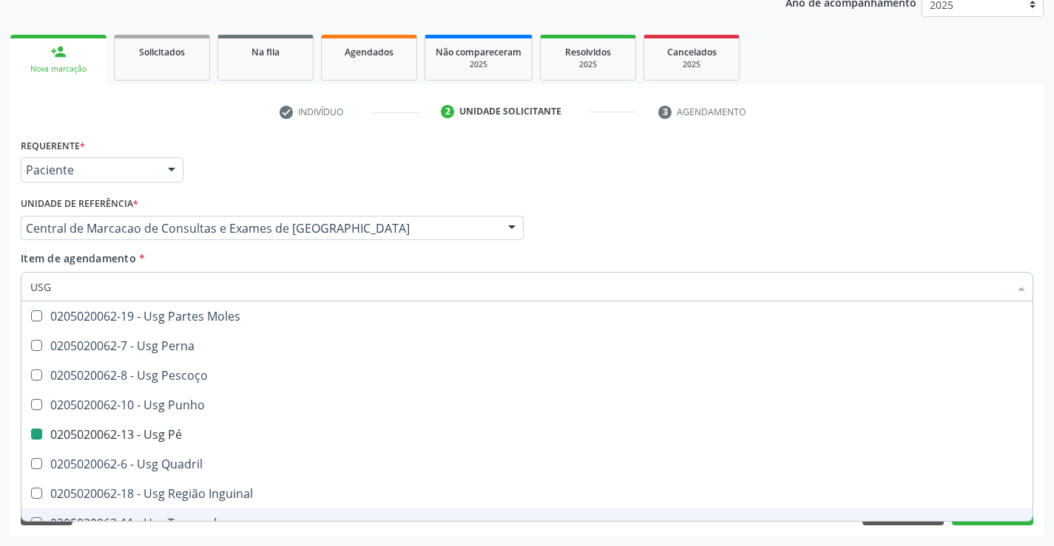
drag, startPoint x: 935, startPoint y: 535, endPoint x: 1006, endPoint y: 517, distance: 73.3
click at [935, 536] on div "Acompanhamento Acompanhe a situação das marcações correntes e finalizadas Relat…" at bounding box center [527, 220] width 1054 height 651
checkbox Braço "true"
checkbox Pé "false"
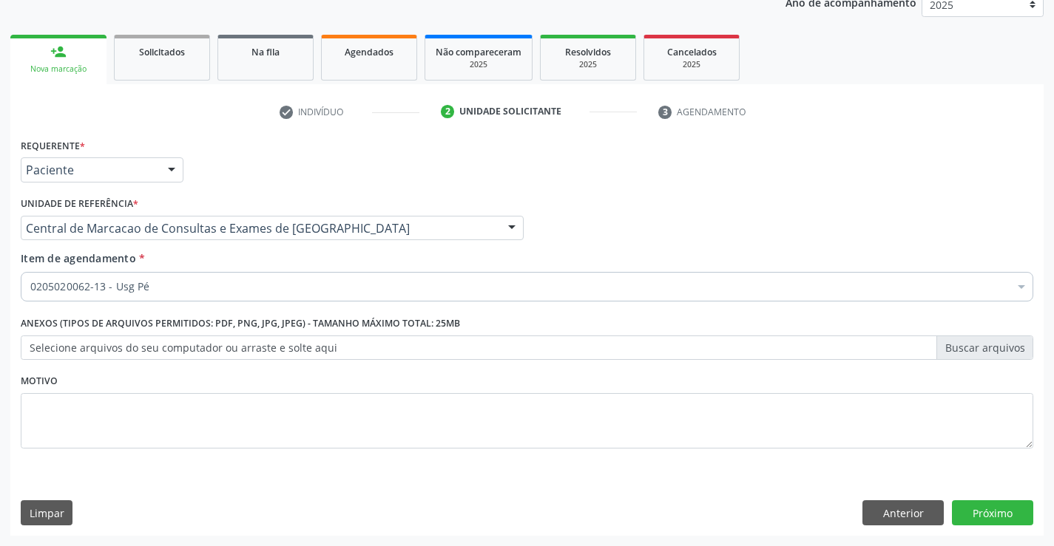
scroll to position [0, 0]
click at [994, 514] on button "Próximo" at bounding box center [992, 513] width 81 height 25
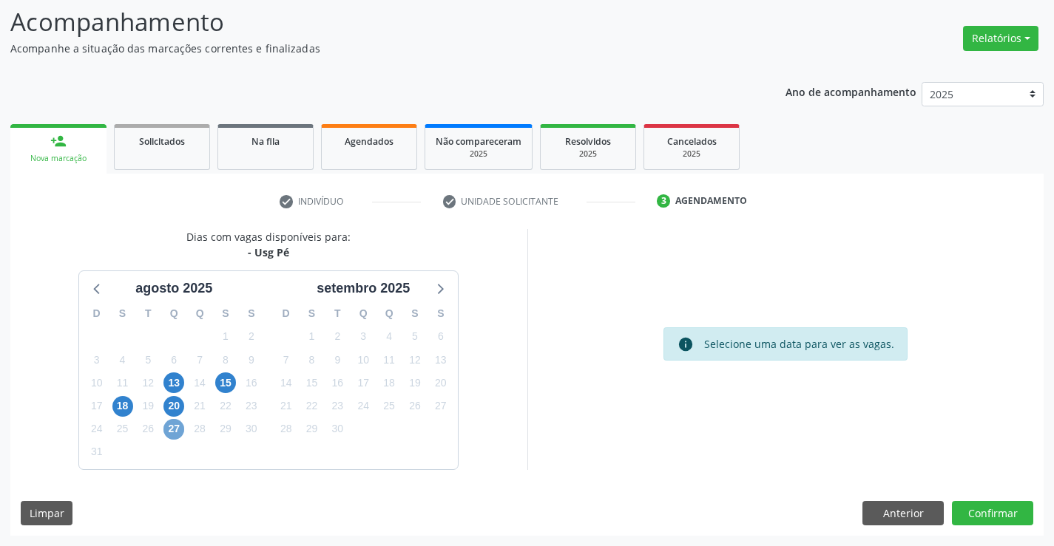
click at [180, 430] on span "27" at bounding box center [173, 429] width 21 height 21
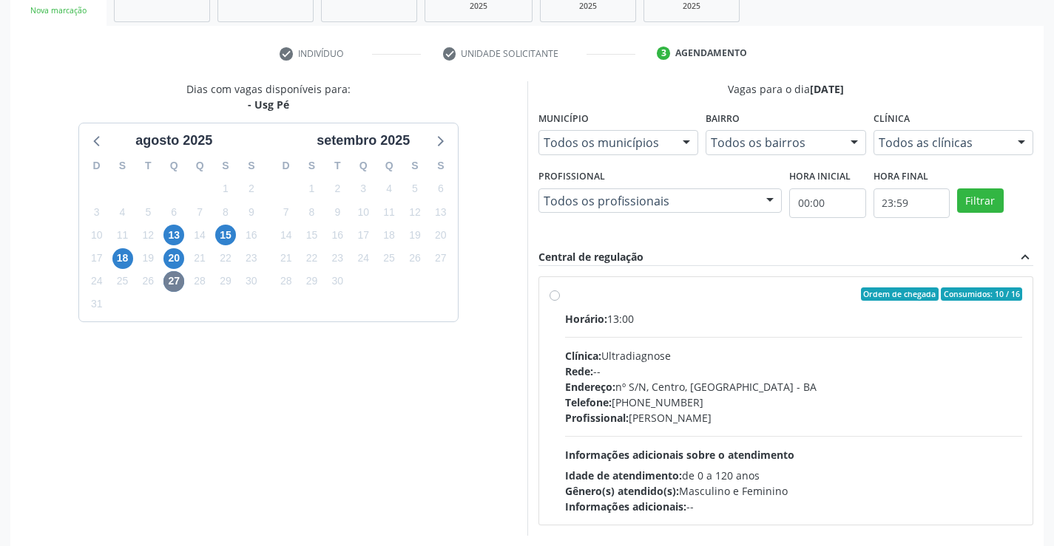
click at [646, 331] on div "Horário: 13:00 Clínica: Ultradiagnose Rede: -- Endereço: nº S/N, Centro, Campo …" at bounding box center [794, 412] width 458 height 203
click at [560, 301] on input "Ordem de chegada Consumidos: 10 / 16 Horário: 13:00 Clínica: Ultradiagnose Rede…" at bounding box center [554, 294] width 10 height 13
radio input "true"
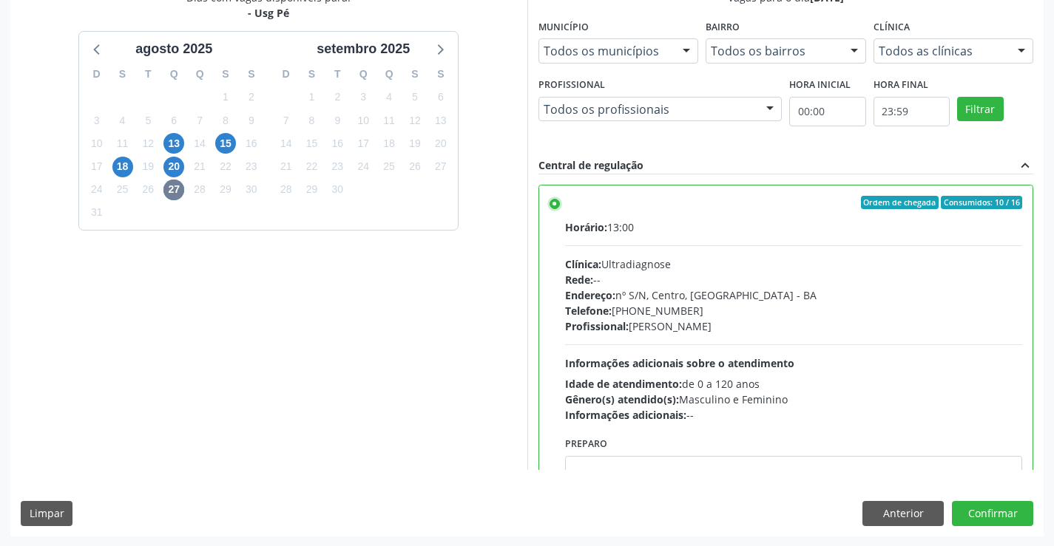
scroll to position [337, 0]
click at [992, 516] on button "Confirmar" at bounding box center [992, 513] width 81 height 25
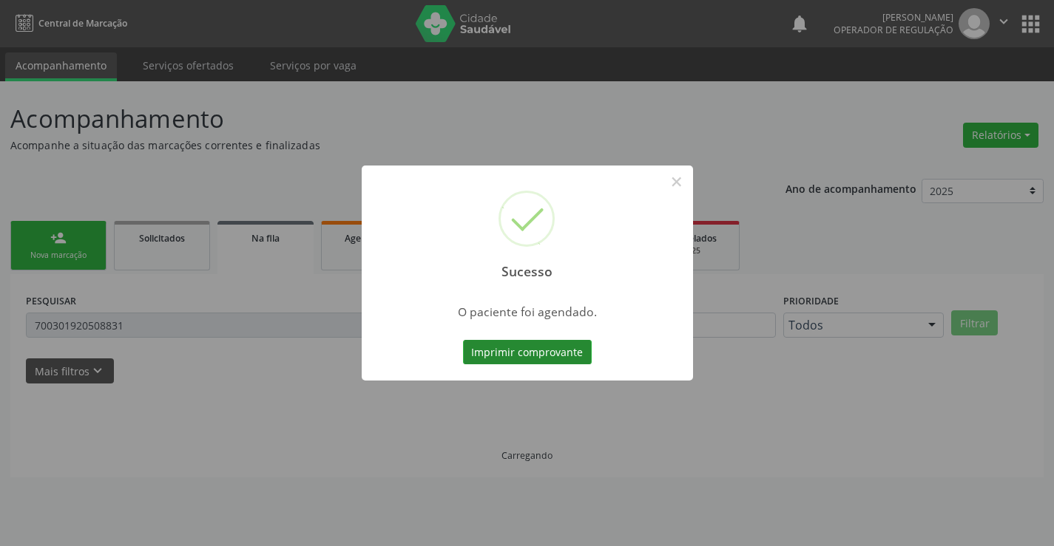
click at [523, 351] on button "Imprimir comprovante" at bounding box center [527, 352] width 129 height 25
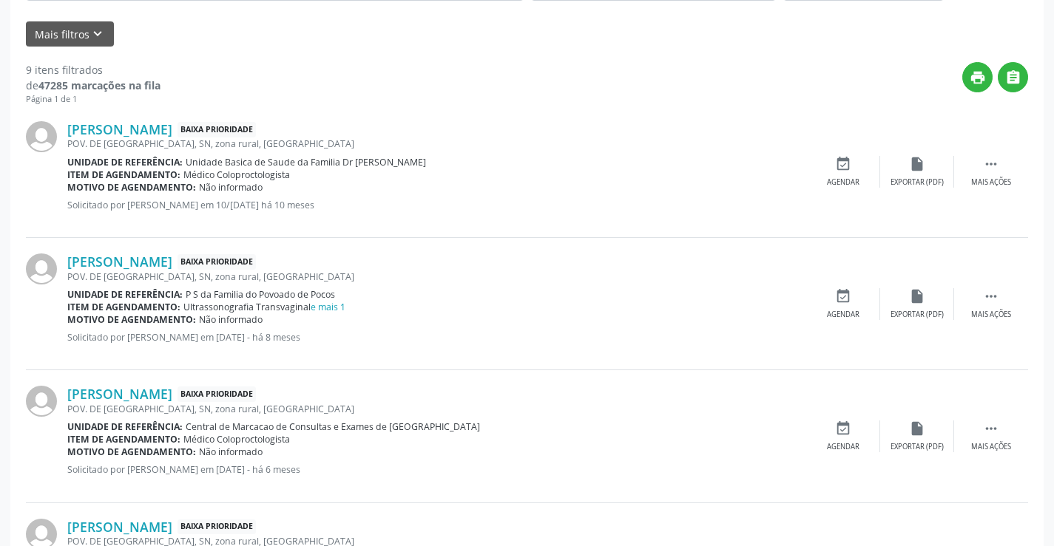
scroll to position [0, 0]
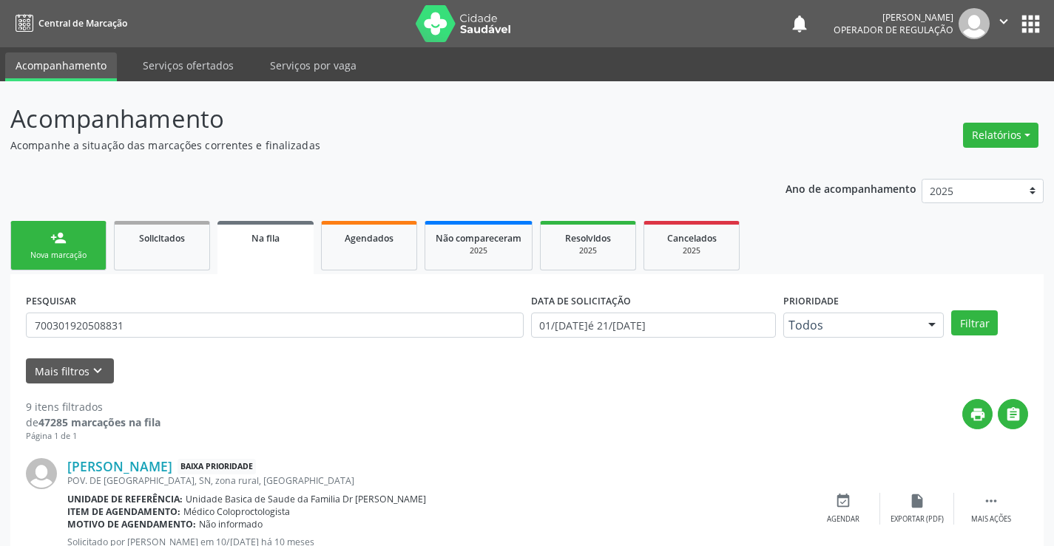
click at [58, 239] on div "person_add" at bounding box center [58, 238] width 16 height 16
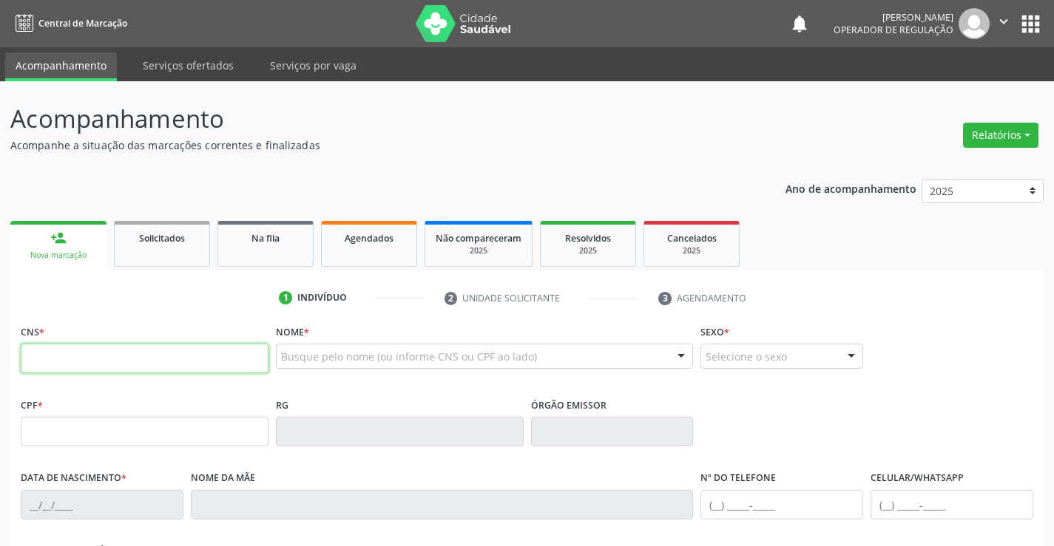
click at [166, 366] on input "text" at bounding box center [145, 359] width 248 height 30
type input "702 8091 6393 8360"
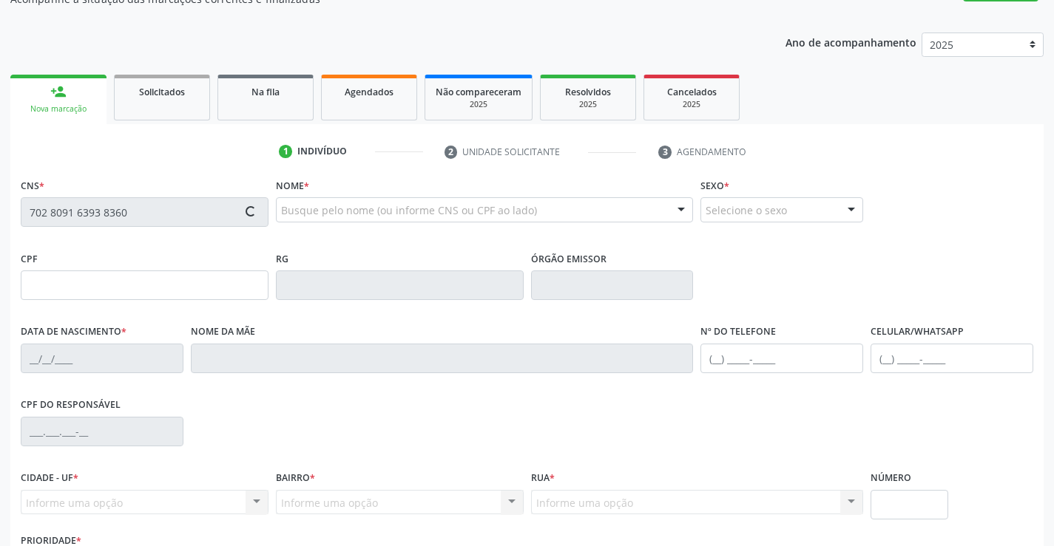
type input "26/08/1970"
type input "(74) 98853-3169"
type input "006.366.055-58"
type input "S/N"
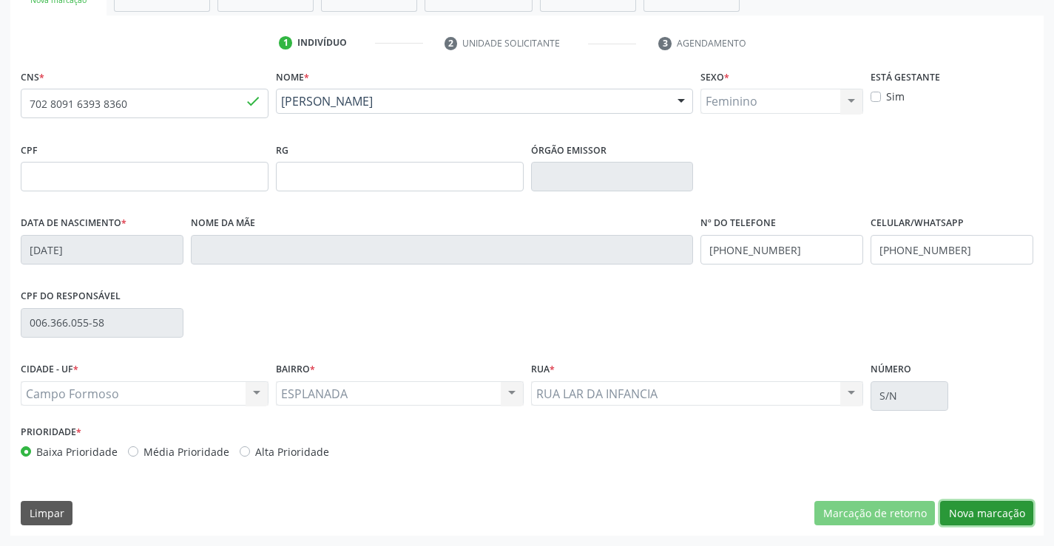
drag, startPoint x: 972, startPoint y: 514, endPoint x: 854, endPoint y: 485, distance: 121.8
click at [972, 514] on button "Nova marcação" at bounding box center [986, 513] width 93 height 25
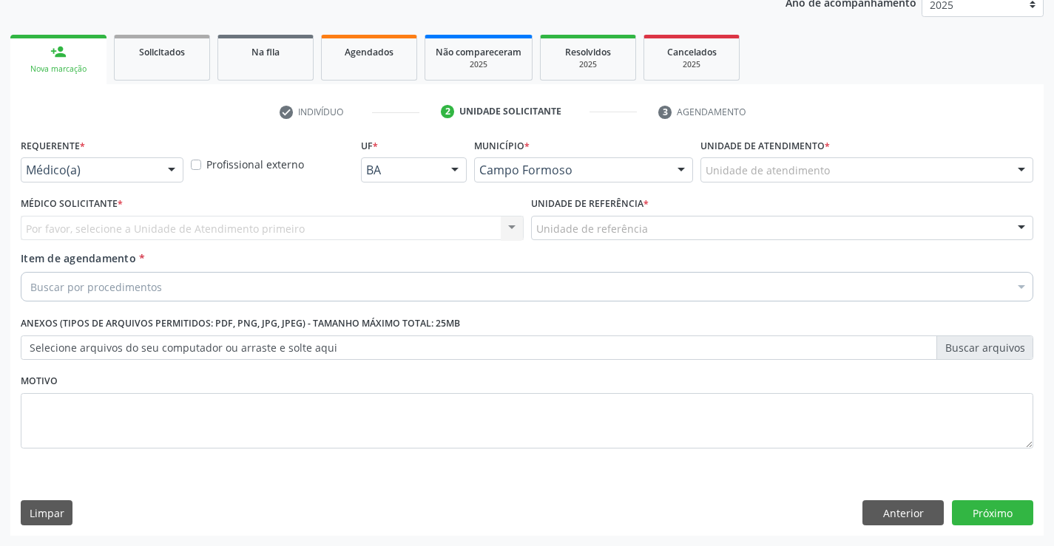
scroll to position [186, 0]
click at [174, 163] on div at bounding box center [171, 170] width 22 height 25
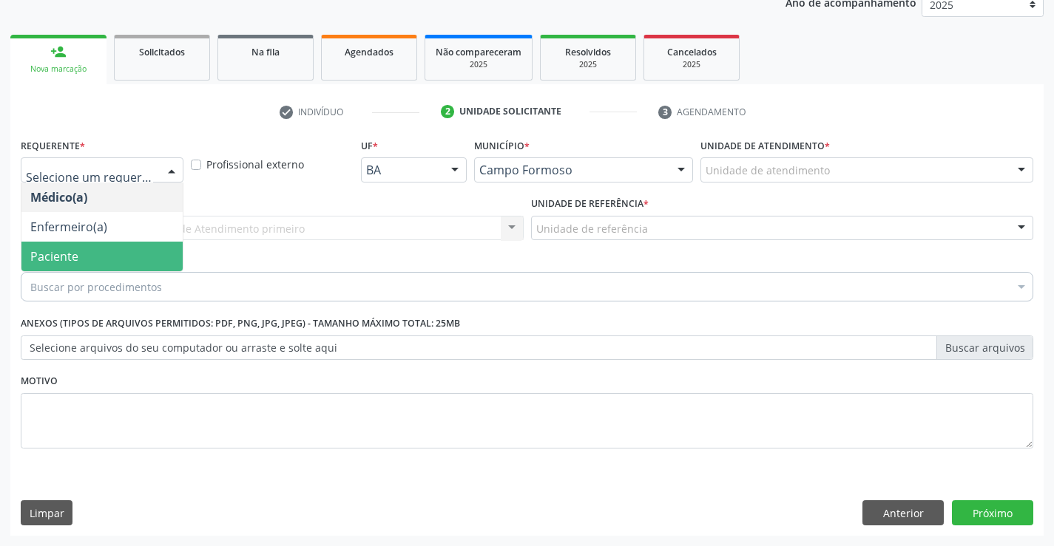
drag, startPoint x: 127, startPoint y: 254, endPoint x: 160, endPoint y: 254, distance: 32.5
click at [138, 254] on span "Paciente" at bounding box center [101, 257] width 161 height 30
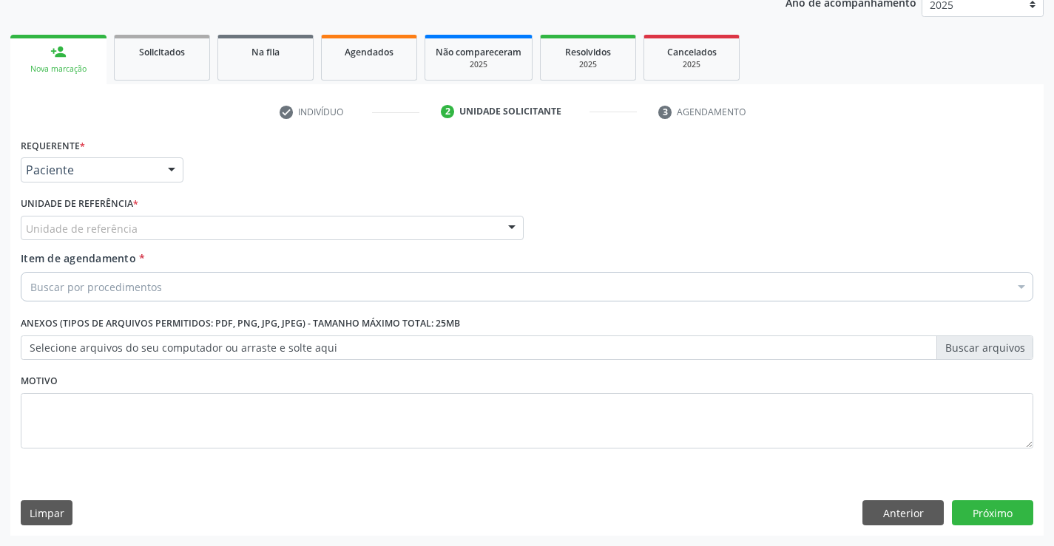
click at [159, 254] on div "Item de agendamento * Buscar por procedimentos Selecionar todos 0202040089 - 3X…" at bounding box center [527, 274] width 1012 height 47
click at [212, 232] on div "Unidade de referência" at bounding box center [272, 228] width 503 height 25
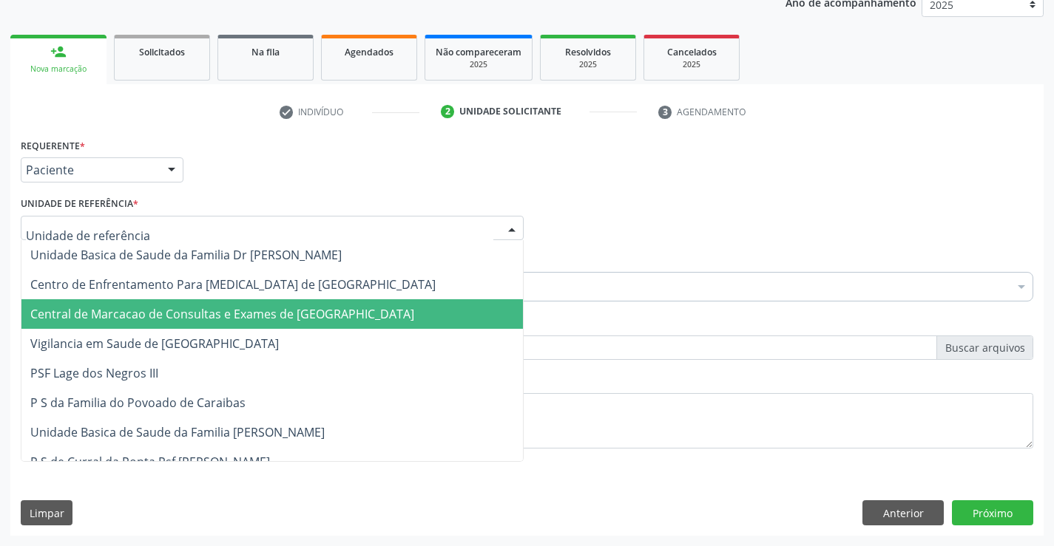
click at [223, 322] on span "Central de Marcacao de Consultas e Exames de [GEOGRAPHIC_DATA]" at bounding box center [222, 314] width 384 height 16
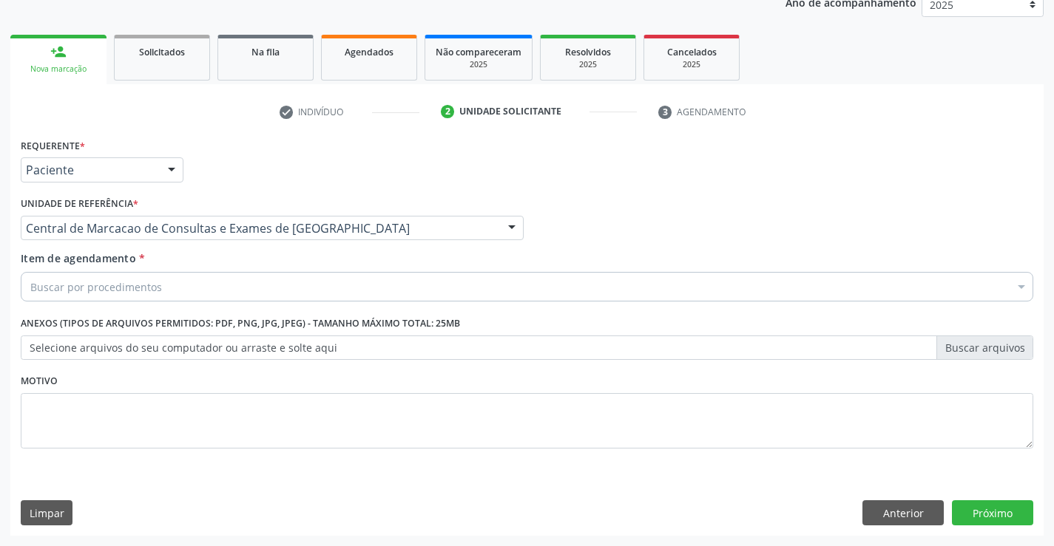
click at [242, 282] on div "Buscar por procedimentos" at bounding box center [527, 287] width 1012 height 30
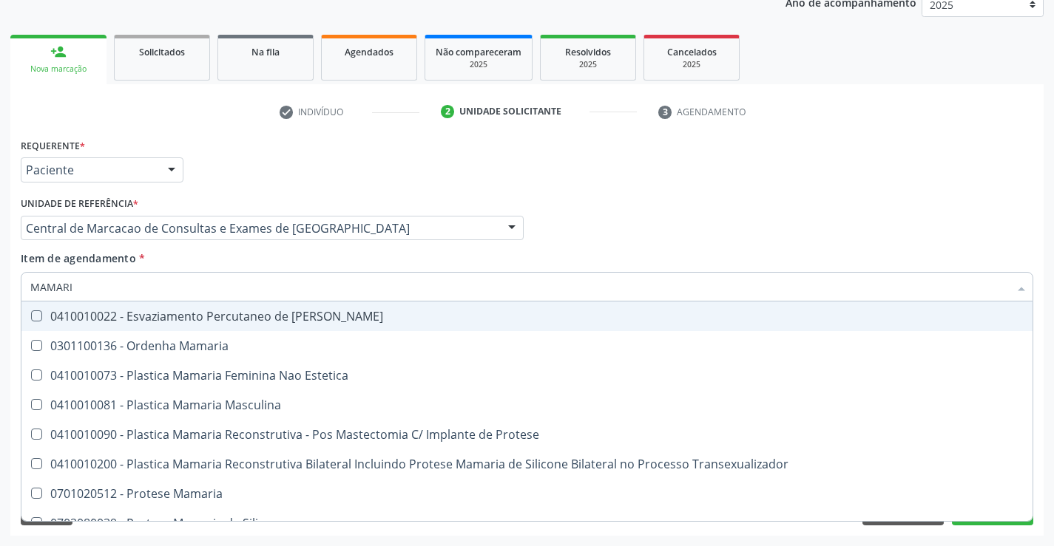
type input "MAMARIA"
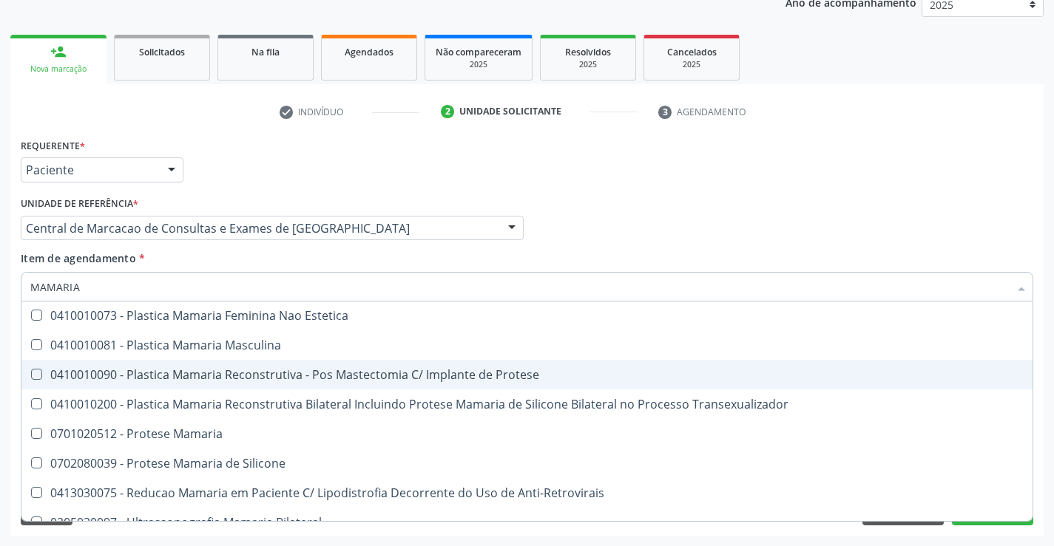
scroll to position [47, 0]
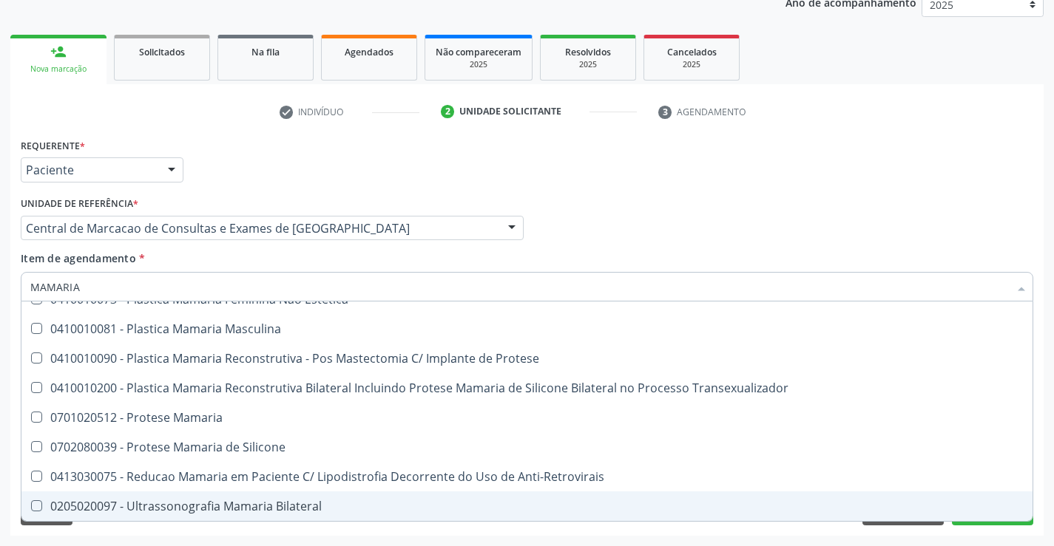
click at [231, 511] on div "0205020097 - Ultrassonografia Mamaria Bilateral" at bounding box center [526, 507] width 993 height 12
checkbox Bilateral "true"
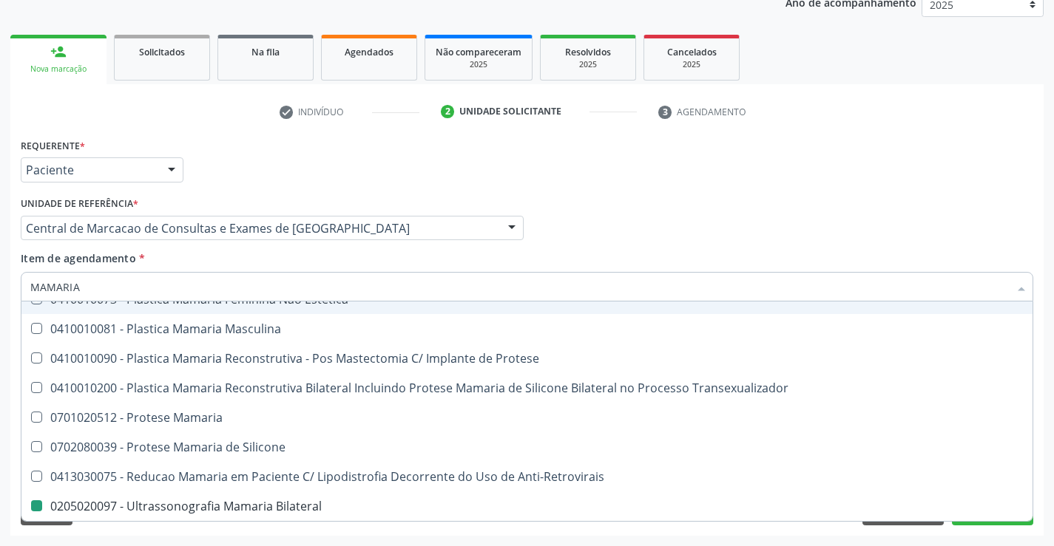
click at [797, 213] on div "Médico Solicitante Por favor, selecione a Unidade de Atendimento primeiro Nenhu…" at bounding box center [527, 222] width 1020 height 58
checkbox Estetica "true"
checkbox Bilateral "false"
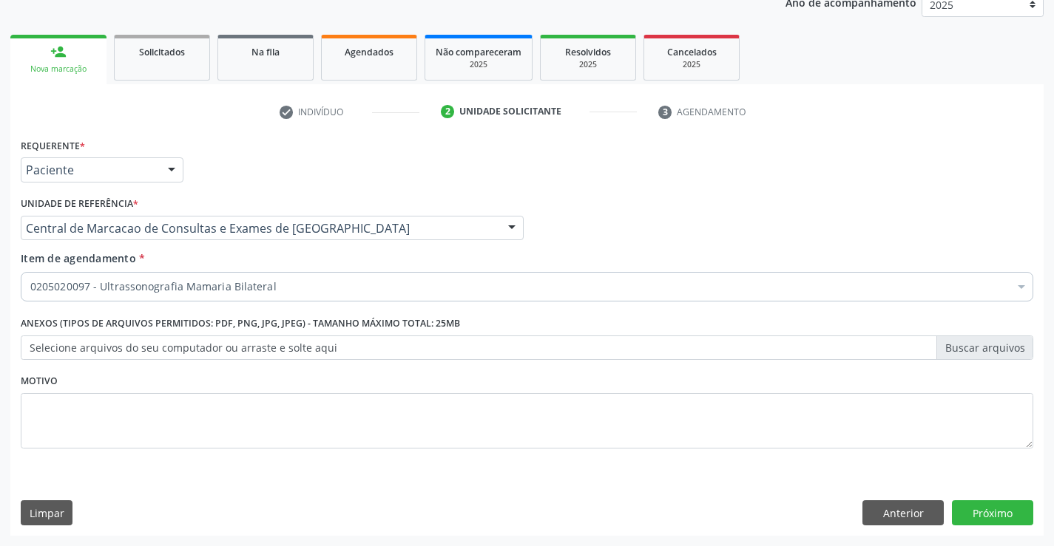
scroll to position [0, 0]
click at [986, 507] on button "Próximo" at bounding box center [992, 513] width 81 height 25
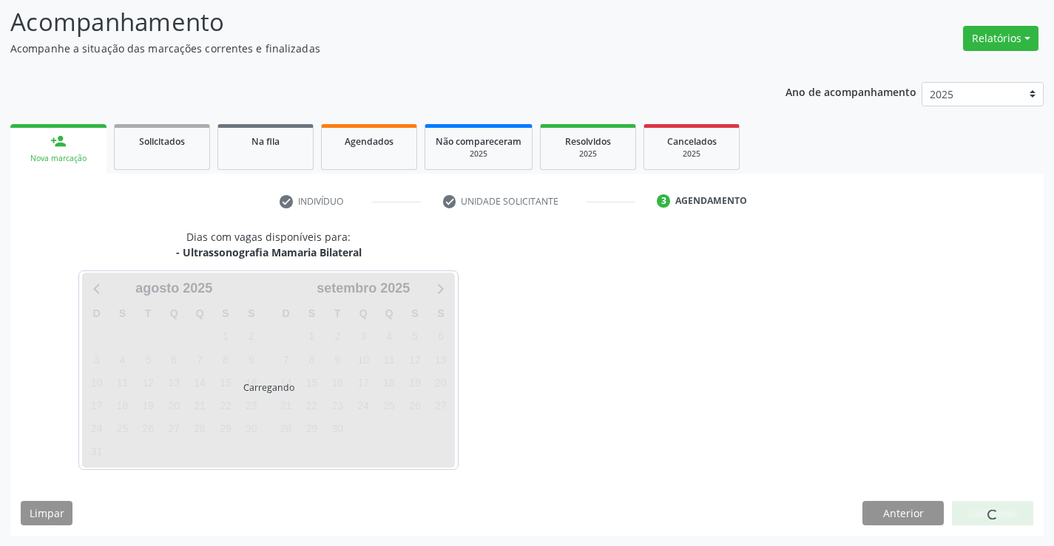
scroll to position [97, 0]
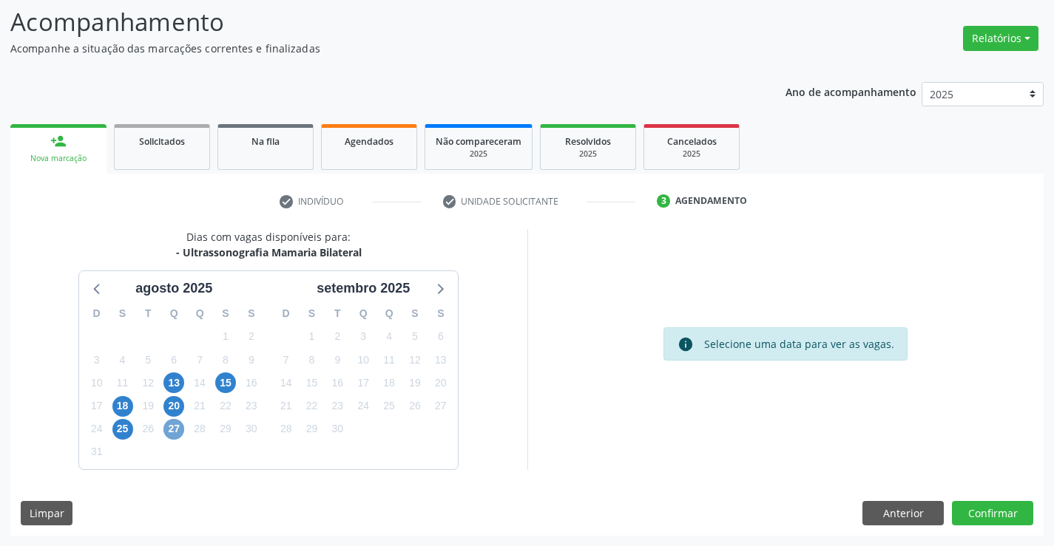
click at [172, 431] on span "27" at bounding box center [173, 429] width 21 height 21
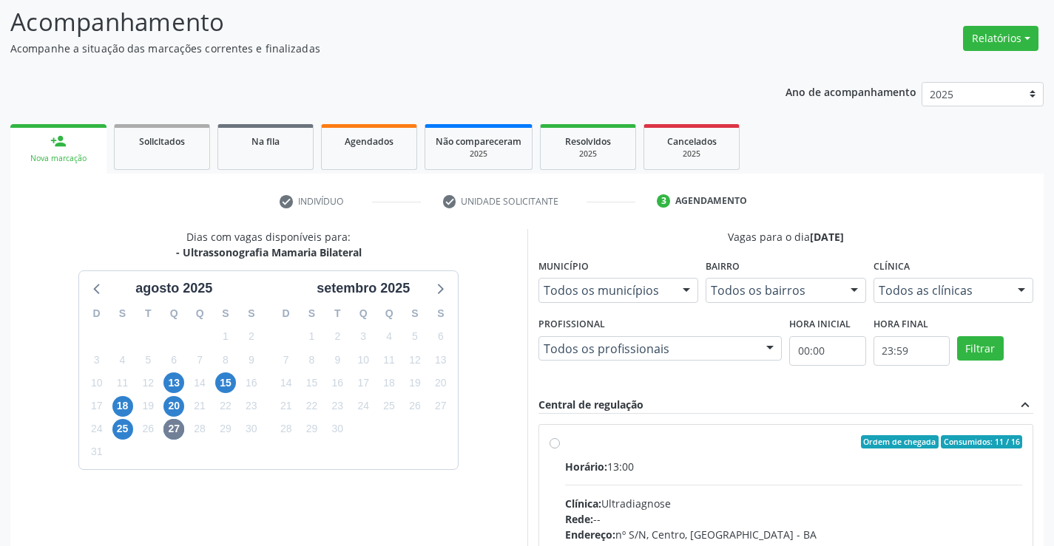
click at [560, 449] on input "Ordem de chegada Consumidos: 11 / 16 Horário: 13:00 Clínica: Ultradiagnose Rede…" at bounding box center [554, 441] width 10 height 13
radio input "true"
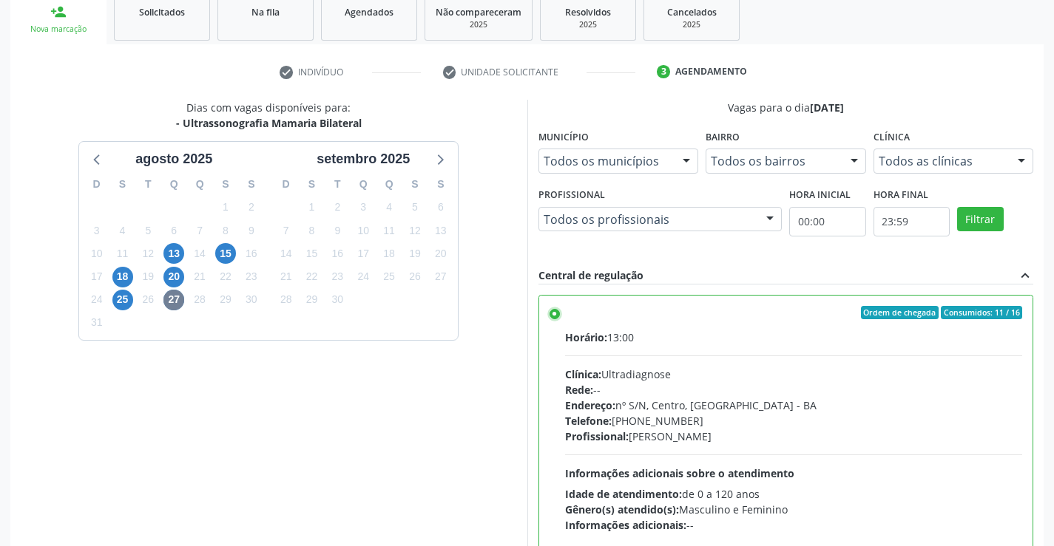
scroll to position [337, 0]
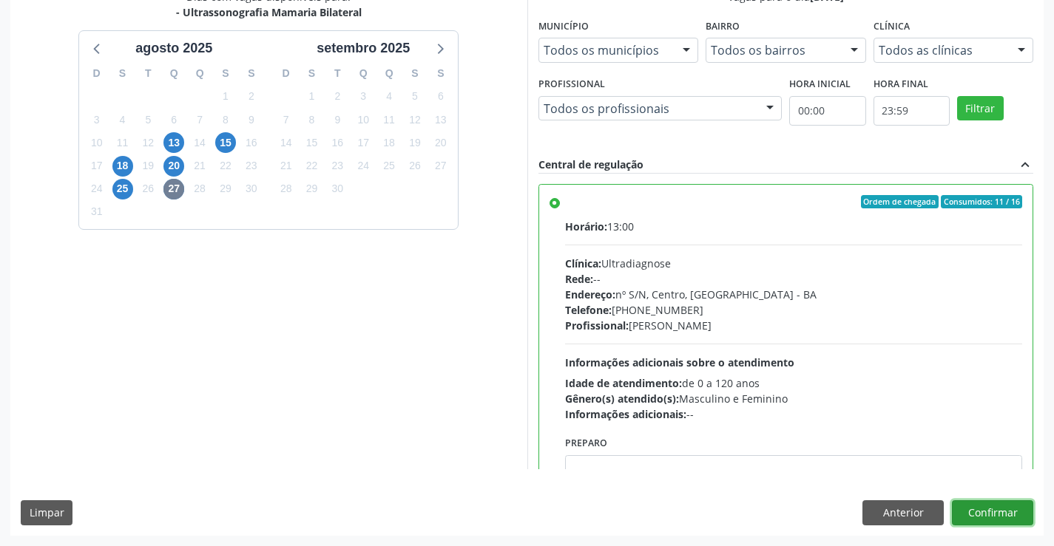
click at [995, 521] on button "Confirmar" at bounding box center [992, 513] width 81 height 25
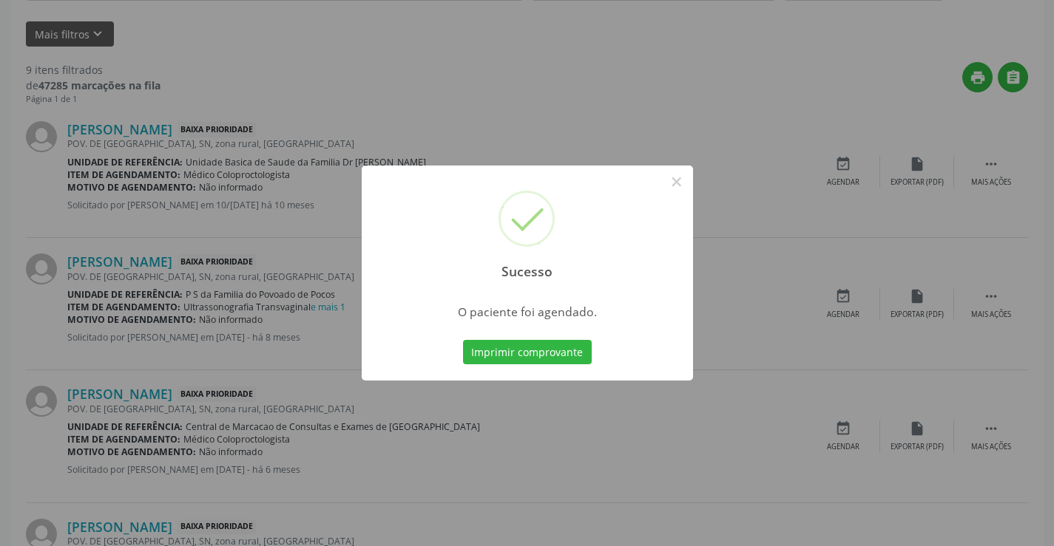
scroll to position [0, 0]
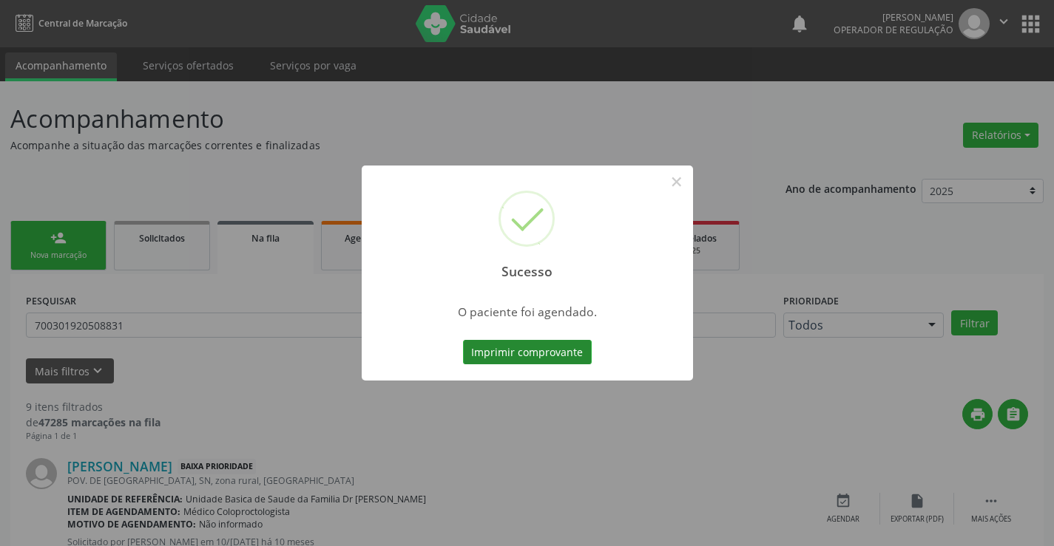
click at [558, 348] on button "Imprimir comprovante" at bounding box center [527, 352] width 129 height 25
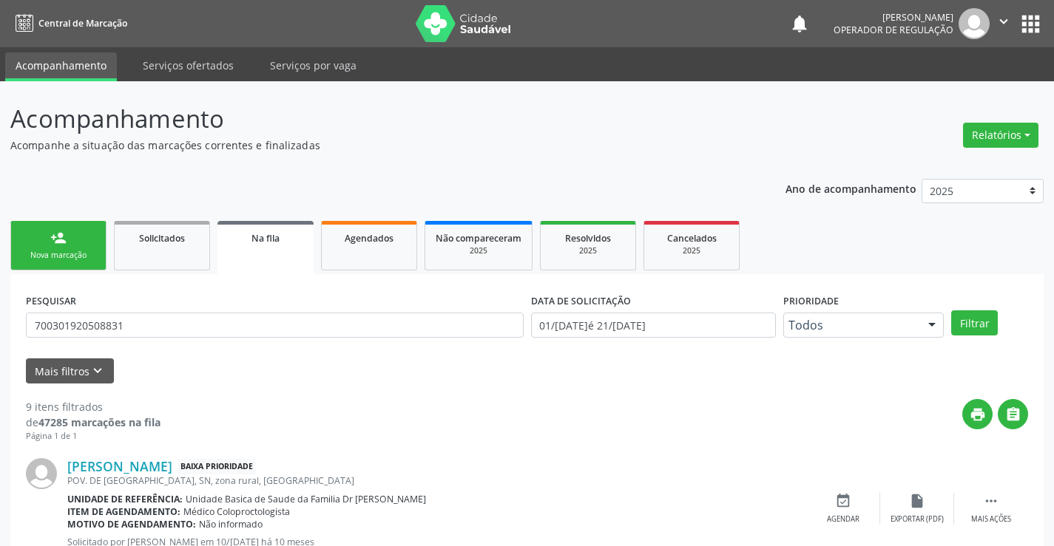
click at [59, 227] on link "person_add Nova marcação" at bounding box center [58, 246] width 96 height 50
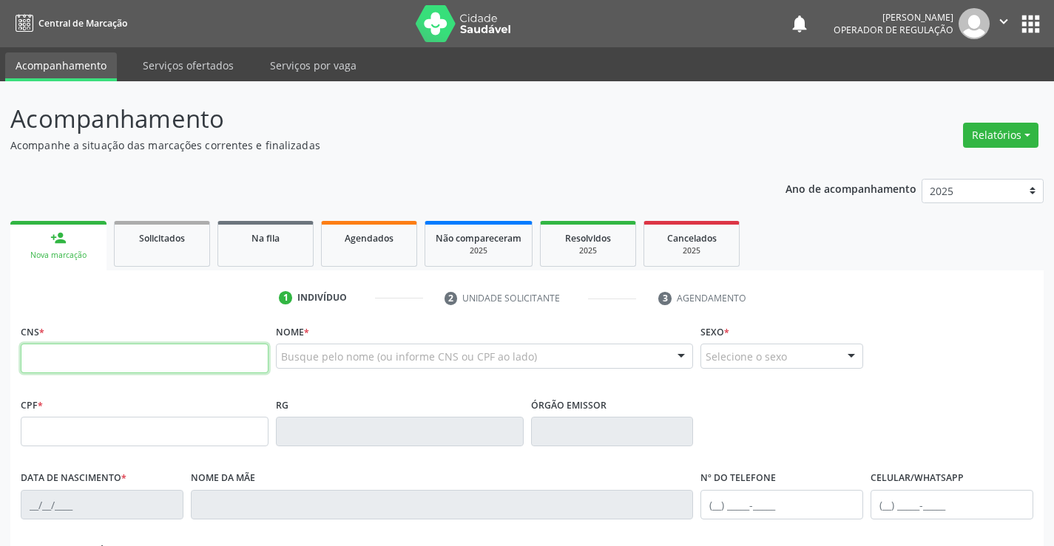
click at [240, 359] on input "text" at bounding box center [145, 359] width 248 height 30
type input "702 8031 7117 6460"
type input "11/01/1982"
type input "(74) 99140-6903"
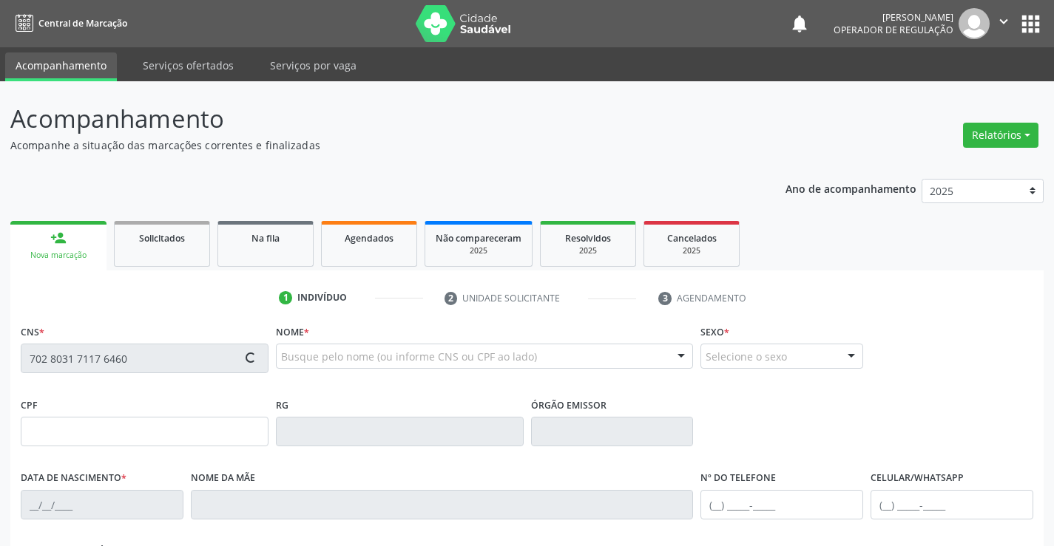
type input "S/N"
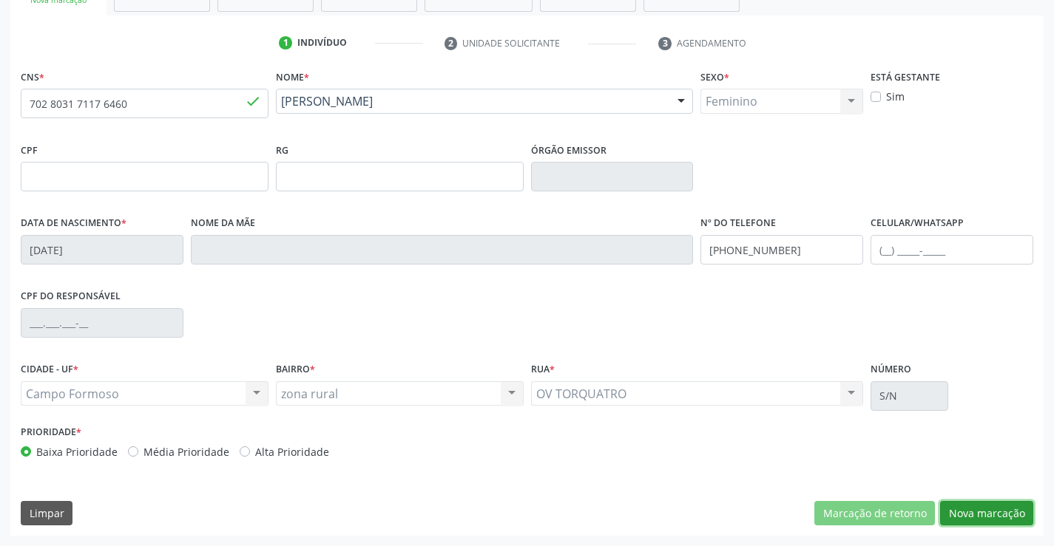
click at [966, 511] on button "Nova marcação" at bounding box center [986, 513] width 93 height 25
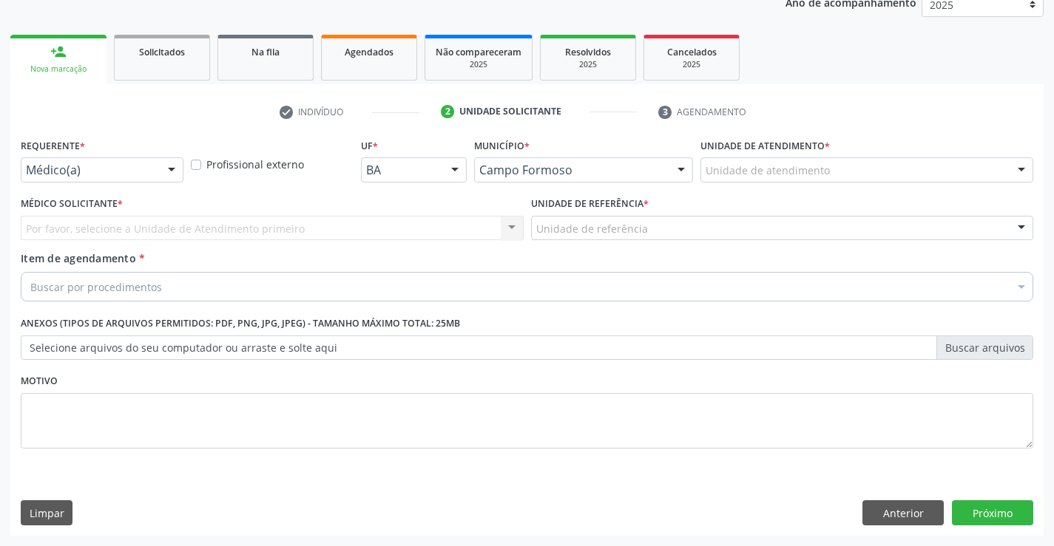
scroll to position [186, 0]
click at [170, 159] on div at bounding box center [171, 170] width 22 height 25
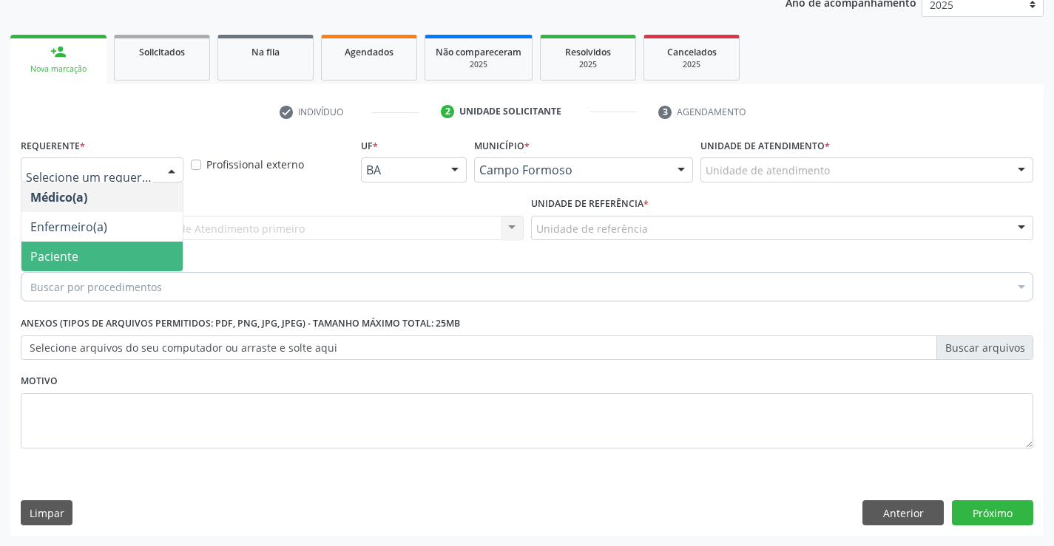
click at [150, 253] on span "Paciente" at bounding box center [101, 257] width 161 height 30
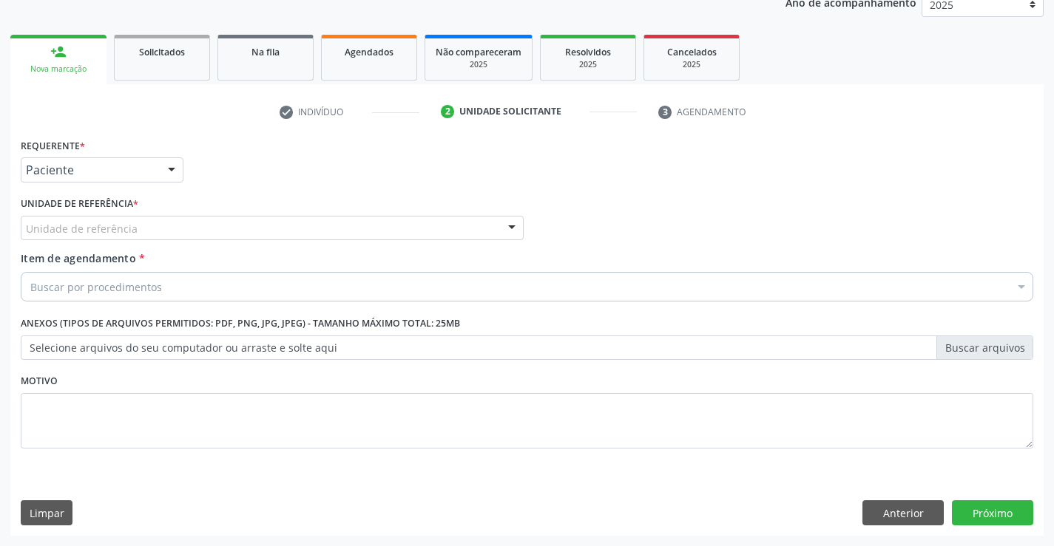
click at [282, 227] on div "Unidade de referência" at bounding box center [272, 228] width 503 height 25
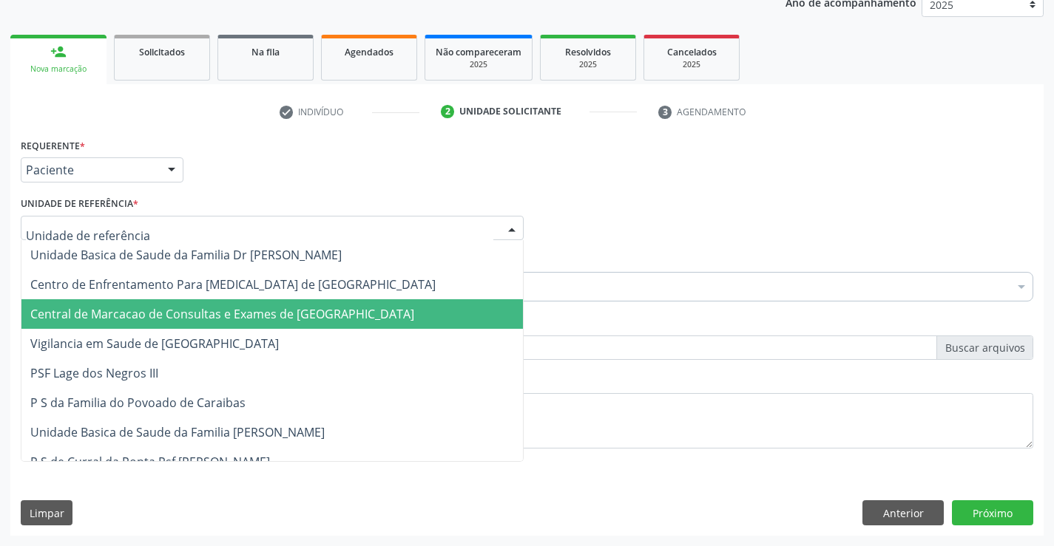
click at [321, 301] on span "Central de Marcacao de Consultas e Exames de [GEOGRAPHIC_DATA]" at bounding box center [271, 314] width 501 height 30
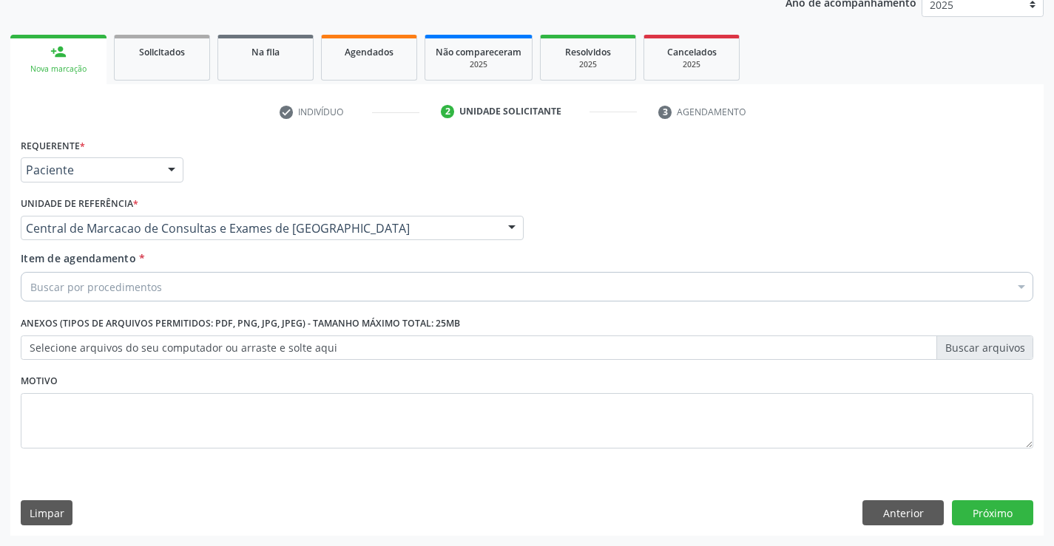
click at [457, 291] on div "Buscar por procedimentos" at bounding box center [527, 287] width 1012 height 30
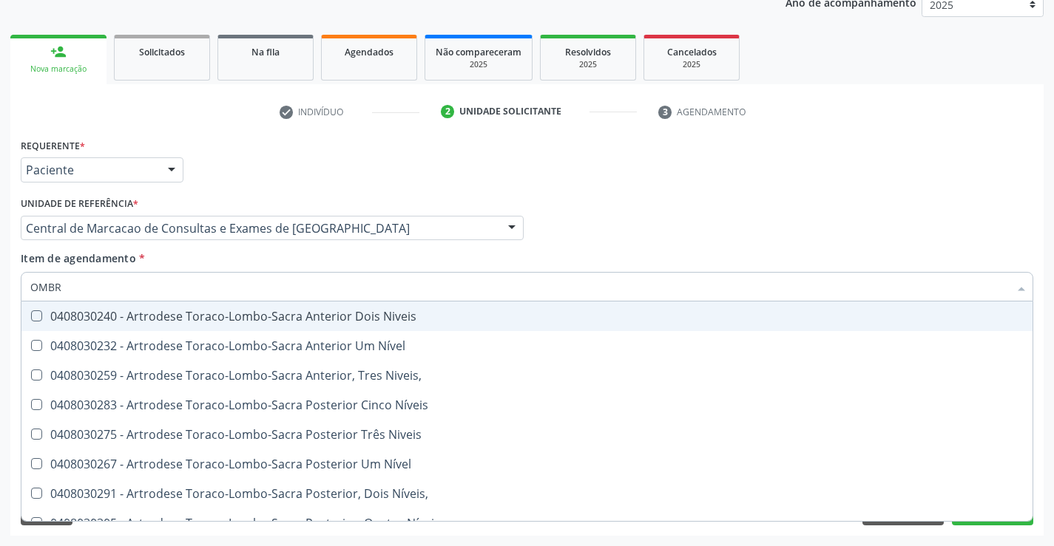
type input "OMBRO"
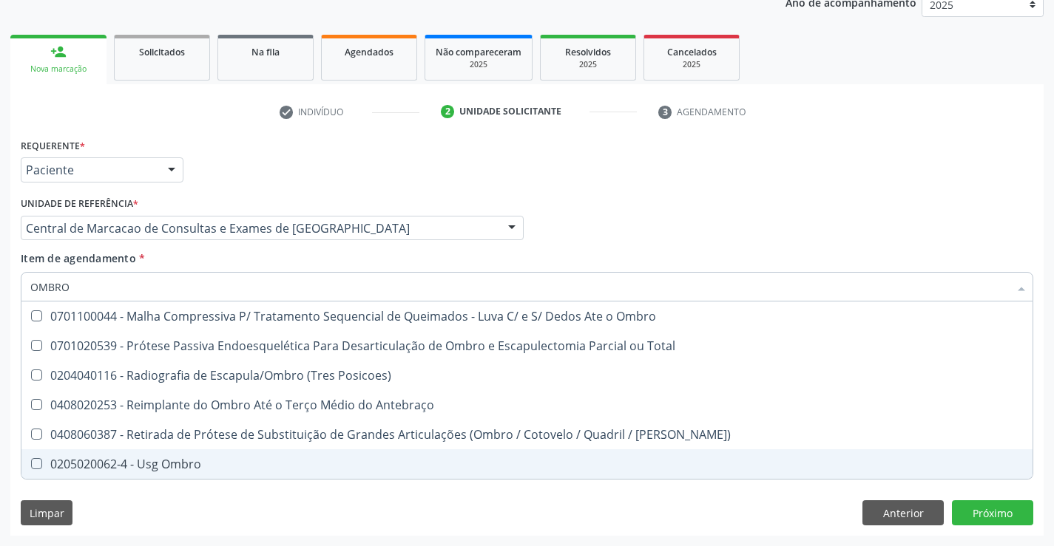
click at [325, 464] on div "0205020062-4 - Usg Ombro" at bounding box center [526, 464] width 993 height 12
checkbox Ombro "true"
click at [979, 508] on div "Requerente * Paciente Médico(a) Enfermeiro(a) Paciente Nenhum resultado encontr…" at bounding box center [526, 335] width 1033 height 401
checkbox Total "true"
checkbox Ombro "false"
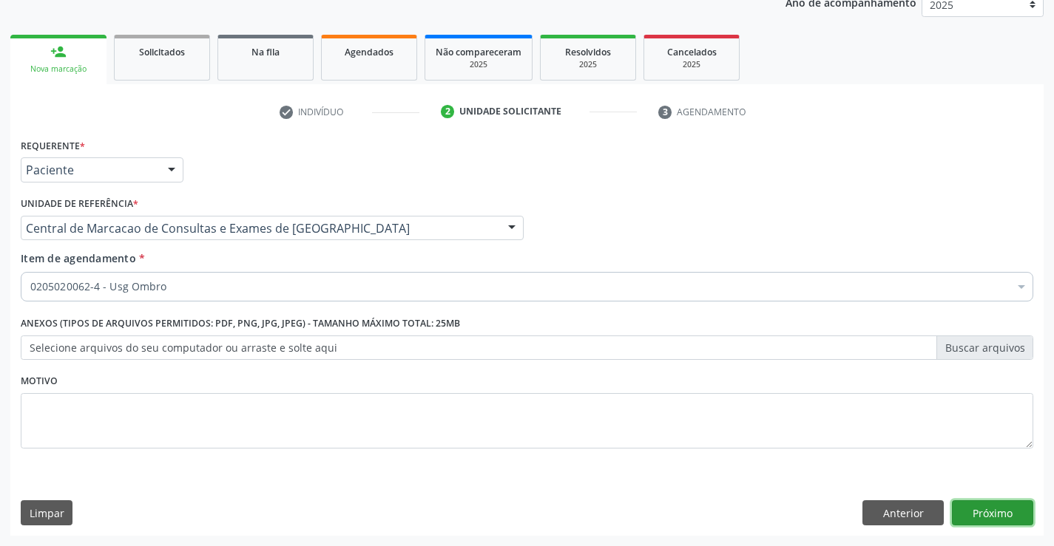
click at [1017, 512] on button "Próximo" at bounding box center [992, 513] width 81 height 25
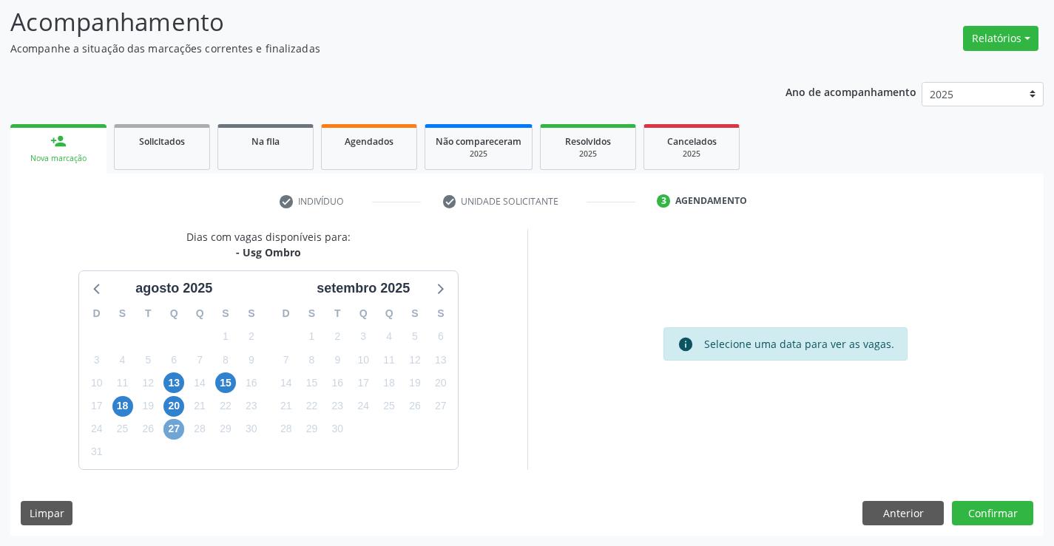
click at [173, 430] on span "27" at bounding box center [173, 429] width 21 height 21
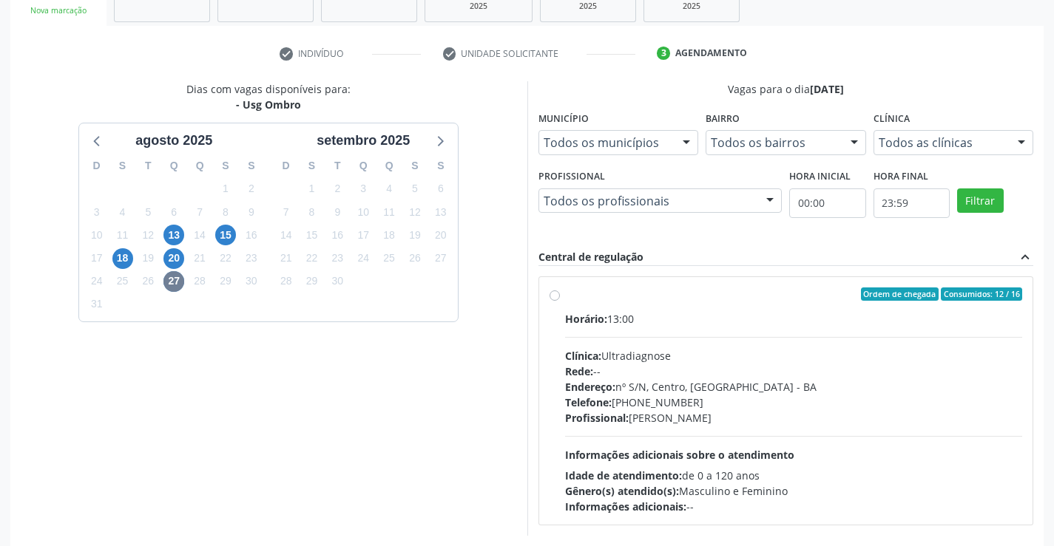
click at [636, 370] on div "Rede: --" at bounding box center [794, 372] width 458 height 16
click at [560, 301] on input "Ordem de chegada Consumidos: 12 / 16 Horário: 13:00 Clínica: Ultradiagnose Rede…" at bounding box center [554, 294] width 10 height 13
radio input "true"
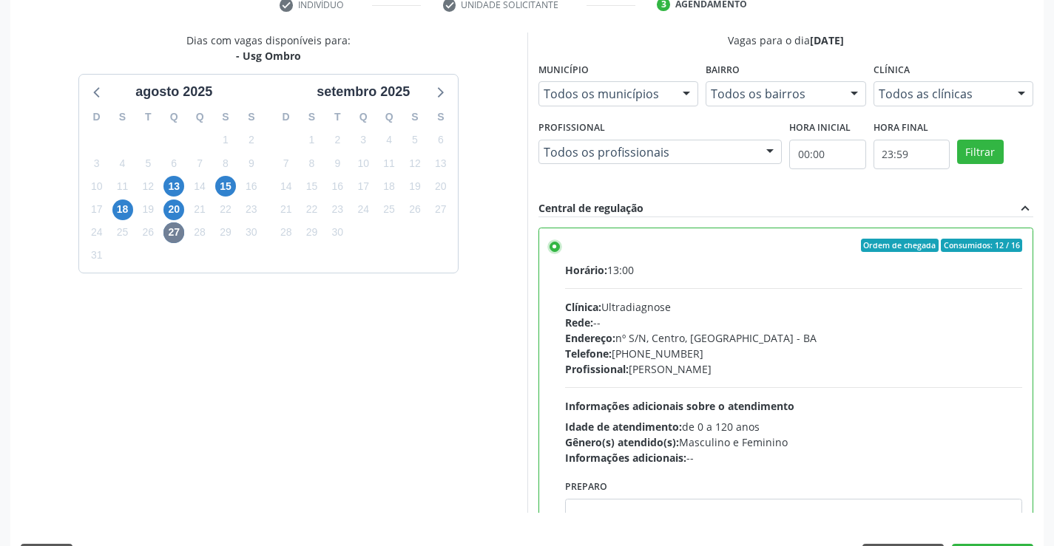
scroll to position [337, 0]
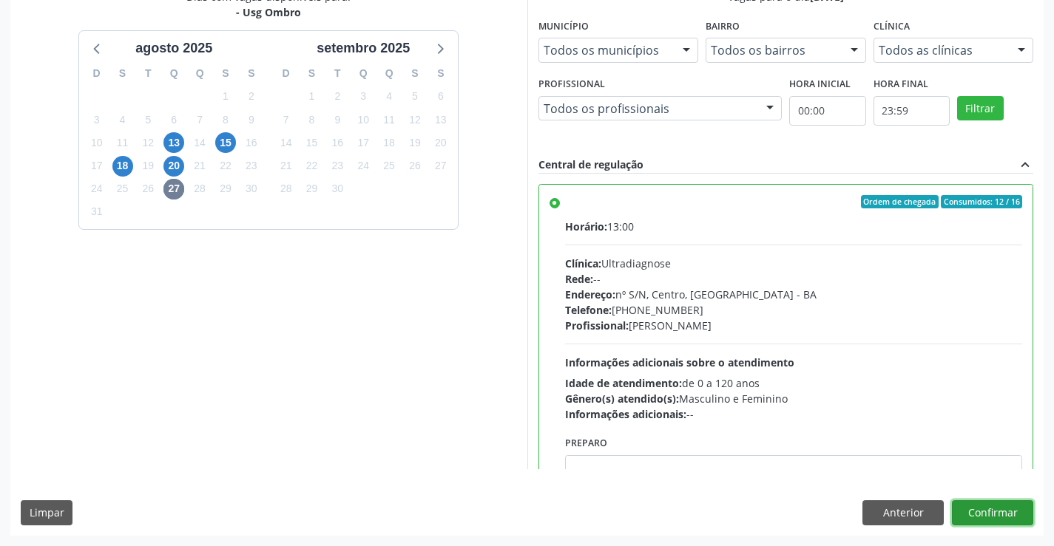
click at [992, 512] on button "Confirmar" at bounding box center [992, 513] width 81 height 25
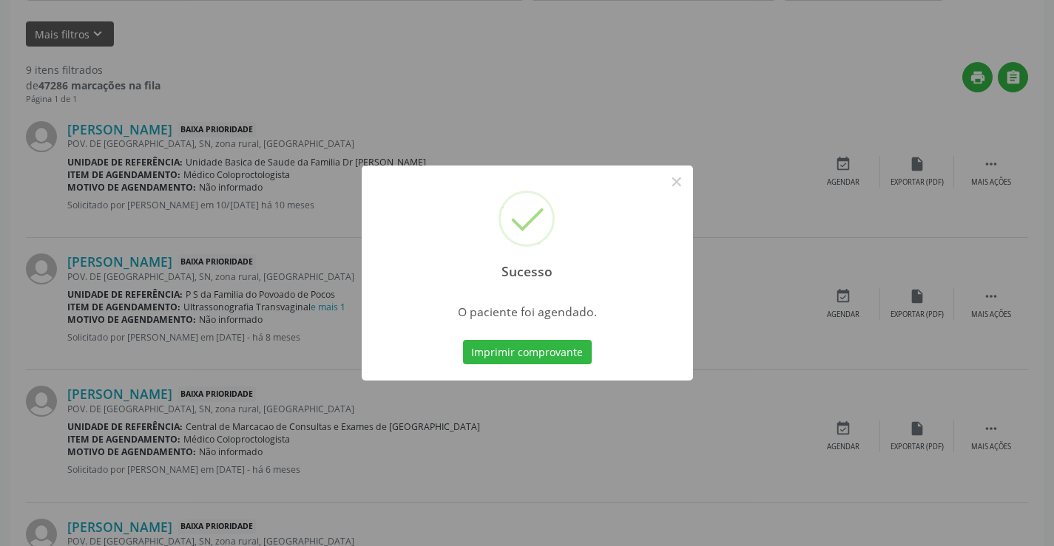
scroll to position [0, 0]
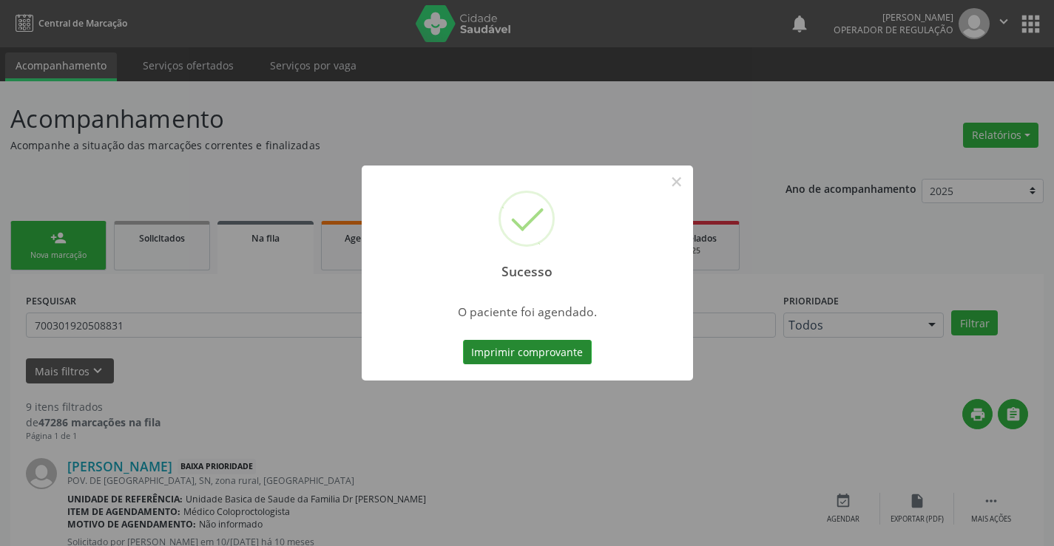
click at [535, 343] on button "Imprimir comprovante" at bounding box center [527, 352] width 129 height 25
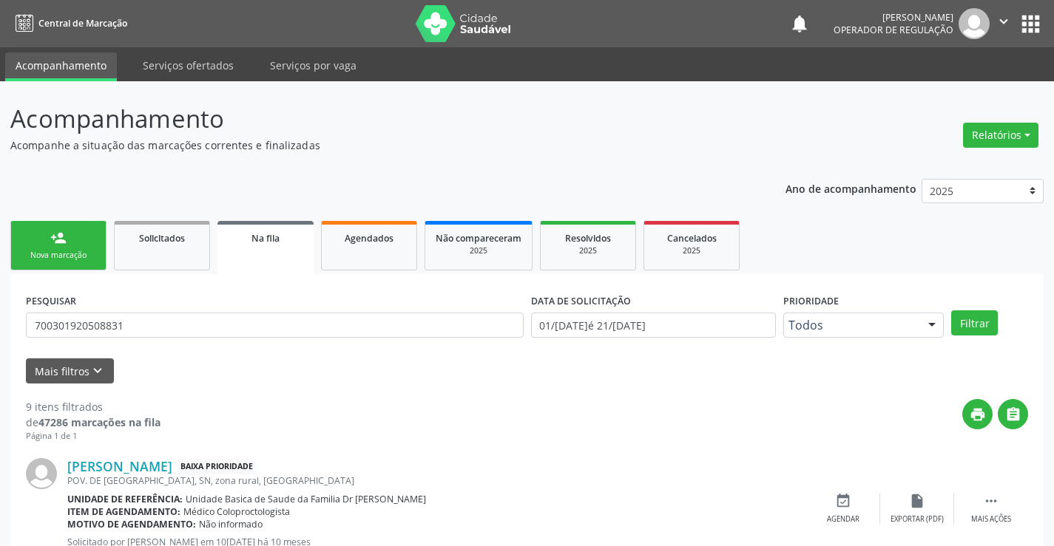
click at [58, 240] on div "person_add" at bounding box center [58, 238] width 16 height 16
click at [89, 237] on link "person_add Nova marcação" at bounding box center [58, 246] width 96 height 50
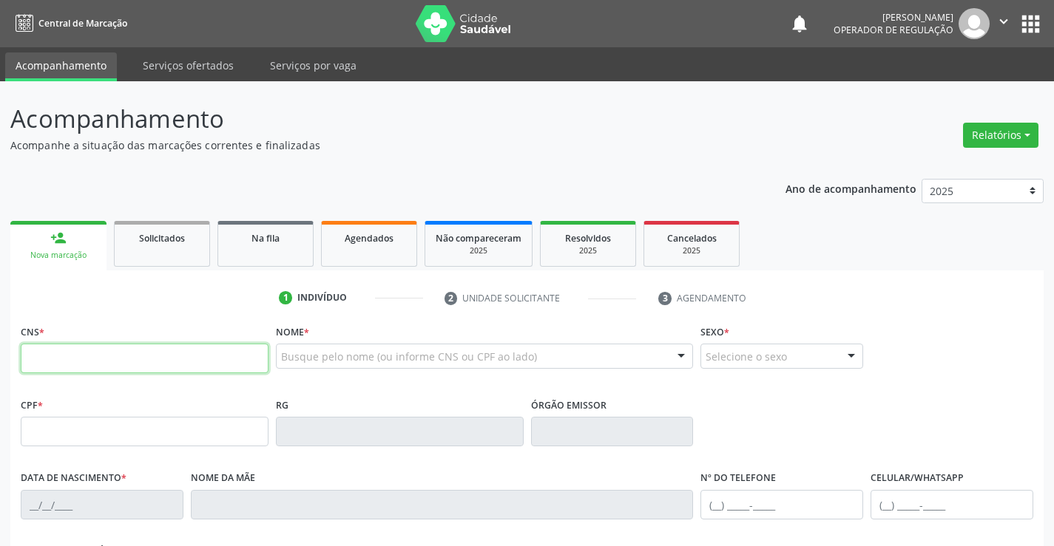
click at [172, 370] on input "text" at bounding box center [145, 359] width 248 height 30
click at [189, 363] on input "text" at bounding box center [145, 359] width 248 height 30
type input "700 3009 6769 9438"
type input "09/12/1995"
type input "(74) 99141-1746"
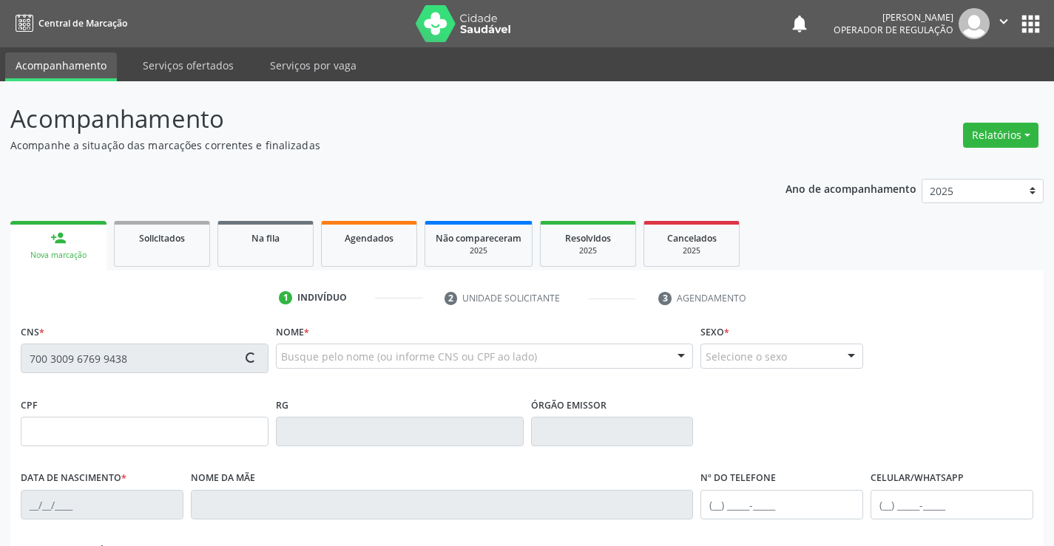
type input "SN"
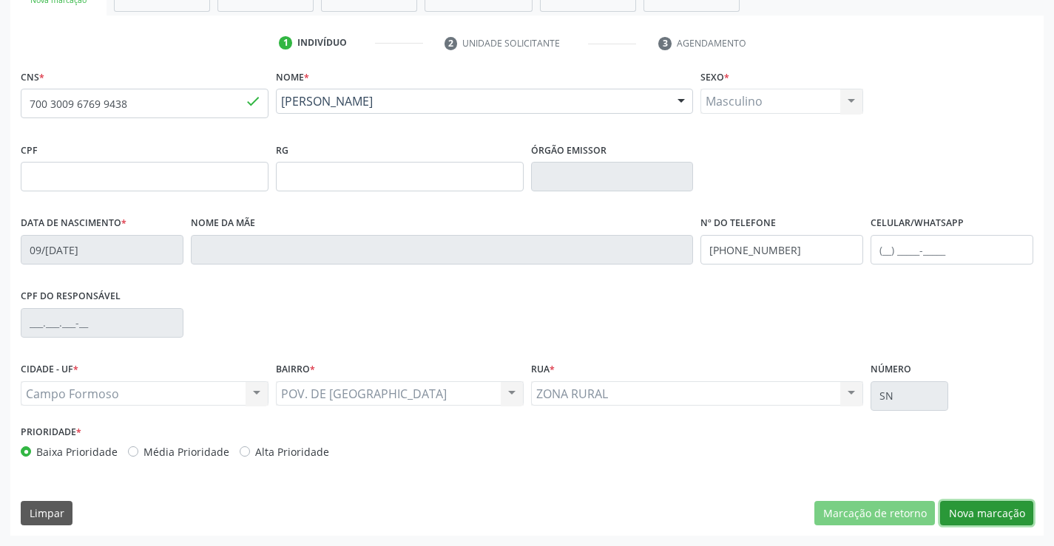
click at [992, 513] on button "Nova marcação" at bounding box center [986, 513] width 93 height 25
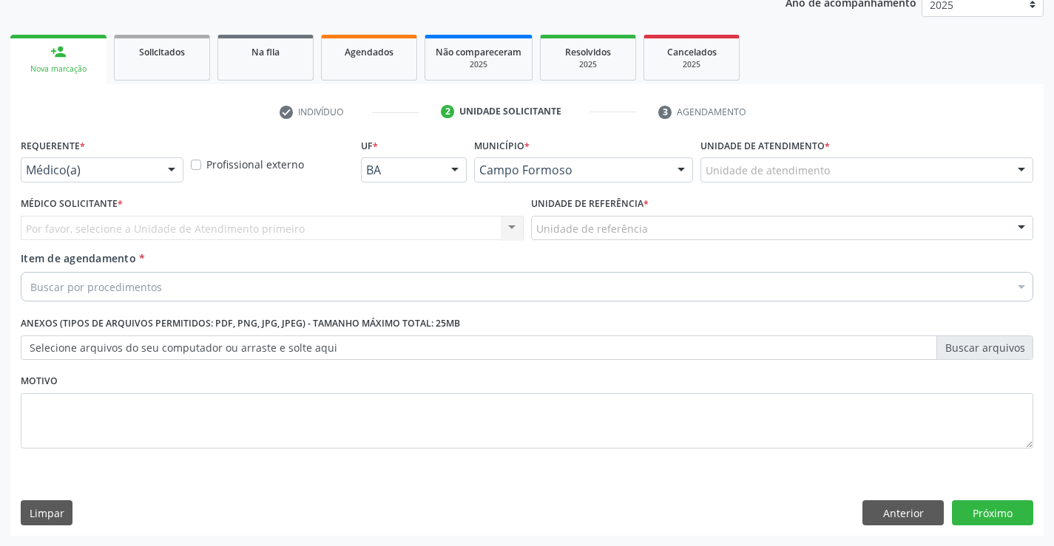
scroll to position [186, 0]
click at [162, 168] on div at bounding box center [171, 170] width 22 height 25
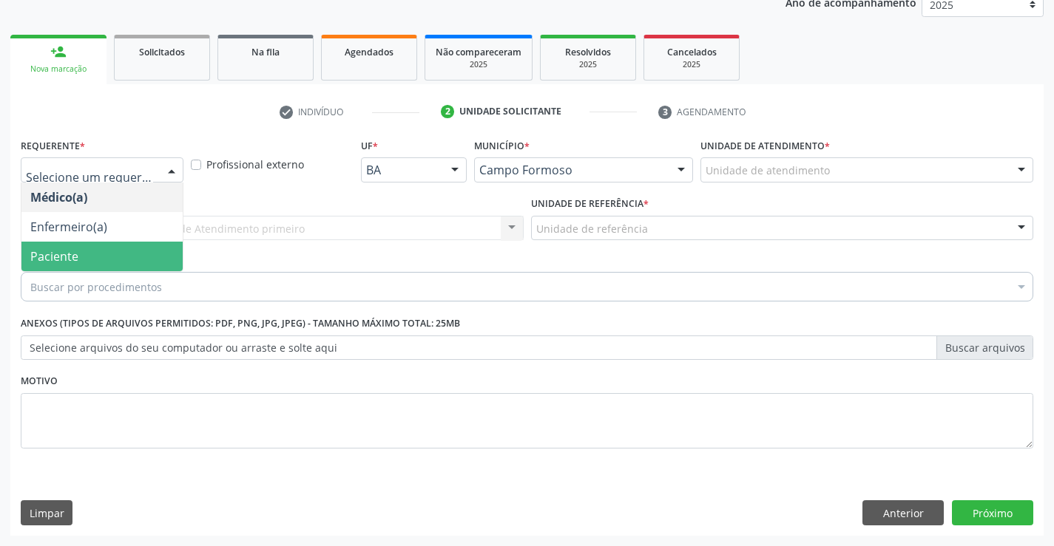
click at [118, 249] on span "Paciente" at bounding box center [101, 257] width 161 height 30
click at [531, 238] on div "Unidade de referência" at bounding box center [782, 228] width 503 height 25
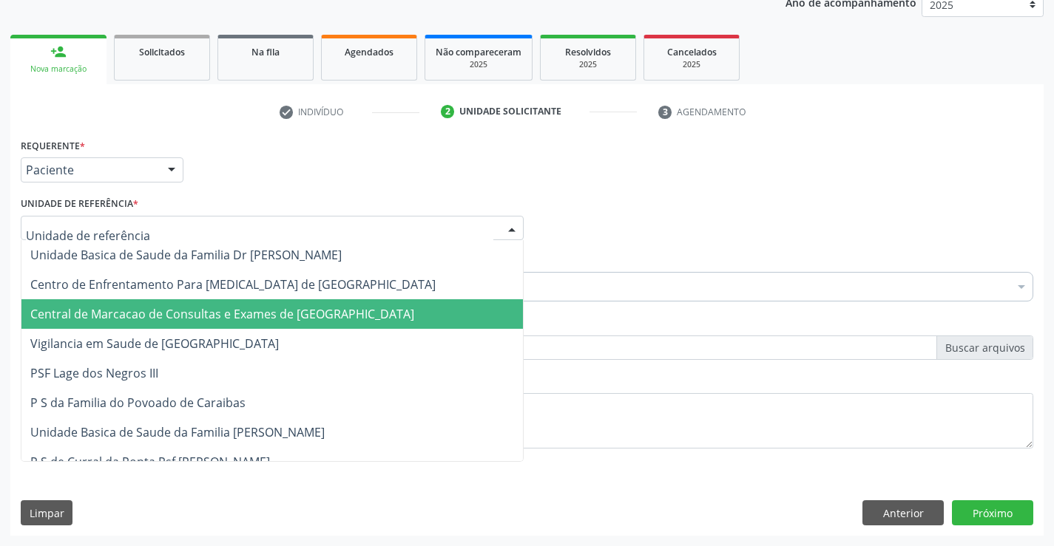
click at [260, 317] on span "Central de Marcacao de Consultas e Exames de [GEOGRAPHIC_DATA]" at bounding box center [222, 314] width 384 height 16
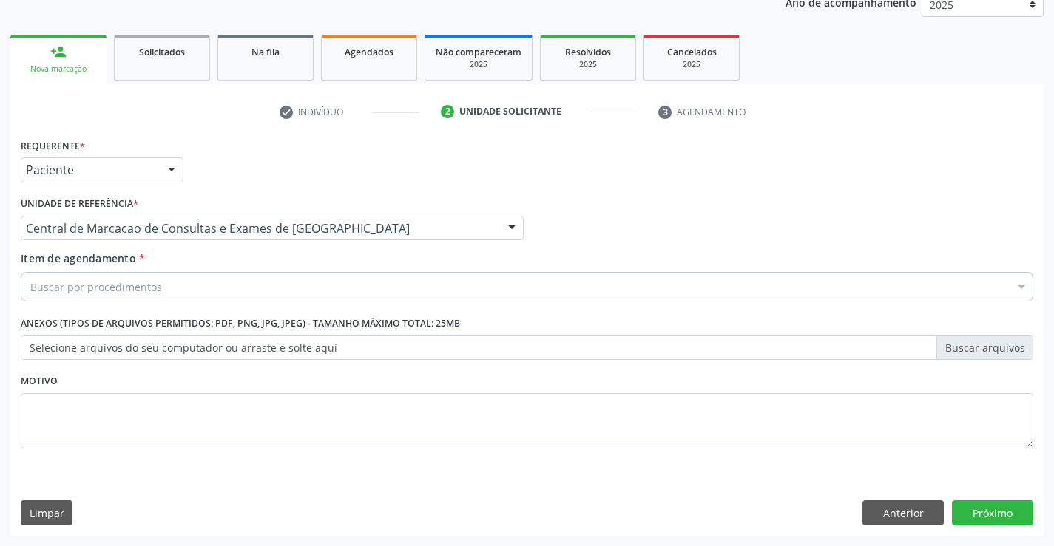
click at [307, 281] on div "Requerente * Paciente Médico(a) Enfermeiro(a) Paciente Nenhum resultado encontr…" at bounding box center [527, 302] width 1012 height 335
click at [288, 291] on div "Buscar por procedimentos" at bounding box center [527, 287] width 1012 height 30
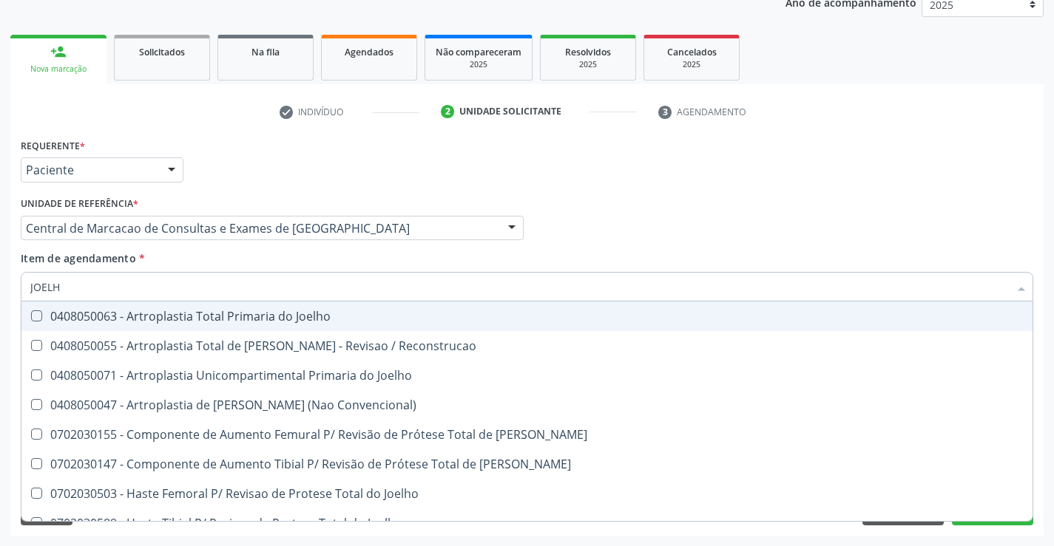
type input "JOELHO"
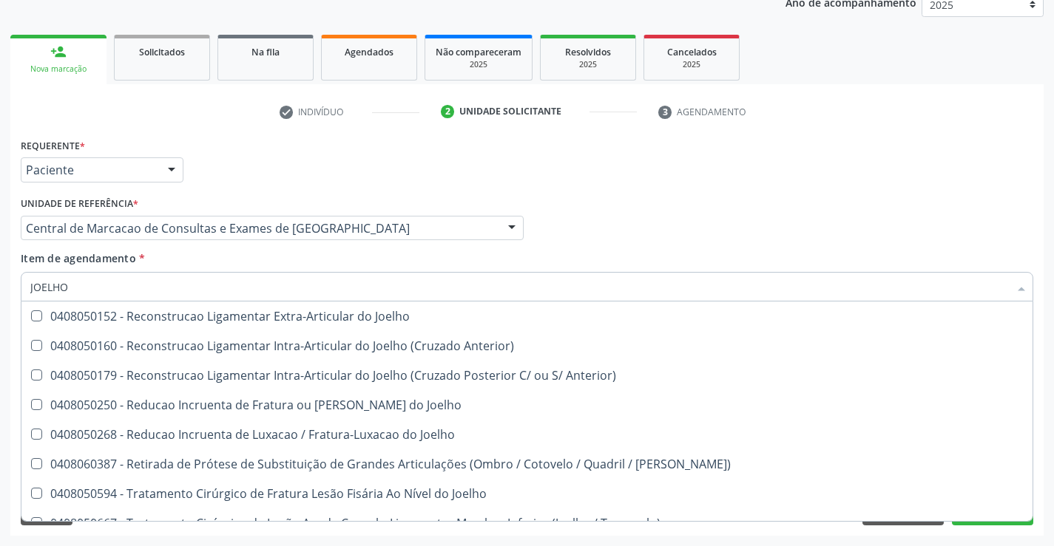
scroll to position [638, 0]
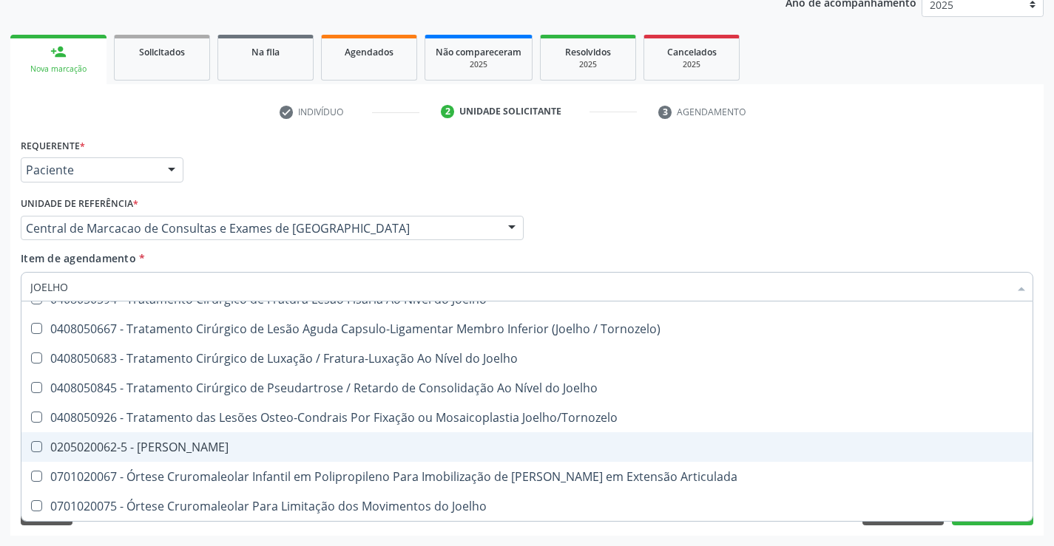
click at [129, 453] on div "0205020062-5 - Usg Joelho" at bounding box center [526, 447] width 993 height 12
checkbox Joelho "true"
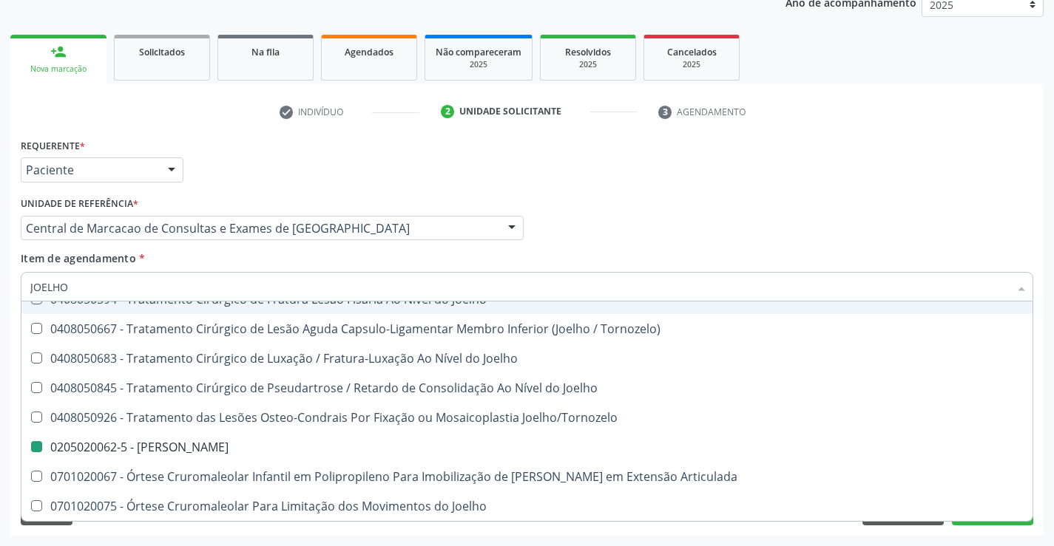
click at [789, 212] on div "Médico Solicitante Por favor, selecione a Unidade de Atendimento primeiro Nenhu…" at bounding box center [527, 222] width 1020 height 58
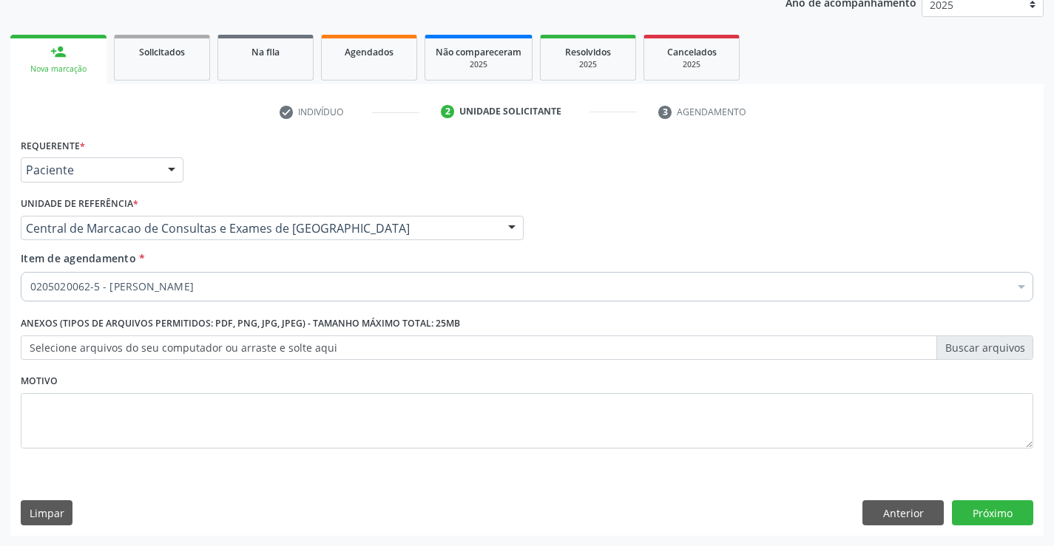
checkbox Joelho "true"
checkbox Reabilitacao "false"
click at [1003, 520] on button "Próximo" at bounding box center [992, 513] width 81 height 25
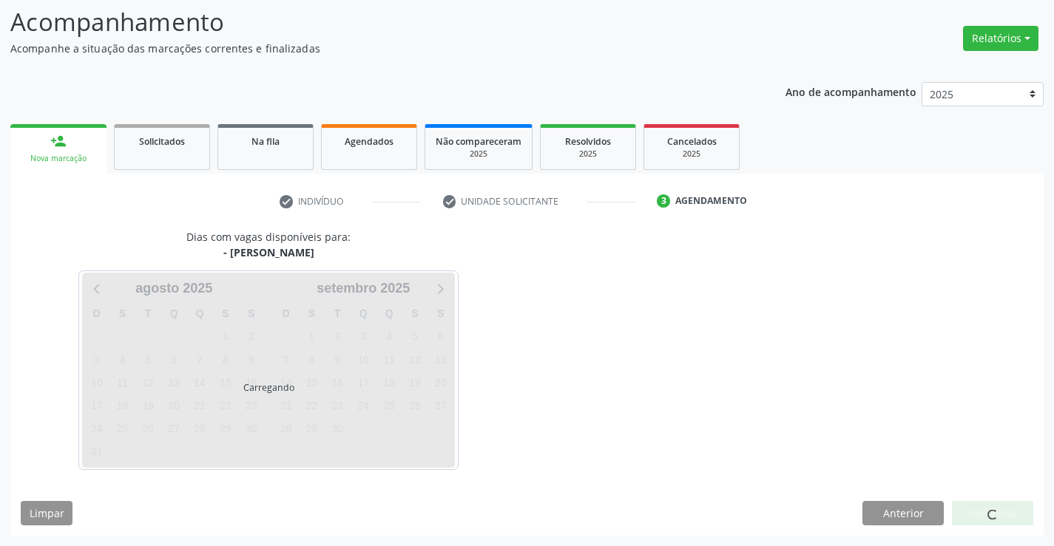
scroll to position [97, 0]
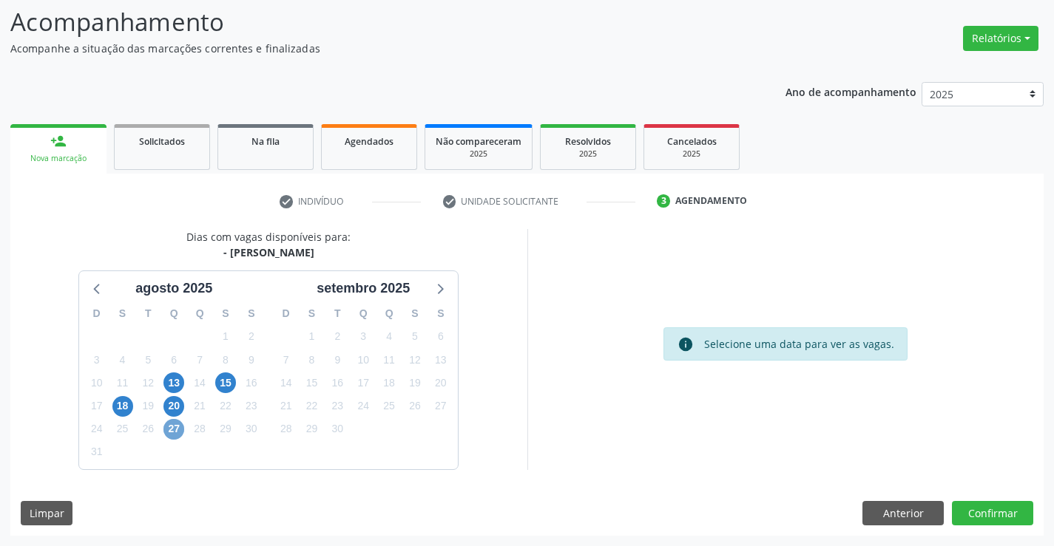
click at [169, 426] on span "27" at bounding box center [173, 429] width 21 height 21
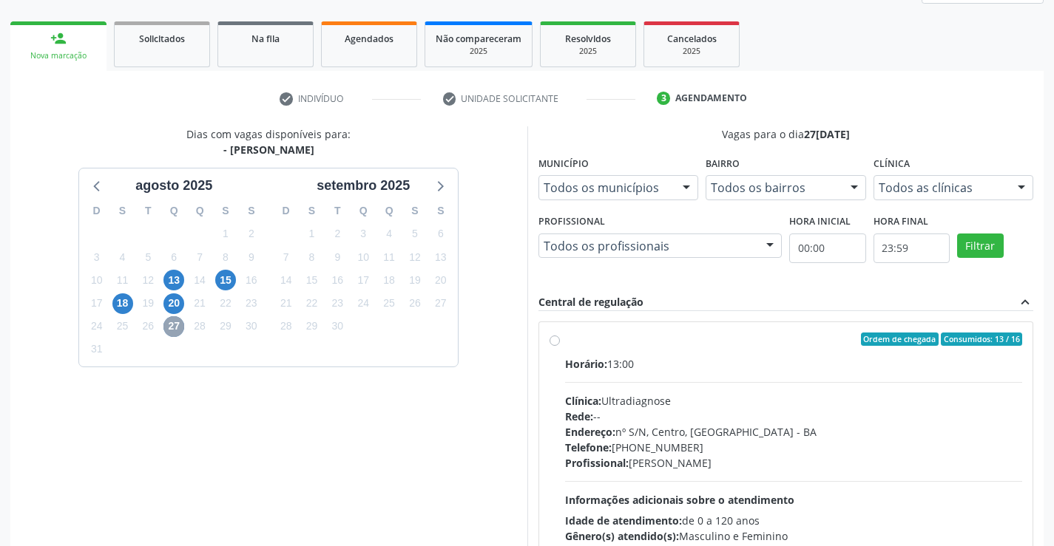
scroll to position [311, 0]
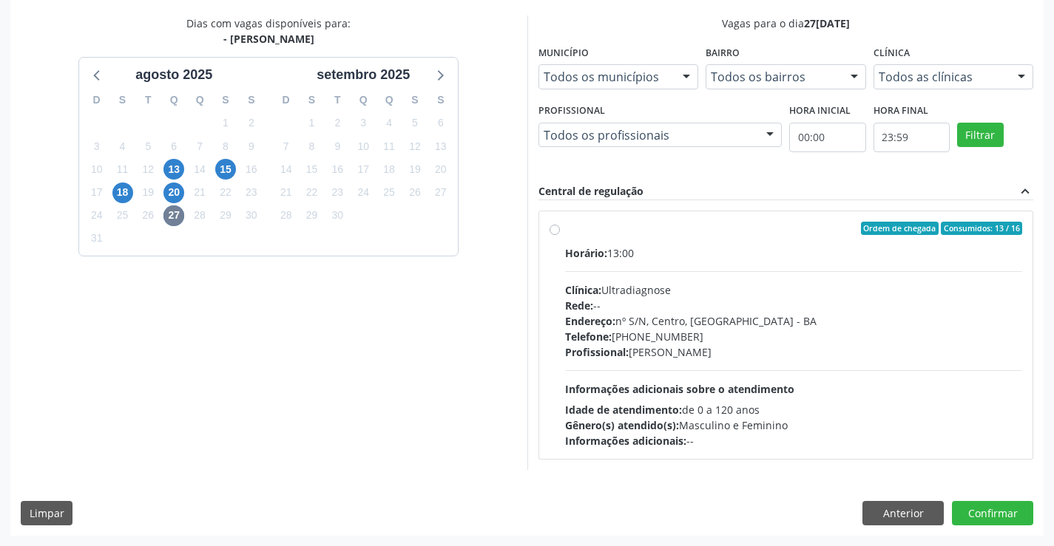
click at [734, 363] on div "Horário: 13:00 Clínica: Ultradiagnose Rede: -- Endereço: nº S/N, Centro, Campo …" at bounding box center [794, 346] width 458 height 203
click at [560, 235] on input "Ordem de chegada Consumidos: 13 / 16 Horário: 13:00 Clínica: Ultradiagnose Rede…" at bounding box center [554, 228] width 10 height 13
radio input "true"
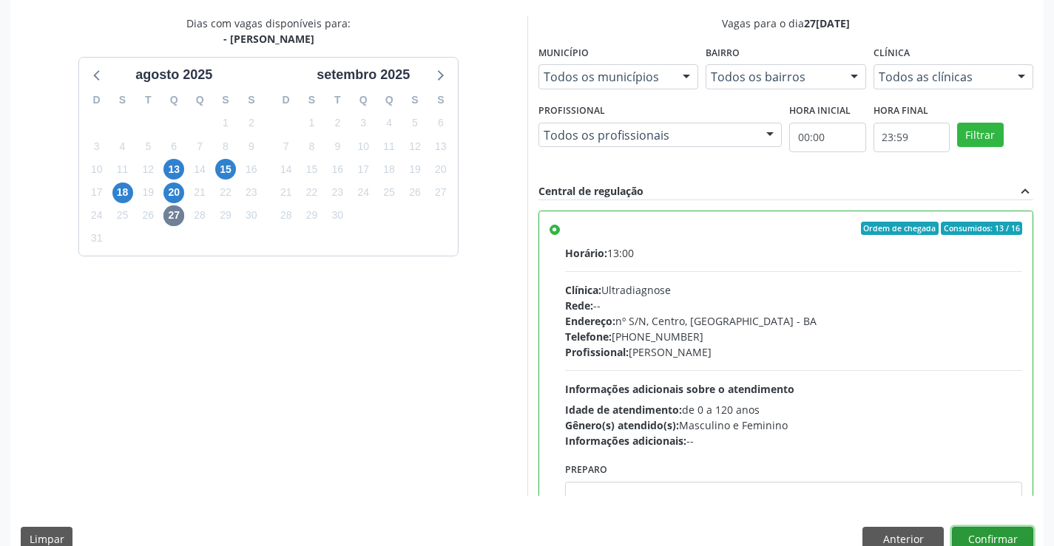
click at [980, 539] on button "Confirmar" at bounding box center [992, 539] width 81 height 25
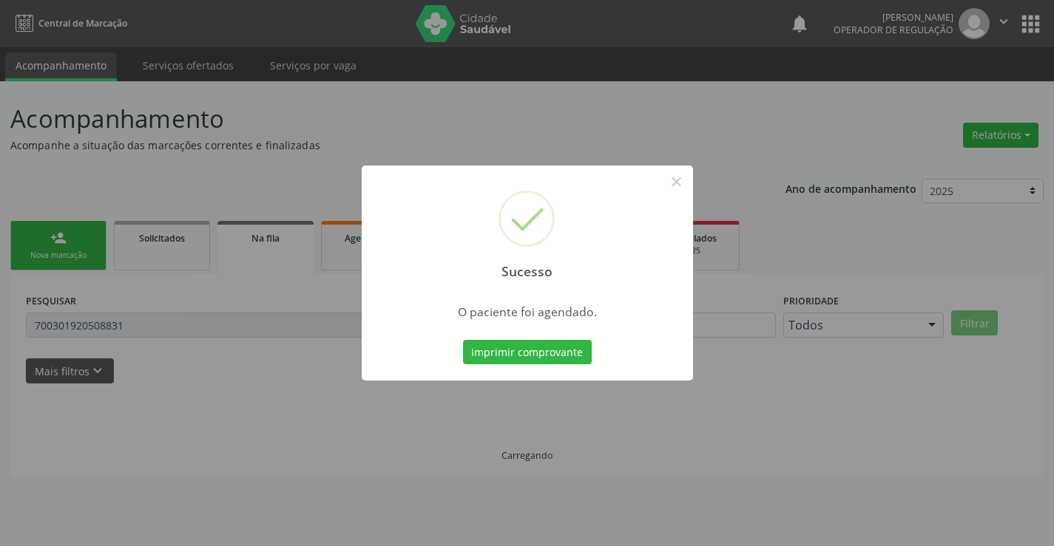
scroll to position [0, 0]
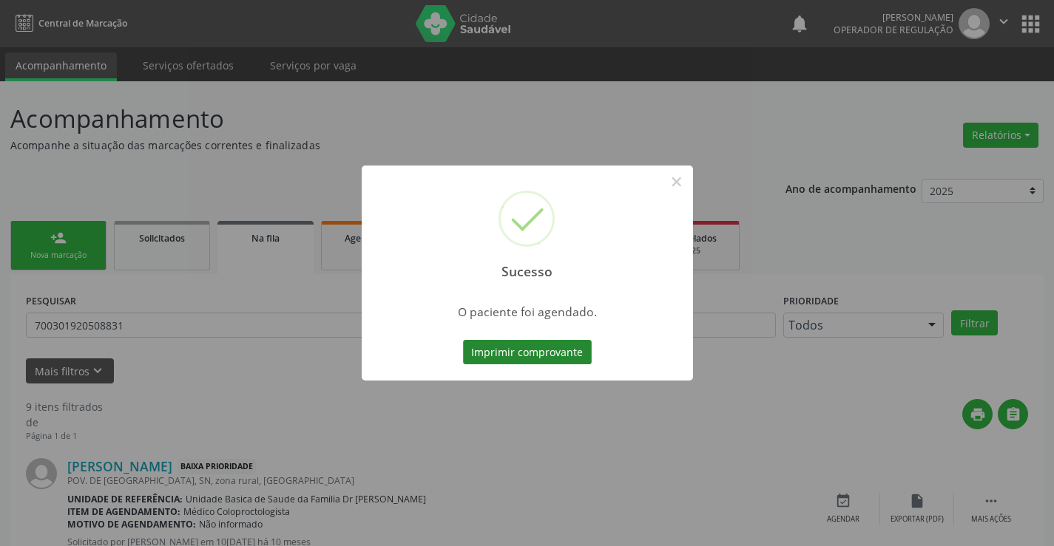
click at [573, 355] on button "Imprimir comprovante" at bounding box center [527, 352] width 129 height 25
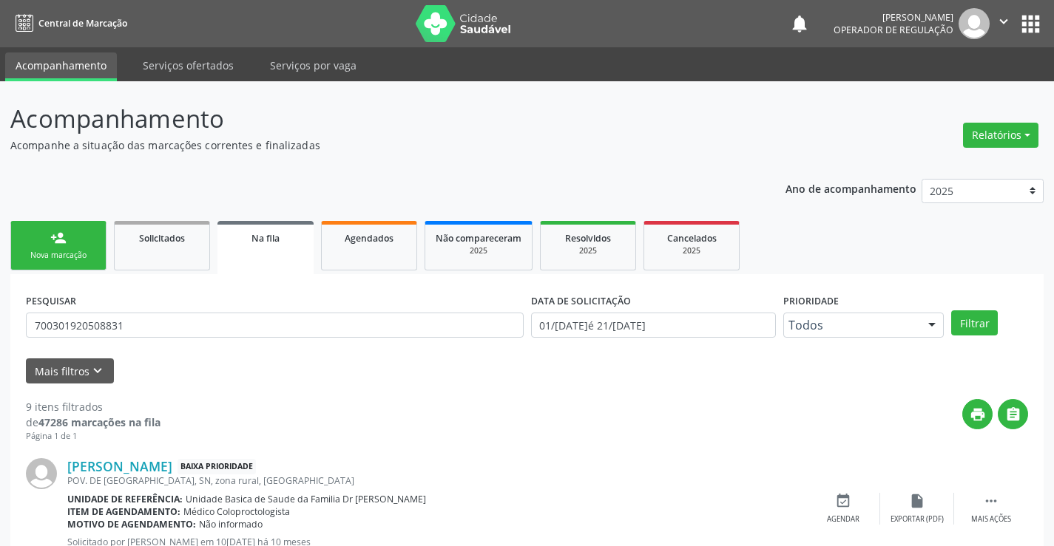
click at [64, 228] on link "person_add Nova marcação" at bounding box center [58, 246] width 96 height 50
click at [80, 234] on link "person_add Nova marcação" at bounding box center [58, 246] width 96 height 50
click at [87, 250] on div "Nova marcação" at bounding box center [58, 255] width 74 height 11
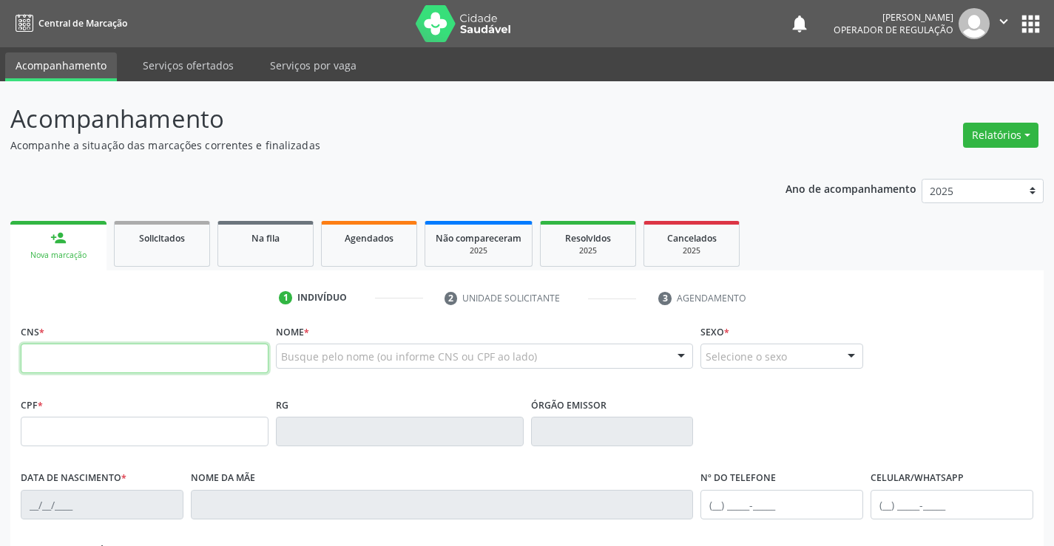
click at [227, 347] on input "text" at bounding box center [145, 359] width 248 height 30
click at [228, 353] on input "text" at bounding box center [145, 359] width 248 height 30
click at [186, 365] on input "text" at bounding box center [145, 359] width 248 height 30
click at [183, 355] on input "text" at bounding box center [145, 359] width 248 height 30
drag, startPoint x: 183, startPoint y: 355, endPoint x: 226, endPoint y: 355, distance: 42.9
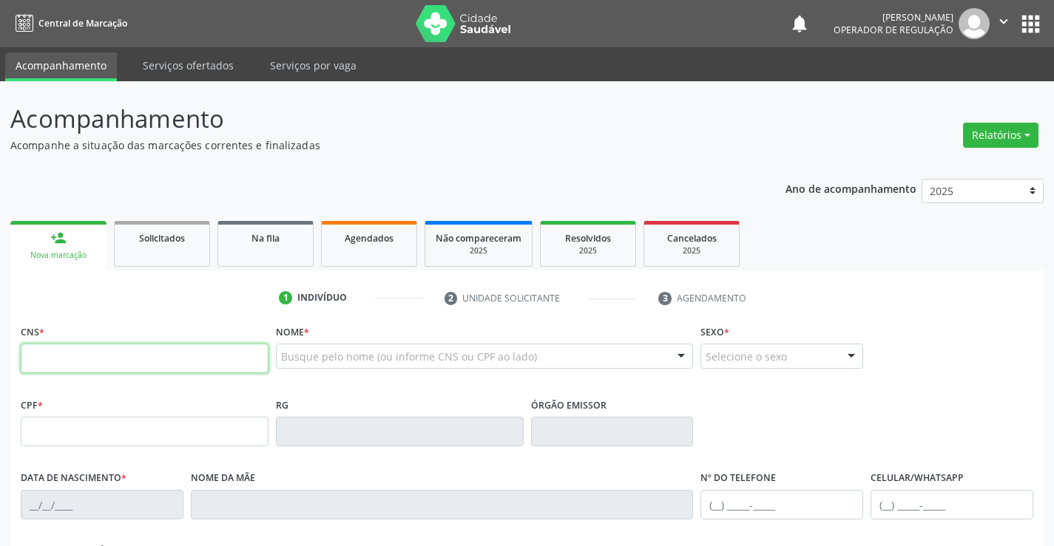
click at [183, 355] on input "text" at bounding box center [145, 359] width 248 height 30
type input "708 0008 5505 3224"
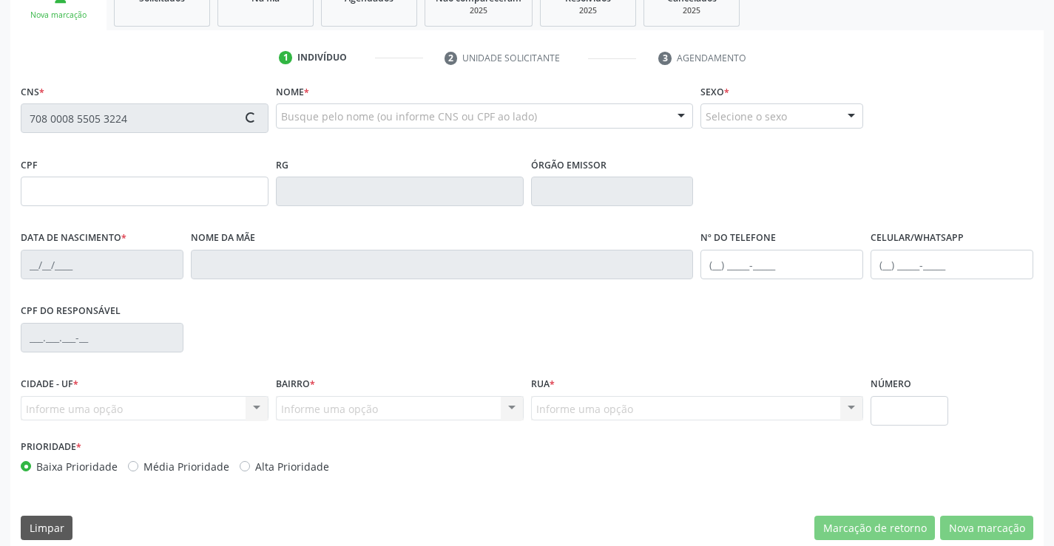
scroll to position [255, 0]
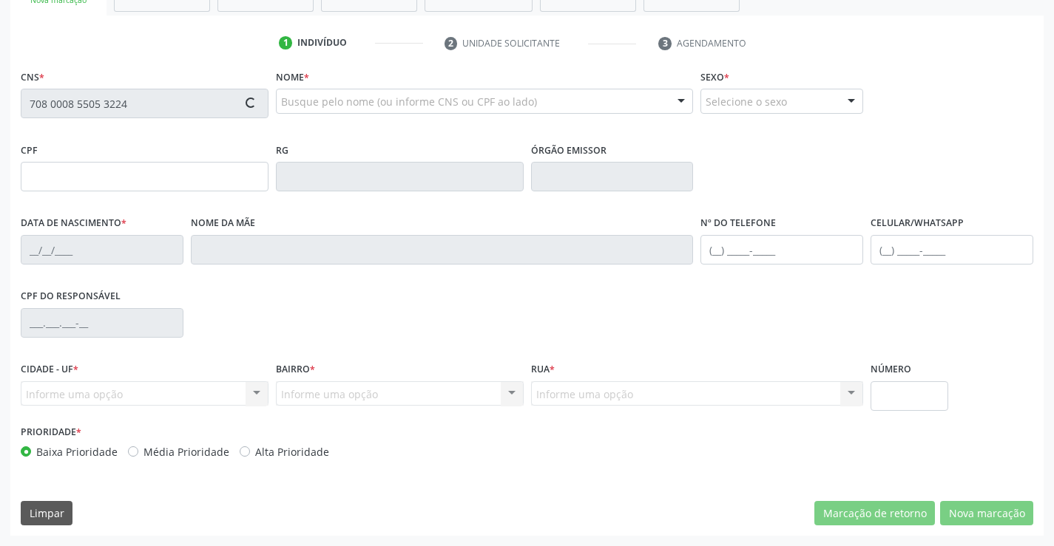
type input "1117110532"
type input "SSPBA"
type input "02/12/1977"
type input "(74) 99942-7110"
type input "(74) 9942-7110"
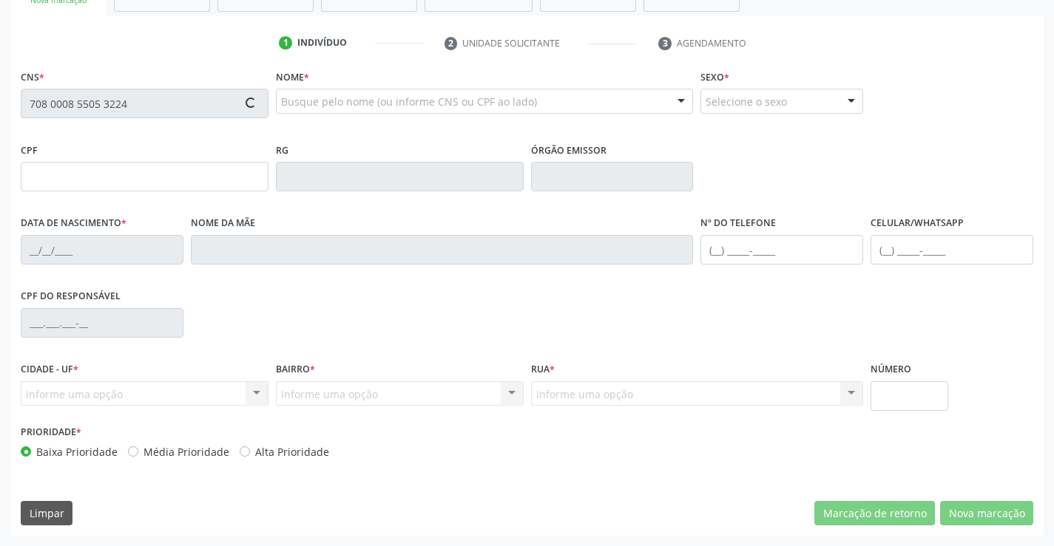
type input "020.699.535-05"
type input "S/N"
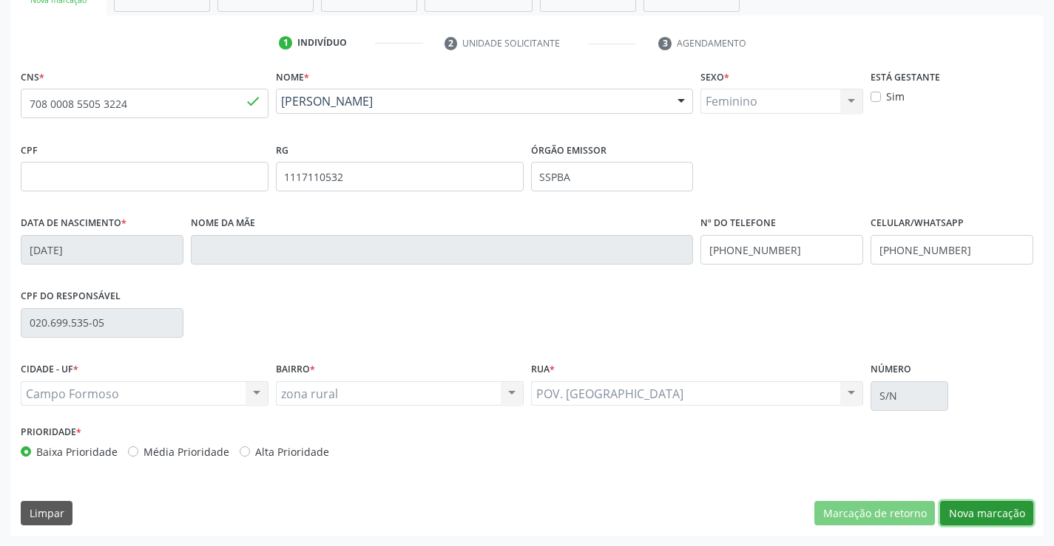
click at [981, 509] on button "Nova marcação" at bounding box center [986, 513] width 93 height 25
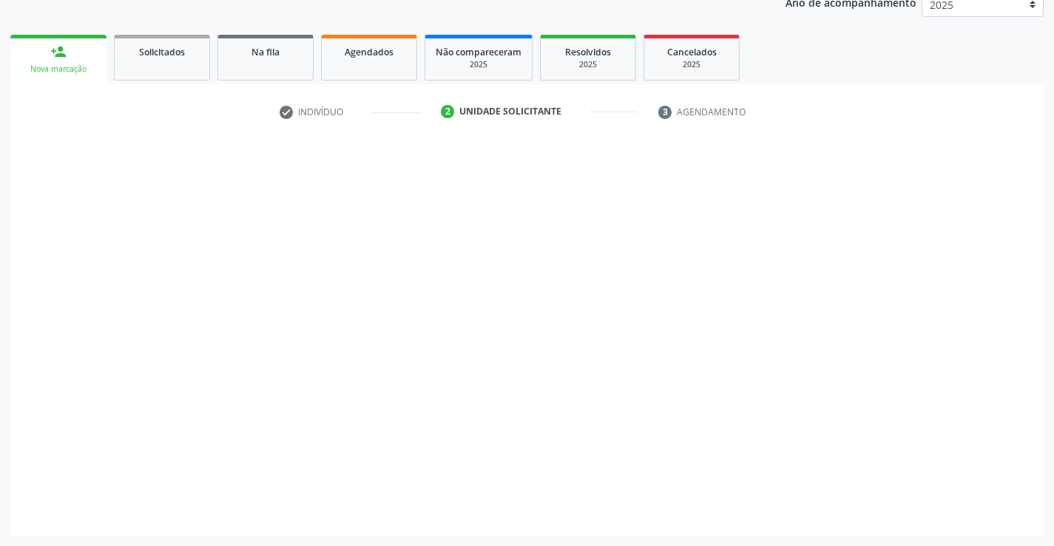
scroll to position [186, 0]
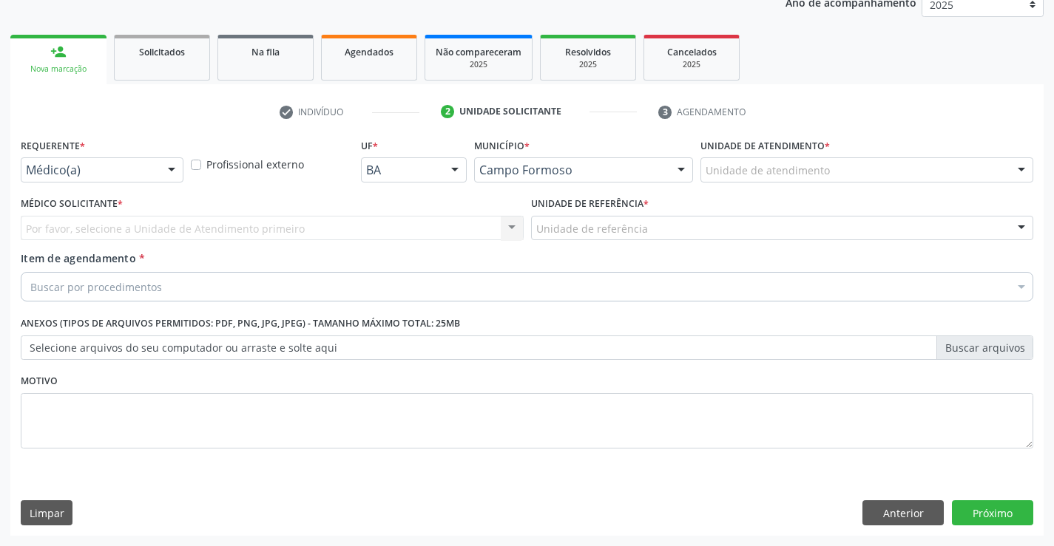
click at [155, 163] on div "Médico(a)" at bounding box center [102, 169] width 163 height 25
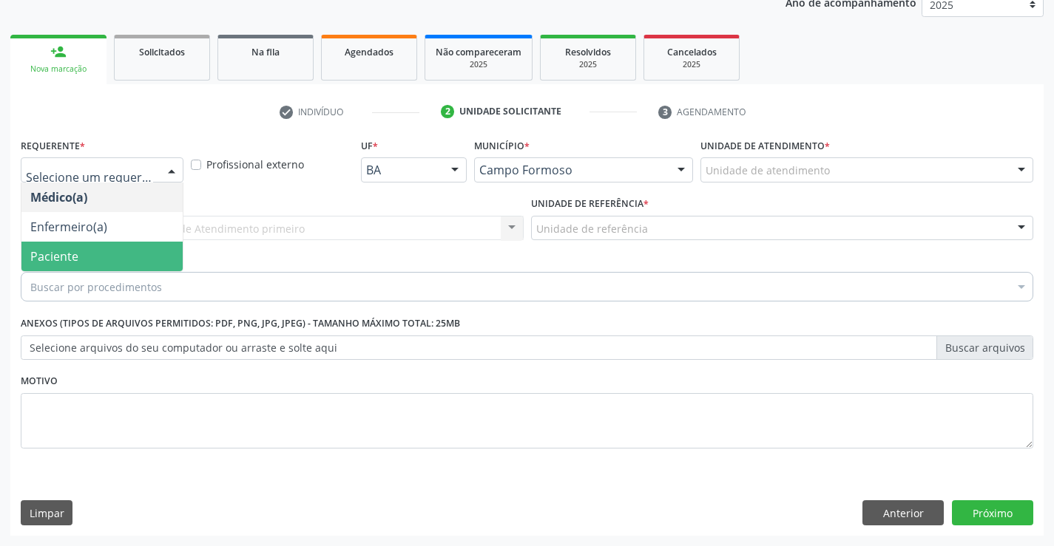
drag, startPoint x: 112, startPoint y: 253, endPoint x: 236, endPoint y: 244, distance: 124.5
click at [123, 253] on span "Paciente" at bounding box center [101, 257] width 161 height 30
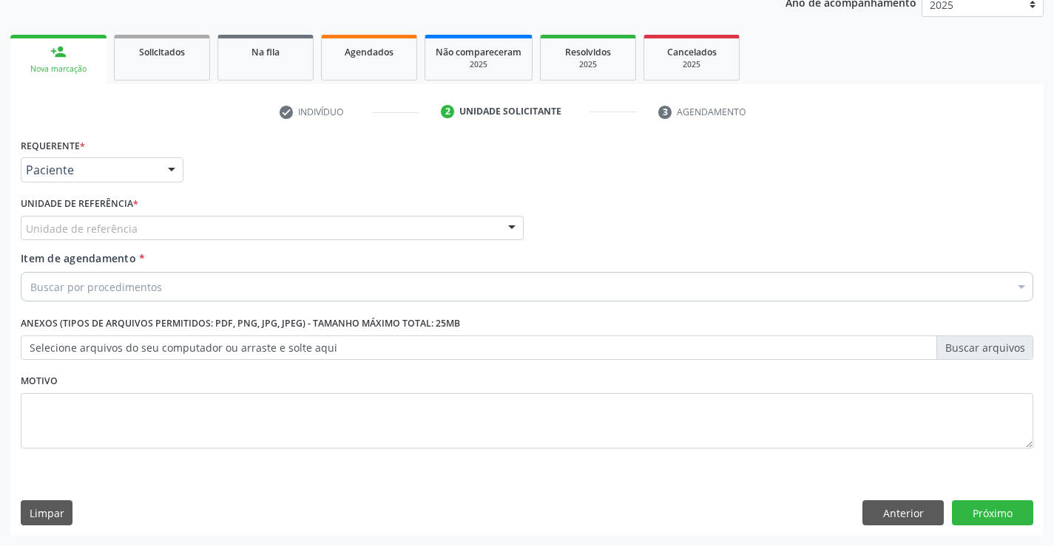
click at [251, 231] on div "Unidade de referência" at bounding box center [272, 228] width 503 height 25
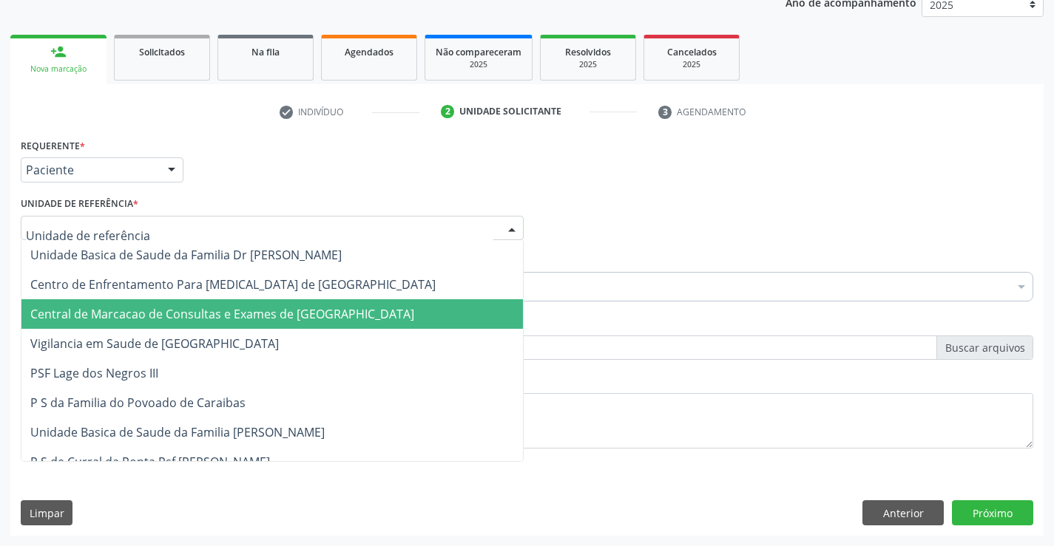
click at [272, 317] on span "Central de Marcacao de Consultas e Exames de [GEOGRAPHIC_DATA]" at bounding box center [222, 314] width 384 height 16
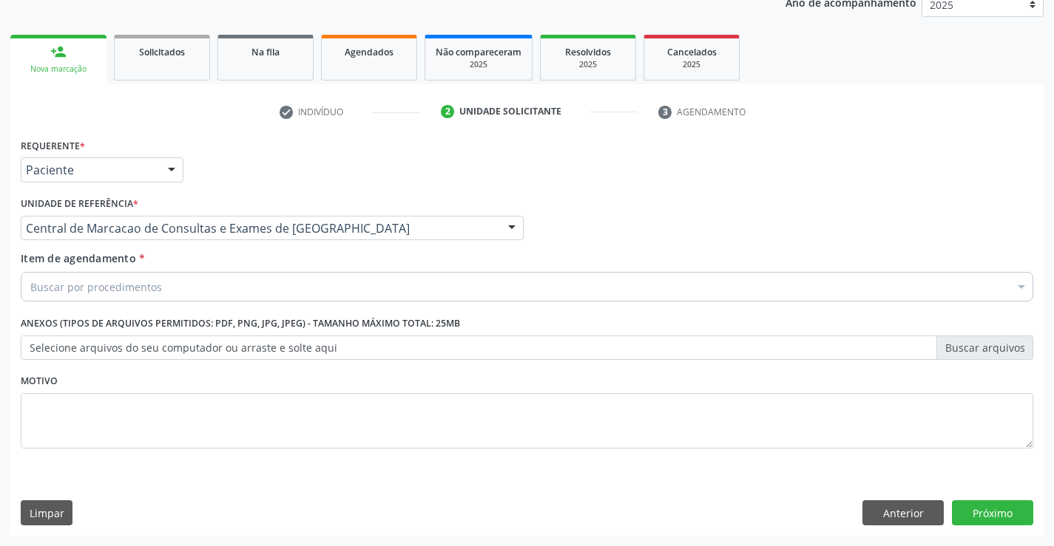
click at [316, 286] on div "Buscar por procedimentos" at bounding box center [527, 287] width 1012 height 30
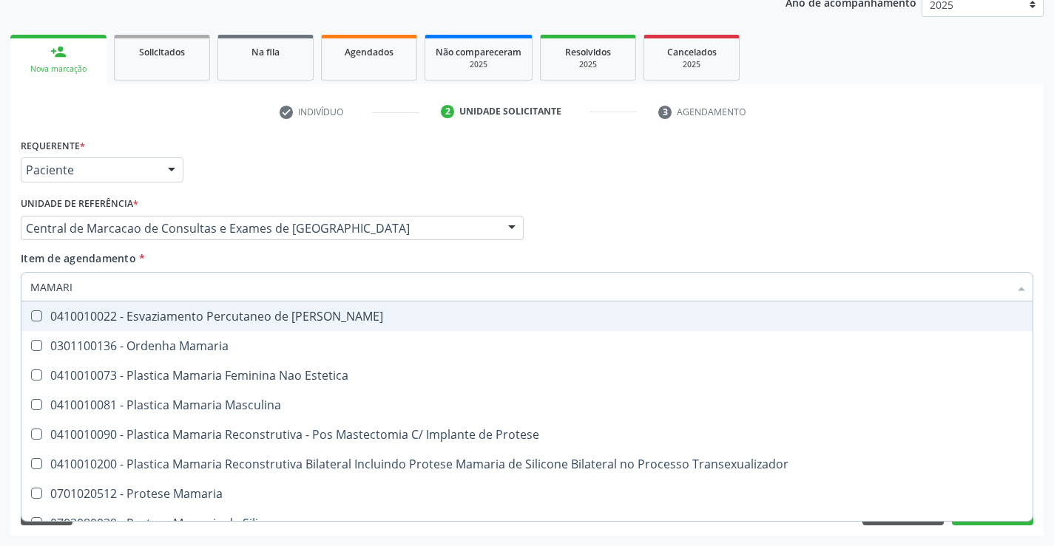
type input "MAMARIA"
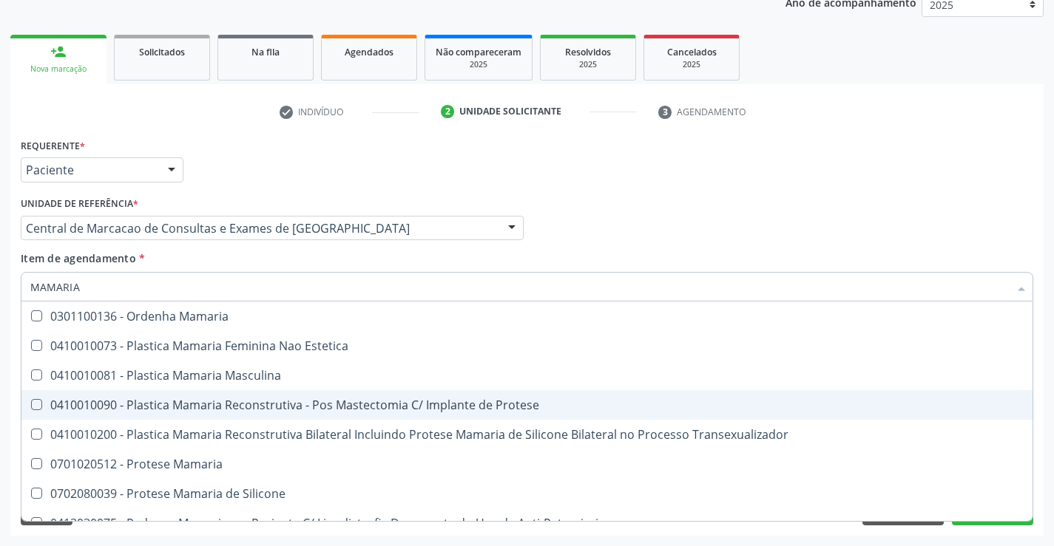
scroll to position [47, 0]
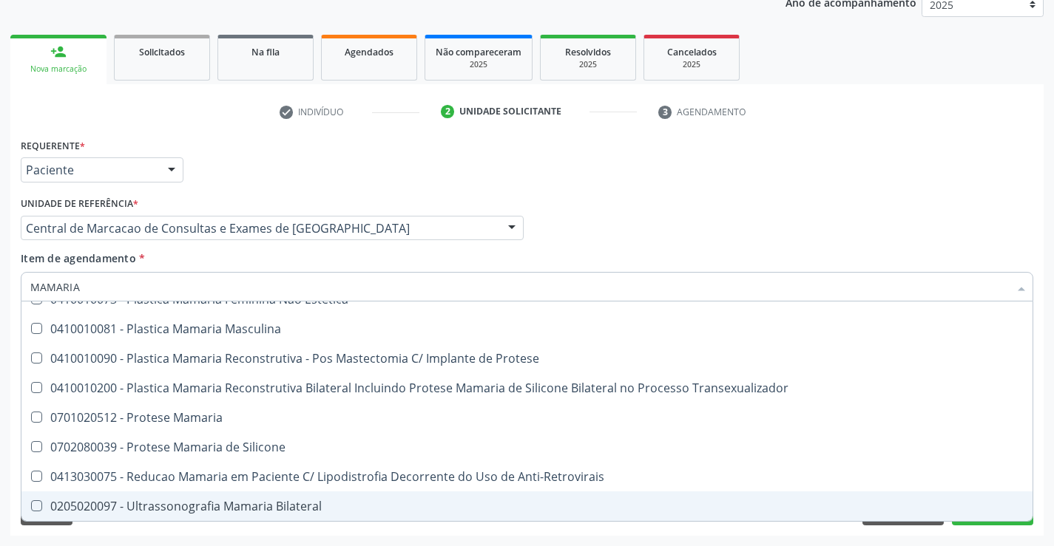
click at [246, 511] on div "0205020097 - Ultrassonografia Mamaria Bilateral" at bounding box center [526, 507] width 993 height 12
checkbox Bilateral "true"
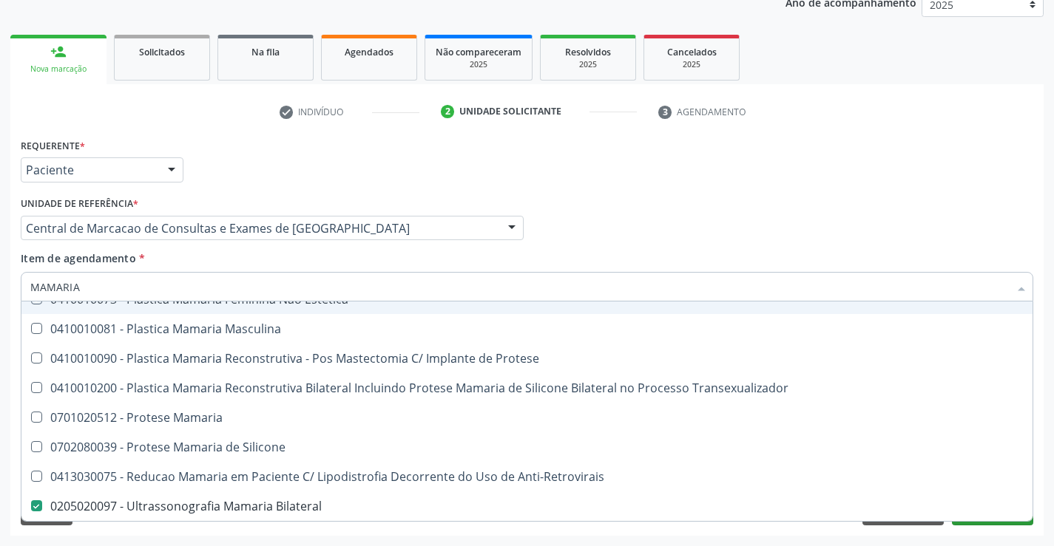
drag, startPoint x: 689, startPoint y: 229, endPoint x: 1009, endPoint y: 522, distance: 433.3
click at [690, 231] on div "Médico Solicitante Por favor, selecione a Unidade de Atendimento primeiro Nenhu…" at bounding box center [527, 222] width 1020 height 58
click at [1008, 536] on div "Acompanhamento Acompanhe a situação das marcações correntes e finalizadas Relat…" at bounding box center [527, 220] width 1054 height 651
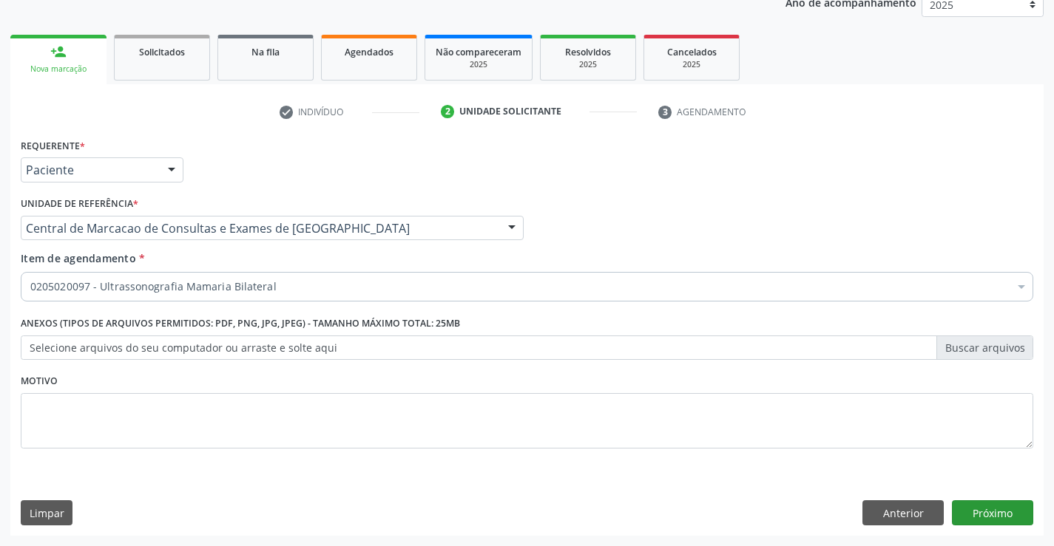
scroll to position [0, 0]
click at [989, 515] on button "Próximo" at bounding box center [992, 513] width 81 height 25
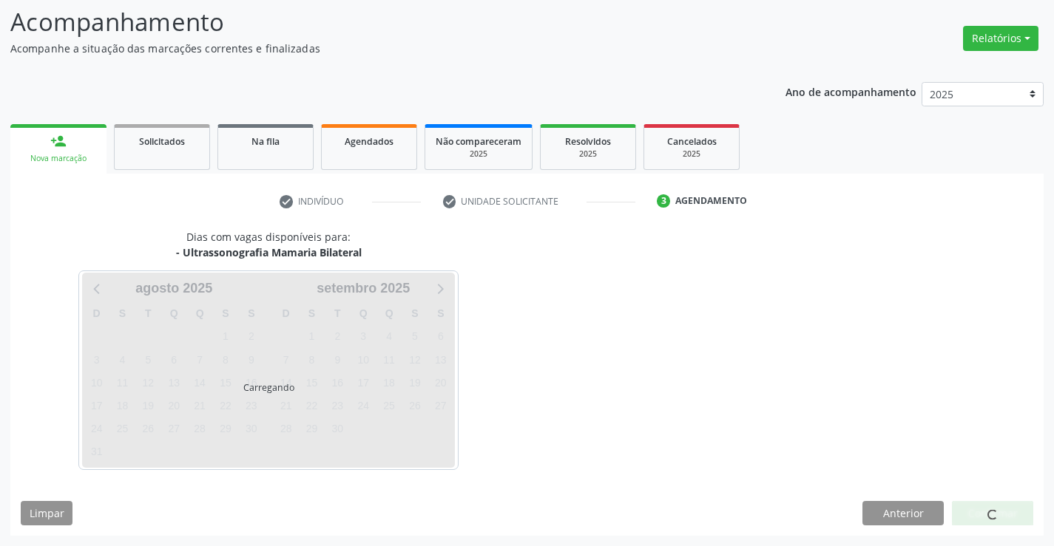
scroll to position [97, 0]
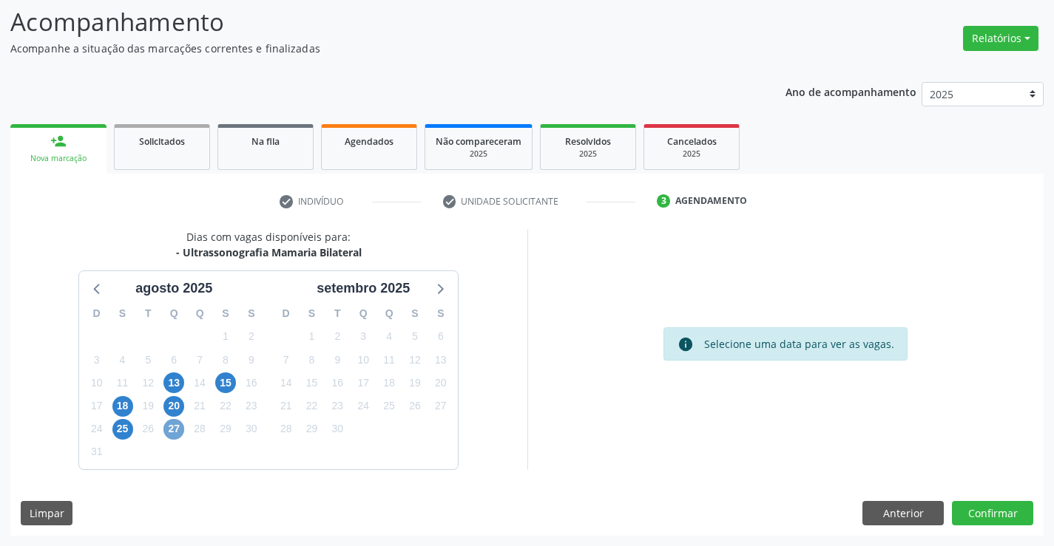
click at [166, 430] on span "27" at bounding box center [173, 429] width 21 height 21
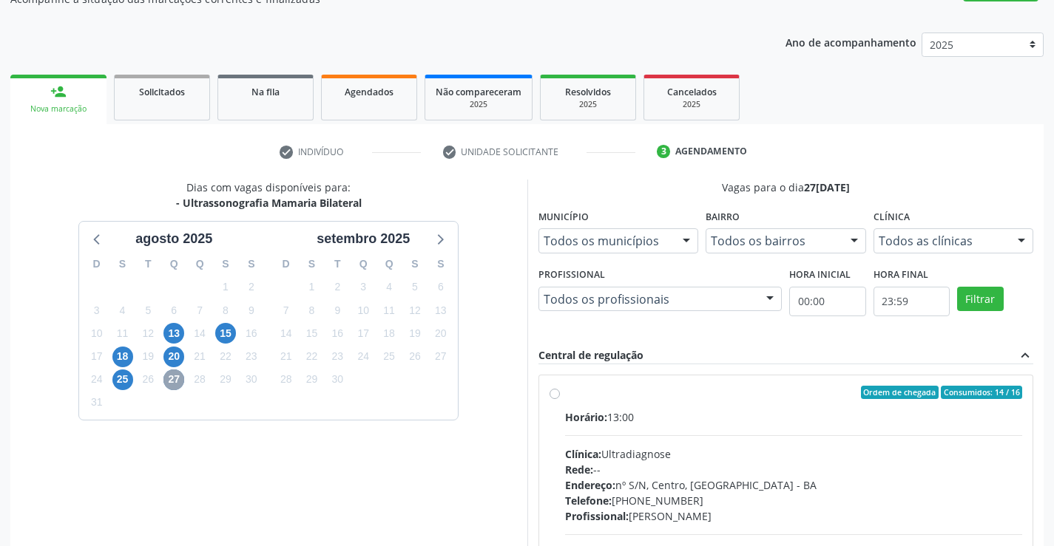
scroll to position [311, 0]
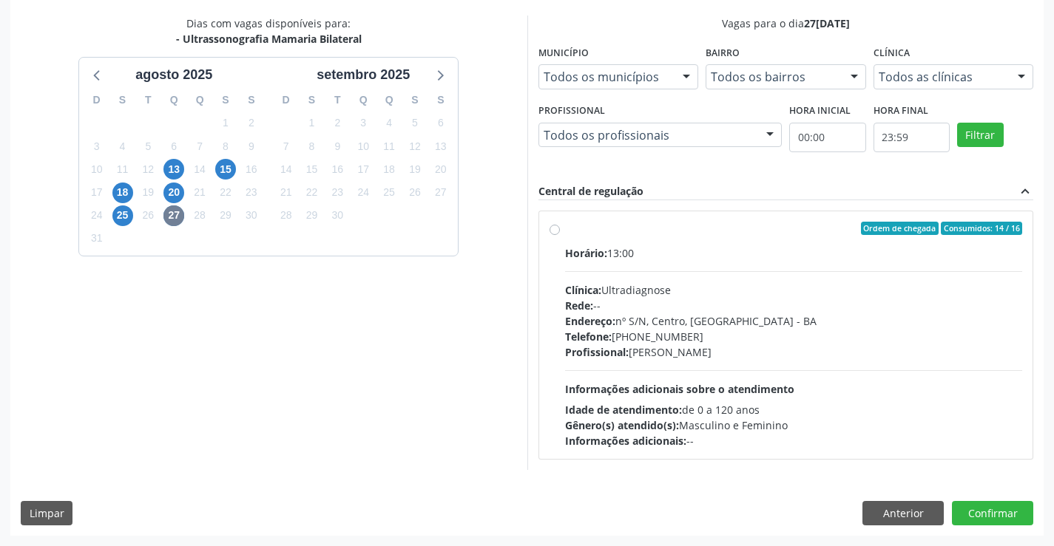
click at [673, 366] on div "Horário: 13:00 Clínica: Ultradiagnose Rede: -- Endereço: nº S/N, Centro, Campo …" at bounding box center [794, 346] width 458 height 203
click at [560, 235] on input "Ordem de chegada Consumidos: 14 / 16 Horário: 13:00 Clínica: Ultradiagnose Rede…" at bounding box center [554, 228] width 10 height 13
radio input "true"
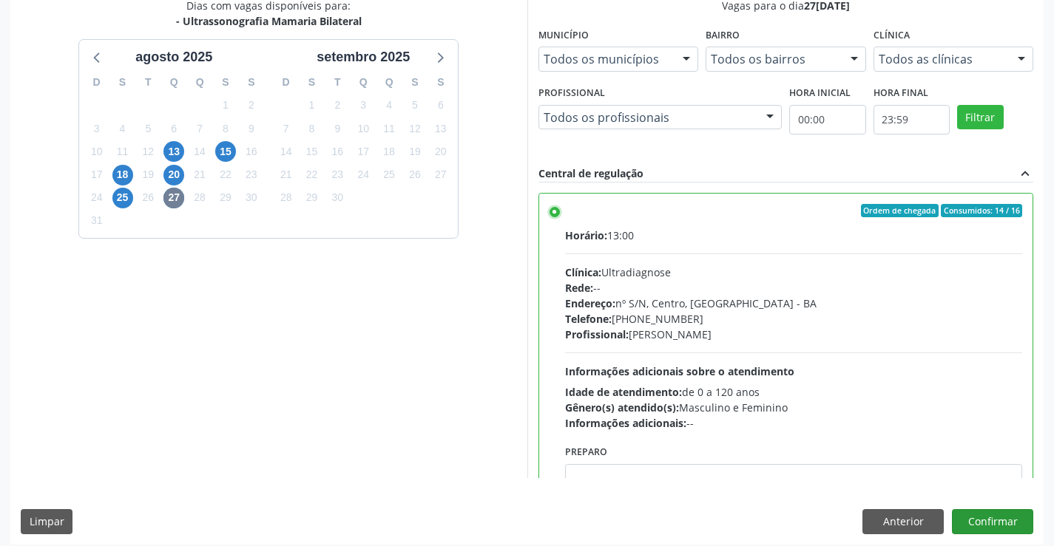
scroll to position [337, 0]
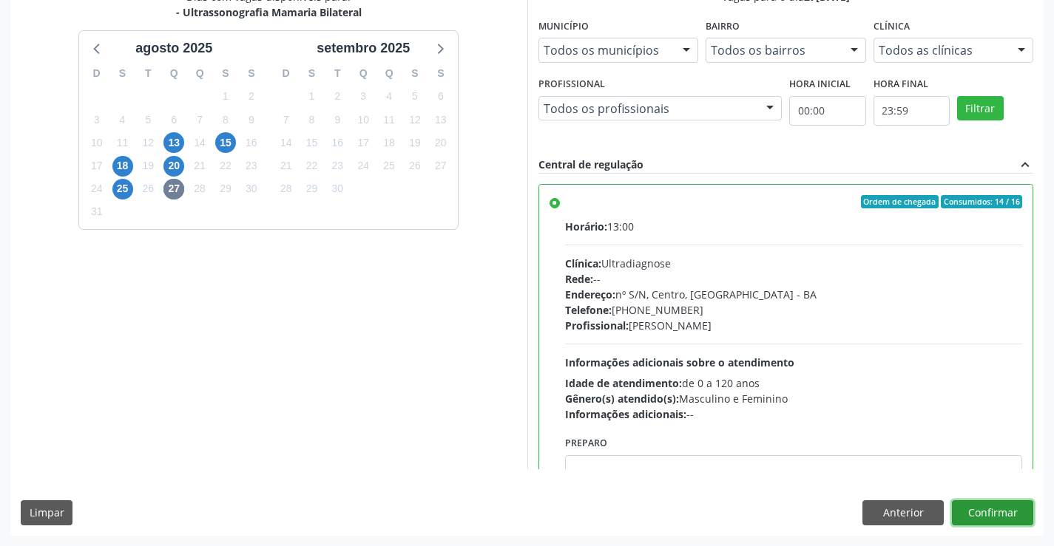
click at [995, 511] on button "Confirmar" at bounding box center [992, 513] width 81 height 25
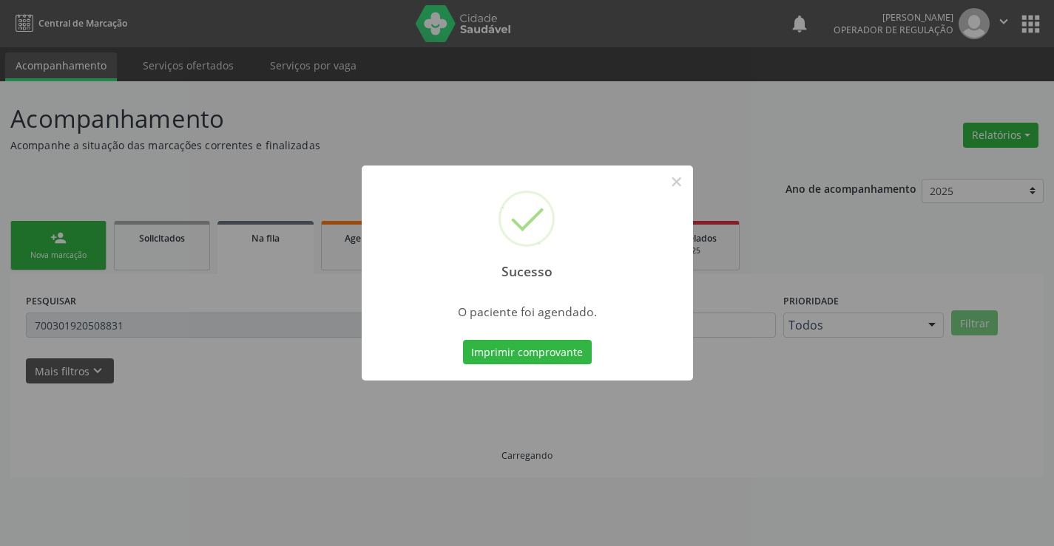
scroll to position [0, 0]
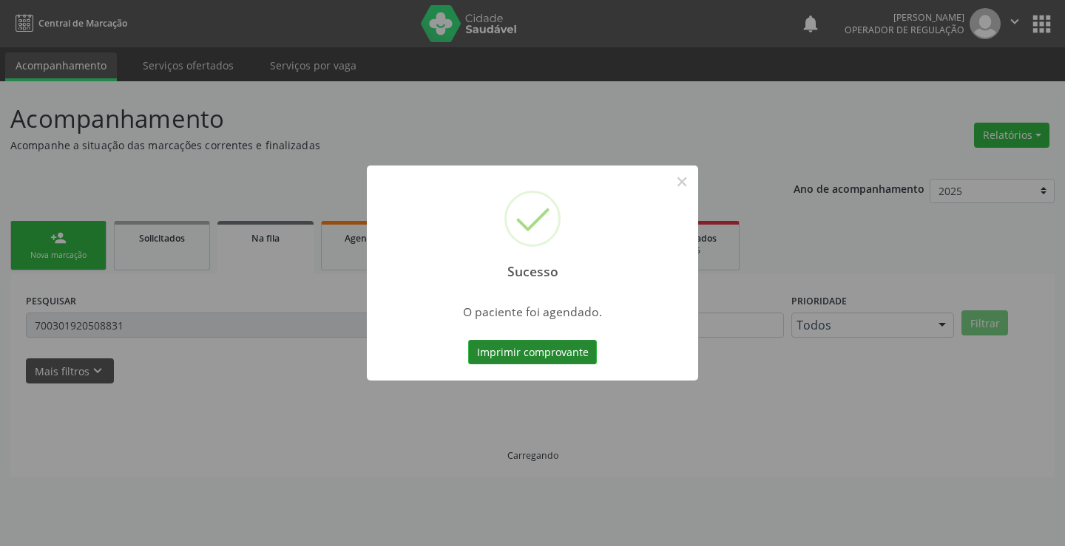
click at [543, 351] on button "Imprimir comprovante" at bounding box center [532, 352] width 129 height 25
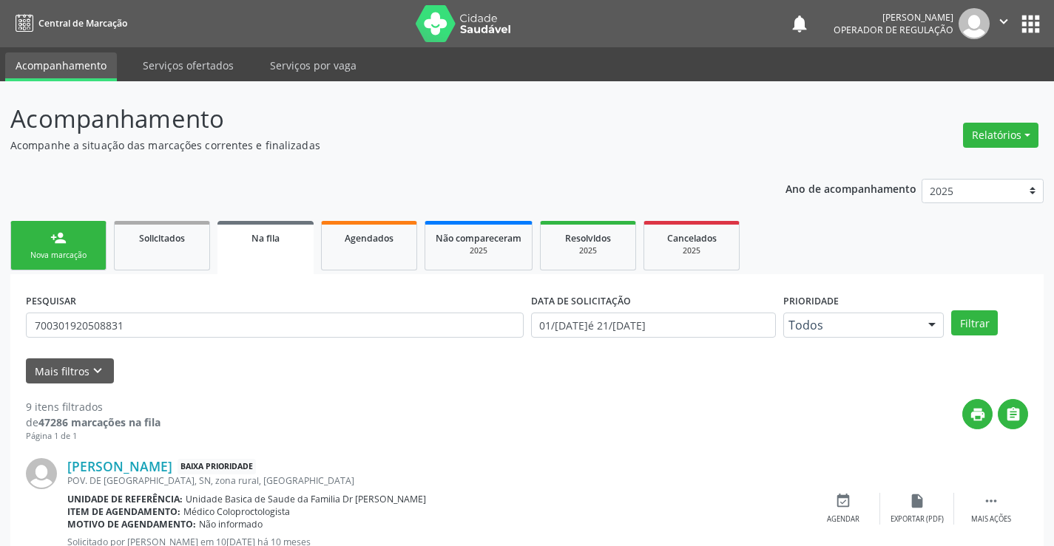
click at [994, 13] on div "Sucesso × O paciente foi agendado. Imprimir comprovante Cancel" at bounding box center [527, 273] width 1054 height 546
click at [997, 23] on div "Sucesso × O paciente foi agendado. Imprimir comprovante Cancel" at bounding box center [527, 273] width 1054 height 546
click at [1004, 20] on div "Sucesso × O paciente foi agendado. Imprimir comprovante Cancel" at bounding box center [527, 273] width 1054 height 546
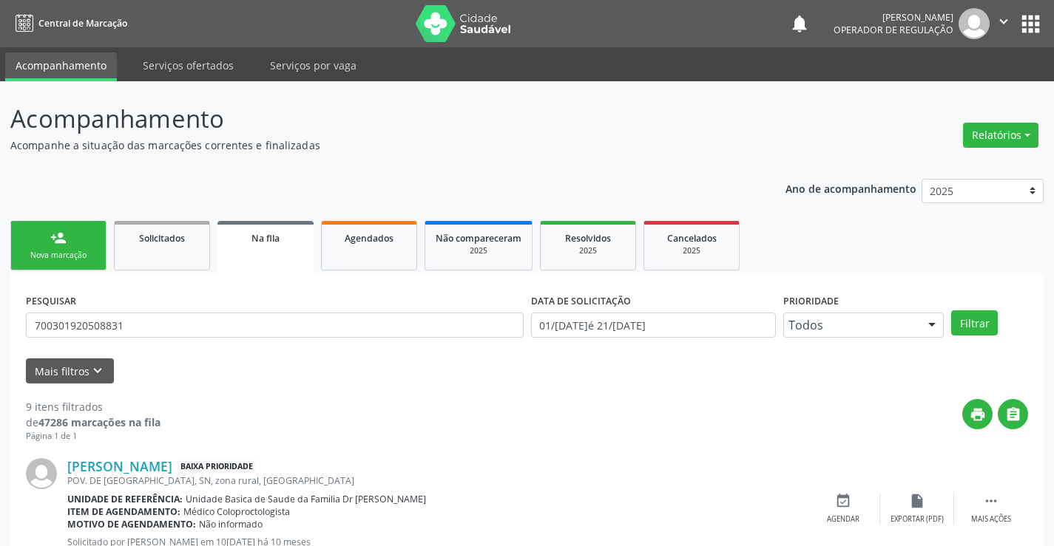
click at [1004, 20] on div "Sucesso × O paciente foi agendado. Imprimir comprovante Cancel" at bounding box center [527, 273] width 1054 height 546
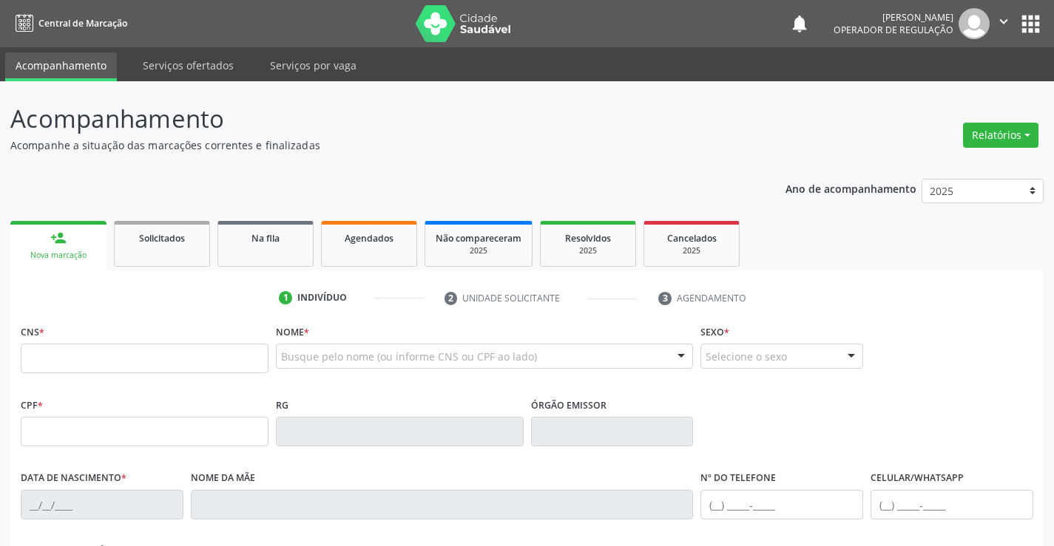
click at [1018, 25] on button "apps" at bounding box center [1030, 24] width 26 height 26
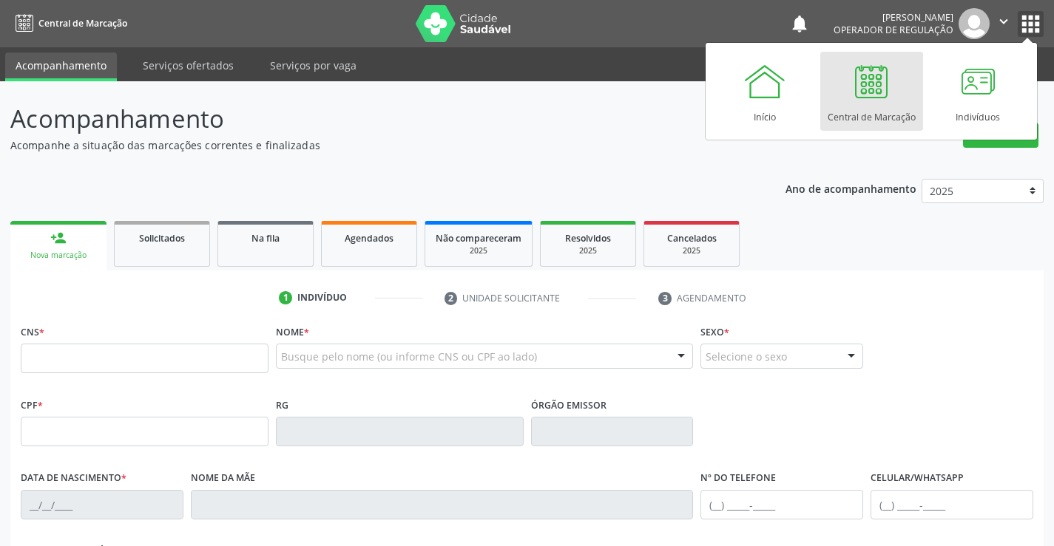
click at [1001, 24] on icon "" at bounding box center [1003, 21] width 16 height 16
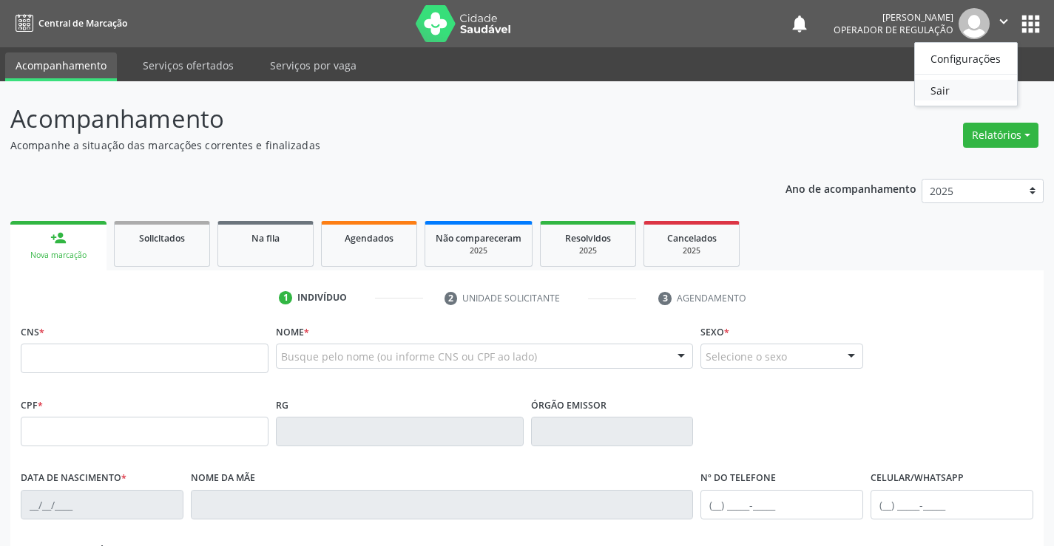
click at [957, 92] on link "Sair" at bounding box center [966, 90] width 102 height 21
